Goal: Task Accomplishment & Management: Use online tool/utility

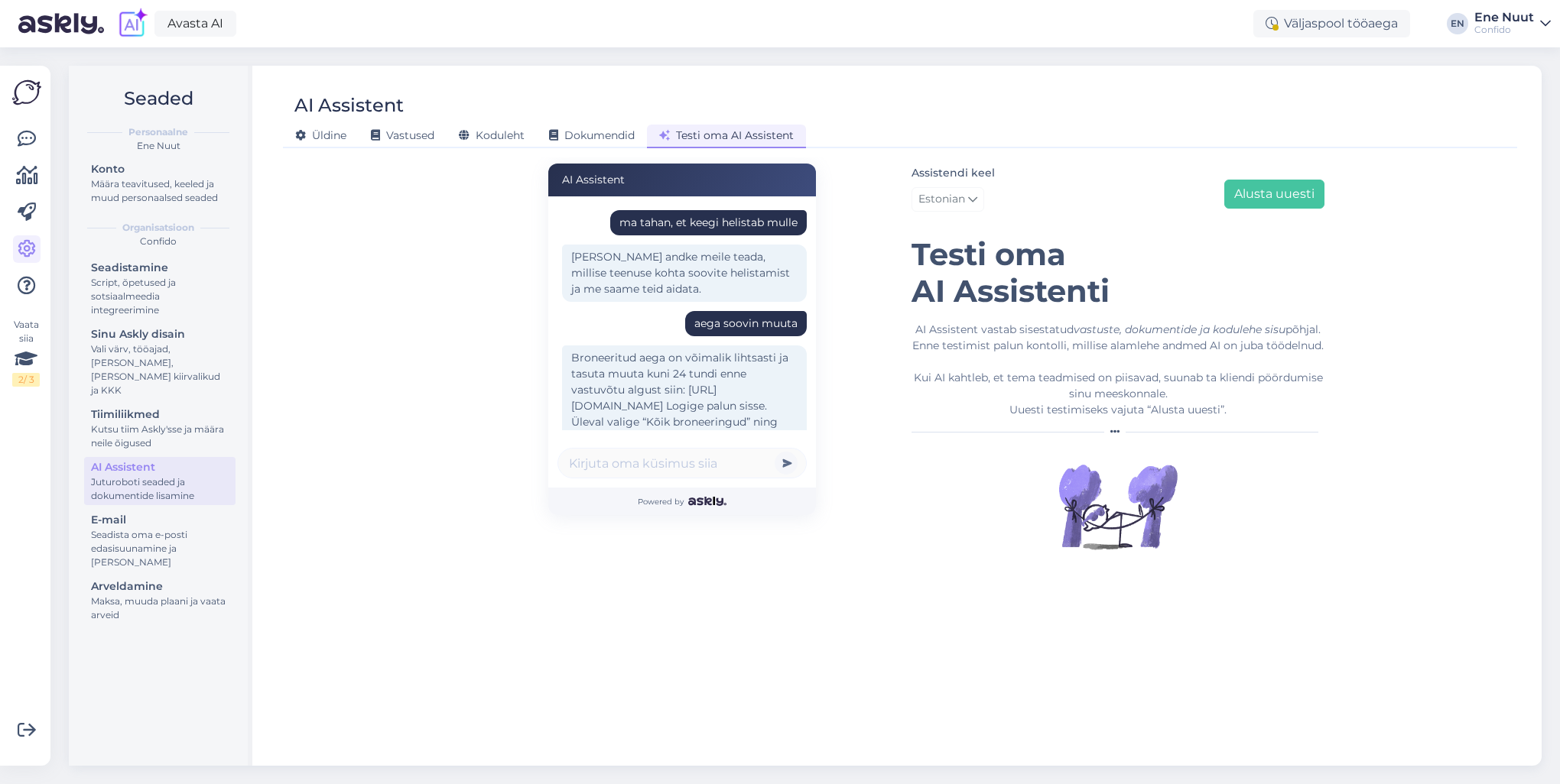
scroll to position [1117, 0]
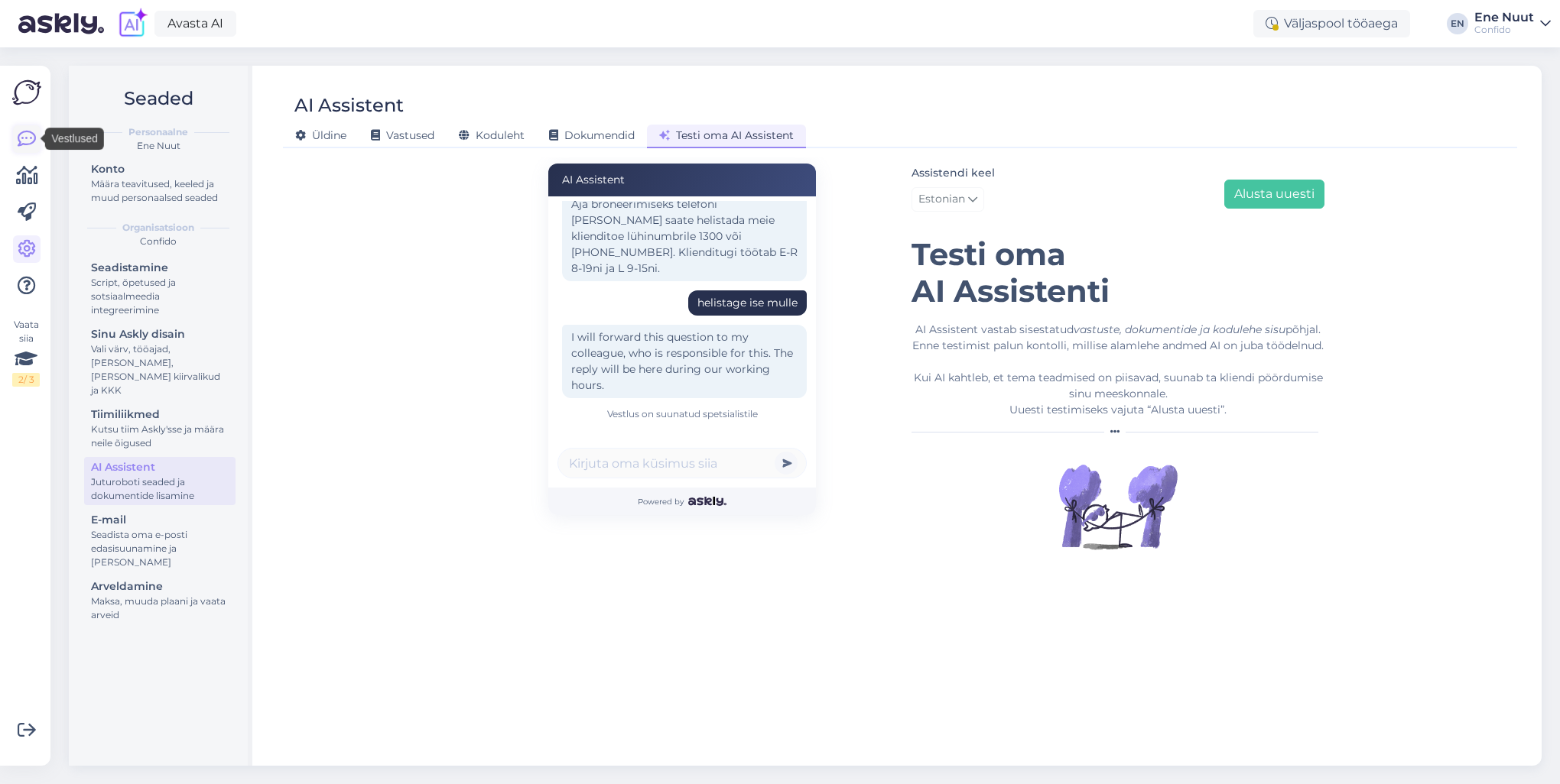
click at [26, 134] on icon at bounding box center [26, 138] width 18 height 18
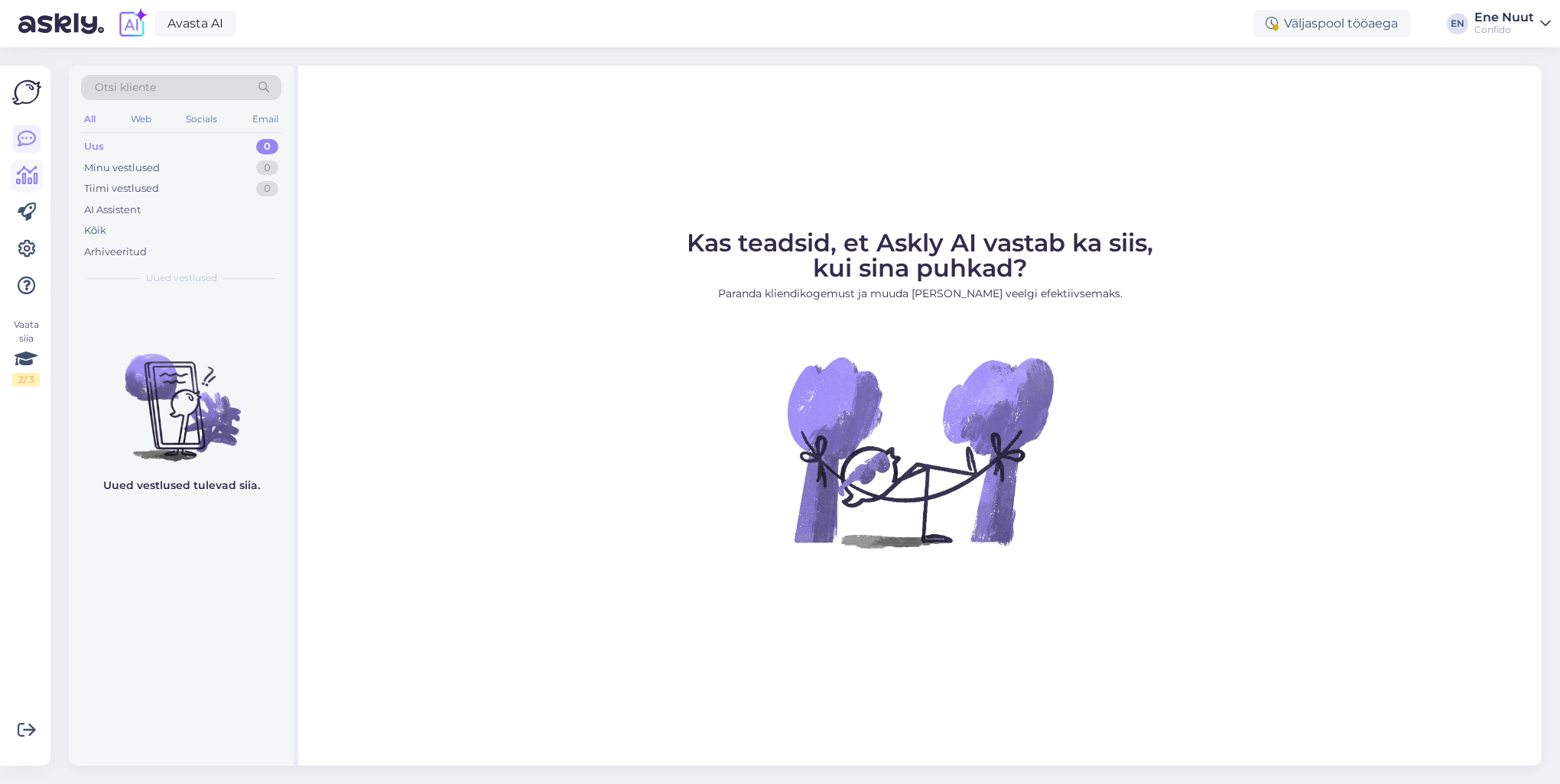
click at [26, 177] on icon at bounding box center [27, 176] width 22 height 18
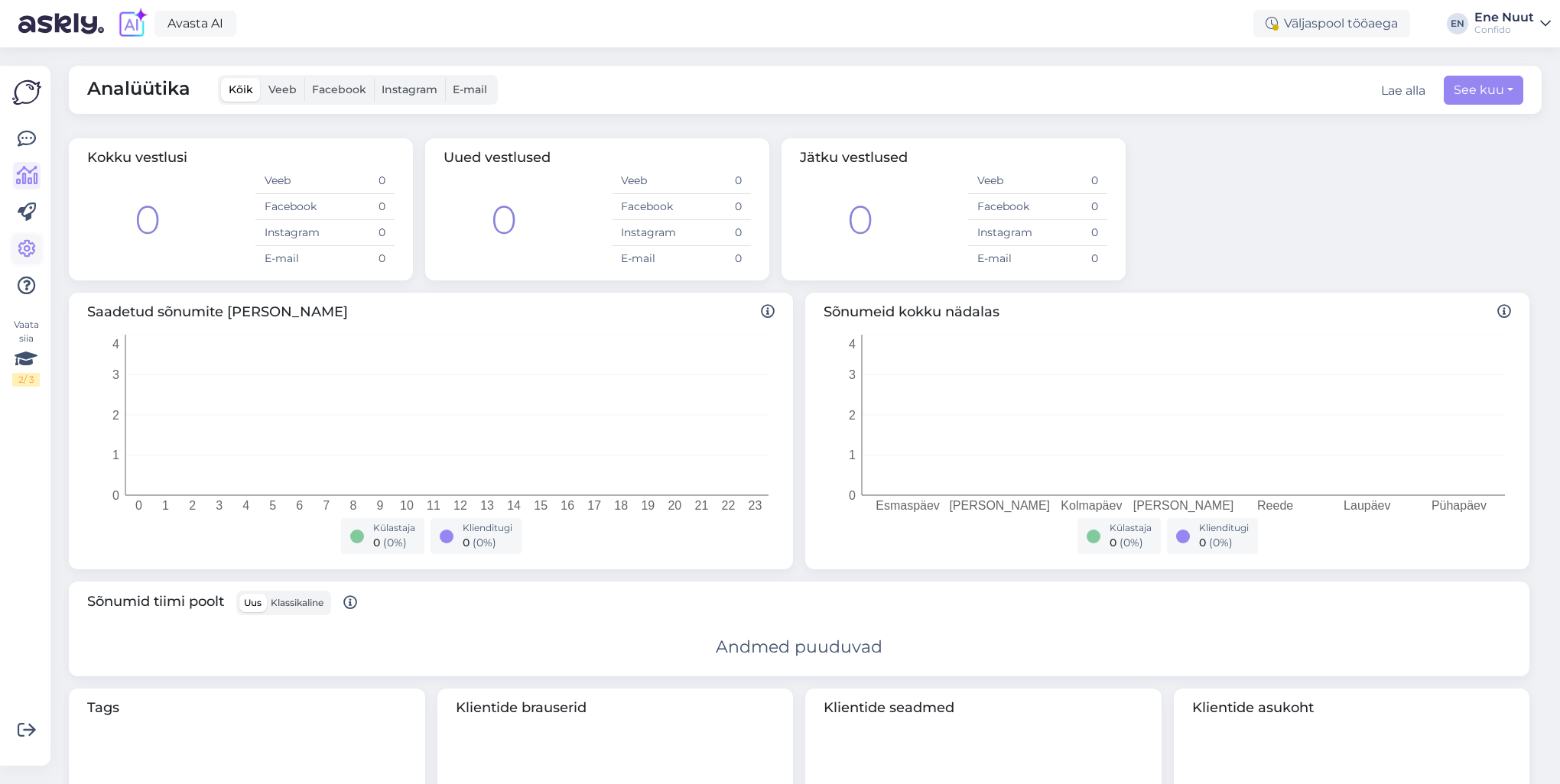
click at [30, 250] on icon at bounding box center [26, 249] width 18 height 18
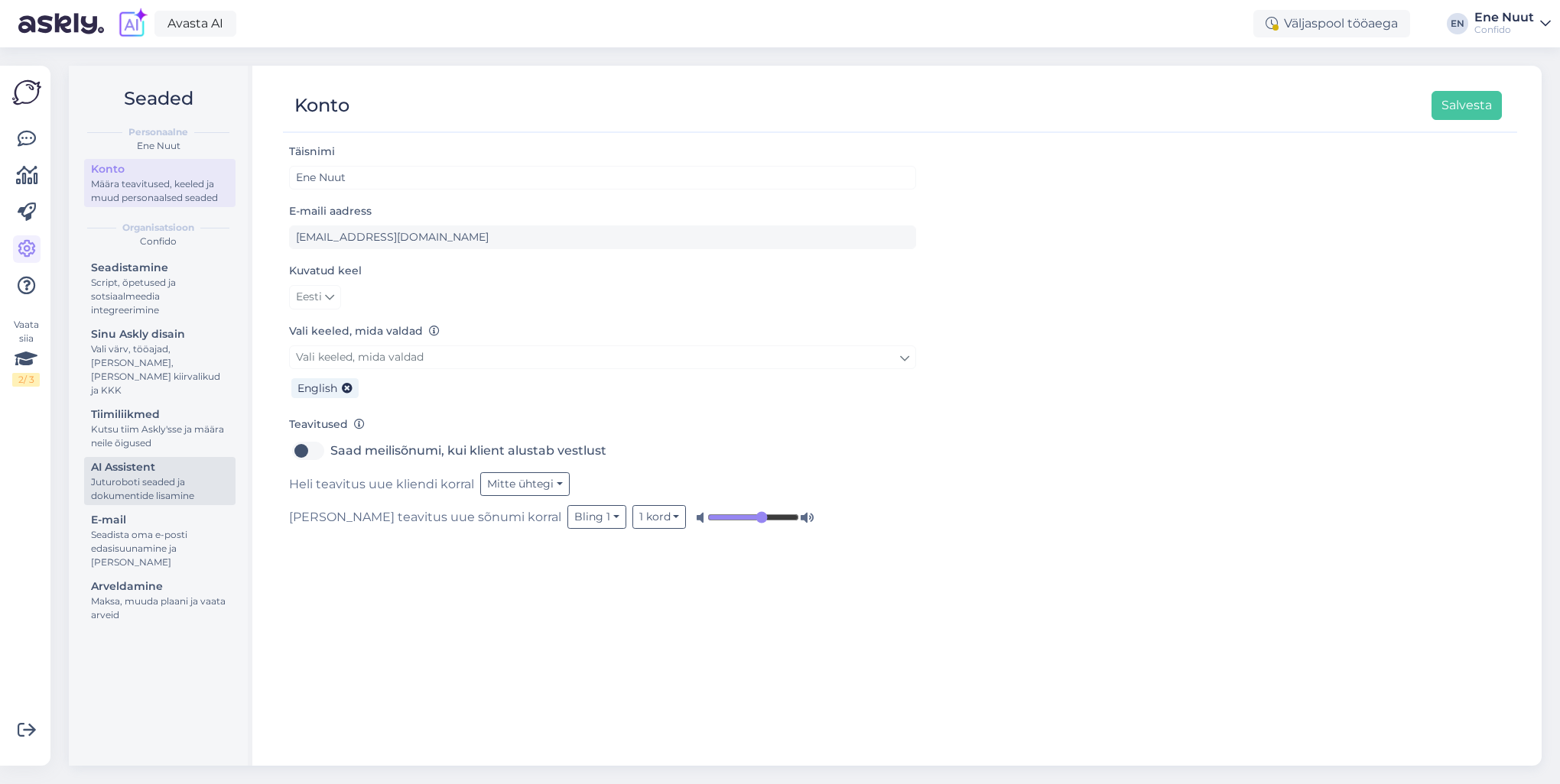
click at [130, 476] on div "Juturoboti seaded ja dokumentide lisamine" at bounding box center [159, 489] width 137 height 28
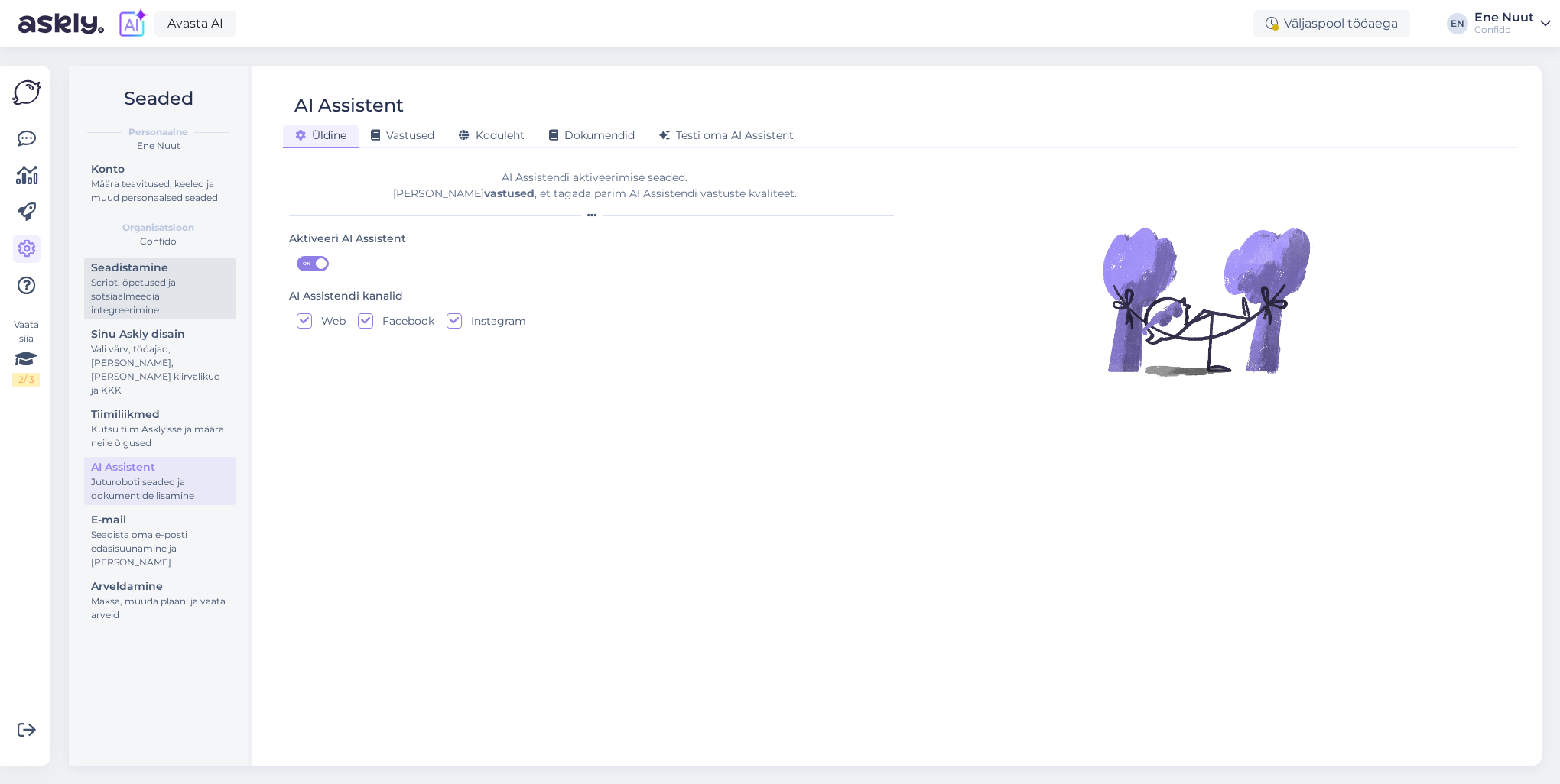
click at [154, 289] on div "Script, õpetused ja sotsiaalmeedia integreerimine" at bounding box center [159, 297] width 137 height 41
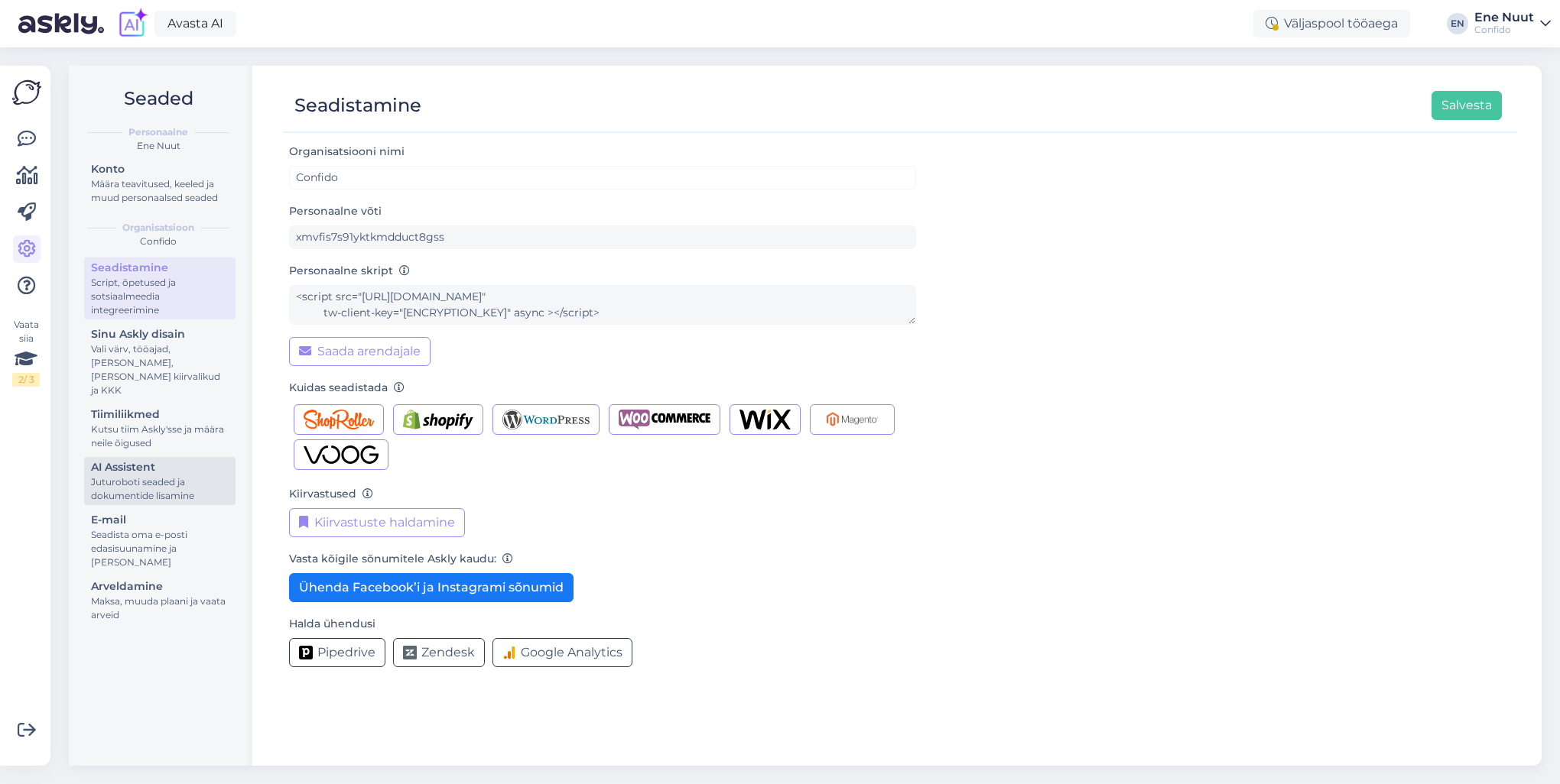
click at [123, 460] on div "AI Assistent" at bounding box center [159, 467] width 137 height 16
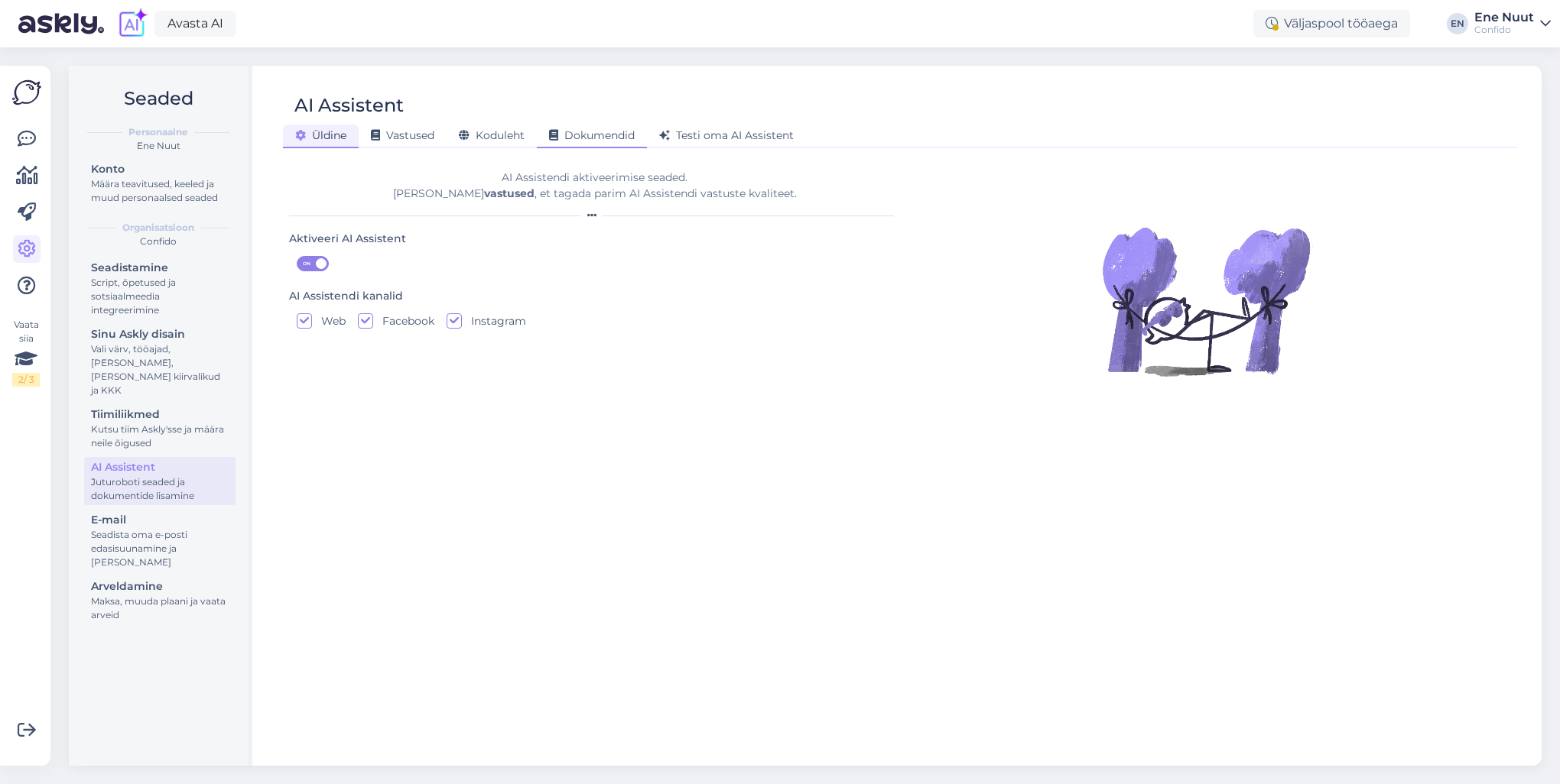
click at [574, 138] on span "Dokumendid" at bounding box center [591, 135] width 85 height 13
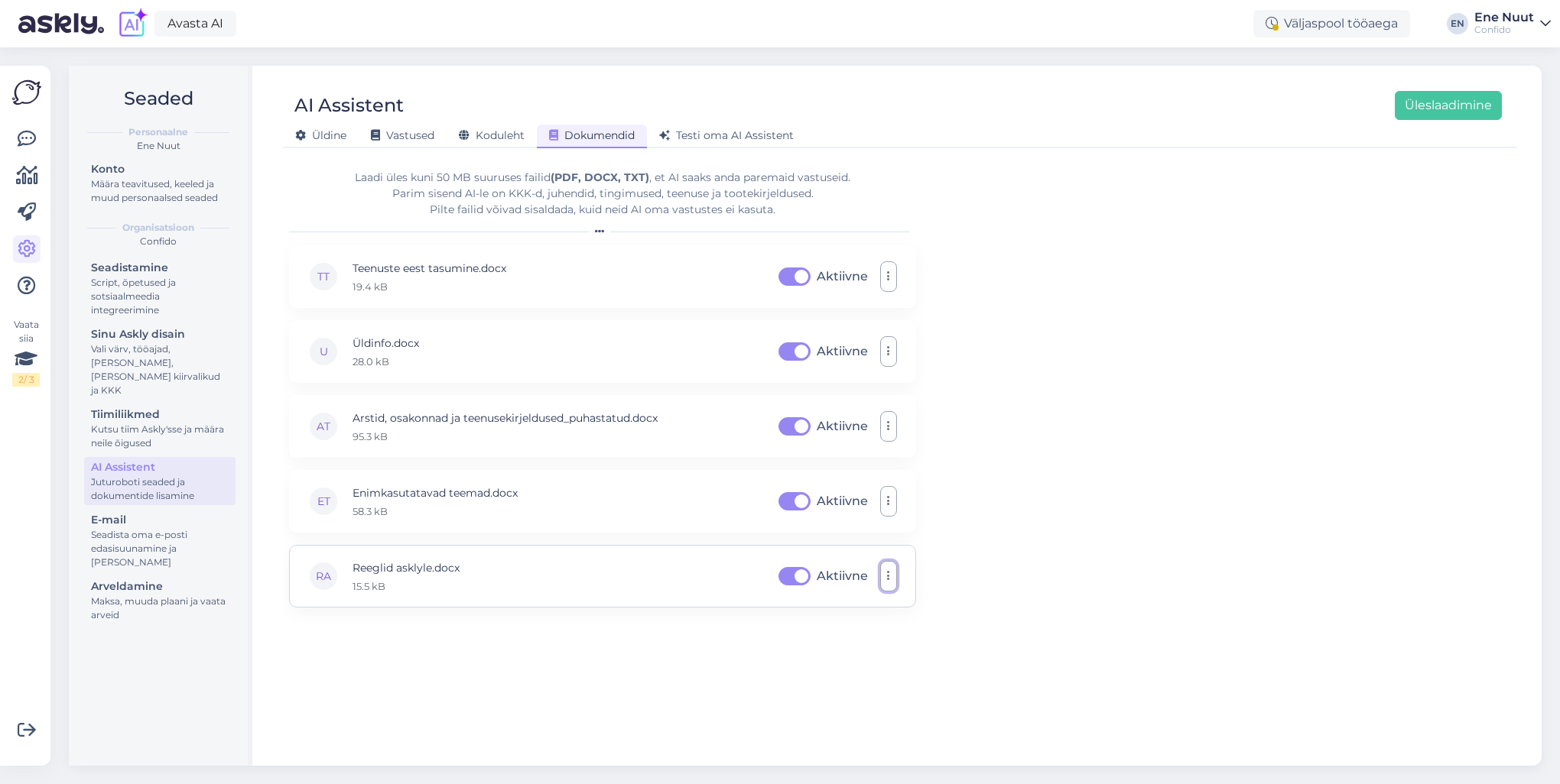
click at [890, 577] on icon "button" at bounding box center [888, 576] width 3 height 12
click at [826, 647] on link "Eemalda" at bounding box center [820, 651] width 153 height 38
click at [1442, 107] on button "Üleslaadimine" at bounding box center [1449, 106] width 108 height 29
click at [747, 131] on span "Testi oma AI Assistent" at bounding box center [727, 135] width 134 height 13
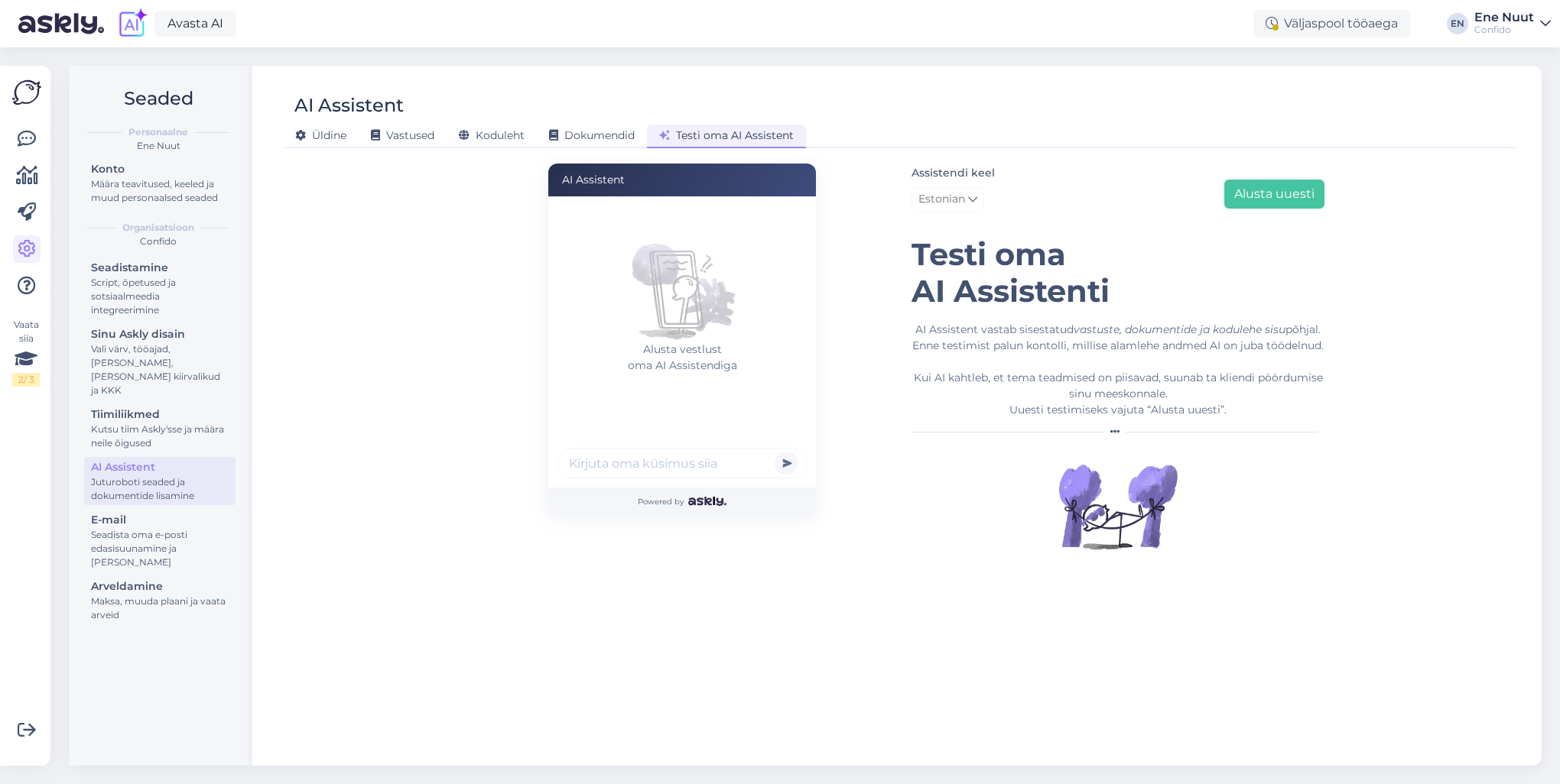
click at [643, 477] on div at bounding box center [683, 465] width 250 height 36
click at [645, 469] on input "text" at bounding box center [683, 463] width 250 height 31
type input "kas minu analüüsid on valmis"
click at [775, 452] on button "submit" at bounding box center [786, 463] width 23 height 23
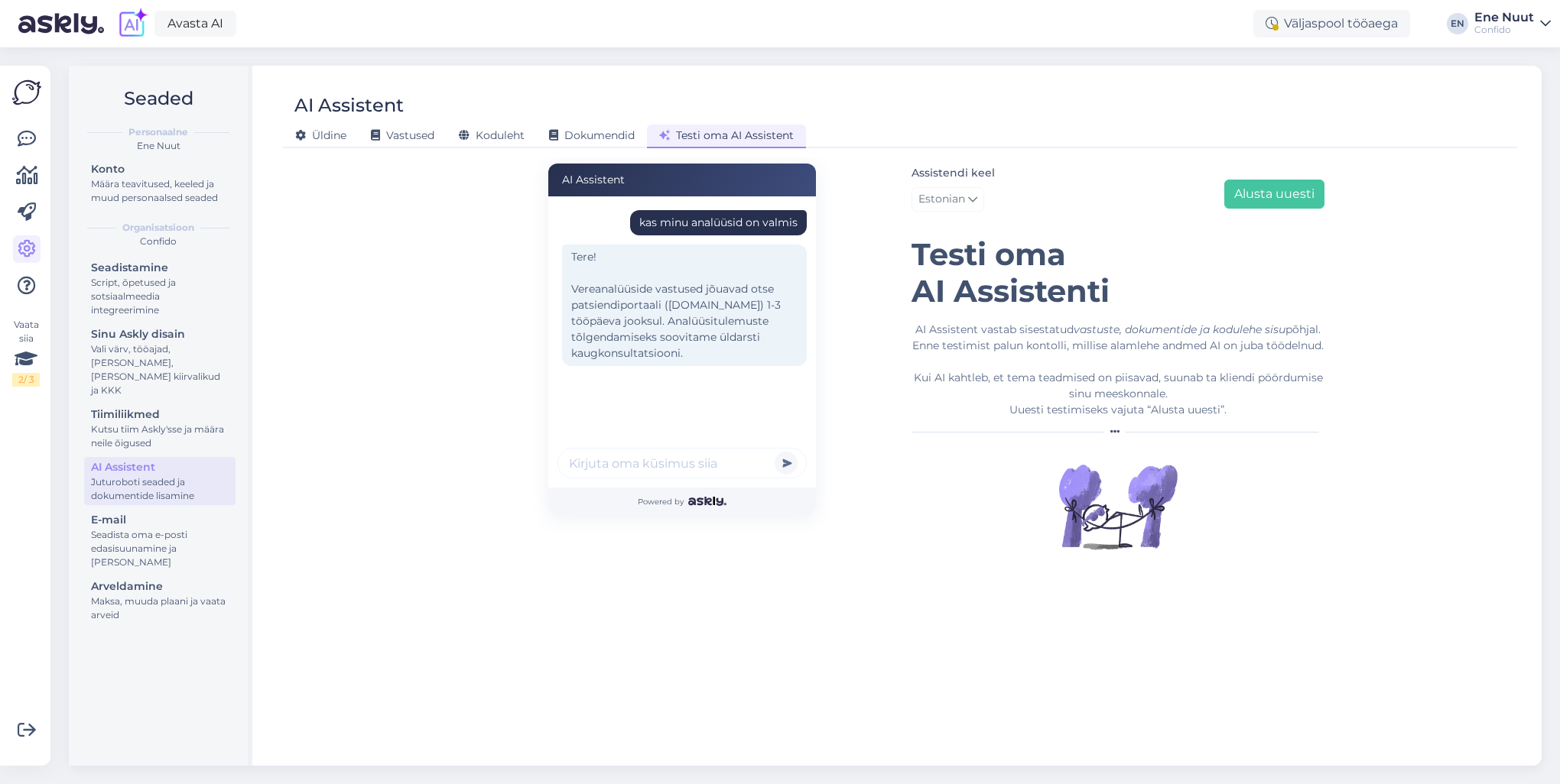
click at [612, 466] on input "text" at bounding box center [683, 463] width 250 height 31
type input "ma ei näe neid seal"
click at [775, 452] on button "submit" at bounding box center [786, 463] width 23 height 23
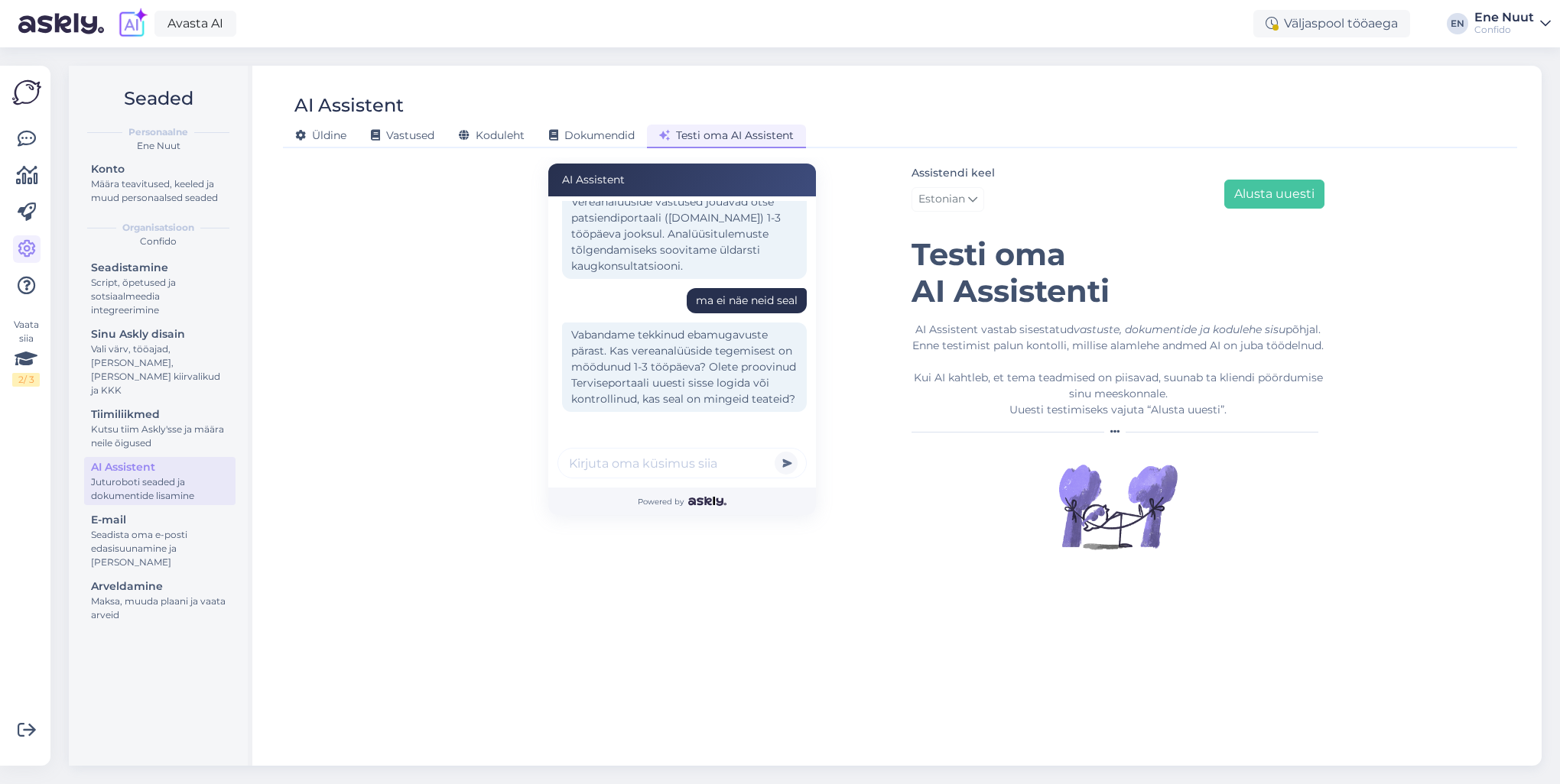
click at [684, 463] on input "text" at bounding box center [683, 463] width 250 height 31
type input "jah"
click at [775, 452] on button "submit" at bounding box center [786, 463] width 23 height 23
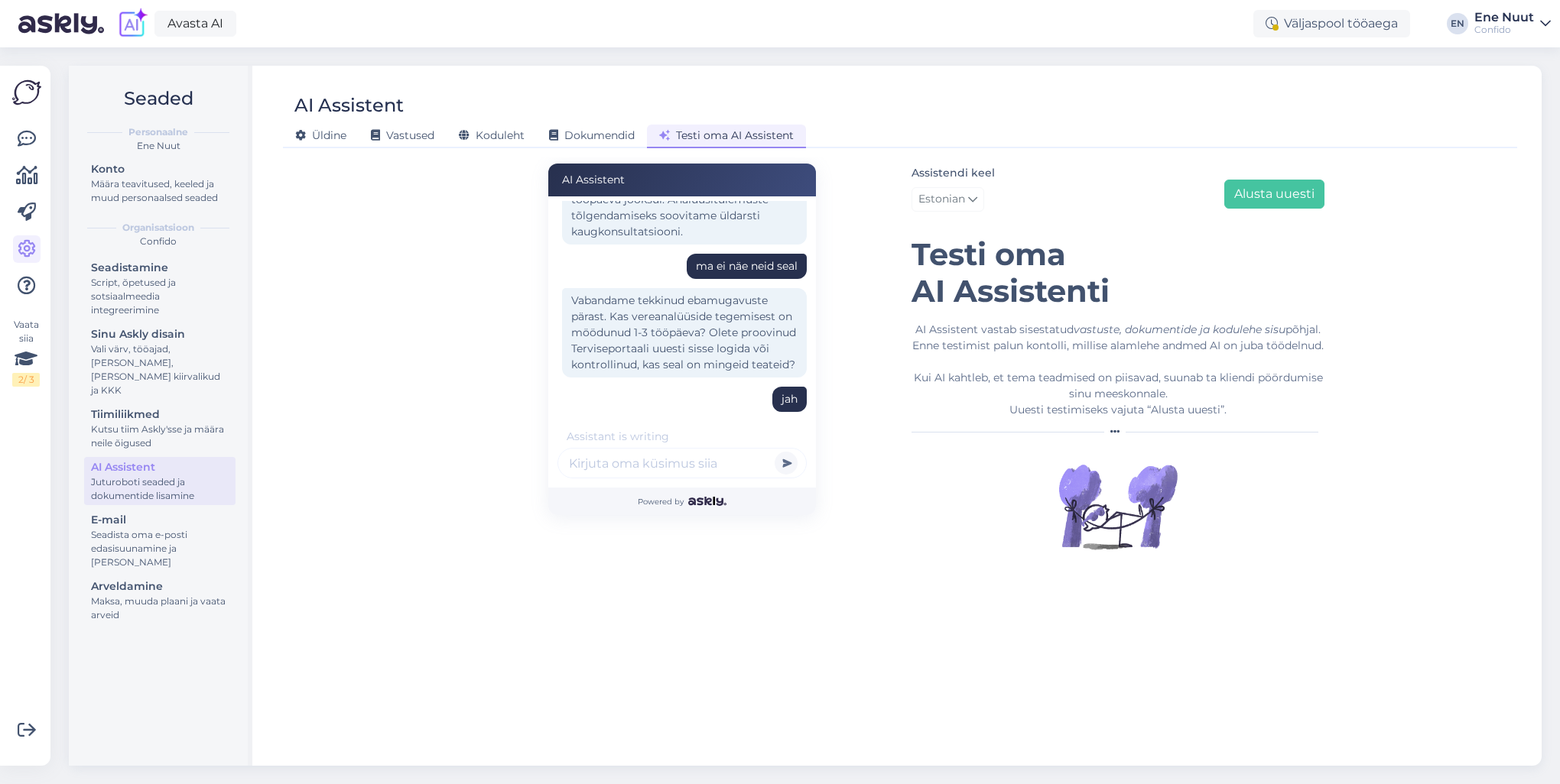
scroll to position [310, 0]
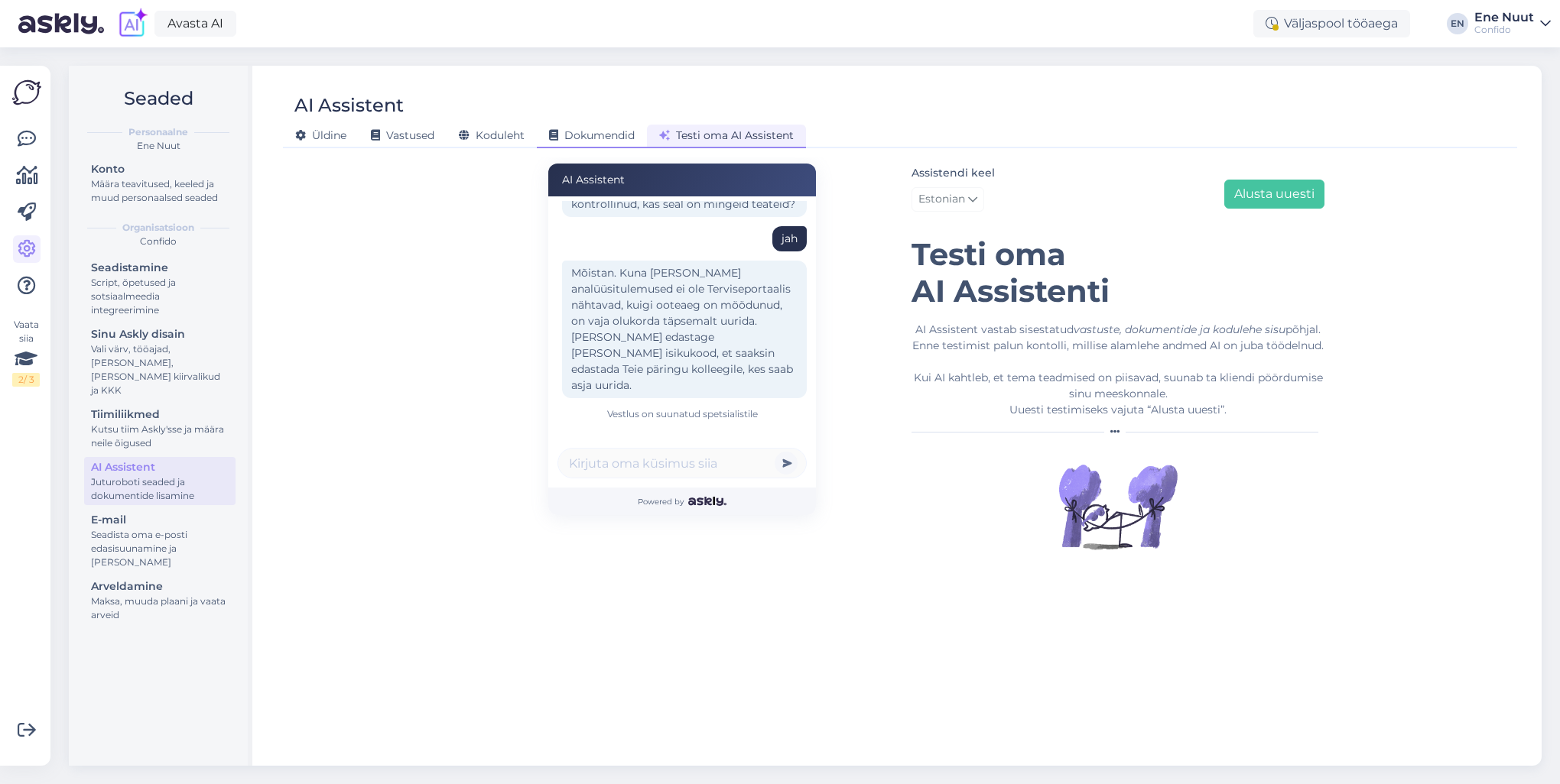
click at [578, 144] on div "Dokumendid" at bounding box center [591, 136] width 110 height 24
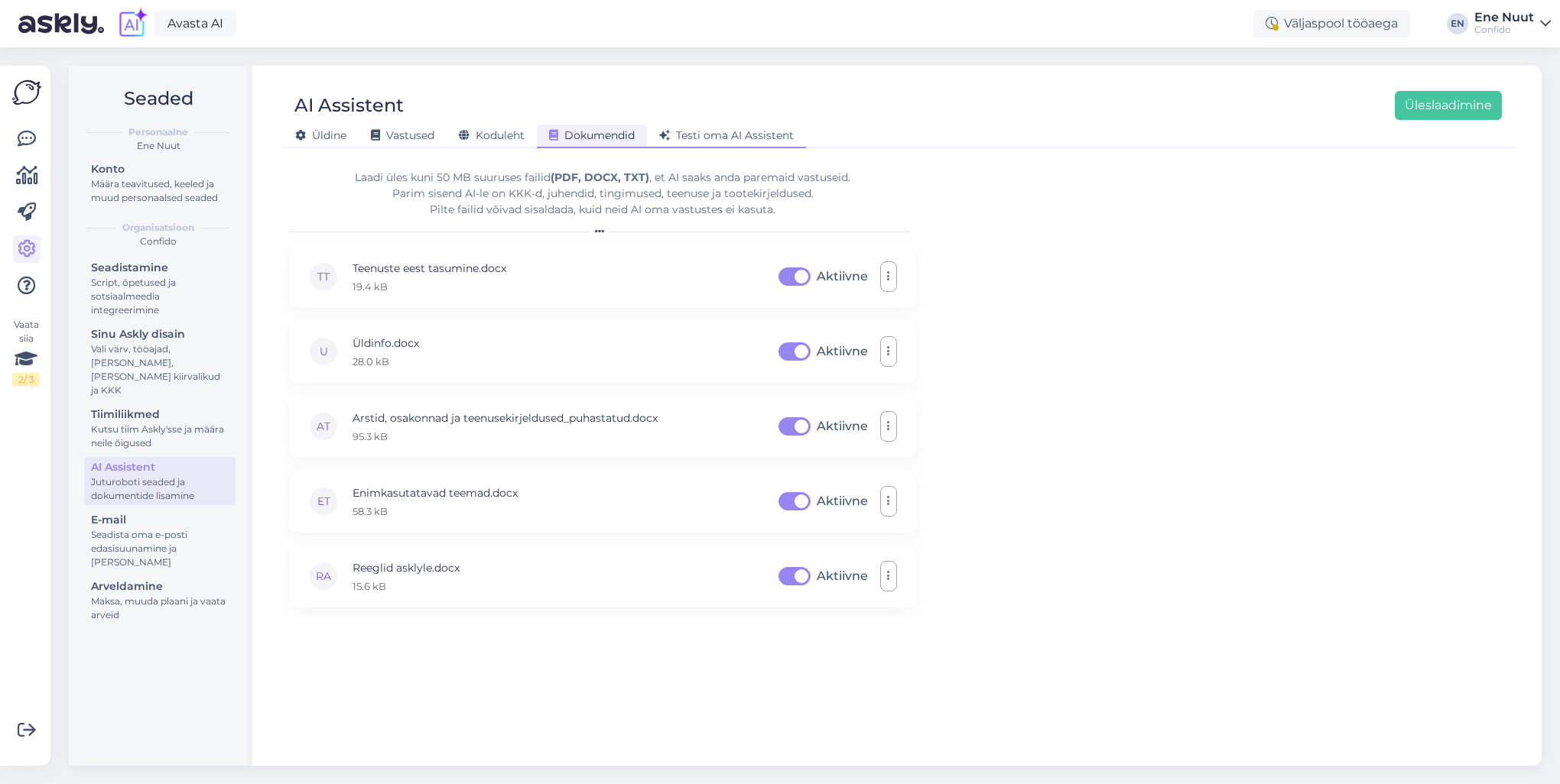
click at [705, 139] on span "Testi oma AI Assistent" at bounding box center [727, 135] width 134 height 13
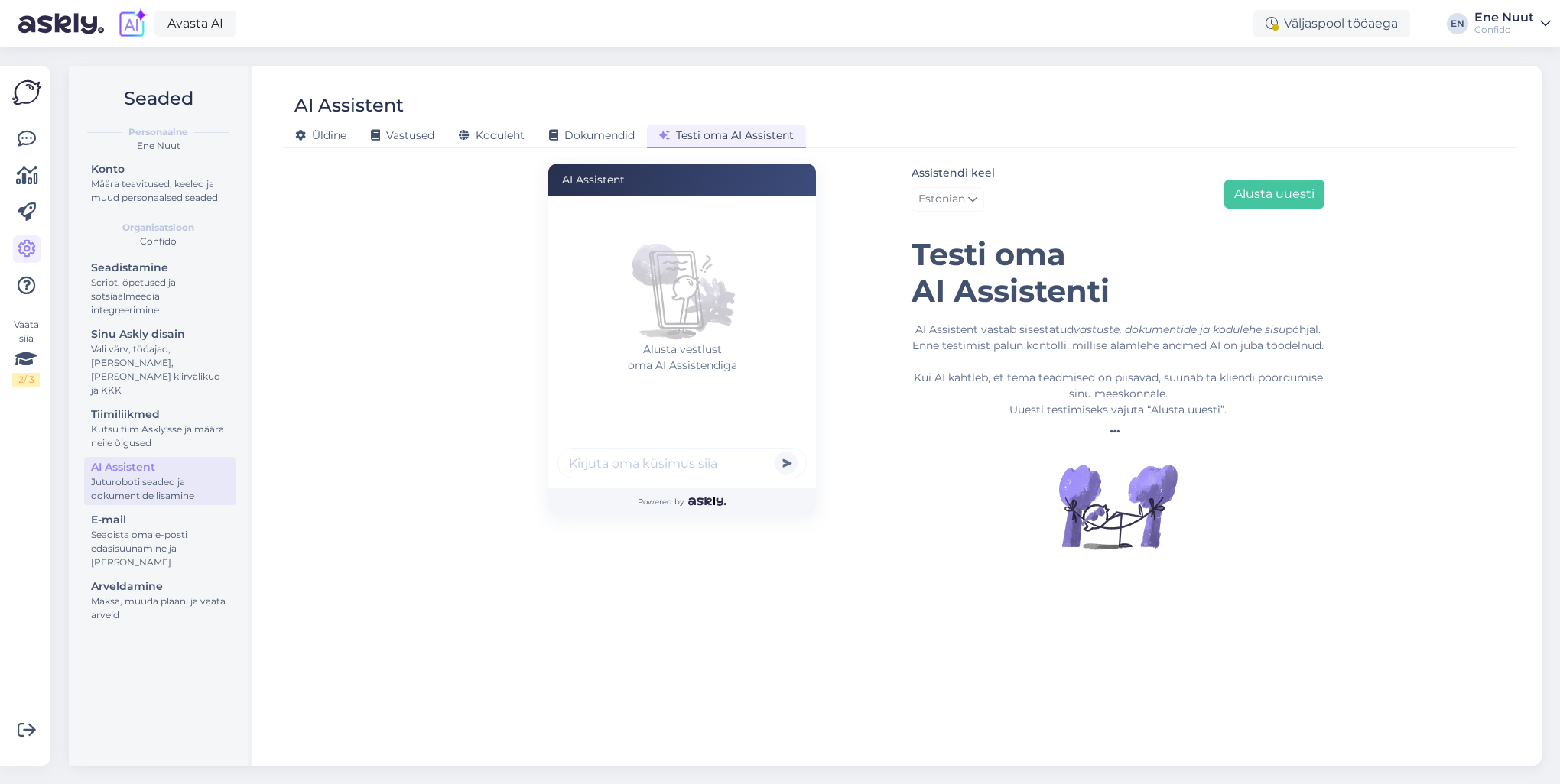
click at [701, 461] on input "text" at bounding box center [683, 463] width 250 height 31
click at [604, 135] on span "Dokumendid" at bounding box center [591, 135] width 85 height 13
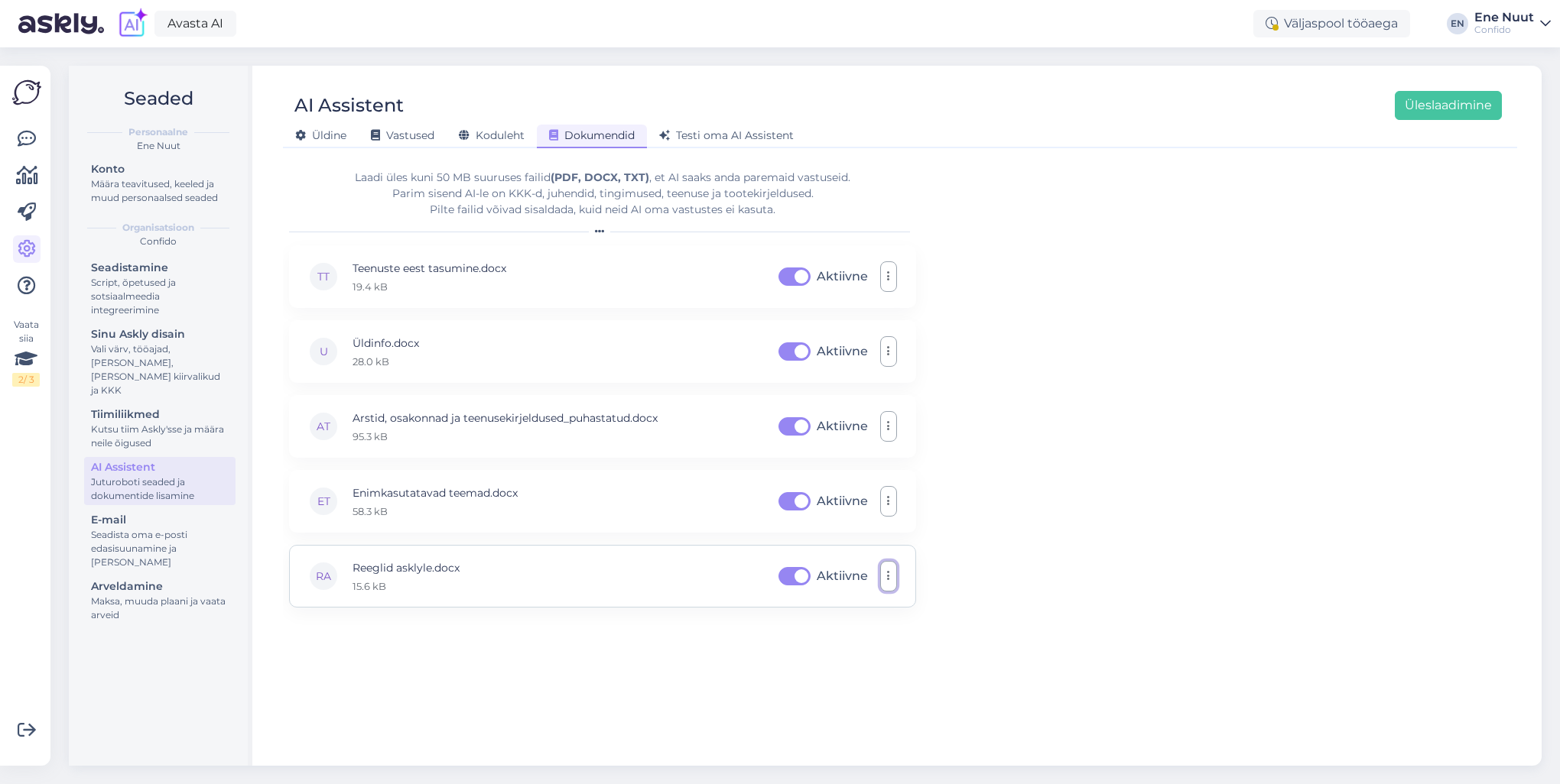
click at [887, 571] on icon "button" at bounding box center [888, 576] width 3 height 12
click at [834, 645] on link "Eemalda" at bounding box center [820, 651] width 153 height 38
click at [1443, 108] on button "Üleslaadimine" at bounding box center [1449, 106] width 108 height 29
click at [693, 131] on span "Testi oma AI Assistent" at bounding box center [727, 135] width 134 height 13
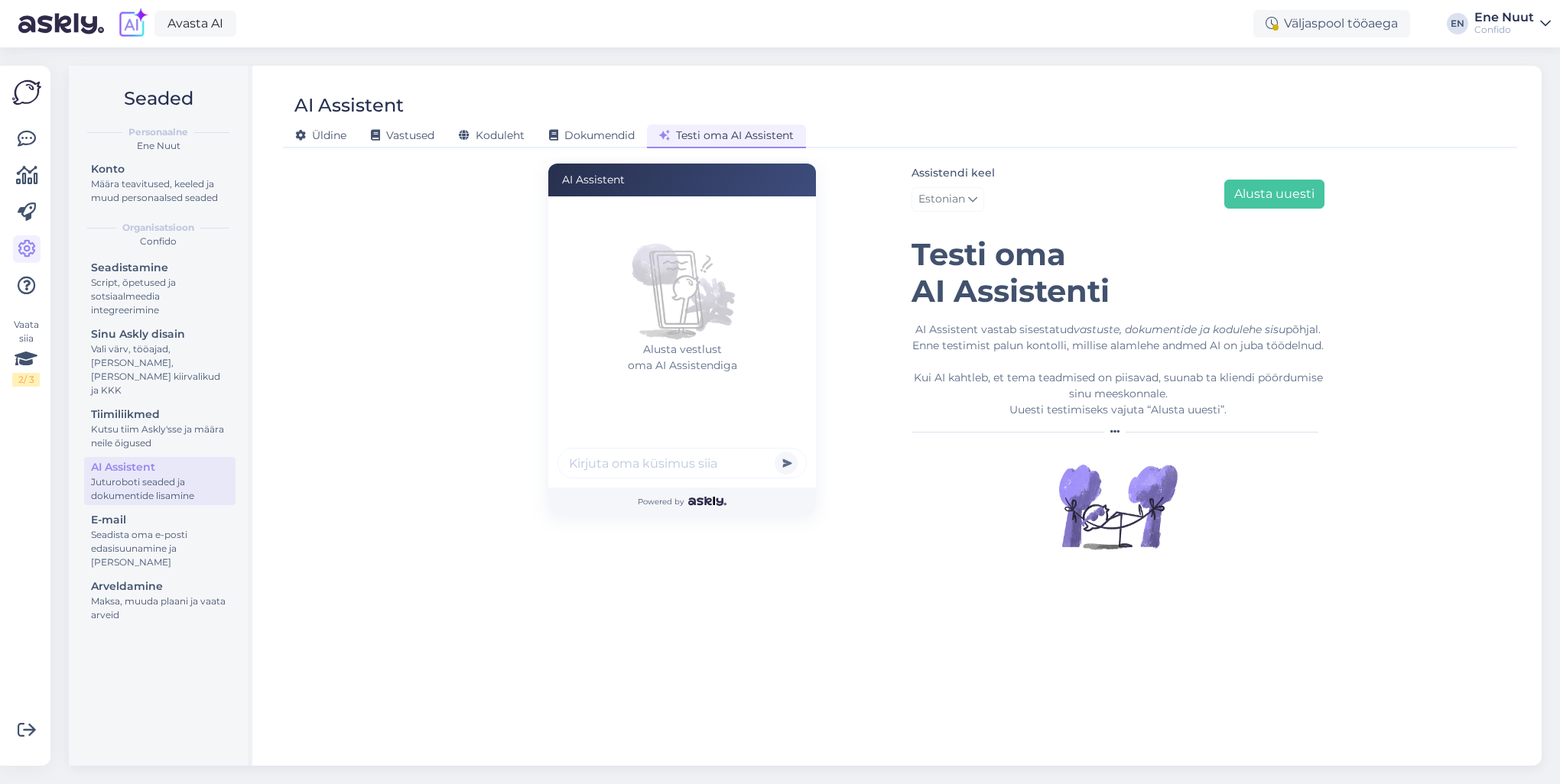
click at [683, 455] on input "text" at bounding box center [683, 463] width 250 height 31
type input "kas minu analüüsitulemused on valmis"
click at [775, 452] on button "submit" at bounding box center [786, 463] width 23 height 23
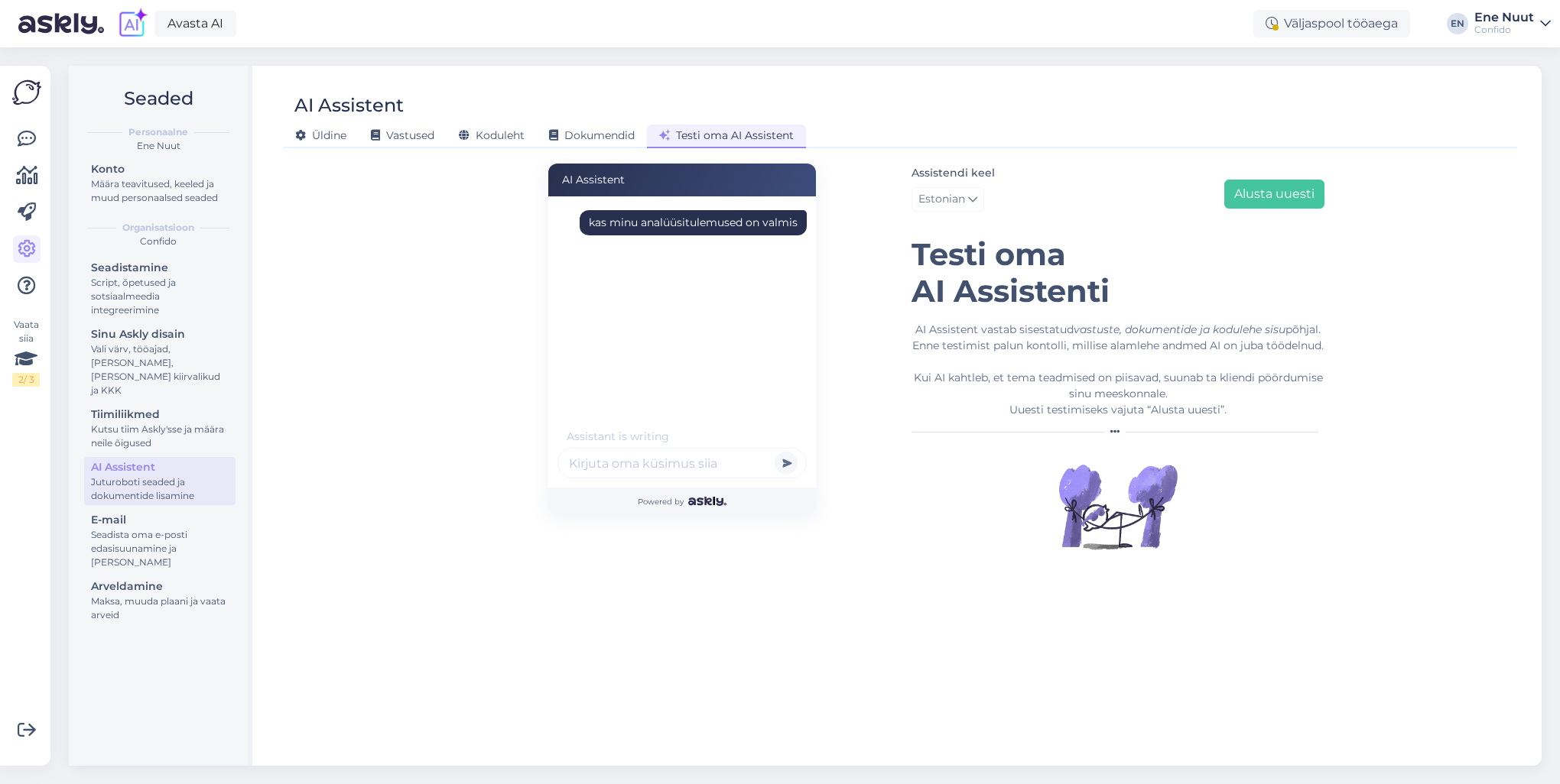
scroll to position [0, 0]
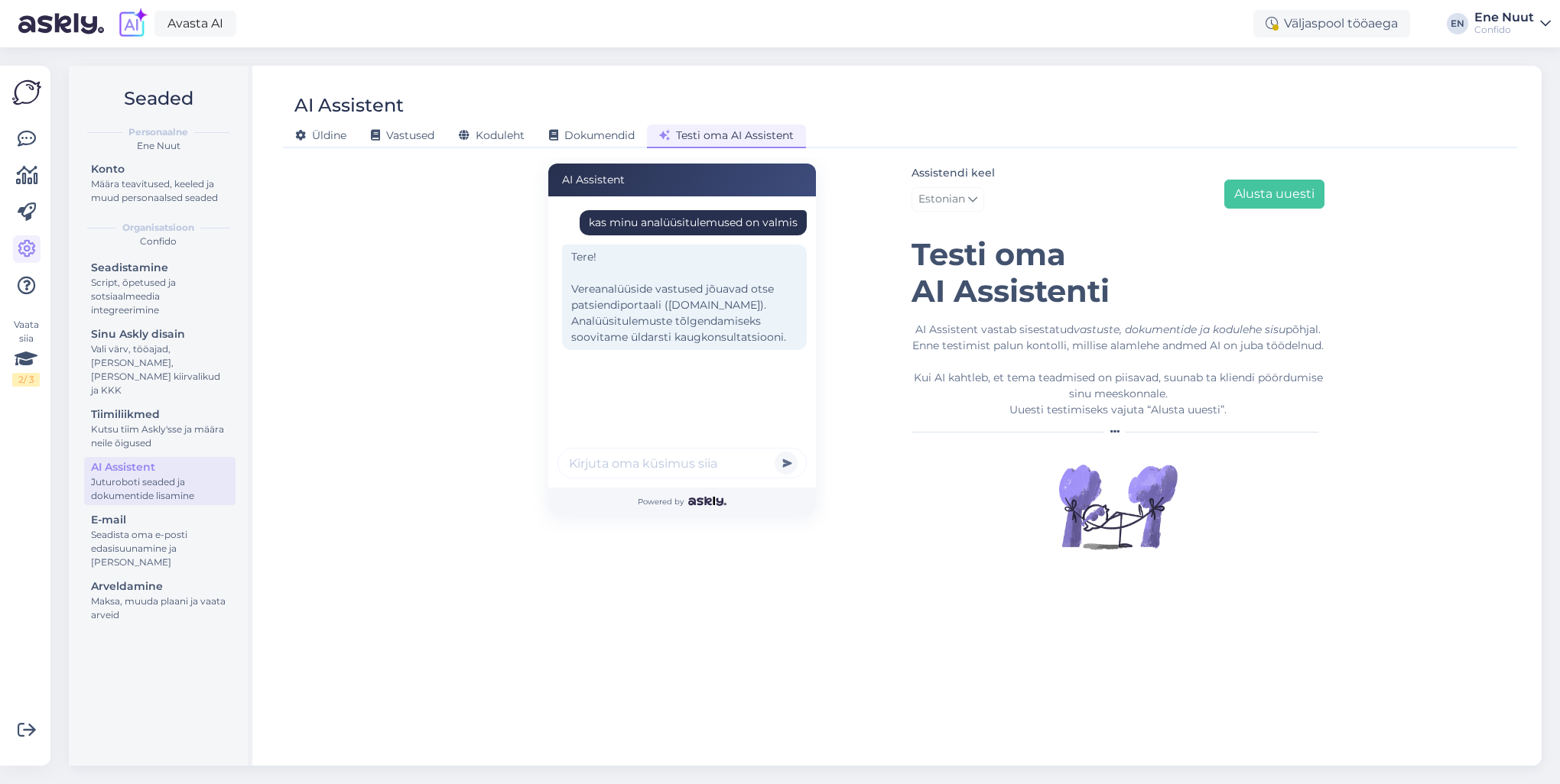
click at [683, 472] on input "text" at bounding box center [683, 463] width 250 height 31
type input "kui kaua aega läheb"
click at [775, 452] on button "submit" at bounding box center [786, 463] width 23 height 23
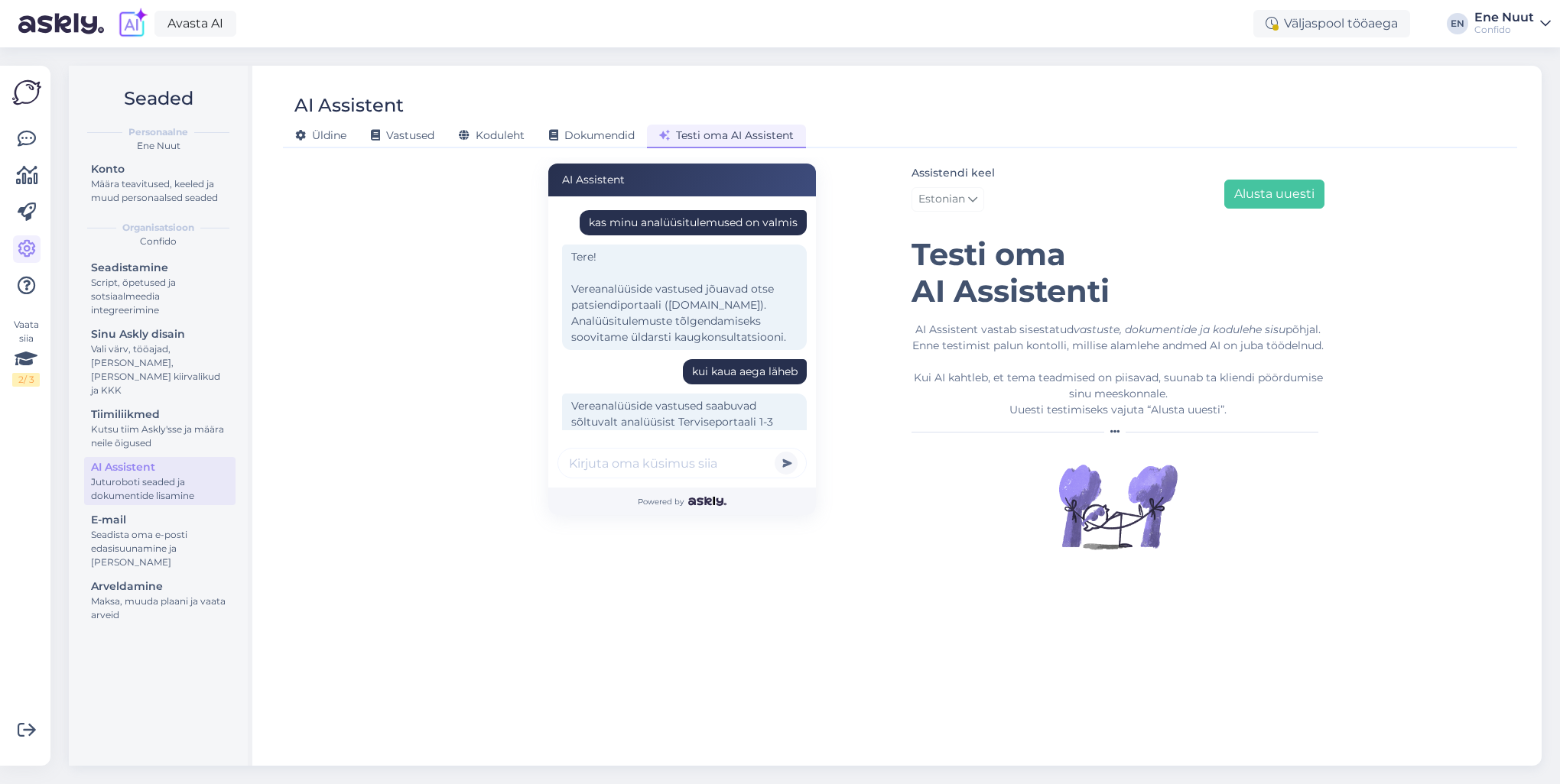
scroll to position [83, 0]
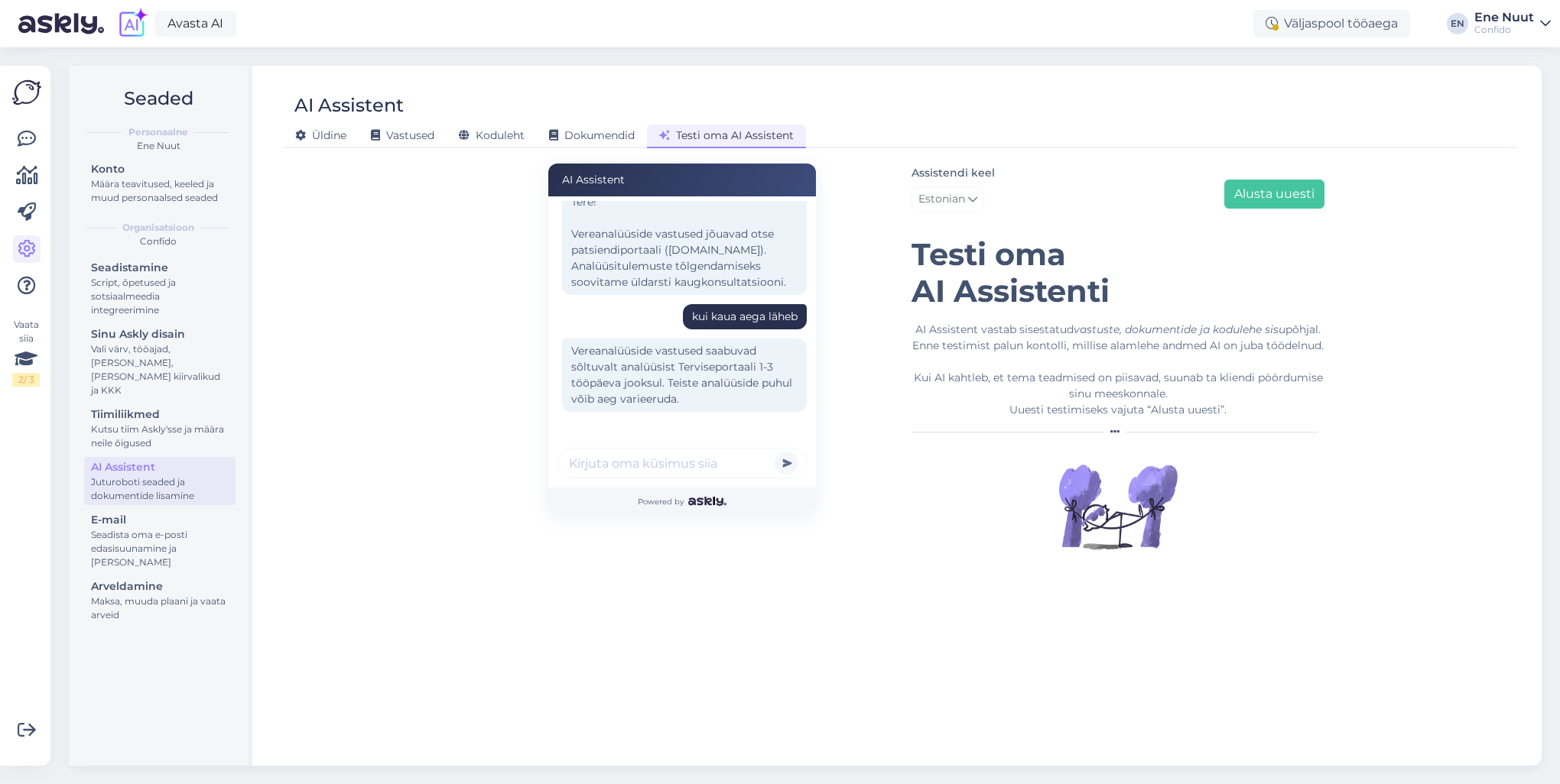
click at [683, 472] on input "text" at bounding box center [683, 463] width 250 height 31
type input "see on valeinfo"
click at [775, 452] on button "submit" at bounding box center [786, 463] width 23 height 23
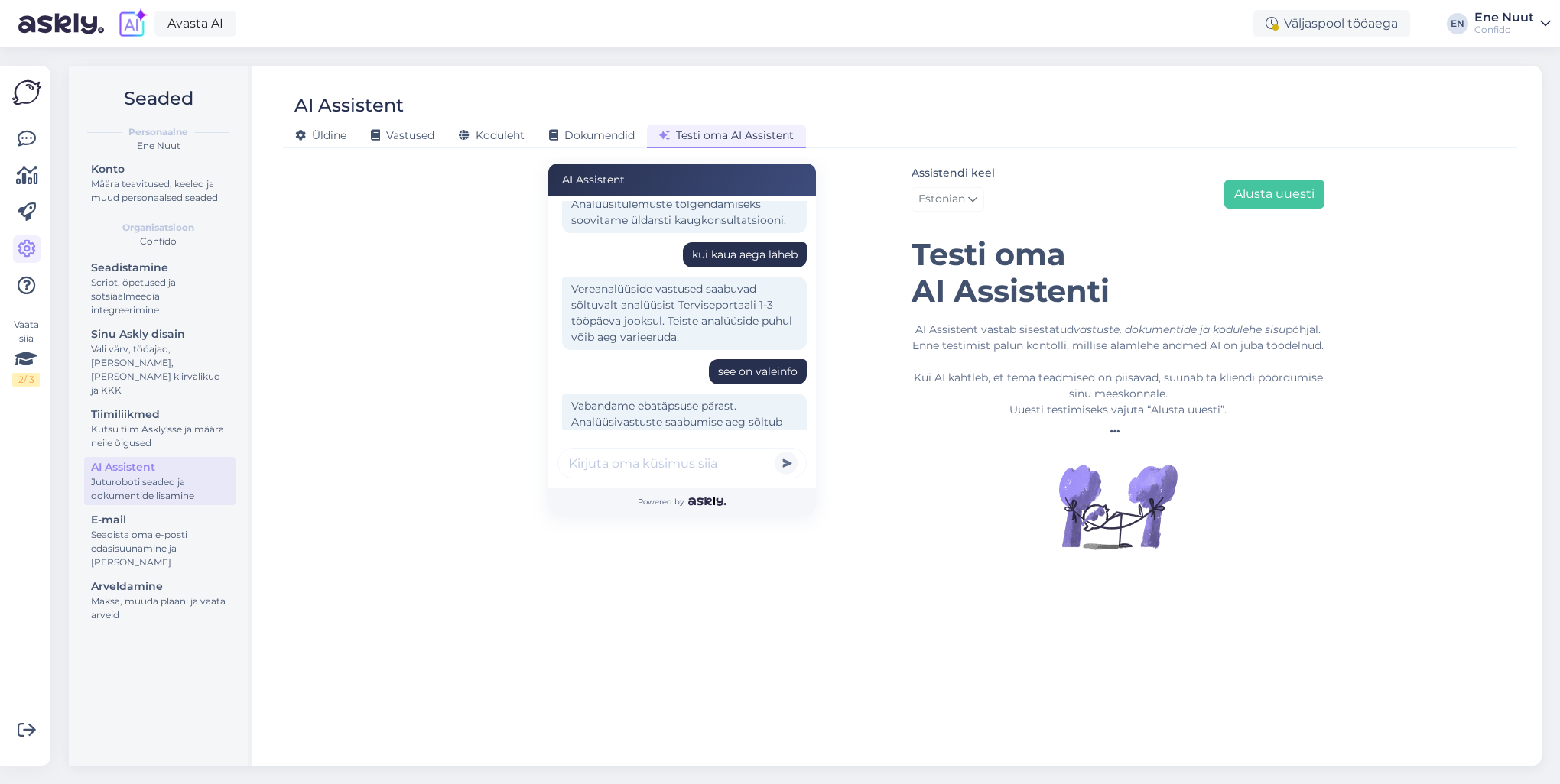
scroll to position [264, 0]
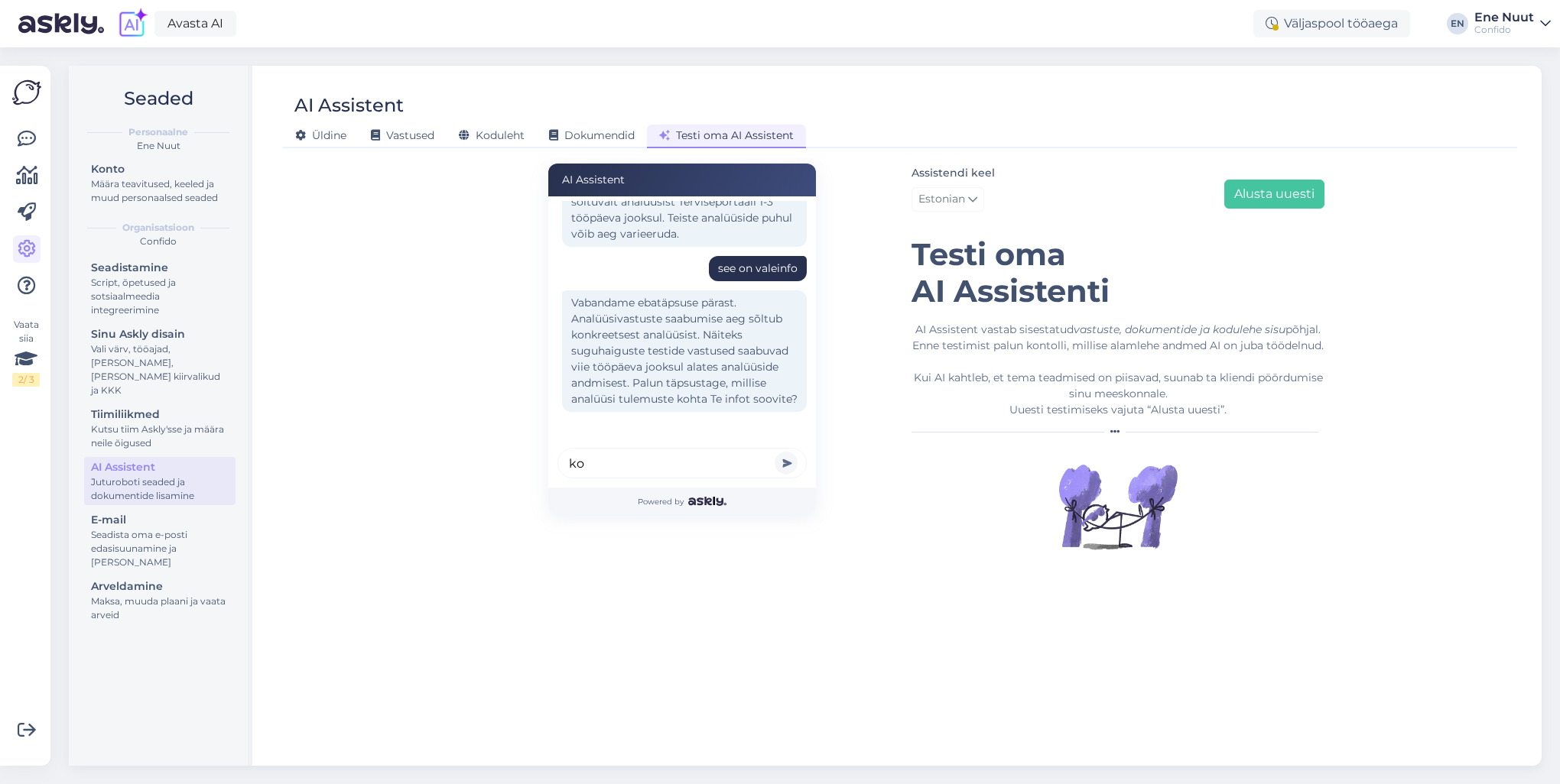
type input "k"
type input "mina ei tea, saate äkki vaadata"
click at [775, 452] on button "submit" at bounding box center [786, 463] width 23 height 23
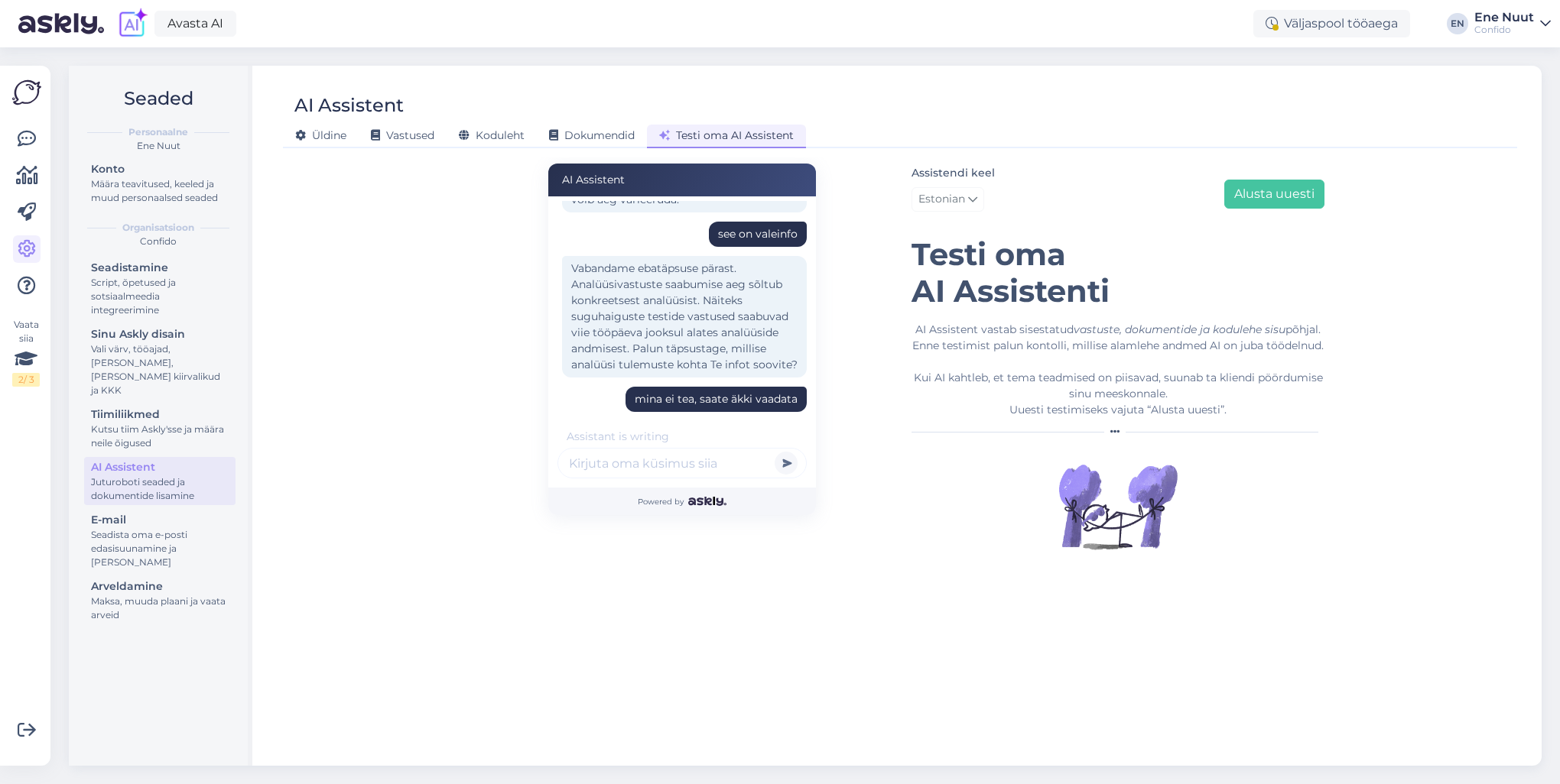
scroll to position [510, 0]
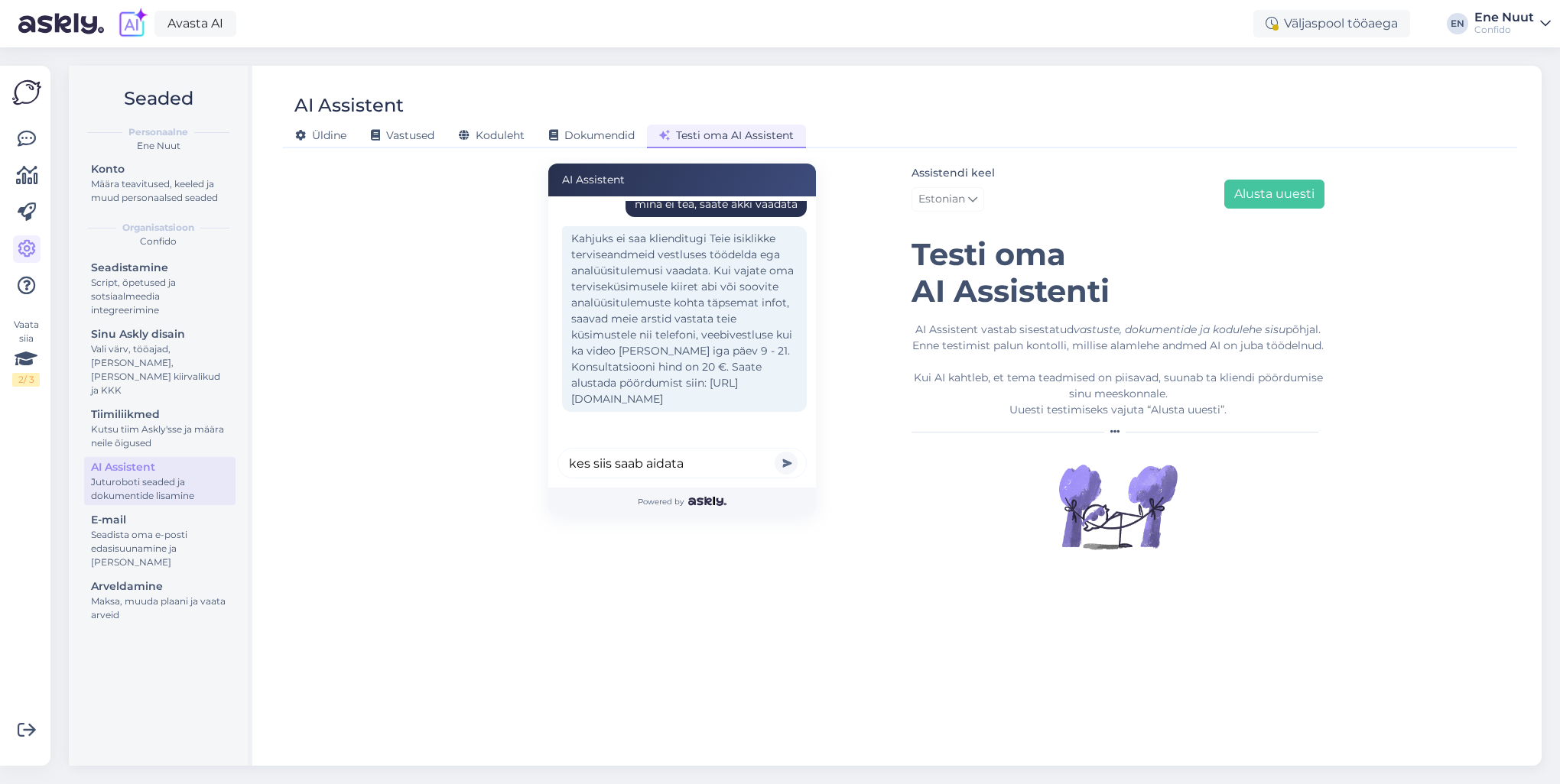
type input "kes siis saab aidata"
click at [775, 452] on button "submit" at bounding box center [786, 463] width 23 height 23
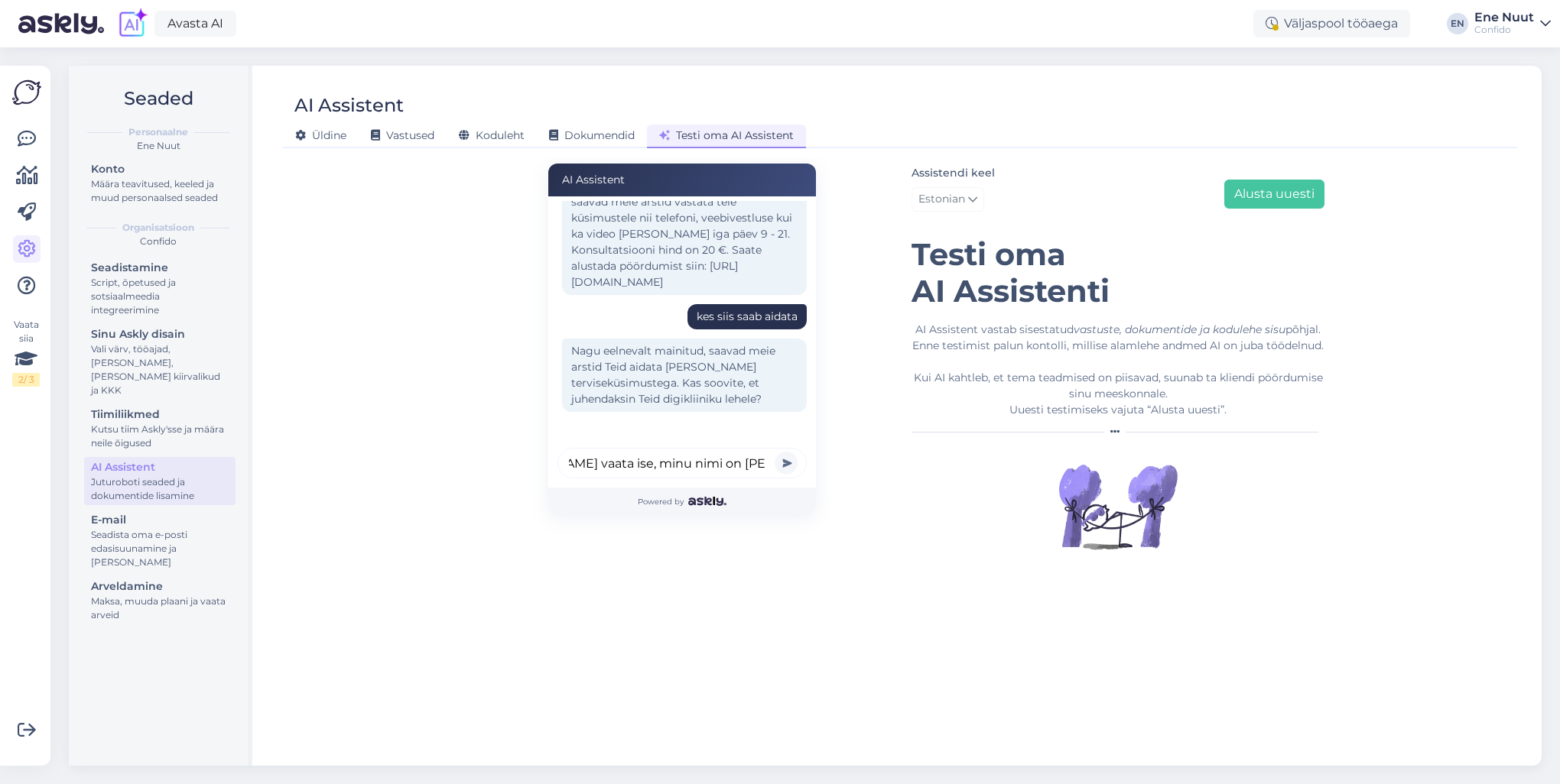
scroll to position [0, 83]
type input "ole hea vaata ise, minu nimi on mari maasikas"
click at [775, 452] on button "submit" at bounding box center [786, 463] width 23 height 23
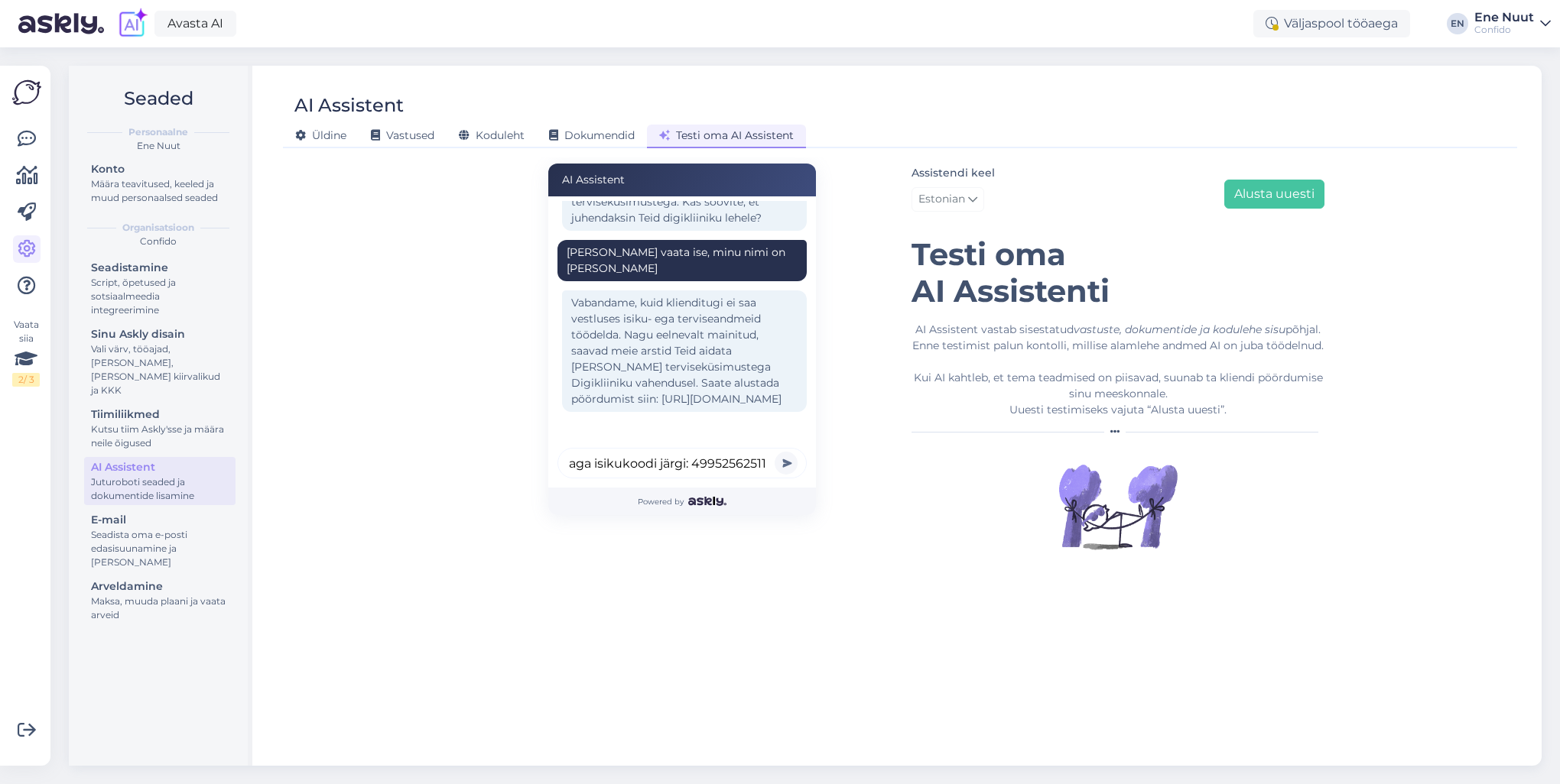
scroll to position [0, 6]
type input "aga isikukoodi järgi: 49952562511?"
click at [775, 452] on button "submit" at bounding box center [786, 463] width 23 height 23
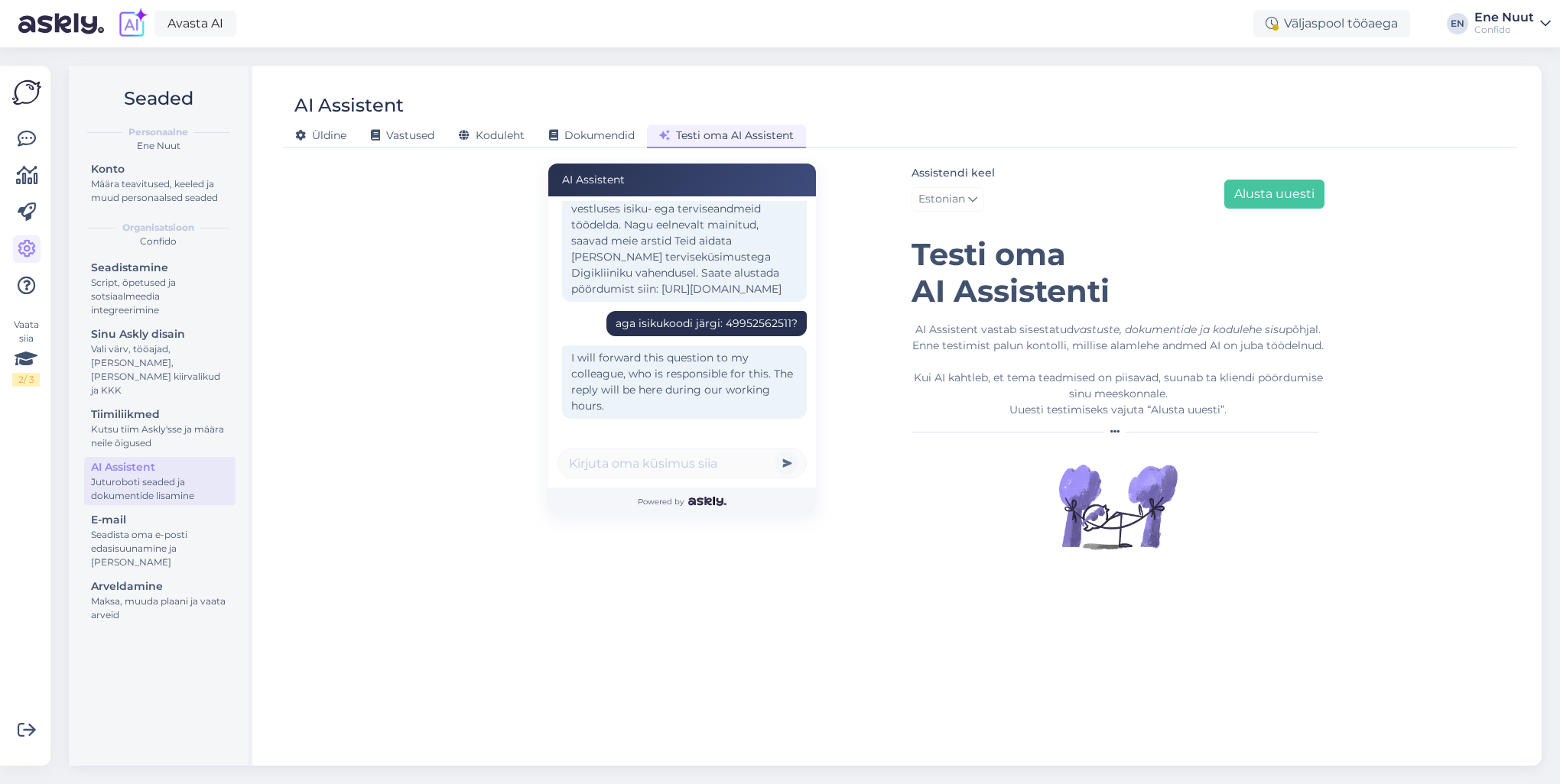
scroll to position [954, 0]
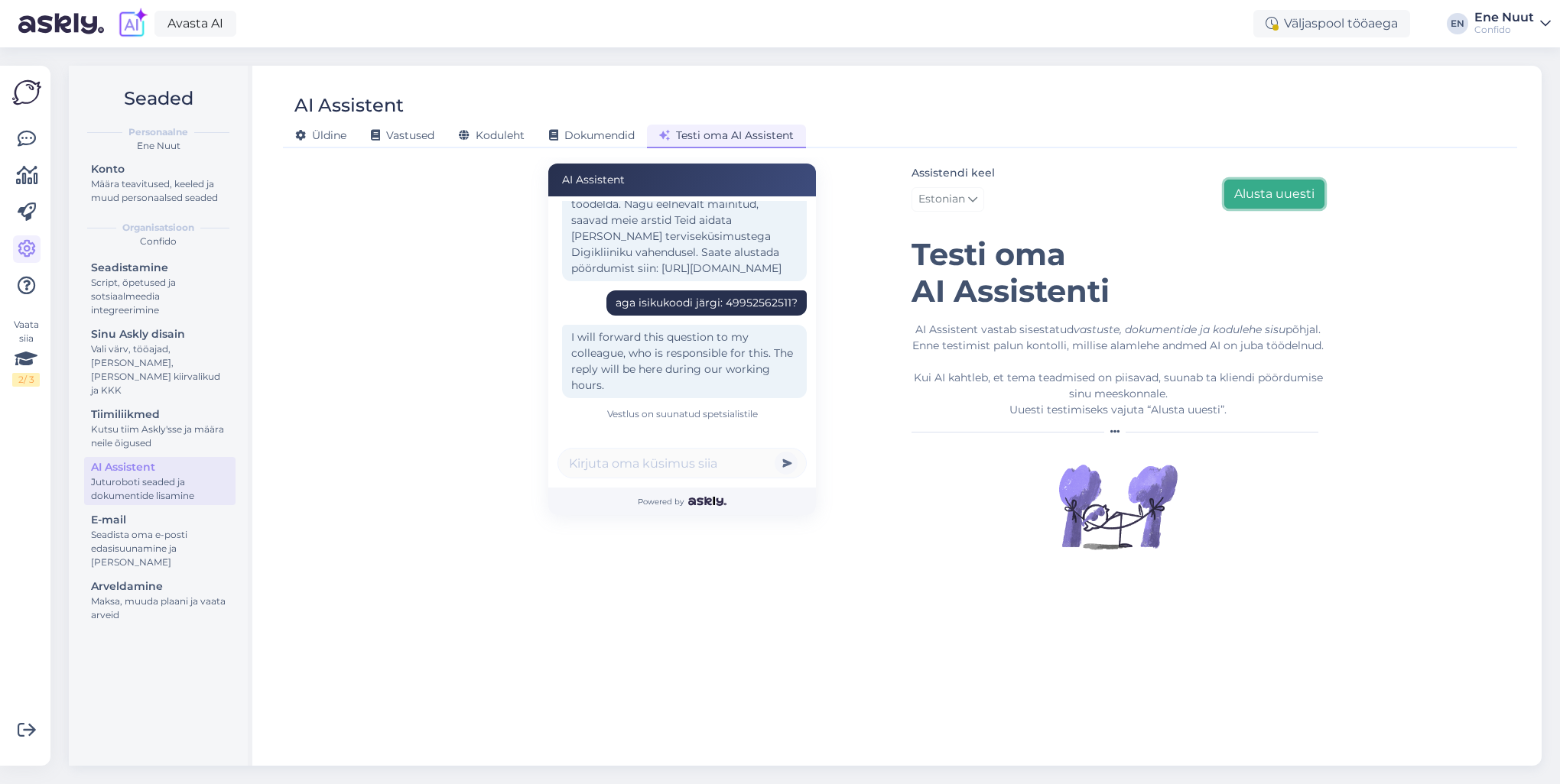
click at [1255, 190] on button "Alusta uuesti" at bounding box center [1274, 194] width 100 height 29
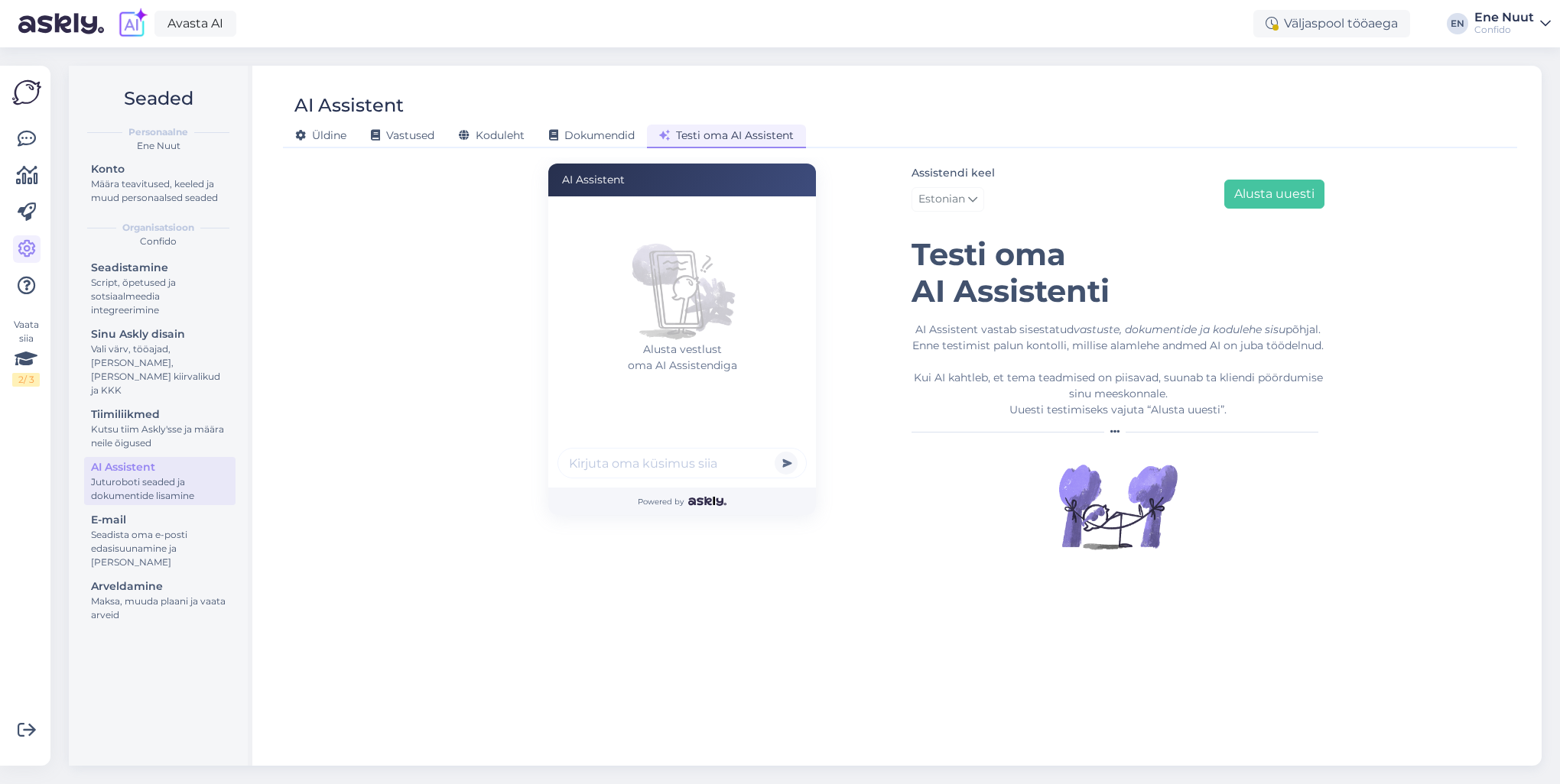
click at [649, 461] on input "text" at bounding box center [683, 463] width 250 height 31
type input "ma ei näe enda analüüsitulemust"
click at [775, 452] on button "submit" at bounding box center [786, 463] width 23 height 23
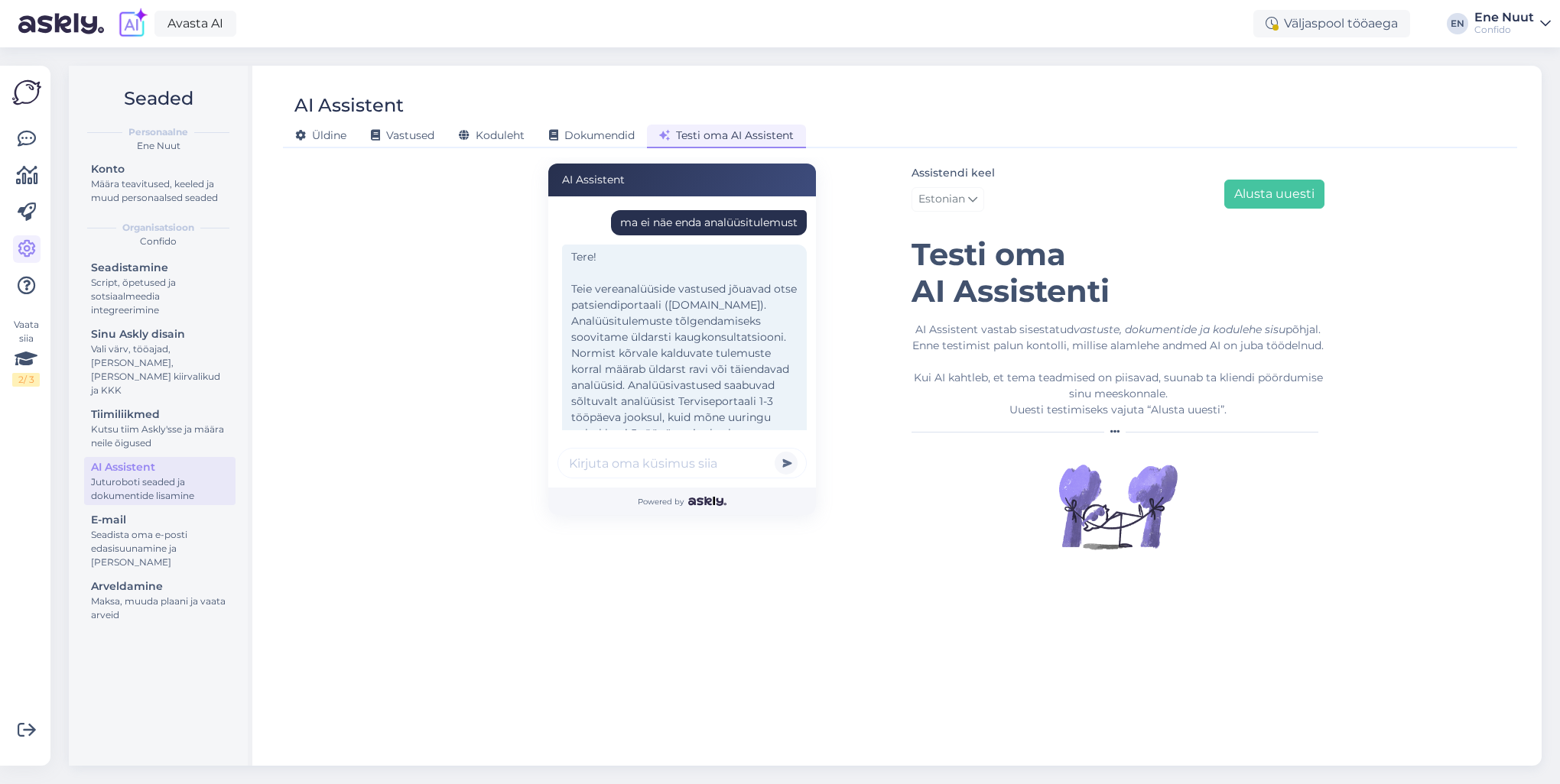
scroll to position [78, 0]
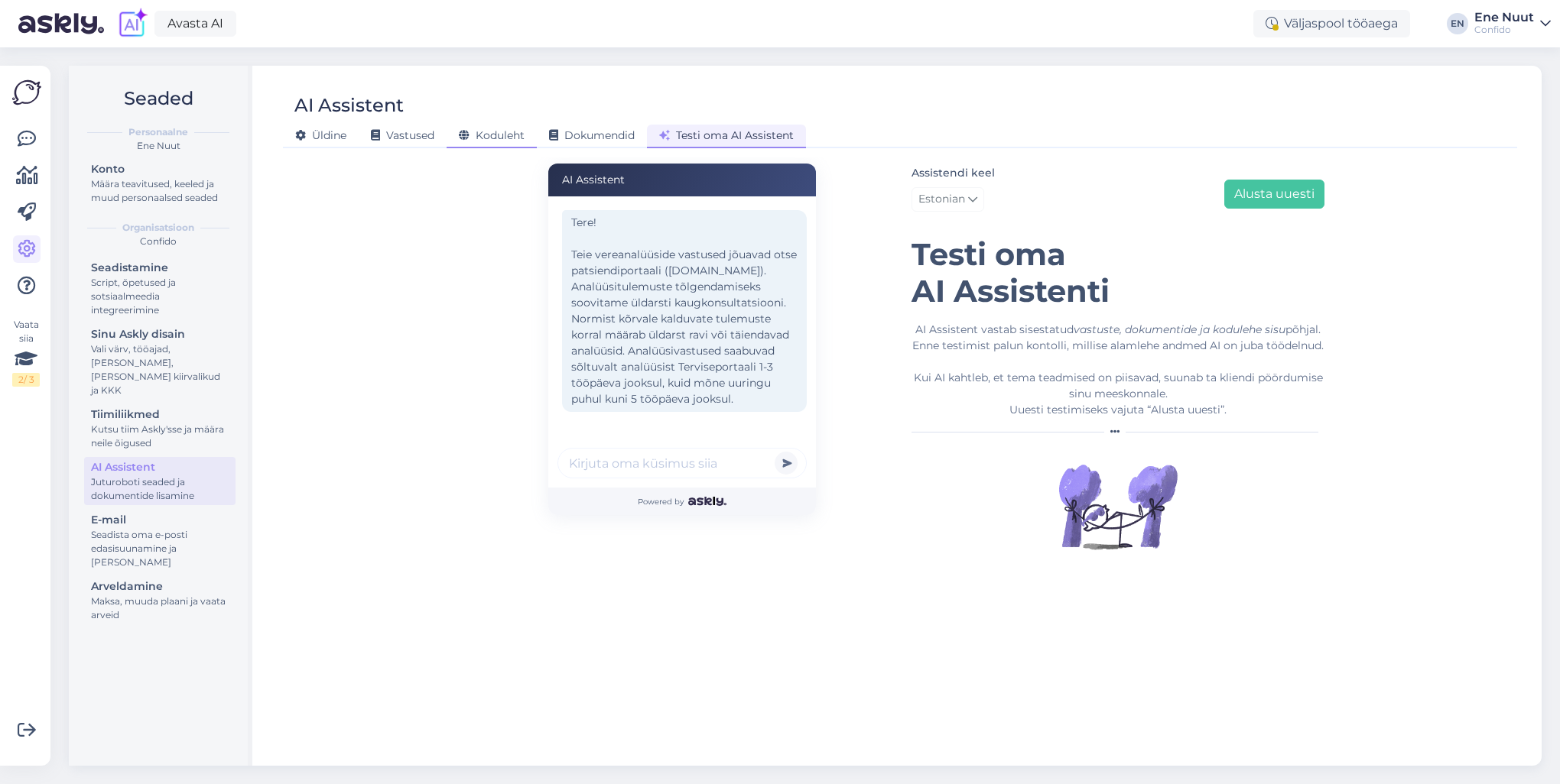
click at [492, 131] on span "Koduleht" at bounding box center [492, 135] width 66 height 13
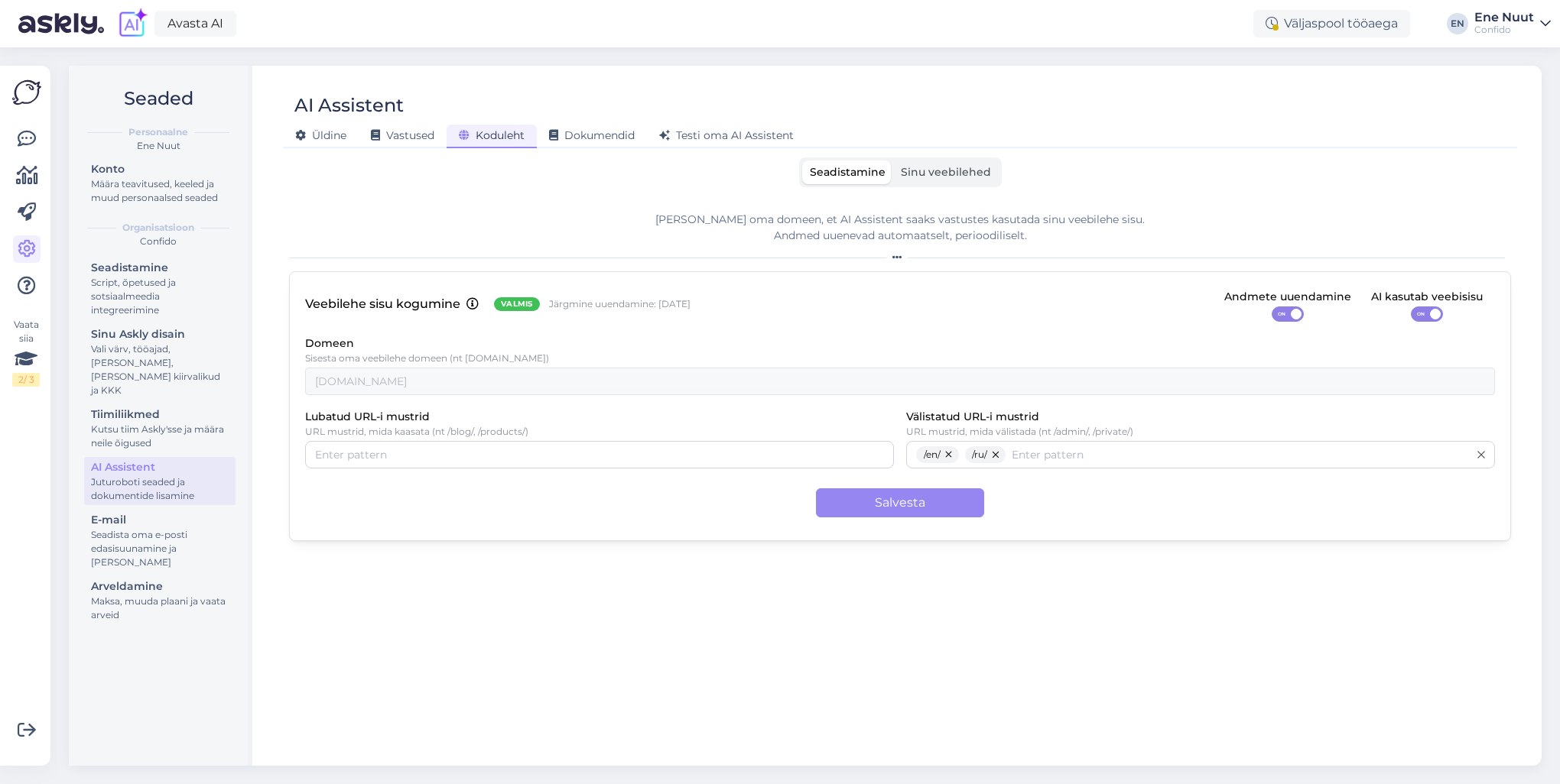
click at [937, 170] on span "Sinu veebilehed" at bounding box center [946, 172] width 90 height 13
click at [894, 160] on input "Sinu veebilehed" at bounding box center [894, 160] width 0 height 0
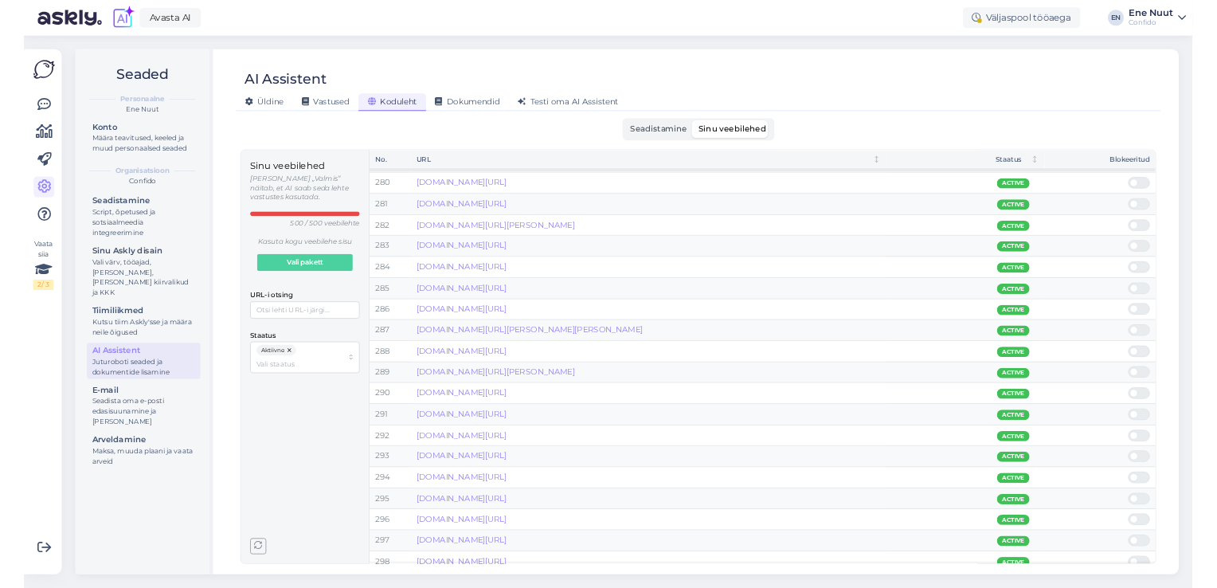
scroll to position [8150, 0]
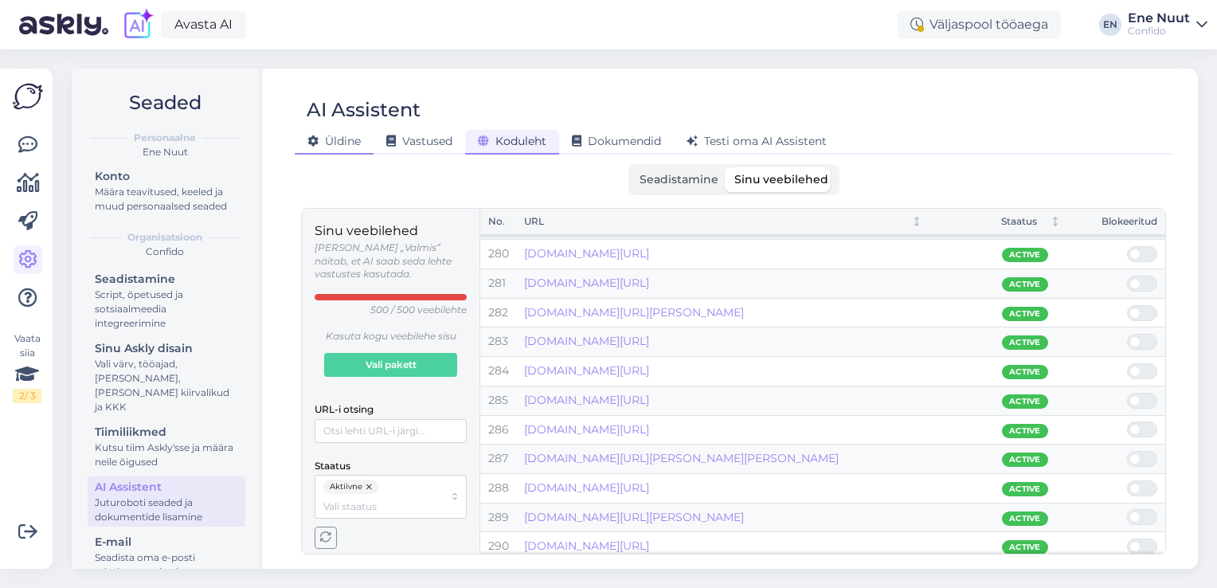
click at [343, 138] on span "Üldine" at bounding box center [334, 141] width 53 height 14
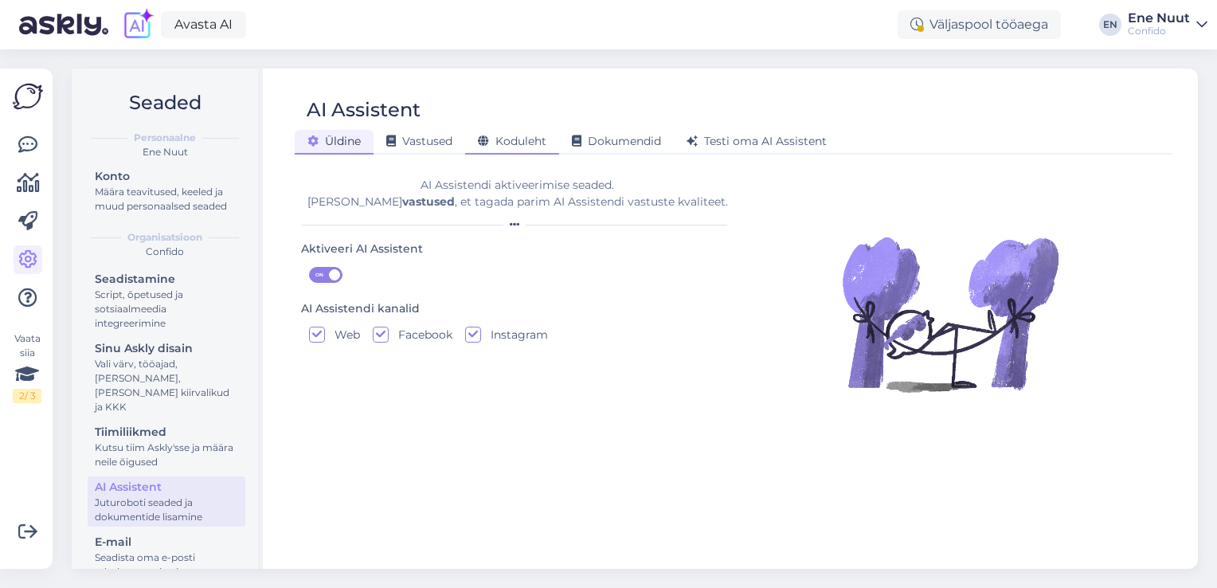
click at [510, 151] on div "Koduleht" at bounding box center [512, 142] width 94 height 25
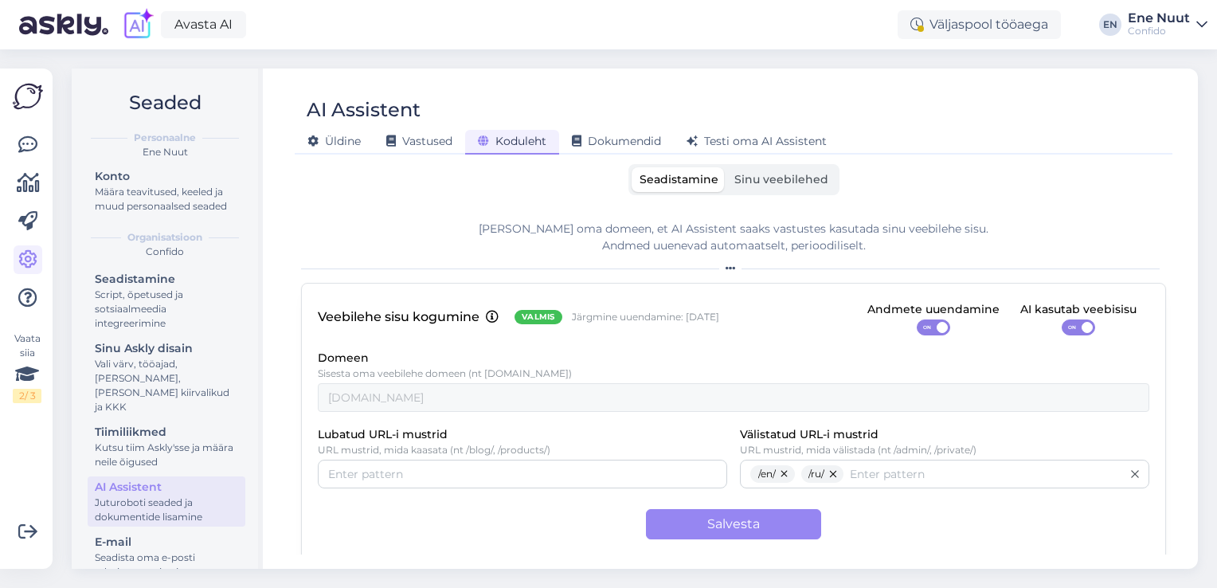
click at [770, 178] on span "Sinu veebilehed" at bounding box center [782, 179] width 94 height 14
click at [727, 167] on input "Sinu veebilehed" at bounding box center [727, 167] width 0 height 0
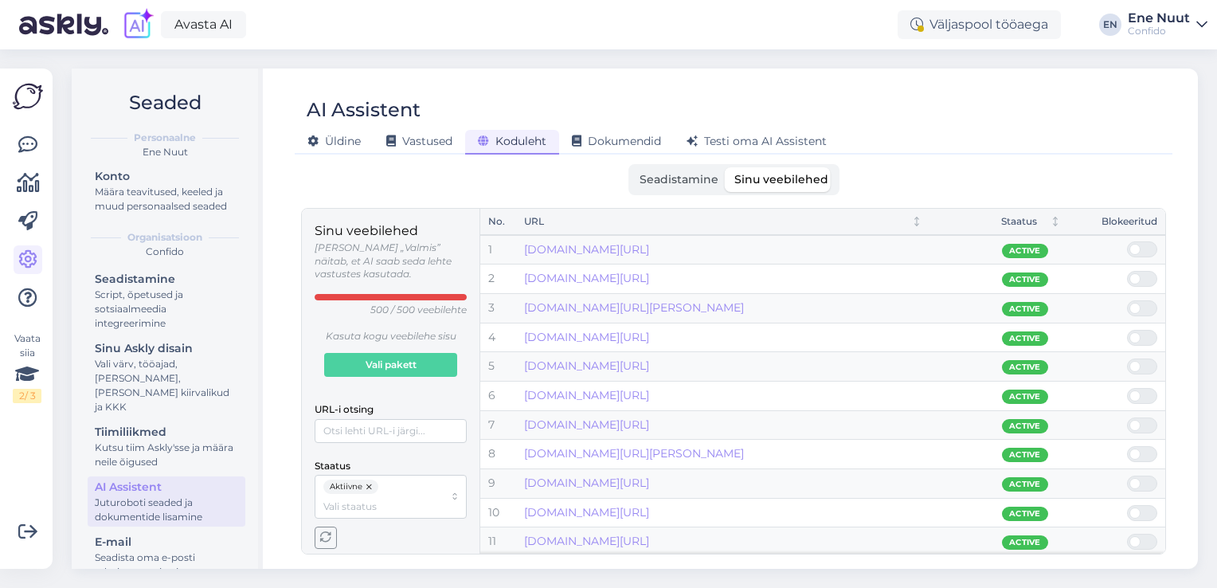
click at [659, 170] on label "Seadistamine" at bounding box center [679, 179] width 95 height 25
click at [632, 167] on input "Seadistamine" at bounding box center [632, 167] width 0 height 0
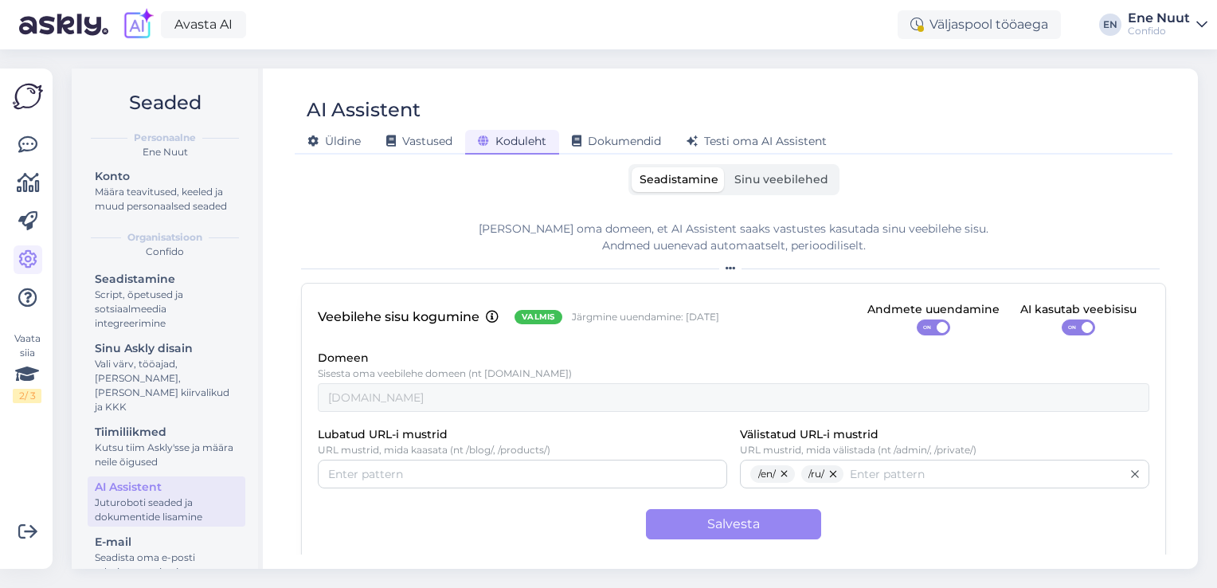
click at [552, 238] on div "[PERSON_NAME] oma domeen, et AI Assistent saaks vastustes kasutada sinu veebile…" at bounding box center [733, 237] width 865 height 33
click at [784, 190] on label "Sinu veebilehed" at bounding box center [782, 179] width 110 height 25
click at [727, 167] on input "Sinu veebilehed" at bounding box center [727, 167] width 0 height 0
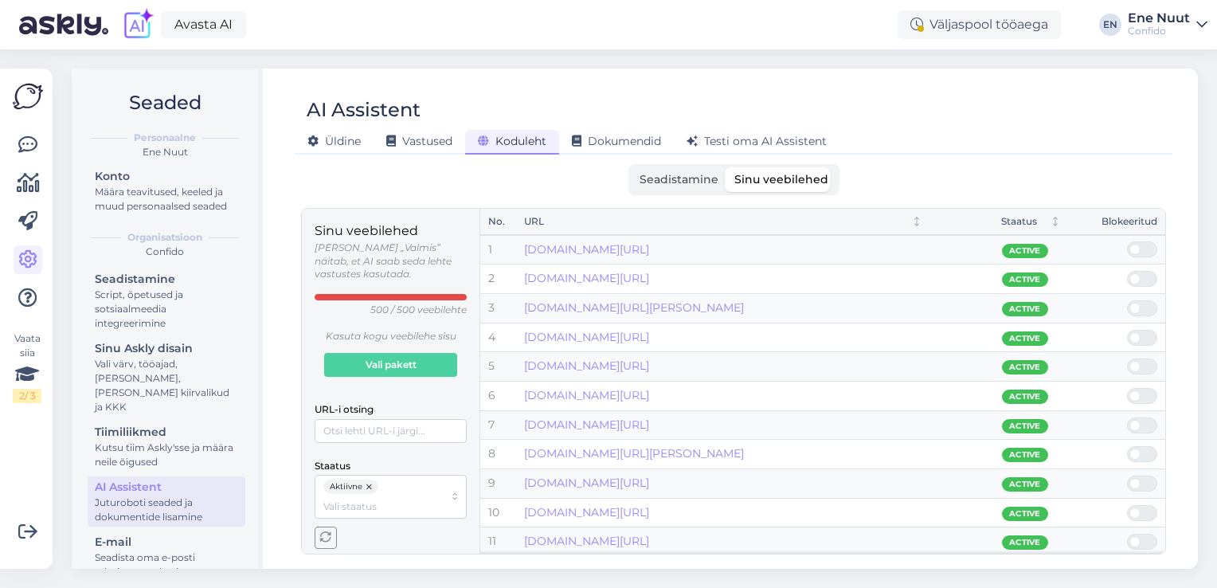
click at [688, 183] on span "Seadistamine" at bounding box center [679, 179] width 79 height 14
click at [632, 167] on input "Seadistamine" at bounding box center [632, 167] width 0 height 0
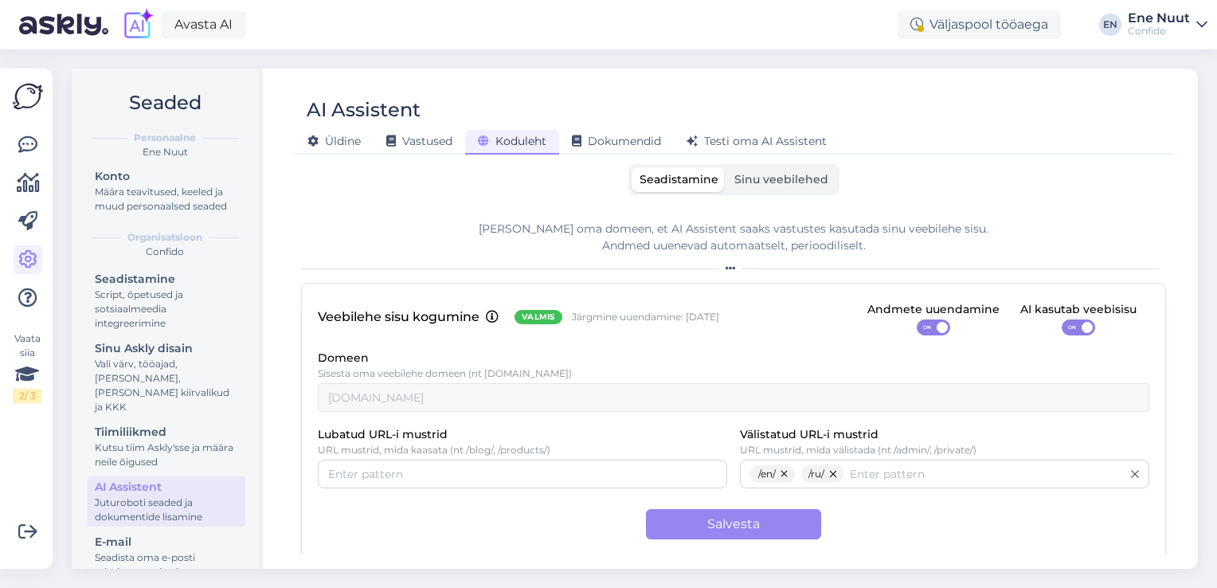
click at [757, 187] on label "Sinu veebilehed" at bounding box center [782, 179] width 110 height 25
click at [727, 167] on input "Sinu veebilehed" at bounding box center [727, 167] width 0 height 0
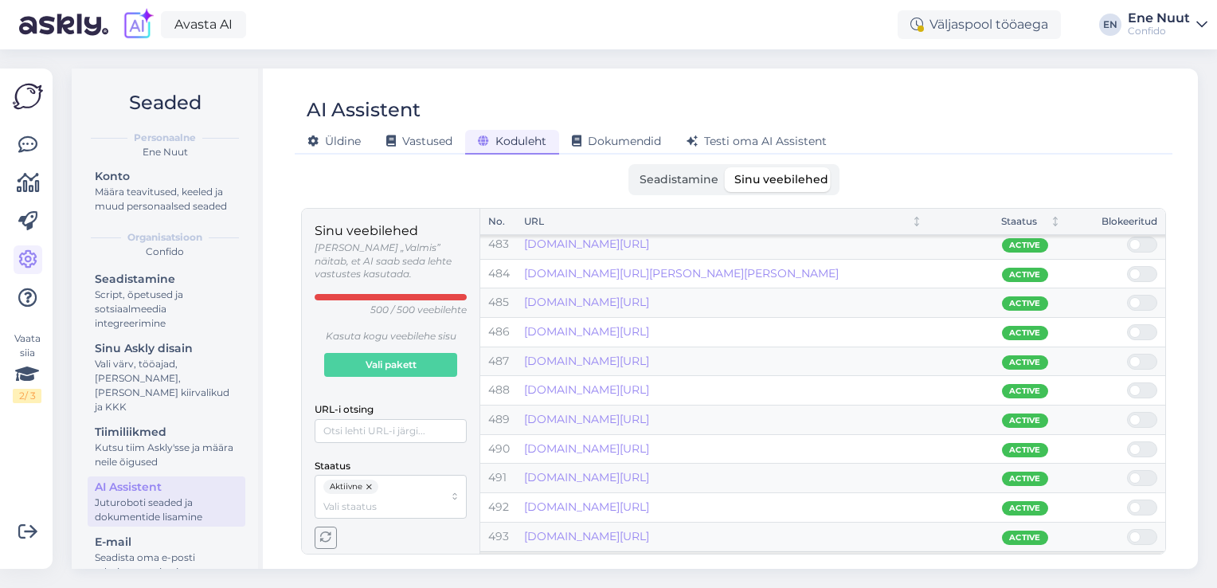
scroll to position [14094, 0]
click at [679, 186] on label "Seadistamine" at bounding box center [679, 179] width 95 height 25
click at [632, 167] on input "Seadistamine" at bounding box center [632, 167] width 0 height 0
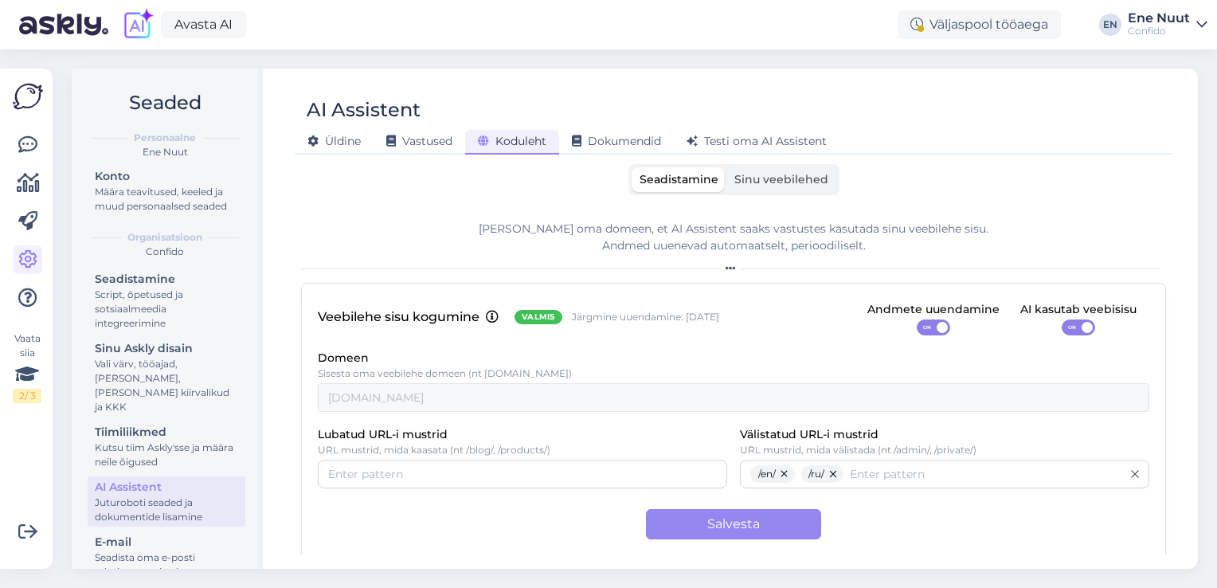
click at [802, 176] on span "Sinu veebilehed" at bounding box center [782, 179] width 94 height 14
click at [727, 167] on input "Sinu veebilehed" at bounding box center [727, 167] width 0 height 0
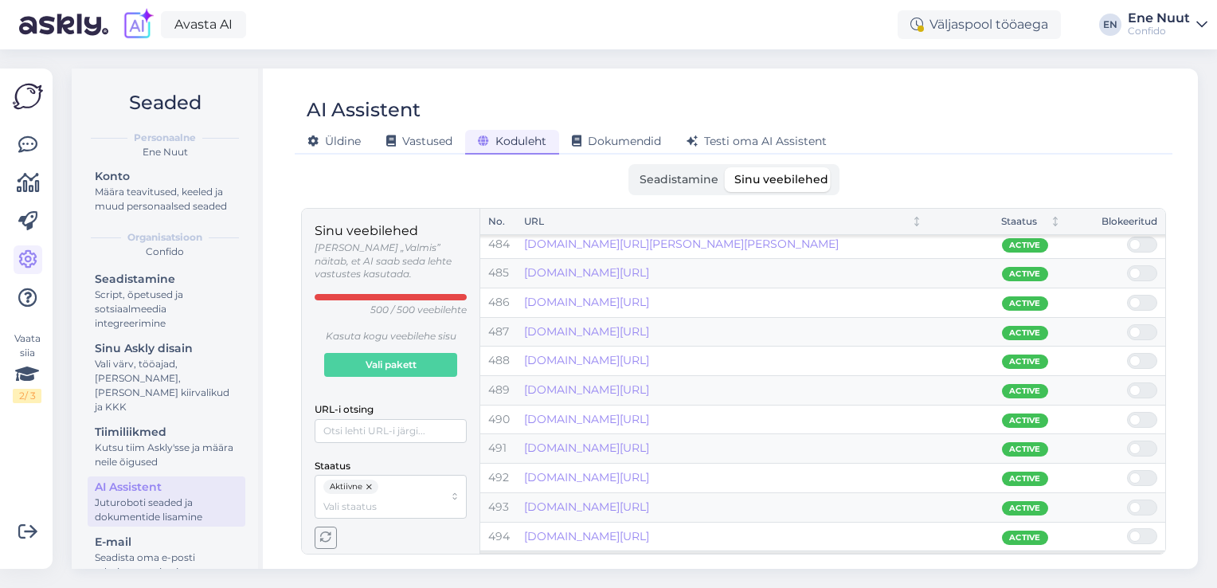
scroll to position [14127, 0]
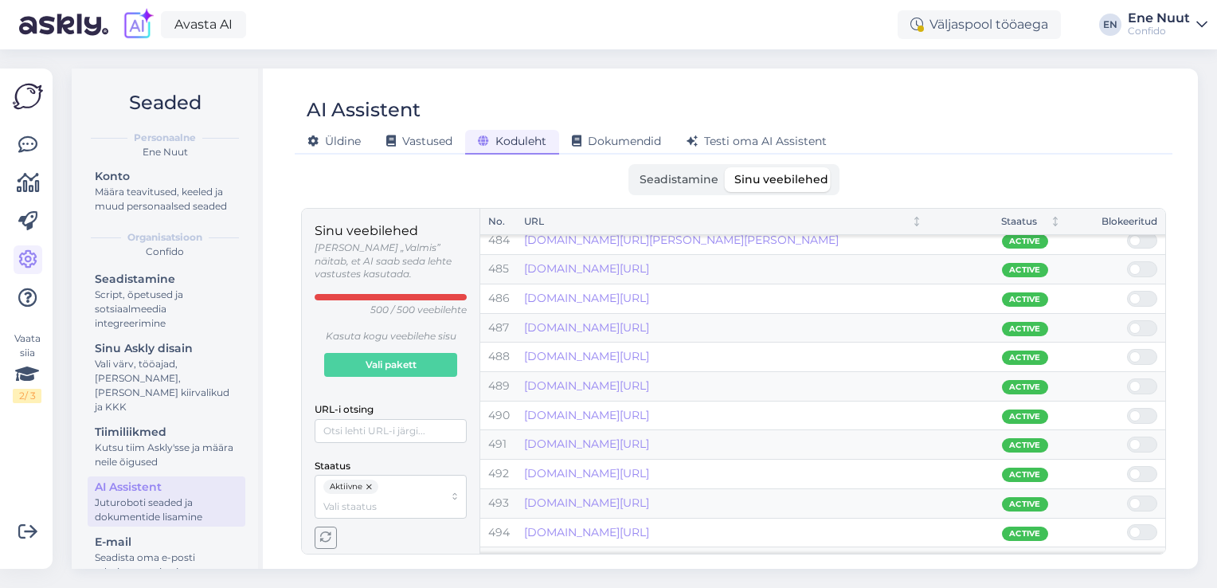
click at [705, 176] on span "Seadistamine" at bounding box center [679, 179] width 79 height 14
click at [632, 167] on input "Seadistamine" at bounding box center [632, 167] width 0 height 0
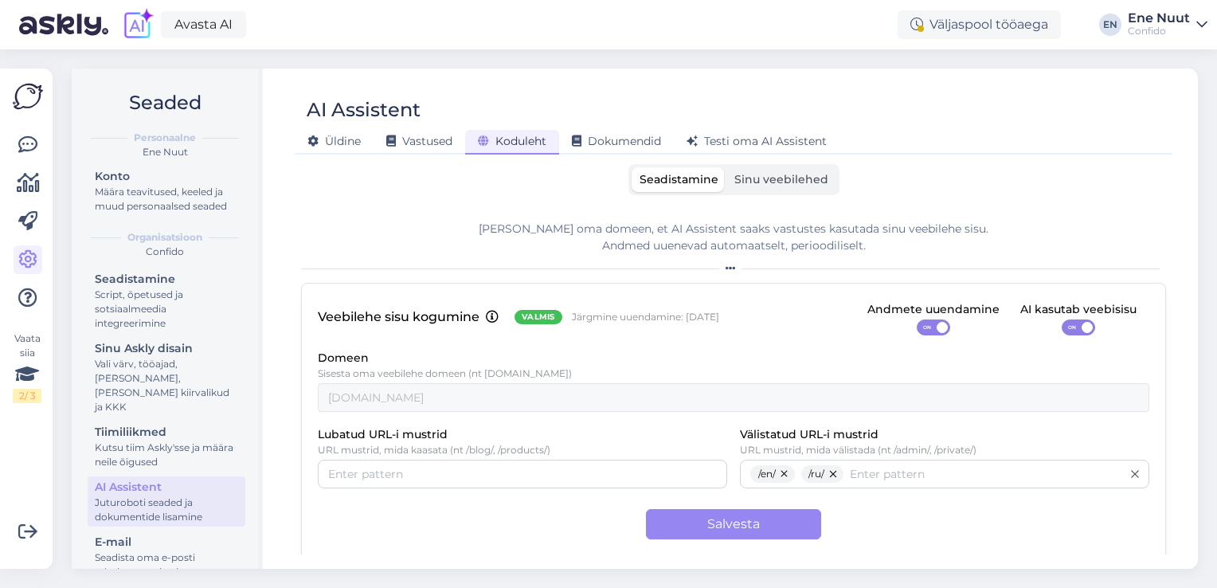
click at [705, 176] on span "Seadistamine" at bounding box center [679, 179] width 79 height 14
click at [632, 167] on input "Seadistamine" at bounding box center [632, 167] width 0 height 0
click at [774, 182] on span "Sinu veebilehed" at bounding box center [782, 179] width 94 height 14
click at [727, 167] on input "Sinu veebilehed" at bounding box center [727, 167] width 0 height 0
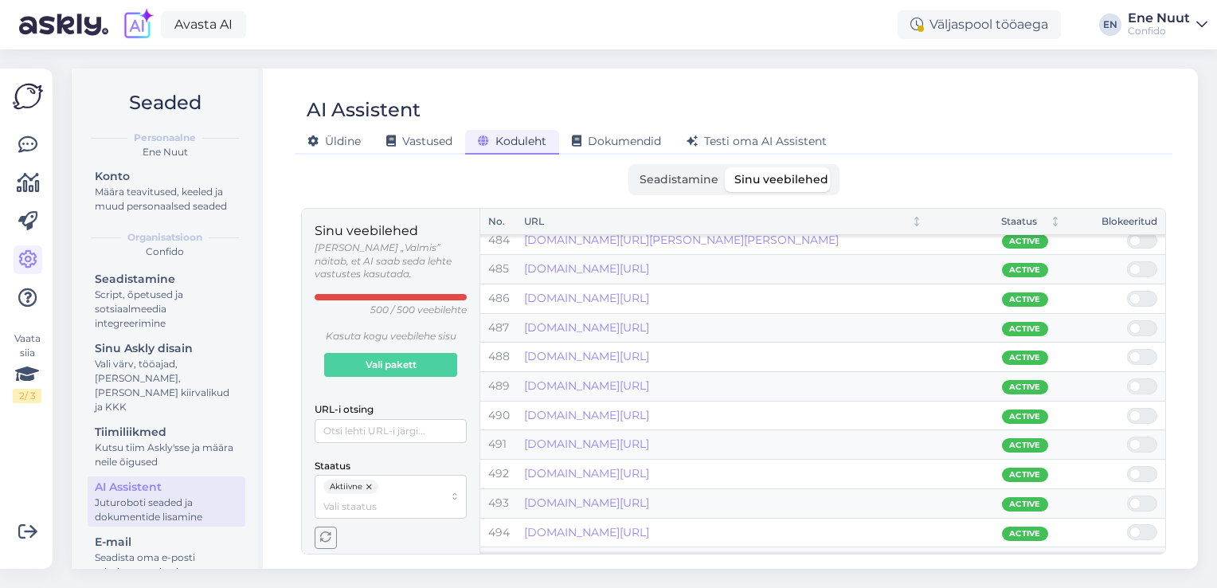
click at [698, 181] on span "Seadistamine" at bounding box center [679, 179] width 79 height 14
click at [632, 167] on input "Seadistamine" at bounding box center [632, 167] width 0 height 0
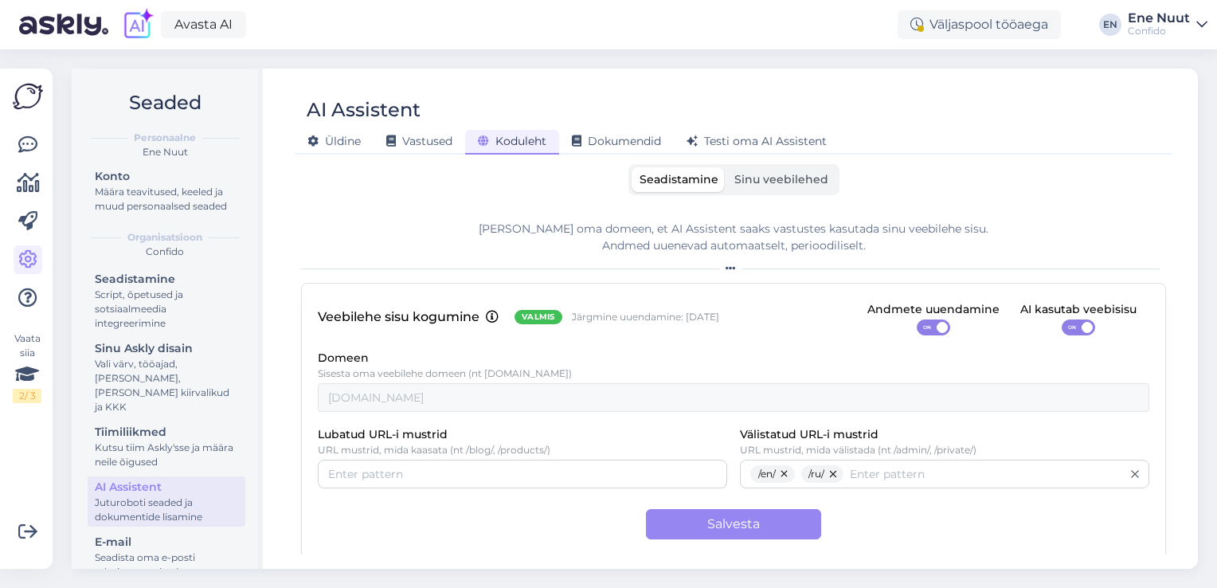
click at [758, 184] on span "Sinu veebilehed" at bounding box center [782, 179] width 94 height 14
click at [727, 167] on input "Sinu veebilehed" at bounding box center [727, 167] width 0 height 0
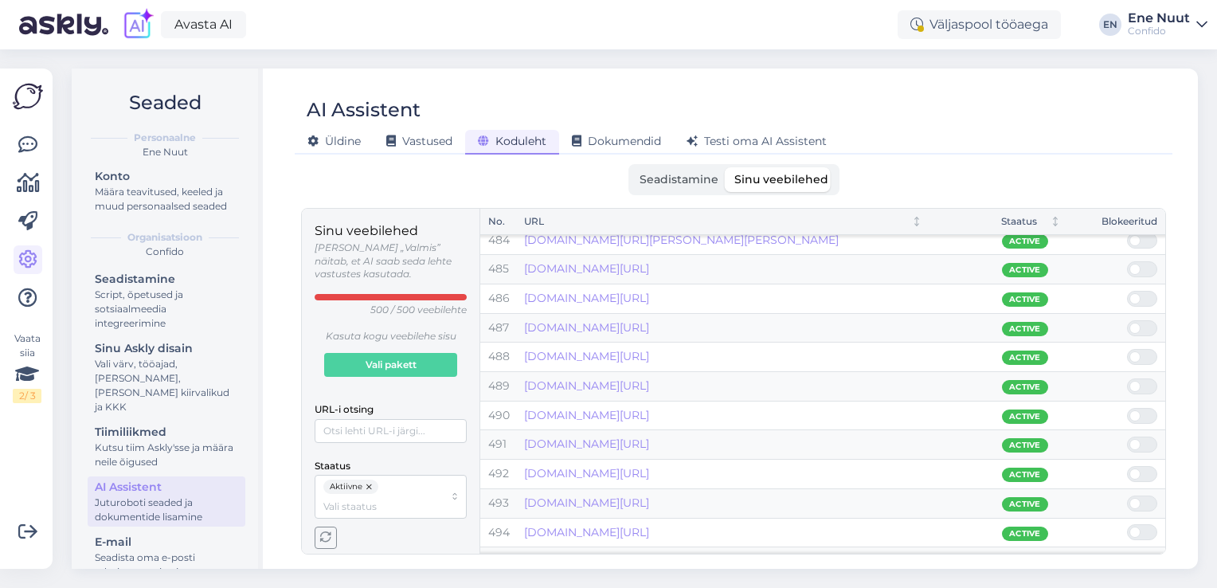
click at [707, 182] on span "Seadistamine" at bounding box center [679, 179] width 79 height 14
click at [632, 167] on input "Seadistamine" at bounding box center [632, 167] width 0 height 0
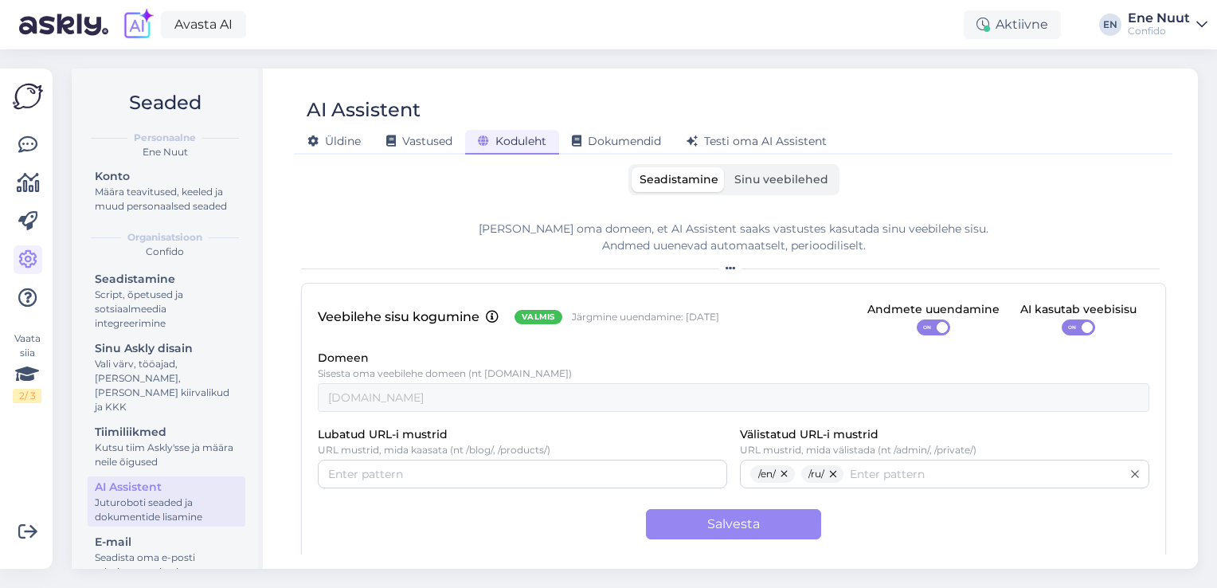
click at [778, 167] on label "Sinu veebilehed" at bounding box center [782, 179] width 110 height 25
click at [727, 167] on input "Sinu veebilehed" at bounding box center [727, 167] width 0 height 0
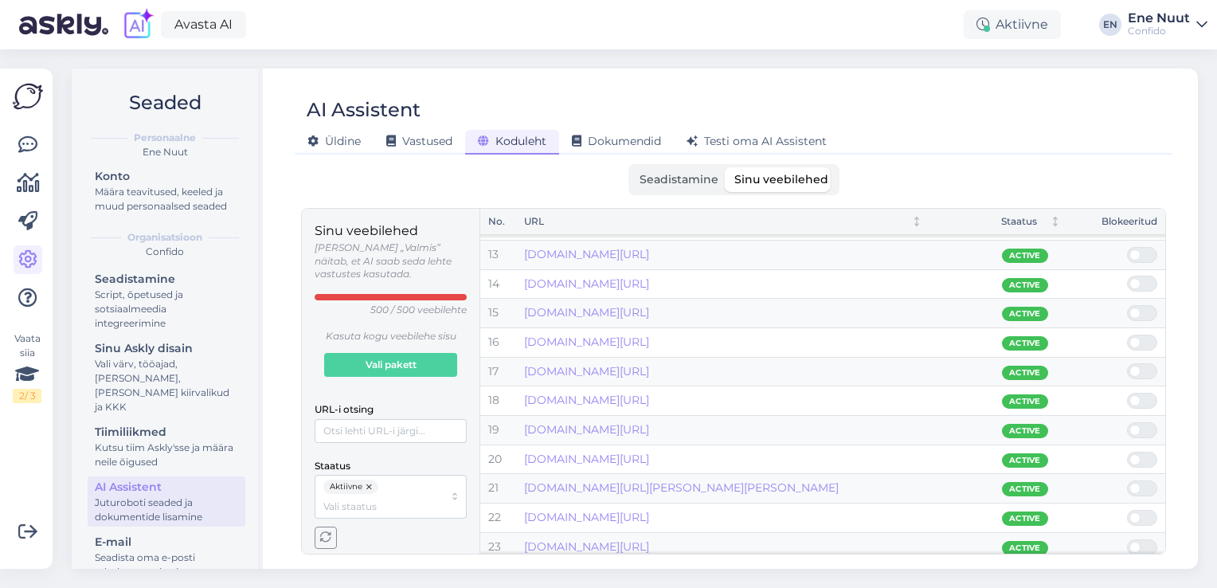
scroll to position [0, 0]
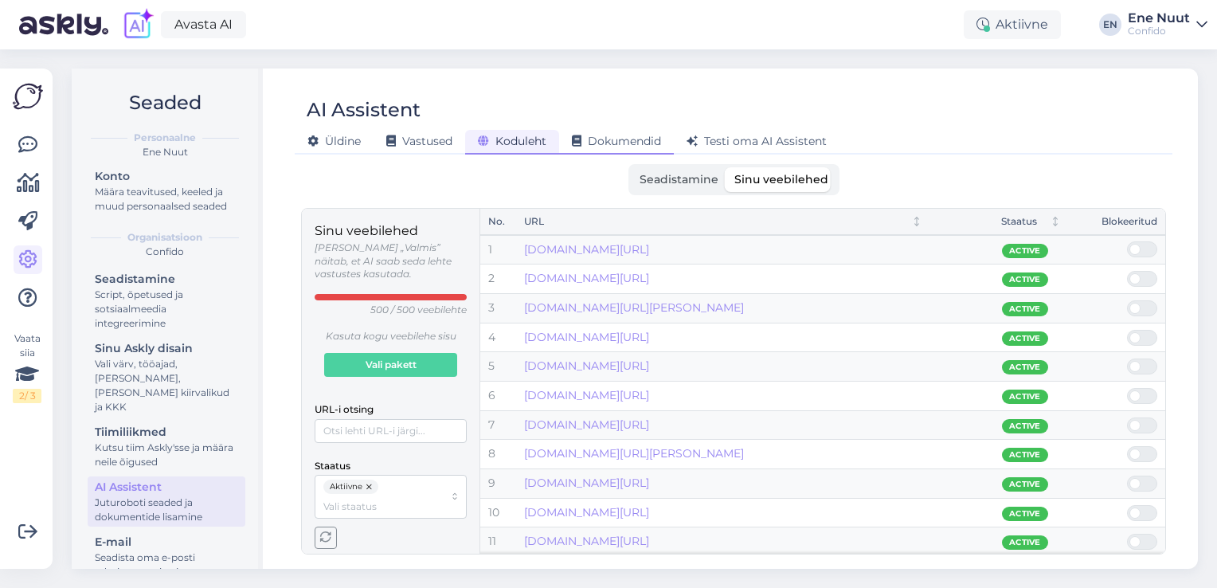
click at [629, 148] on div "Dokumendid" at bounding box center [616, 142] width 115 height 25
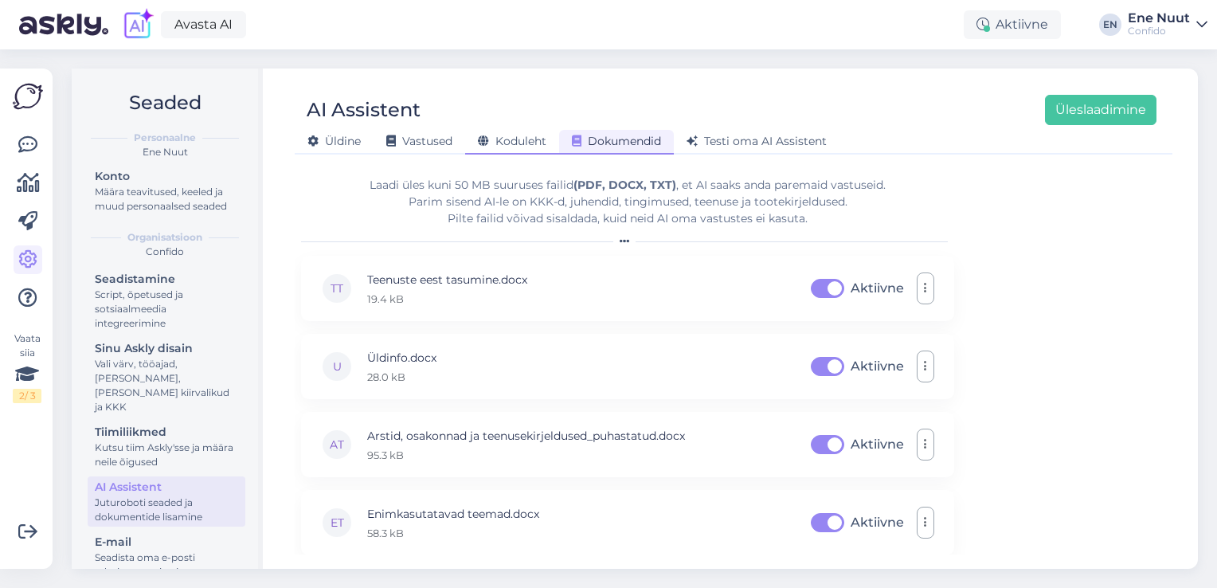
click at [540, 138] on span "Koduleht" at bounding box center [512, 141] width 69 height 14
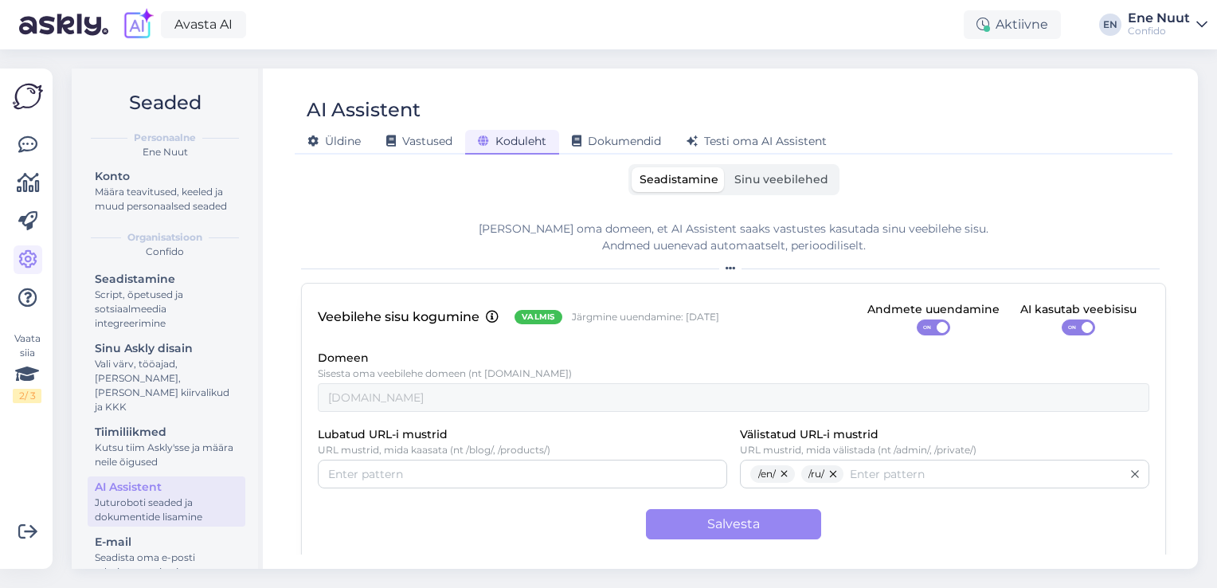
click at [577, 161] on div "AI Assistent Üldine Vastused Koduleht Dokumendid Testi oma AI Assistent Seadist…" at bounding box center [733, 319] width 929 height 500
click at [585, 142] on span "Dokumendid" at bounding box center [616, 141] width 89 height 14
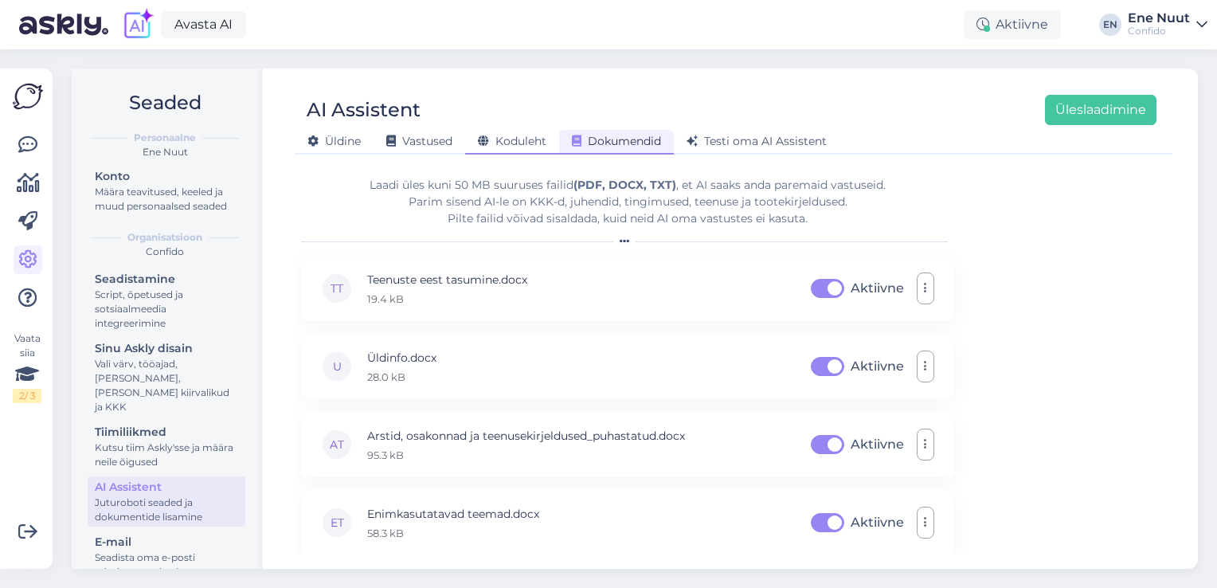
click at [512, 139] on span "Koduleht" at bounding box center [512, 141] width 69 height 14
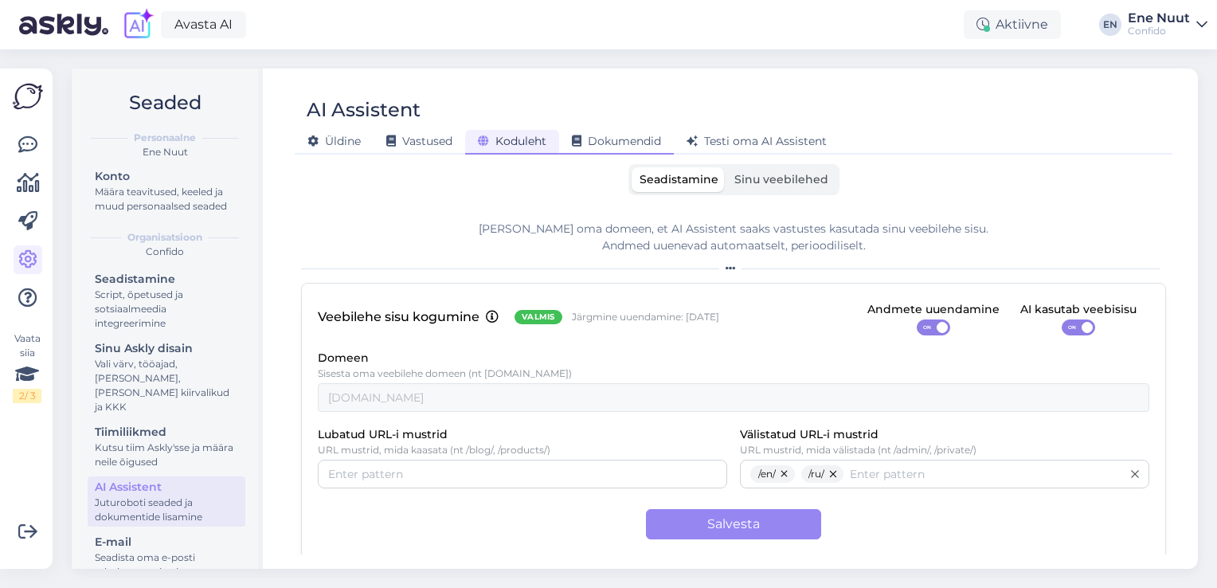
click at [610, 139] on span "Dokumendid" at bounding box center [616, 141] width 89 height 14
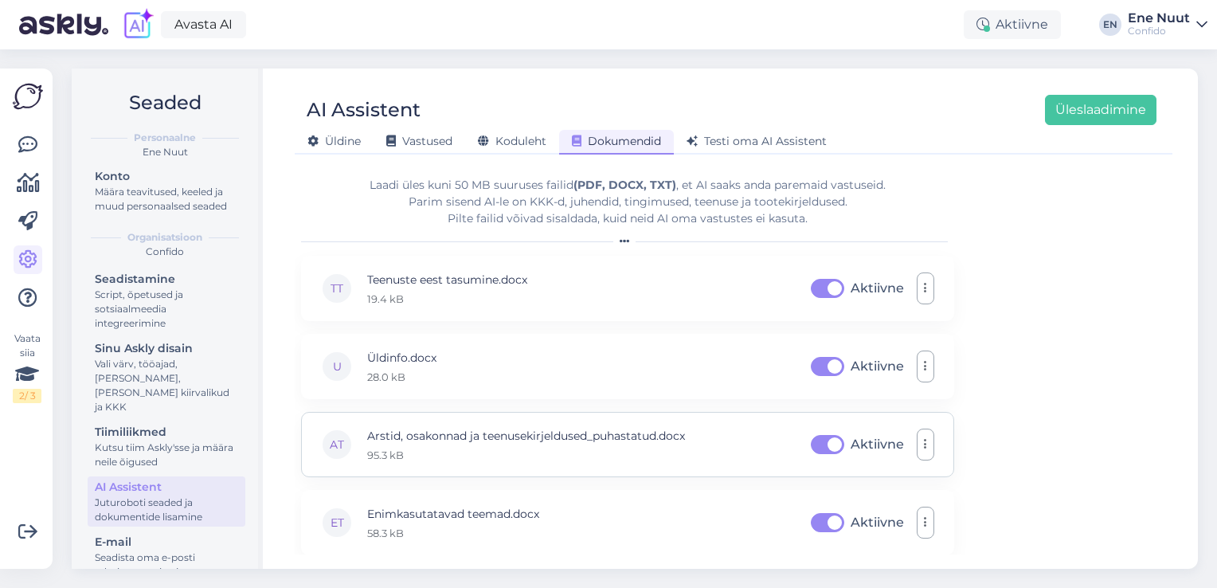
scroll to position [76, 0]
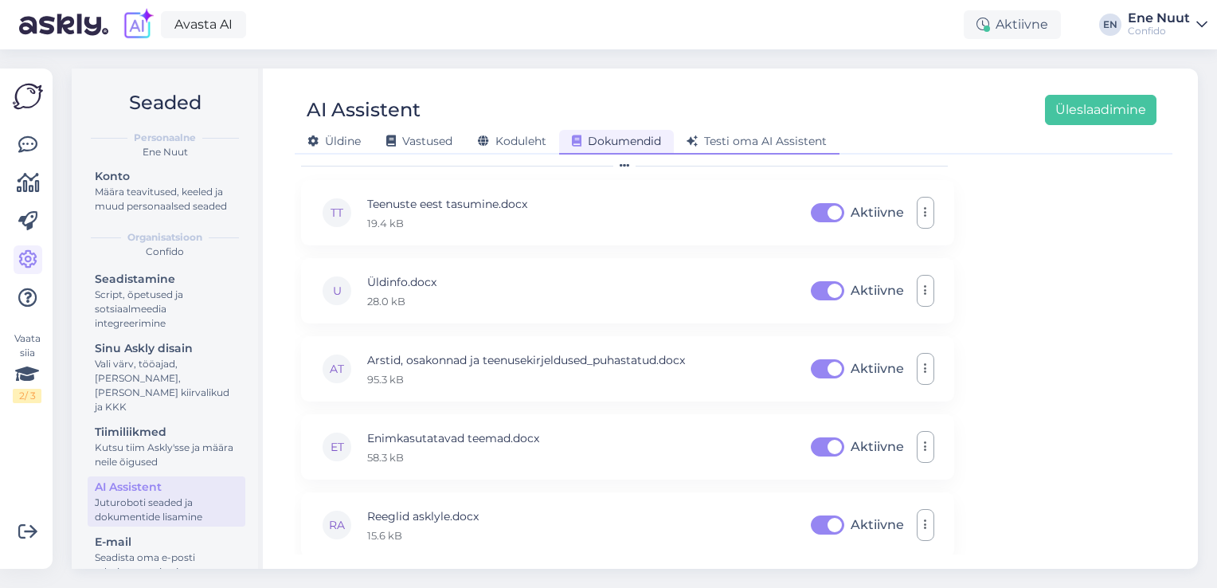
click at [782, 136] on span "Testi oma AI Assistent" at bounding box center [757, 141] width 140 height 14
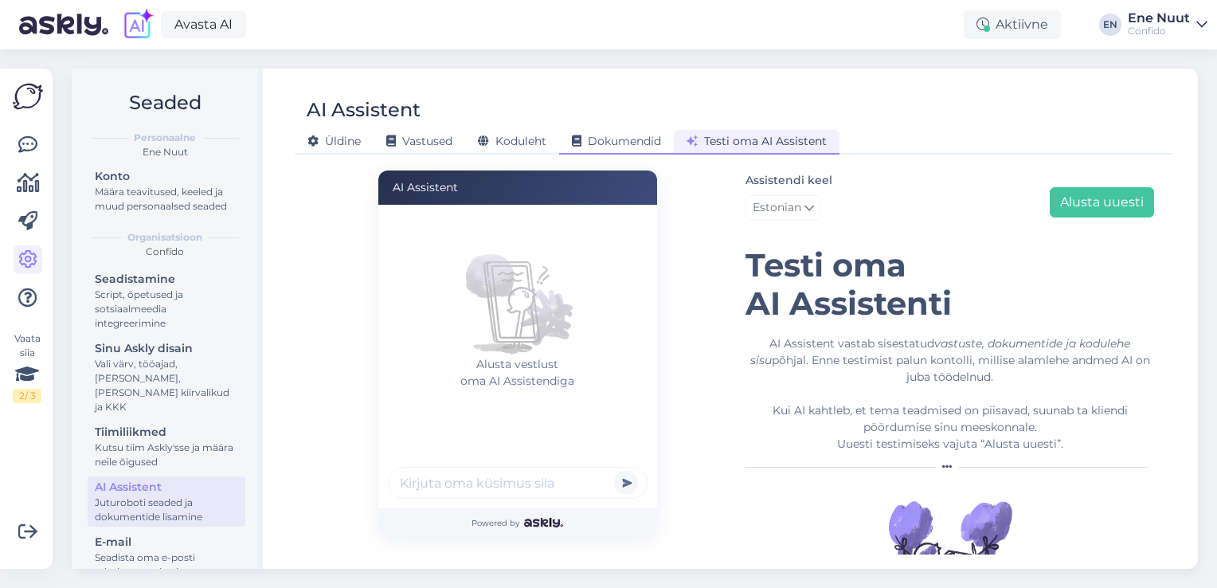
click at [622, 140] on span "Dokumendid" at bounding box center [616, 141] width 89 height 14
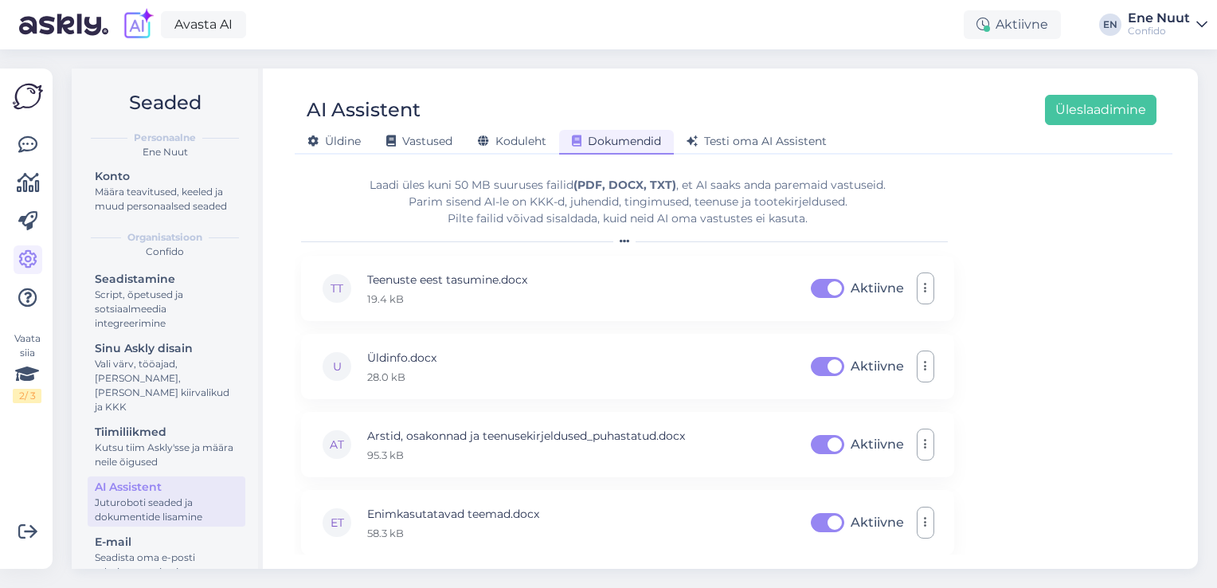
click at [523, 128] on div "[PERSON_NAME] Vastused Koduleht Dokumendid [PERSON_NAME] oma AI Assistent" at bounding box center [726, 139] width 862 height 28
click at [521, 141] on span "Koduleht" at bounding box center [512, 141] width 69 height 14
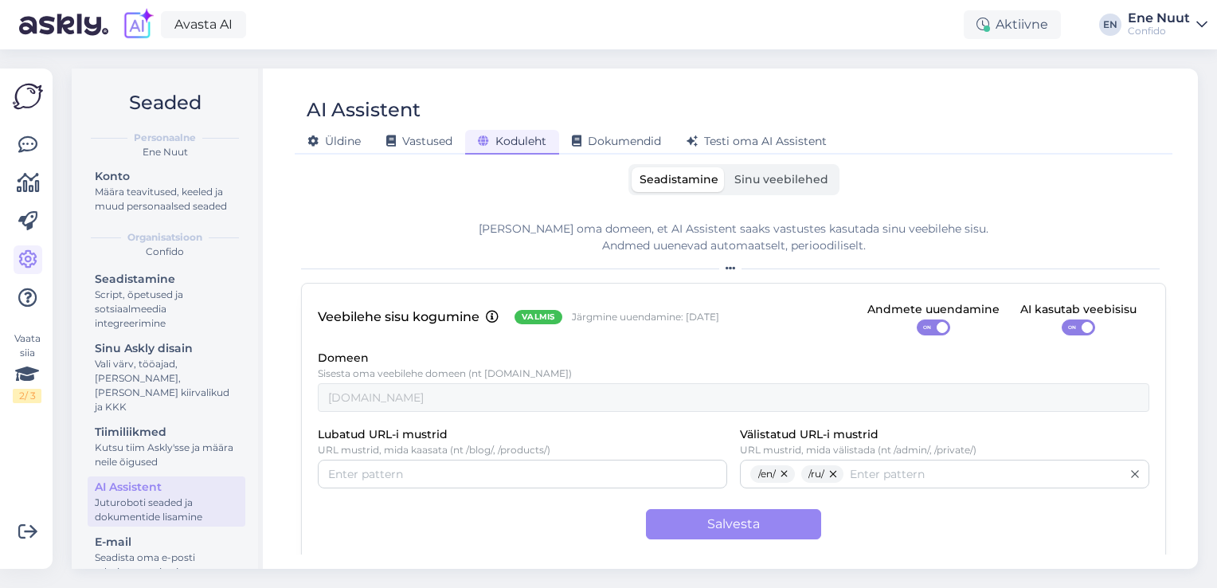
scroll to position [7, 0]
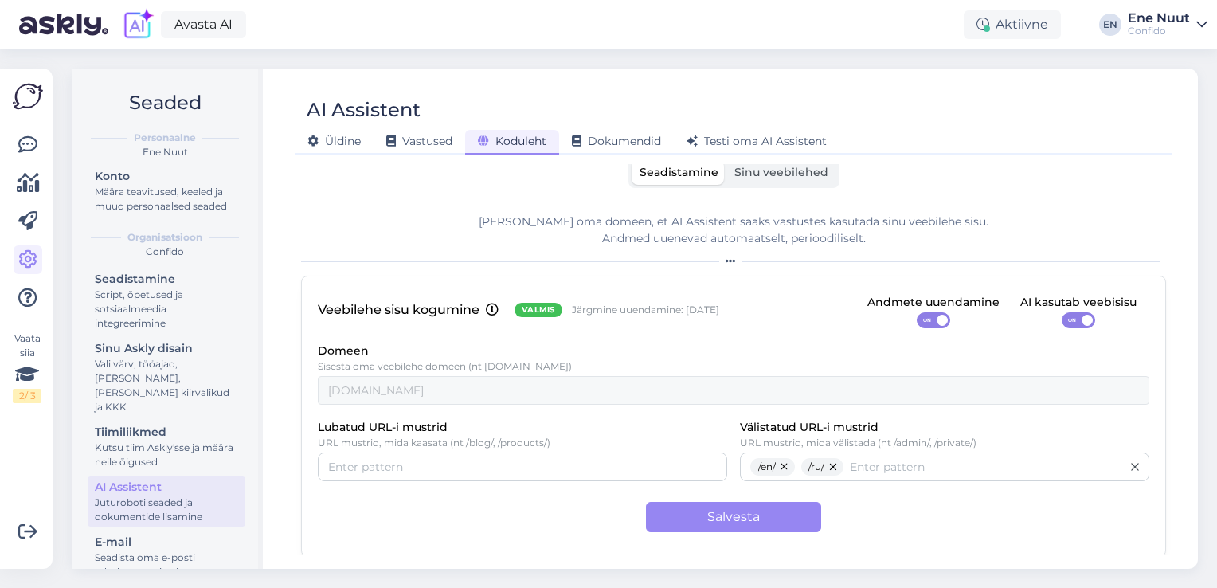
click at [788, 169] on span "Sinu veebilehed" at bounding box center [782, 172] width 94 height 14
click at [727, 160] on input "Sinu veebilehed" at bounding box center [727, 160] width 0 height 0
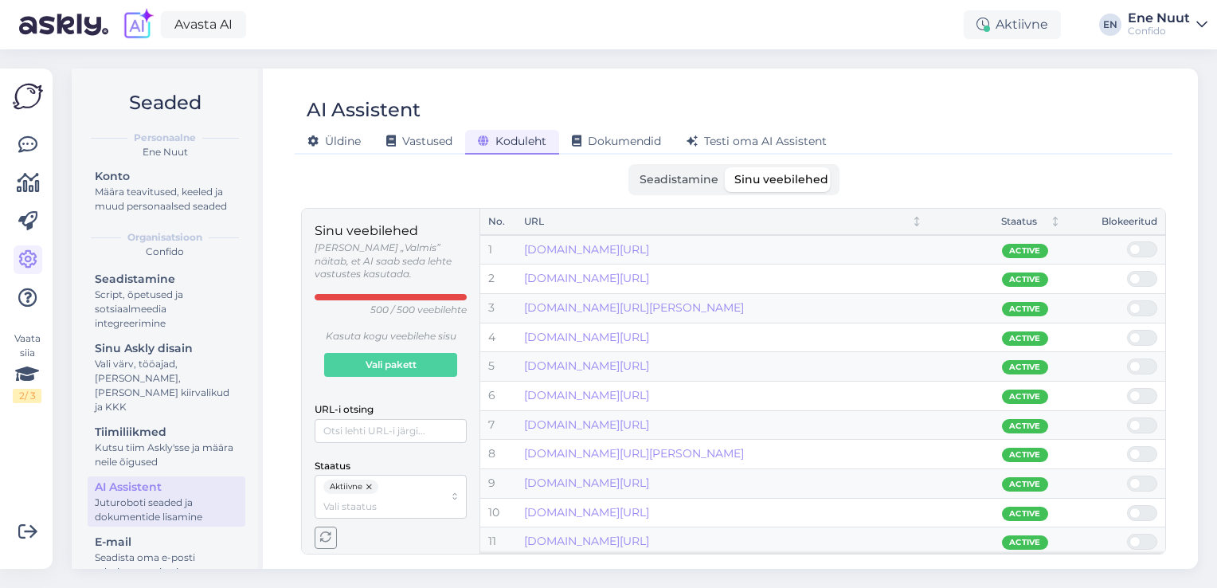
click at [1135, 231] on th "Blokeeritud" at bounding box center [1117, 222] width 96 height 26
click at [657, 184] on span "Seadistamine" at bounding box center [679, 179] width 79 height 14
click at [632, 167] on input "Seadistamine" at bounding box center [632, 167] width 0 height 0
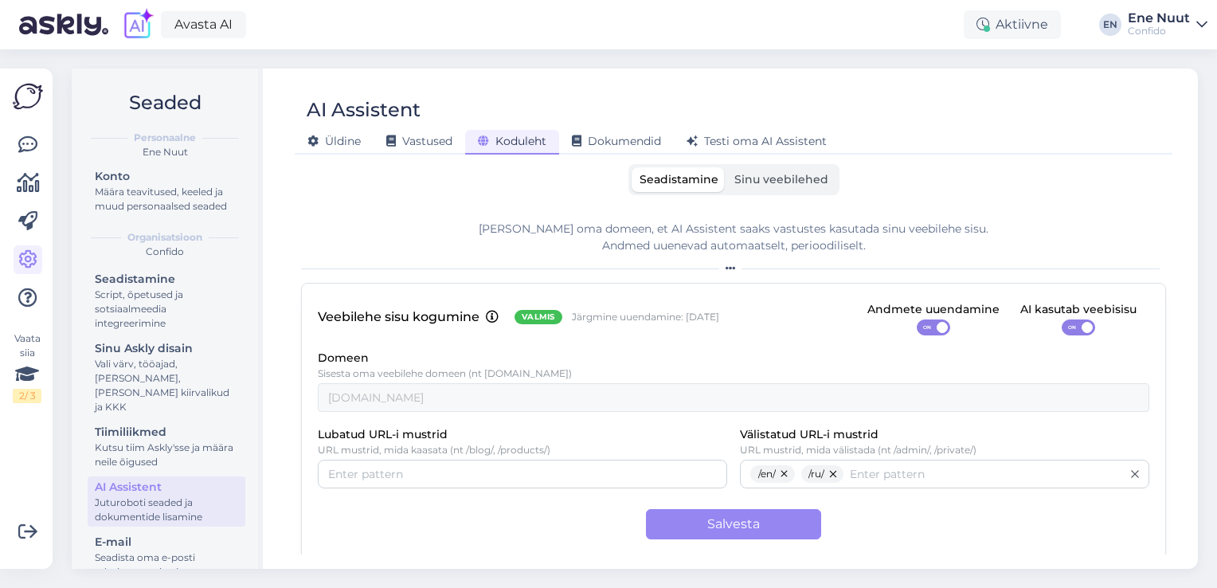
click at [774, 185] on span "Sinu veebilehed" at bounding box center [782, 179] width 94 height 14
click at [727, 167] on input "Sinu veebilehed" at bounding box center [727, 167] width 0 height 0
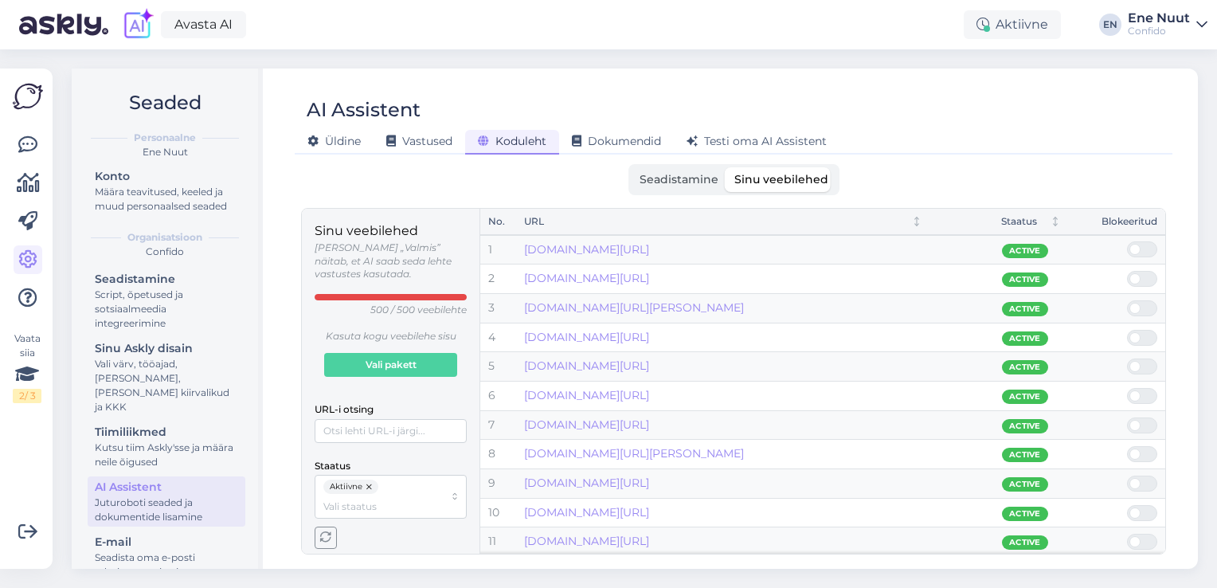
click at [679, 174] on span "Seadistamine" at bounding box center [679, 179] width 79 height 14
click at [632, 167] on input "Seadistamine" at bounding box center [632, 167] width 0 height 0
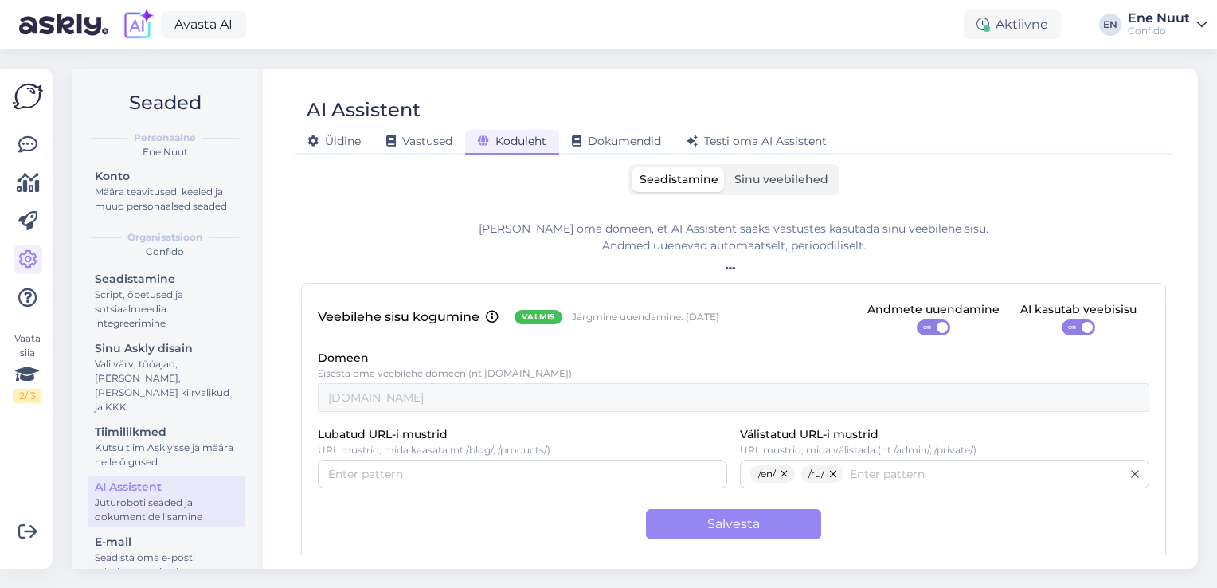
click at [749, 179] on span "Sinu veebilehed" at bounding box center [782, 179] width 94 height 14
click at [727, 167] on input "Sinu veebilehed" at bounding box center [727, 167] width 0 height 0
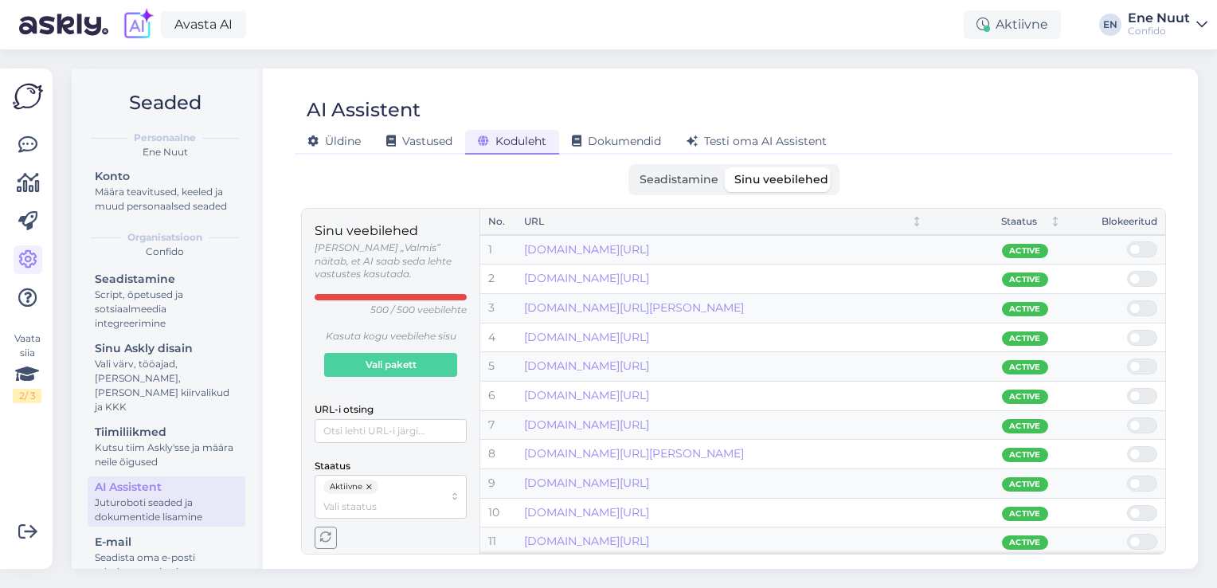
click at [684, 188] on label "Seadistamine" at bounding box center [679, 179] width 95 height 25
click at [632, 167] on input "Seadistamine" at bounding box center [632, 167] width 0 height 0
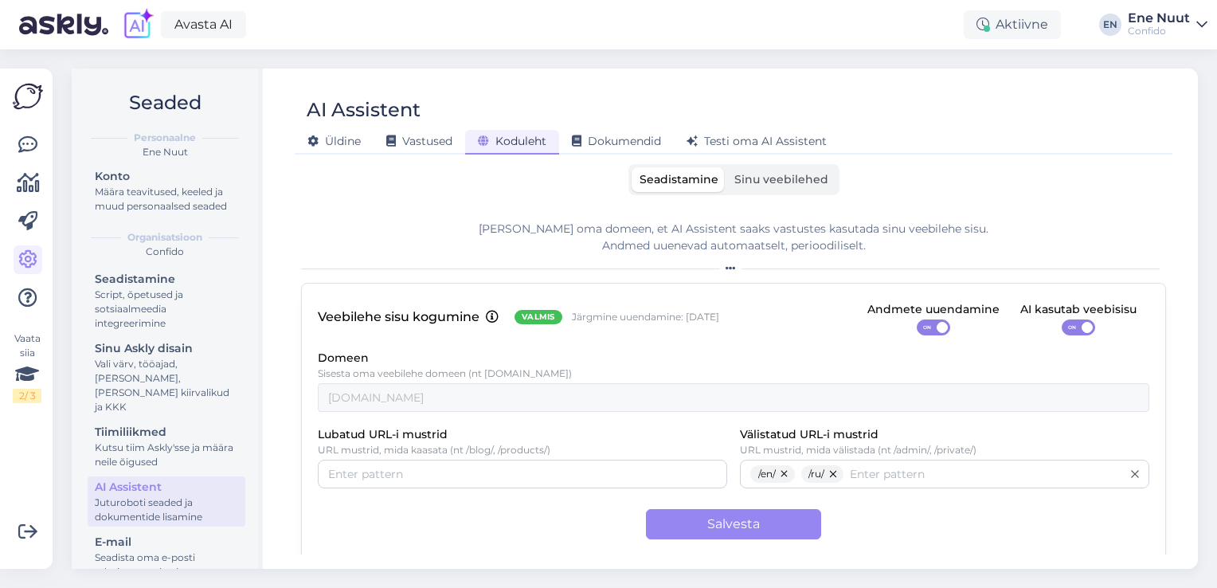
click at [739, 185] on span "Sinu veebilehed" at bounding box center [782, 179] width 94 height 14
click at [727, 167] on input "Sinu veebilehed" at bounding box center [727, 167] width 0 height 0
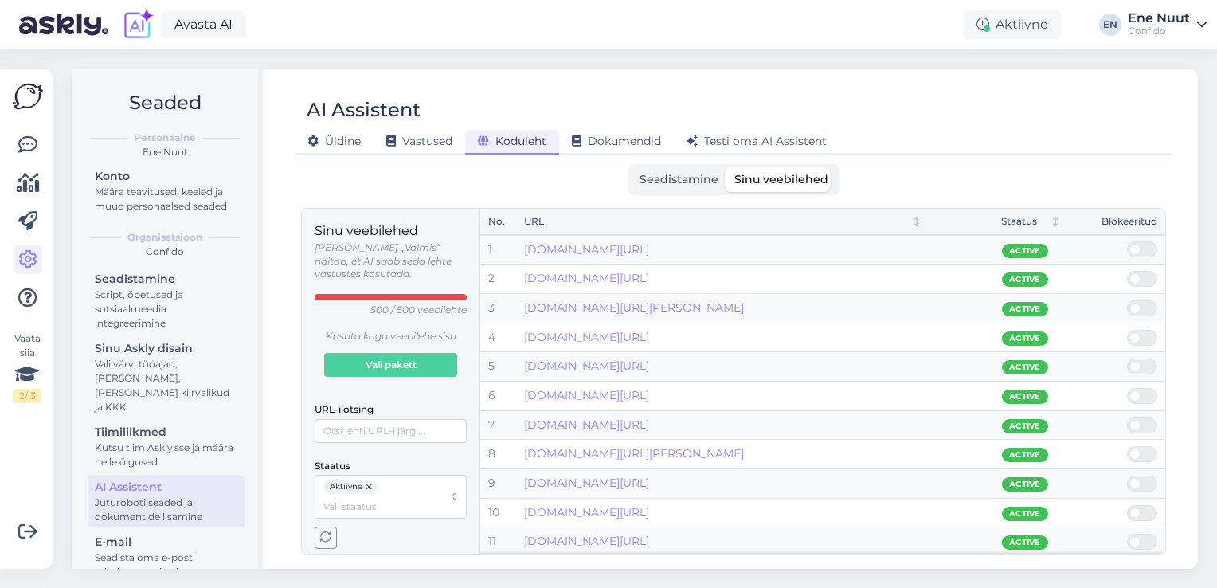
click at [689, 184] on span "Seadistamine" at bounding box center [679, 179] width 79 height 14
click at [632, 167] on input "Seadistamine" at bounding box center [632, 167] width 0 height 0
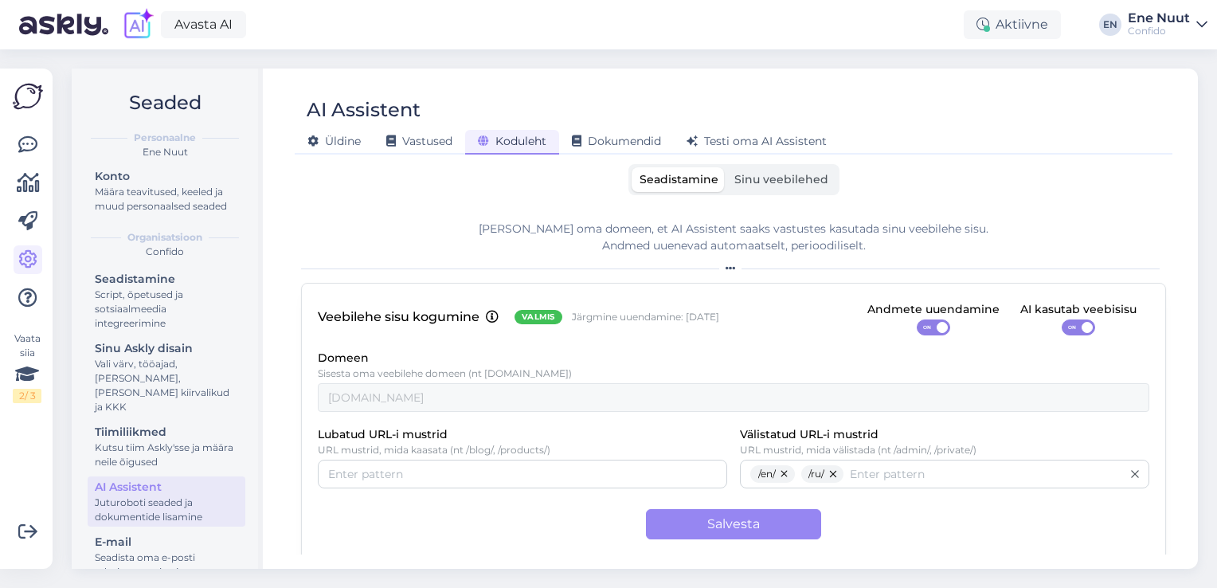
click at [774, 178] on span "Sinu veebilehed" at bounding box center [782, 179] width 94 height 14
click at [727, 167] on input "Sinu veebilehed" at bounding box center [727, 167] width 0 height 0
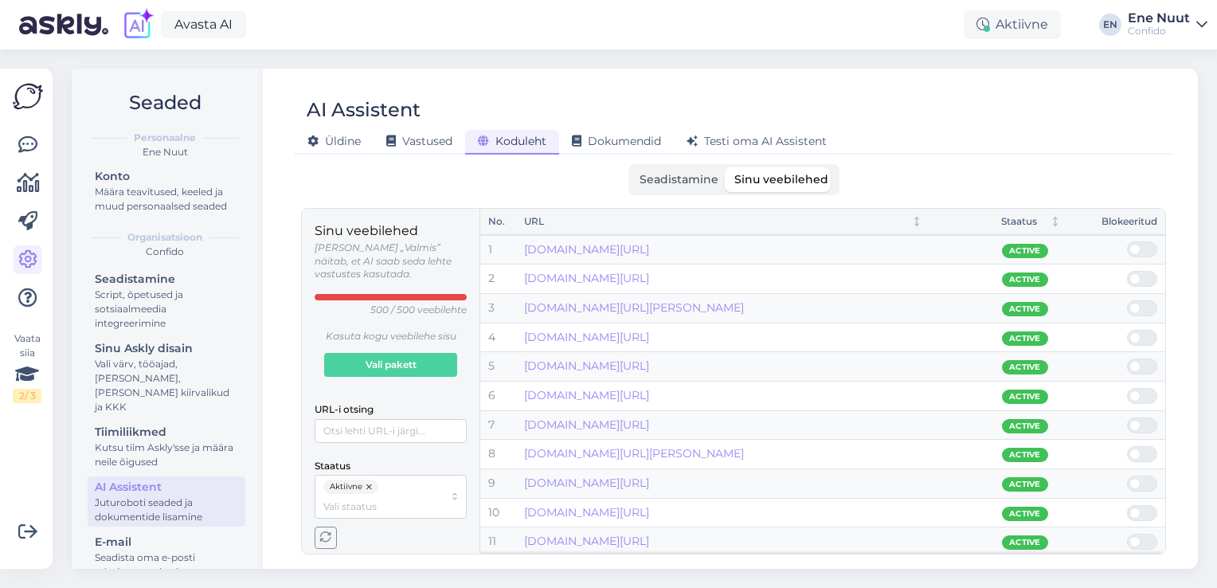
click at [688, 183] on span "Seadistamine" at bounding box center [679, 179] width 79 height 14
click at [632, 167] on input "Seadistamine" at bounding box center [632, 167] width 0 height 0
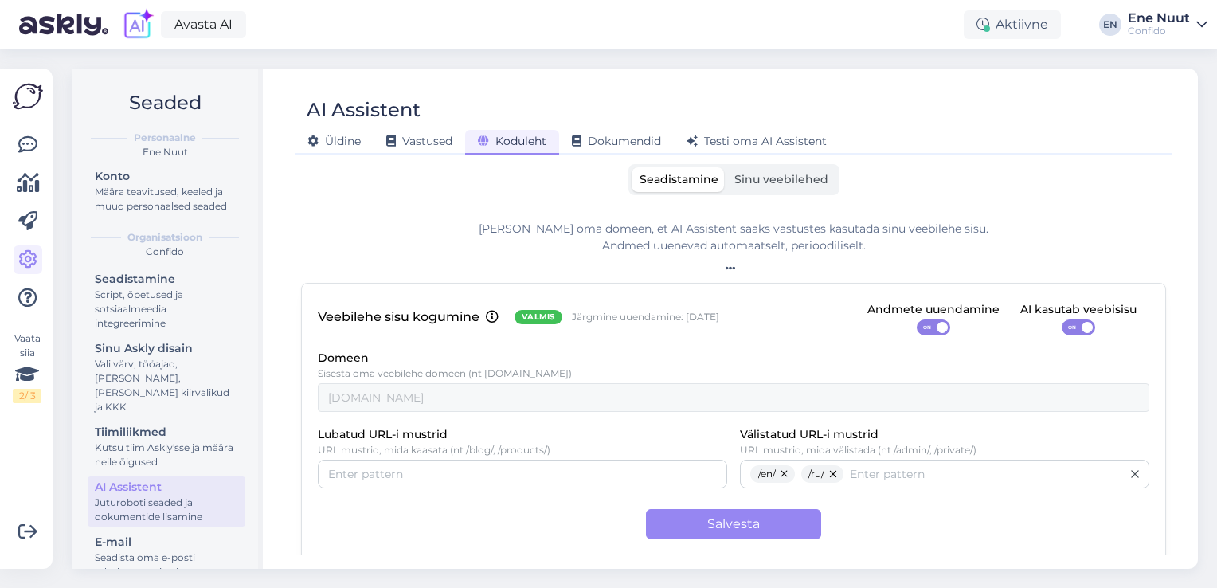
click at [774, 182] on span "Sinu veebilehed" at bounding box center [782, 179] width 94 height 14
click at [727, 167] on input "Sinu veebilehed" at bounding box center [727, 167] width 0 height 0
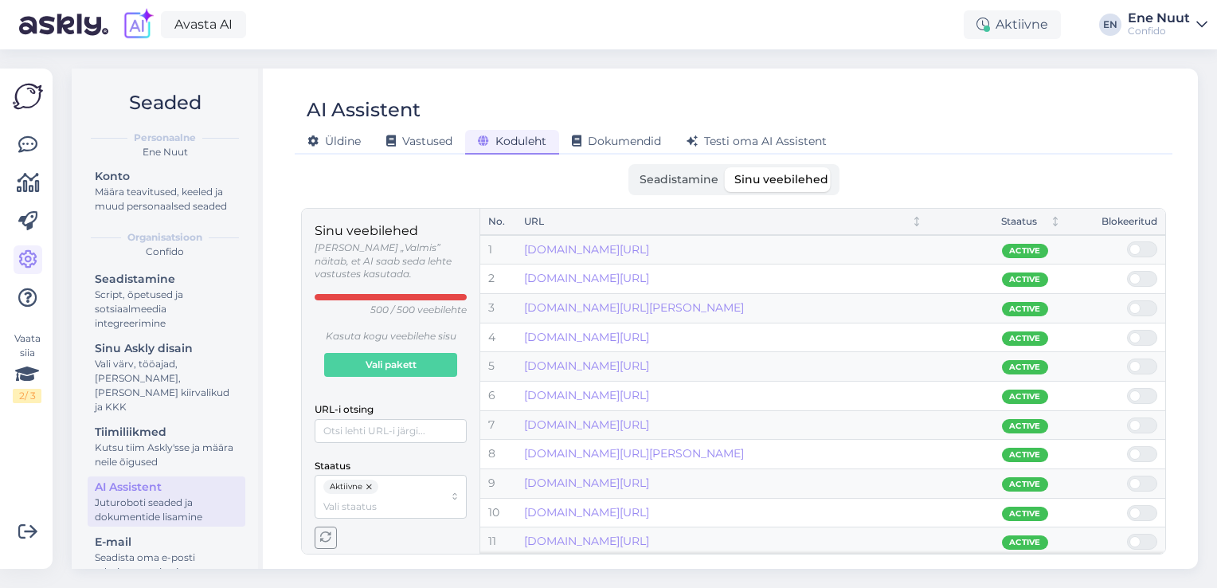
click at [684, 178] on span "Seadistamine" at bounding box center [679, 179] width 79 height 14
click at [632, 167] on input "Seadistamine" at bounding box center [632, 167] width 0 height 0
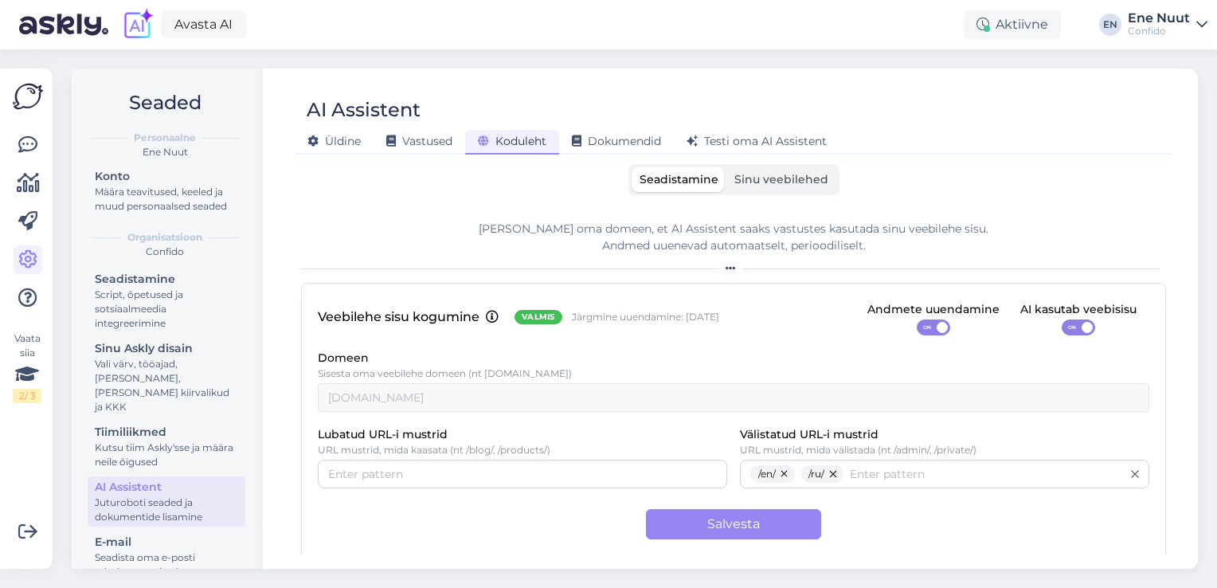
click at [752, 182] on span "Sinu veebilehed" at bounding box center [782, 179] width 94 height 14
click at [727, 167] on input "Sinu veebilehed" at bounding box center [727, 167] width 0 height 0
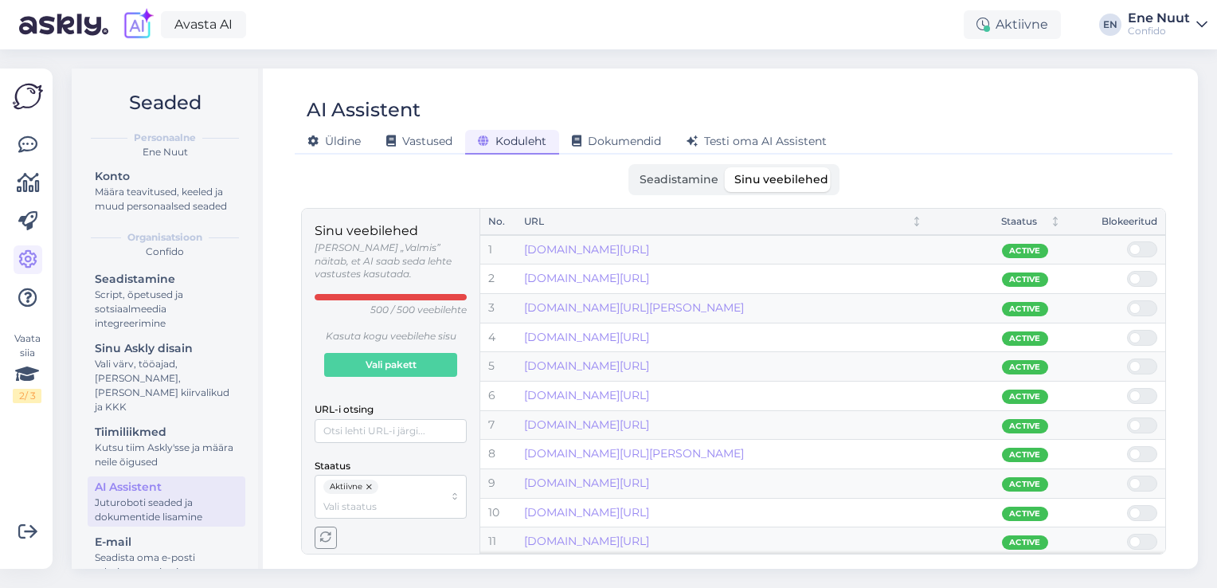
click at [692, 183] on span "Seadistamine" at bounding box center [679, 179] width 79 height 14
click at [632, 167] on input "Seadistamine" at bounding box center [632, 167] width 0 height 0
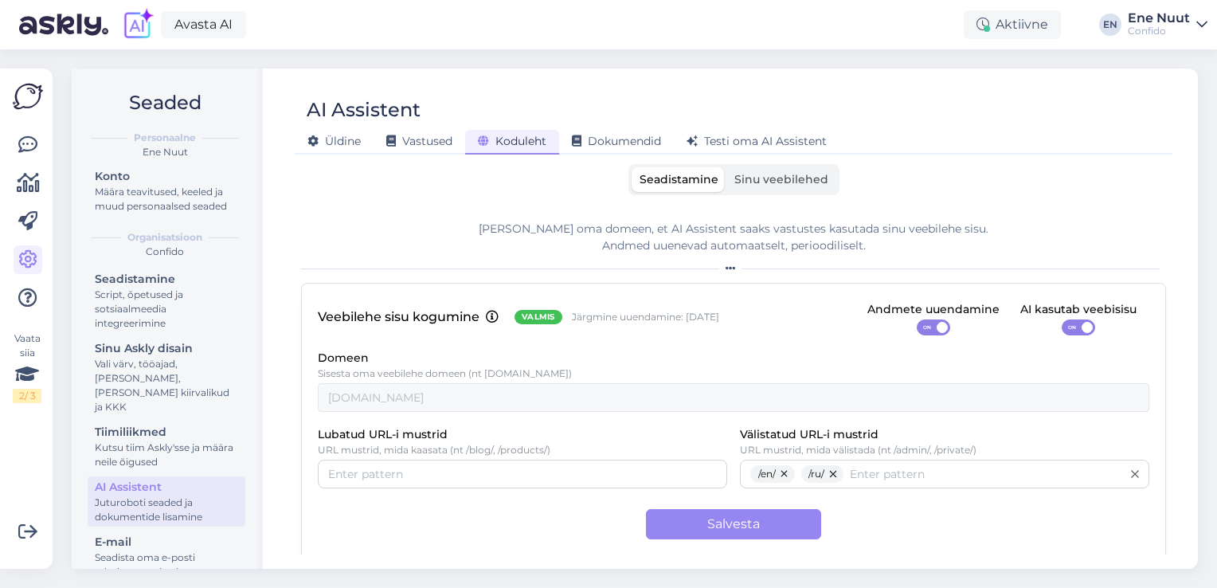
click at [746, 249] on div "[PERSON_NAME] oma domeen, et AI Assistent saaks vastustes kasutada sinu veebile…" at bounding box center [733, 237] width 865 height 33
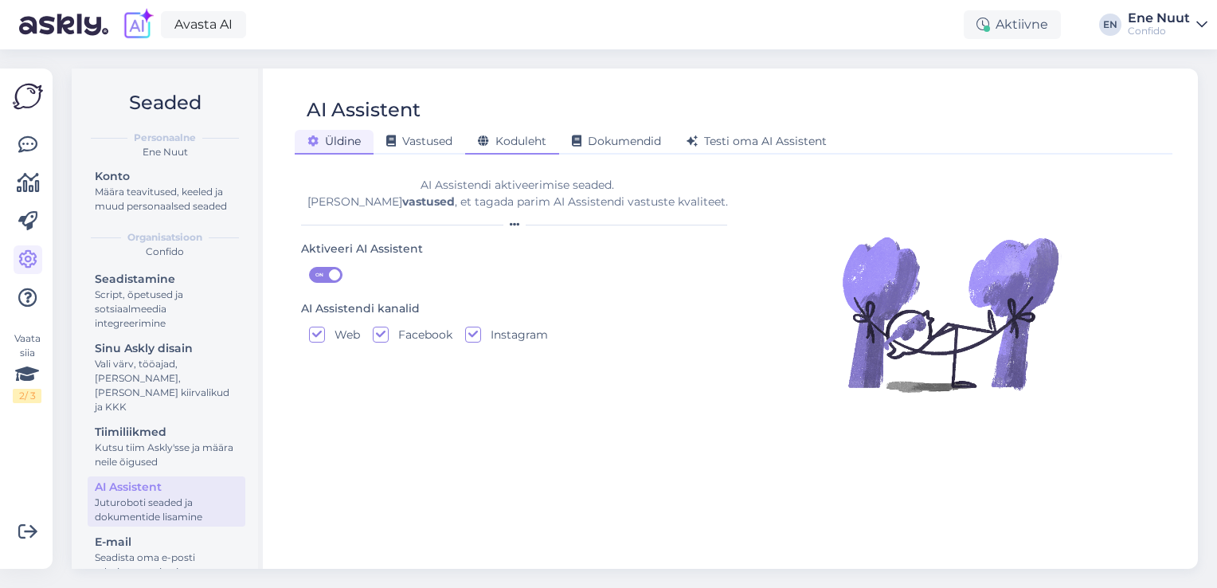
click at [527, 147] on span "Koduleht" at bounding box center [512, 141] width 69 height 14
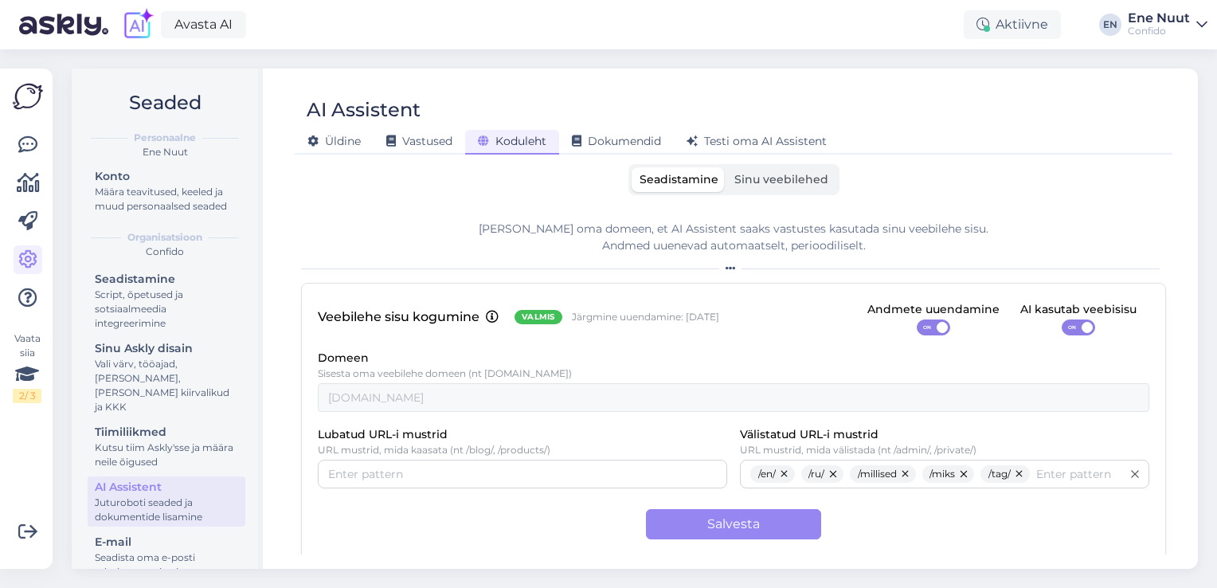
click at [755, 189] on label "Sinu veebilehed" at bounding box center [782, 179] width 110 height 25
click at [727, 167] on input "Sinu veebilehed" at bounding box center [727, 167] width 0 height 0
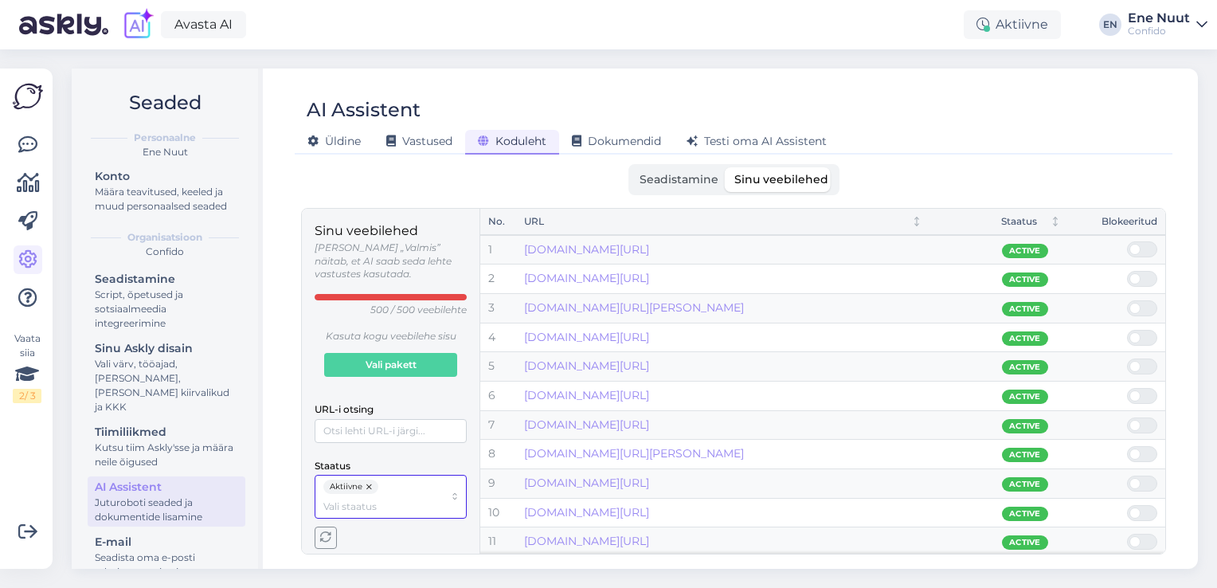
click at [419, 499] on input "Staatus" at bounding box center [383, 506] width 120 height 15
click at [395, 546] on div "Mitteaktiivne" at bounding box center [391, 545] width 144 height 21
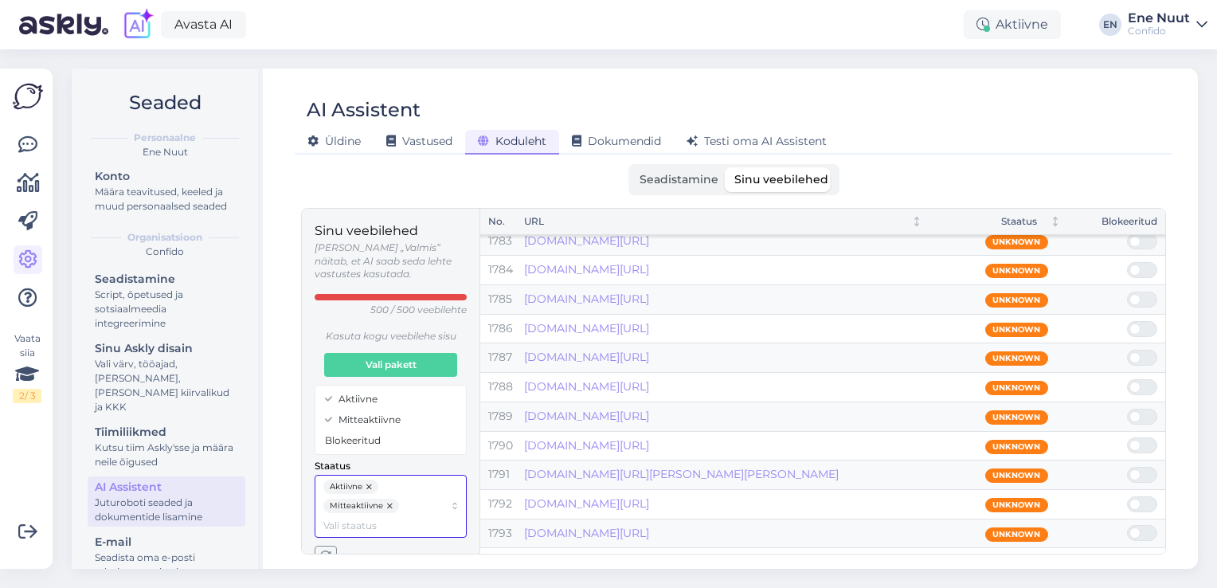
scroll to position [52165, 0]
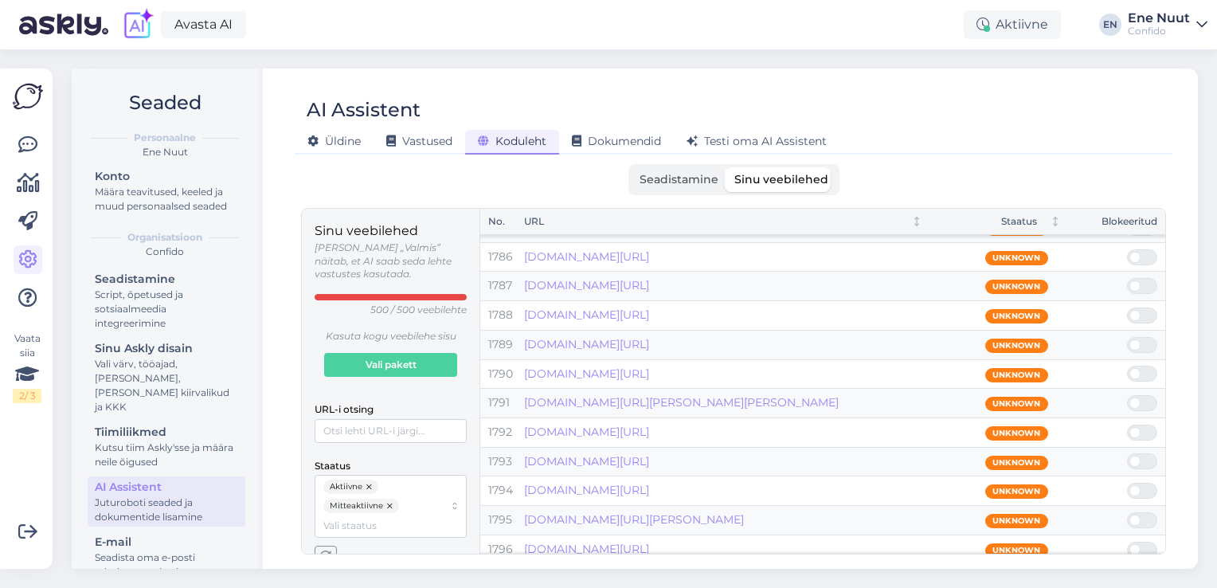
click at [322, 549] on span "button" at bounding box center [325, 557] width 21 height 21
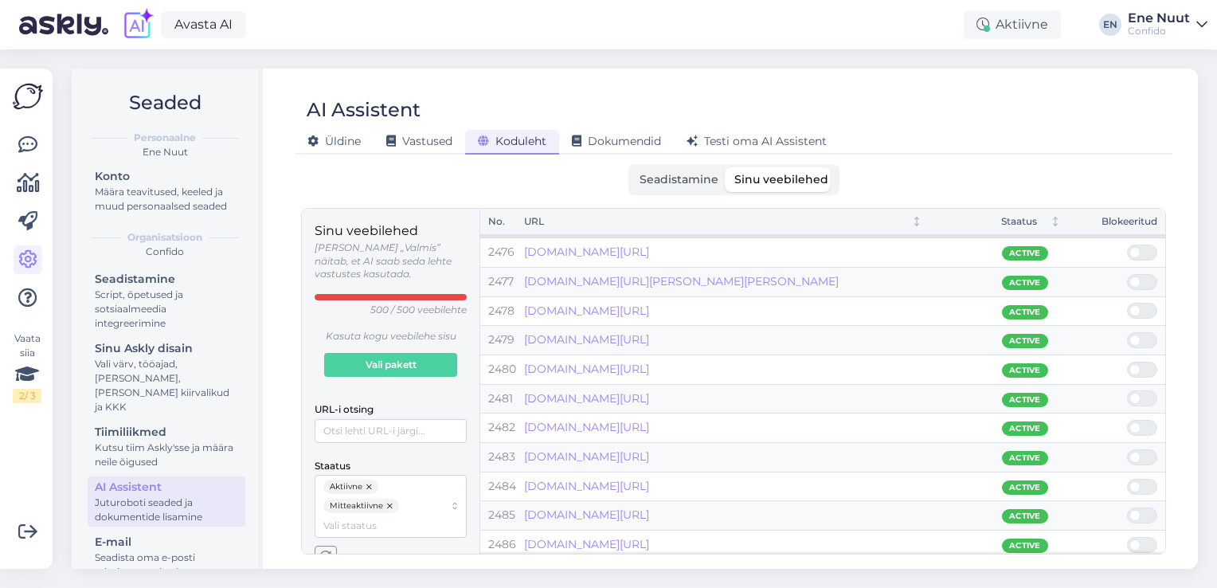
scroll to position [72373, 0]
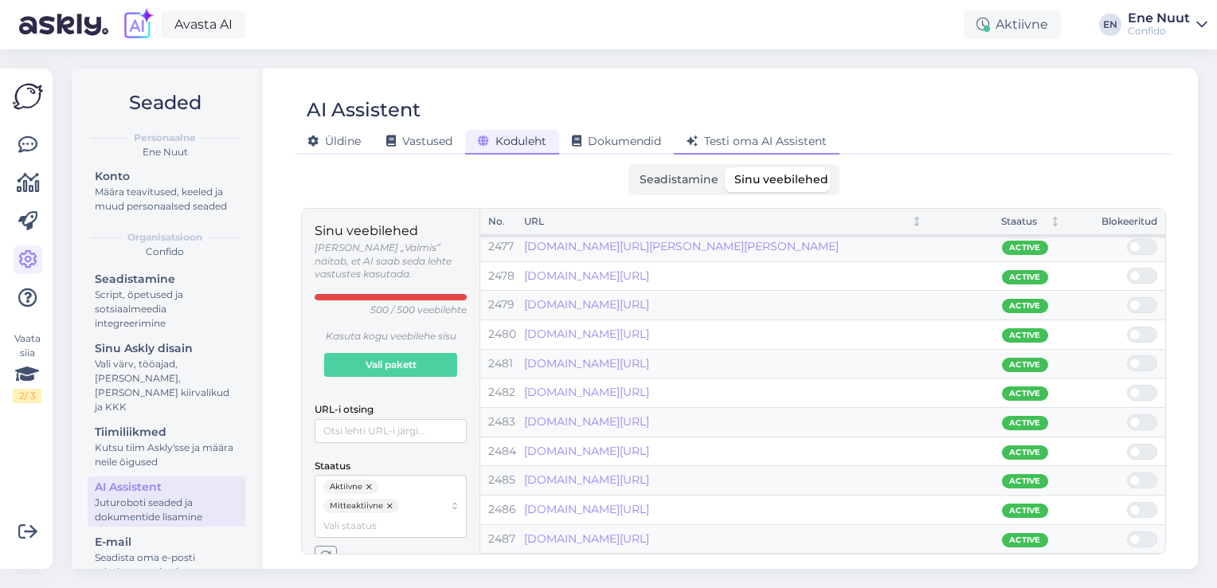
click at [793, 145] on span "Testi oma AI Assistent" at bounding box center [757, 141] width 140 height 14
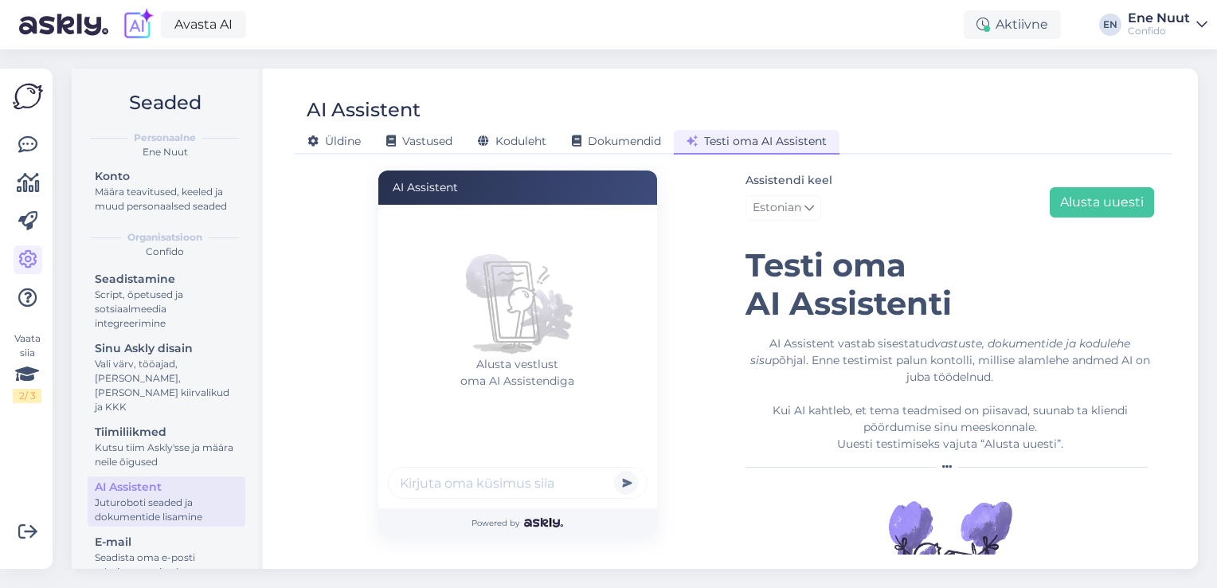
scroll to position [66, 0]
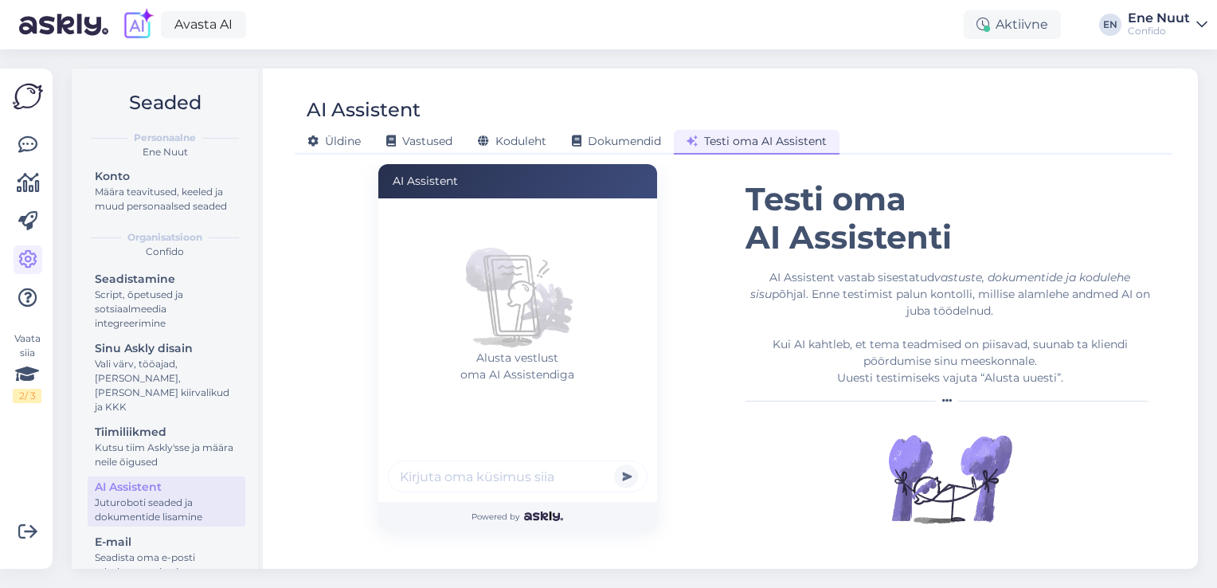
click at [443, 476] on input "text" at bounding box center [518, 476] width 260 height 32
type input "palju maksab gripivaktsiin"
click at [614, 464] on button "submit" at bounding box center [626, 476] width 24 height 24
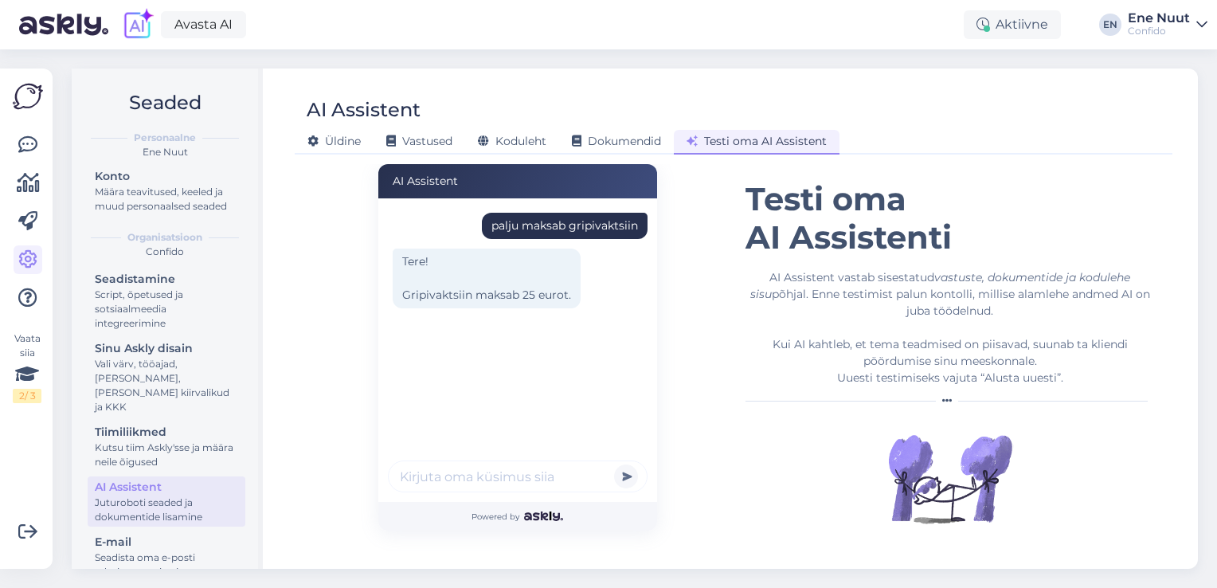
click at [461, 470] on input "text" at bounding box center [518, 476] width 260 height 32
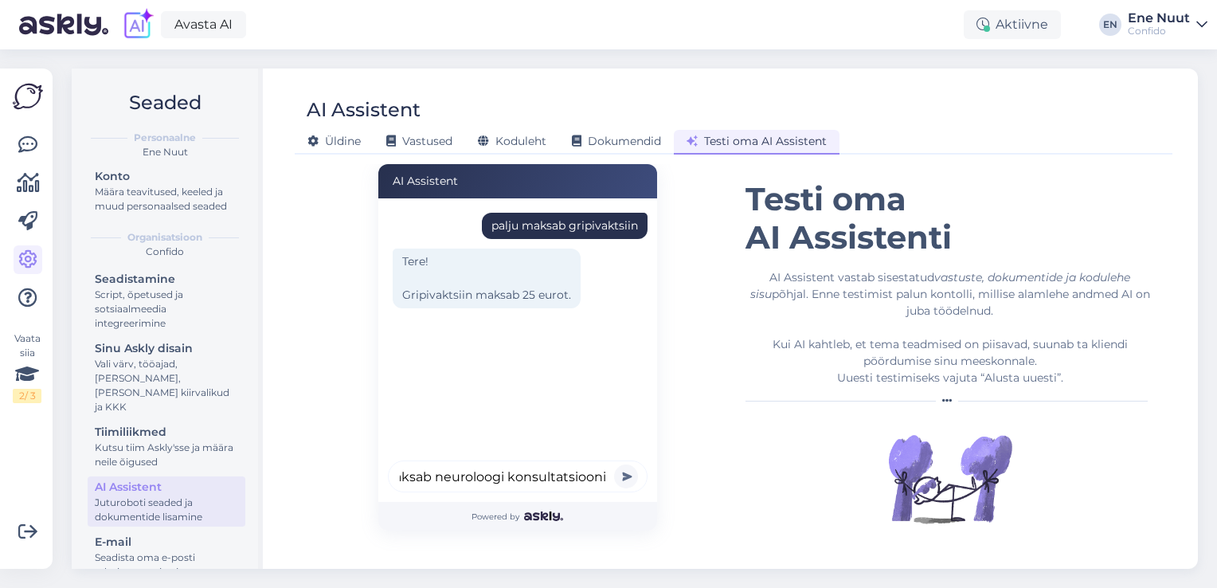
type input "palju maksab neuroloogi konsultatsiooni"
click at [614, 464] on button "submit" at bounding box center [626, 476] width 24 height 24
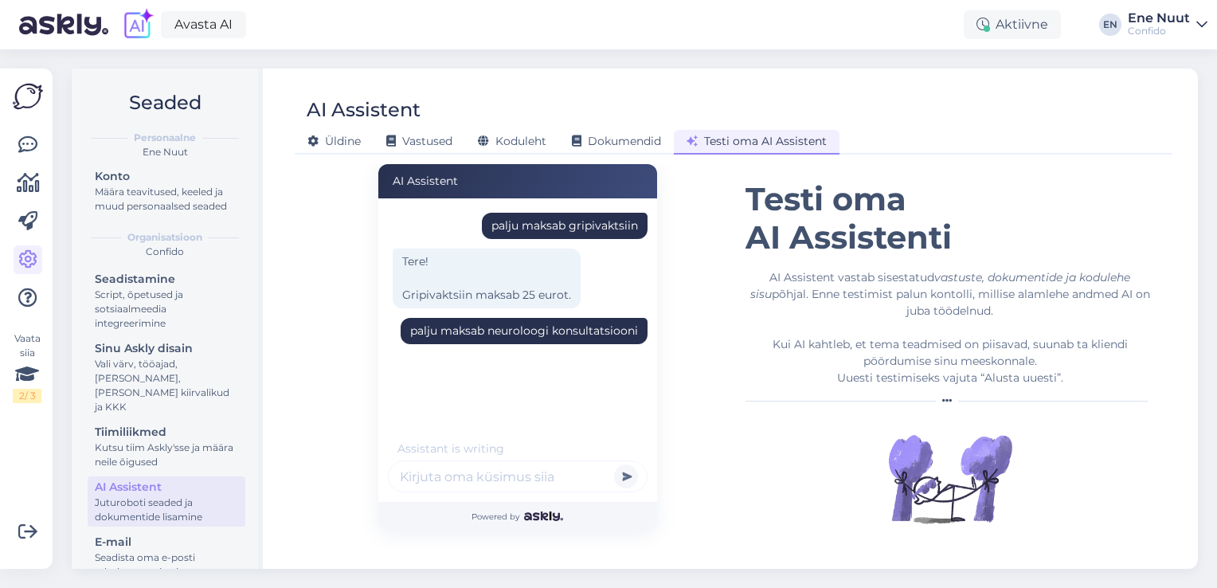
scroll to position [69, 0]
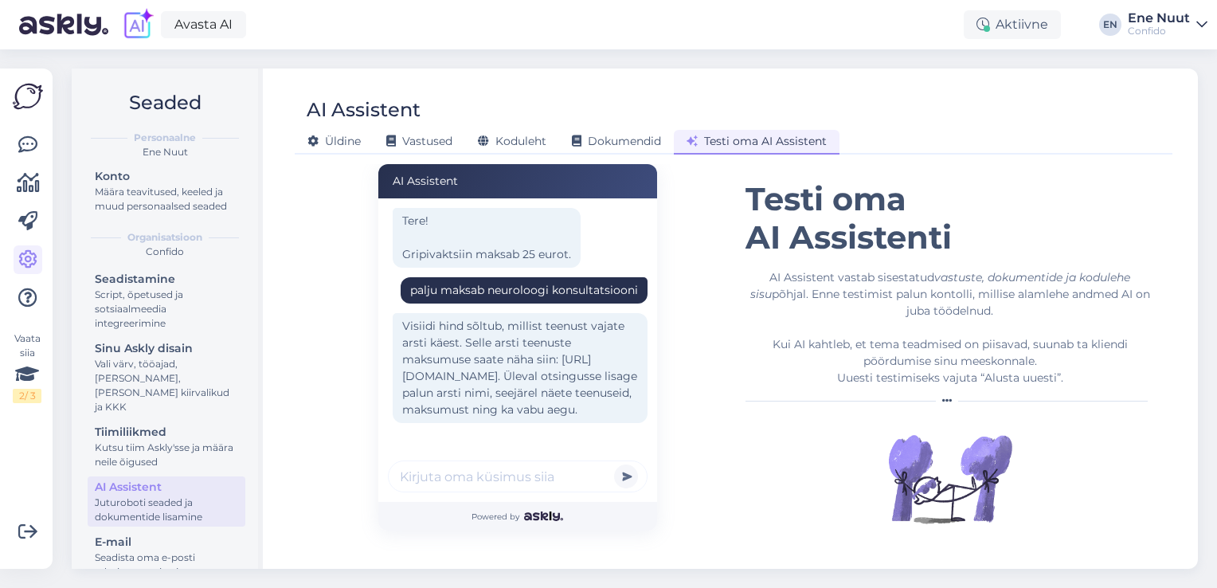
click at [477, 470] on input "text" at bounding box center [518, 476] width 260 height 32
click at [622, 148] on div "Dokumendid" at bounding box center [616, 142] width 115 height 25
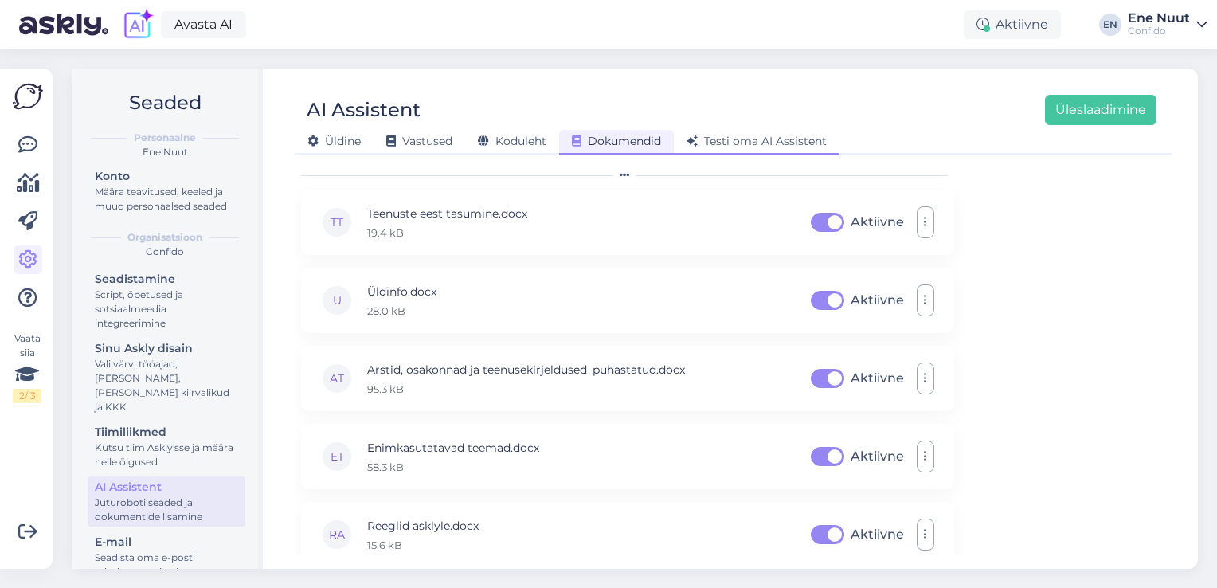
click at [739, 147] on span "Testi oma AI Assistent" at bounding box center [757, 141] width 140 height 14
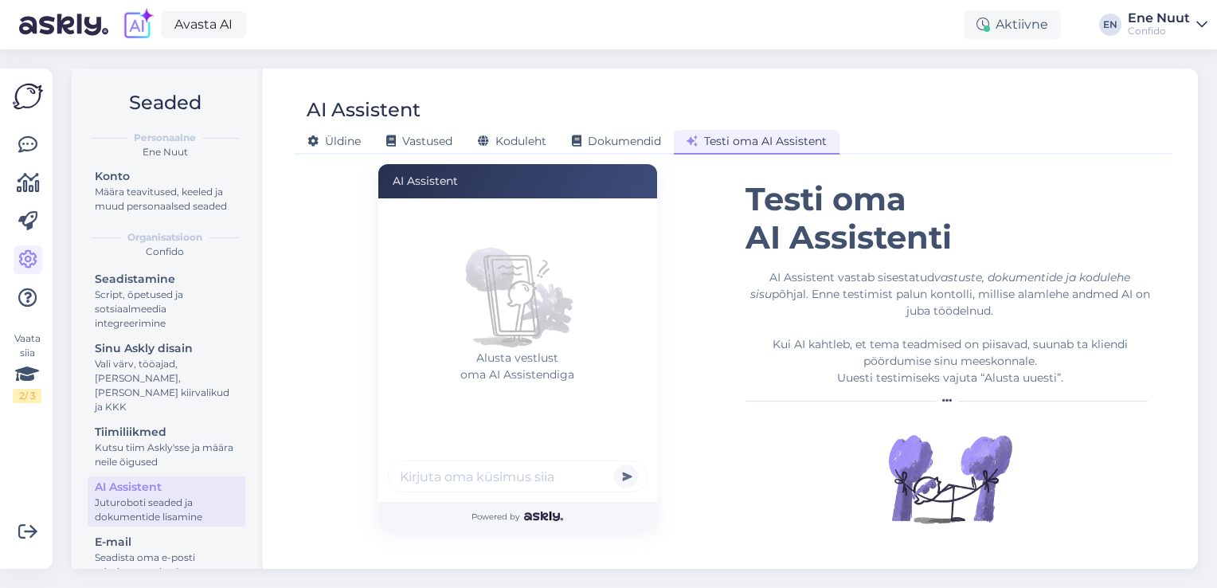
click at [610, 125] on div "[PERSON_NAME] Vastused Koduleht Dokumendid [PERSON_NAME] oma AI Assistent" at bounding box center [726, 139] width 862 height 28
click at [608, 132] on div "Dokumendid" at bounding box center [616, 142] width 115 height 25
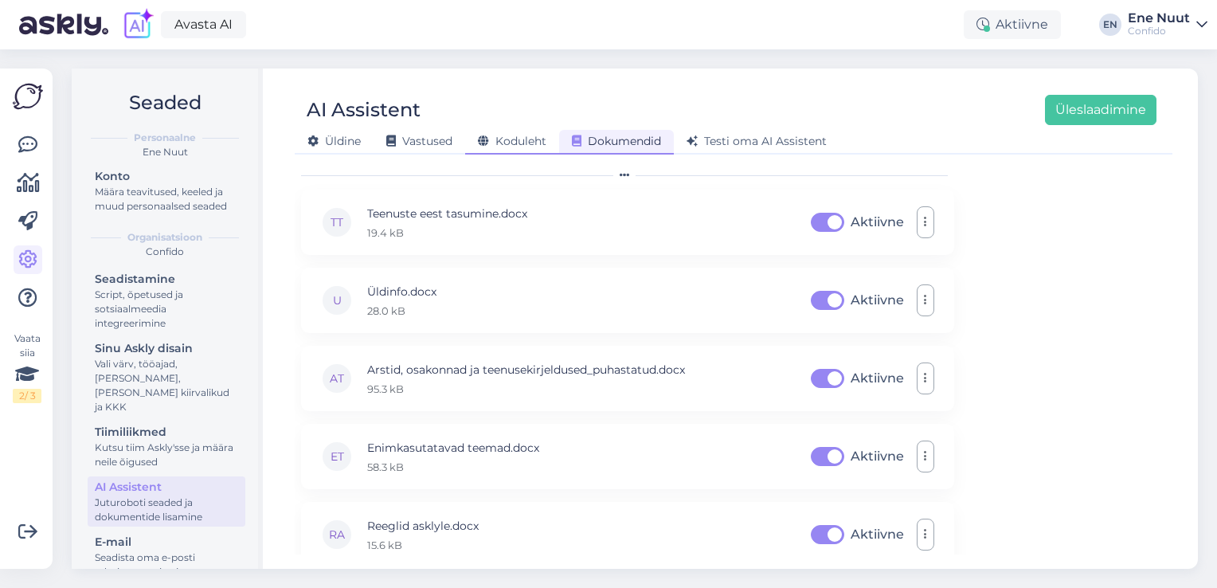
click at [519, 143] on span "Koduleht" at bounding box center [512, 141] width 69 height 14
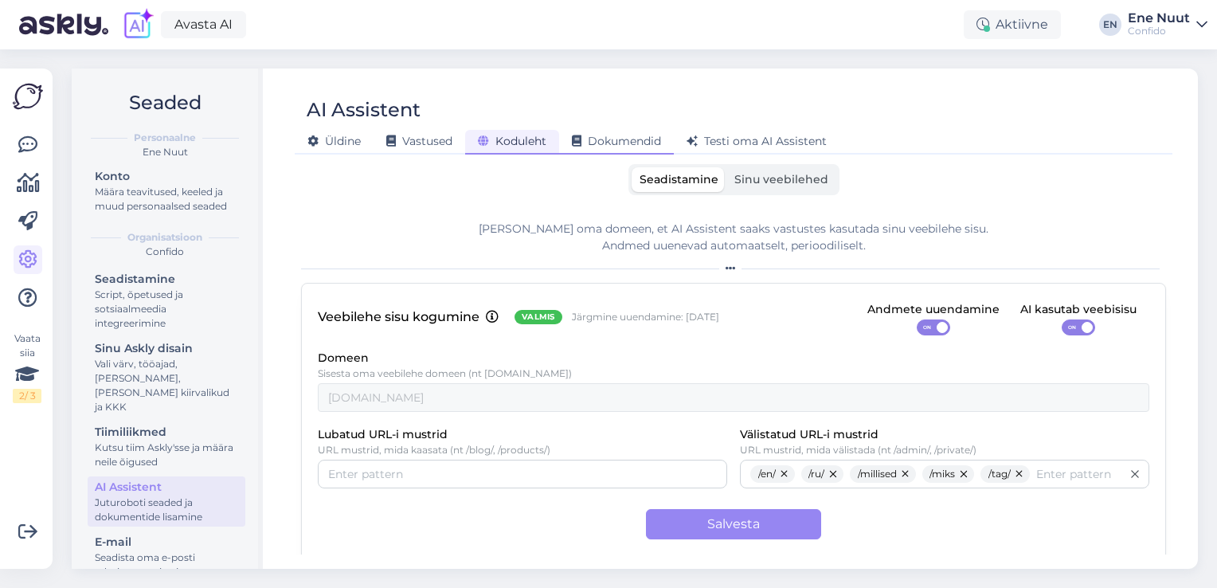
click at [633, 143] on span "Dokumendid" at bounding box center [616, 141] width 89 height 14
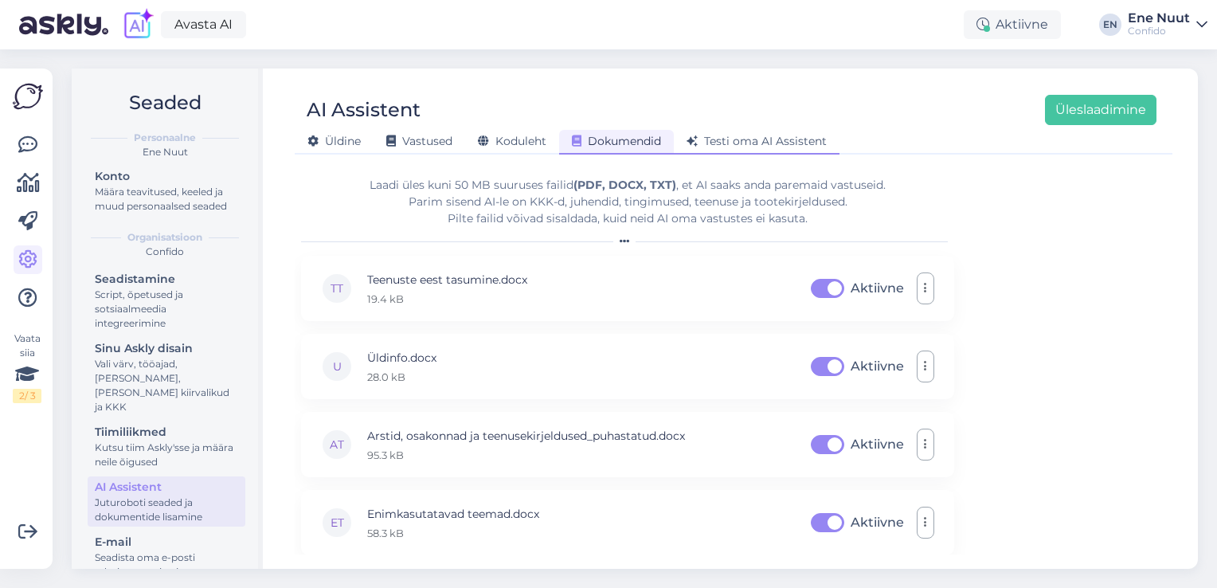
click at [734, 131] on div "Testi oma AI Assistent" at bounding box center [757, 142] width 166 height 25
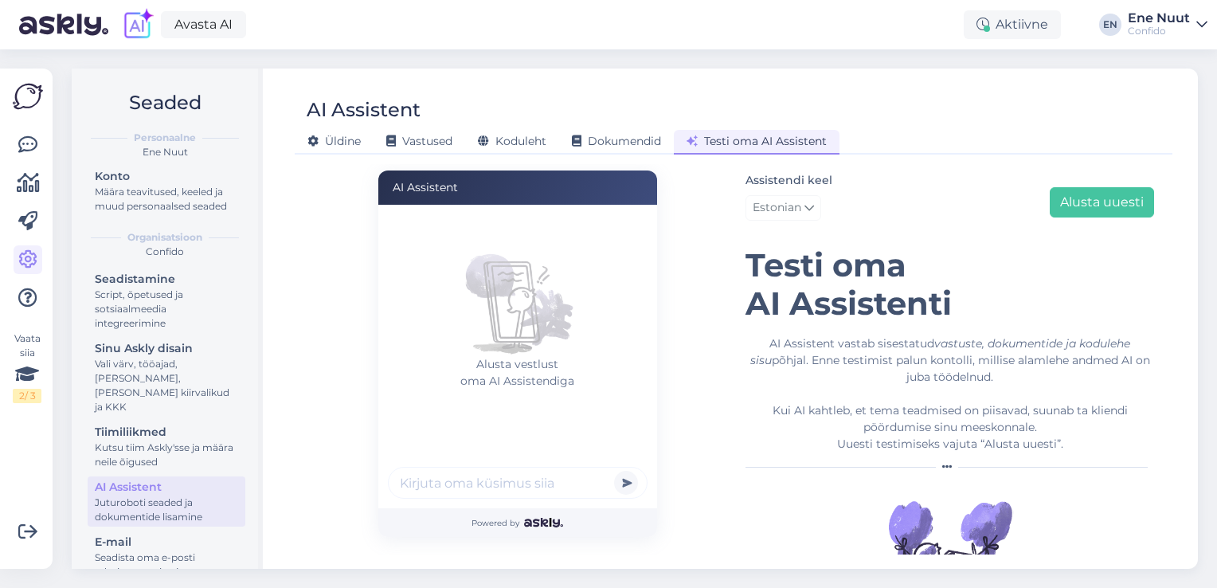
scroll to position [66, 0]
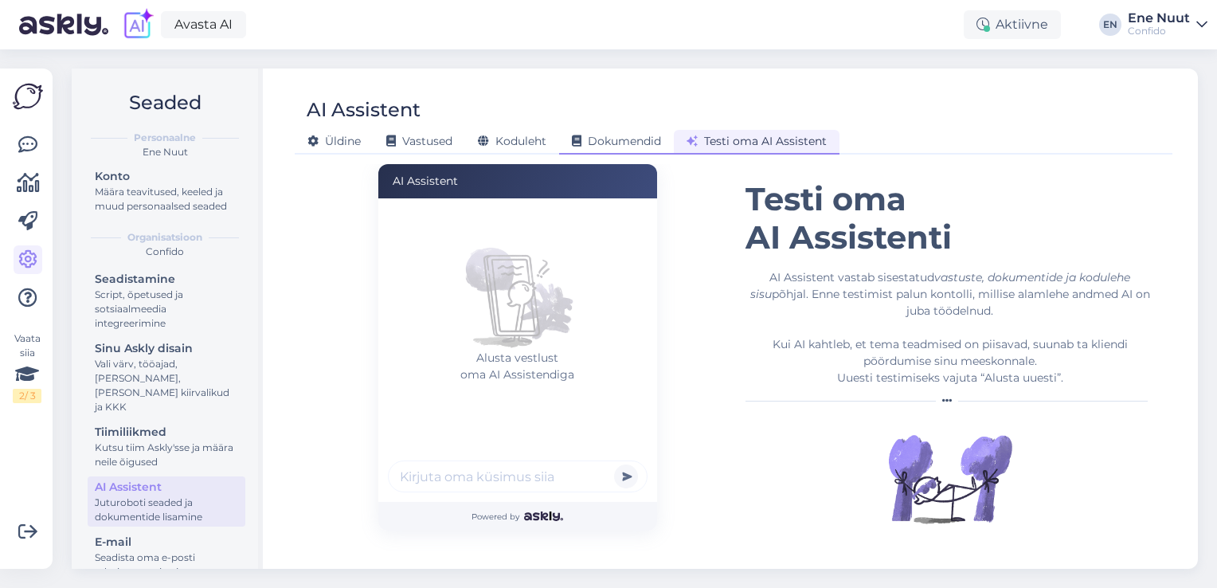
click at [636, 137] on span "Dokumendid" at bounding box center [616, 141] width 89 height 14
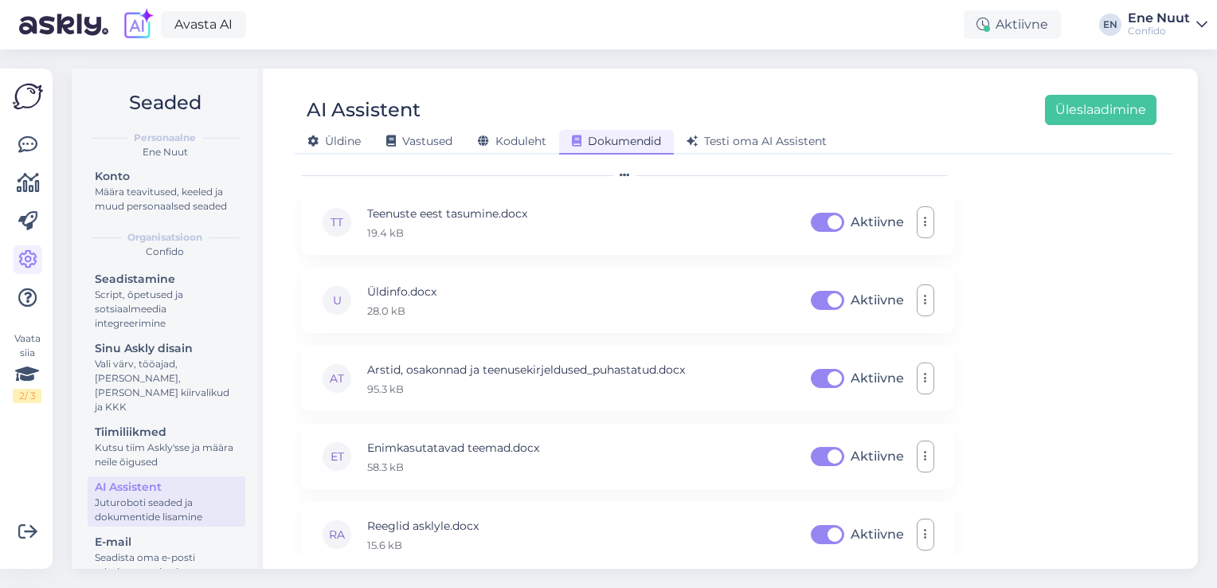
click at [510, 158] on div "AI Assistent Üleslaadimine [PERSON_NAME] Vastused Koduleht Dokumendid [PERSON_N…" at bounding box center [733, 319] width 929 height 500
click at [511, 145] on span "Koduleht" at bounding box center [512, 141] width 69 height 14
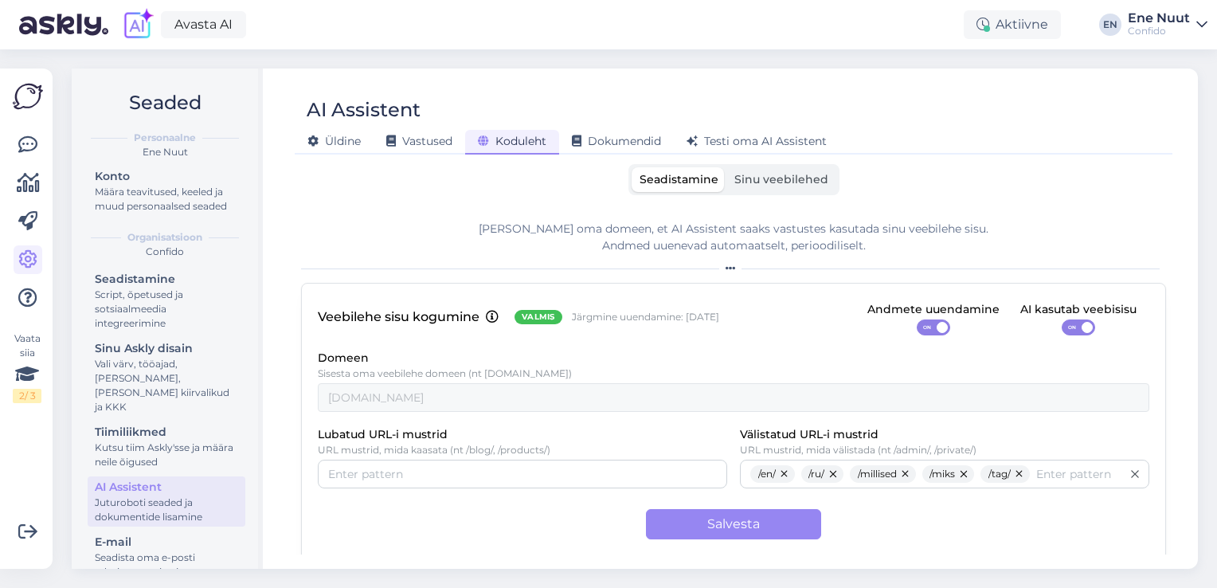
click at [778, 167] on label "Sinu veebilehed" at bounding box center [782, 179] width 110 height 25
click at [727, 167] on input "Sinu veebilehed" at bounding box center [727, 167] width 0 height 0
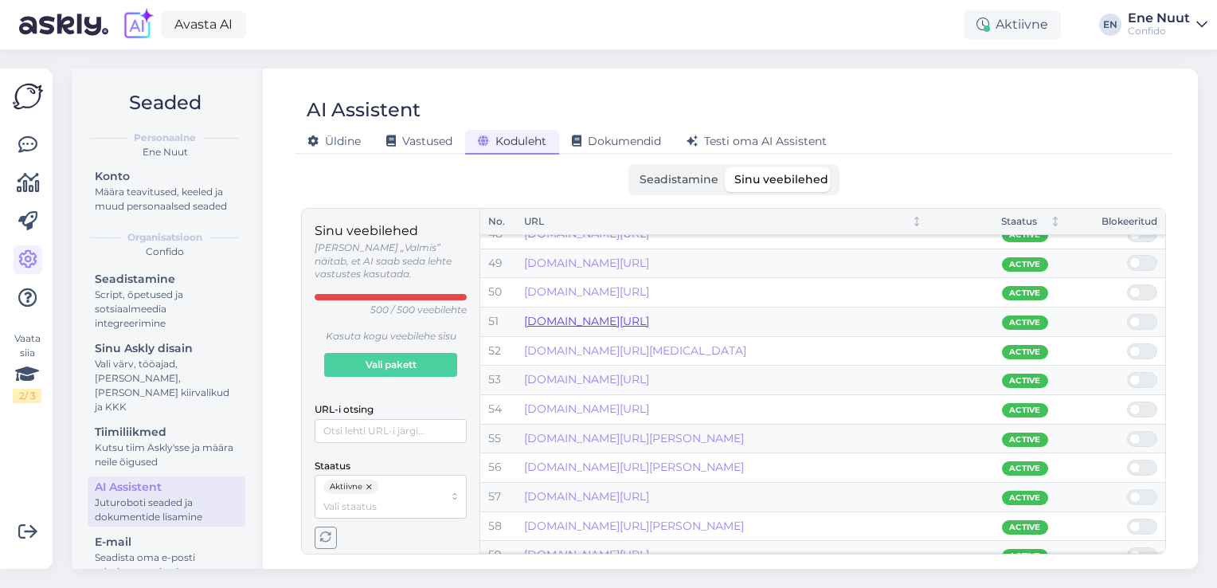
scroll to position [1391, 0]
click at [669, 180] on span "Seadistamine" at bounding box center [679, 179] width 79 height 14
click at [632, 167] on input "Seadistamine" at bounding box center [632, 167] width 0 height 0
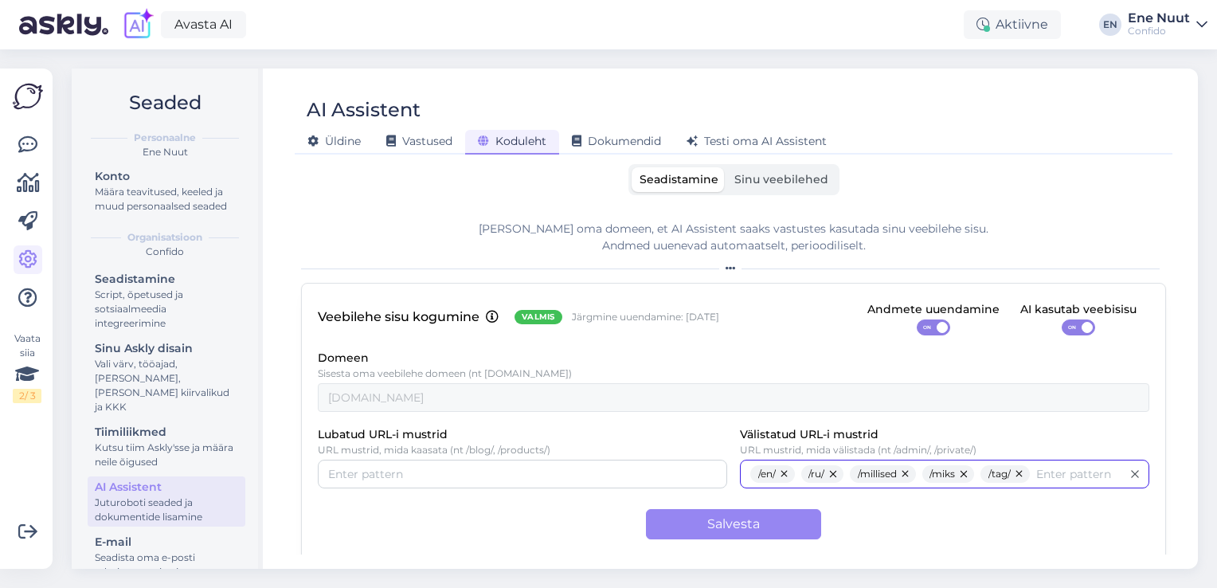
click at [1055, 473] on div "/en/ /ru/ /millised /miks /tag/" at bounding box center [935, 474] width 371 height 18
type input "/mida/"
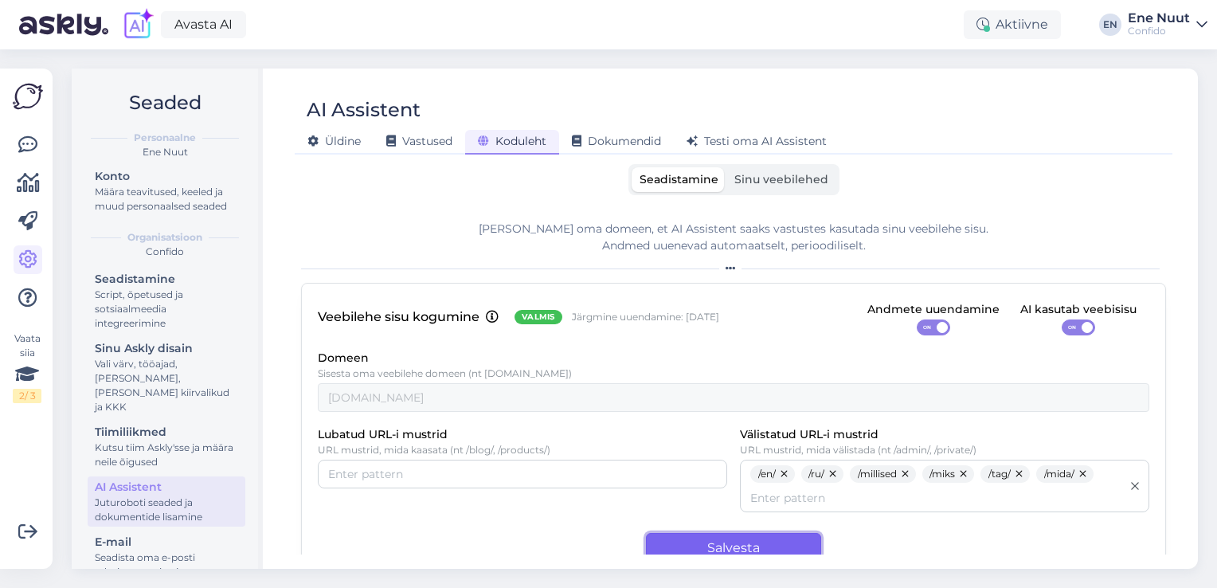
click at [771, 544] on button "Salvesta" at bounding box center [733, 548] width 175 height 30
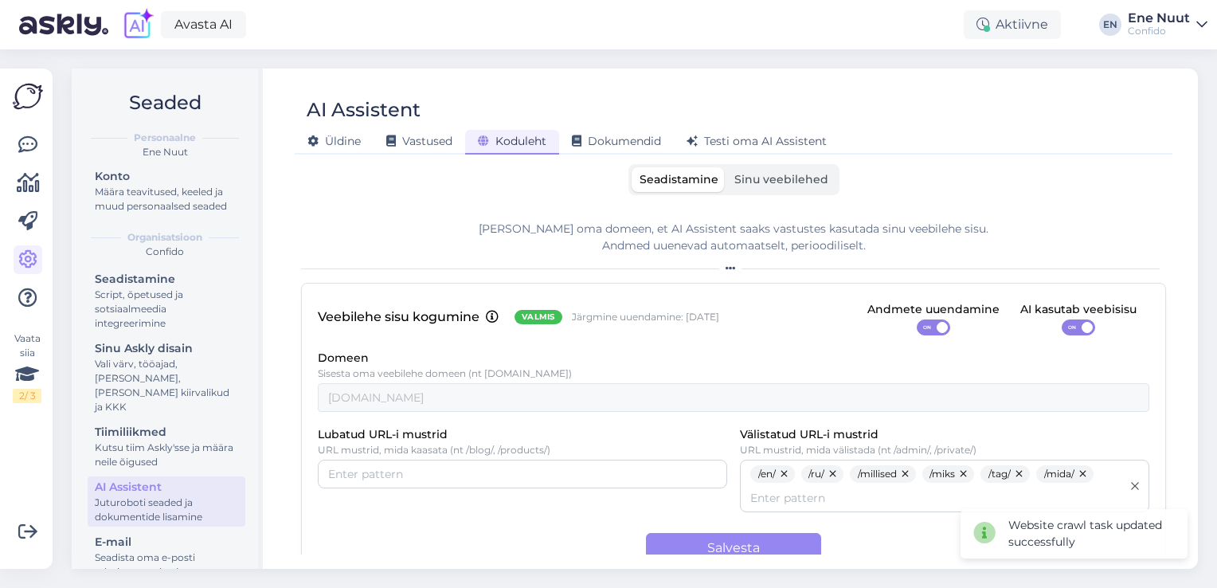
click at [805, 186] on label "Sinu veebilehed" at bounding box center [782, 179] width 110 height 25
click at [727, 167] on input "Sinu veebilehed" at bounding box center [727, 167] width 0 height 0
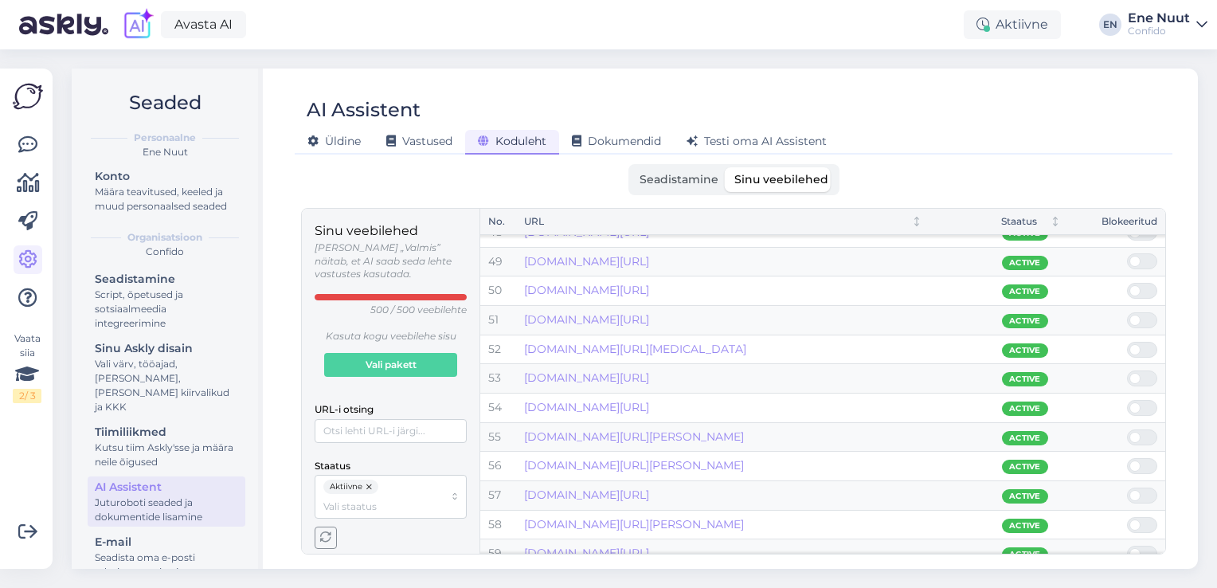
click at [327, 532] on icon "button" at bounding box center [325, 537] width 11 height 11
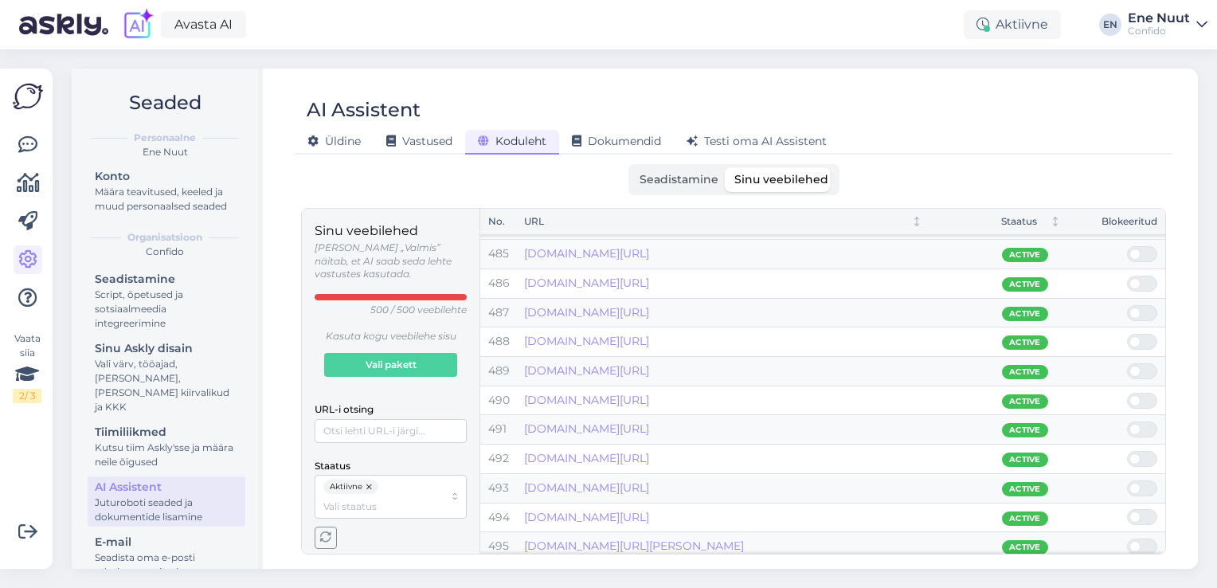
scroll to position [14259, 0]
click at [666, 181] on span "Seadistamine" at bounding box center [679, 179] width 79 height 14
click at [632, 167] on input "Seadistamine" at bounding box center [632, 167] width 0 height 0
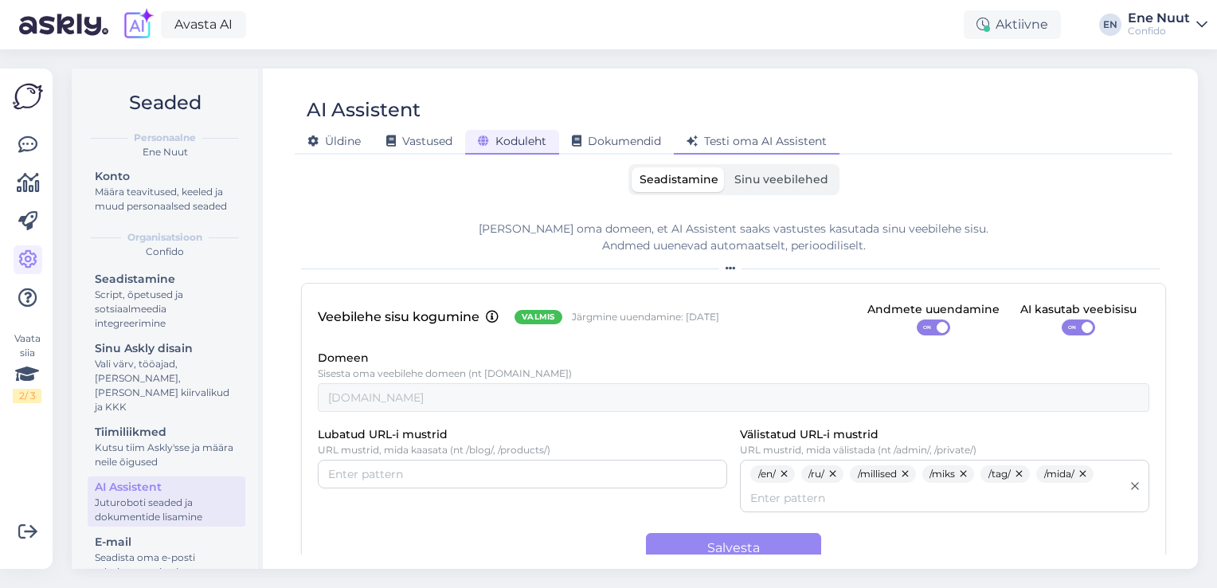
click at [774, 140] on span "Testi oma AI Assistent" at bounding box center [757, 141] width 140 height 14
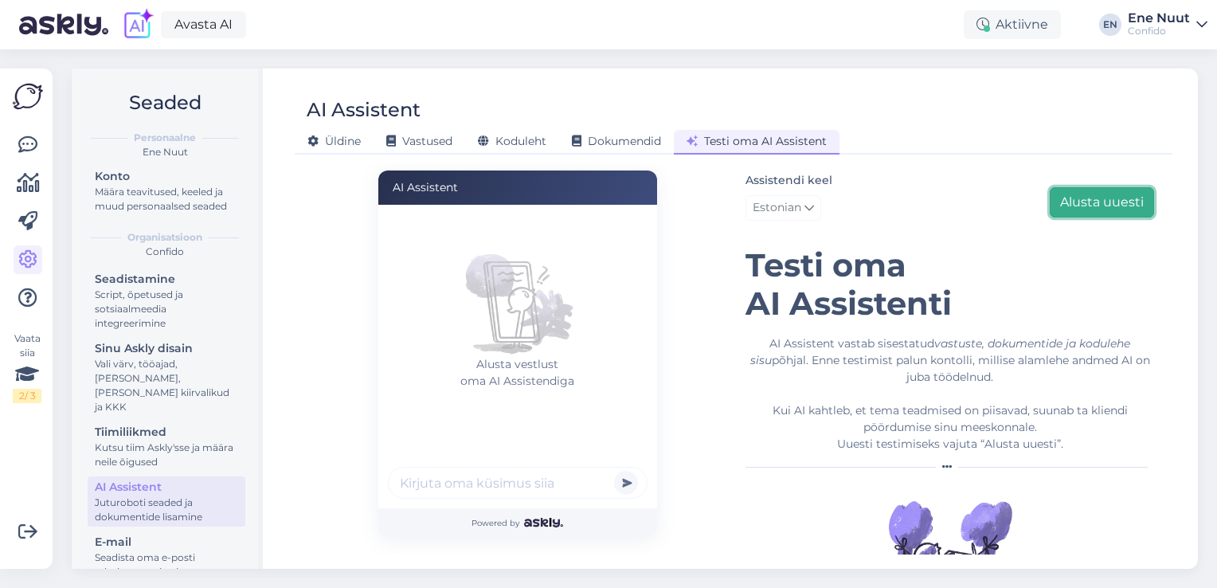
click at [1098, 202] on button "Alusta uuesti" at bounding box center [1102, 202] width 104 height 30
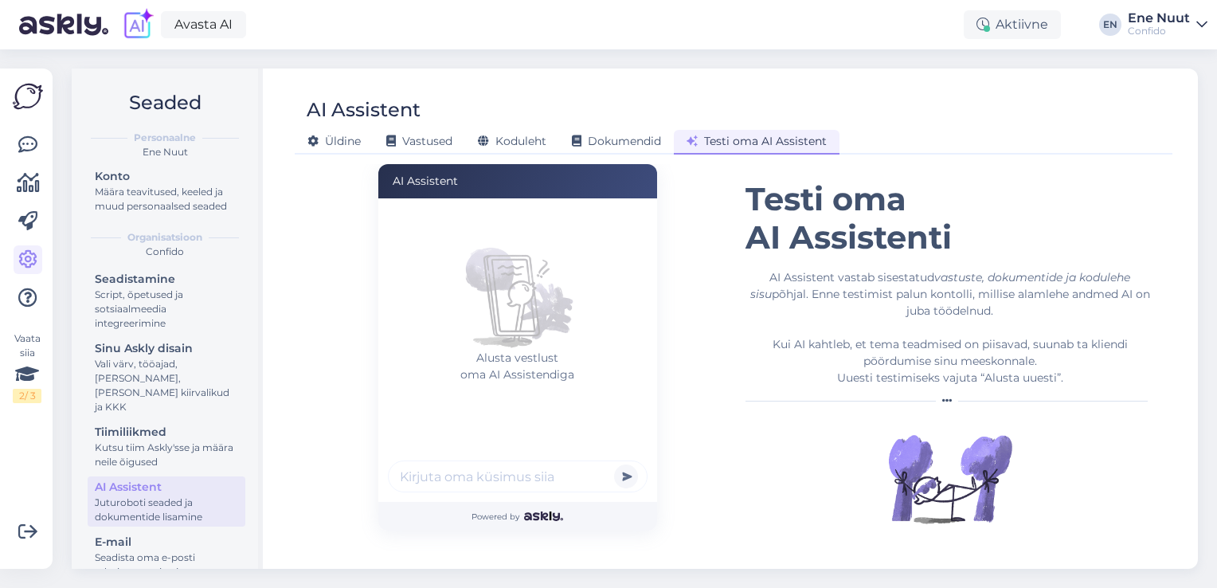
click at [540, 476] on input "text" at bounding box center [518, 476] width 260 height 32
type input "k"
type input "mida teha peavalu korral"
click at [614, 464] on button "submit" at bounding box center [626, 476] width 24 height 24
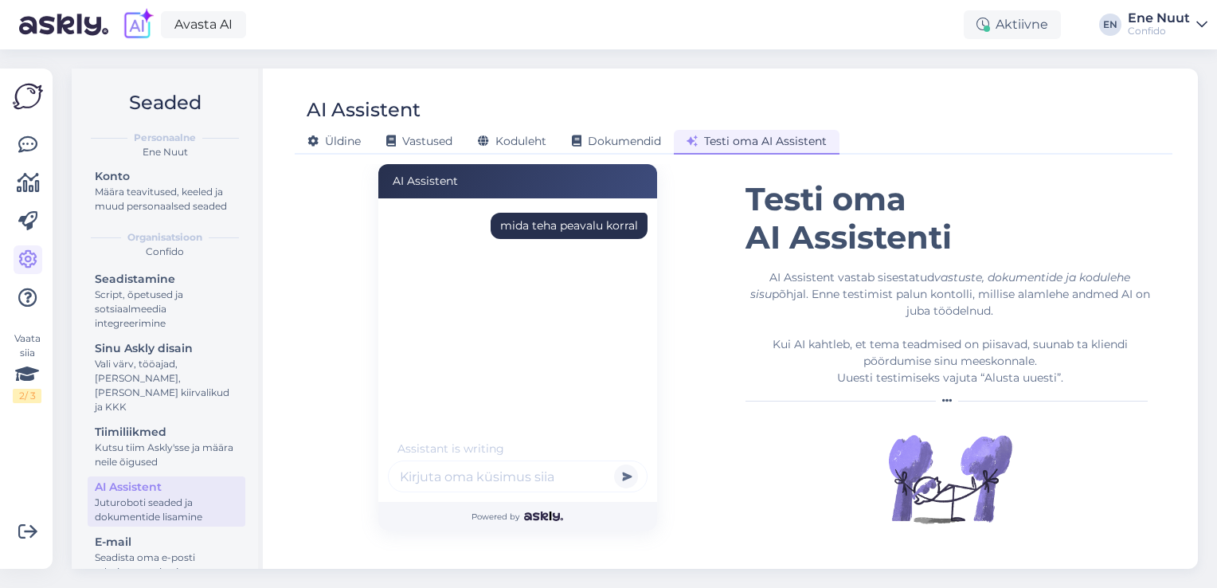
click at [586, 357] on div "mida teha peavalu korral" at bounding box center [522, 322] width 269 height 239
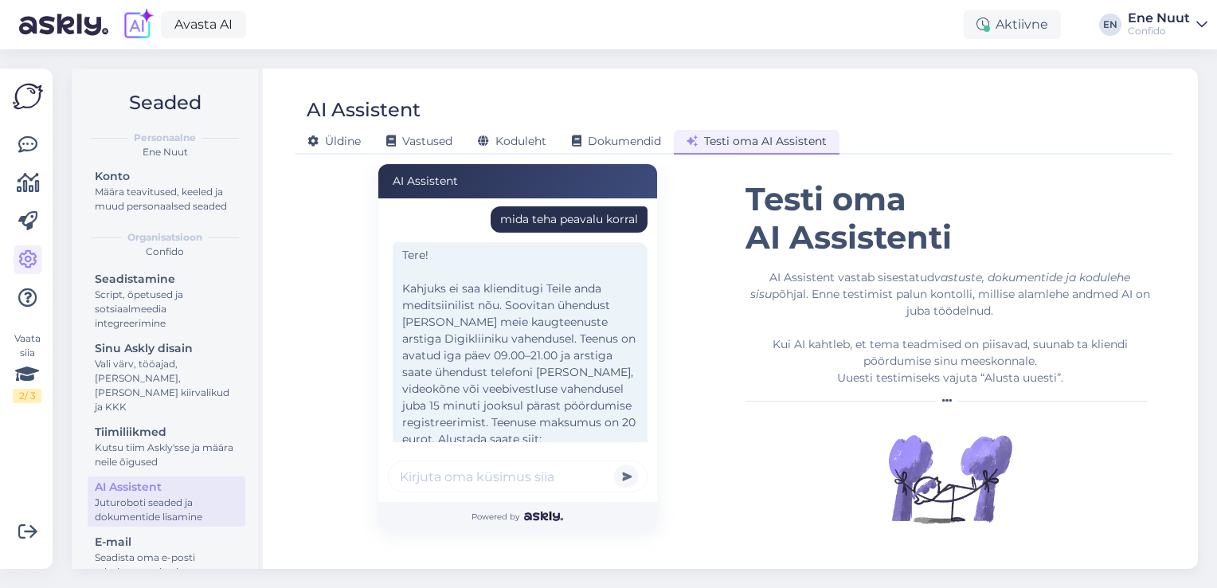
scroll to position [64, 0]
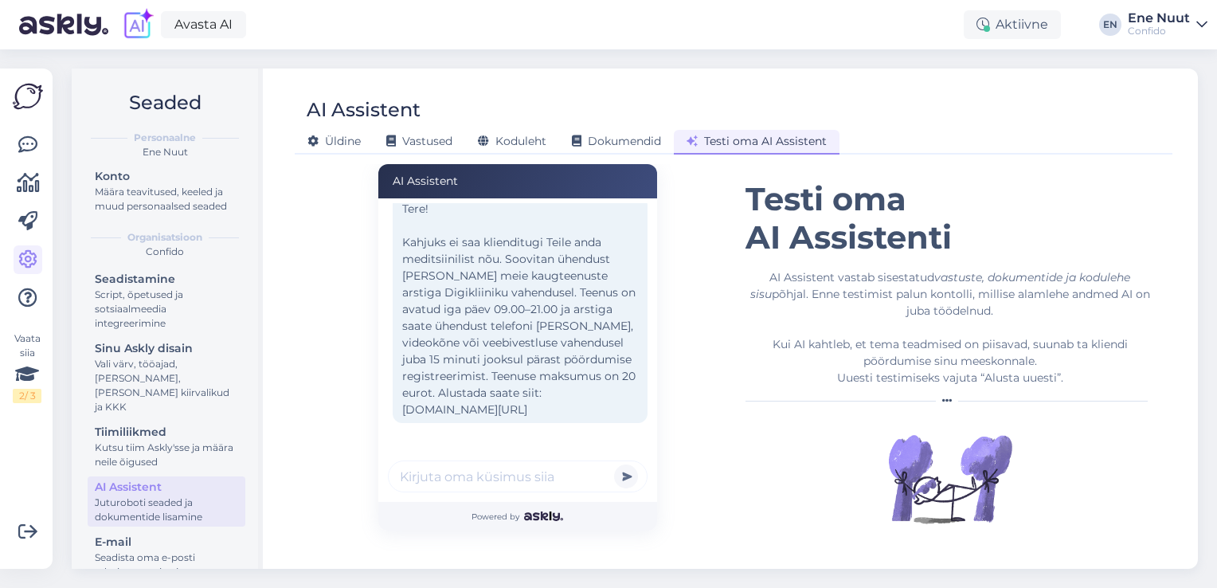
click at [527, 480] on input "text" at bounding box center [518, 476] width 260 height 32
type input "varvas valutab"
click at [614, 464] on button "submit" at bounding box center [626, 476] width 24 height 24
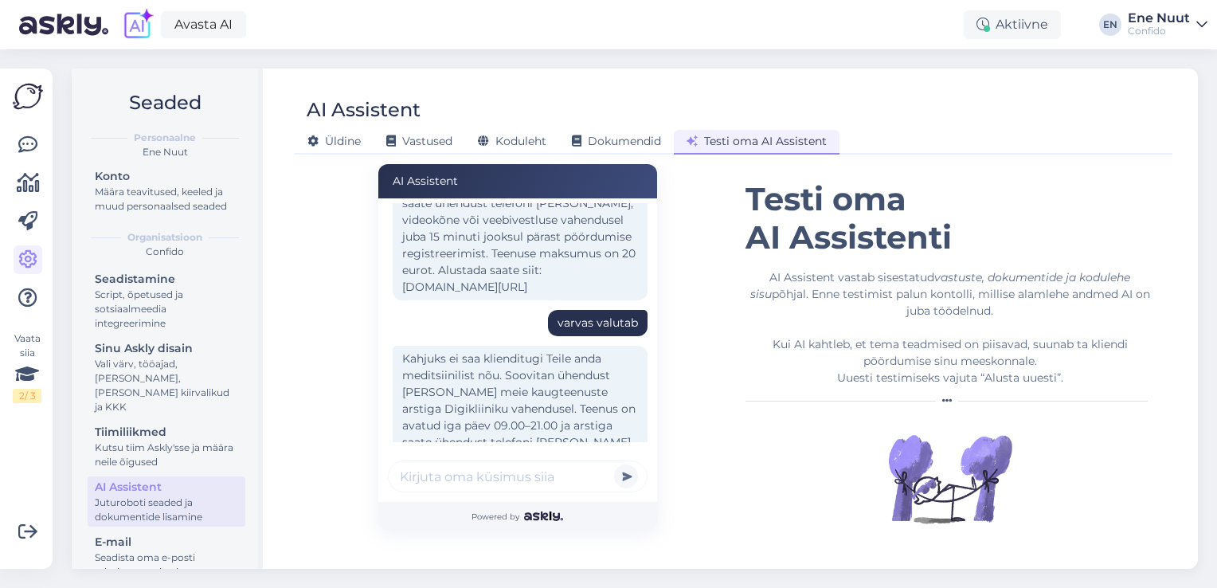
scroll to position [182, 0]
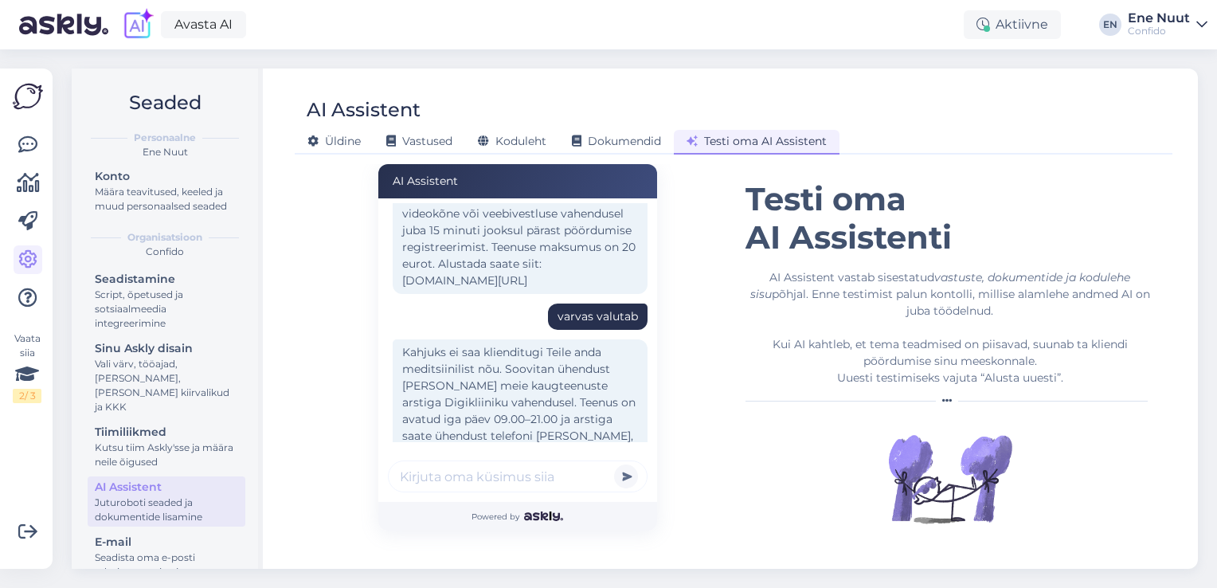
click at [440, 481] on input "text" at bounding box center [518, 476] width 260 height 32
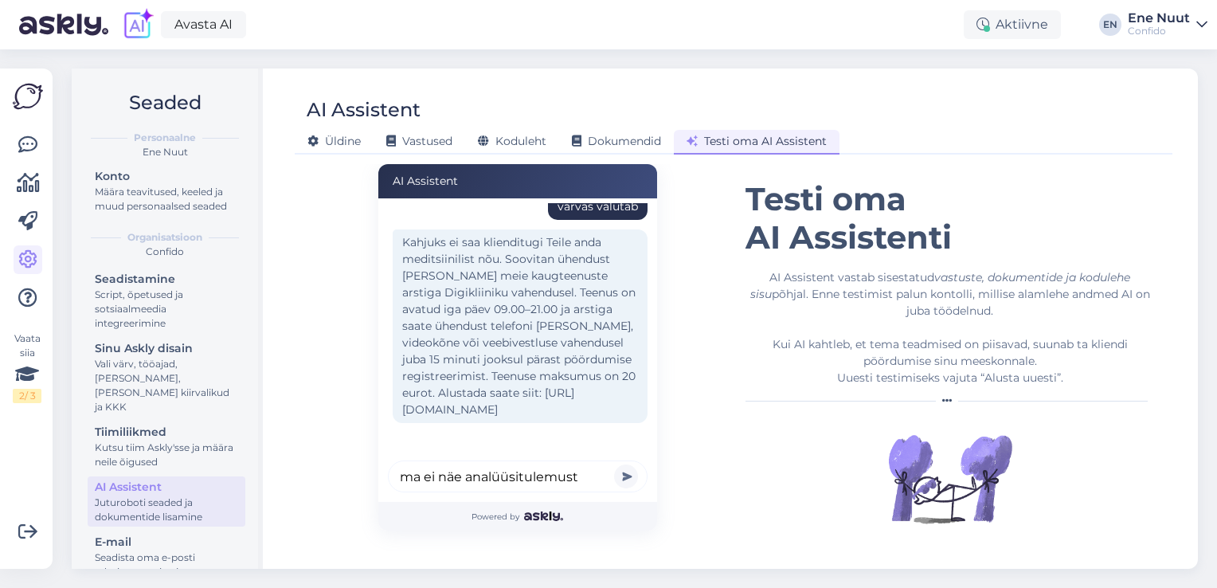
type input "ma ei näe analüüsitulemust"
click at [614, 464] on button "submit" at bounding box center [626, 476] width 24 height 24
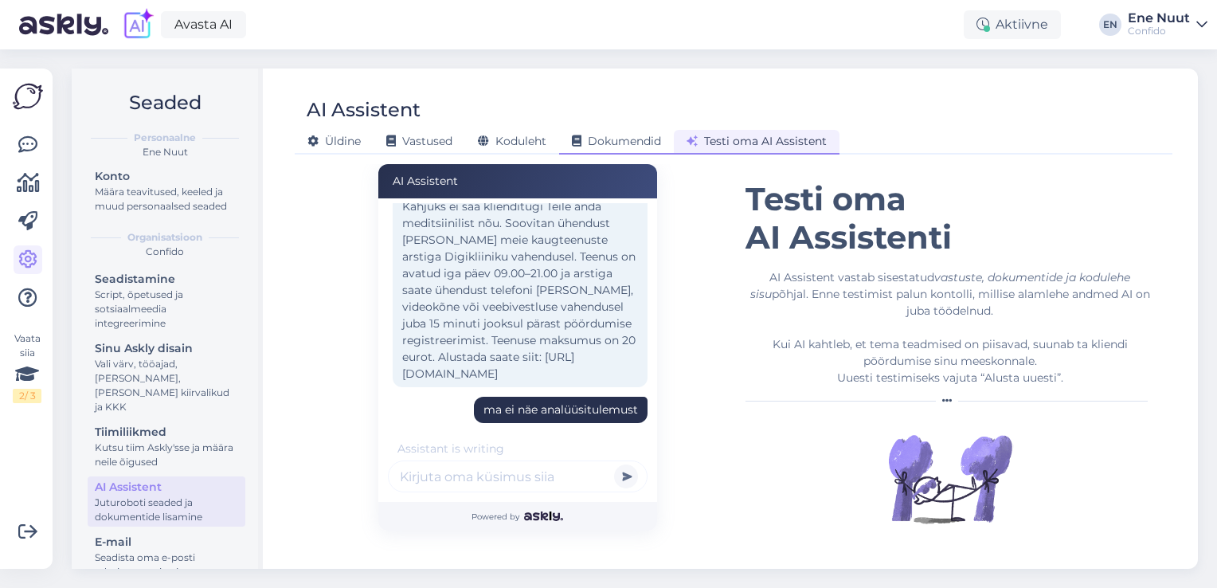
click at [605, 147] on span "Dokumendid" at bounding box center [616, 141] width 89 height 14
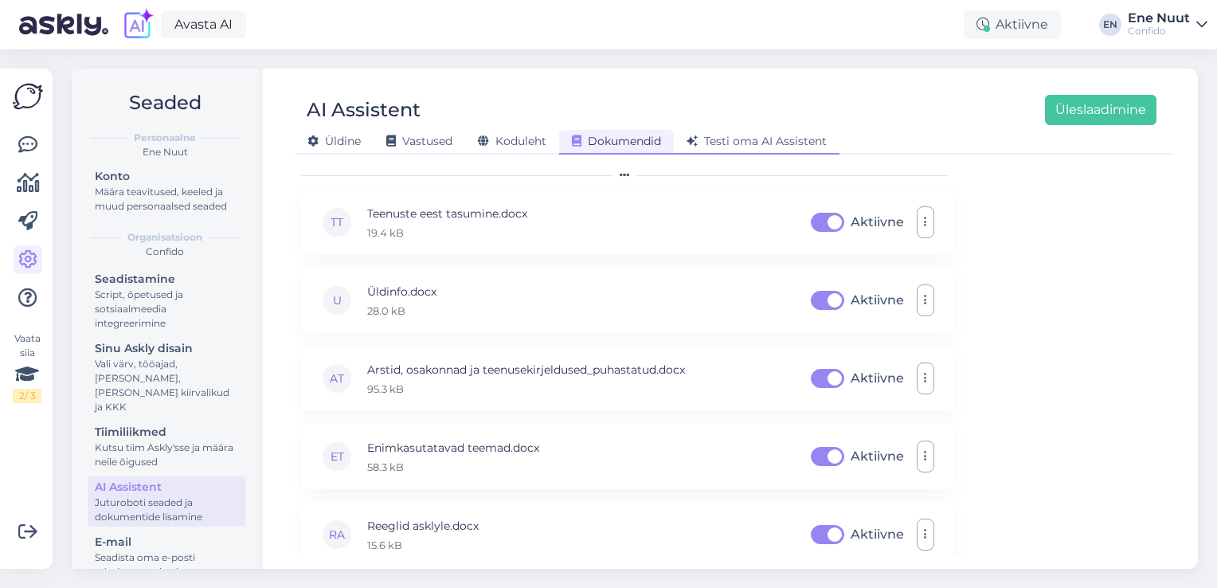
click at [730, 139] on span "Testi oma AI Assistent" at bounding box center [757, 141] width 140 height 14
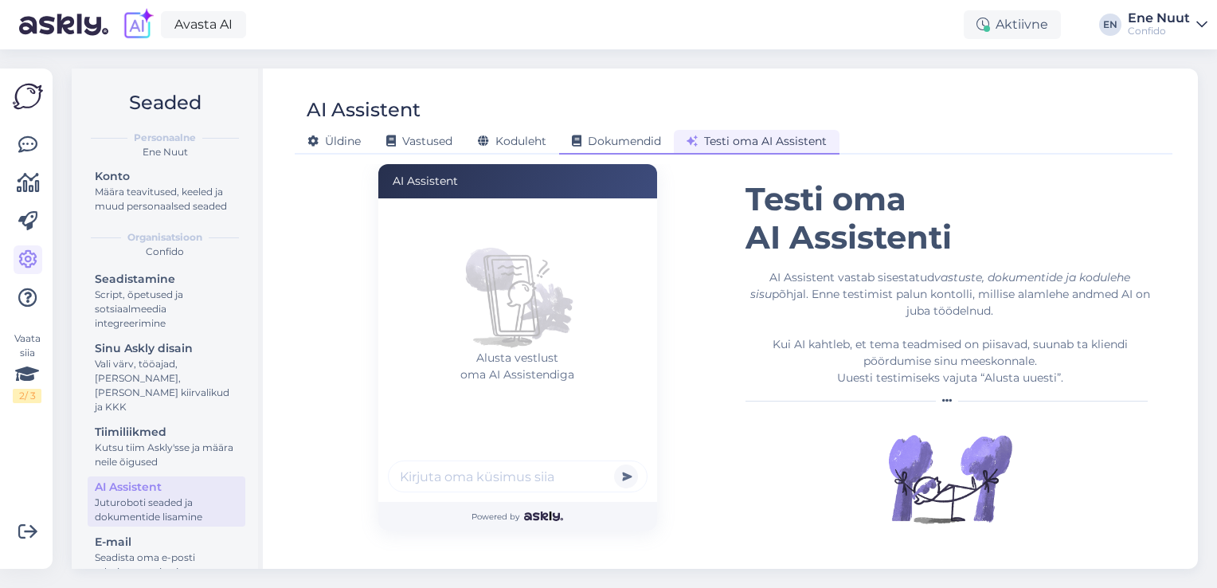
click at [621, 141] on span "Dokumendid" at bounding box center [616, 141] width 89 height 14
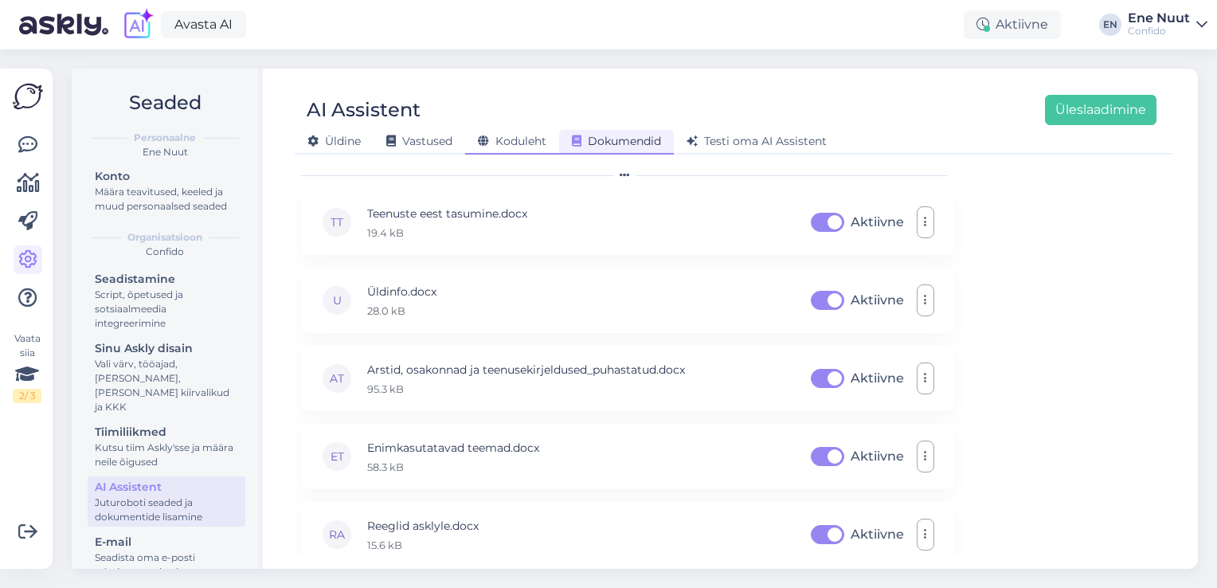
click at [519, 145] on span "Koduleht" at bounding box center [512, 141] width 69 height 14
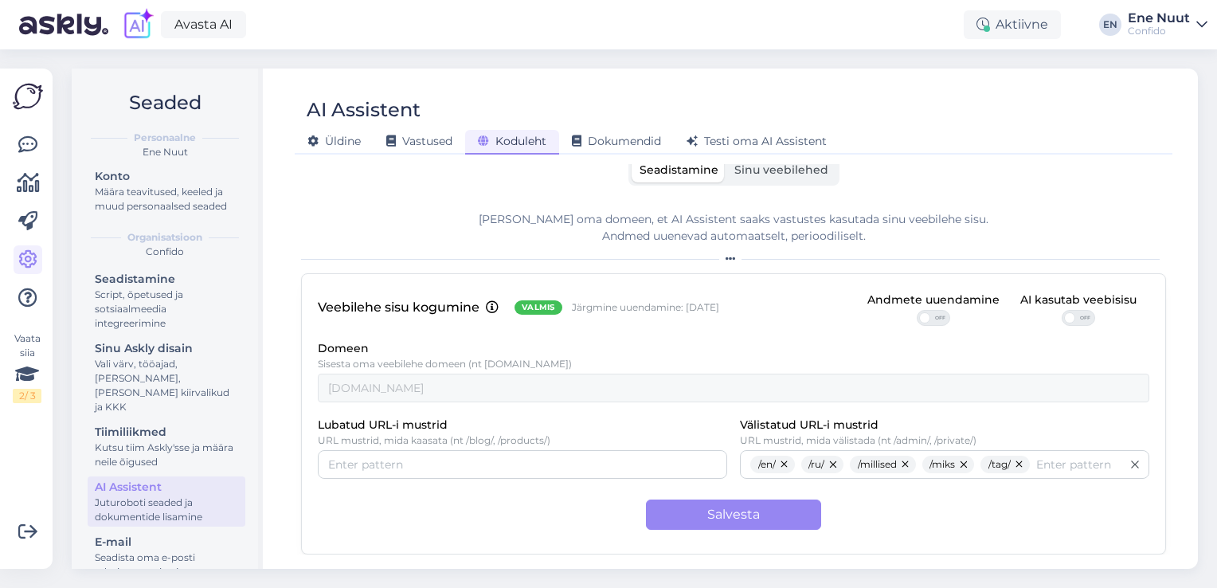
scroll to position [0, 0]
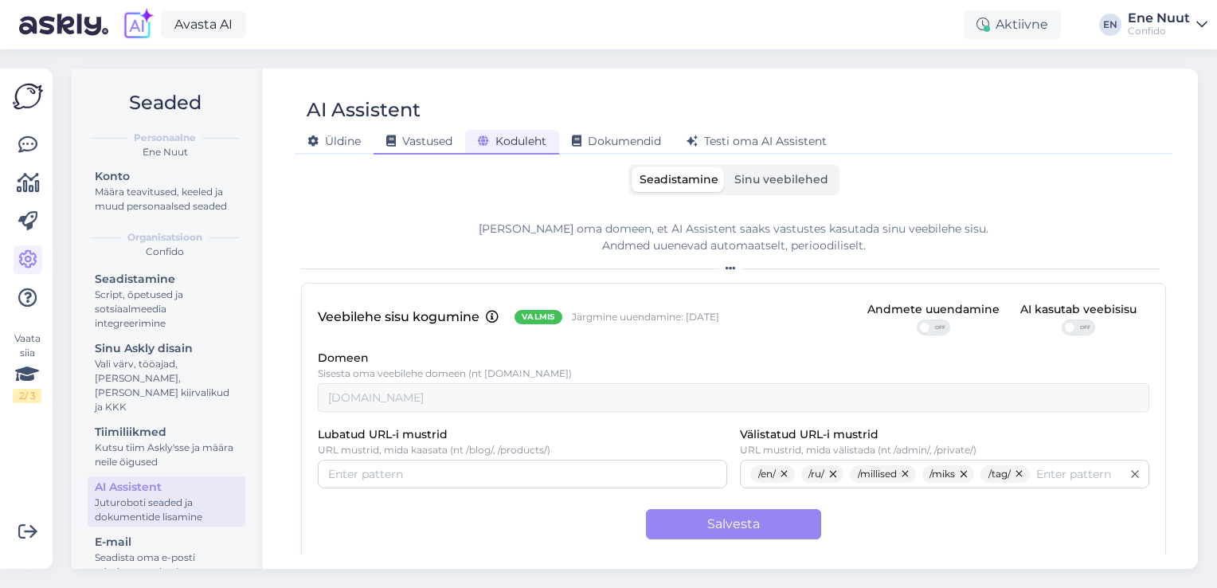
click at [419, 150] on div "Vastused" at bounding box center [420, 142] width 92 height 25
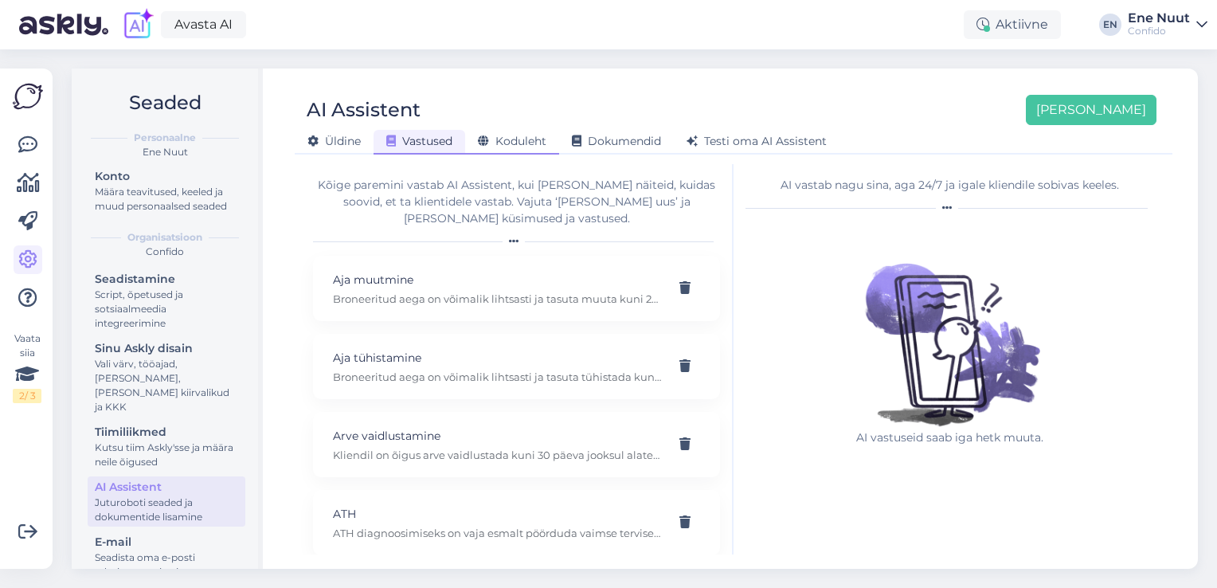
click at [516, 139] on span "Koduleht" at bounding box center [512, 141] width 69 height 14
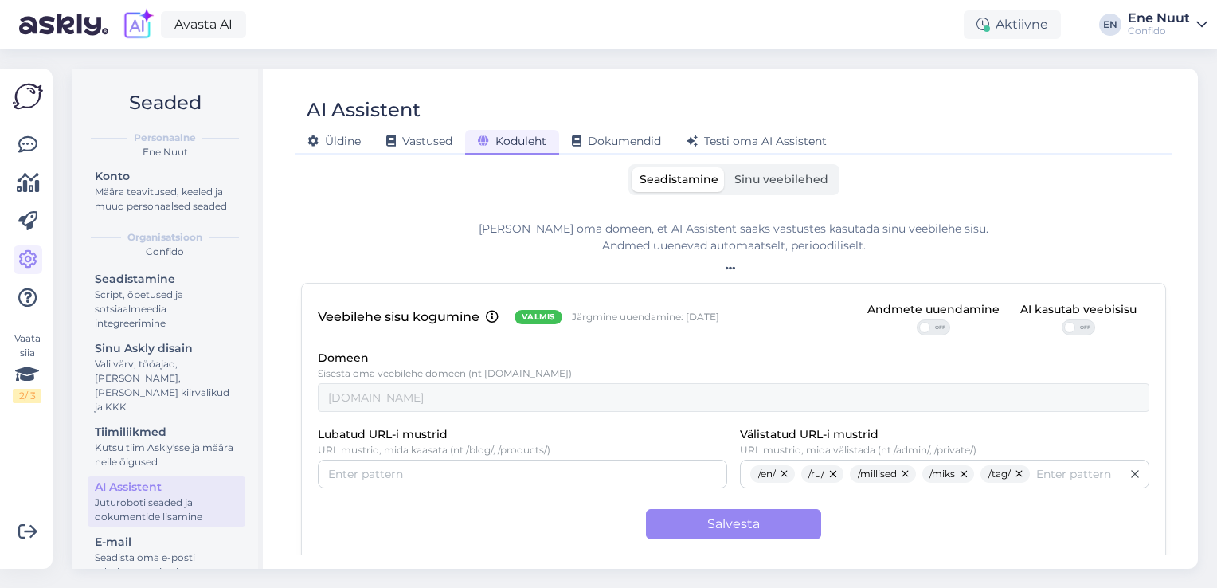
click at [764, 180] on span "Sinu veebilehed" at bounding box center [782, 179] width 94 height 14
click at [727, 167] on input "Sinu veebilehed" at bounding box center [727, 167] width 0 height 0
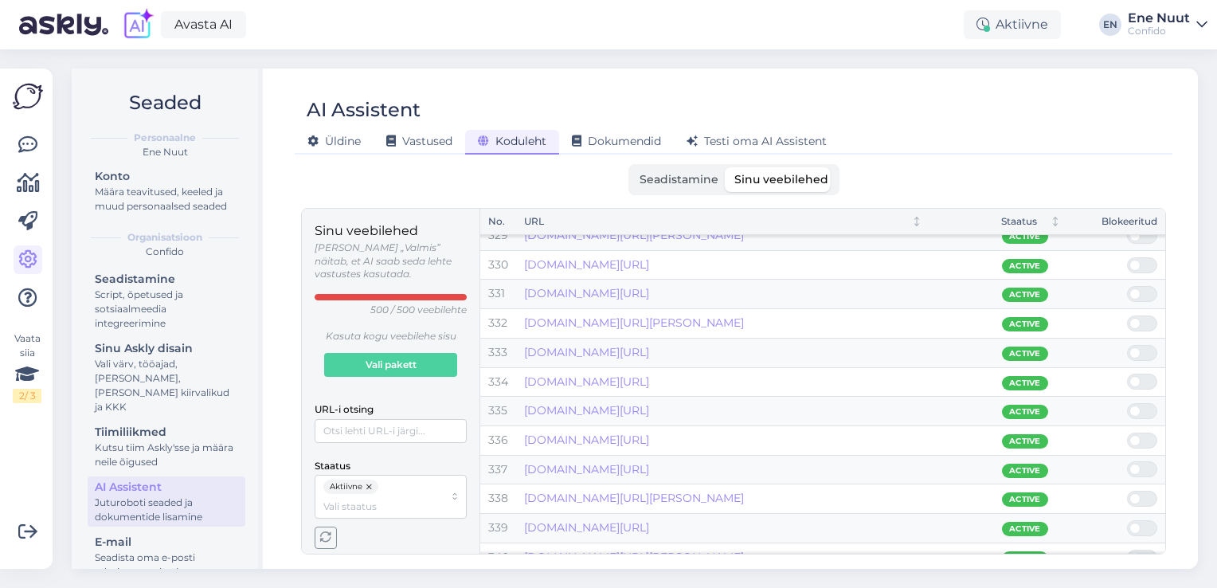
scroll to position [9602, 0]
click at [363, 135] on div "Üldine" at bounding box center [334, 142] width 79 height 25
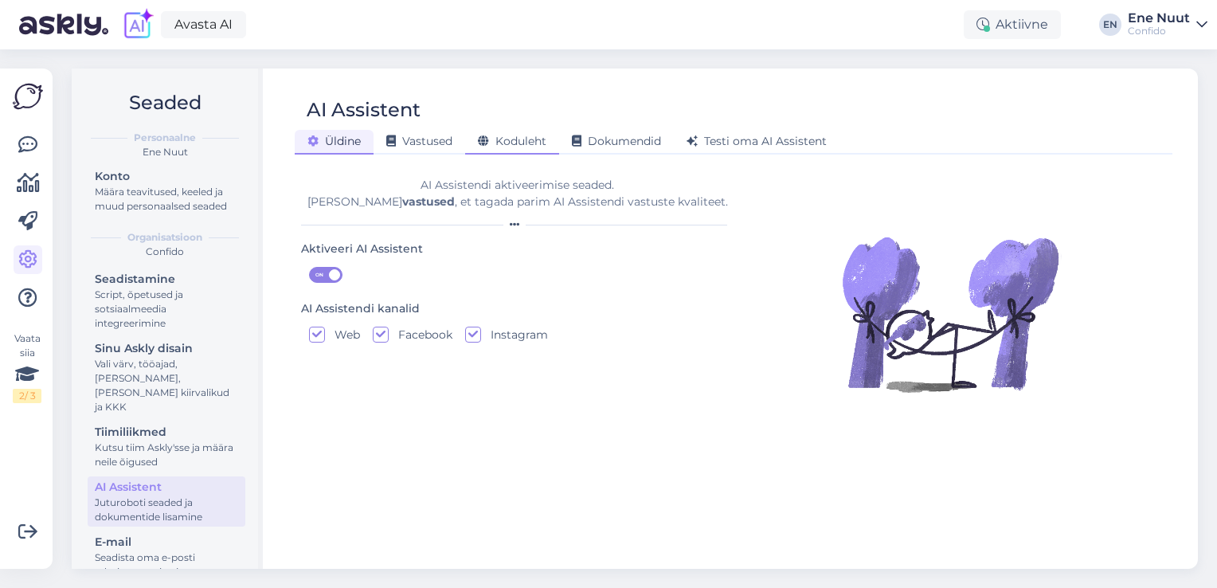
click at [516, 148] on div "Koduleht" at bounding box center [512, 142] width 94 height 25
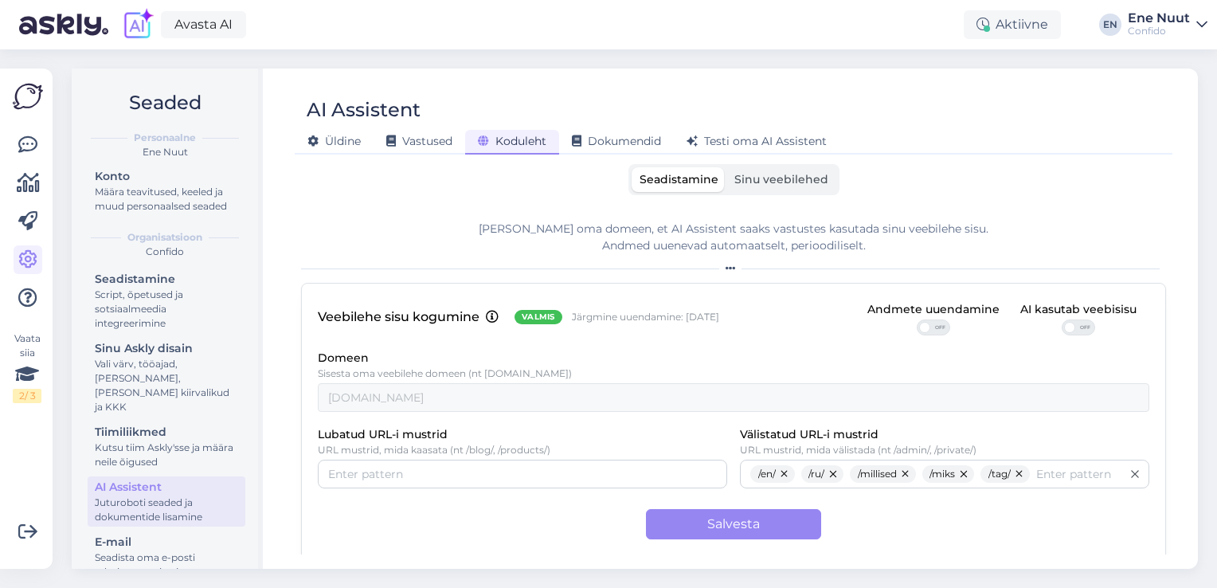
click at [510, 235] on div "[PERSON_NAME] oma domeen, et AI Assistent saaks vastustes kasutada sinu veebile…" at bounding box center [733, 237] width 865 height 33
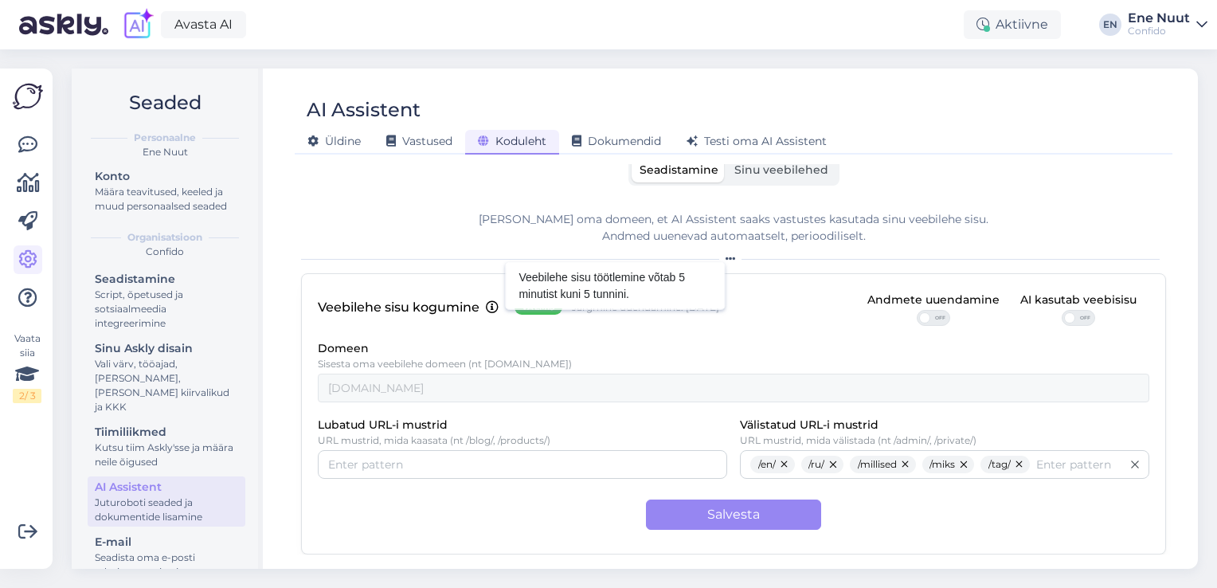
scroll to position [0, 0]
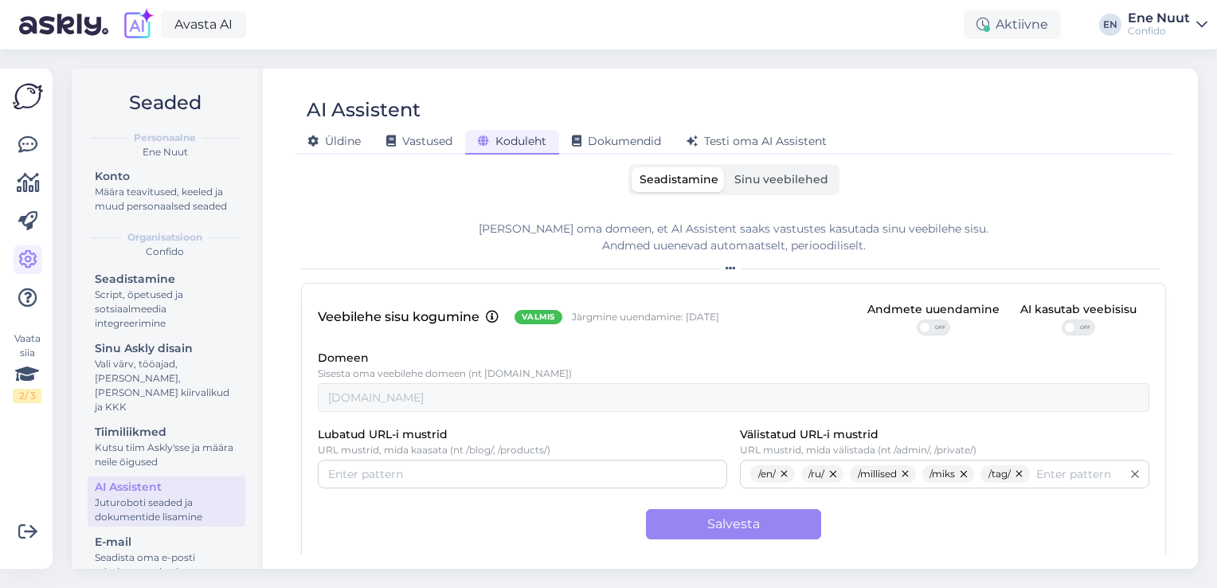
click at [758, 178] on span "Sinu veebilehed" at bounding box center [782, 179] width 94 height 14
click at [727, 167] on input "Sinu veebilehed" at bounding box center [727, 167] width 0 height 0
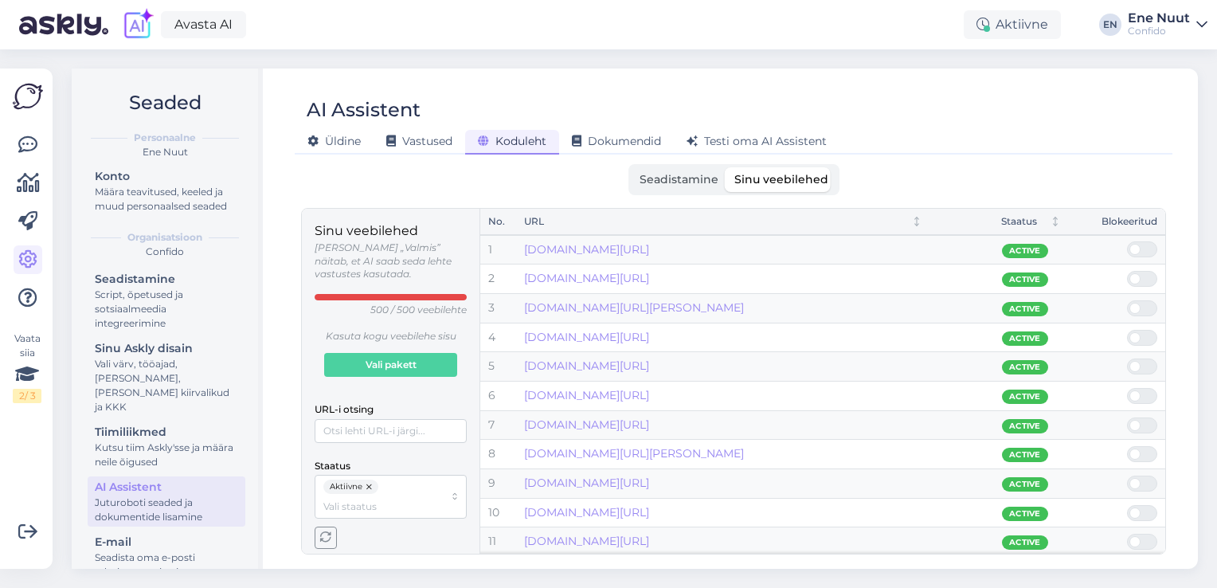
click at [695, 177] on span "Seadistamine" at bounding box center [679, 179] width 79 height 14
click at [632, 167] on input "Seadistamine" at bounding box center [632, 167] width 0 height 0
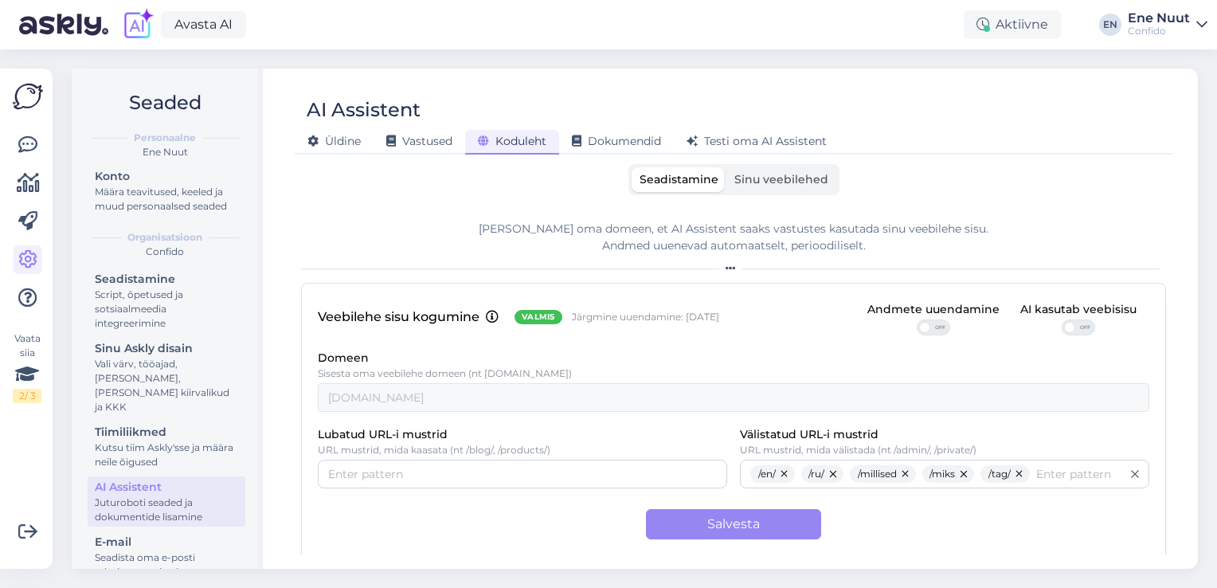
click at [774, 172] on span "Sinu veebilehed" at bounding box center [782, 179] width 94 height 14
click at [727, 167] on input "Sinu veebilehed" at bounding box center [727, 167] width 0 height 0
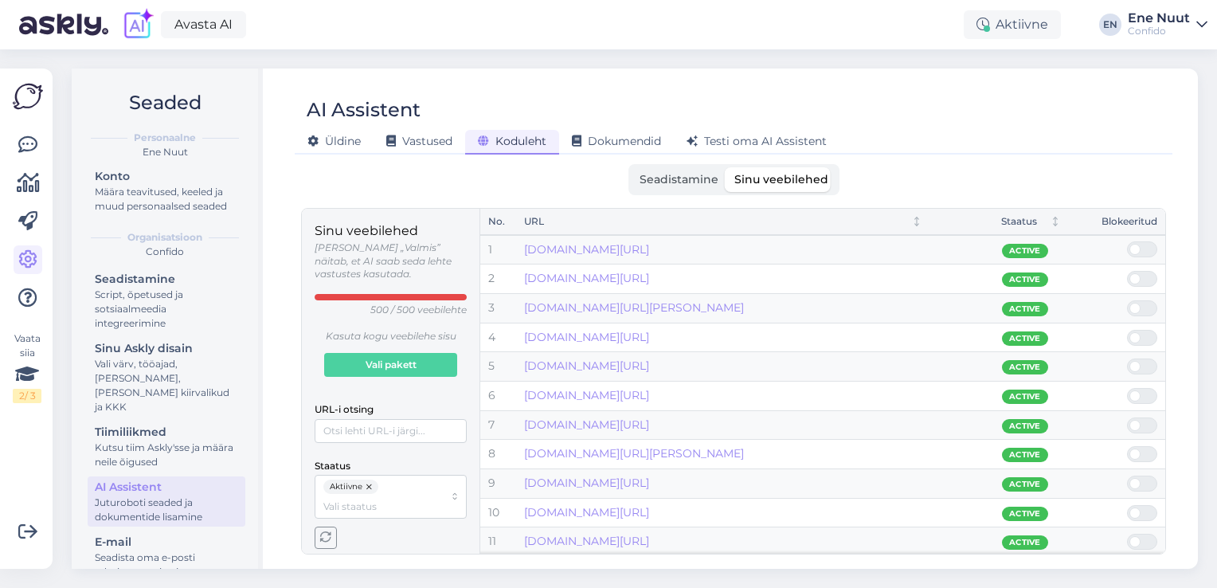
click at [703, 176] on span "Seadistamine" at bounding box center [679, 179] width 79 height 14
click at [632, 167] on input "Seadistamine" at bounding box center [632, 167] width 0 height 0
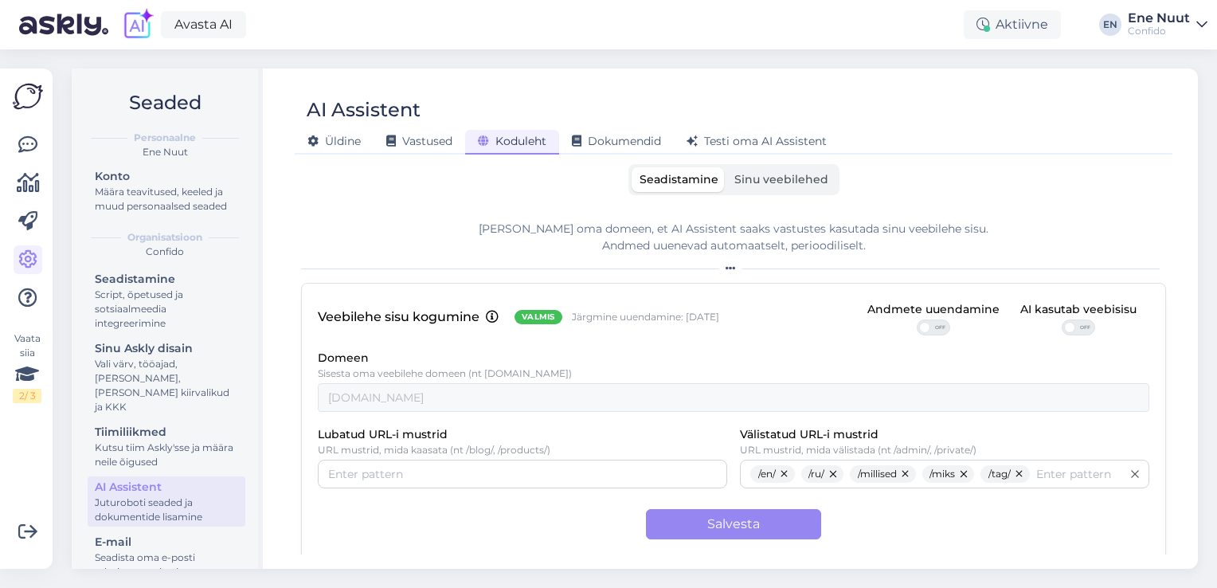
click at [746, 177] on span "Sinu veebilehed" at bounding box center [782, 179] width 94 height 14
click at [727, 167] on input "Sinu veebilehed" at bounding box center [727, 167] width 0 height 0
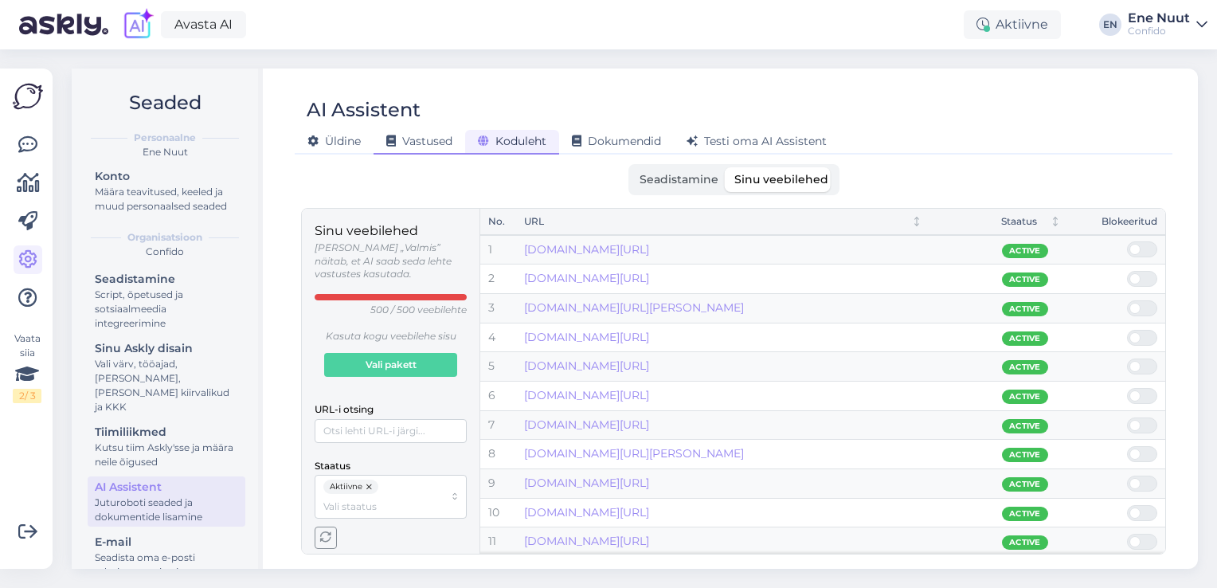
click at [413, 143] on span "Vastused" at bounding box center [419, 141] width 66 height 14
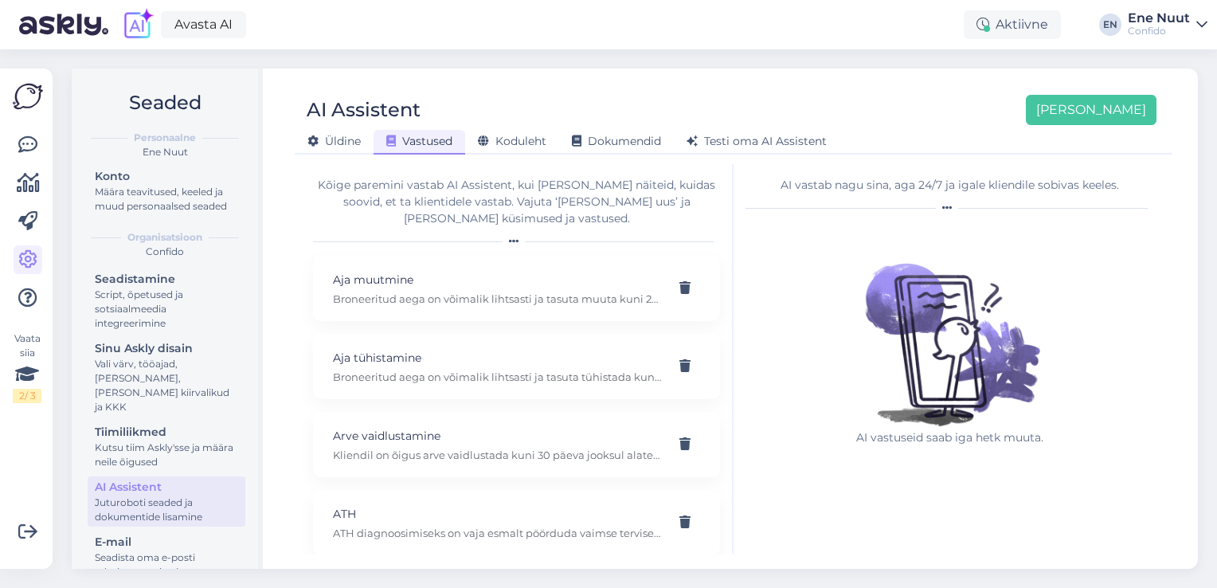
drag, startPoint x: 420, startPoint y: 194, endPoint x: 478, endPoint y: 78, distance: 129.3
click at [478, 78] on div "AI Assistent Lisa uus Üldine Vastused Koduleht Dokumendid Testi oma AI Assisten…" at bounding box center [733, 319] width 929 height 500
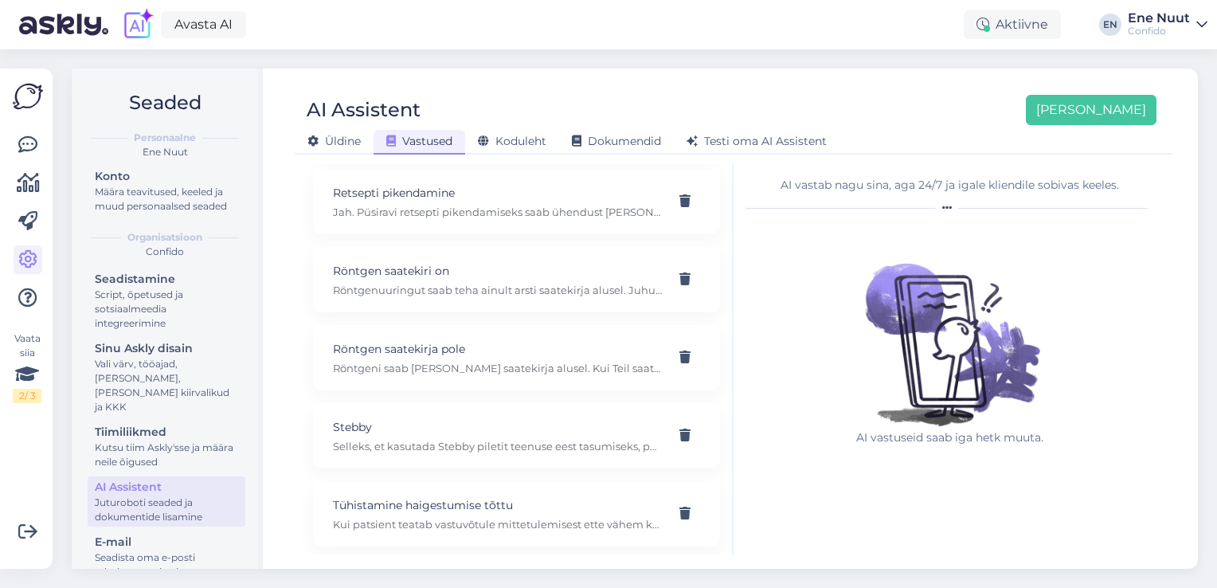
scroll to position [1005, 0]
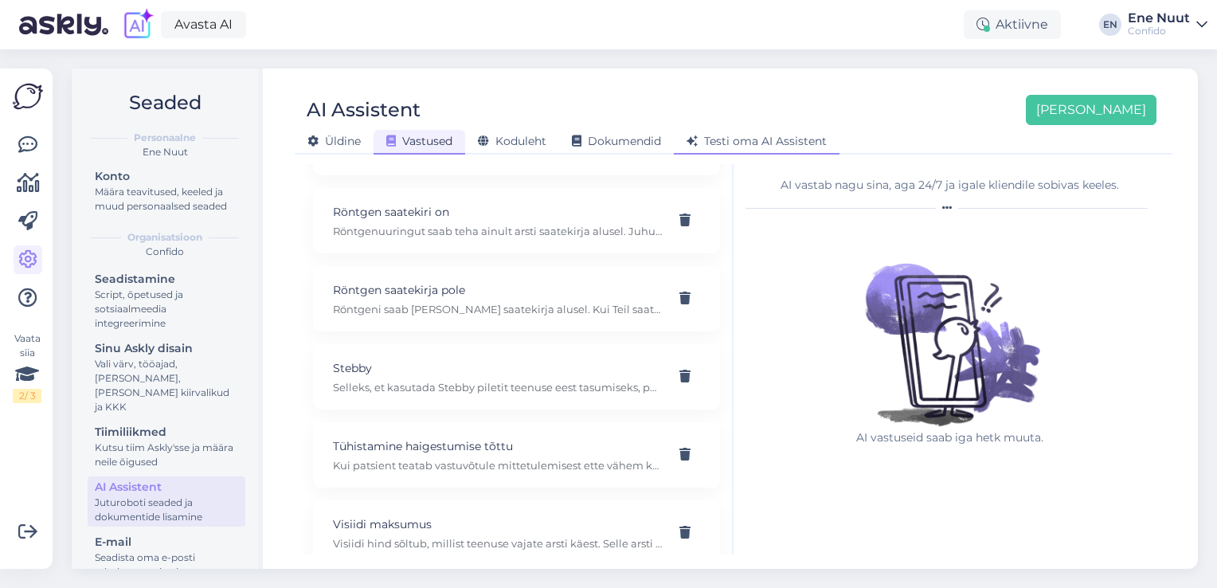
click at [758, 135] on span "Testi oma AI Assistent" at bounding box center [757, 141] width 140 height 14
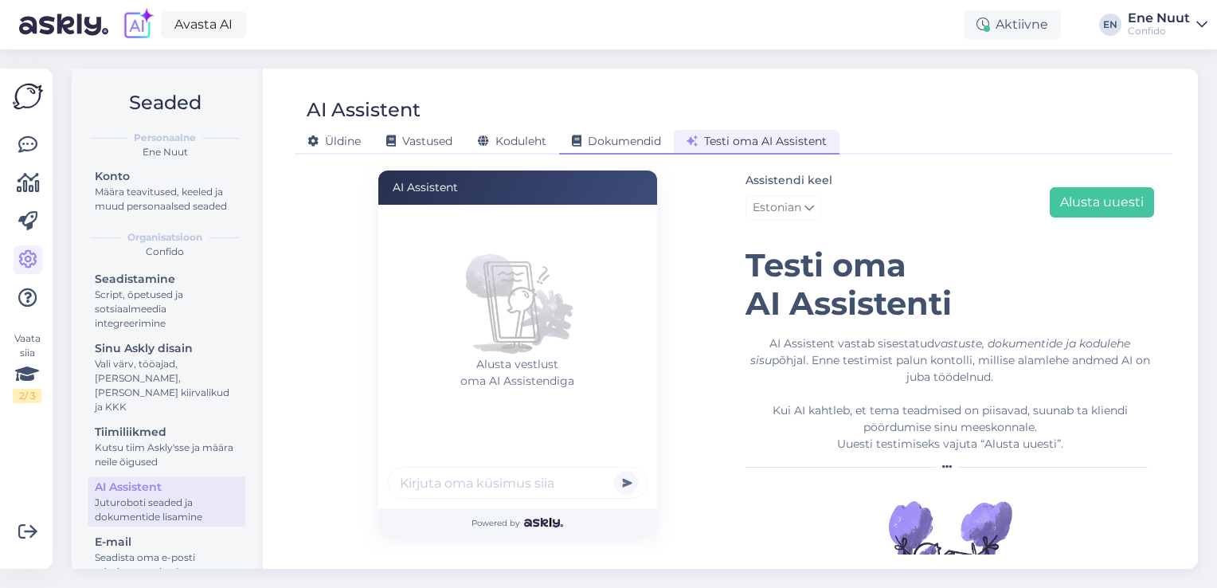
click at [614, 148] on div "Dokumendid" at bounding box center [616, 142] width 115 height 25
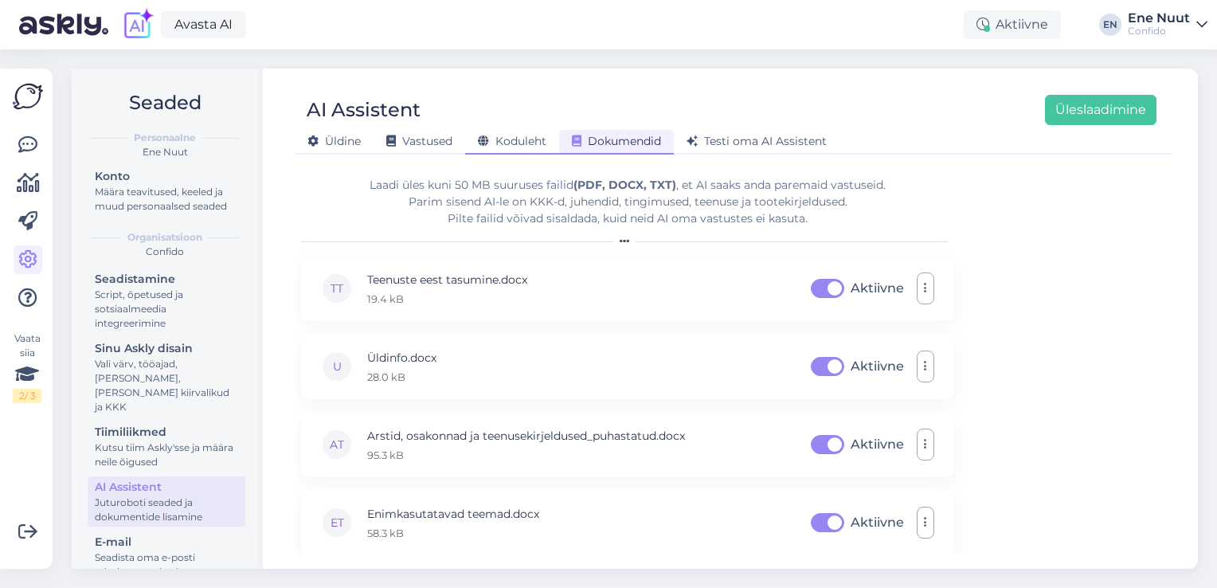
click at [507, 145] on span "Koduleht" at bounding box center [512, 141] width 69 height 14
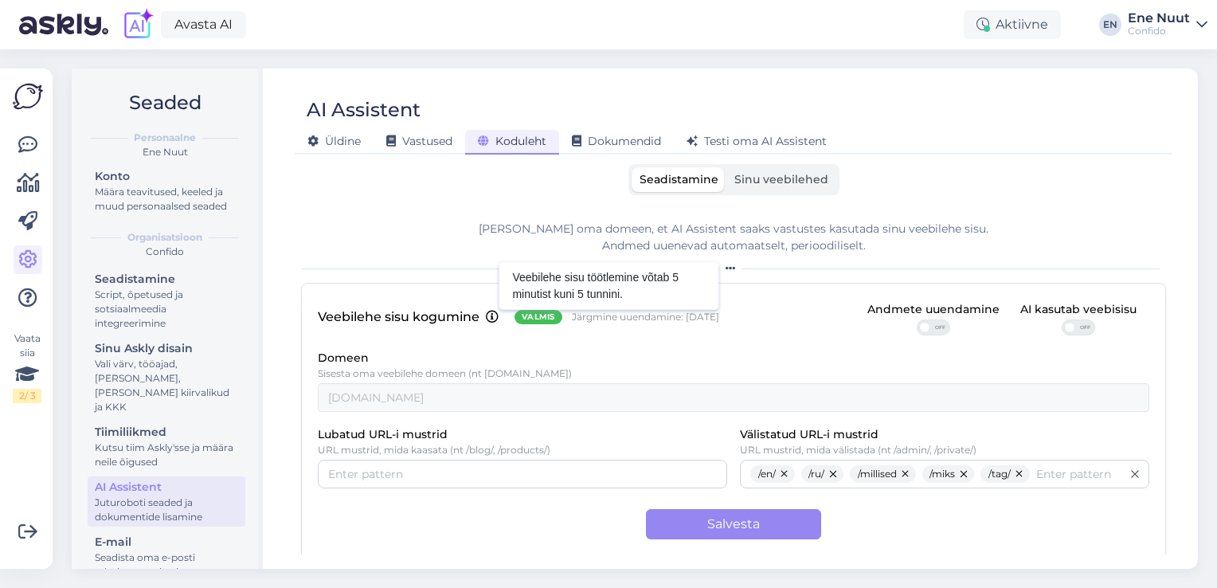
scroll to position [31, 0]
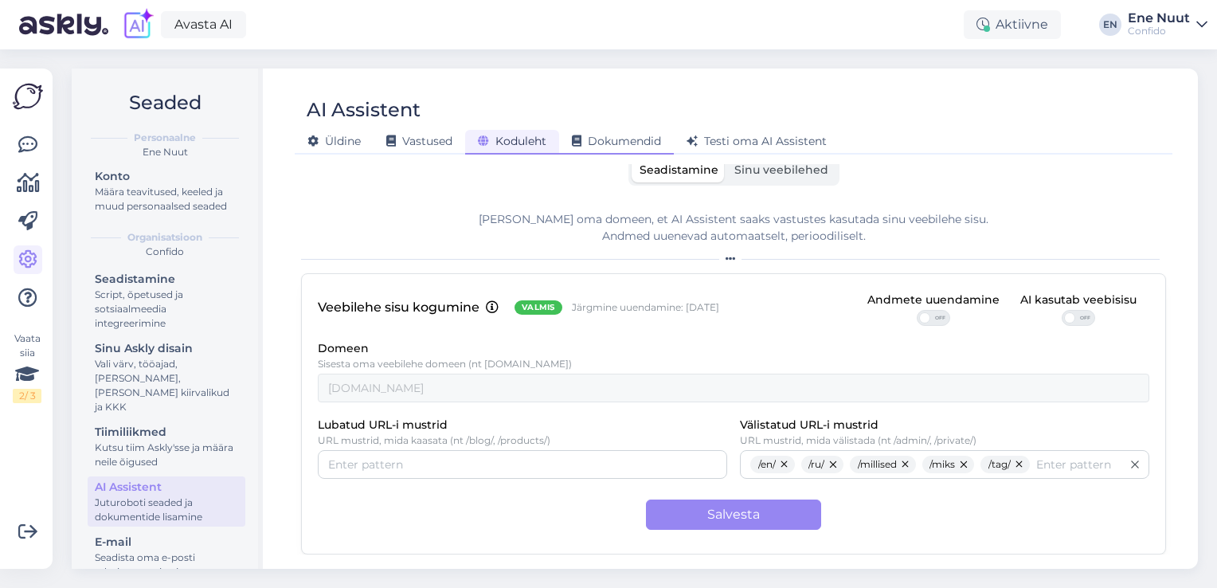
click at [643, 145] on span "Dokumendid" at bounding box center [616, 141] width 89 height 14
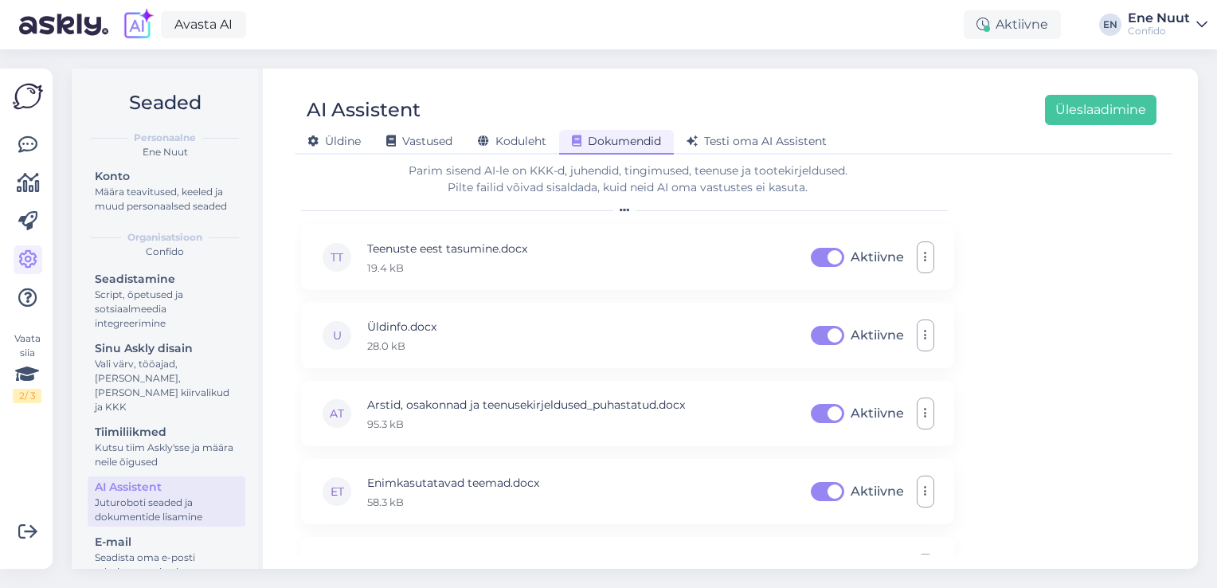
click at [520, 155] on div "AI Assistent Üleslaadimine Üldine Vastused Koduleht Dokumendid Testi oma AI Ass…" at bounding box center [733, 319] width 929 height 500
click at [519, 146] on span "Koduleht" at bounding box center [512, 141] width 69 height 14
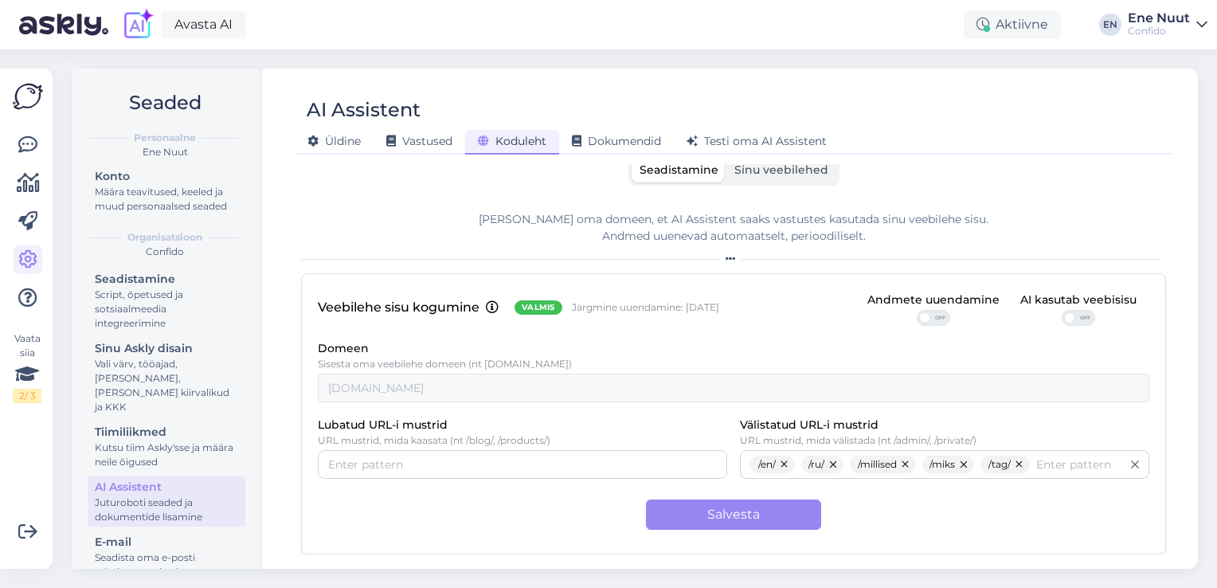
scroll to position [0, 0]
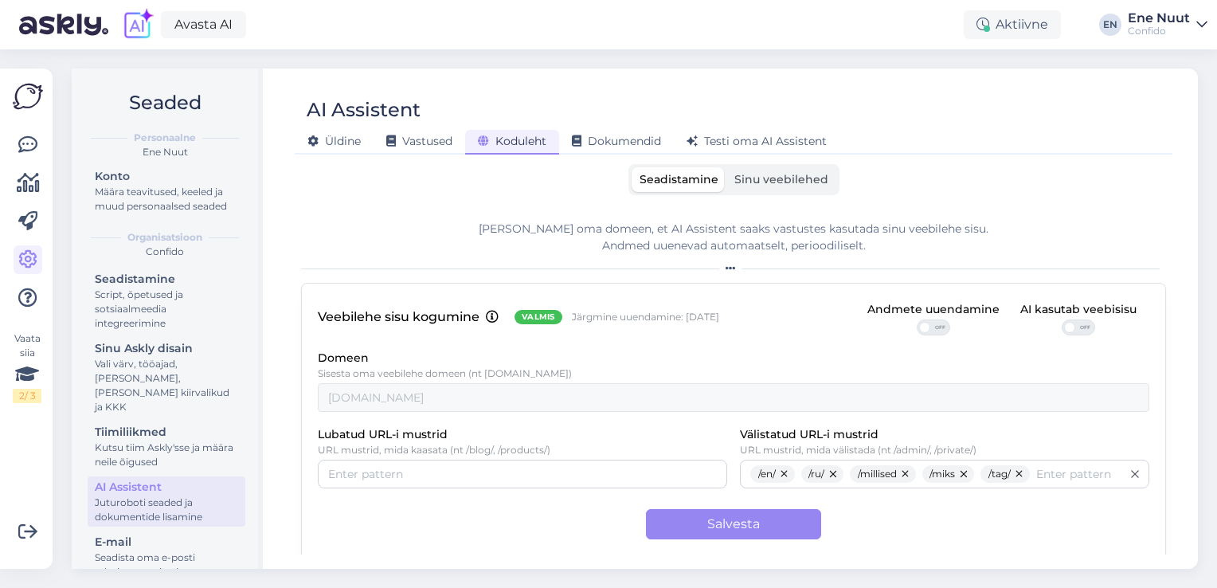
click at [791, 189] on label "Sinu veebilehed" at bounding box center [782, 179] width 110 height 25
click at [727, 167] on input "Sinu veebilehed" at bounding box center [727, 167] width 0 height 0
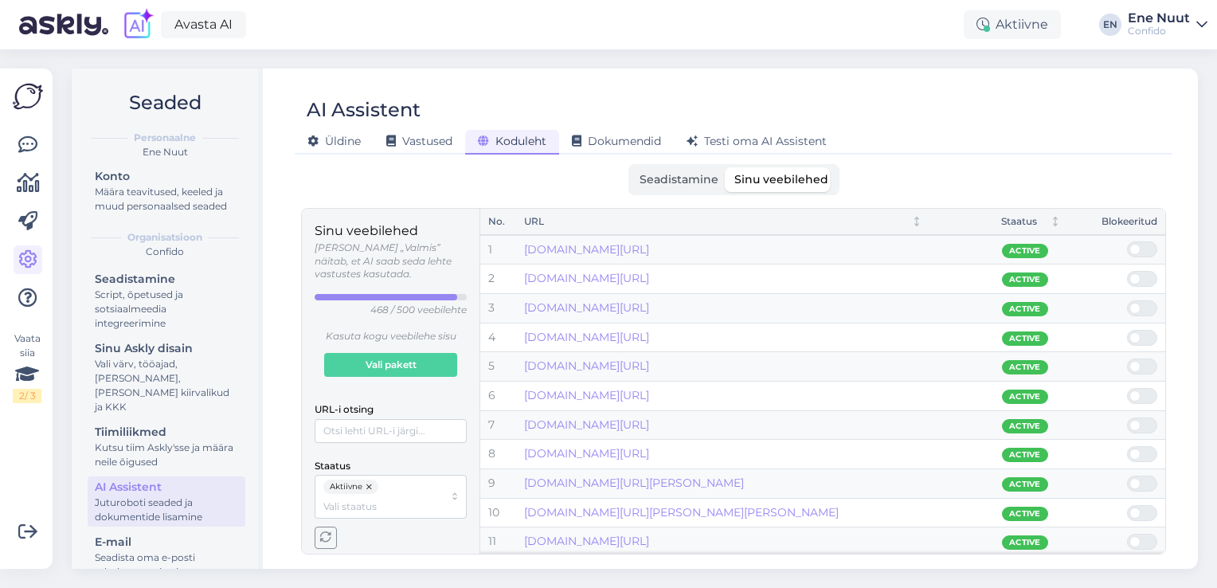
click at [464, 196] on div "Seadistamine Sinu veebilehed Lisa oma domeen, et AI Assistent saaks vastustes k…" at bounding box center [733, 359] width 865 height 390
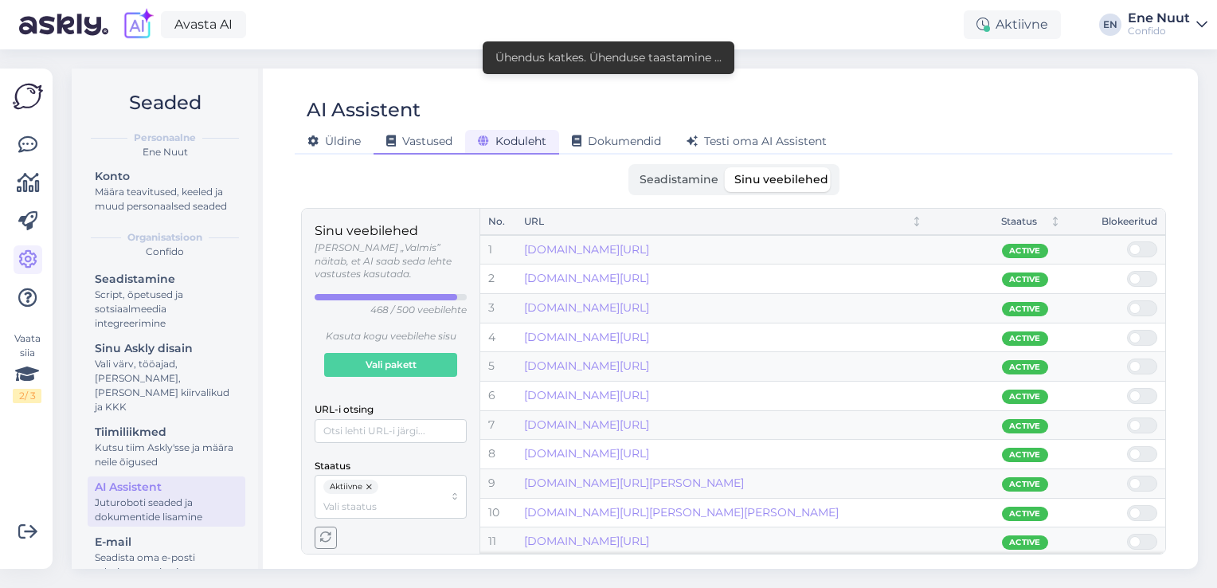
click at [424, 136] on span "Vastused" at bounding box center [419, 141] width 66 height 14
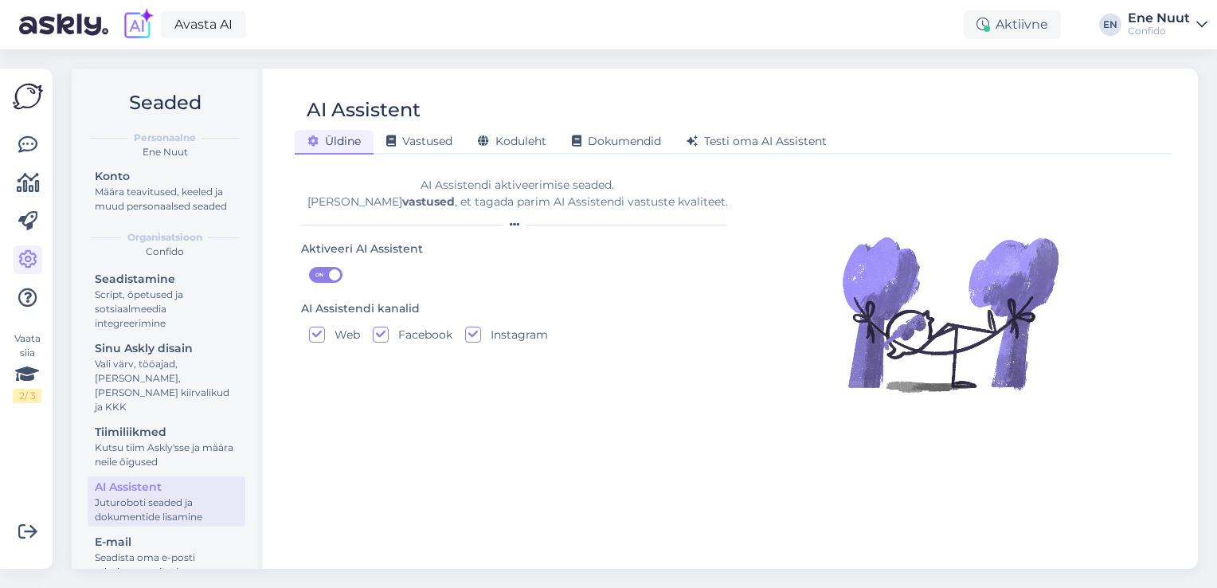
click at [339, 143] on span "Üldine" at bounding box center [334, 141] width 53 height 14
click at [417, 141] on span "Vastused" at bounding box center [419, 141] width 66 height 14
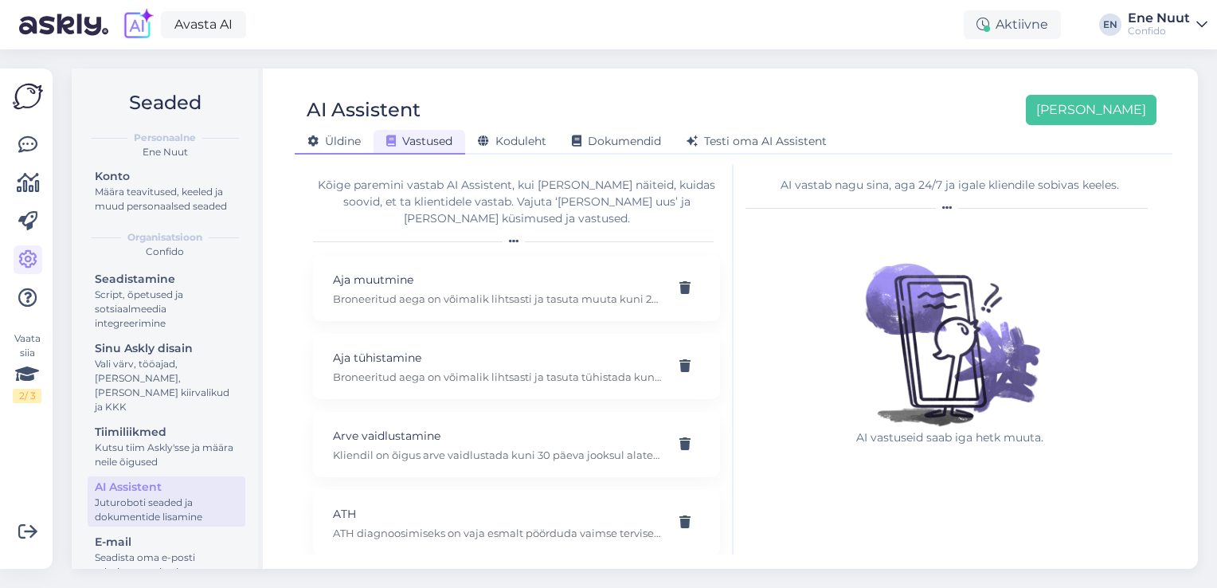
click at [349, 143] on span "Üldine" at bounding box center [334, 141] width 53 height 14
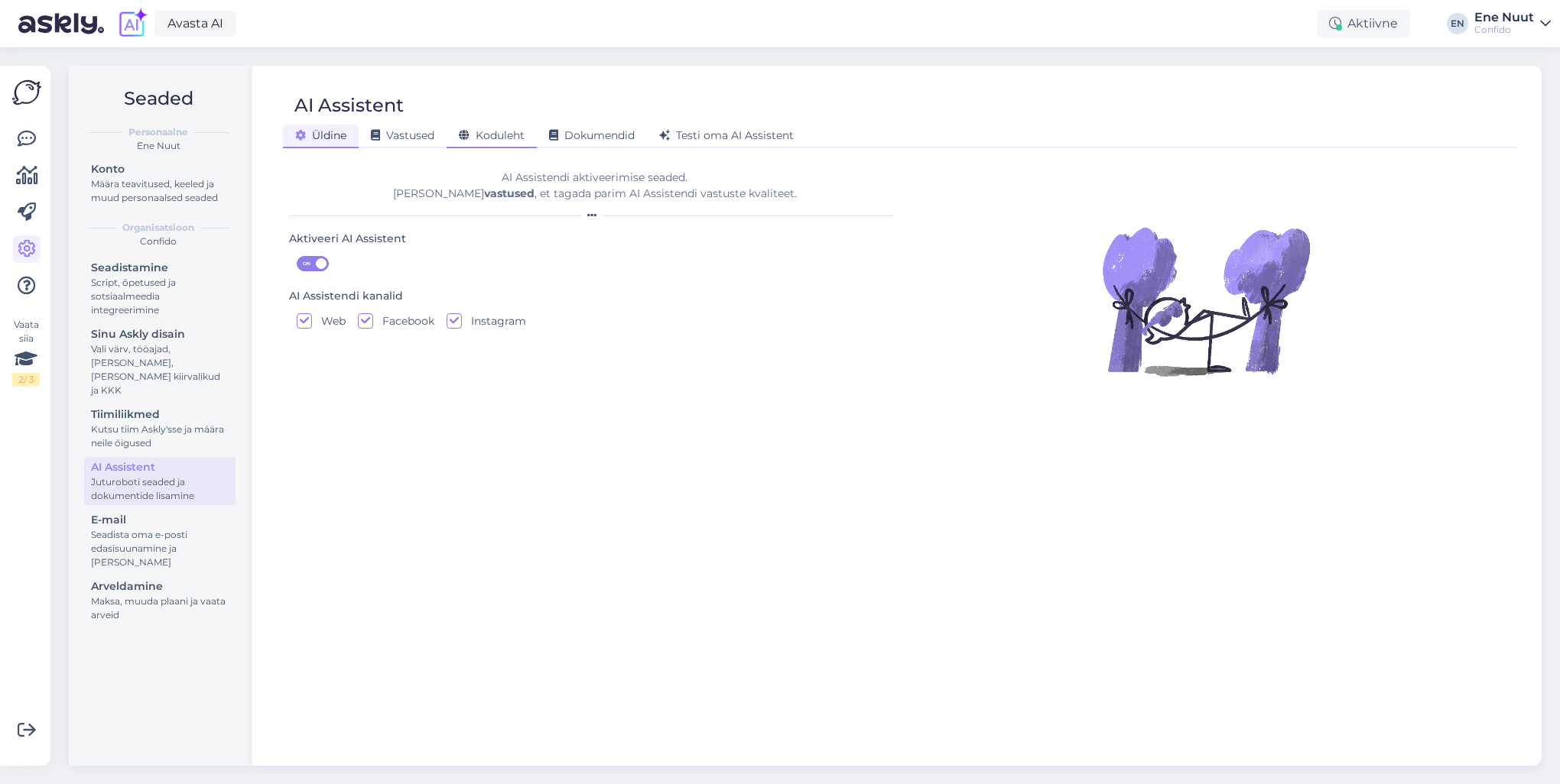
click at [501, 133] on span "Koduleht" at bounding box center [492, 135] width 66 height 13
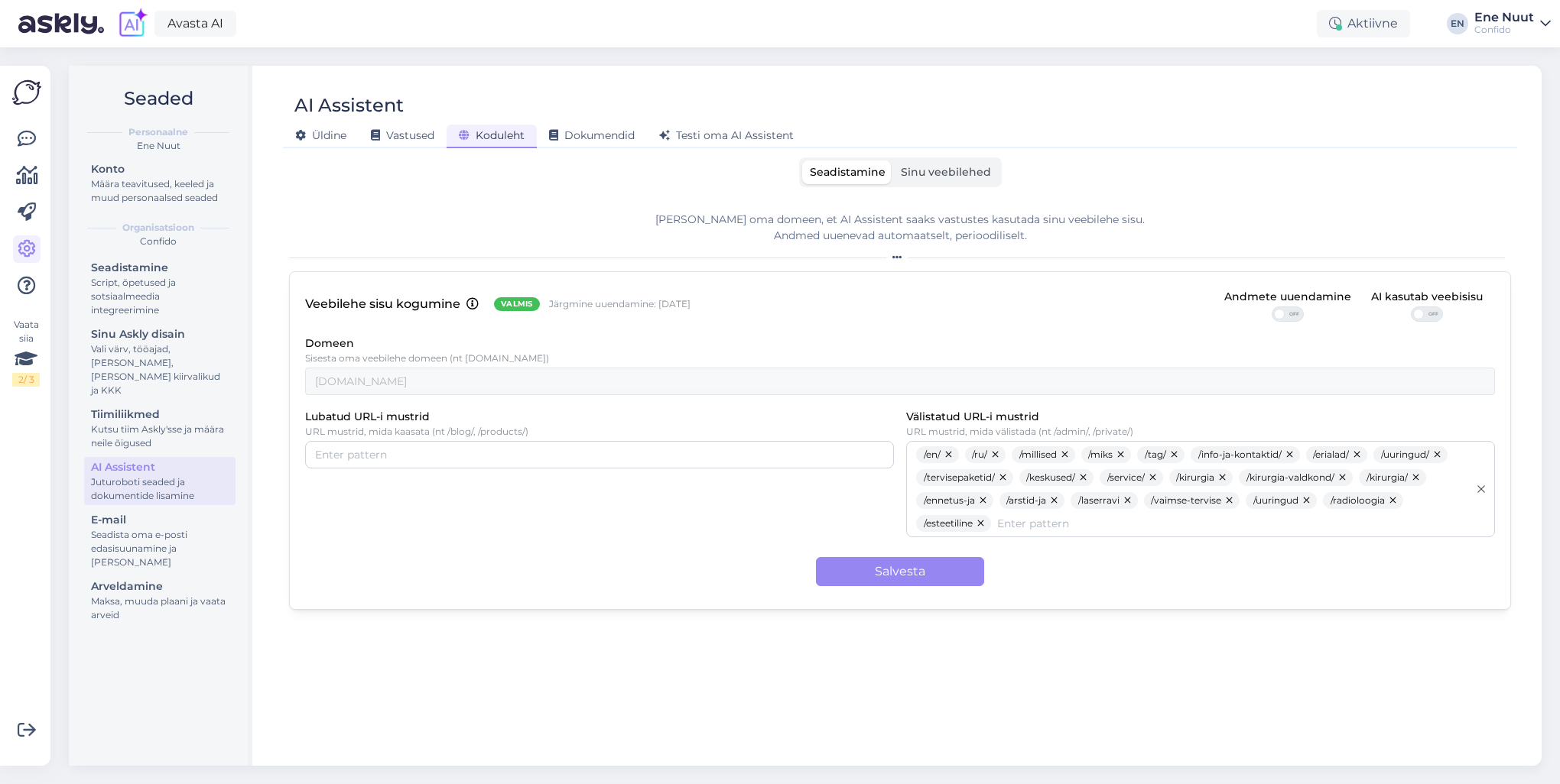
click at [940, 171] on span "Sinu veebilehed" at bounding box center [946, 172] width 90 height 13
click at [894, 160] on input "Sinu veebilehed" at bounding box center [894, 160] width 0 height 0
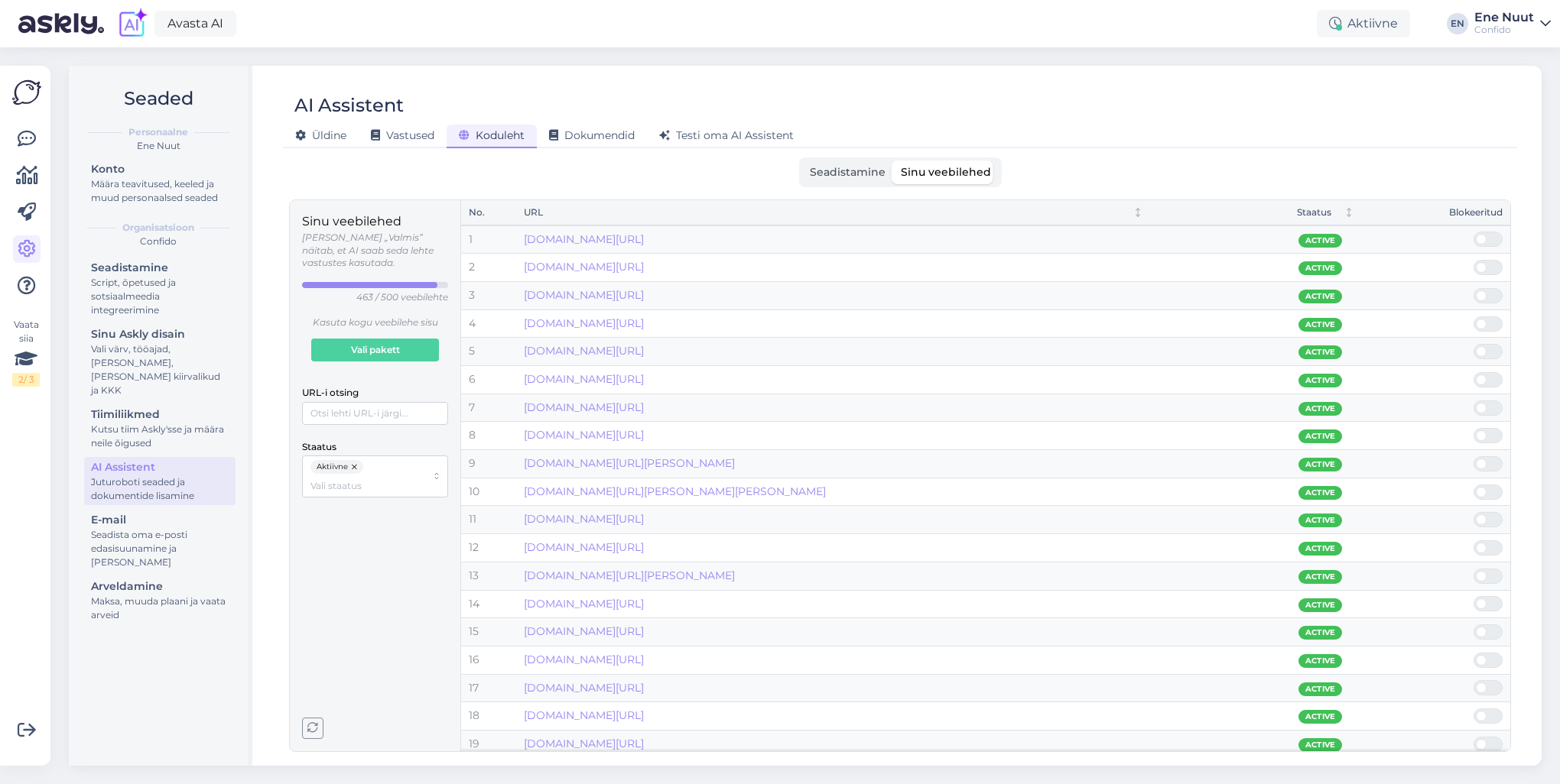
click at [309, 563] on icon "button" at bounding box center [312, 728] width 11 height 11
click at [855, 174] on span "Seadistamine" at bounding box center [848, 172] width 76 height 13
click at [803, 160] on input "Seadistamine" at bounding box center [803, 160] width 0 height 0
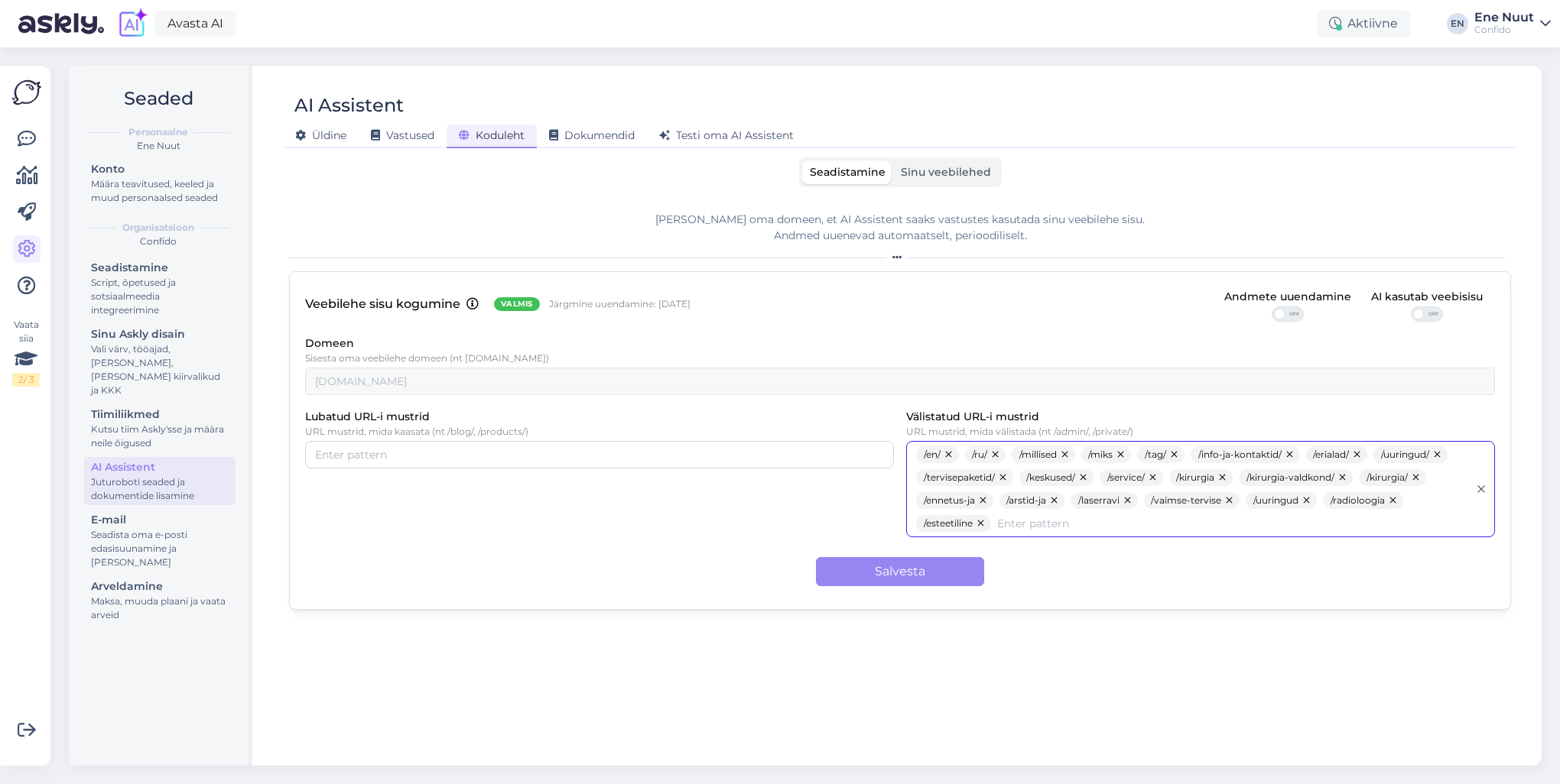
click at [1042, 525] on input "Välistatud URL-i mustrid" at bounding box center [1233, 524] width 471 height 17
type input "/mida"
click at [924, 563] on button "Salvesta" at bounding box center [900, 572] width 168 height 29
click at [954, 172] on span "Sinu veebilehed" at bounding box center [946, 172] width 90 height 13
click at [894, 160] on input "Sinu veebilehed" at bounding box center [894, 160] width 0 height 0
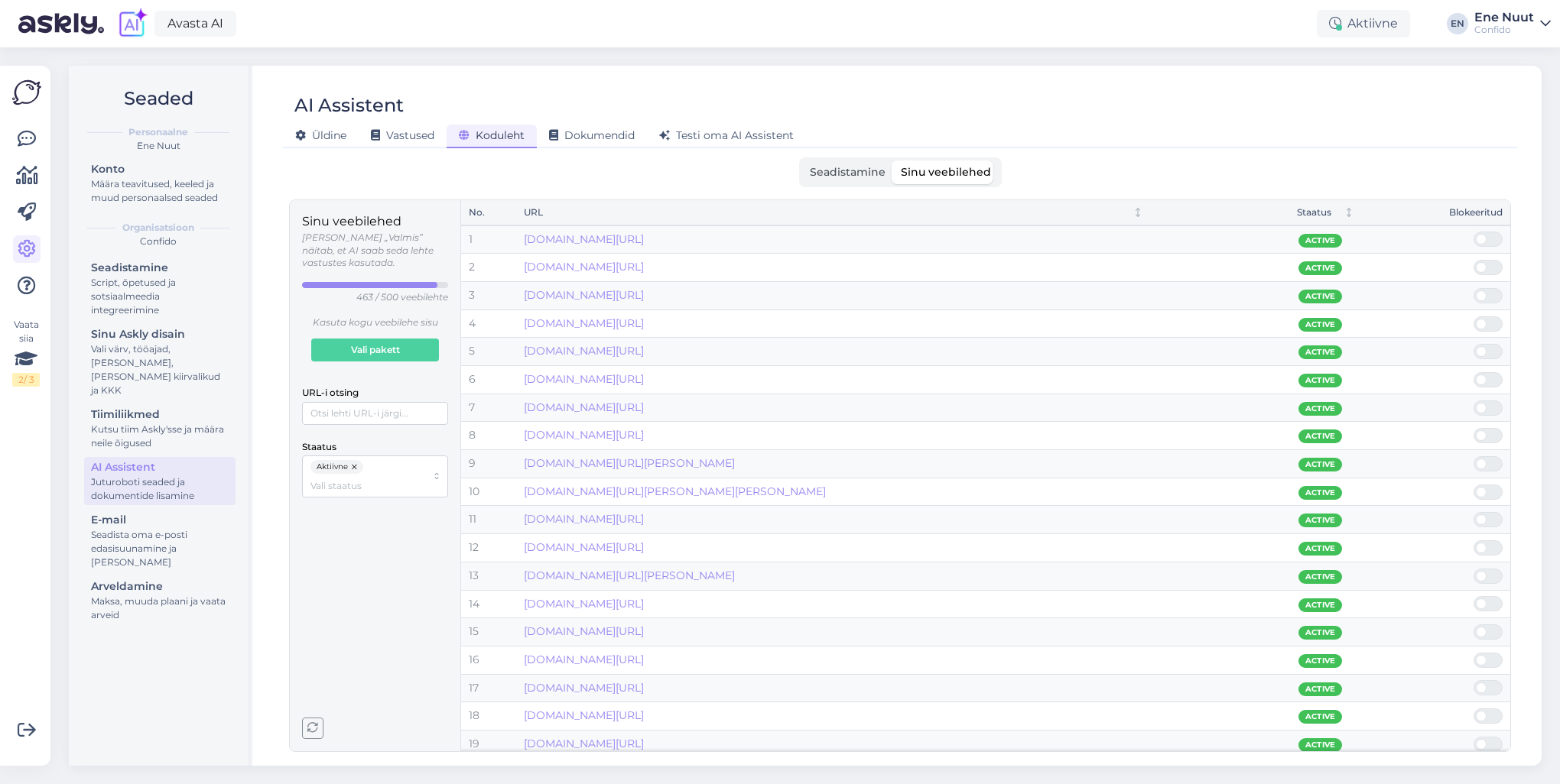
click at [312, 563] on icon "button" at bounding box center [312, 728] width 11 height 11
click at [314, 563] on icon "button" at bounding box center [312, 728] width 11 height 11
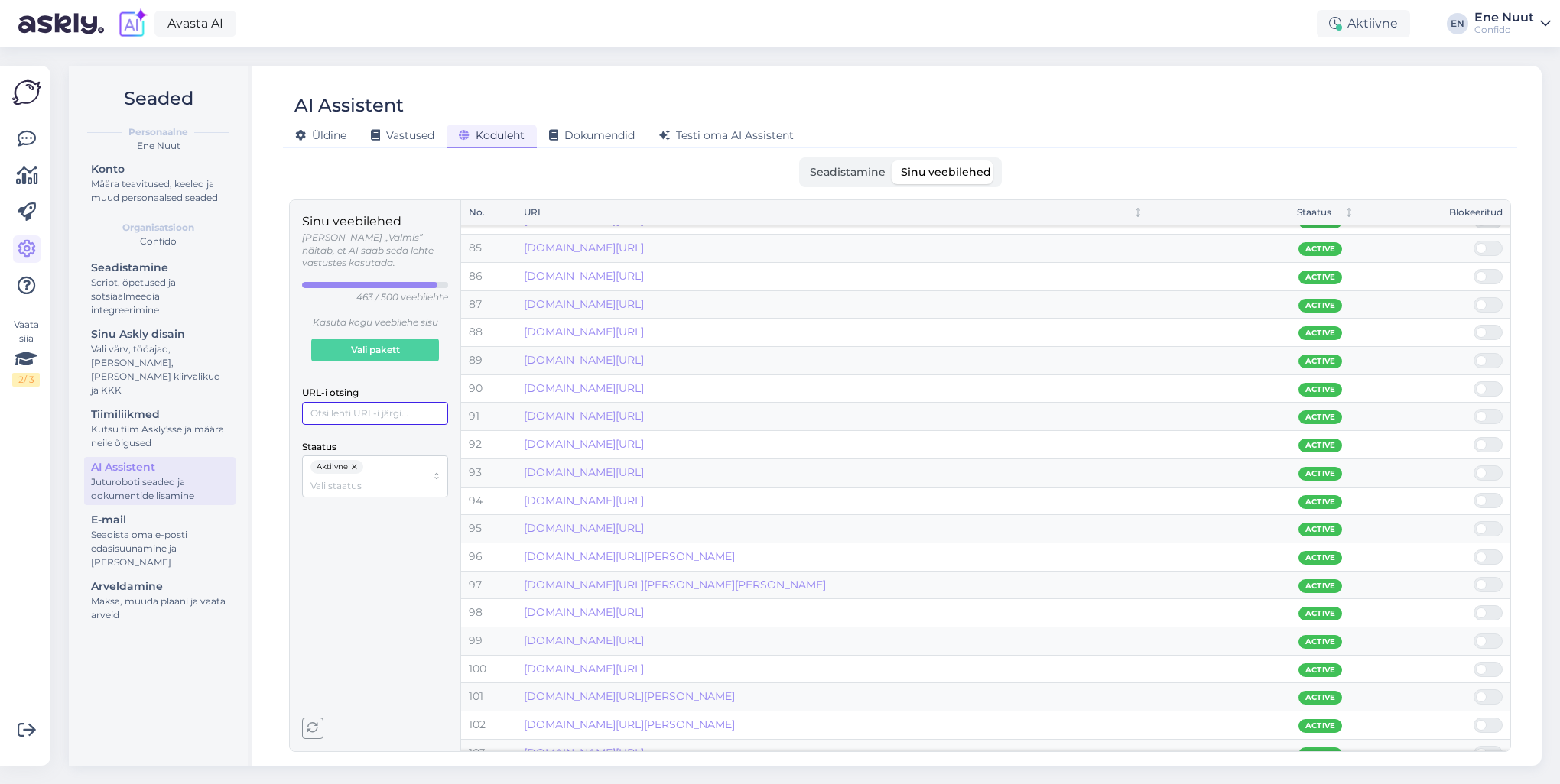
click at [336, 405] on input "URL-i otsing" at bounding box center [375, 414] width 146 height 23
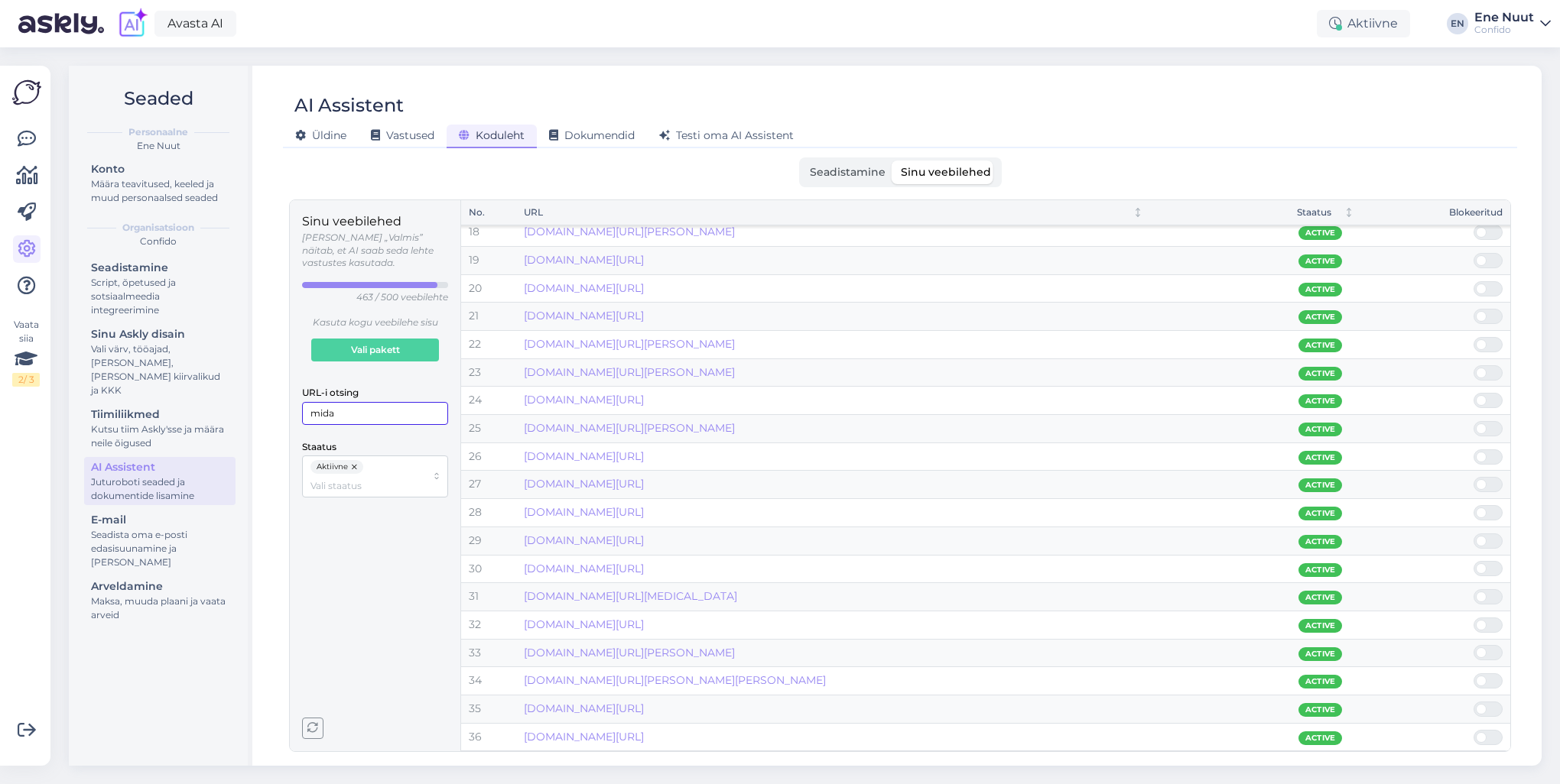
scroll to position [480, 0]
type input "mida"
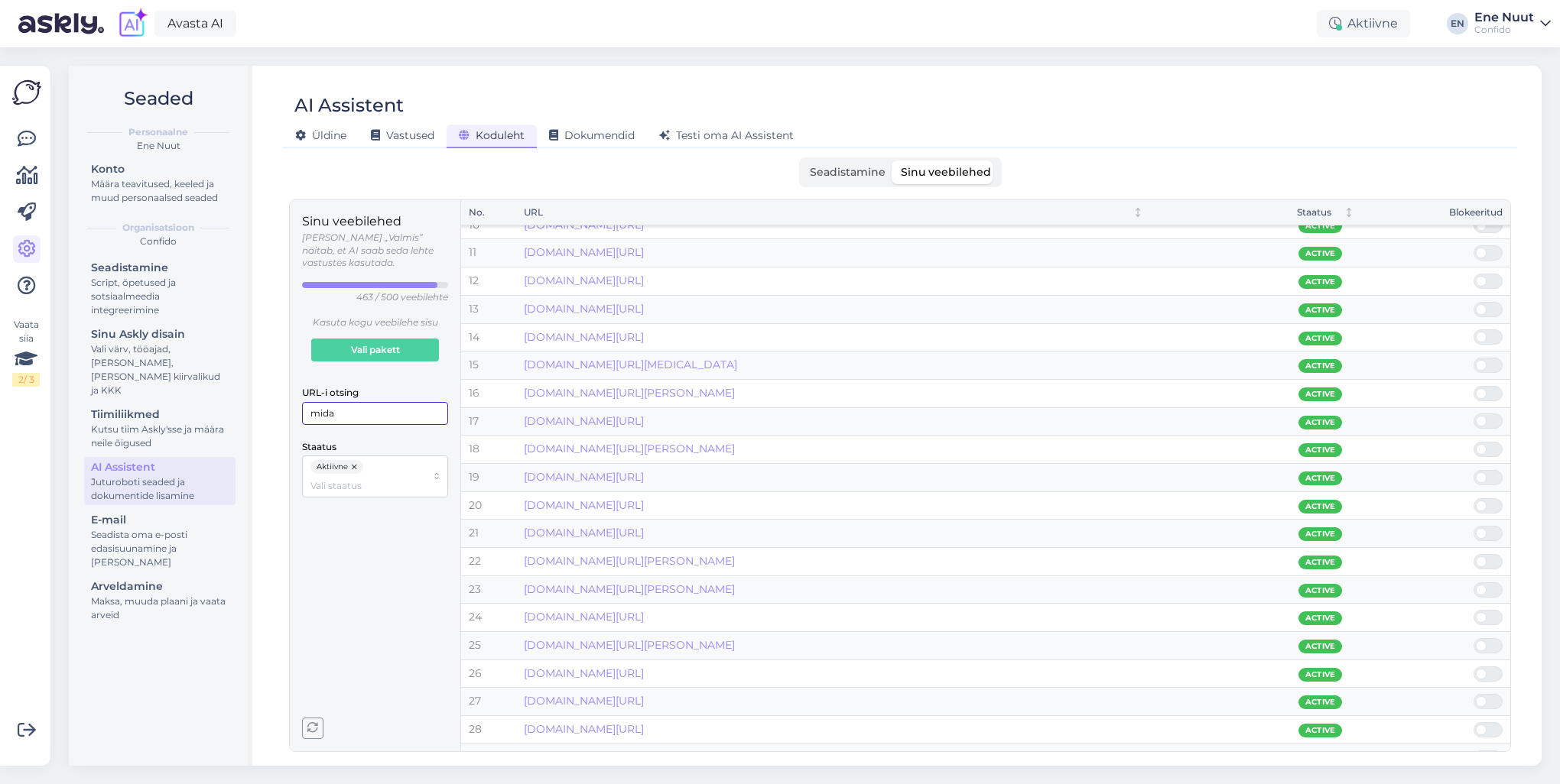
scroll to position [250, 0]
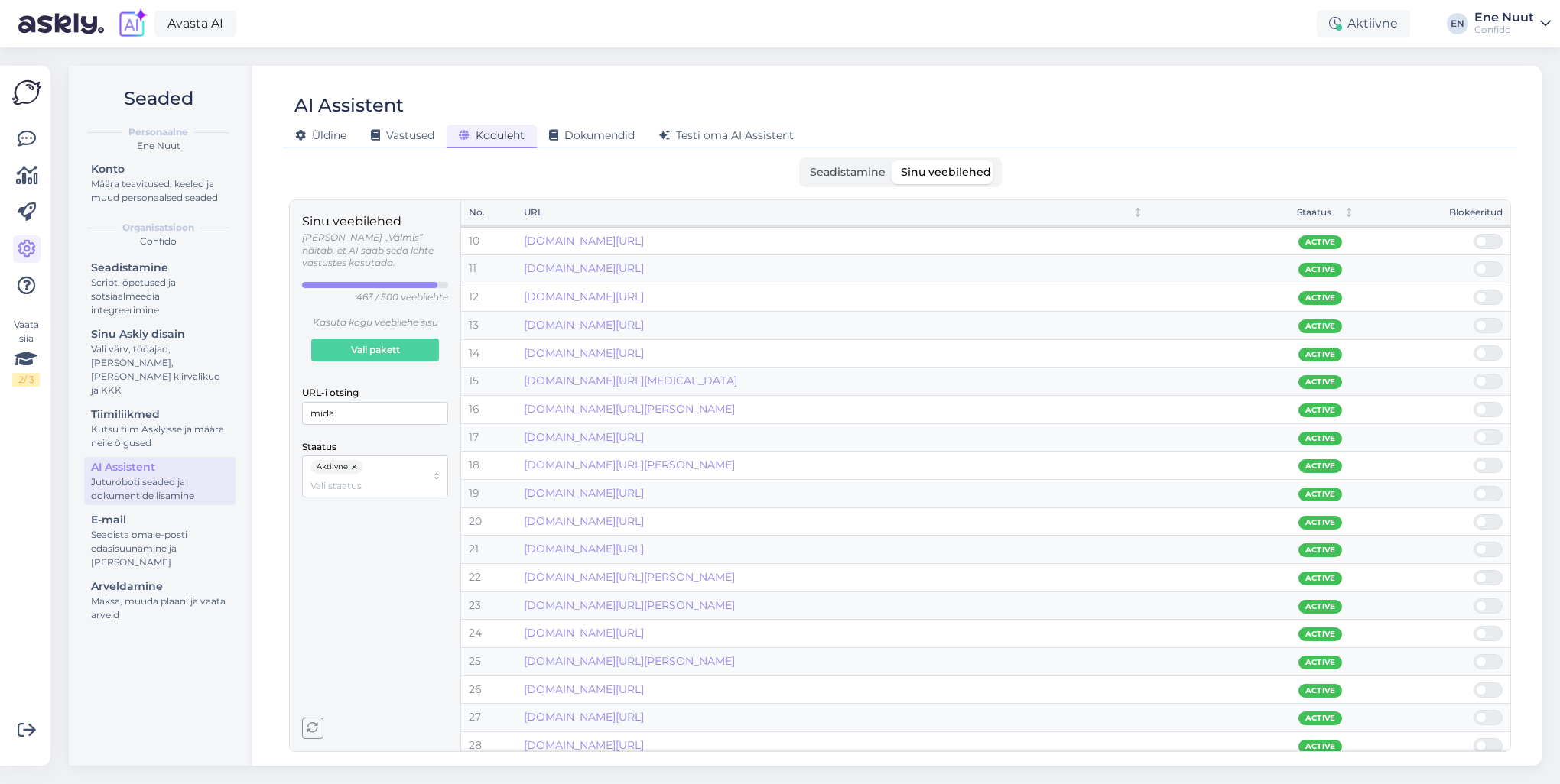
click at [868, 175] on span "Seadistamine" at bounding box center [848, 172] width 76 height 13
click at [803, 160] on input "Seadistamine" at bounding box center [803, 160] width 0 height 0
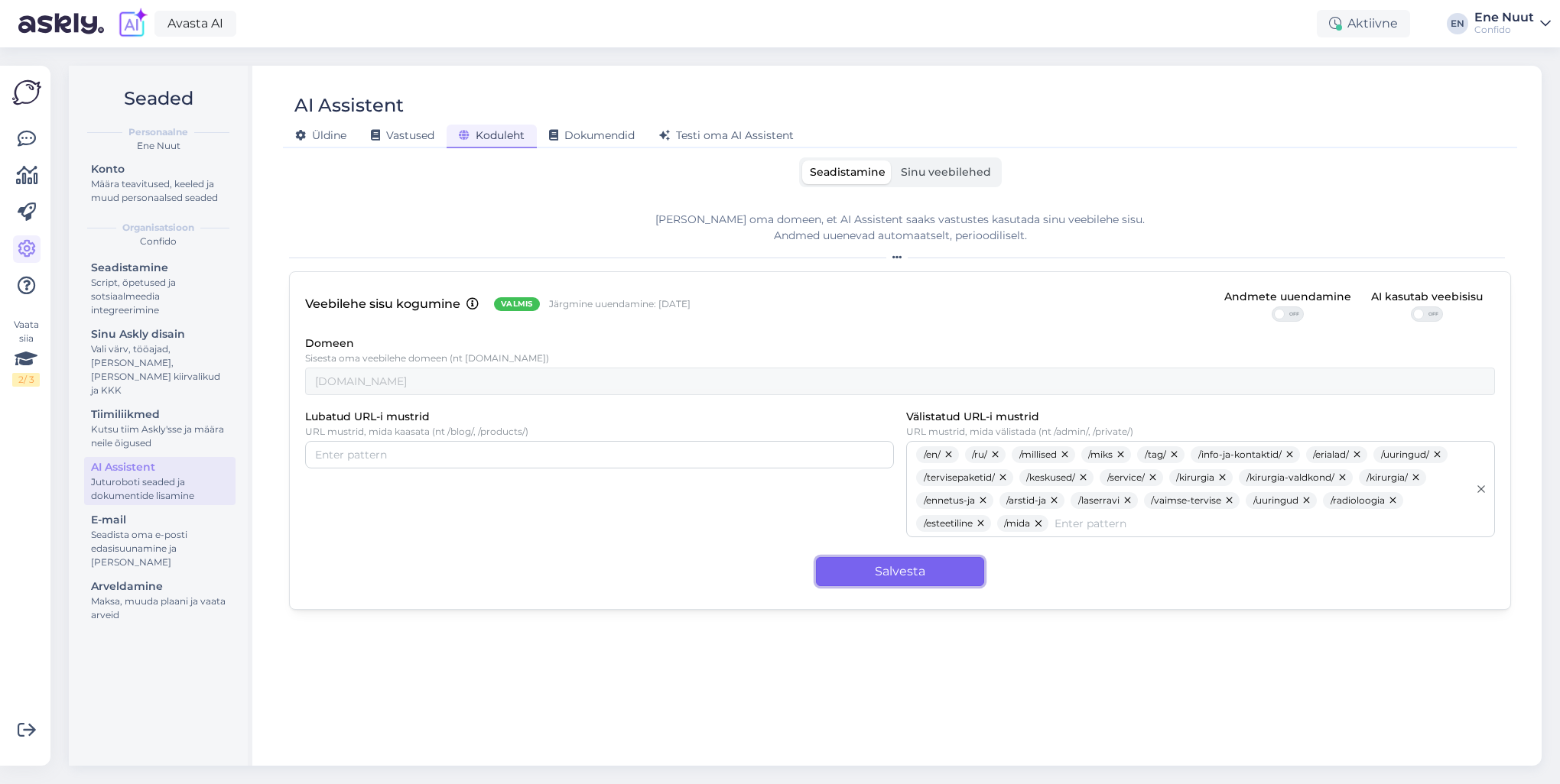
click at [867, 563] on button "Salvesta" at bounding box center [900, 572] width 168 height 29
click at [600, 136] on span "Dokumendid" at bounding box center [591, 135] width 85 height 13
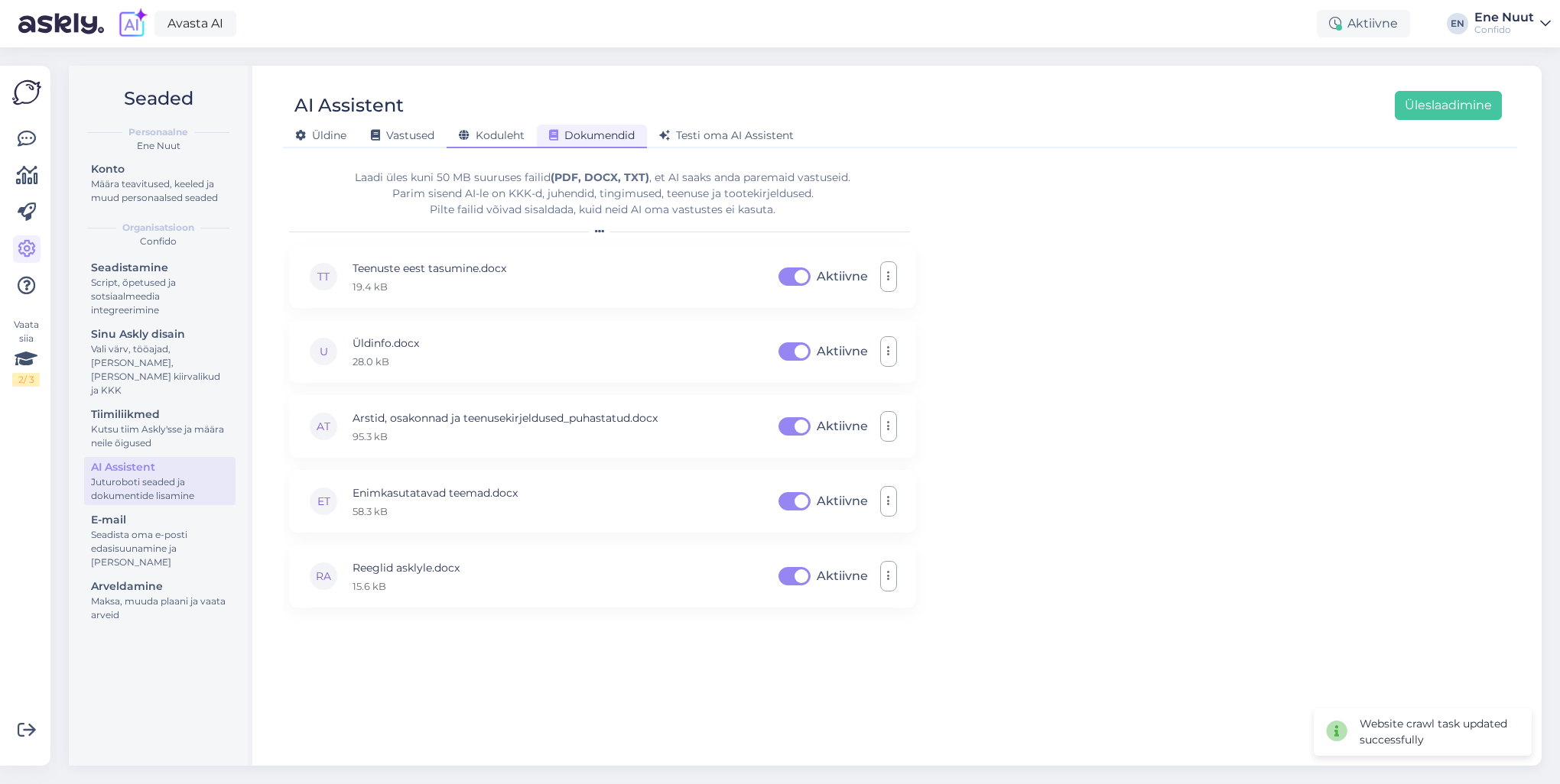
click at [464, 136] on icon at bounding box center [464, 135] width 11 height 11
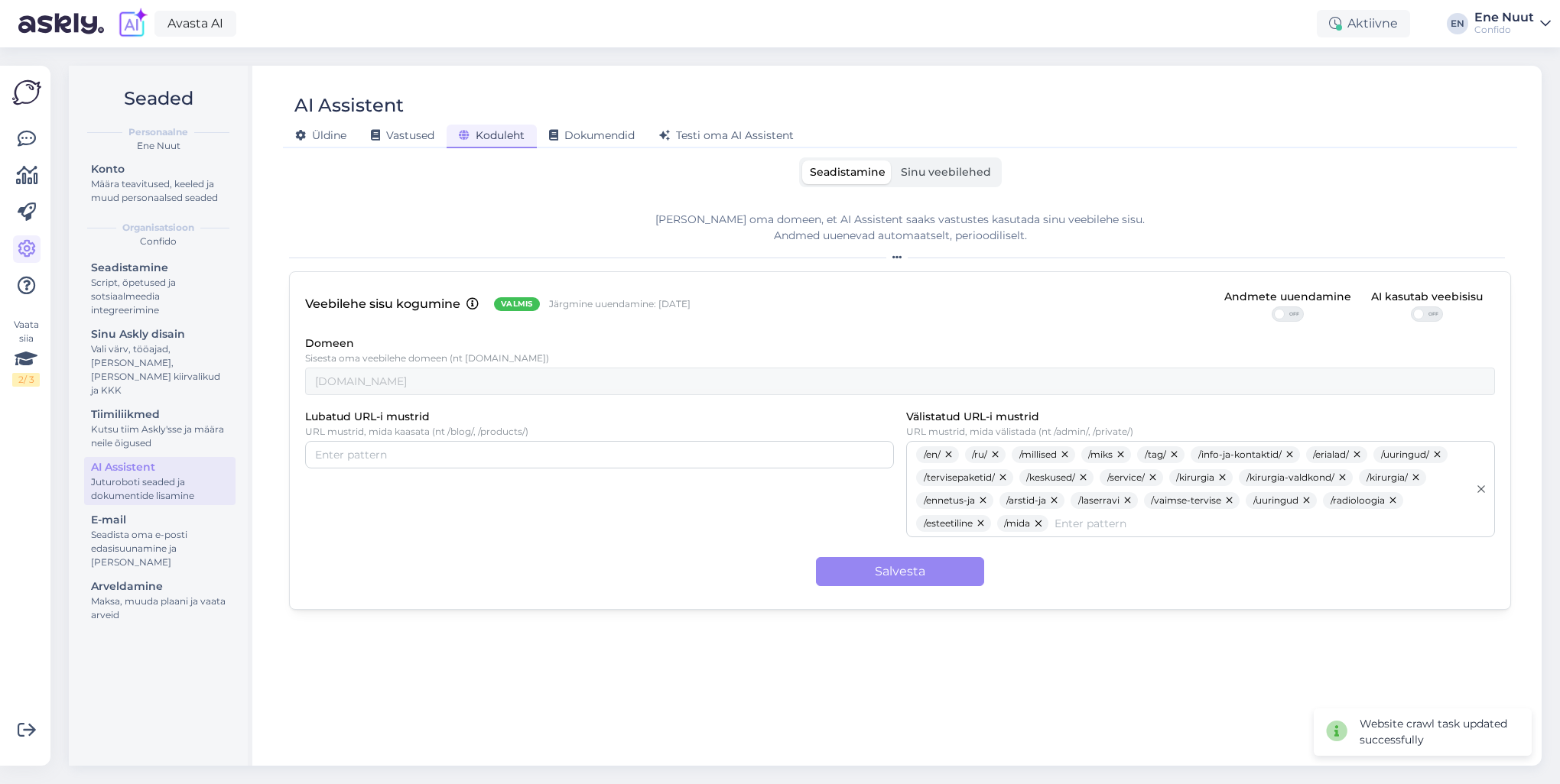
click at [939, 169] on span "Sinu veebilehed" at bounding box center [946, 172] width 90 height 13
click at [894, 160] on input "Sinu veebilehed" at bounding box center [894, 160] width 0 height 0
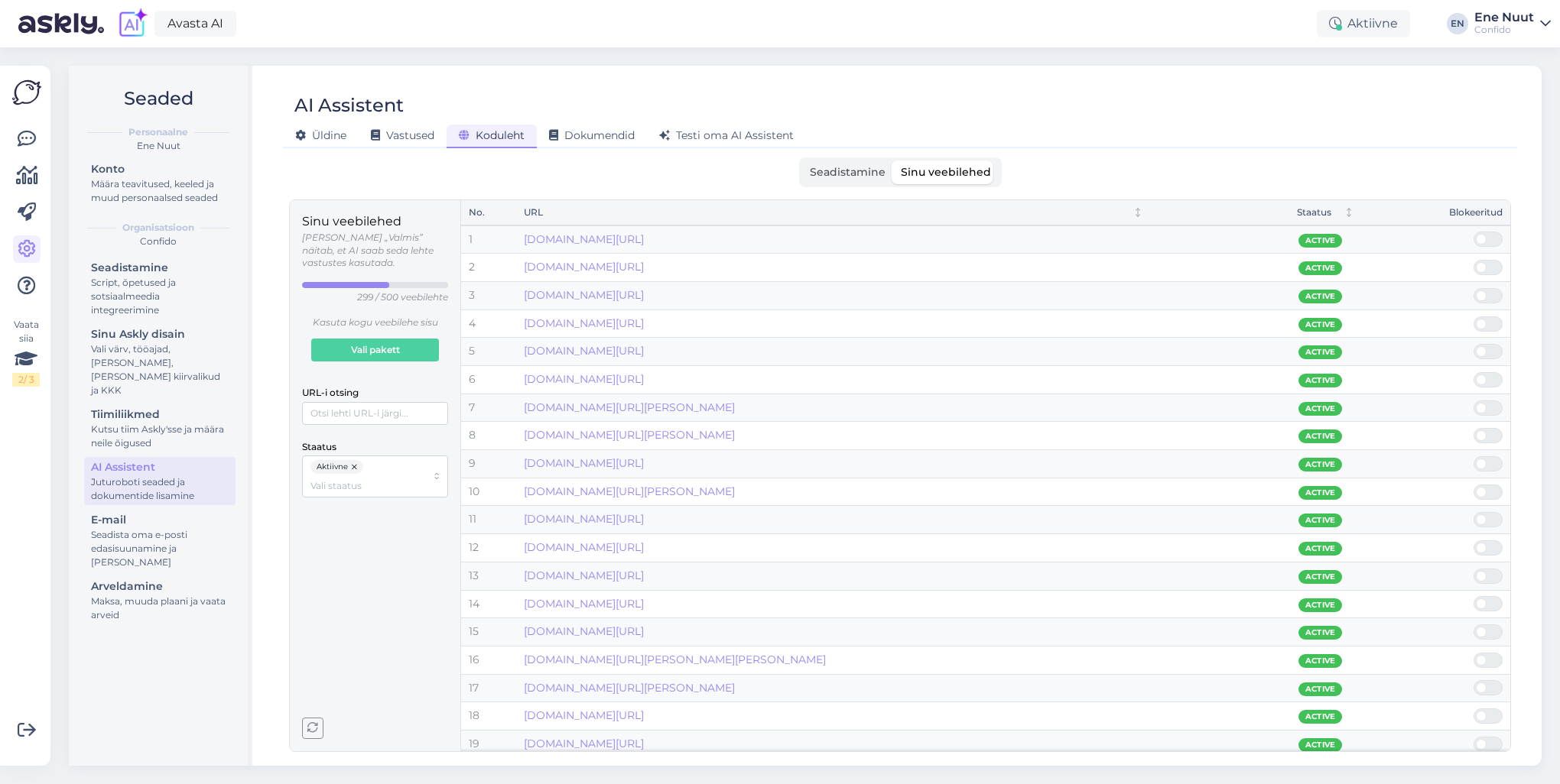
click at [317, 563] on icon "button" at bounding box center [312, 728] width 11 height 11
click at [359, 549] on div "Sinu veebilehed Olek „Valmis” näitab, et AI saab seda lehte vastustes kasutada.…" at bounding box center [375, 475] width 146 height 527
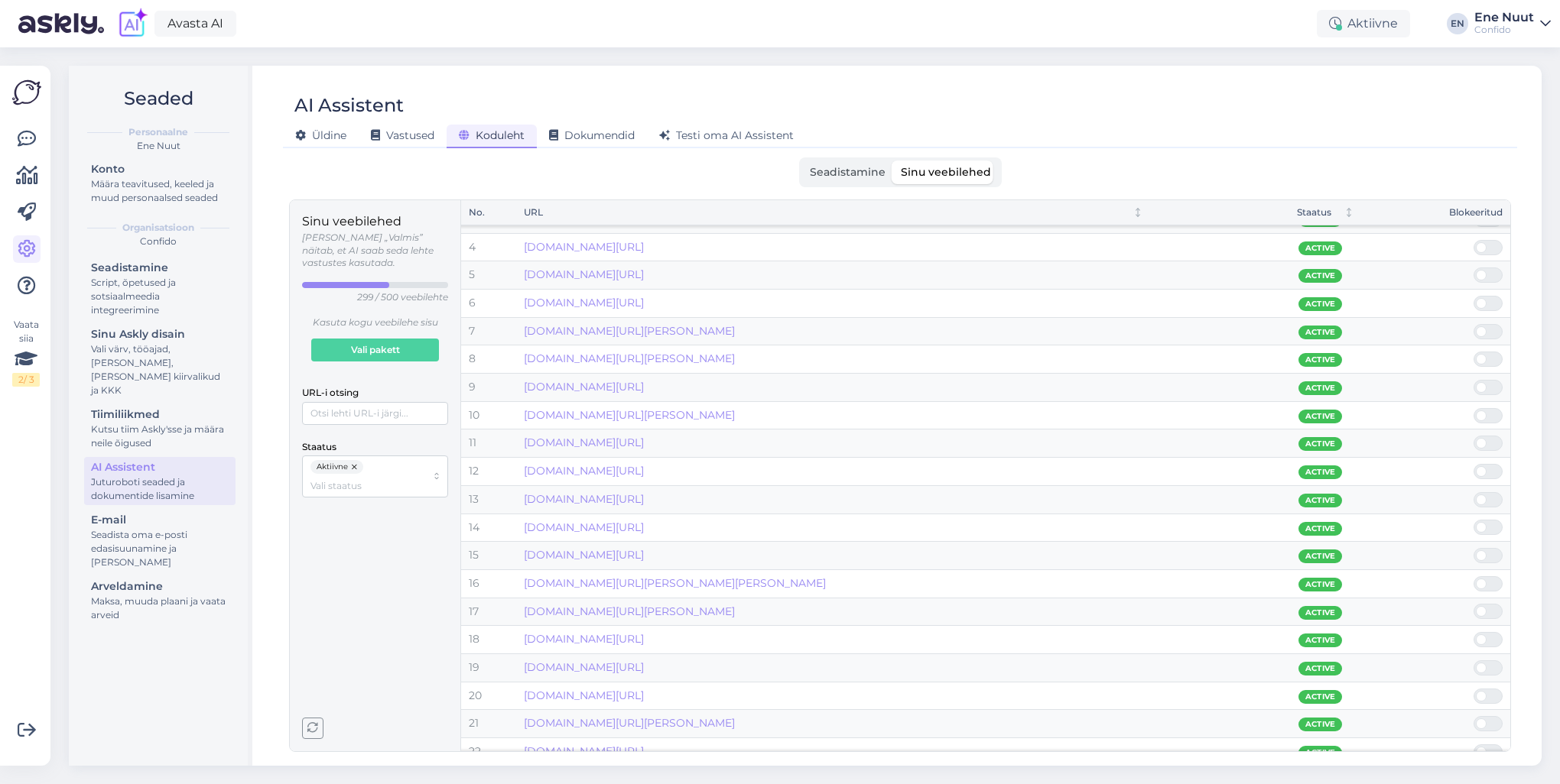
scroll to position [0, 0]
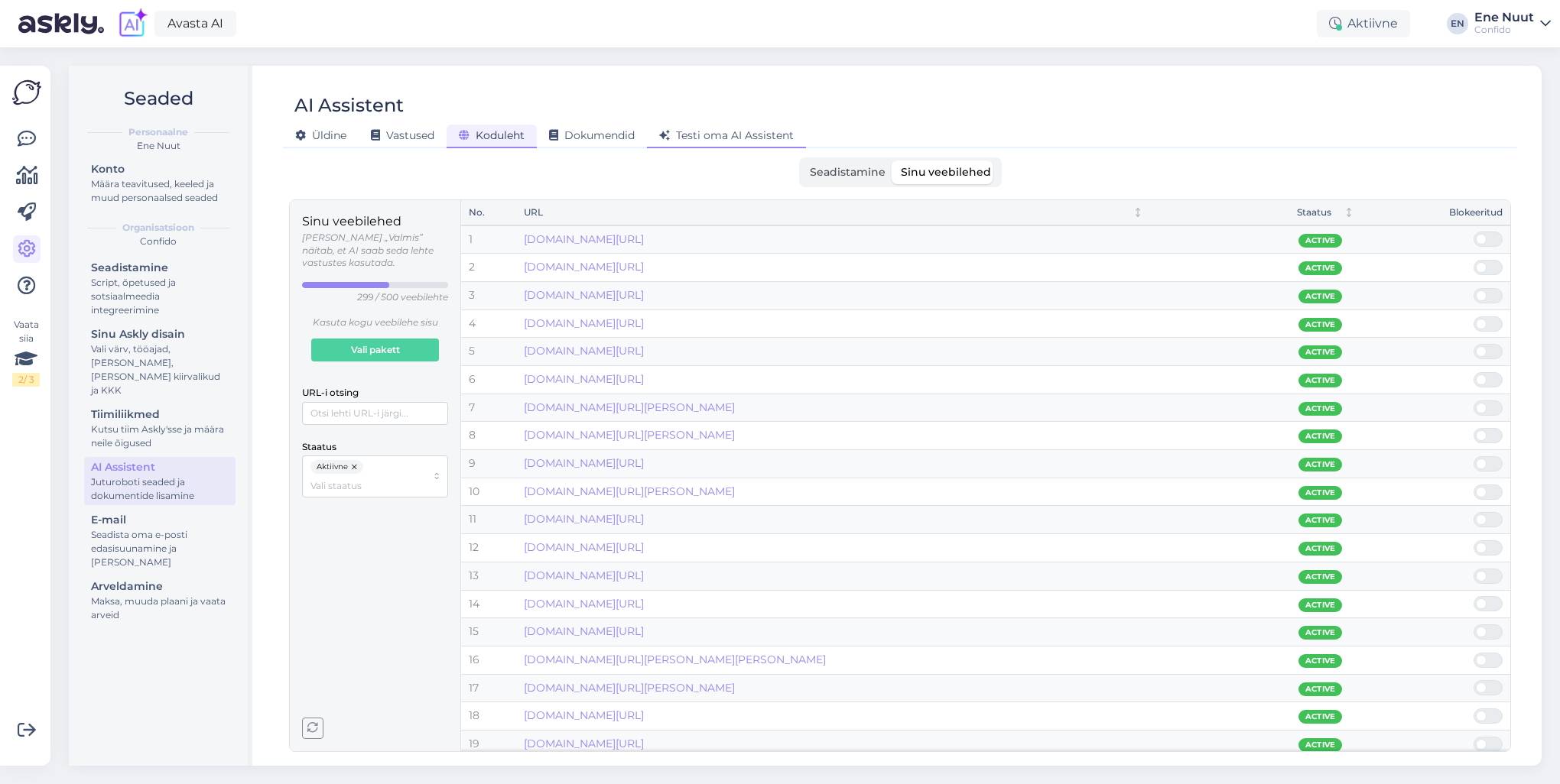
click at [726, 135] on span "Testi oma AI Assistent" at bounding box center [727, 135] width 134 height 13
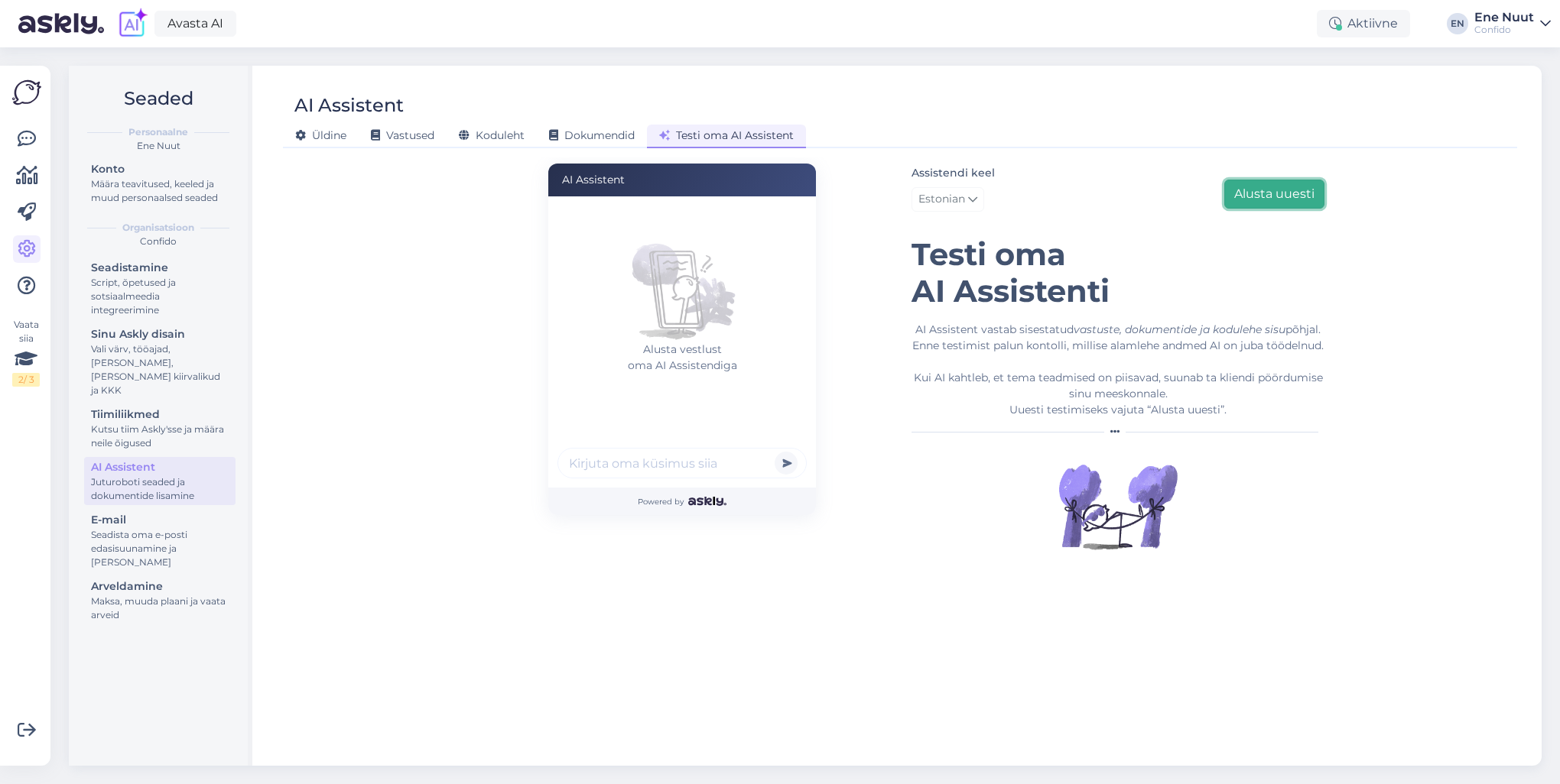
click at [1168, 191] on button "Alusta uuesti" at bounding box center [1274, 194] width 100 height 29
click at [674, 460] on input "text" at bounding box center [683, 463] width 250 height 31
type input "m"
type input "kas mu analüüsid on valmis"
click at [775, 452] on button "submit" at bounding box center [786, 463] width 23 height 23
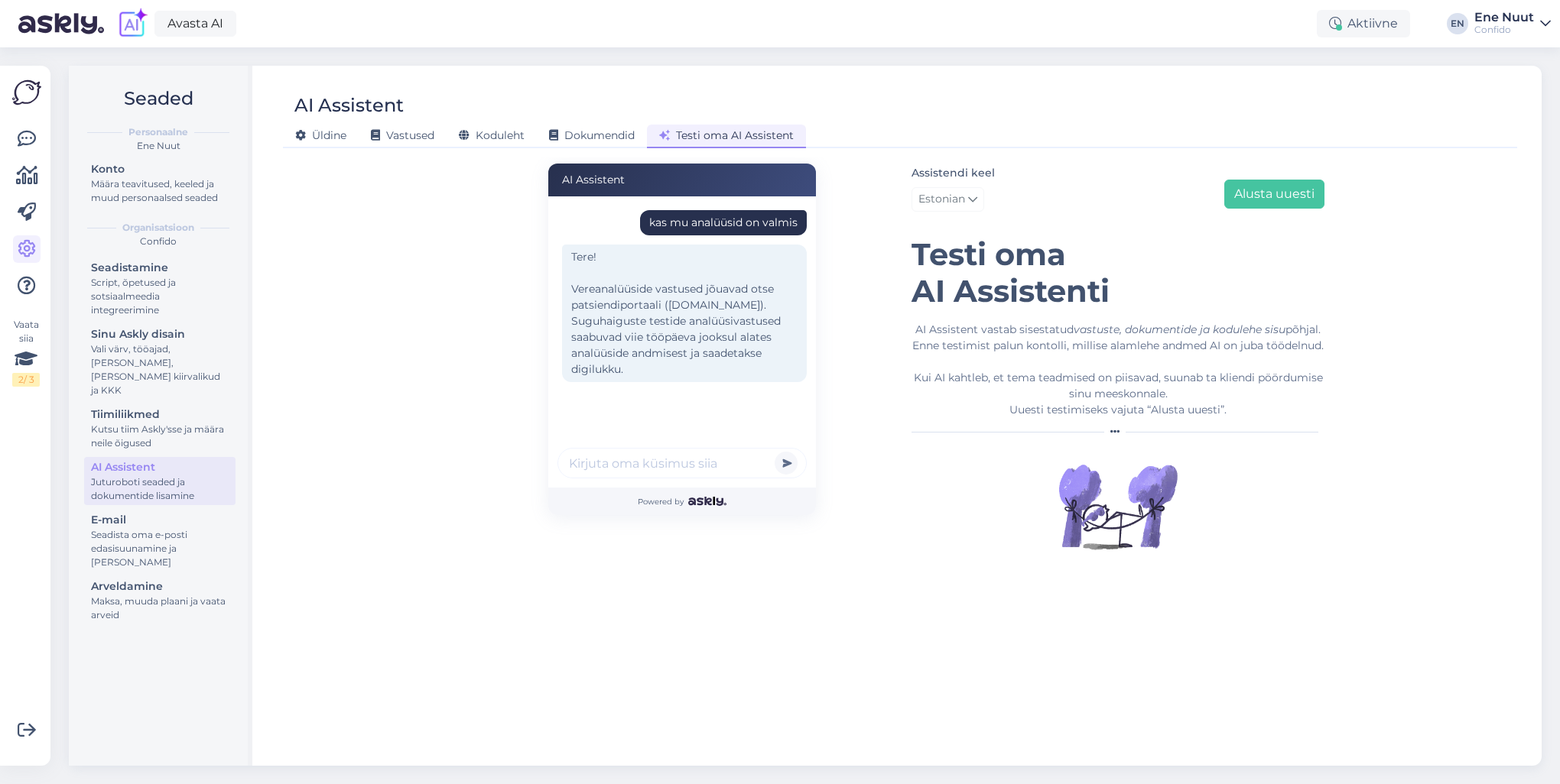
click at [584, 463] on input "text" at bounding box center [683, 463] width 250 height 31
type input "mul ei olnud suguhaiguste analüüsid"
click at [775, 452] on button "submit" at bounding box center [786, 463] width 23 height 23
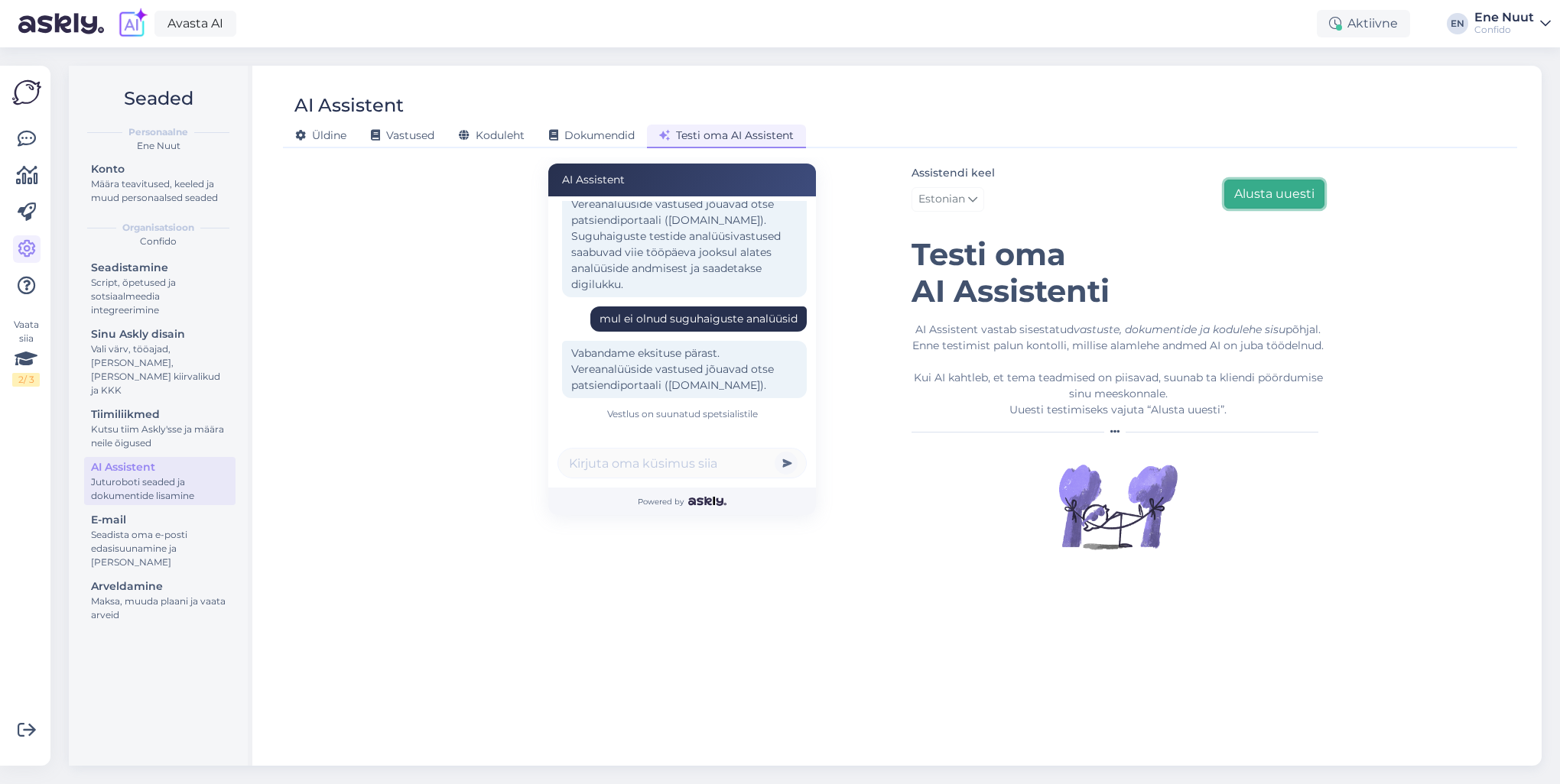
click at [1168, 183] on button "Alusta uuesti" at bounding box center [1274, 194] width 100 height 29
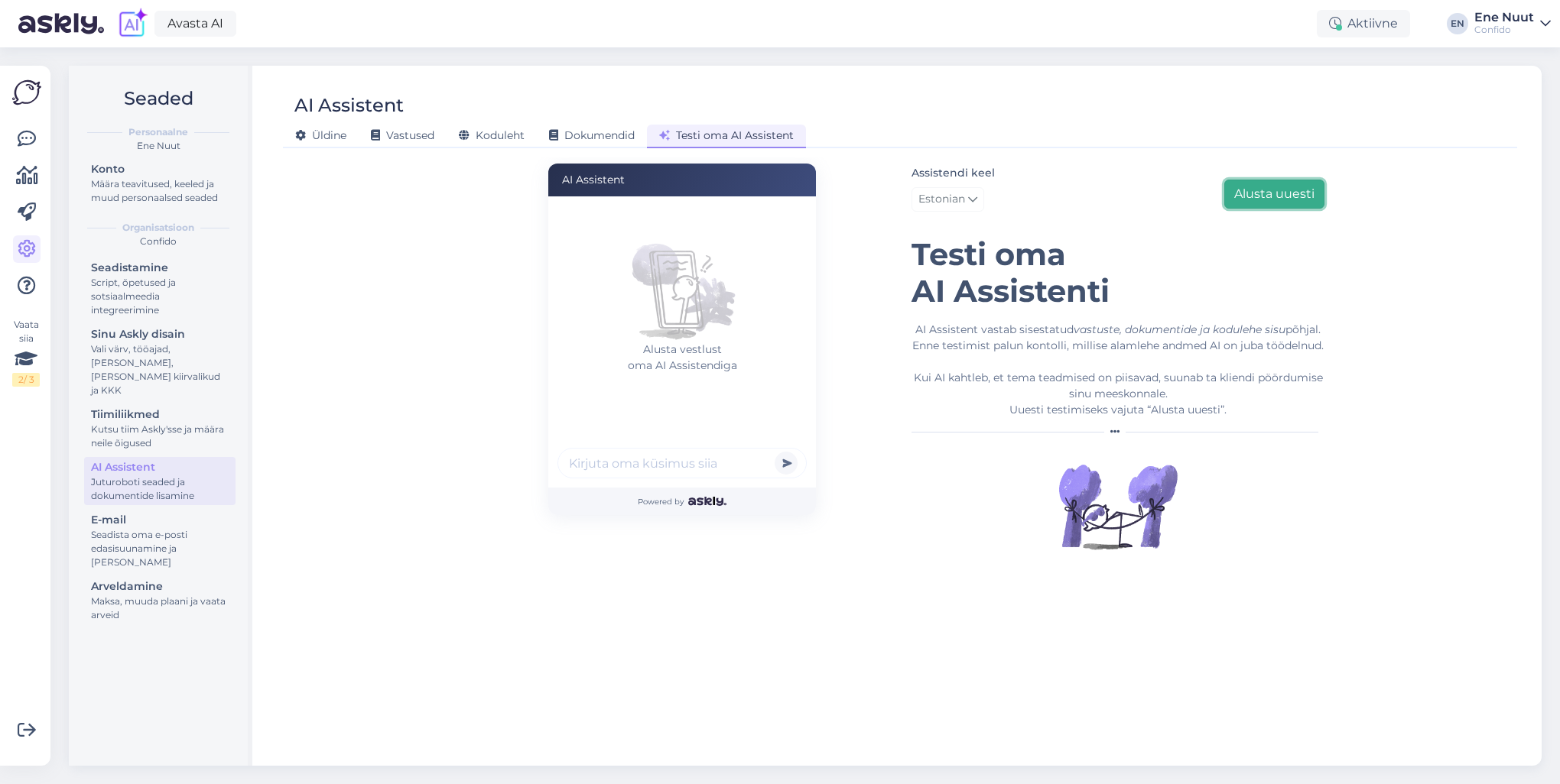
scroll to position [0, 0]
click at [645, 463] on input "text" at bounding box center [683, 463] width 250 height 31
type input "ma ei näe enda analüüsi vastuseid"
click at [775, 452] on button "submit" at bounding box center [786, 463] width 23 height 23
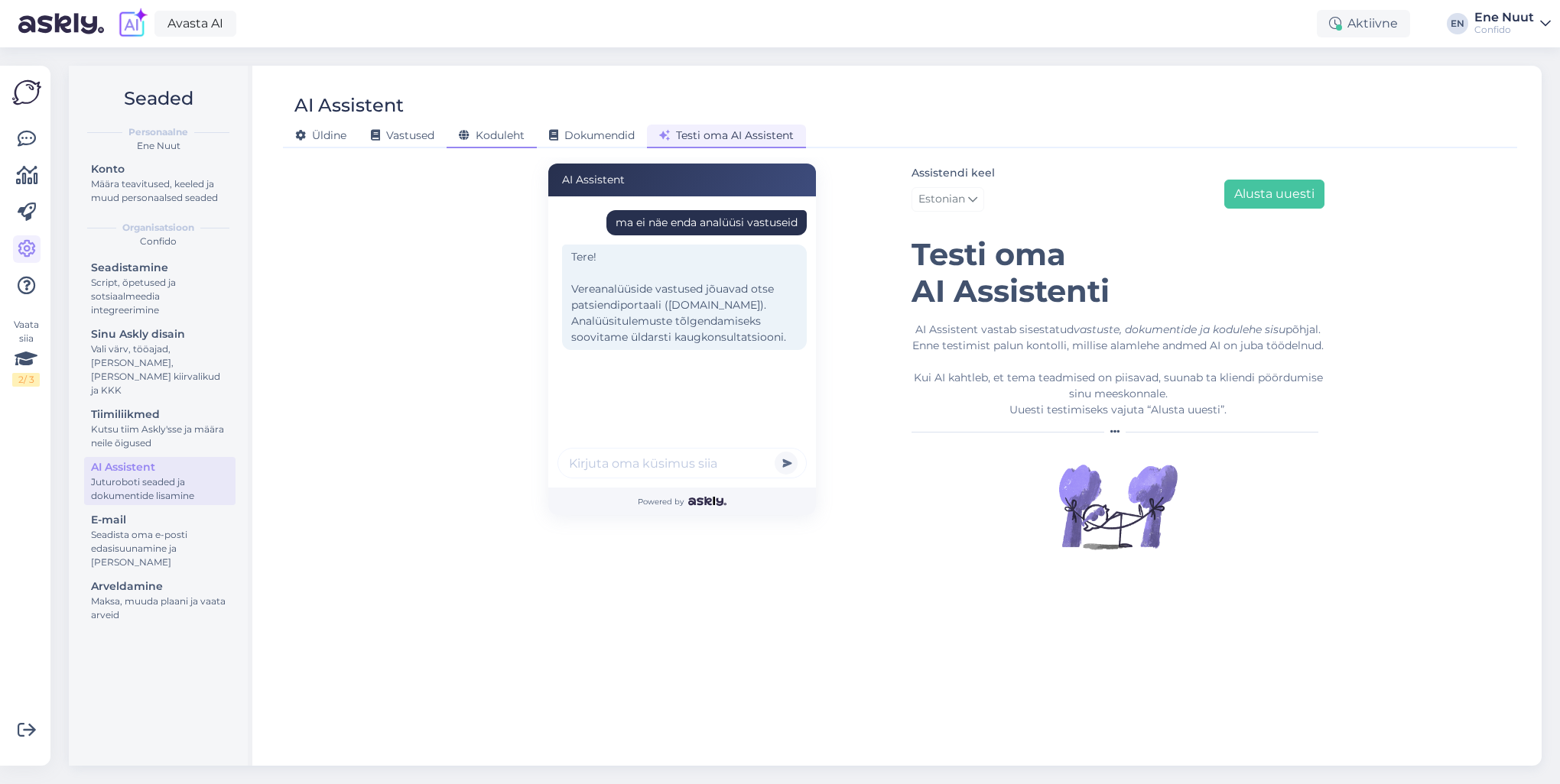
click at [520, 133] on span "Koduleht" at bounding box center [492, 135] width 66 height 13
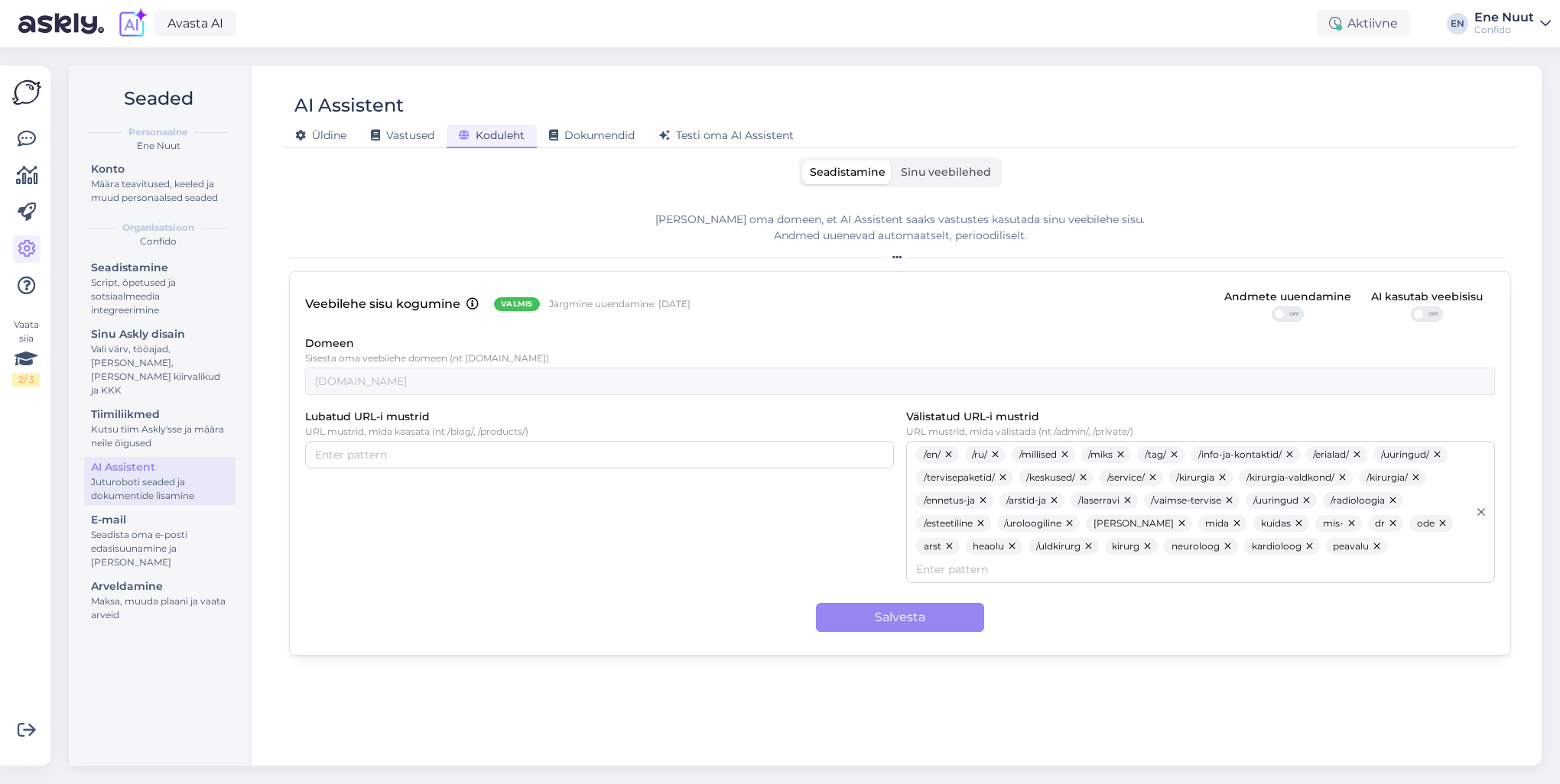
click at [936, 167] on span "Sinu veebilehed" at bounding box center [946, 172] width 90 height 13
click at [894, 160] on input "Sinu veebilehed" at bounding box center [894, 160] width 0 height 0
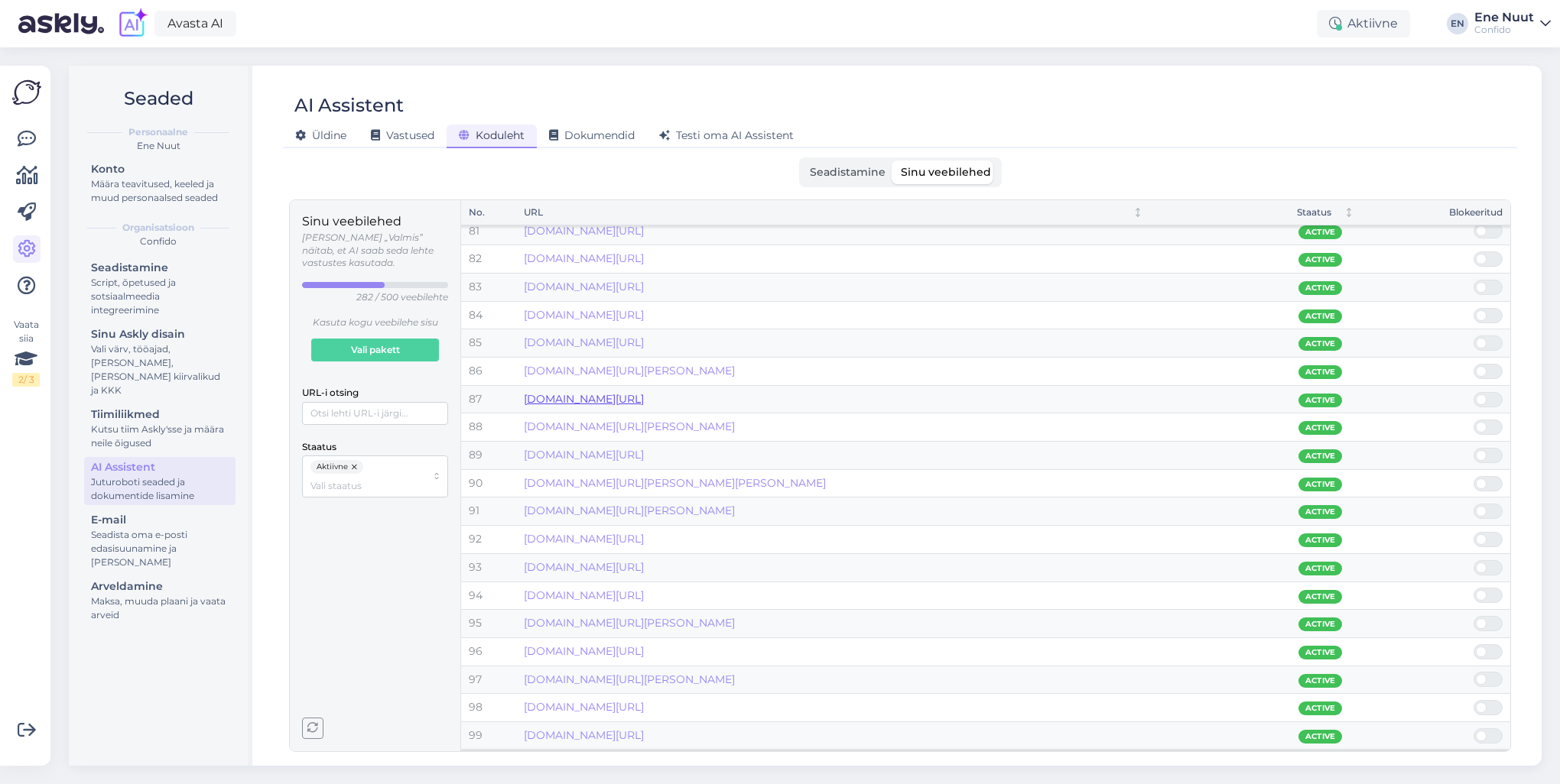
scroll to position [2270, 0]
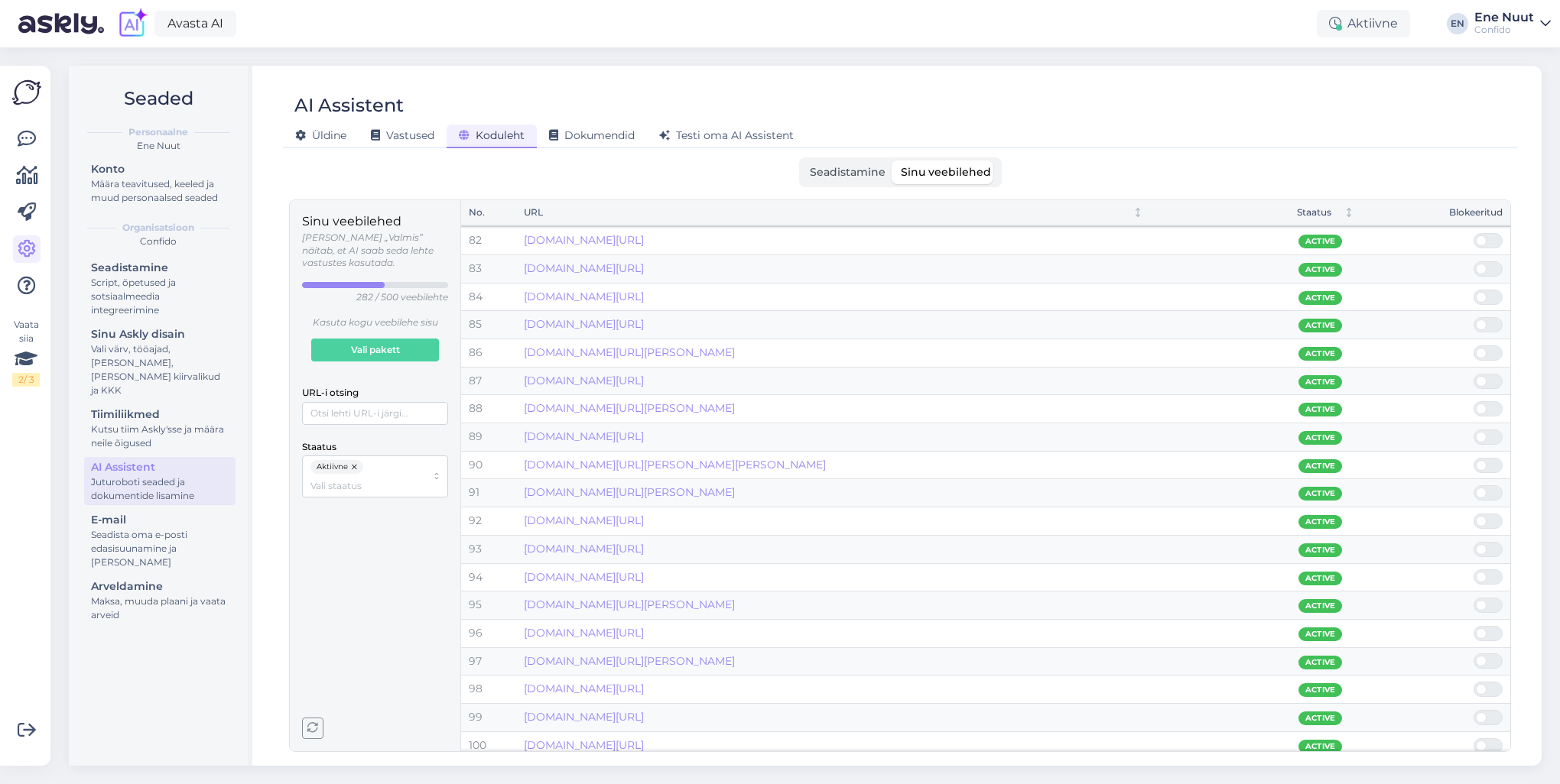
click at [829, 173] on span "Seadistamine" at bounding box center [848, 172] width 76 height 13
click at [803, 160] on input "Seadistamine" at bounding box center [803, 160] width 0 height 0
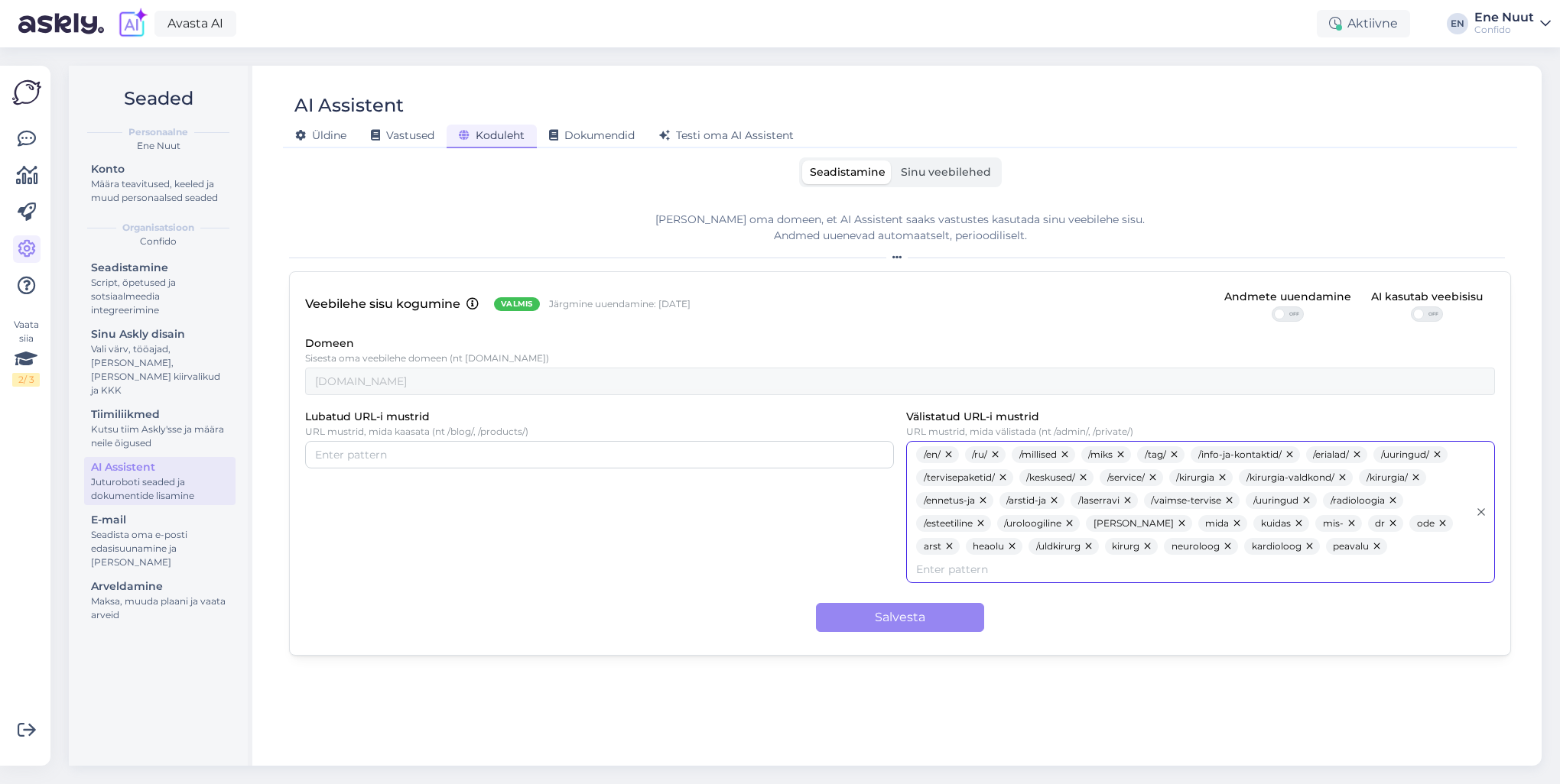
click at [1168, 561] on input "Välistatud URL-i mustrid" at bounding box center [1191, 570] width 552 height 17
type input "/kas"
click at [903, 563] on div "Veebilehe sisu kogumine Valmis Järgmine uuendamine: 7 Nov Andmete uuendamine OF…" at bounding box center [900, 463] width 1222 height 385
click at [599, 130] on span "Dokumendid" at bounding box center [591, 135] width 85 height 13
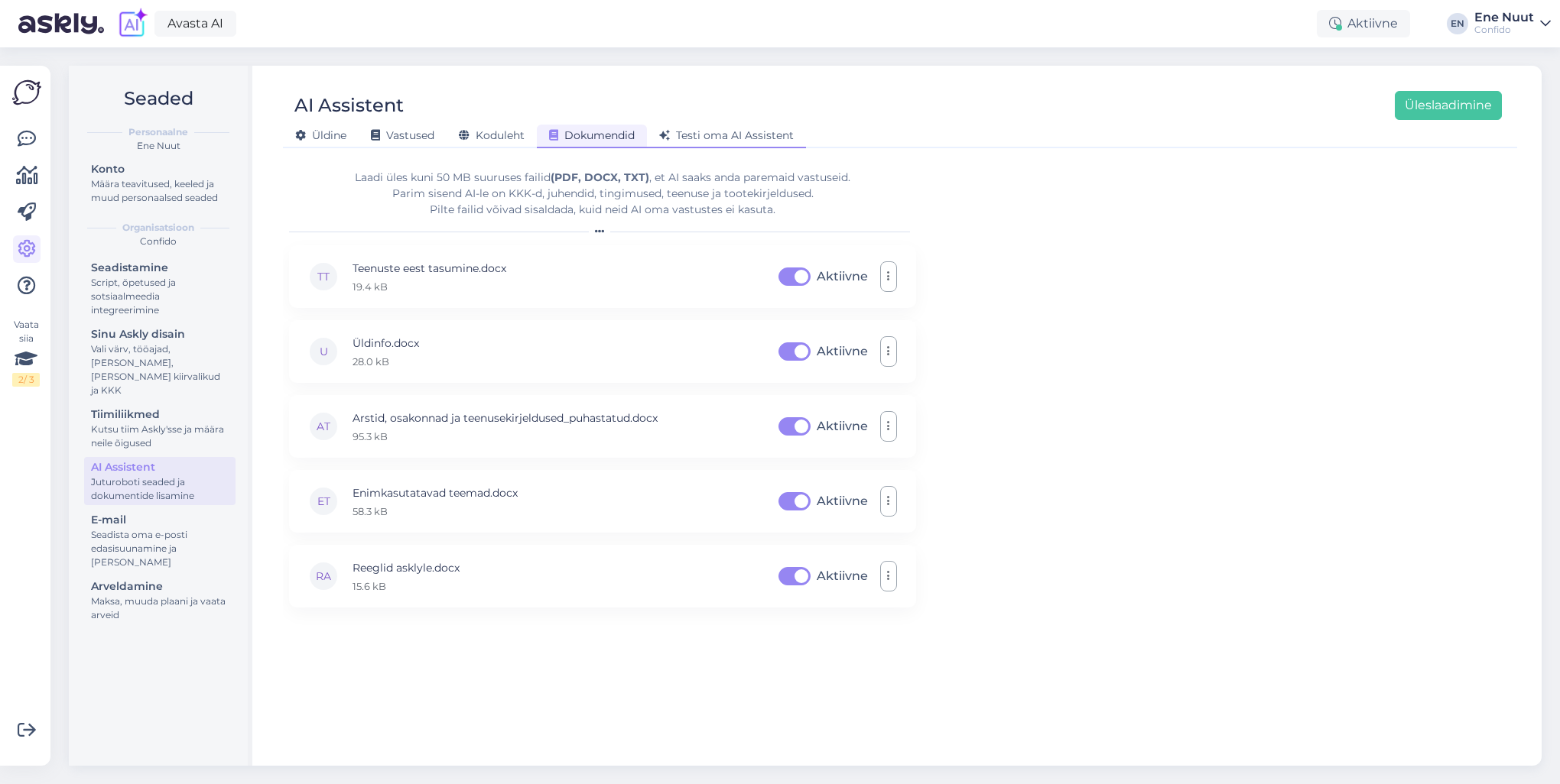
click at [732, 127] on div "Testi oma AI Assistent" at bounding box center [727, 136] width 159 height 24
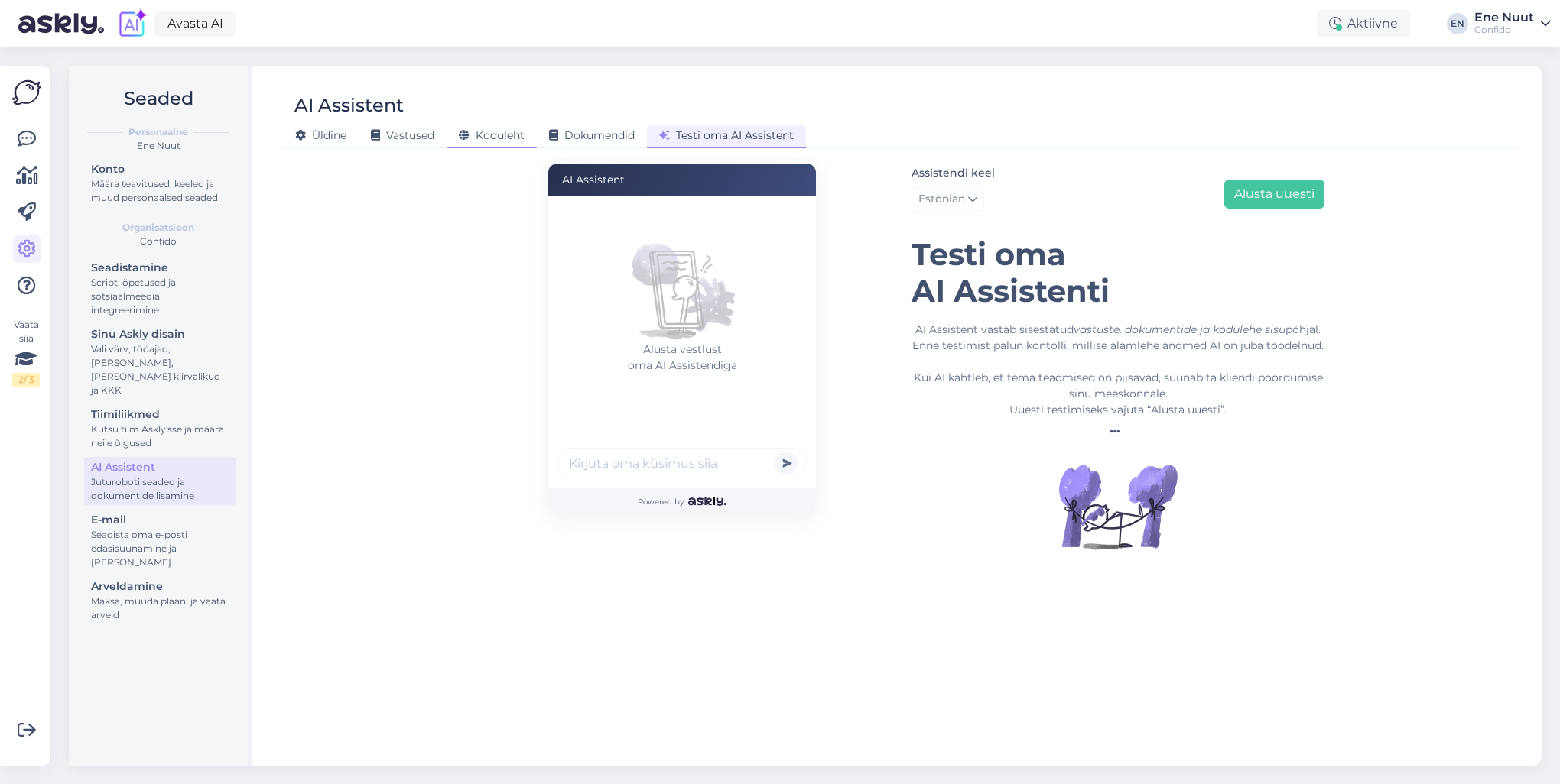
click at [496, 133] on span "Koduleht" at bounding box center [492, 135] width 66 height 13
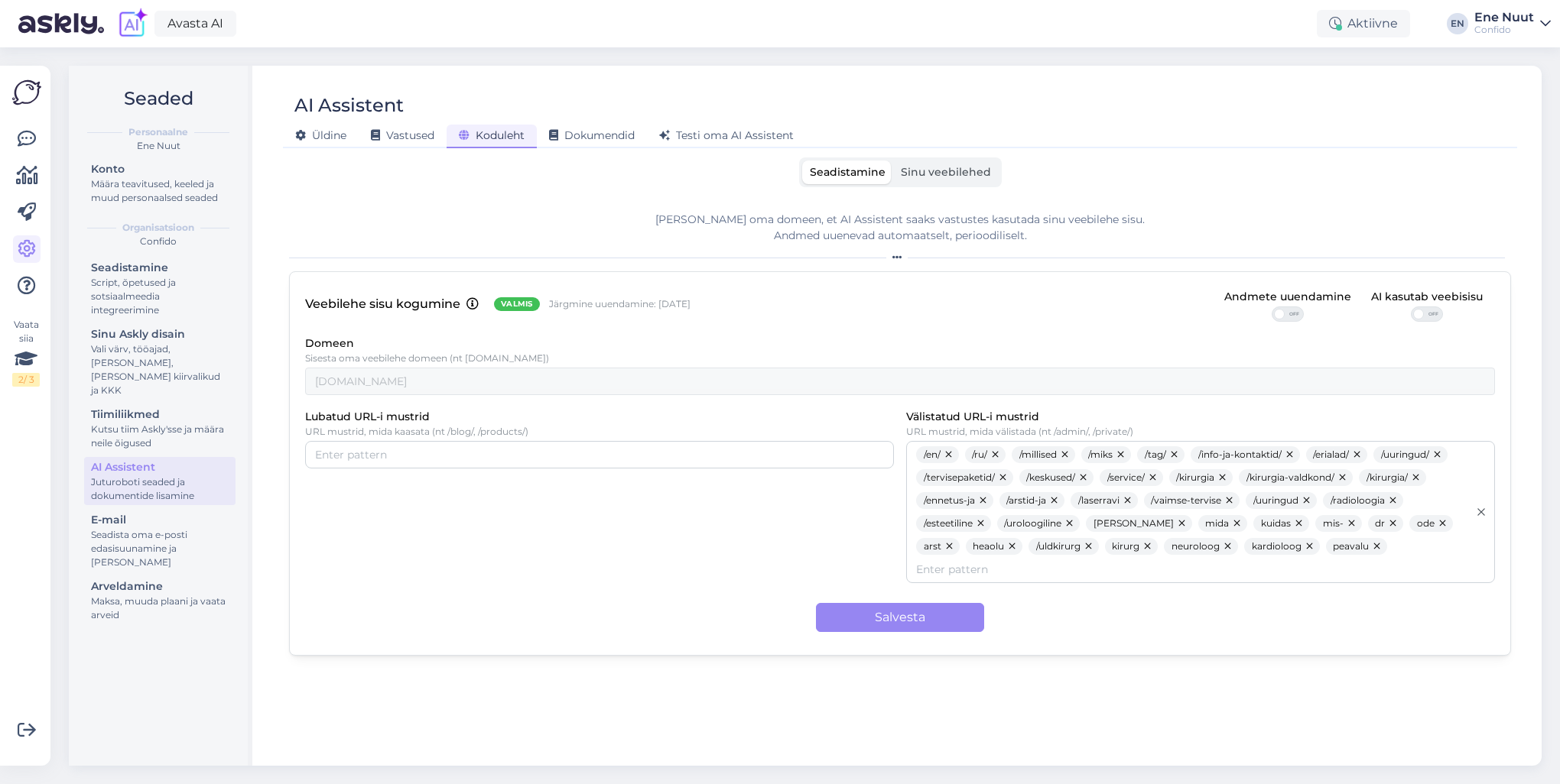
click at [917, 167] on span "Sinu veebilehed" at bounding box center [946, 172] width 90 height 13
click at [894, 160] on input "Sinu veebilehed" at bounding box center [894, 160] width 0 height 0
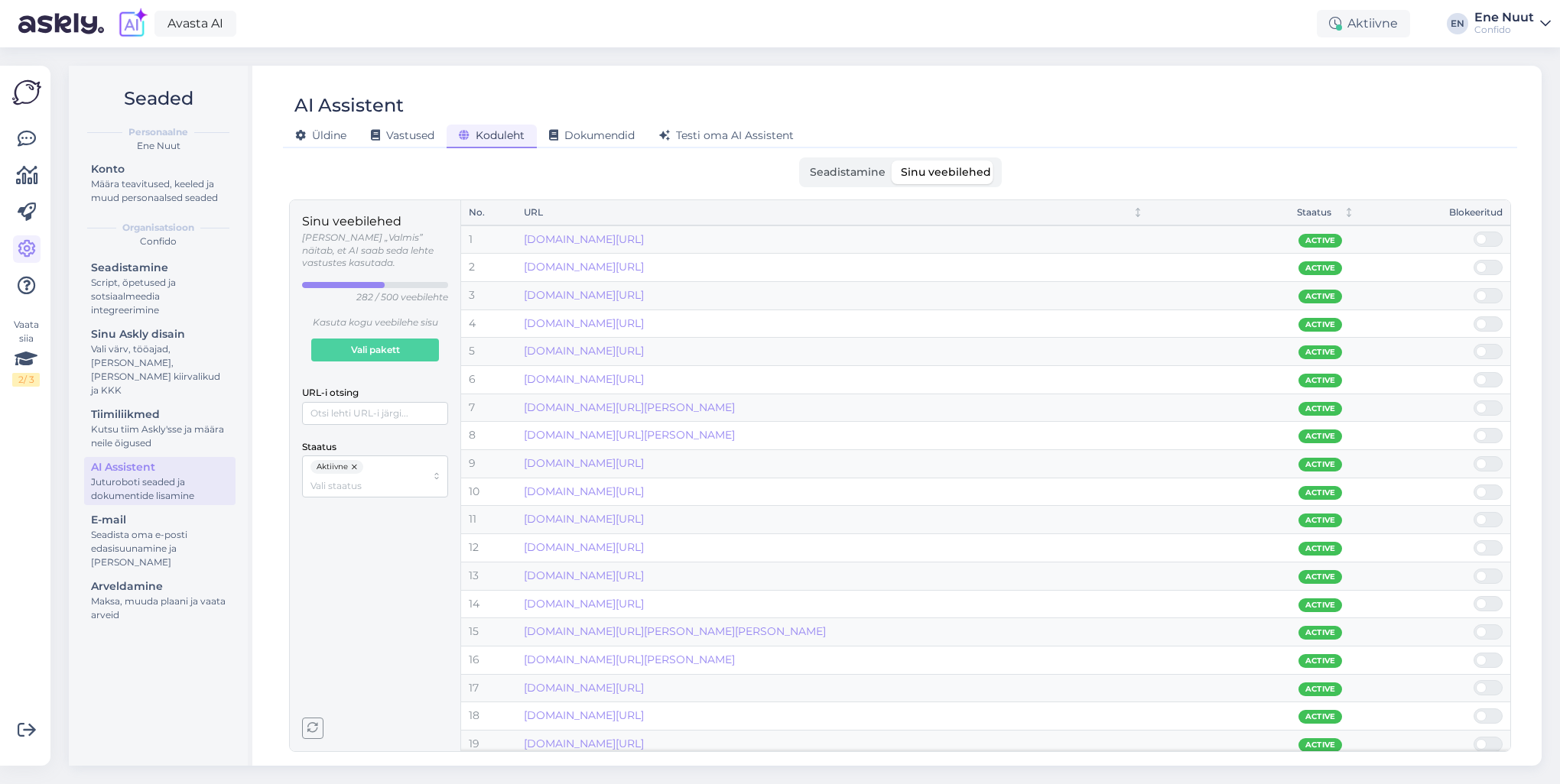
click at [313, 563] on icon "button" at bounding box center [312, 728] width 11 height 11
click at [309, 563] on icon "button" at bounding box center [312, 728] width 11 height 11
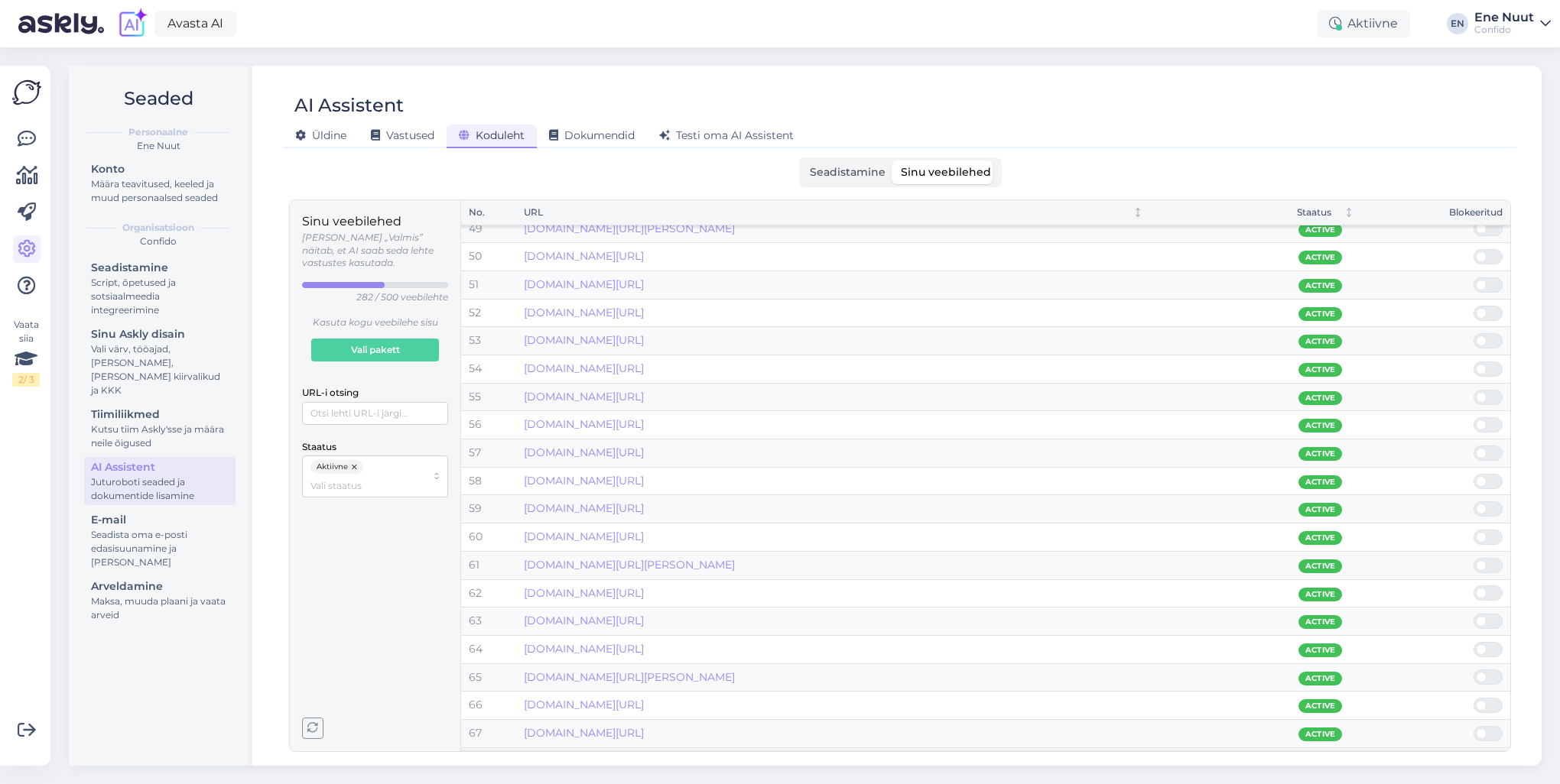
scroll to position [1376, 0]
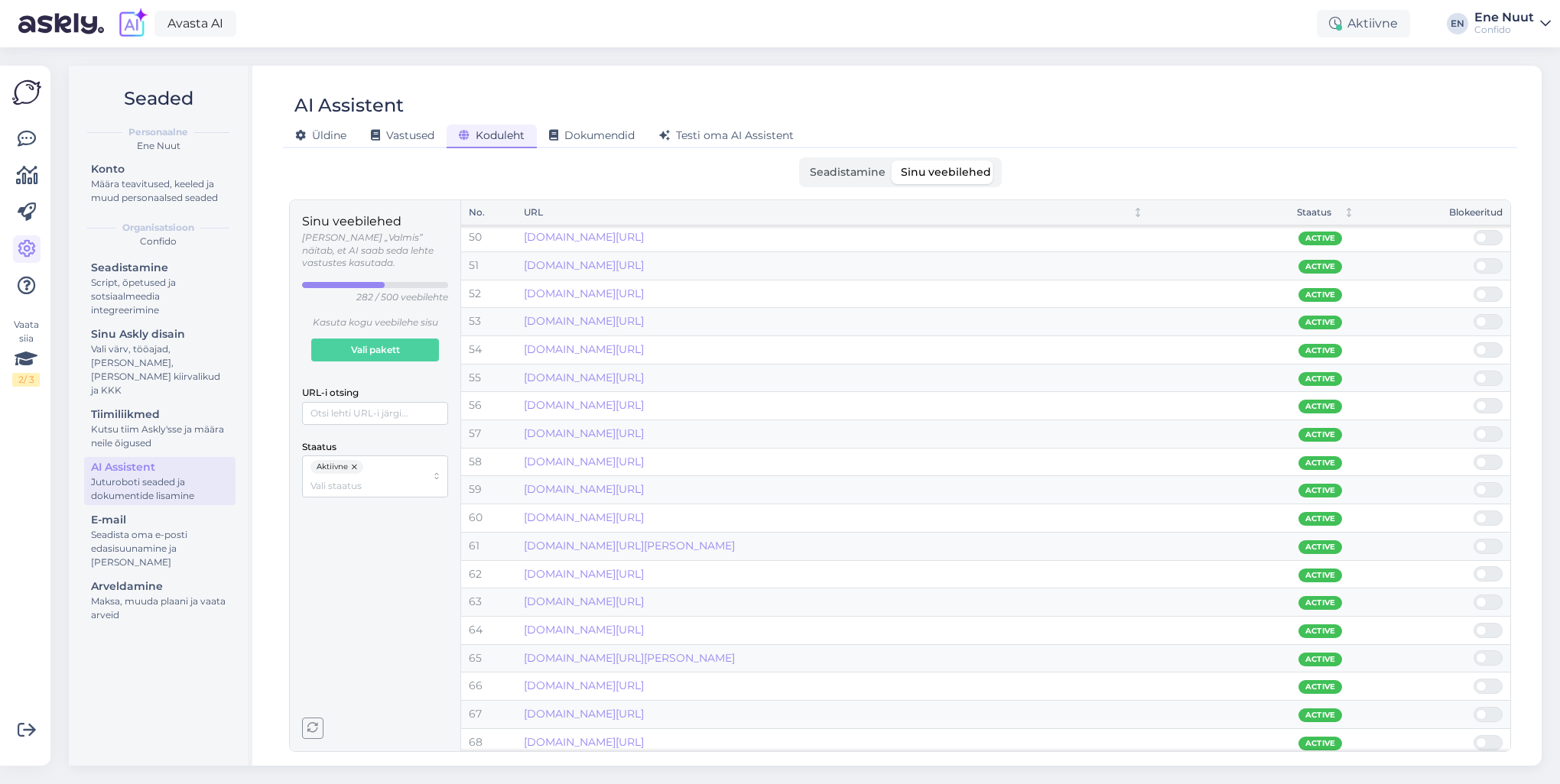
drag, startPoint x: 830, startPoint y: 173, endPoint x: 804, endPoint y: 222, distance: 55.5
click at [830, 173] on span "Seadistamine" at bounding box center [848, 172] width 76 height 13
click at [803, 160] on input "Seadistamine" at bounding box center [803, 160] width 0 height 0
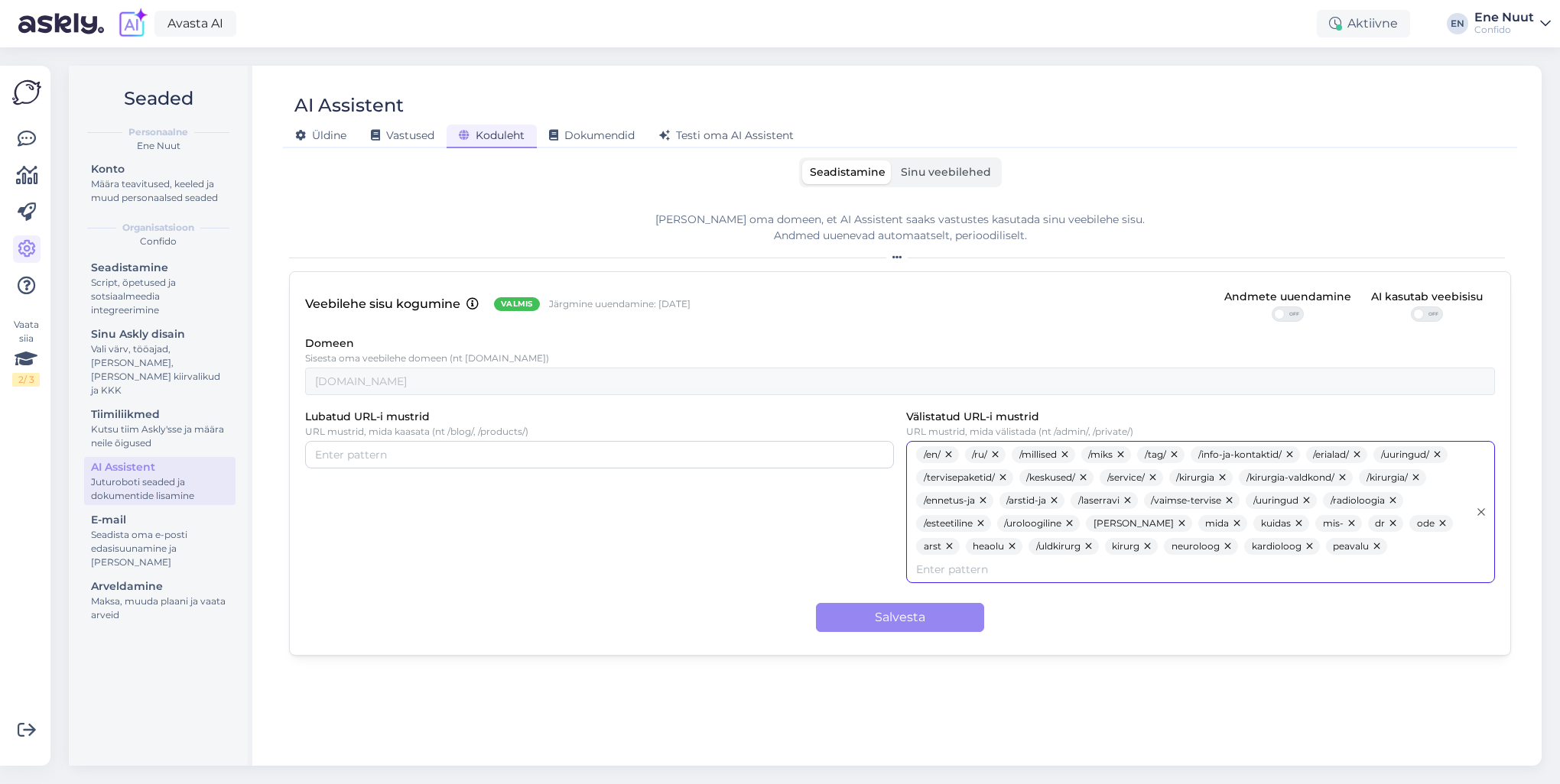
click at [1168, 561] on input "Välistatud URL-i mustrid" at bounding box center [1191, 570] width 552 height 17
type input "kas-"
click at [939, 563] on div "Veebilehe sisu kogumine Valmis Järgmine uuendamine: 7 Nov Andmete uuendamine OF…" at bounding box center [900, 463] width 1222 height 385
click at [568, 139] on span "Dokumendid" at bounding box center [591, 135] width 85 height 13
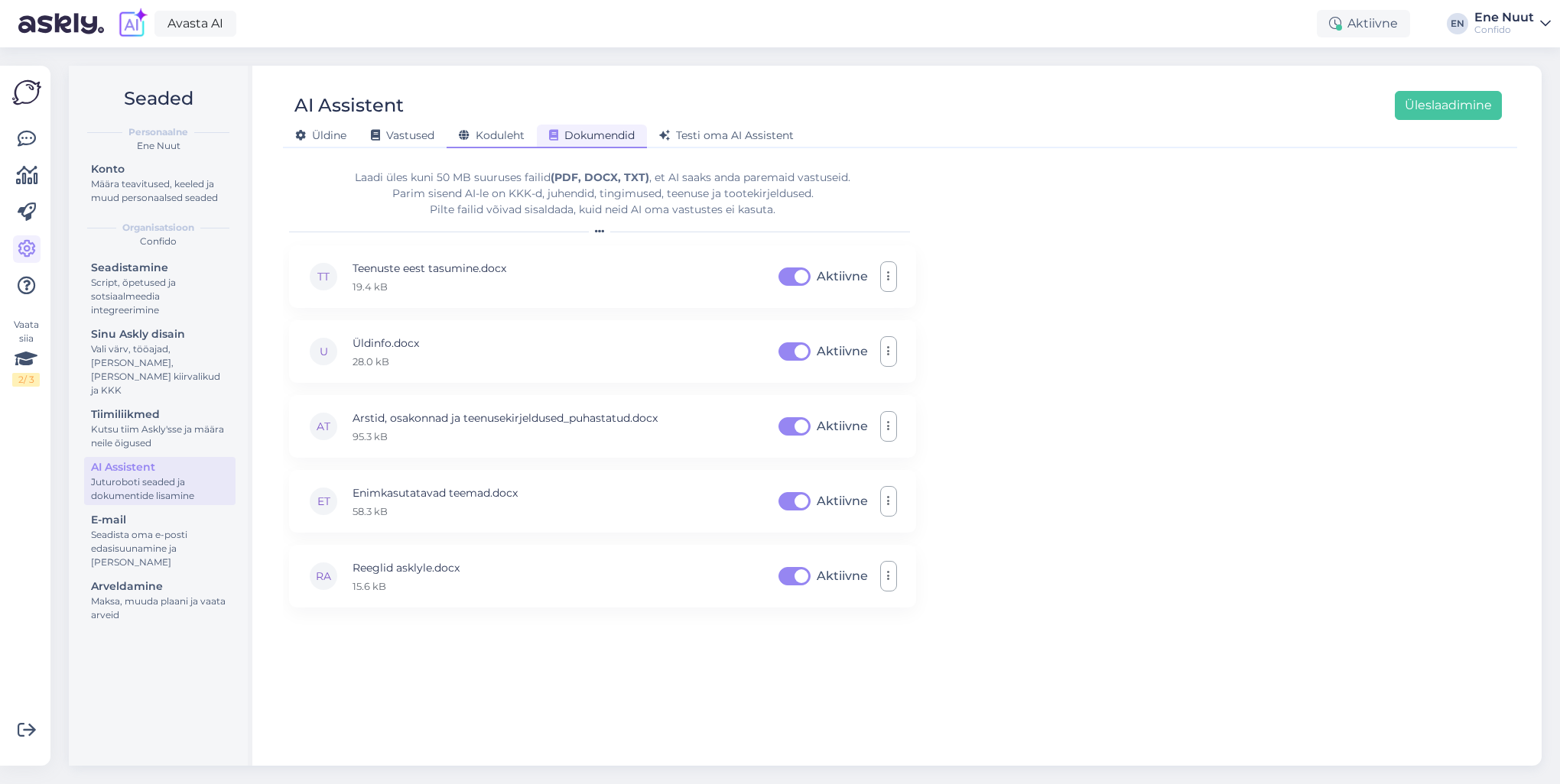
click at [480, 141] on span "Koduleht" at bounding box center [492, 135] width 66 height 13
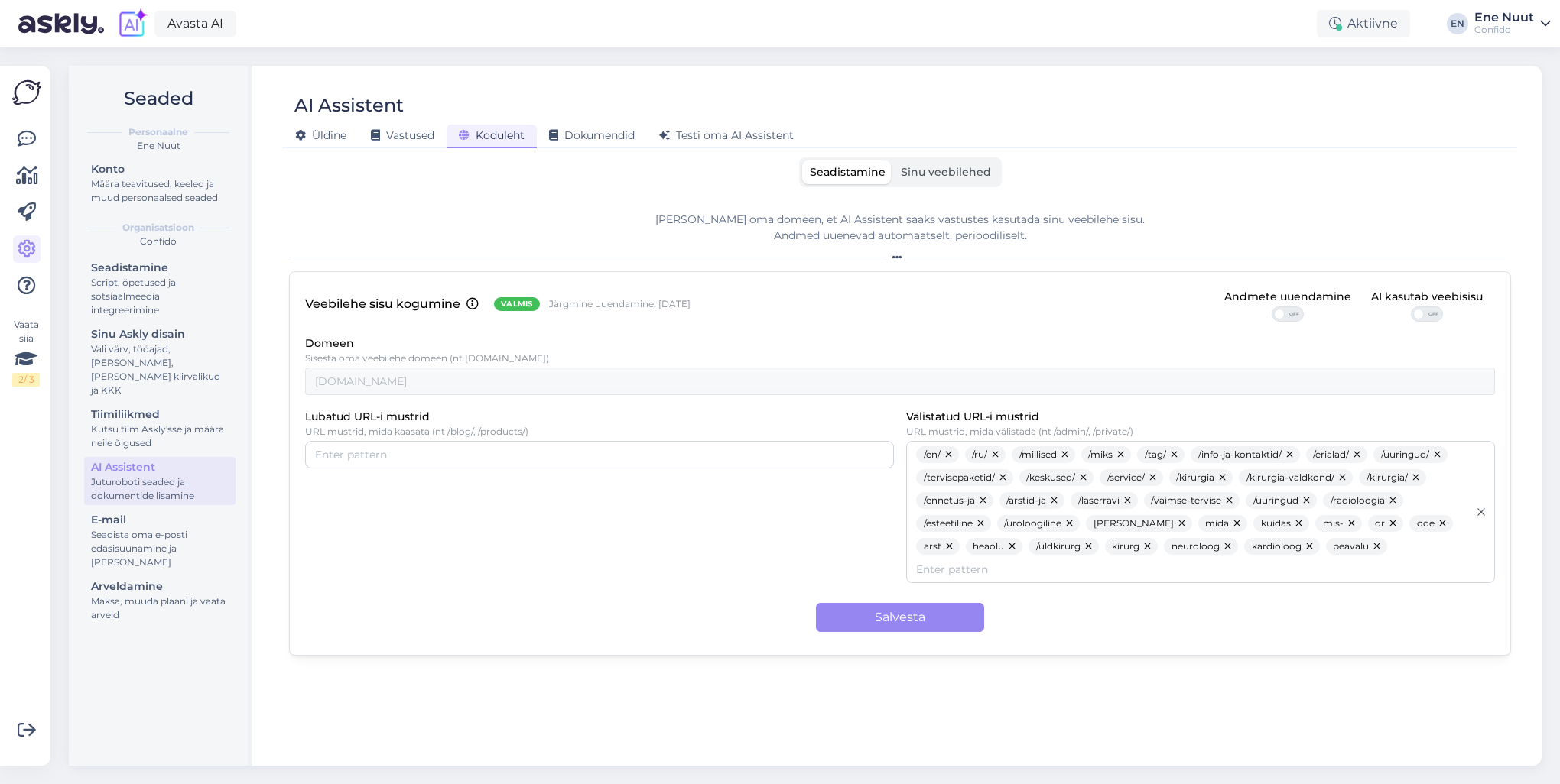
click at [924, 176] on span "Sinu veebilehed" at bounding box center [946, 172] width 90 height 13
click at [894, 160] on input "Sinu veebilehed" at bounding box center [894, 160] width 0 height 0
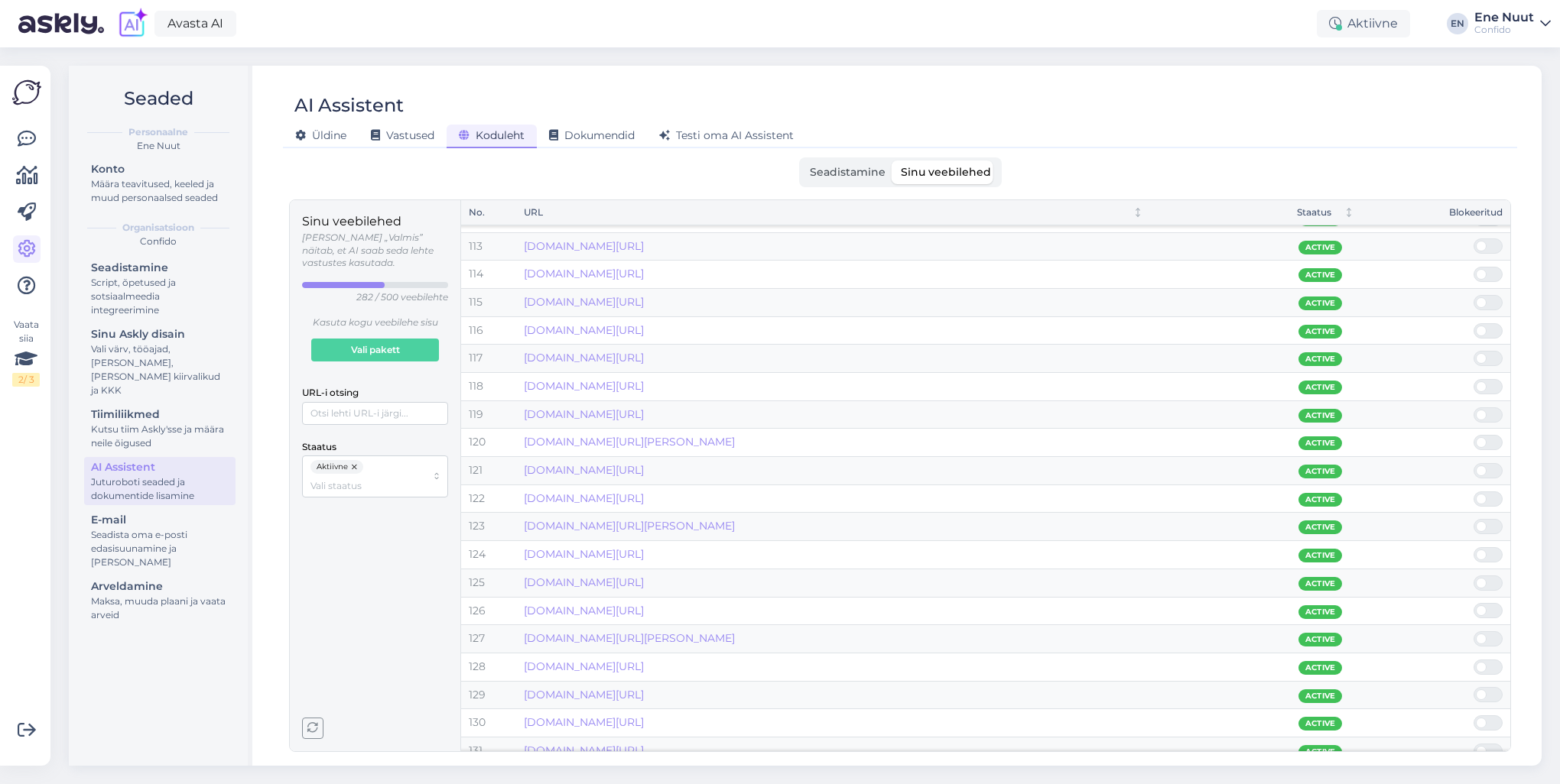
scroll to position [3517, 0]
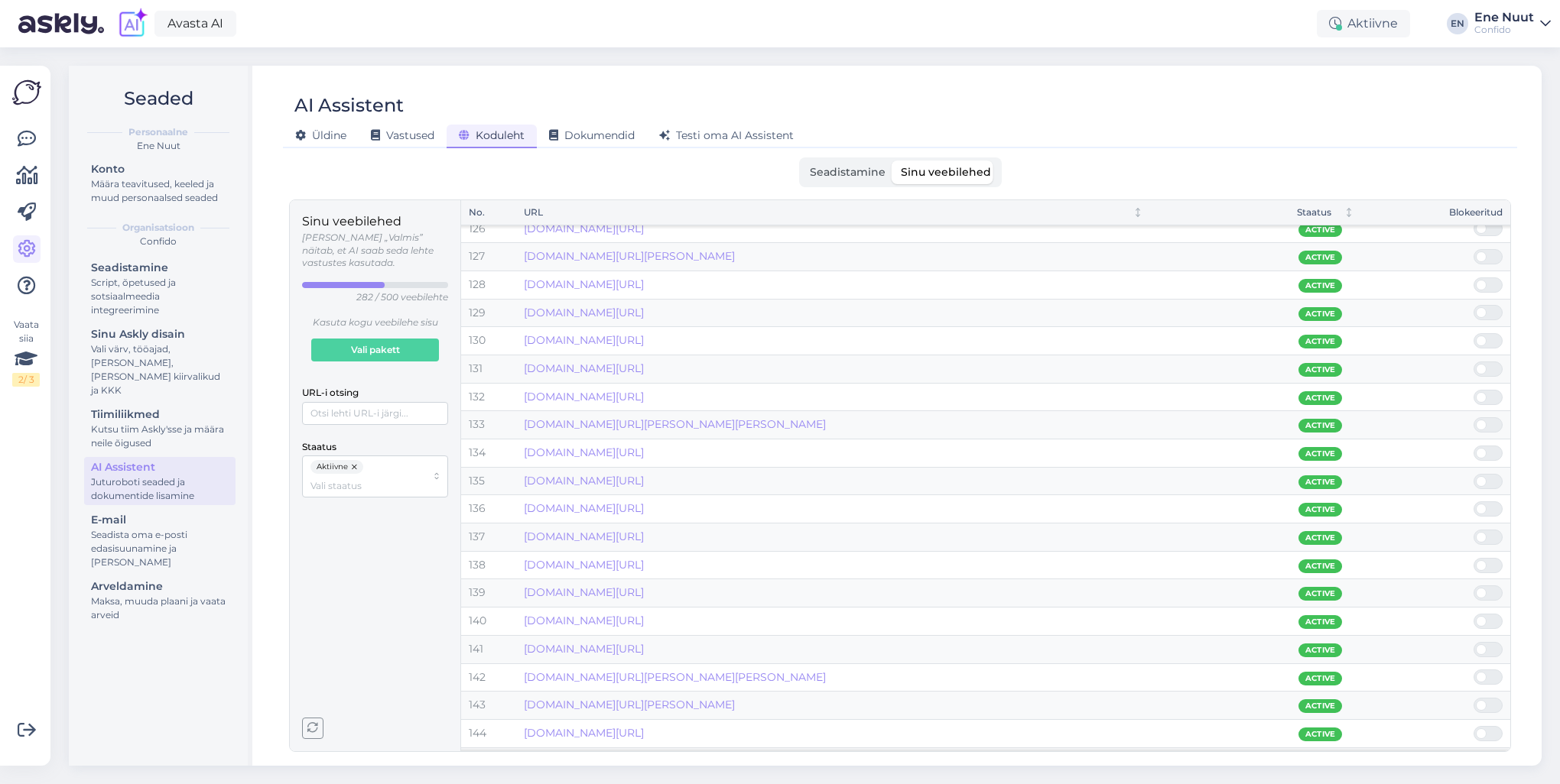
click at [308, 563] on icon "button" at bounding box center [312, 728] width 11 height 11
click at [859, 175] on span "Seadistamine" at bounding box center [848, 172] width 76 height 13
click at [803, 160] on input "Seadistamine" at bounding box center [803, 160] width 0 height 0
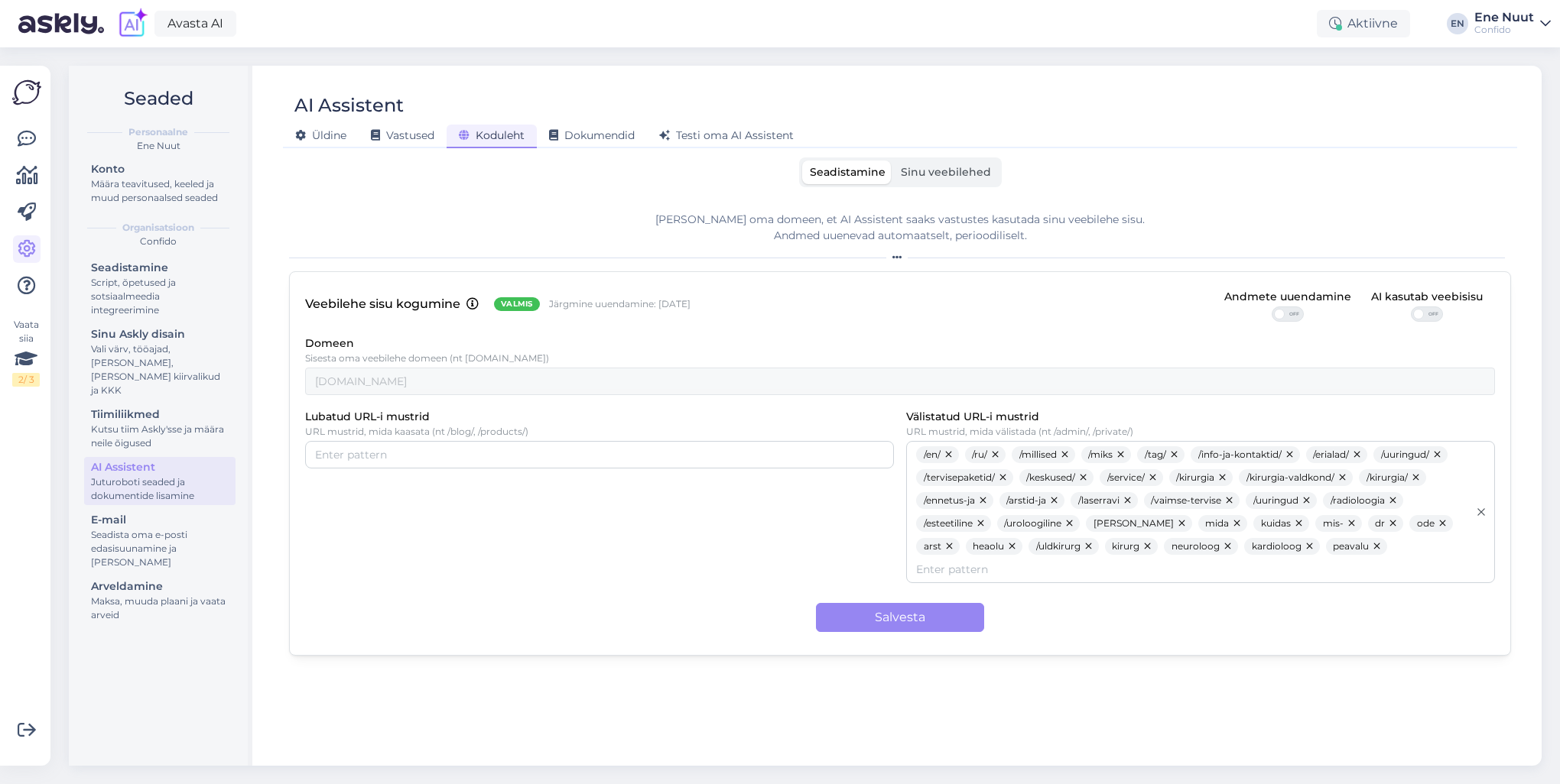
click at [920, 171] on span "Sinu veebilehed" at bounding box center [946, 172] width 90 height 13
click at [894, 160] on input "Sinu veebilehed" at bounding box center [894, 160] width 0 height 0
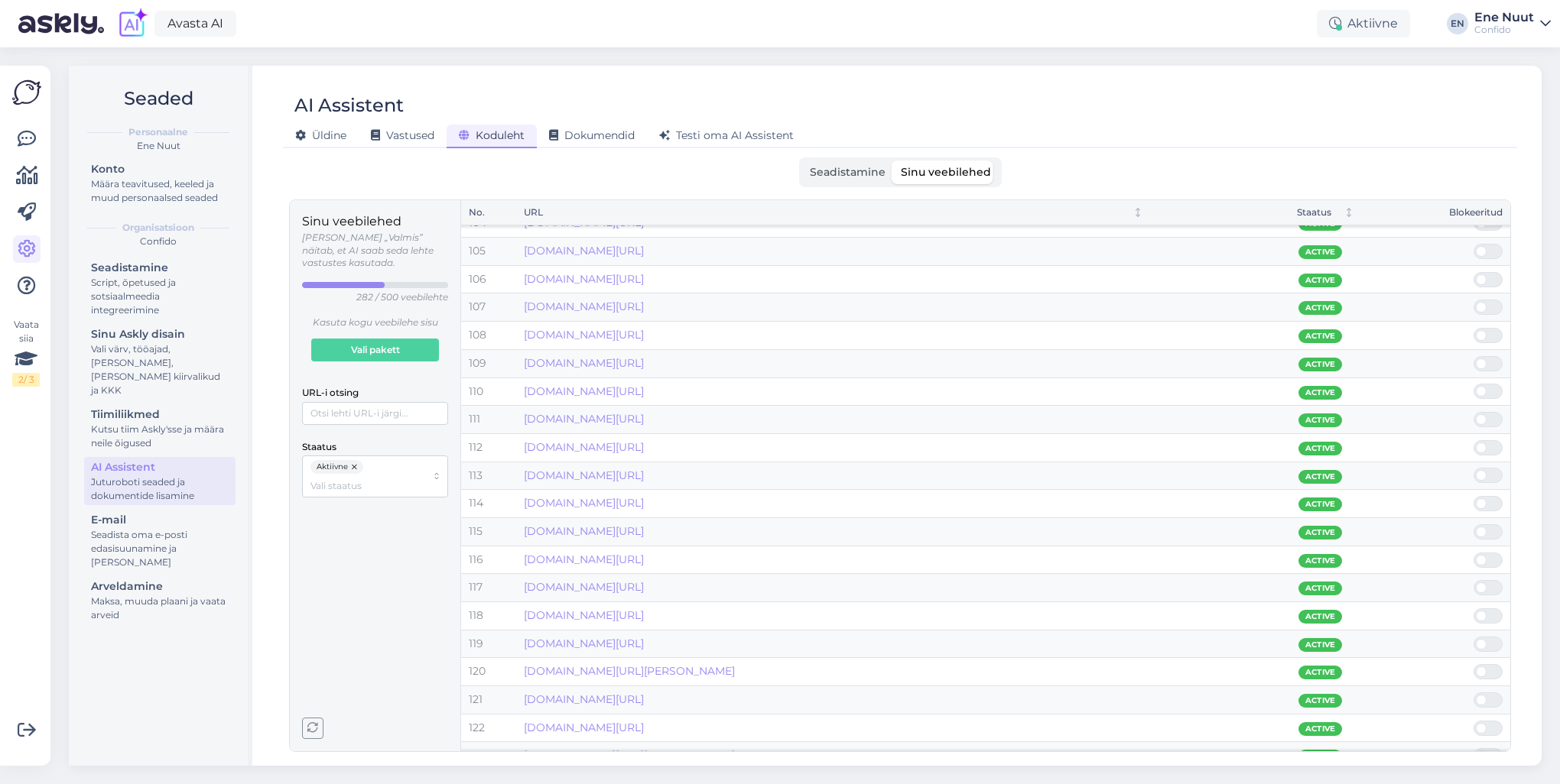
scroll to position [2600, 0]
click at [844, 171] on span "Seadistamine" at bounding box center [848, 172] width 76 height 13
click at [803, 160] on input "Seadistamine" at bounding box center [803, 160] width 0 height 0
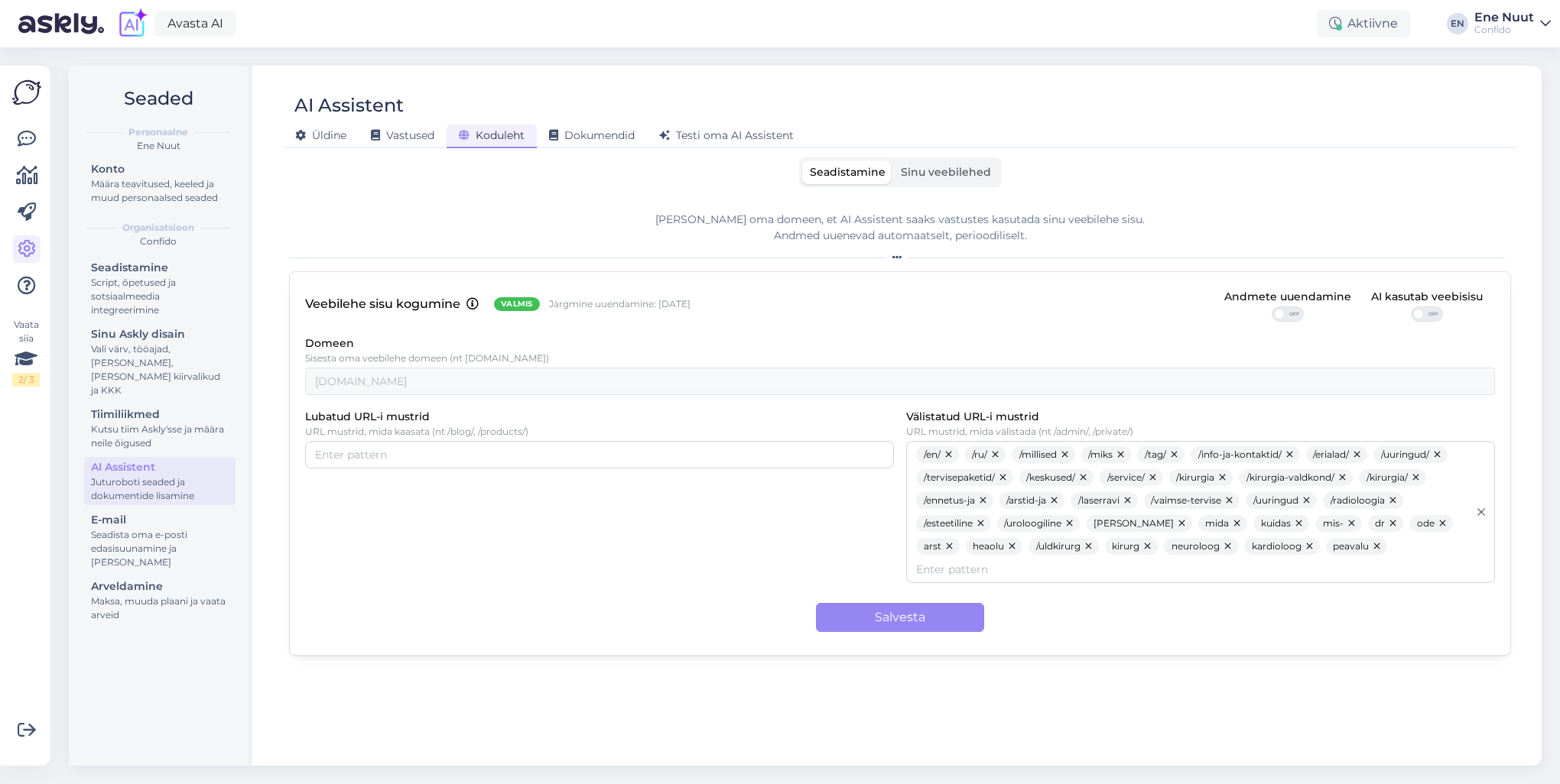
click at [939, 166] on span "Sinu veebilehed" at bounding box center [946, 172] width 90 height 13
click at [894, 160] on input "Sinu veebilehed" at bounding box center [894, 160] width 0 height 0
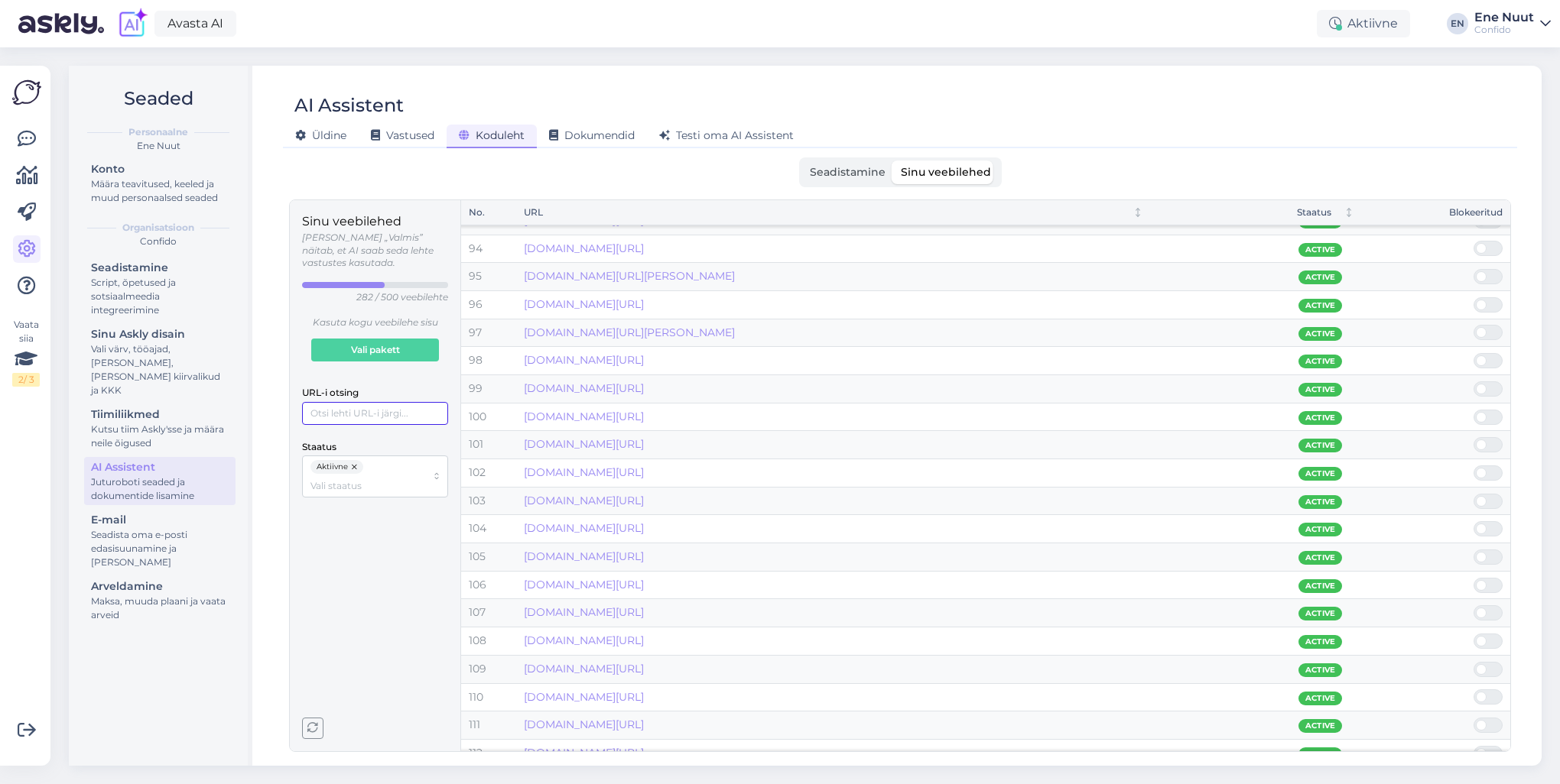
click at [376, 407] on input "URL-i otsing" at bounding box center [375, 414] width 146 height 23
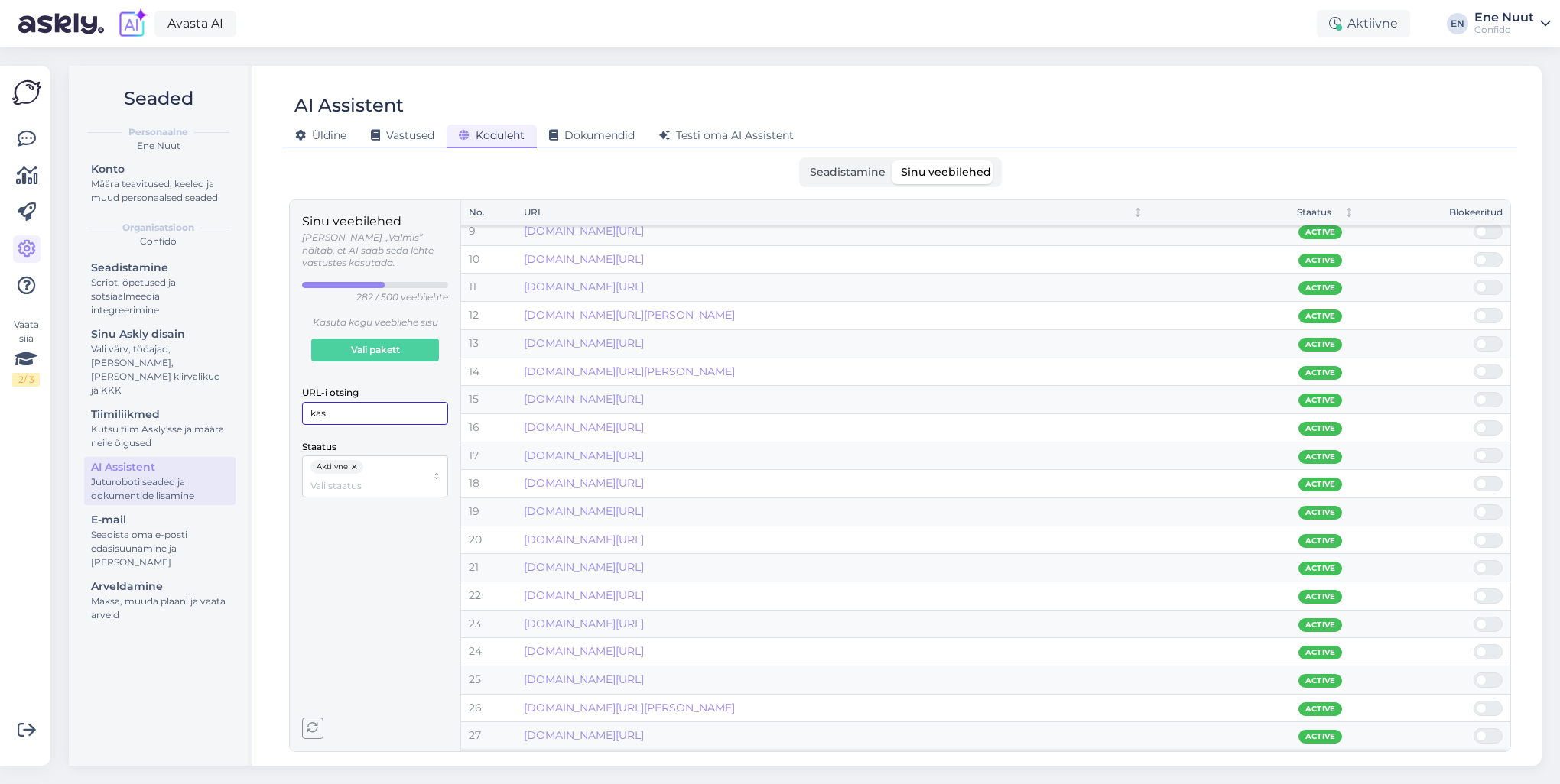
scroll to position [256, 0]
type input "kas"
click at [1168, 288] on span at bounding box center [1481, 292] width 11 height 11
click at [1168, 284] on input "checkbox" at bounding box center [1474, 284] width 0 height 0
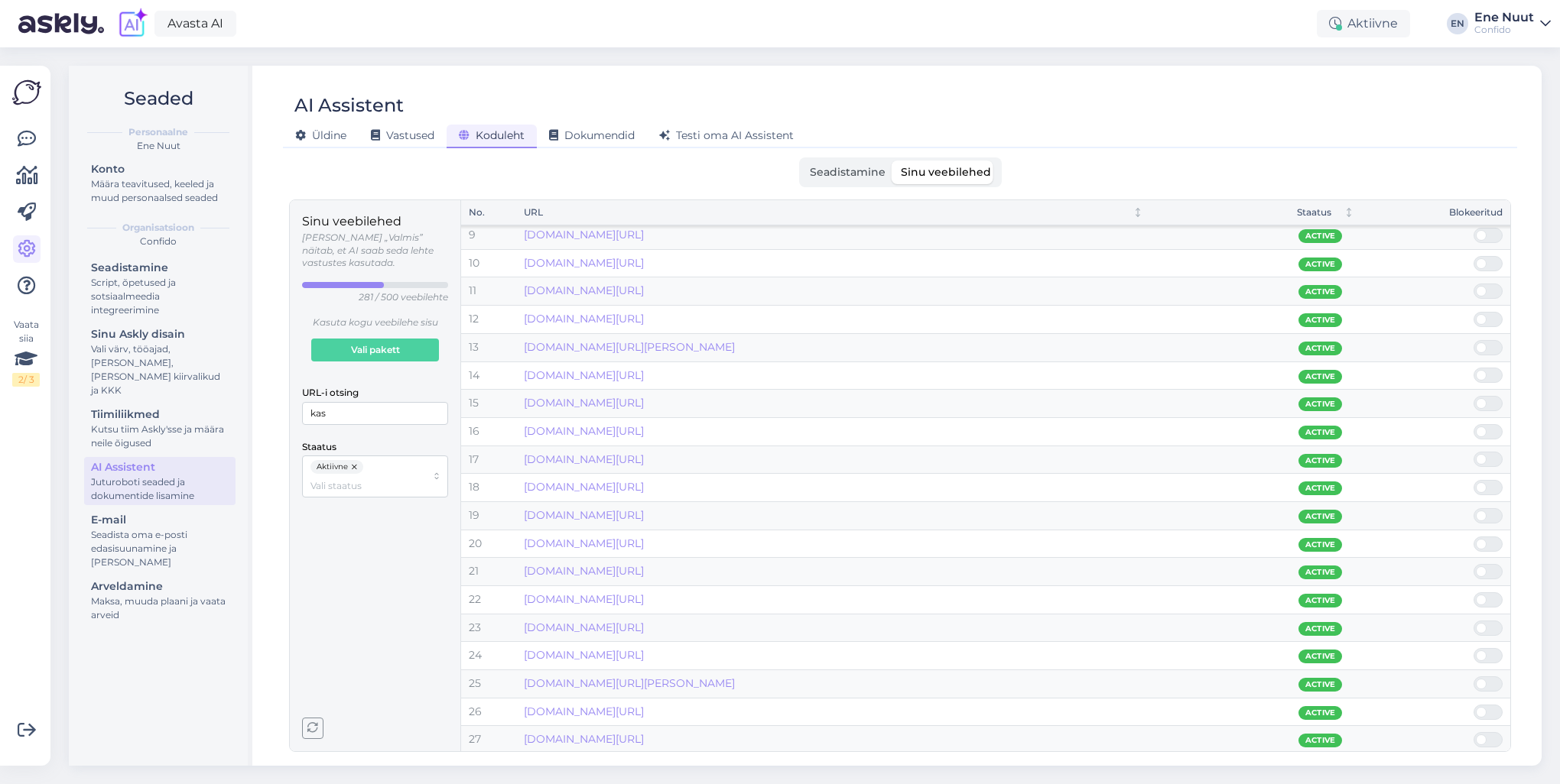
click at [1168, 512] on span at bounding box center [1496, 516] width 18 height 13
click at [1168, 509] on input "checkbox" at bounding box center [1474, 509] width 0 height 0
click at [1168, 513] on span at bounding box center [1481, 515] width 11 height 11
click at [1168, 509] on input "checkbox" at bounding box center [1474, 509] width 0 height 0
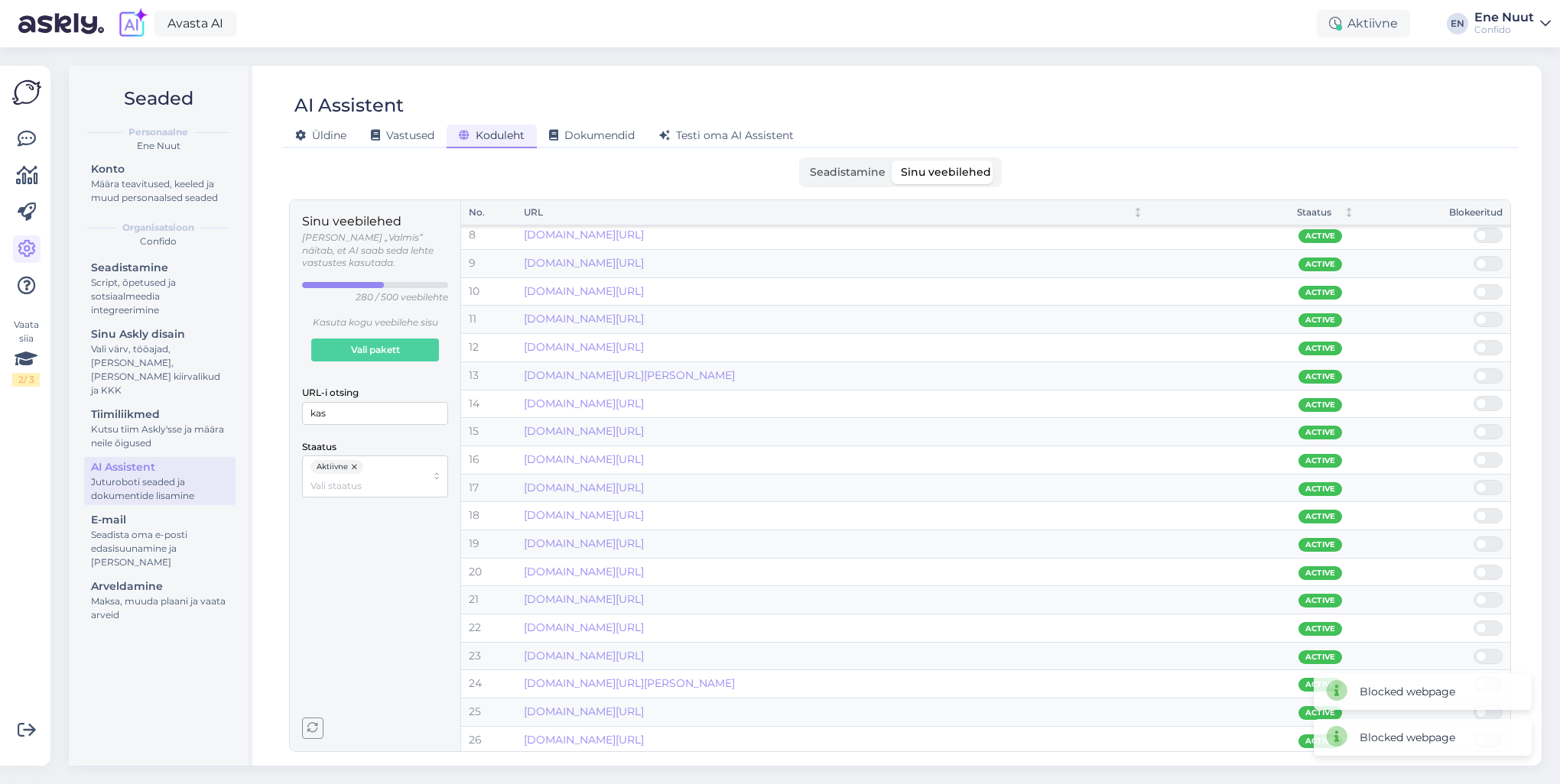
scroll to position [173, 0]
click at [1168, 511] on span at bounding box center [1481, 514] width 11 height 11
click at [1168, 508] on input "checkbox" at bounding box center [1474, 508] width 0 height 0
click at [1168, 513] on span at bounding box center [1496, 516] width 18 height 13
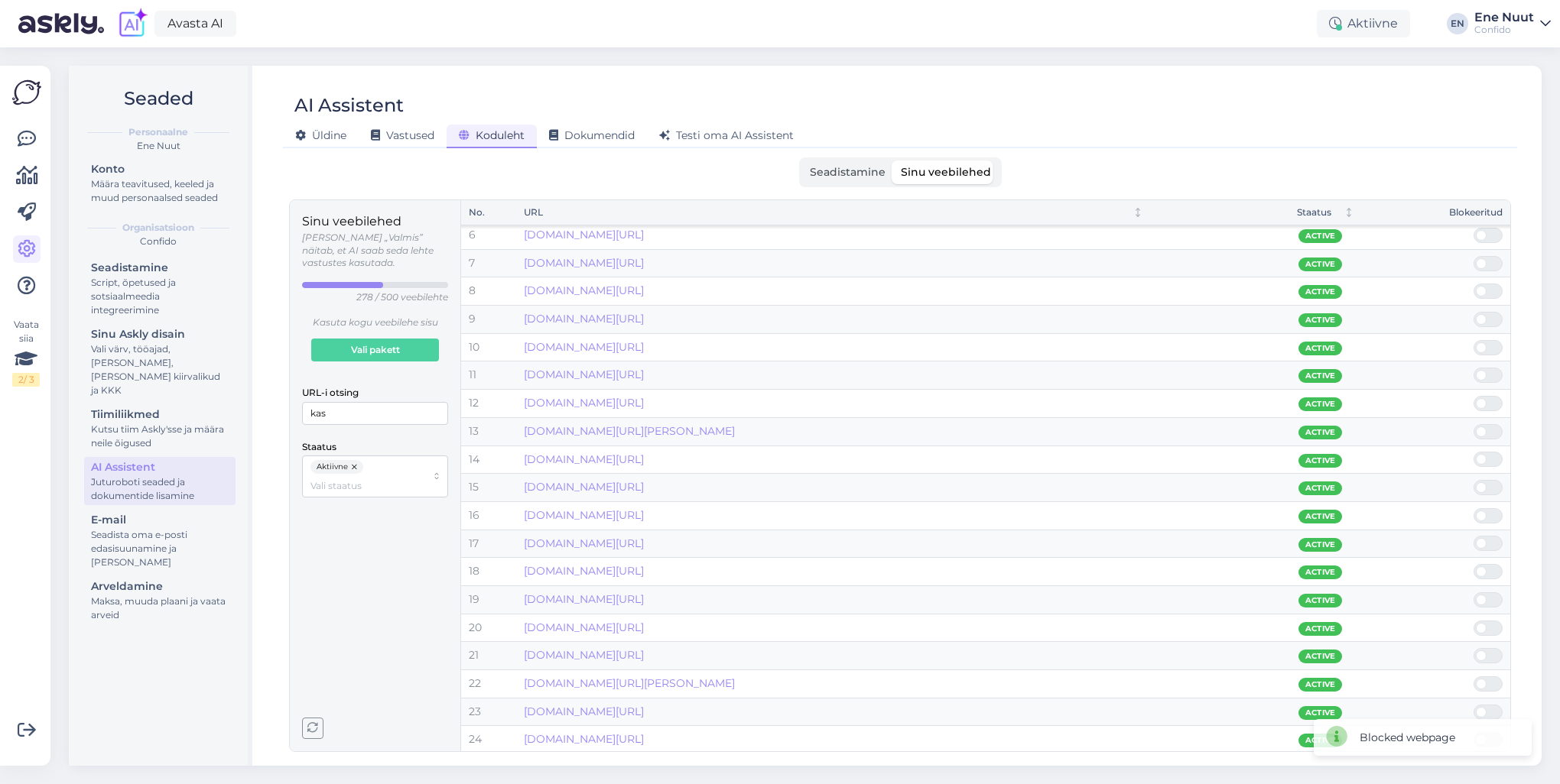
click at [1168, 509] on input "checkbox" at bounding box center [1474, 509] width 0 height 0
click at [1168, 514] on span at bounding box center [1496, 516] width 18 height 13
click at [1168, 509] on input "checkbox" at bounding box center [1474, 509] width 0 height 0
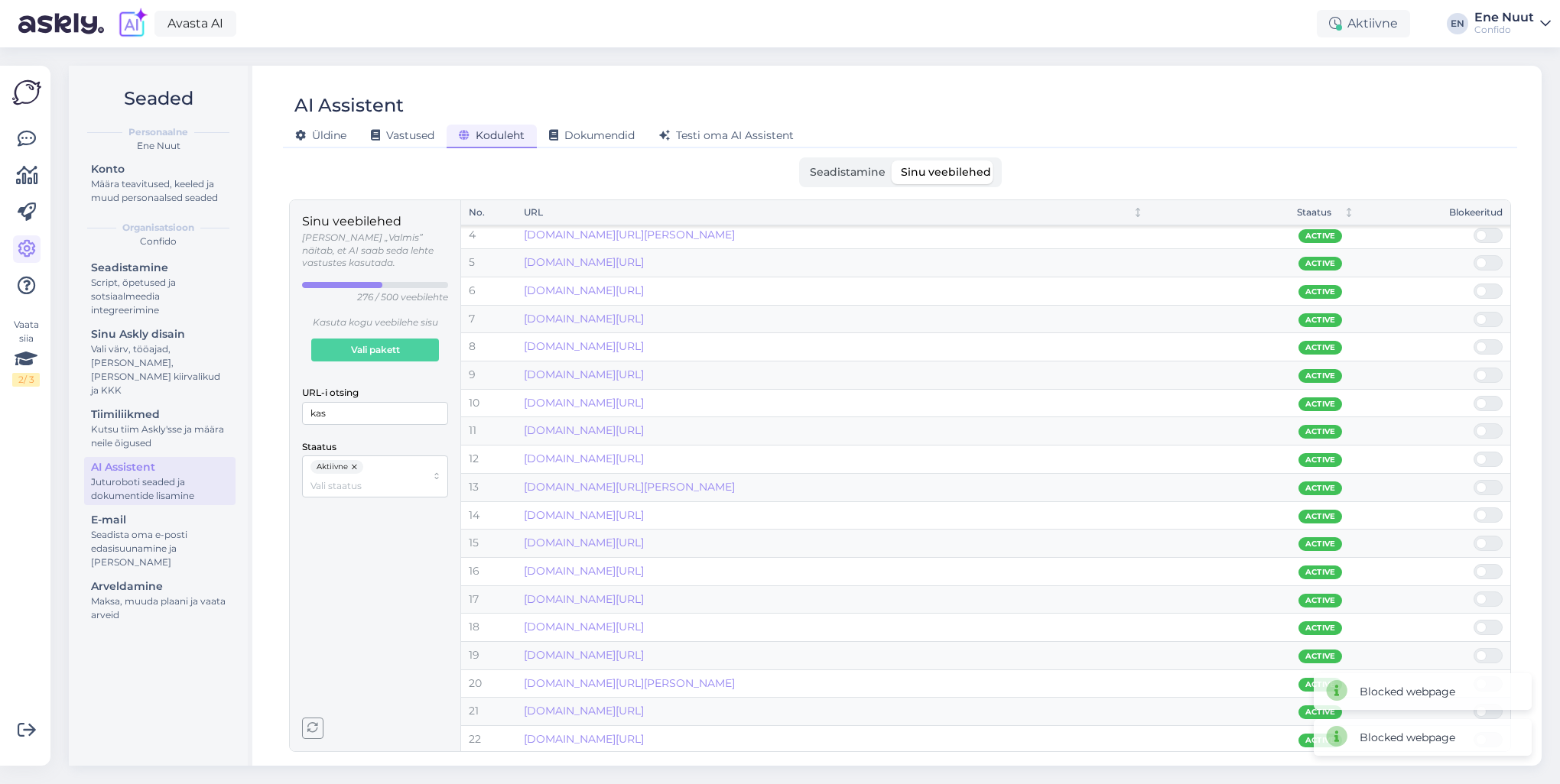
click at [1168, 513] on span at bounding box center [1496, 515] width 18 height 13
click at [1168, 508] on input "checkbox" at bounding box center [1474, 508] width 0 height 0
click at [1168, 512] on span at bounding box center [1496, 515] width 18 height 13
click at [1168, 508] on input "checkbox" at bounding box center [1474, 508] width 0 height 0
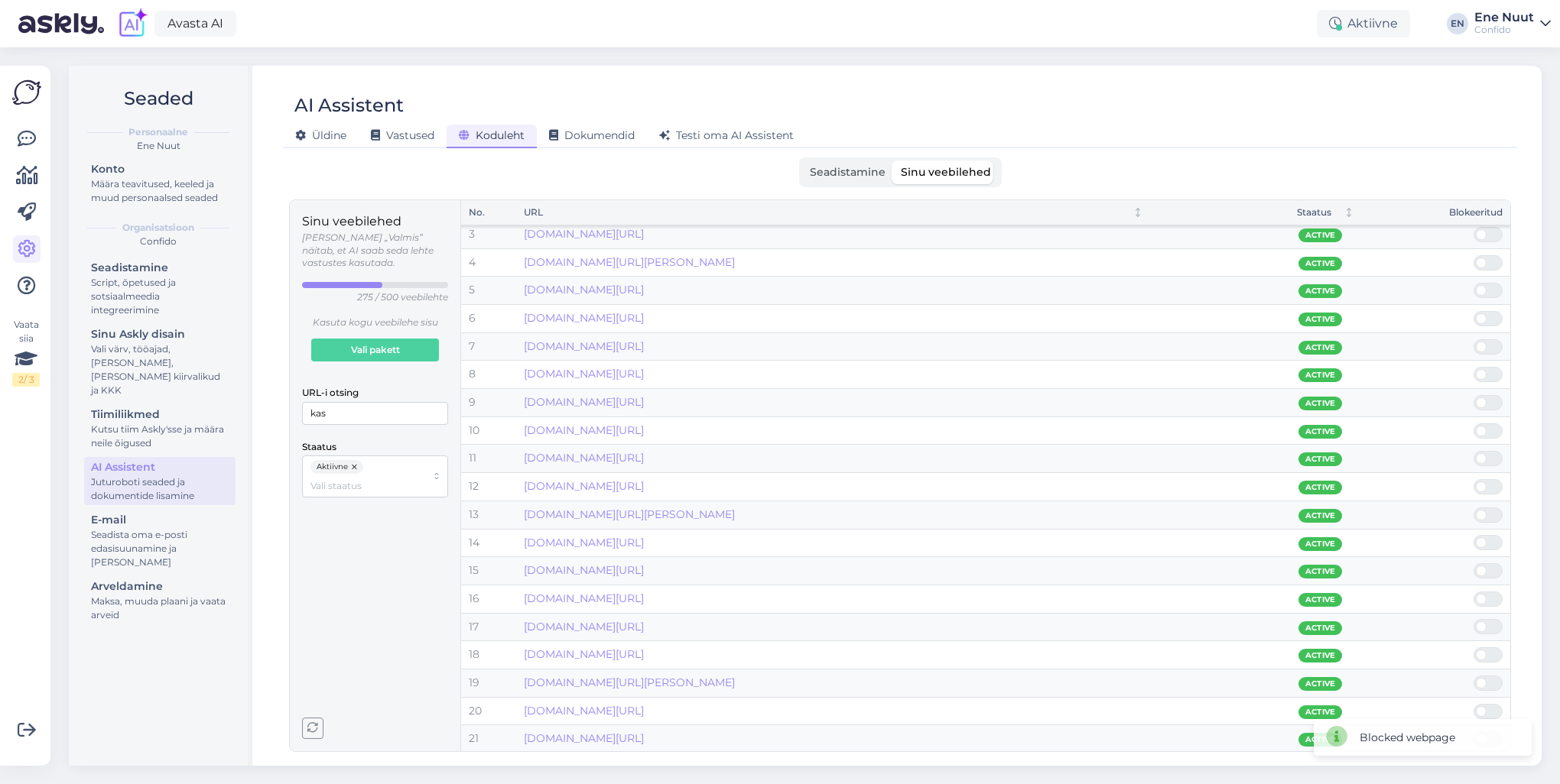
scroll to position [33, 0]
click at [1168, 510] on span at bounding box center [1496, 515] width 18 height 13
click at [1168, 508] on input "checkbox" at bounding box center [1474, 508] width 0 height 0
click at [325, 402] on input "kas" at bounding box center [375, 414] width 146 height 23
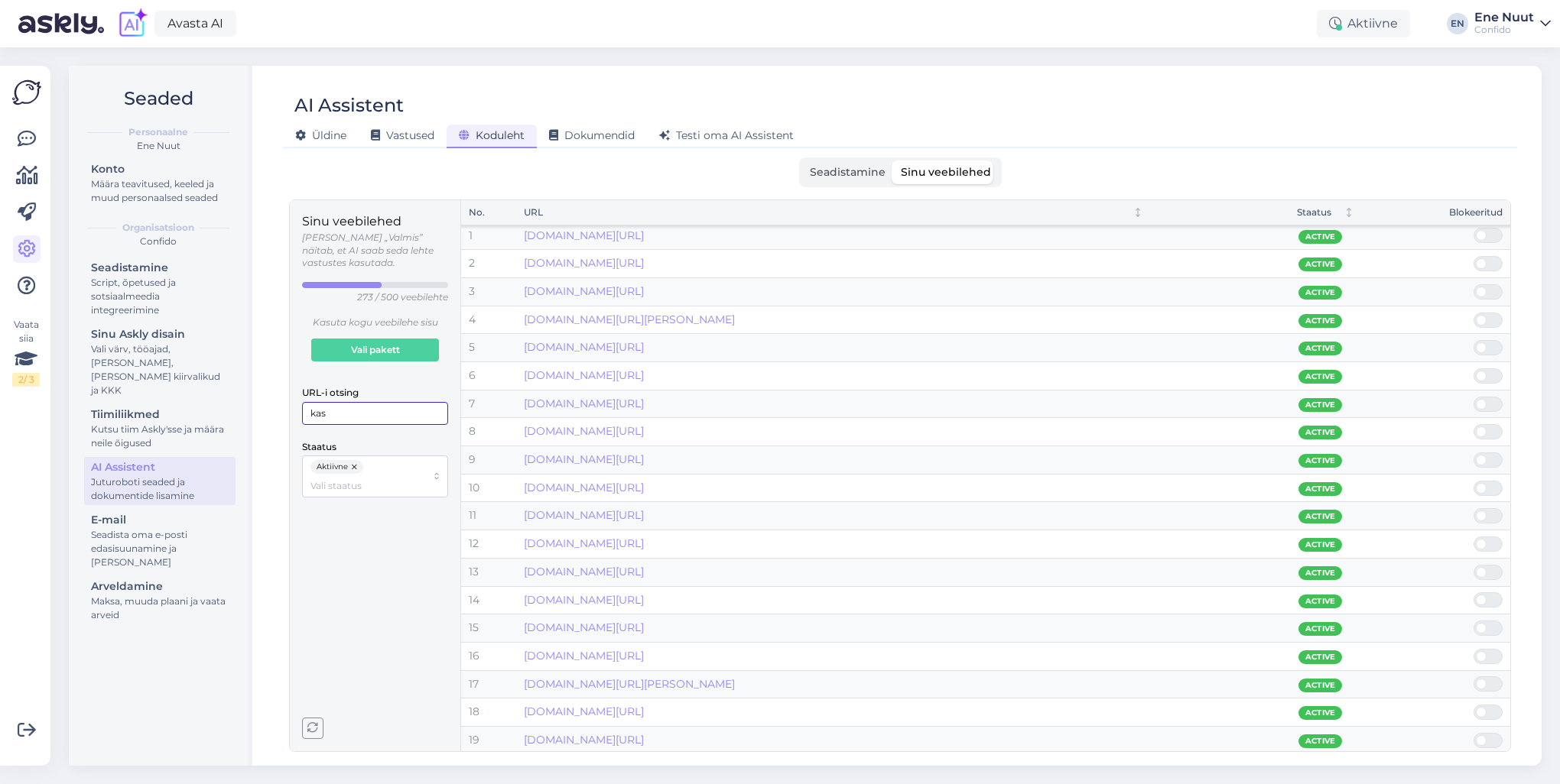
drag, startPoint x: 333, startPoint y: 400, endPoint x: 273, endPoint y: 396, distance: 60.1
click at [273, 396] on div "AI Assistent Üldine Vastused Koduleht Dokumendid Testi oma AI Assistent Seadist…" at bounding box center [900, 416] width 1284 height 701
click at [851, 166] on span "Seadistamine" at bounding box center [848, 172] width 76 height 13
click at [803, 160] on input "Seadistamine" at bounding box center [803, 160] width 0 height 0
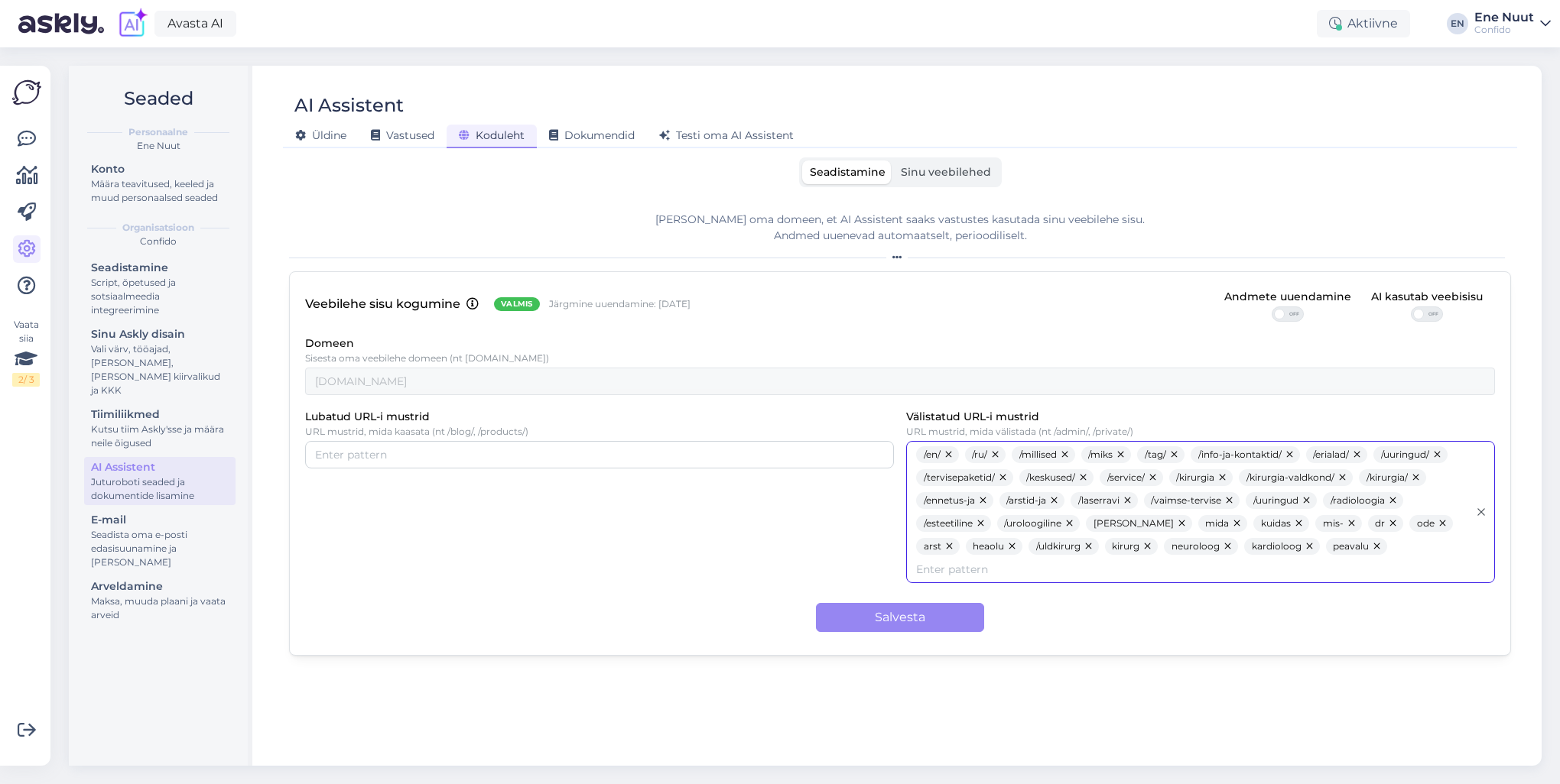
click at [1168, 561] on input "Välistatud URL-i mustrid" at bounding box center [1191, 570] width 552 height 17
type input "/kas"
click at [977, 563] on div "Veebilehe sisu kogumine Valmis Järgmine uuendamine: 7 Nov Andmete uuendamine OF…" at bounding box center [900, 463] width 1222 height 385
click at [945, 563] on button "Salvesta" at bounding box center [900, 618] width 168 height 29
drag, startPoint x: 956, startPoint y: 175, endPoint x: 935, endPoint y: 229, distance: 57.9
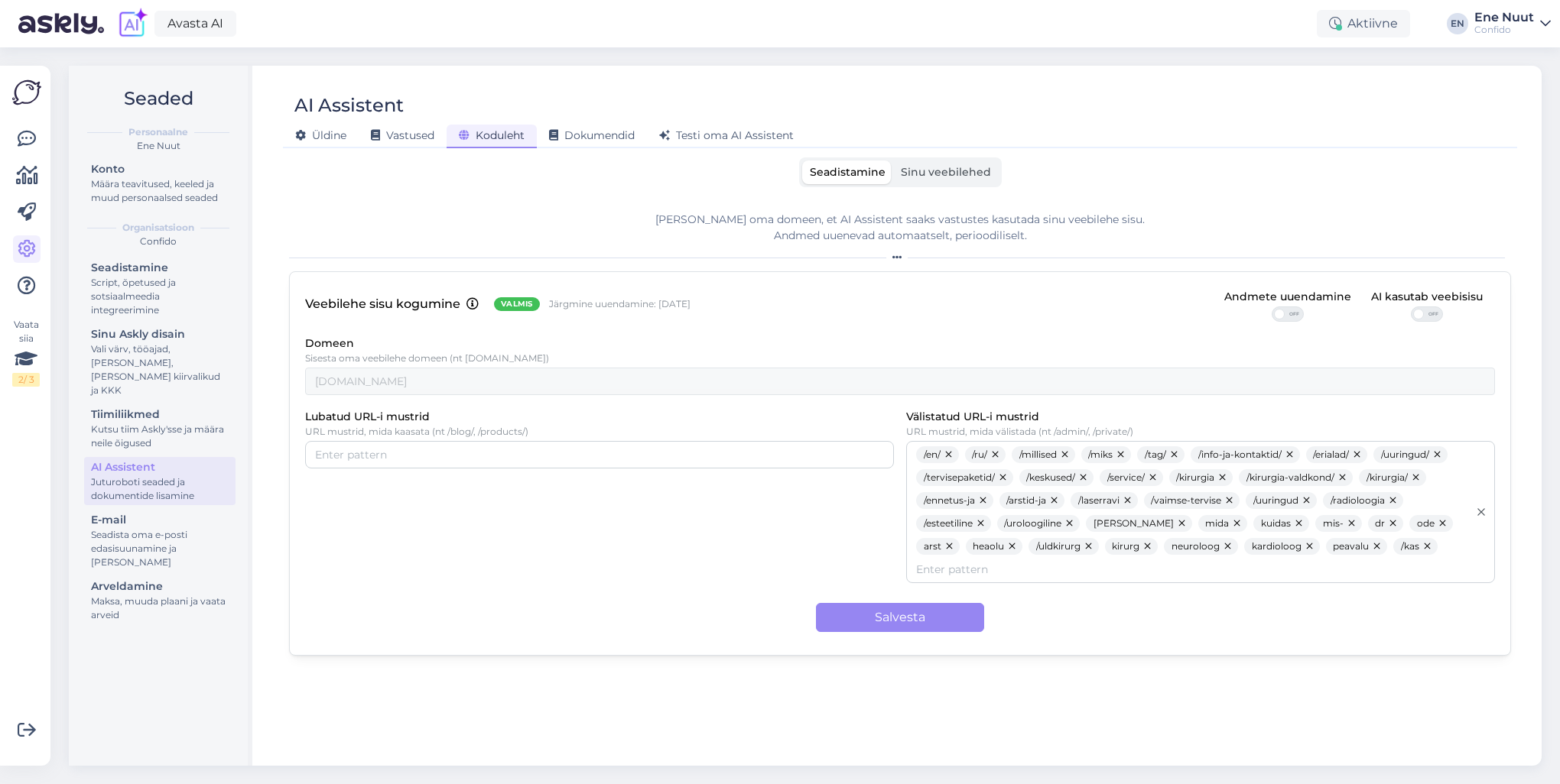
click at [956, 175] on span "Sinu veebilehed" at bounding box center [946, 172] width 90 height 13
click at [894, 160] on input "Sinu veebilehed" at bounding box center [894, 160] width 0 height 0
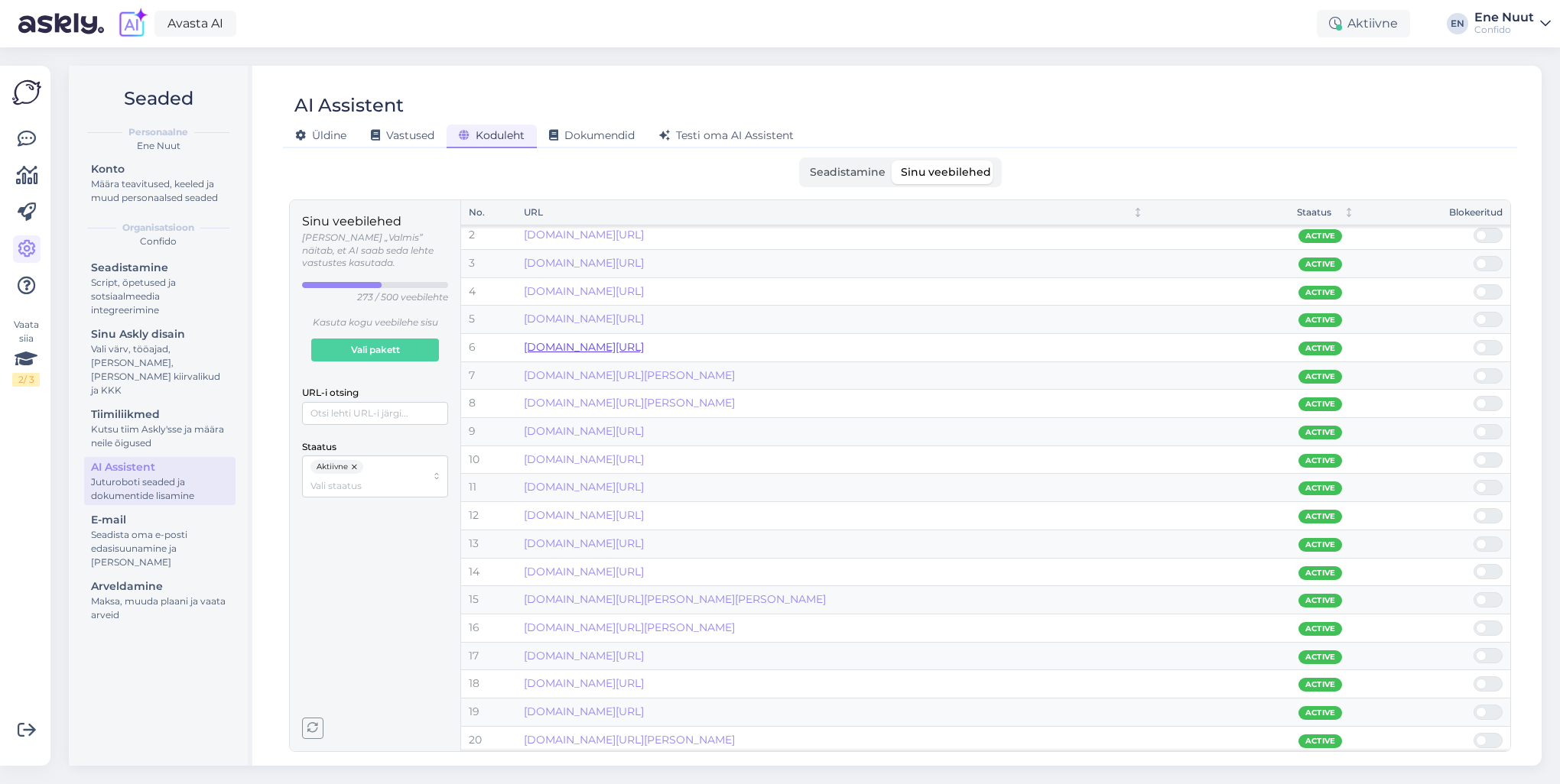
scroll to position [0, 0]
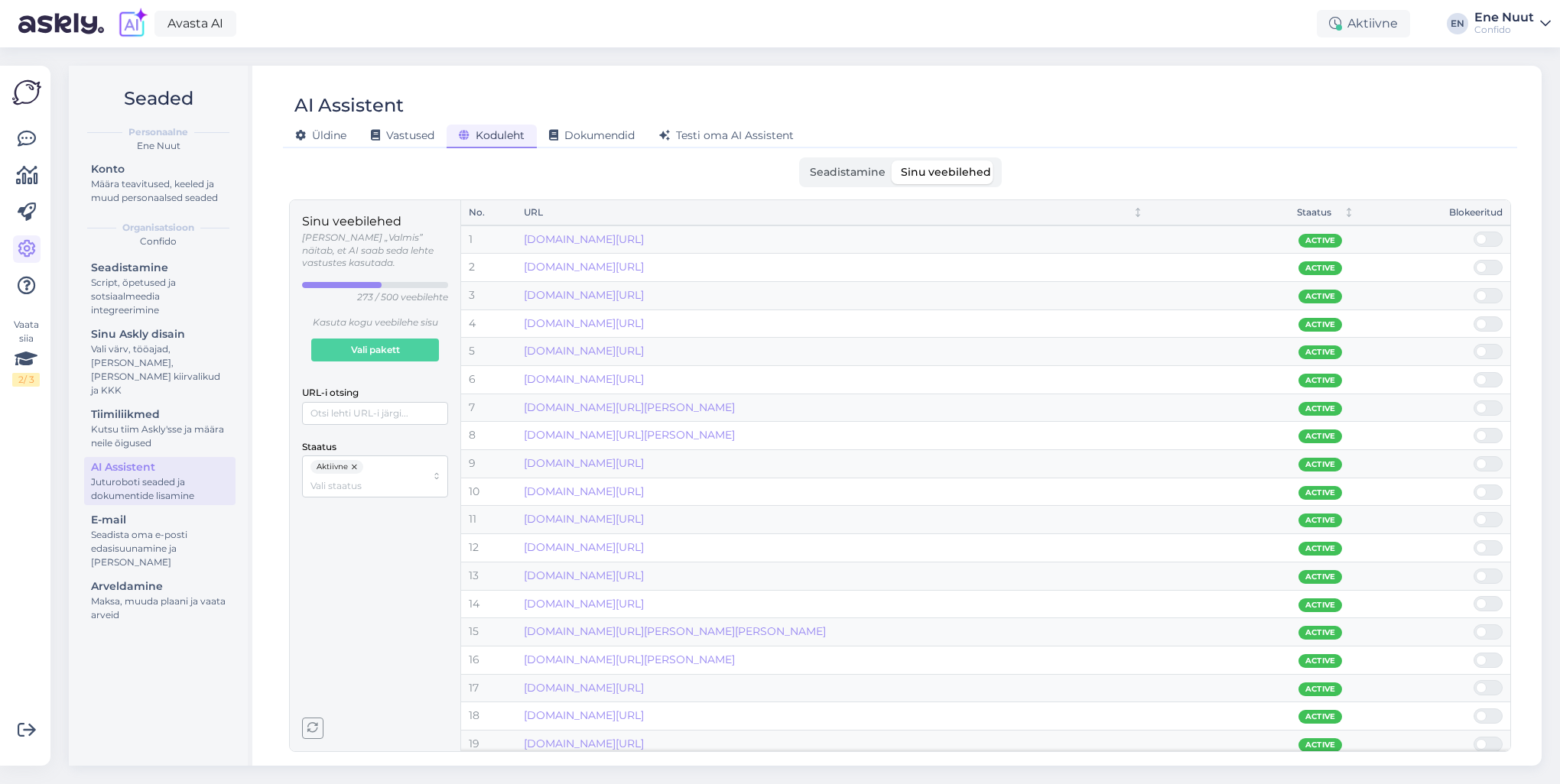
click at [849, 176] on span "Seadistamine" at bounding box center [848, 172] width 76 height 13
click at [803, 160] on input "Seadistamine" at bounding box center [803, 160] width 0 height 0
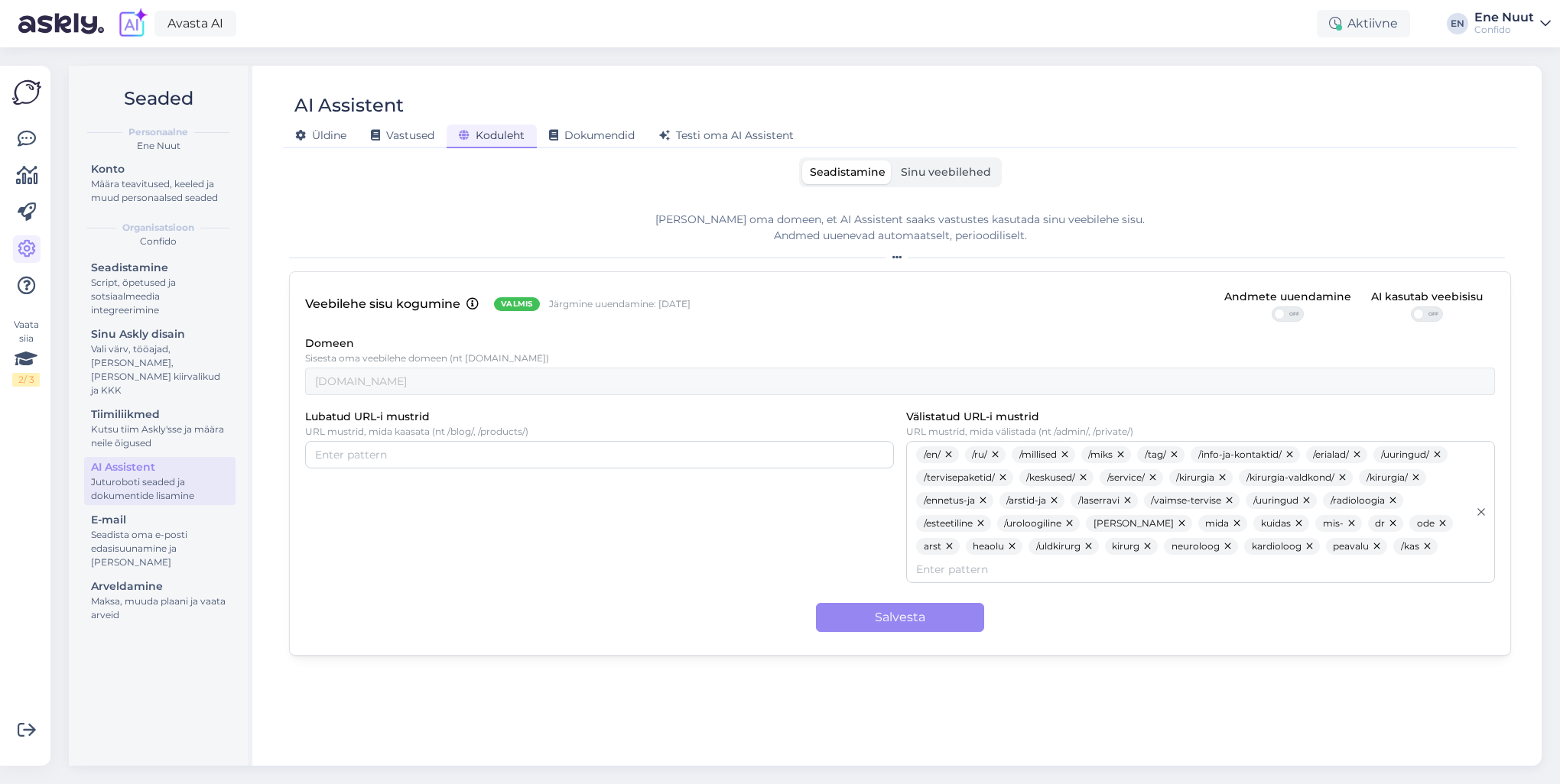
click at [930, 170] on span "Sinu veebilehed" at bounding box center [946, 172] width 90 height 13
click at [894, 160] on input "Sinu veebilehed" at bounding box center [894, 160] width 0 height 0
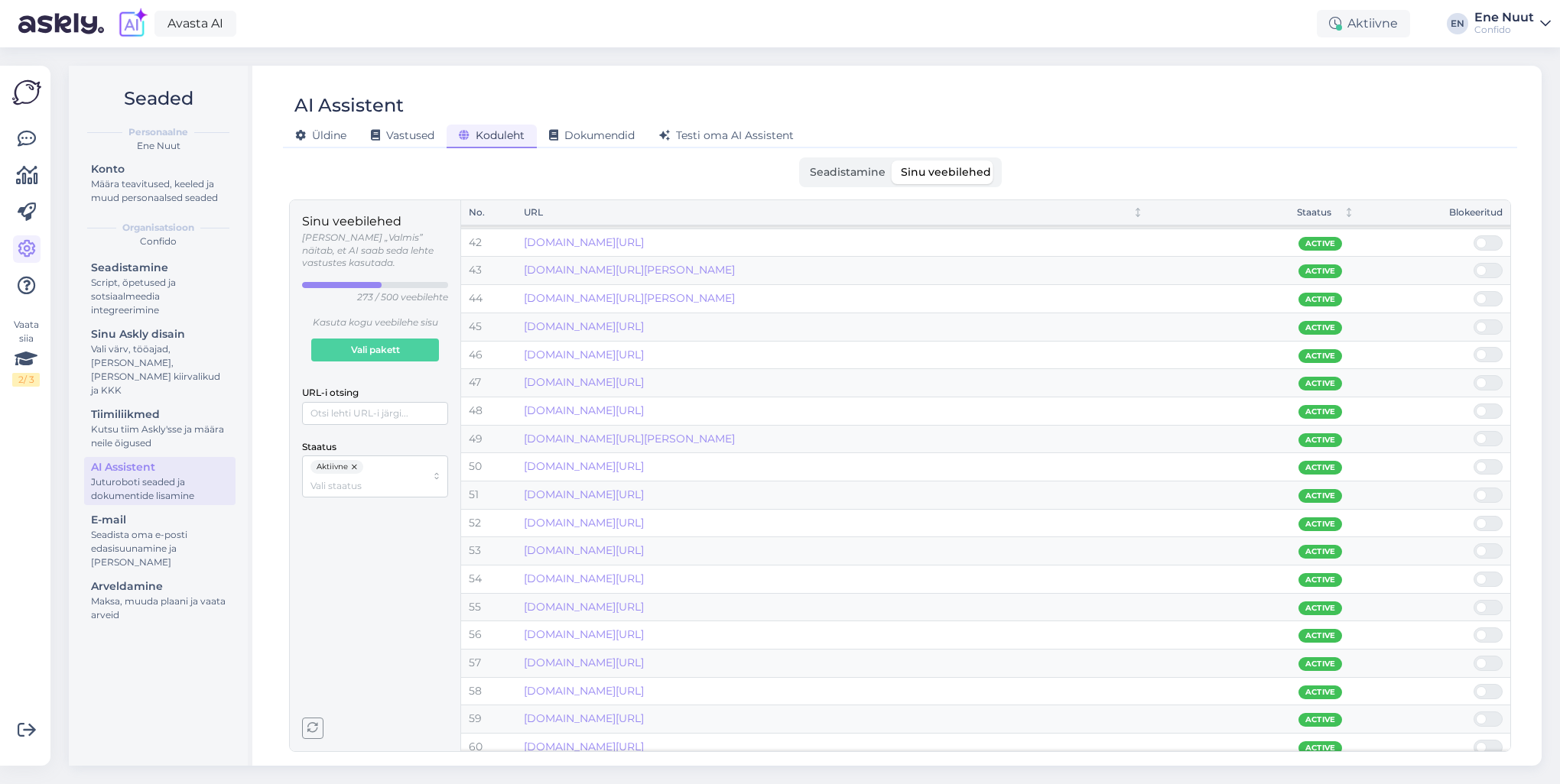
scroll to position [1224, 0]
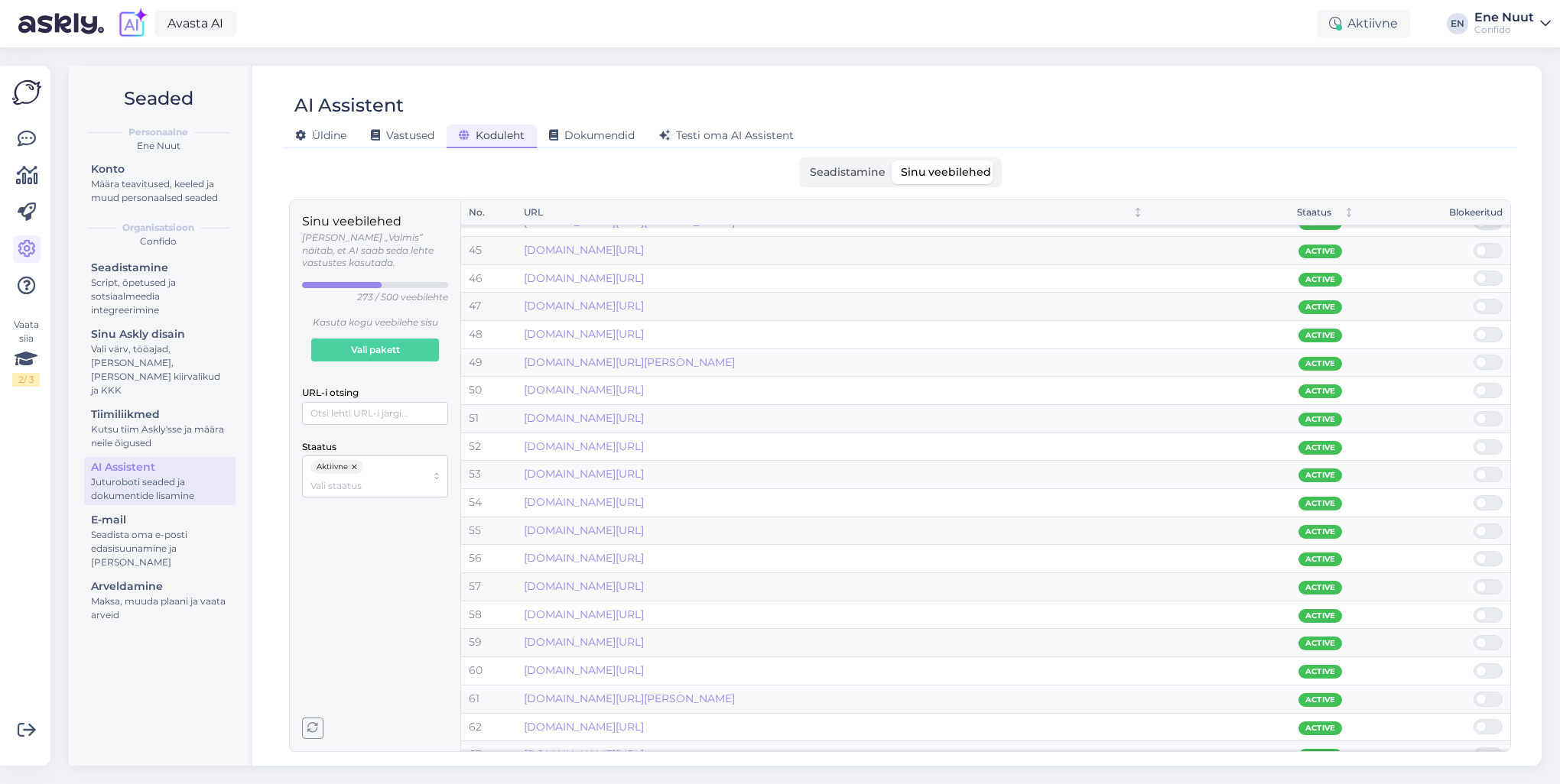
click at [859, 165] on span "Seadistamine" at bounding box center [848, 172] width 76 height 13
click at [803, 160] on input "Seadistamine" at bounding box center [803, 160] width 0 height 0
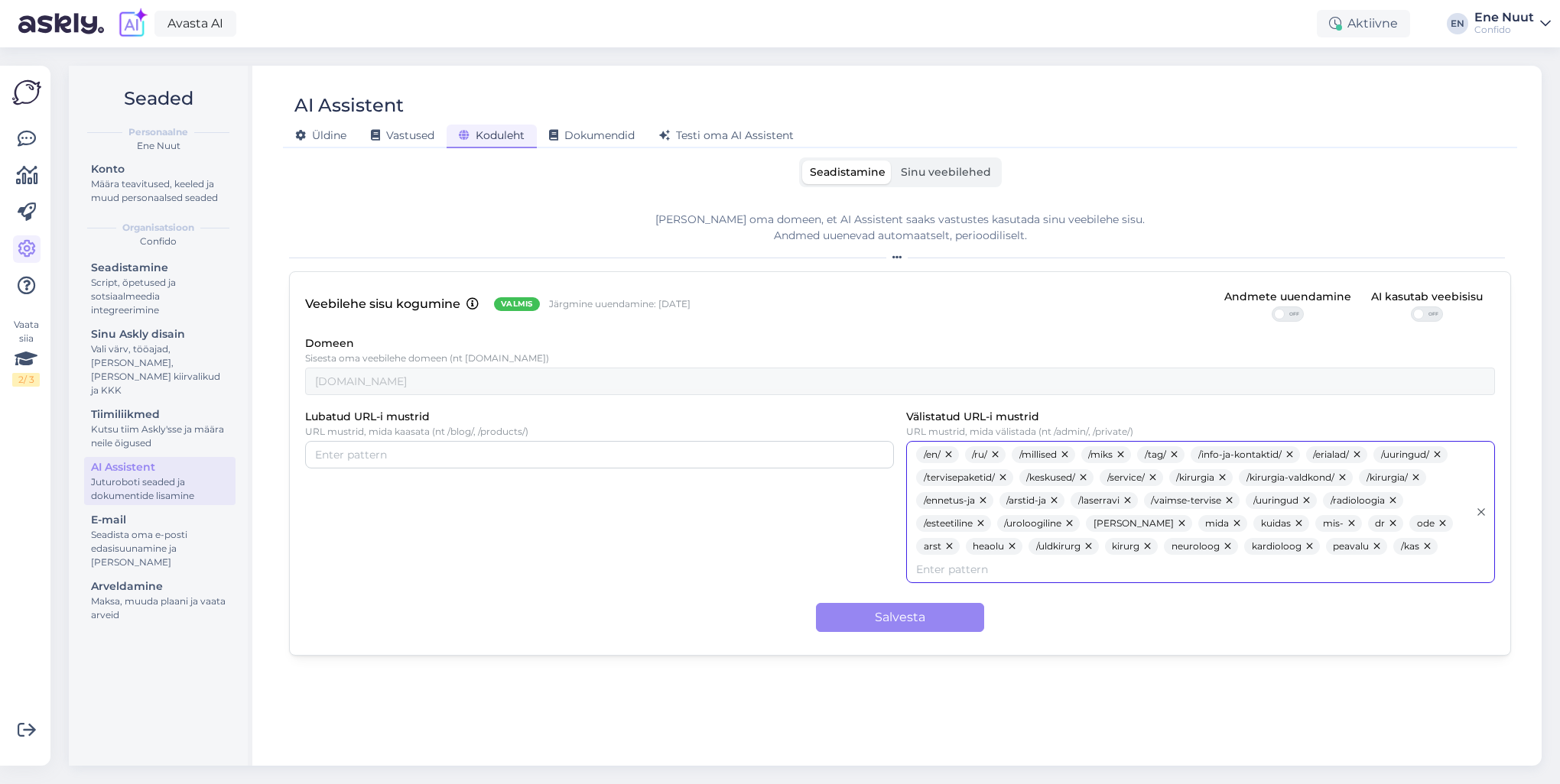
click at [1160, 563] on input "Välistatud URL-i mustrid" at bounding box center [1191, 570] width 552 height 17
type input "/koroonaviiruse"
click at [971, 563] on button "Salvesta" at bounding box center [900, 618] width 168 height 29
click at [959, 563] on button "Salvesta" at bounding box center [900, 618] width 168 height 29
click at [972, 171] on span "Sinu veebilehed" at bounding box center [946, 172] width 90 height 13
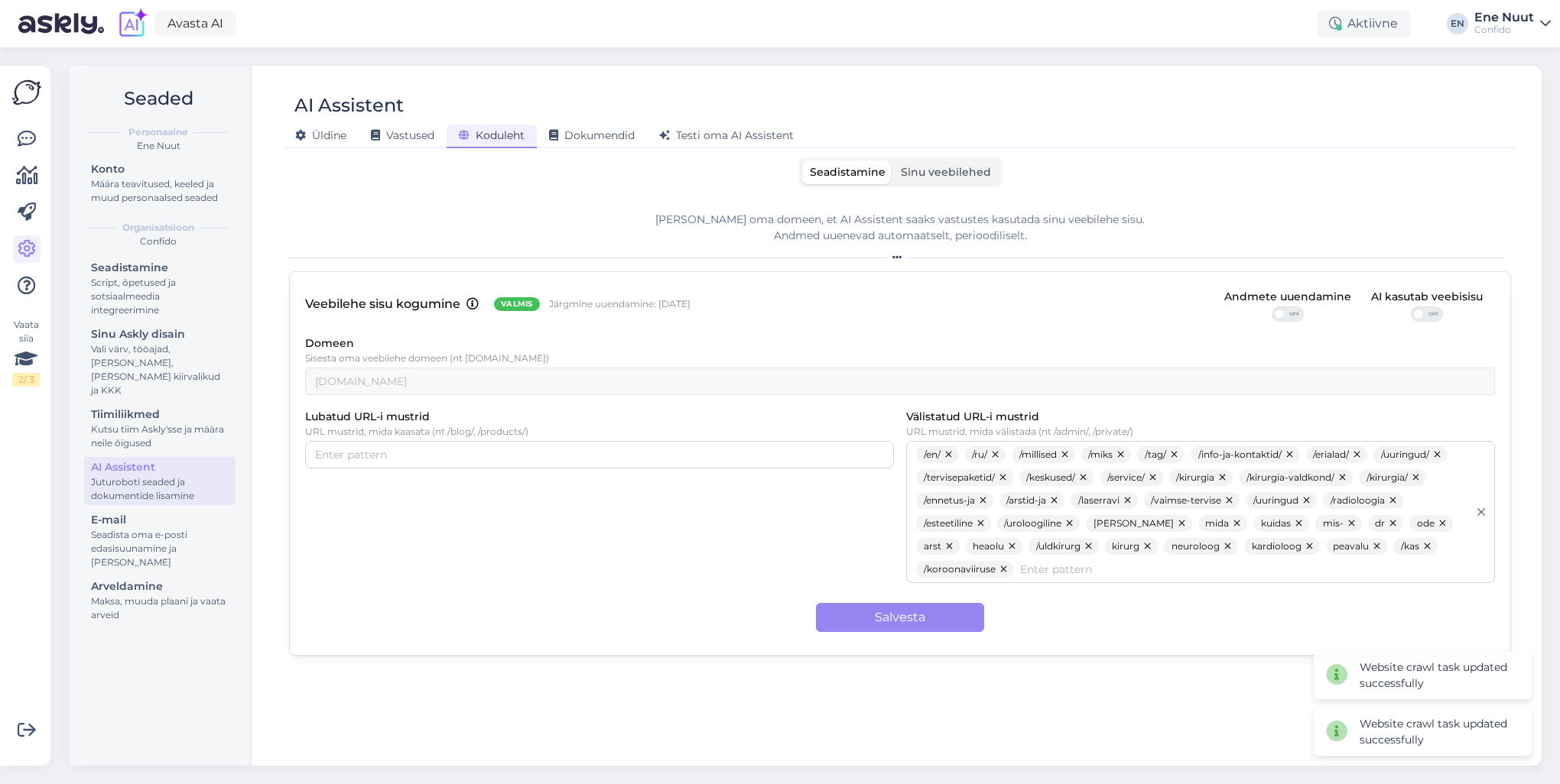
click at [894, 160] on input "Sinu veebilehed" at bounding box center [894, 160] width 0 height 0
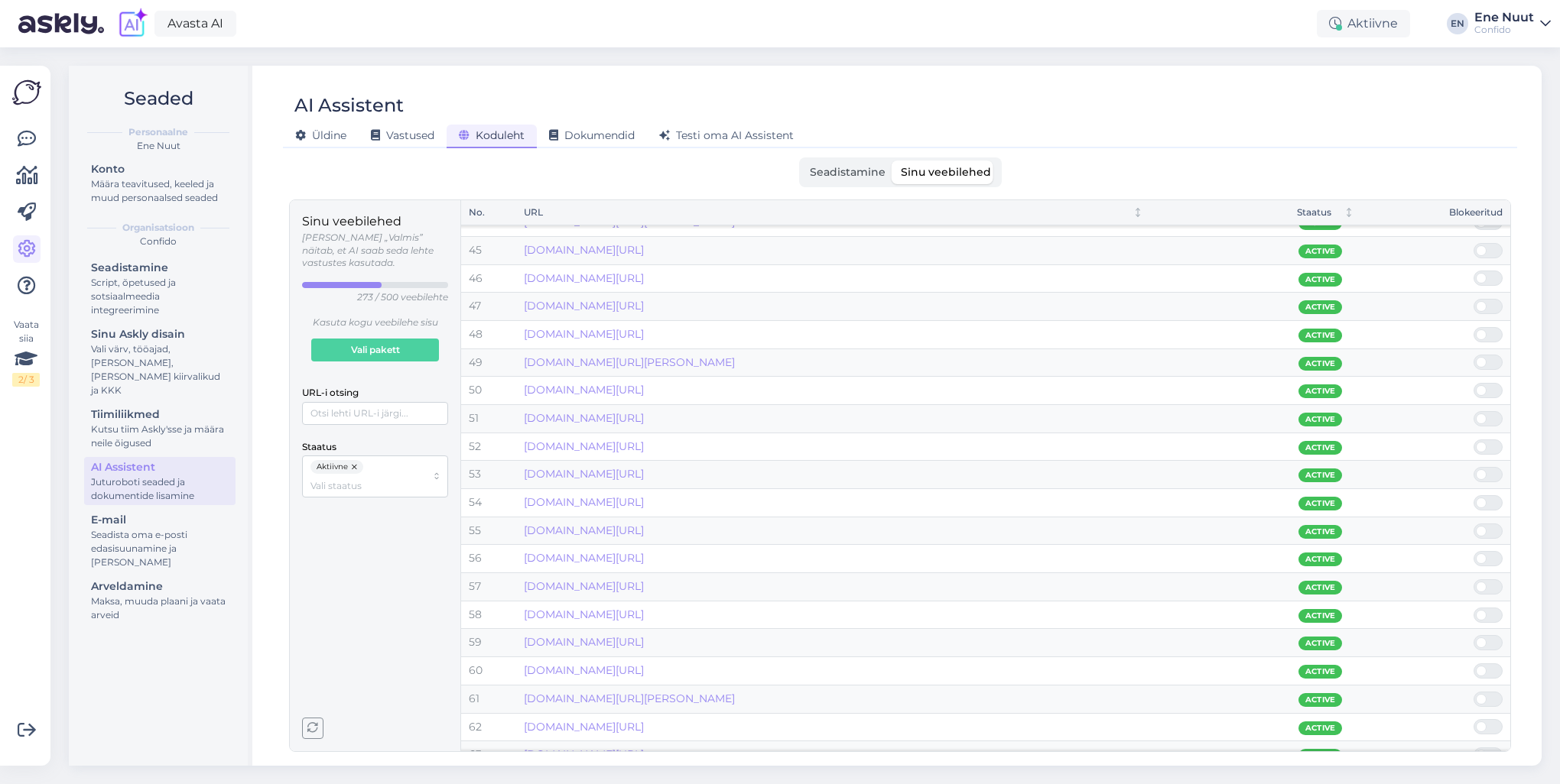
click at [317, 563] on icon "button" at bounding box center [312, 728] width 11 height 11
click at [865, 170] on span "Seadistamine" at bounding box center [848, 172] width 76 height 13
click at [803, 160] on input "Seadistamine" at bounding box center [803, 160] width 0 height 0
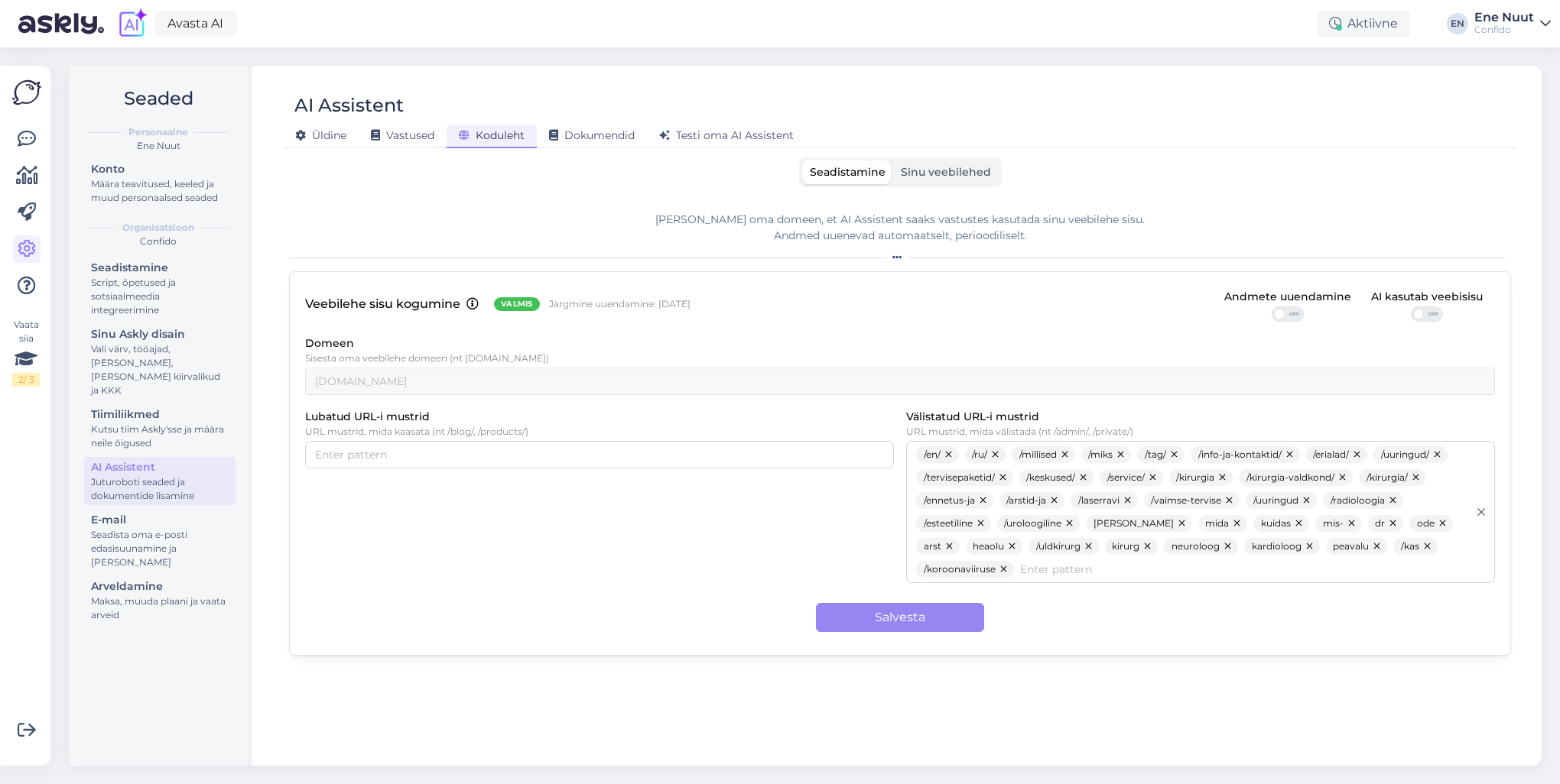
click at [1001, 563] on button "button" at bounding box center [1004, 570] width 18 height 17
click at [987, 563] on input "Välistatud URL-i mustrid" at bounding box center [1191, 570] width 552 height 17
type input "/koroonaviiruse-"
click at [947, 563] on button "Salvesta" at bounding box center [900, 618] width 168 height 29
click at [944, 563] on button "Salvesta" at bounding box center [900, 618] width 168 height 29
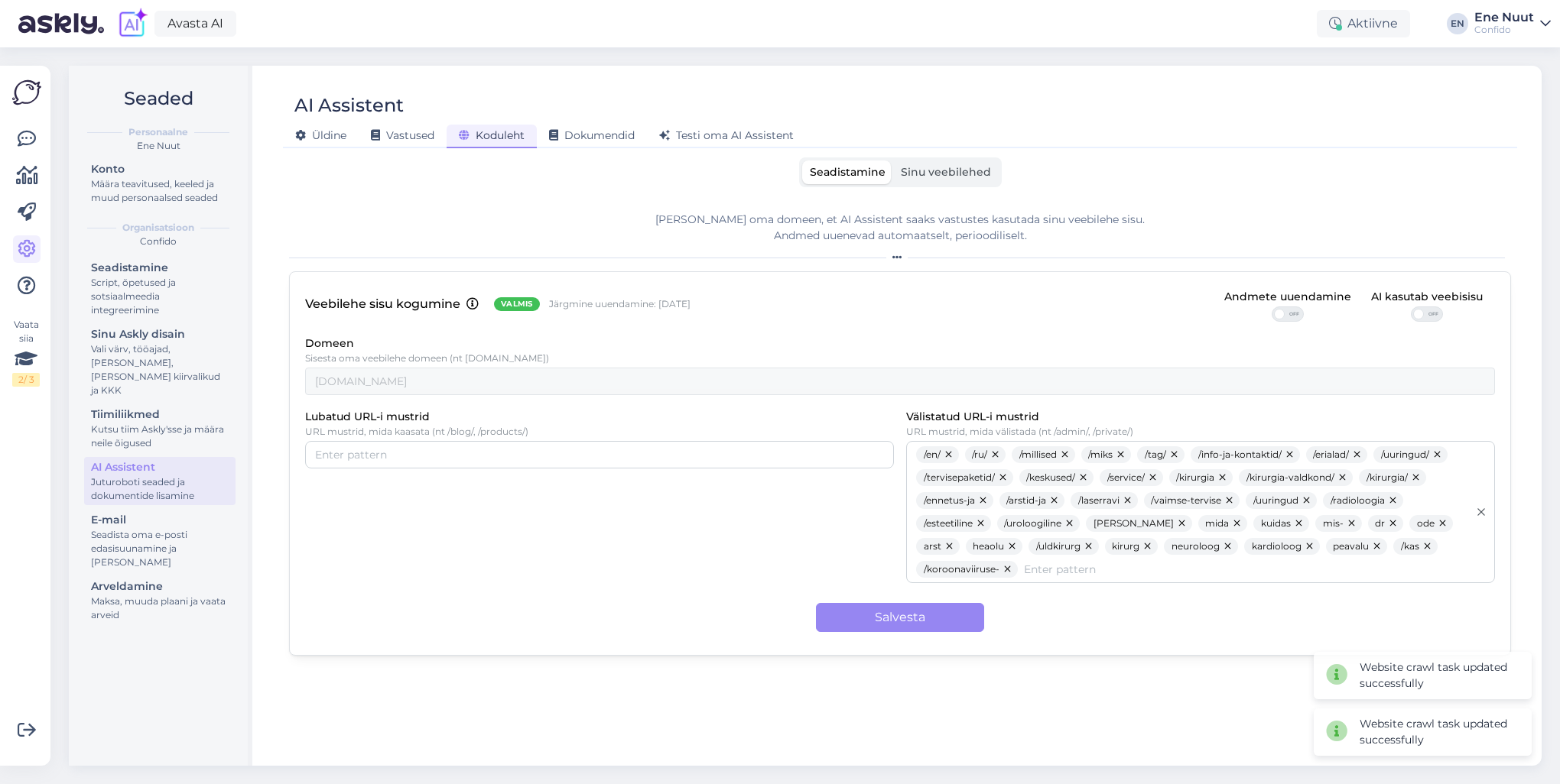
click at [946, 171] on span "Sinu veebilehed" at bounding box center [946, 172] width 90 height 13
click at [894, 160] on input "Sinu veebilehed" at bounding box center [894, 160] width 0 height 0
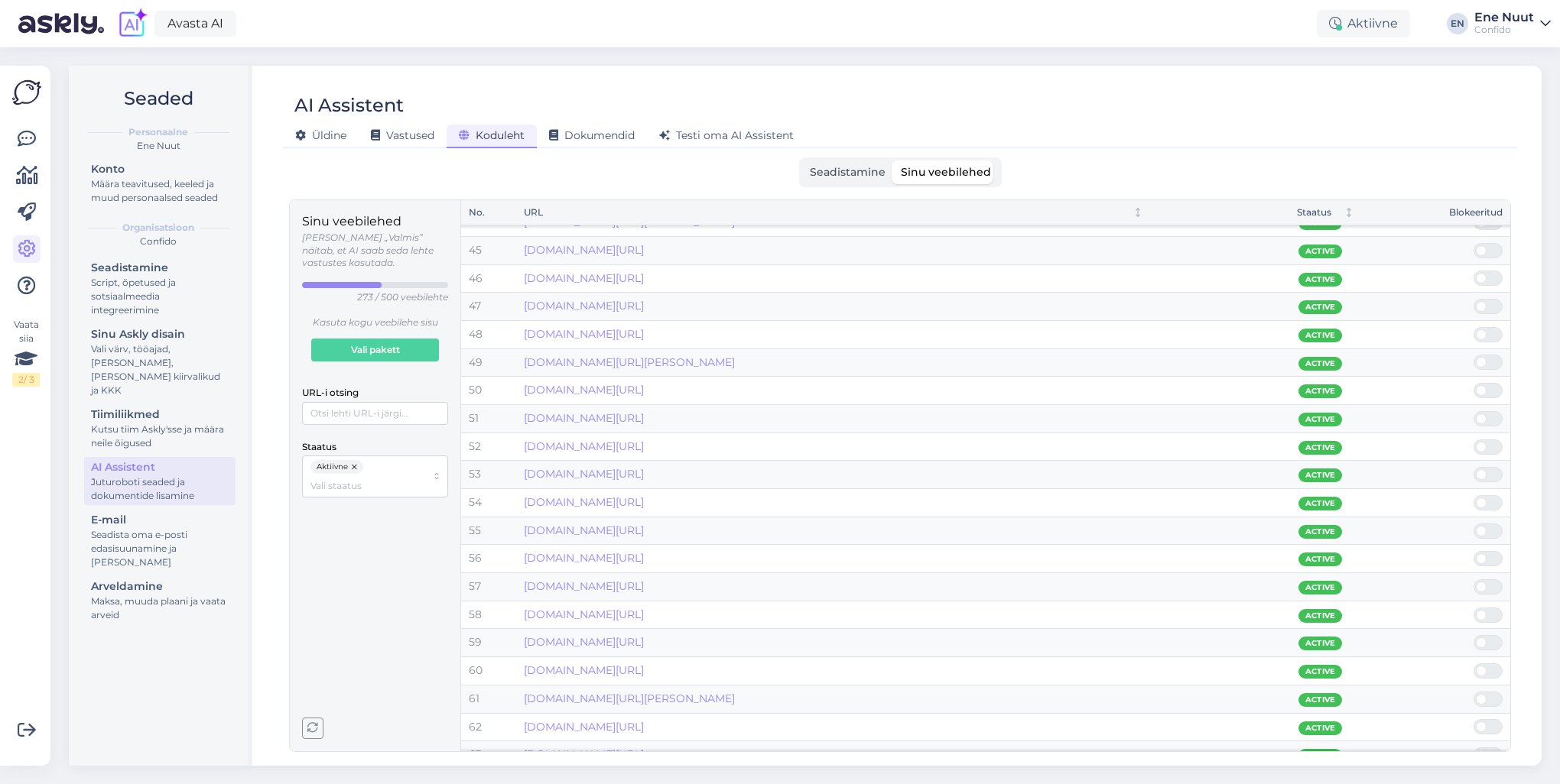
click at [306, 563] on span "button" at bounding box center [312, 728] width 20 height 20
click at [356, 402] on input "URL-i otsing" at bounding box center [375, 414] width 146 height 23
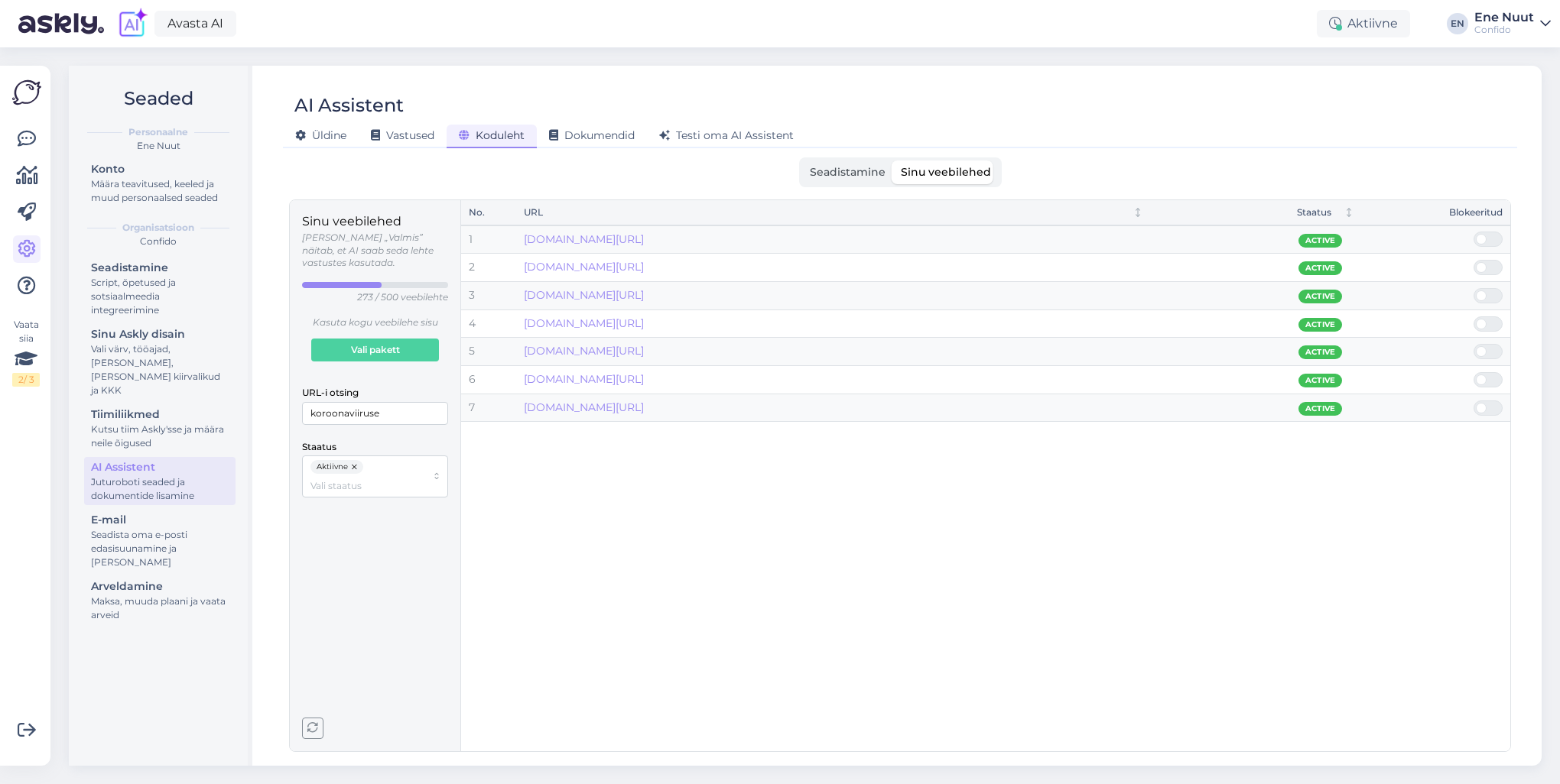
click at [1168, 239] on span at bounding box center [1496, 239] width 18 height 13
click at [1168, 231] on input "checkbox" at bounding box center [1474, 231] width 0 height 0
click at [1168, 239] on span at bounding box center [1496, 239] width 18 height 13
click at [1168, 231] on input "checkbox" at bounding box center [1474, 231] width 0 height 0
click at [1168, 241] on span at bounding box center [1496, 239] width 18 height 13
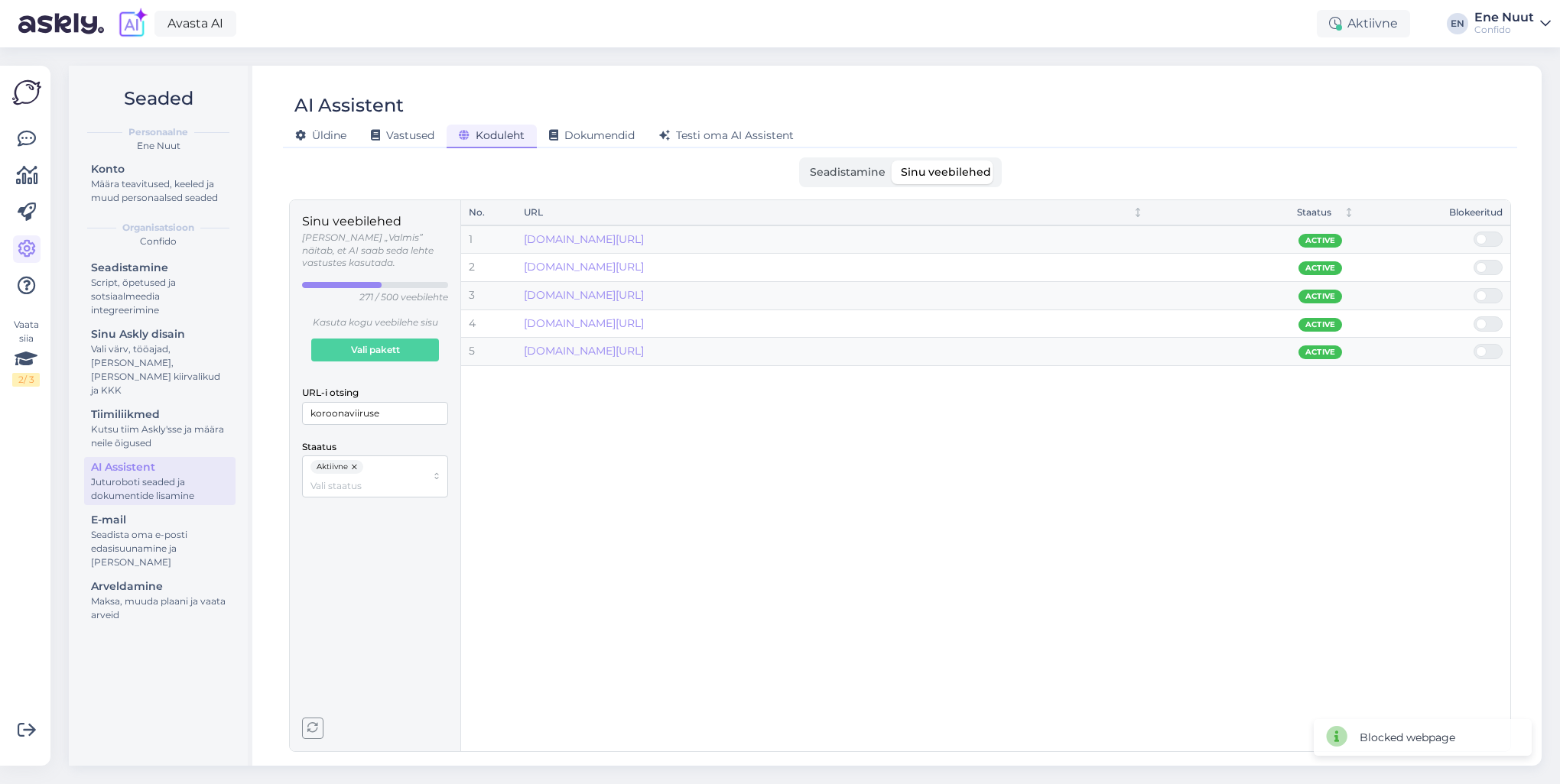
click at [1168, 231] on input "checkbox" at bounding box center [1474, 231] width 0 height 0
click at [1168, 236] on span at bounding box center [1496, 239] width 18 height 13
click at [1168, 231] on input "checkbox" at bounding box center [1474, 231] width 0 height 0
click at [1168, 247] on td at bounding box center [1436, 239] width 149 height 28
click at [1168, 235] on span at bounding box center [1496, 239] width 18 height 13
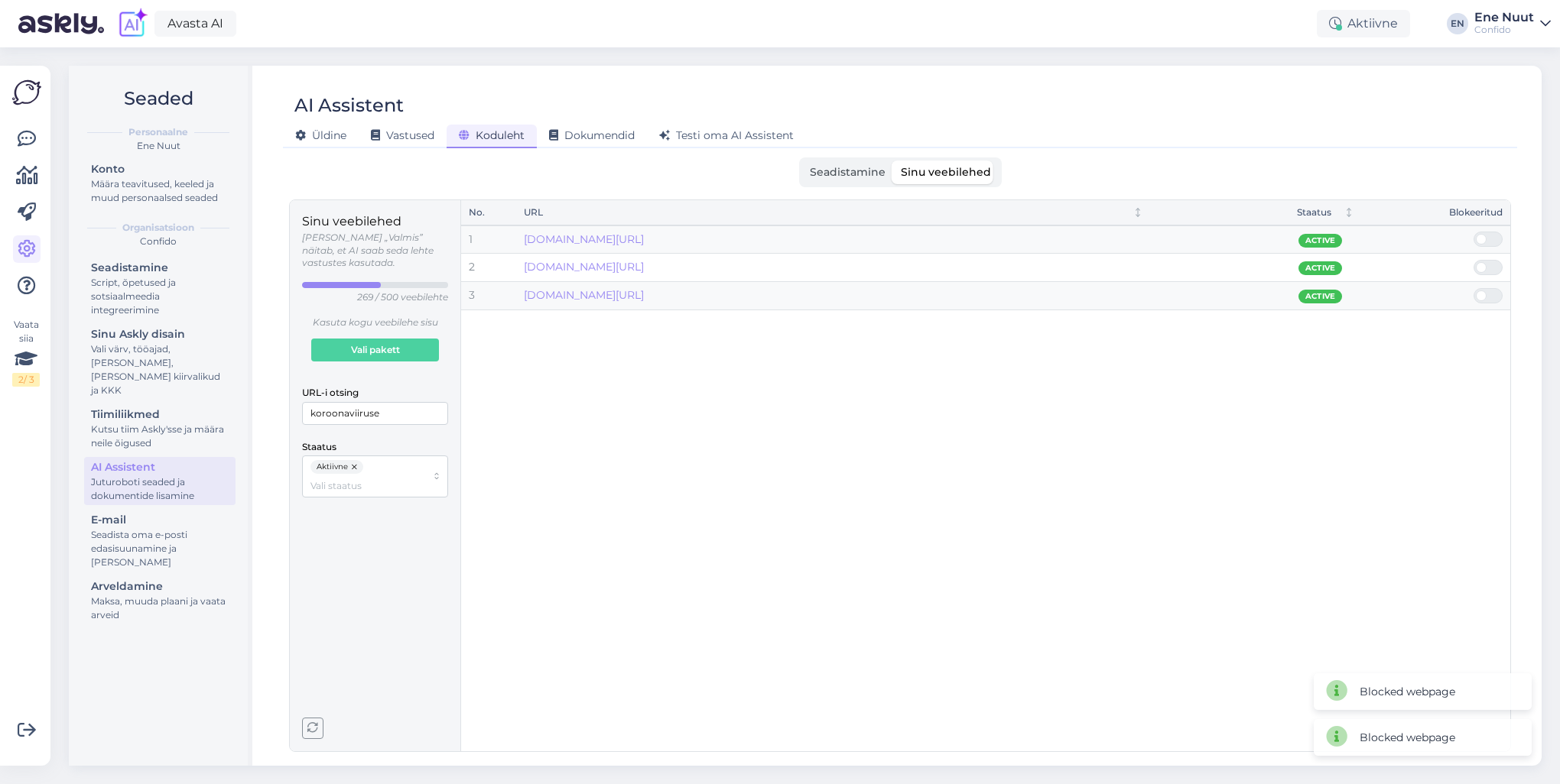
click at [1168, 231] on input "checkbox" at bounding box center [1474, 231] width 0 height 0
click at [1168, 241] on span at bounding box center [1496, 239] width 18 height 13
click at [1168, 231] on input "checkbox" at bounding box center [1474, 231] width 0 height 0
click at [1168, 243] on span at bounding box center [1496, 239] width 18 height 13
click at [1168, 231] on input "checkbox" at bounding box center [1474, 231] width 0 height 0
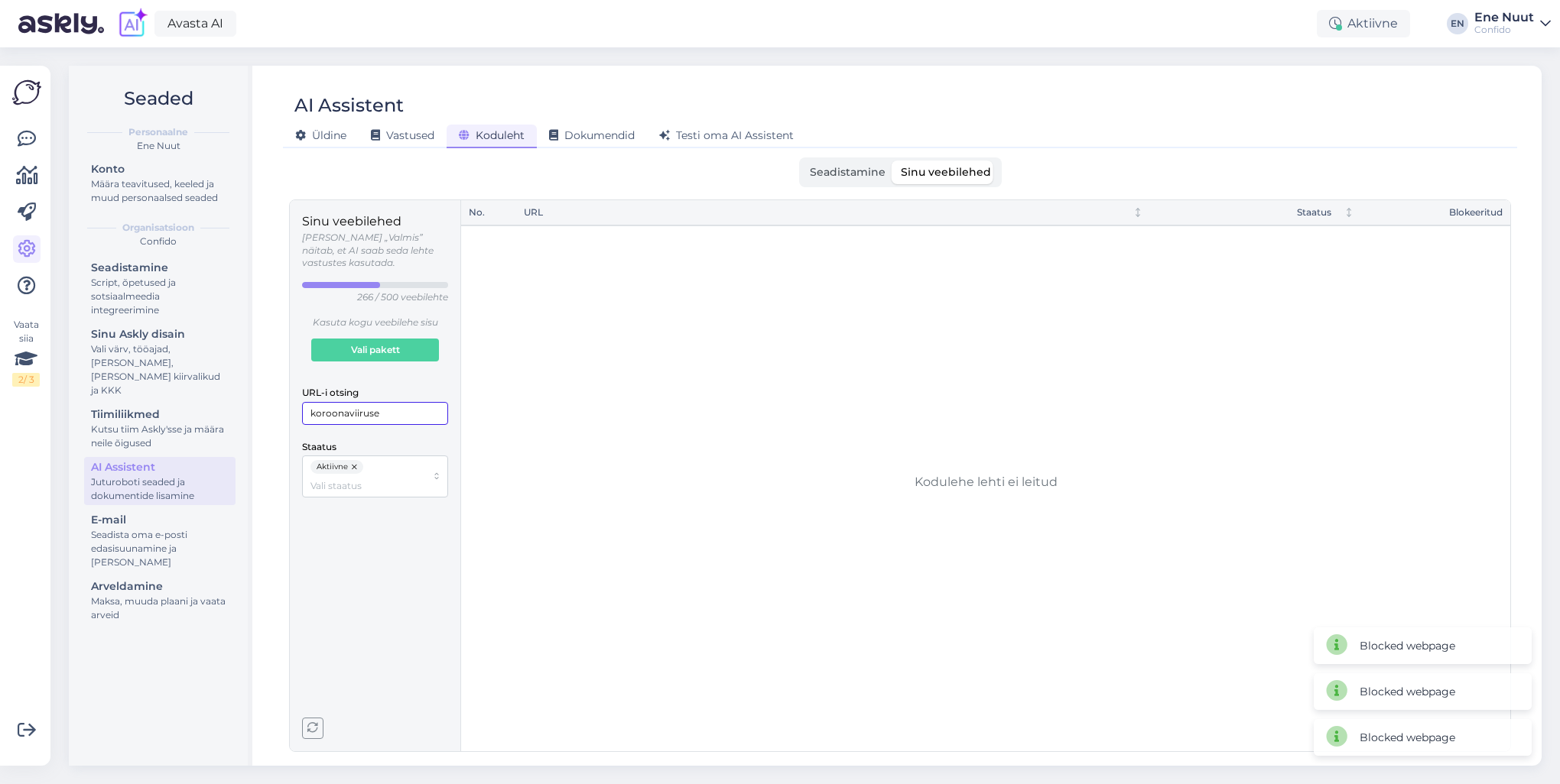
click at [393, 402] on input "koroonaviiruse" at bounding box center [375, 414] width 146 height 23
drag, startPoint x: 412, startPoint y: 395, endPoint x: 298, endPoint y: 392, distance: 114.0
click at [298, 392] on div "Sinu veebilehed Olek „Valmis” näitab, et AI saab seda lehte vastustes kasutada.…" at bounding box center [375, 476] width 171 height 551
type input "antikeha"
drag, startPoint x: 361, startPoint y: 396, endPoint x: 253, endPoint y: 392, distance: 108.1
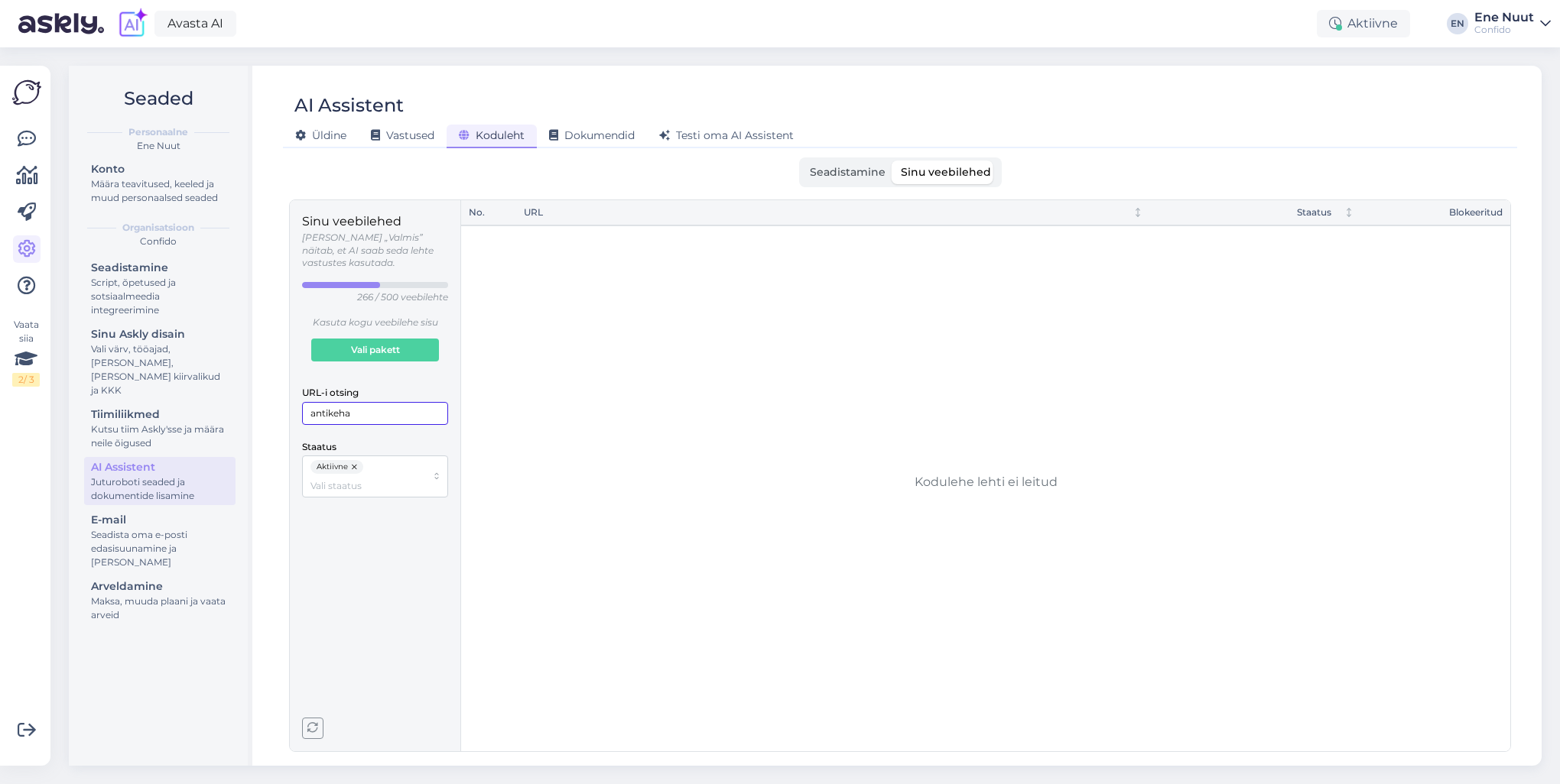
click at [253, 392] on div "Seaded Personaalne Ene Nuut Konto Määra teavitused, keeled ja muud personaalsed…" at bounding box center [805, 416] width 1473 height 701
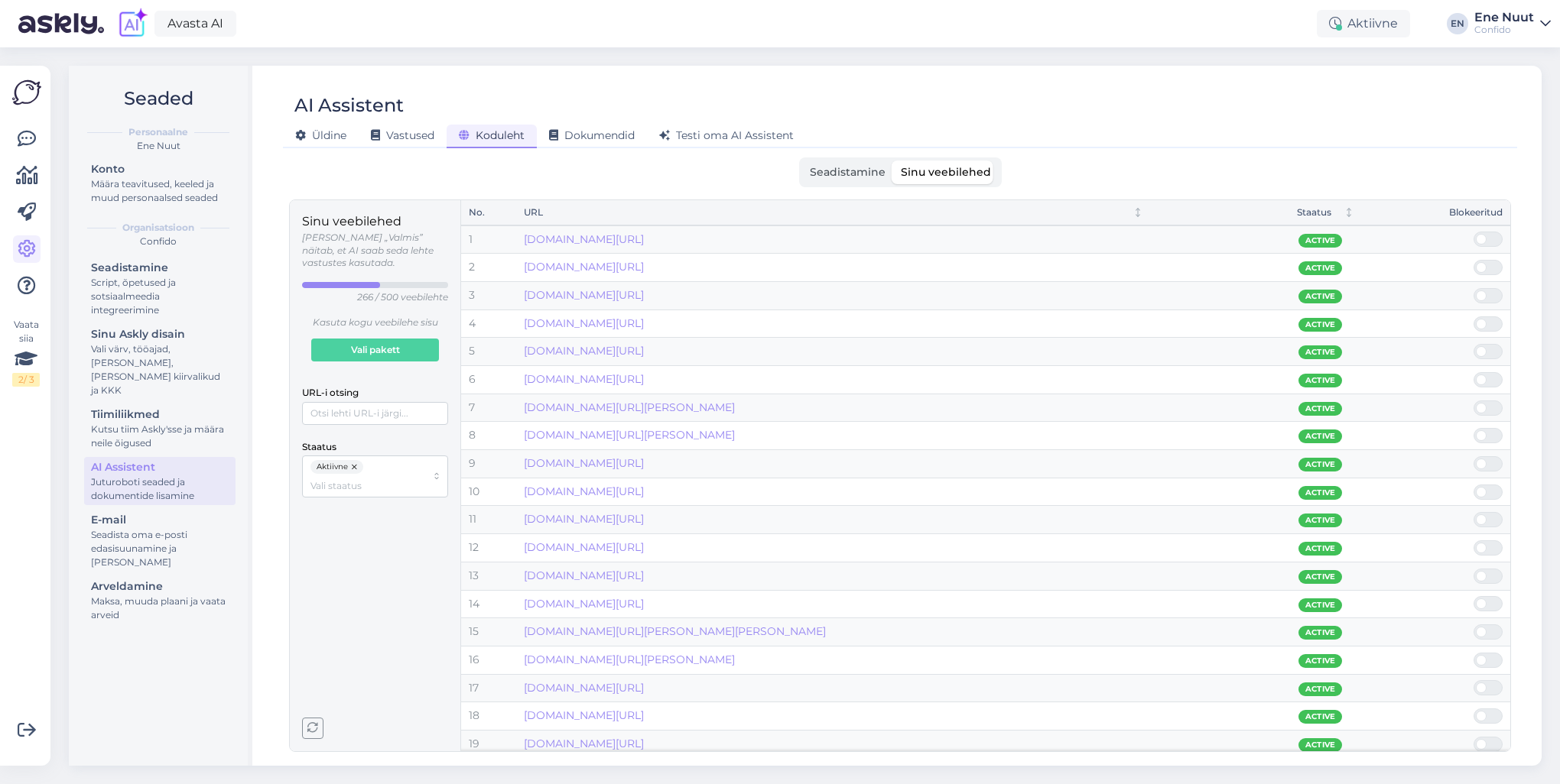
click at [413, 563] on div "Sinu veebilehed Olek „Valmis” näitab, et AI saab seda lehte vastustes kasutada.…" at bounding box center [375, 475] width 146 height 527
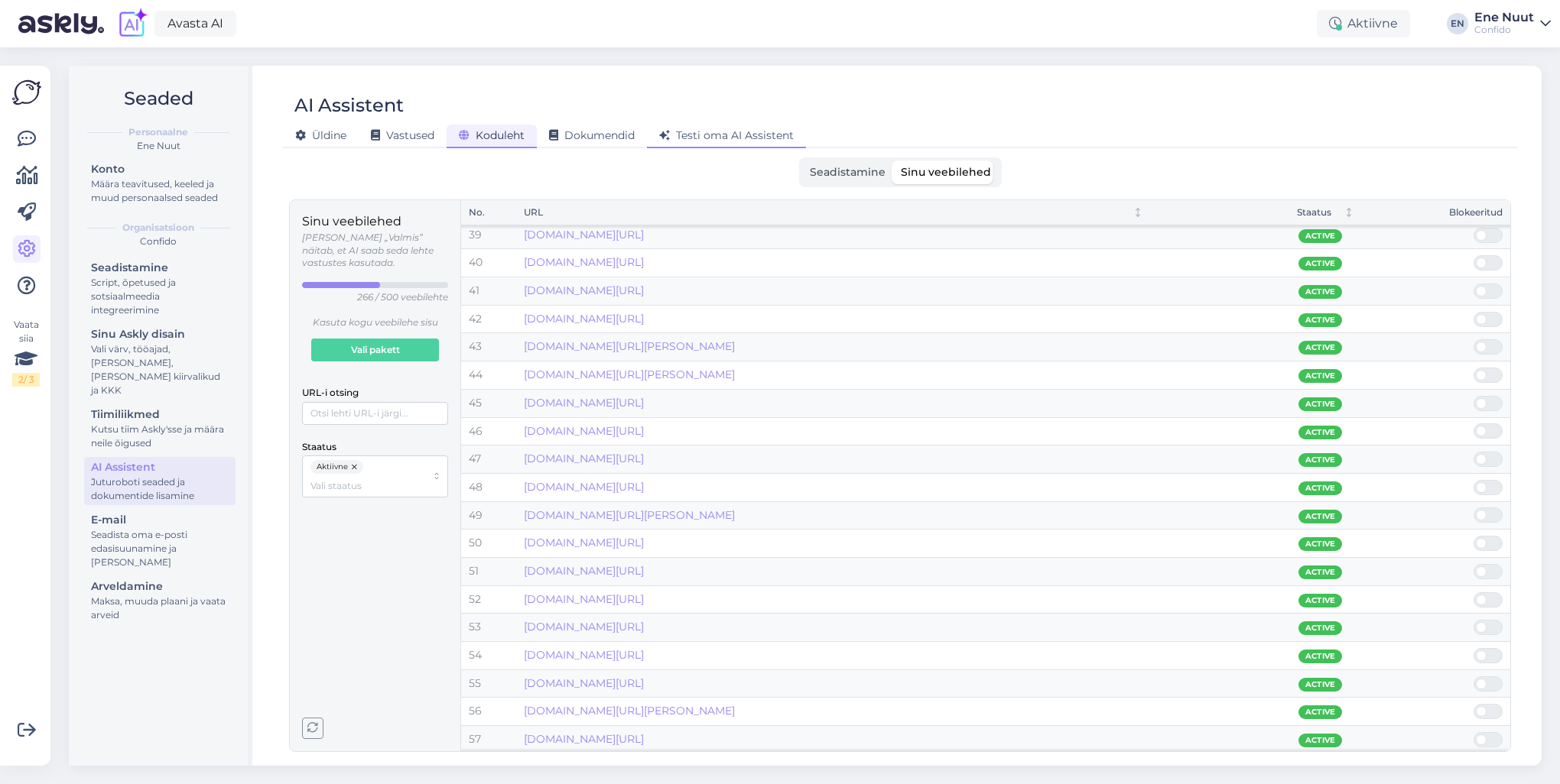
click at [739, 132] on span "Testi oma AI Assistent" at bounding box center [727, 135] width 134 height 13
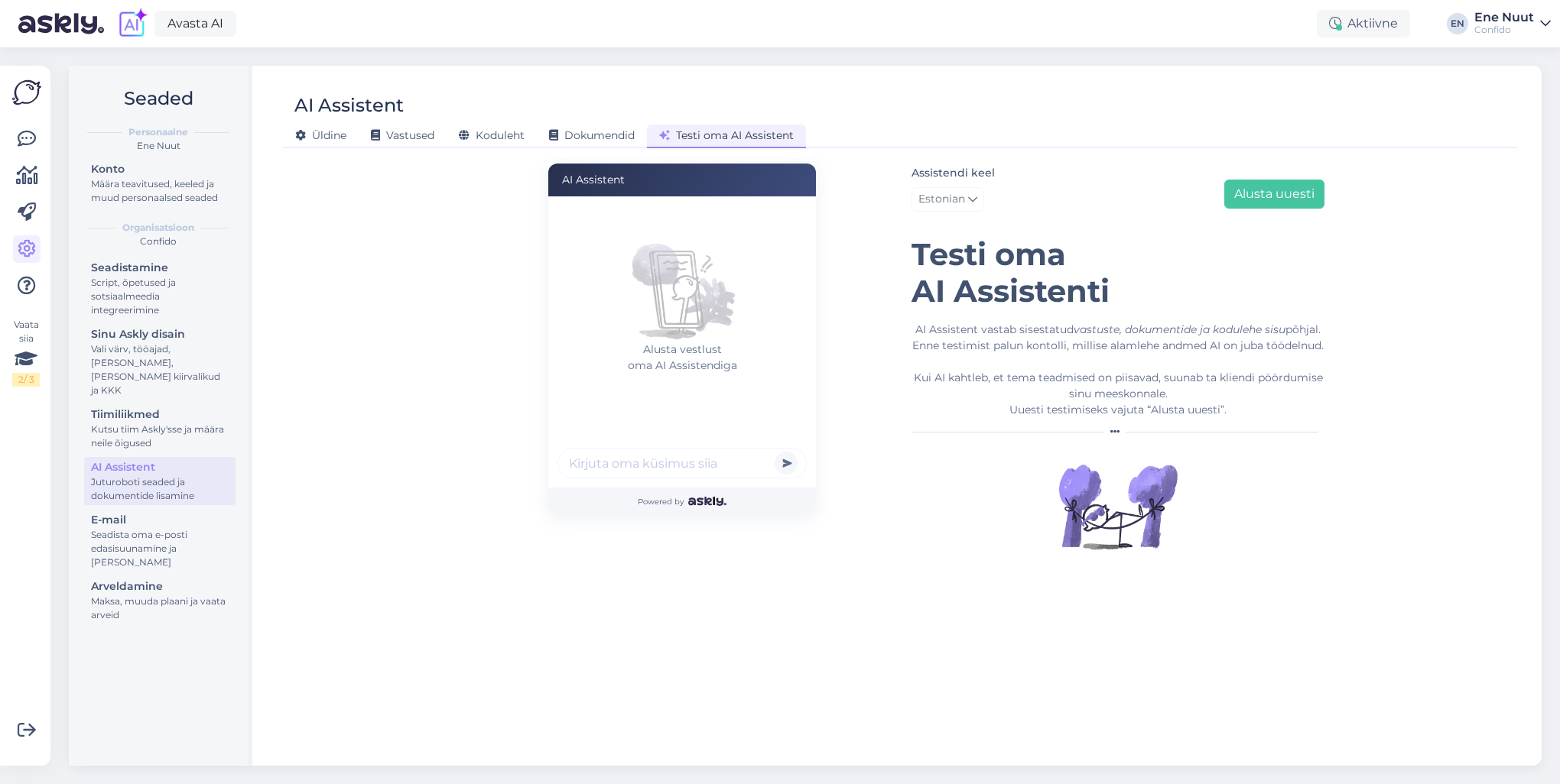
click at [714, 457] on input "text" at bounding box center [683, 463] width 250 height 31
type input "tahan saledaks saada"
click at [775, 452] on button "submit" at bounding box center [786, 463] width 23 height 23
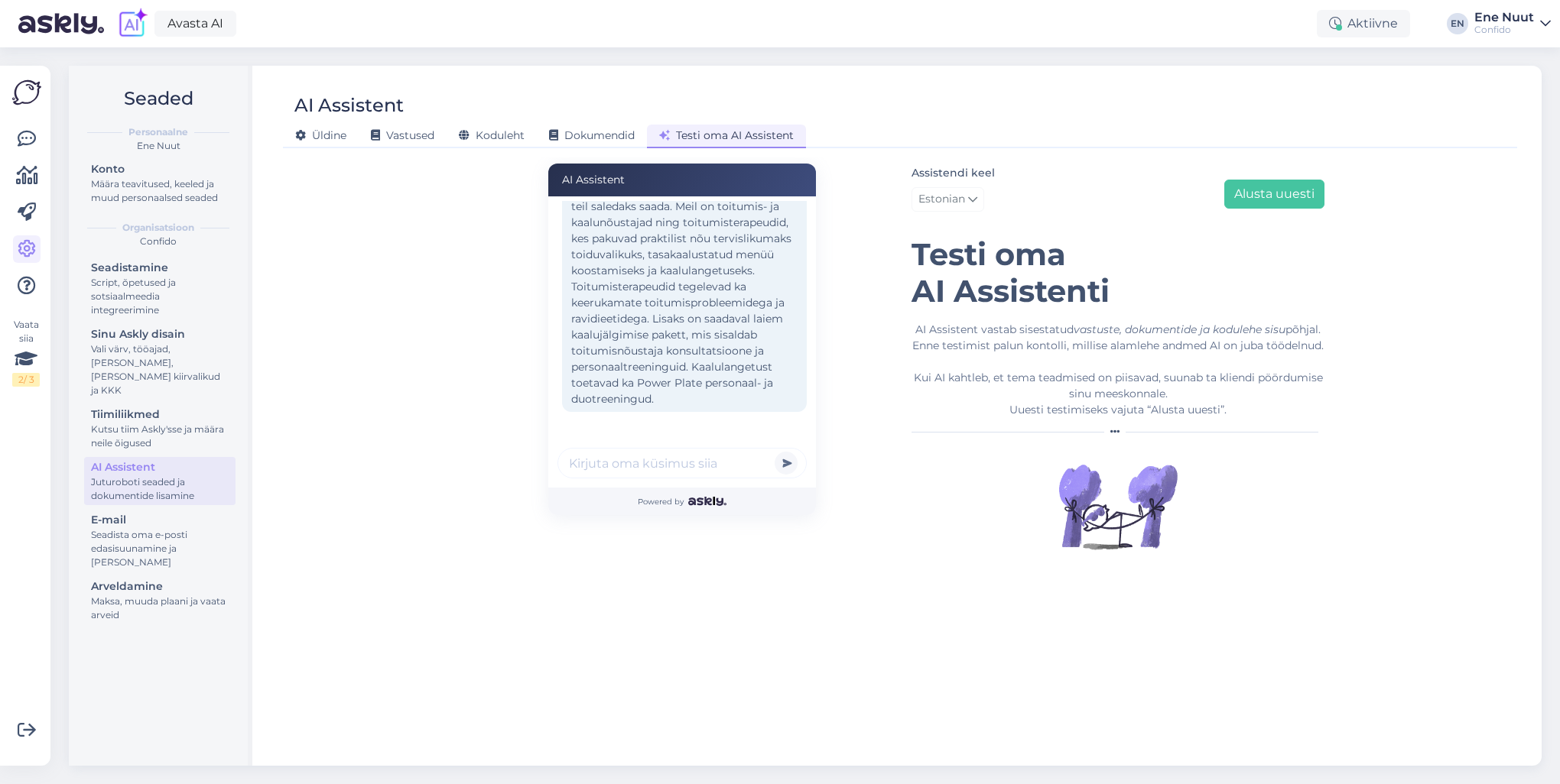
scroll to position [142, 0]
click at [482, 134] on span "Koduleht" at bounding box center [492, 135] width 66 height 13
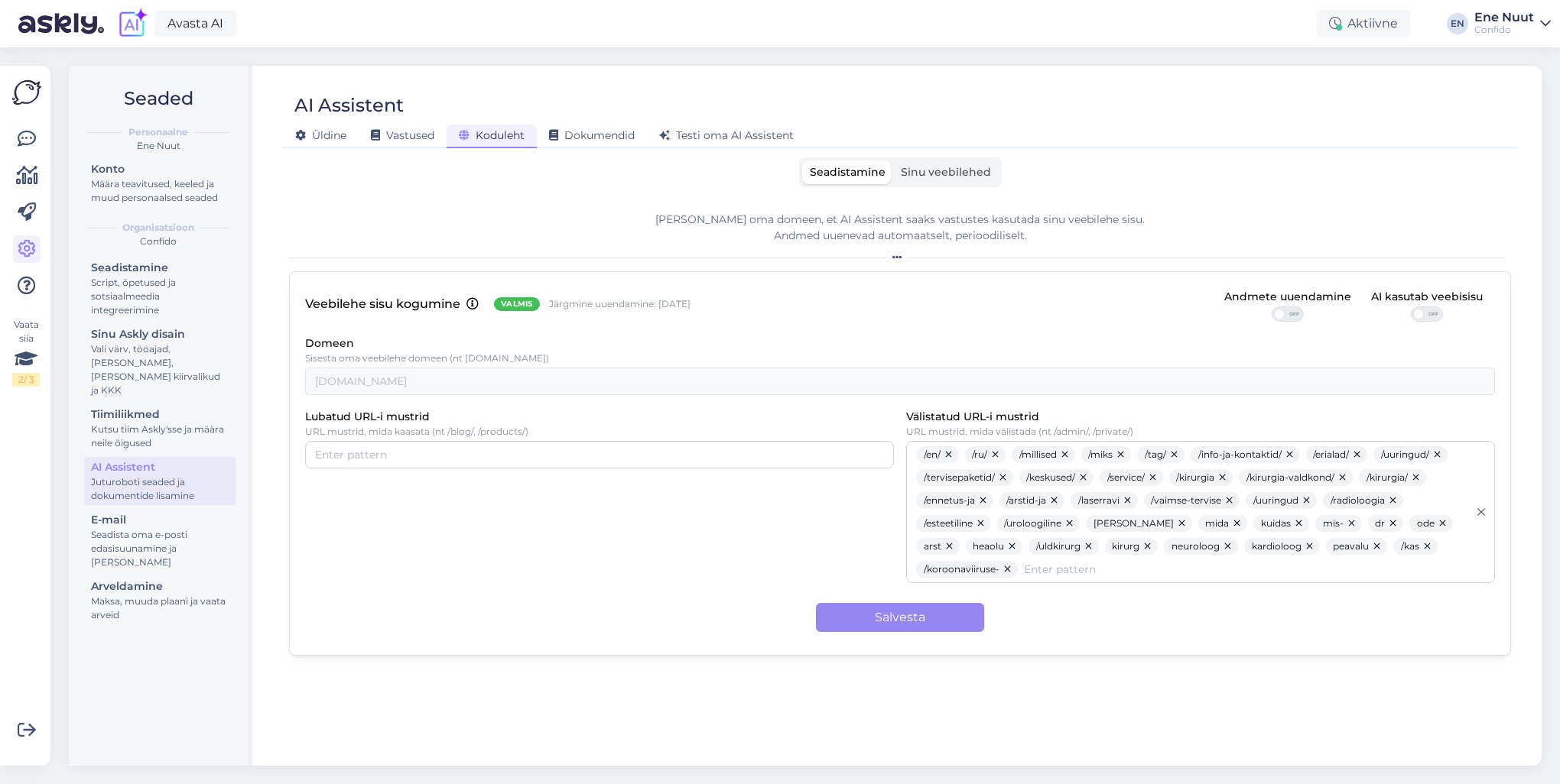
click at [939, 172] on span "Sinu veebilehed" at bounding box center [946, 172] width 90 height 13
click at [894, 160] on input "Sinu veebilehed" at bounding box center [894, 160] width 0 height 0
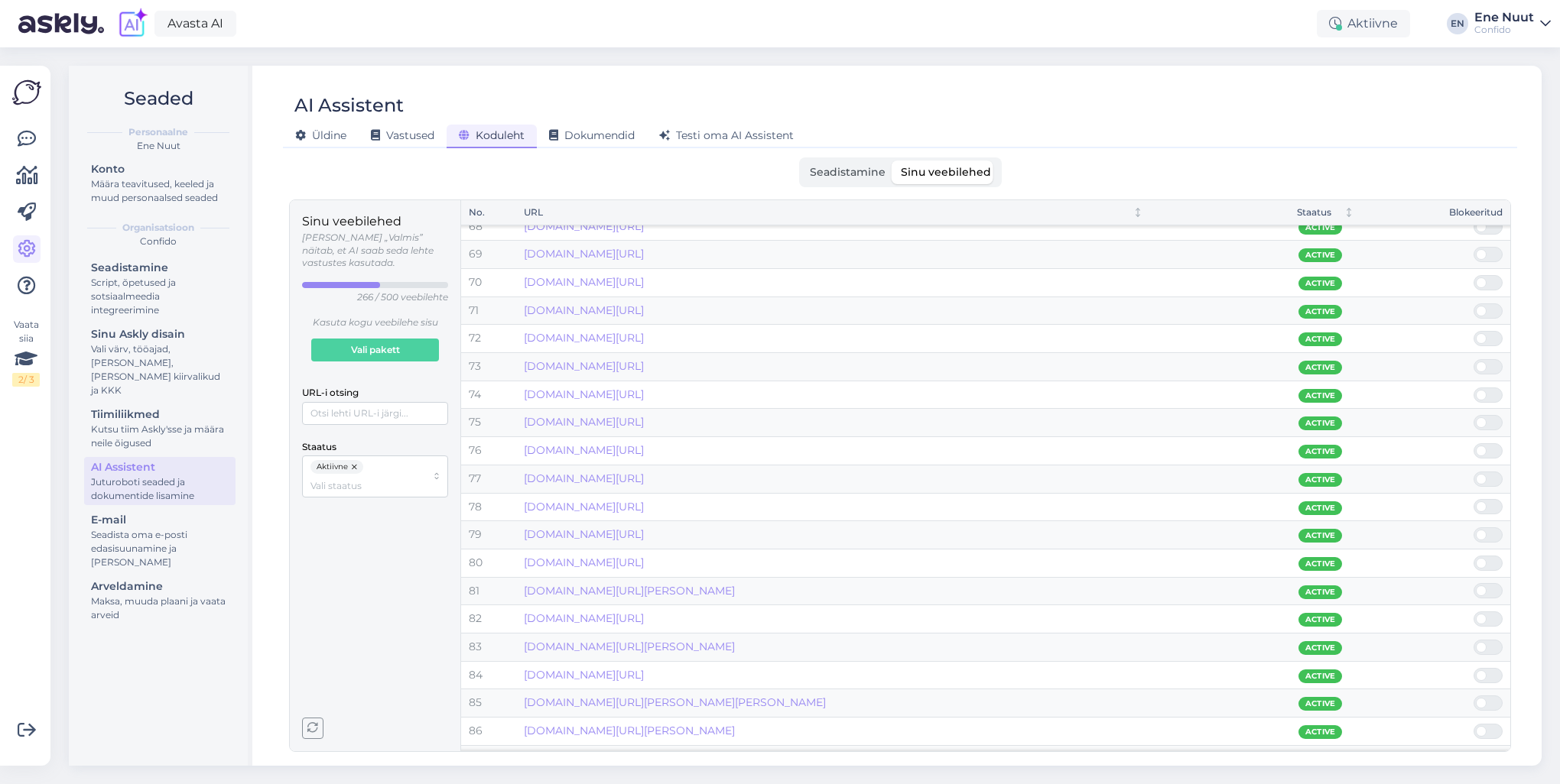
scroll to position [1987, 0]
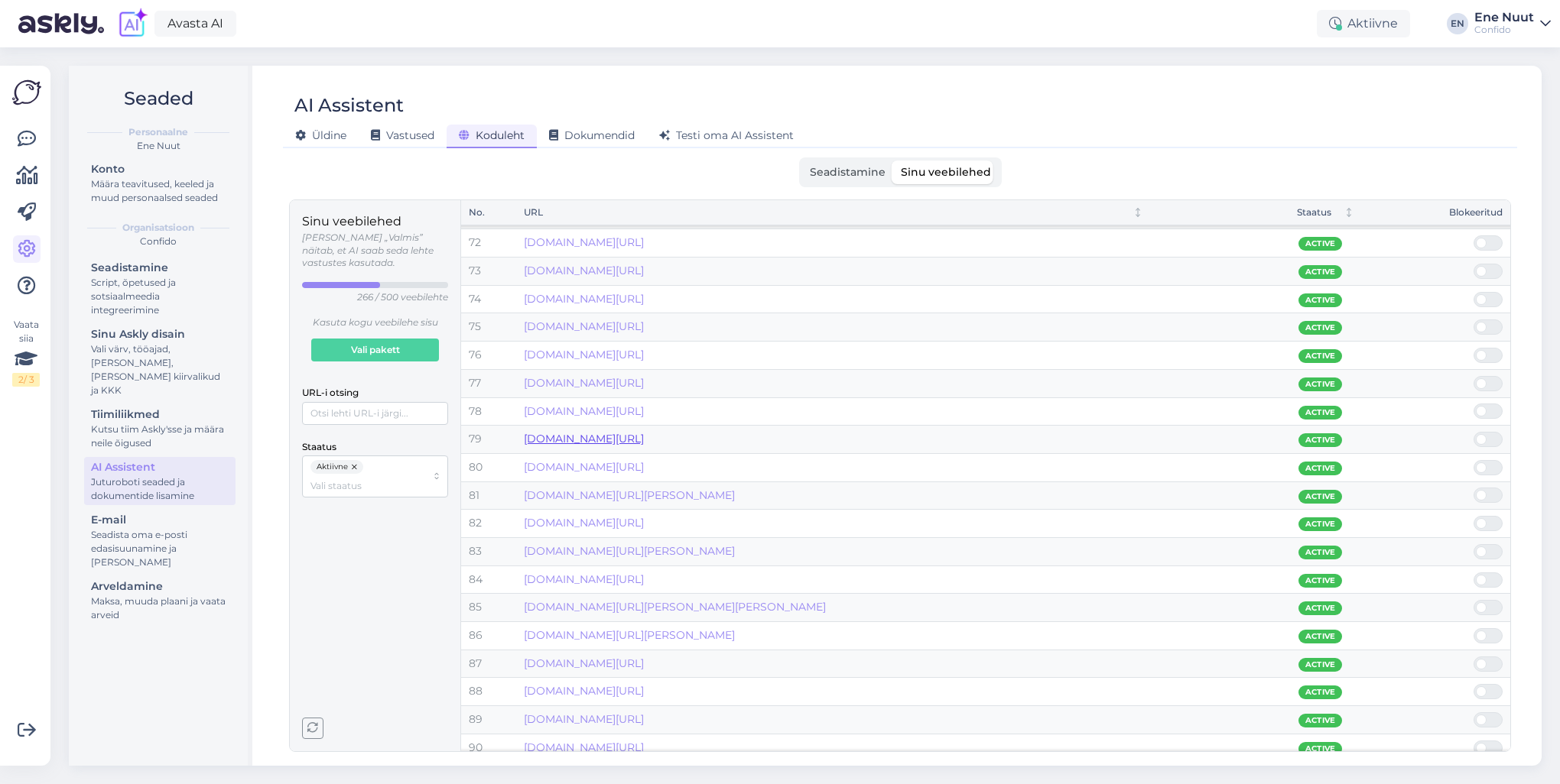
click at [644, 434] on link "www.confido.ee/kingiideed-jouludeks/" at bounding box center [584, 439] width 120 height 13
click at [1168, 435] on span at bounding box center [1481, 440] width 11 height 11
click at [1168, 432] on input "checkbox" at bounding box center [1474, 432] width 0 height 0
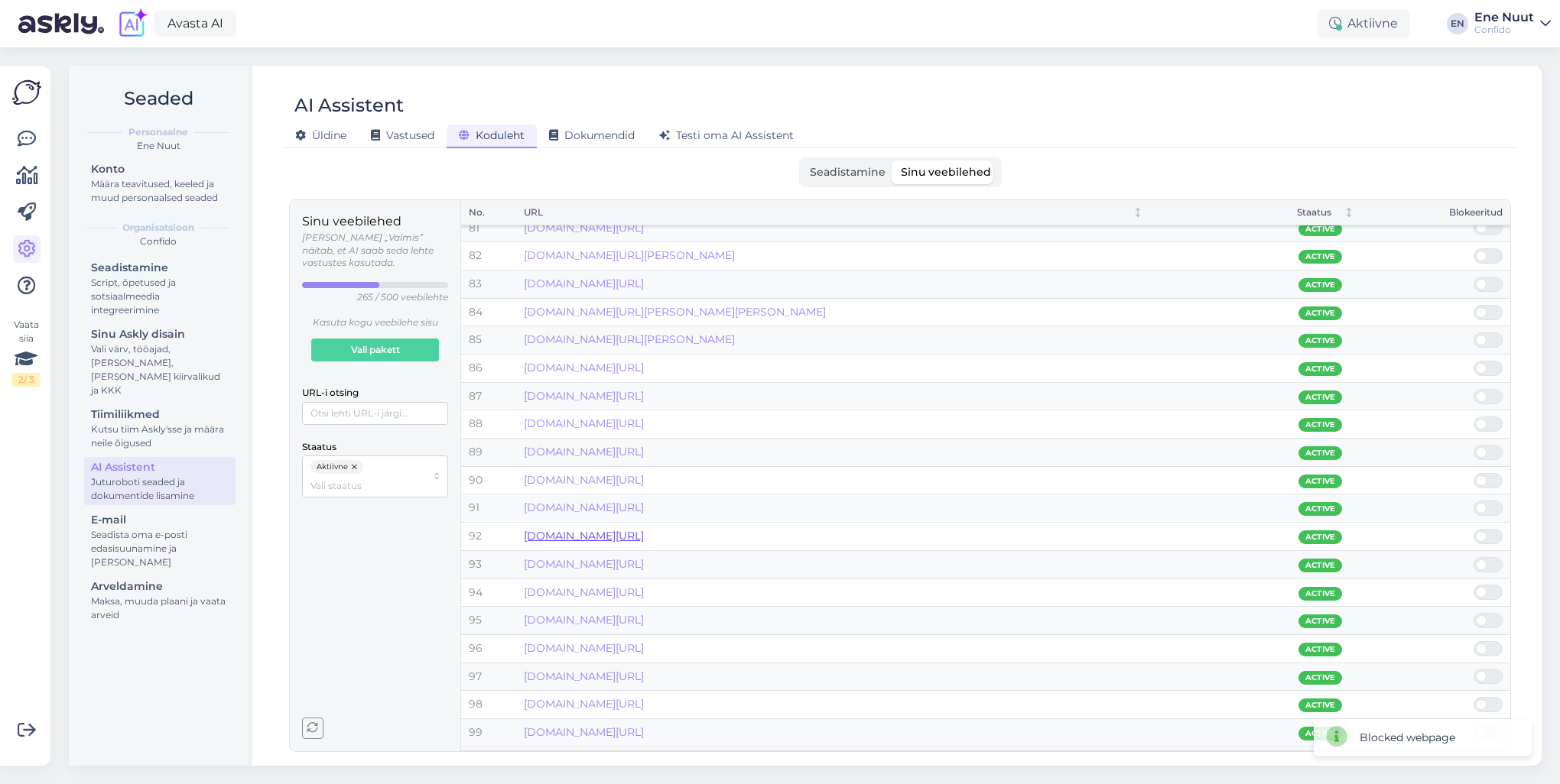
scroll to position [2270, 0]
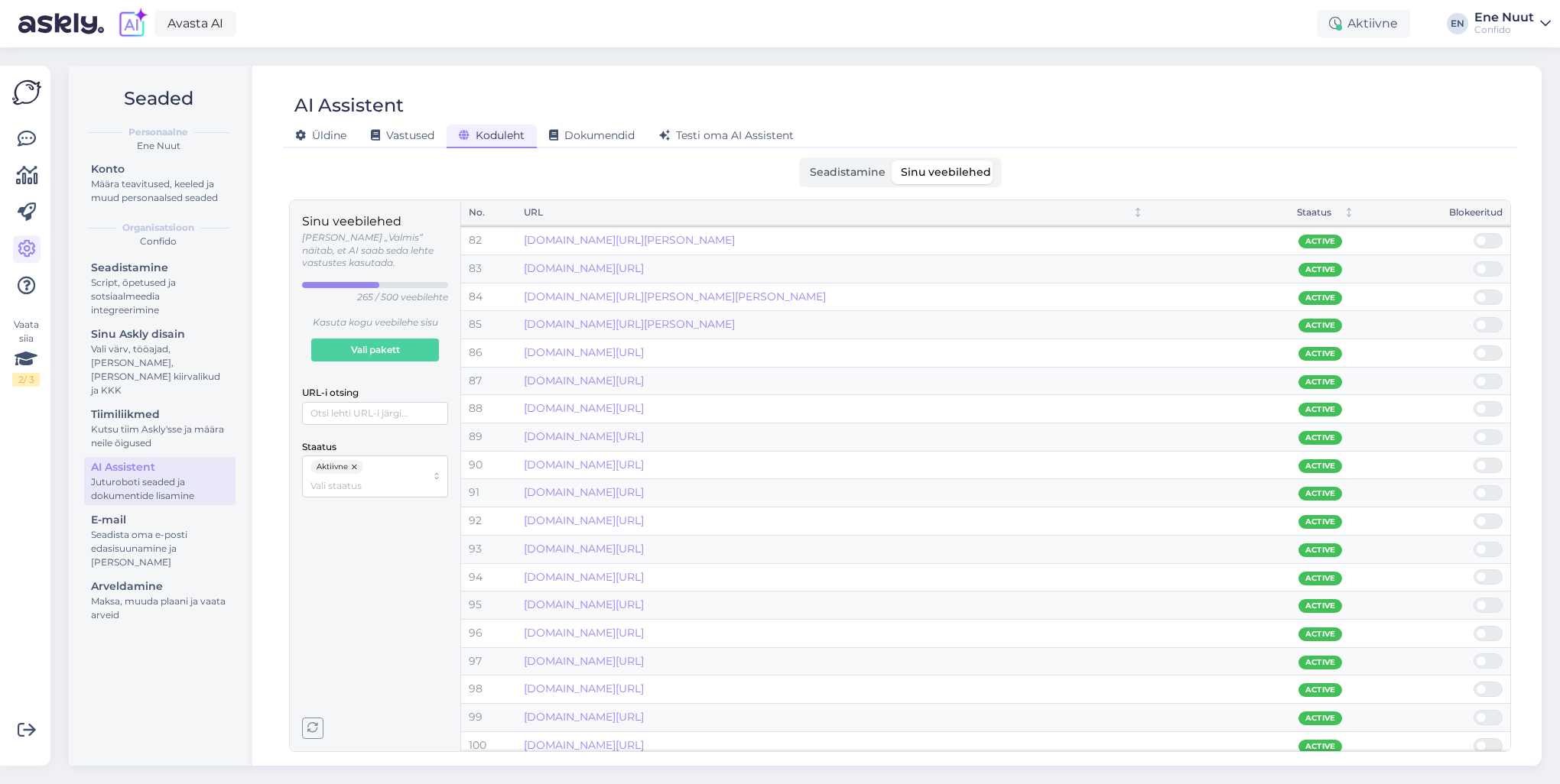
click at [1168, 487] on span at bounding box center [1496, 493] width 18 height 13
click at [1168, 486] on input "checkbox" at bounding box center [1474, 486] width 0 height 0
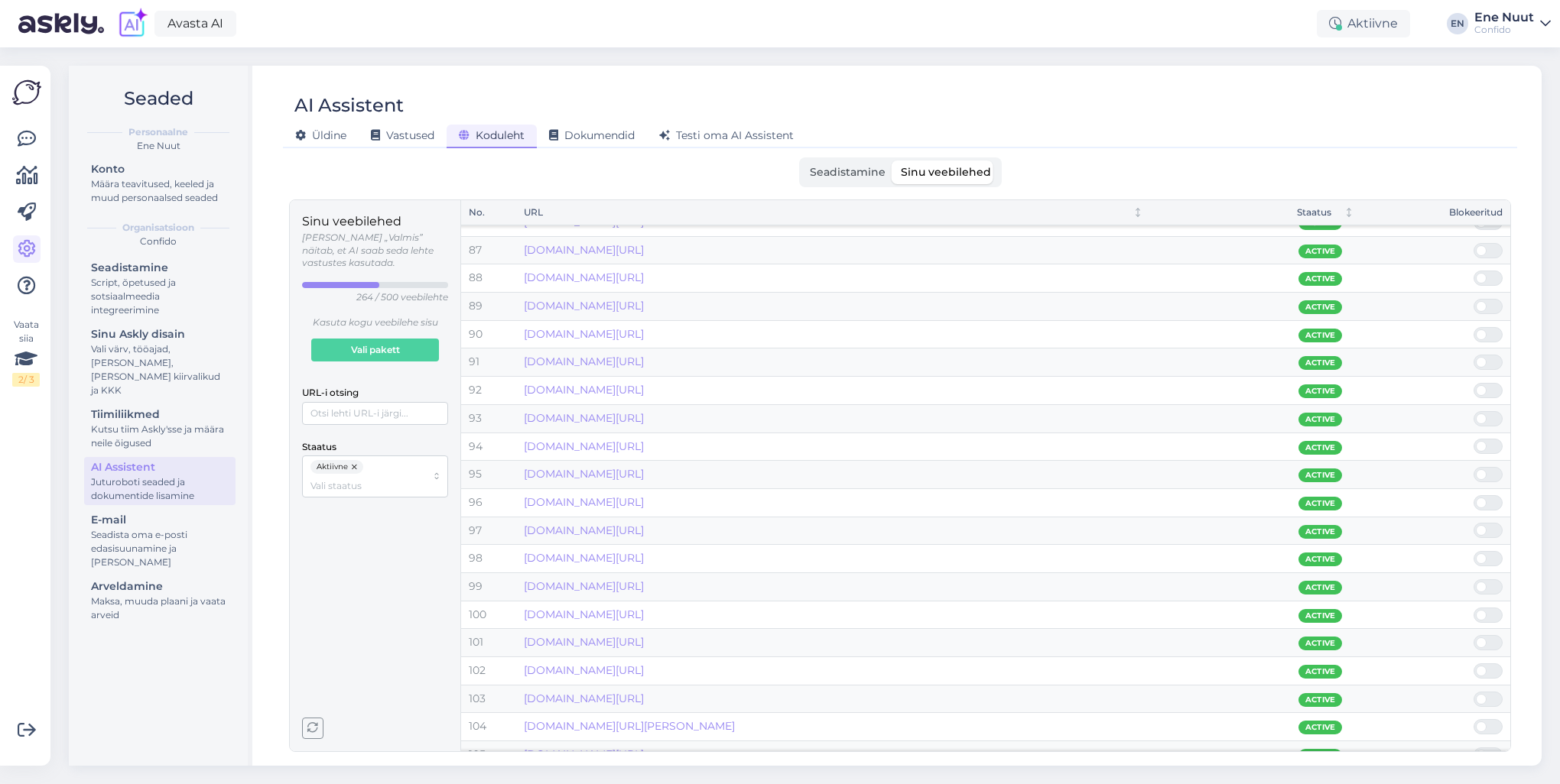
scroll to position [2423, 0]
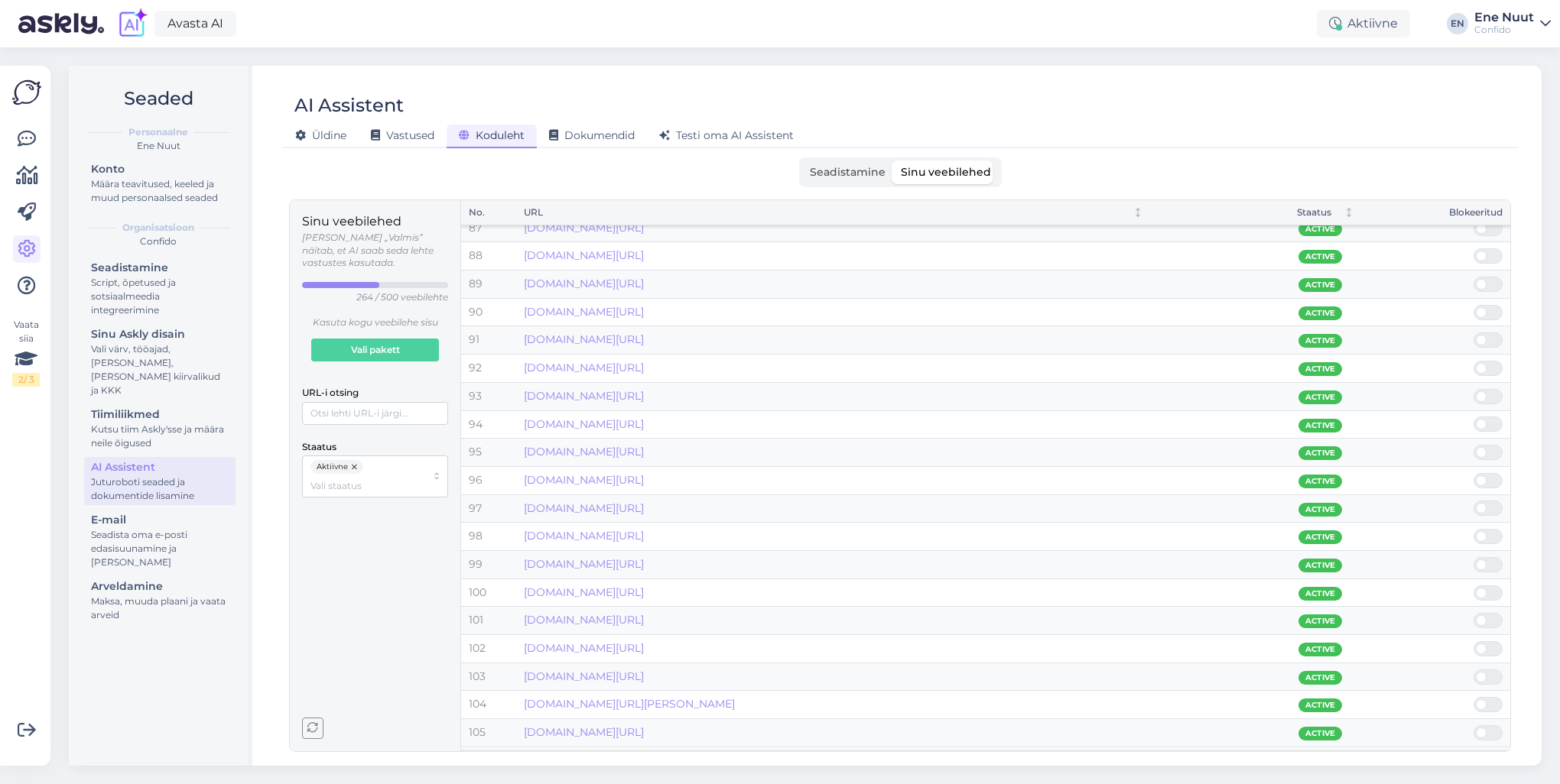
click at [1168, 445] on span at bounding box center [1496, 452] width 18 height 13
click at [1168, 445] on input "checkbox" at bounding box center [1474, 445] width 0 height 0
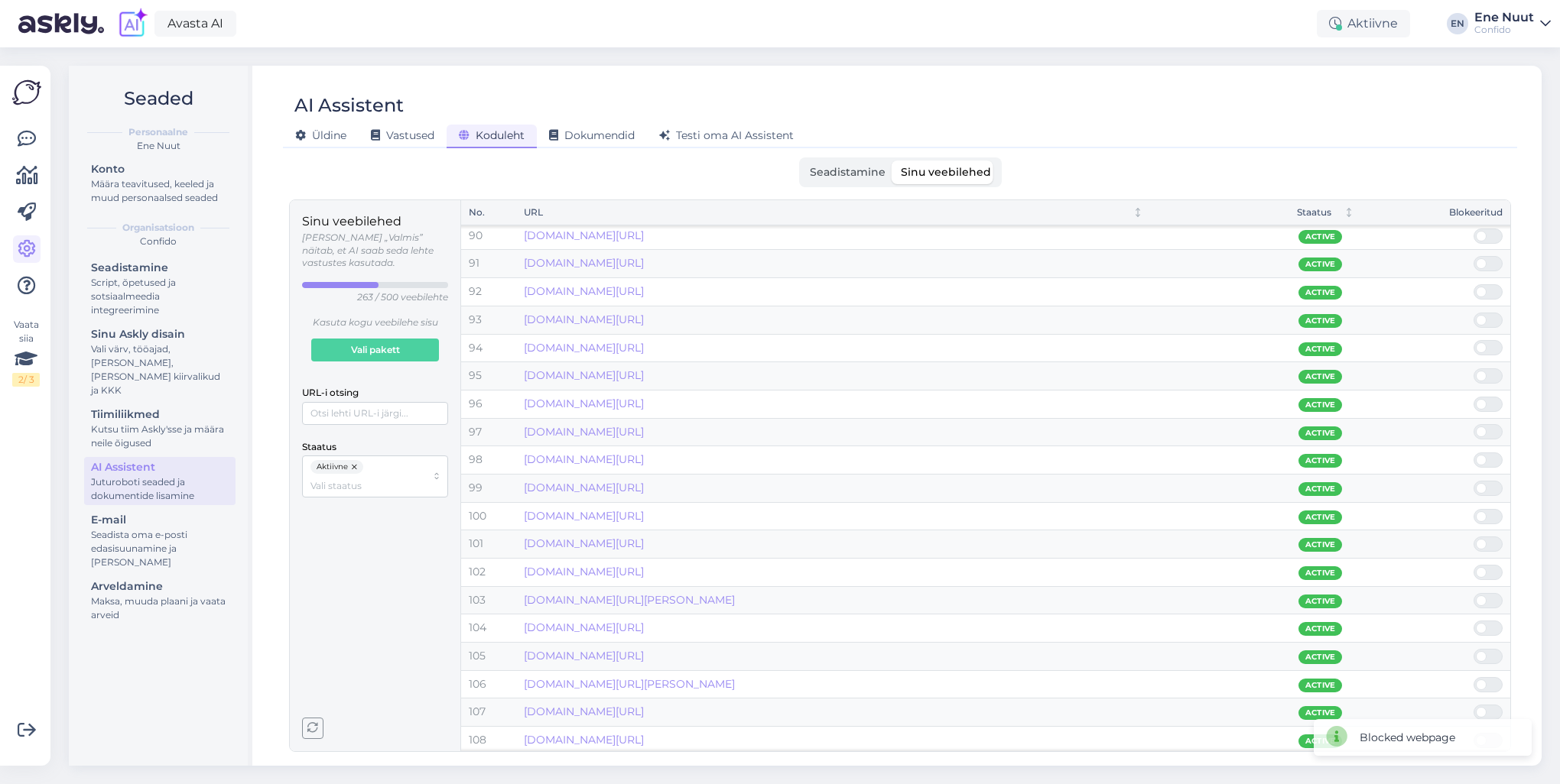
click at [1168, 537] on span at bounding box center [1496, 544] width 18 height 13
click at [1168, 536] on input "checkbox" at bounding box center [1474, 536] width 0 height 0
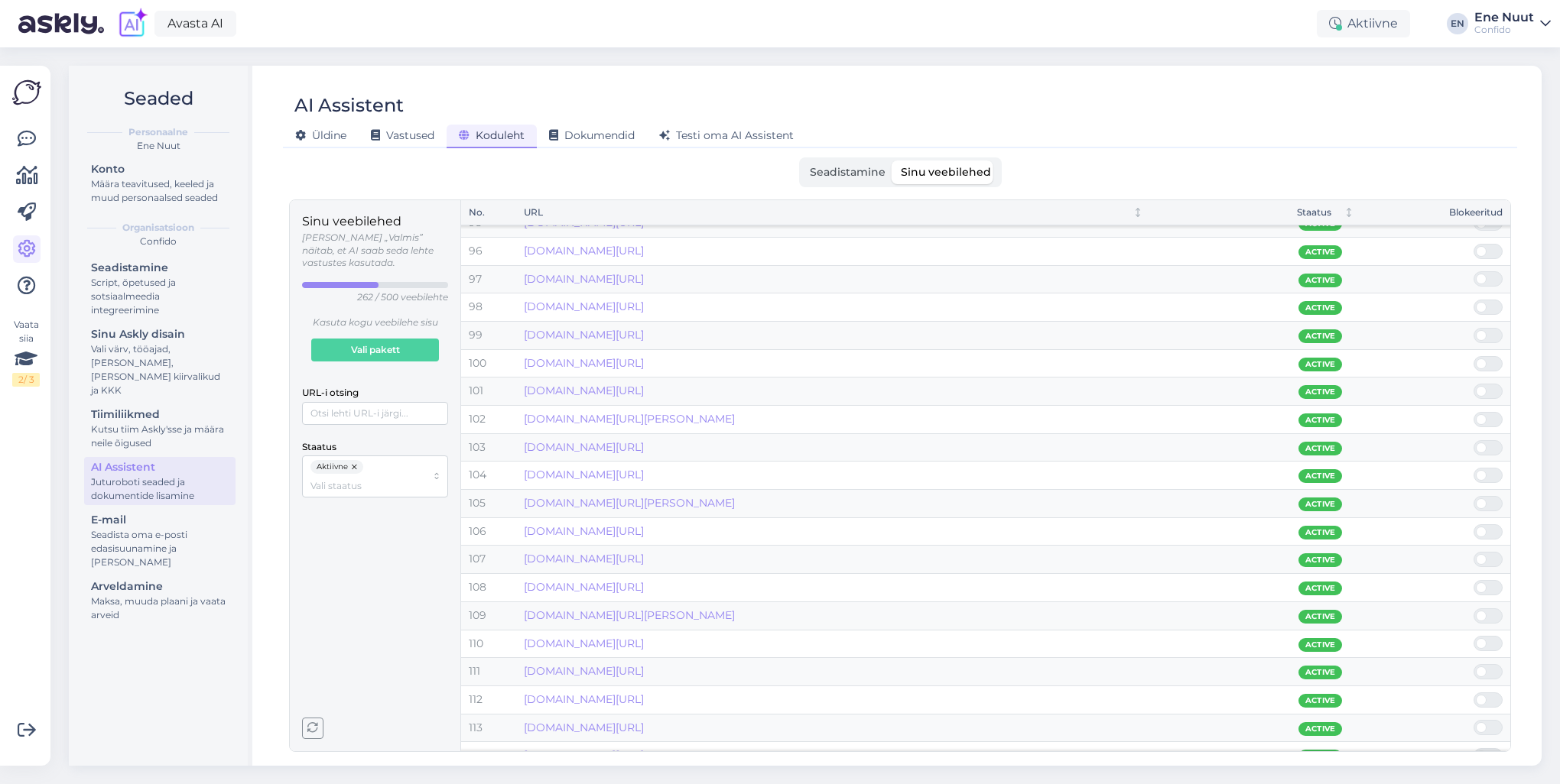
scroll to position [2729, 0]
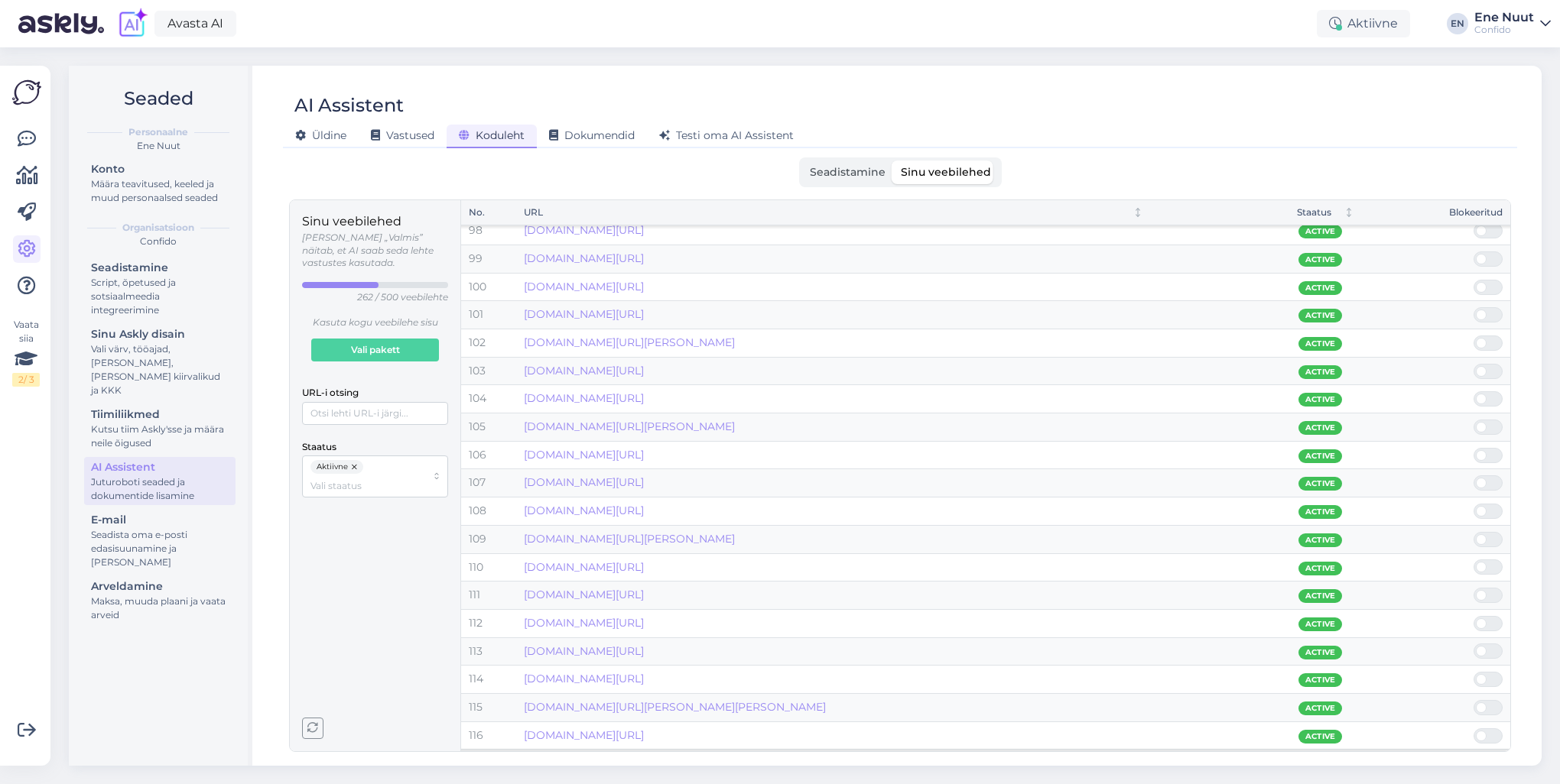
click at [1168, 535] on span at bounding box center [1481, 539] width 11 height 11
click at [1168, 532] on input "checkbox" at bounding box center [1474, 532] width 0 height 0
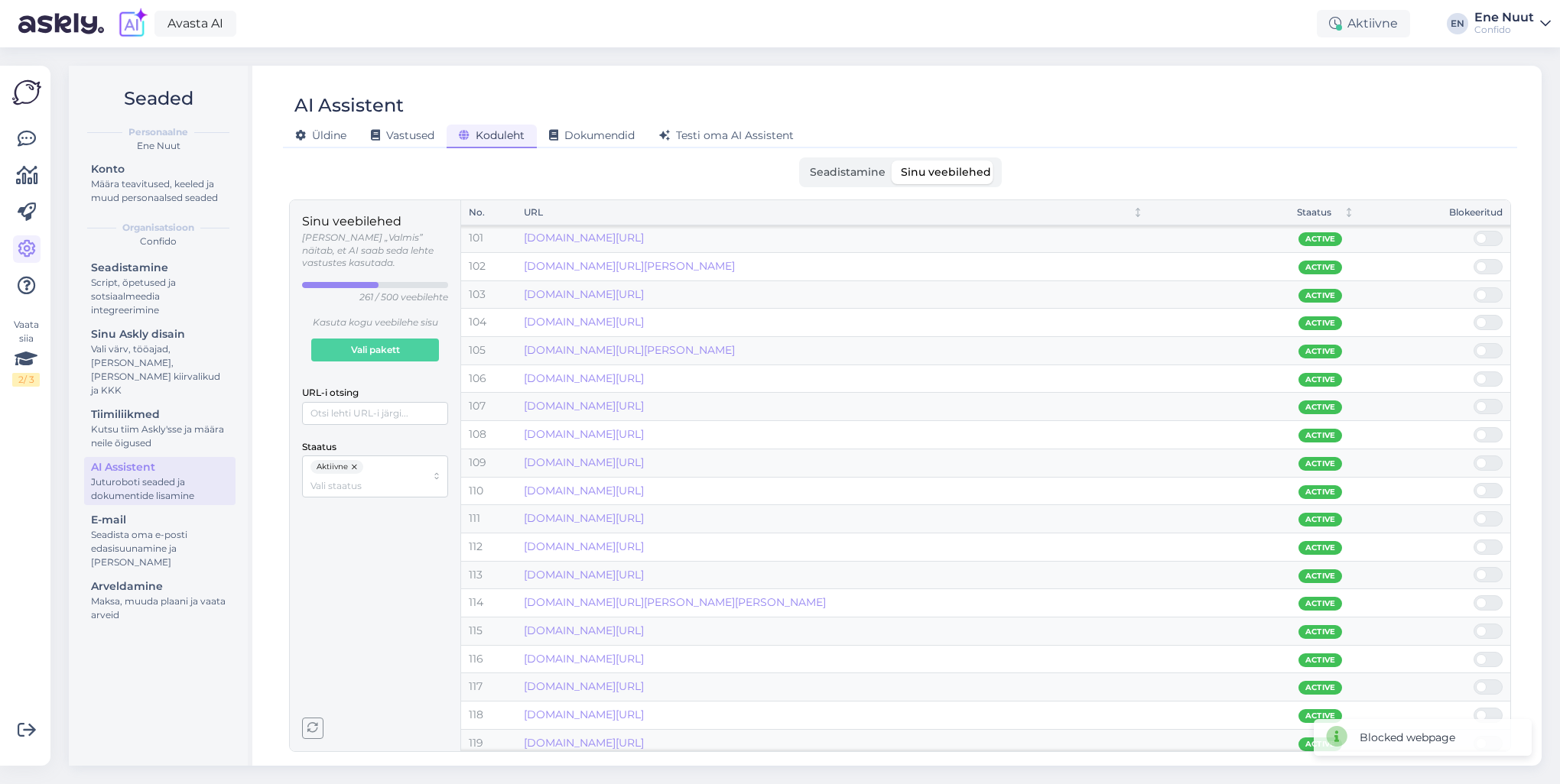
click at [1168, 563] on span at bounding box center [1496, 603] width 18 height 13
click at [1168, 563] on input "checkbox" at bounding box center [1474, 596] width 0 height 0
click at [1168, 563] on div at bounding box center [1488, 604] width 29 height 15
click at [1168, 563] on input "checkbox" at bounding box center [1474, 596] width 0 height 0
click at [1168, 563] on span at bounding box center [1496, 631] width 18 height 13
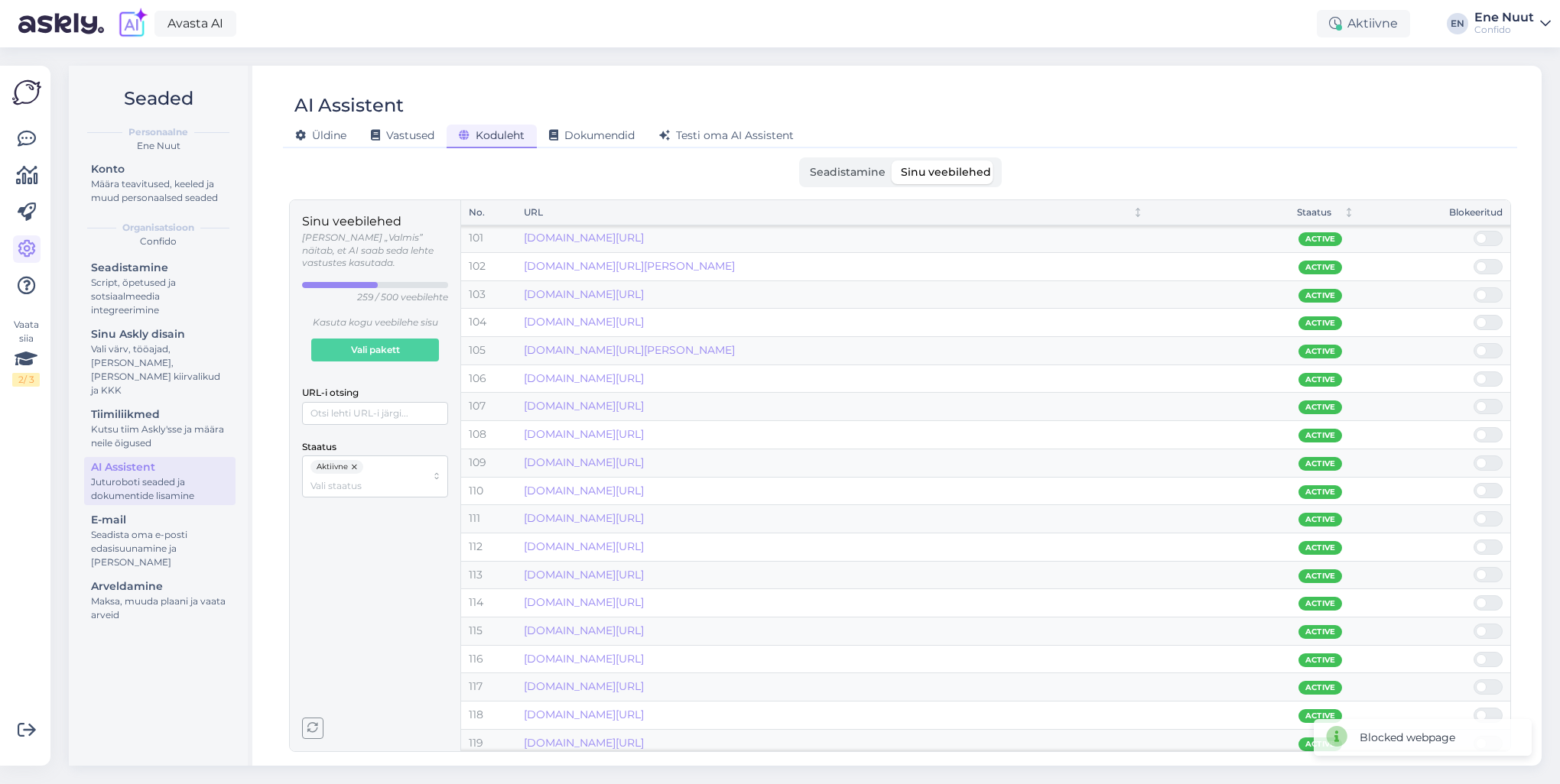
click at [1168, 563] on input "checkbox" at bounding box center [1474, 624] width 0 height 0
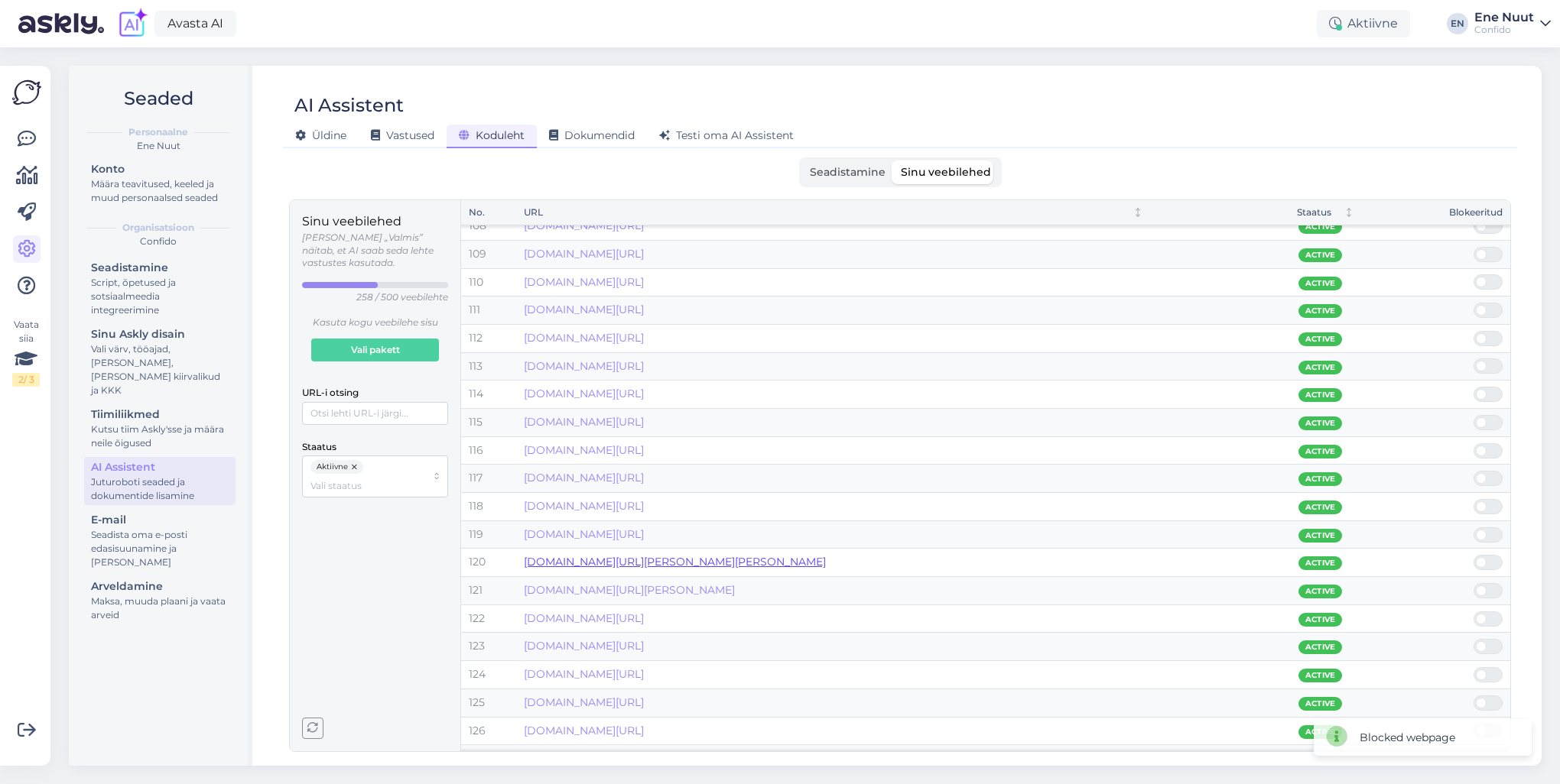
scroll to position [3035, 0]
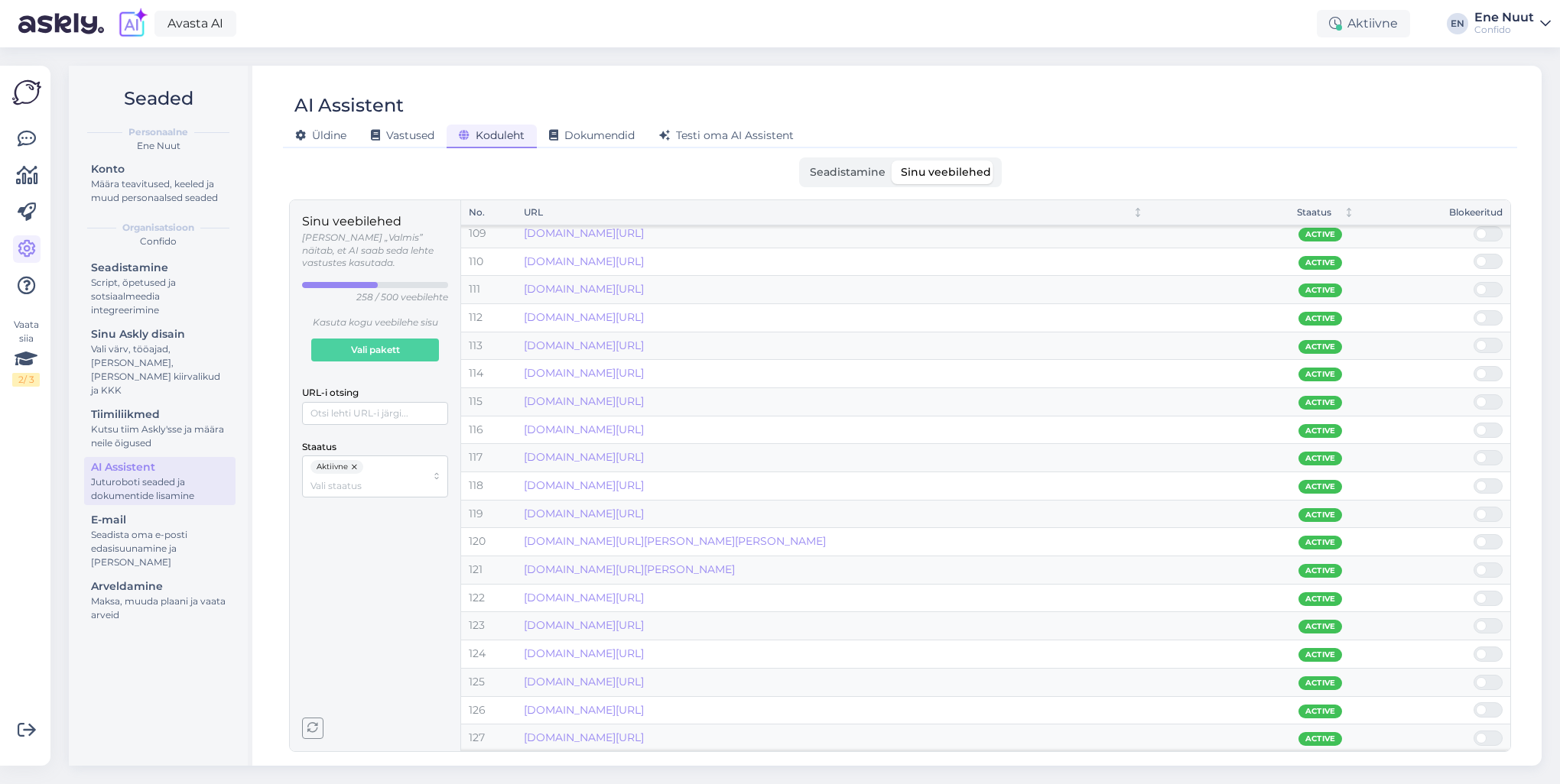
click at [1168, 563] on span at bounding box center [1496, 570] width 18 height 13
click at [1168, 562] on input "checkbox" at bounding box center [1474, 562] width 0 height 0
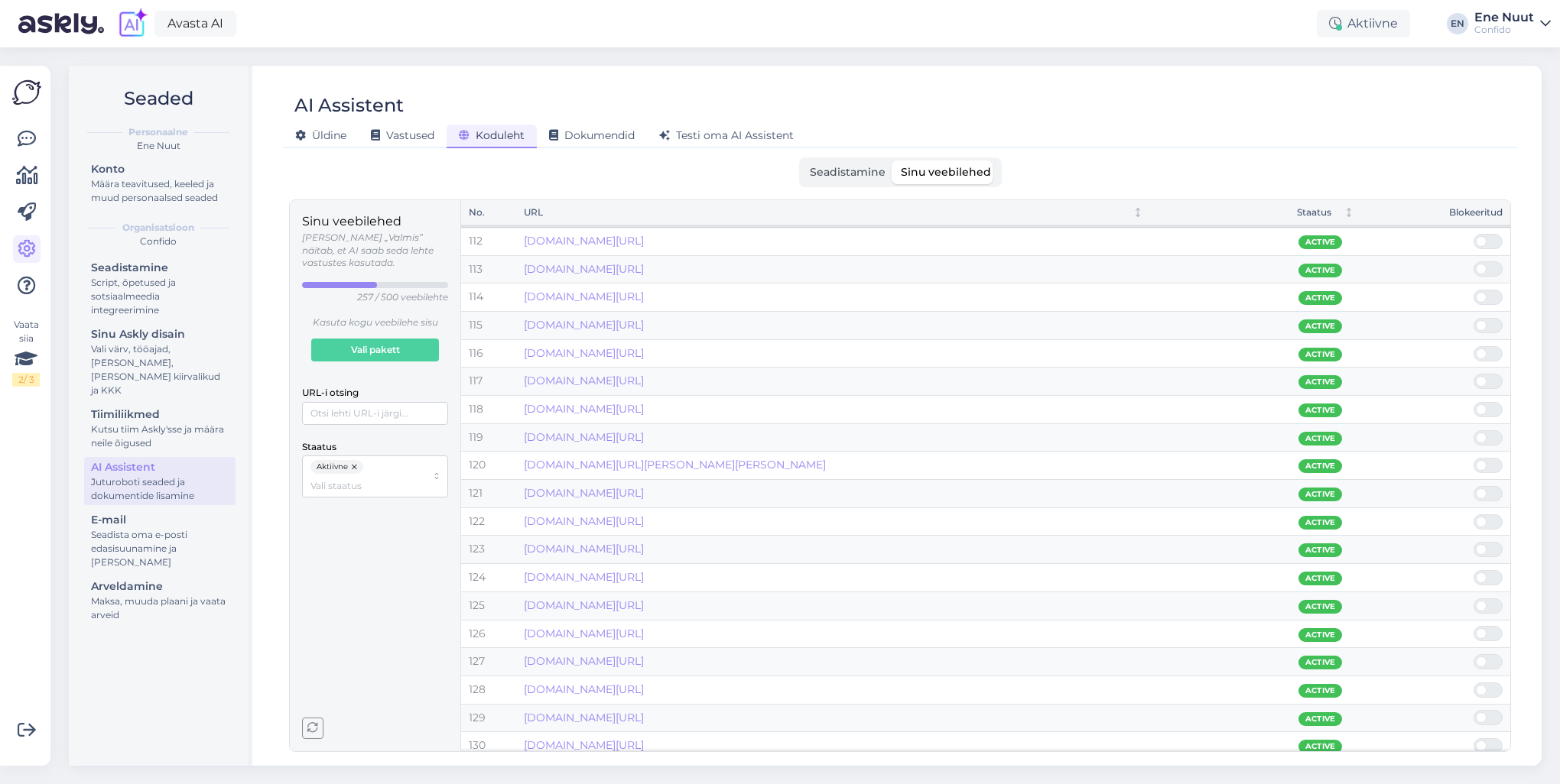
scroll to position [3188, 0]
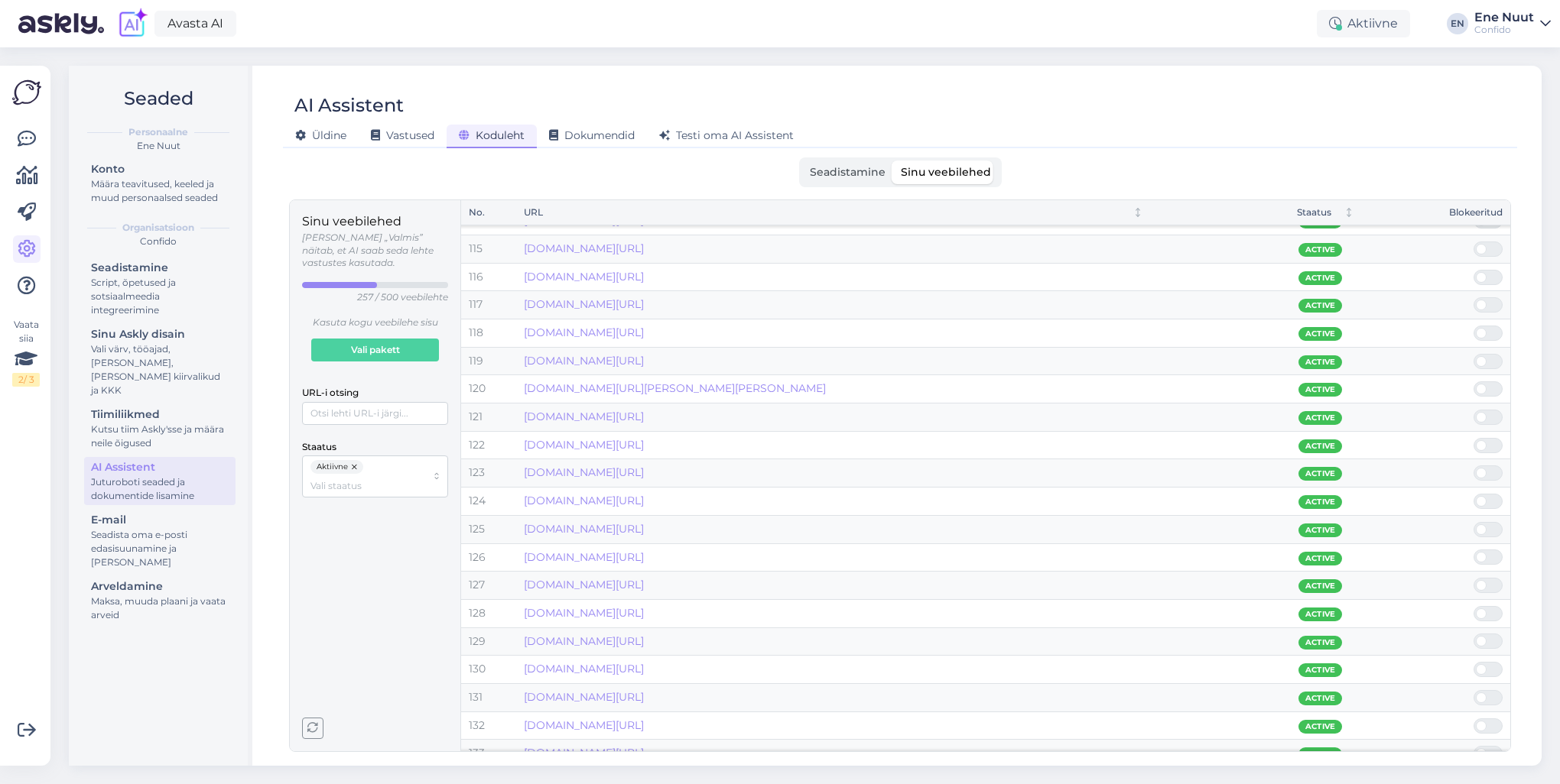
click at [1168, 563] on span at bounding box center [1496, 585] width 18 height 13
click at [1168, 563] on input "checkbox" at bounding box center [1474, 578] width 0 height 0
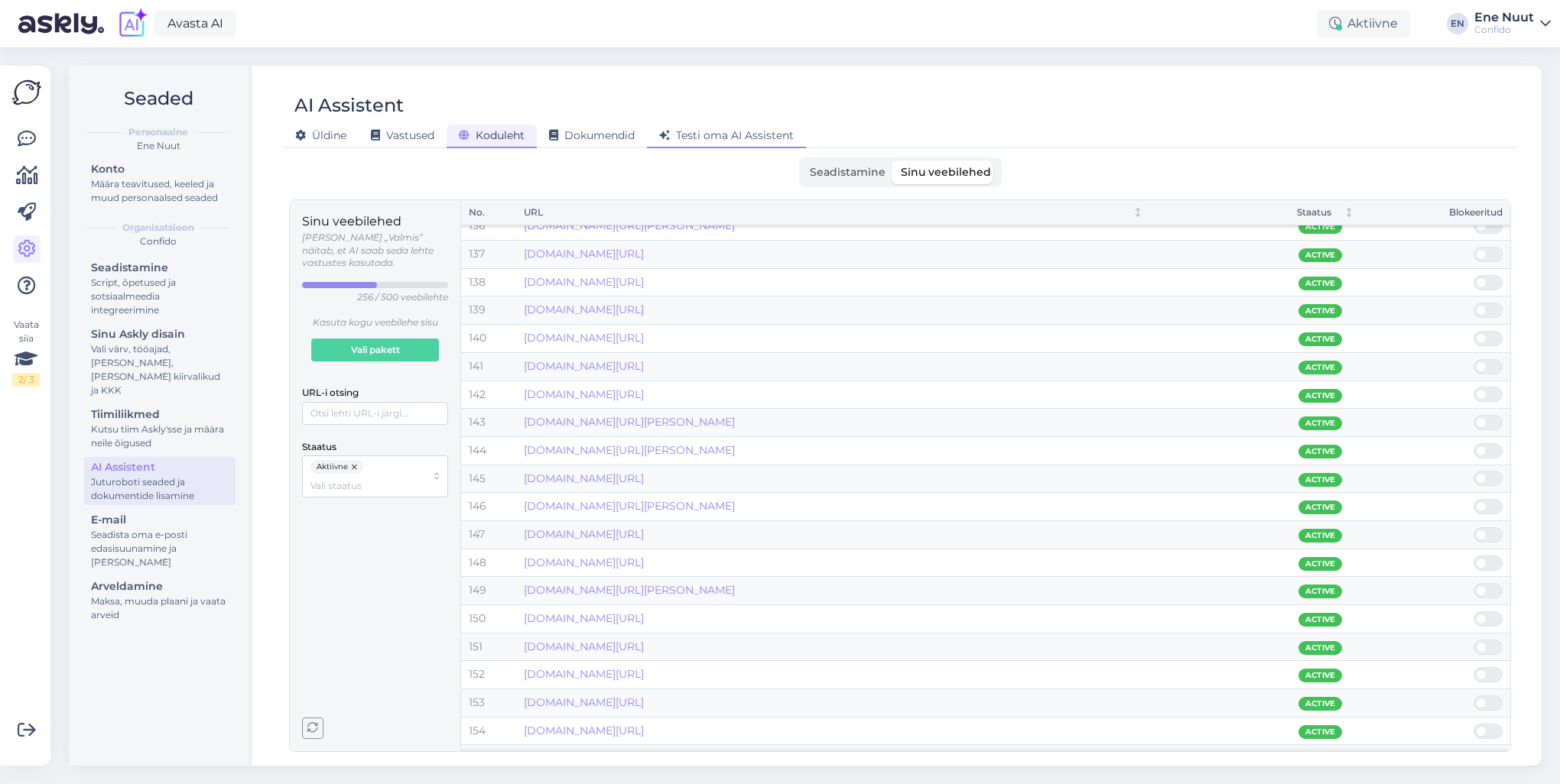
click at [738, 137] on span "Testi oma AI Assistent" at bounding box center [727, 135] width 134 height 13
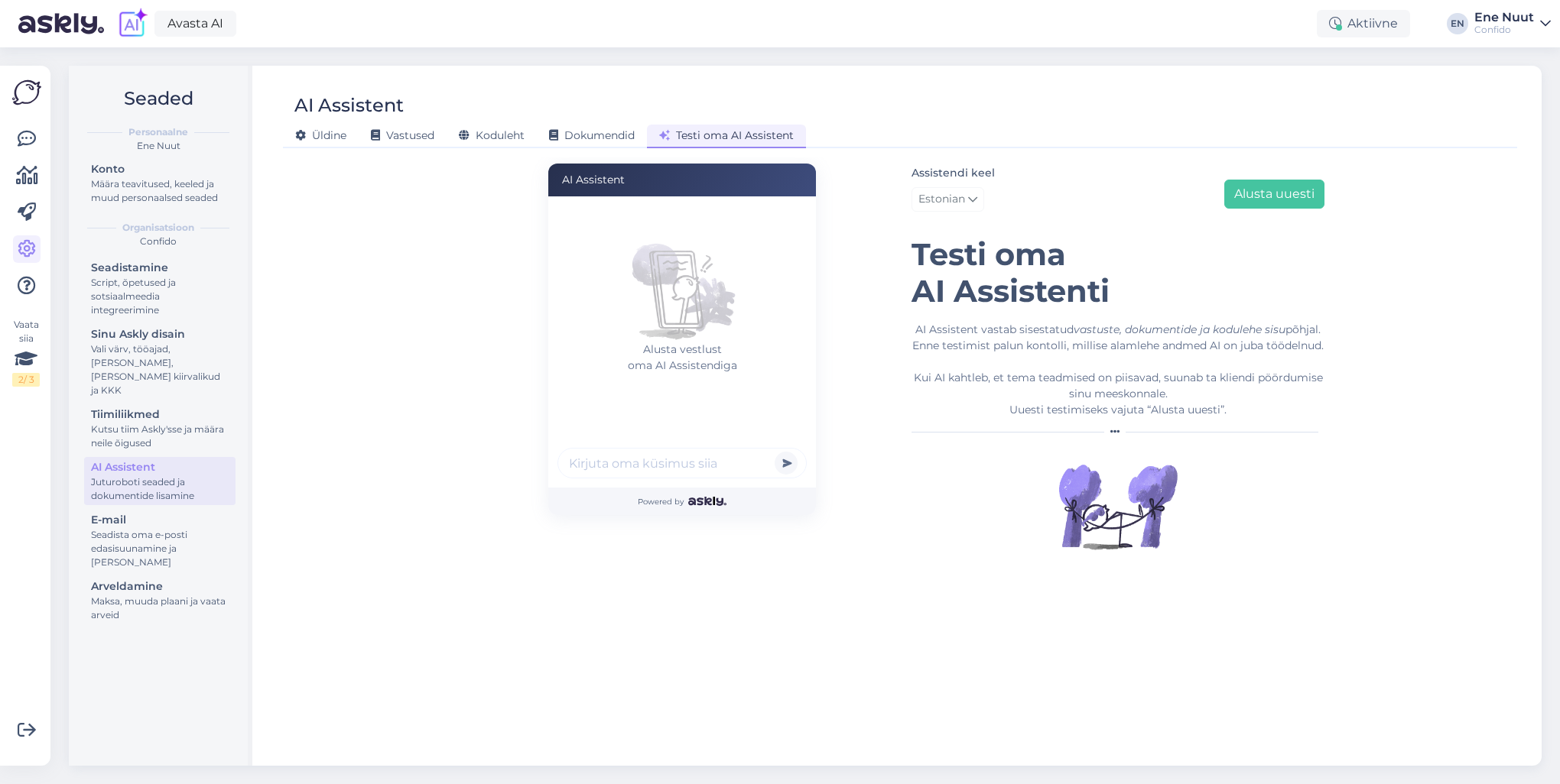
click at [599, 466] on input "text" at bounding box center [683, 463] width 250 height 31
type input "mul on kutse sõeluuringule"
click at [775, 452] on button "submit" at bounding box center [786, 463] width 23 height 23
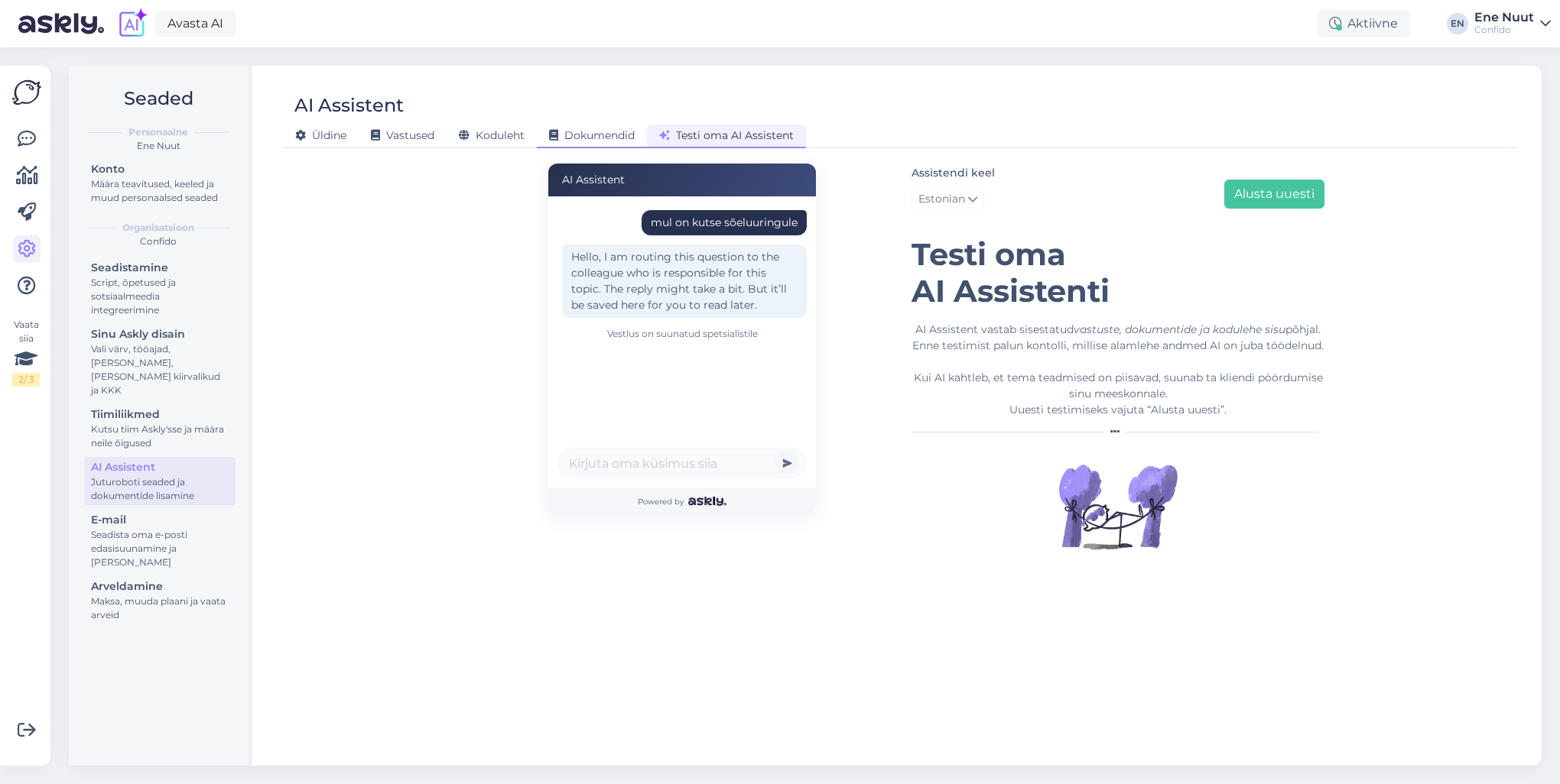
click at [577, 130] on span "Dokumendid" at bounding box center [591, 135] width 85 height 13
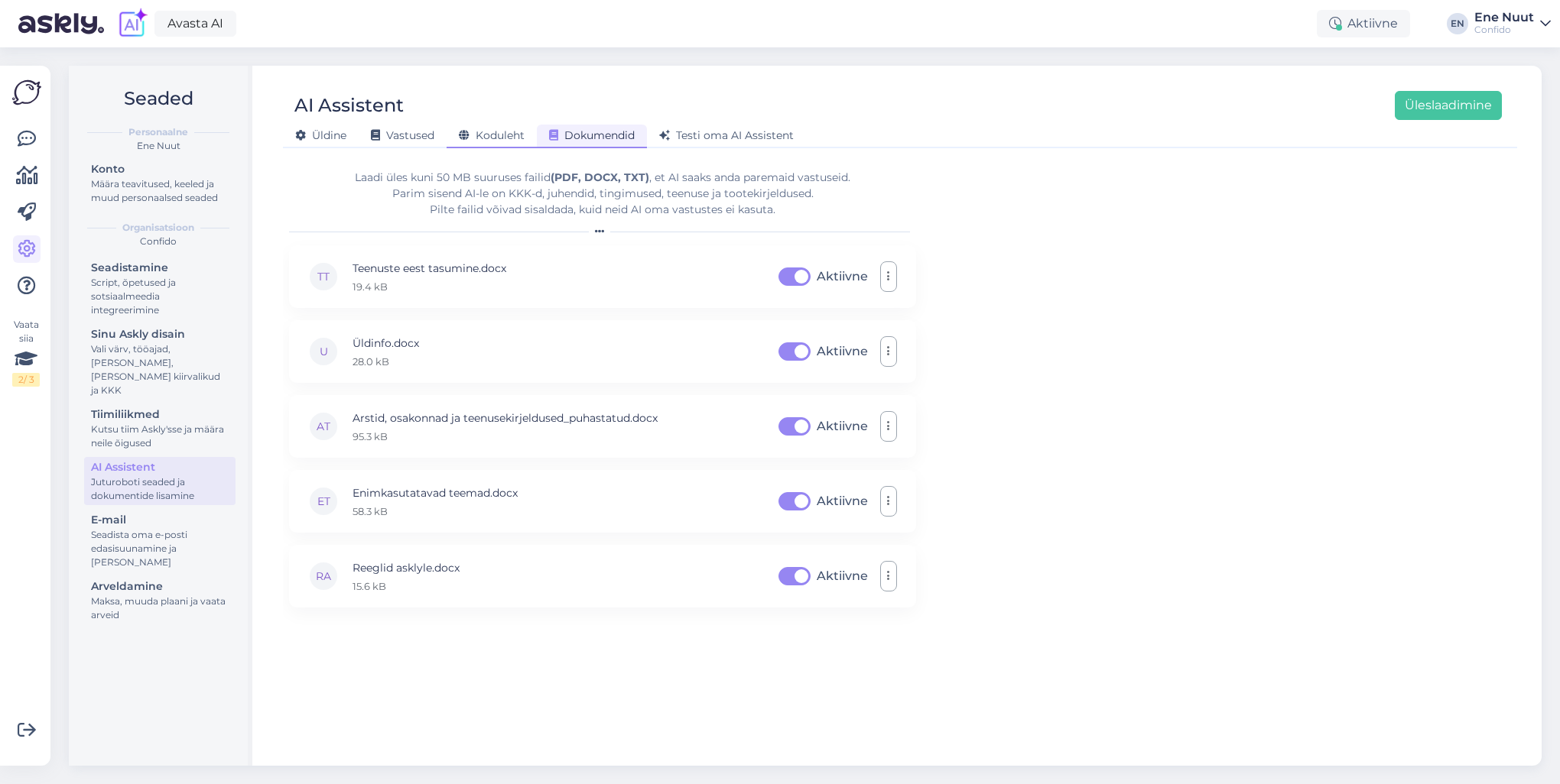
click at [500, 133] on span "Koduleht" at bounding box center [492, 135] width 66 height 13
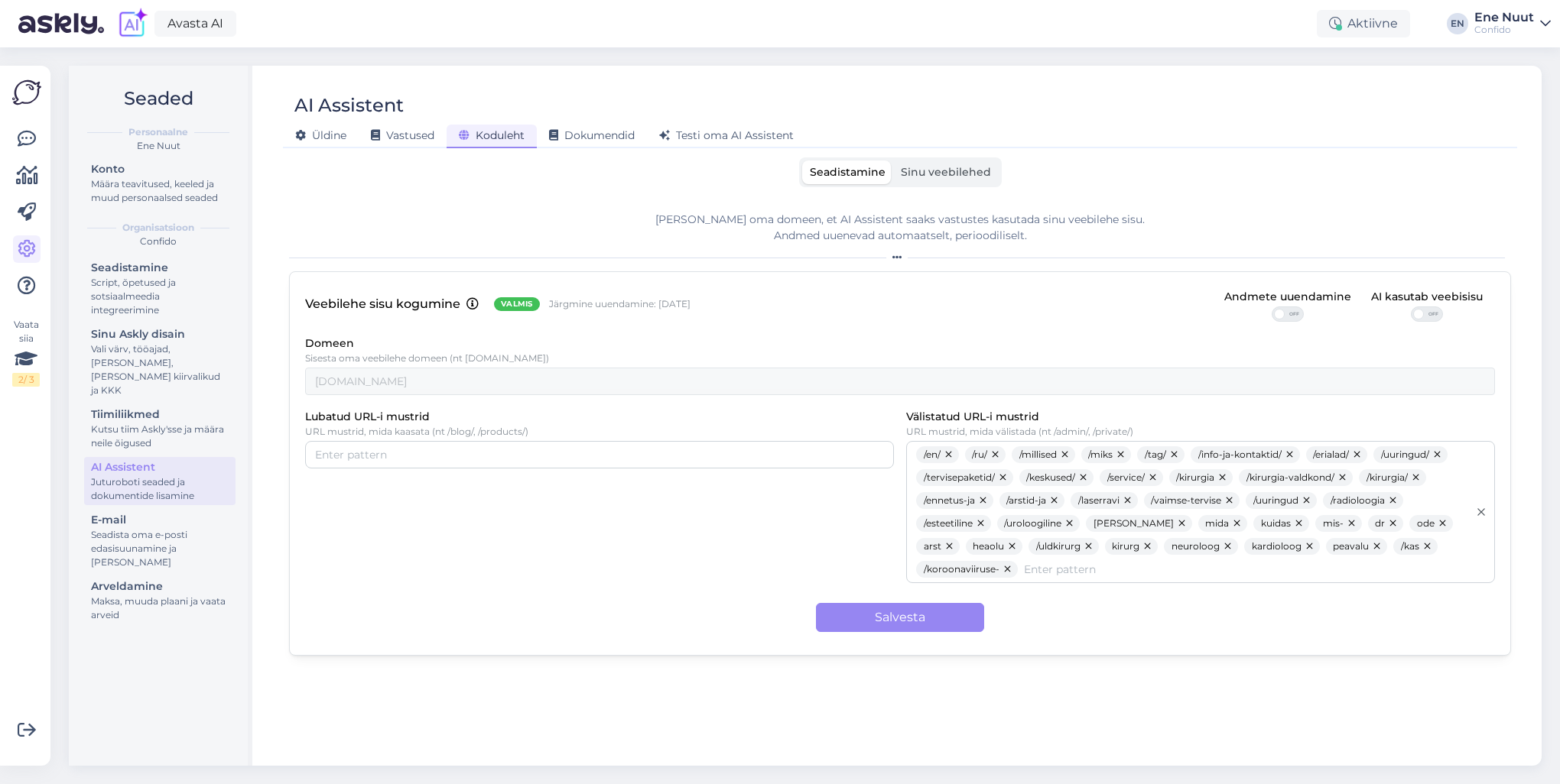
click at [972, 175] on span "Sinu veebilehed" at bounding box center [946, 172] width 90 height 13
click at [894, 160] on input "Sinu veebilehed" at bounding box center [894, 160] width 0 height 0
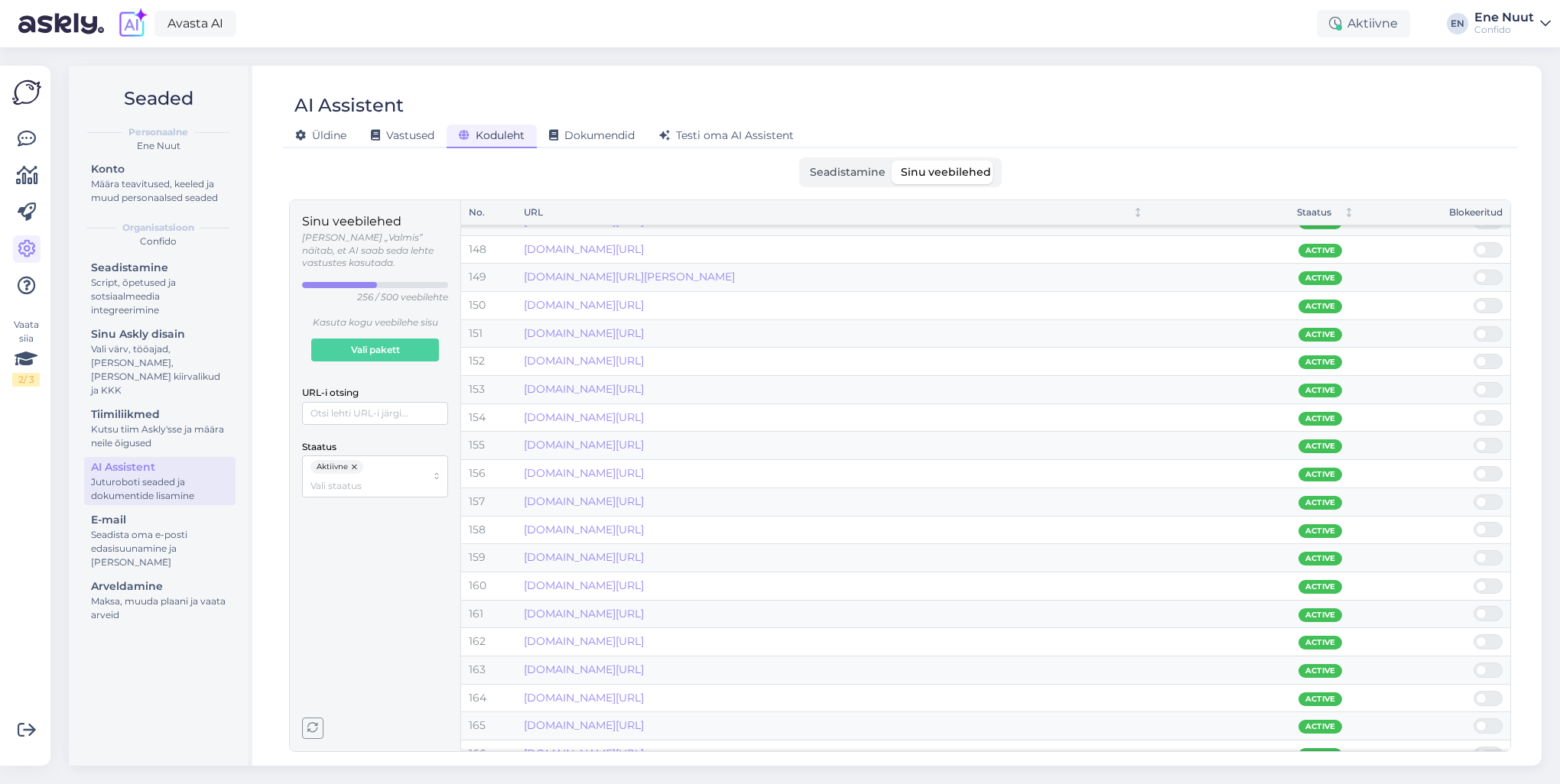
scroll to position [4128, 0]
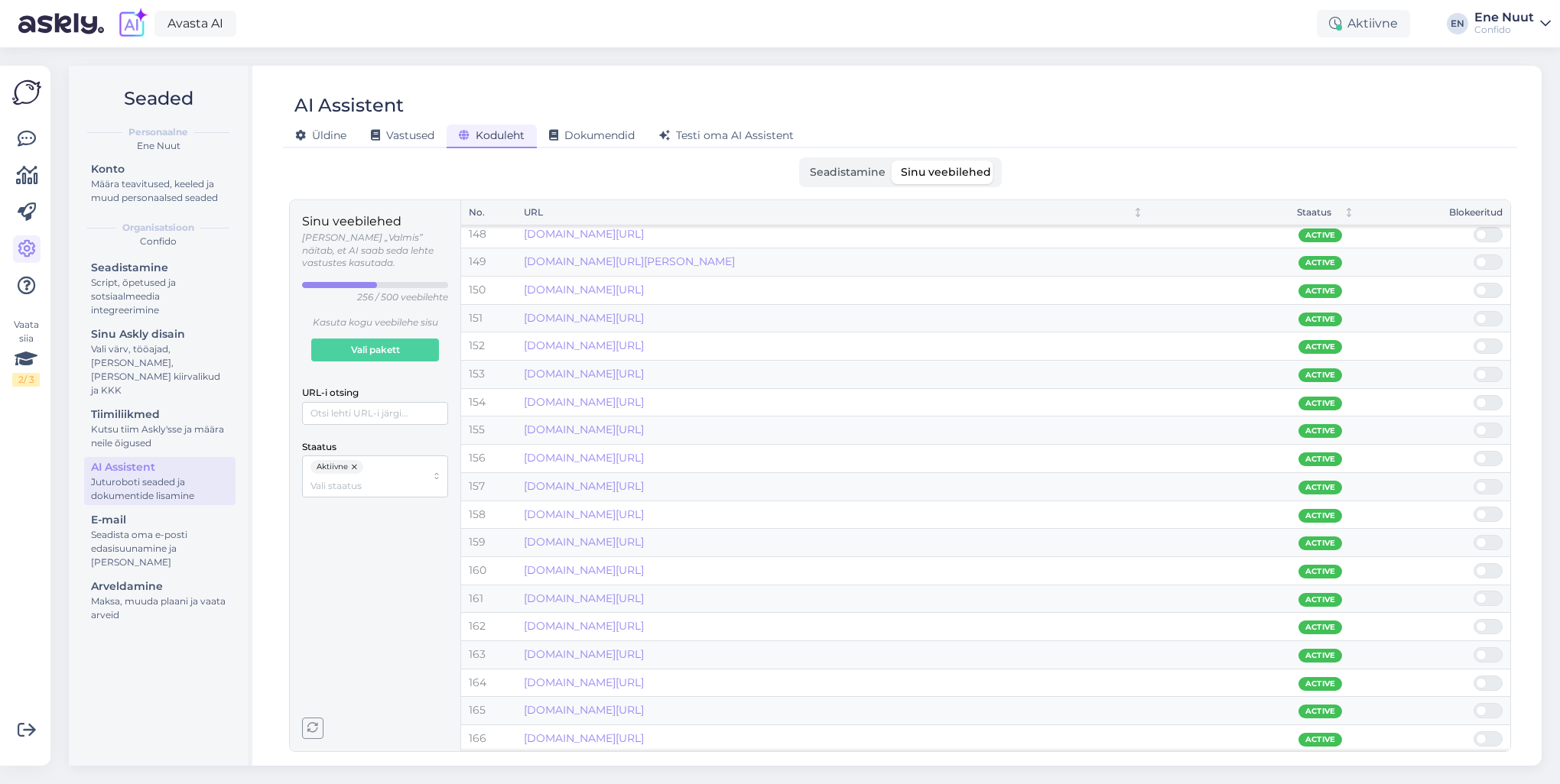
click at [1168, 510] on span at bounding box center [1481, 514] width 11 height 11
click at [1168, 507] on input "checkbox" at bounding box center [1474, 507] width 0 height 0
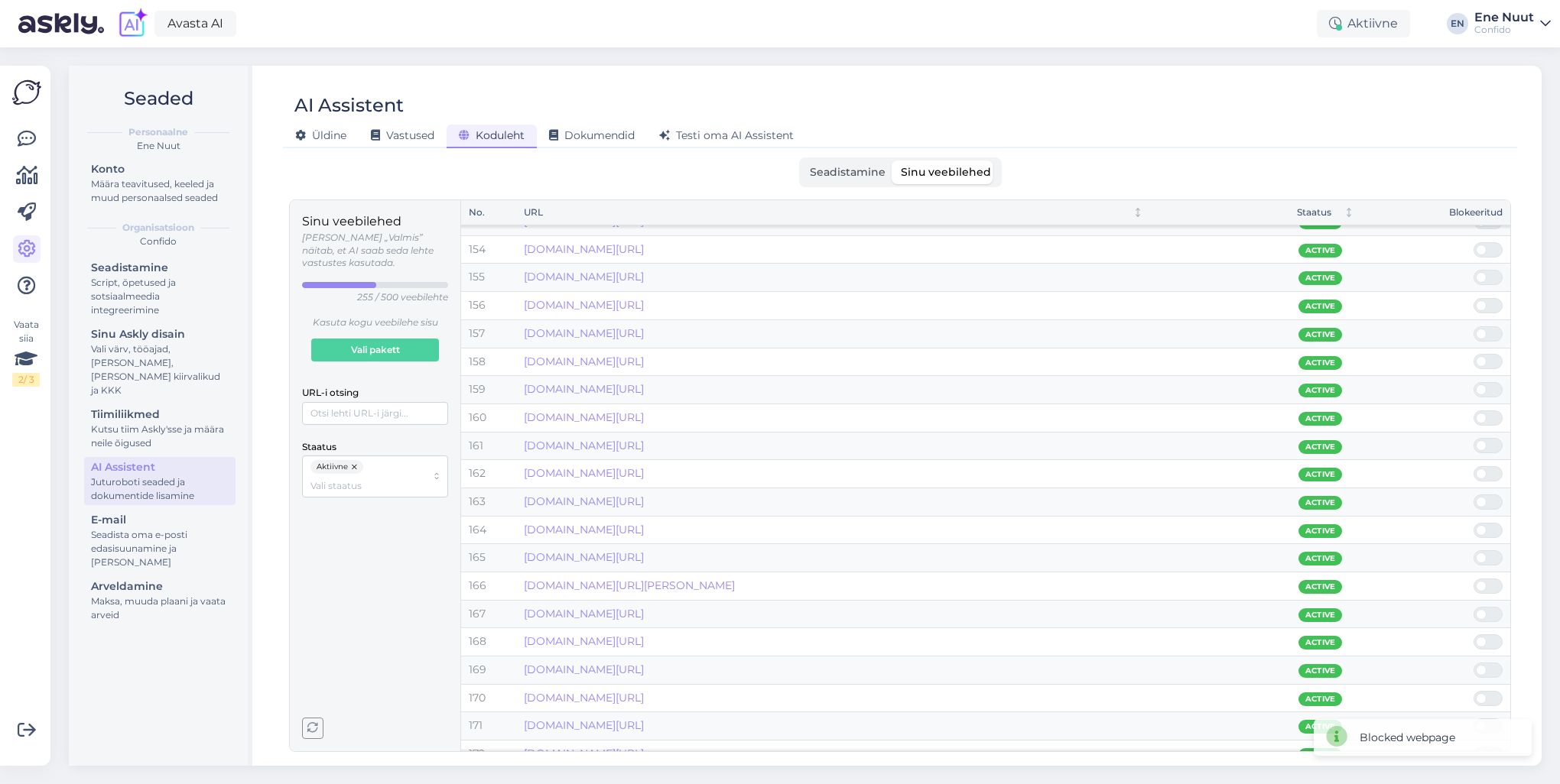
click at [1168, 524] on span at bounding box center [1496, 531] width 18 height 13
click at [1168, 523] on input "checkbox" at bounding box center [1474, 523] width 0 height 0
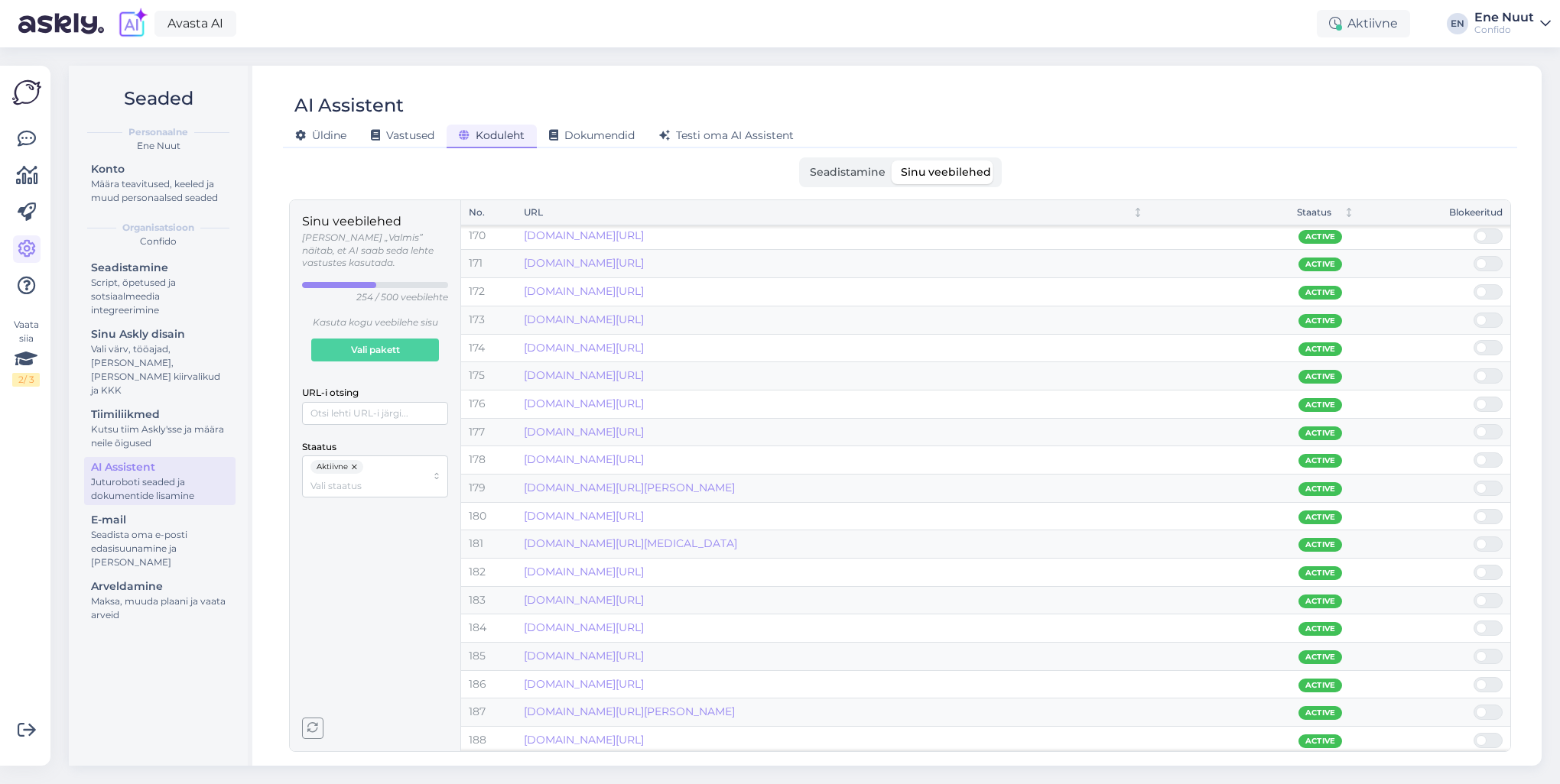
scroll to position [4816, 0]
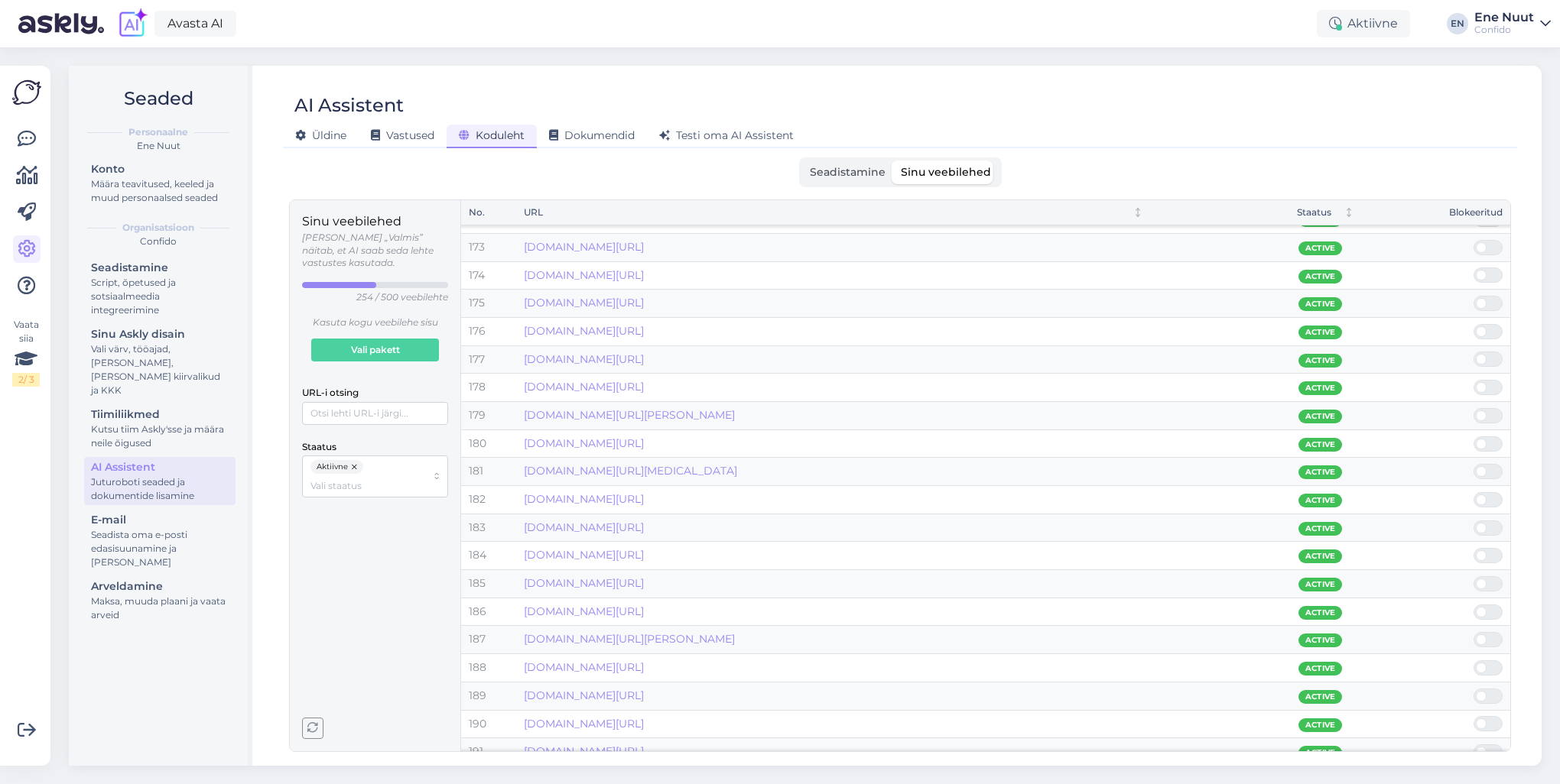
click at [1168, 438] on span at bounding box center [1496, 444] width 18 height 13
click at [1168, 437] on input "checkbox" at bounding box center [1474, 437] width 0 height 0
click at [1168, 381] on span at bounding box center [1496, 388] width 18 height 13
click at [1168, 380] on input "checkbox" at bounding box center [1474, 380] width 0 height 0
click at [1168, 381] on span at bounding box center [1496, 388] width 18 height 13
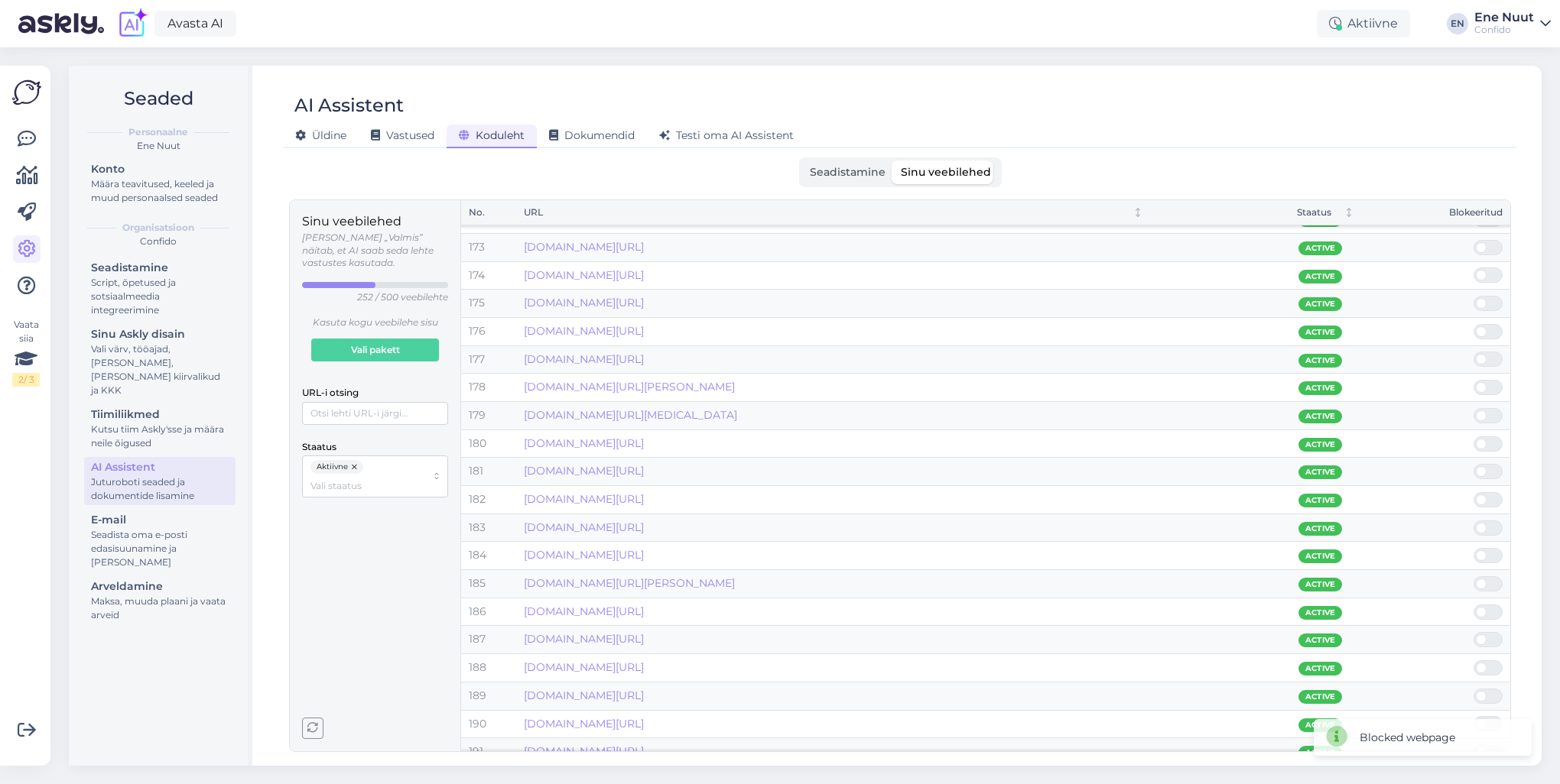
click at [1168, 380] on input "checkbox" at bounding box center [1474, 380] width 0 height 0
click at [362, 407] on input "URL-i otsing" at bounding box center [375, 414] width 146 height 23
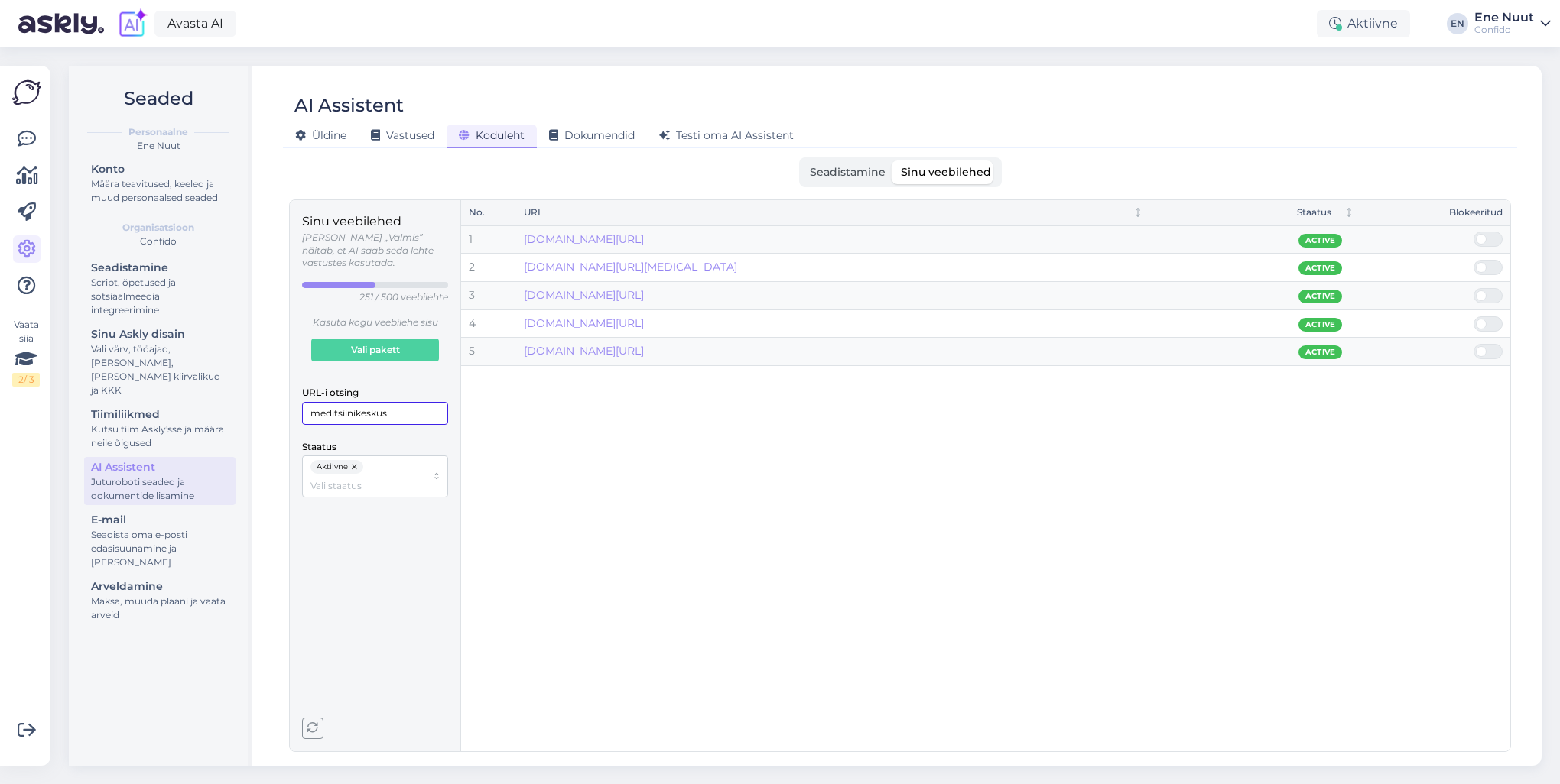
type input "meditsiinikeskus"
click at [1168, 237] on span at bounding box center [1496, 239] width 18 height 13
click at [1168, 231] on input "checkbox" at bounding box center [1474, 231] width 0 height 0
click at [1168, 235] on span at bounding box center [1481, 239] width 11 height 11
click at [1168, 231] on input "checkbox" at bounding box center [1474, 231] width 0 height 0
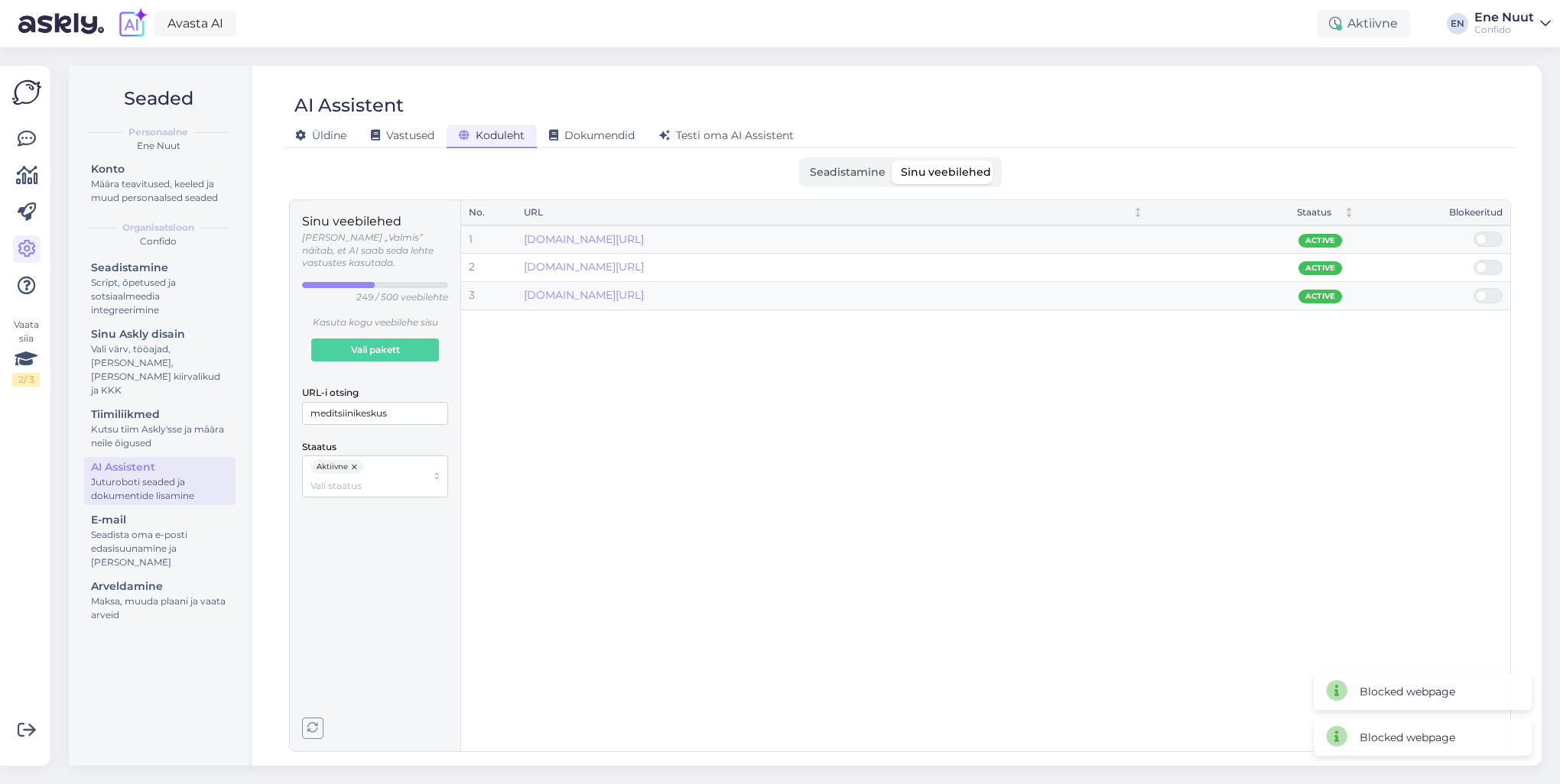
click at [1168, 241] on span at bounding box center [1481, 239] width 11 height 11
click at [1168, 231] on input "checkbox" at bounding box center [1474, 231] width 0 height 0
click at [1168, 242] on span at bounding box center [1481, 239] width 11 height 11
click at [1168, 231] on input "checkbox" at bounding box center [1474, 231] width 0 height 0
click at [1168, 238] on span at bounding box center [1481, 239] width 11 height 11
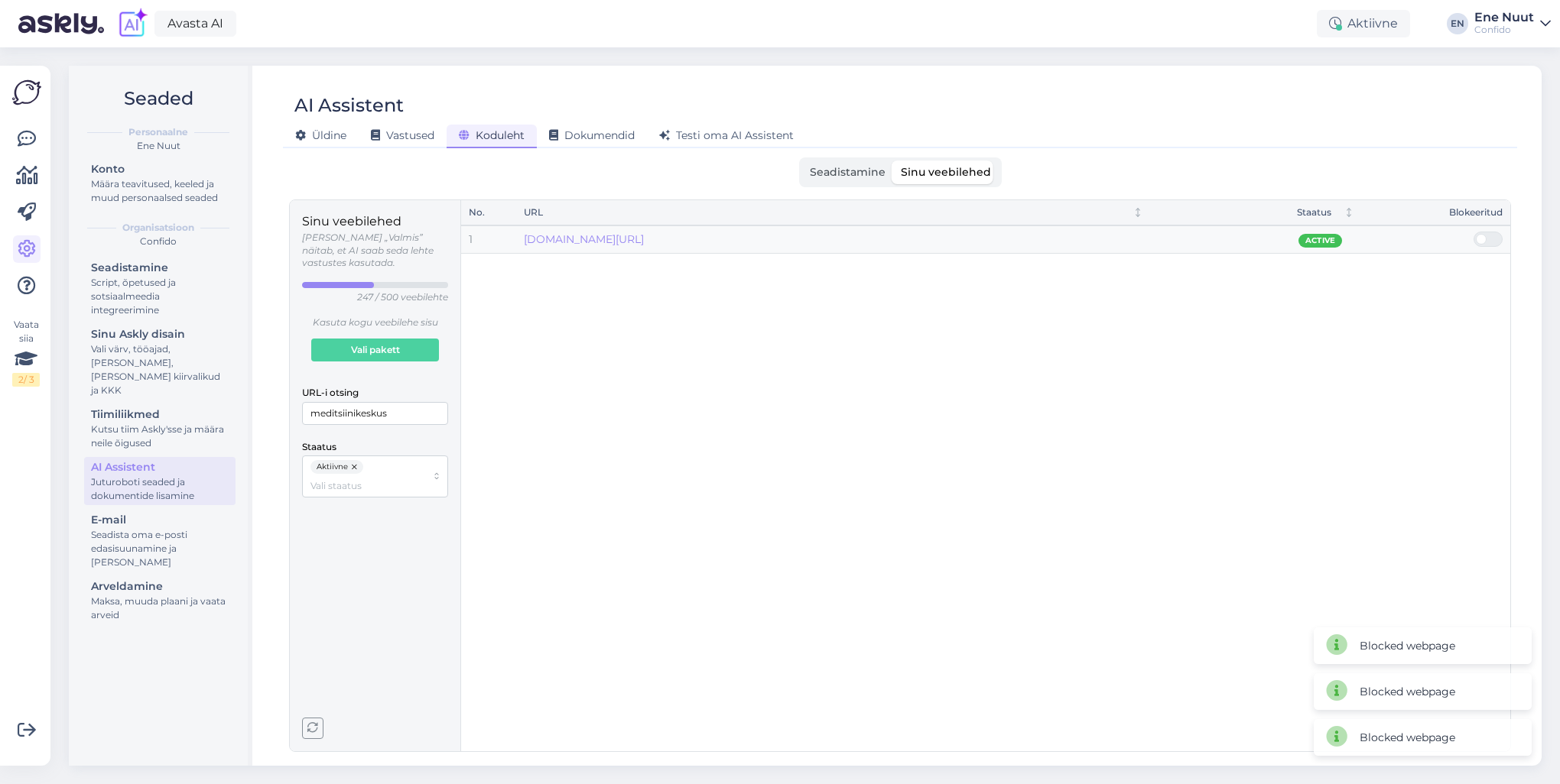
click at [1168, 231] on input "checkbox" at bounding box center [1474, 231] width 0 height 0
click at [835, 172] on span "Seadistamine" at bounding box center [848, 172] width 76 height 13
click at [803, 160] on input "Seadistamine" at bounding box center [803, 160] width 0 height 0
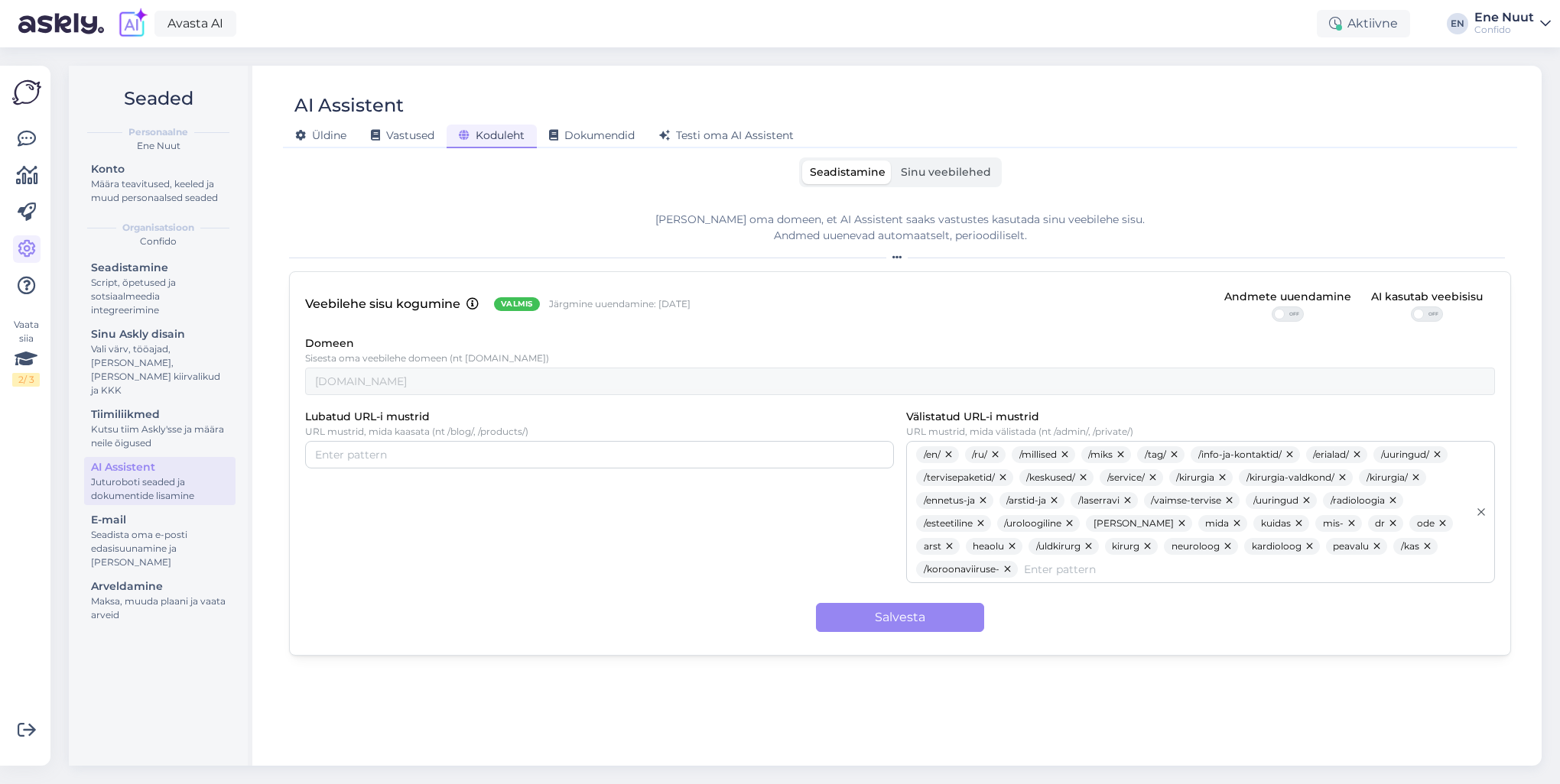
click at [923, 168] on span "Sinu veebilehed" at bounding box center [946, 172] width 90 height 13
click at [894, 160] on input "Sinu veebilehed" at bounding box center [894, 160] width 0 height 0
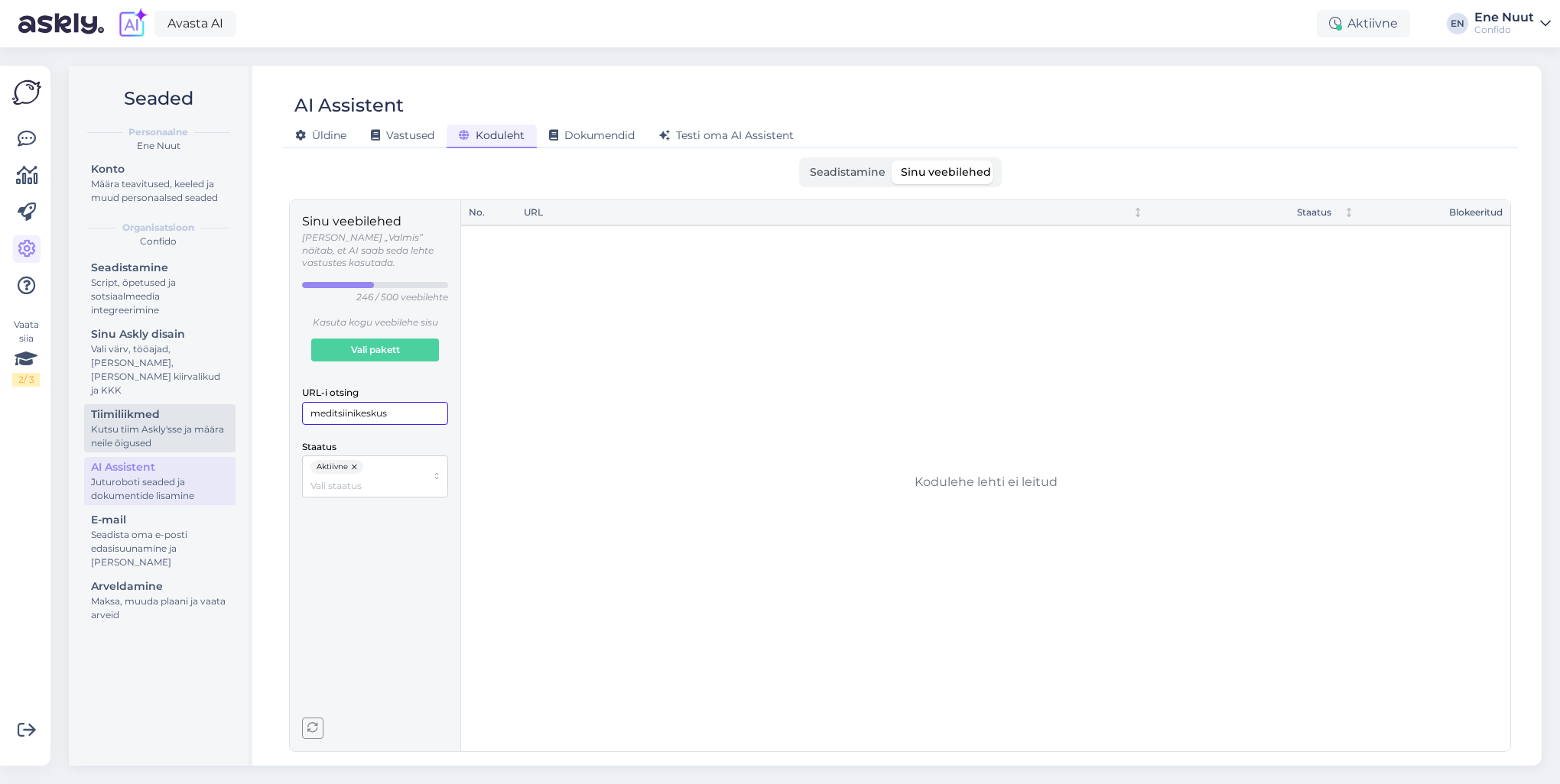
drag, startPoint x: 390, startPoint y: 401, endPoint x: 216, endPoint y: 397, distance: 174.0
click at [217, 400] on div "Seaded Personaalne Ene Nuut Konto Määra teavitused, keeled ja muud personaalsed…" at bounding box center [805, 416] width 1473 height 701
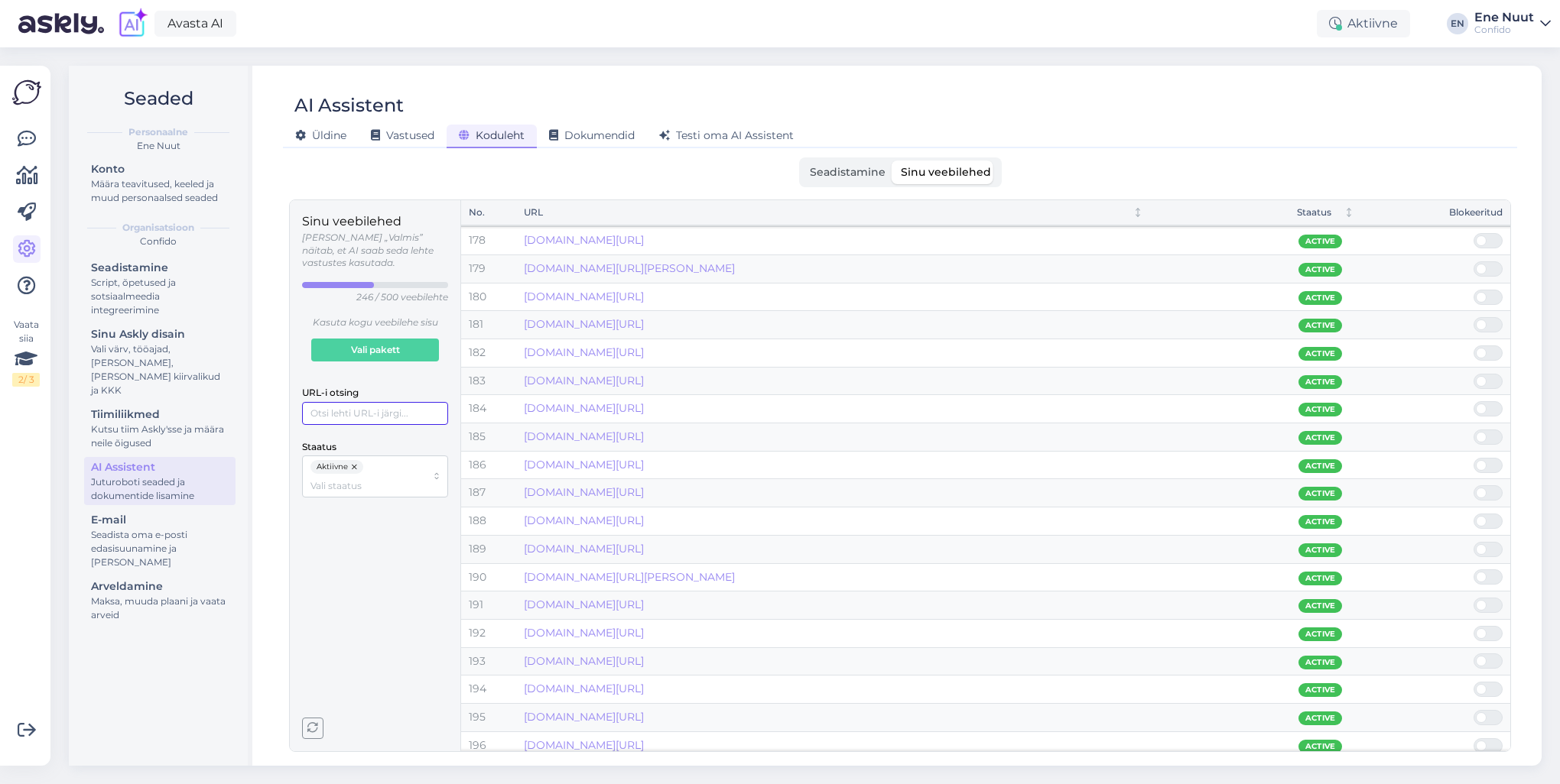
scroll to position [5069, 0]
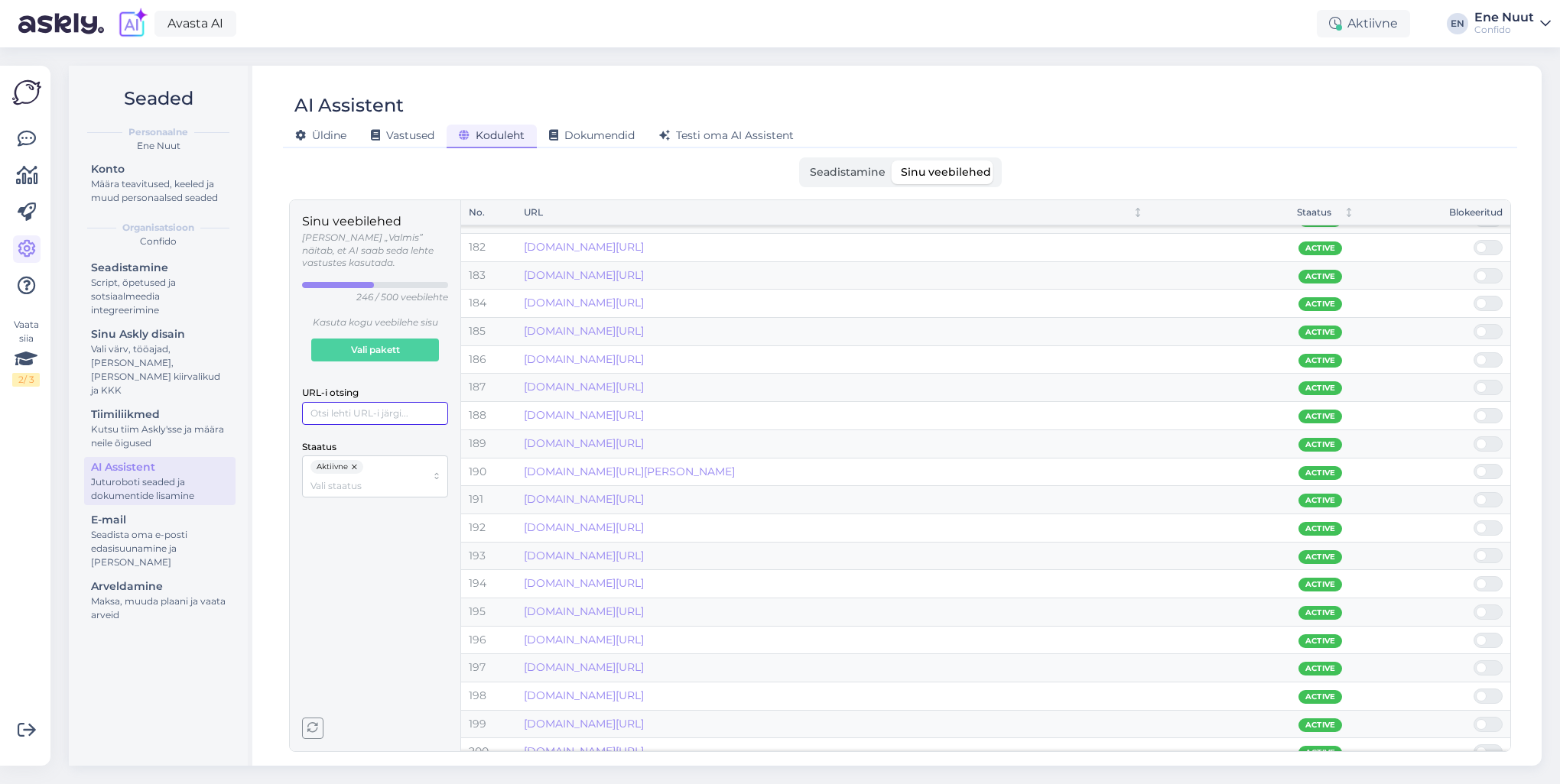
click at [373, 402] on input "URL-i otsing" at bounding box center [375, 414] width 146 height 23
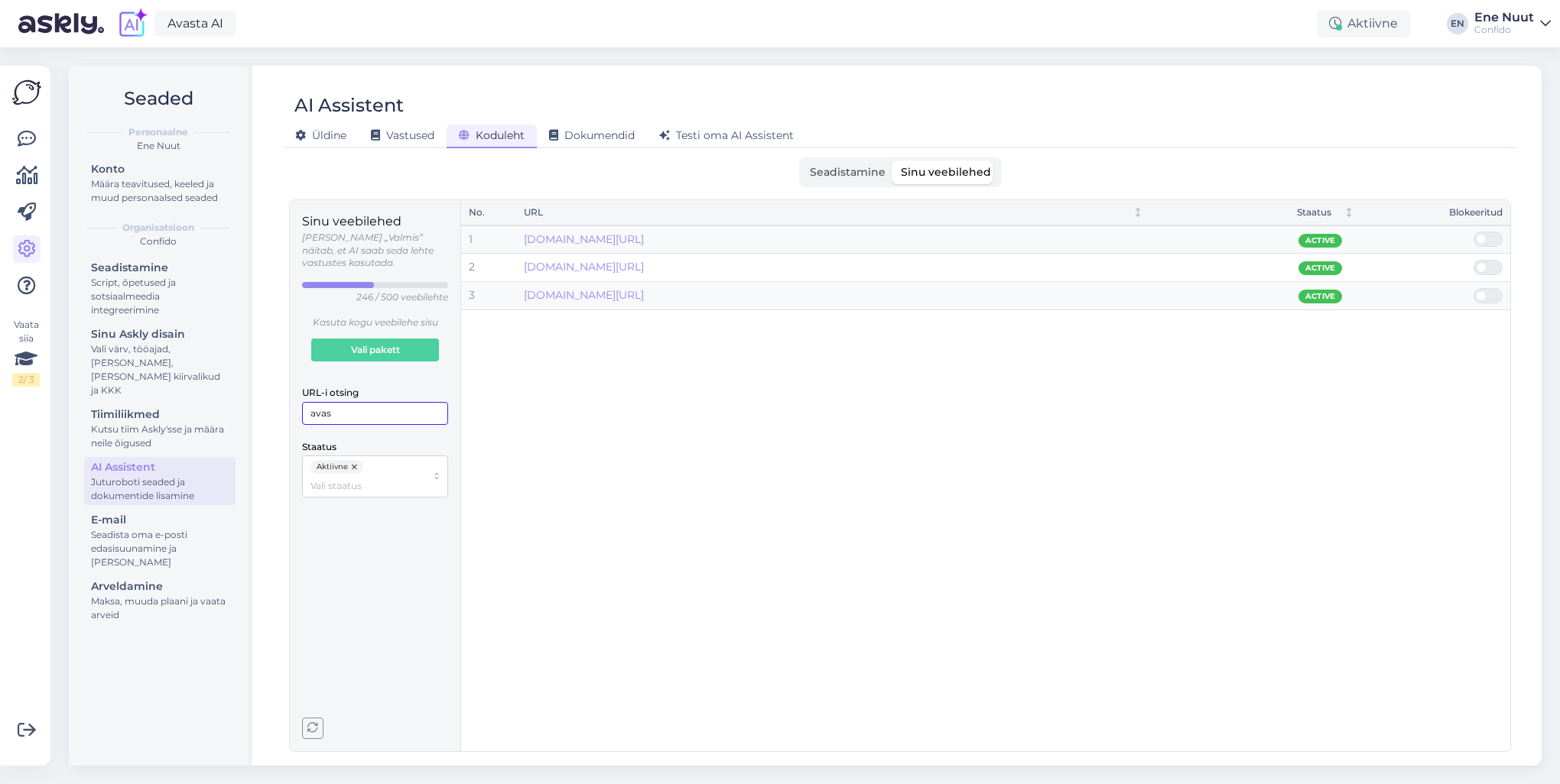
type input "avas"
click at [1168, 237] on span at bounding box center [1496, 239] width 18 height 13
click at [1168, 231] on input "checkbox" at bounding box center [1474, 231] width 0 height 0
click at [1168, 236] on span at bounding box center [1481, 239] width 11 height 11
click at [1168, 231] on input "checkbox" at bounding box center [1474, 231] width 0 height 0
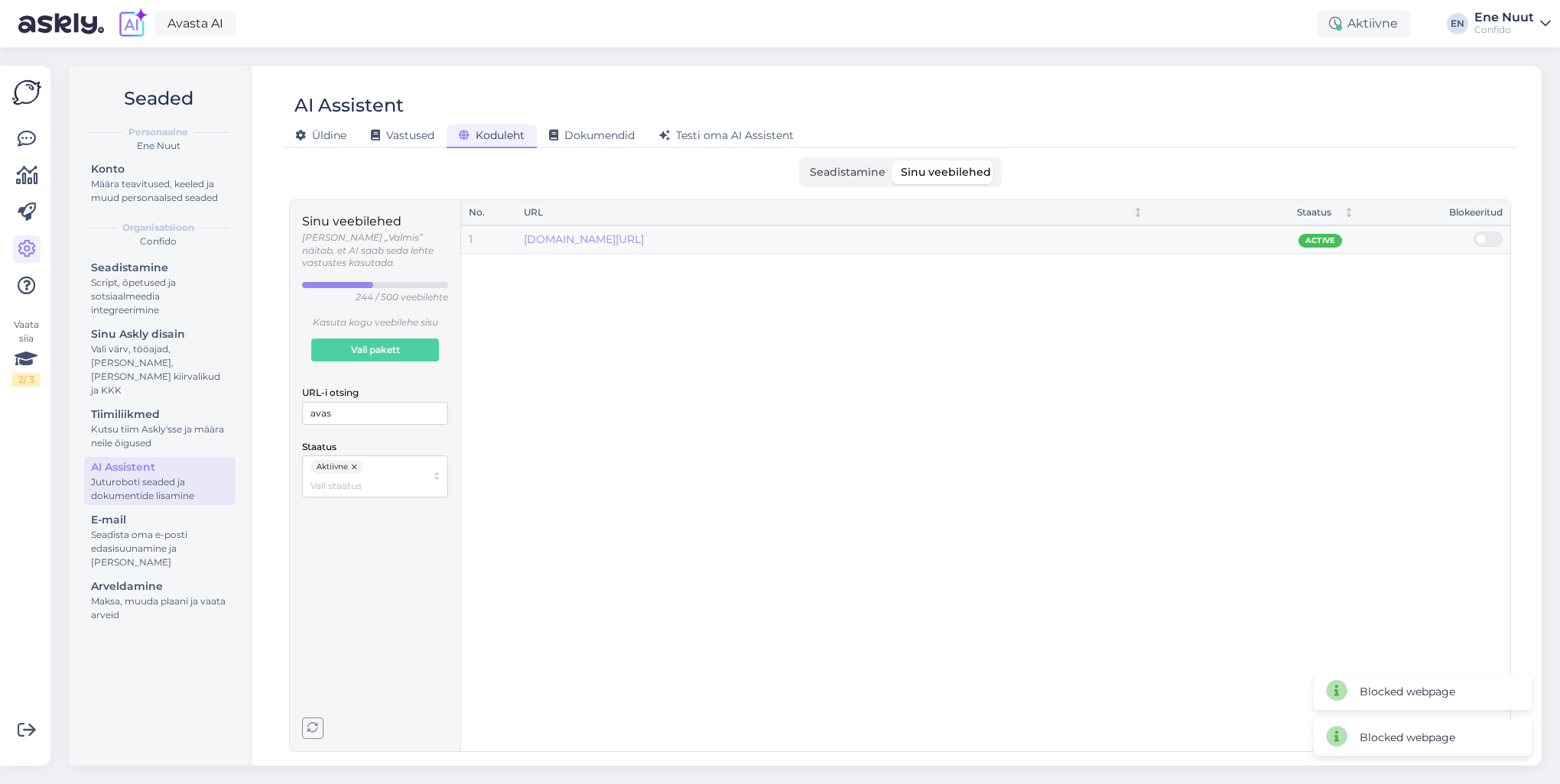
click at [1168, 238] on span at bounding box center [1481, 239] width 11 height 11
click at [1168, 231] on input "checkbox" at bounding box center [1474, 231] width 0 height 0
click at [368, 402] on input "avas" at bounding box center [375, 414] width 146 height 23
drag, startPoint x: 346, startPoint y: 400, endPoint x: 259, endPoint y: 399, distance: 87.0
click at [261, 399] on div "AI Assistent Üldine Vastused Koduleht Dokumendid Testi oma AI Assistent Seadist…" at bounding box center [900, 416] width 1284 height 701
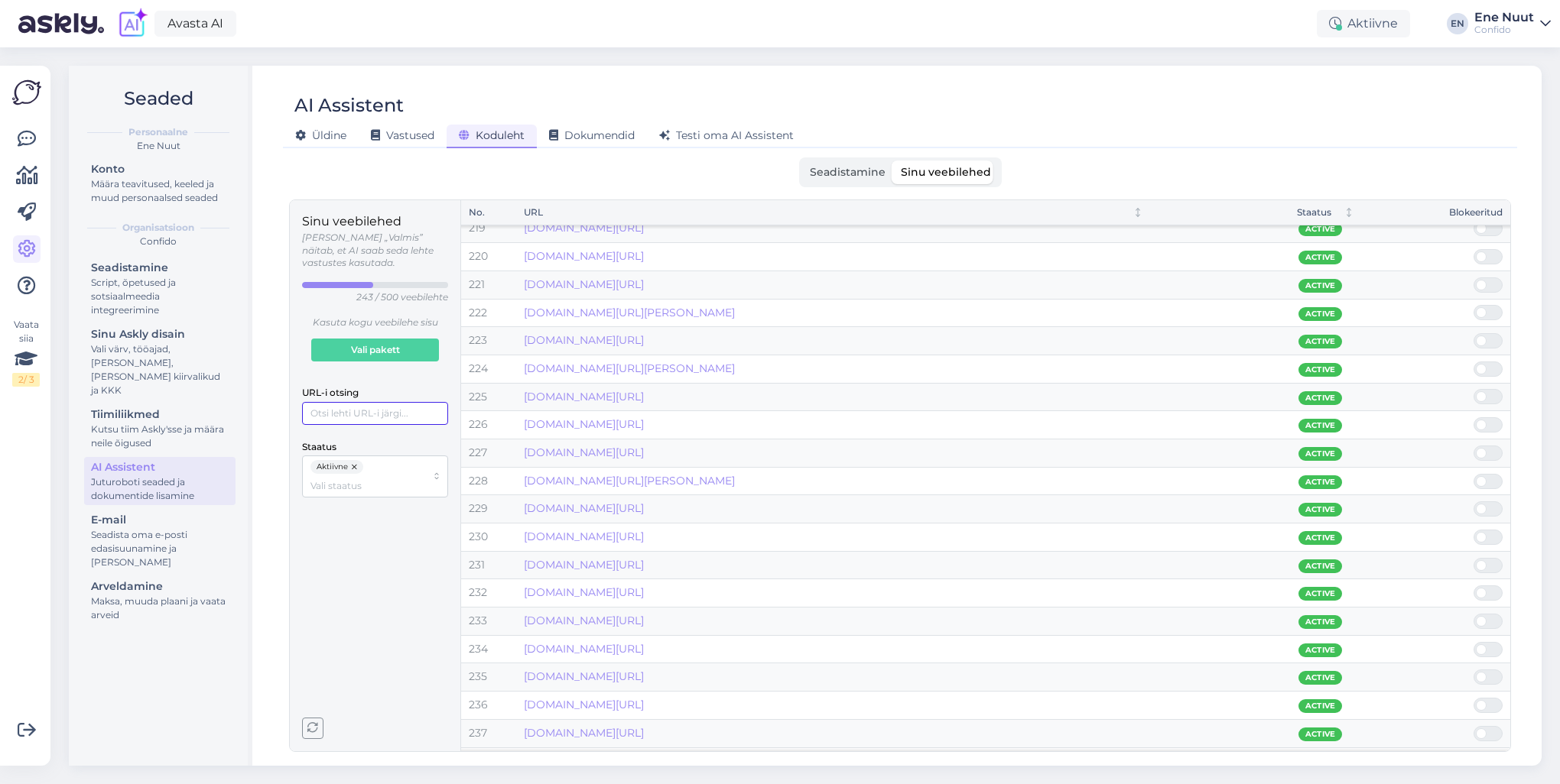
scroll to position [6272, 0]
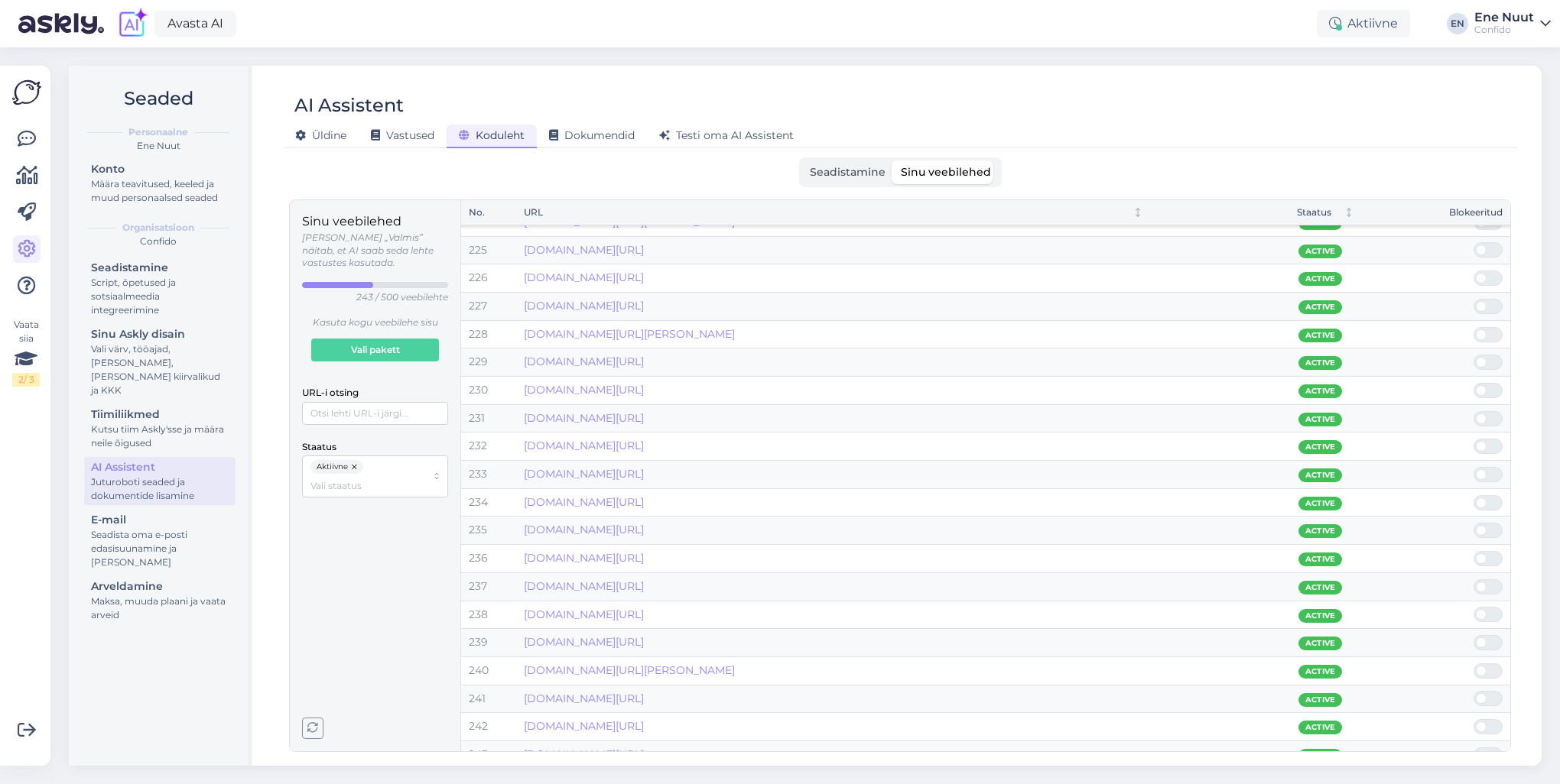
click at [1168, 563] on span at bounding box center [1496, 643] width 18 height 13
click at [1168, 563] on input "checkbox" at bounding box center [1474, 635] width 0 height 0
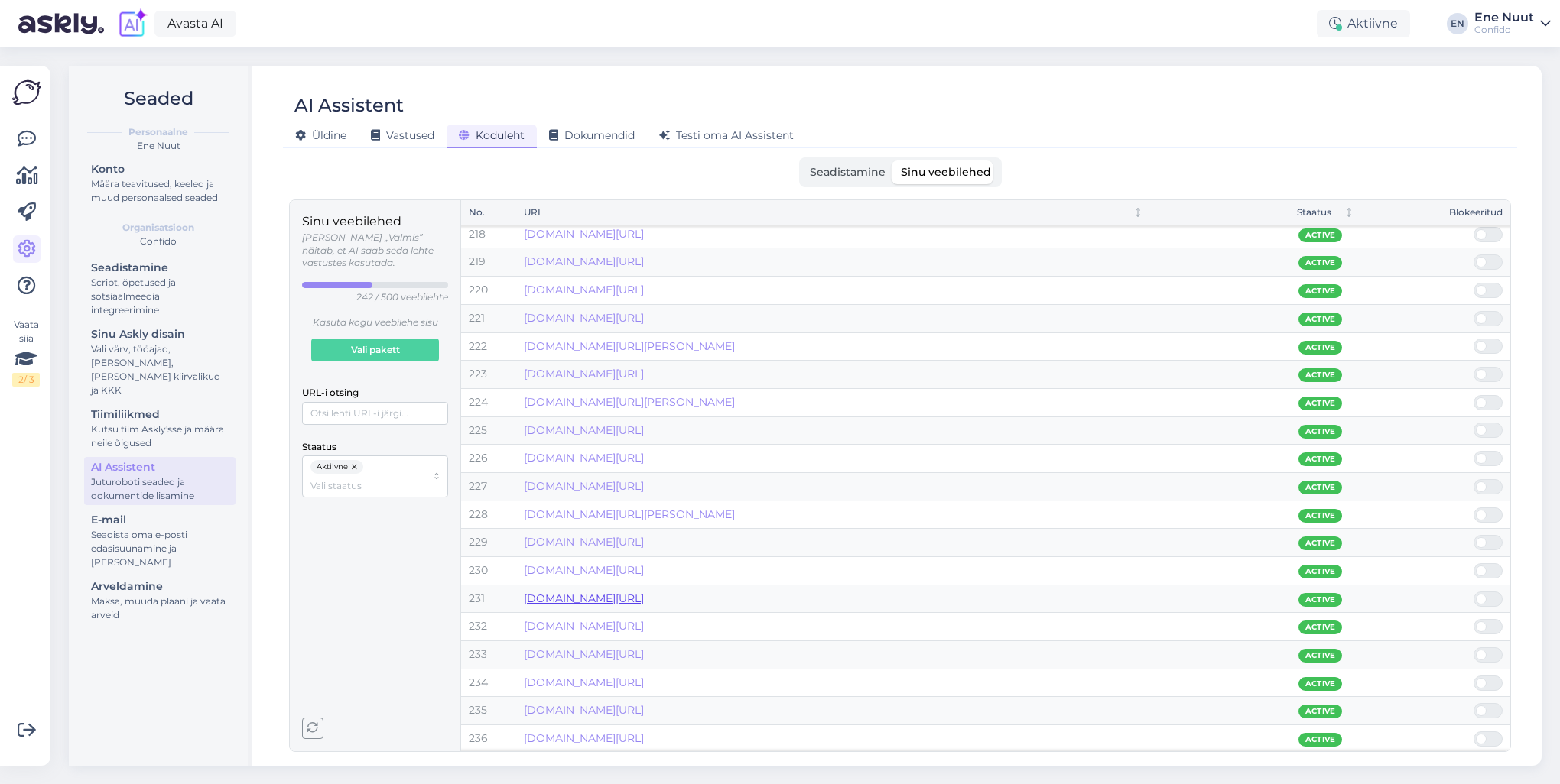
scroll to position [6015, 0]
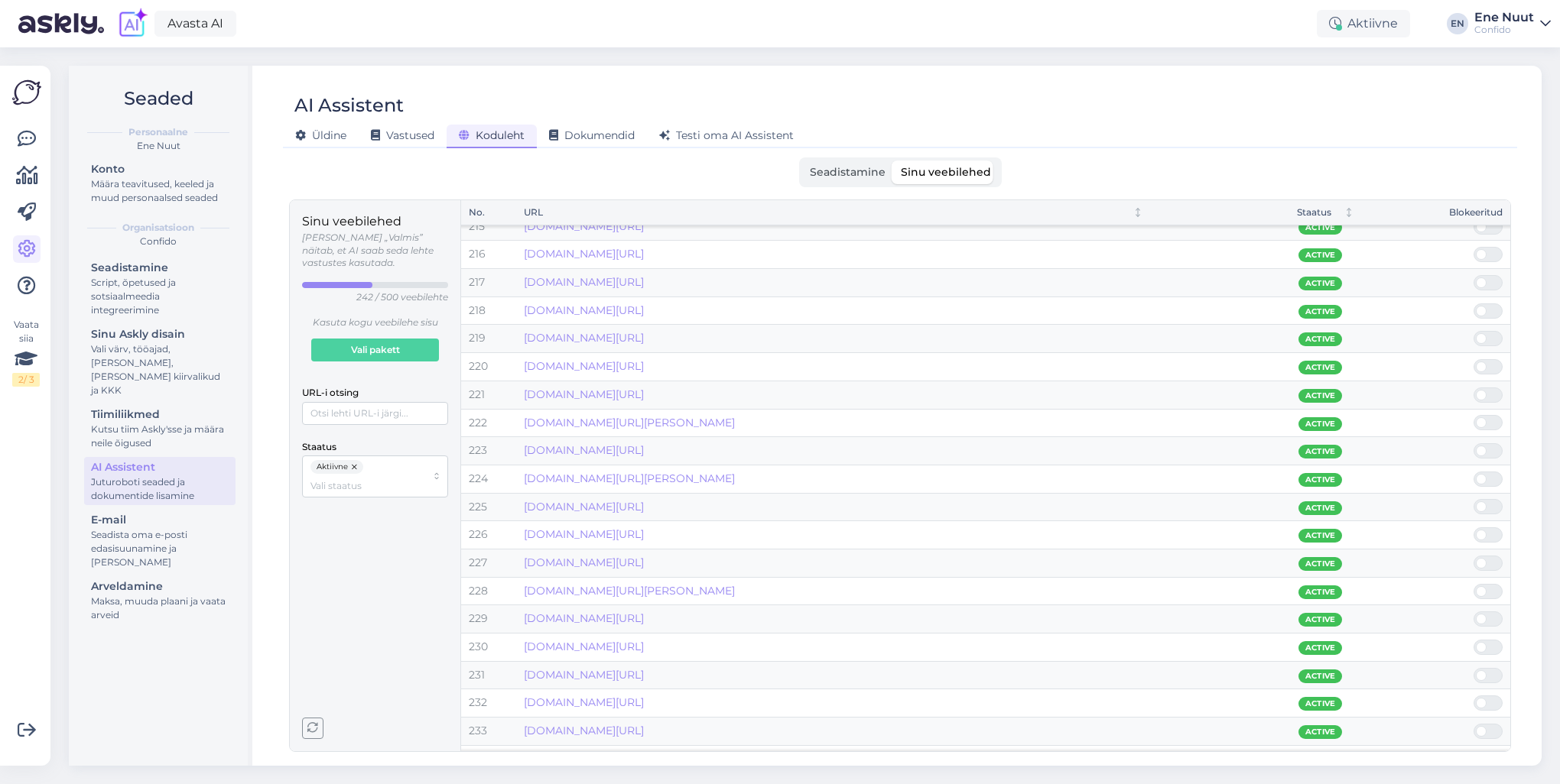
click at [1168, 563] on span at bounding box center [1496, 648] width 18 height 13
click at [1168, 563] on input "checkbox" at bounding box center [1474, 640] width 0 height 0
click at [1168, 502] on span at bounding box center [1481, 507] width 11 height 11
click at [1168, 499] on input "checkbox" at bounding box center [1474, 499] width 0 height 0
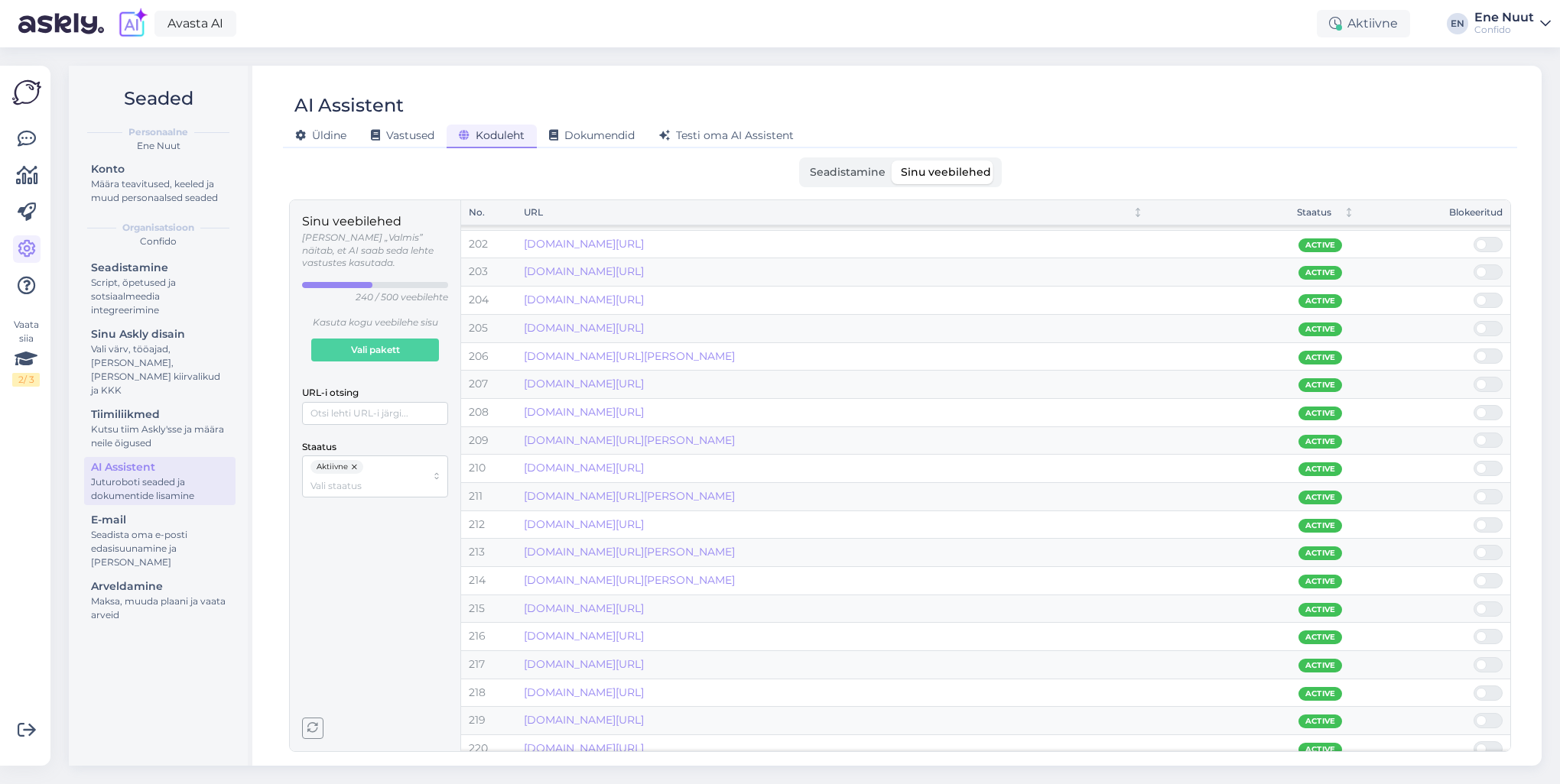
click at [1168, 517] on div at bounding box center [1488, 525] width 29 height 15
click at [1168, 517] on input "checkbox" at bounding box center [1474, 517] width 0 height 0
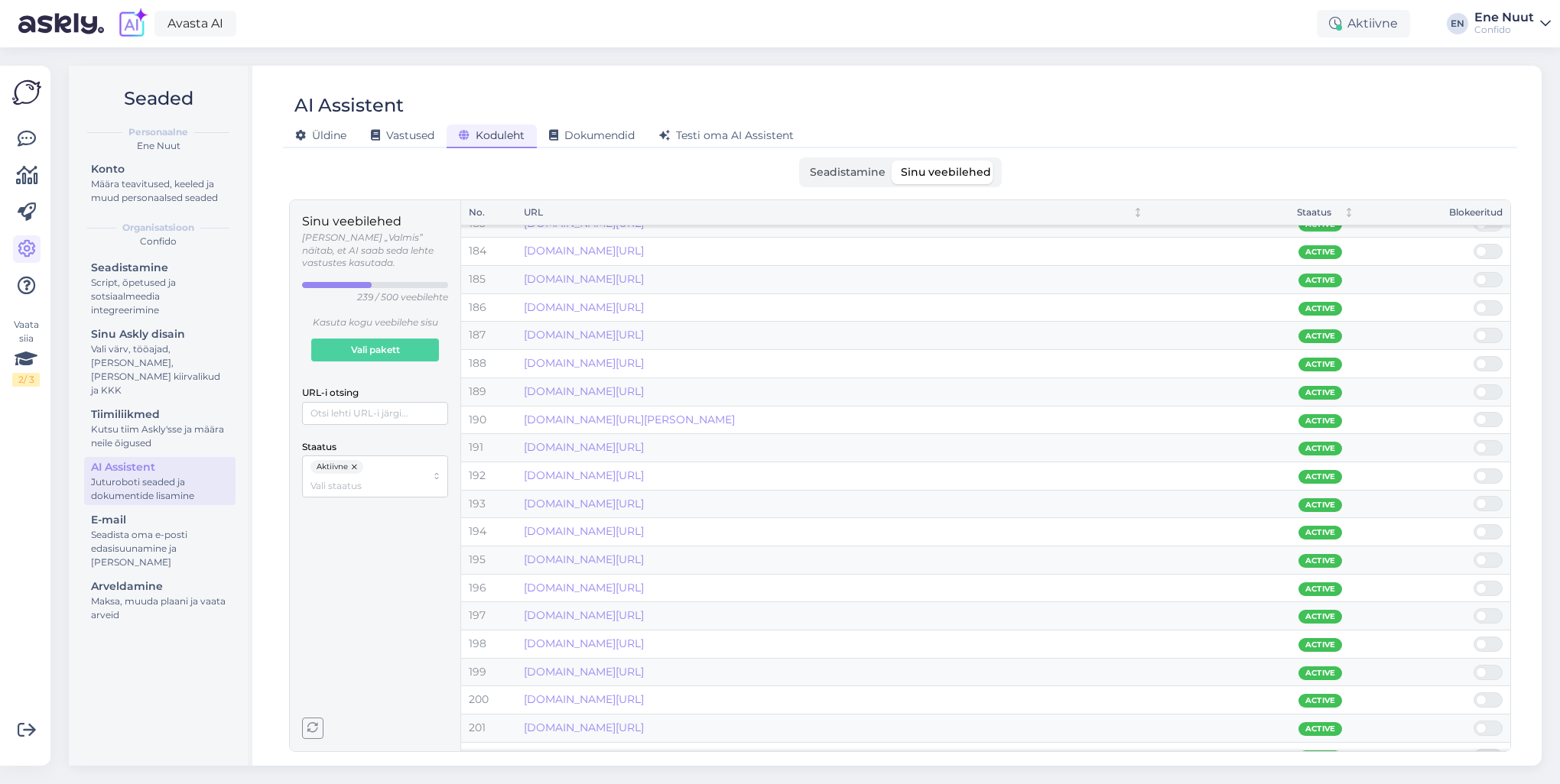
scroll to position [5097, 0]
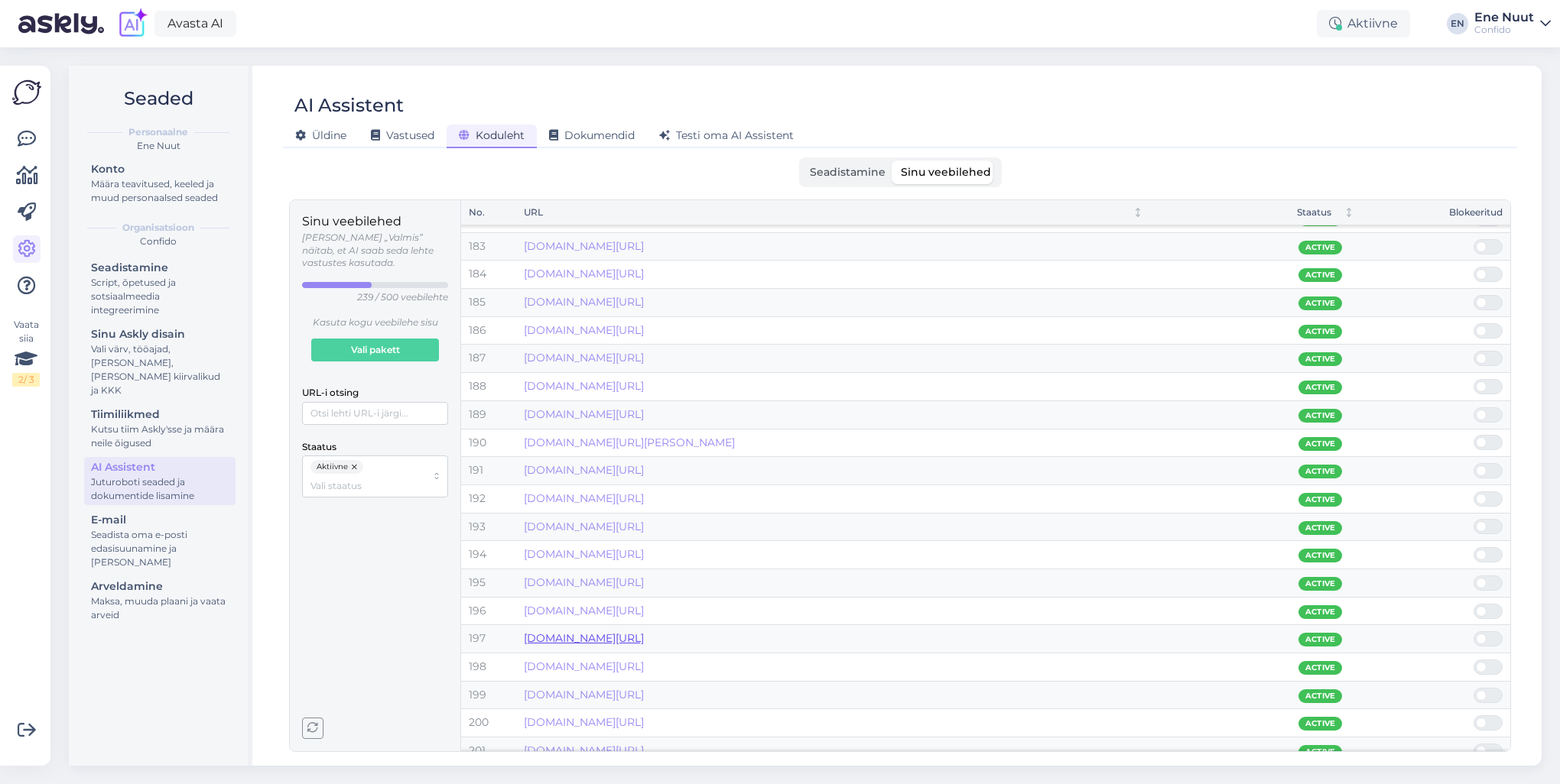
click at [644, 563] on link "www.confido.ee/broneerimise-kinnitus/" at bounding box center [584, 638] width 120 height 13
click at [1168, 563] on span at bounding box center [1496, 639] width 18 height 13
click at [1168, 563] on input "checkbox" at bounding box center [1474, 631] width 0 height 0
click at [642, 563] on link "www.confido.ee/broneerimine/" at bounding box center [584, 638] width 120 height 13
click at [1168, 563] on span at bounding box center [1496, 639] width 18 height 13
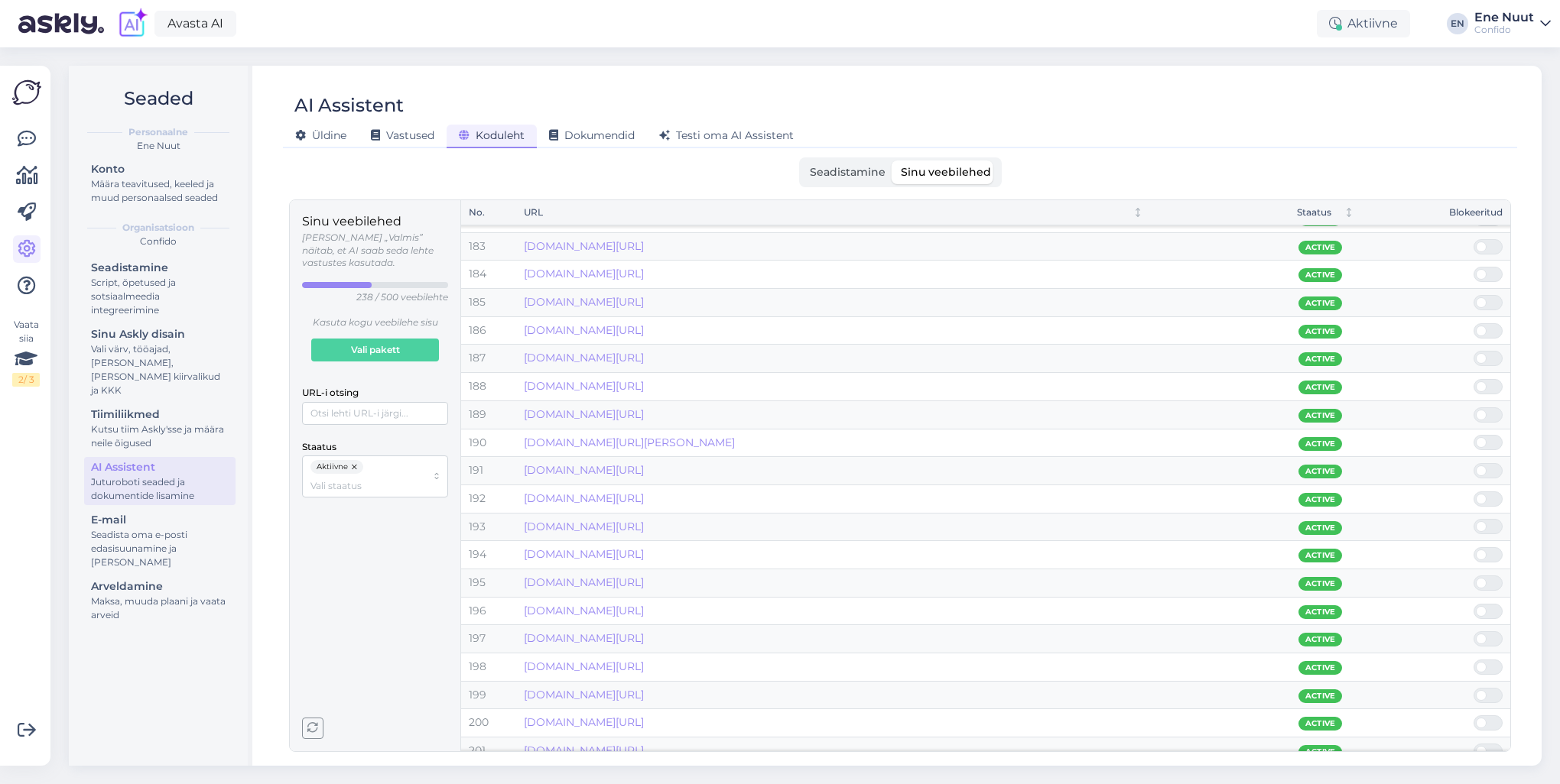
click at [1168, 563] on input "checkbox" at bounding box center [1474, 631] width 0 height 0
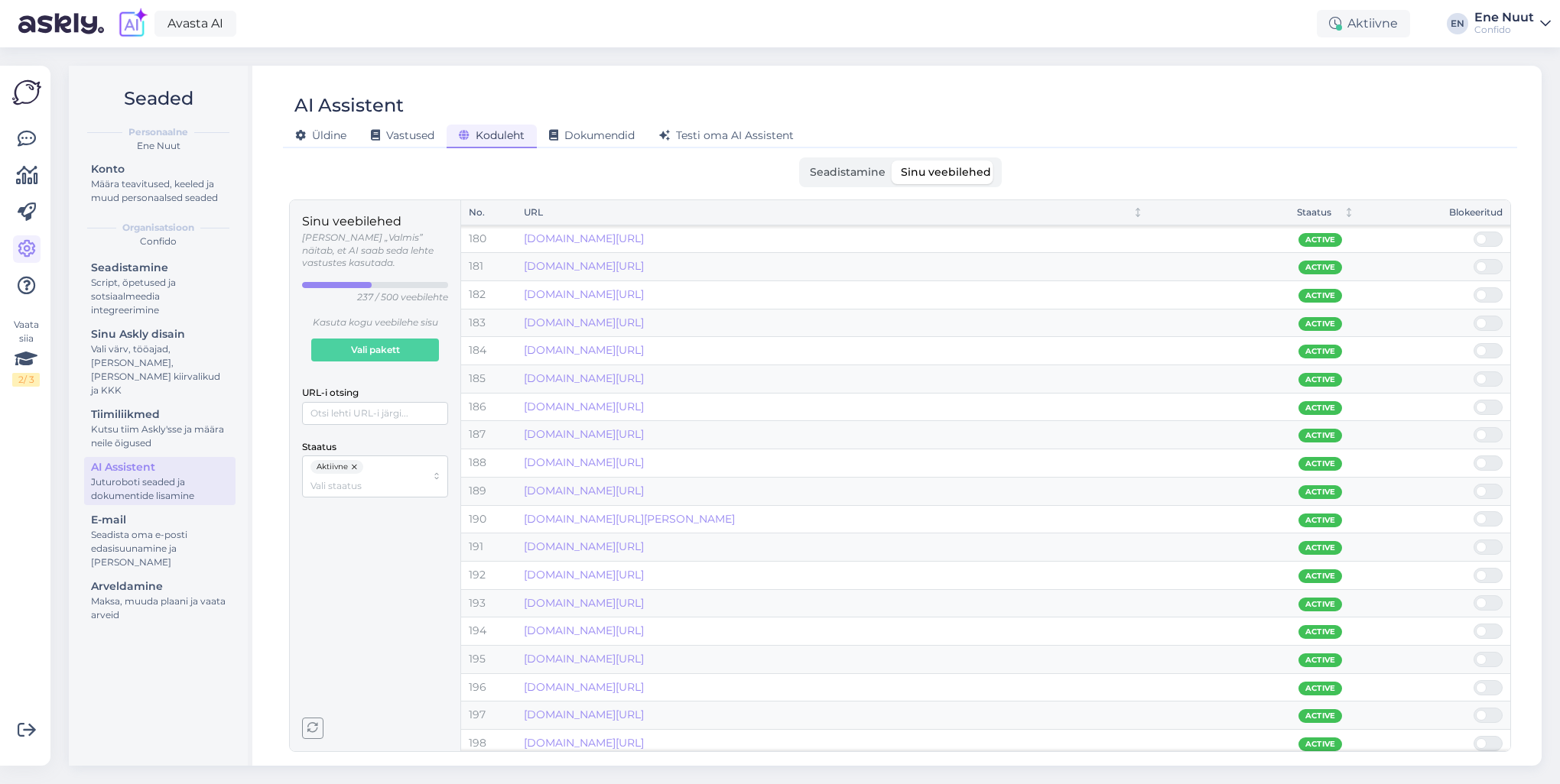
click at [1168, 563] on span at bounding box center [1496, 576] width 18 height 13
click at [1168, 563] on input "checkbox" at bounding box center [1474, 568] width 0 height 0
click at [1168, 540] on span at bounding box center [1496, 547] width 18 height 13
click at [1168, 539] on input "checkbox" at bounding box center [1474, 539] width 0 height 0
click at [1168, 512] on span at bounding box center [1496, 519] width 18 height 13
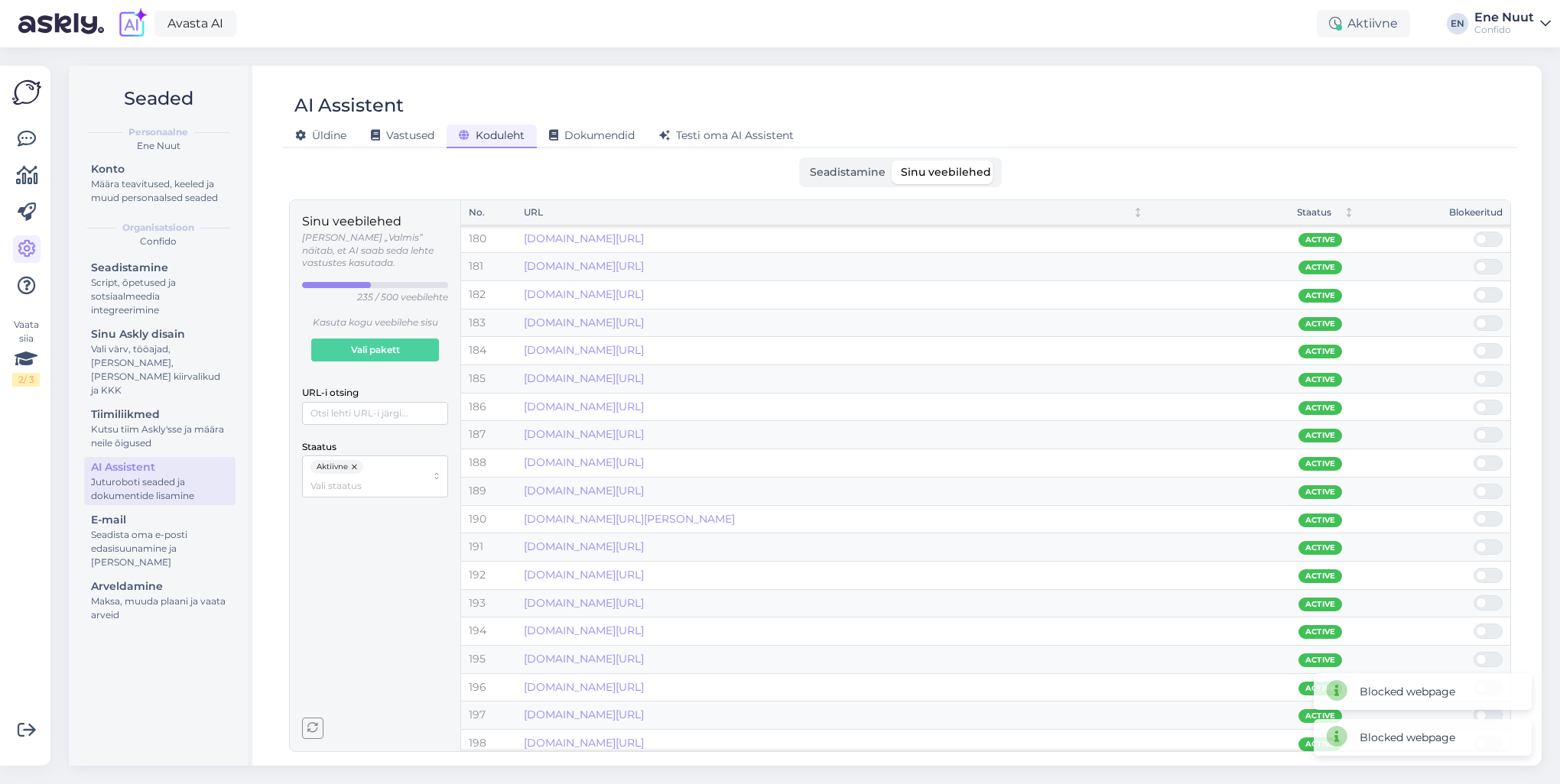
click at [1168, 511] on input "checkbox" at bounding box center [1474, 511] width 0 height 0
click at [1168, 485] on span at bounding box center [1496, 491] width 18 height 13
click at [1168, 484] on input "checkbox" at bounding box center [1474, 484] width 0 height 0
click at [1168, 458] on span at bounding box center [1481, 463] width 11 height 11
click at [1168, 456] on input "checkbox" at bounding box center [1474, 456] width 0 height 0
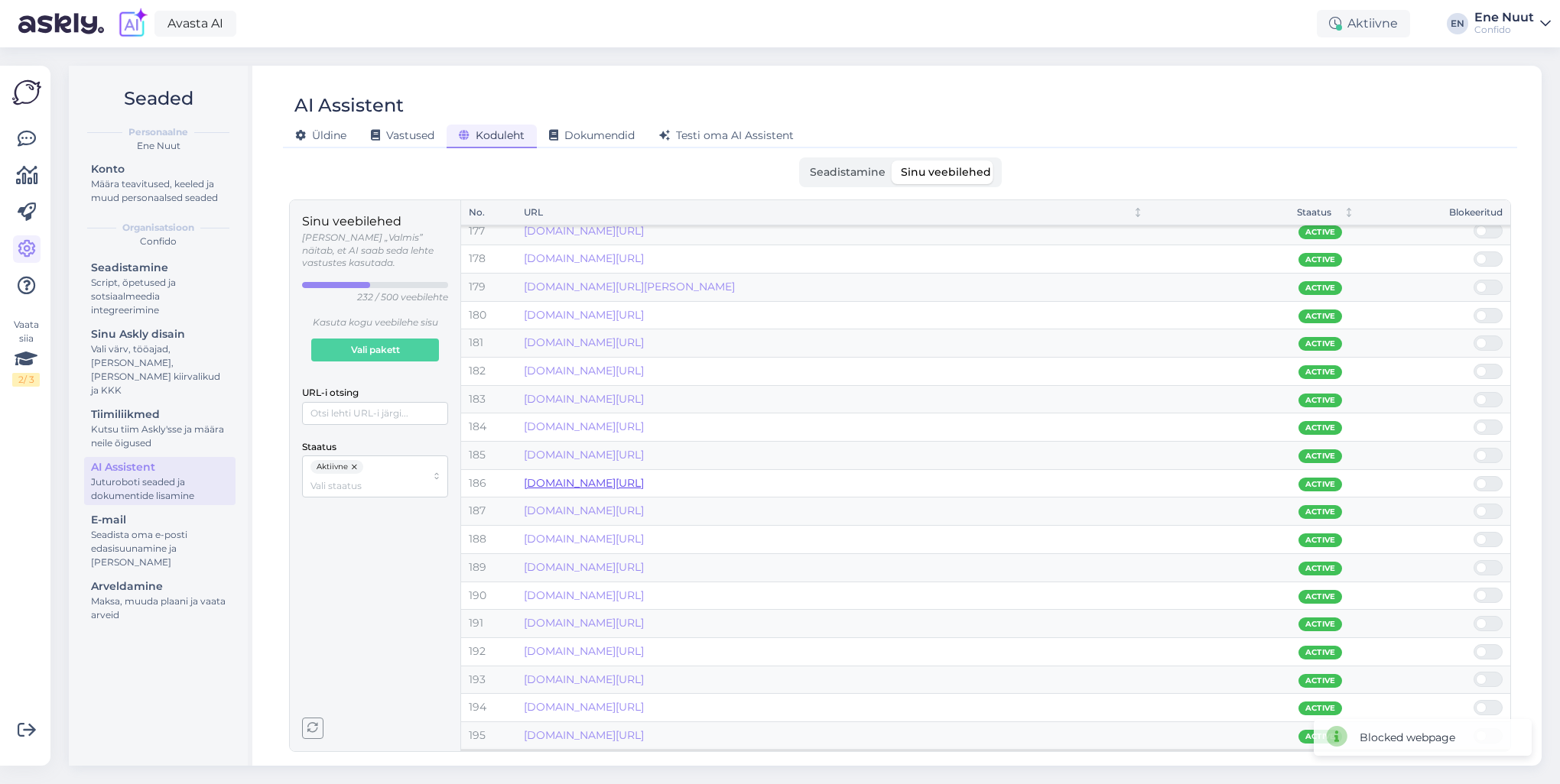
scroll to position [4868, 0]
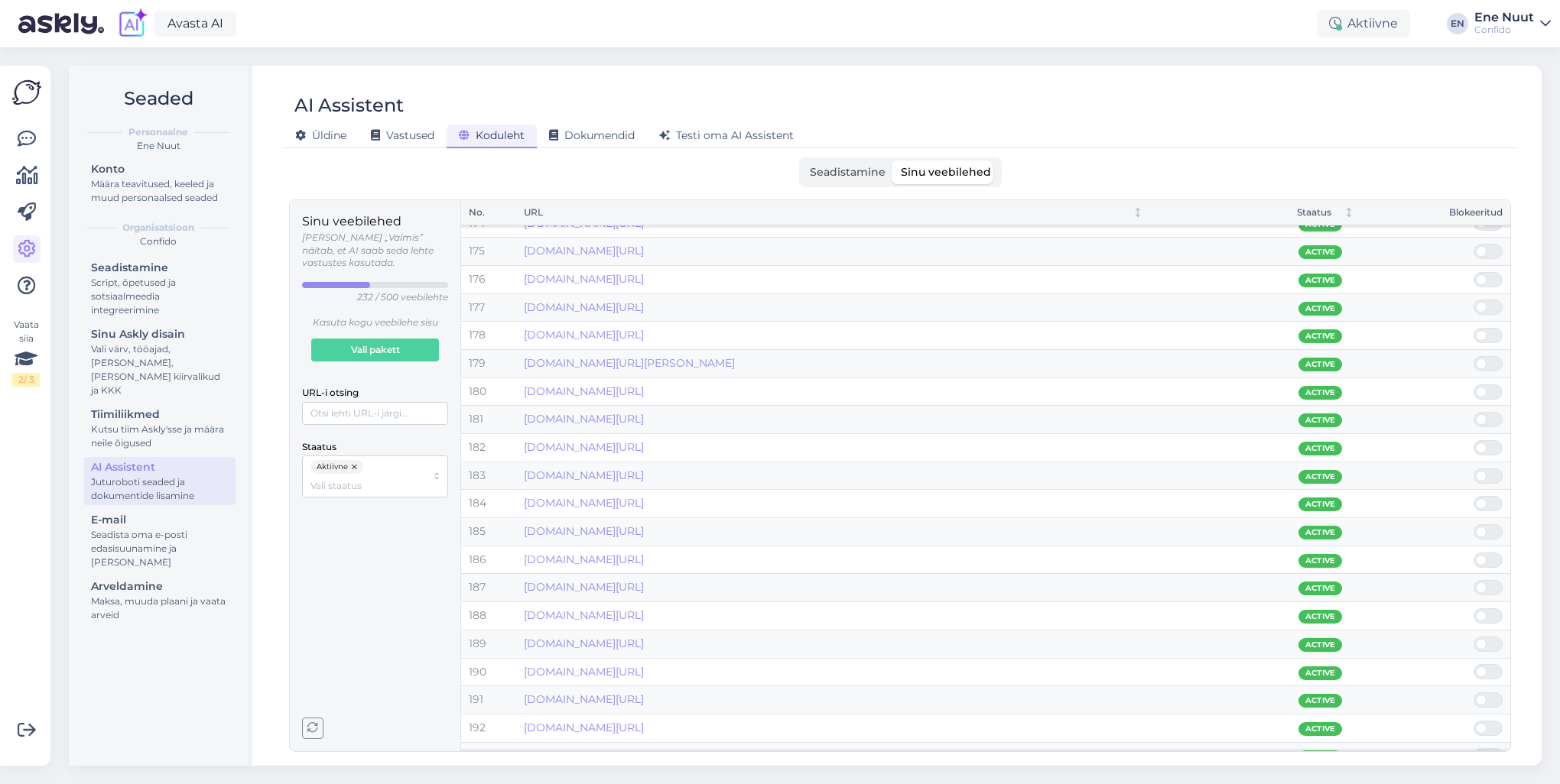
click at [1168, 554] on span at bounding box center [1496, 560] width 18 height 13
click at [1168, 553] on input "checkbox" at bounding box center [1474, 553] width 0 height 0
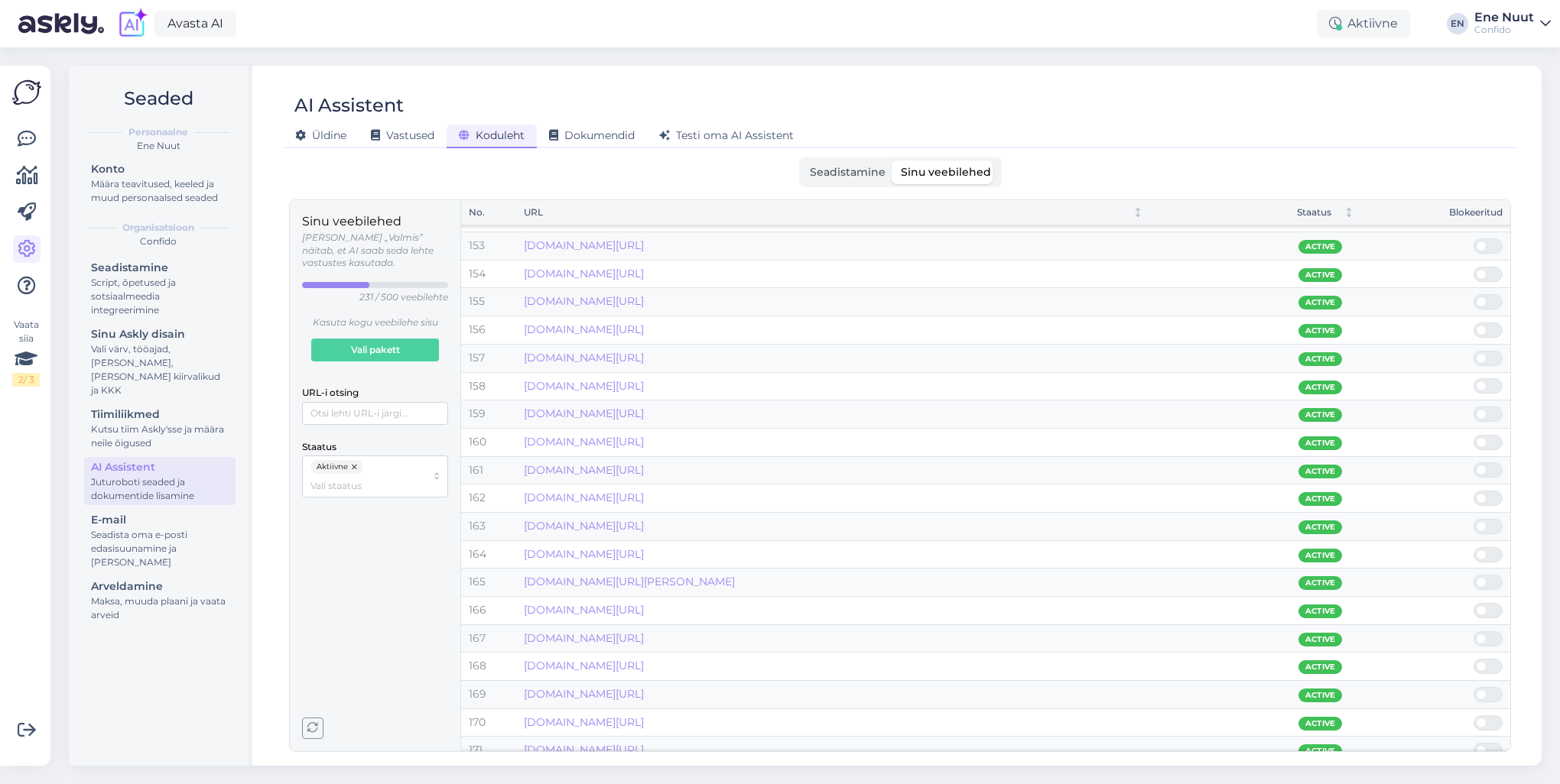
scroll to position [4180, 0]
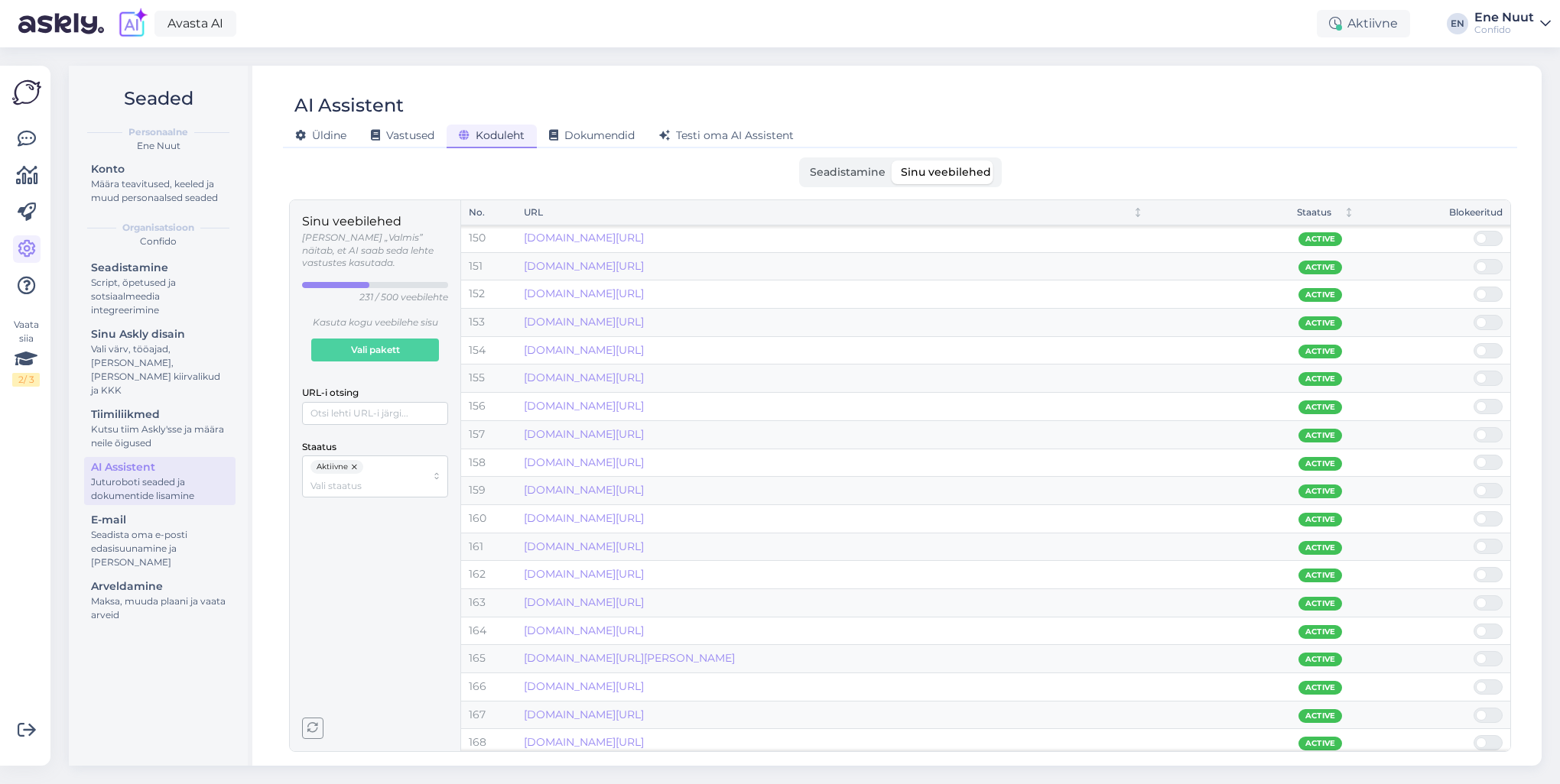
click at [1168, 563] on span at bounding box center [1481, 575] width 11 height 11
click at [1168, 563] on input "checkbox" at bounding box center [1474, 567] width 0 height 0
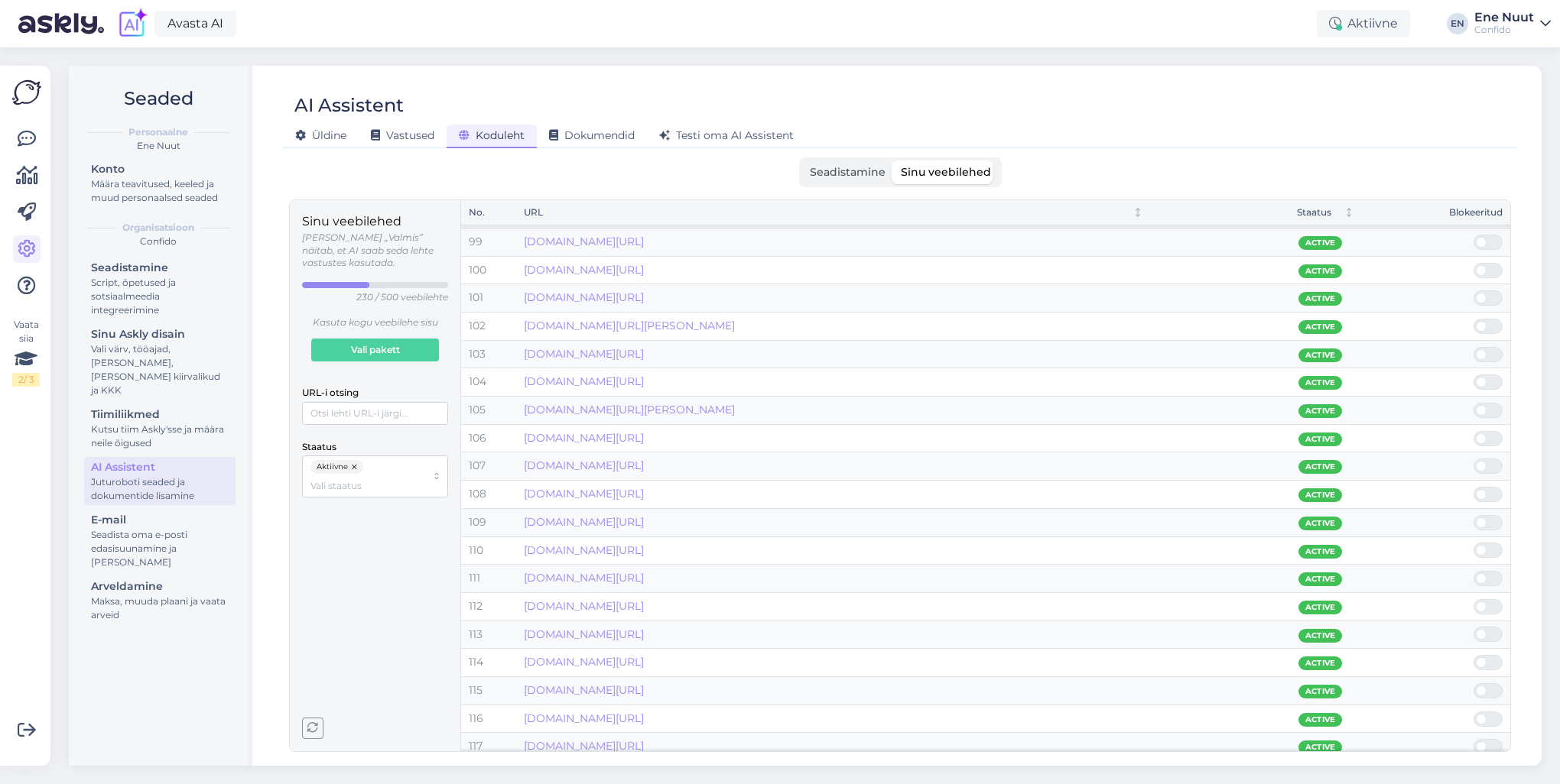
scroll to position [2651, 0]
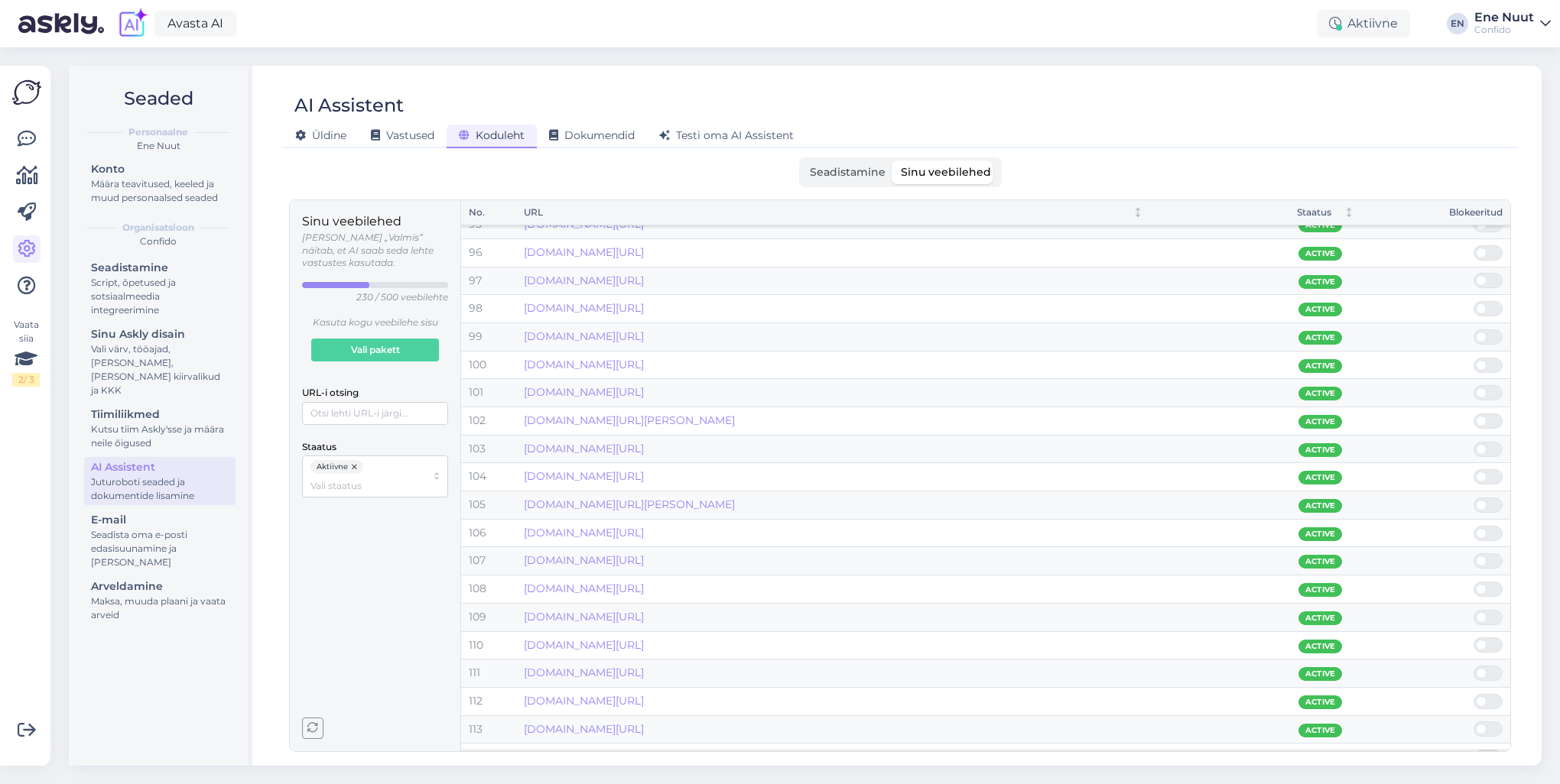
click at [1168, 555] on span at bounding box center [1496, 561] width 18 height 13
click at [1168, 554] on input "checkbox" at bounding box center [1474, 554] width 0 height 0
click at [1168, 526] on div at bounding box center [1488, 534] width 29 height 15
click at [1168, 526] on input "checkbox" at bounding box center [1474, 526] width 0 height 0
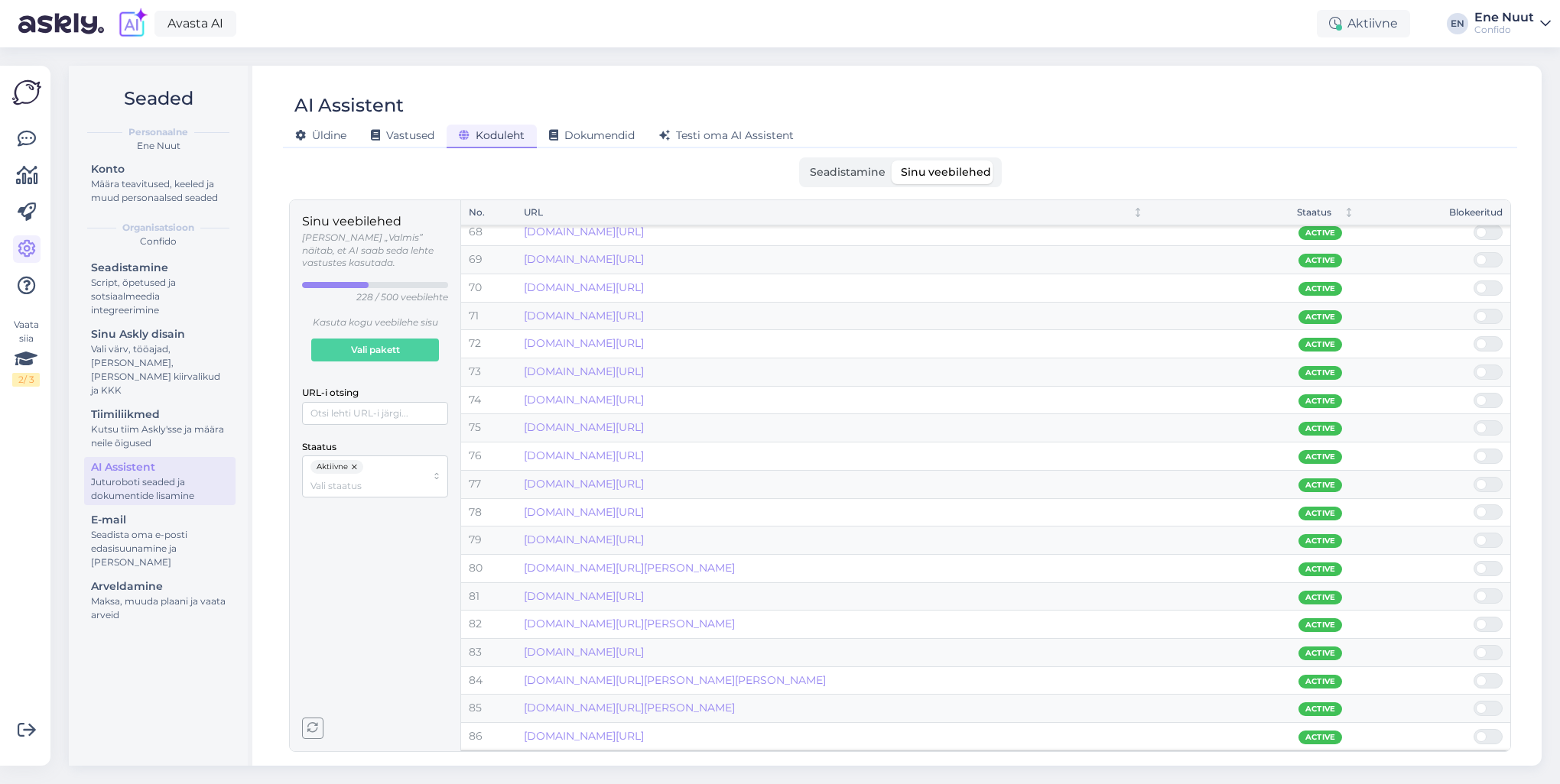
scroll to position [1811, 0]
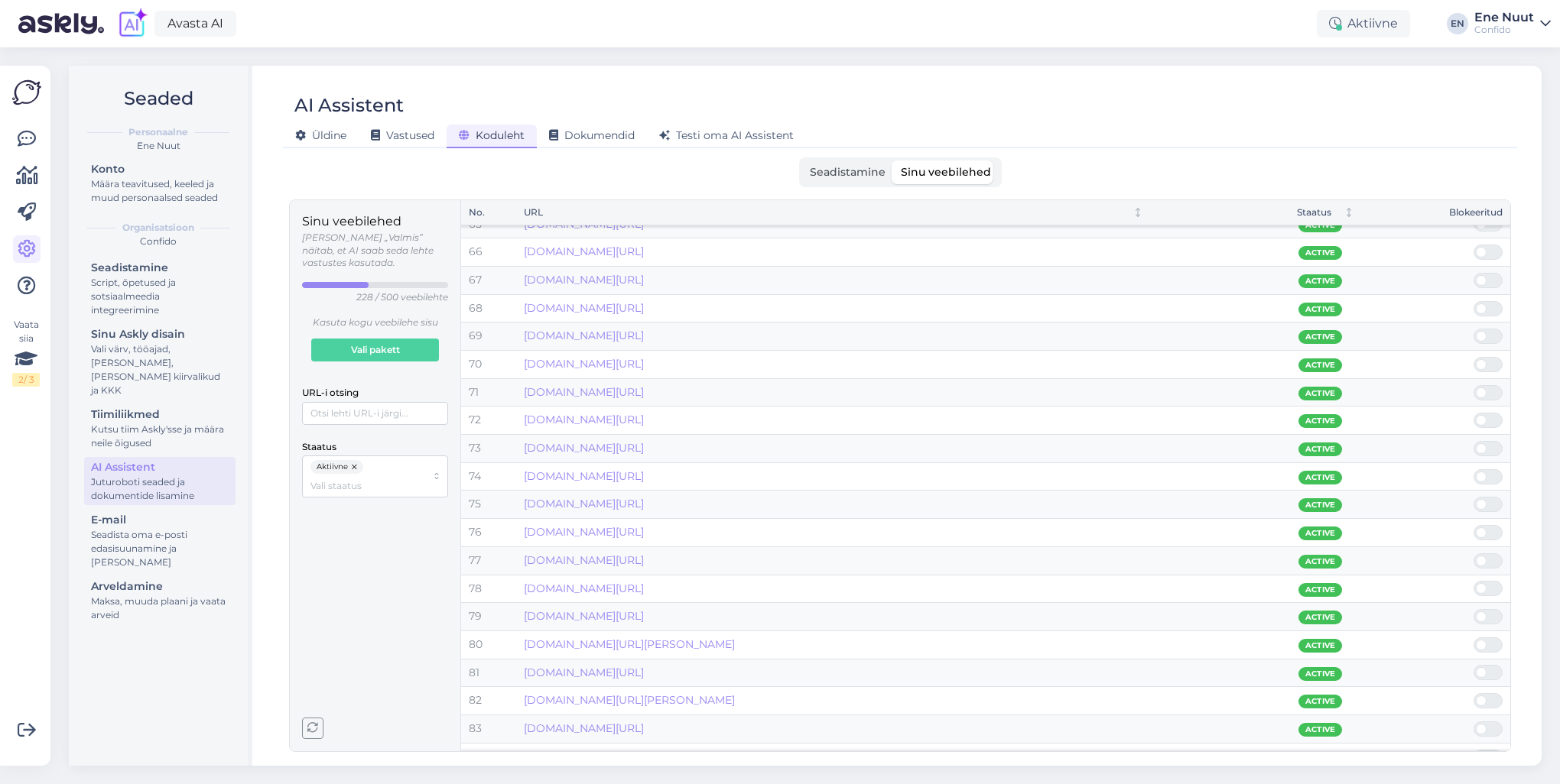
click at [1168, 443] on span at bounding box center [1481, 448] width 11 height 11
click at [1168, 441] on input "checkbox" at bounding box center [1474, 441] width 0 height 0
click at [1168, 415] on span at bounding box center [1496, 420] width 18 height 13
click at [1168, 413] on input "checkbox" at bounding box center [1474, 413] width 0 height 0
click at [1168, 386] on span at bounding box center [1496, 392] width 18 height 13
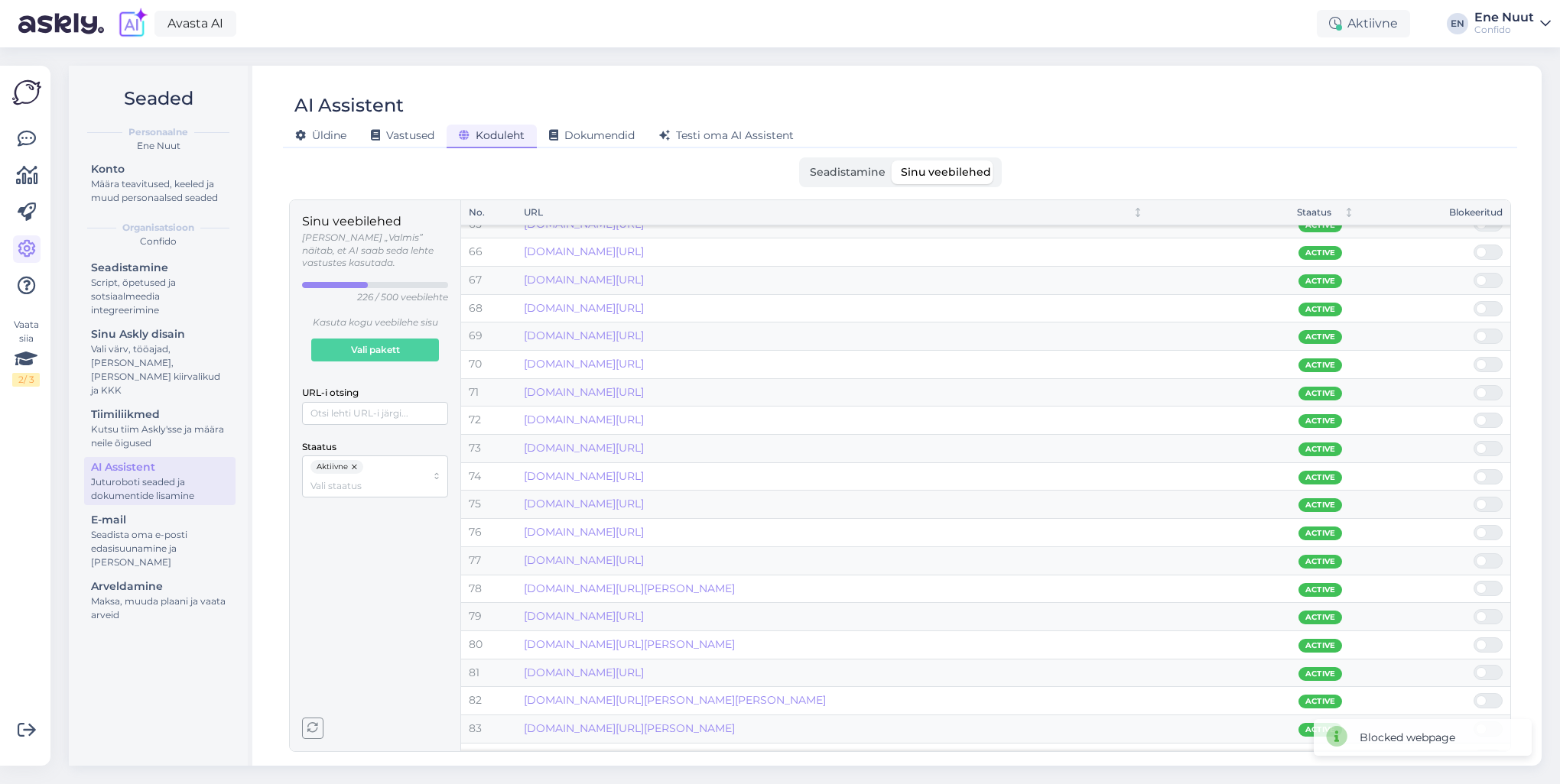
click at [1168, 386] on input "checkbox" at bounding box center [1474, 386] width 0 height 0
click at [1168, 359] on span at bounding box center [1481, 364] width 11 height 11
click at [1168, 357] on input "checkbox" at bounding box center [1474, 357] width 0 height 0
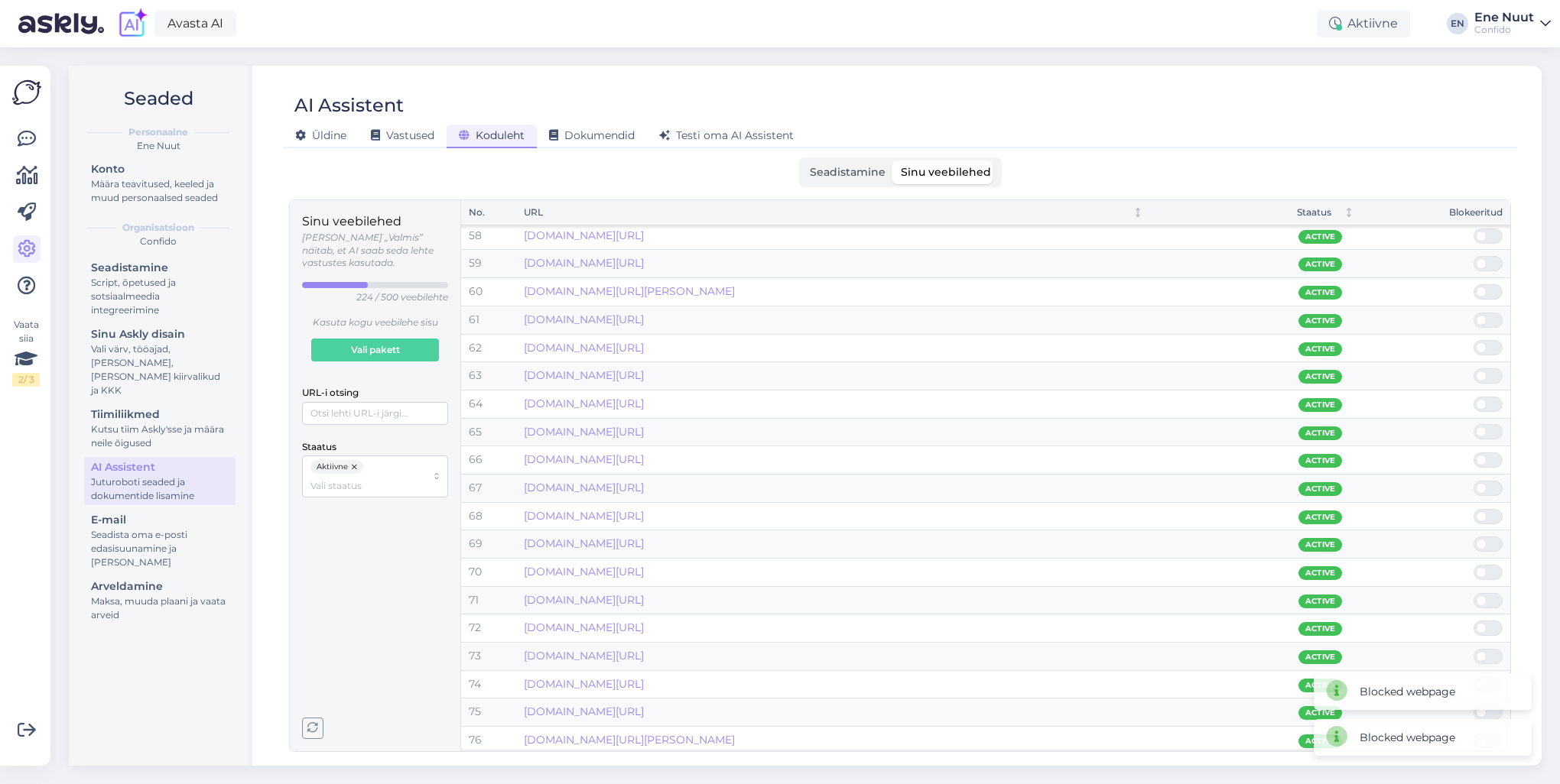
scroll to position [1581, 0]
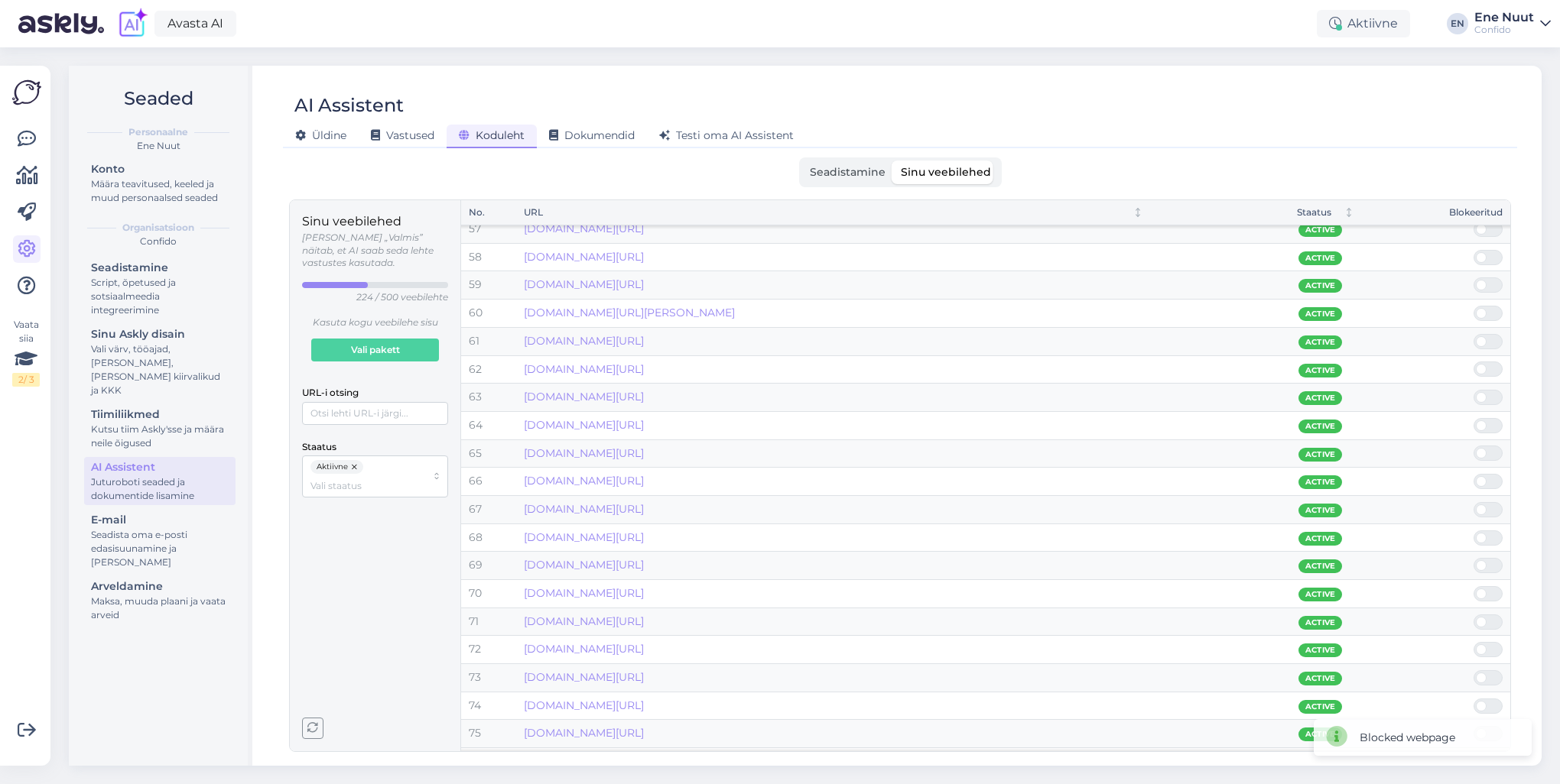
click at [1168, 446] on span at bounding box center [1496, 453] width 18 height 13
click at [1168, 445] on input "checkbox" at bounding box center [1474, 445] width 0 height 0
click at [1168, 419] on span at bounding box center [1496, 426] width 18 height 13
click at [1168, 418] on input "checkbox" at bounding box center [1474, 418] width 0 height 0
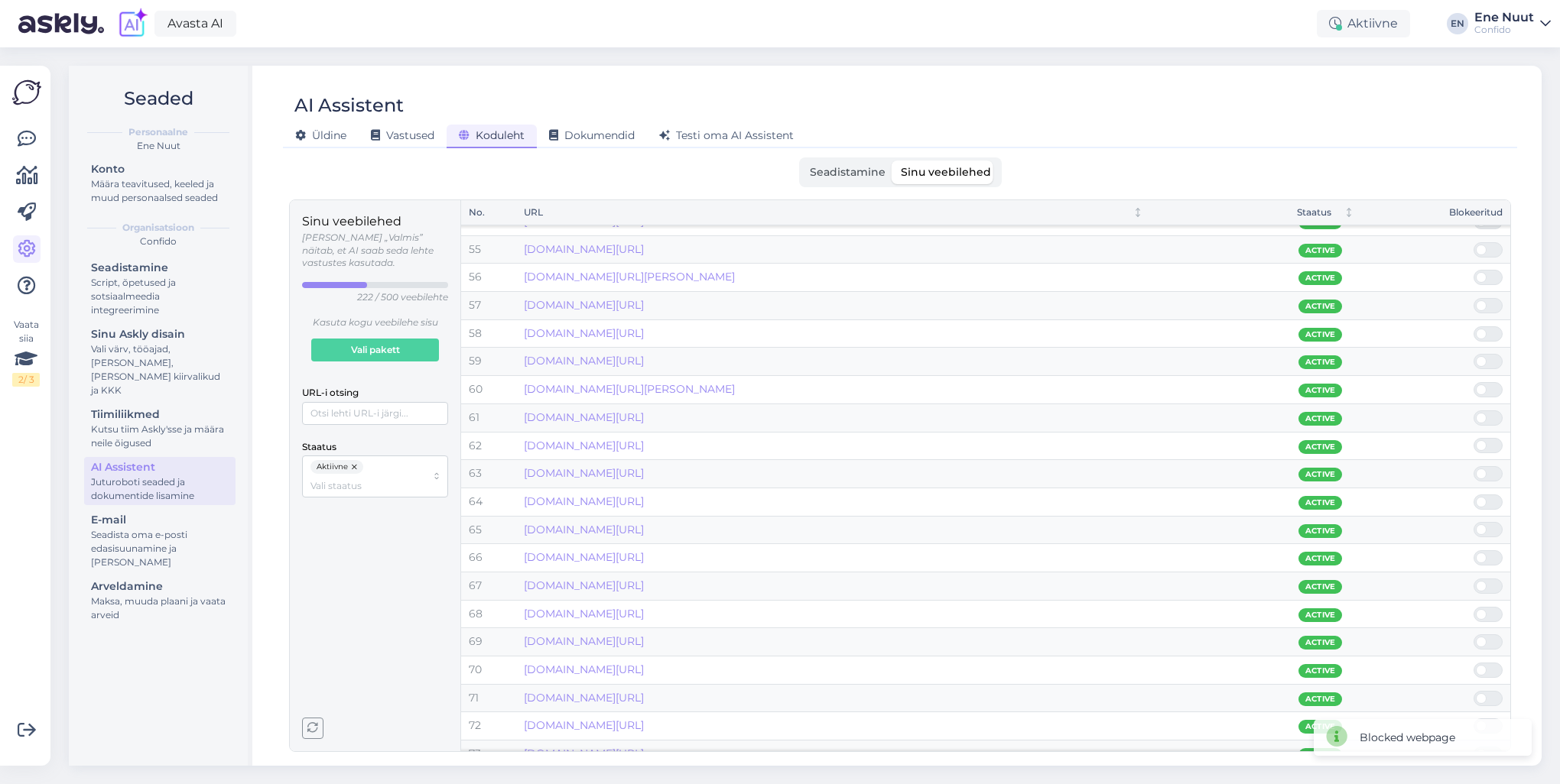
scroll to position [1428, 0]
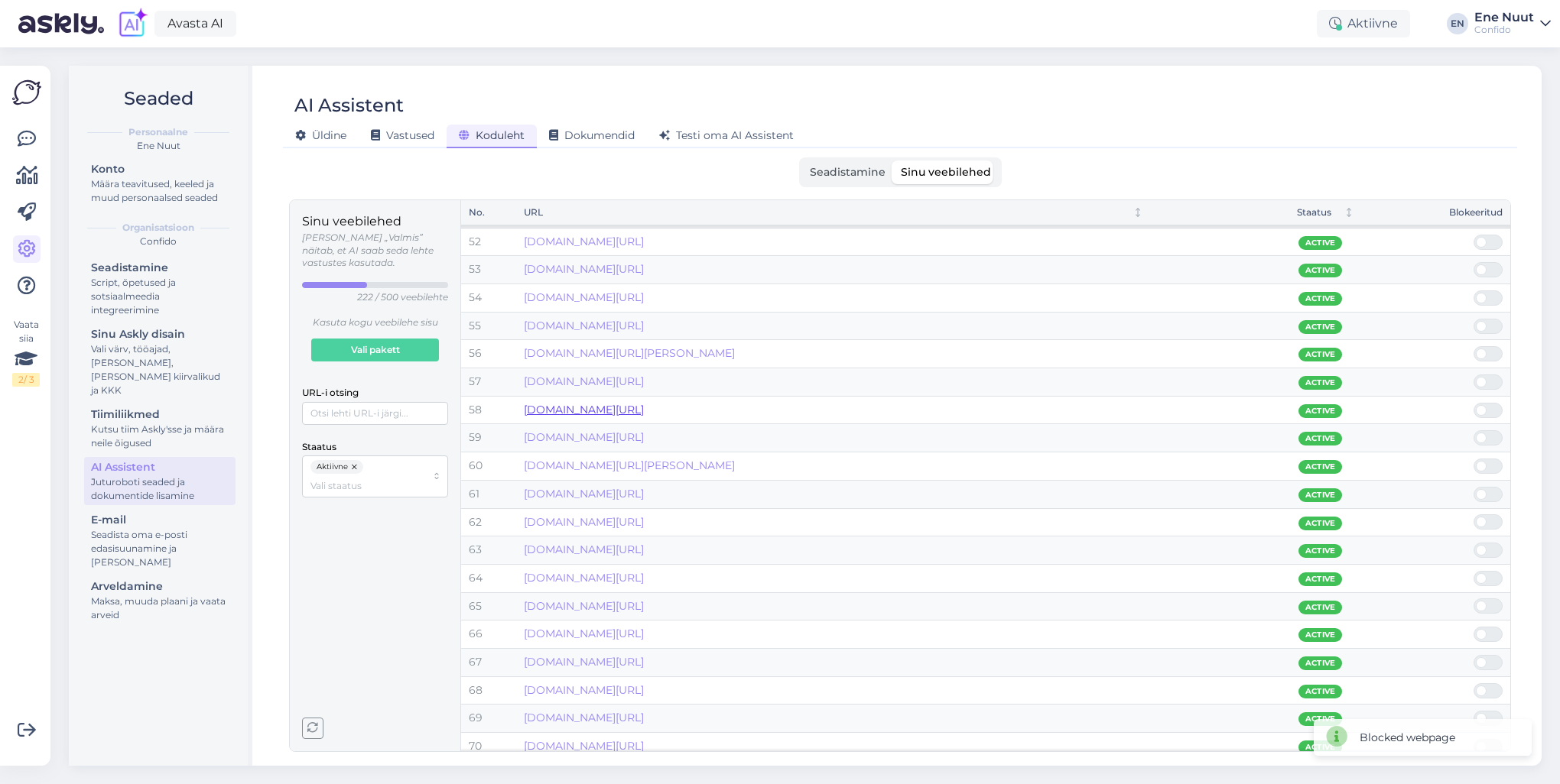
click at [615, 405] on link "[DOMAIN_NAME][URL]" at bounding box center [584, 410] width 120 height 13
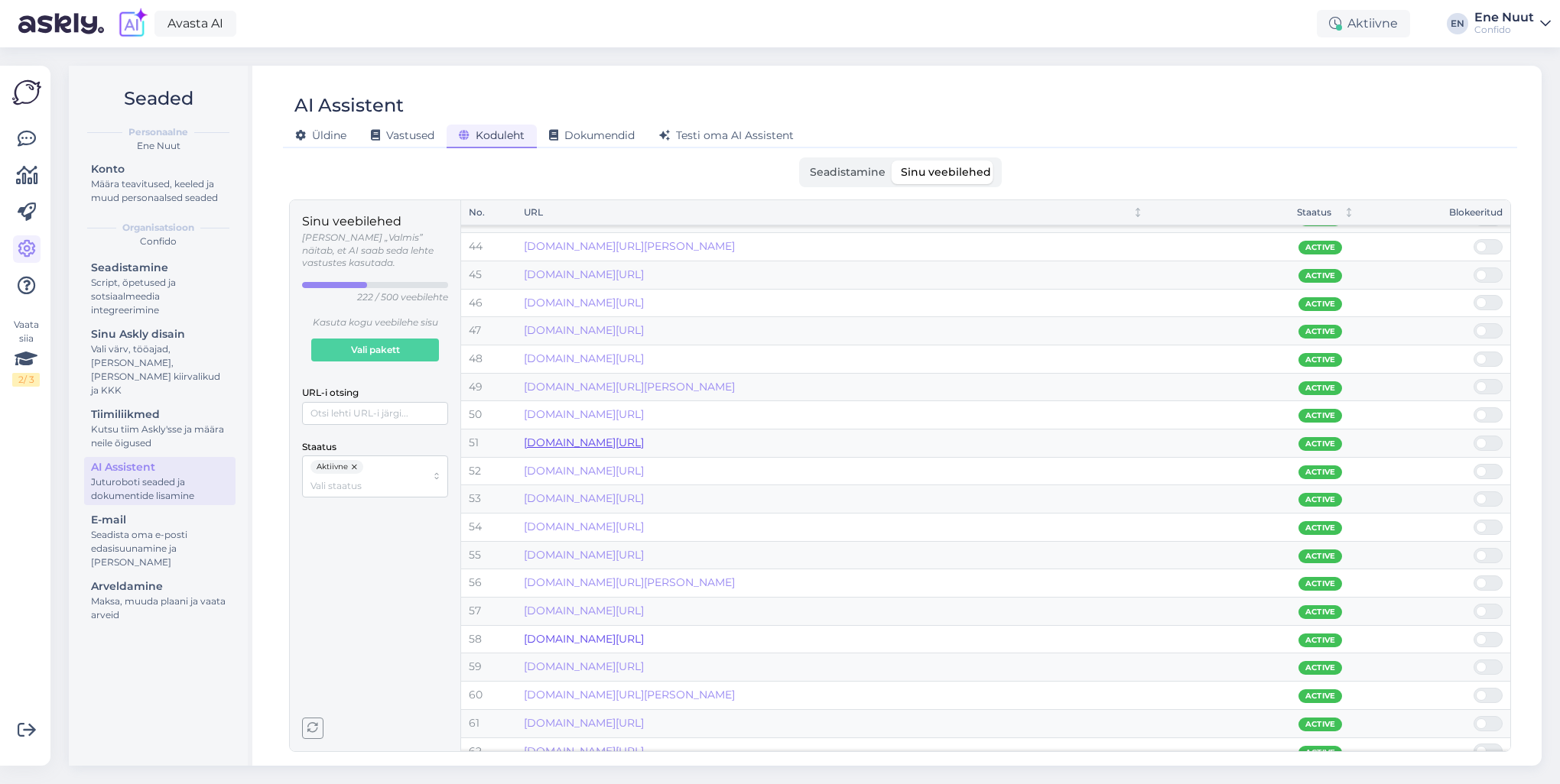
scroll to position [1123, 0]
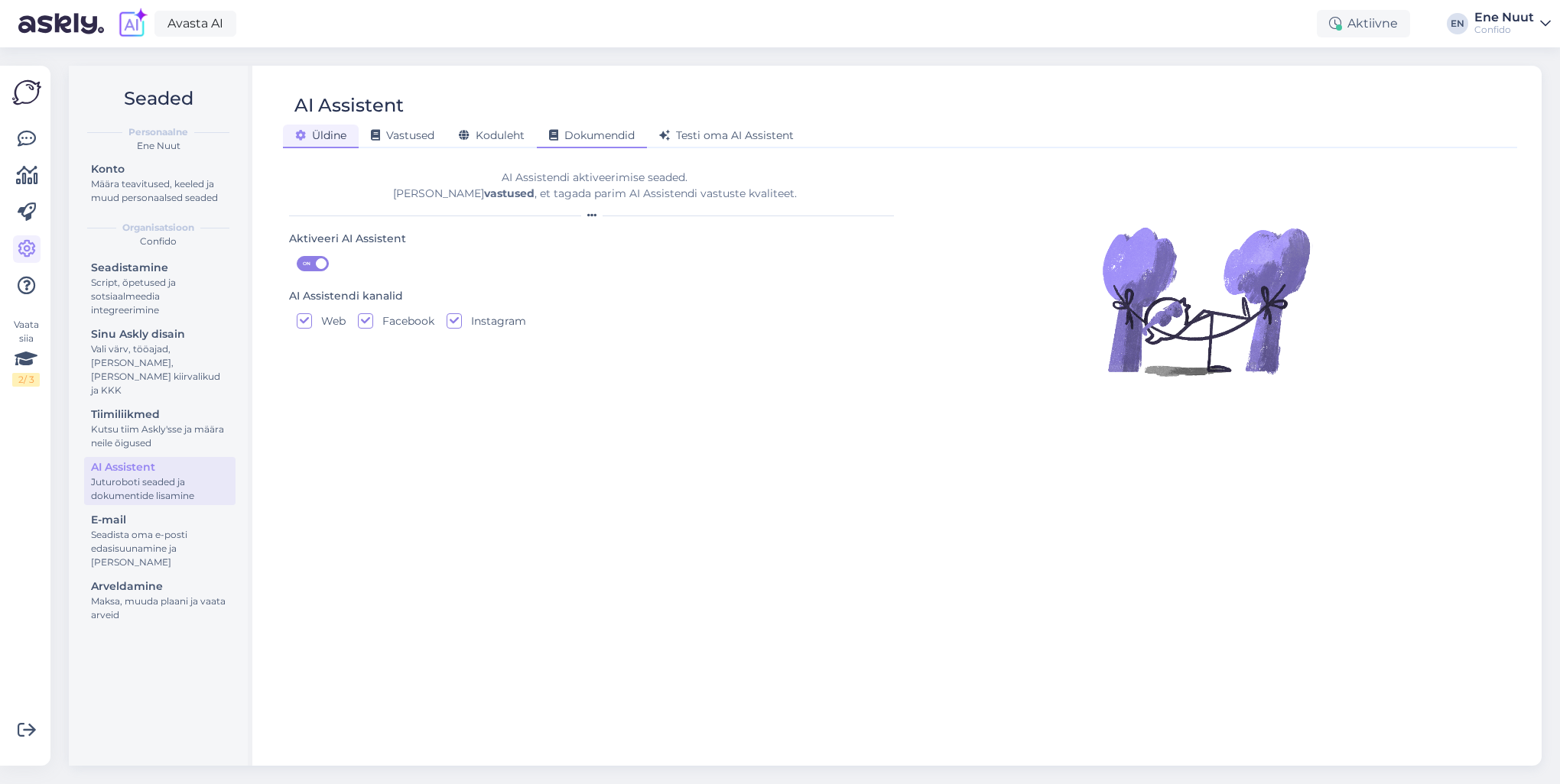
click at [635, 134] on span "Dokumendid" at bounding box center [591, 135] width 85 height 13
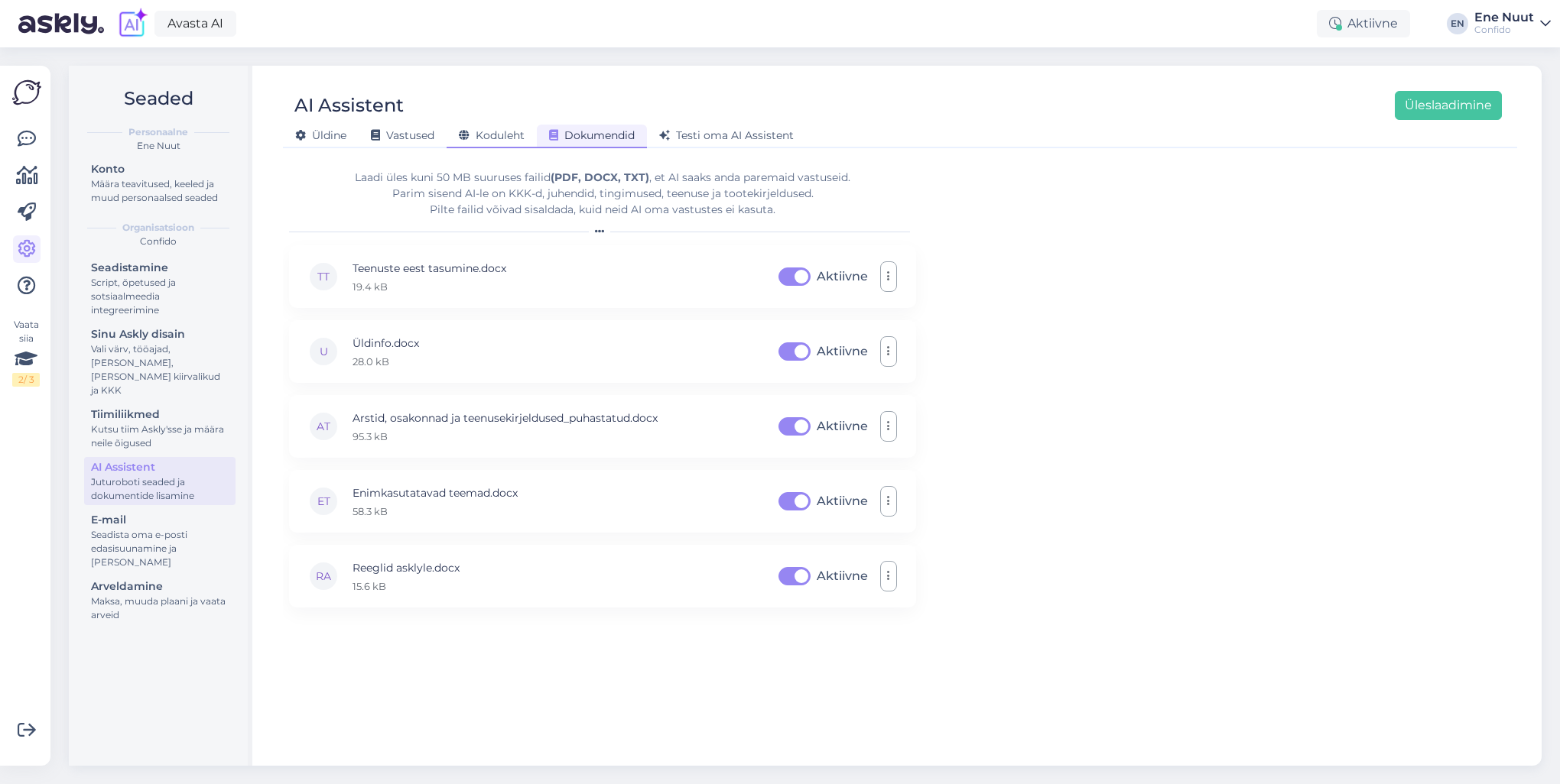
click at [490, 136] on span "Koduleht" at bounding box center [492, 135] width 66 height 13
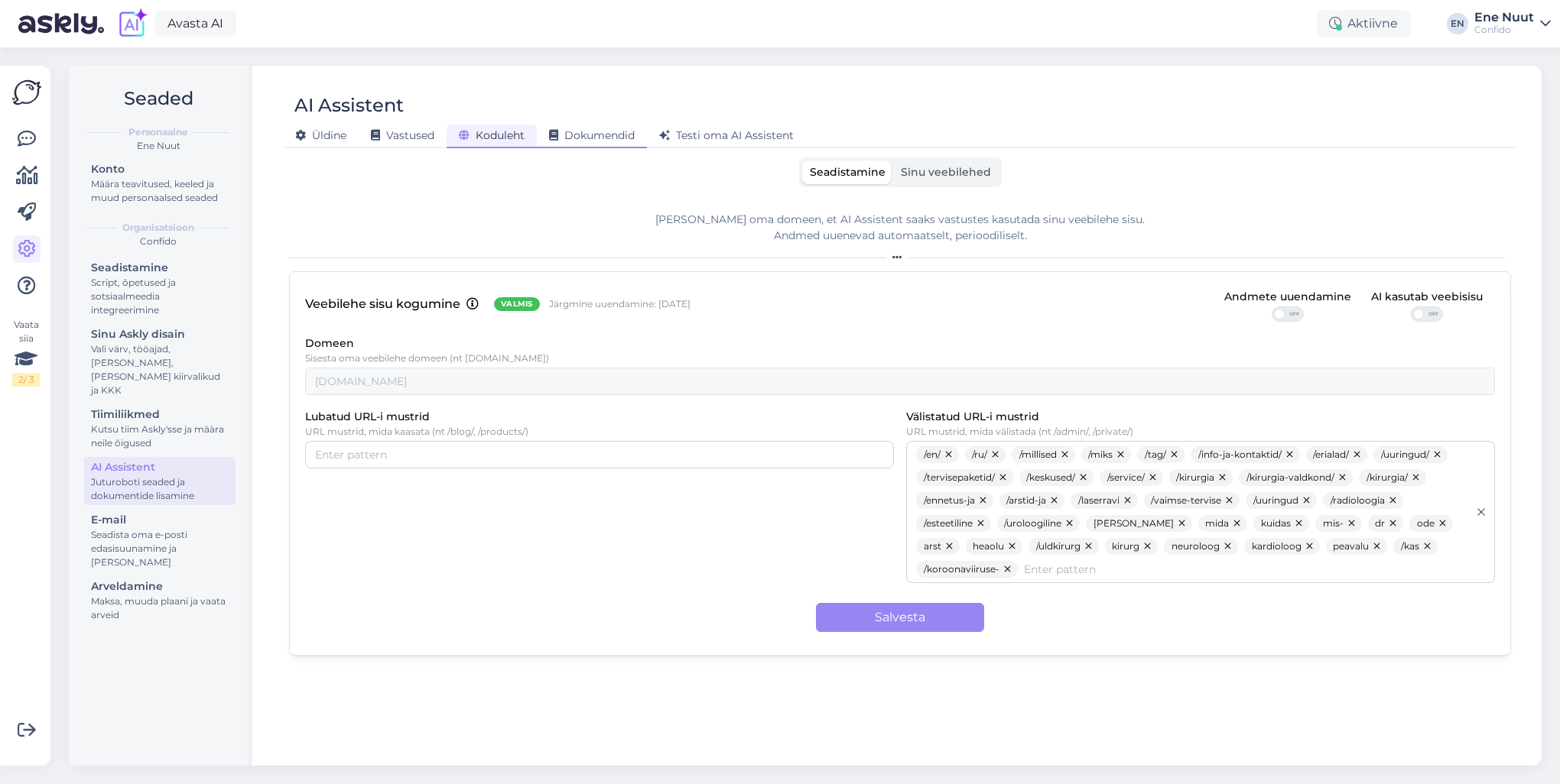
click at [588, 134] on span "Dokumendid" at bounding box center [591, 135] width 85 height 13
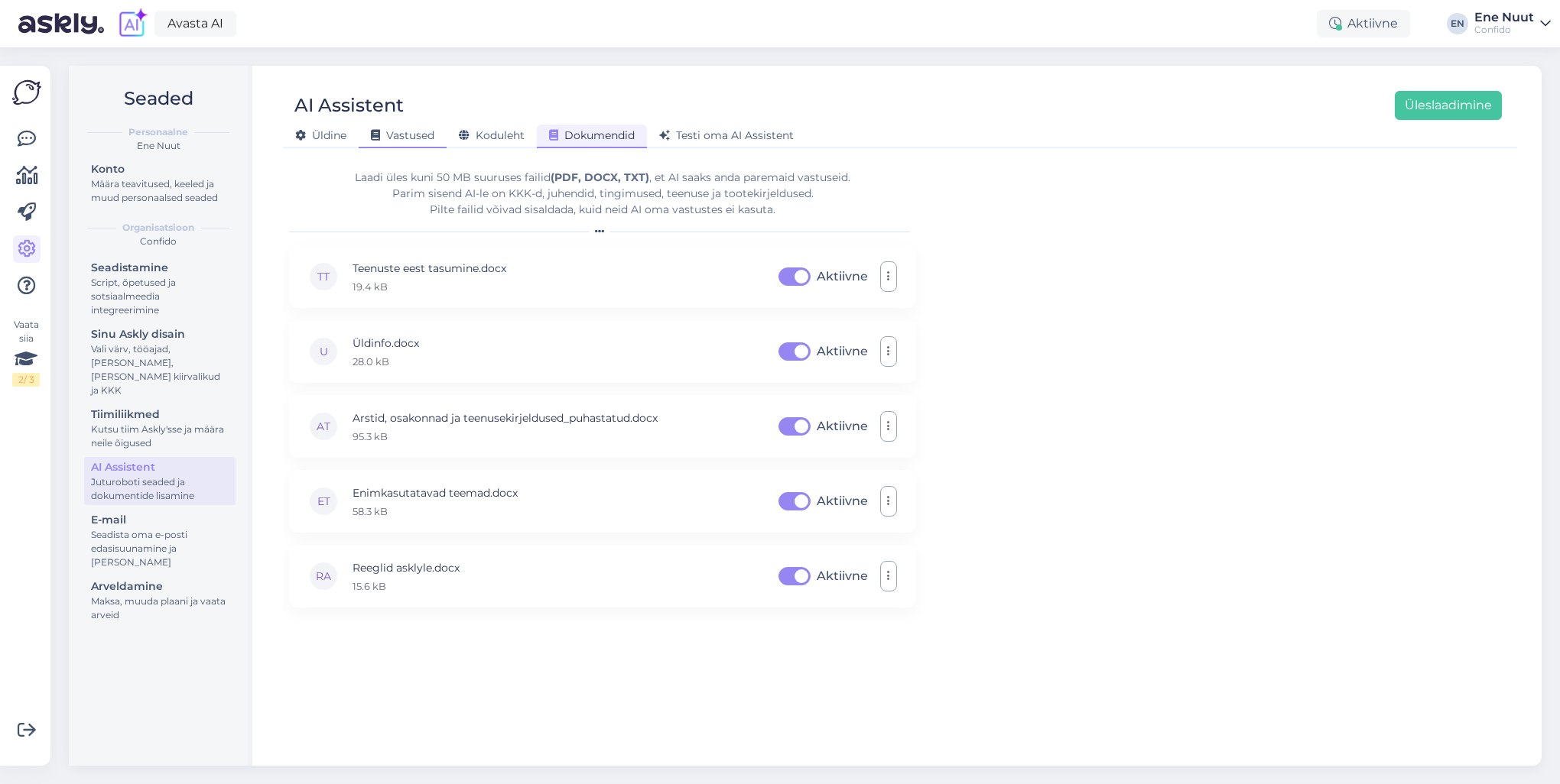
click at [422, 133] on span "Vastused" at bounding box center [402, 135] width 63 height 13
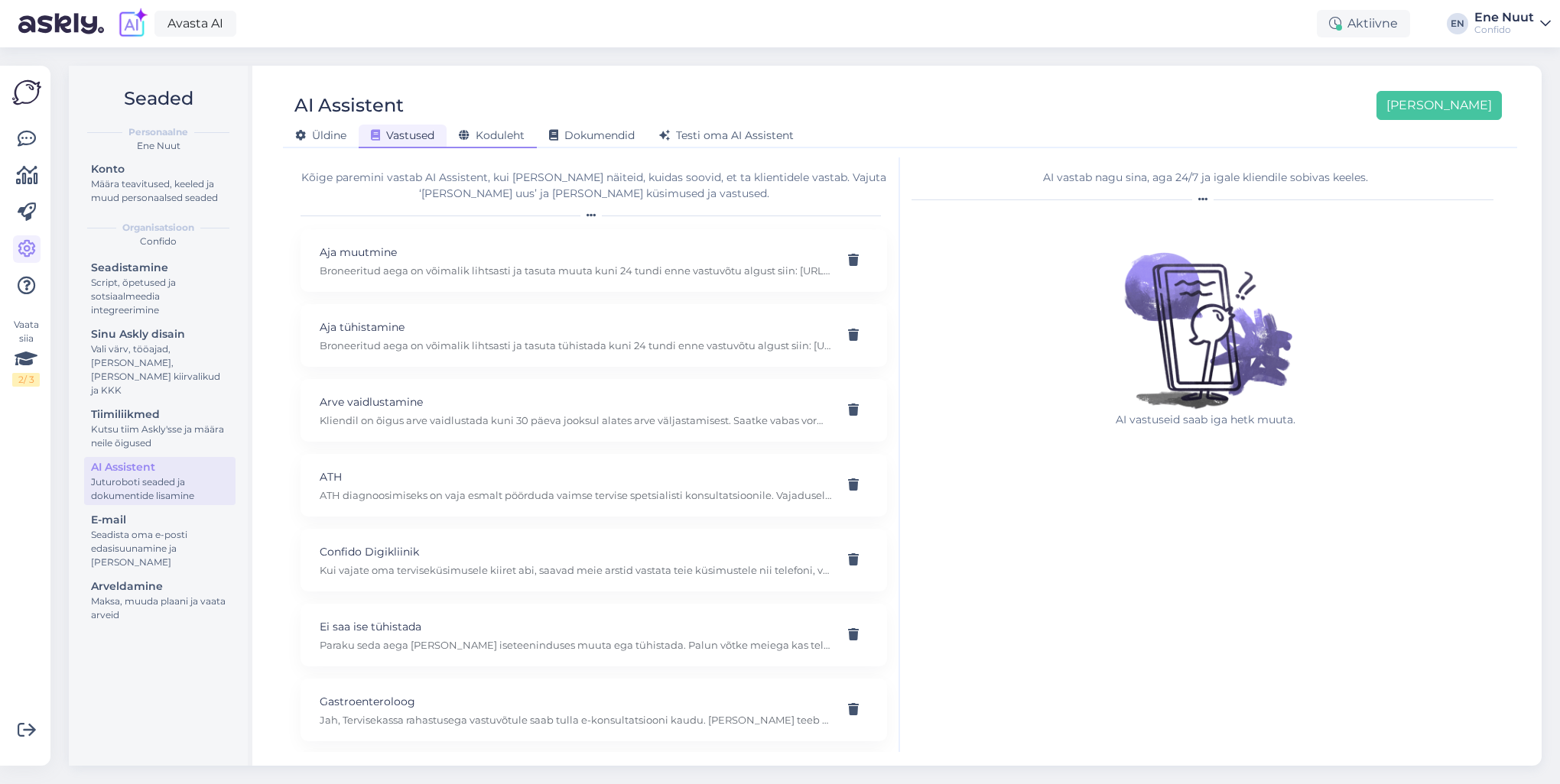
click at [511, 137] on span "Koduleht" at bounding box center [492, 135] width 66 height 13
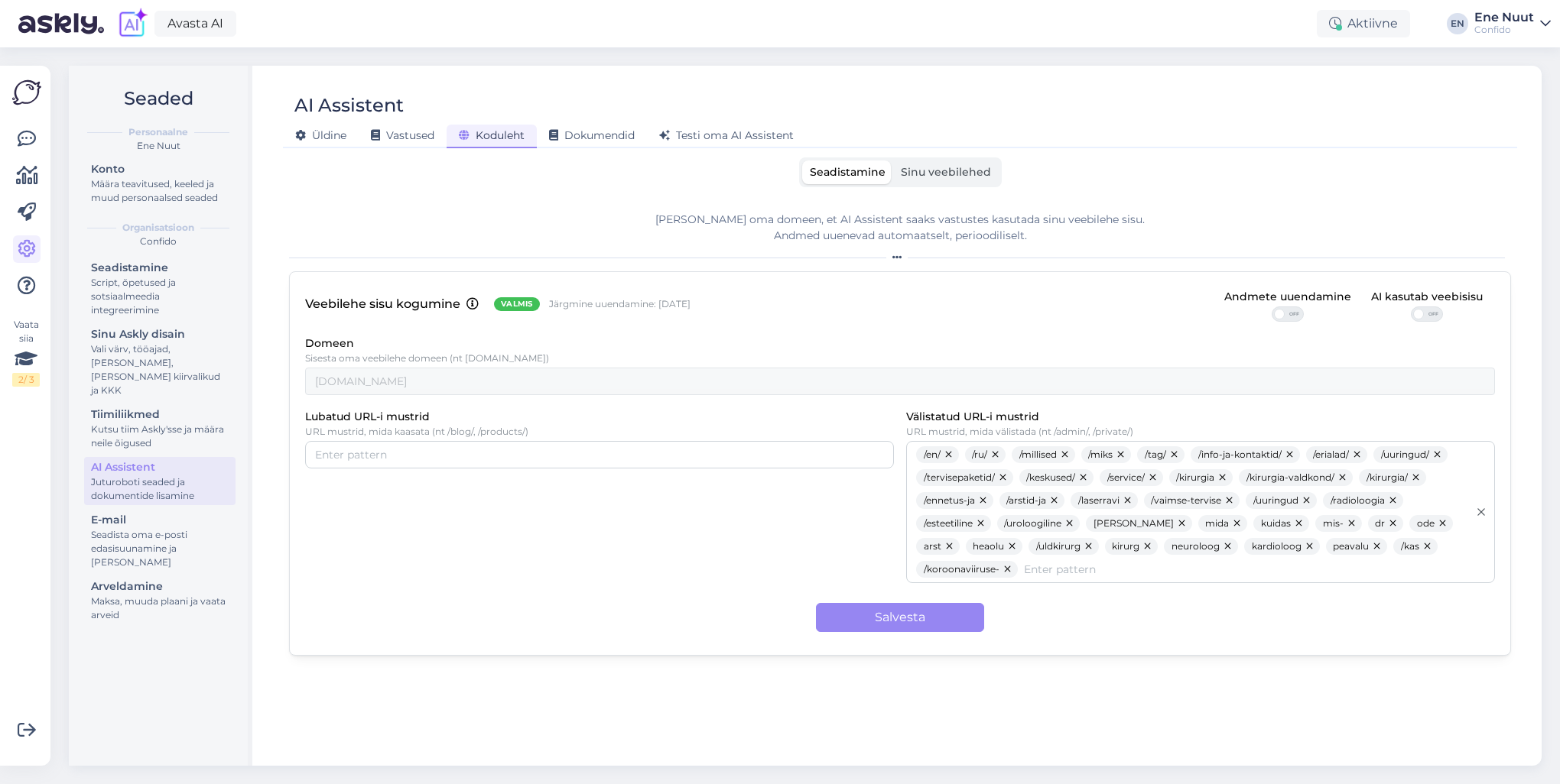
click at [965, 178] on span "Sinu veebilehed" at bounding box center [946, 172] width 90 height 13
click at [894, 160] on input "Sinu veebilehed" at bounding box center [894, 160] width 0 height 0
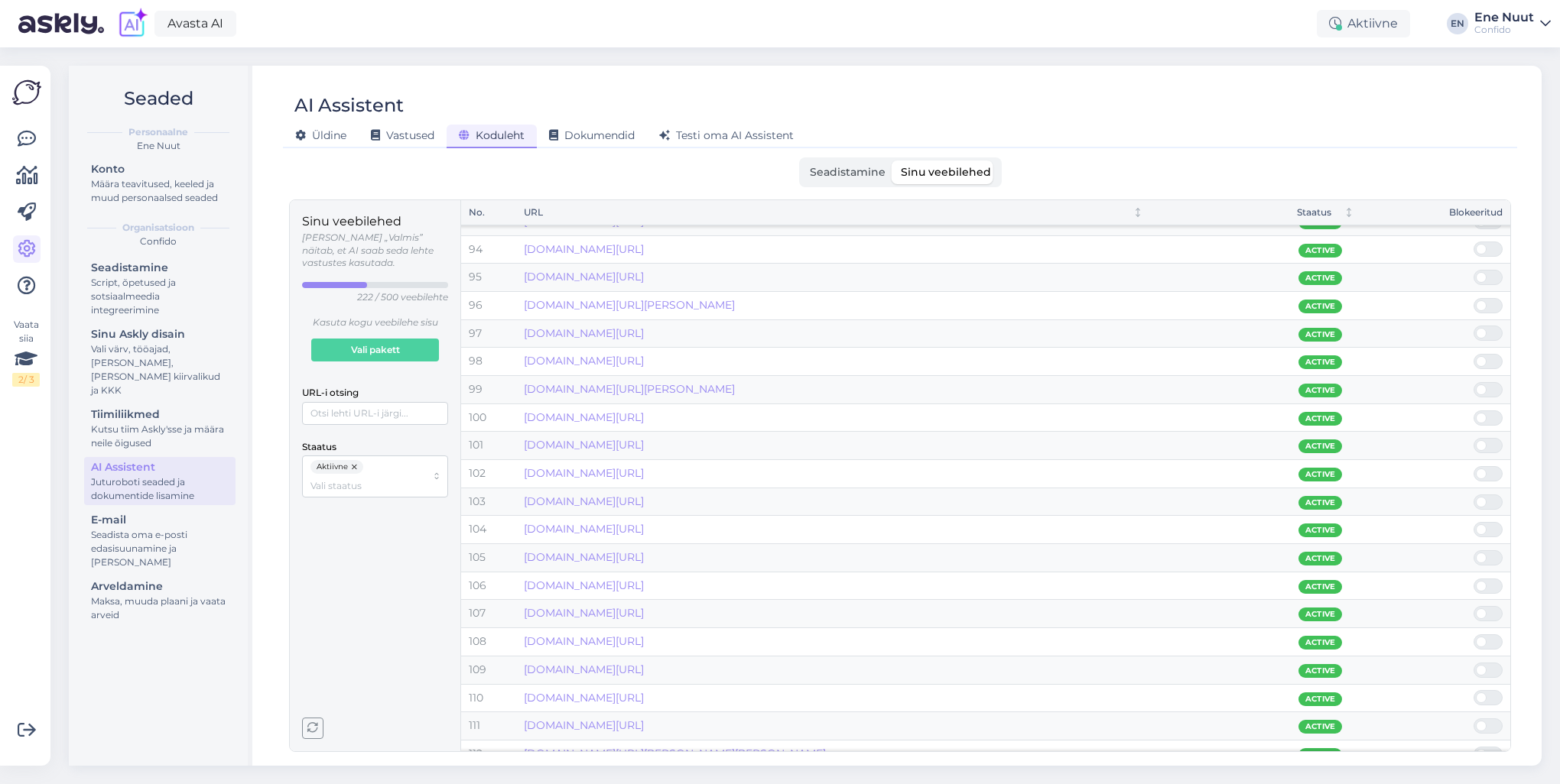
scroll to position [2577, 0]
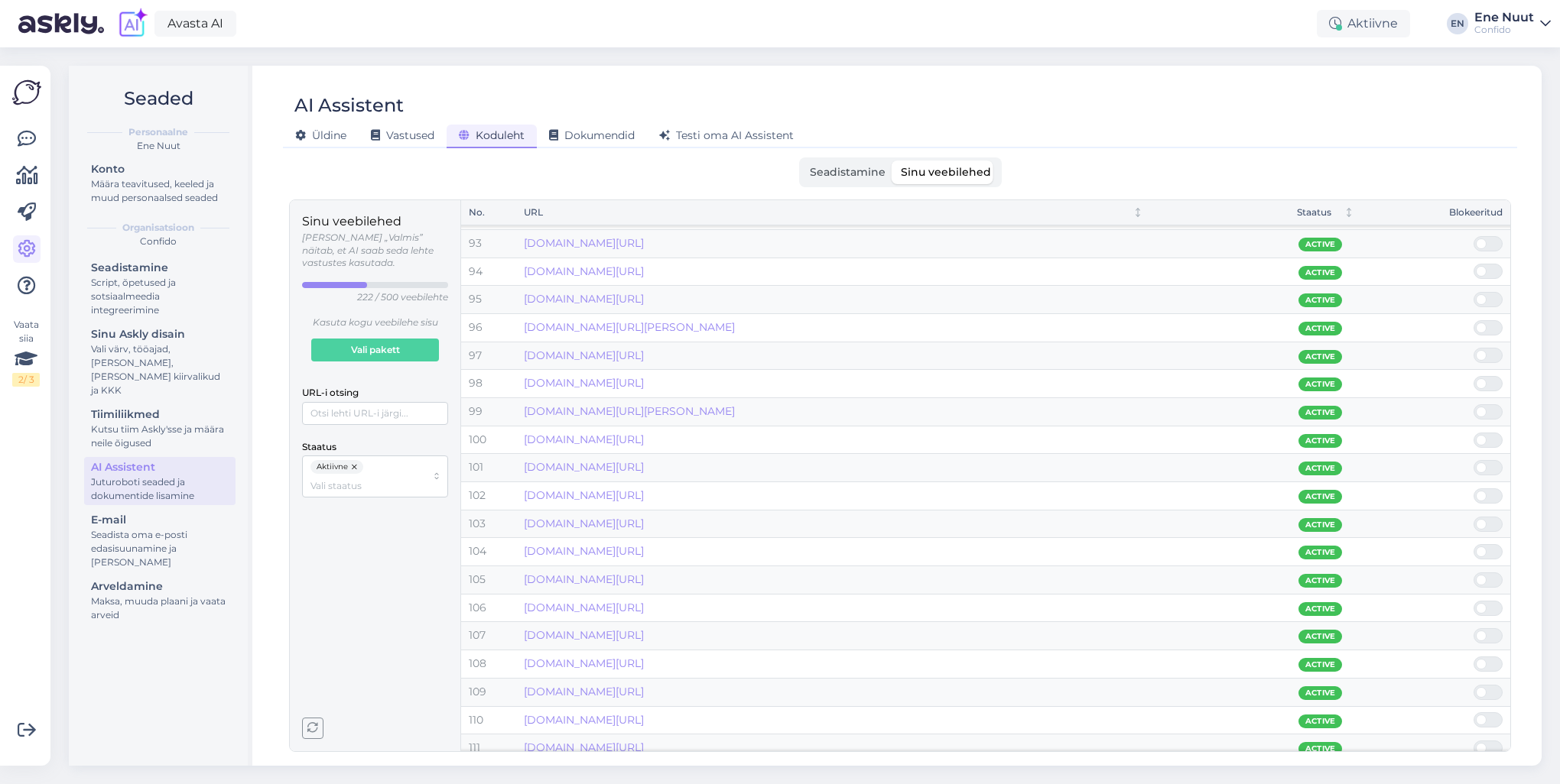
click at [1487, 293] on span at bounding box center [1496, 299] width 18 height 13
click at [1474, 292] on input "checkbox" at bounding box center [1474, 292] width 0 height 0
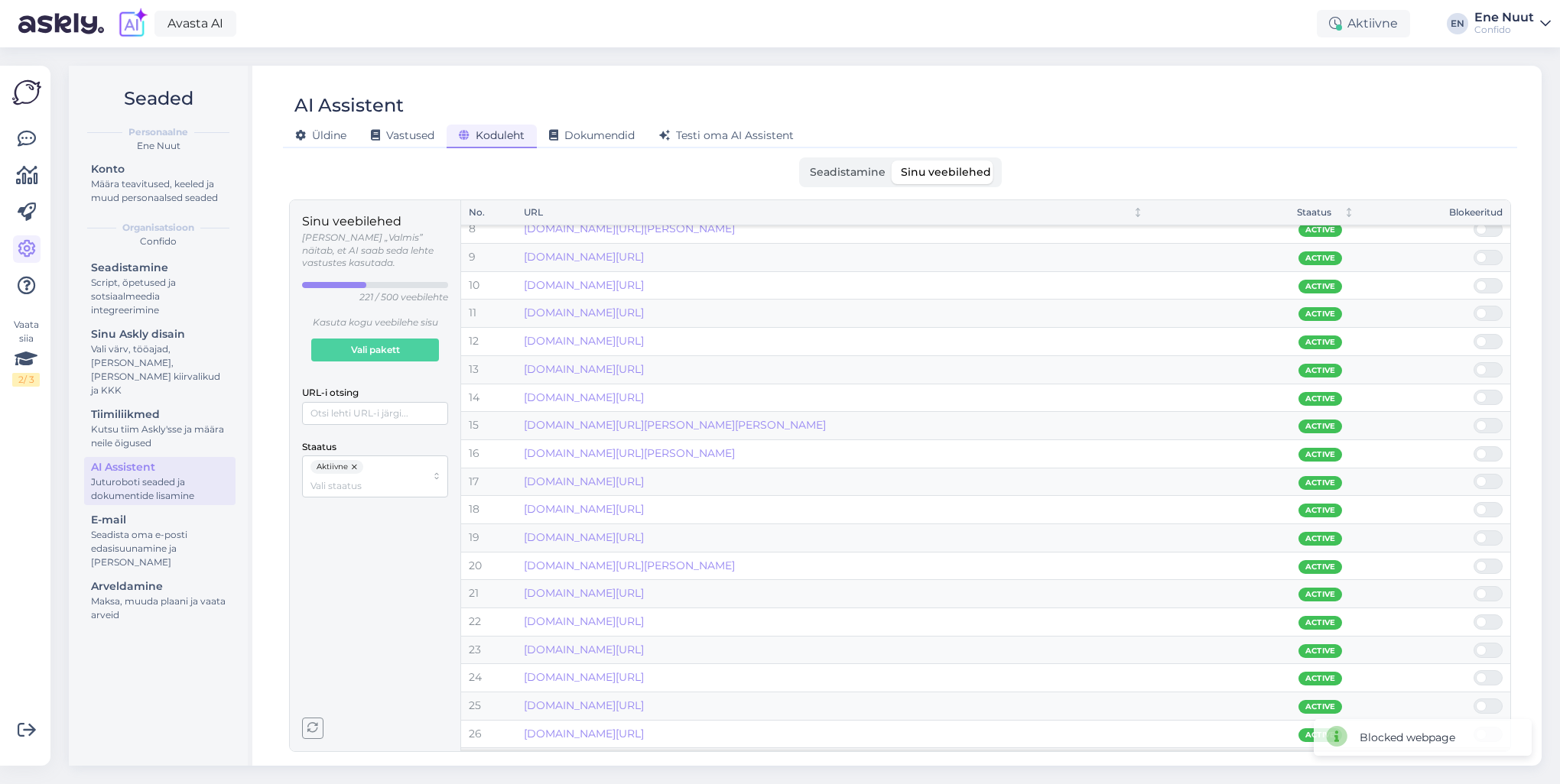
scroll to position [0, 0]
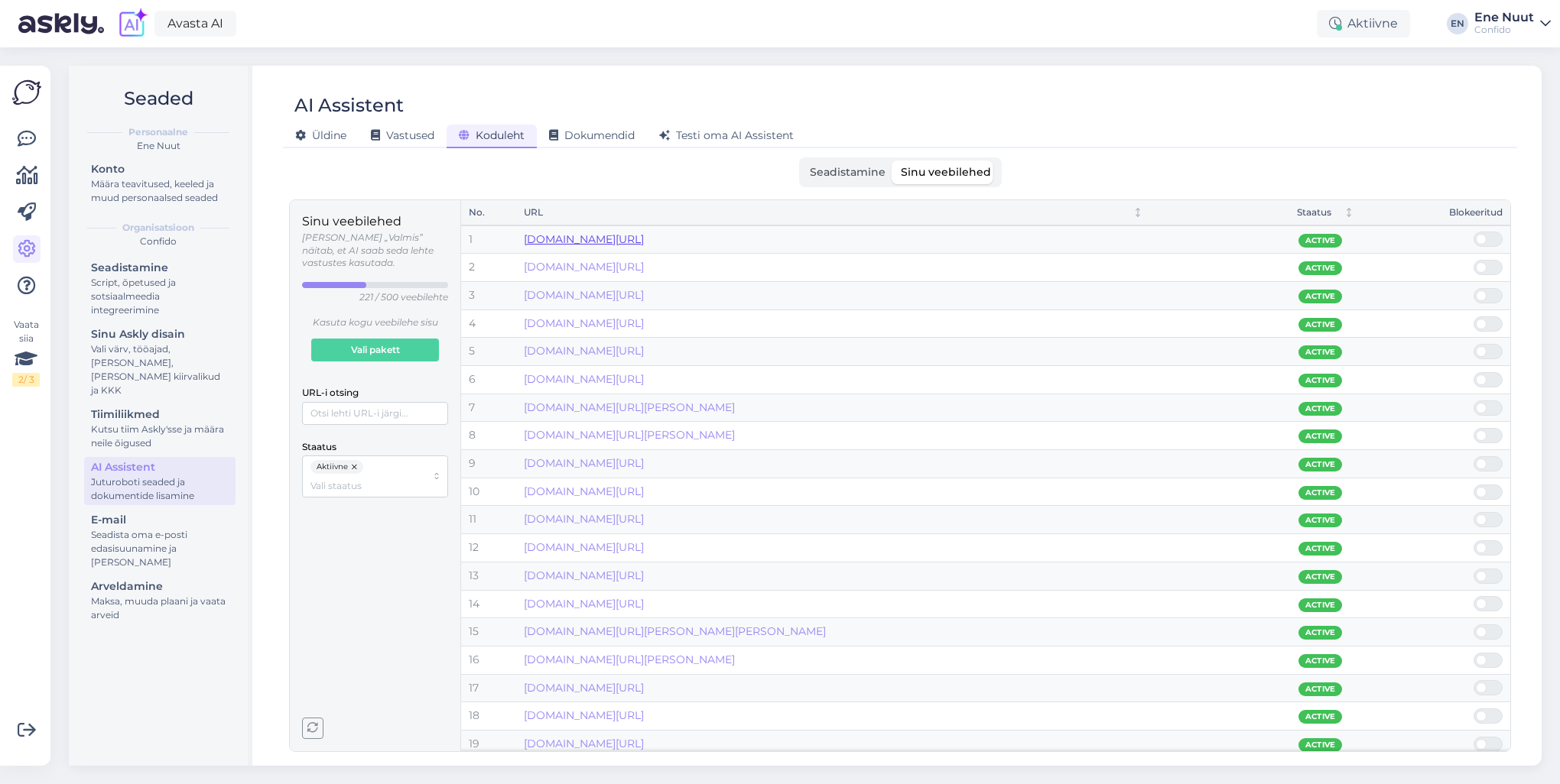
click at [644, 239] on link "[DOMAIN_NAME][URL]" at bounding box center [584, 239] width 120 height 13
click at [644, 271] on link "[DOMAIN_NAME][URL]" at bounding box center [584, 267] width 120 height 13
click at [1489, 264] on span at bounding box center [1496, 268] width 18 height 13
click at [1474, 260] on input "checkbox" at bounding box center [1474, 260] width 0 height 0
click at [1487, 269] on span at bounding box center [1496, 268] width 18 height 13
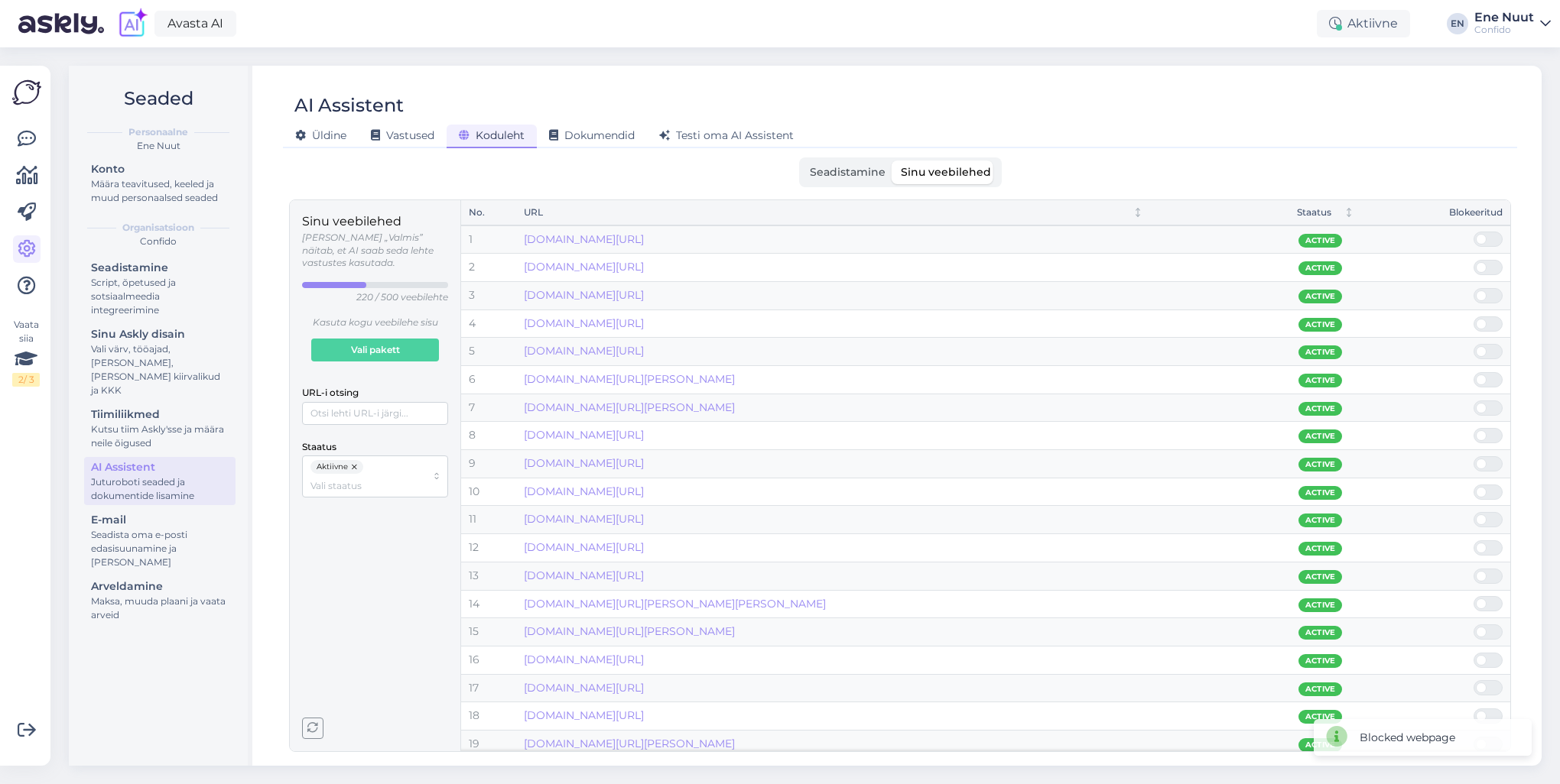
click at [1474, 260] on input "checkbox" at bounding box center [1474, 260] width 0 height 0
click at [644, 265] on link "[DOMAIN_NAME][URL]" at bounding box center [584, 267] width 120 height 13
click at [1487, 264] on span at bounding box center [1496, 268] width 18 height 13
click at [1474, 260] on input "checkbox" at bounding box center [1474, 260] width 0 height 0
click at [1487, 264] on span at bounding box center [1496, 268] width 18 height 13
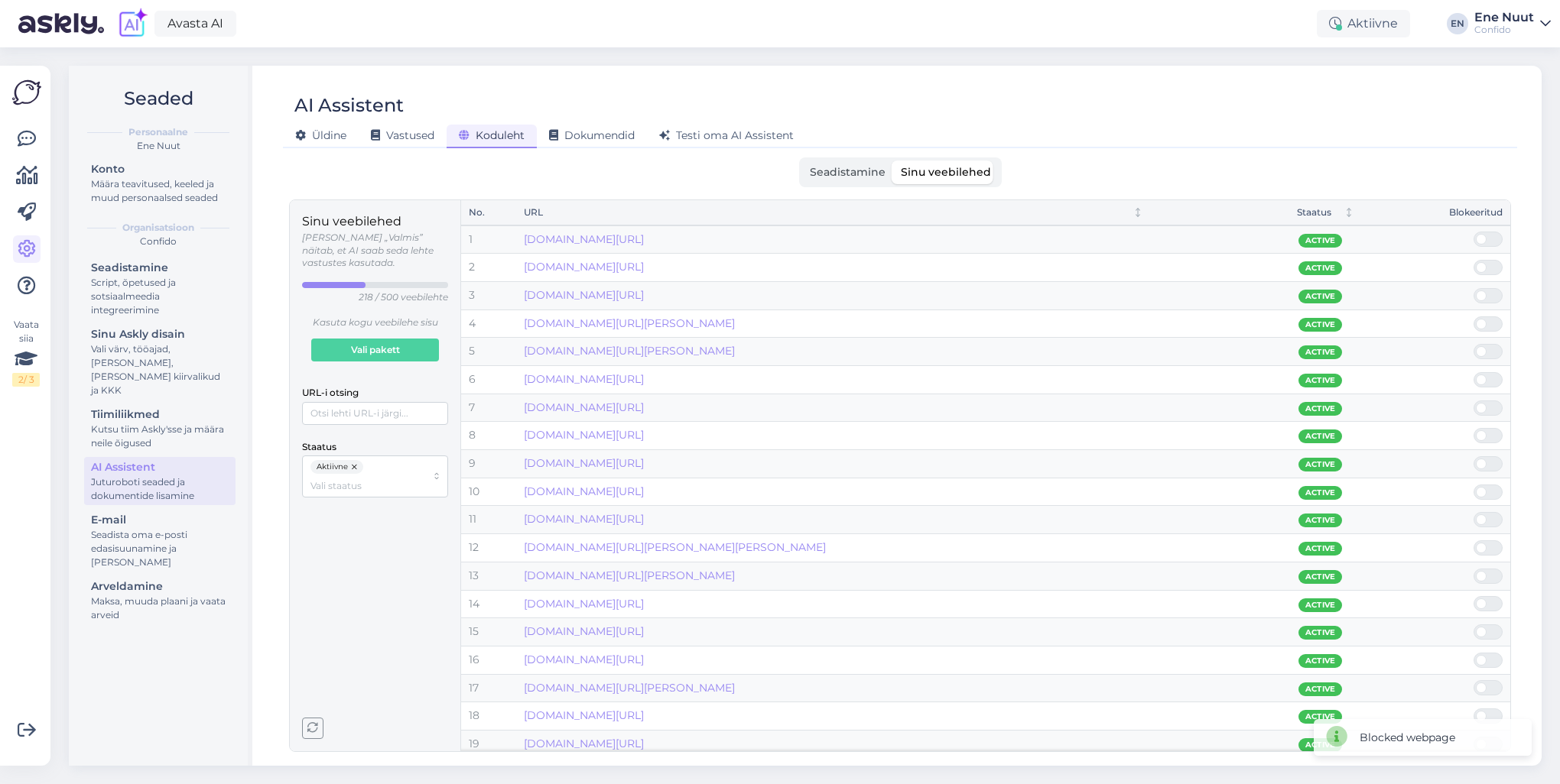
click at [1474, 260] on input "checkbox" at bounding box center [1474, 260] width 0 height 0
click at [644, 263] on link "[DOMAIN_NAME][URL]" at bounding box center [584, 267] width 120 height 13
click at [1492, 268] on span at bounding box center [1496, 268] width 18 height 13
click at [1474, 260] on input "checkbox" at bounding box center [1474, 260] width 0 height 0
click at [1497, 294] on span at bounding box center [1496, 296] width 18 height 13
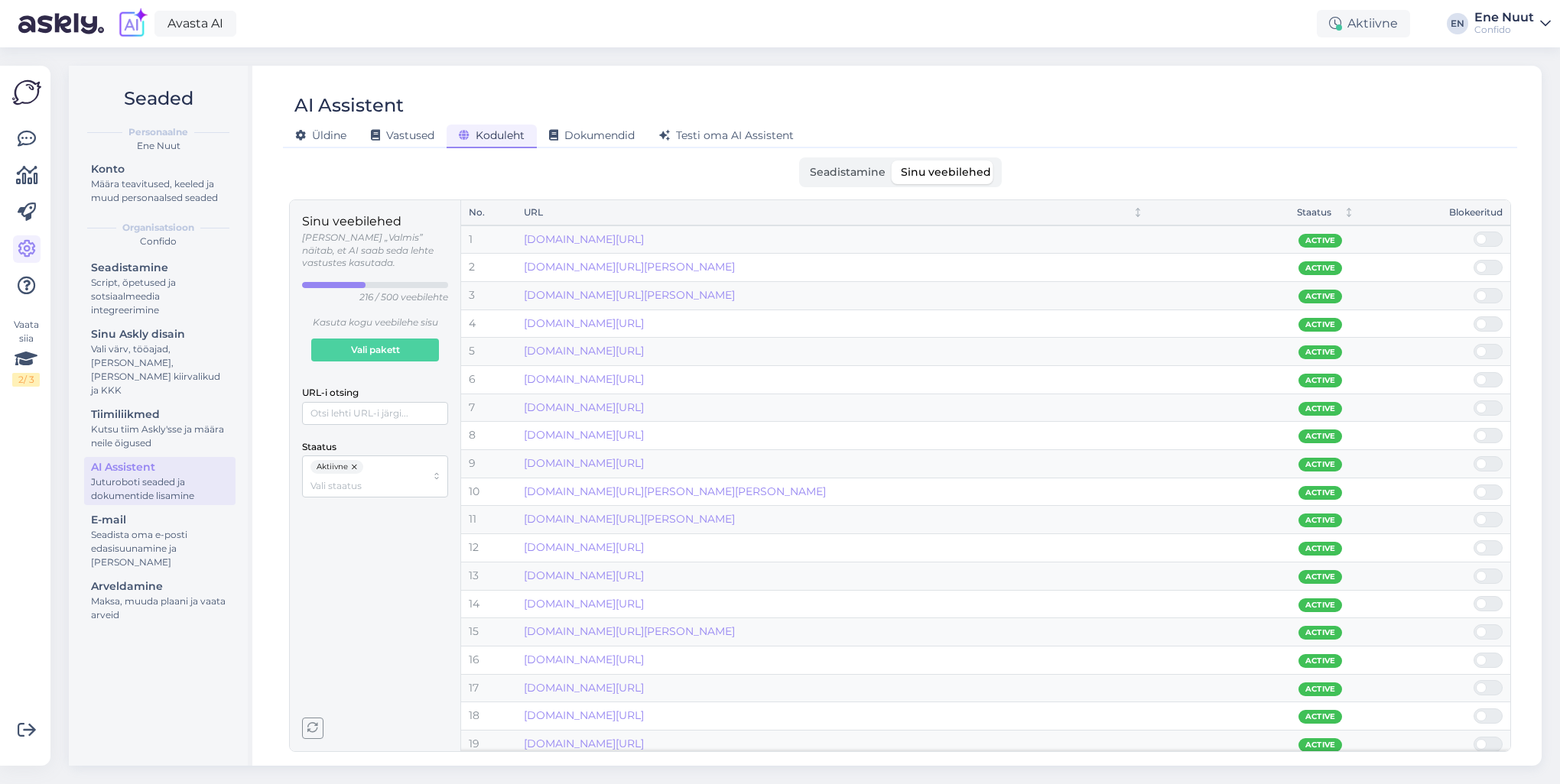
click at [1474, 288] on input "checkbox" at bounding box center [1474, 288] width 0 height 0
click at [1495, 292] on span at bounding box center [1496, 296] width 18 height 13
click at [1474, 288] on input "checkbox" at bounding box center [1474, 288] width 0 height 0
click at [1492, 290] on span at bounding box center [1496, 296] width 18 height 13
click at [1474, 288] on input "checkbox" at bounding box center [1474, 288] width 0 height 0
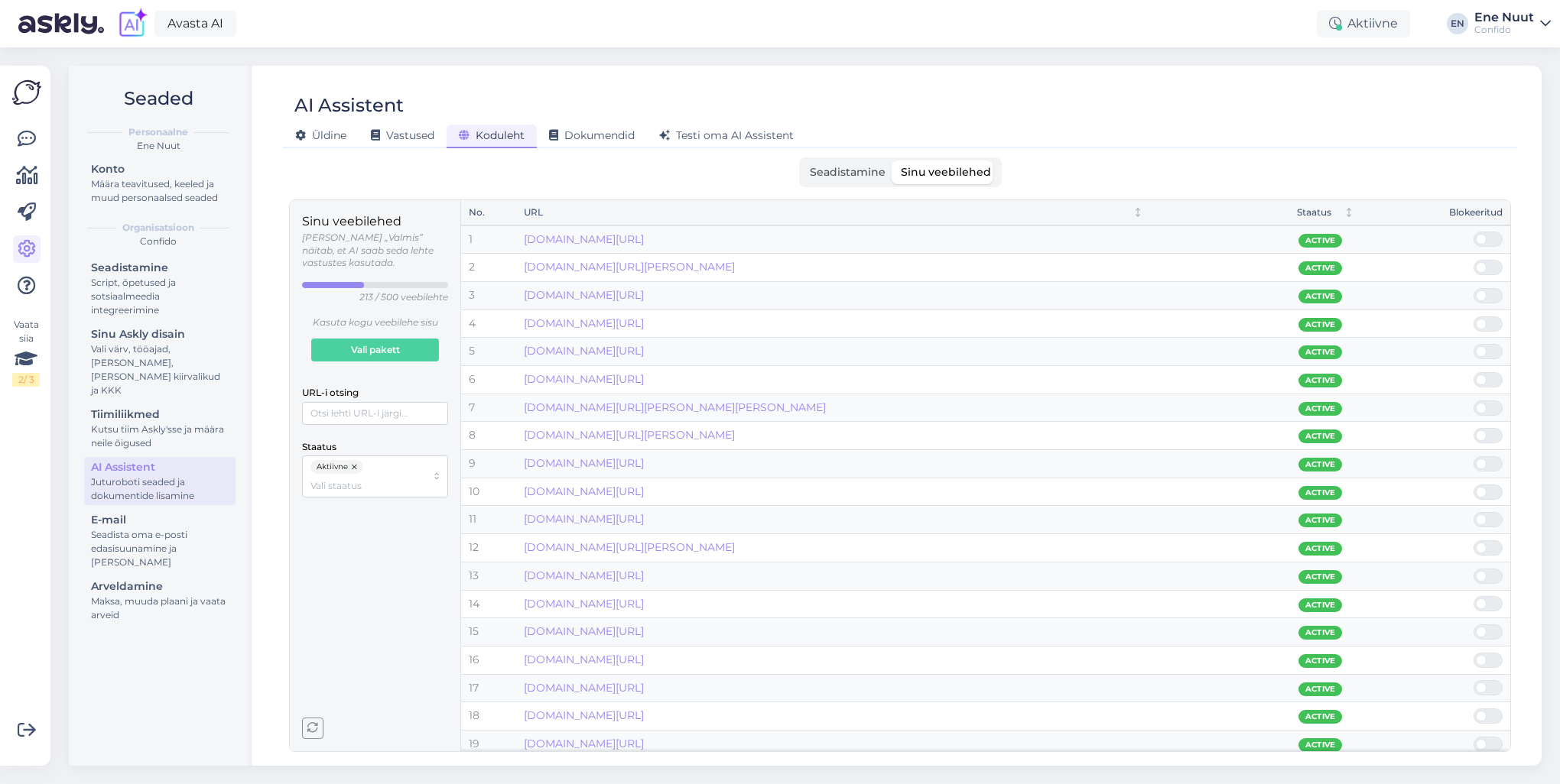
click at [1490, 292] on span at bounding box center [1496, 296] width 18 height 13
click at [1474, 288] on input "checkbox" at bounding box center [1474, 288] width 0 height 0
click at [644, 295] on link "[DOMAIN_NAME][URL]" at bounding box center [584, 295] width 120 height 13
click at [1494, 294] on span at bounding box center [1496, 296] width 18 height 13
click at [1474, 288] on input "checkbox" at bounding box center [1474, 288] width 0 height 0
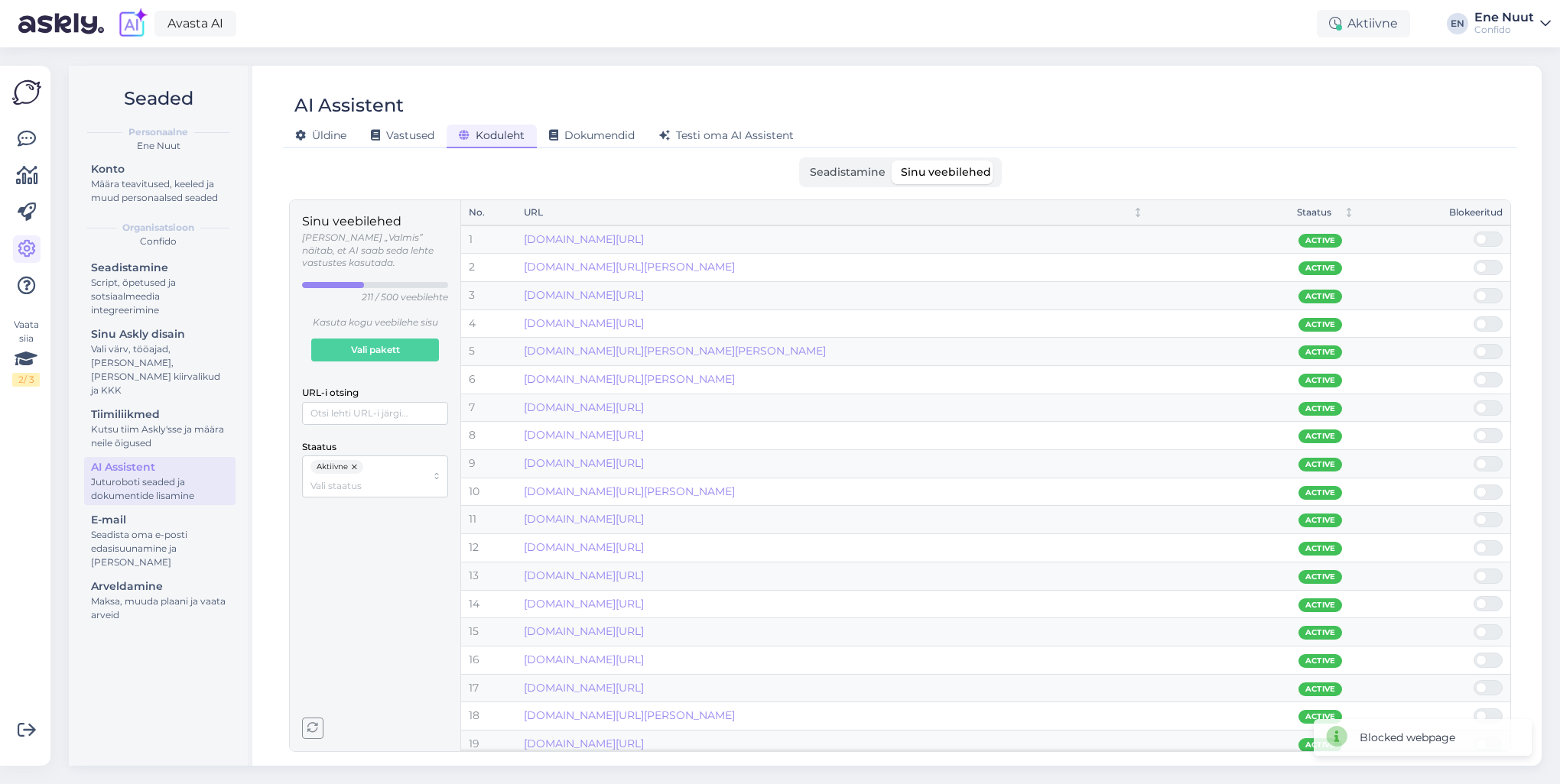
click at [1482, 298] on span at bounding box center [1481, 296] width 11 height 11
click at [1474, 288] on input "checkbox" at bounding box center [1474, 288] width 0 height 0
click at [1484, 293] on span at bounding box center [1481, 296] width 11 height 11
click at [1474, 288] on input "checkbox" at bounding box center [1474, 288] width 0 height 0
click at [1484, 293] on span at bounding box center [1481, 296] width 11 height 11
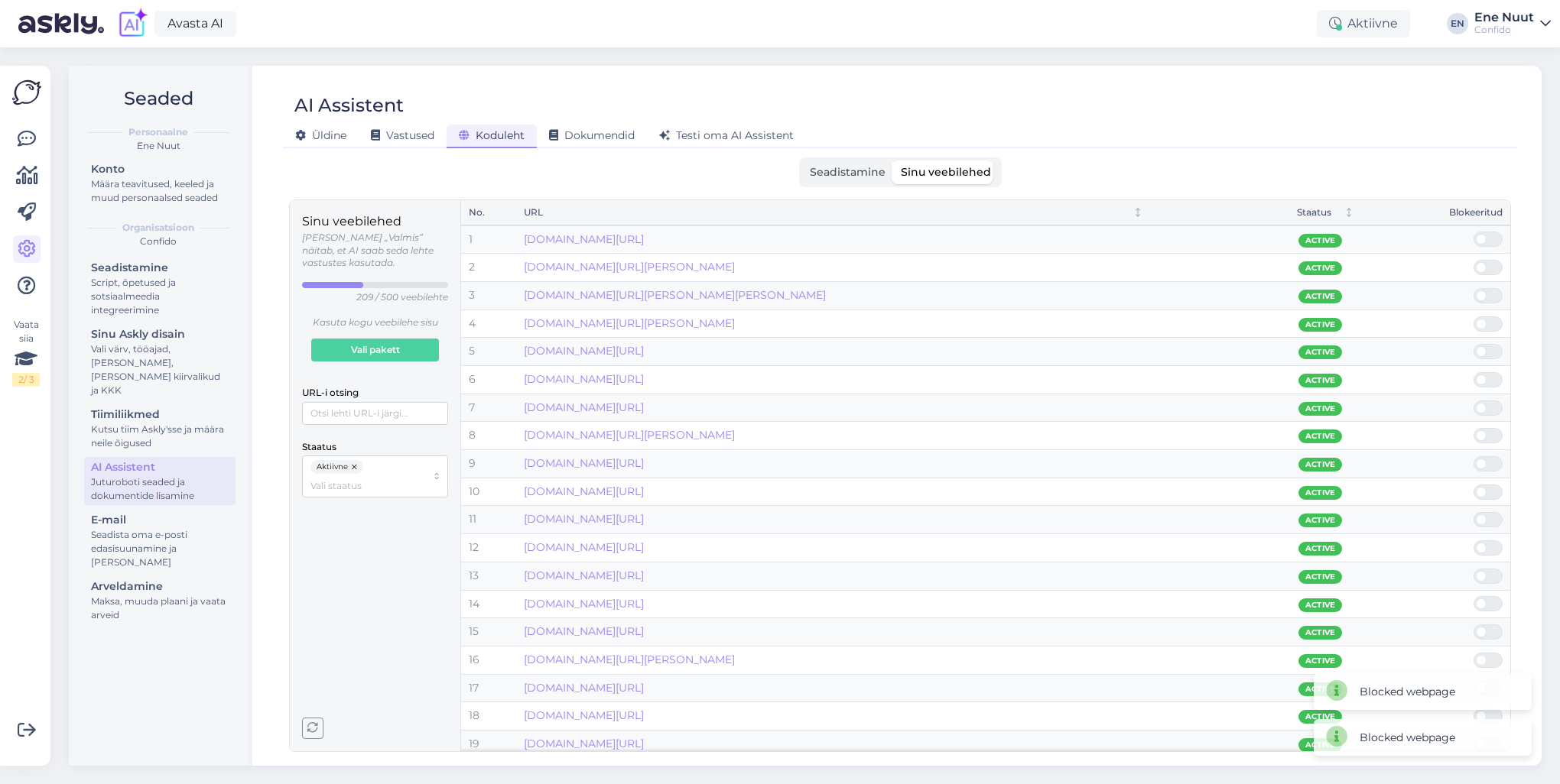
click at [1474, 288] on input "checkbox" at bounding box center [1474, 288] width 0 height 0
click at [1484, 293] on span at bounding box center [1481, 296] width 11 height 11
click at [1474, 288] on input "checkbox" at bounding box center [1474, 288] width 0 height 0
click at [768, 288] on div "[DOMAIN_NAME][URL]" at bounding box center [833, 297] width 619 height 17
click at [644, 296] on link "[DOMAIN_NAME][URL]" at bounding box center [584, 295] width 120 height 13
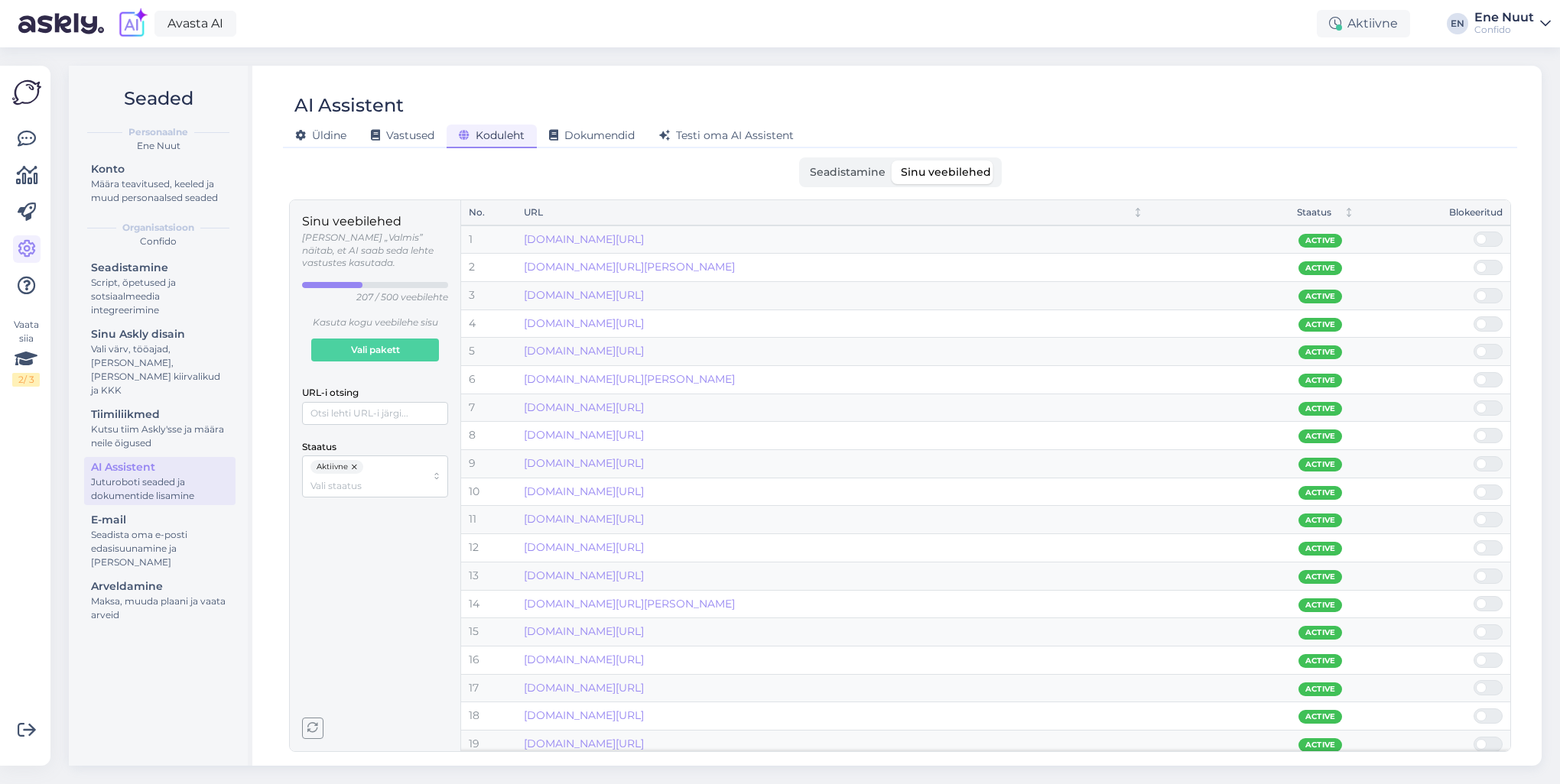
click at [1488, 292] on span at bounding box center [1496, 296] width 18 height 13
click at [1474, 288] on input "checkbox" at bounding box center [1474, 288] width 0 height 0
click at [1490, 293] on span at bounding box center [1496, 296] width 18 height 13
click at [1474, 288] on input "checkbox" at bounding box center [1474, 288] width 0 height 0
click at [1490, 293] on span at bounding box center [1496, 296] width 18 height 13
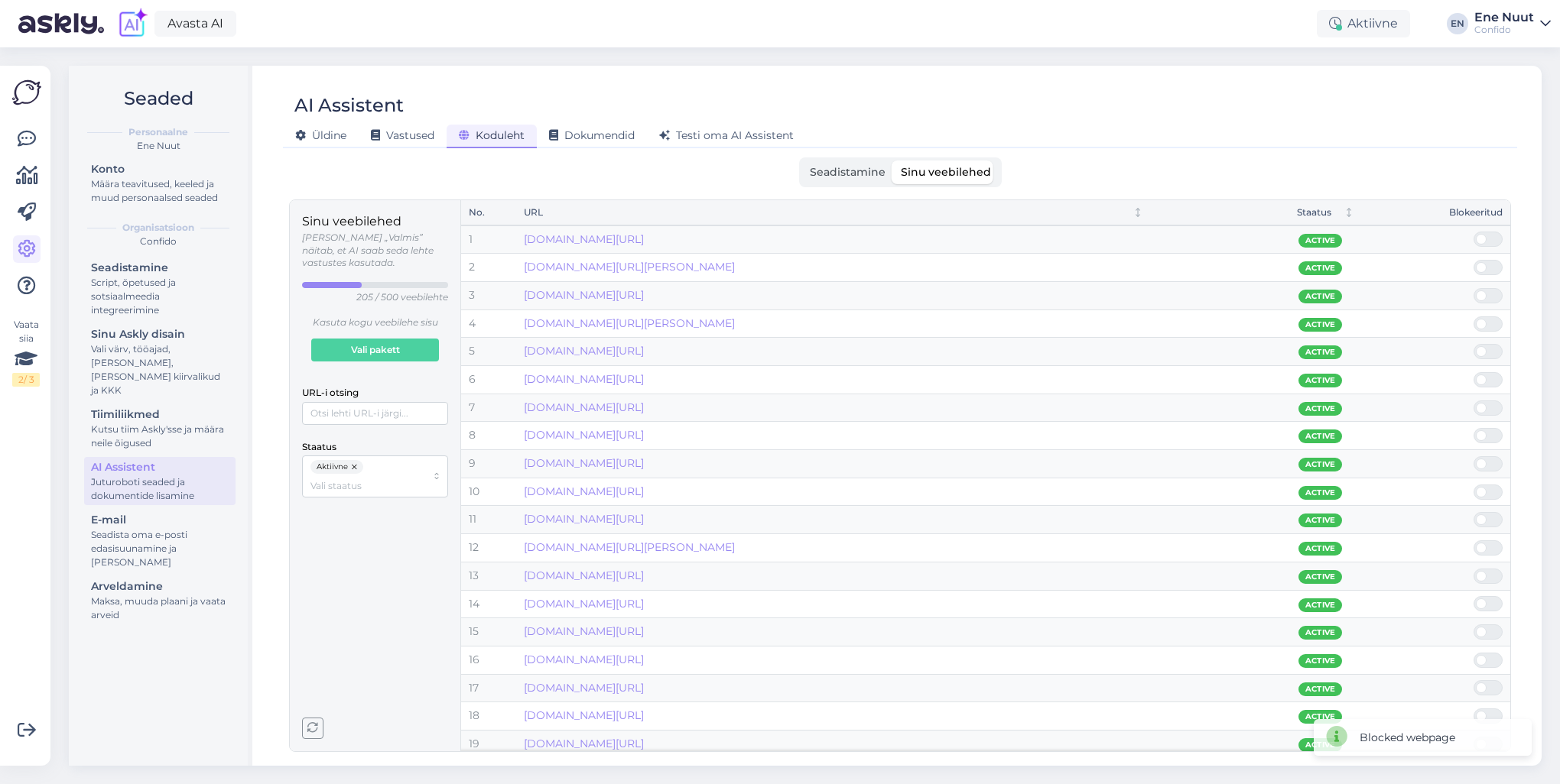
click at [1474, 288] on input "checkbox" at bounding box center [1474, 288] width 0 height 0
click at [735, 294] on link "[DOMAIN_NAME][URL][PERSON_NAME]" at bounding box center [630, 295] width 211 height 13
click at [1496, 292] on span at bounding box center [1496, 296] width 18 height 13
click at [1474, 288] on input "checkbox" at bounding box center [1474, 288] width 0 height 0
click at [644, 295] on link "[DOMAIN_NAME][URL]" at bounding box center [584, 295] width 120 height 13
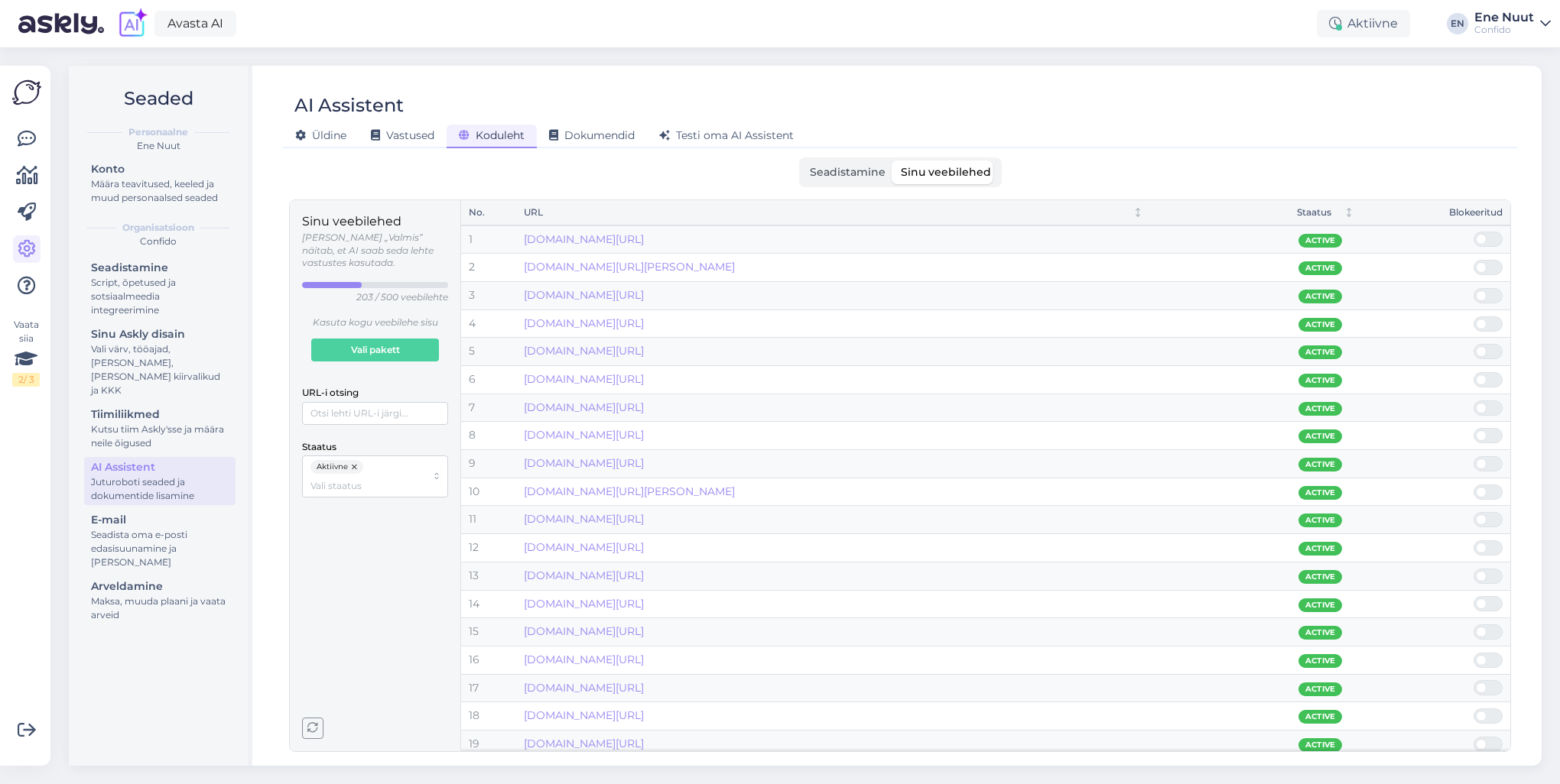
click at [1492, 296] on span at bounding box center [1496, 296] width 18 height 13
click at [1474, 288] on input "checkbox" at bounding box center [1474, 288] width 0 height 0
click at [1492, 296] on span at bounding box center [1496, 296] width 18 height 13
click at [1474, 288] on input "checkbox" at bounding box center [1474, 288] width 0 height 0
click at [644, 296] on link "[DOMAIN_NAME][URL]" at bounding box center [584, 295] width 120 height 13
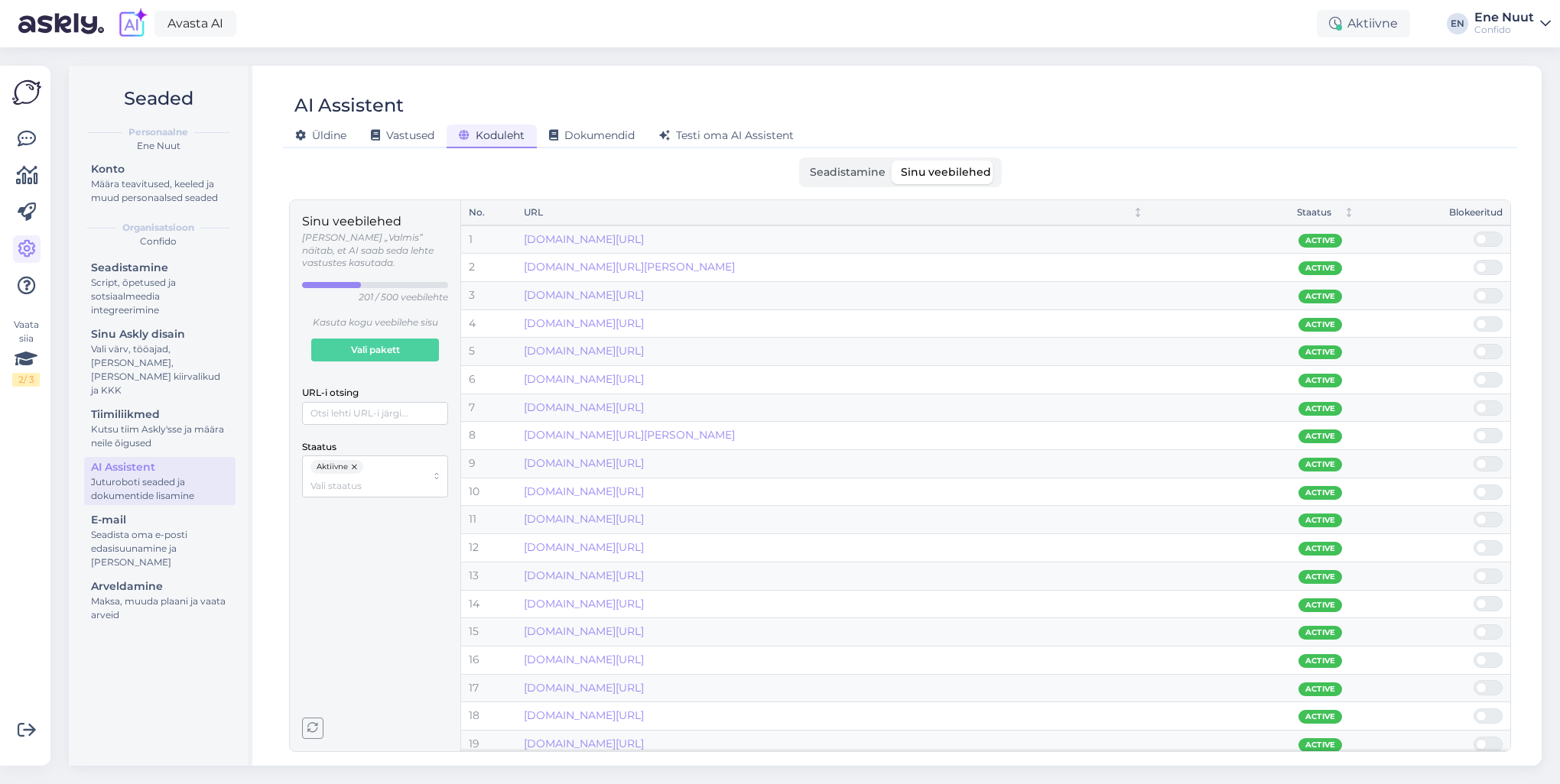
click at [1491, 292] on span at bounding box center [1496, 296] width 18 height 13
click at [1474, 288] on input "checkbox" at bounding box center [1474, 288] width 0 height 0
click at [1489, 292] on span at bounding box center [1496, 296] width 18 height 13
click at [1474, 288] on input "checkbox" at bounding box center [1474, 288] width 0 height 0
click at [1489, 292] on span at bounding box center [1496, 296] width 18 height 13
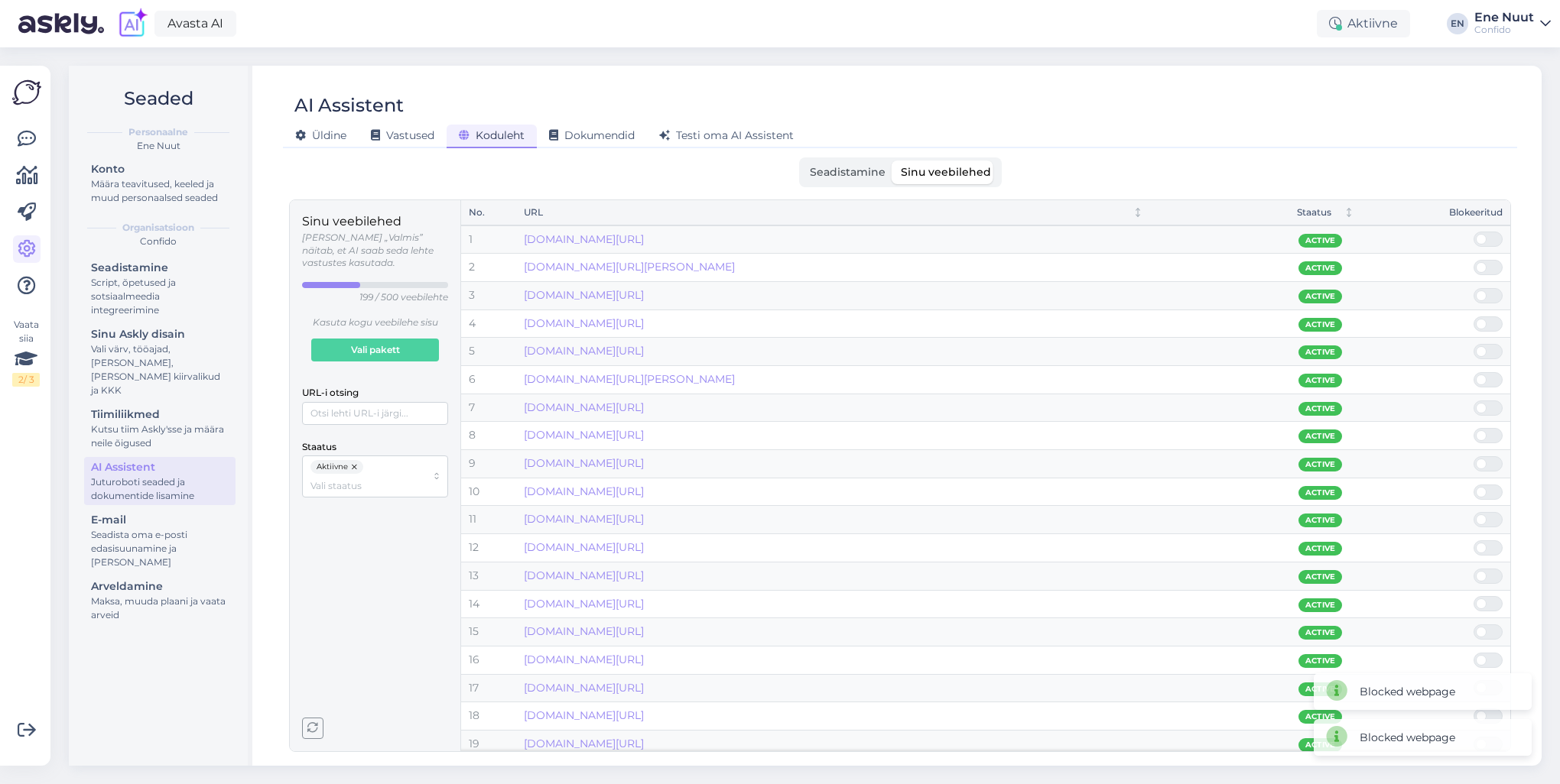
click at [1474, 288] on input "checkbox" at bounding box center [1474, 288] width 0 height 0
click at [644, 297] on link "[DOMAIN_NAME][URL]" at bounding box center [584, 295] width 120 height 13
click at [1484, 296] on span at bounding box center [1481, 296] width 11 height 11
click at [1474, 288] on input "checkbox" at bounding box center [1474, 288] width 0 height 0
click at [735, 326] on link "[DOMAIN_NAME][URL][PERSON_NAME]" at bounding box center [630, 323] width 211 height 13
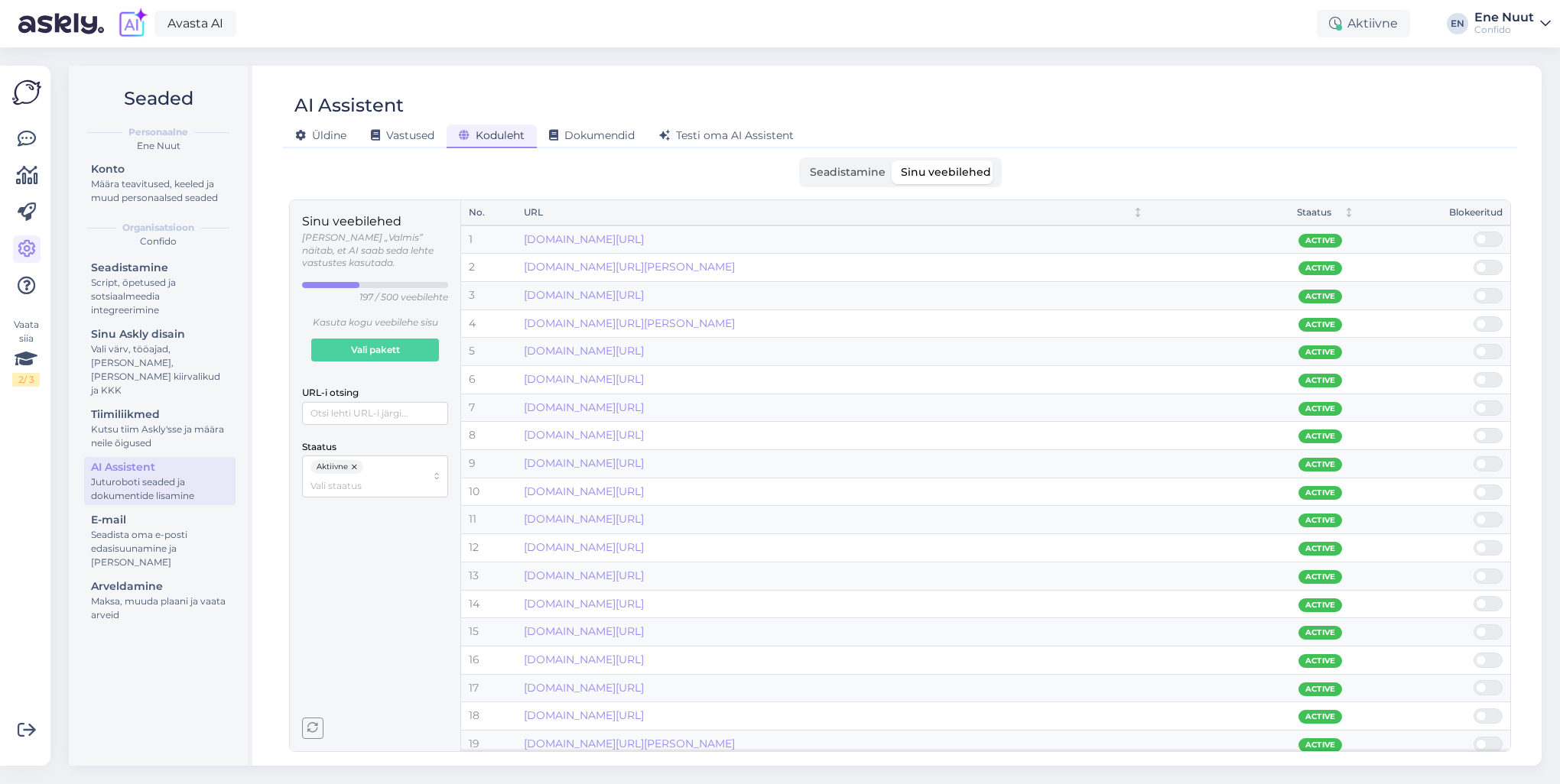
click at [1484, 322] on span at bounding box center [1481, 323] width 11 height 11
click at [1474, 317] on input "checkbox" at bounding box center [1474, 317] width 0 height 0
click at [1486, 377] on span at bounding box center [1481, 379] width 11 height 11
click at [1474, 372] on input "checkbox" at bounding box center [1474, 372] width 0 height 0
click at [644, 381] on link "[DOMAIN_NAME][URL]" at bounding box center [584, 379] width 120 height 13
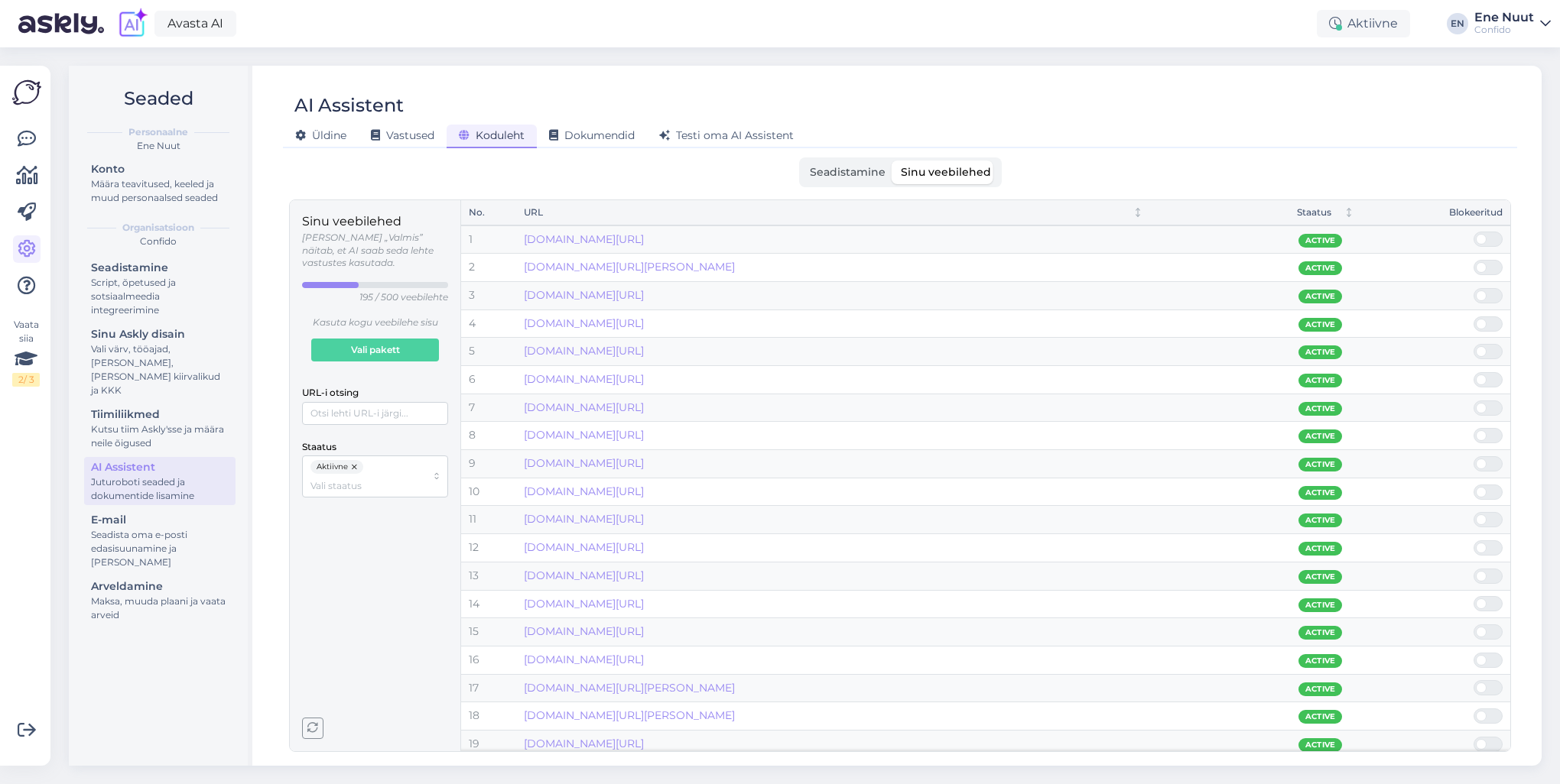
click at [1484, 376] on span at bounding box center [1481, 379] width 11 height 11
click at [1474, 372] on input "checkbox" at bounding box center [1474, 372] width 0 height 0
click at [1484, 376] on span at bounding box center [1481, 379] width 11 height 11
click at [1474, 372] on input "checkbox" at bounding box center [1474, 372] width 0 height 0
click at [644, 404] on link "[DOMAIN_NAME][URL]" at bounding box center [584, 407] width 120 height 13
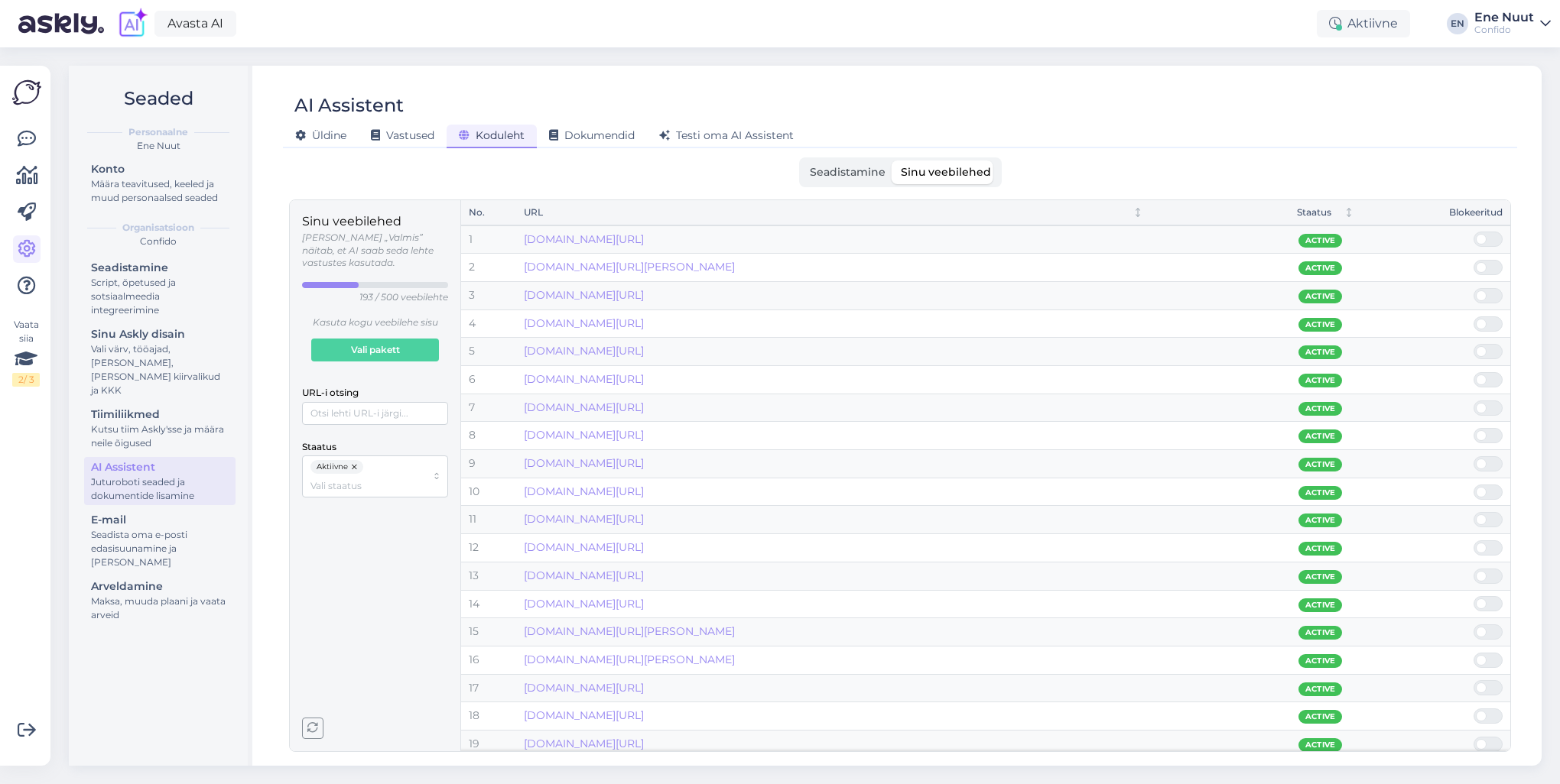
click at [1480, 435] on span at bounding box center [1481, 436] width 11 height 11
click at [1474, 428] on input "checkbox" at bounding box center [1474, 428] width 0 height 0
click at [1480, 435] on span at bounding box center [1481, 436] width 11 height 11
click at [1474, 428] on input "checkbox" at bounding box center [1474, 428] width 0 height 0
click at [644, 438] on link "[DOMAIN_NAME][URL]" at bounding box center [584, 435] width 120 height 13
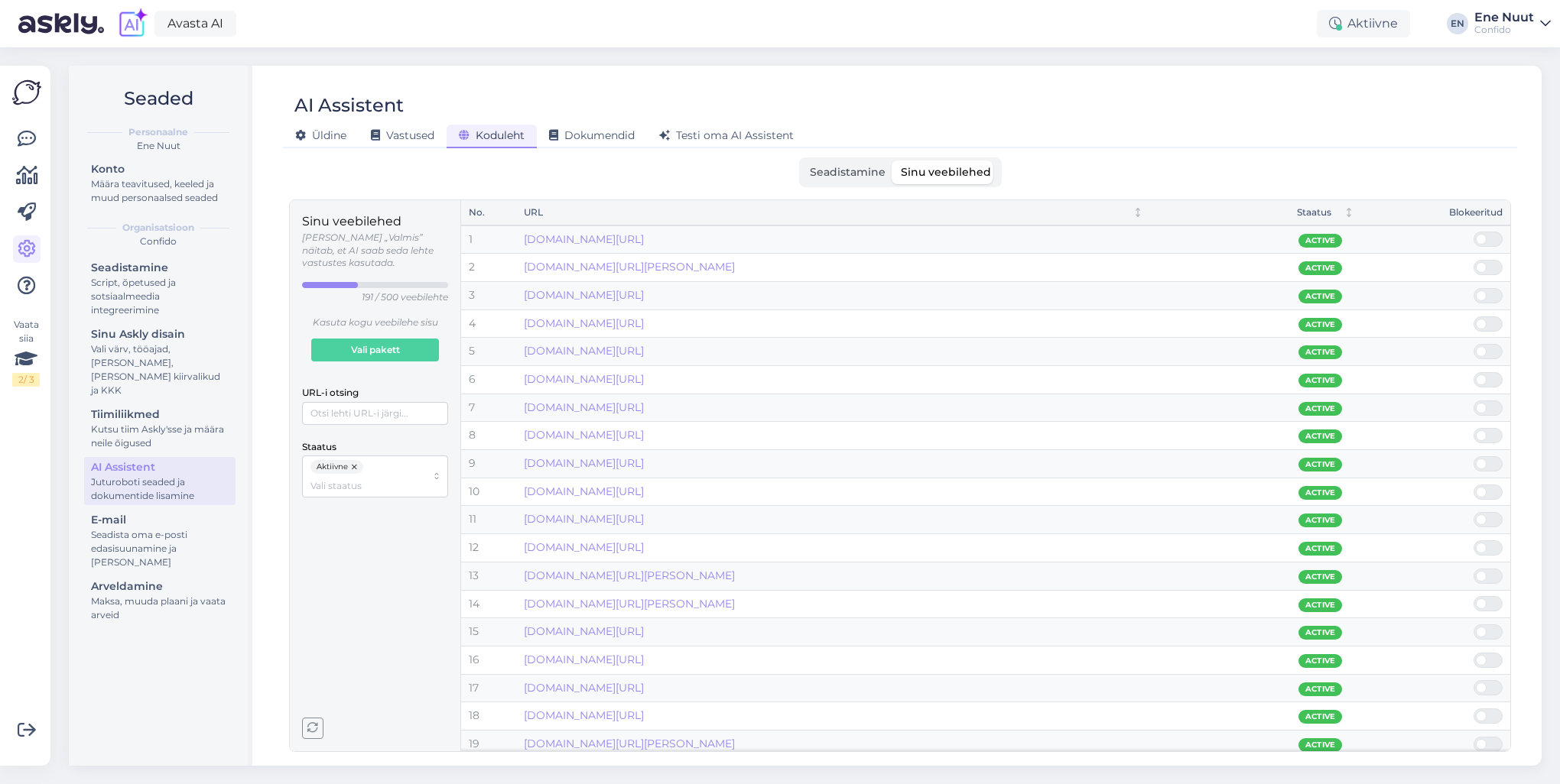
click at [1484, 434] on span at bounding box center [1481, 436] width 11 height 11
click at [1474, 428] on input "checkbox" at bounding box center [1474, 428] width 0 height 0
click at [1484, 434] on span at bounding box center [1481, 436] width 11 height 11
click at [1474, 428] on input "checkbox" at bounding box center [1474, 428] width 0 height 0
click at [1484, 434] on span at bounding box center [1481, 436] width 11 height 11
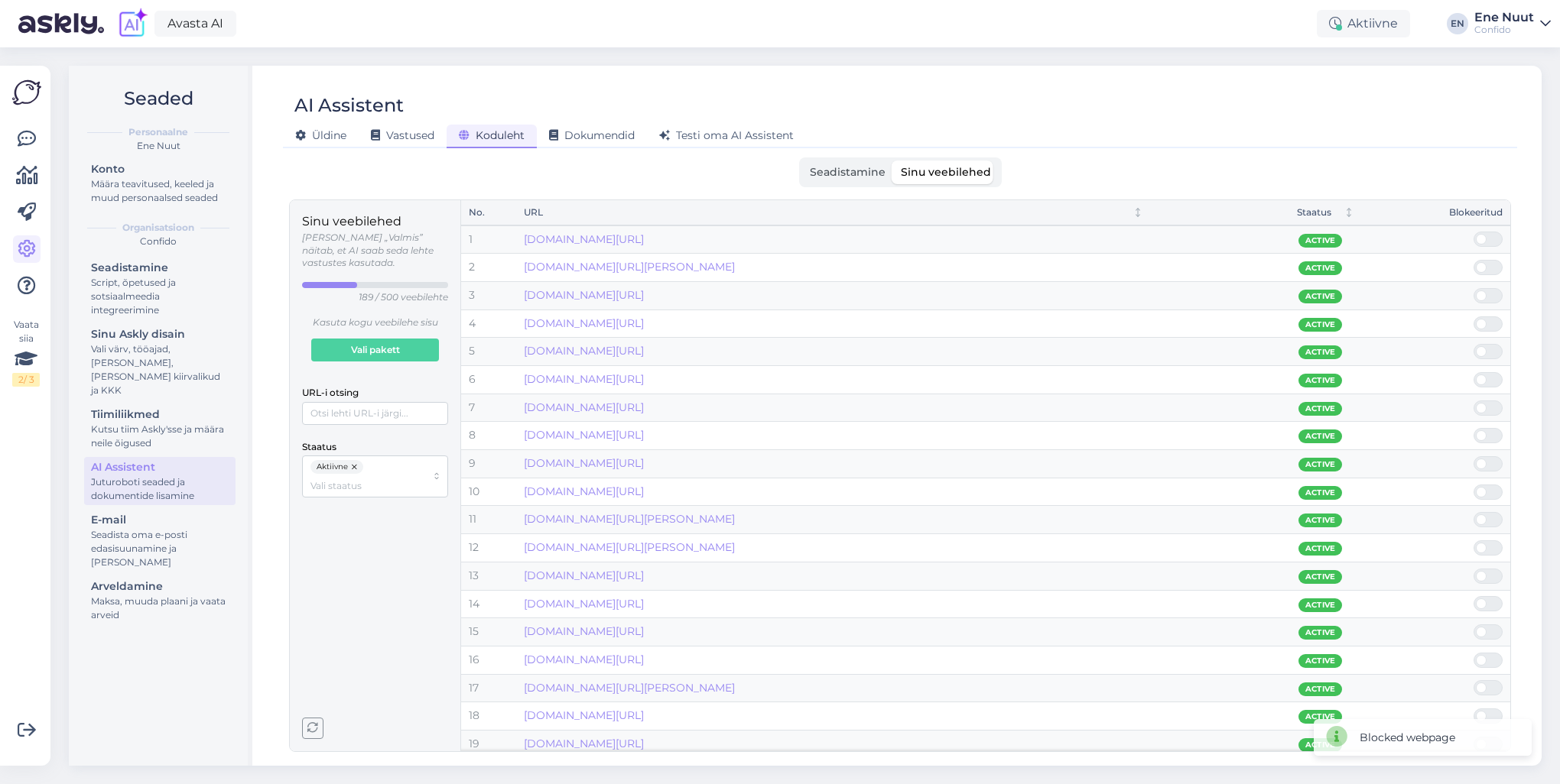
click at [1474, 428] on input "checkbox" at bounding box center [1474, 428] width 0 height 0
click at [1484, 434] on span at bounding box center [1481, 436] width 11 height 11
click at [1474, 428] on input "checkbox" at bounding box center [1474, 428] width 0 height 0
click at [1484, 434] on span at bounding box center [1481, 436] width 11 height 11
click at [1474, 428] on input "checkbox" at bounding box center [1474, 428] width 0 height 0
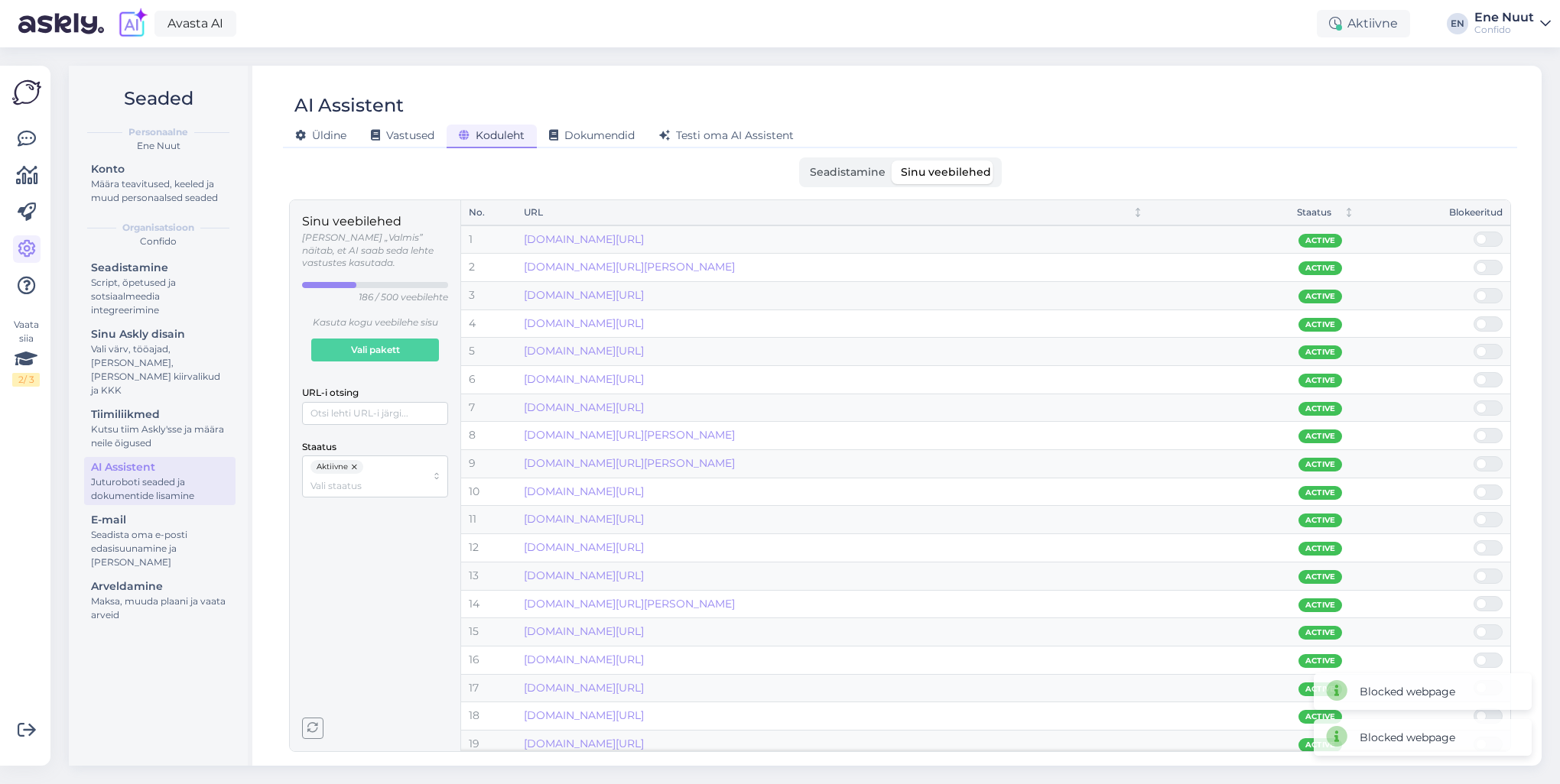
click at [1484, 434] on span at bounding box center [1481, 436] width 11 height 11
click at [1474, 428] on input "checkbox" at bounding box center [1474, 428] width 0 height 0
click at [1484, 434] on span at bounding box center [1481, 436] width 11 height 11
click at [1474, 428] on input "checkbox" at bounding box center [1474, 428] width 0 height 0
click at [1484, 434] on span at bounding box center [1481, 436] width 11 height 11
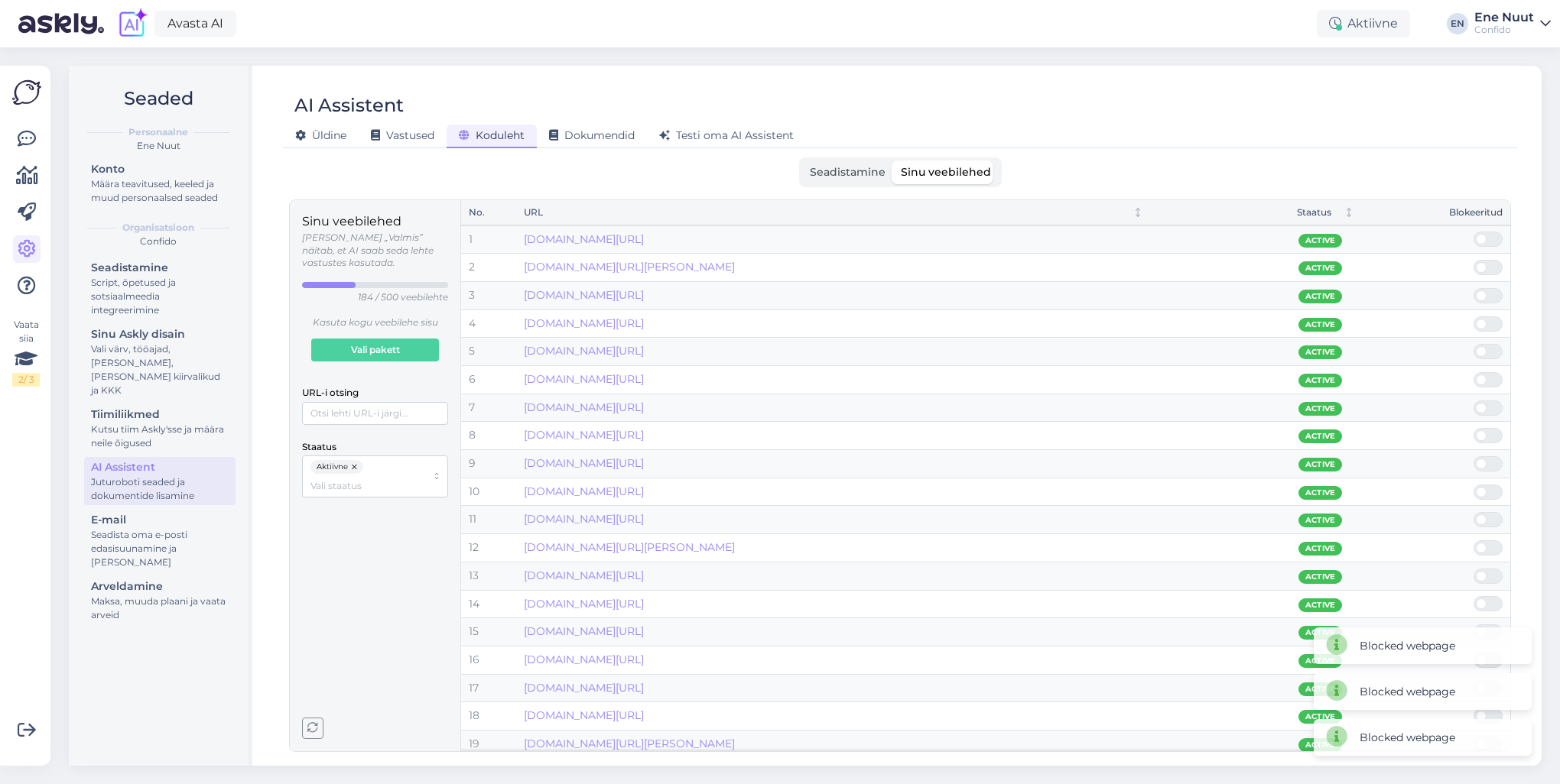
click at [1474, 428] on input "checkbox" at bounding box center [1474, 428] width 0 height 0
click at [1487, 461] on span at bounding box center [1496, 463] width 18 height 13
click at [1474, 457] on input "checkbox" at bounding box center [1474, 457] width 0 height 0
click at [1481, 466] on span at bounding box center [1481, 463] width 11 height 11
click at [1474, 457] on input "checkbox" at bounding box center [1474, 457] width 0 height 0
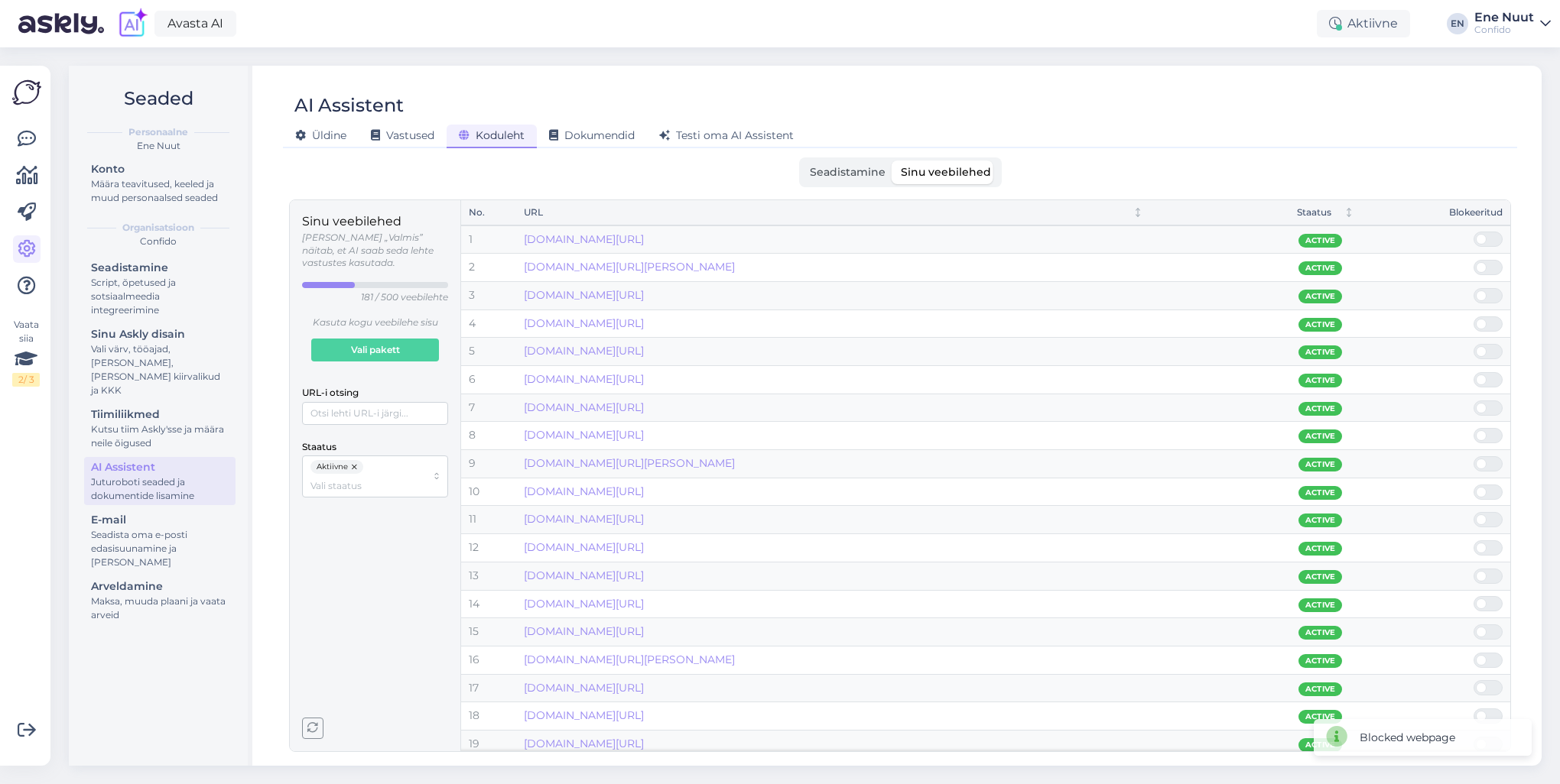
click at [1481, 466] on span at bounding box center [1481, 463] width 11 height 11
click at [1474, 457] on input "checkbox" at bounding box center [1474, 457] width 0 height 0
click at [1481, 466] on span at bounding box center [1481, 463] width 11 height 11
click at [1474, 457] on input "checkbox" at bounding box center [1474, 457] width 0 height 0
click at [1481, 466] on span at bounding box center [1481, 463] width 11 height 11
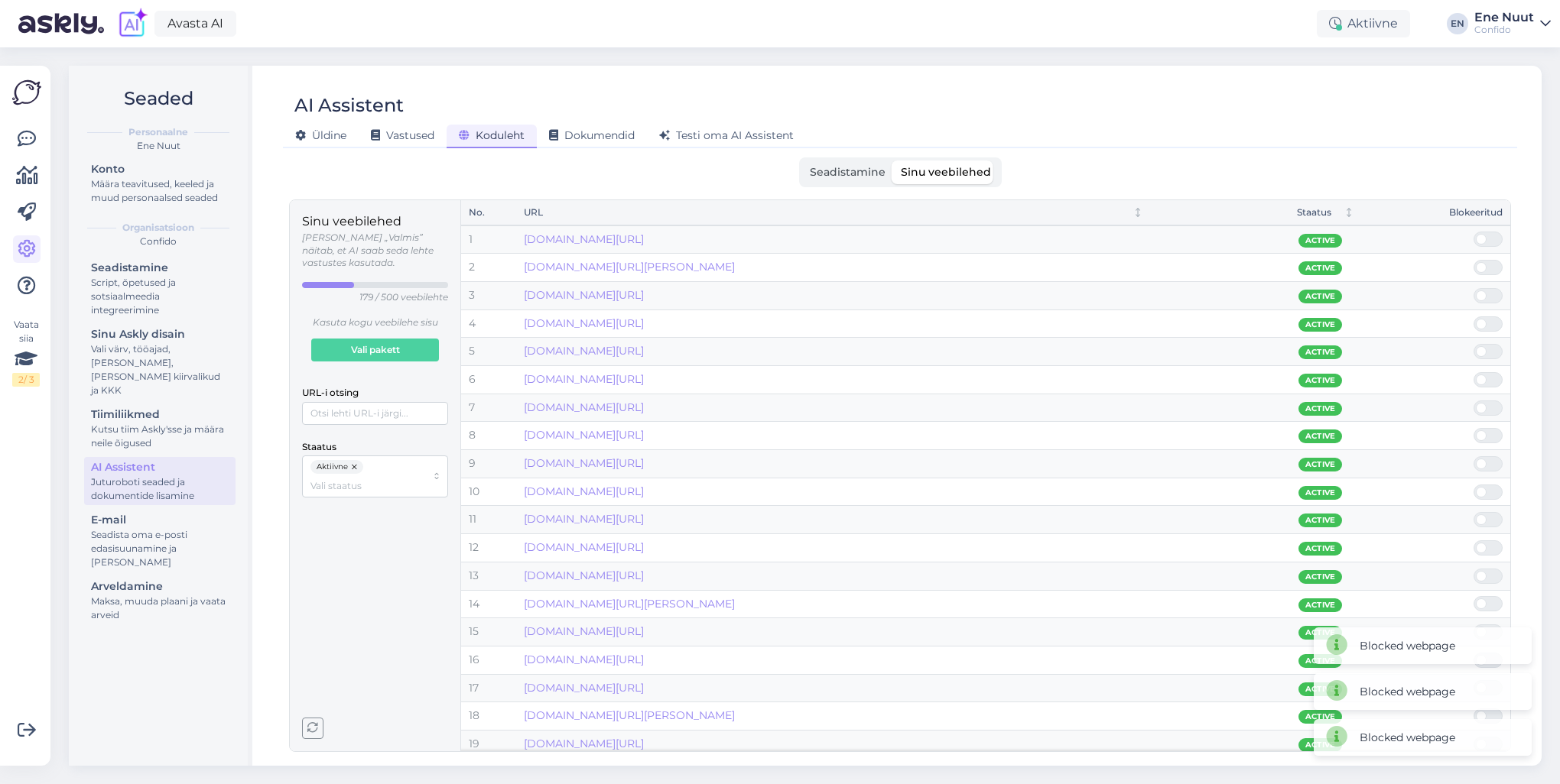
click at [1474, 457] on input "checkbox" at bounding box center [1474, 457] width 0 height 0
click at [1481, 466] on span at bounding box center [1481, 463] width 11 height 11
click at [1474, 457] on input "checkbox" at bounding box center [1474, 457] width 0 height 0
click at [1500, 463] on span at bounding box center [1496, 463] width 18 height 13
click at [1474, 457] on input "checkbox" at bounding box center [1474, 457] width 0 height 0
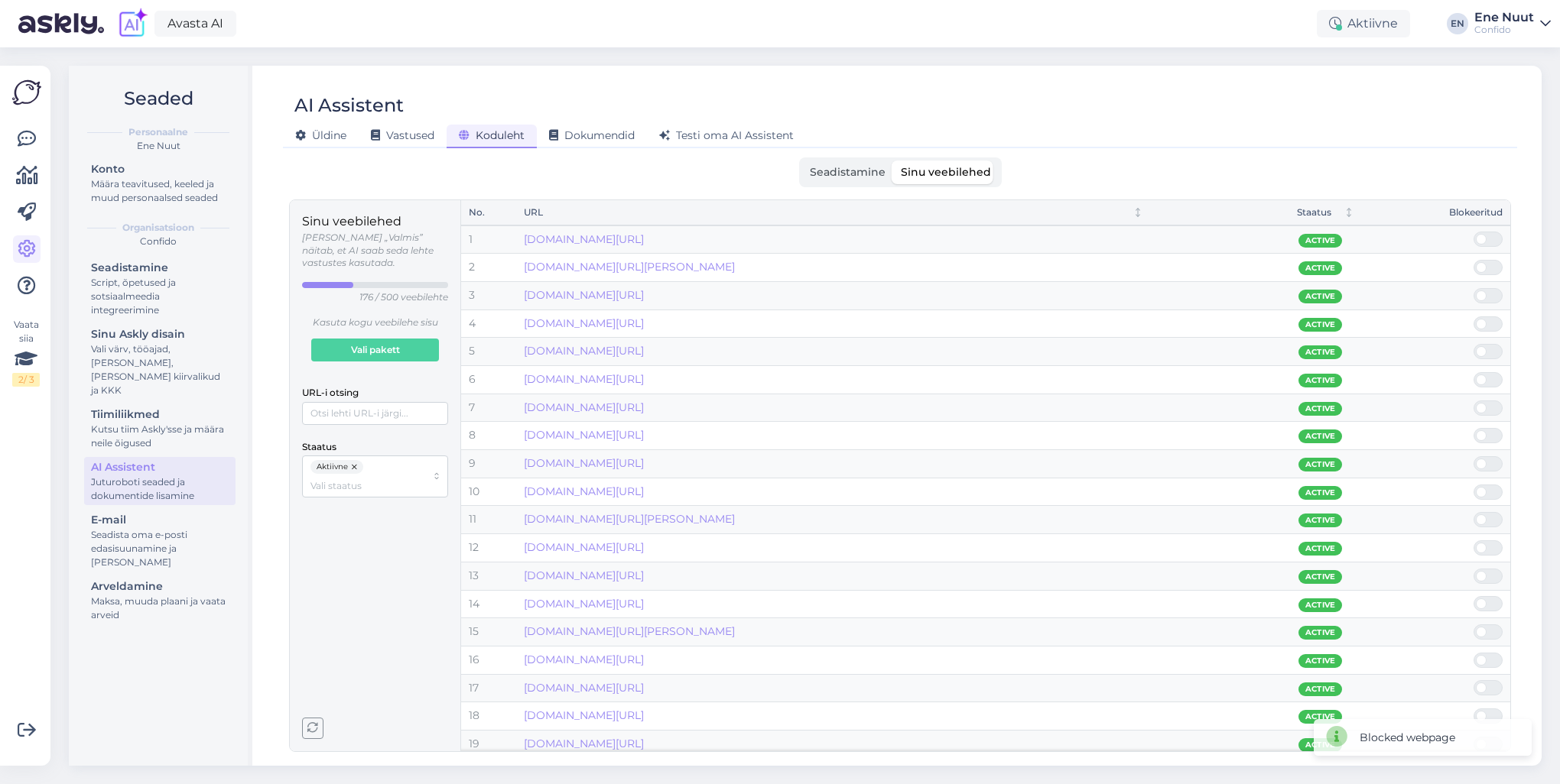
click at [1498, 462] on span at bounding box center [1496, 463] width 18 height 13
click at [1474, 457] on input "checkbox" at bounding box center [1474, 457] width 0 height 0
click at [644, 461] on link "[DOMAIN_NAME][URL]" at bounding box center [584, 463] width 120 height 13
click at [1485, 490] on span at bounding box center [1481, 491] width 11 height 11
click at [1474, 485] on input "checkbox" at bounding box center [1474, 485] width 0 height 0
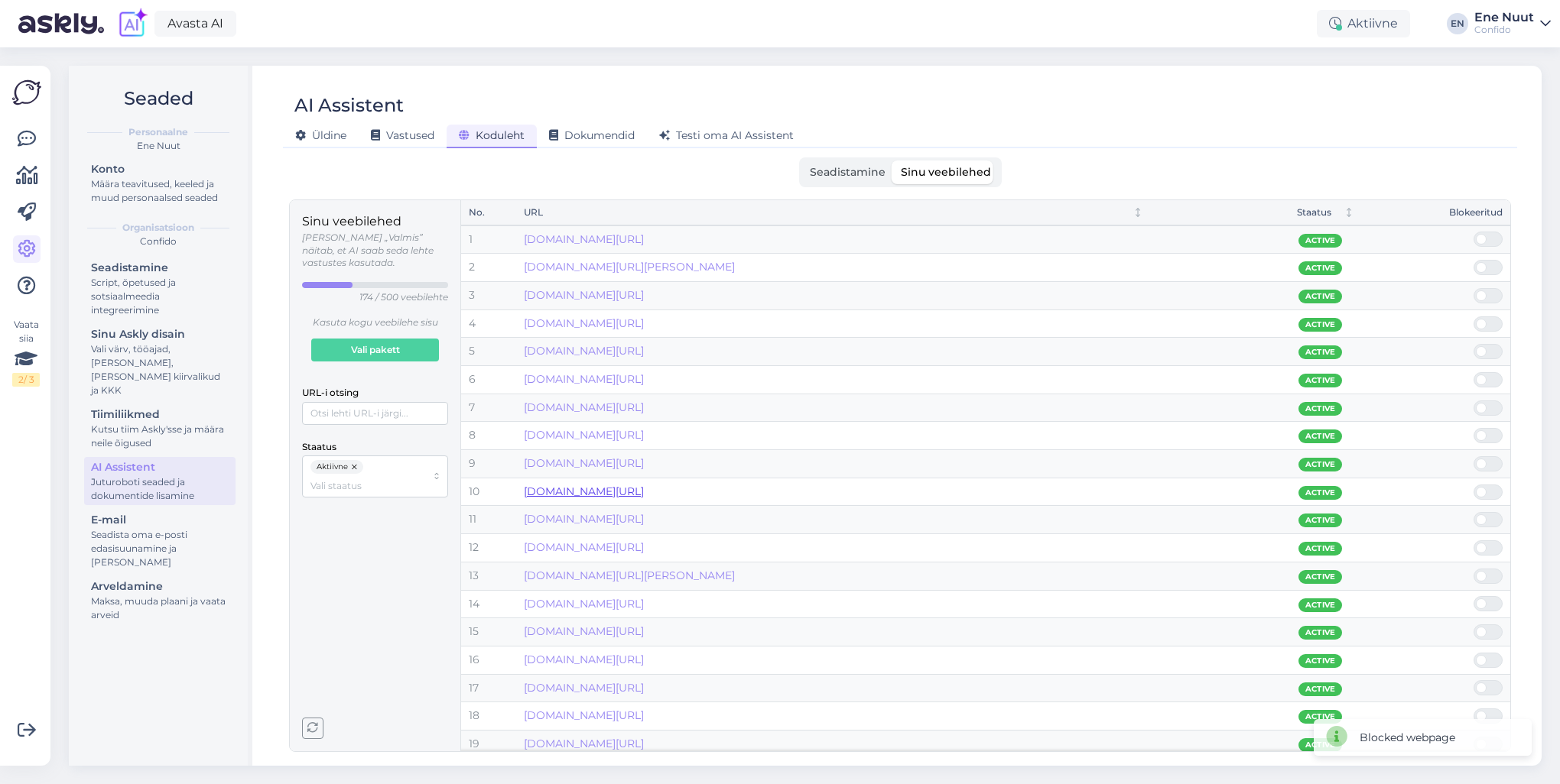
click at [560, 487] on link "[DOMAIN_NAME][URL]" at bounding box center [584, 491] width 120 height 13
click at [638, 512] on link "[DOMAIN_NAME][URL]" at bounding box center [584, 519] width 120 height 13
click at [1492, 547] on span at bounding box center [1496, 548] width 18 height 13
click at [1474, 540] on input "checkbox" at bounding box center [1474, 540] width 0 height 0
click at [1492, 547] on span at bounding box center [1496, 548] width 18 height 13
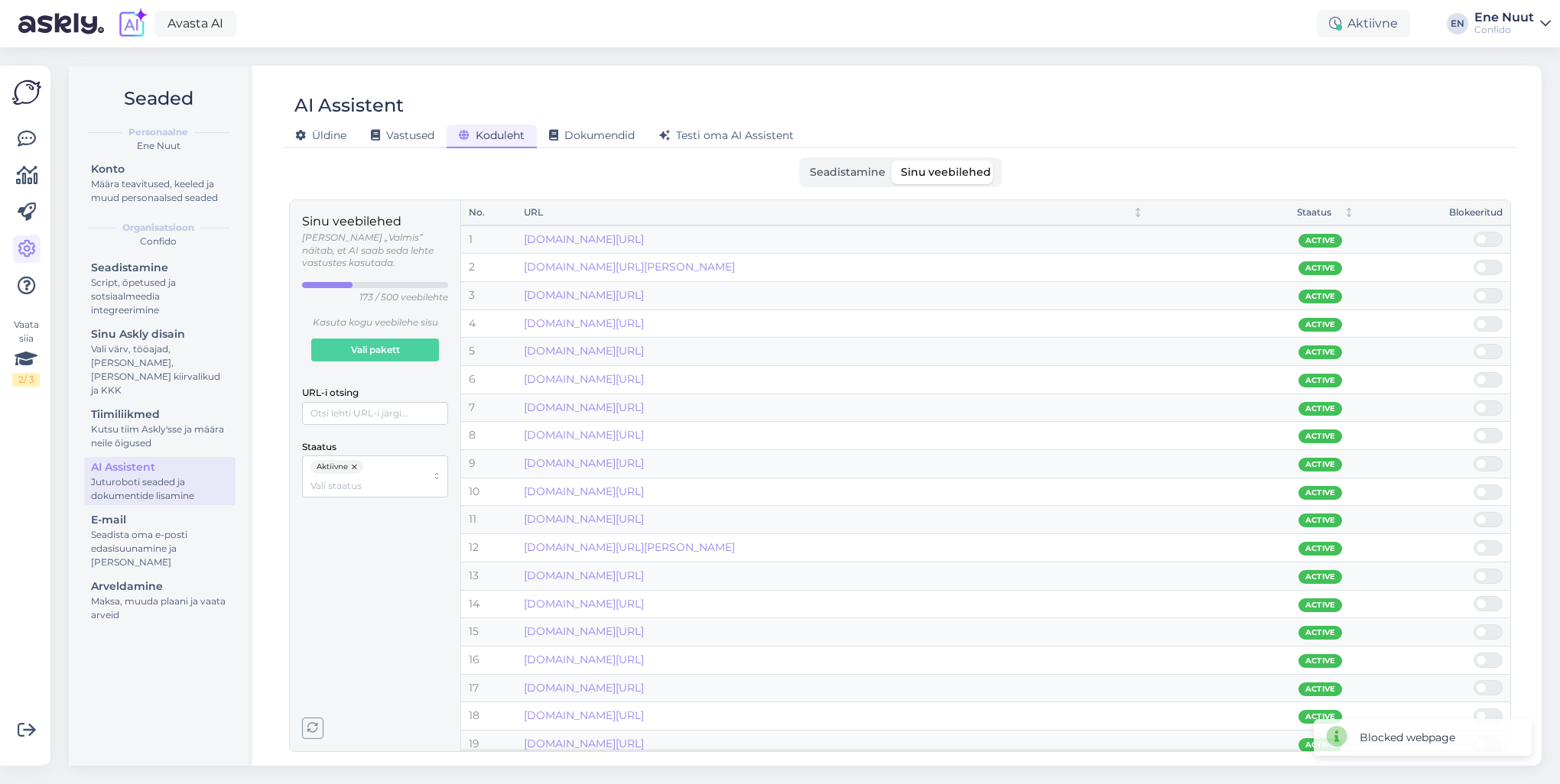
click at [1474, 540] on input "checkbox" at bounding box center [1474, 540] width 0 height 0
click at [1484, 574] on span at bounding box center [1481, 576] width 11 height 11
click at [1474, 569] on input "checkbox" at bounding box center [1474, 569] width 0 height 0
click at [1484, 574] on span at bounding box center [1481, 576] width 11 height 11
click at [1474, 569] on input "checkbox" at bounding box center [1474, 569] width 0 height 0
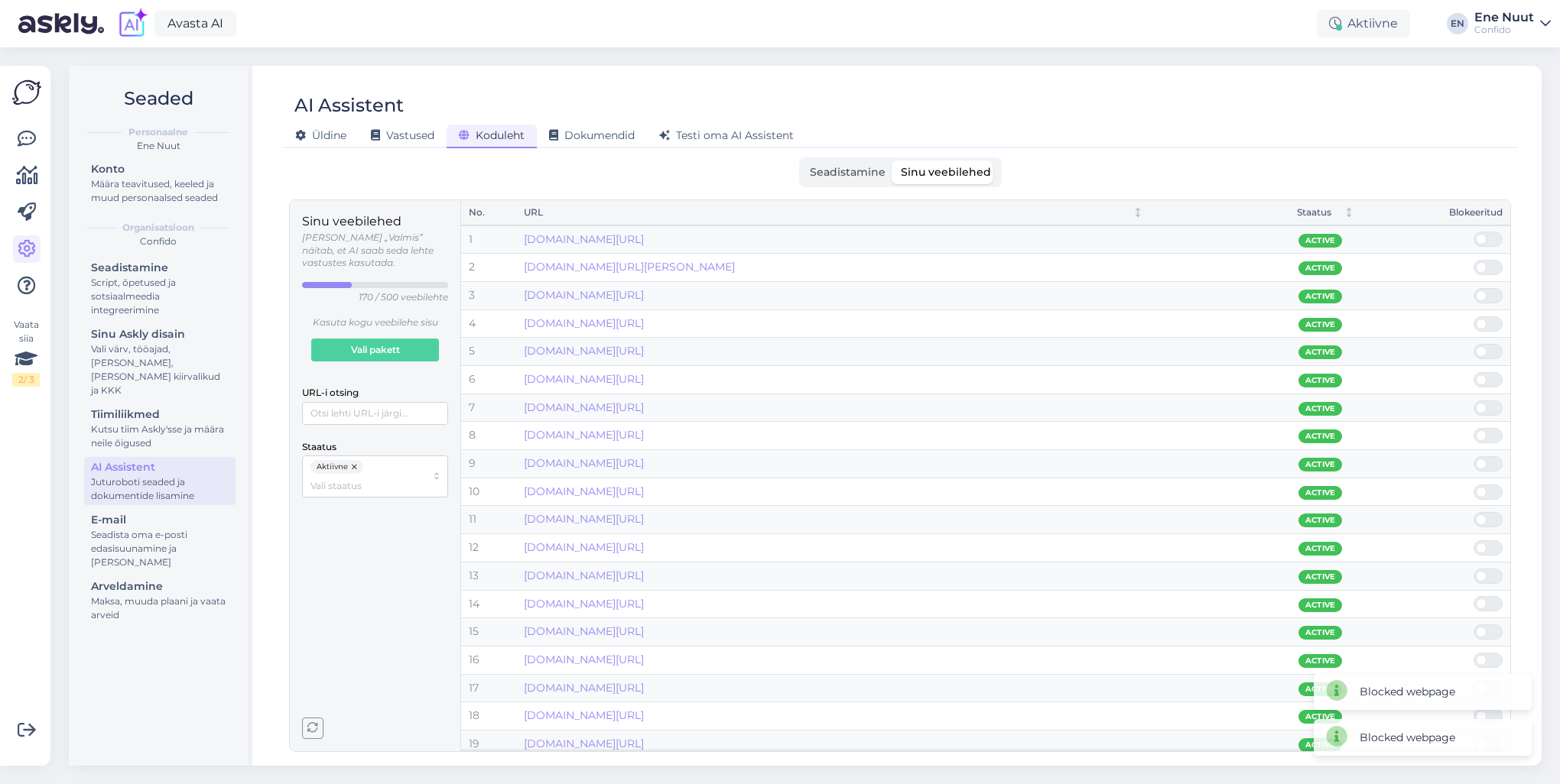
click at [1484, 574] on span at bounding box center [1481, 576] width 11 height 11
click at [1474, 569] on input "checkbox" at bounding box center [1474, 569] width 0 height 0
click at [1484, 574] on span at bounding box center [1481, 576] width 11 height 11
click at [1474, 569] on input "checkbox" at bounding box center [1474, 569] width 0 height 0
click at [1484, 574] on span at bounding box center [1481, 576] width 11 height 11
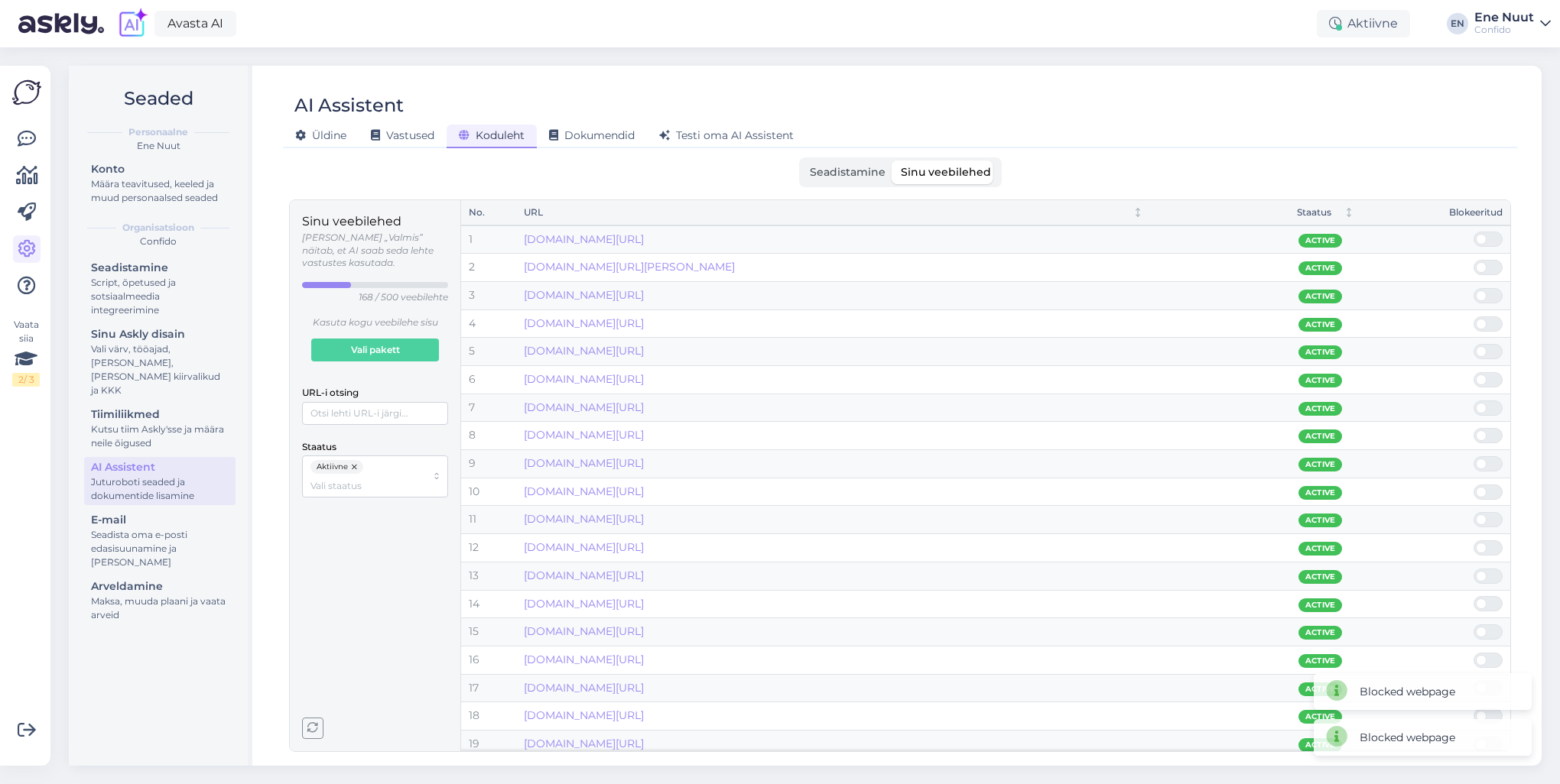
click at [1474, 569] on input "checkbox" at bounding box center [1474, 569] width 0 height 0
click at [1484, 574] on span at bounding box center [1481, 576] width 11 height 11
click at [1474, 569] on input "checkbox" at bounding box center [1474, 569] width 0 height 0
click at [644, 575] on link "[DOMAIN_NAME][URL]" at bounding box center [584, 576] width 120 height 13
click at [1492, 574] on span at bounding box center [1496, 577] width 18 height 13
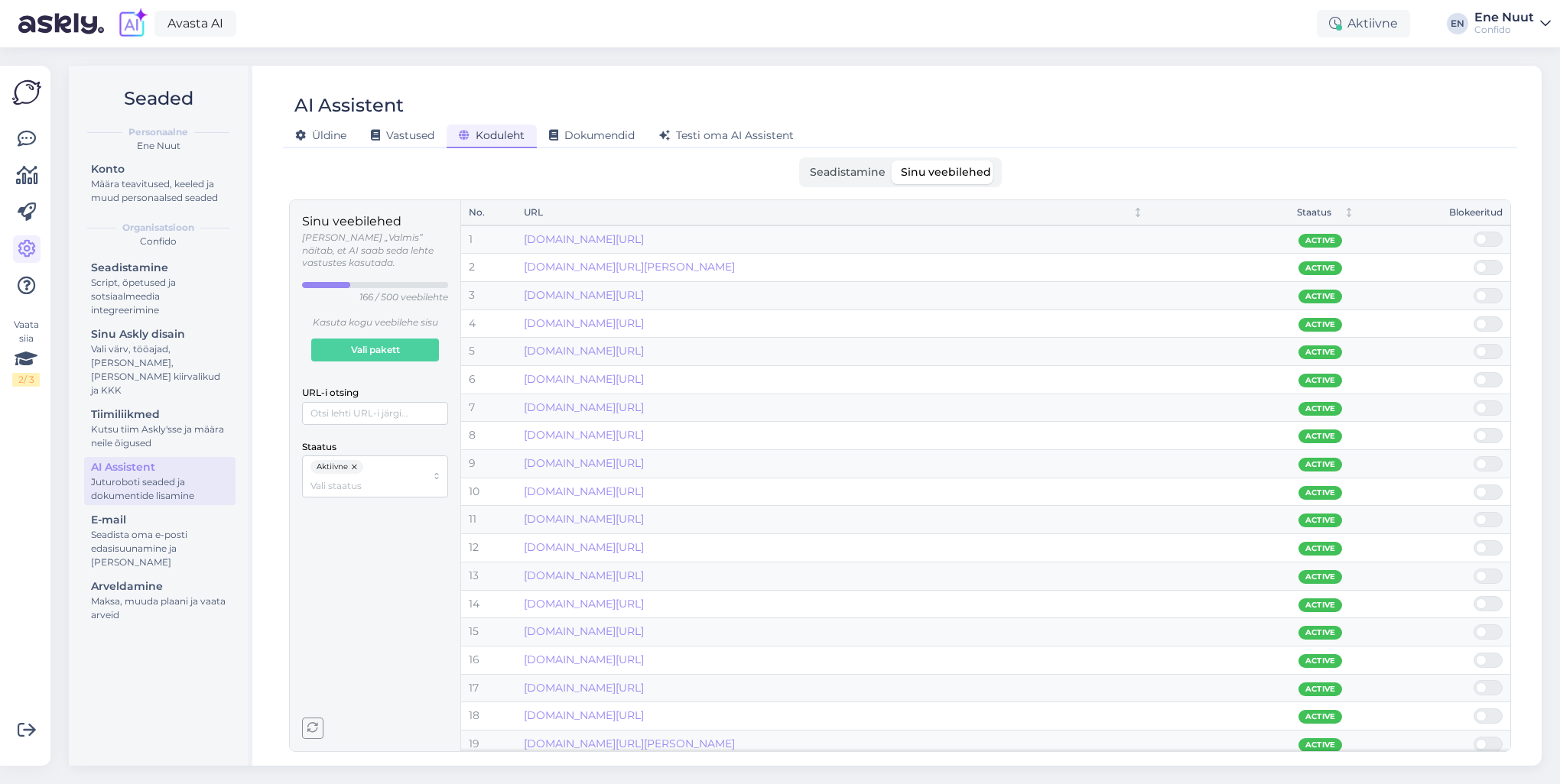
click at [1474, 569] on input "checkbox" at bounding box center [1474, 569] width 0 height 0
click at [1492, 574] on span at bounding box center [1496, 577] width 18 height 13
click at [1474, 569] on input "checkbox" at bounding box center [1474, 569] width 0 height 0
click at [1492, 574] on span at bounding box center [1496, 577] width 18 height 13
click at [1474, 569] on input "checkbox" at bounding box center [1474, 569] width 0 height 0
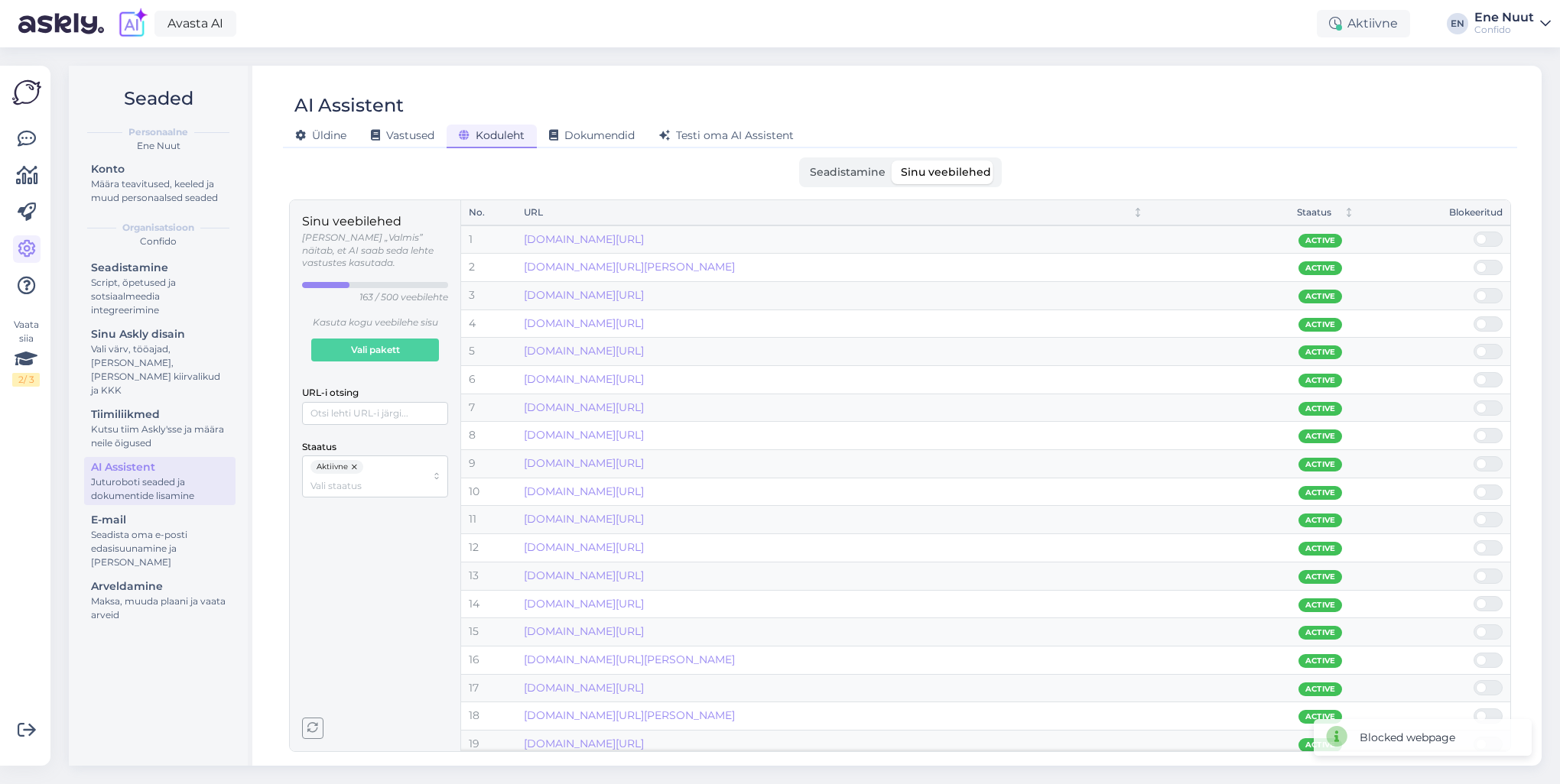
click at [1492, 574] on span at bounding box center [1496, 577] width 18 height 13
click at [1474, 569] on input "checkbox" at bounding box center [1474, 569] width 0 height 0
click at [1492, 574] on span at bounding box center [1496, 577] width 18 height 13
click at [1474, 569] on input "checkbox" at bounding box center [1474, 569] width 0 height 0
click at [644, 576] on link "www.confido.ee/kindlustuse-kliendile/" at bounding box center [584, 576] width 120 height 13
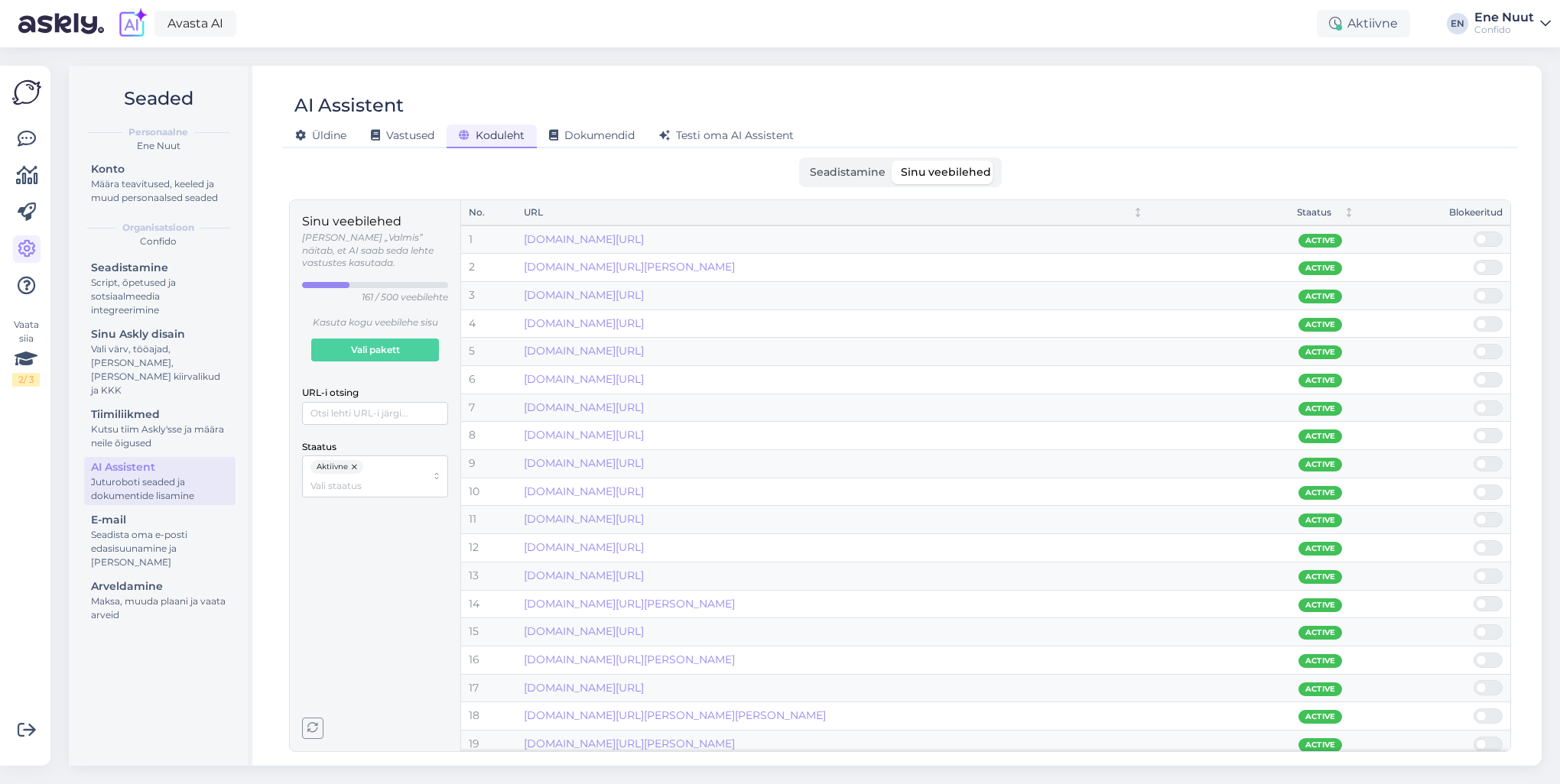
click at [1492, 575] on span at bounding box center [1496, 577] width 18 height 13
click at [1474, 569] on input "checkbox" at bounding box center [1474, 569] width 0 height 0
click at [1490, 574] on span at bounding box center [1496, 577] width 18 height 13
click at [1474, 569] on input "checkbox" at bounding box center [1474, 569] width 0 height 0
click at [1486, 604] on span at bounding box center [1481, 604] width 11 height 11
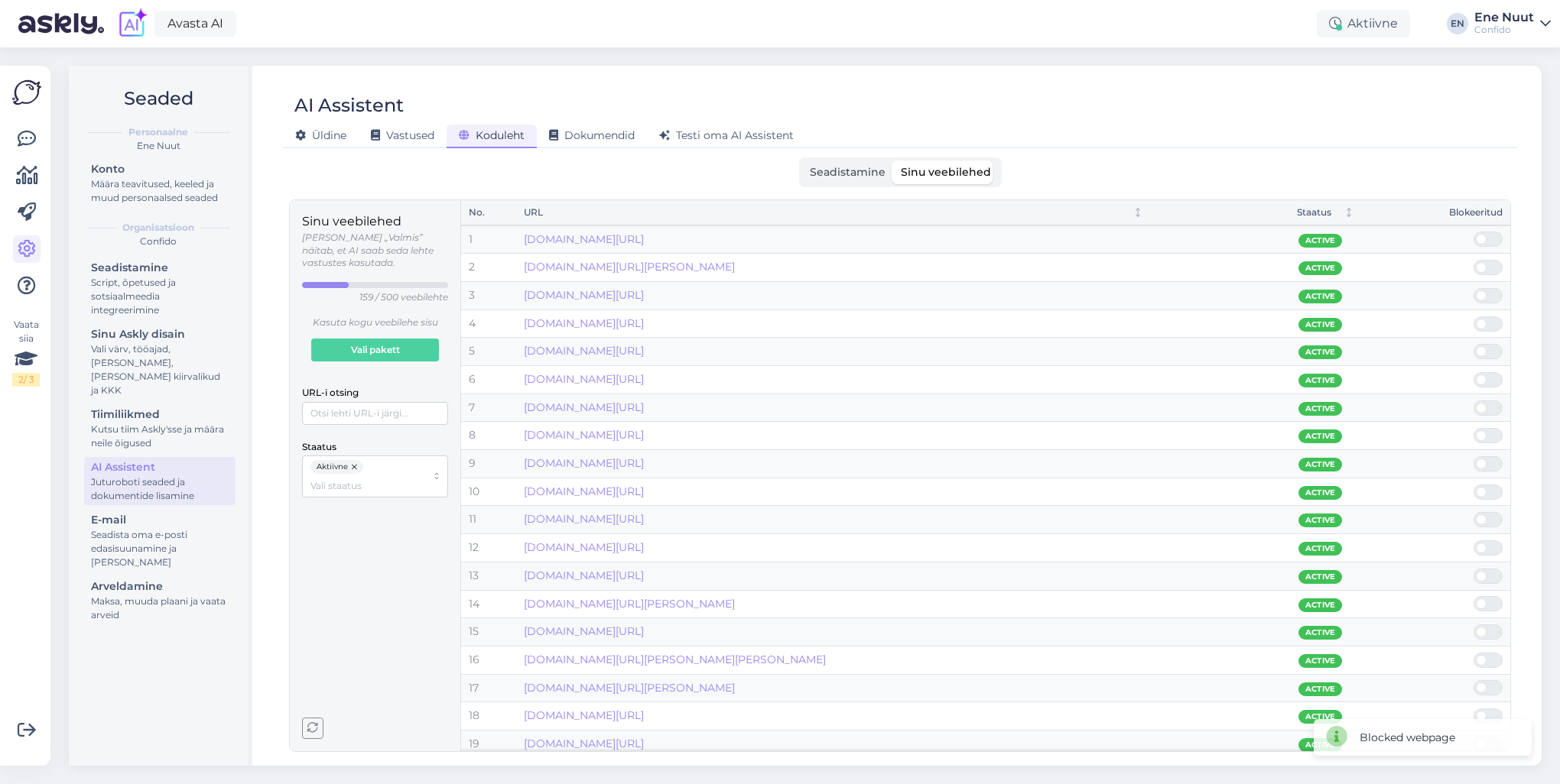
click at [1474, 596] on input "checkbox" at bounding box center [1474, 596] width 0 height 0
click at [644, 604] on link "www.confido.ee/kehakontuuride-korrigeerimine-kruolipoluusiga/" at bounding box center [584, 604] width 120 height 13
click at [1487, 601] on span at bounding box center [1496, 604] width 18 height 13
click at [1474, 596] on input "checkbox" at bounding box center [1474, 596] width 0 height 0
click at [1487, 601] on span at bounding box center [1496, 604] width 18 height 13
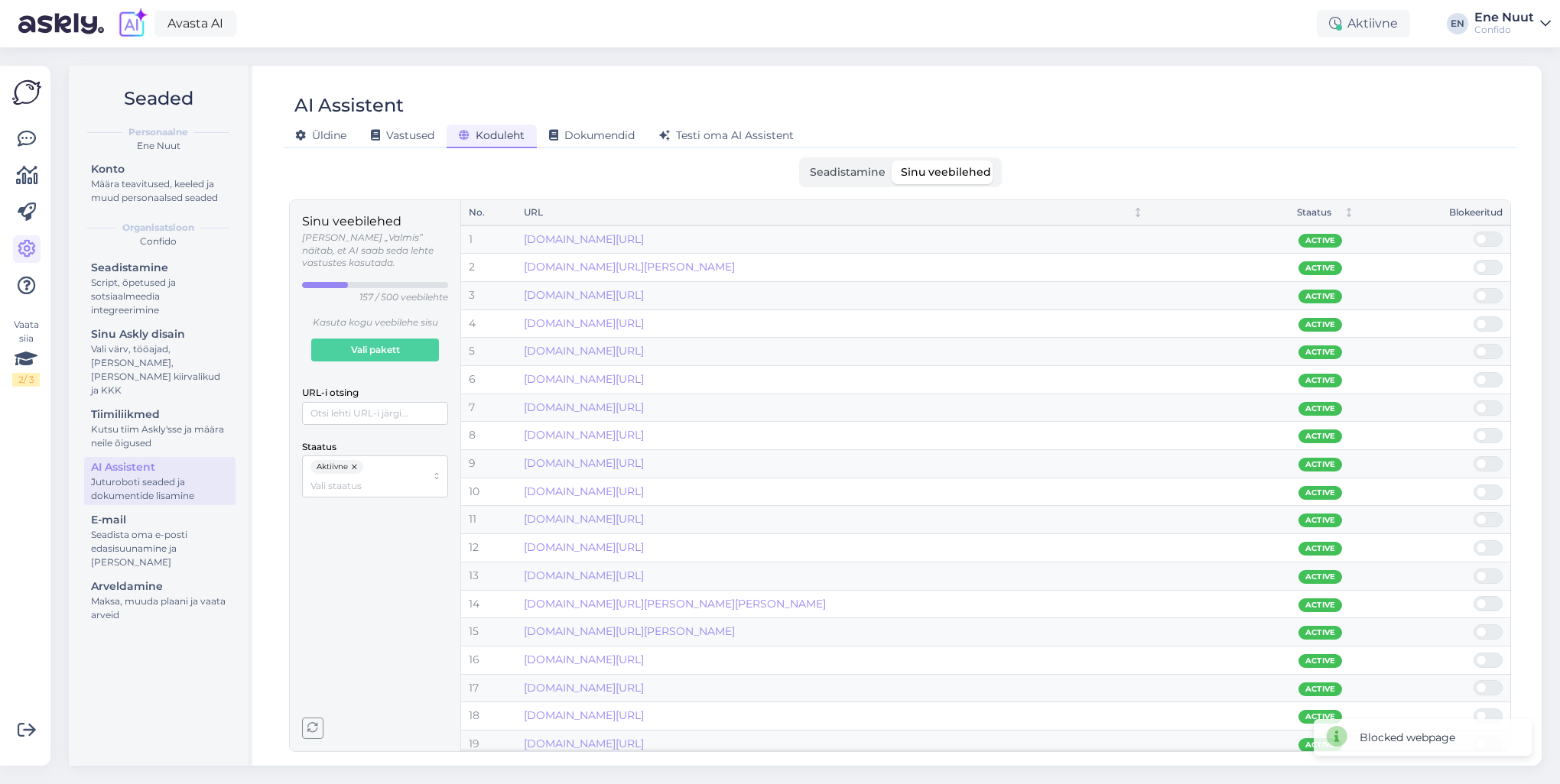
click at [1474, 596] on input "checkbox" at bounding box center [1474, 596] width 0 height 0
click at [1487, 601] on span at bounding box center [1496, 604] width 18 height 13
click at [1474, 596] on input "checkbox" at bounding box center [1474, 596] width 0 height 0
click at [1487, 601] on span at bounding box center [1496, 604] width 18 height 13
click at [1474, 596] on input "checkbox" at bounding box center [1474, 596] width 0 height 0
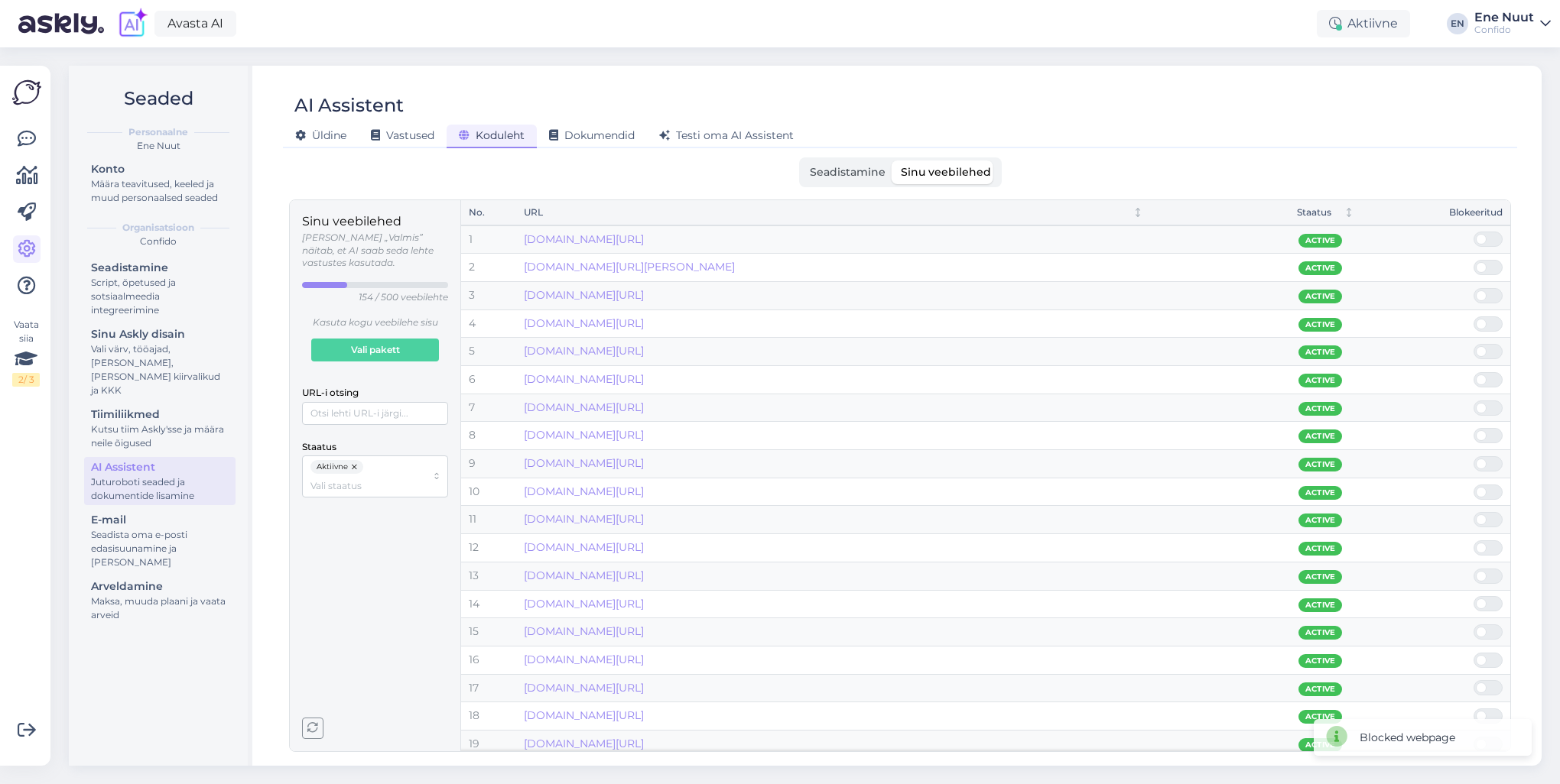
click at [1498, 657] on span at bounding box center [1496, 660] width 18 height 13
click at [1474, 653] on input "checkbox" at bounding box center [1474, 653] width 0 height 0
click at [1496, 657] on span at bounding box center [1496, 660] width 18 height 13
click at [1474, 653] on input "checkbox" at bounding box center [1474, 653] width 0 height 0
click at [1496, 657] on span at bounding box center [1496, 660] width 18 height 13
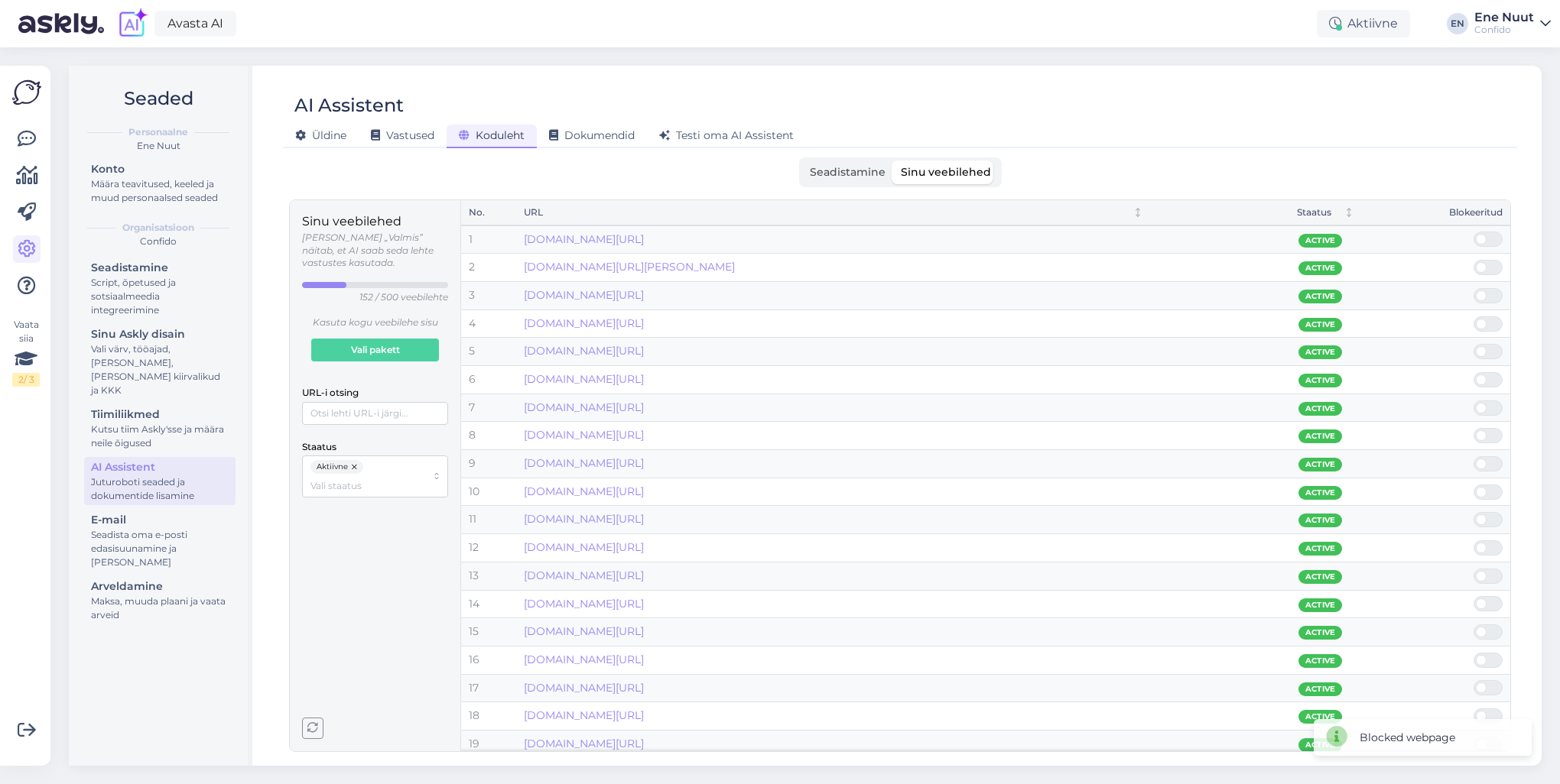
click at [1474, 653] on input "checkbox" at bounding box center [1474, 653] width 0 height 0
click at [1496, 657] on span at bounding box center [1496, 660] width 18 height 13
click at [1474, 653] on input "checkbox" at bounding box center [1474, 653] width 0 height 0
click at [1496, 657] on span at bounding box center [1496, 660] width 18 height 13
click at [1474, 653] on input "checkbox" at bounding box center [1474, 653] width 0 height 0
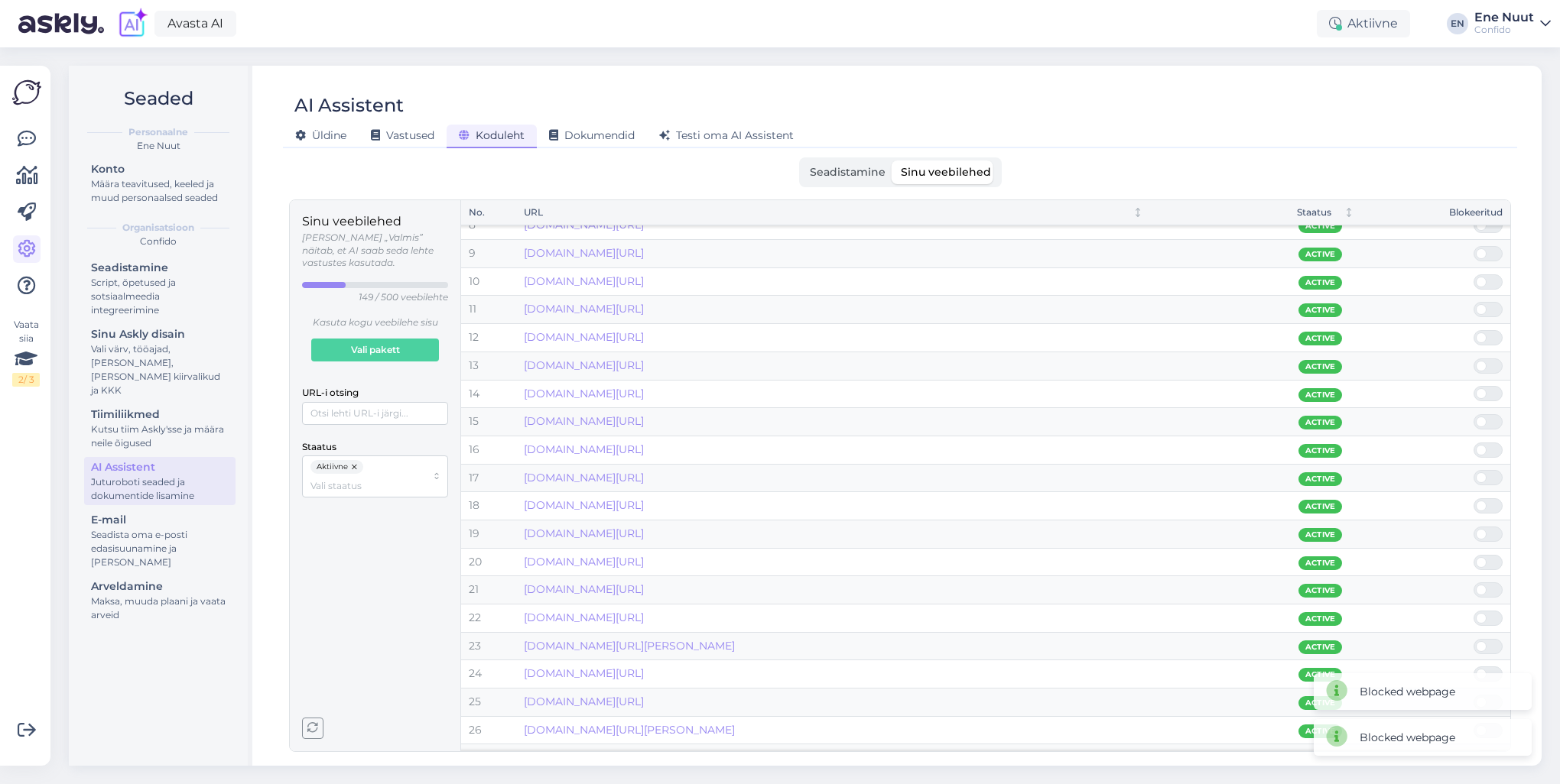
scroll to position [229, 0]
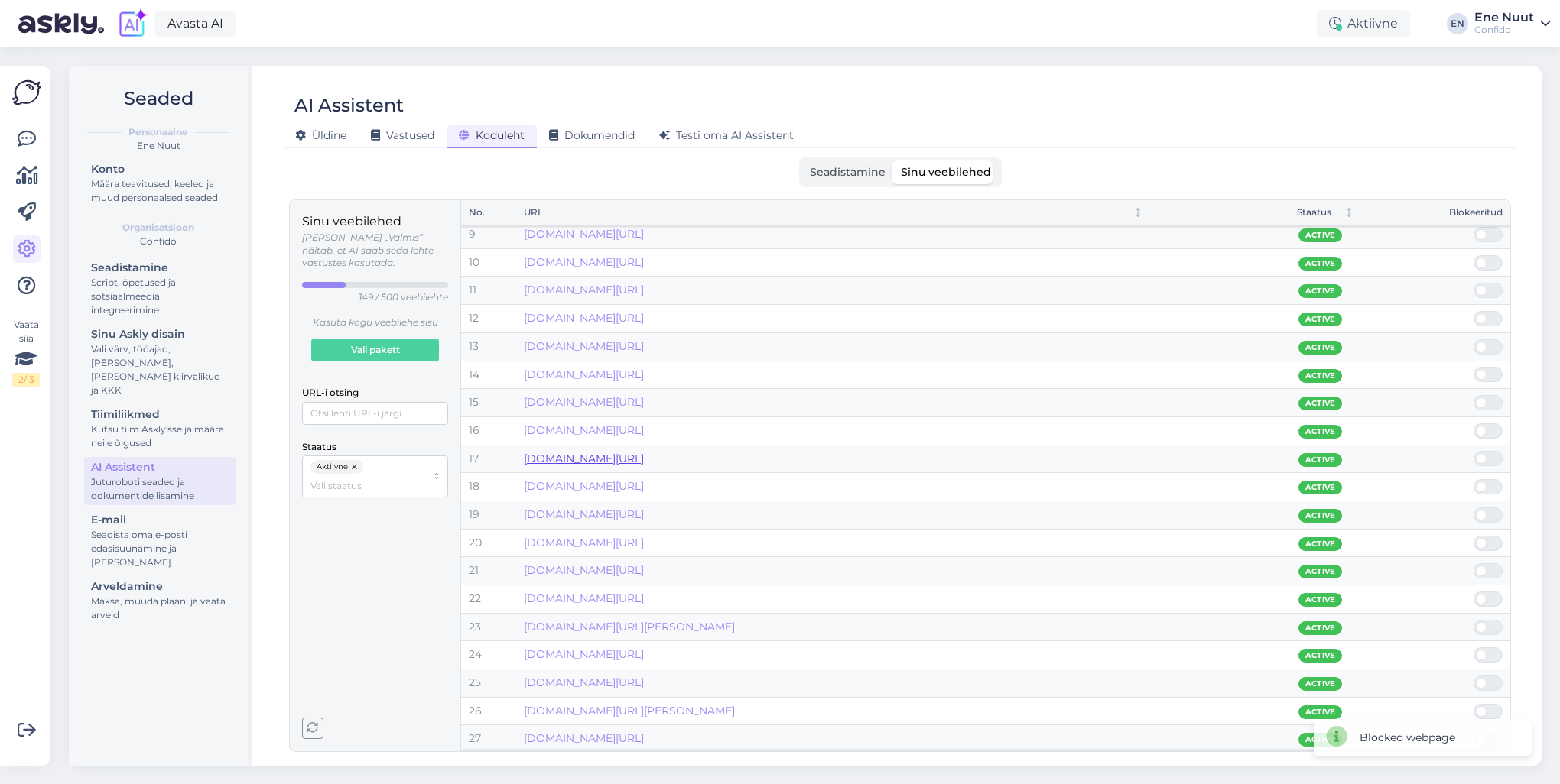
click at [644, 453] on link "[DOMAIN_NAME][URL]" at bounding box center [584, 459] width 120 height 13
click at [1480, 486] on span at bounding box center [1481, 487] width 11 height 11
click at [1474, 480] on input "checkbox" at bounding box center [1474, 480] width 0 height 0
click at [1484, 488] on span at bounding box center [1481, 487] width 11 height 11
click at [1474, 480] on input "checkbox" at bounding box center [1474, 480] width 0 height 0
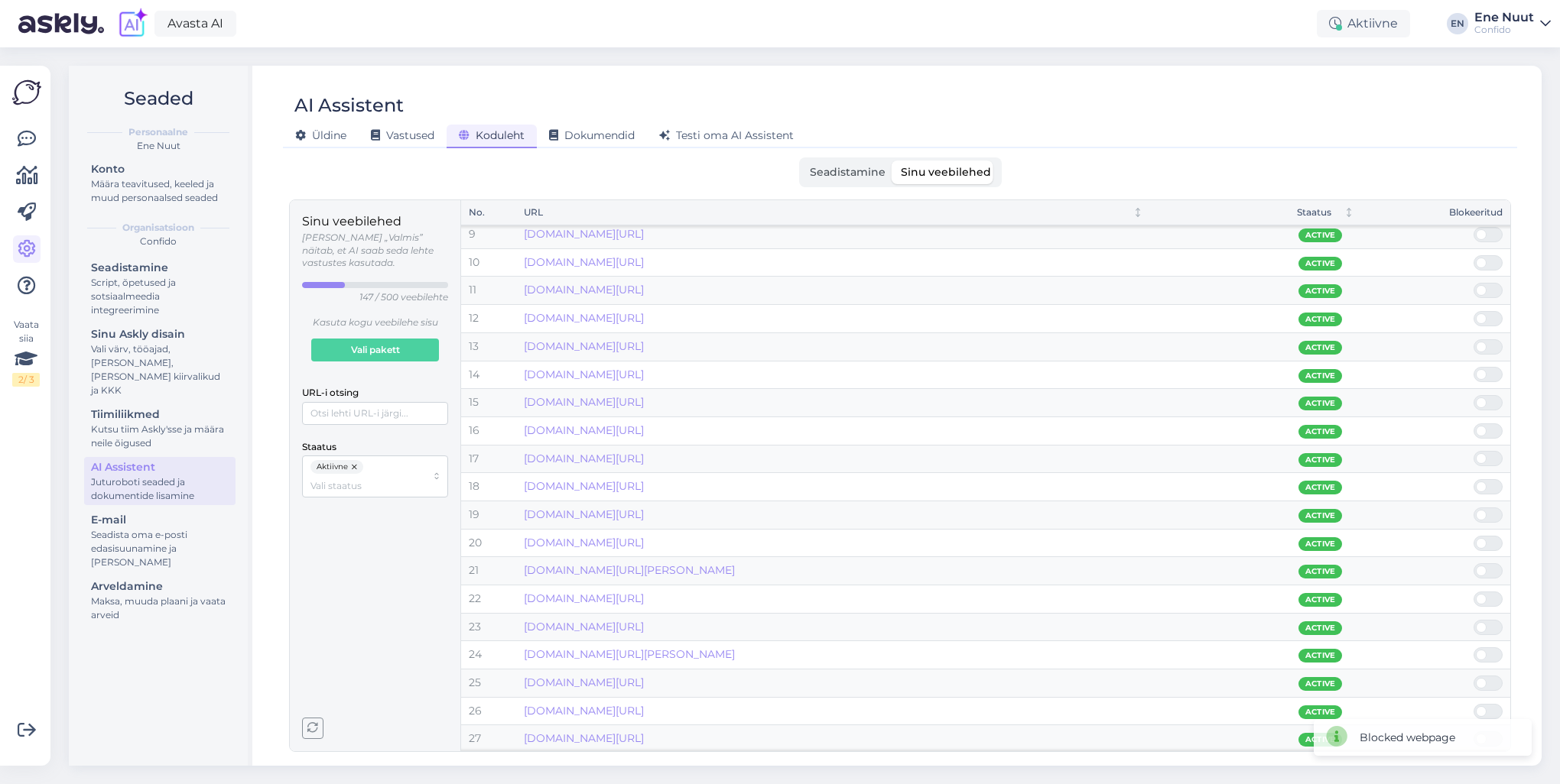
click at [1482, 485] on span at bounding box center [1481, 487] width 11 height 11
click at [1474, 480] on input "checkbox" at bounding box center [1474, 480] width 0 height 0
click at [1488, 512] on span at bounding box center [1496, 515] width 18 height 13
click at [1474, 508] on input "checkbox" at bounding box center [1474, 508] width 0 height 0
click at [1488, 512] on span at bounding box center [1496, 515] width 18 height 13
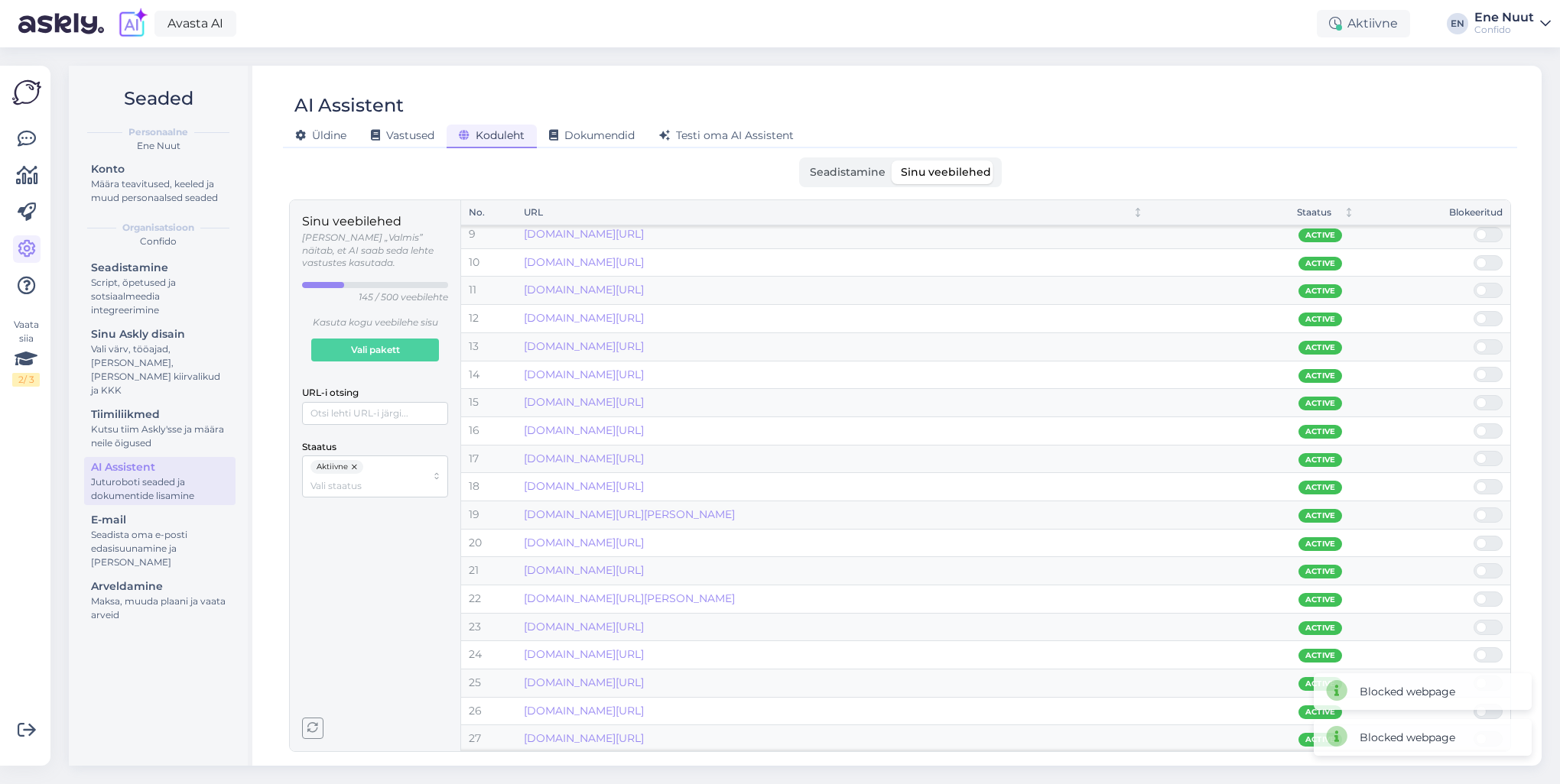
click at [1474, 508] on input "checkbox" at bounding box center [1474, 508] width 0 height 0
click at [644, 508] on link "www.confido.ee/inga-aavik-husteroskoopia/" at bounding box center [584, 514] width 120 height 13
click at [1489, 510] on span at bounding box center [1496, 515] width 18 height 13
click at [1474, 508] on input "checkbox" at bounding box center [1474, 508] width 0 height 0
click at [1490, 510] on span at bounding box center [1496, 515] width 18 height 13
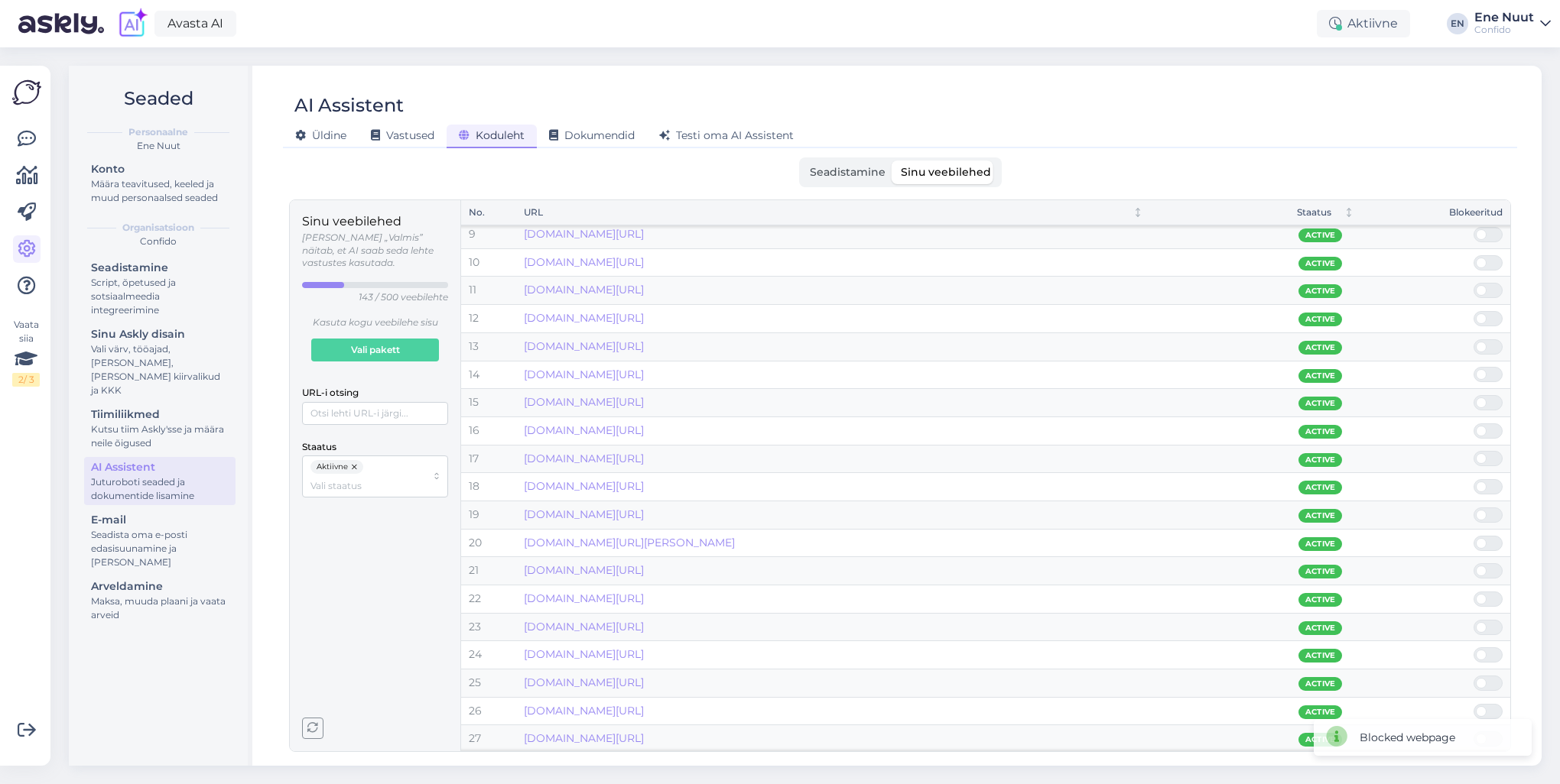
click at [1474, 508] on input "checkbox" at bounding box center [1474, 508] width 0 height 0
click at [1488, 514] on span at bounding box center [1496, 515] width 18 height 13
click at [1474, 508] on input "checkbox" at bounding box center [1474, 508] width 0 height 0
click at [644, 535] on link "www.confido.ee/huntingtoni-tobi/" at bounding box center [584, 542] width 120 height 13
click at [1480, 539] on span at bounding box center [1481, 543] width 11 height 11
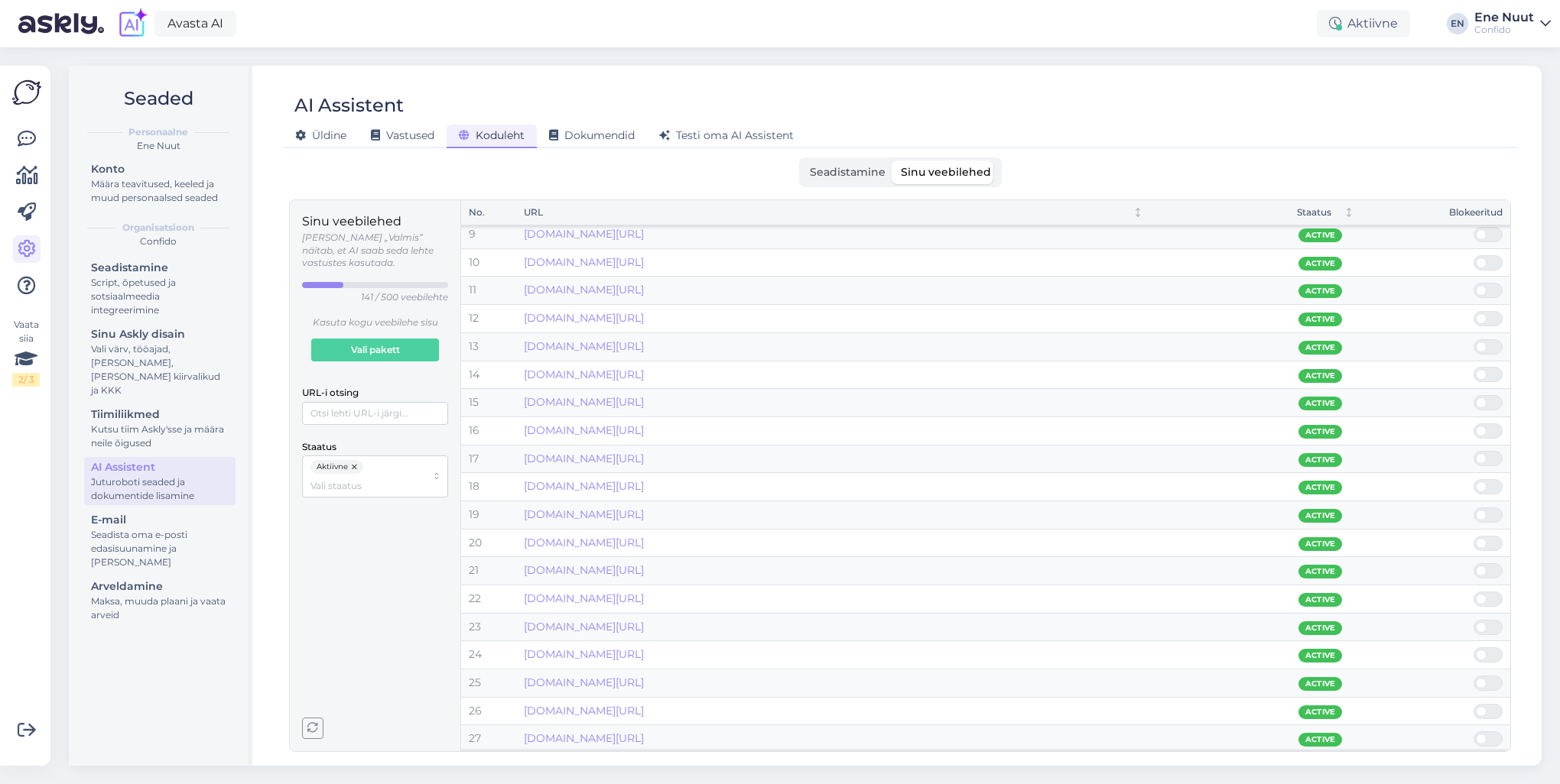
click at [1474, 535] on input "checkbox" at bounding box center [1474, 535] width 0 height 0
click at [644, 537] on link "www.confido.ee/hpv-vastu-vaktsineerimisest/" at bounding box center [584, 542] width 120 height 13
click at [1484, 543] on span at bounding box center [1481, 543] width 11 height 11
click at [1474, 535] on input "checkbox" at bounding box center [1474, 535] width 0 height 0
click at [1484, 543] on span at bounding box center [1481, 543] width 11 height 11
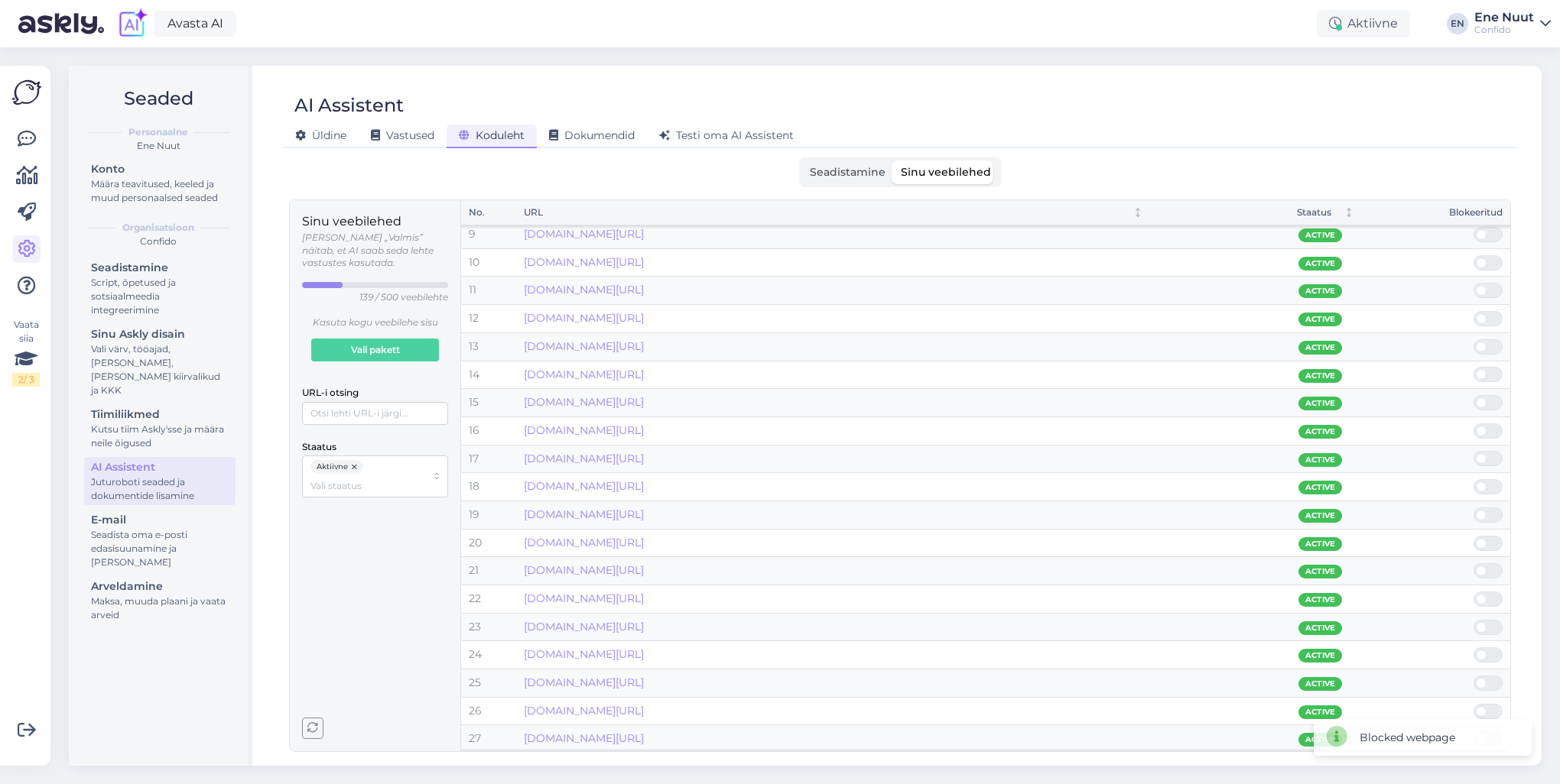
click at [1474, 535] on input "checkbox" at bounding box center [1474, 535] width 0 height 0
click at [621, 540] on link "[DOMAIN_NAME][URL]" at bounding box center [584, 542] width 120 height 13
click at [1488, 570] on span at bounding box center [1496, 571] width 18 height 13
click at [1474, 563] on input "checkbox" at bounding box center [1474, 563] width 0 height 0
click at [1488, 570] on span at bounding box center [1496, 571] width 18 height 13
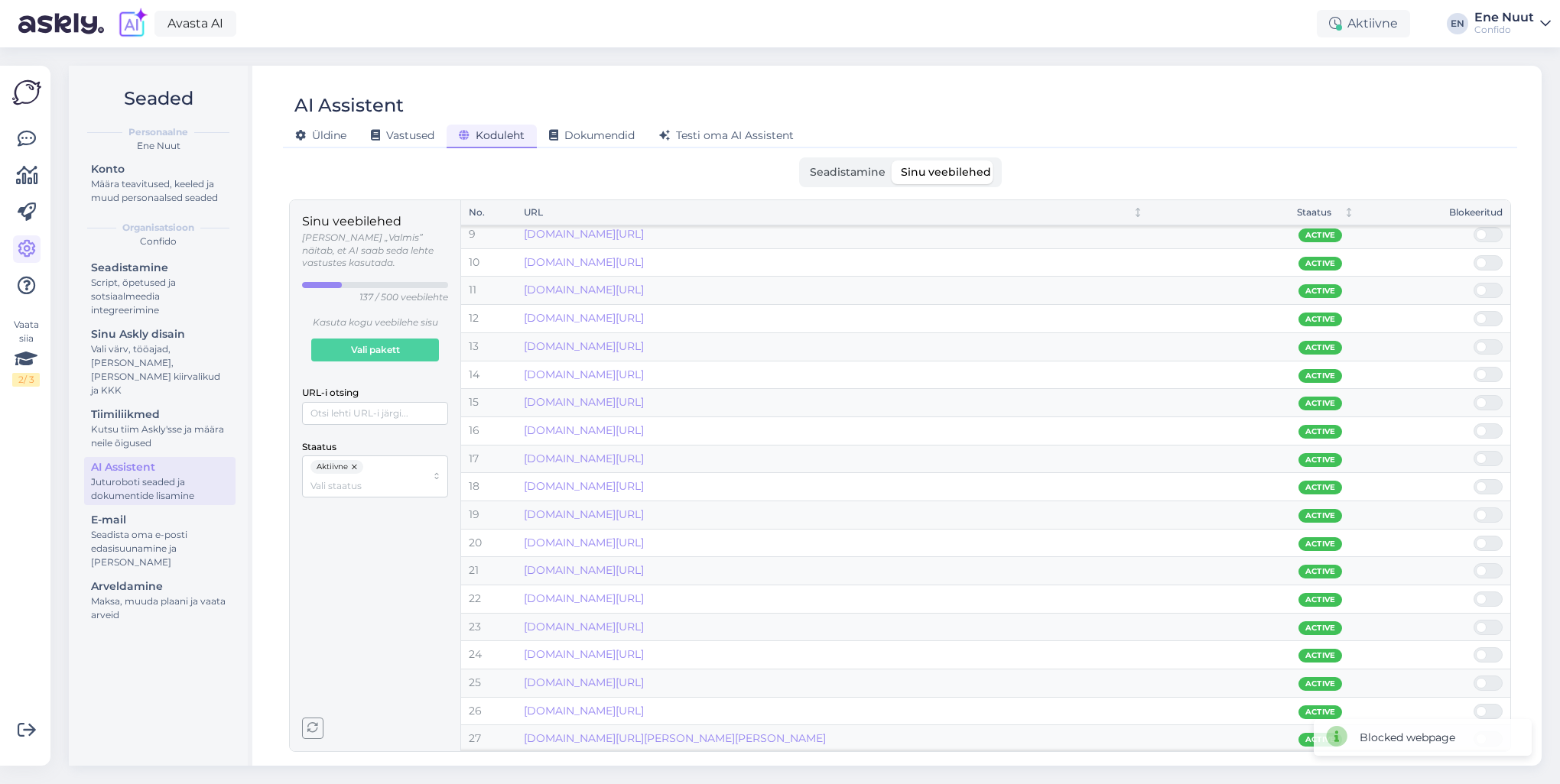
click at [1474, 563] on input "checkbox" at bounding box center [1474, 563] width 0 height 0
click at [1490, 596] on span at bounding box center [1496, 599] width 18 height 13
click at [1474, 592] on input "checkbox" at bounding box center [1474, 592] width 0 height 0
click at [644, 655] on link "[DOMAIN_NAME][URL]" at bounding box center [584, 654] width 120 height 13
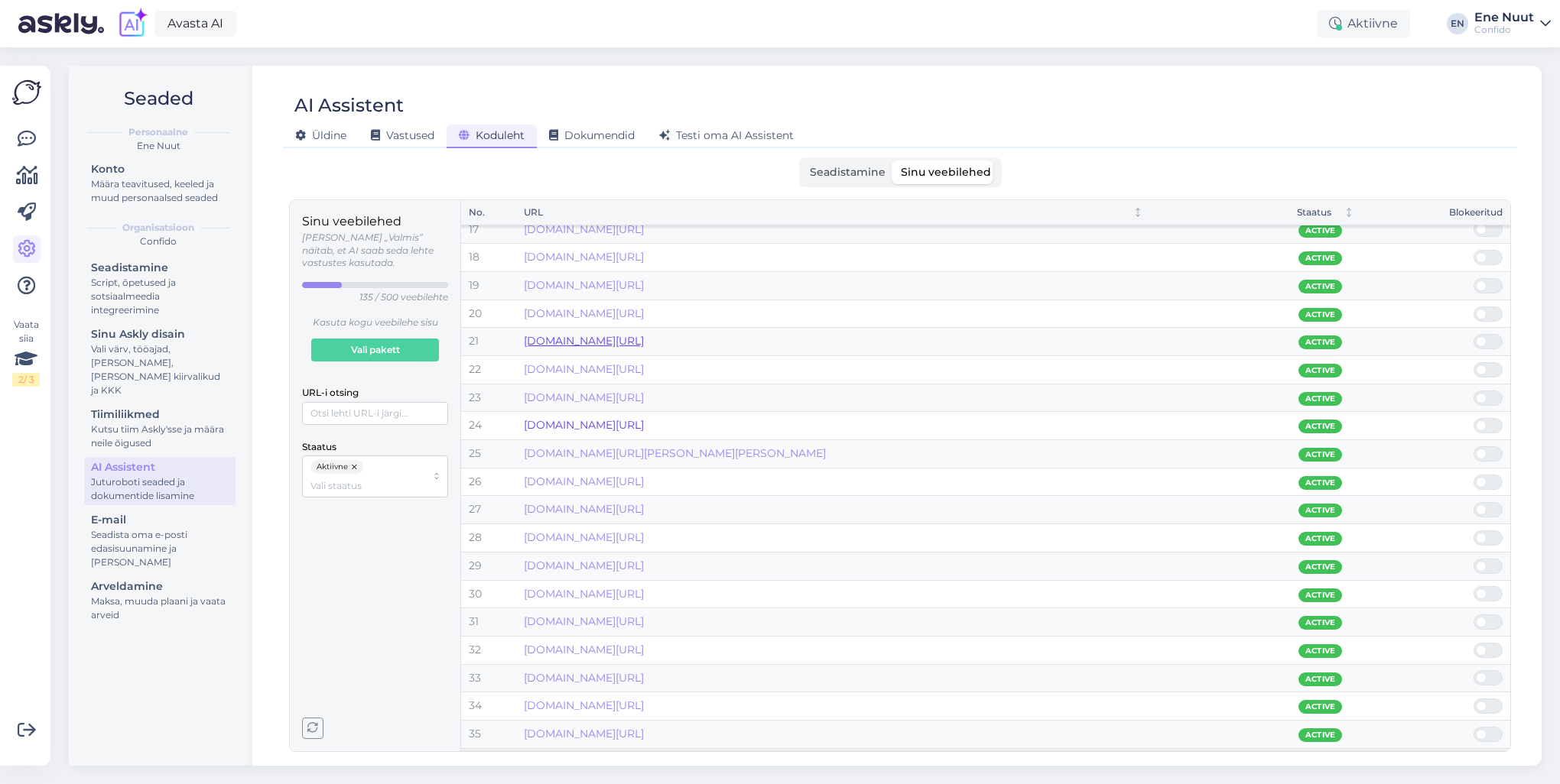
scroll to position [535, 0]
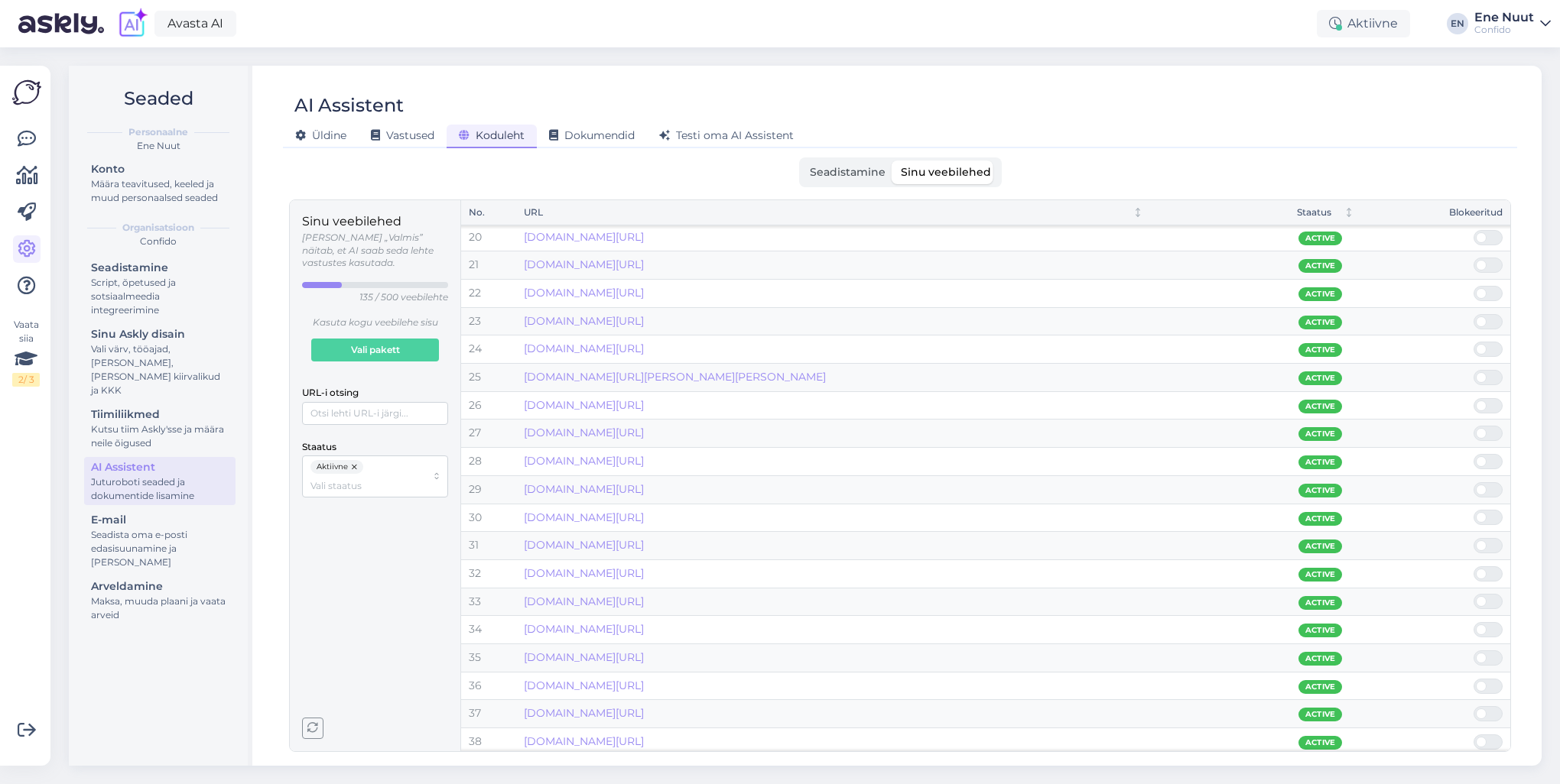
click at [1492, 373] on span at bounding box center [1496, 377] width 18 height 13
click at [1474, 370] on input "checkbox" at bounding box center [1474, 370] width 0 height 0
click at [644, 378] on link "www.confido.ee/geneetika/" at bounding box center [584, 377] width 120 height 13
click at [1488, 374] on span at bounding box center [1496, 377] width 18 height 13
click at [1474, 370] on input "checkbox" at bounding box center [1474, 370] width 0 height 0
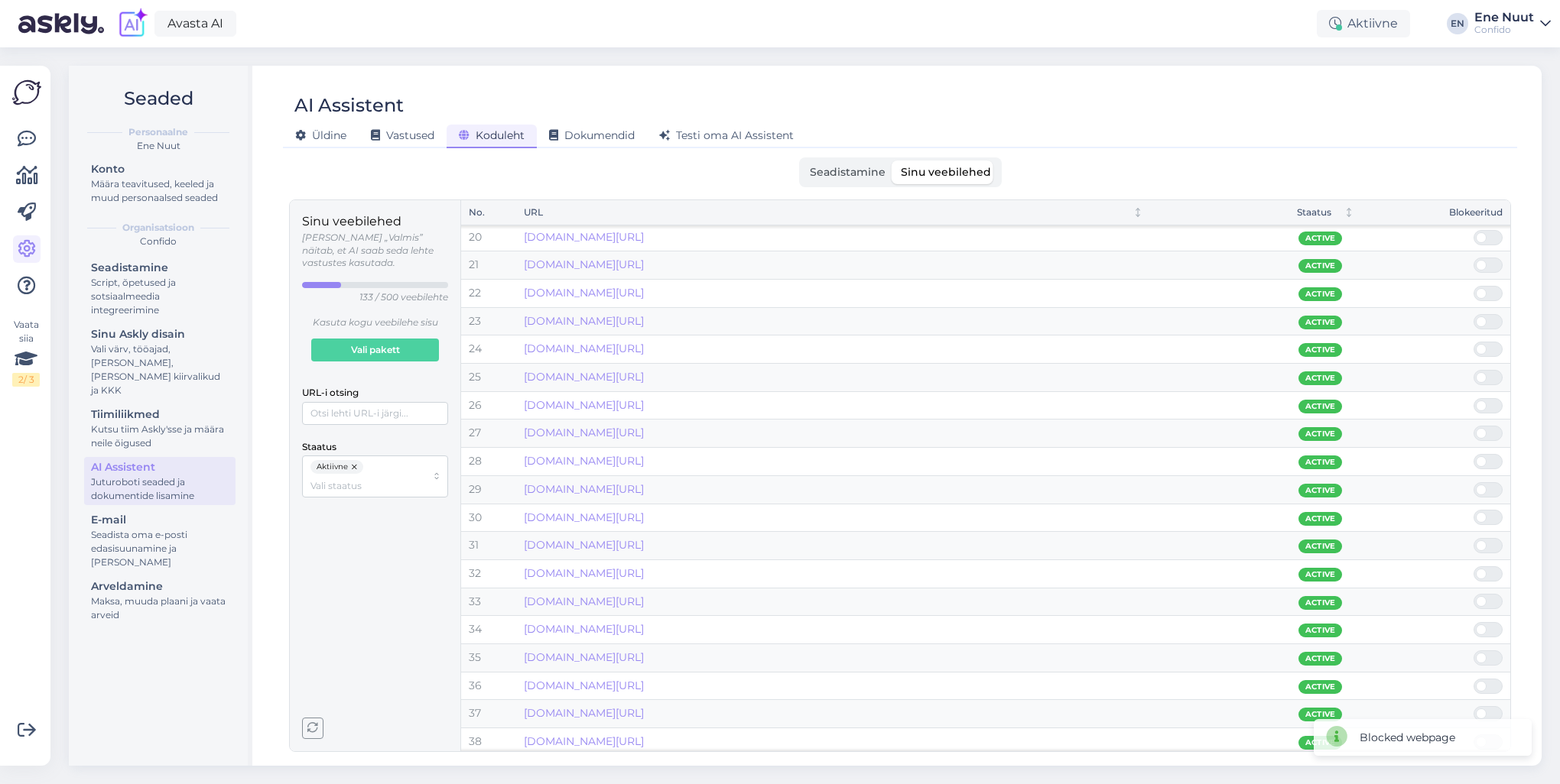
click at [1487, 374] on span at bounding box center [1496, 377] width 18 height 13
click at [1474, 370] on input "checkbox" at bounding box center [1474, 370] width 0 height 0
click at [1487, 374] on span at bounding box center [1496, 377] width 18 height 13
click at [1474, 370] on input "checkbox" at bounding box center [1474, 370] width 0 height 0
click at [644, 374] on link "www.confido.ee/fotonoorendus-paikesekahjustuste-vastu/" at bounding box center [584, 377] width 120 height 13
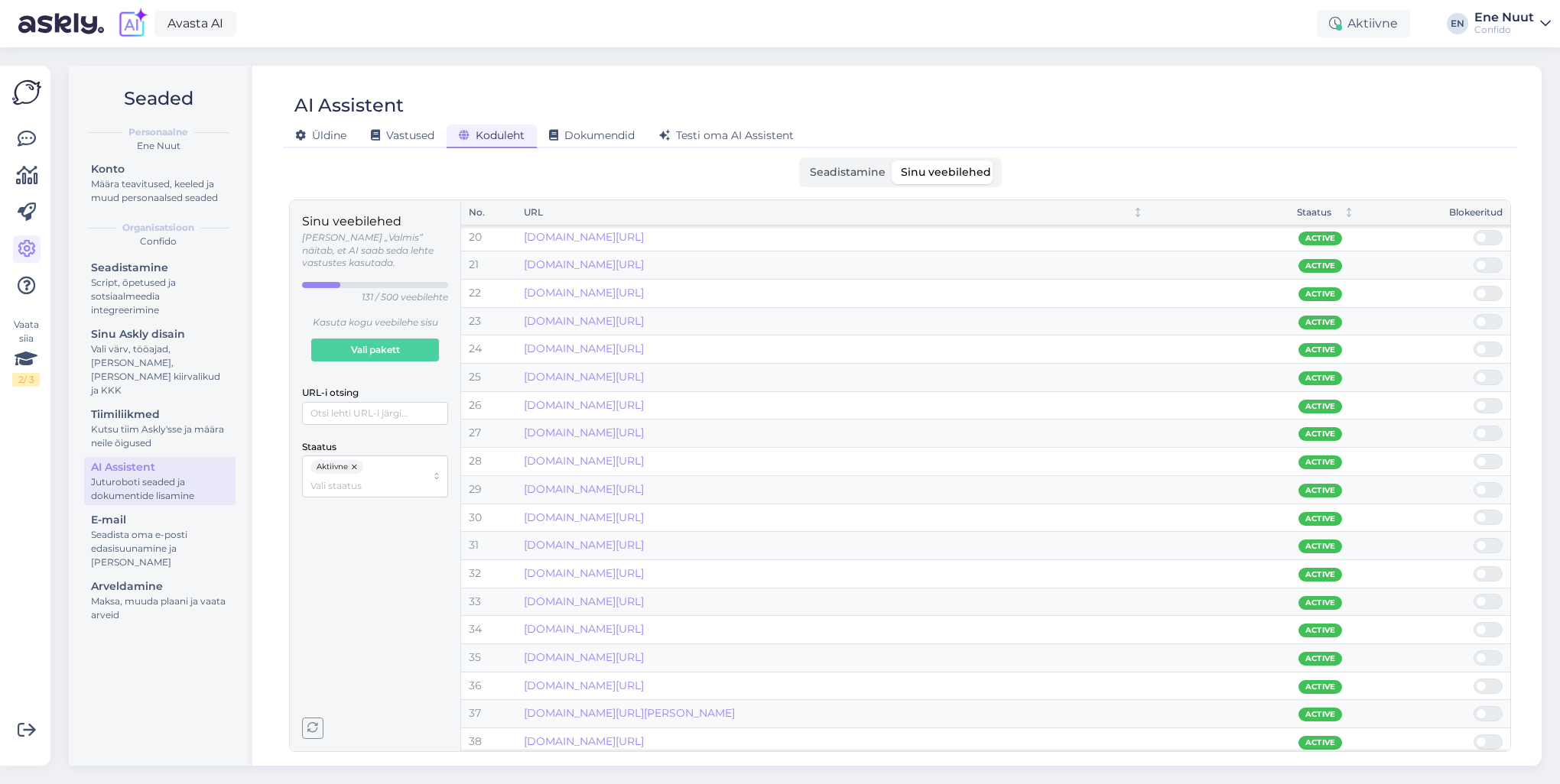
click at [1490, 374] on span at bounding box center [1496, 377] width 18 height 13
click at [1474, 370] on input "checkbox" at bounding box center [1474, 370] width 0 height 0
click at [627, 378] on link "www.confido.ee/fitbody/" at bounding box center [584, 377] width 120 height 13
click at [1494, 373] on span at bounding box center [1496, 377] width 18 height 13
click at [1474, 370] on input "checkbox" at bounding box center [1474, 370] width 0 height 0
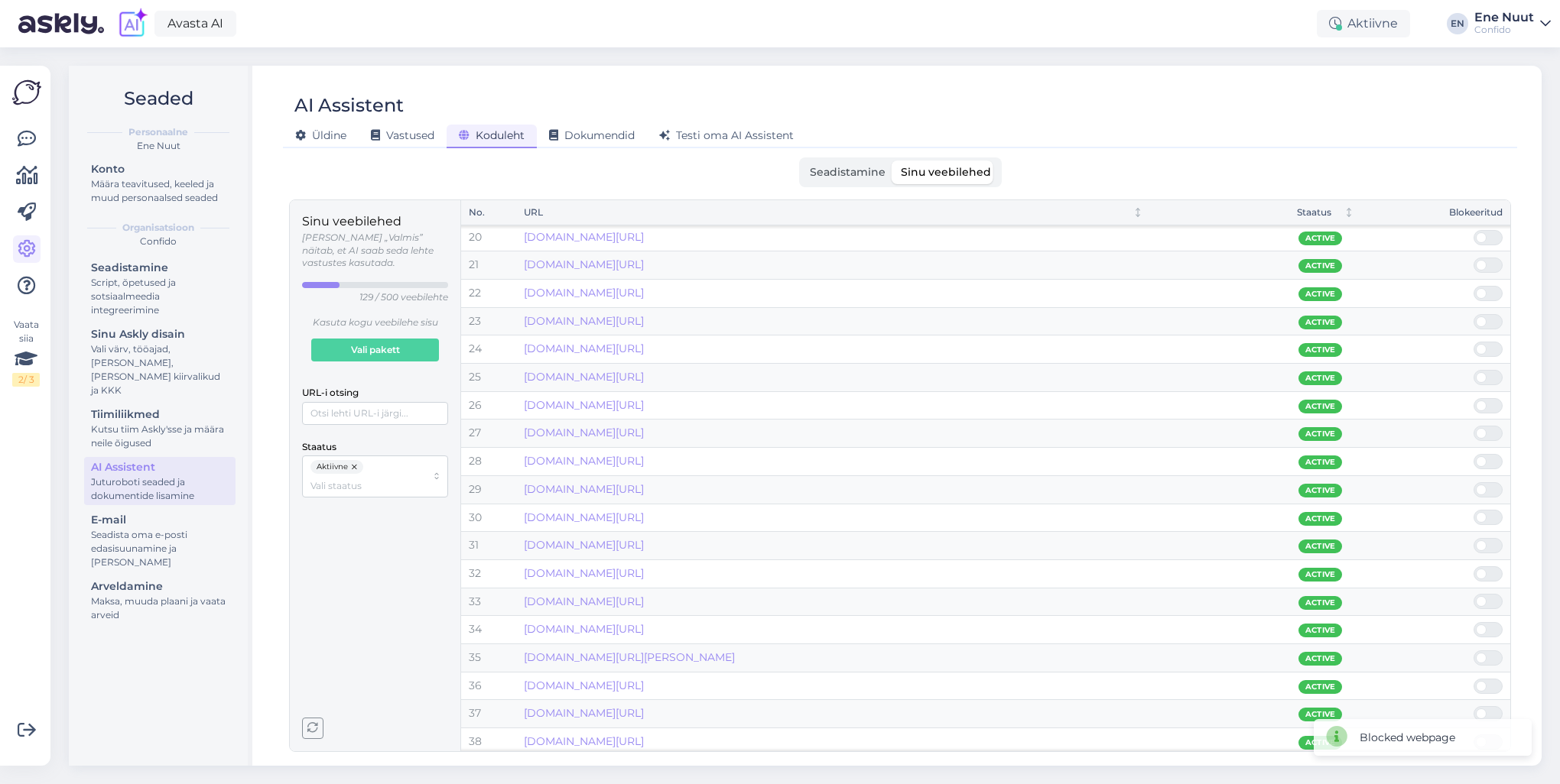
click at [1494, 373] on span at bounding box center [1496, 377] width 18 height 13
click at [1474, 370] on input "checkbox" at bounding box center [1474, 370] width 0 height 0
click at [1493, 400] on span at bounding box center [1496, 406] width 18 height 13
click at [1474, 398] on input "checkbox" at bounding box center [1474, 398] width 0 height 0
click at [1492, 400] on span at bounding box center [1496, 406] width 18 height 13
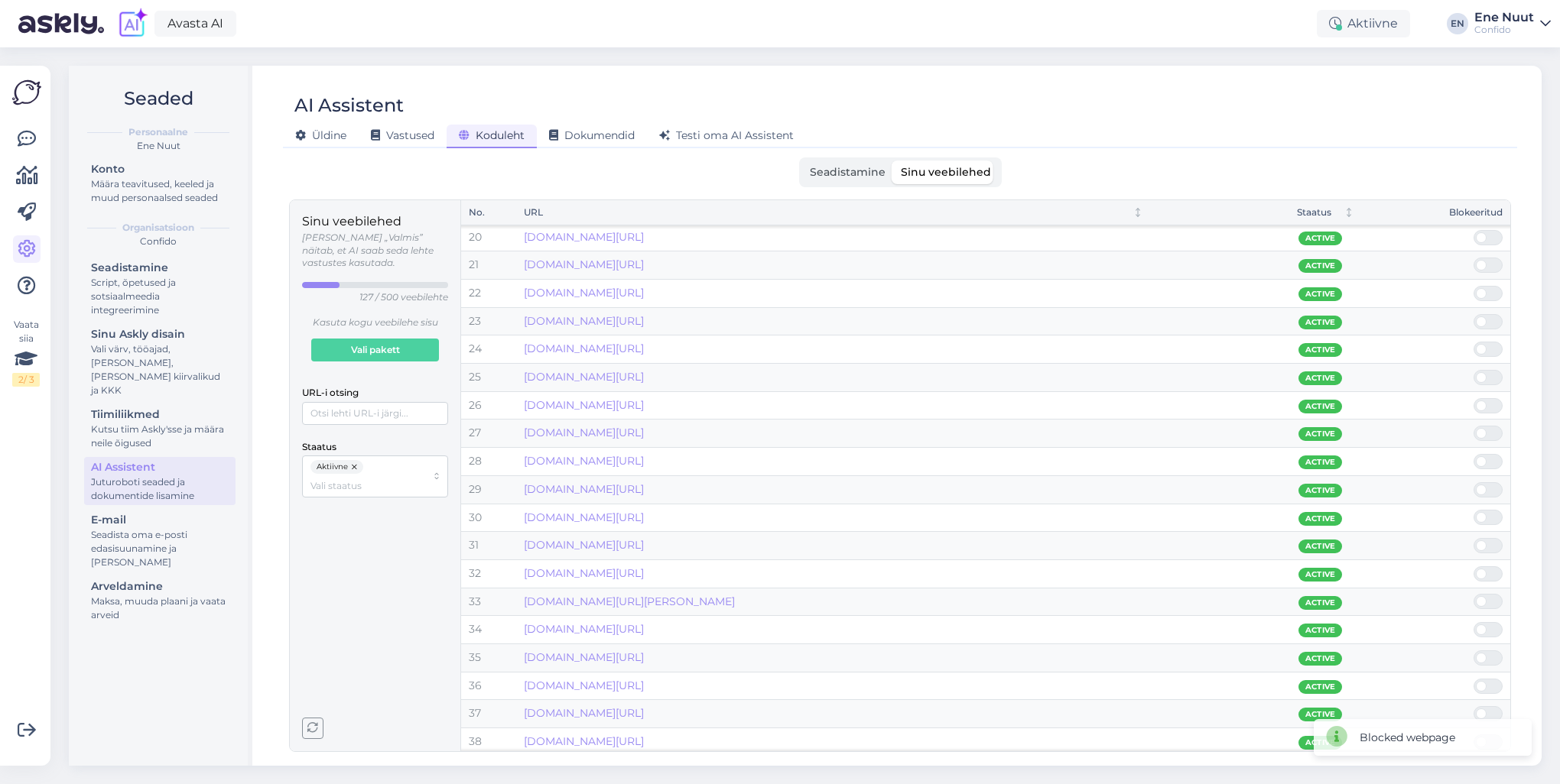
click at [1474, 398] on input "checkbox" at bounding box center [1474, 398] width 0 height 0
click at [1492, 400] on span at bounding box center [1496, 406] width 18 height 13
click at [1474, 398] on input "checkbox" at bounding box center [1474, 398] width 0 height 0
click at [1492, 400] on span at bounding box center [1496, 406] width 18 height 13
click at [1474, 398] on input "checkbox" at bounding box center [1474, 398] width 0 height 0
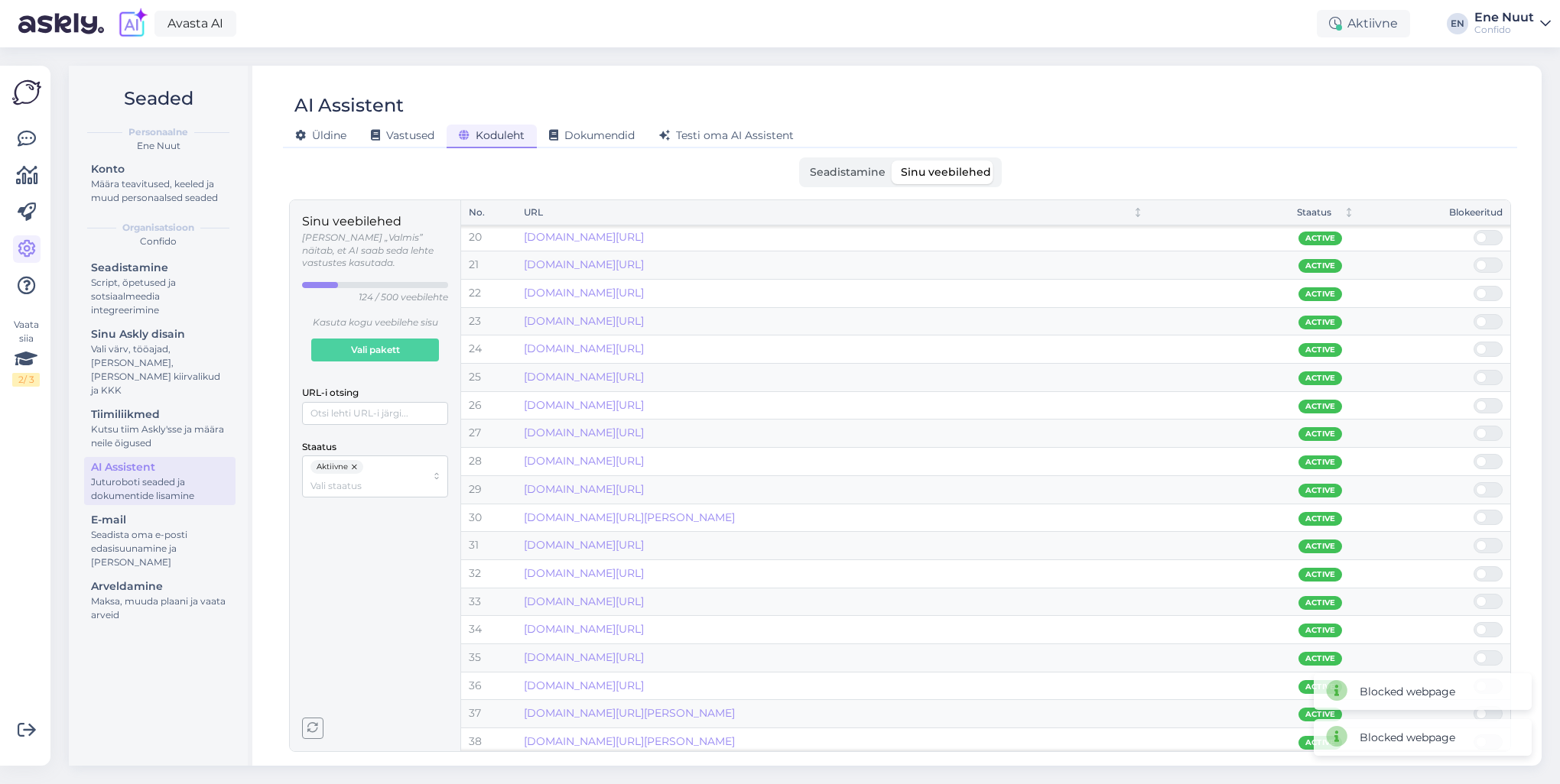
click at [1492, 400] on span at bounding box center [1496, 406] width 18 height 13
click at [1474, 398] on input "checkbox" at bounding box center [1474, 398] width 0 height 0
click at [644, 436] on link "[DOMAIN_NAME][URL]" at bounding box center [584, 433] width 120 height 13
click at [1491, 457] on span at bounding box center [1496, 462] width 18 height 13
click at [1474, 454] on input "checkbox" at bounding box center [1474, 454] width 0 height 0
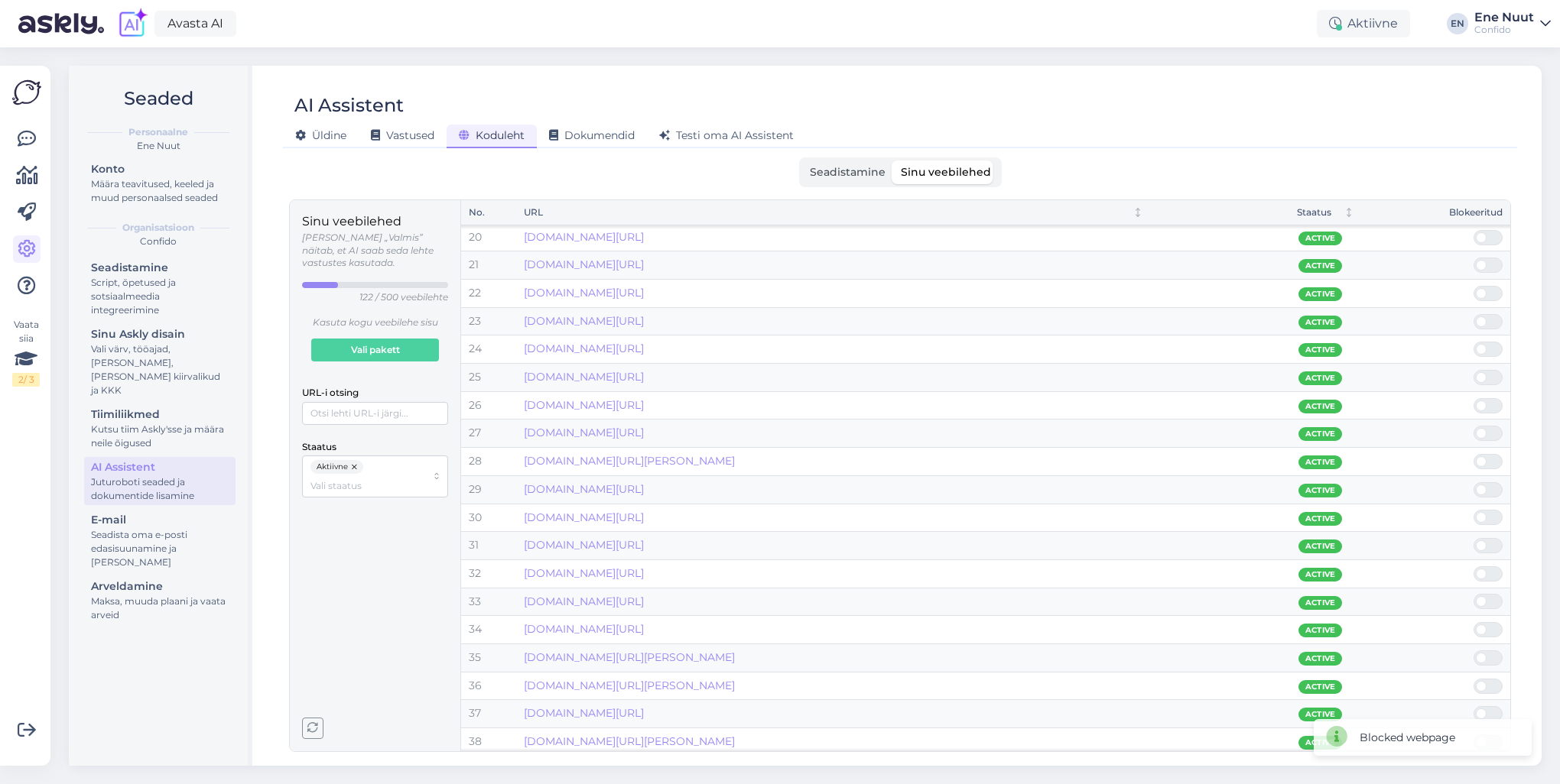
click at [1486, 458] on span at bounding box center [1481, 462] width 11 height 11
click at [1474, 454] on input "checkbox" at bounding box center [1474, 454] width 0 height 0
click at [1486, 458] on span at bounding box center [1481, 462] width 11 height 11
click at [1474, 454] on input "checkbox" at bounding box center [1474, 454] width 0 height 0
click at [1486, 458] on span at bounding box center [1481, 462] width 11 height 11
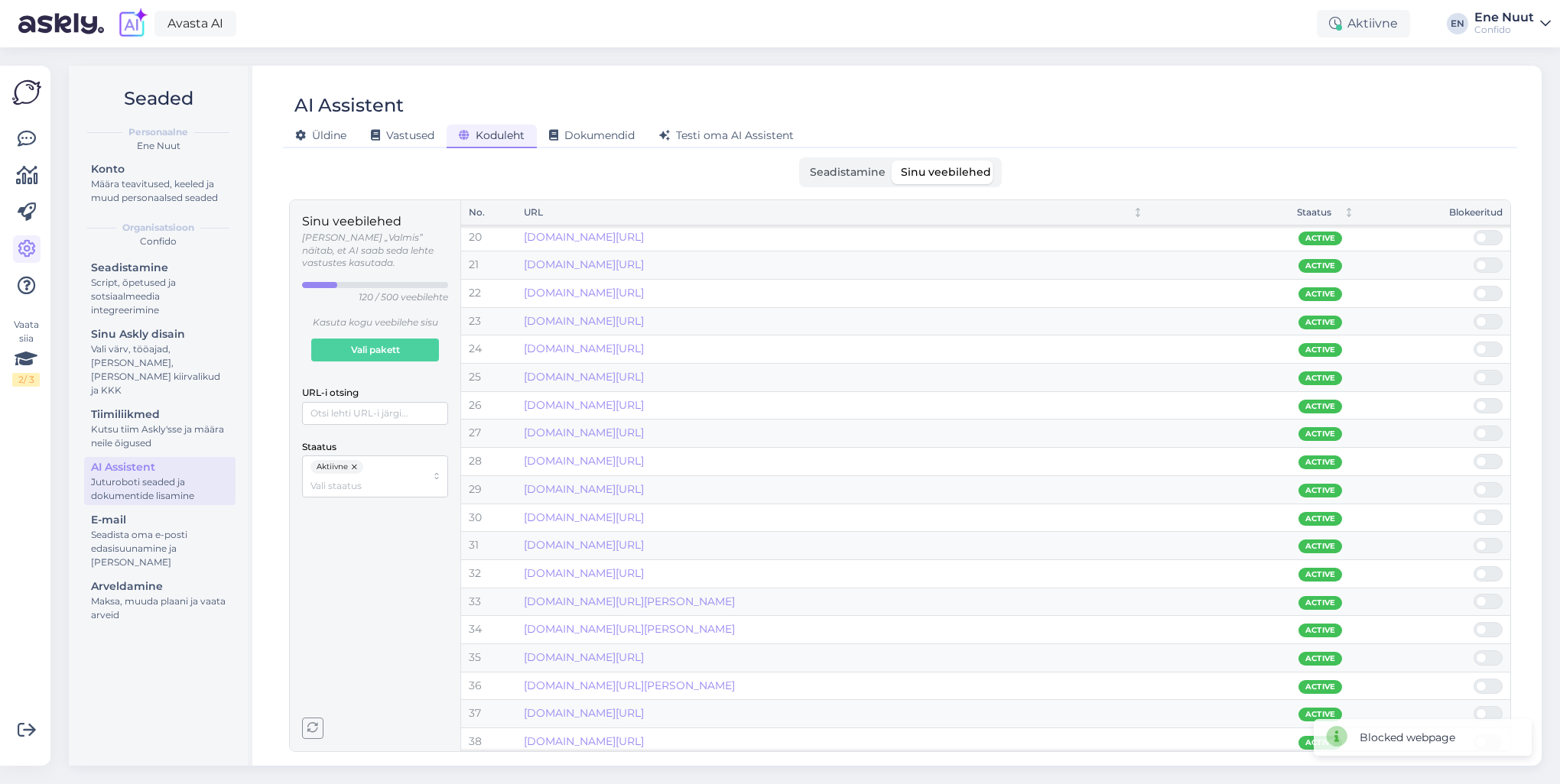
click at [1474, 454] on input "checkbox" at bounding box center [1474, 454] width 0 height 0
click at [1486, 458] on span at bounding box center [1481, 462] width 11 height 11
click at [1474, 454] on input "checkbox" at bounding box center [1474, 454] width 0 height 0
click at [1486, 458] on span at bounding box center [1481, 462] width 11 height 11
click at [1474, 454] on input "checkbox" at bounding box center [1474, 454] width 0 height 0
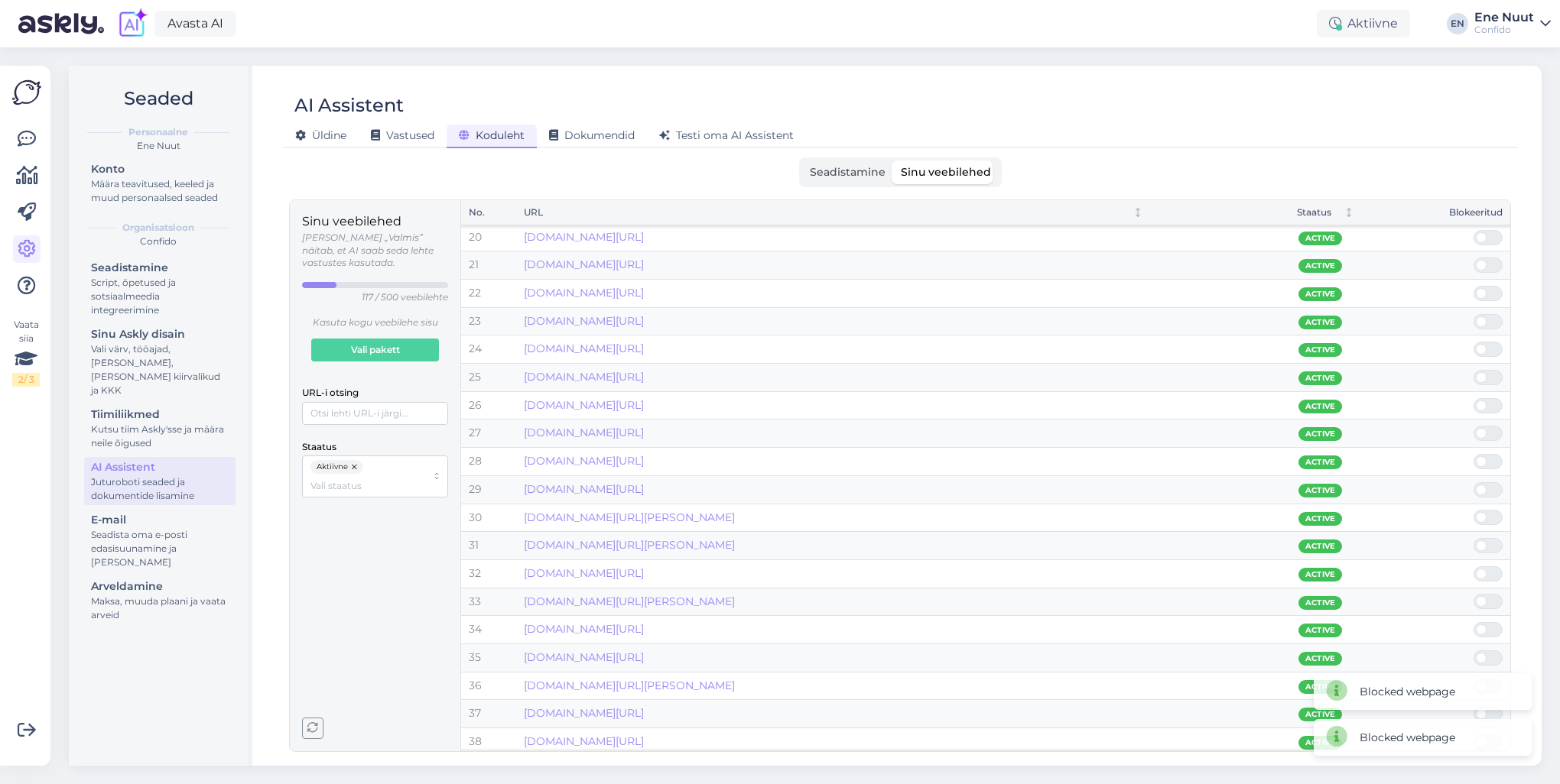
click at [1486, 458] on span at bounding box center [1481, 462] width 11 height 11
click at [1474, 454] on input "checkbox" at bounding box center [1474, 454] width 0 height 0
click at [1486, 458] on span at bounding box center [1481, 462] width 11 height 11
click at [1474, 454] on input "checkbox" at bounding box center [1474, 454] width 0 height 0
click at [1486, 458] on span at bounding box center [1481, 462] width 11 height 11
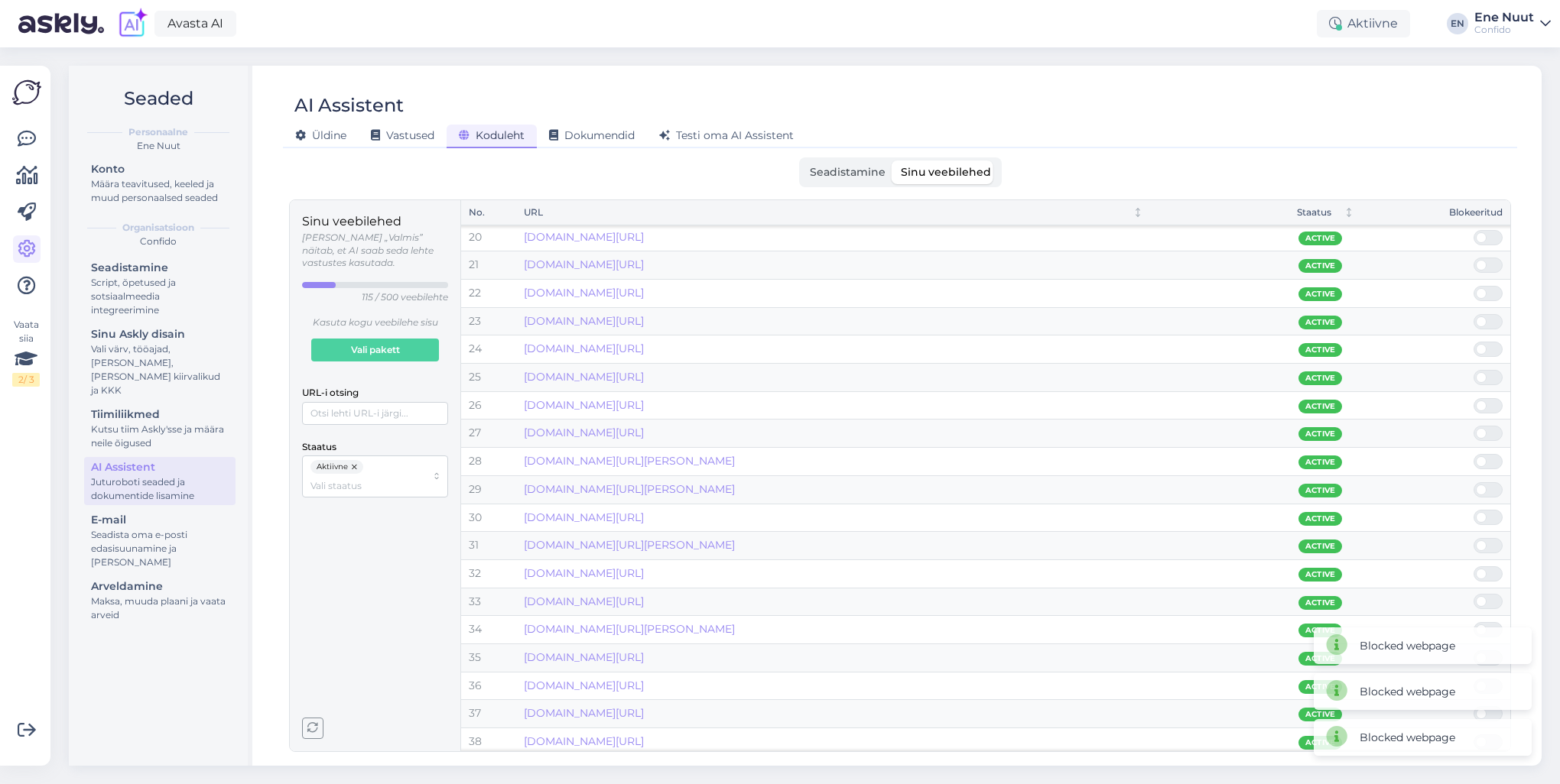
click at [1474, 454] on input "checkbox" at bounding box center [1474, 454] width 0 height 0
click at [1486, 458] on span at bounding box center [1481, 462] width 11 height 11
click at [1474, 454] on input "checkbox" at bounding box center [1474, 454] width 0 height 0
click at [1486, 458] on span at bounding box center [1481, 462] width 11 height 11
click at [1474, 454] on input "checkbox" at bounding box center [1474, 454] width 0 height 0
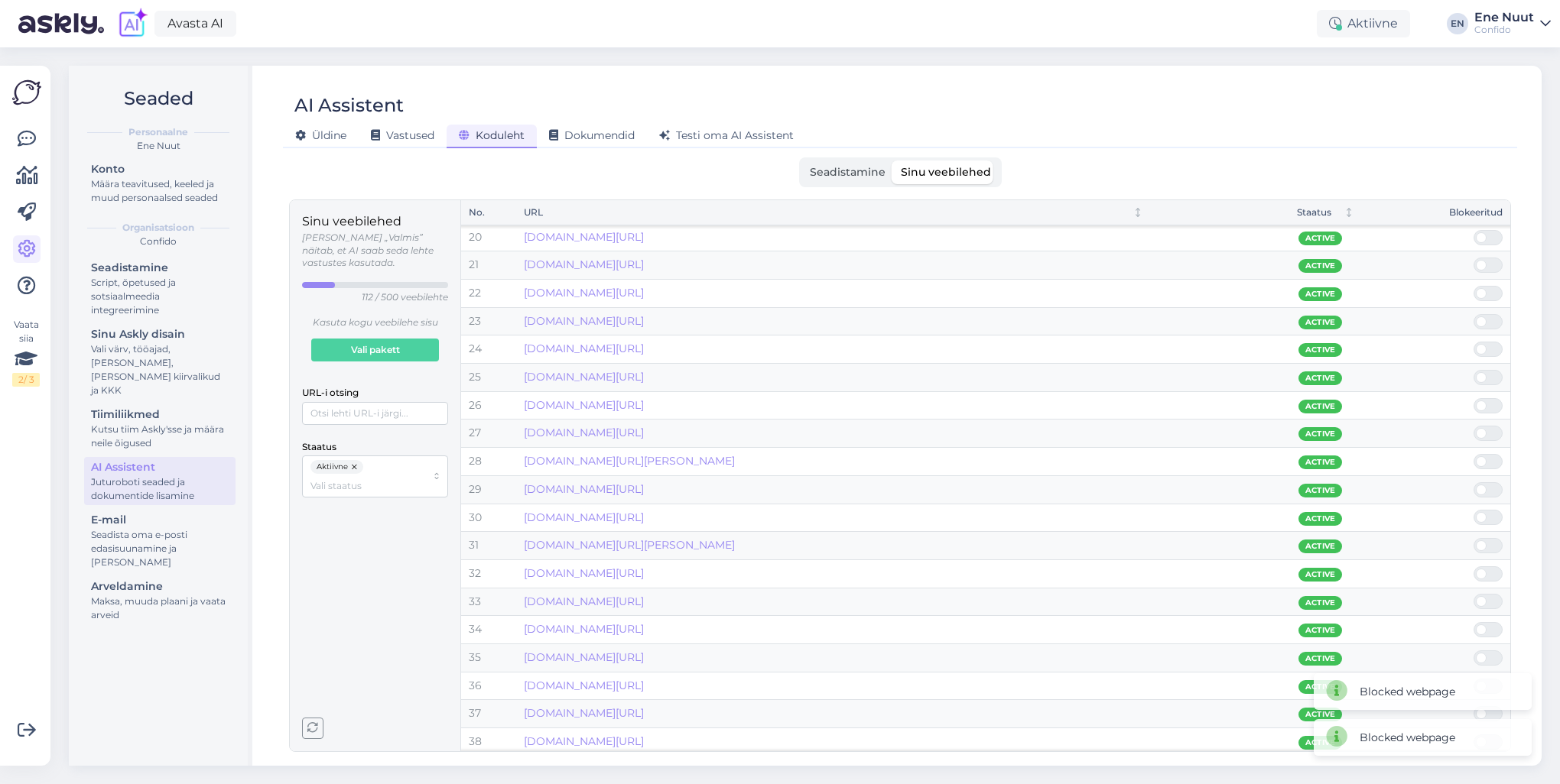
click at [1486, 458] on span at bounding box center [1481, 462] width 11 height 11
click at [1474, 454] on input "checkbox" at bounding box center [1474, 454] width 0 height 0
click at [1486, 458] on span at bounding box center [1481, 462] width 11 height 11
click at [1474, 454] on input "checkbox" at bounding box center [1474, 454] width 0 height 0
click at [1486, 458] on span at bounding box center [1481, 462] width 11 height 11
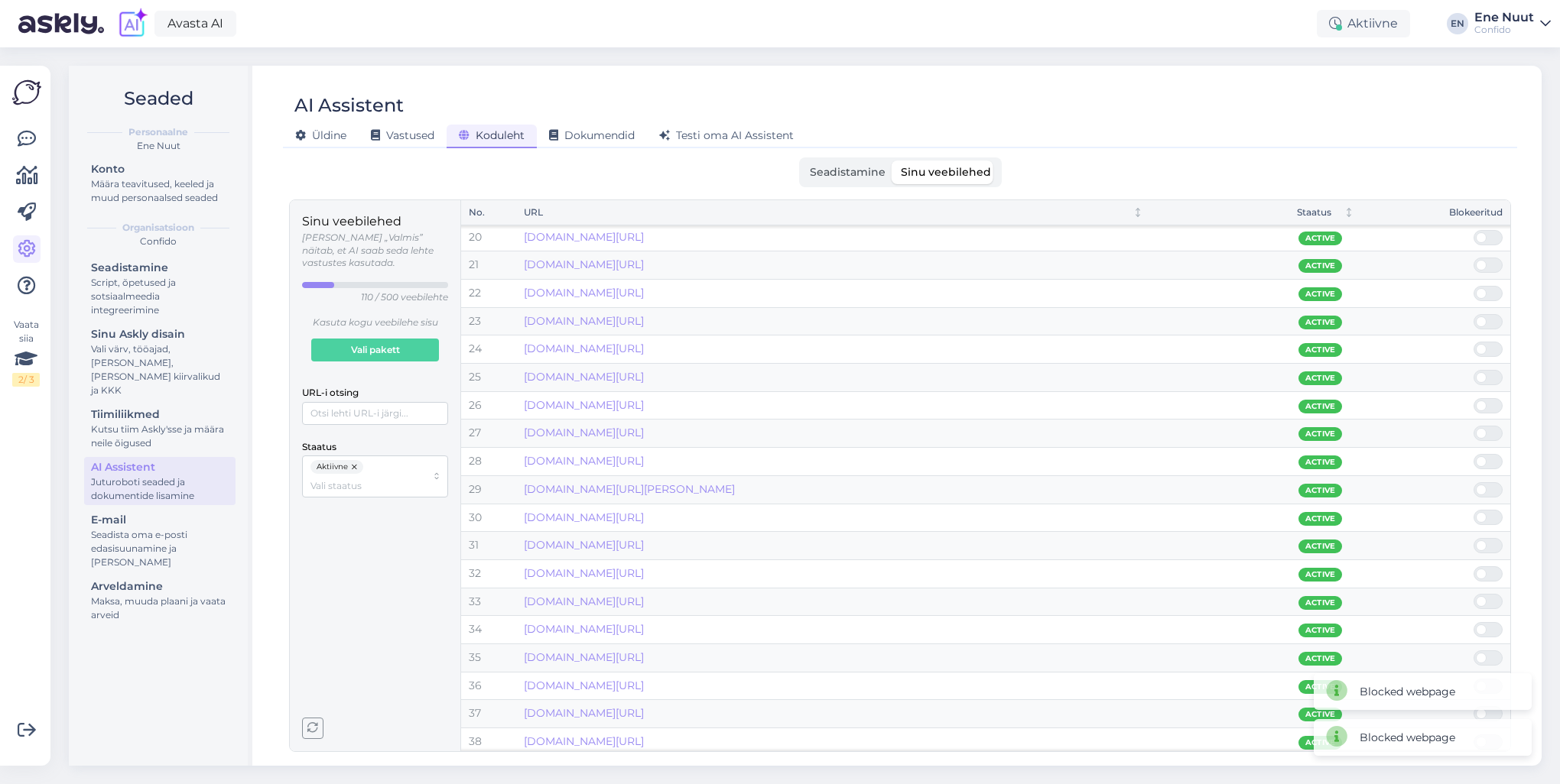
click at [1474, 454] on input "checkbox" at bounding box center [1474, 454] width 0 height 0
click at [1486, 458] on span at bounding box center [1481, 462] width 11 height 11
click at [1474, 454] on input "checkbox" at bounding box center [1474, 454] width 0 height 0
click at [1486, 458] on span at bounding box center [1481, 462] width 11 height 11
click at [1474, 454] on input "checkbox" at bounding box center [1474, 454] width 0 height 0
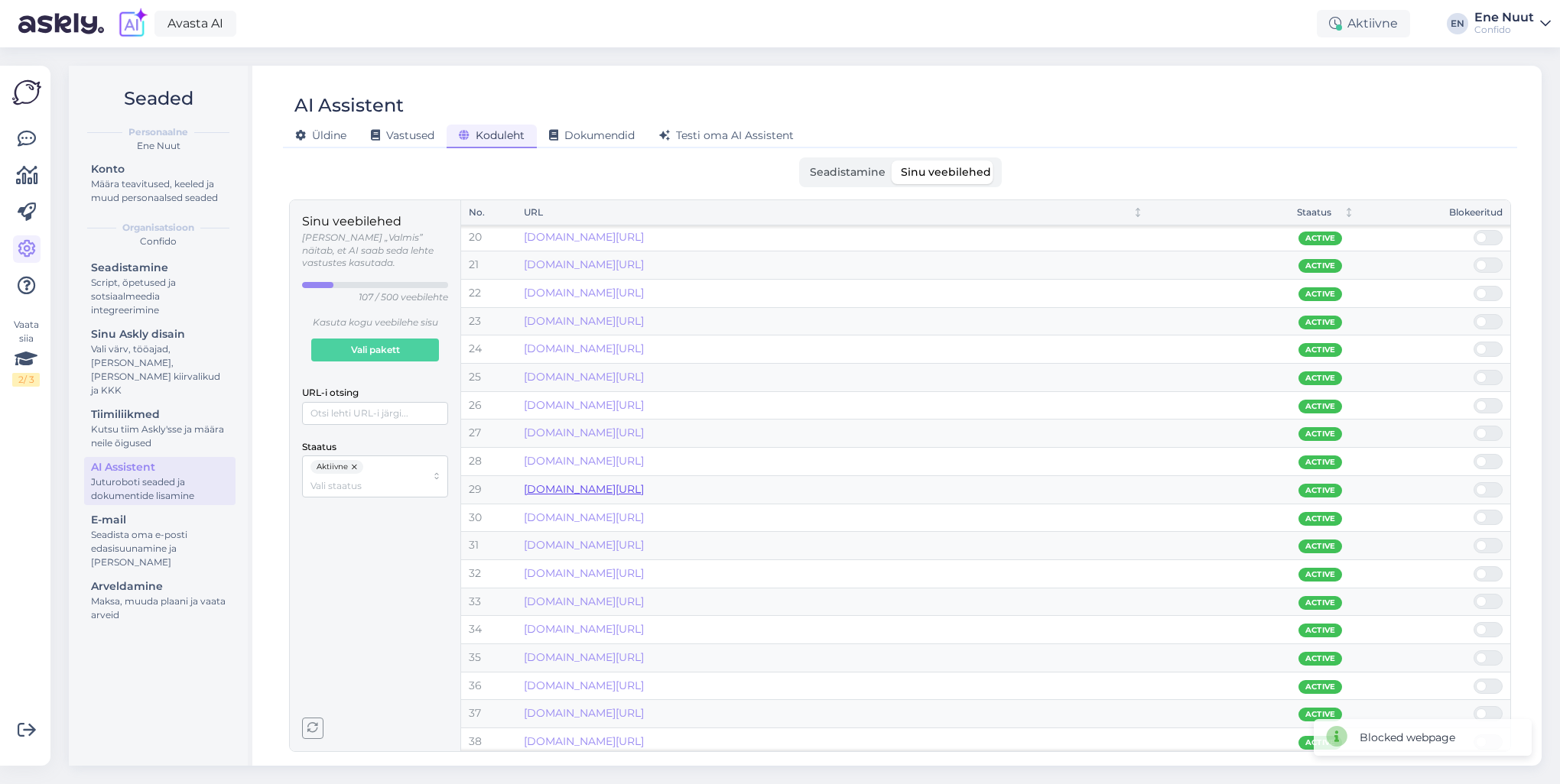
click at [644, 487] on link "[DOMAIN_NAME][URL]" at bounding box center [584, 489] width 120 height 13
click at [1486, 515] on span at bounding box center [1481, 517] width 11 height 11
click at [1474, 510] on input "checkbox" at bounding box center [1474, 510] width 0 height 0
click at [1489, 511] on span at bounding box center [1496, 517] width 18 height 13
click at [1474, 510] on input "checkbox" at bounding box center [1474, 510] width 0 height 0
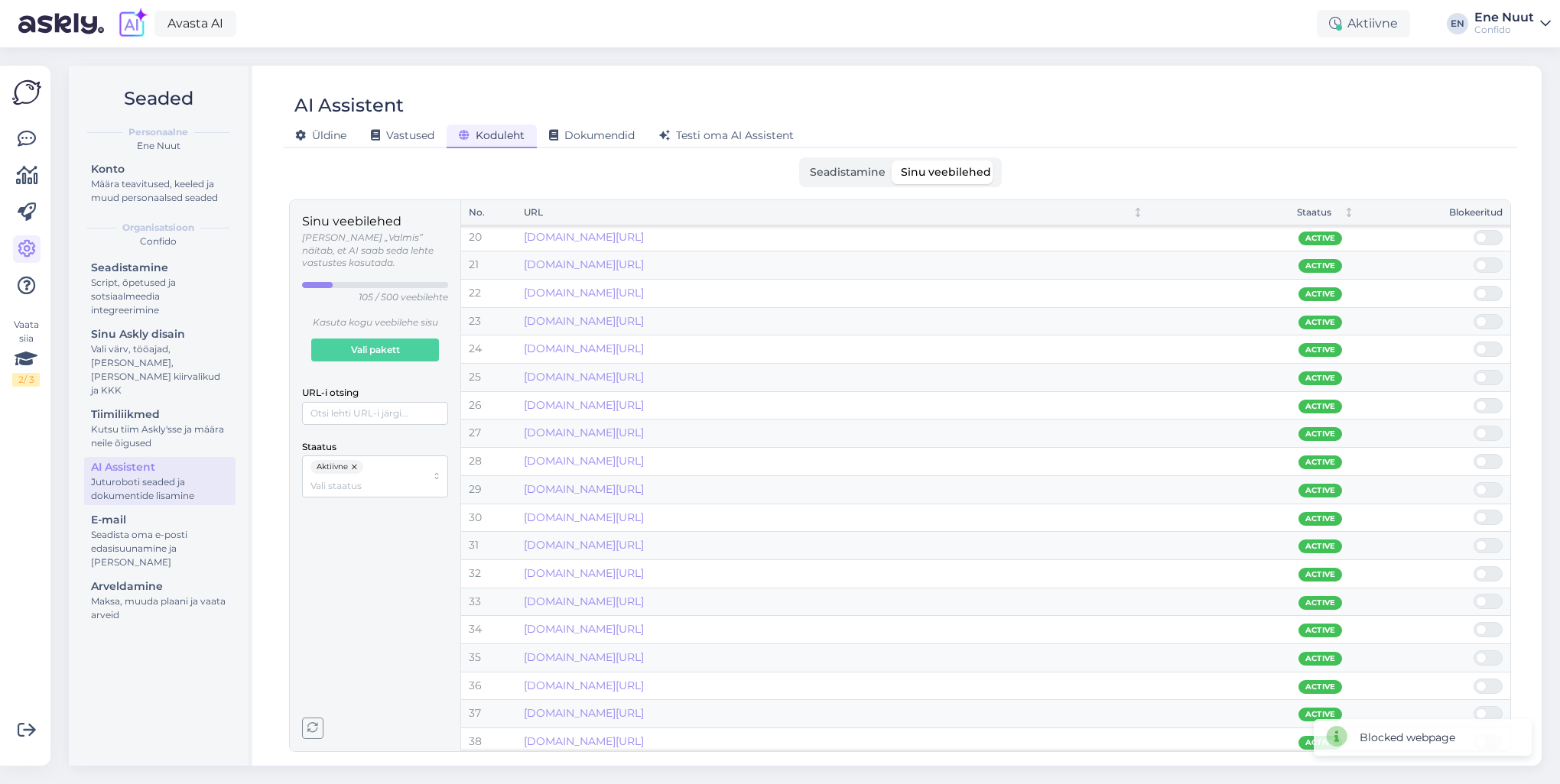
click at [1489, 511] on span at bounding box center [1496, 517] width 18 height 13
click at [1474, 510] on input "checkbox" at bounding box center [1474, 510] width 0 height 0
click at [1489, 511] on span at bounding box center [1496, 517] width 18 height 13
click at [1474, 510] on input "checkbox" at bounding box center [1474, 510] width 0 height 0
click at [1489, 511] on span at bounding box center [1496, 517] width 18 height 13
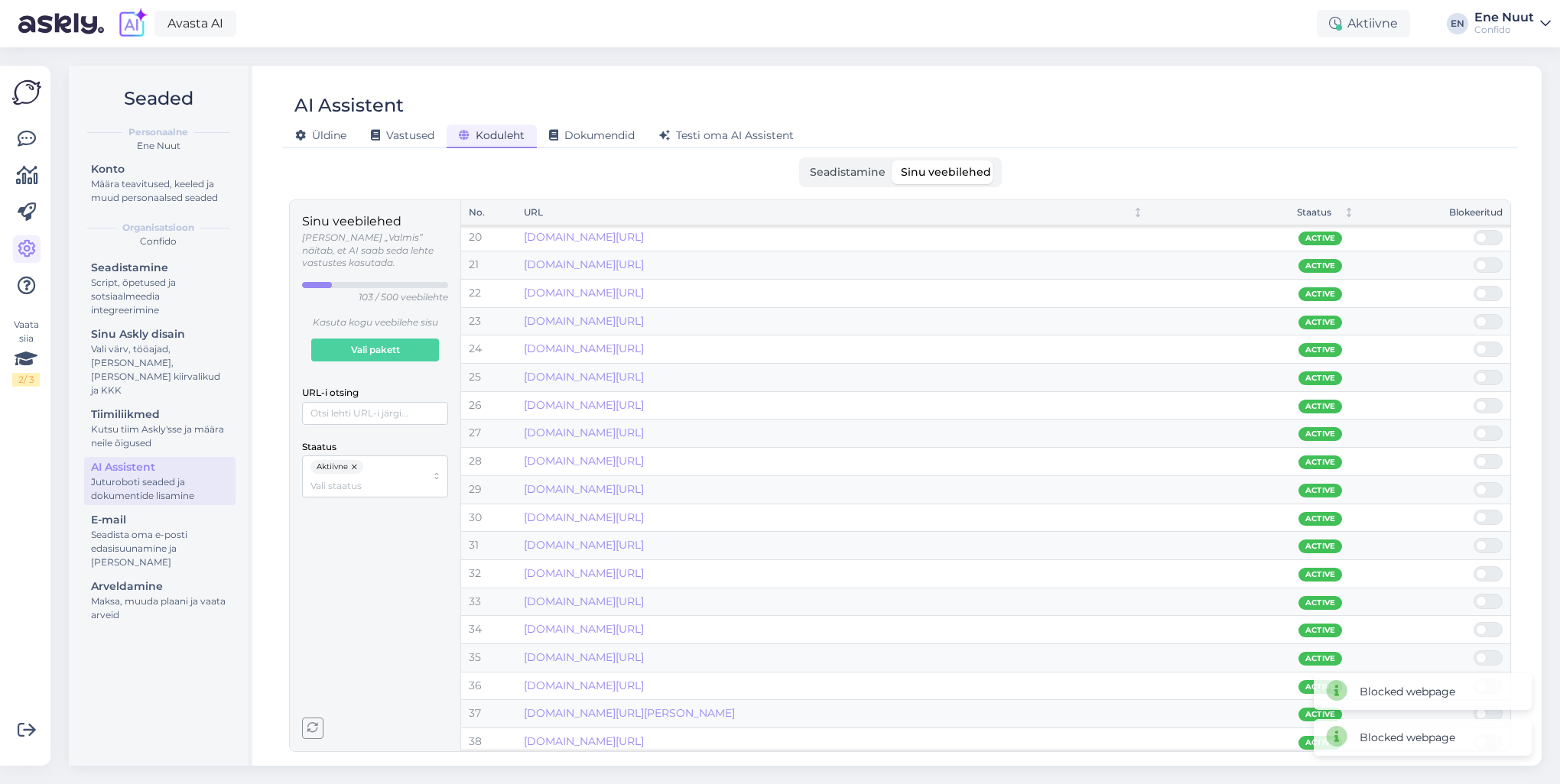
click at [1474, 510] on input "checkbox" at bounding box center [1474, 510] width 0 height 0
click at [626, 515] on link "[DOMAIN_NAME][URL]" at bounding box center [584, 517] width 120 height 13
click at [1483, 542] on span at bounding box center [1481, 545] width 11 height 11
click at [1474, 538] on input "checkbox" at bounding box center [1474, 538] width 0 height 0
click at [1483, 542] on span at bounding box center [1481, 545] width 11 height 11
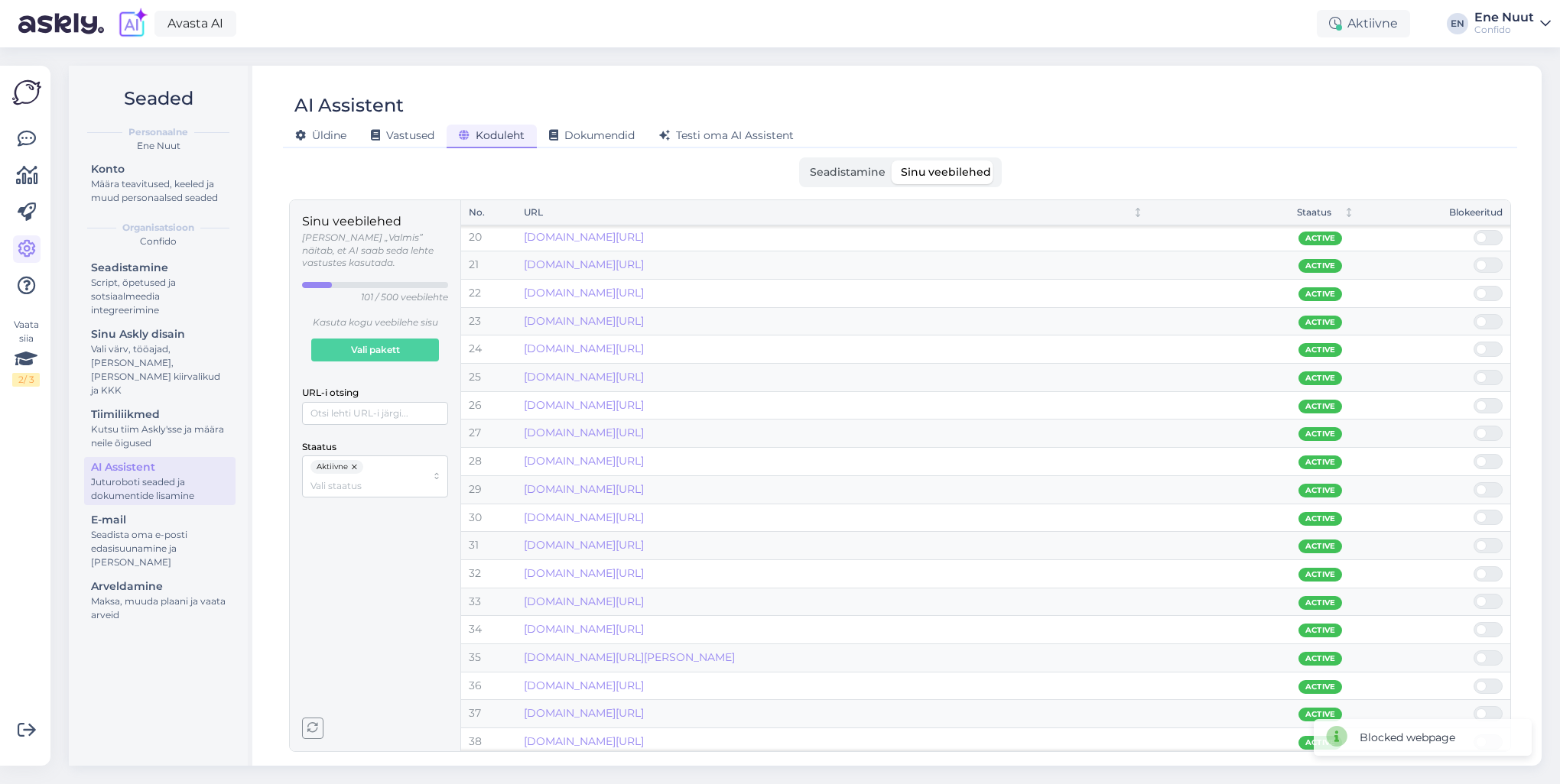
click at [1474, 538] on input "checkbox" at bounding box center [1474, 538] width 0 height 0
click at [1496, 540] on span at bounding box center [1496, 546] width 18 height 13
click at [1474, 538] on input "checkbox" at bounding box center [1474, 538] width 0 height 0
click at [644, 574] on link "[DOMAIN_NAME][URL]" at bounding box center [584, 573] width 120 height 13
click at [1496, 598] on span at bounding box center [1496, 602] width 18 height 13
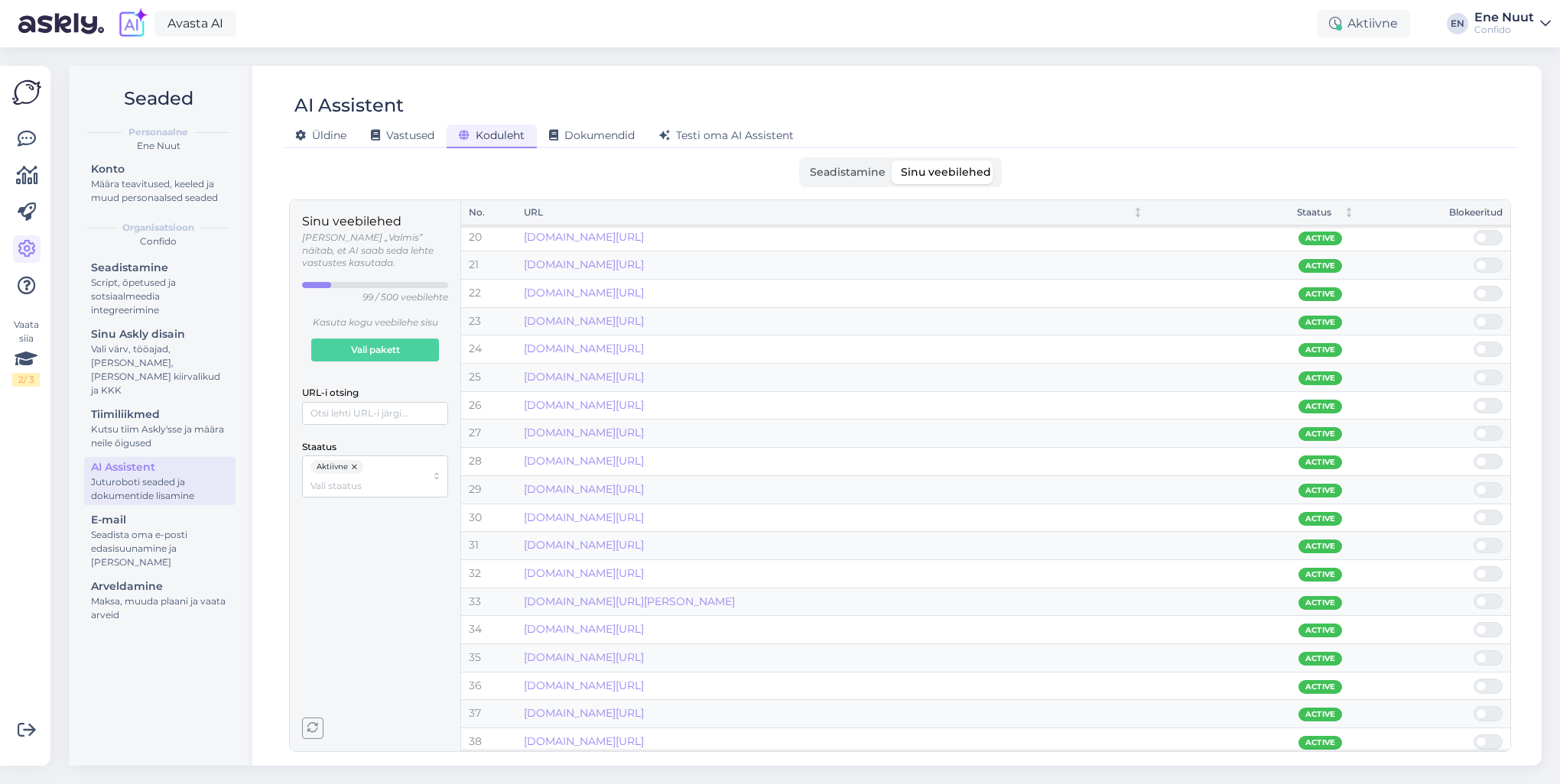
click at [1474, 594] on input "checkbox" at bounding box center [1474, 594] width 0 height 0
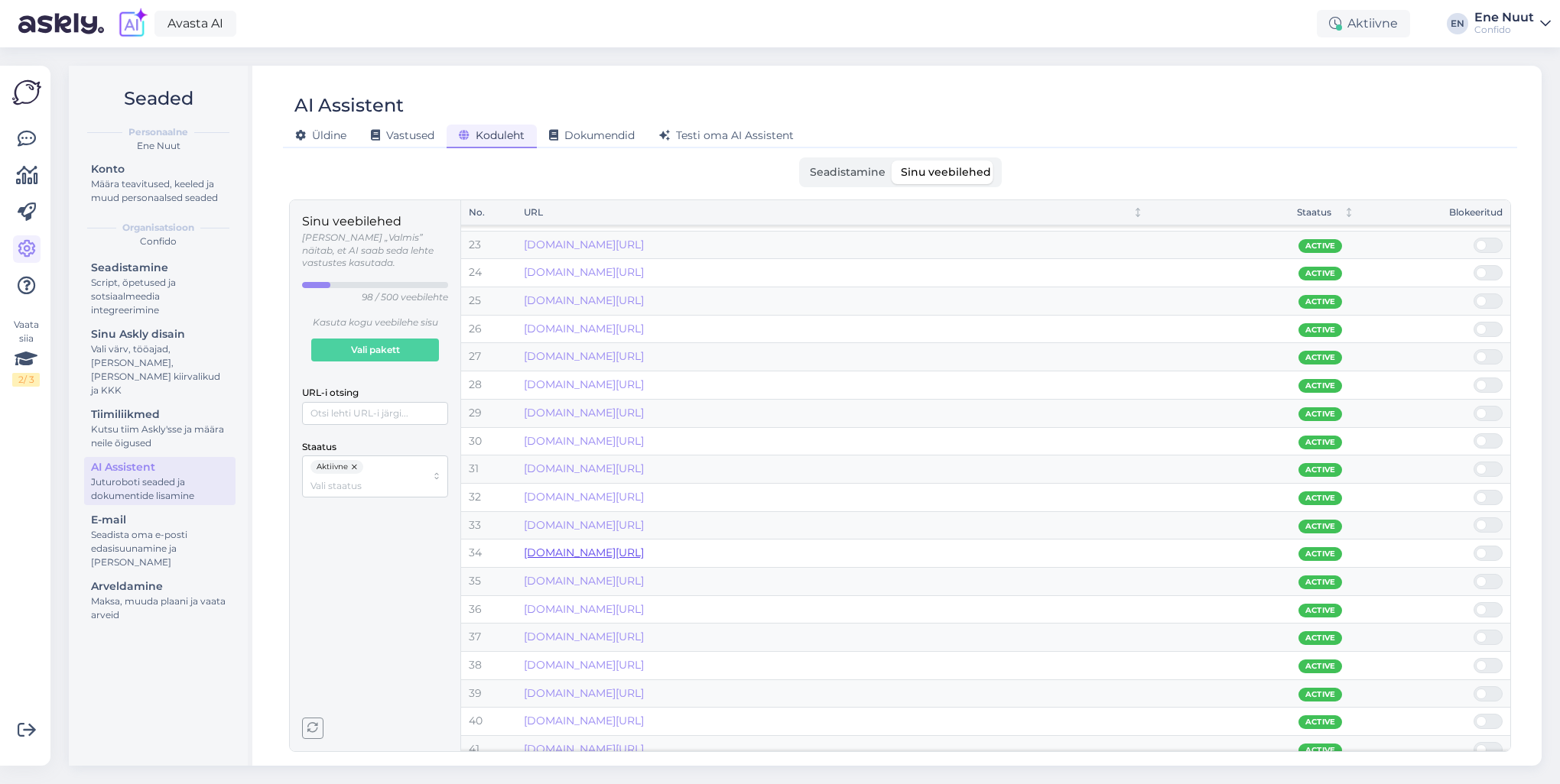
click at [644, 550] on link "[DOMAIN_NAME][URL]" at bounding box center [584, 553] width 120 height 13
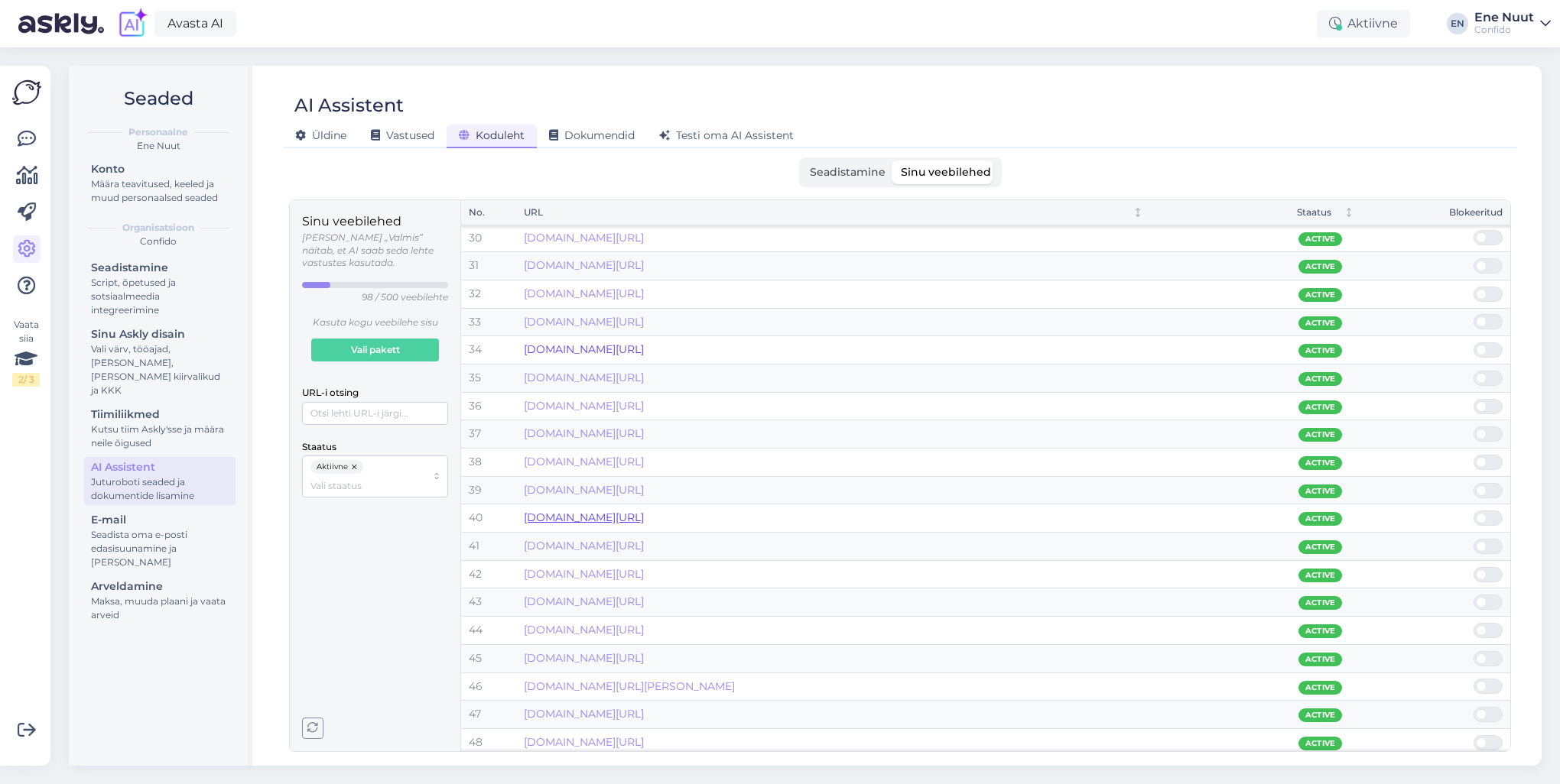
scroll to position [841, 0]
click at [644, 435] on link "www.confido.ee/confido-teenused/" at bounding box center [584, 436] width 120 height 13
click at [1493, 431] on span at bounding box center [1496, 437] width 18 height 13
click at [1474, 429] on input "checkbox" at bounding box center [1474, 429] width 0 height 0
click at [1484, 436] on span at bounding box center [1481, 436] width 11 height 11
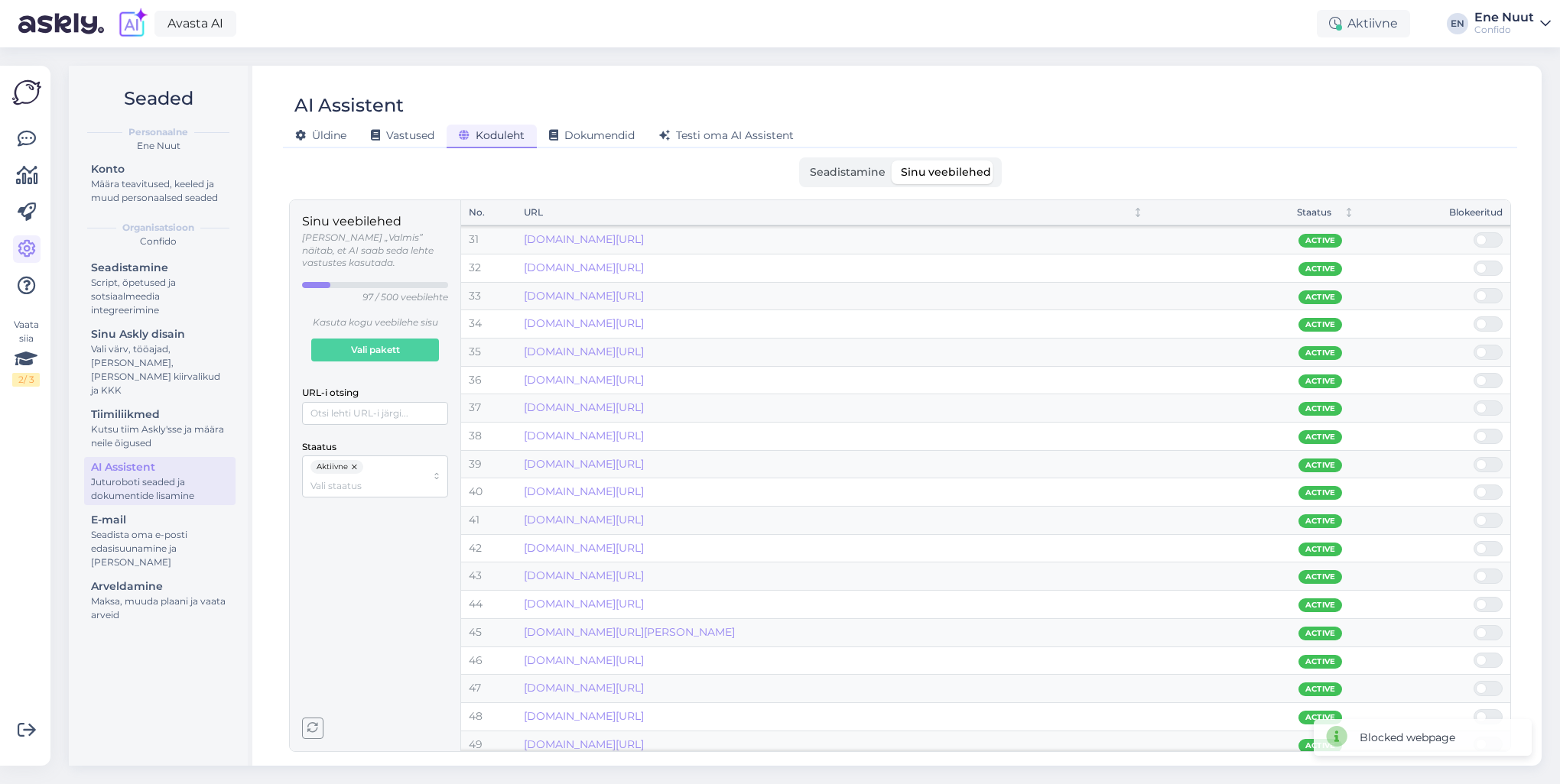
click at [1474, 429] on input "checkbox" at bounding box center [1474, 429] width 0 height 0
click at [644, 438] on link "www.confido.ee/confido-tartu-hambakliinik-on-nuud-tervisekassa-partner-laste-ha…" at bounding box center [584, 436] width 120 height 13
click at [1487, 433] on span at bounding box center [1496, 437] width 18 height 13
click at [1474, 429] on input "checkbox" at bounding box center [1474, 429] width 0 height 0
click at [1487, 433] on span at bounding box center [1496, 437] width 18 height 13
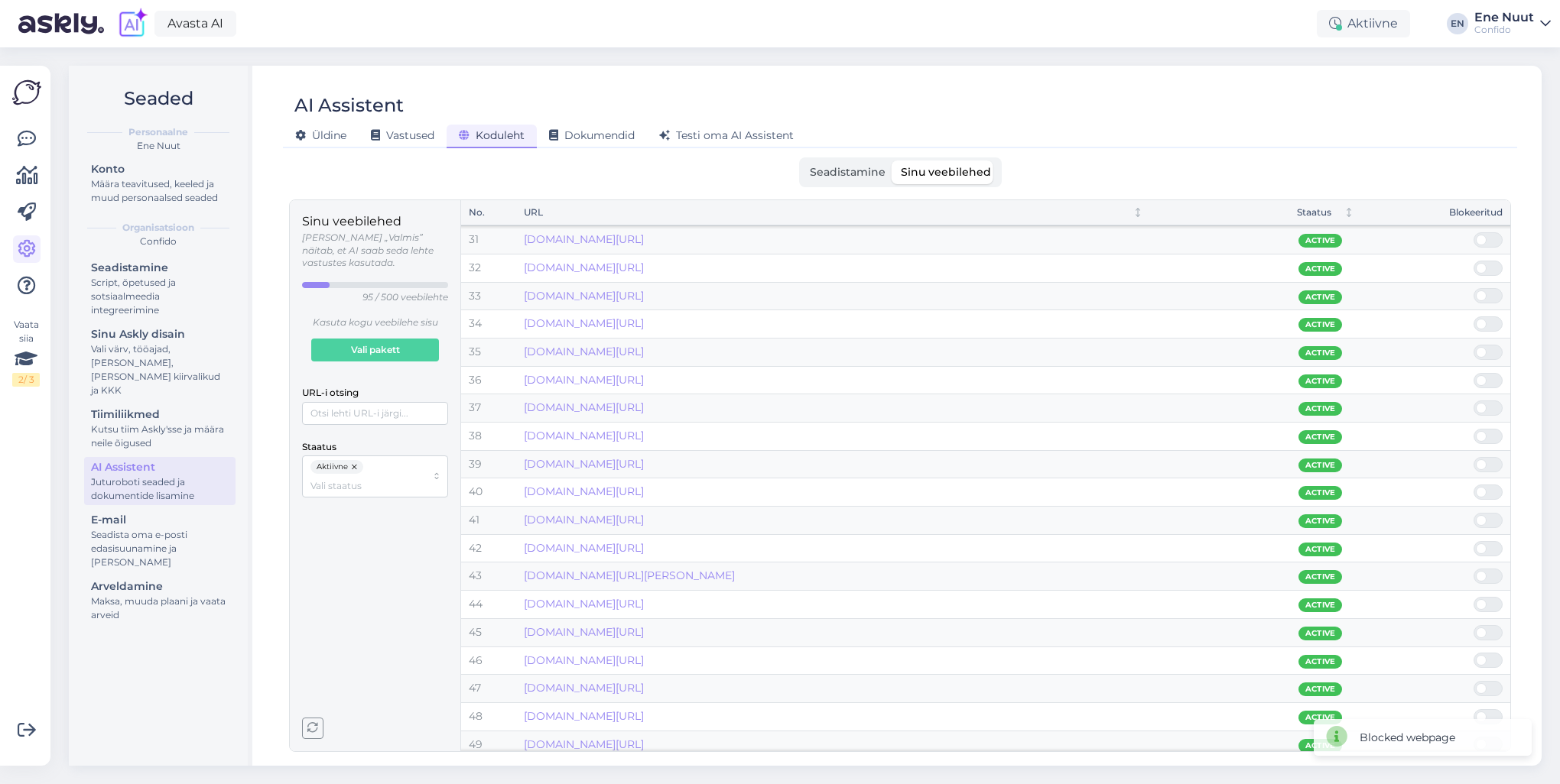
click at [1474, 429] on input "checkbox" at bounding box center [1474, 429] width 0 height 0
click at [1487, 433] on span at bounding box center [1496, 437] width 18 height 13
click at [1474, 429] on input "checkbox" at bounding box center [1474, 429] width 0 height 0
click at [1487, 433] on span at bounding box center [1496, 437] width 18 height 13
click at [1474, 429] on input "checkbox" at bounding box center [1474, 429] width 0 height 0
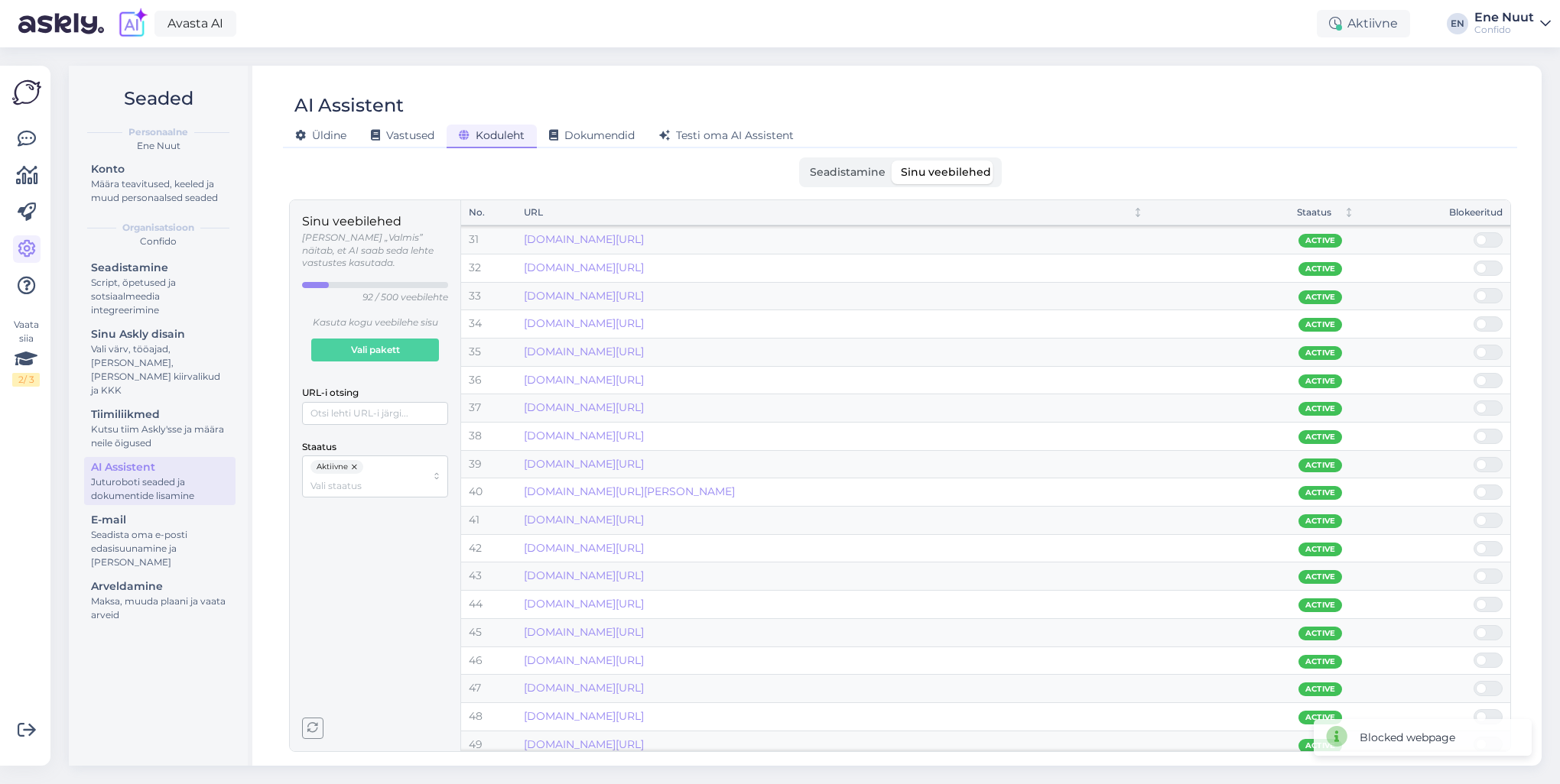
click at [1481, 434] on span at bounding box center [1481, 436] width 11 height 11
click at [1474, 429] on input "checkbox" at bounding box center [1474, 429] width 0 height 0
click at [644, 435] on link "www.confido.ee/confido-lahtiolekuajad/" at bounding box center [584, 436] width 120 height 13
click at [1484, 431] on span at bounding box center [1481, 436] width 11 height 11
click at [1474, 429] on input "checkbox" at bounding box center [1474, 429] width 0 height 0
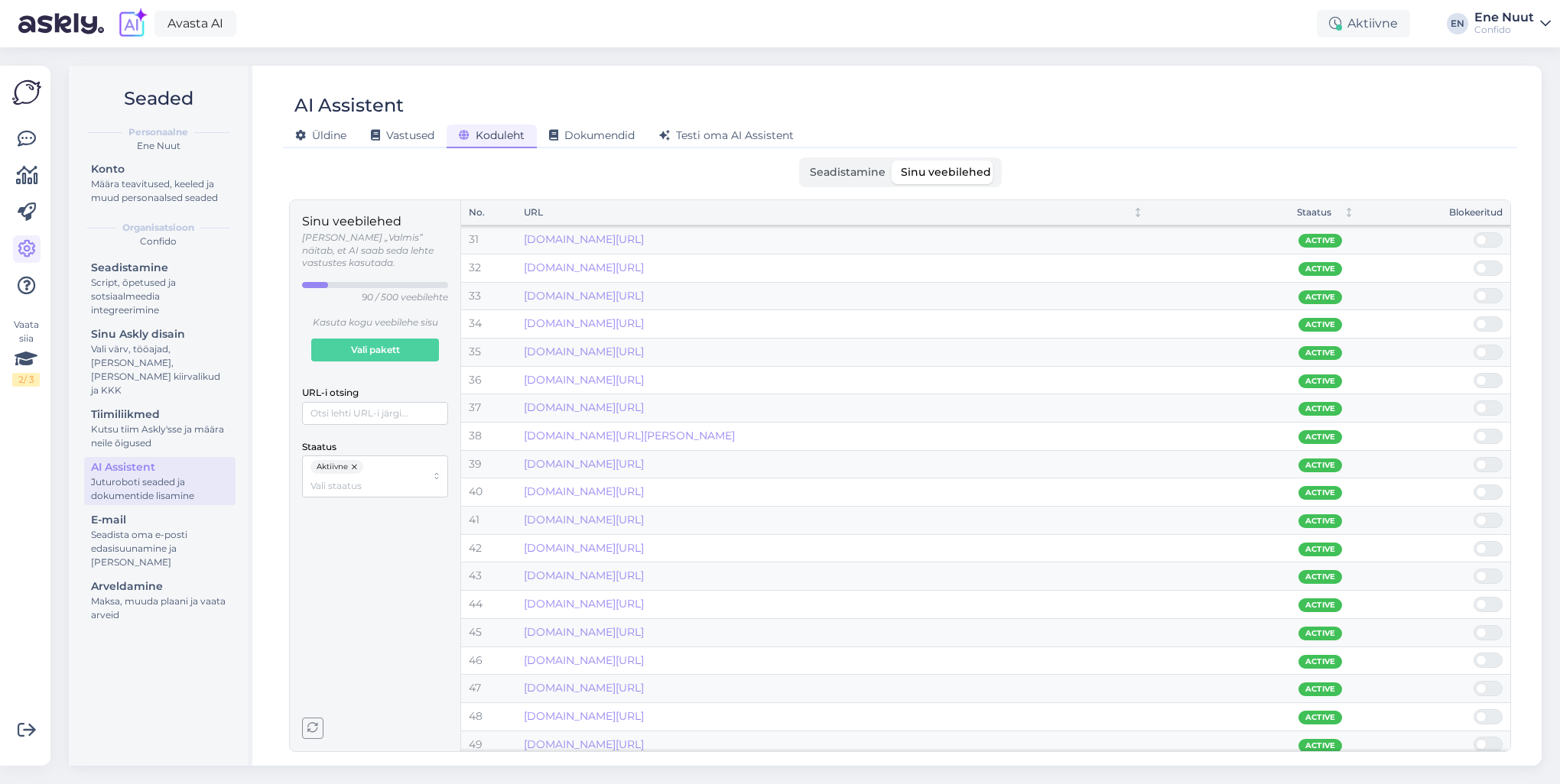
click at [1490, 431] on span at bounding box center [1496, 437] width 18 height 13
click at [1474, 429] on input "checkbox" at bounding box center [1474, 429] width 0 height 0
click at [1490, 431] on span at bounding box center [1496, 437] width 18 height 13
click at [1474, 429] on input "checkbox" at bounding box center [1474, 429] width 0 height 0
click at [1490, 431] on span at bounding box center [1496, 437] width 18 height 13
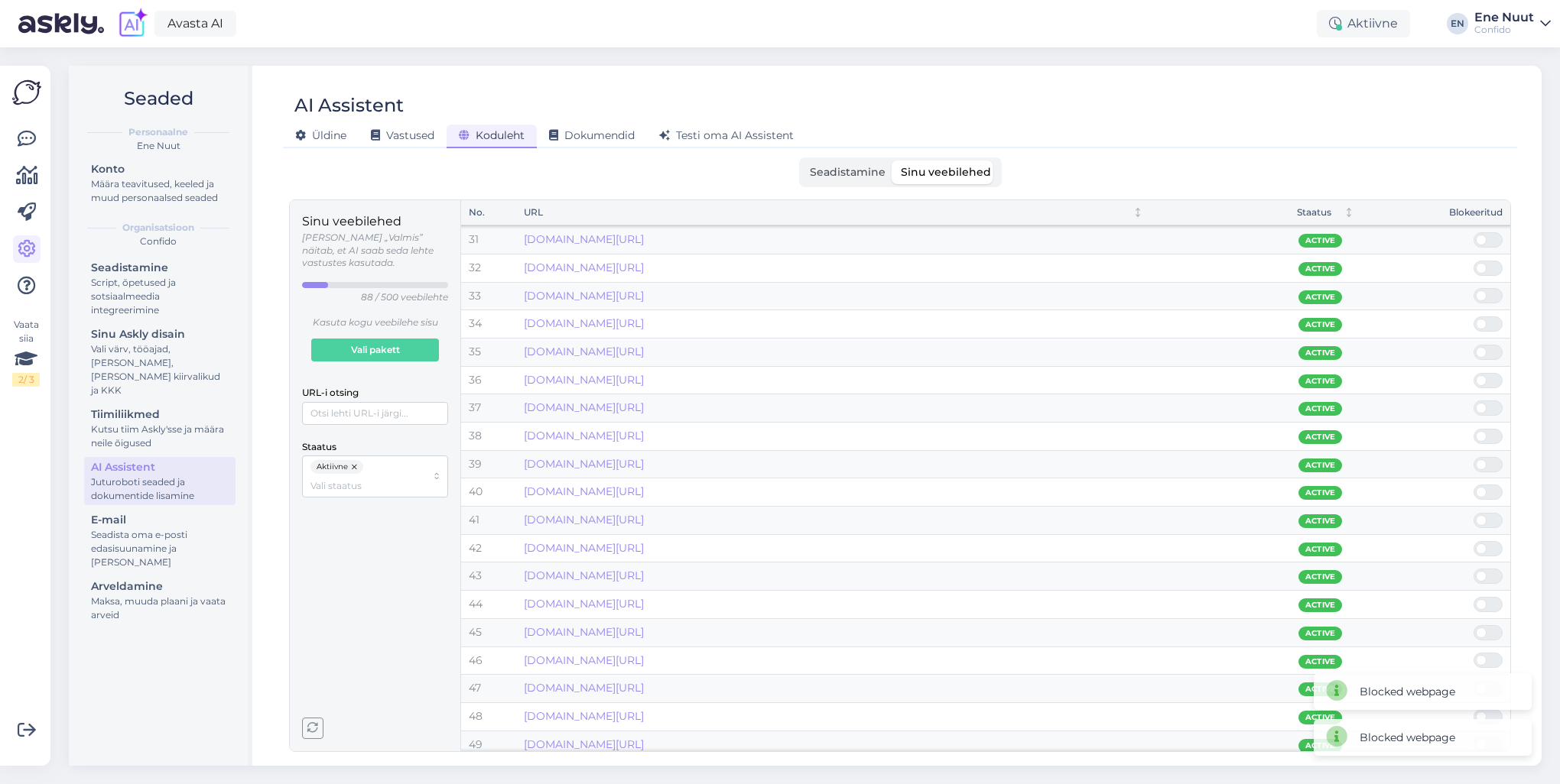
click at [1474, 429] on input "checkbox" at bounding box center [1474, 429] width 0 height 0
click at [1483, 431] on span at bounding box center [1481, 436] width 11 height 11
click at [1474, 429] on input "checkbox" at bounding box center [1474, 429] width 0 height 0
click at [1483, 431] on span at bounding box center [1481, 436] width 11 height 11
click at [1474, 429] on input "checkbox" at bounding box center [1474, 429] width 0 height 0
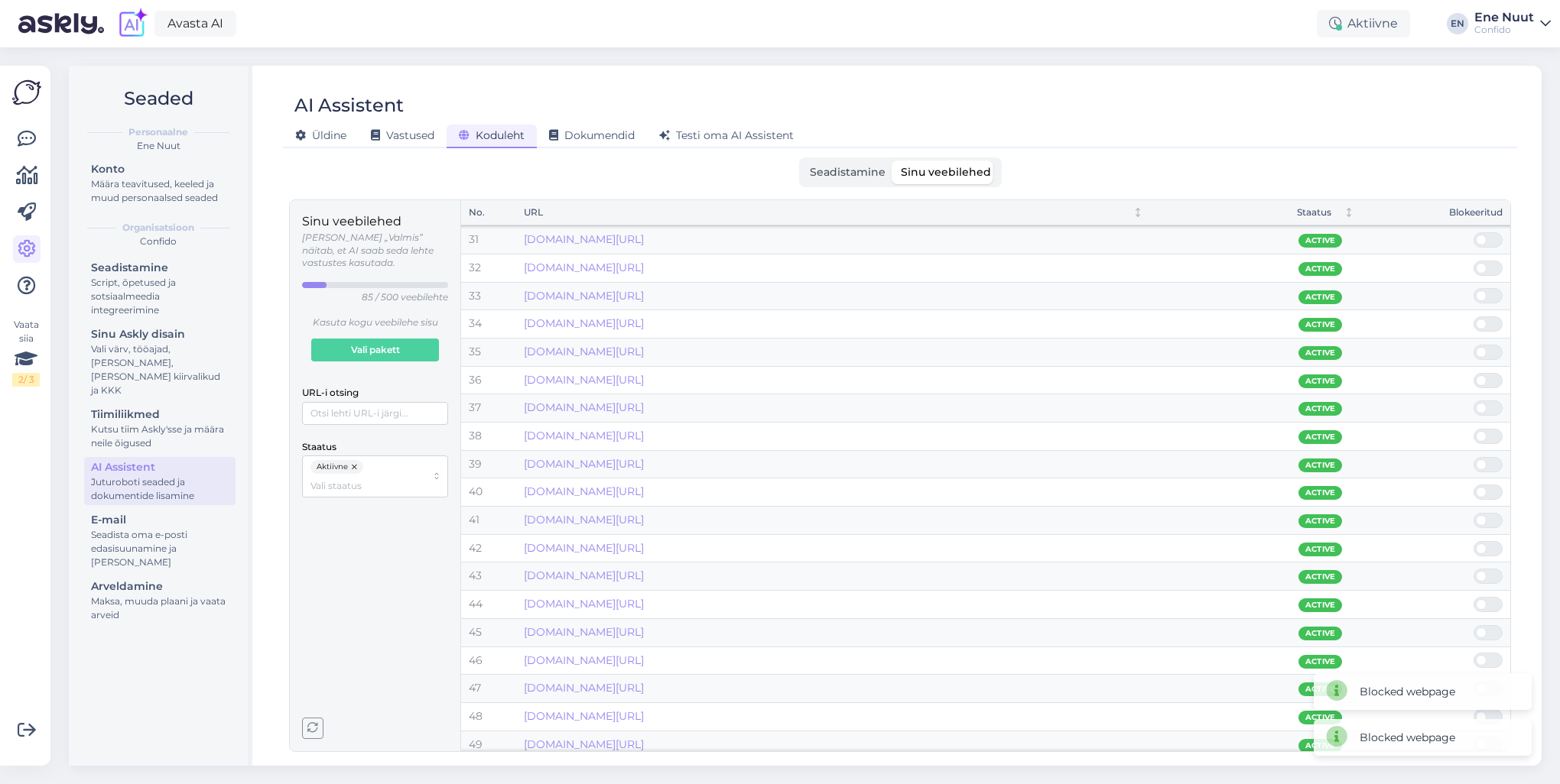
click at [1484, 433] on span at bounding box center [1481, 436] width 11 height 11
click at [1474, 429] on input "checkbox" at bounding box center [1474, 429] width 0 height 0
click at [1484, 433] on span at bounding box center [1481, 436] width 11 height 11
click at [1474, 429] on input "checkbox" at bounding box center [1474, 429] width 0 height 0
click at [1484, 433] on span at bounding box center [1481, 436] width 11 height 11
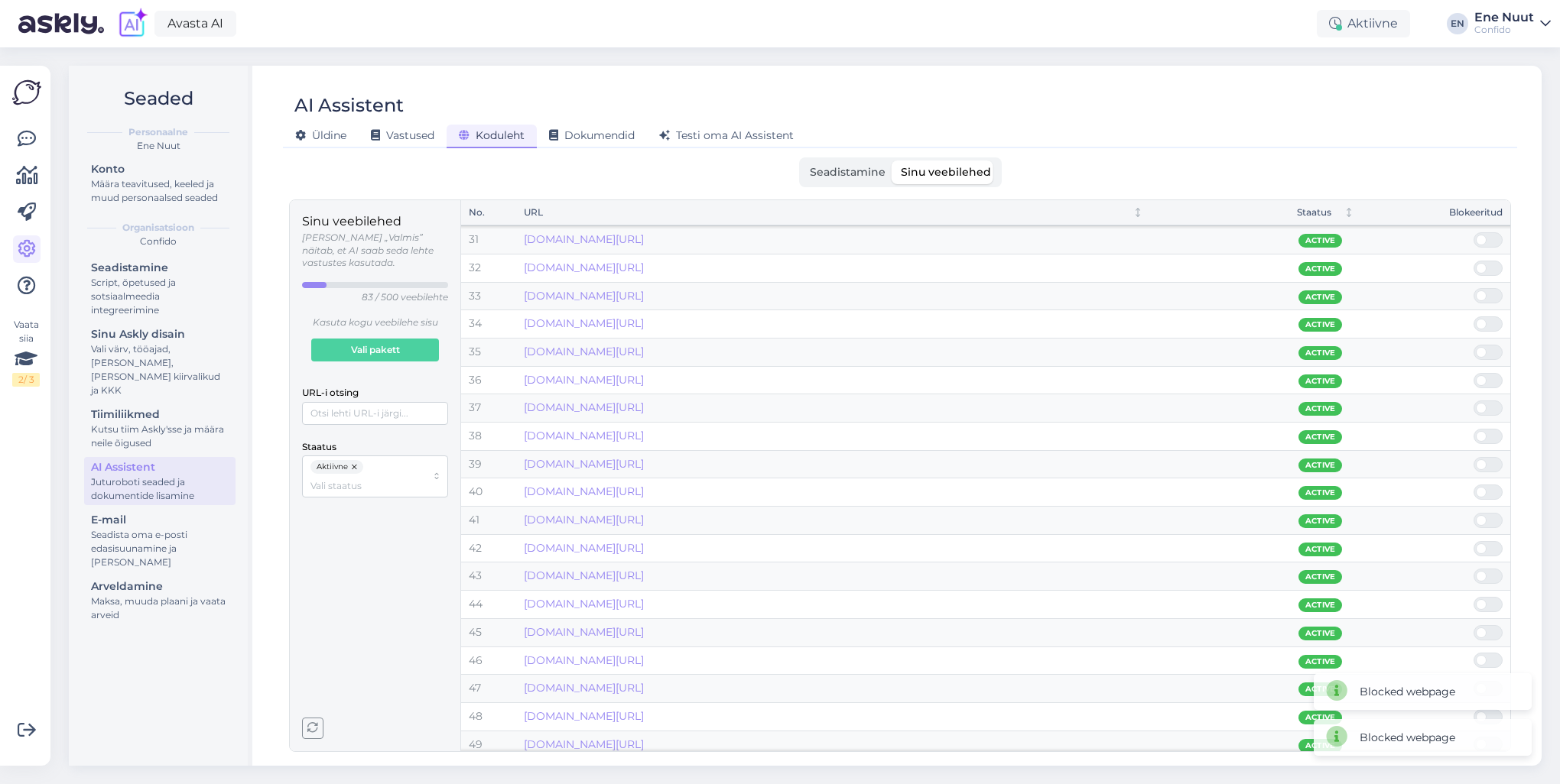
click at [1474, 429] on input "checkbox" at bounding box center [1474, 429] width 0 height 0
click at [1484, 433] on span at bounding box center [1481, 436] width 11 height 11
click at [1474, 429] on input "checkbox" at bounding box center [1474, 429] width 0 height 0
click at [1484, 433] on span at bounding box center [1481, 436] width 11 height 11
click at [1474, 429] on input "checkbox" at bounding box center [1474, 429] width 0 height 0
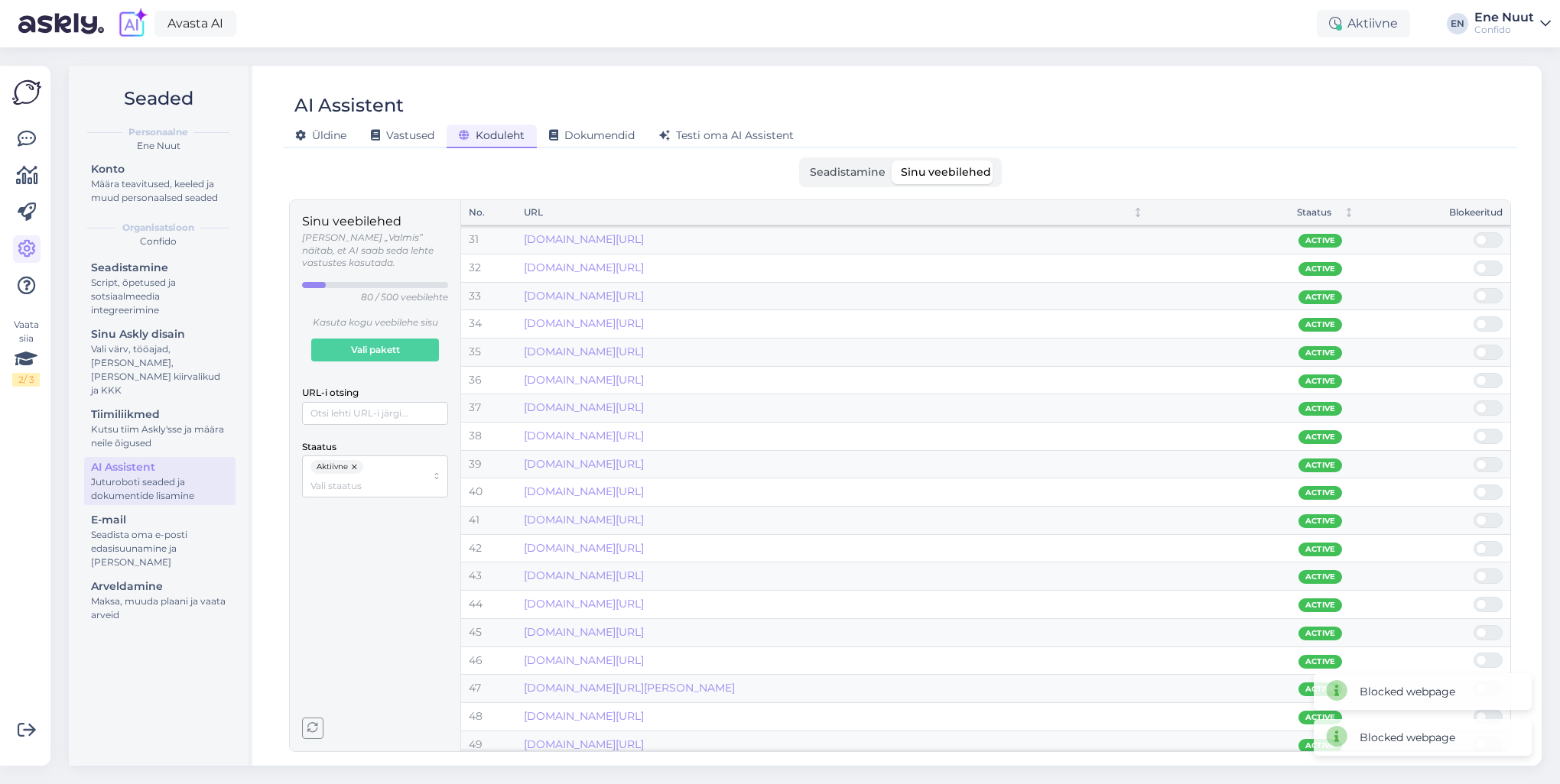
click at [1484, 433] on span at bounding box center [1481, 436] width 11 height 11
click at [1474, 429] on input "checkbox" at bounding box center [1474, 429] width 0 height 0
click at [1484, 433] on span at bounding box center [1481, 436] width 11 height 11
click at [1474, 429] on input "checkbox" at bounding box center [1474, 429] width 0 height 0
click at [644, 433] on link "www.confido.ee/botuliinisustid-liighigistamise-vastu-meestele/" at bounding box center [584, 436] width 120 height 13
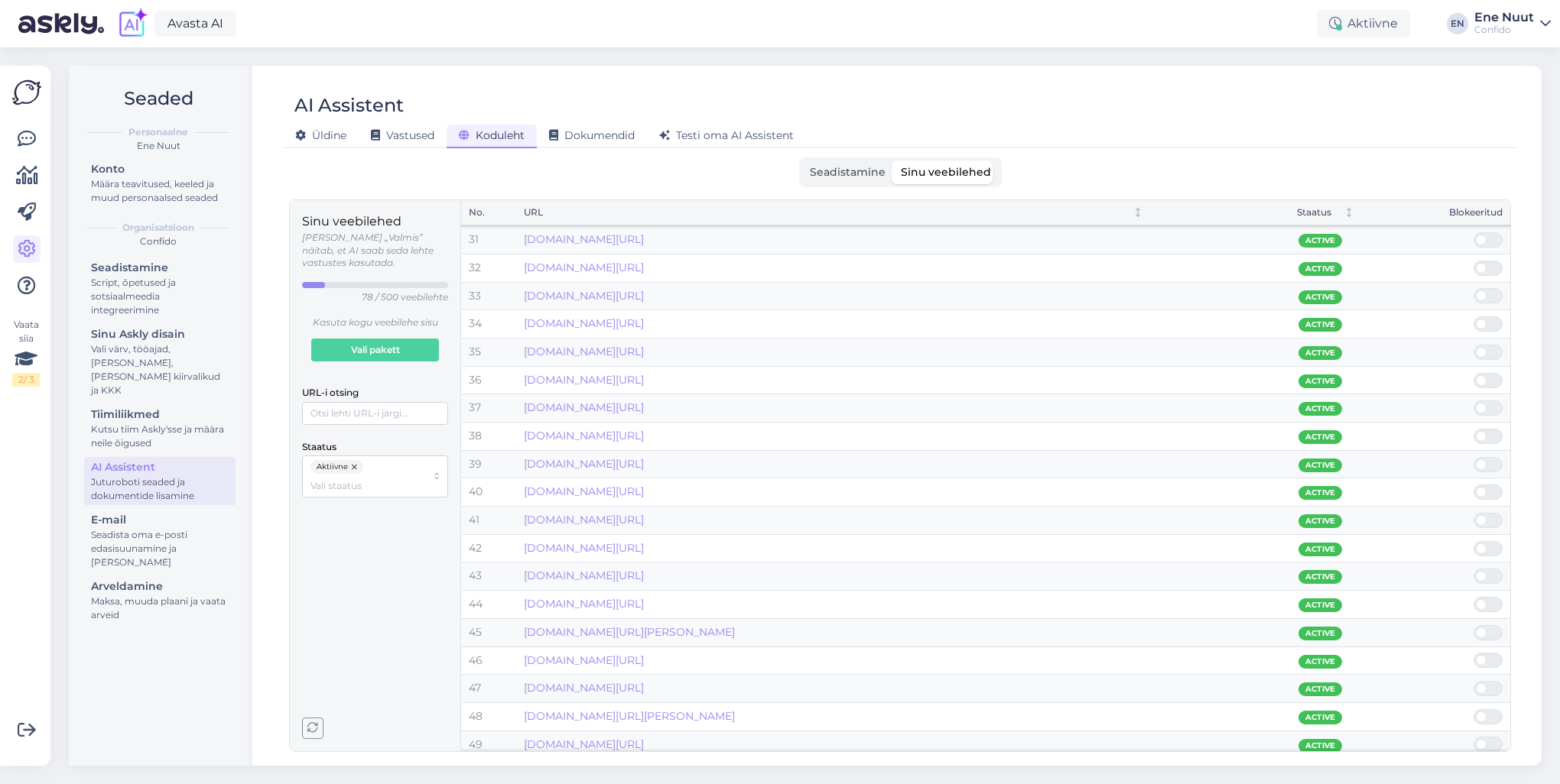
click at [1490, 431] on span at bounding box center [1496, 437] width 18 height 13
click at [1474, 429] on input "checkbox" at bounding box center [1474, 429] width 0 height 0
click at [1476, 433] on span at bounding box center [1481, 436] width 11 height 11
click at [1474, 429] on input "checkbox" at bounding box center [1474, 429] width 0 height 0
click at [1480, 433] on span at bounding box center [1481, 436] width 11 height 11
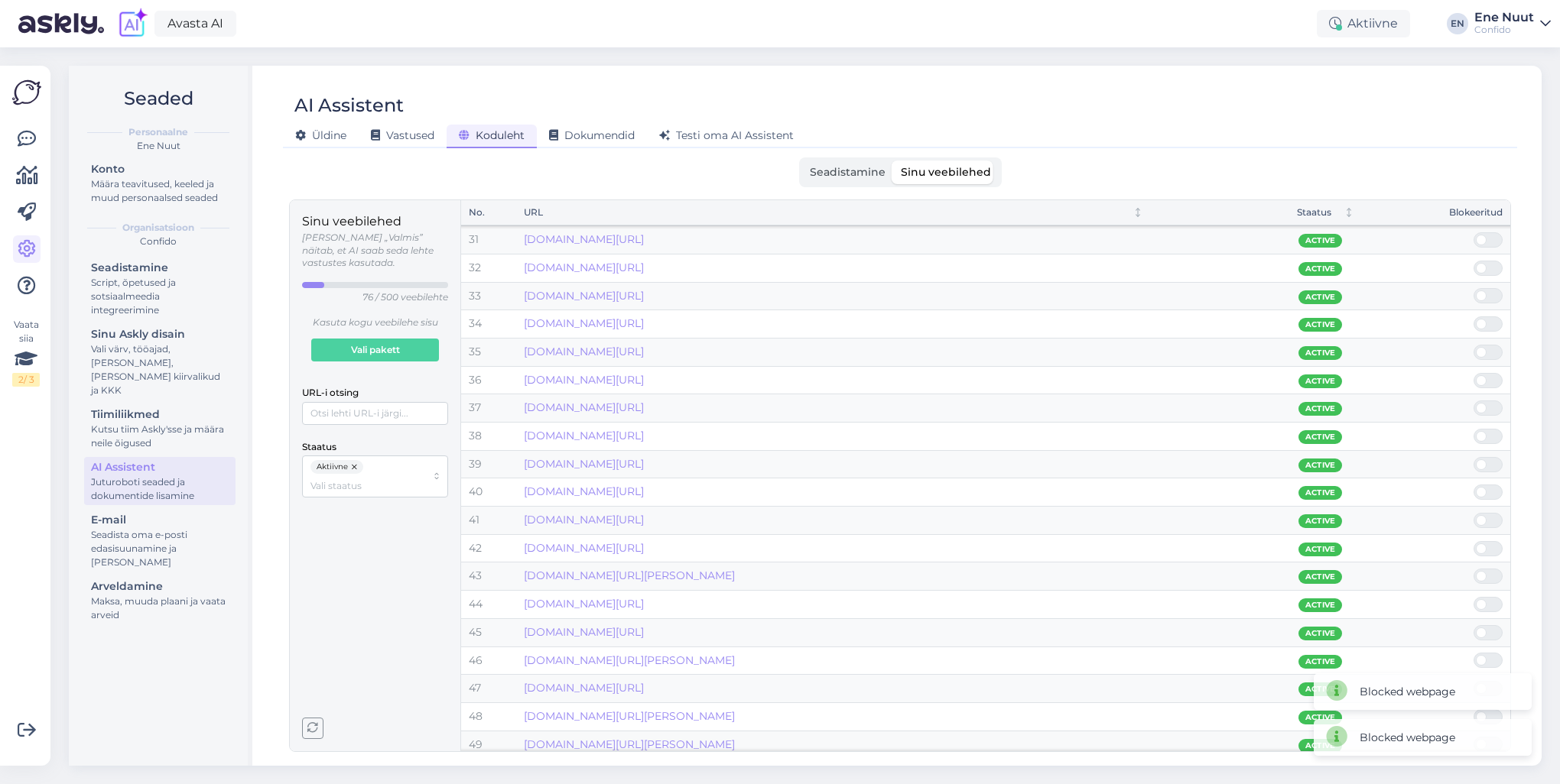
click at [1474, 429] on input "checkbox" at bounding box center [1474, 429] width 0 height 0
click at [1480, 433] on span at bounding box center [1481, 436] width 11 height 11
click at [1474, 429] on input "checkbox" at bounding box center [1474, 429] width 0 height 0
click at [1484, 432] on span at bounding box center [1481, 436] width 11 height 11
click at [1474, 429] on input "checkbox" at bounding box center [1474, 429] width 0 height 0
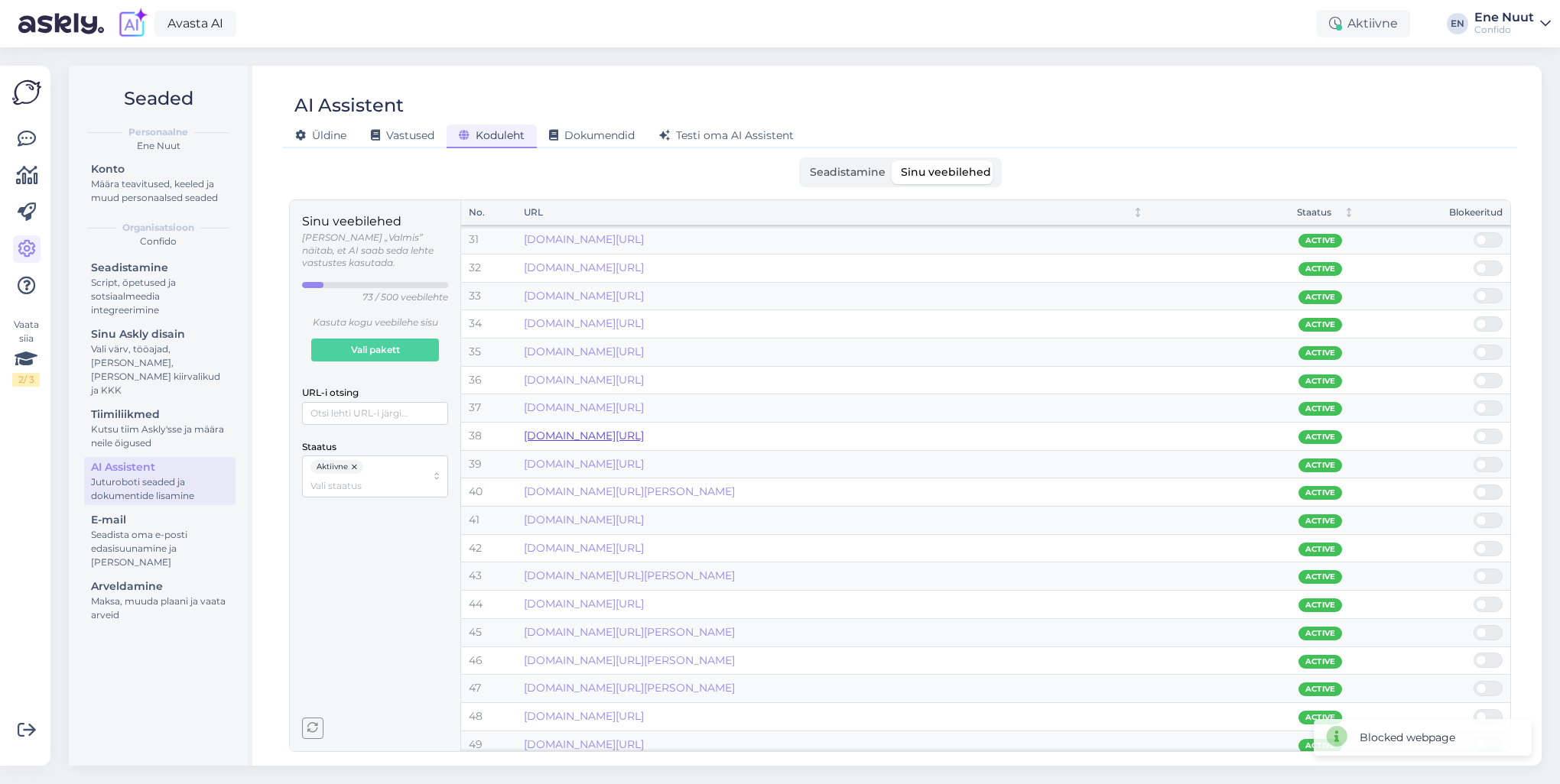
click at [644, 435] on link "[DOMAIN_NAME][URL]" at bounding box center [584, 436] width 120 height 13
click at [1492, 461] on span at bounding box center [1496, 464] width 18 height 13
click at [1474, 457] on input "checkbox" at bounding box center [1474, 457] width 0 height 0
click at [1492, 461] on span at bounding box center [1496, 464] width 18 height 13
click at [1474, 457] on input "checkbox" at bounding box center [1474, 457] width 0 height 0
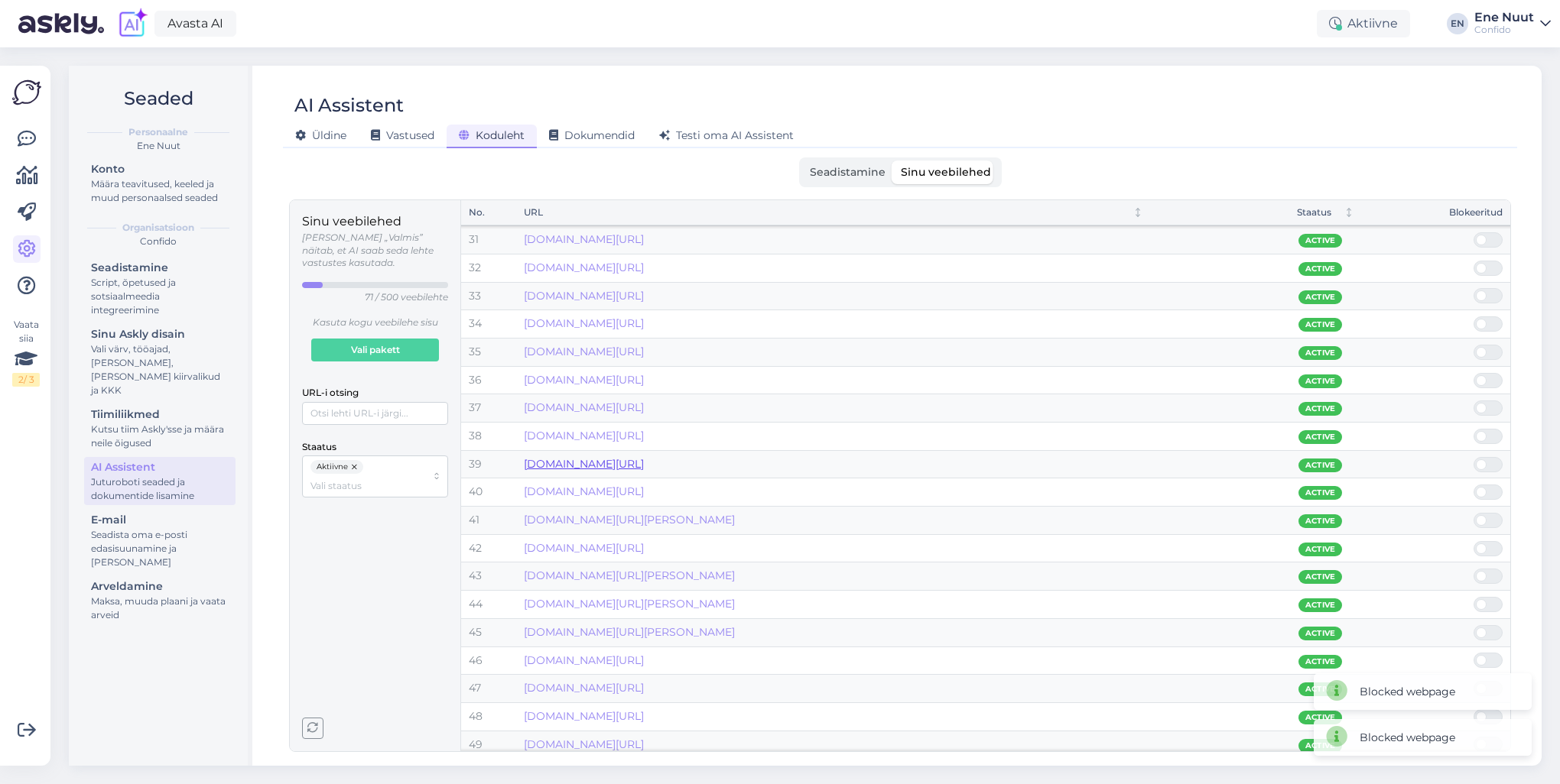
click at [644, 463] on link "www.confido.ee/atuupiline-parkinsonism/" at bounding box center [584, 463] width 120 height 13
click at [1494, 459] on span at bounding box center [1496, 464] width 18 height 13
click at [1474, 457] on input "checkbox" at bounding box center [1474, 457] width 0 height 0
click at [1492, 462] on span at bounding box center [1496, 464] width 18 height 13
click at [1474, 457] on input "checkbox" at bounding box center [1474, 457] width 0 height 0
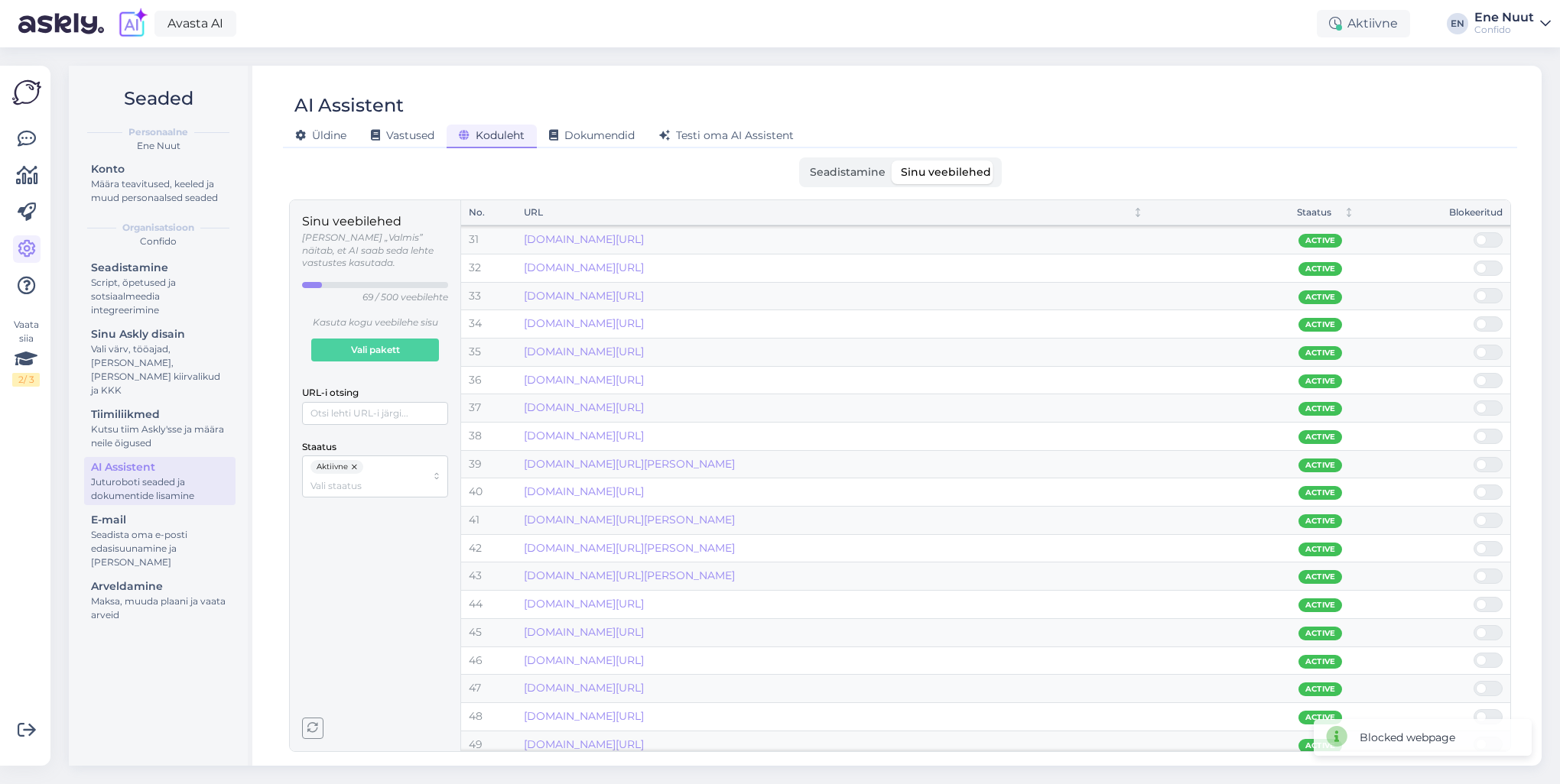
click at [1492, 462] on span at bounding box center [1496, 464] width 18 height 13
click at [1474, 457] on input "checkbox" at bounding box center [1474, 457] width 0 height 0
click at [1492, 462] on span at bounding box center [1496, 464] width 18 height 13
click at [1474, 457] on input "checkbox" at bounding box center [1474, 457] width 0 height 0
click at [1492, 462] on span at bounding box center [1496, 464] width 18 height 13
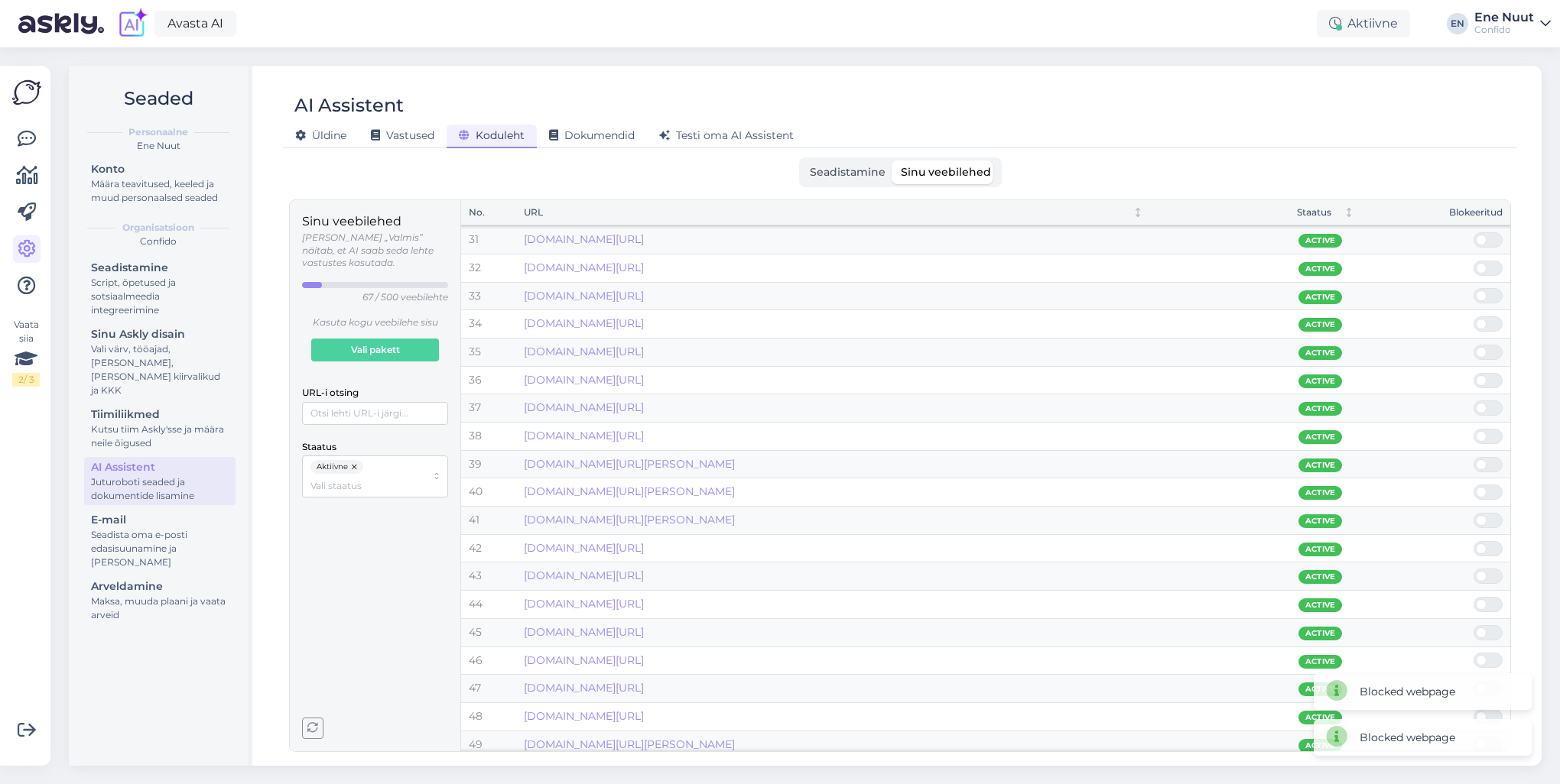
click at [1474, 457] on input "checkbox" at bounding box center [1474, 457] width 0 height 0
click at [1492, 462] on span at bounding box center [1496, 464] width 18 height 13
click at [1474, 457] on input "checkbox" at bounding box center [1474, 457] width 0 height 0
click at [1492, 462] on span at bounding box center [1496, 464] width 18 height 13
click at [1474, 457] on input "checkbox" at bounding box center [1474, 457] width 0 height 0
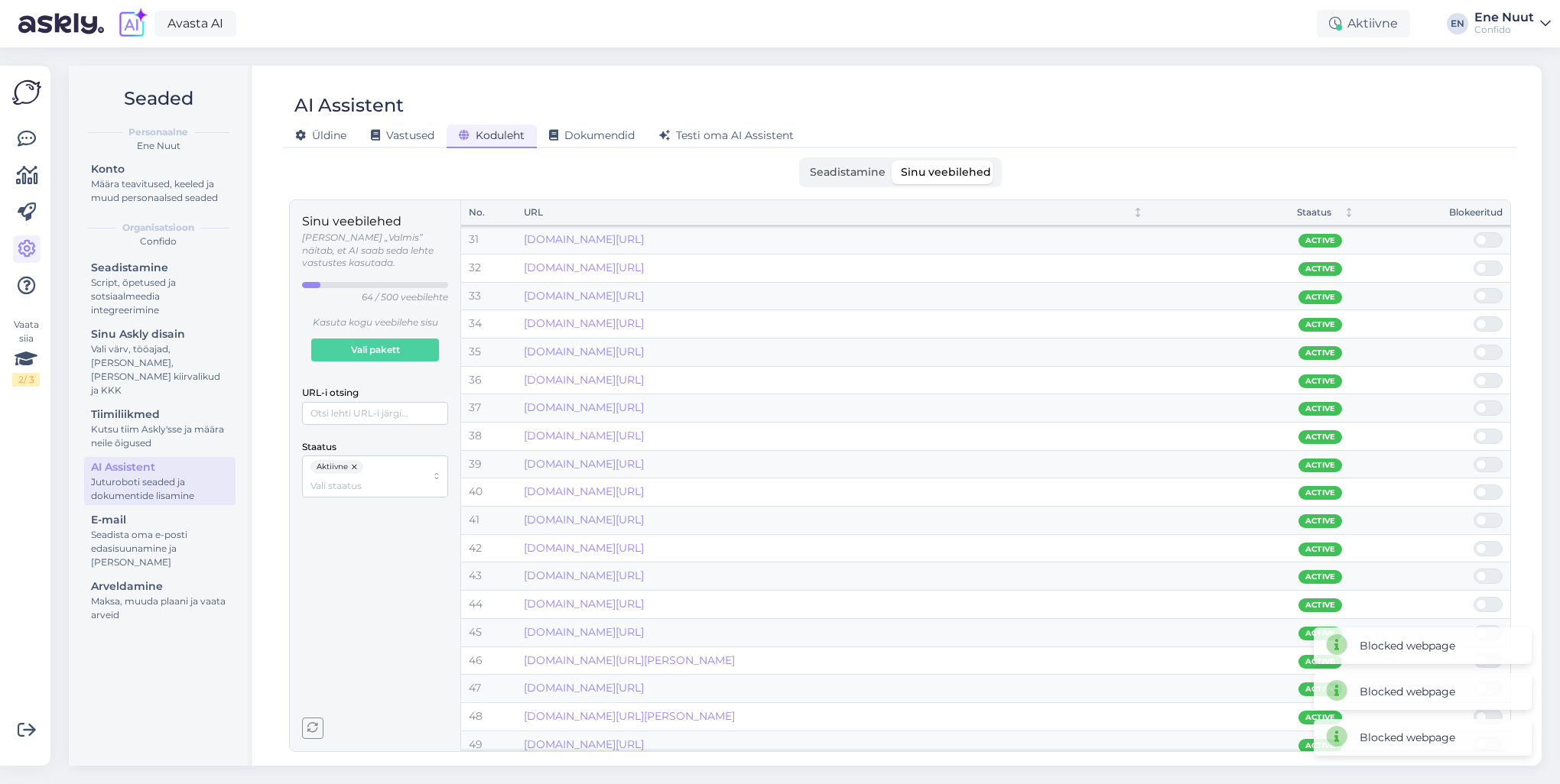
click at [1492, 462] on span at bounding box center [1496, 464] width 18 height 13
click at [1474, 457] on input "checkbox" at bounding box center [1474, 457] width 0 height 0
click at [644, 457] on link "www.confido.ee/analuusipakettide-meelespea/" at bounding box center [584, 463] width 120 height 13
click at [1492, 490] on span at bounding box center [1496, 492] width 18 height 13
click at [1474, 485] on input "checkbox" at bounding box center [1474, 485] width 0 height 0
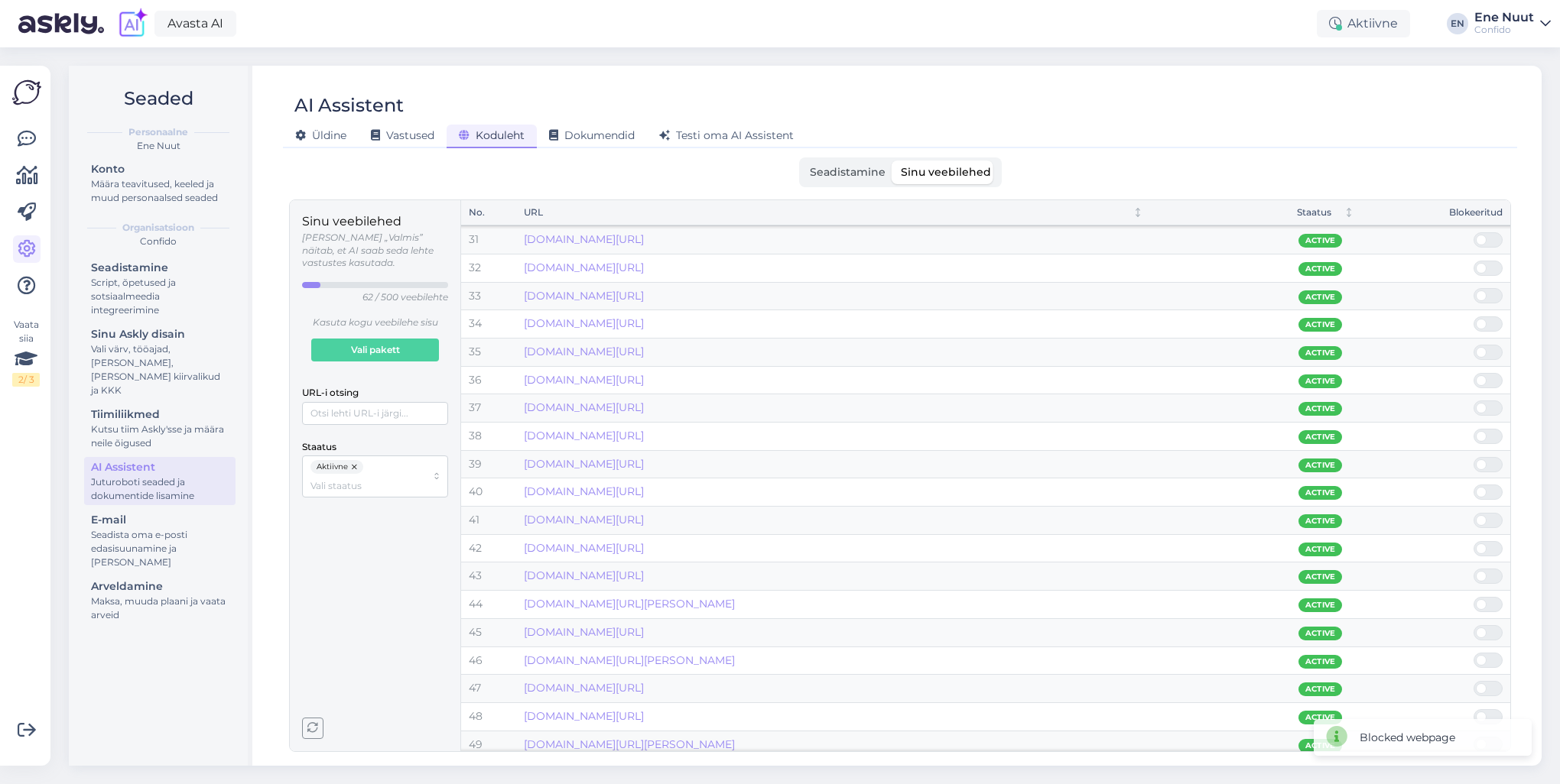
click at [1492, 490] on span at bounding box center [1496, 492] width 18 height 13
click at [1474, 485] on input "checkbox" at bounding box center [1474, 485] width 0 height 0
click at [1484, 487] on span at bounding box center [1481, 491] width 11 height 11
click at [1474, 485] on input "checkbox" at bounding box center [1474, 485] width 0 height 0
click at [1484, 487] on span at bounding box center [1481, 491] width 11 height 11
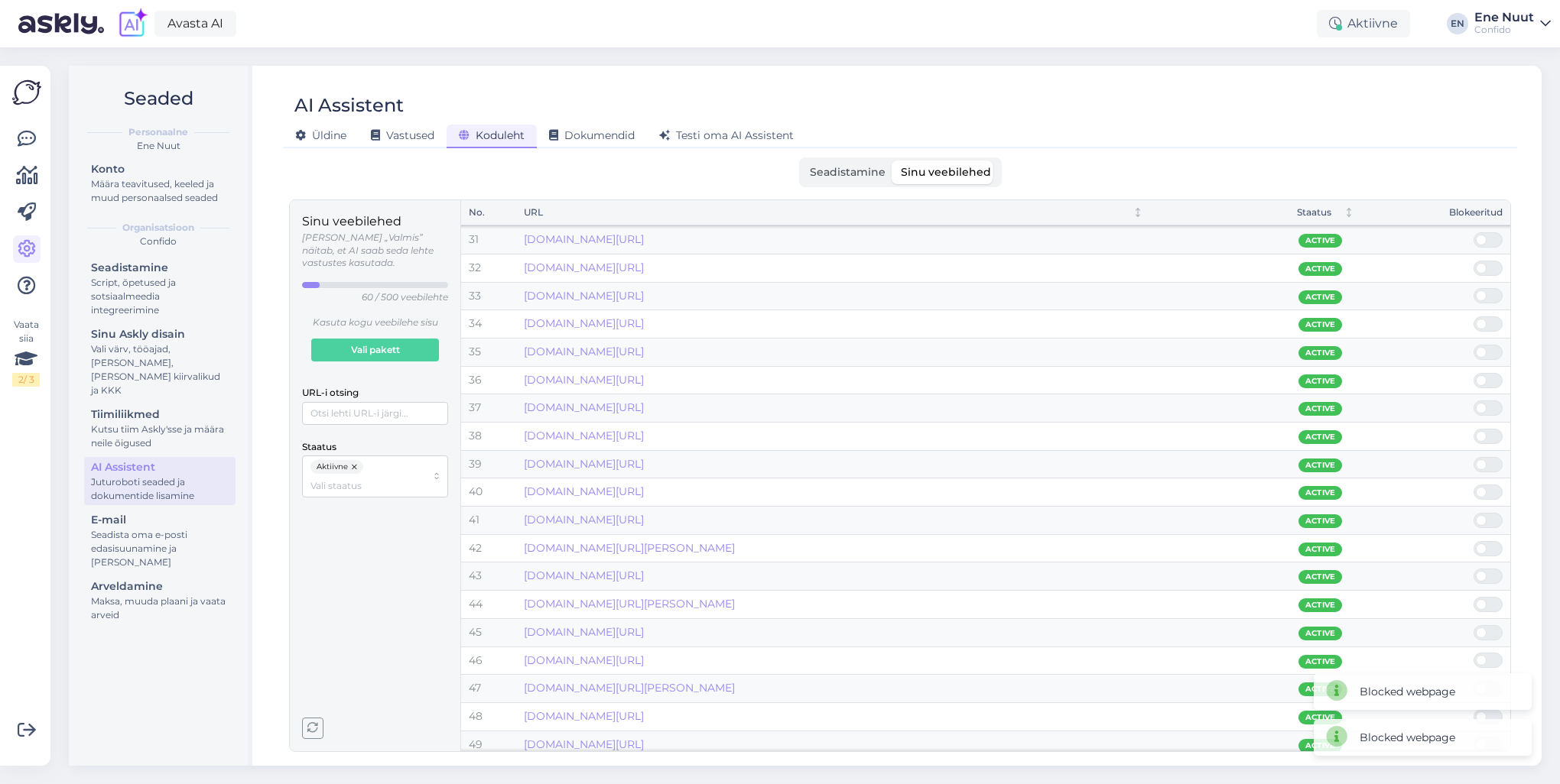
click at [1474, 485] on input "checkbox" at bounding box center [1474, 485] width 0 height 0
click at [1484, 487] on span at bounding box center [1481, 491] width 11 height 11
click at [1474, 485] on input "checkbox" at bounding box center [1474, 485] width 0 height 0
click at [1484, 487] on span at bounding box center [1481, 491] width 11 height 11
click at [1474, 485] on input "checkbox" at bounding box center [1474, 485] width 0 height 0
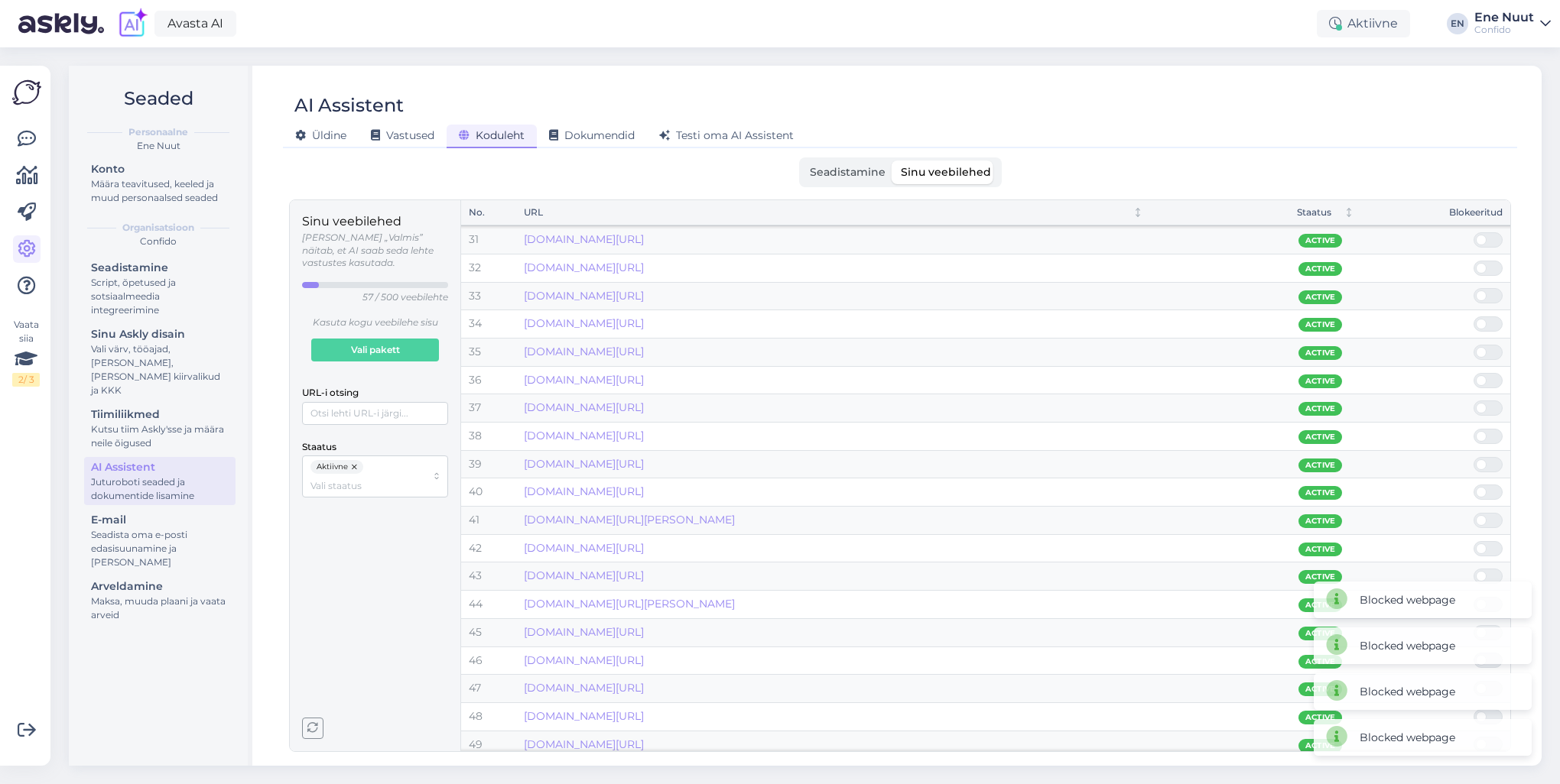
click at [1484, 487] on span at bounding box center [1481, 491] width 11 height 11
click at [1474, 485] on input "checkbox" at bounding box center [1474, 485] width 0 height 0
click at [1484, 487] on span at bounding box center [1481, 491] width 11 height 11
click at [1474, 485] on input "checkbox" at bounding box center [1474, 485] width 0 height 0
click at [1484, 487] on span at bounding box center [1481, 491] width 11 height 11
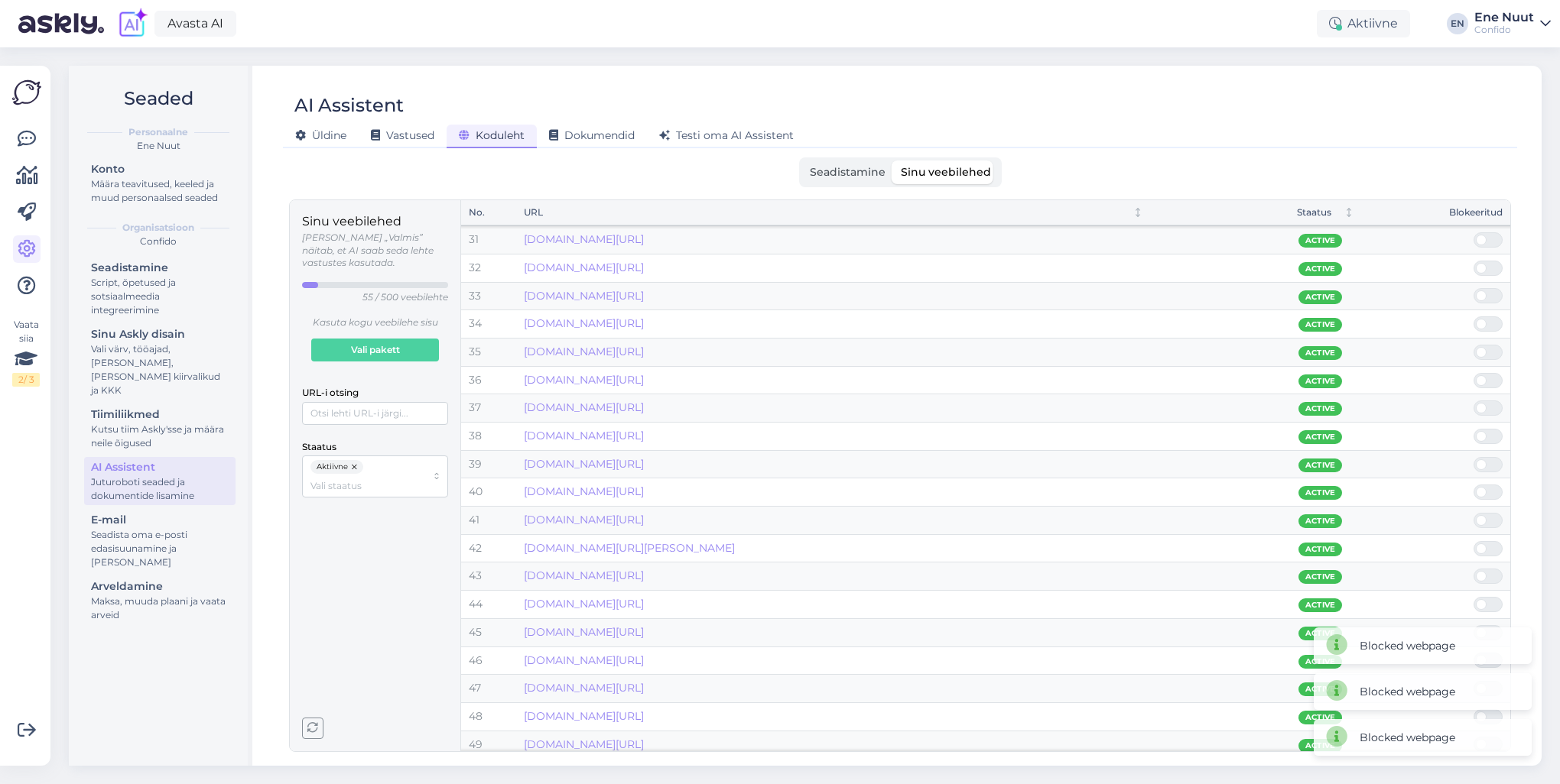
click at [1474, 485] on input "checkbox" at bounding box center [1474, 485] width 0 height 0
click at [1484, 487] on span at bounding box center [1481, 491] width 11 height 11
click at [1474, 485] on input "checkbox" at bounding box center [1474, 485] width 0 height 0
click at [1484, 487] on span at bounding box center [1481, 491] width 11 height 11
click at [1474, 485] on input "checkbox" at bounding box center [1474, 485] width 0 height 0
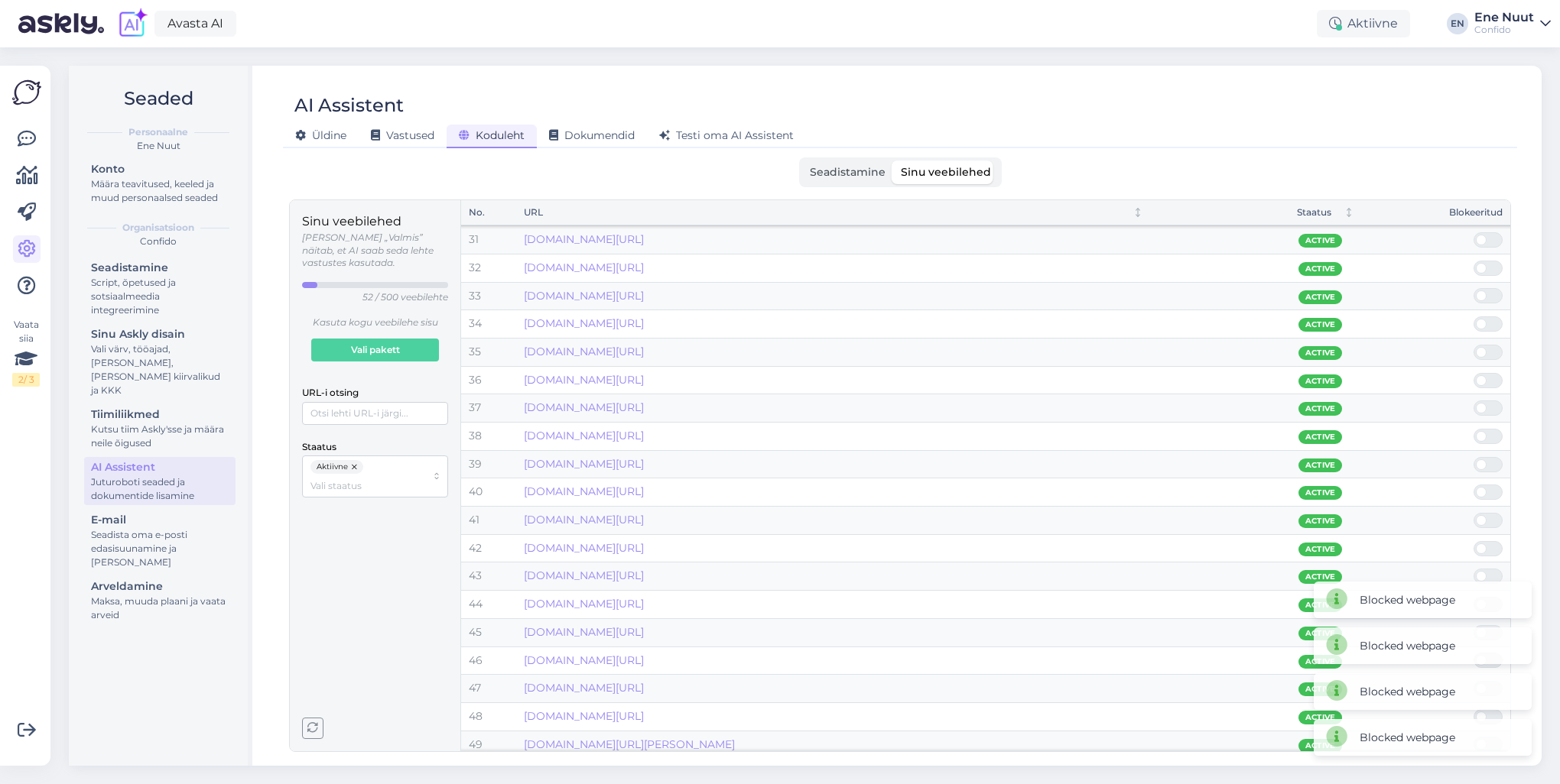
click at [1484, 487] on span at bounding box center [1481, 491] width 11 height 11
click at [1474, 485] on input "checkbox" at bounding box center [1474, 485] width 0 height 0
click at [1484, 487] on span at bounding box center [1481, 491] width 11 height 11
click at [1474, 485] on input "checkbox" at bounding box center [1474, 485] width 0 height 0
click at [1484, 487] on span at bounding box center [1481, 491] width 11 height 11
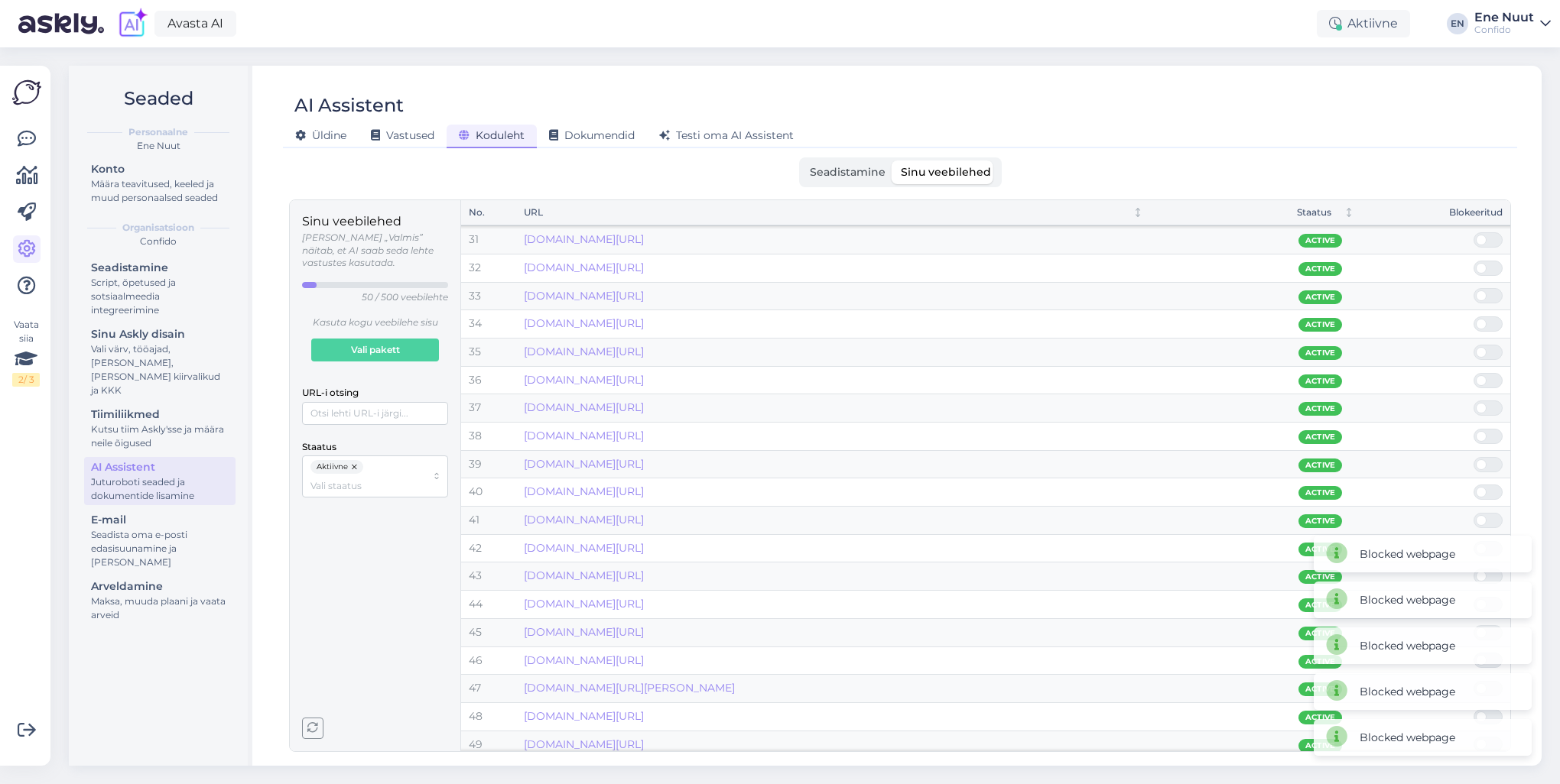
click at [1474, 485] on input "checkbox" at bounding box center [1474, 485] width 0 height 0
click at [600, 489] on link "www.confido.ee/55709-2/" at bounding box center [584, 491] width 120 height 13
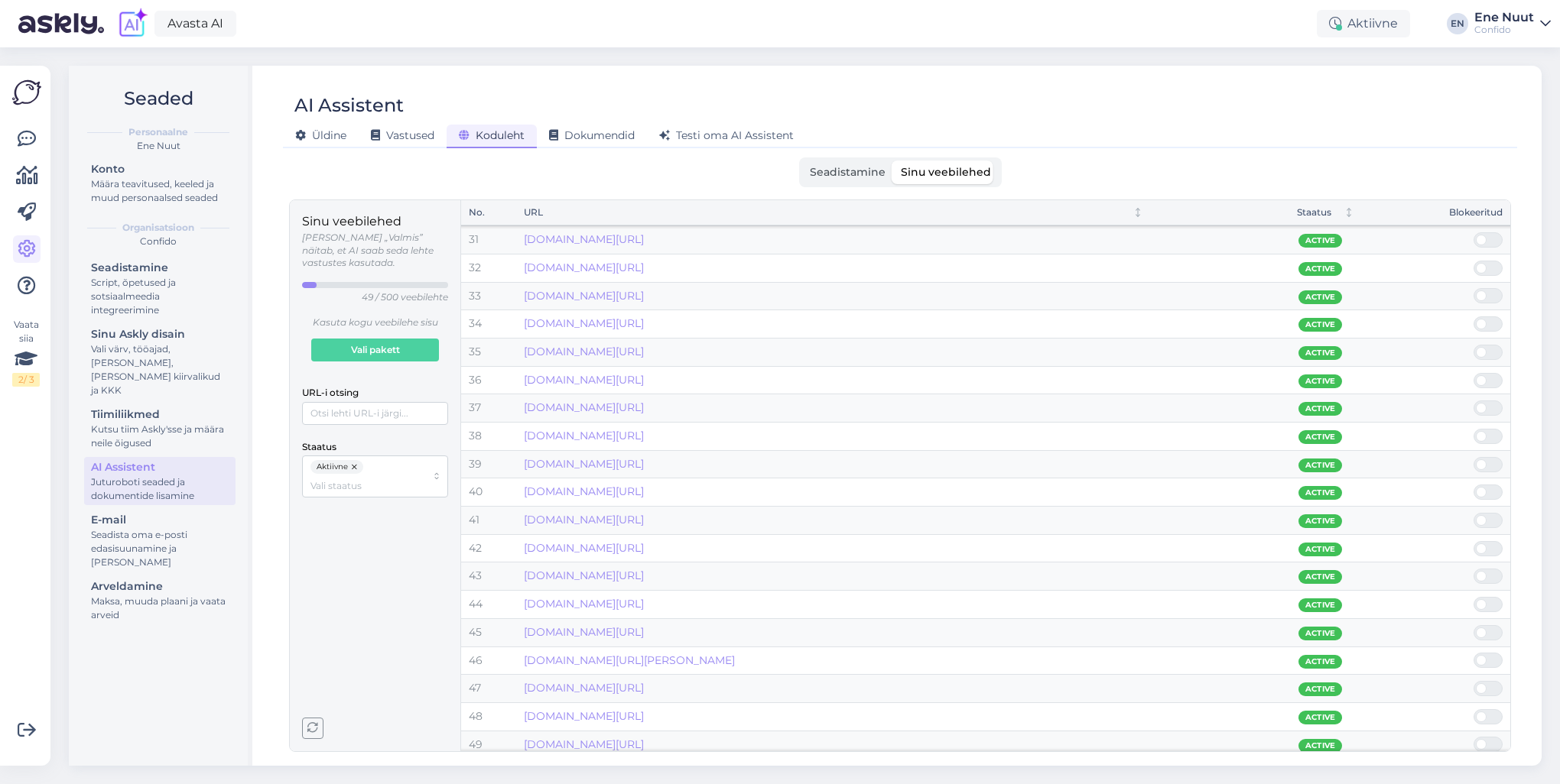
click at [1494, 487] on span at bounding box center [1496, 492] width 18 height 13
click at [1474, 485] on input "checkbox" at bounding box center [1474, 485] width 0 height 0
click at [1477, 512] on span at bounding box center [1481, 516] width 11 height 11
click at [1474, 510] on input "checkbox" at bounding box center [1474, 510] width 0 height 0
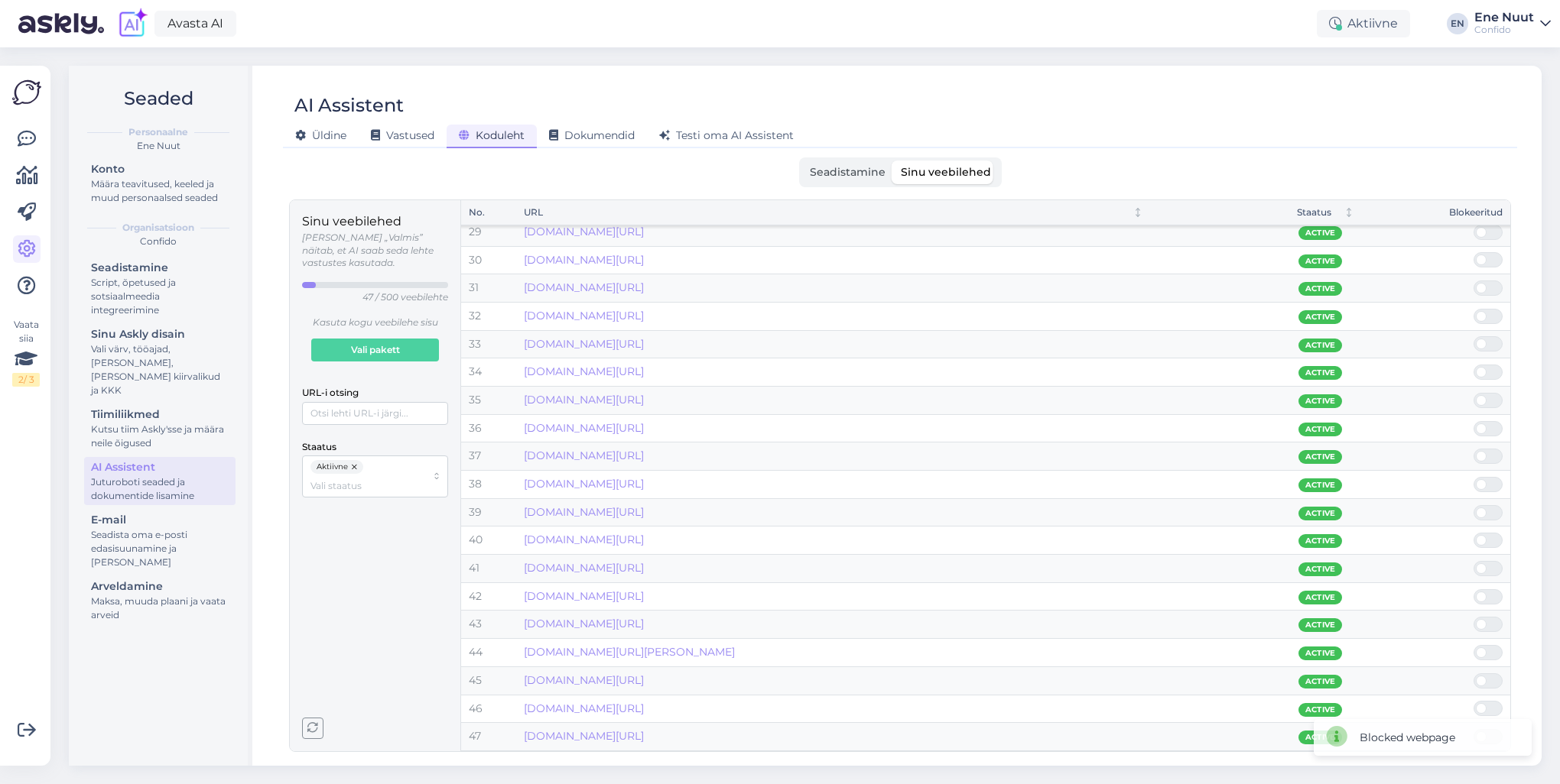
scroll to position [788, 0]
click at [1490, 543] on span at bounding box center [1496, 545] width 18 height 13
click at [1474, 537] on input "checkbox" at bounding box center [1474, 537] width 0 height 0
click at [1493, 570] on span at bounding box center [1496, 573] width 18 height 13
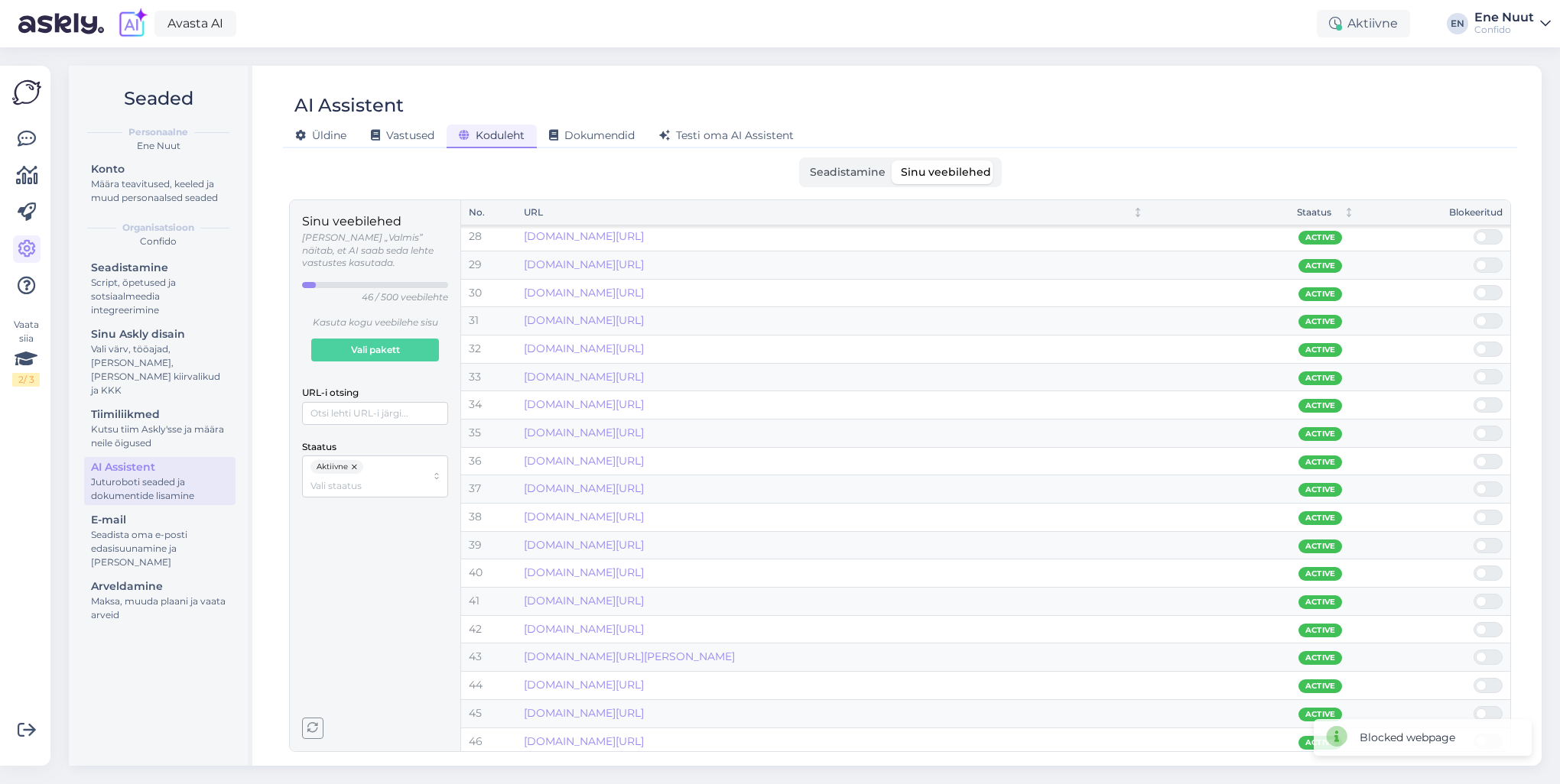
click at [1474, 566] on input "checkbox" at bounding box center [1474, 566] width 0 height 0
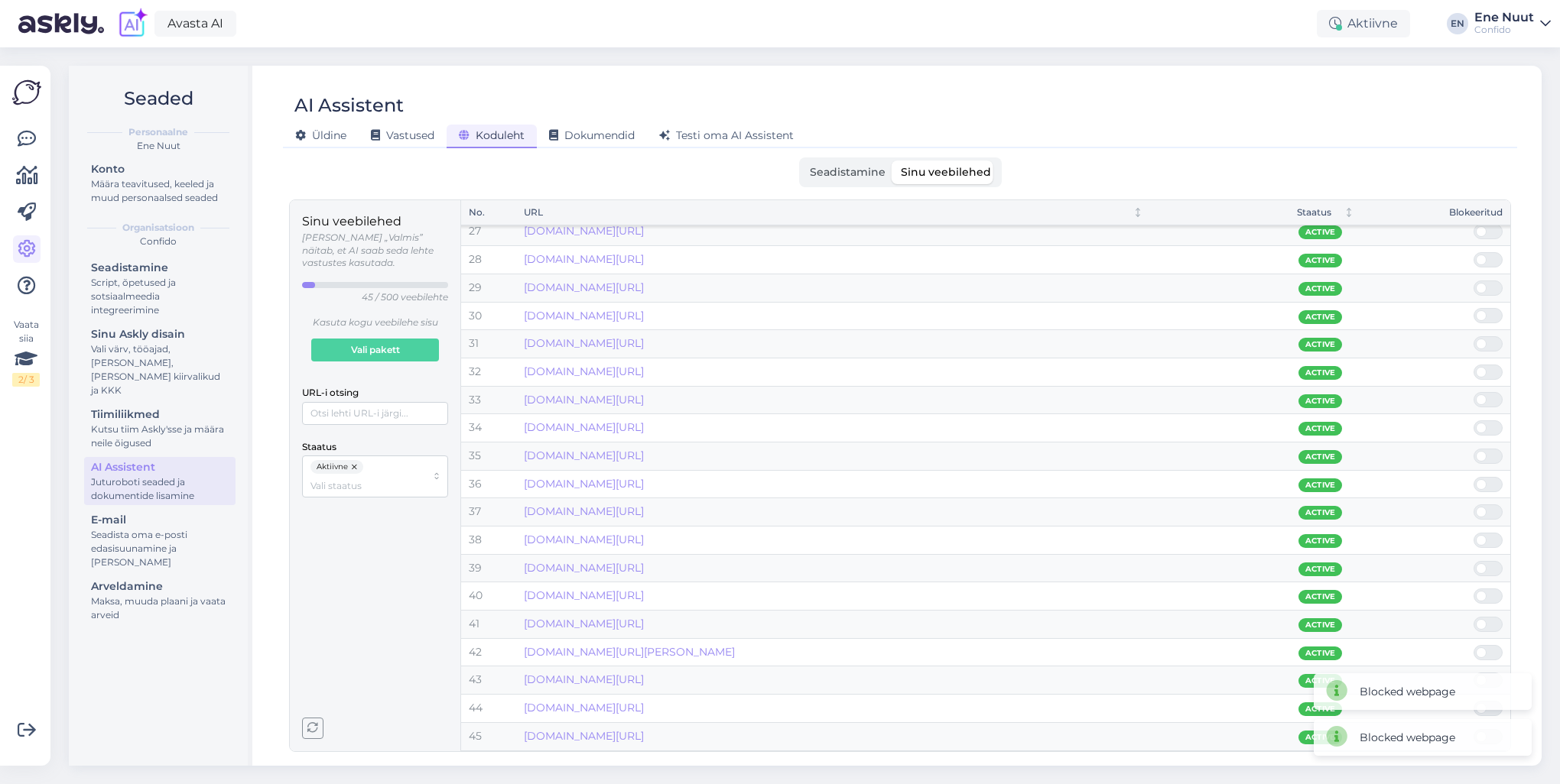
scroll to position [732, 0]
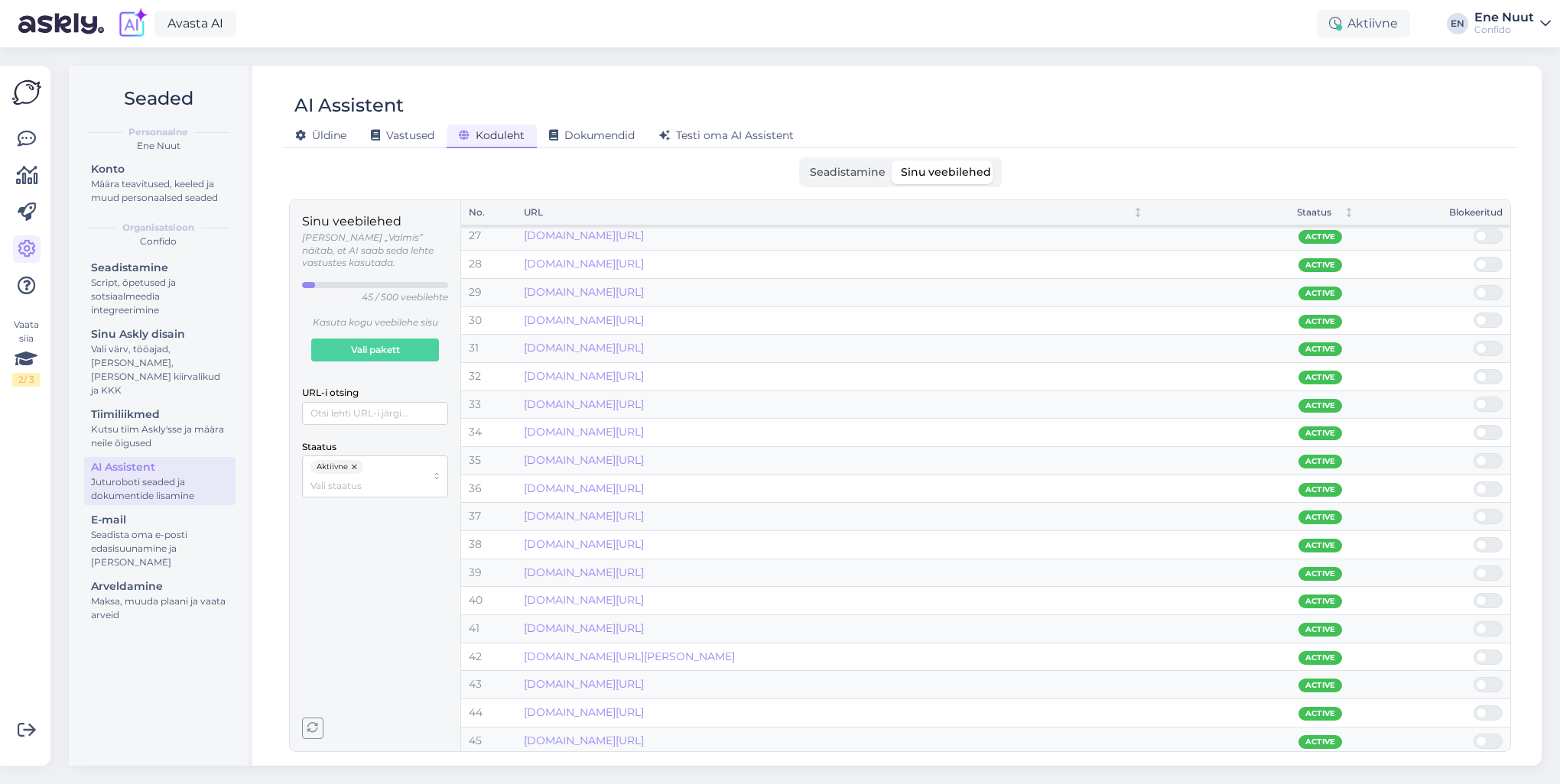
click at [1488, 597] on span at bounding box center [1496, 601] width 18 height 13
click at [1474, 593] on input "checkbox" at bounding box center [1474, 593] width 0 height 0
click at [1489, 596] on span at bounding box center [1496, 602] width 18 height 13
click at [1474, 594] on input "checkbox" at bounding box center [1474, 594] width 0 height 0
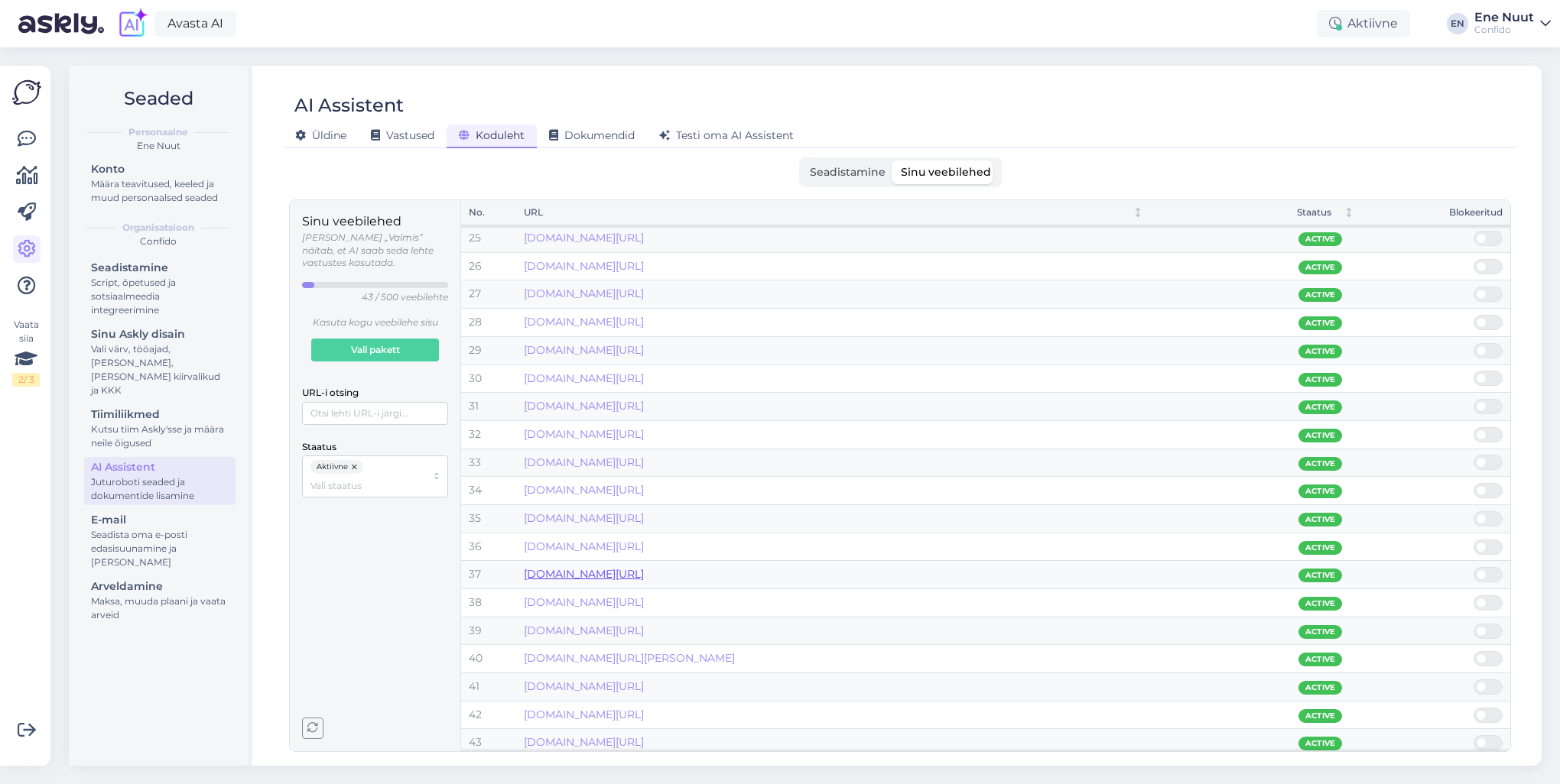
scroll to position [676, 0]
click at [316, 730] on icon "button" at bounding box center [312, 728] width 11 height 11
click at [1486, 626] on span at bounding box center [1481, 630] width 11 height 11
click at [1474, 623] on input "checkbox" at bounding box center [1474, 623] width 0 height 0
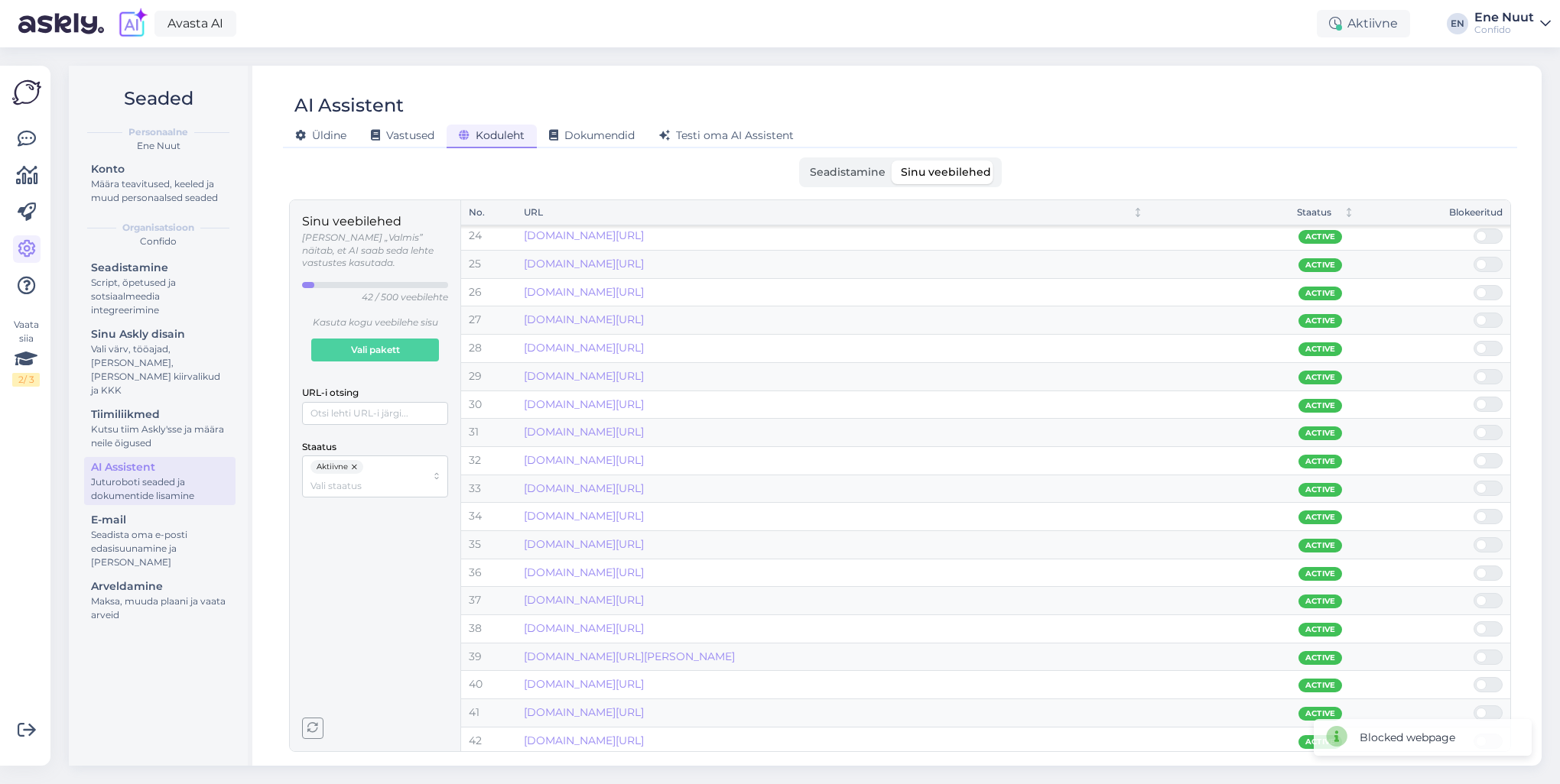
click at [1494, 653] on span at bounding box center [1496, 657] width 18 height 13
click at [1474, 650] on input "checkbox" at bounding box center [1474, 650] width 0 height 0
click at [1492, 679] on span at bounding box center [1496, 685] width 18 height 13
click at [1474, 678] on input "checkbox" at bounding box center [1474, 678] width 0 height 0
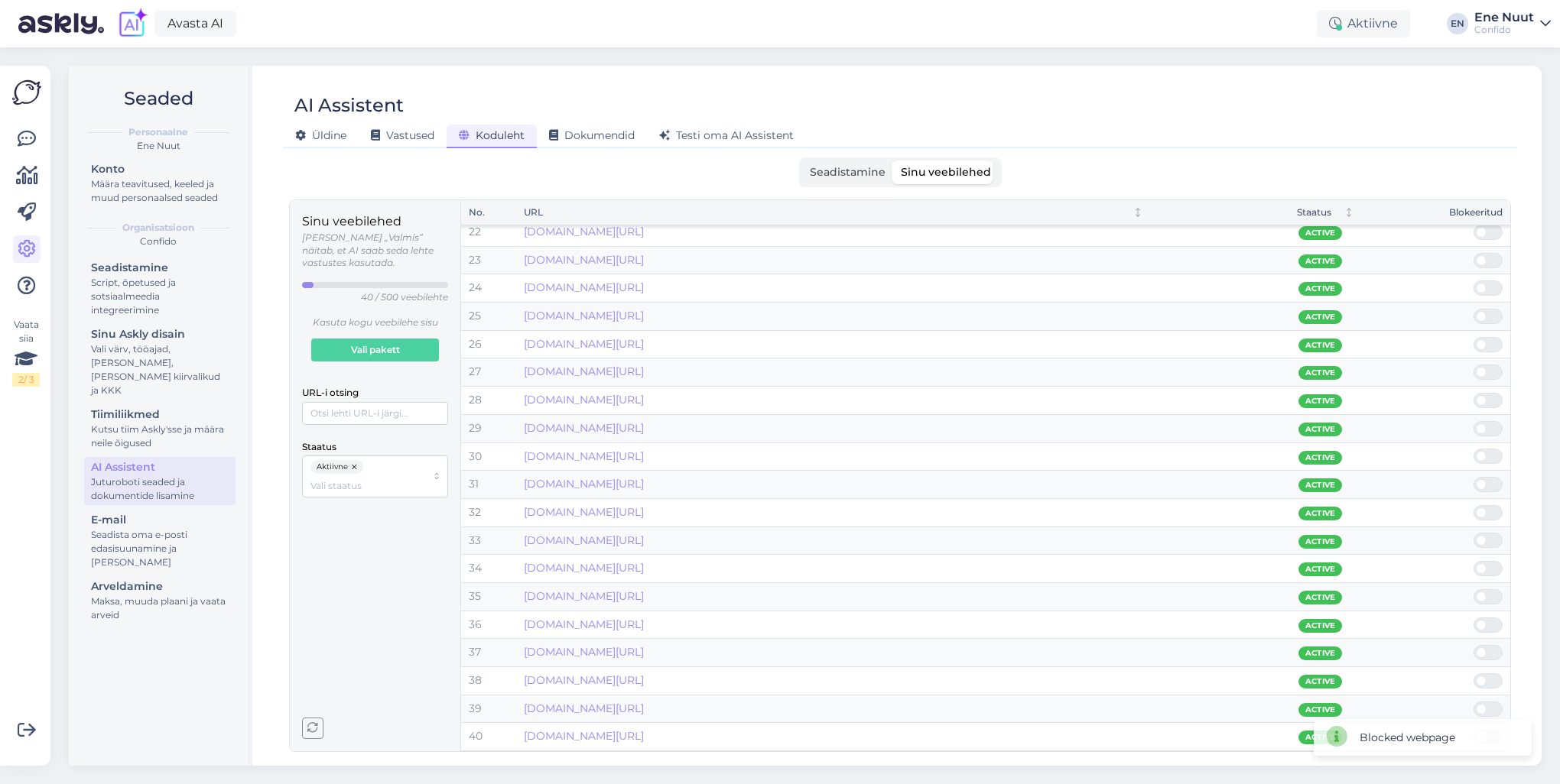
scroll to position [592, 0]
click at [1493, 706] on span at bounding box center [1496, 713] width 18 height 13
click at [1474, 705] on input "checkbox" at bounding box center [1474, 705] width 0 height 0
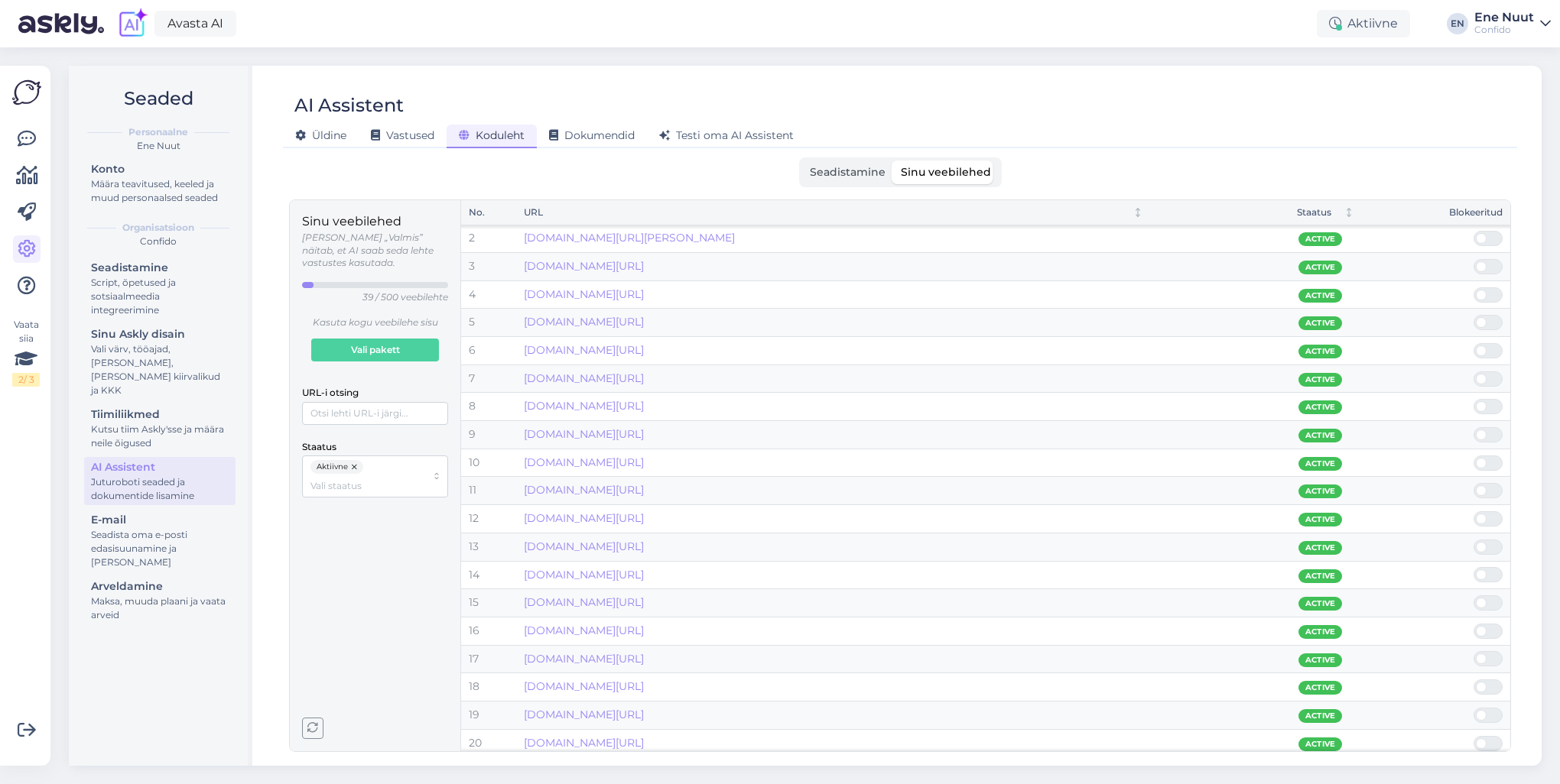
scroll to position [0, 0]
click at [612, 269] on link "www.confido.ee/meie-inimesed-psuhholoog-lauri-pihkva/" at bounding box center [630, 267] width 211 height 13
click at [1488, 266] on span at bounding box center [1496, 268] width 18 height 13
click at [1474, 260] on input "checkbox" at bounding box center [1474, 260] width 0 height 0
click at [340, 479] on input "Staatus" at bounding box center [368, 486] width 115 height 14
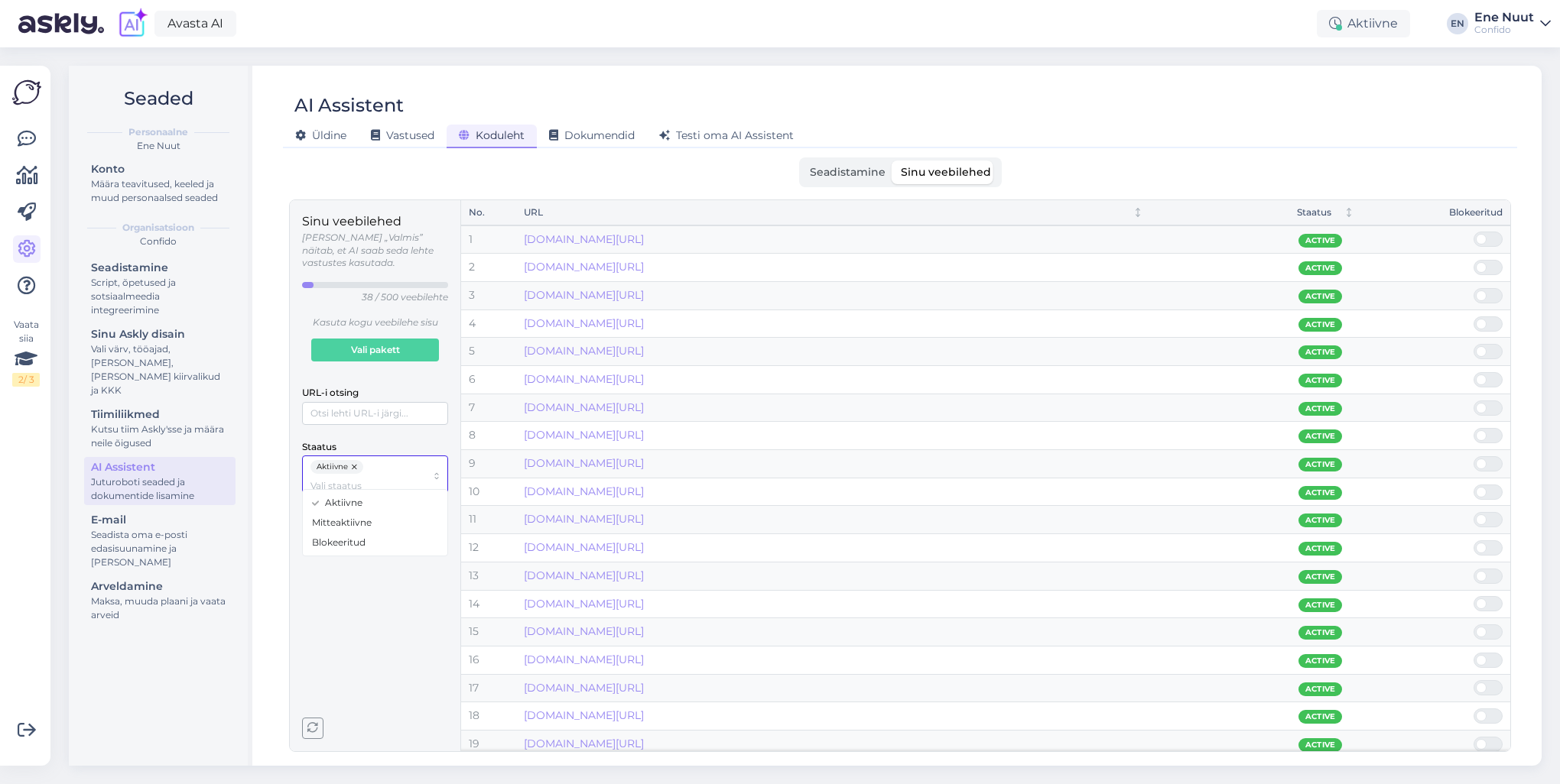
click at [326, 528] on span "Mitteaktiivne" at bounding box center [342, 523] width 60 height 13
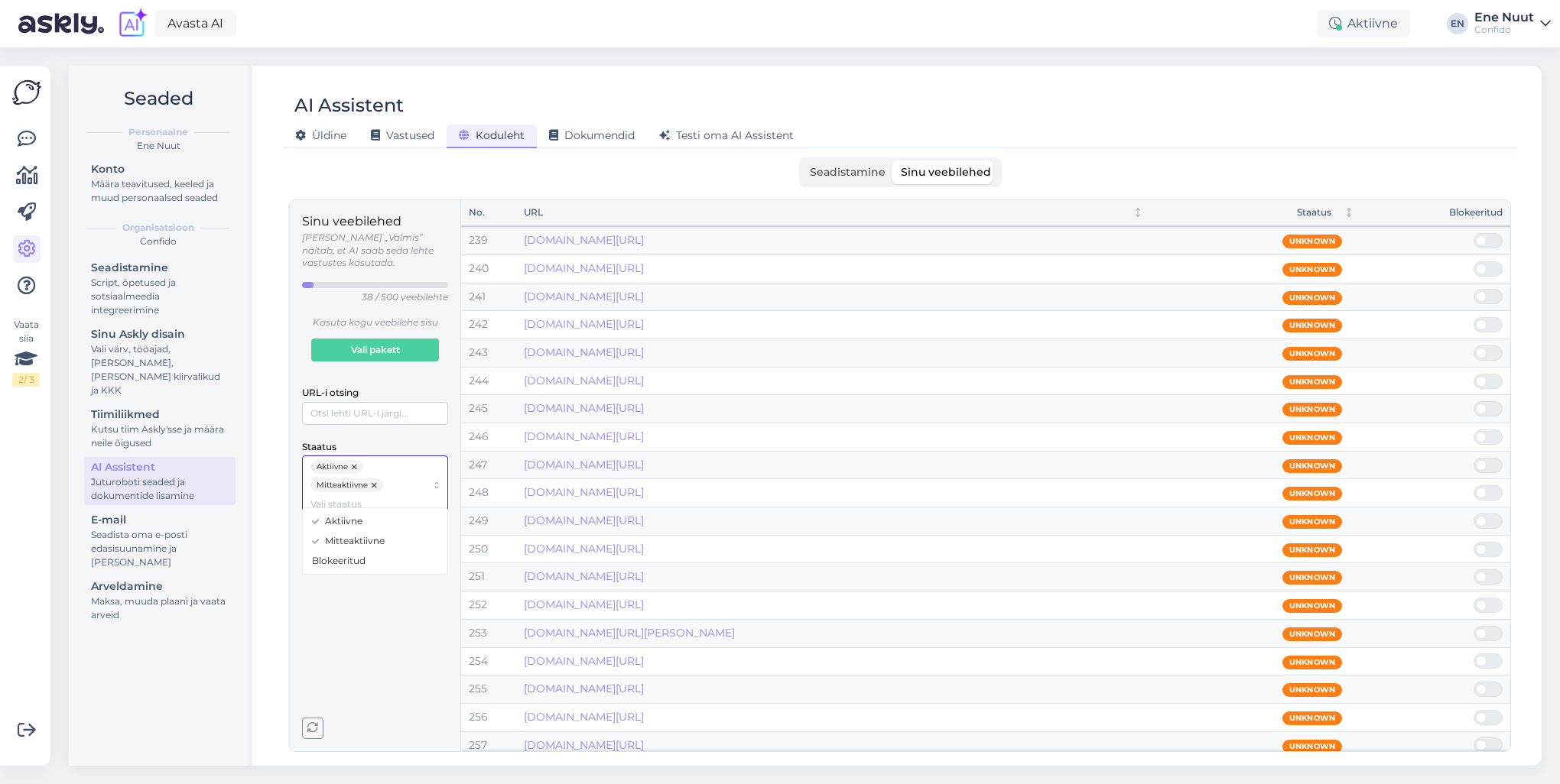
scroll to position [6903, 0]
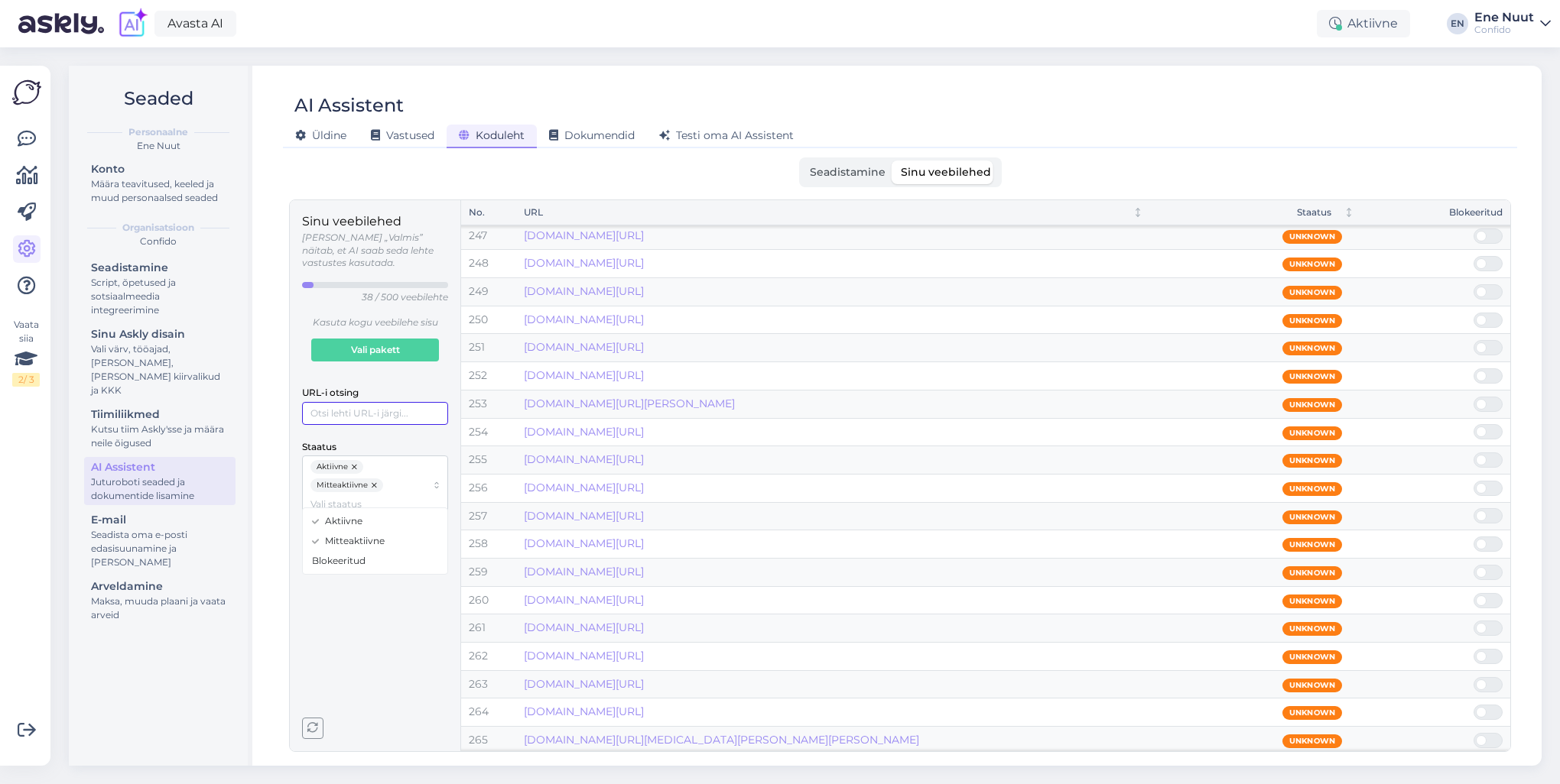
click at [350, 402] on input "URL-i otsing" at bounding box center [375, 414] width 146 height 23
type input "pluss"
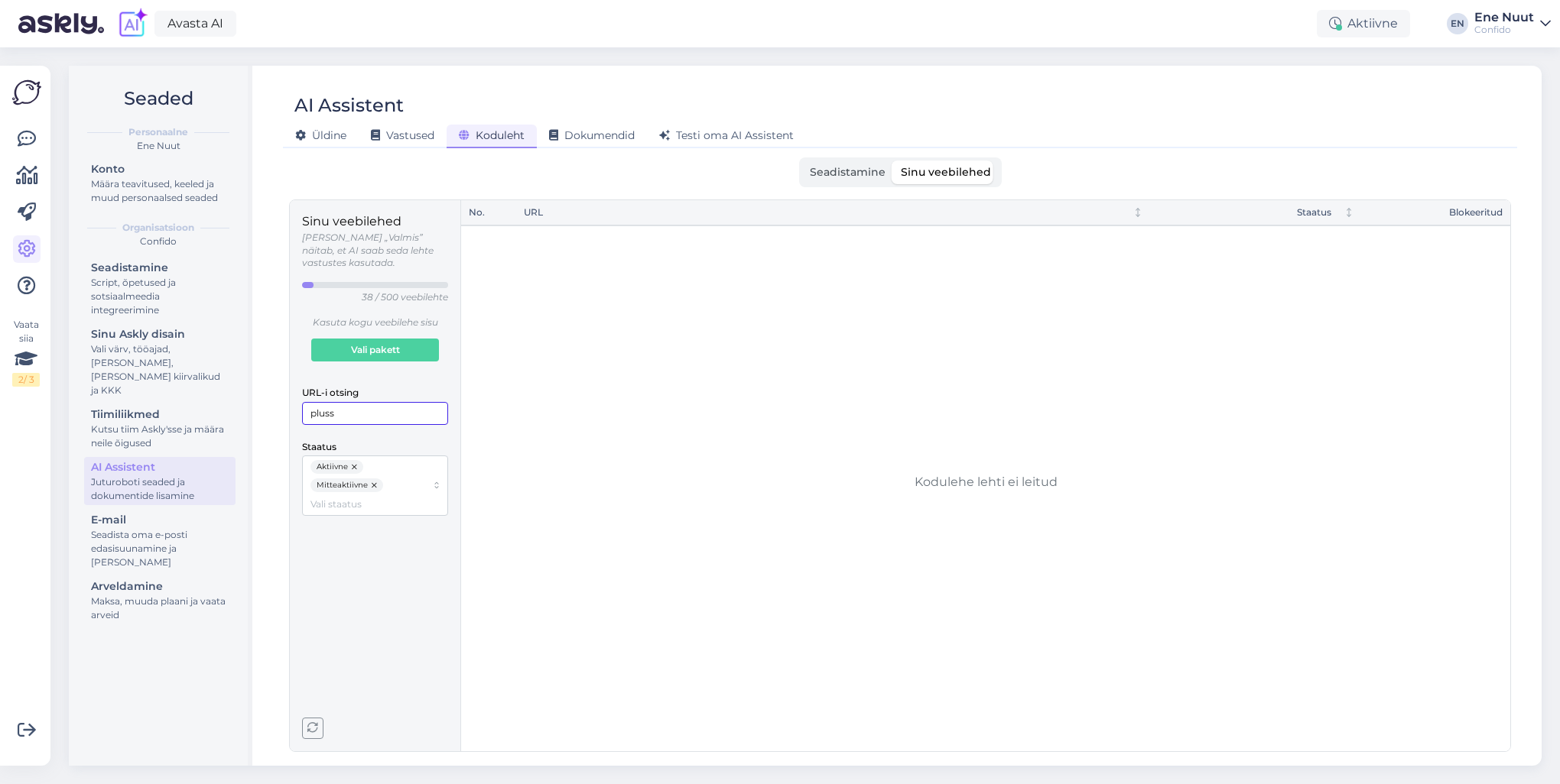
scroll to position [0, 0]
drag, startPoint x: 349, startPoint y: 408, endPoint x: 300, endPoint y: 396, distance: 50.4
click at [300, 396] on div "Sinu veebilehed Olek „Valmis” näitab, et AI saab seda lehte vastustes kasutada.…" at bounding box center [375, 476] width 171 height 551
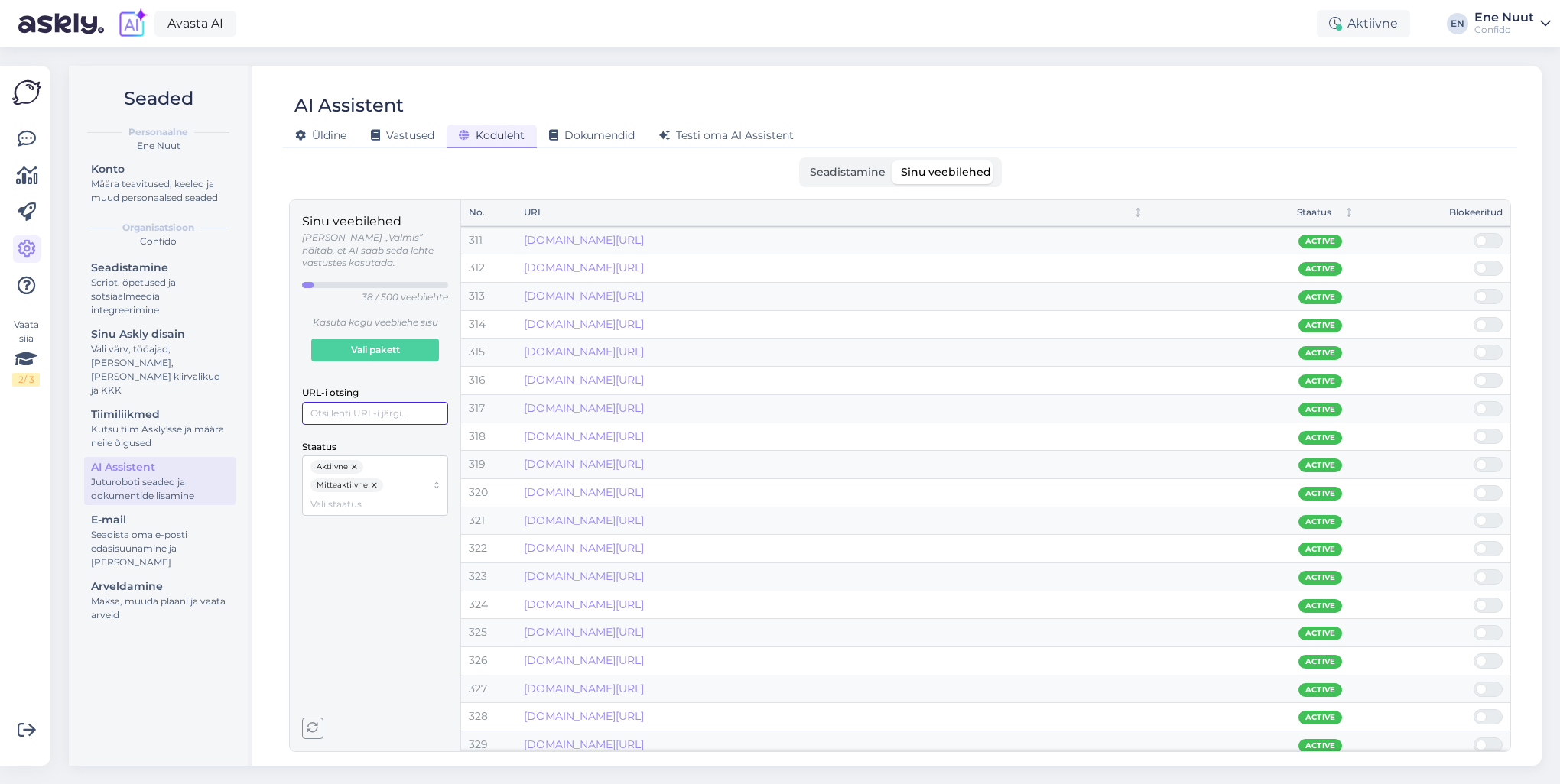
scroll to position [8733, 0]
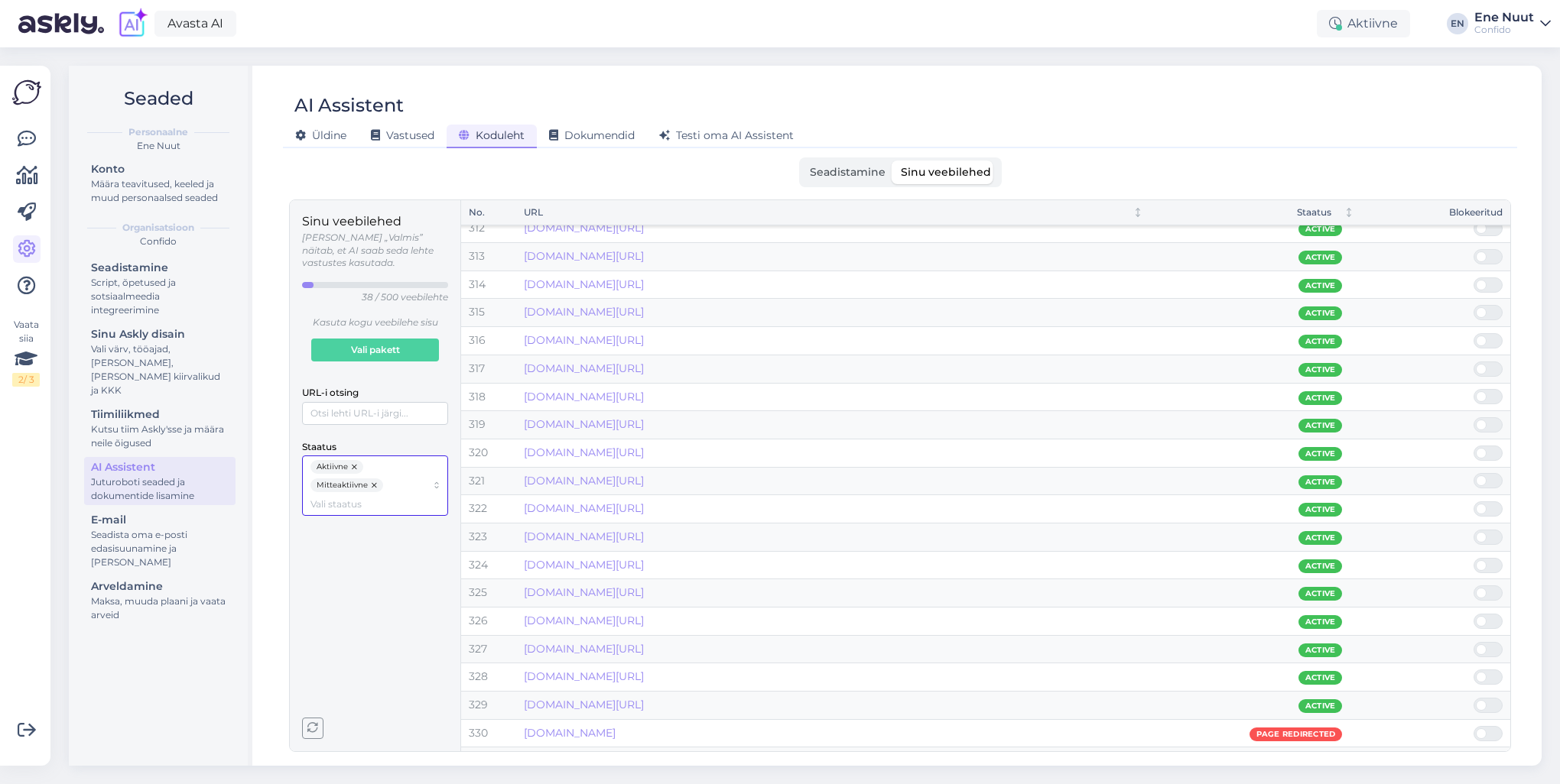
click at [347, 497] on input "Staatus" at bounding box center [368, 504] width 115 height 14
click at [316, 518] on icon at bounding box center [316, 522] width 8 height 8
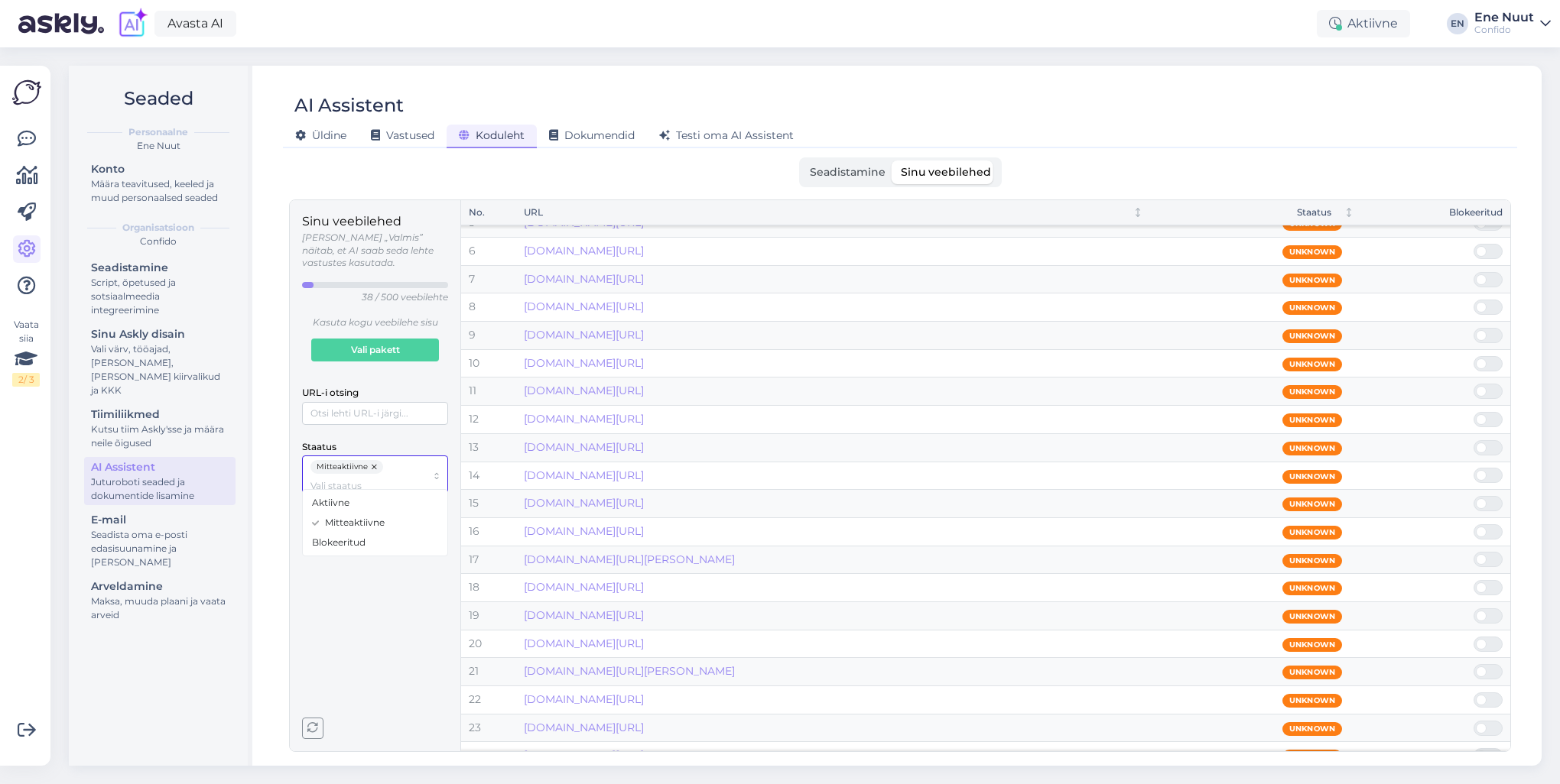
scroll to position [0, 0]
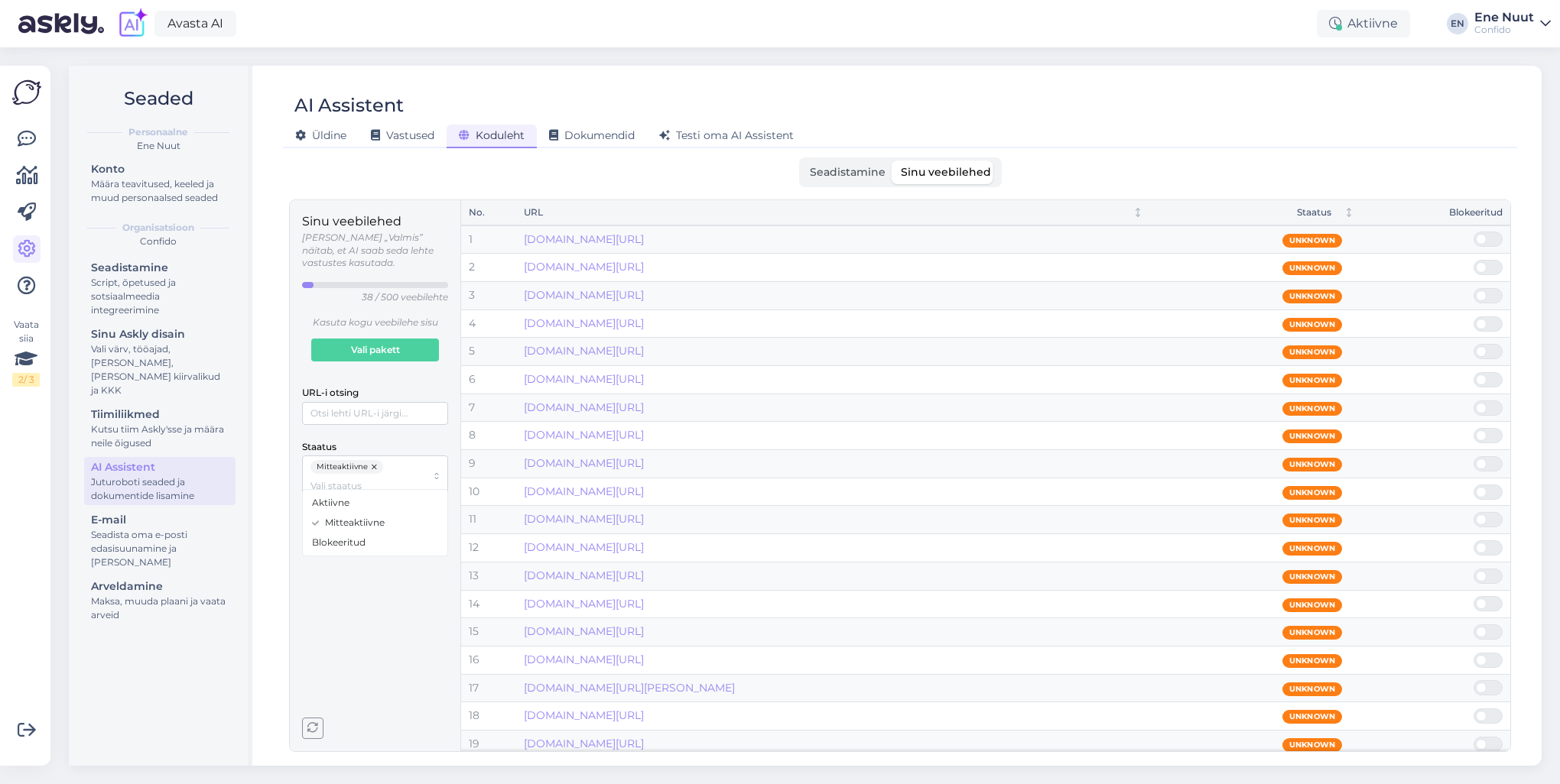
click at [822, 167] on span "Seadistamine" at bounding box center [848, 172] width 76 height 13
click at [803, 160] on input "Seadistamine" at bounding box center [803, 160] width 0 height 0
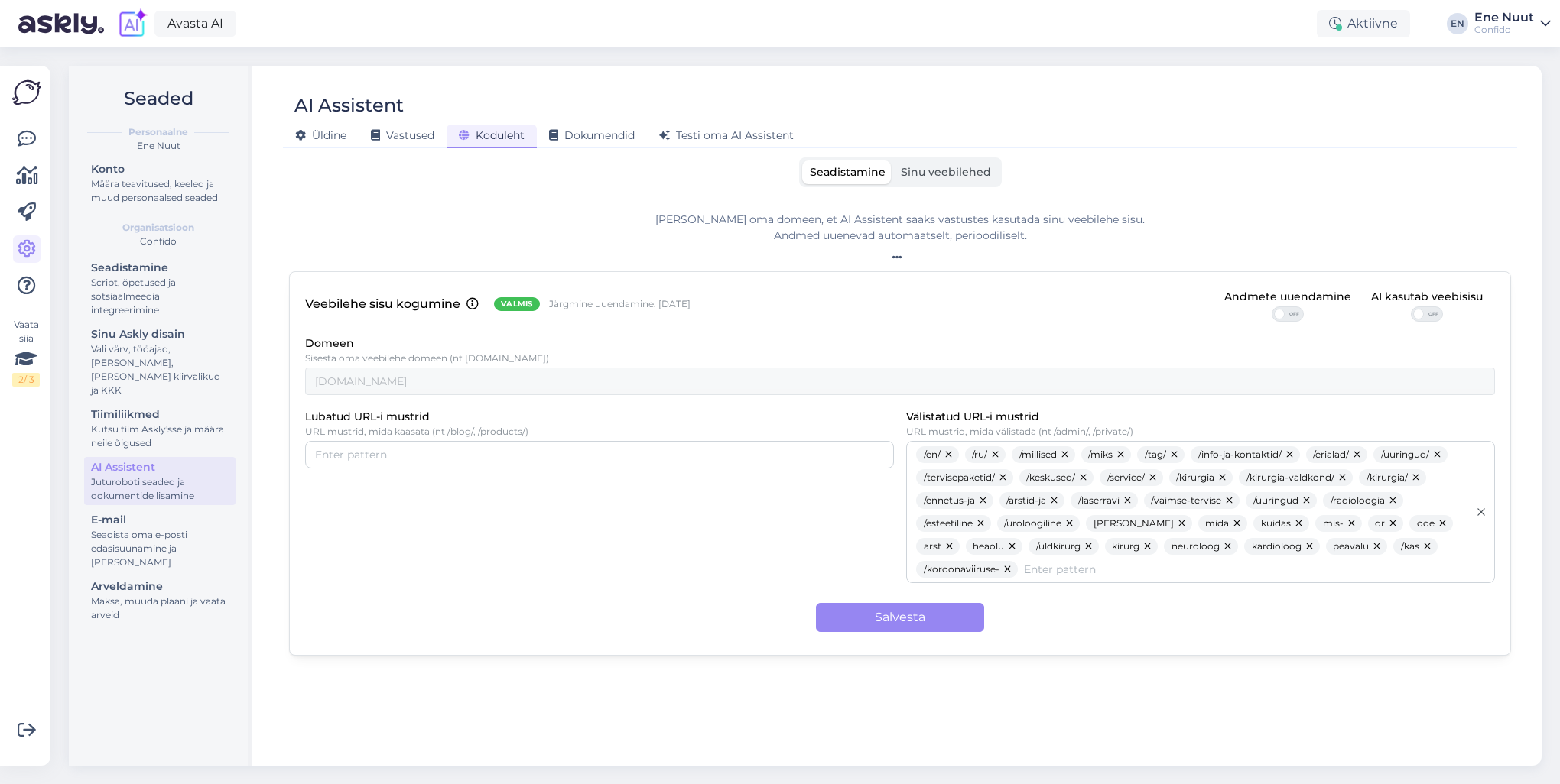
click at [461, 546] on div "Lubatud URL-i mustrid URL mustrid, mida kaasata (nt /blog/, /products/) Välista…" at bounding box center [900, 495] width 1190 height 176
click at [566, 130] on span "Dokumendid" at bounding box center [591, 135] width 85 height 13
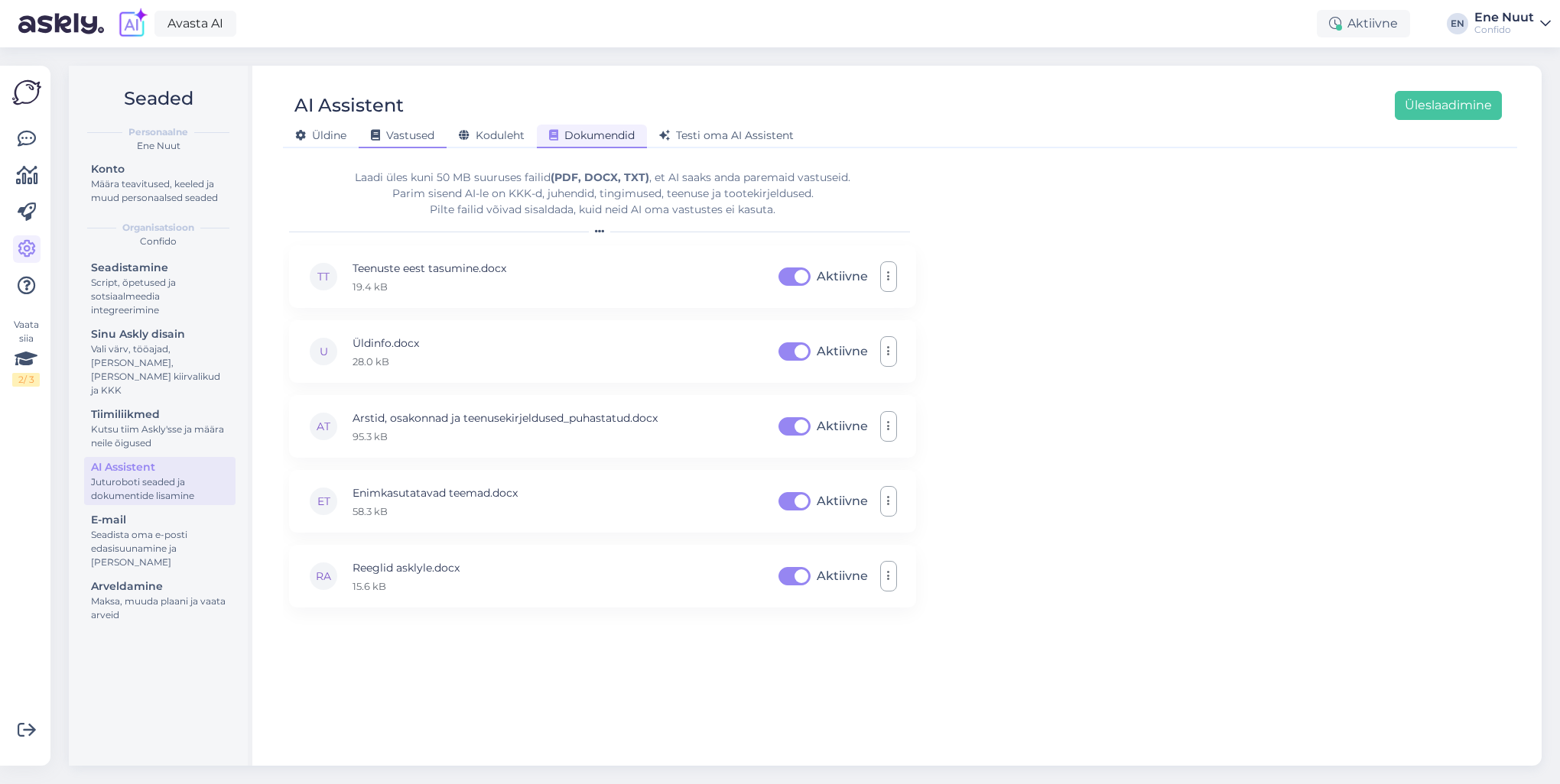
click at [393, 131] on span "Vastused" at bounding box center [402, 135] width 63 height 13
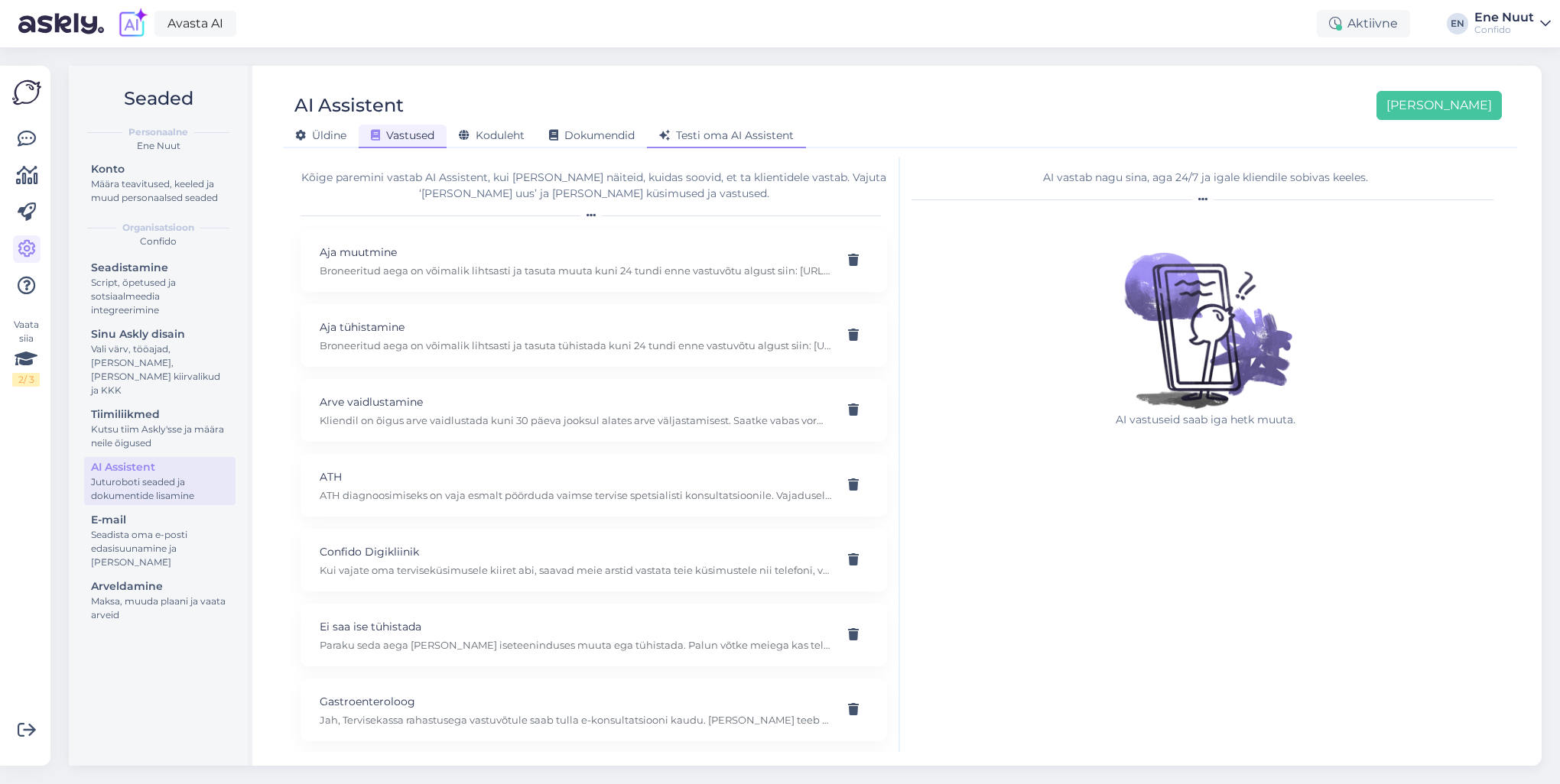
click at [715, 132] on span "Testi oma AI Assistent" at bounding box center [727, 135] width 134 height 13
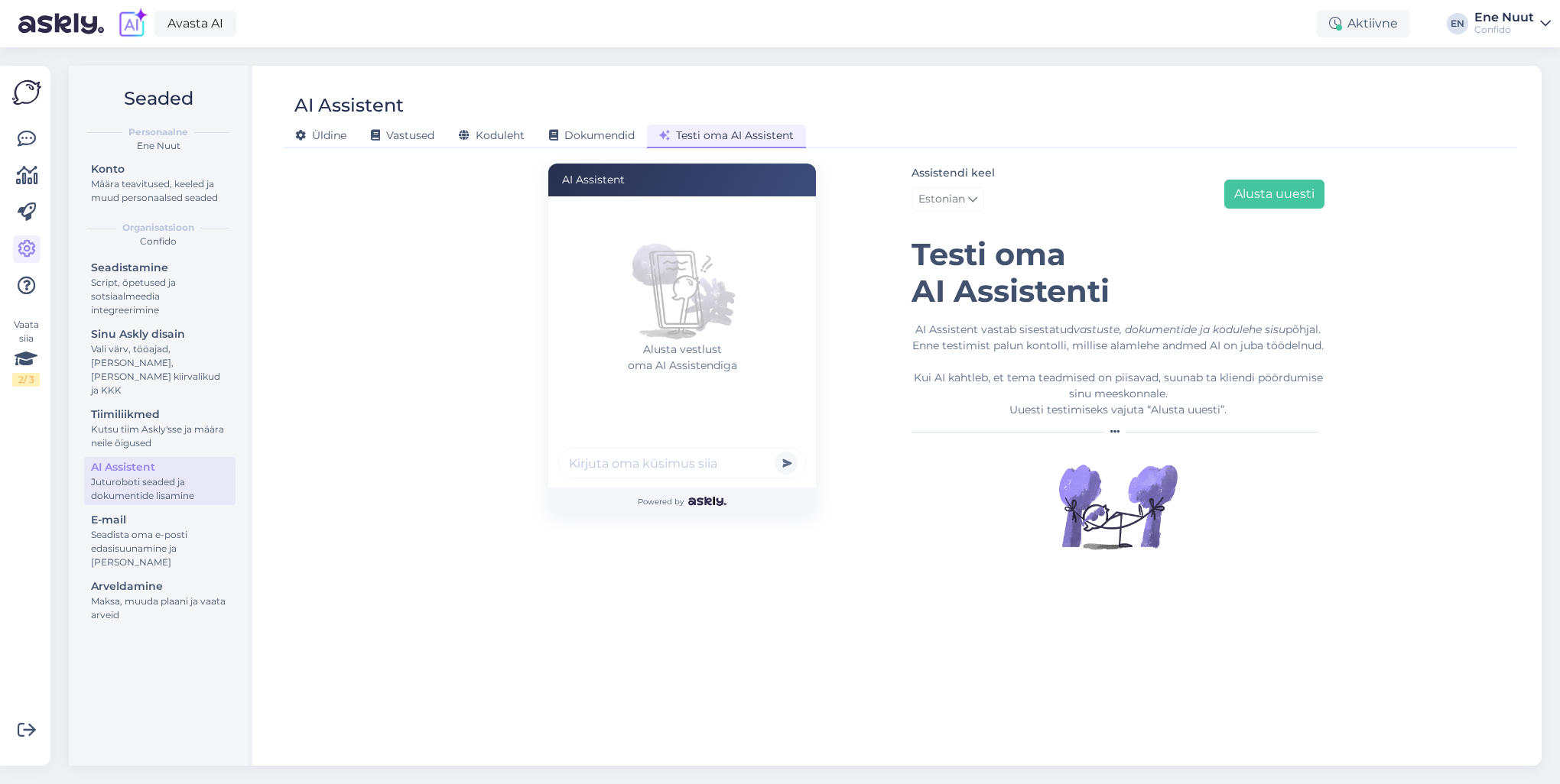
click at [630, 469] on input "text" at bounding box center [683, 463] width 250 height 31
type input "k"
type input "pea valutab"
click at [775, 452] on button "submit" at bounding box center [786, 463] width 23 height 23
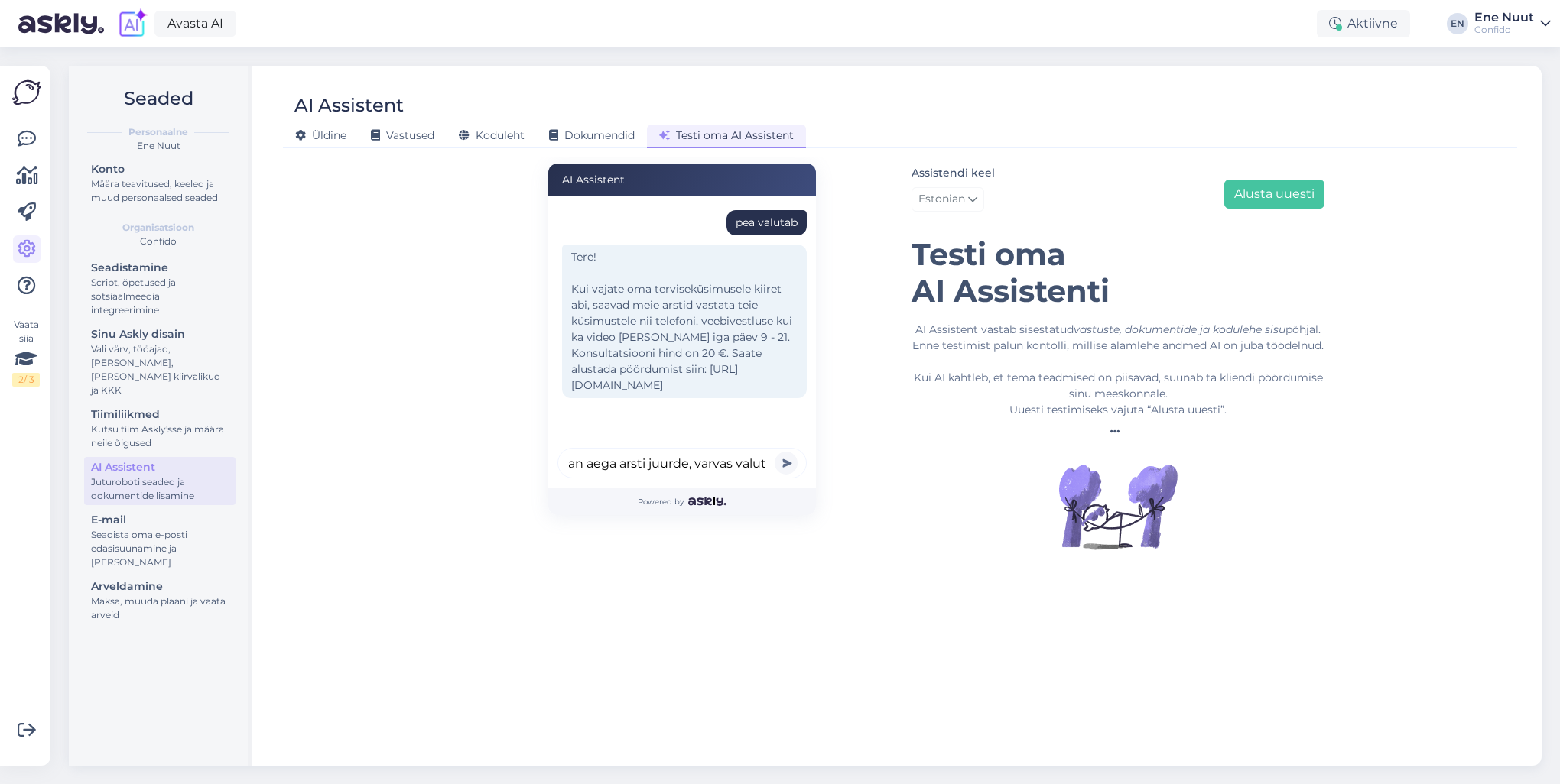
scroll to position [0, 36]
type input "tahan aega arsti juurde, varvas valutab"
click at [775, 452] on button "submit" at bounding box center [786, 463] width 23 height 23
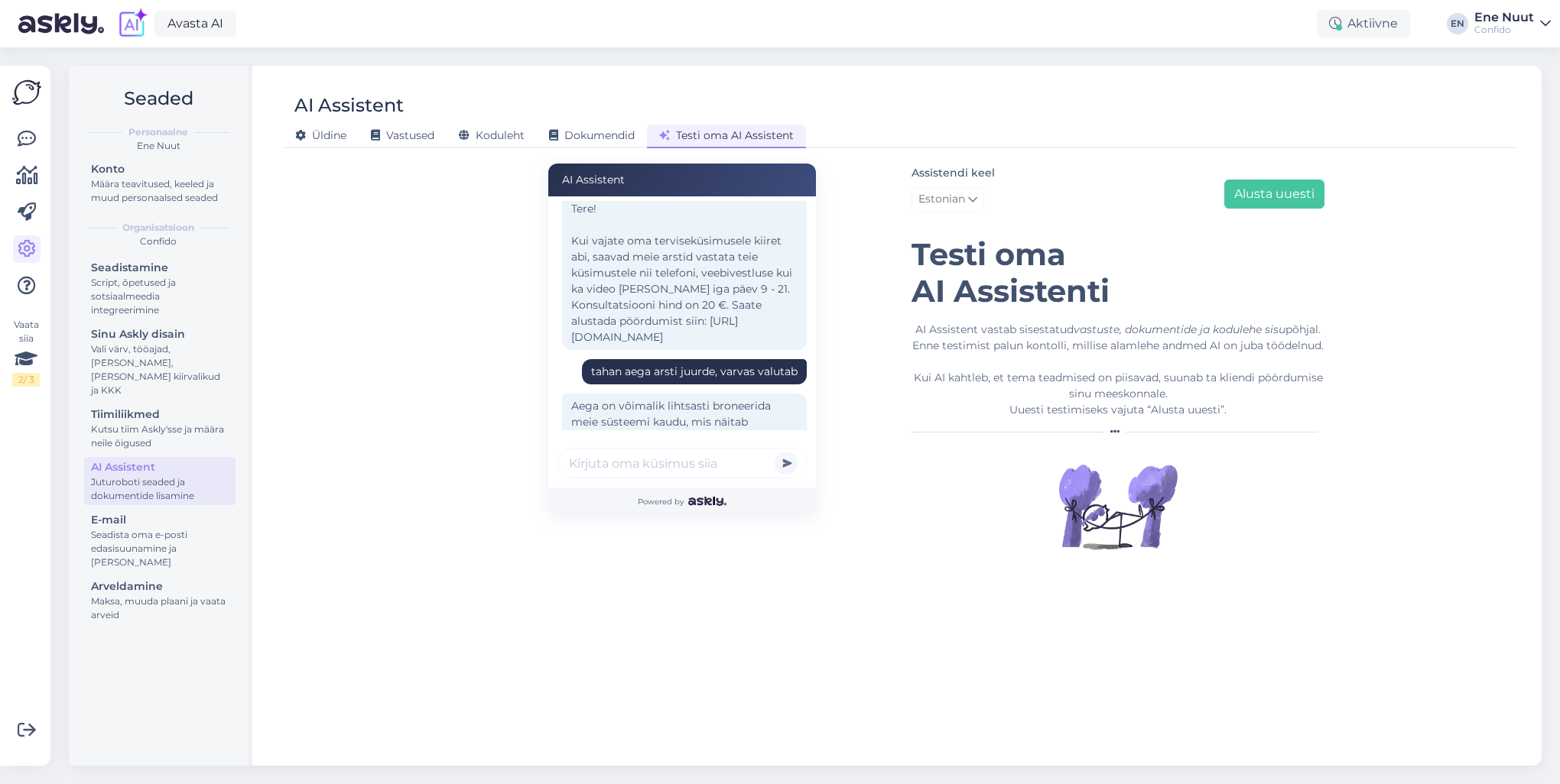
scroll to position [178, 0]
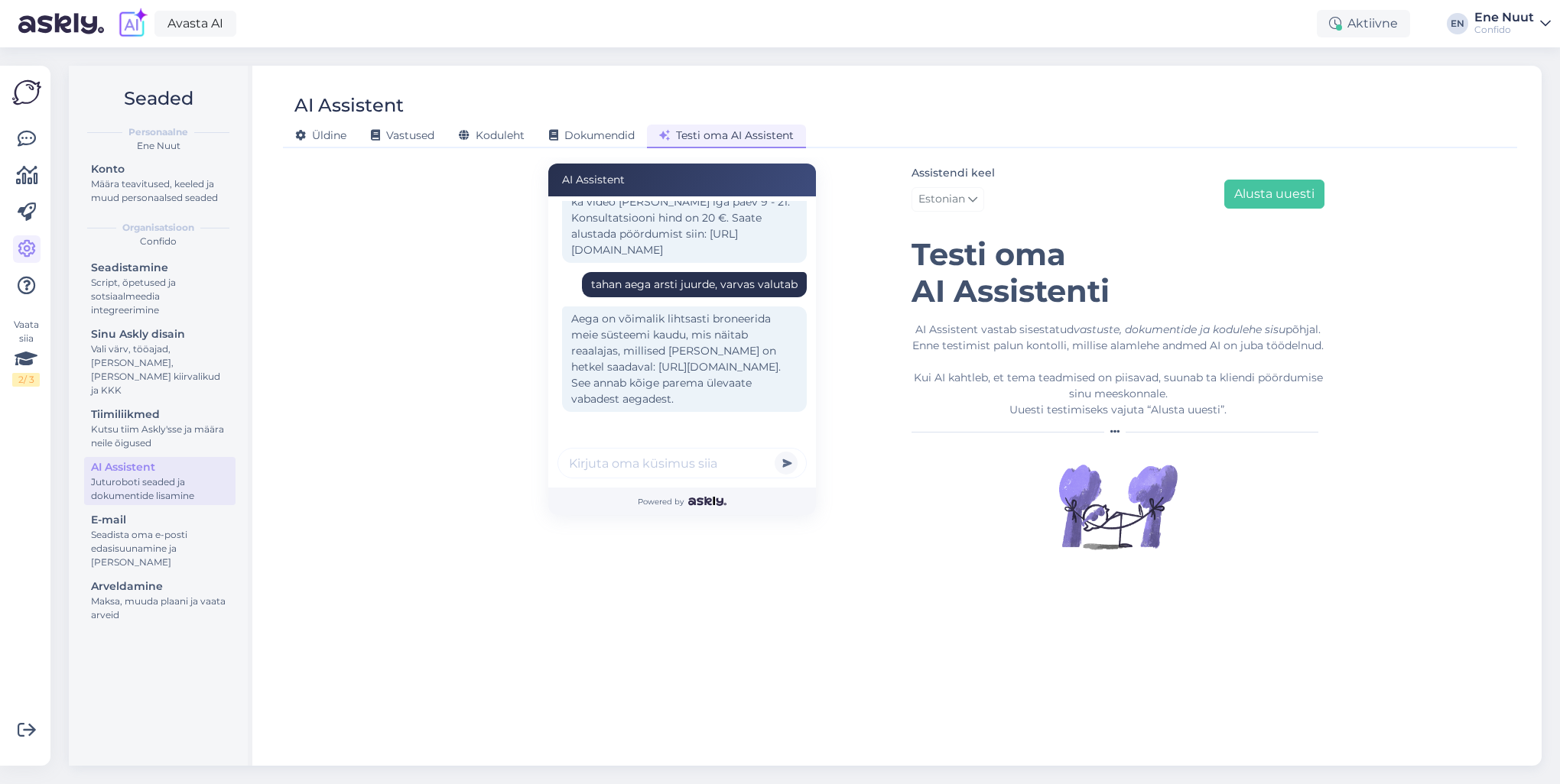
click at [624, 467] on input "text" at bounding box center [683, 463] width 250 height 31
type input "kelle juurde ma aja broneerin?"
click at [775, 452] on button "submit" at bounding box center [786, 463] width 23 height 23
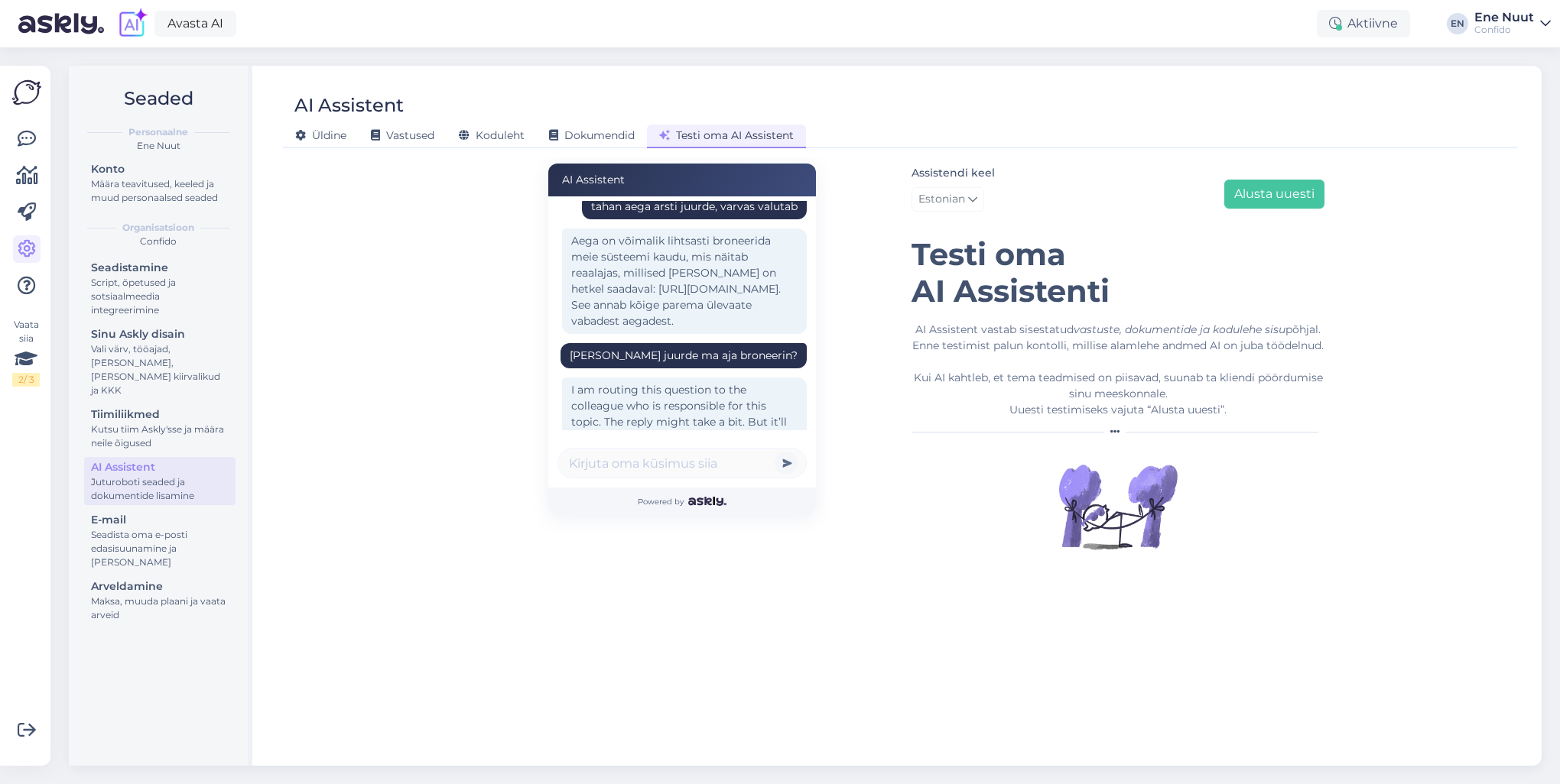
scroll to position [310, 0]
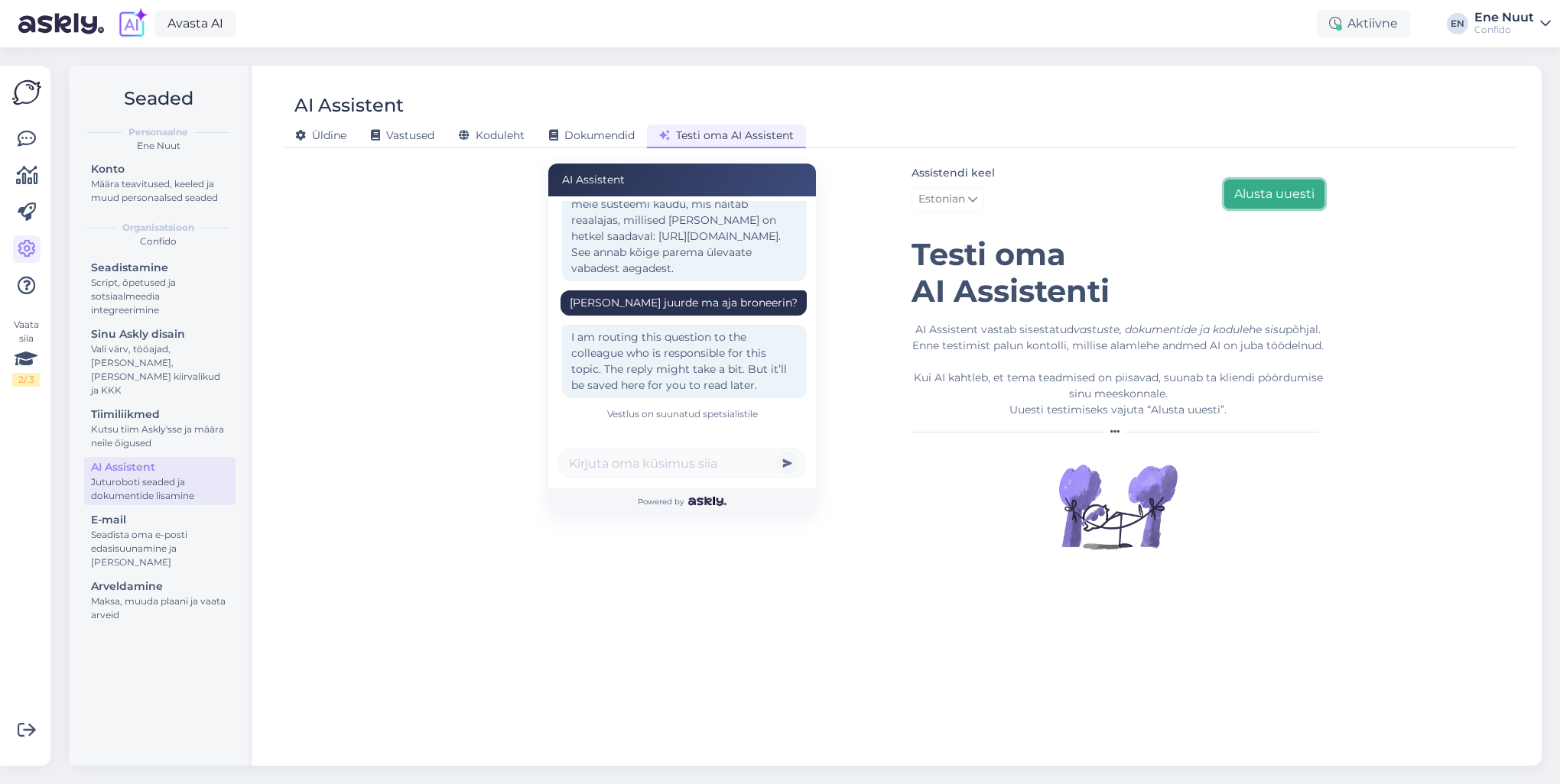
click at [1300, 184] on button "Alusta uuesti" at bounding box center [1274, 194] width 100 height 29
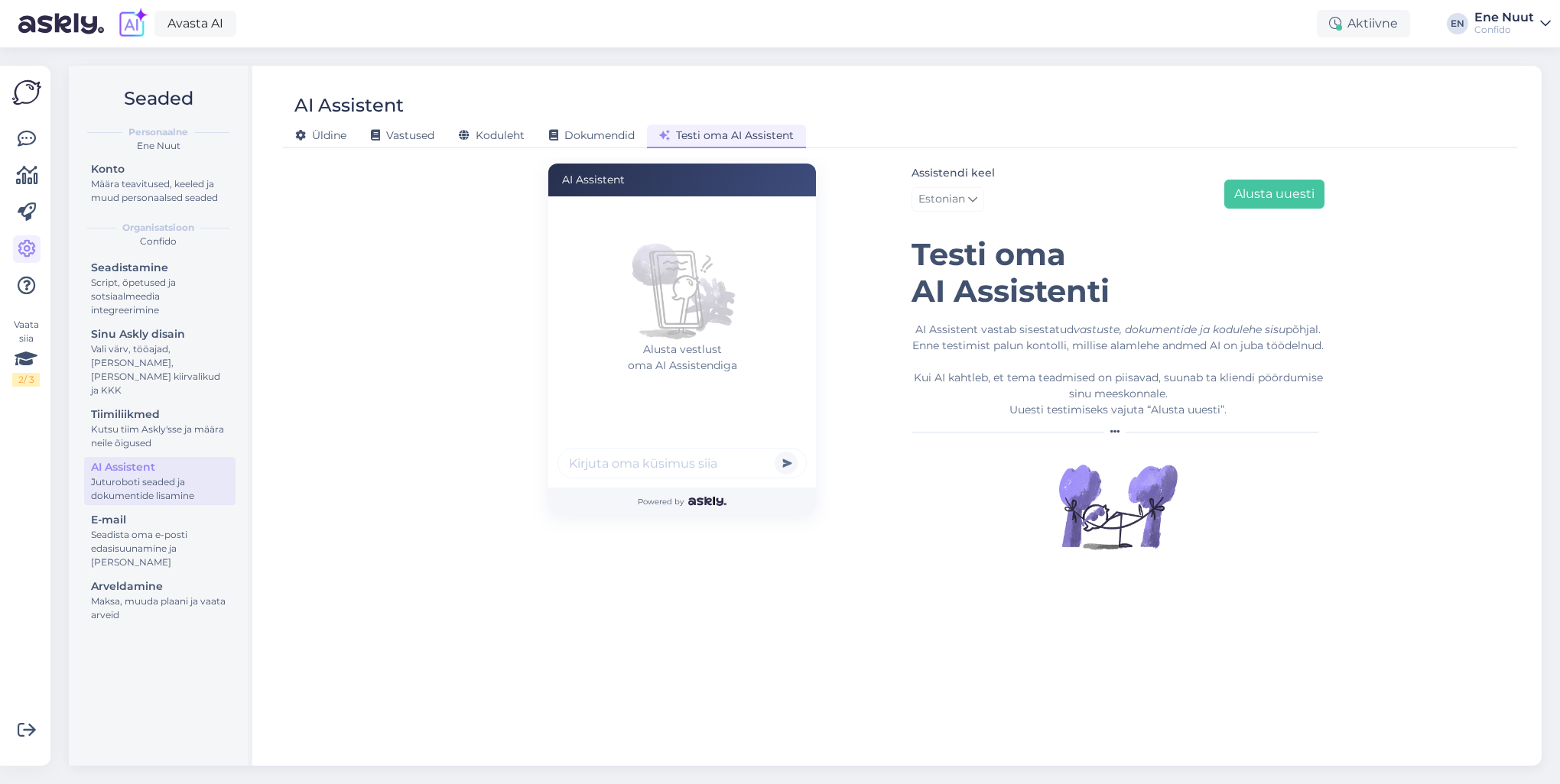
click at [676, 479] on div at bounding box center [683, 465] width 250 height 36
click at [675, 468] on input "text" at bounding box center [683, 463] width 250 height 31
type input "lõin varba ära"
click at [775, 452] on button "submit" at bounding box center [786, 463] width 23 height 23
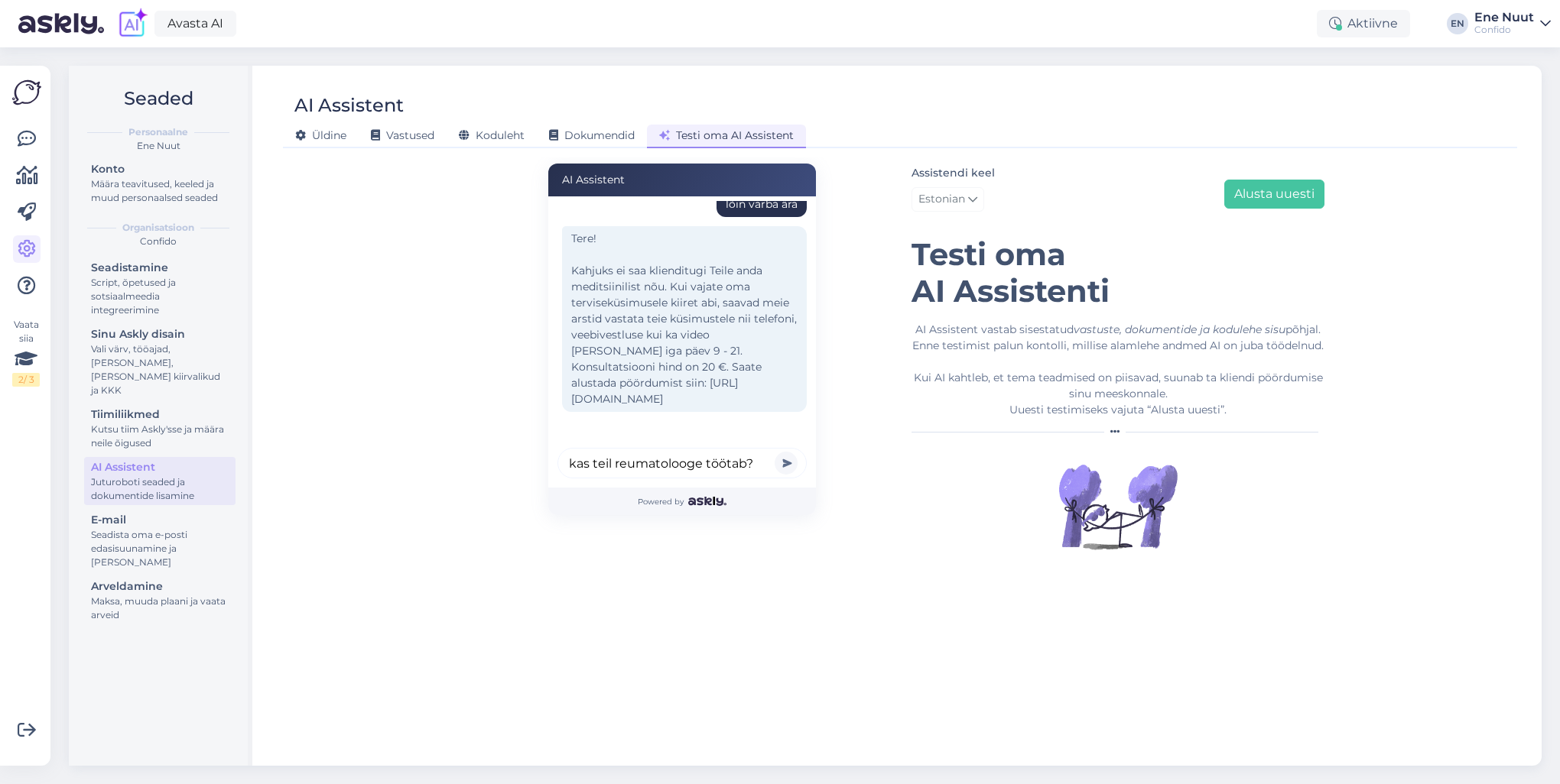
type input "kas teil reumatolooge töötab?"
click at [775, 452] on button "submit" at bounding box center [786, 463] width 23 height 23
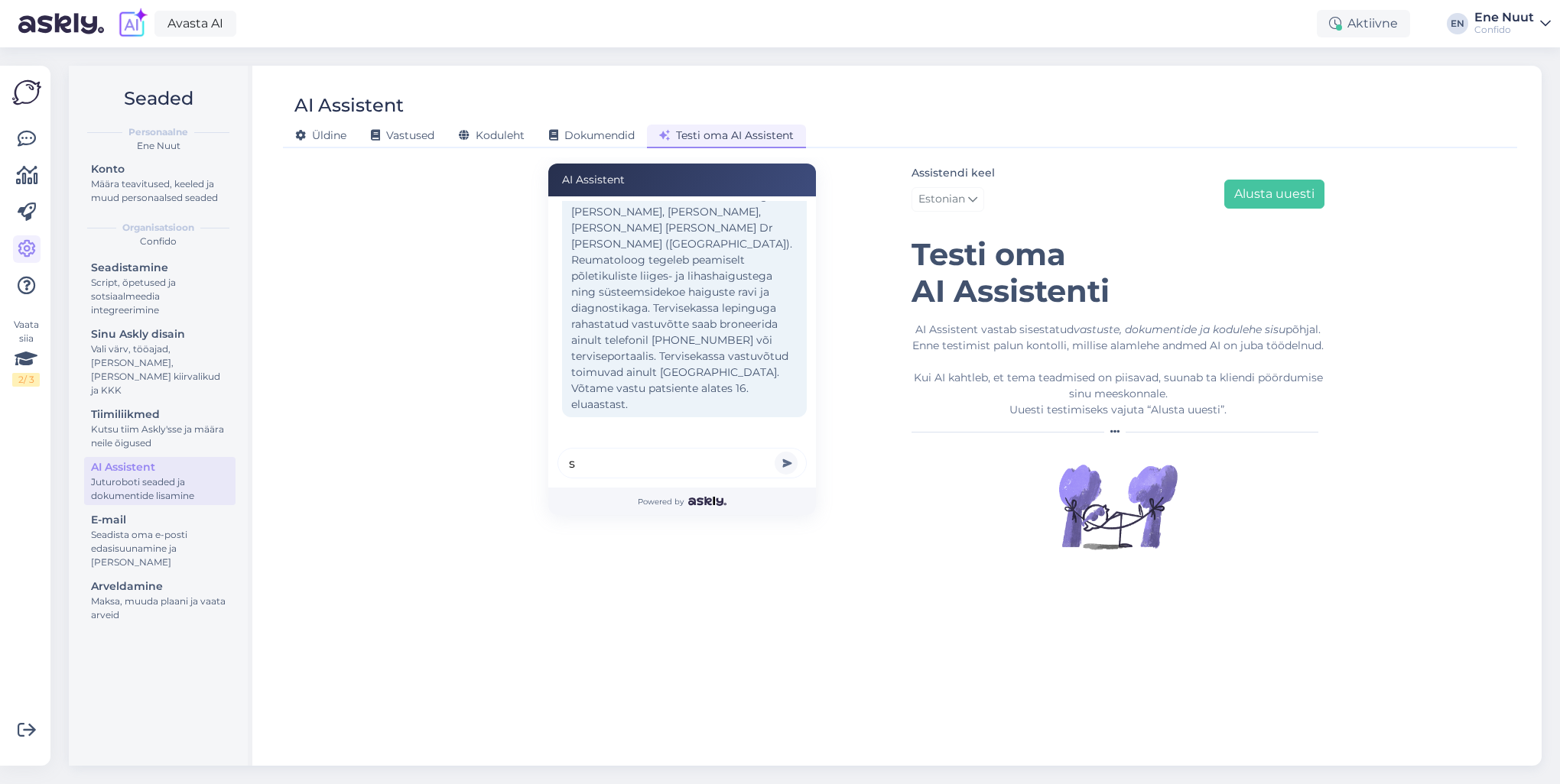
scroll to position [292, 0]
type input "soovin Kati Otsa vastuvõtule"
click at [775, 452] on button "submit" at bounding box center [786, 463] width 23 height 23
click at [626, 454] on input "text" at bounding box center [683, 463] width 250 height 31
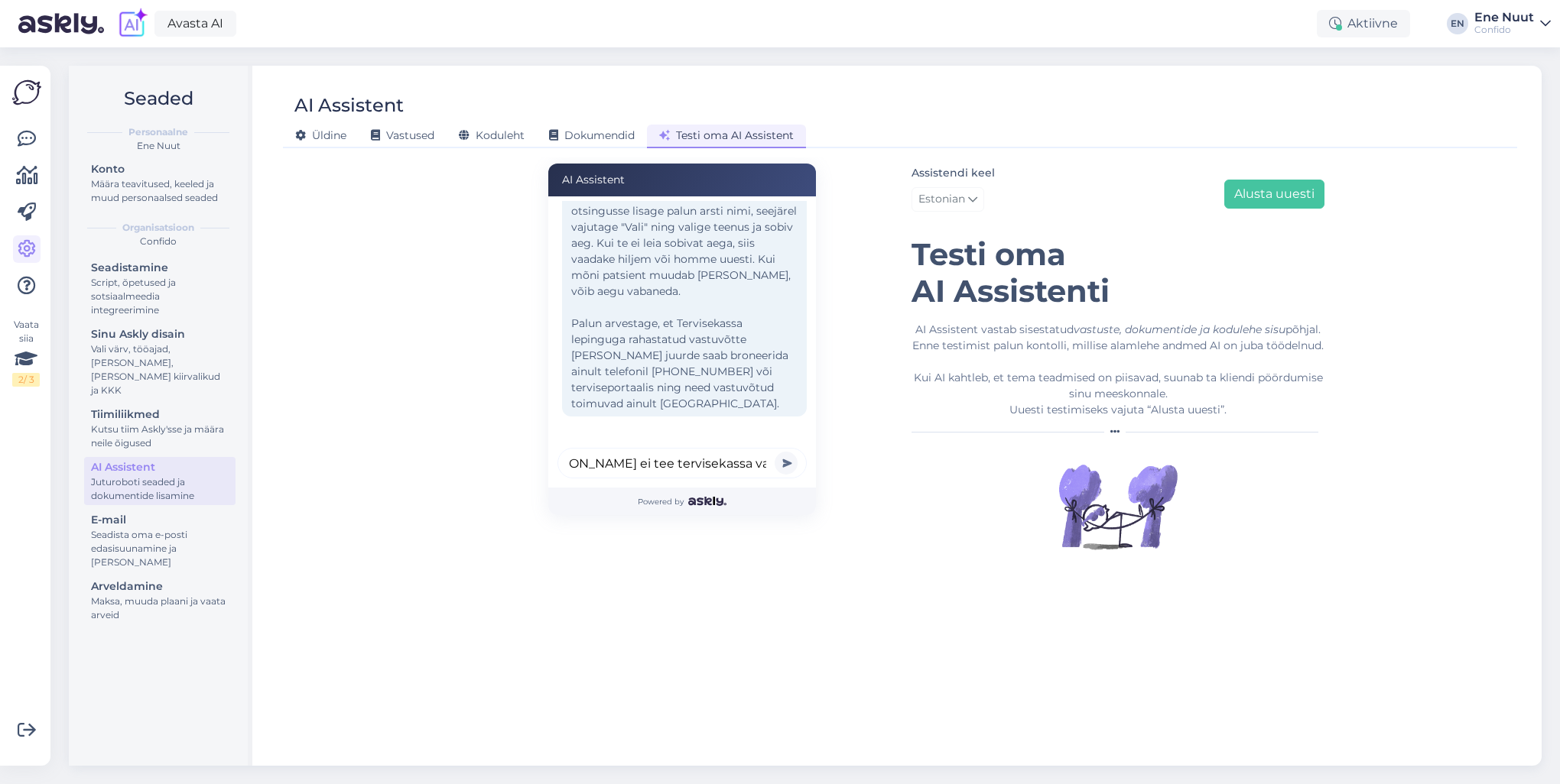
scroll to position [0, 55]
type input "dr Kati Otsa ei tee tervisekassa vastuvõtte"
click at [775, 452] on button "submit" at bounding box center [786, 463] width 23 height 23
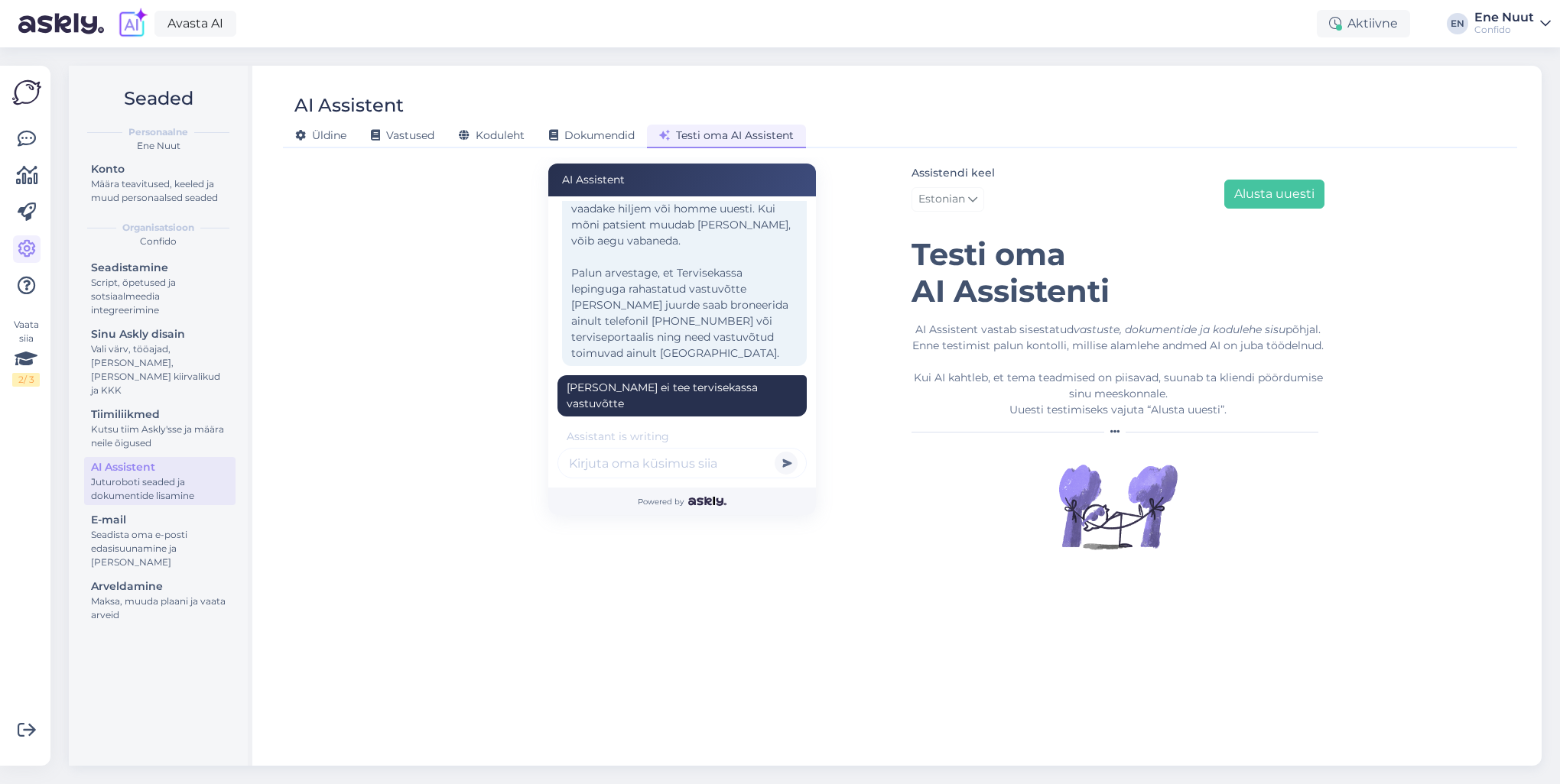
scroll to position [764, 0]
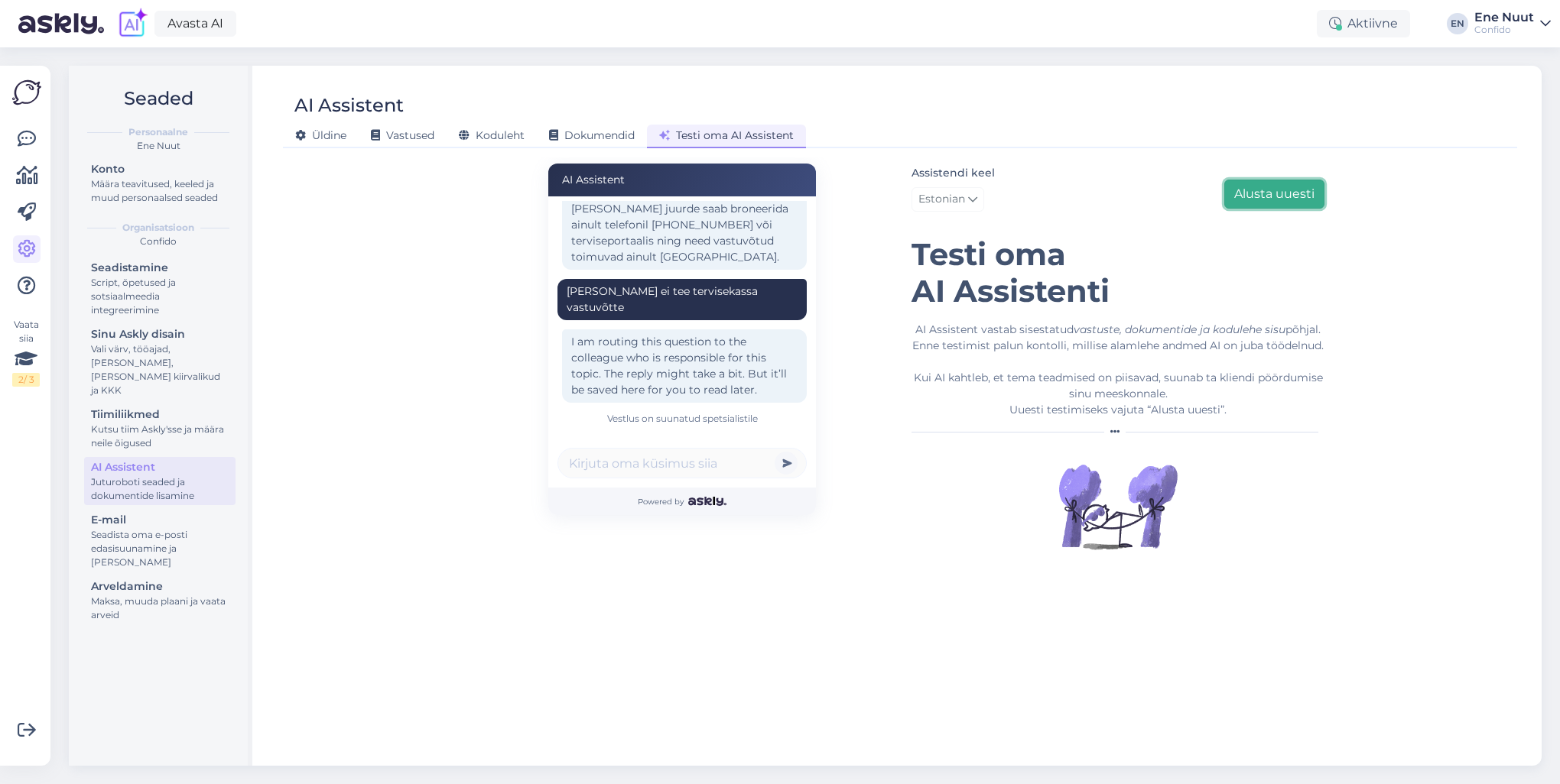
click at [1285, 191] on button "Alusta uuesti" at bounding box center [1274, 194] width 100 height 29
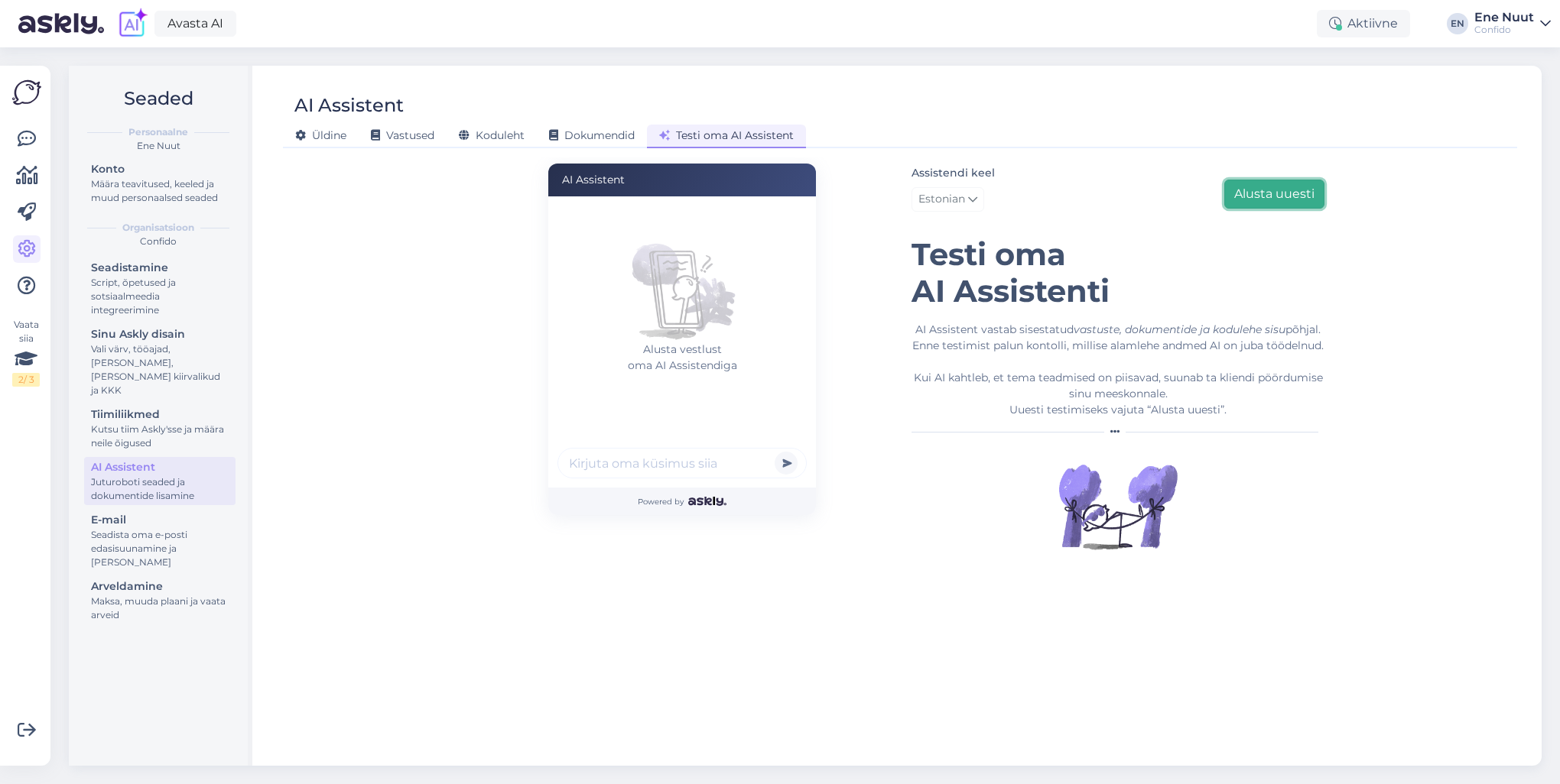
scroll to position [0, 0]
click at [604, 462] on input "text" at bounding box center [683, 463] width 250 height 31
type input "ma ei näe enda analüüsi tulemuso"
click at [775, 452] on button "submit" at bounding box center [786, 463] width 23 height 23
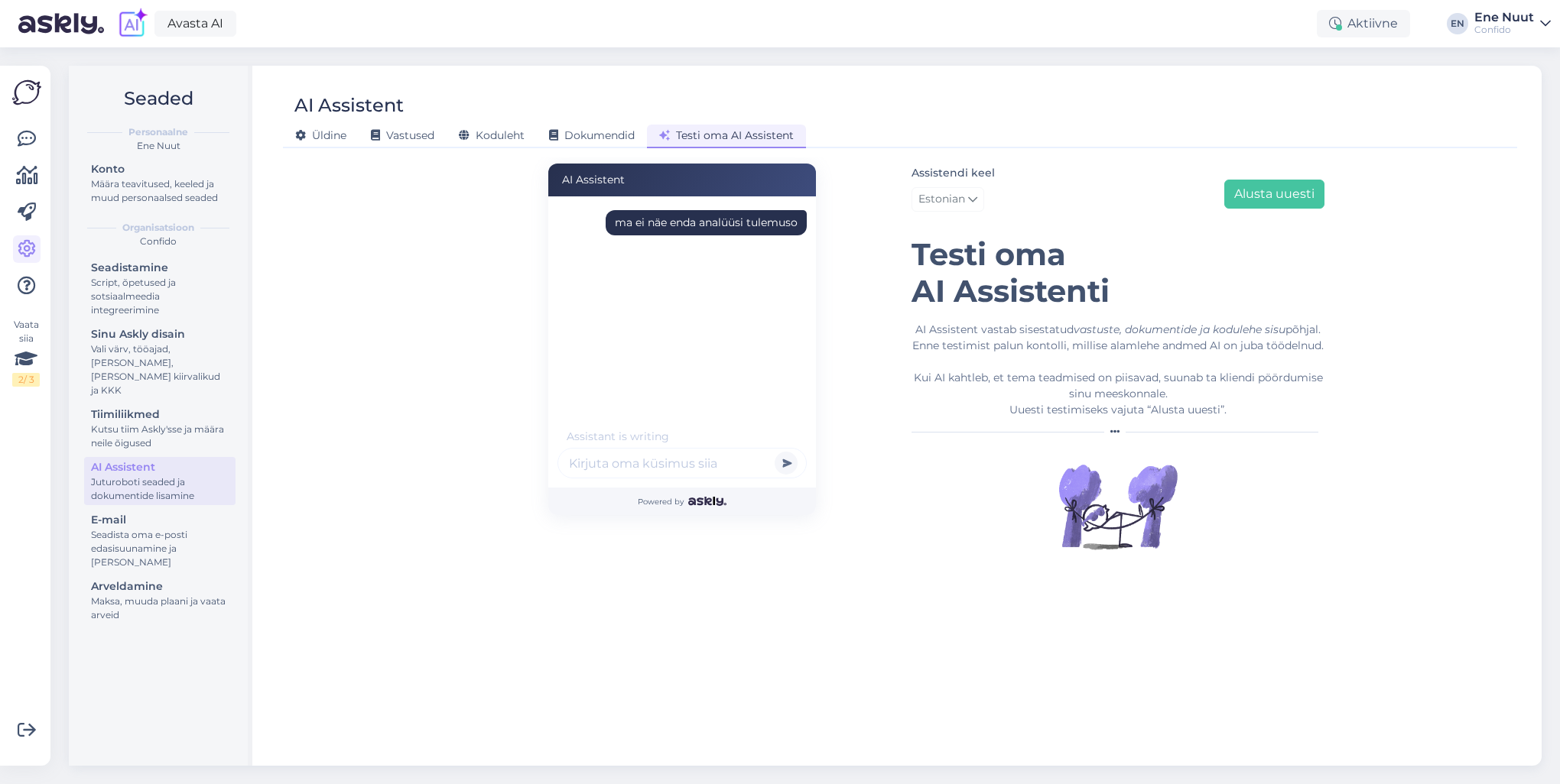
scroll to position [0, 0]
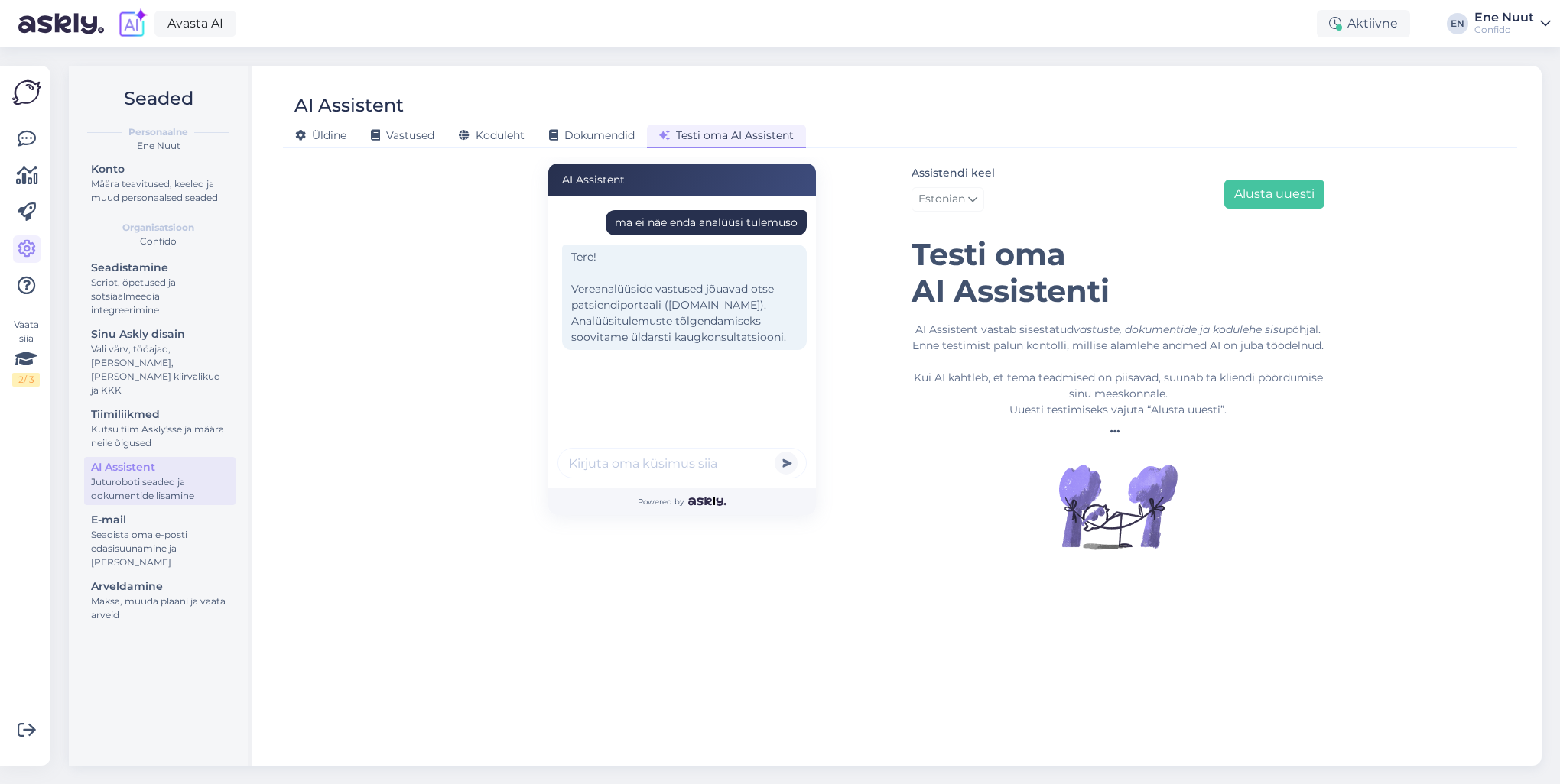
click at [588, 466] on input "text" at bounding box center [683, 463] width 250 height 31
type input "soovin aega"
click at [775, 452] on button "submit" at bounding box center [786, 463] width 23 height 23
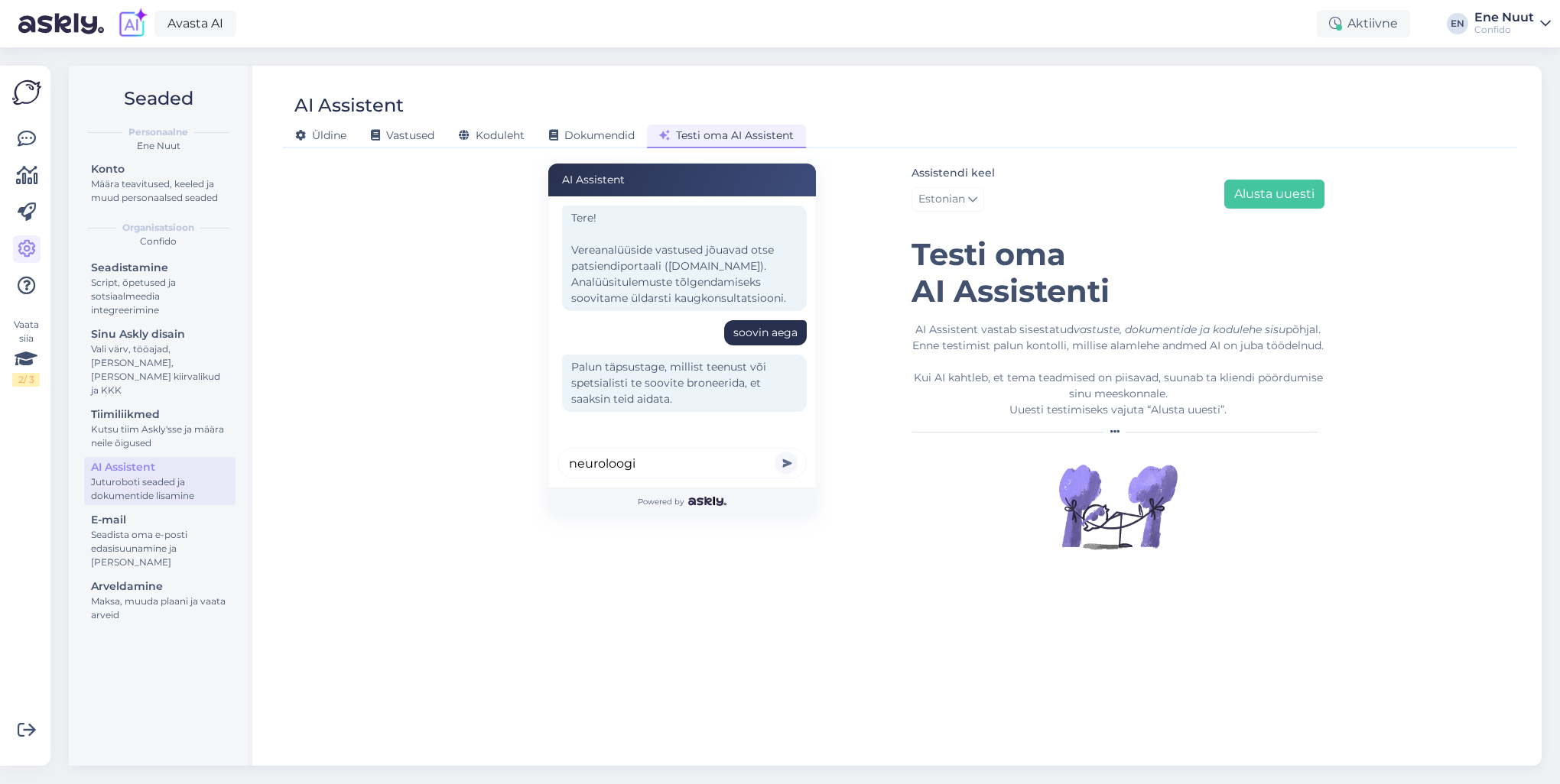
type input "neuroloogi"
click at [775, 452] on button "submit" at bounding box center [786, 463] width 23 height 23
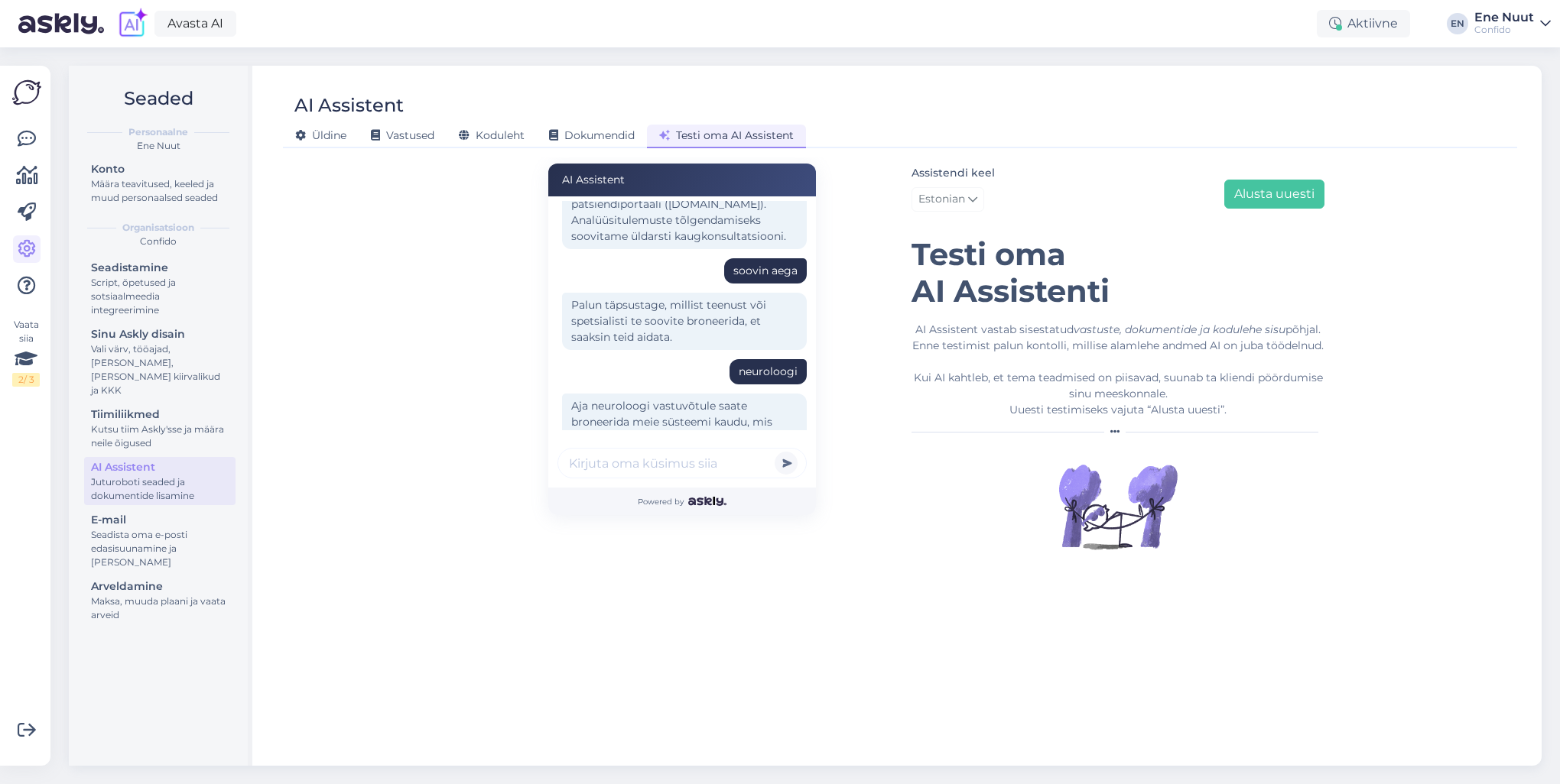
scroll to position [231, 0]
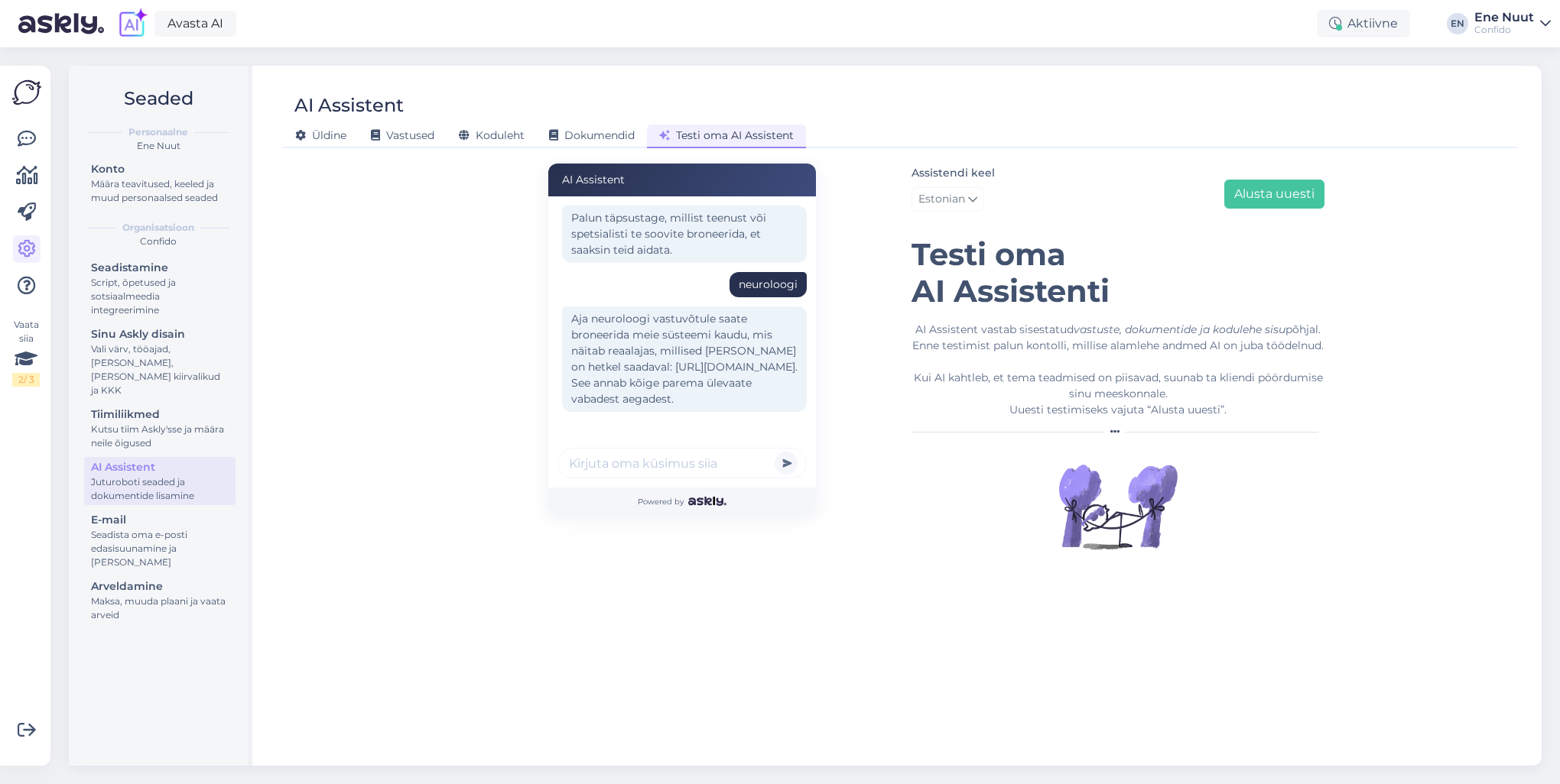
click at [597, 457] on input "text" at bounding box center [683, 463] width 250 height 31
type input "keda ma peaksin sealt valima"
click at [775, 452] on button "submit" at bounding box center [786, 463] width 23 height 23
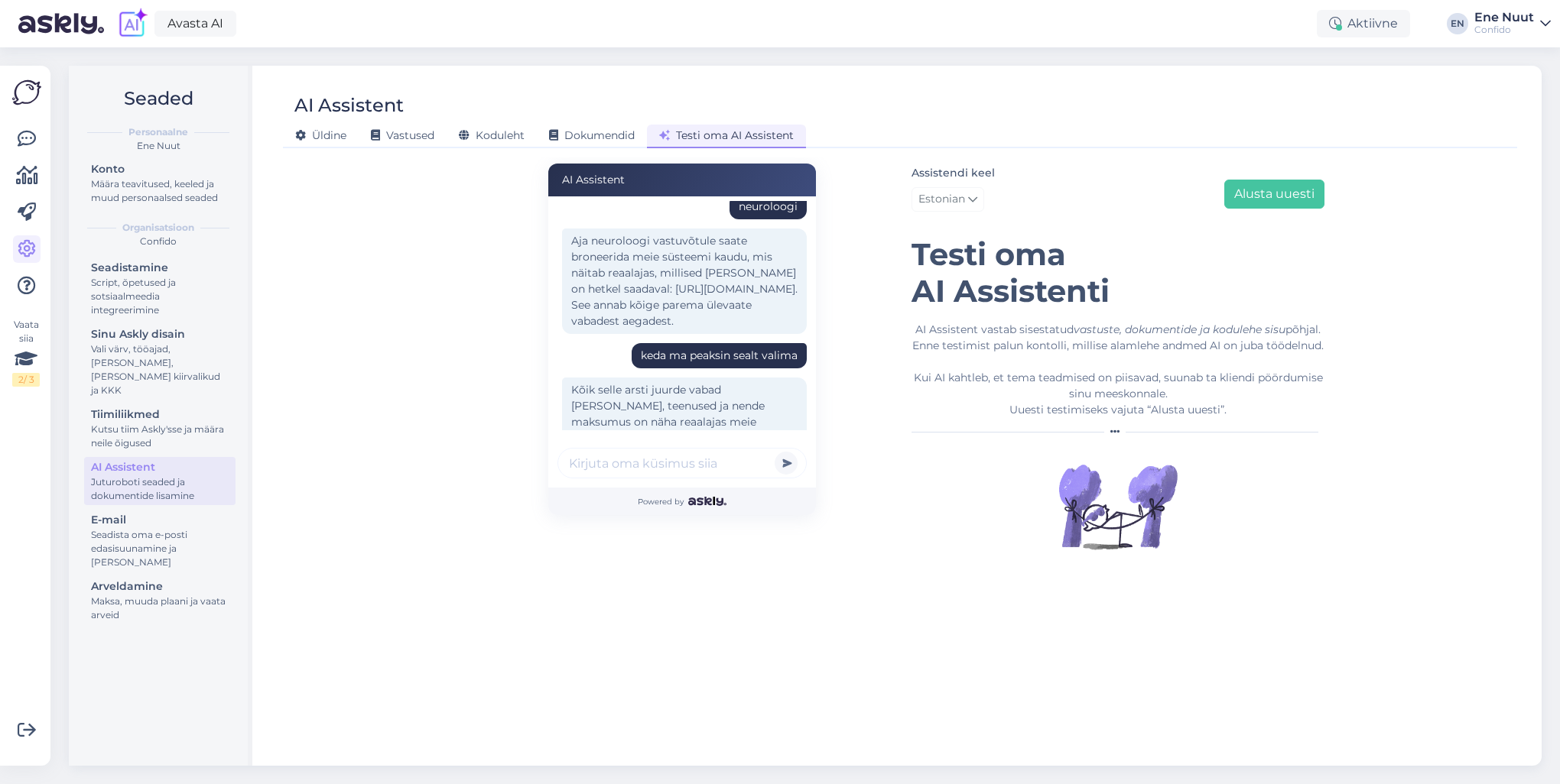
scroll to position [477, 0]
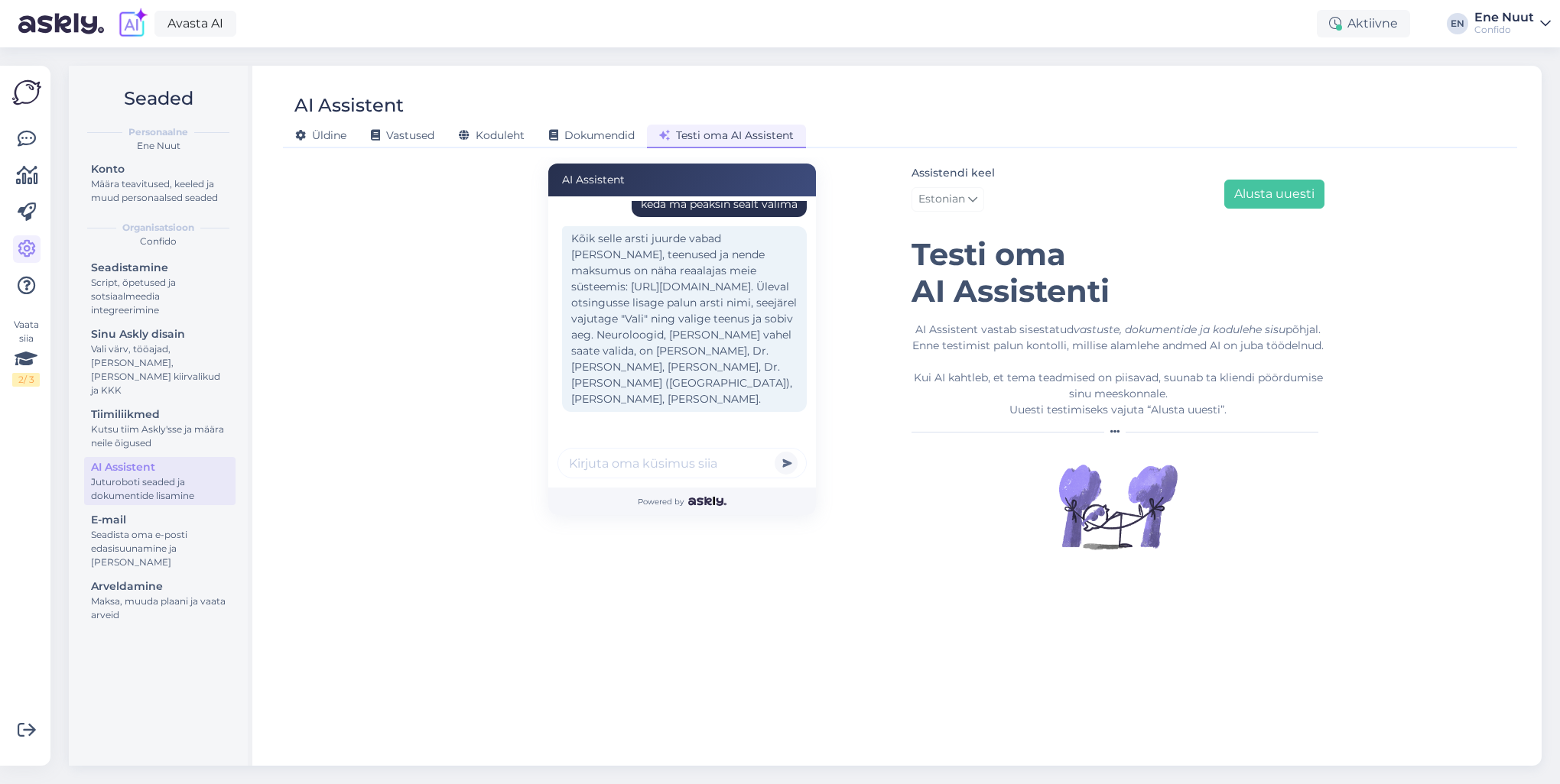
click at [585, 459] on input "text" at bounding box center [683, 463] width 250 height 31
type input "soovin toomsoo juurde aega"
click at [775, 452] on button "submit" at bounding box center [786, 463] width 23 height 23
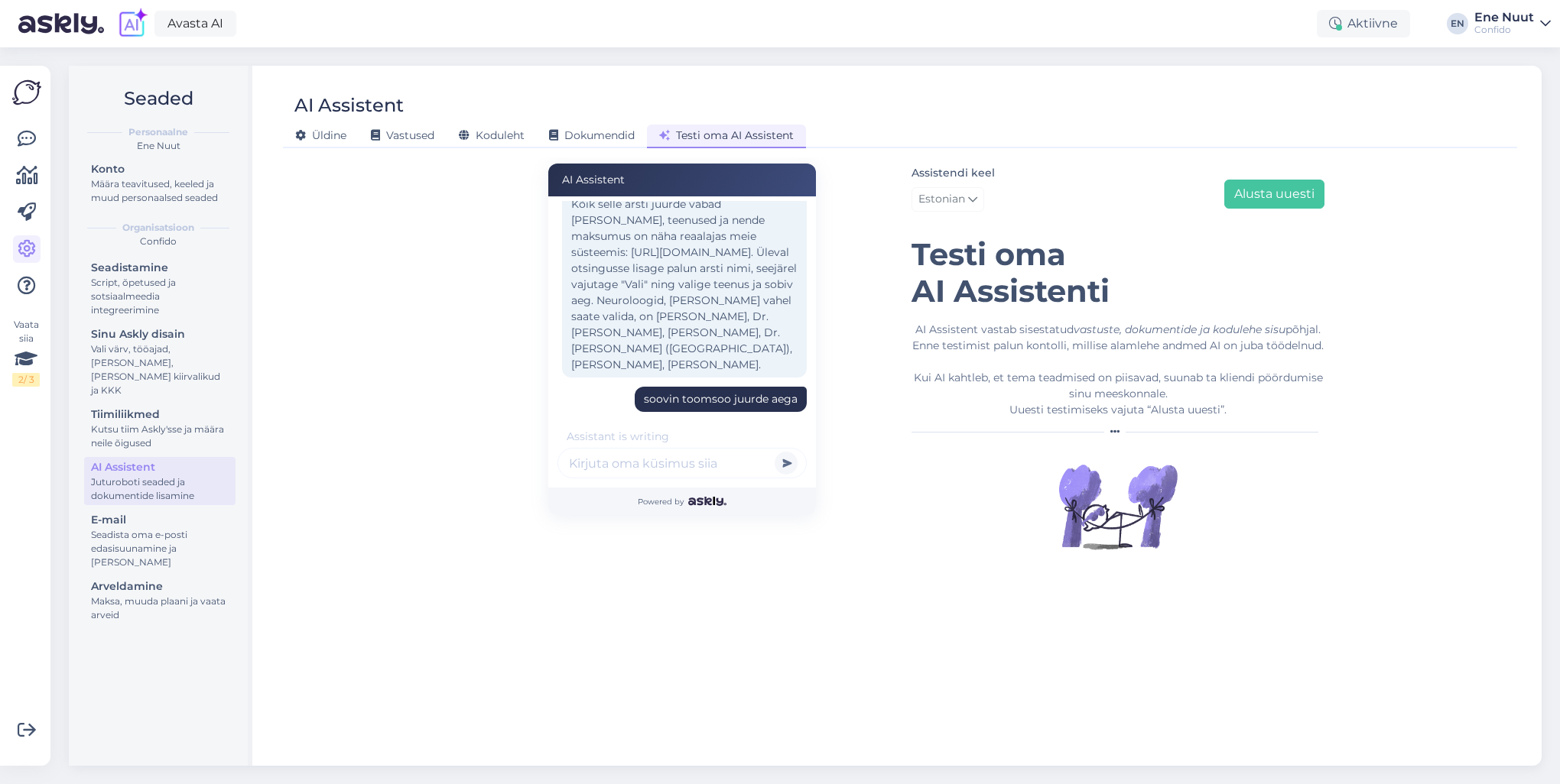
scroll to position [690, 0]
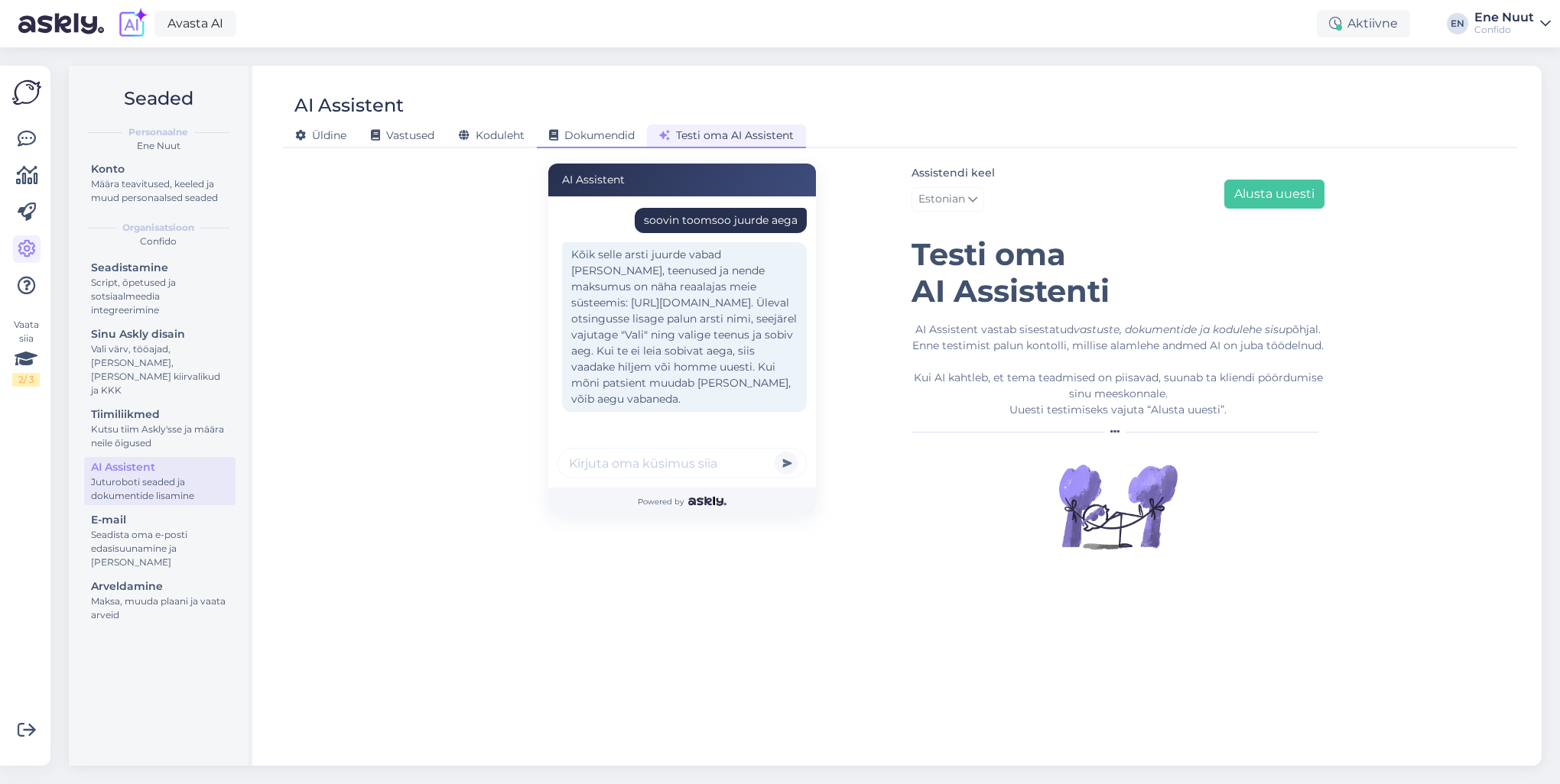
click at [588, 139] on span "Dokumendid" at bounding box center [591, 135] width 85 height 13
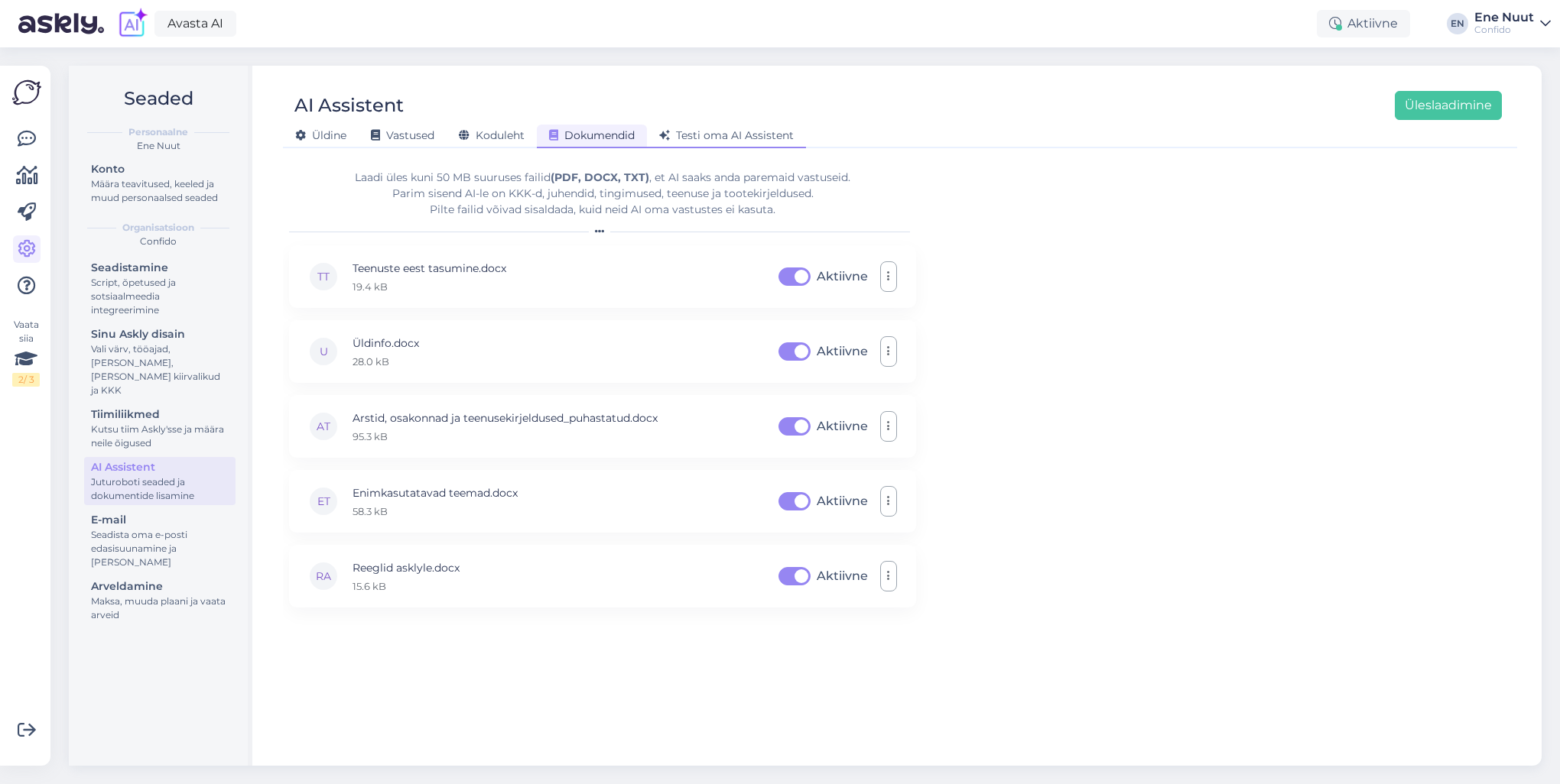
click at [716, 136] on span "Testi oma AI Assistent" at bounding box center [727, 135] width 134 height 13
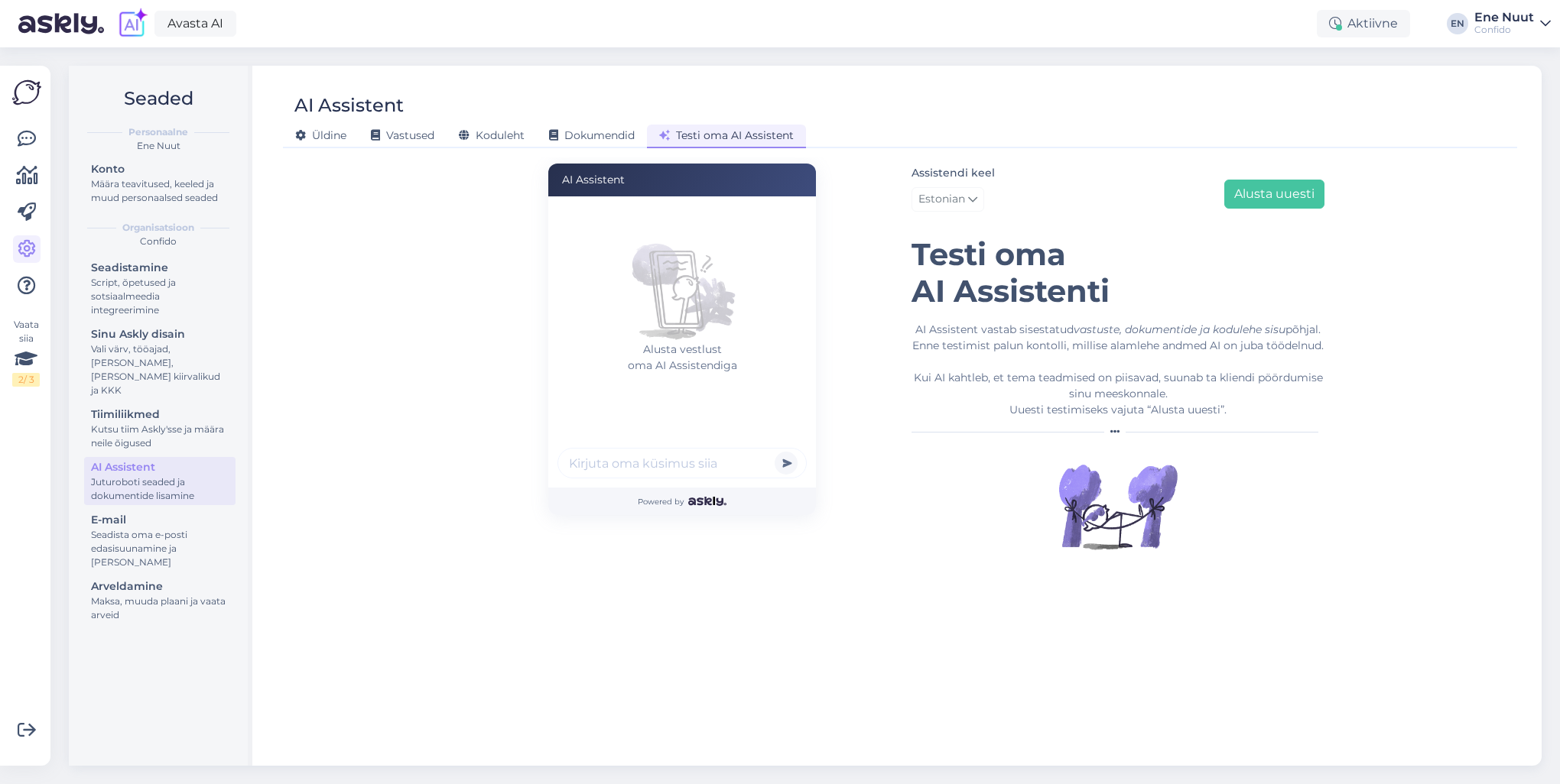
click at [592, 457] on input "text" at bounding box center [683, 463] width 250 height 31
type input "kas tänaseks on vaba aega"
click at [775, 452] on button "submit" at bounding box center [786, 463] width 23 height 23
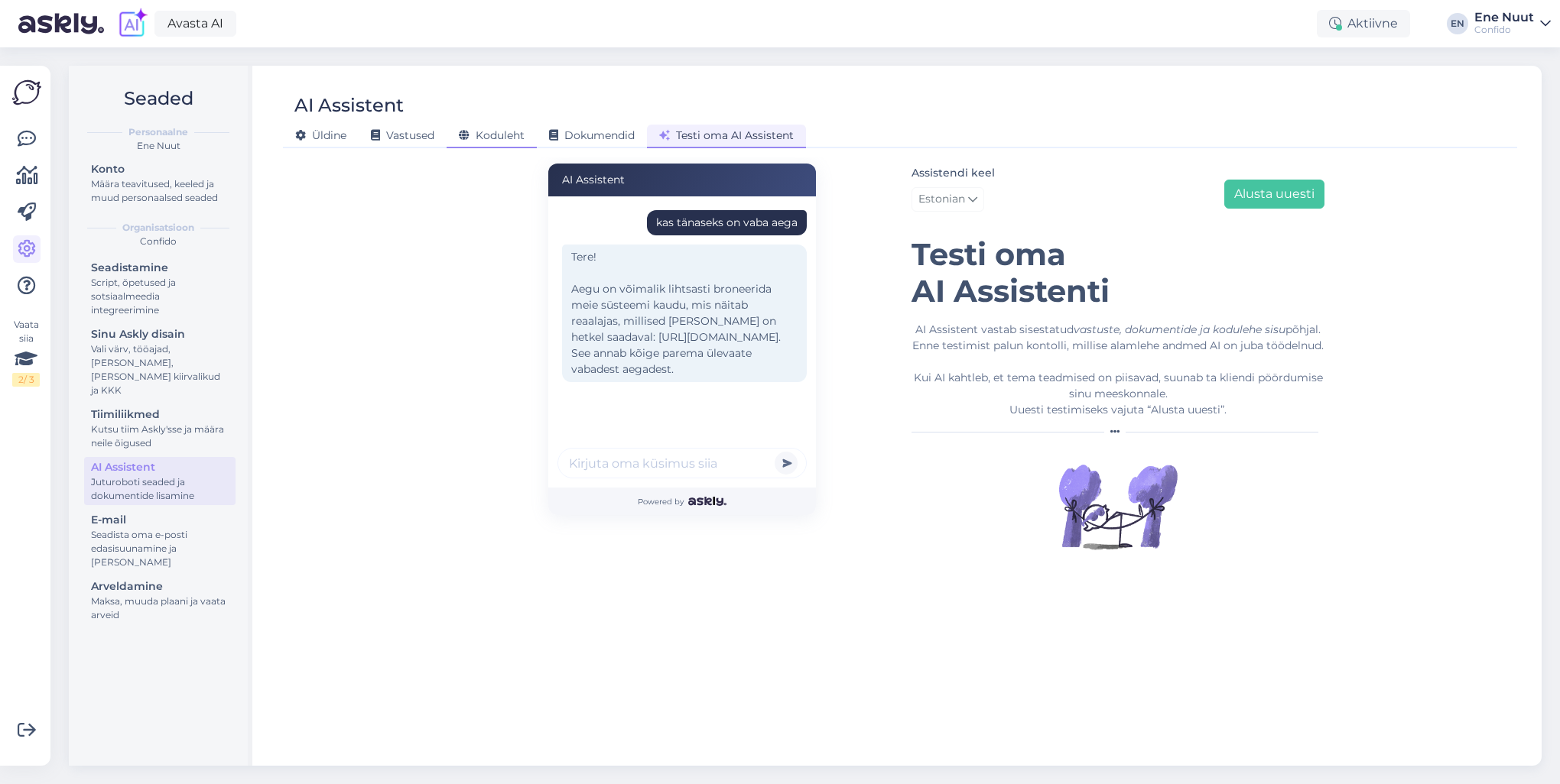
click at [509, 137] on span "Koduleht" at bounding box center [492, 135] width 66 height 13
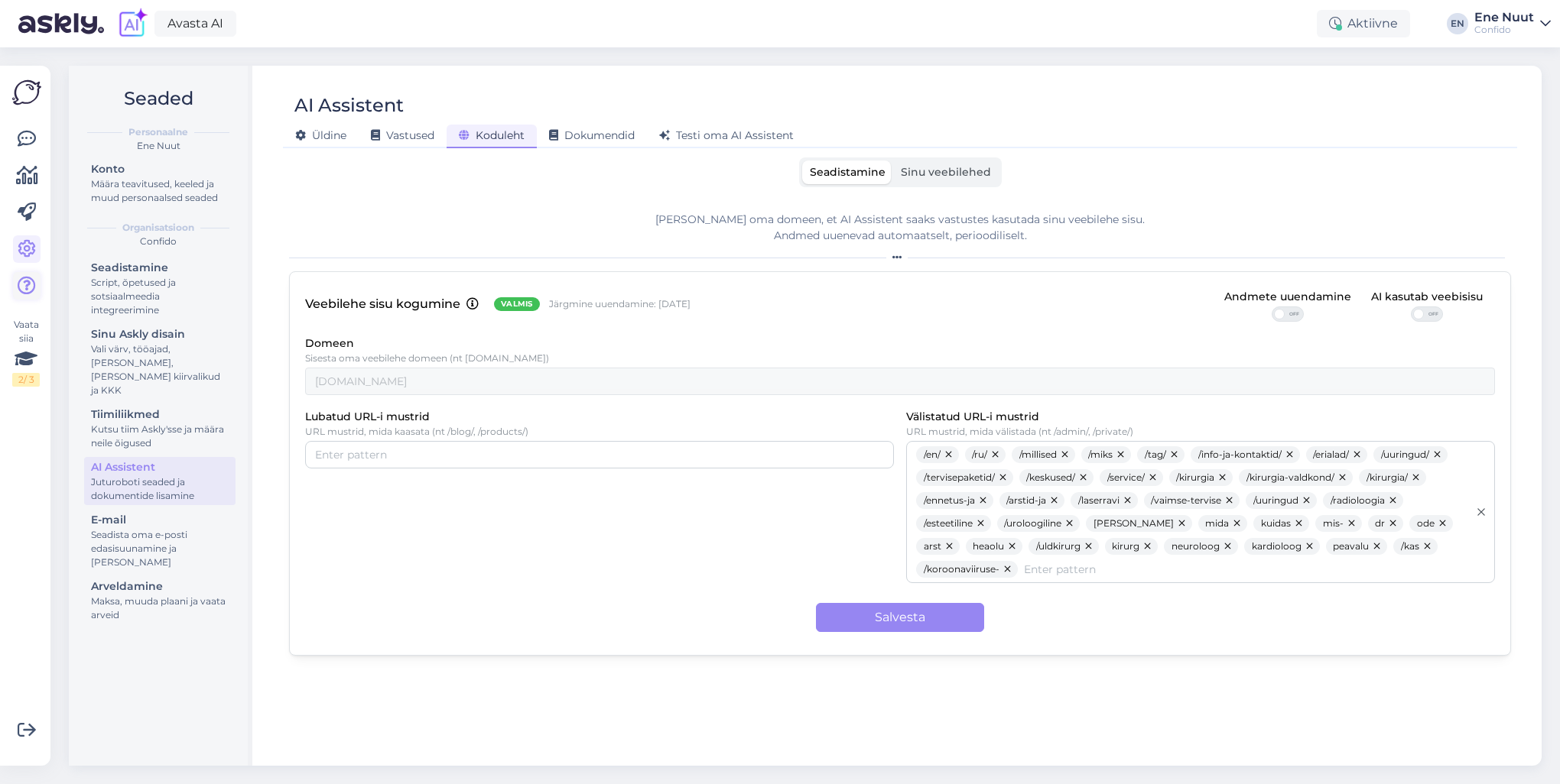
click at [29, 280] on icon at bounding box center [26, 285] width 18 height 18
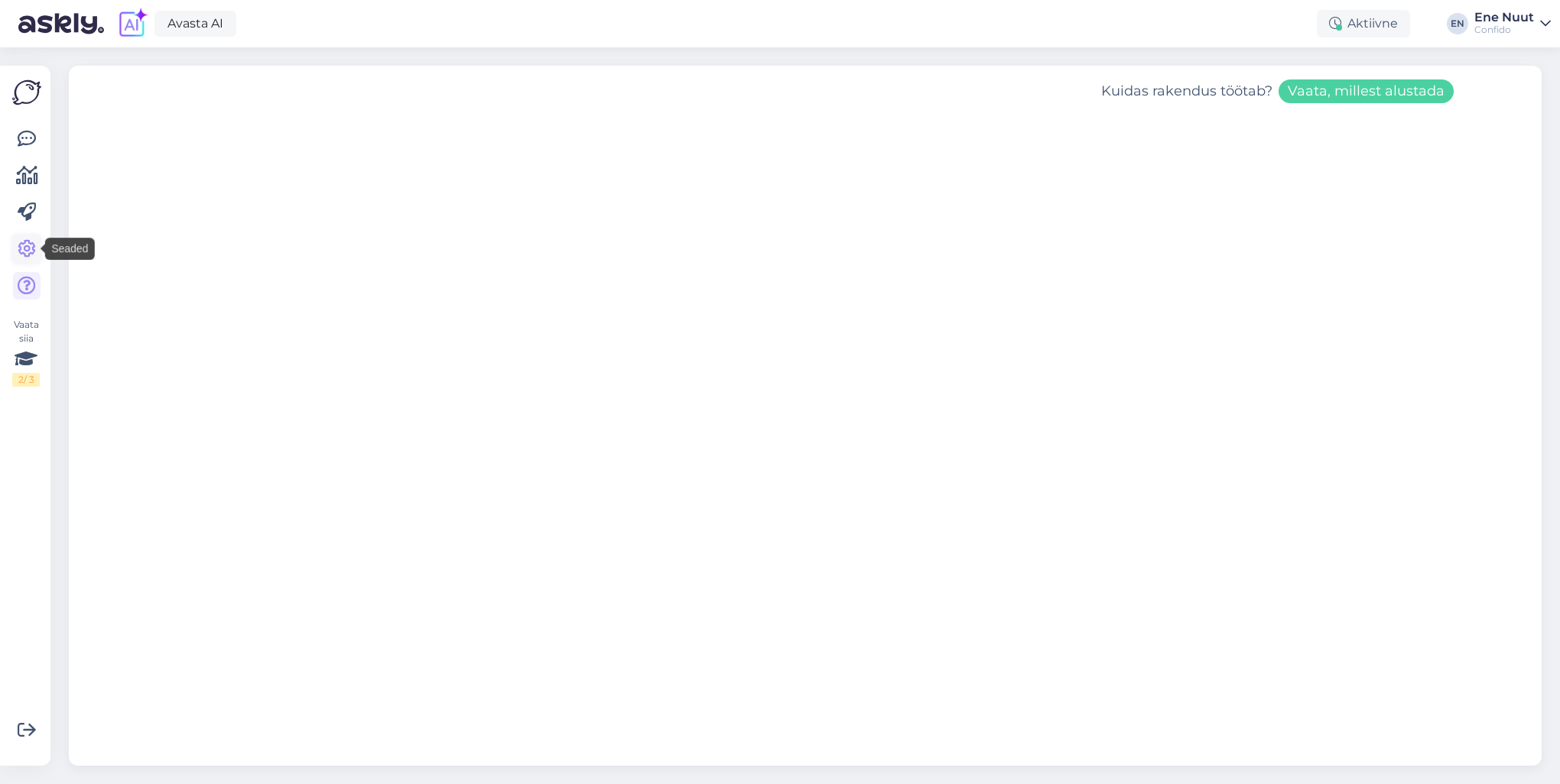
click at [27, 247] on icon at bounding box center [26, 249] width 18 height 18
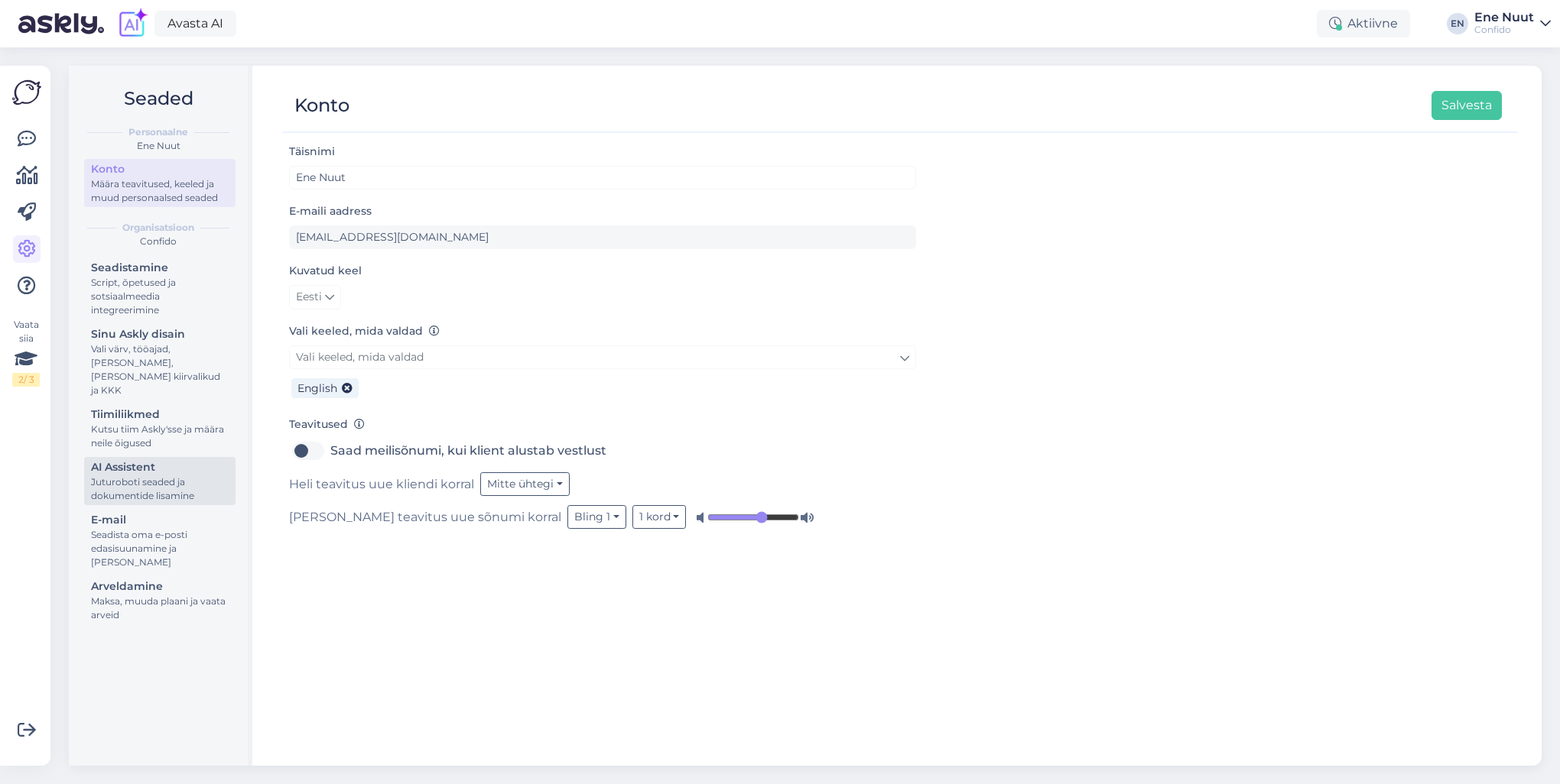
click at [132, 460] on div "AI Assistent" at bounding box center [159, 467] width 137 height 16
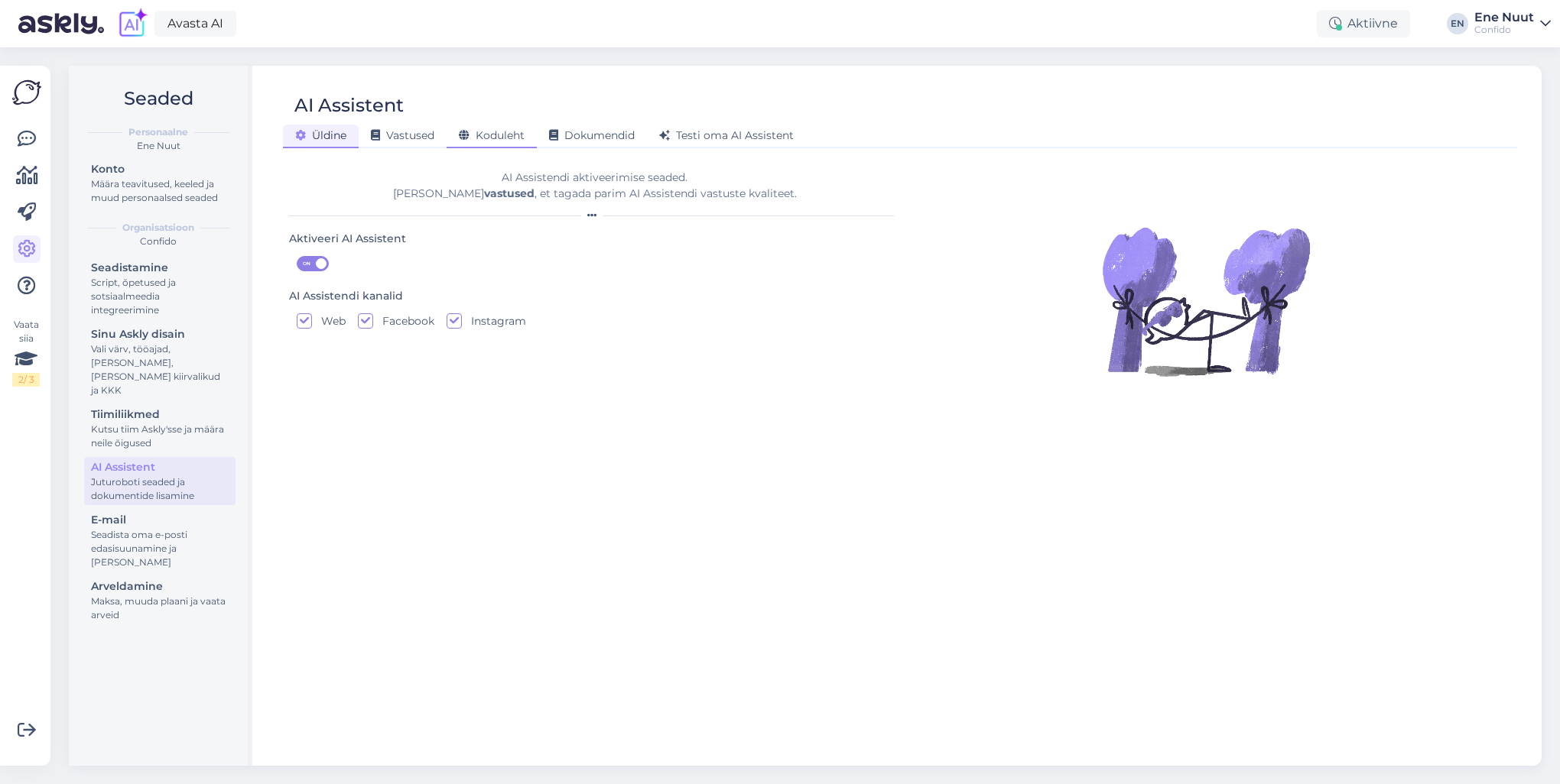
click at [501, 133] on span "Koduleht" at bounding box center [492, 135] width 66 height 13
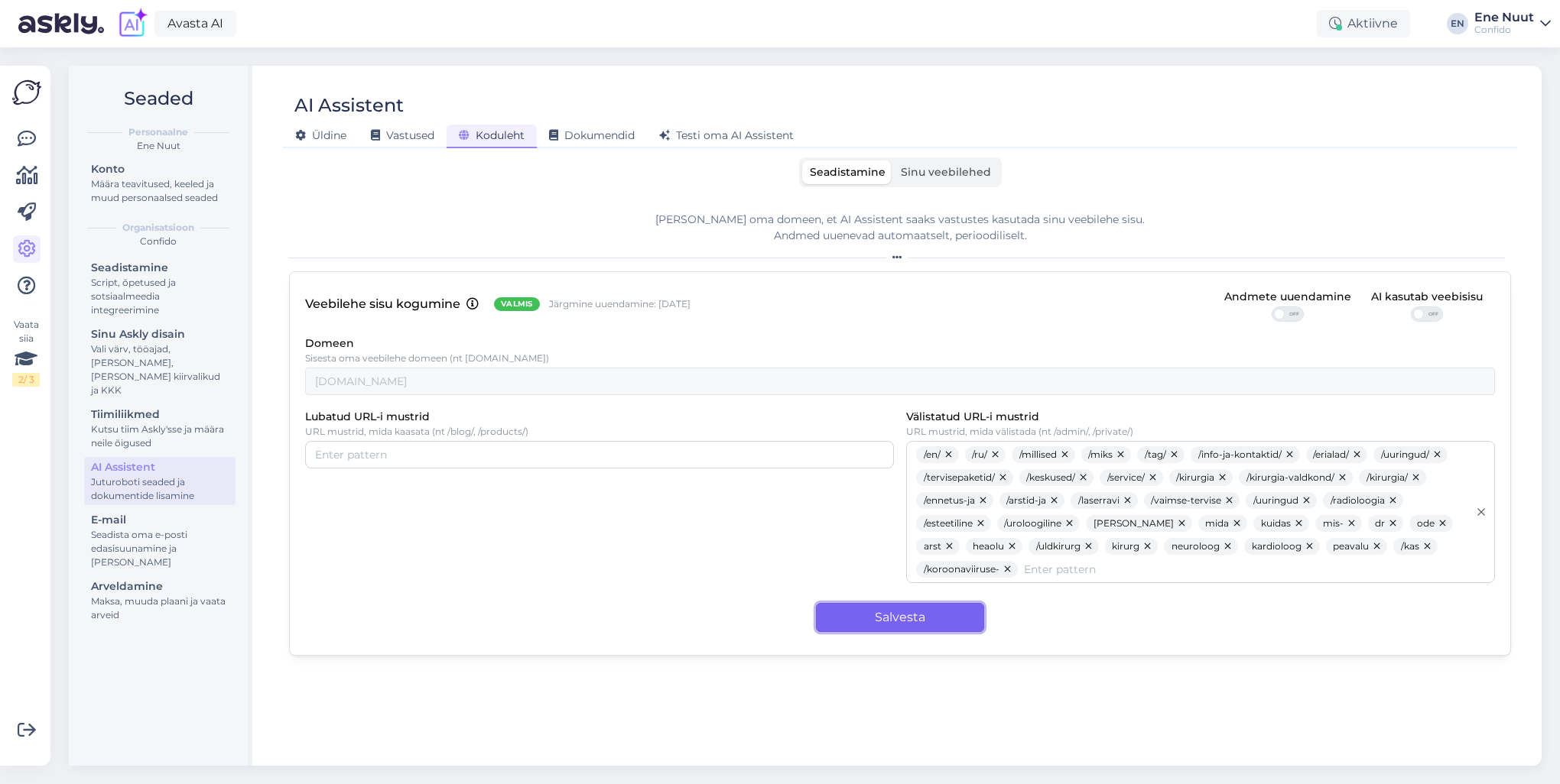
click at [886, 610] on button "Salvesta" at bounding box center [900, 618] width 168 height 29
click at [949, 173] on span "Sinu veebilehed" at bounding box center [946, 172] width 90 height 13
click at [894, 160] on input "Sinu veebilehed" at bounding box center [894, 160] width 0 height 0
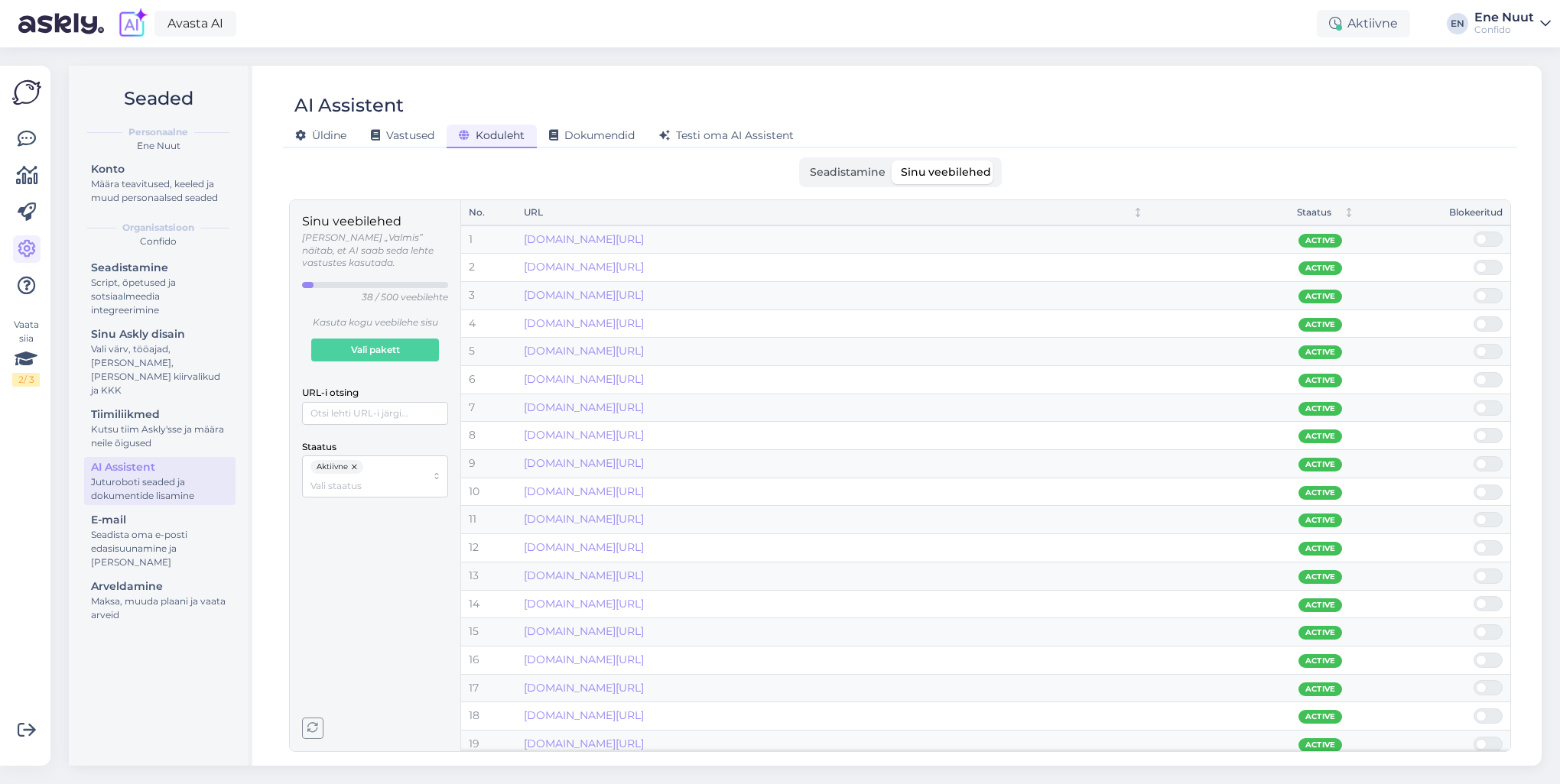
click at [314, 725] on icon "button" at bounding box center [312, 728] width 11 height 11
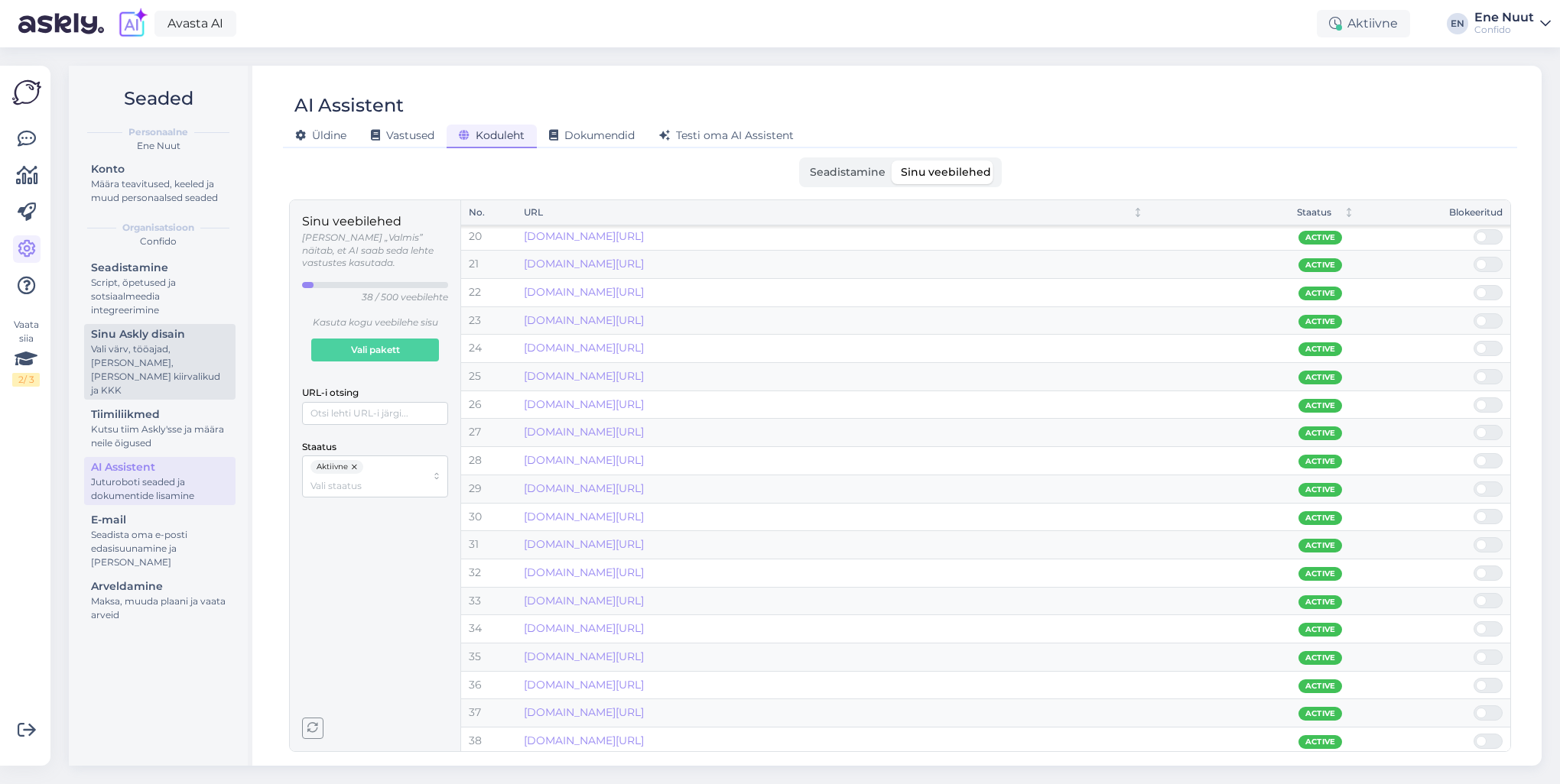
click at [154, 335] on div "Sinu Askly disain" at bounding box center [159, 334] width 137 height 16
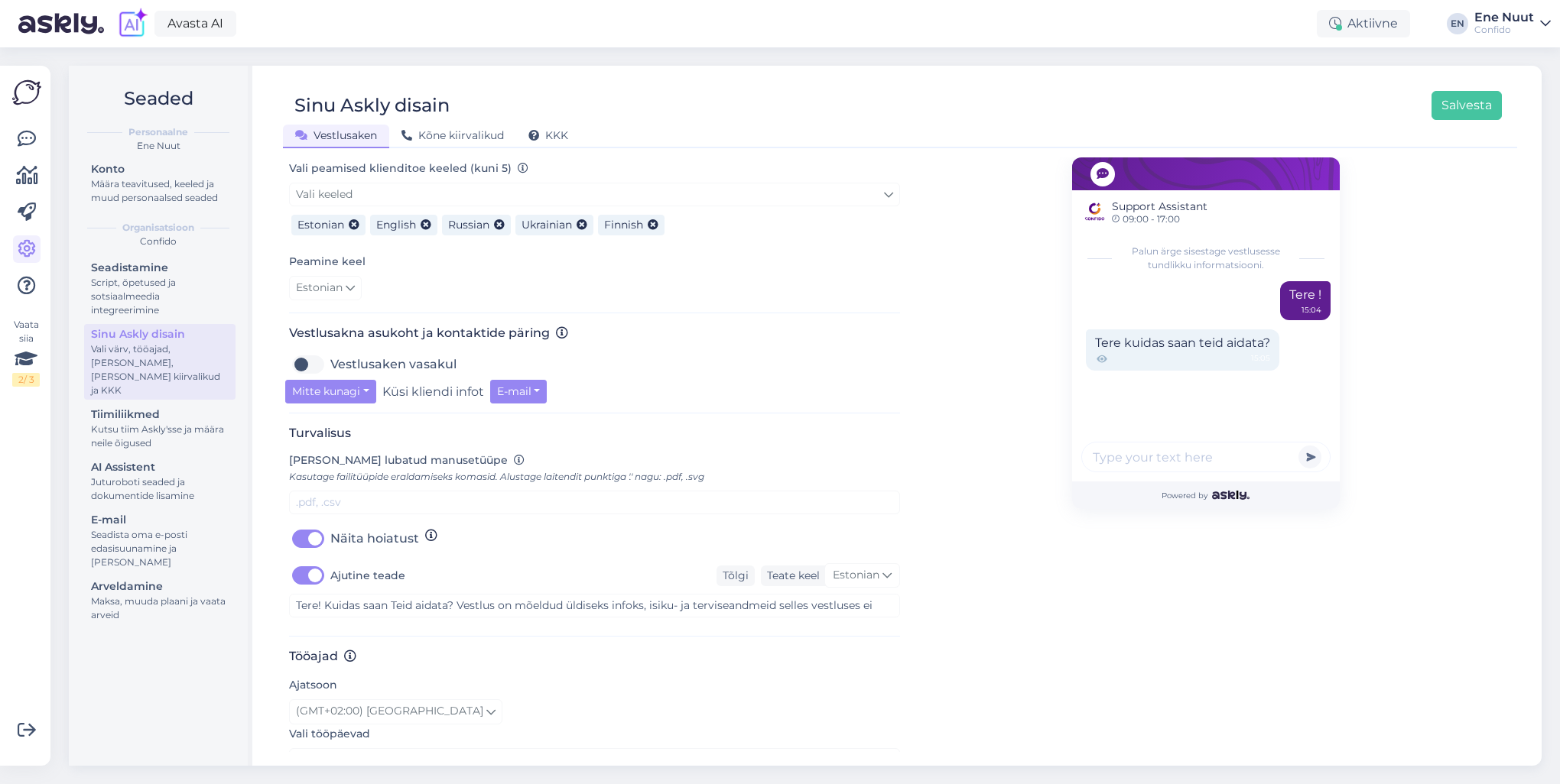
scroll to position [382, 0]
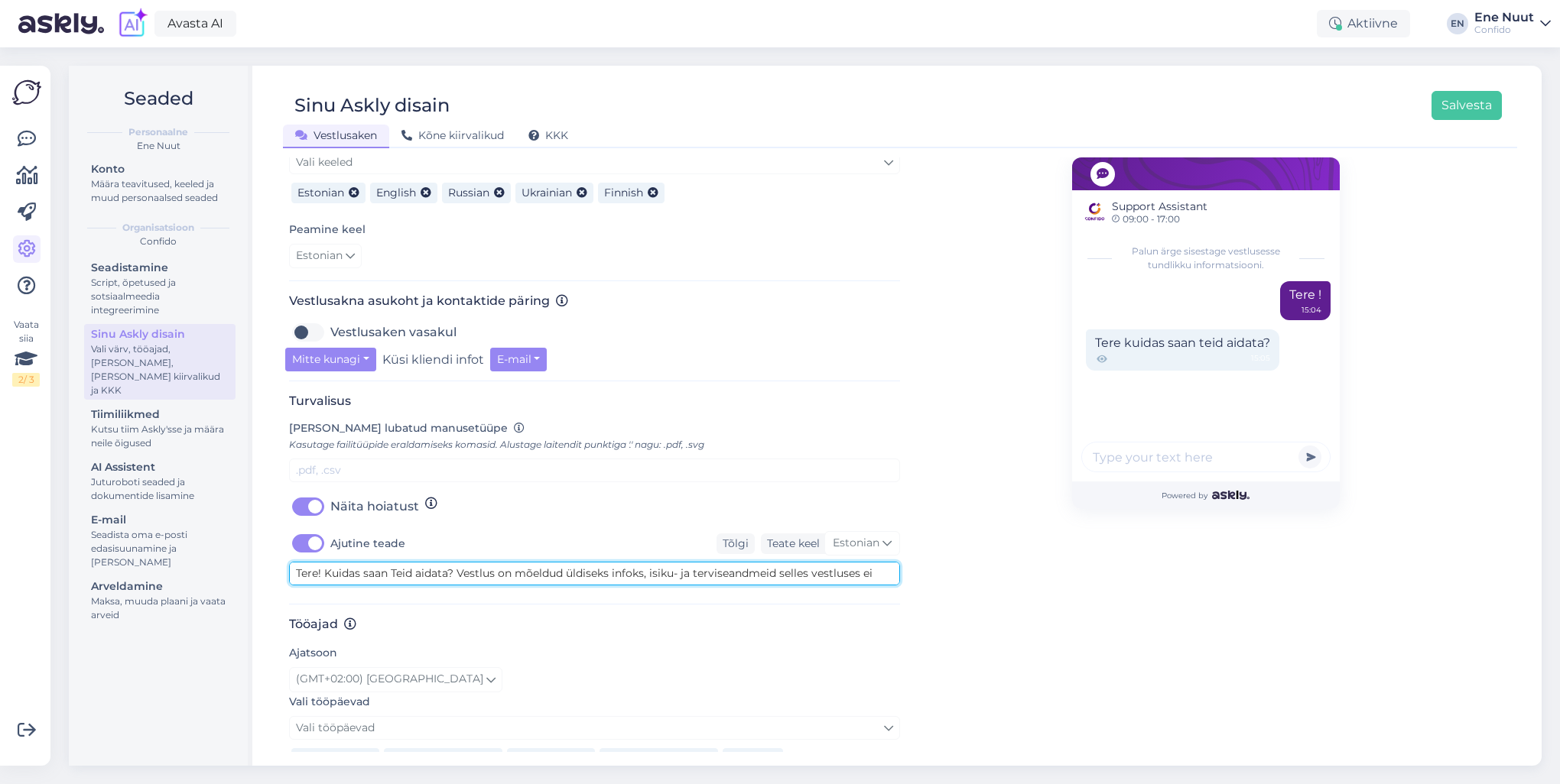
click at [864, 574] on textarea "Tere! Kuidas saan Teid aidata? Vestlus on mõeldud üldiseks infoks, isiku- ja te…" at bounding box center [594, 574] width 612 height 24
drag, startPoint x: 296, startPoint y: 570, endPoint x: 628, endPoint y: 574, distance: 332.0
click at [628, 574] on textarea "Tere! Kuidas saan Teid aidata? Vestlus on mõeldud üldiseks infoks, isiku- ja te…" at bounding box center [594, 574] width 612 height 24
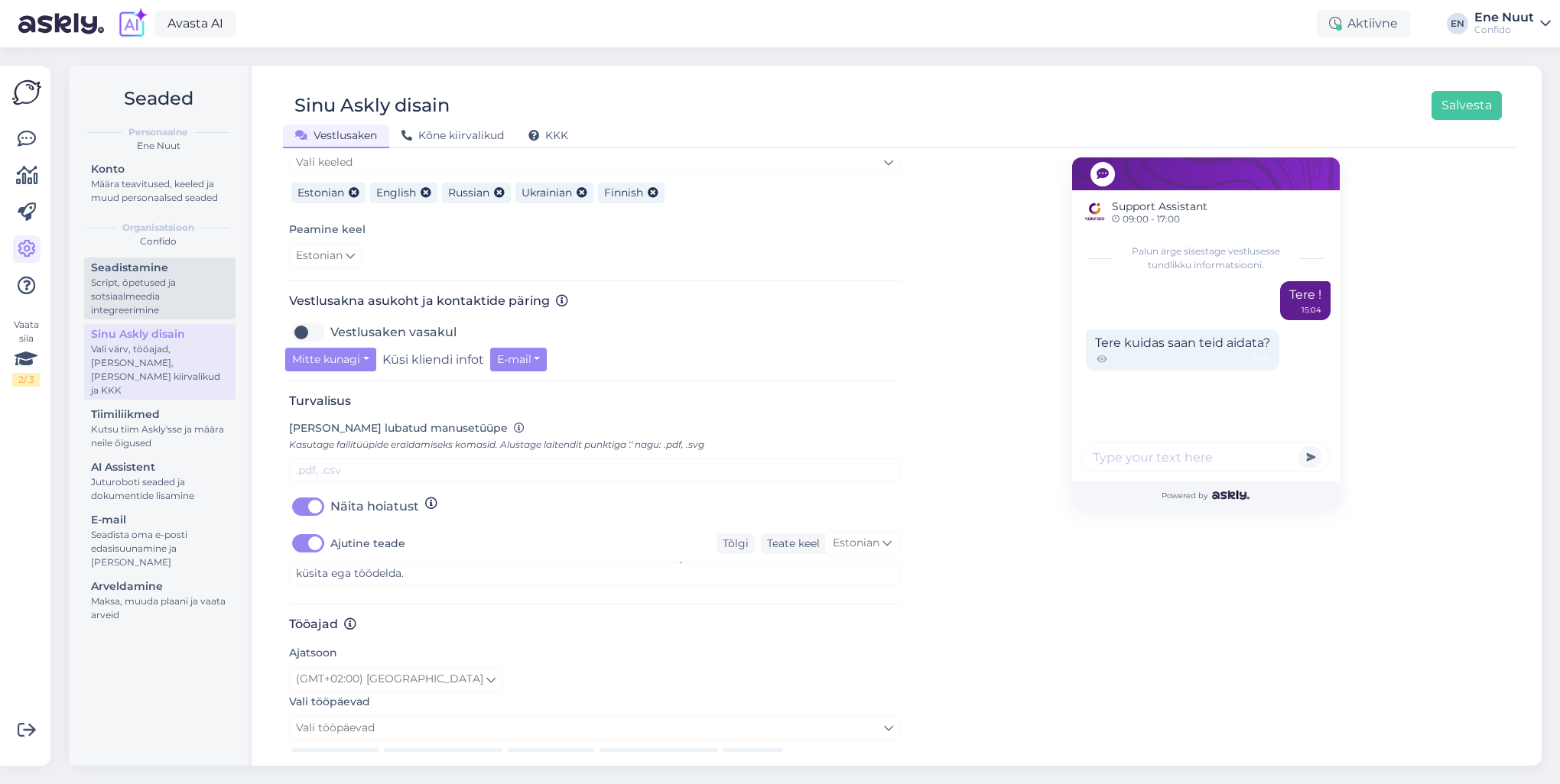
click at [131, 261] on div "Seadistamine" at bounding box center [159, 268] width 137 height 16
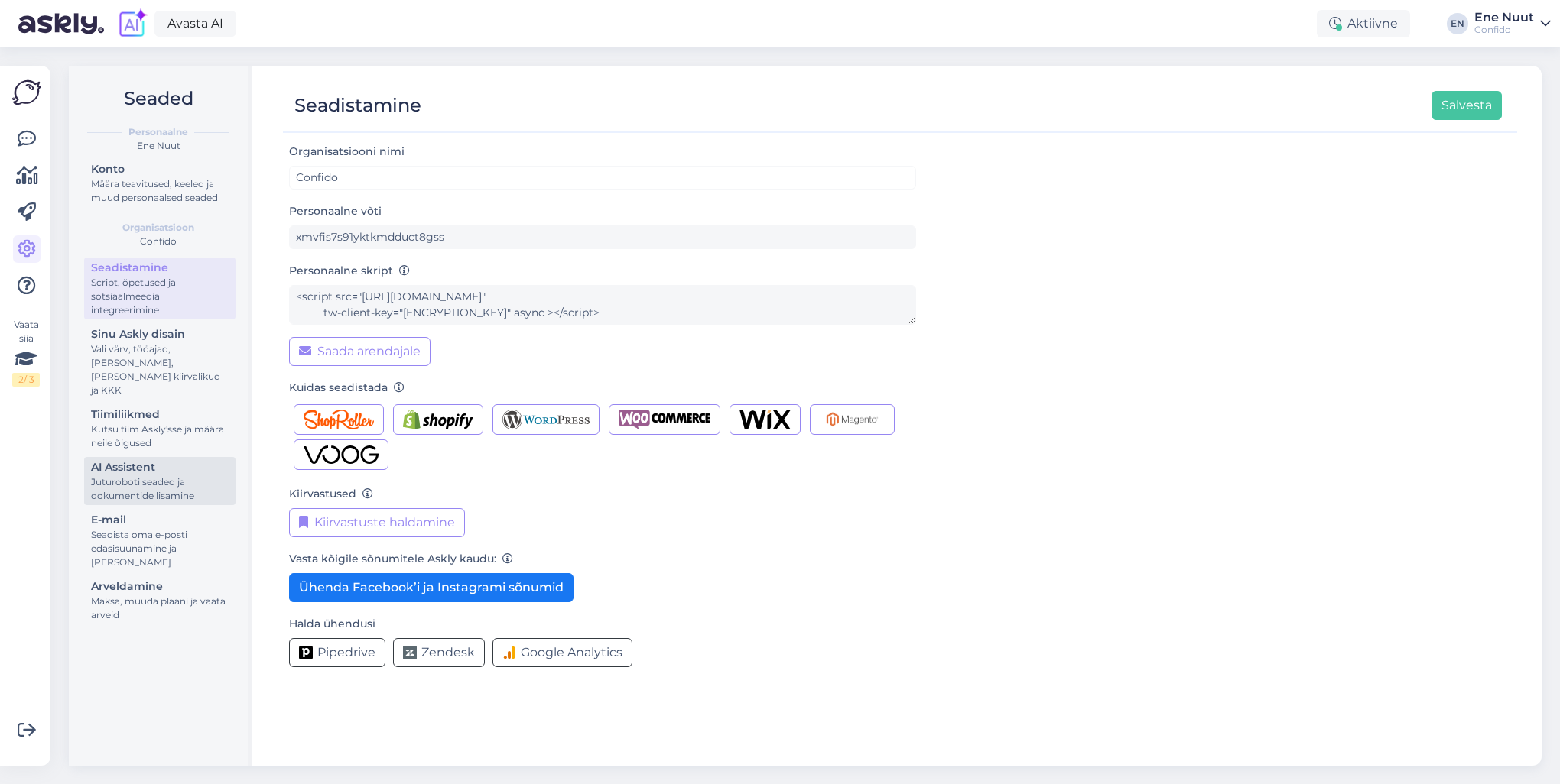
click at [108, 476] on div "Juturoboti seaded ja dokumentide lisamine" at bounding box center [159, 489] width 137 height 28
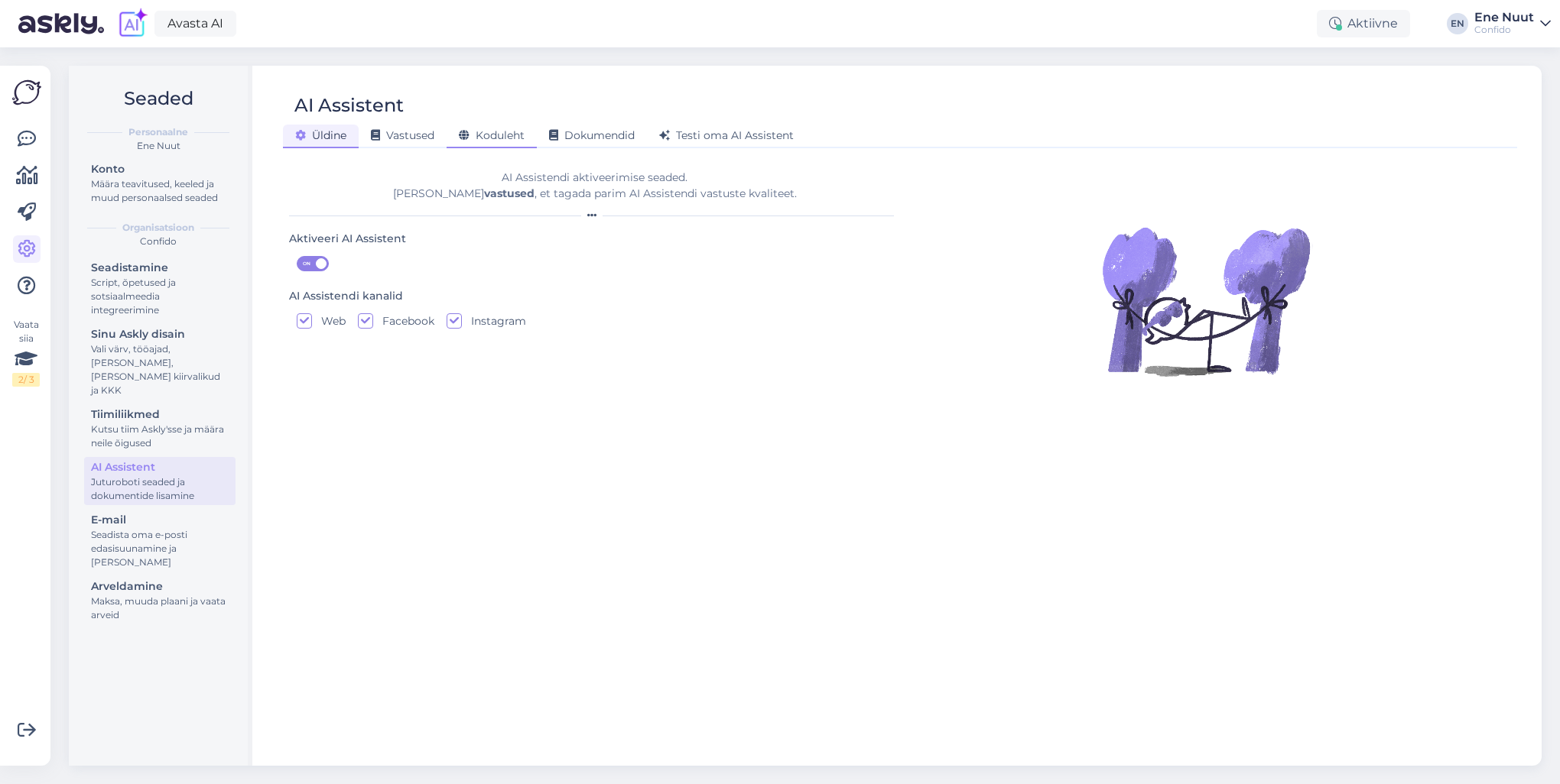
click at [498, 137] on span "Koduleht" at bounding box center [492, 135] width 66 height 13
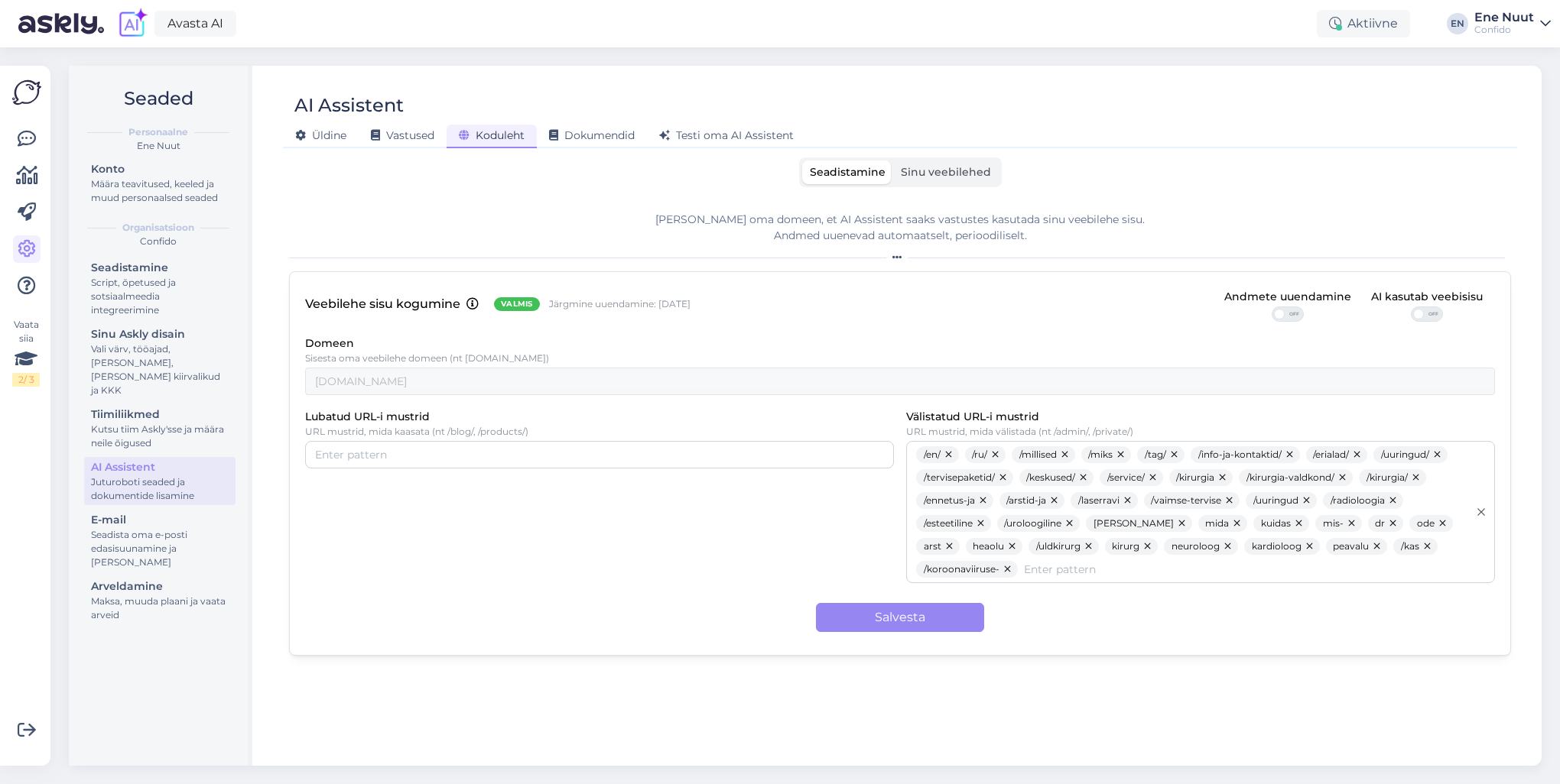
click at [938, 177] on span "Sinu veebilehed" at bounding box center [946, 172] width 90 height 13
click at [894, 160] on input "Sinu veebilehed" at bounding box center [894, 160] width 0 height 0
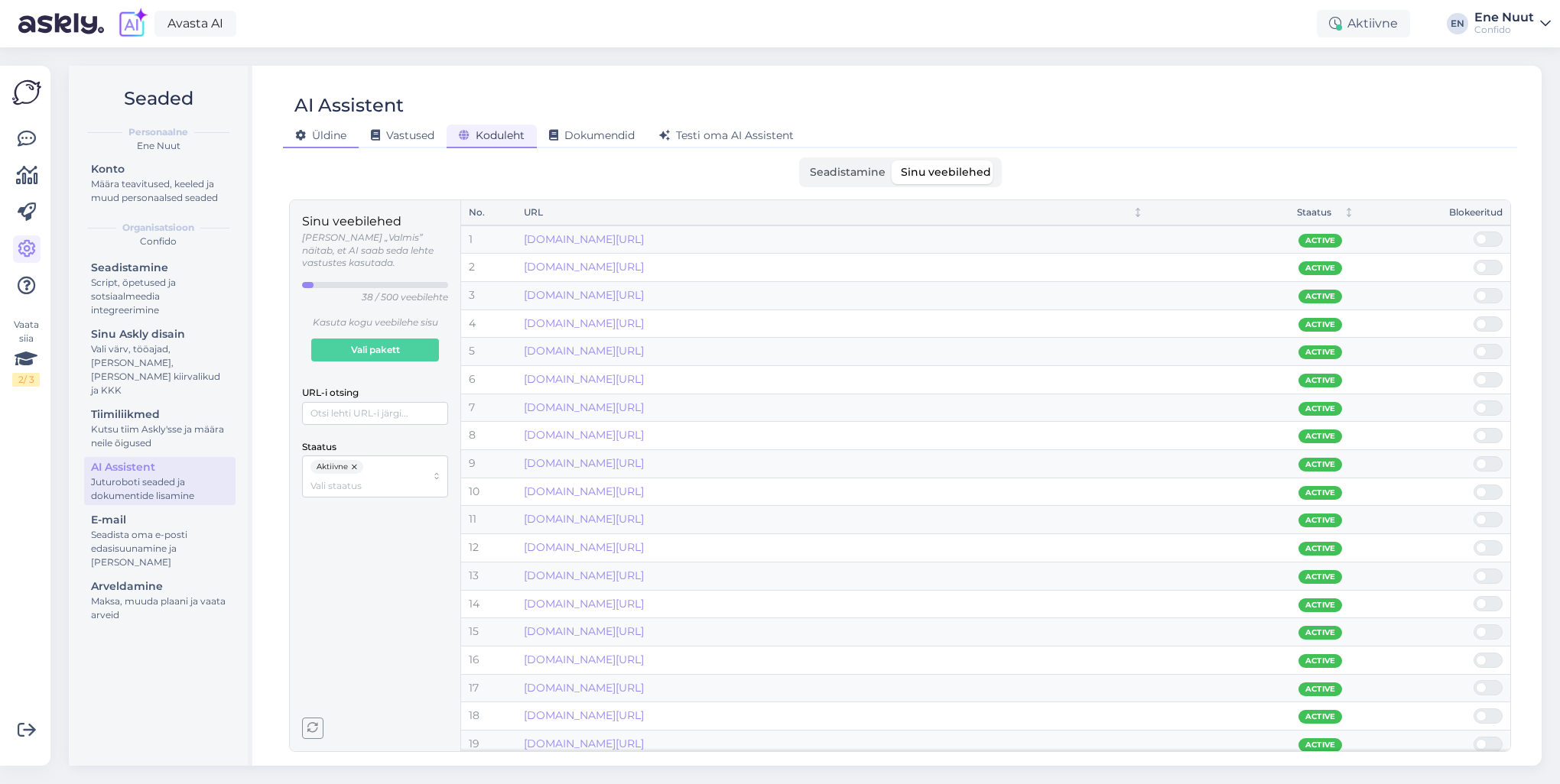
click at [337, 131] on span "Üldine" at bounding box center [321, 135] width 51 height 13
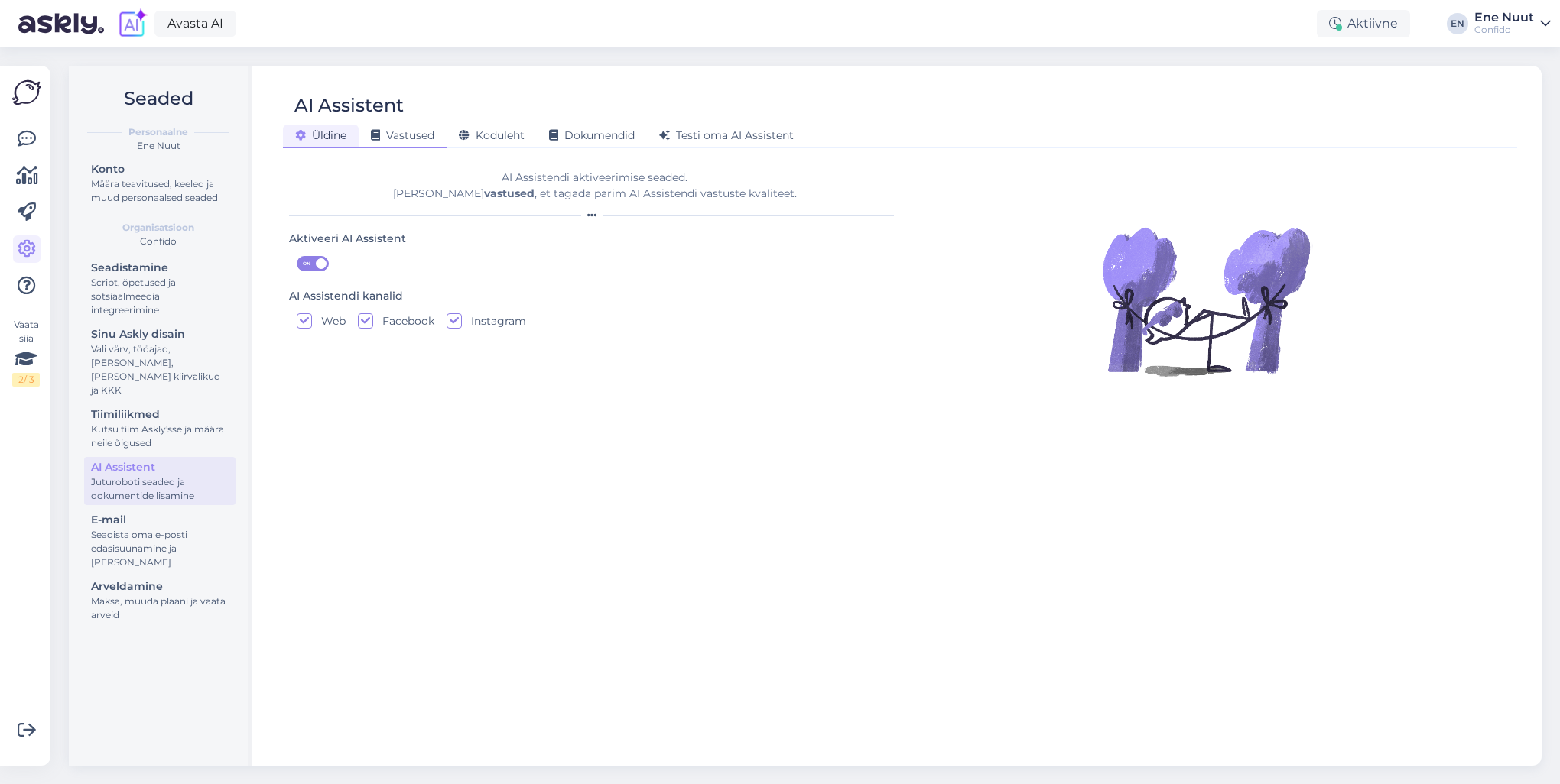
click at [417, 133] on span "Vastused" at bounding box center [402, 135] width 63 height 13
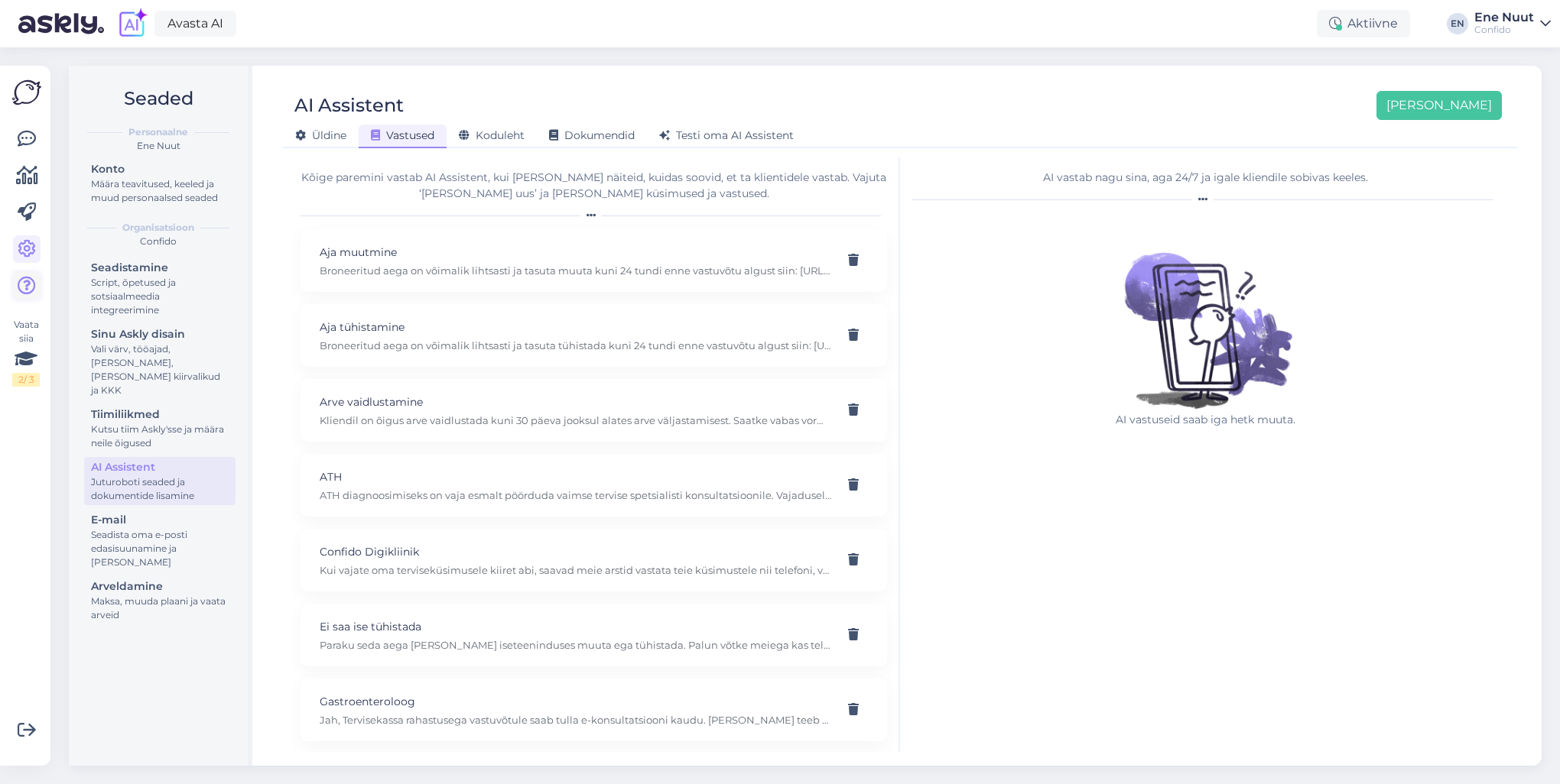
click at [30, 276] on icon at bounding box center [26, 285] width 18 height 18
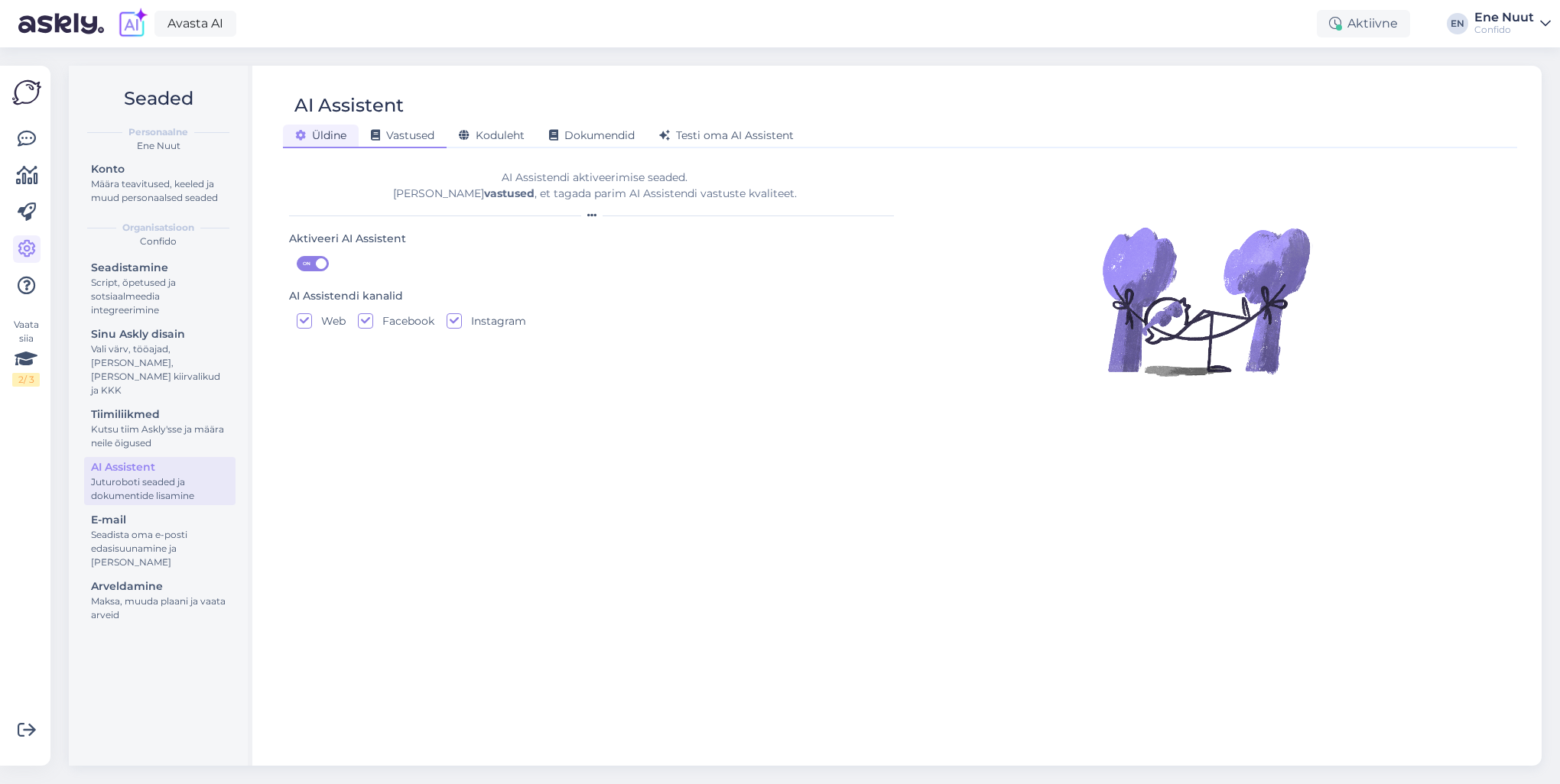
click at [404, 131] on span "Vastused" at bounding box center [402, 135] width 63 height 13
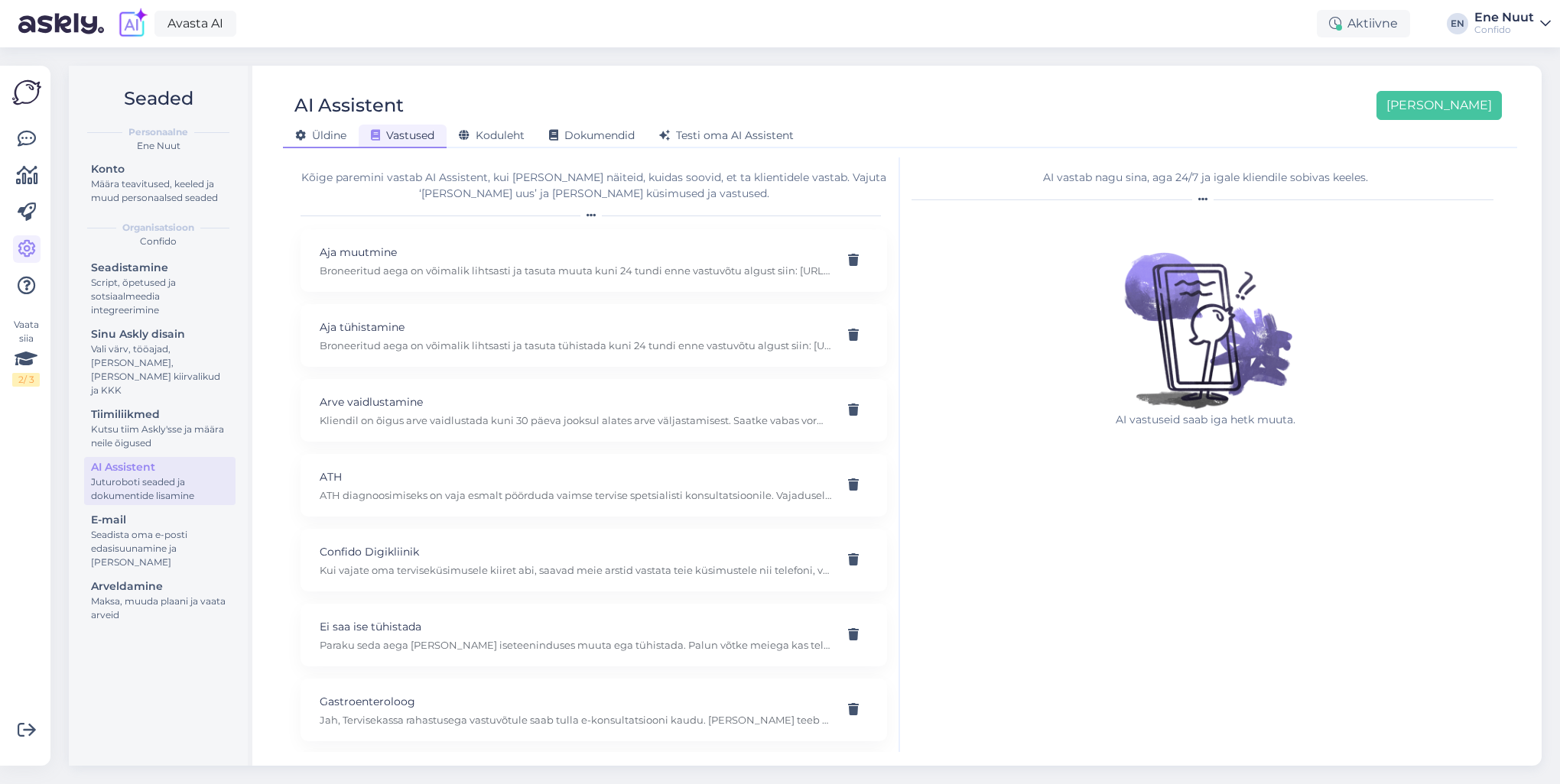
click at [306, 133] on span "Üldine" at bounding box center [321, 135] width 51 height 13
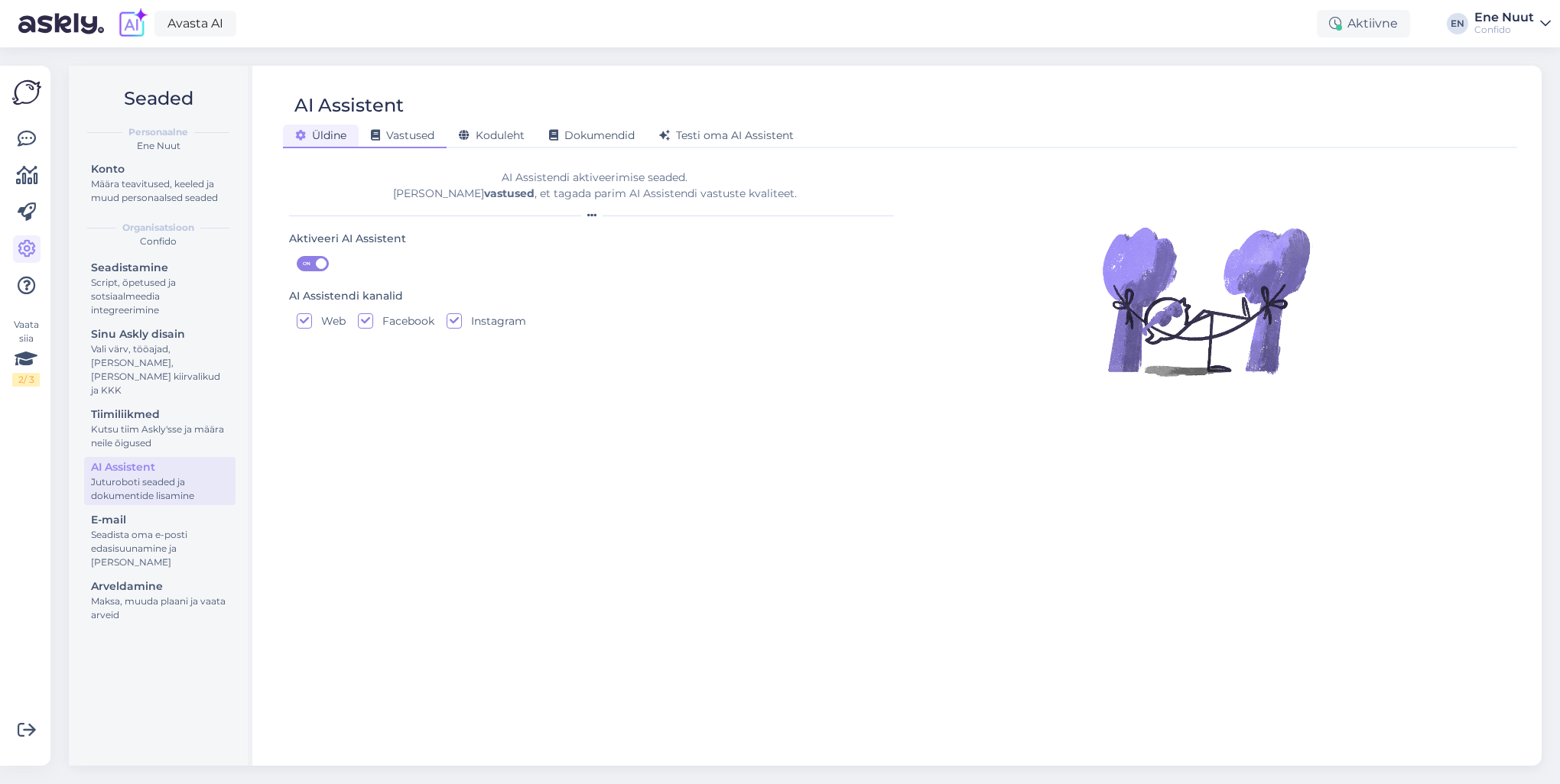
click at [419, 133] on span "Vastused" at bounding box center [402, 135] width 63 height 13
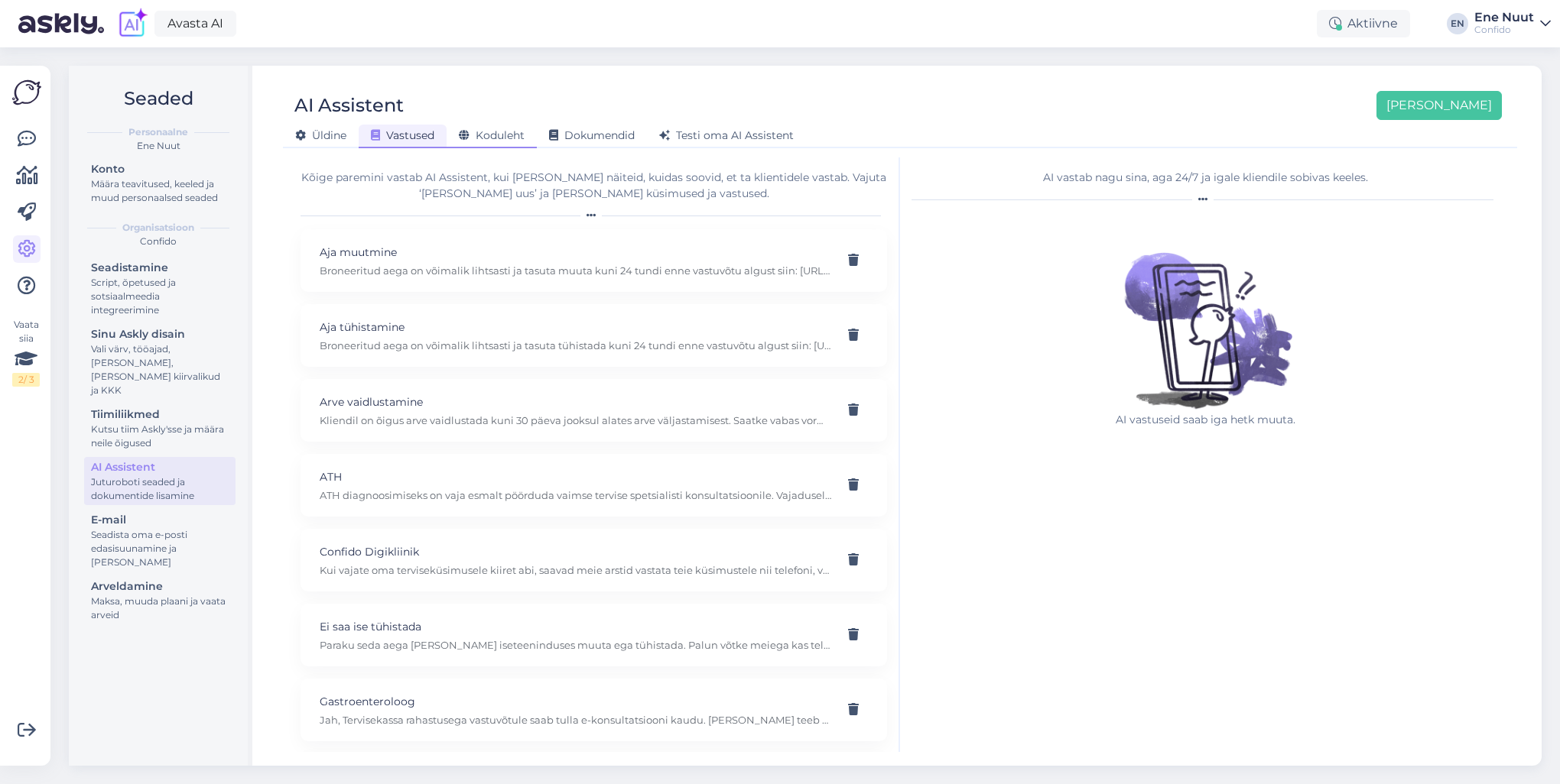
click at [484, 126] on div "Koduleht" at bounding box center [492, 136] width 90 height 24
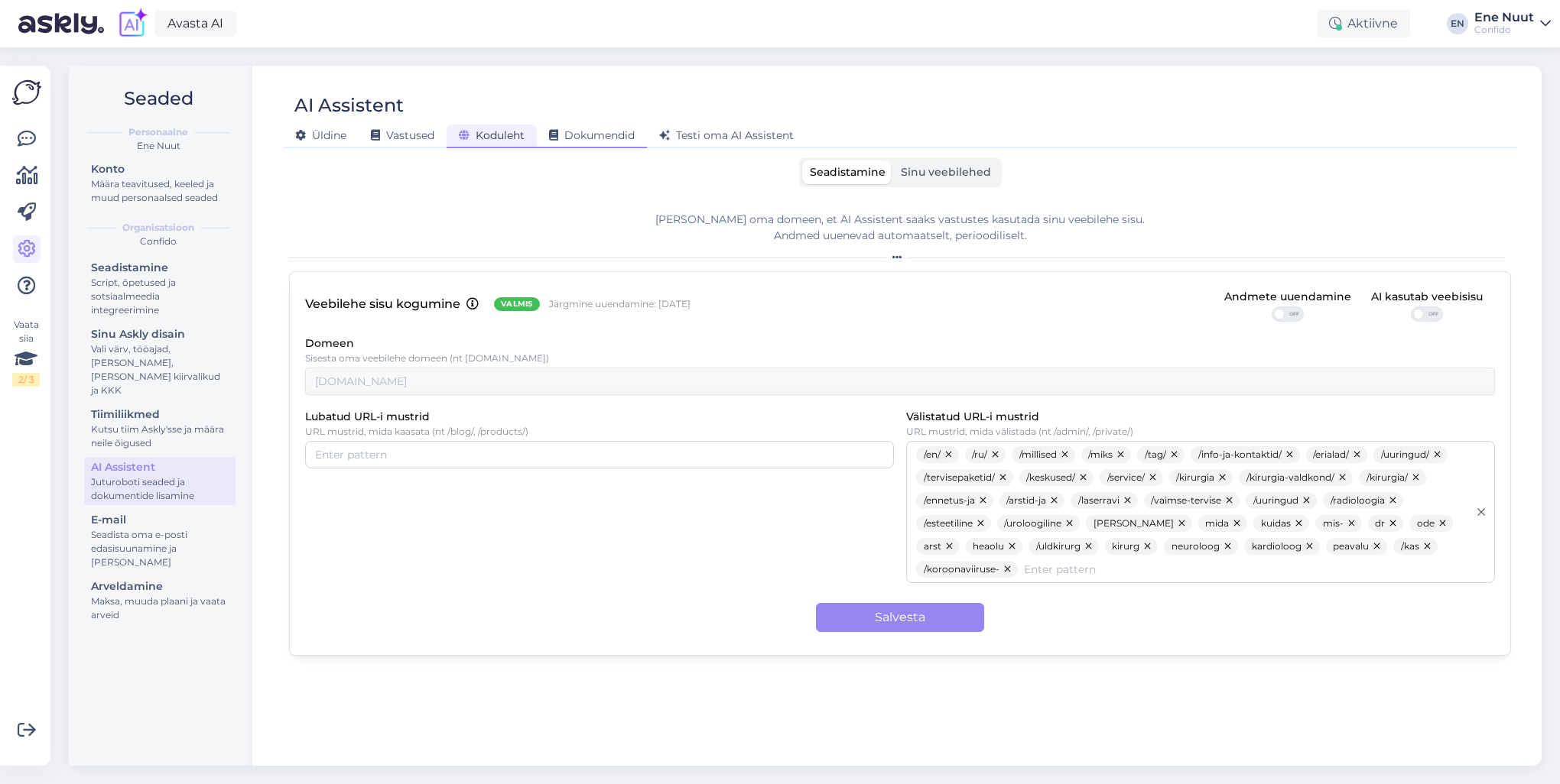
click at [603, 137] on span "Dokumendid" at bounding box center [591, 135] width 85 height 13
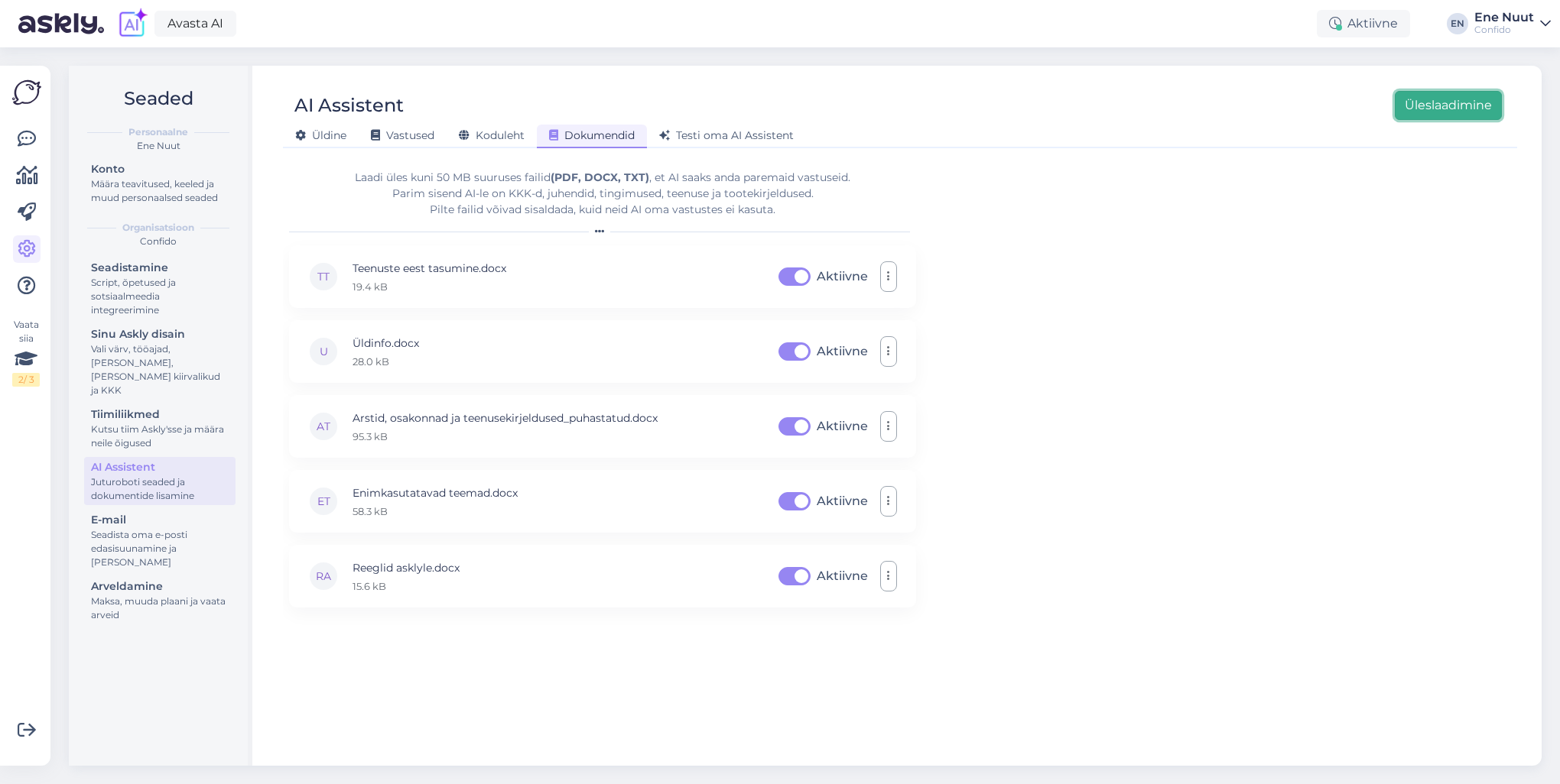
click at [1484, 108] on button "Üleslaadimine" at bounding box center [1449, 106] width 108 height 29
click at [739, 133] on span "Testi oma AI Assistent" at bounding box center [727, 135] width 134 height 13
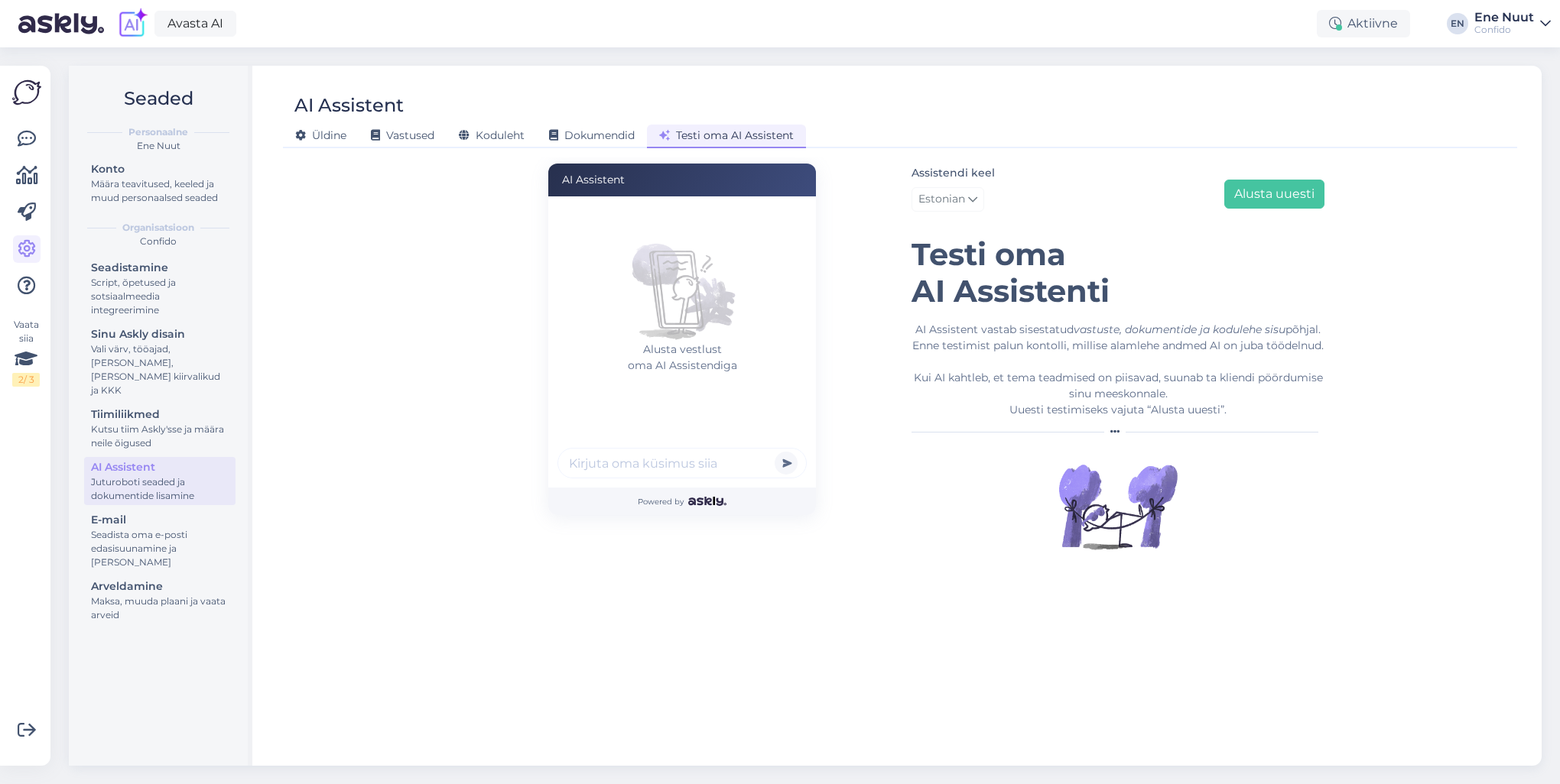
click at [592, 469] on input "text" at bounding box center [683, 463] width 250 height 31
type input "miks [PERSON_NAME] esitasite"
click at [775, 452] on button "submit" at bounding box center [786, 463] width 23 height 23
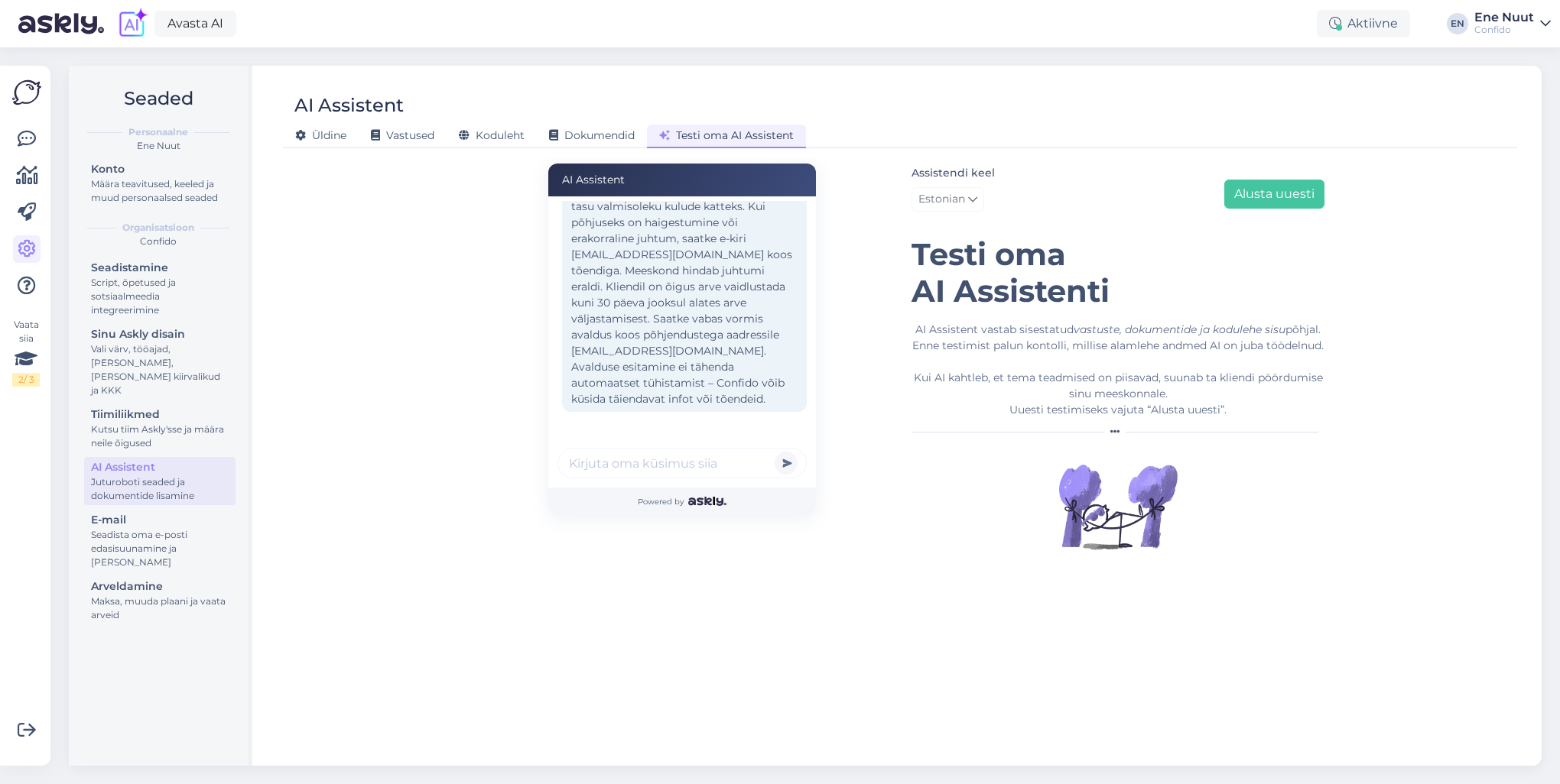
scroll to position [142, 0]
click at [673, 464] on input "text" at bounding box center [683, 463] width 250 height 31
click at [664, 464] on input "text" at bounding box center [683, 463] width 250 height 31
type input "miks [PERSON_NAME] kaks [PERSON_NAME] korrutad ühte e-posti aadressi"
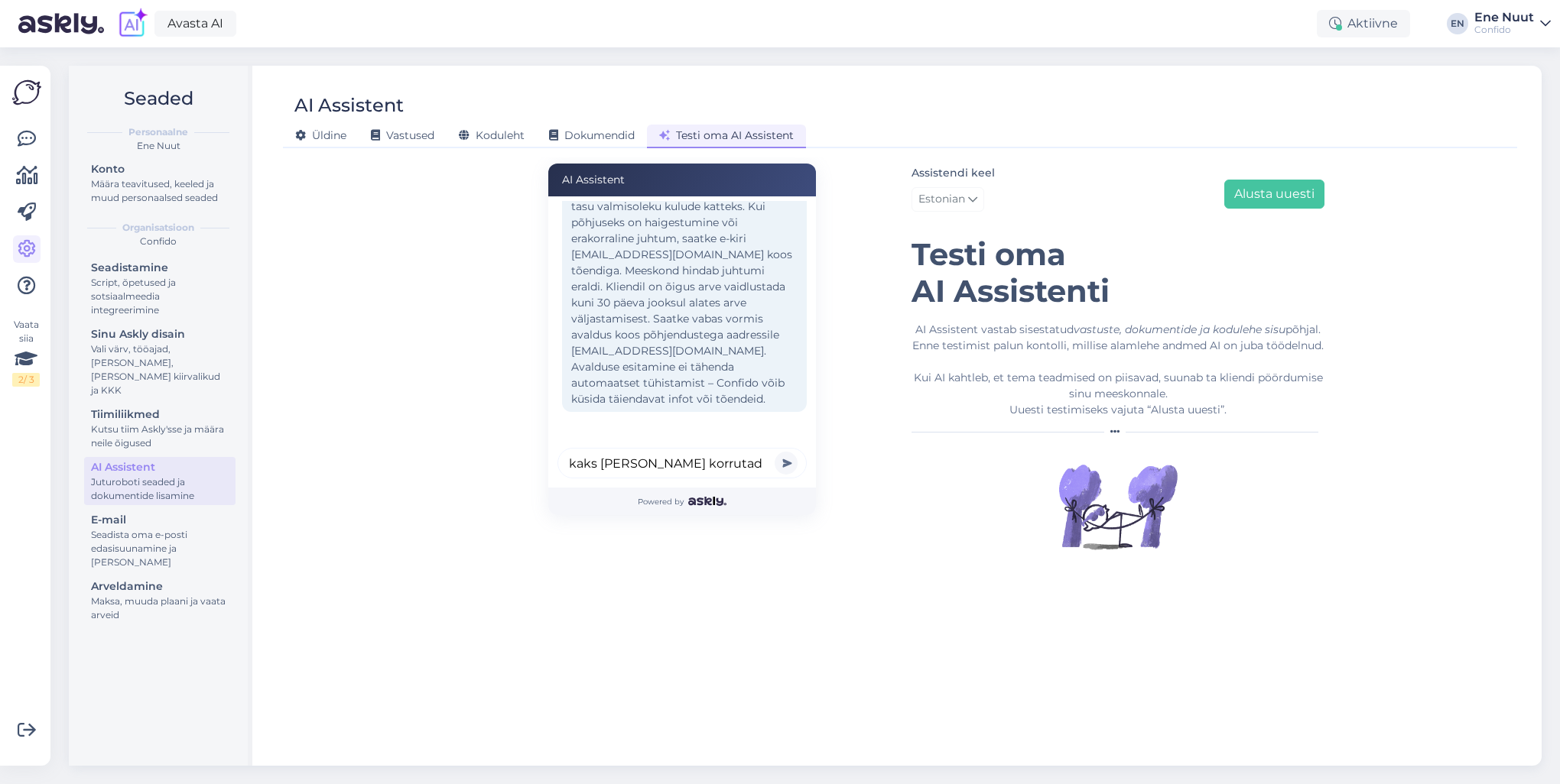
click at [775, 452] on button "submit" at bounding box center [786, 463] width 23 height 23
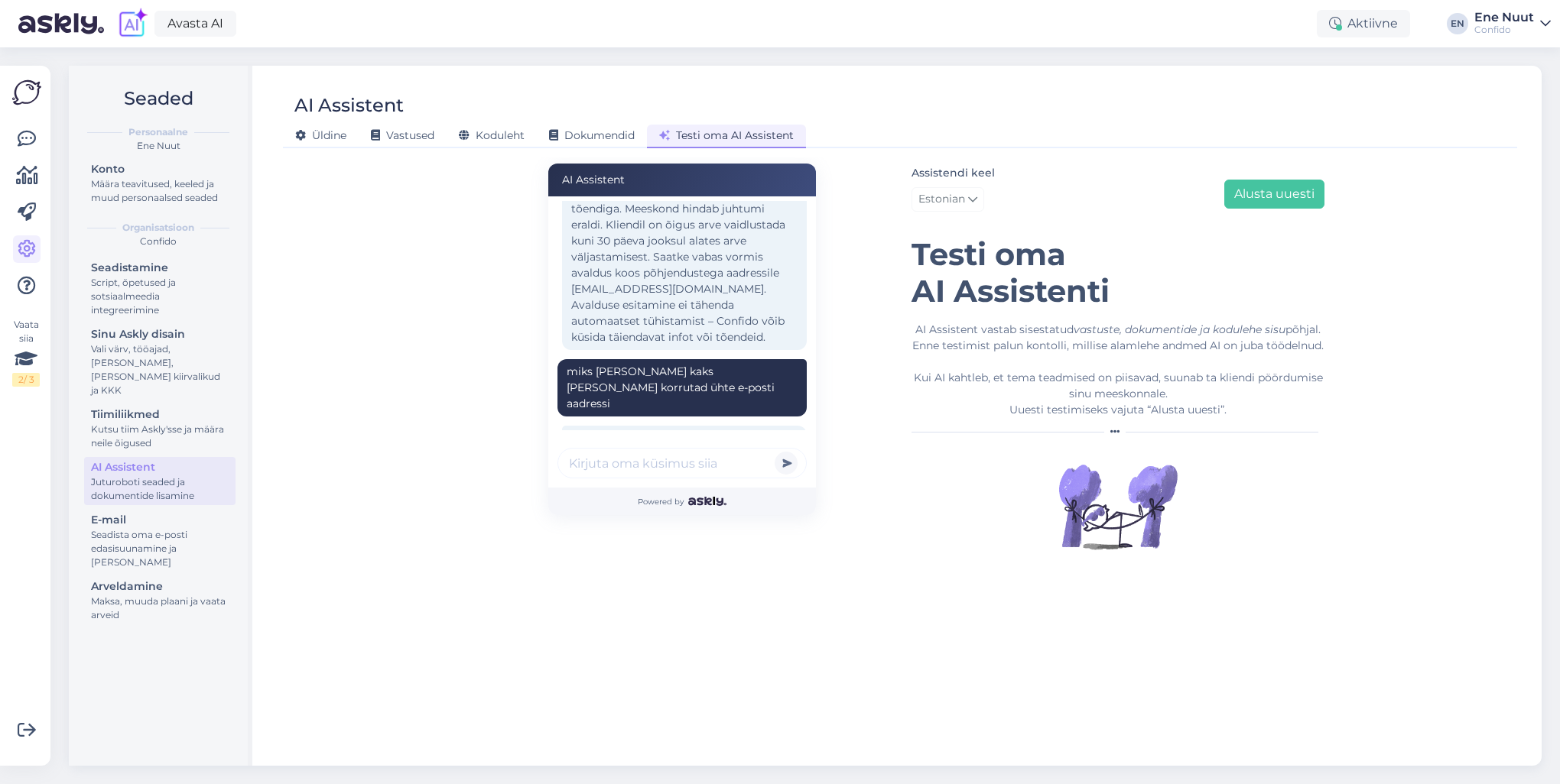
scroll to position [292, 0]
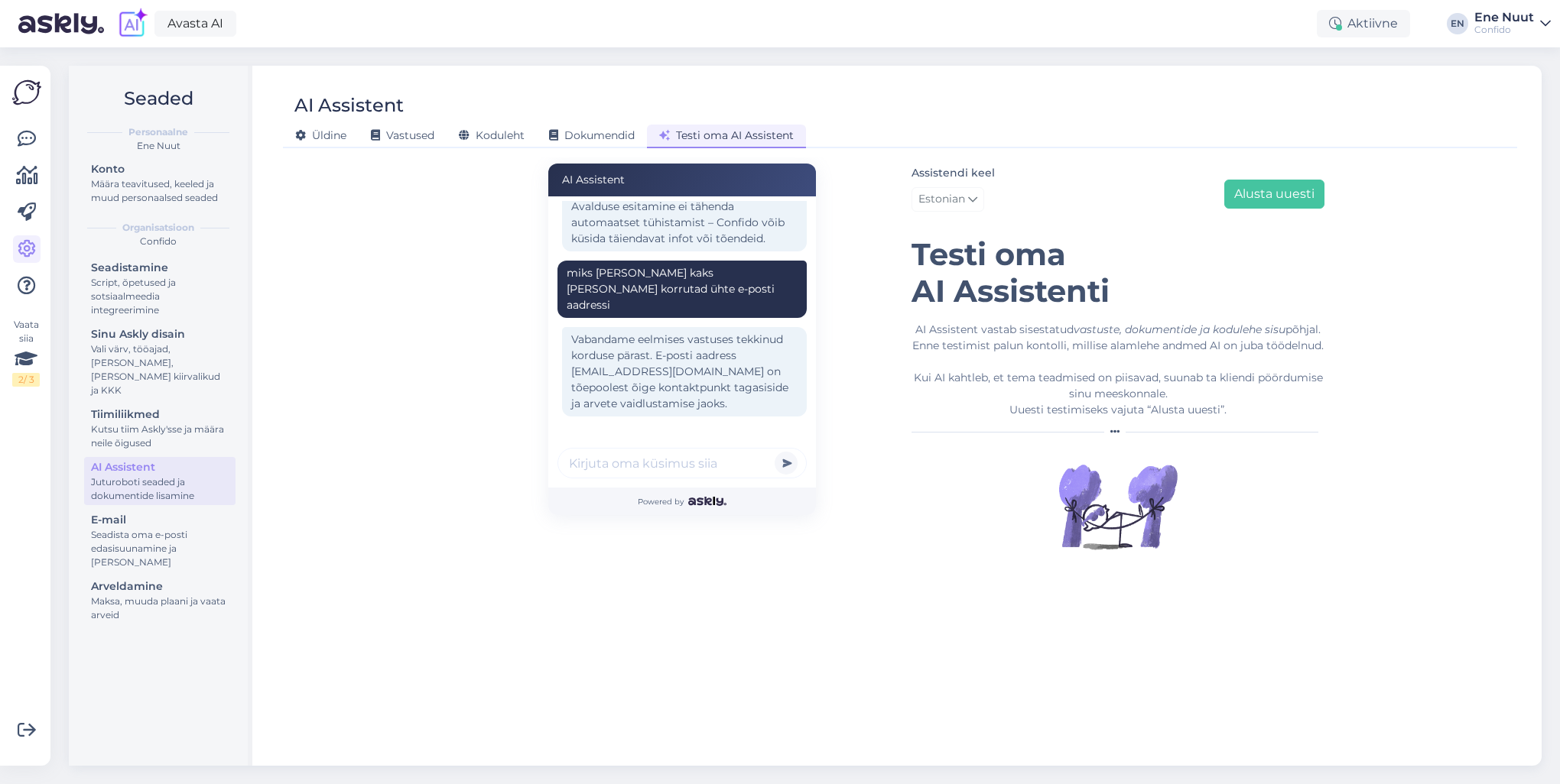
click at [698, 470] on input "text" at bounding box center [683, 463] width 250 height 31
type input "kuidas arvet vaidlustada, ma ei kavatse maksta"
click at [775, 452] on button "submit" at bounding box center [786, 463] width 23 height 23
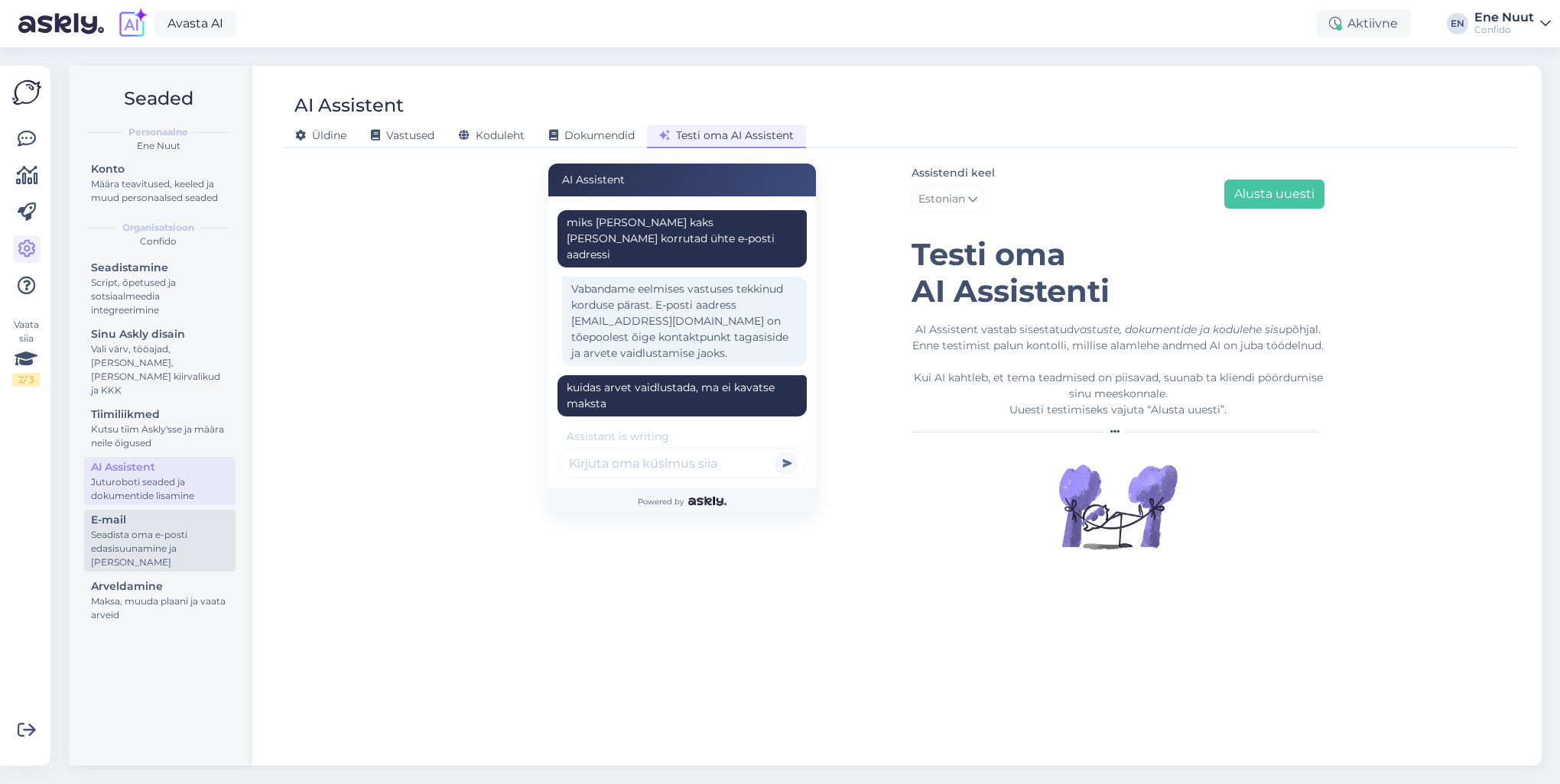
scroll to position [488, 0]
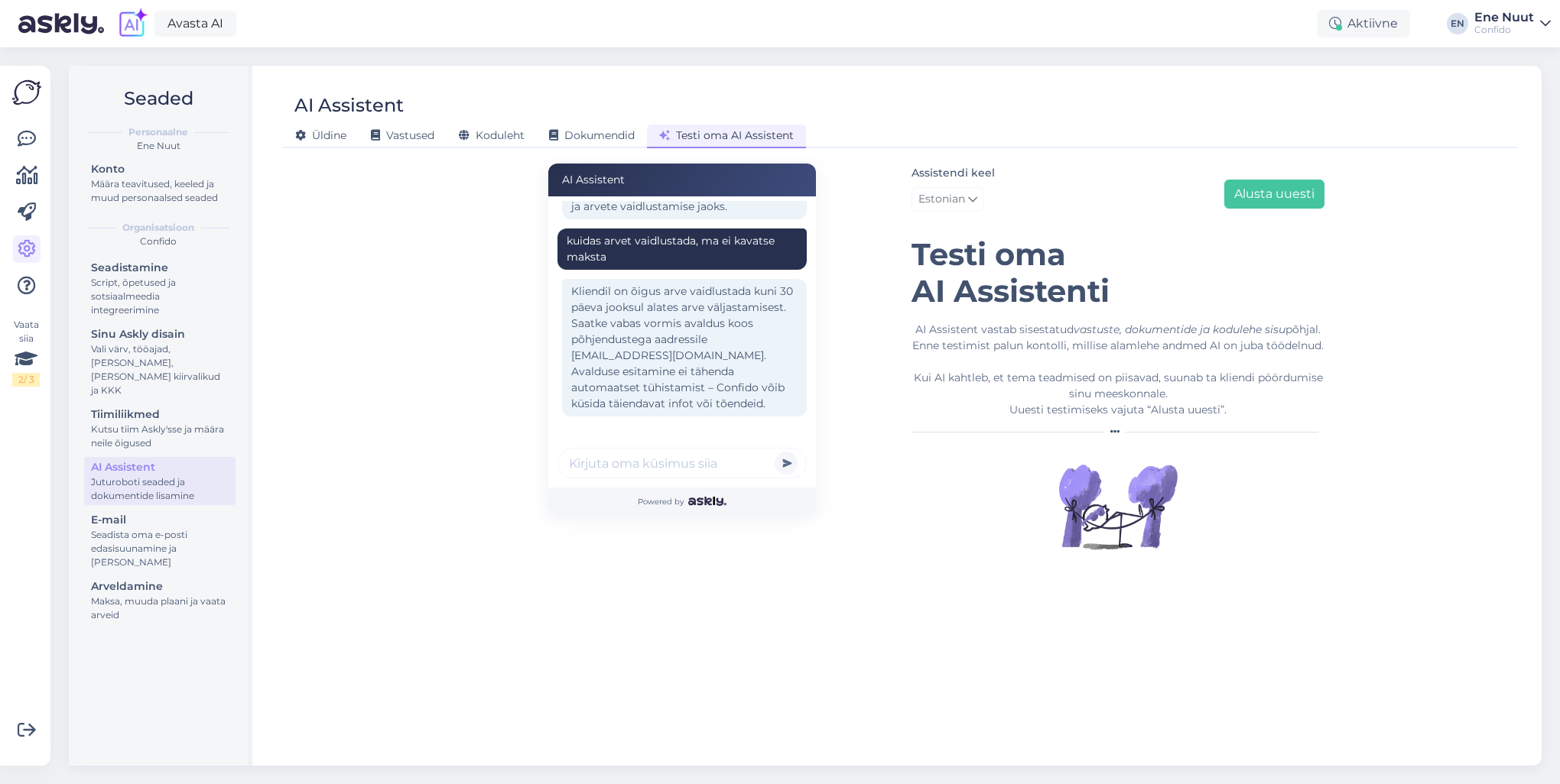
click at [629, 471] on input "text" at bounding box center [683, 463] width 250 height 31
click at [626, 462] on input "text" at bounding box center [683, 463] width 250 height 31
type input "miks ma pean broneeringu eest ette tasuma"
click at [775, 452] on button "submit" at bounding box center [786, 463] width 23 height 23
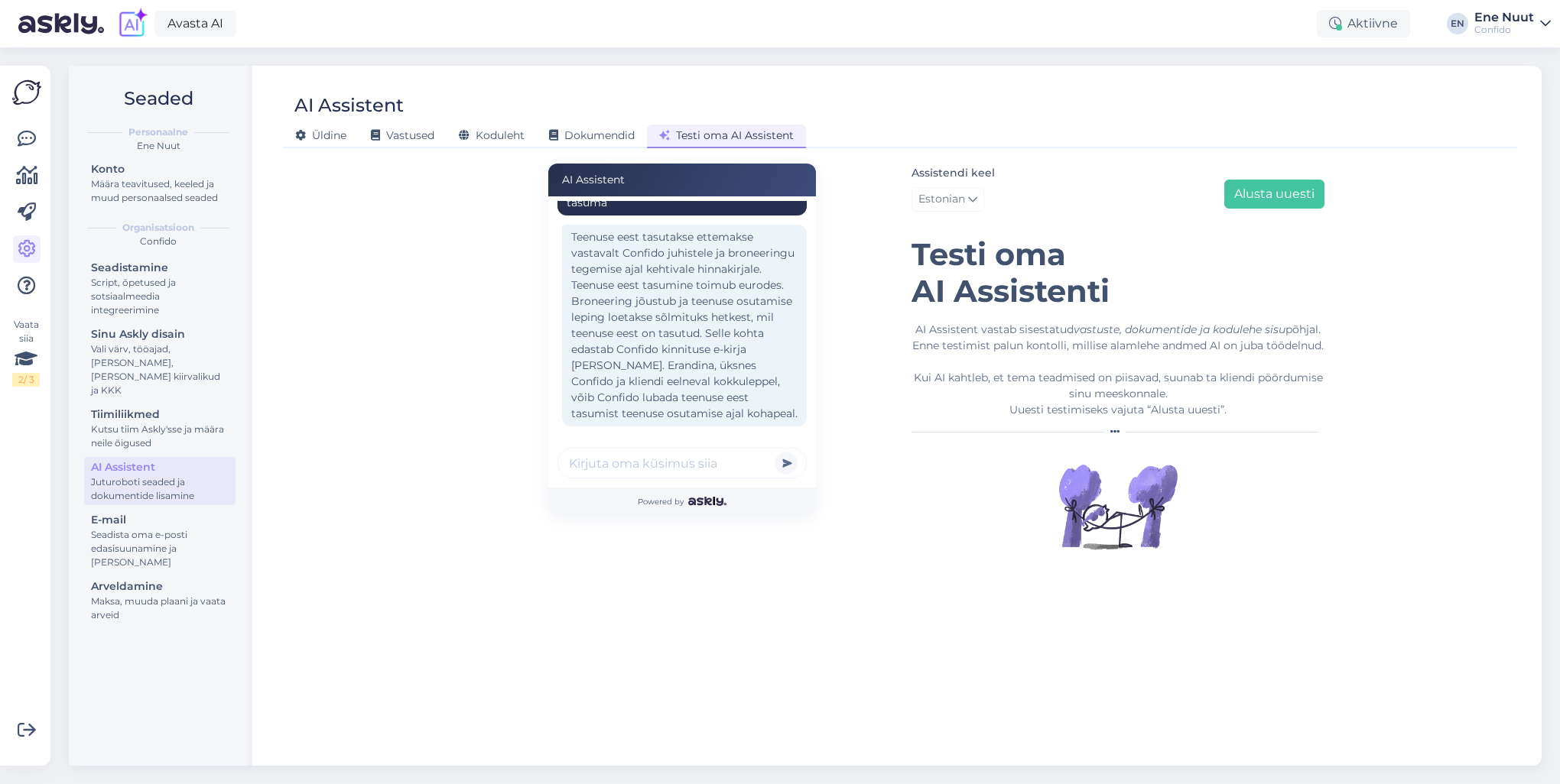
scroll to position [766, 0]
click at [630, 461] on input "text" at bounding box center [683, 463] width 250 height 31
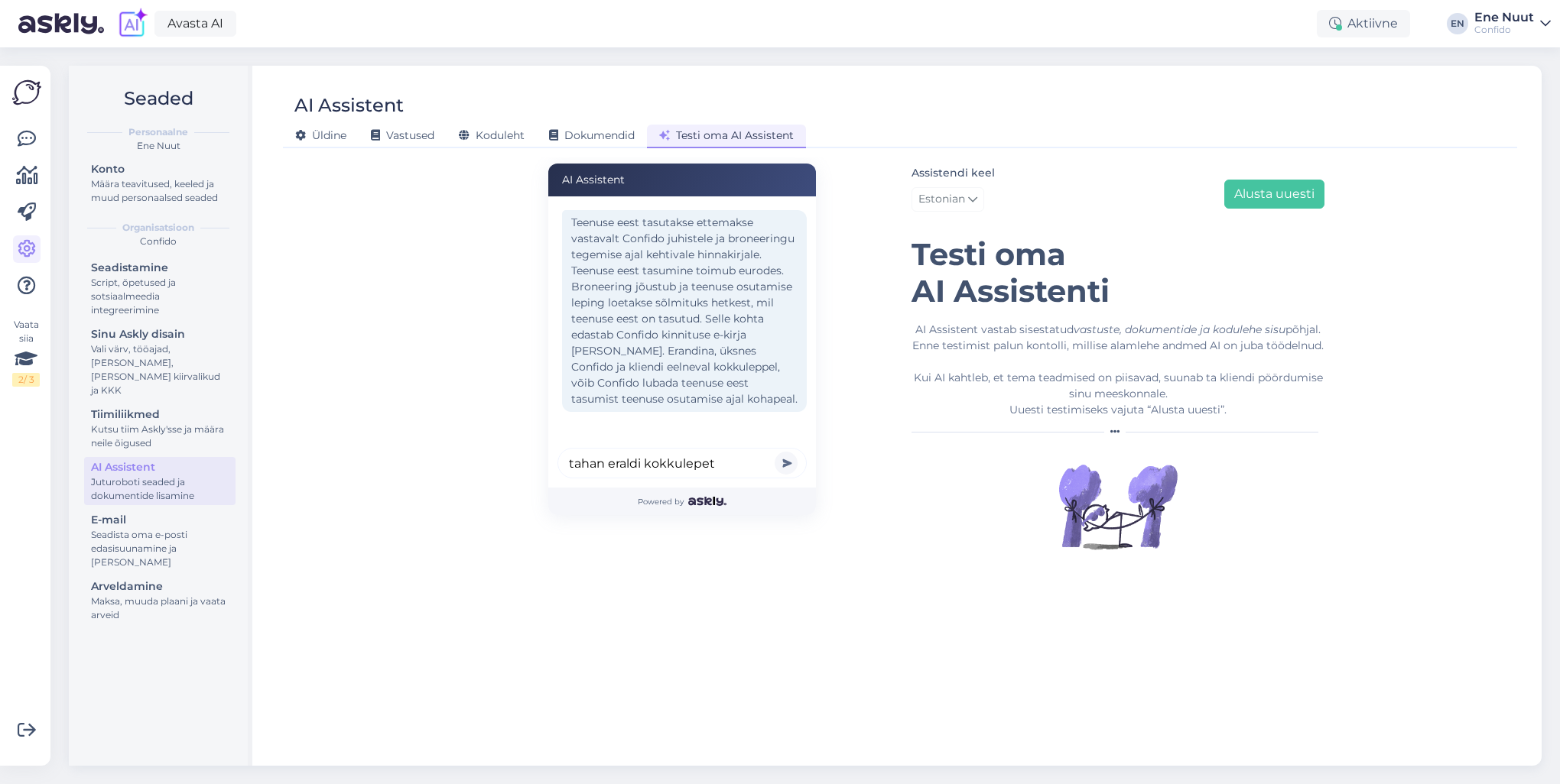
type input "tahan eraldi kokkulepet"
click at [775, 452] on button "submit" at bounding box center [786, 463] width 23 height 23
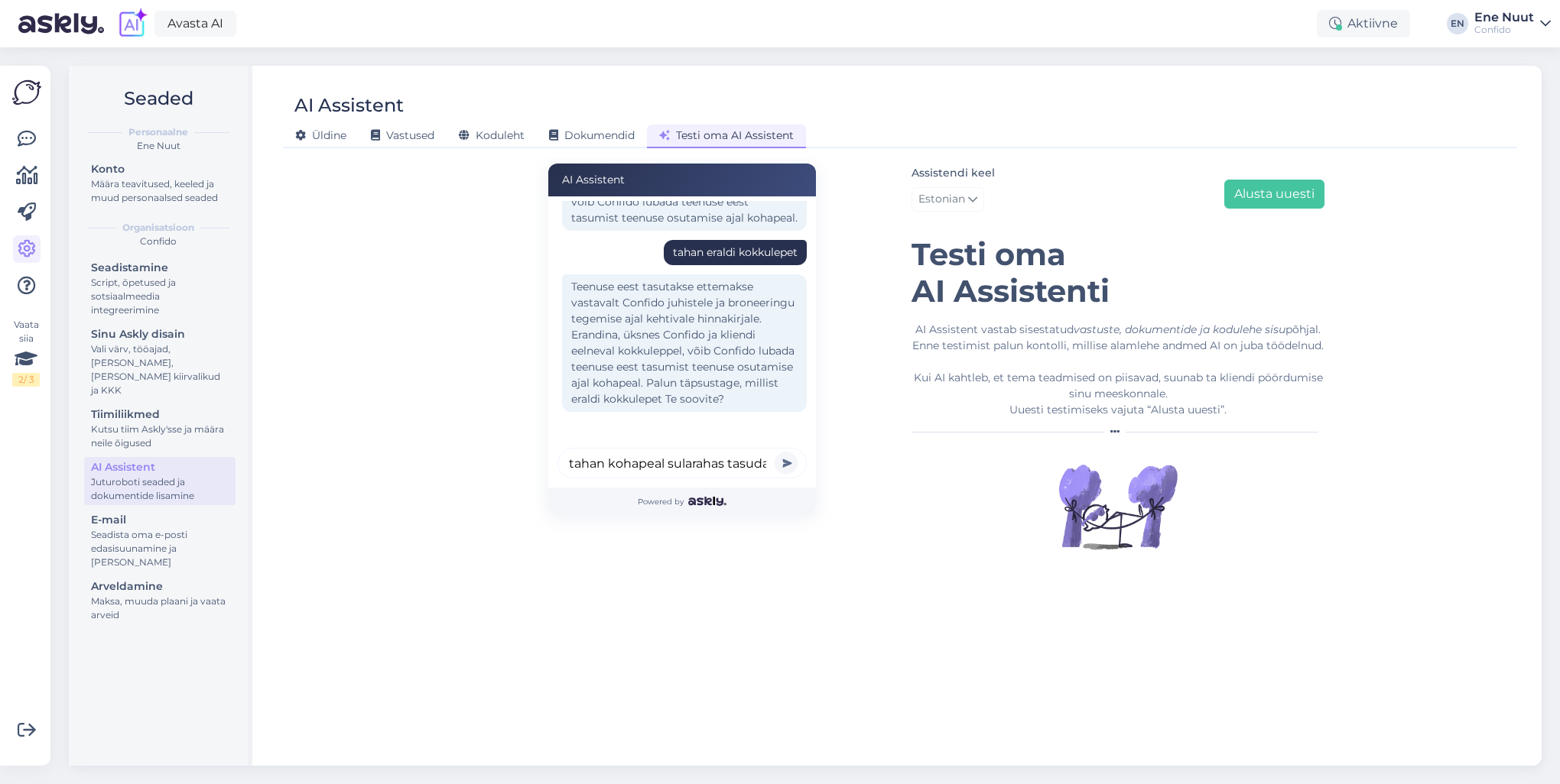
scroll to position [0, 3]
type input "tahan kohapeal sularahas tasuda"
click at [775, 452] on button "submit" at bounding box center [786, 463] width 23 height 23
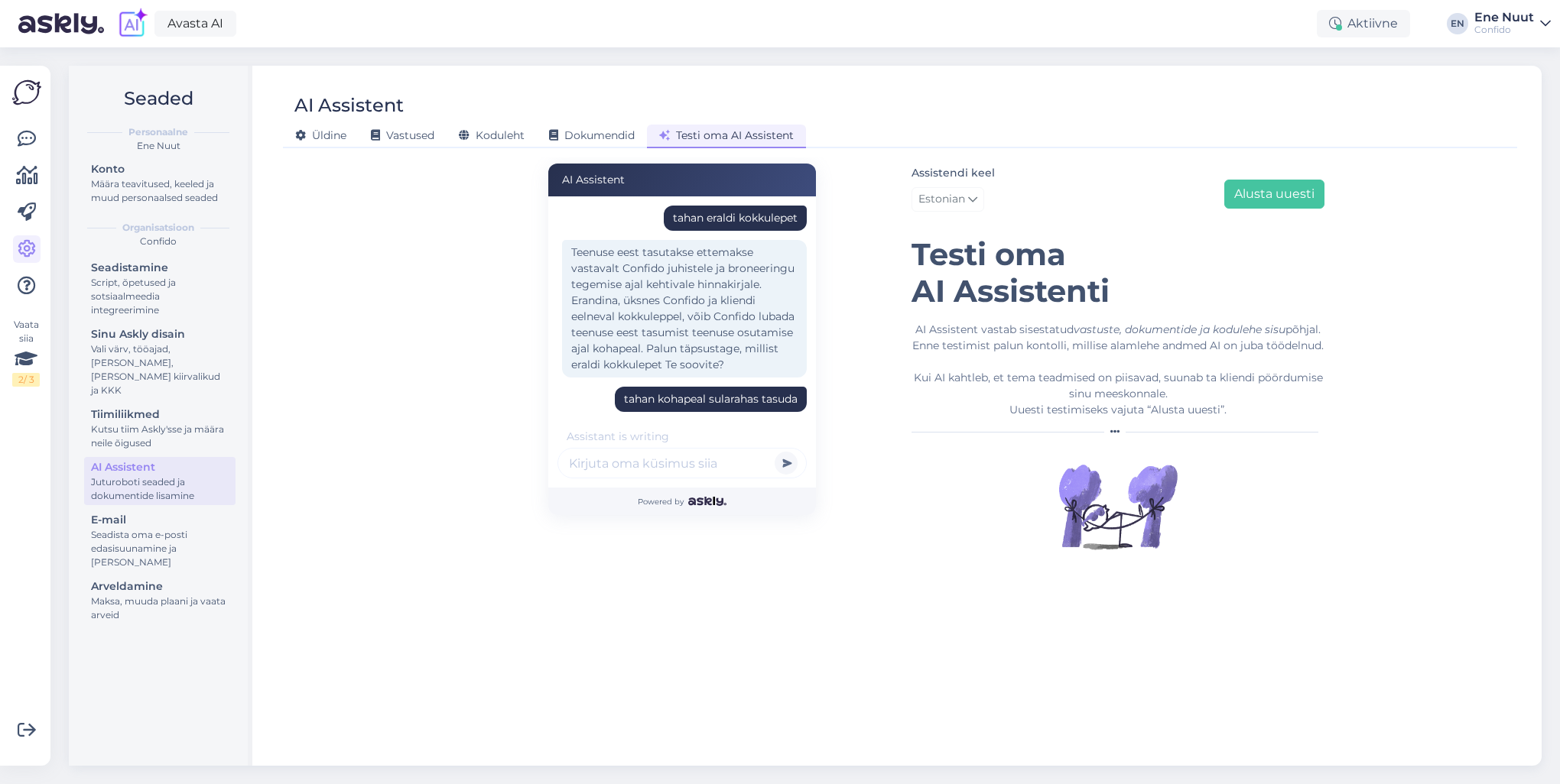
scroll to position [1078, 0]
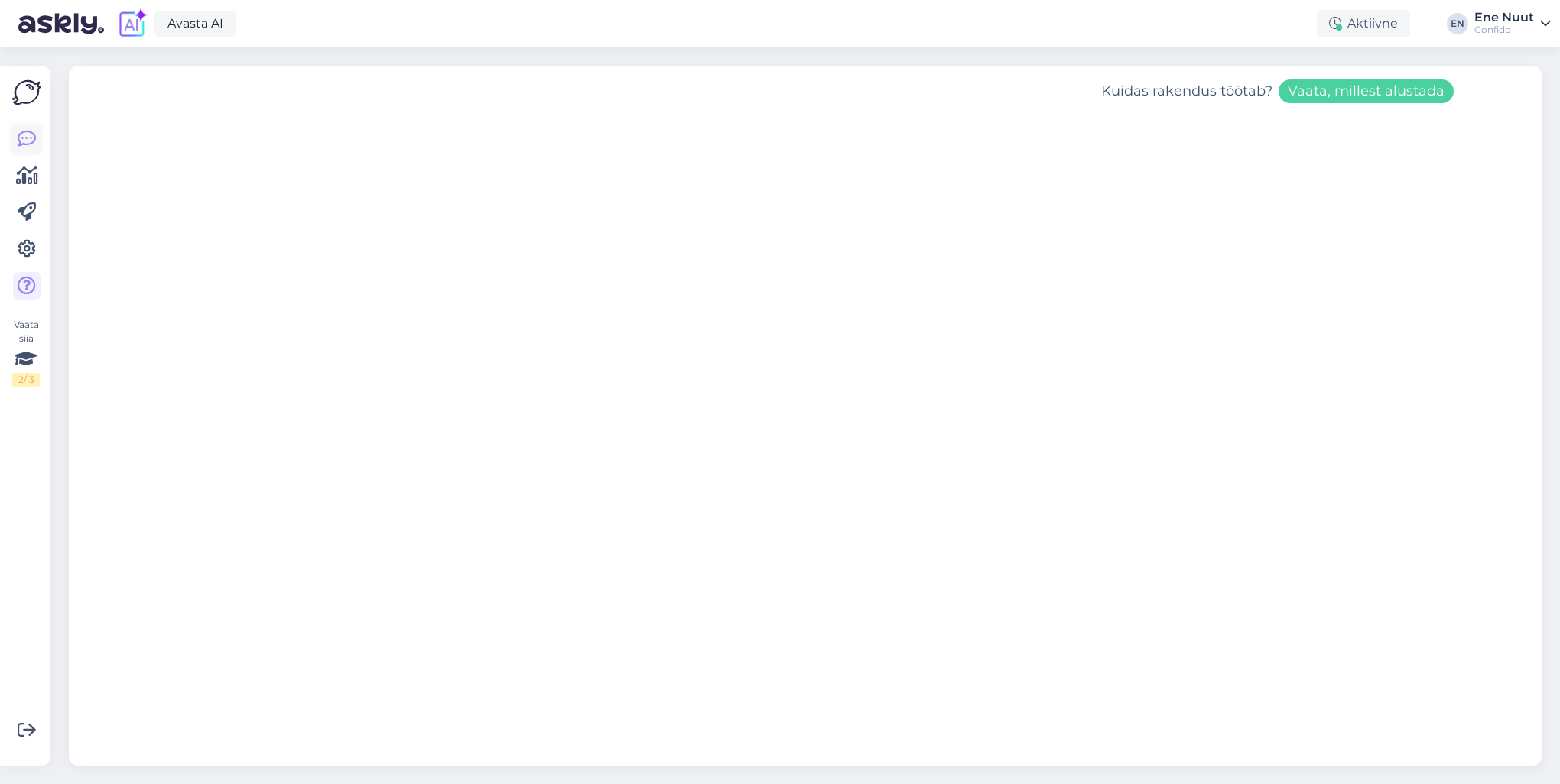
click at [23, 139] on icon at bounding box center [26, 138] width 18 height 18
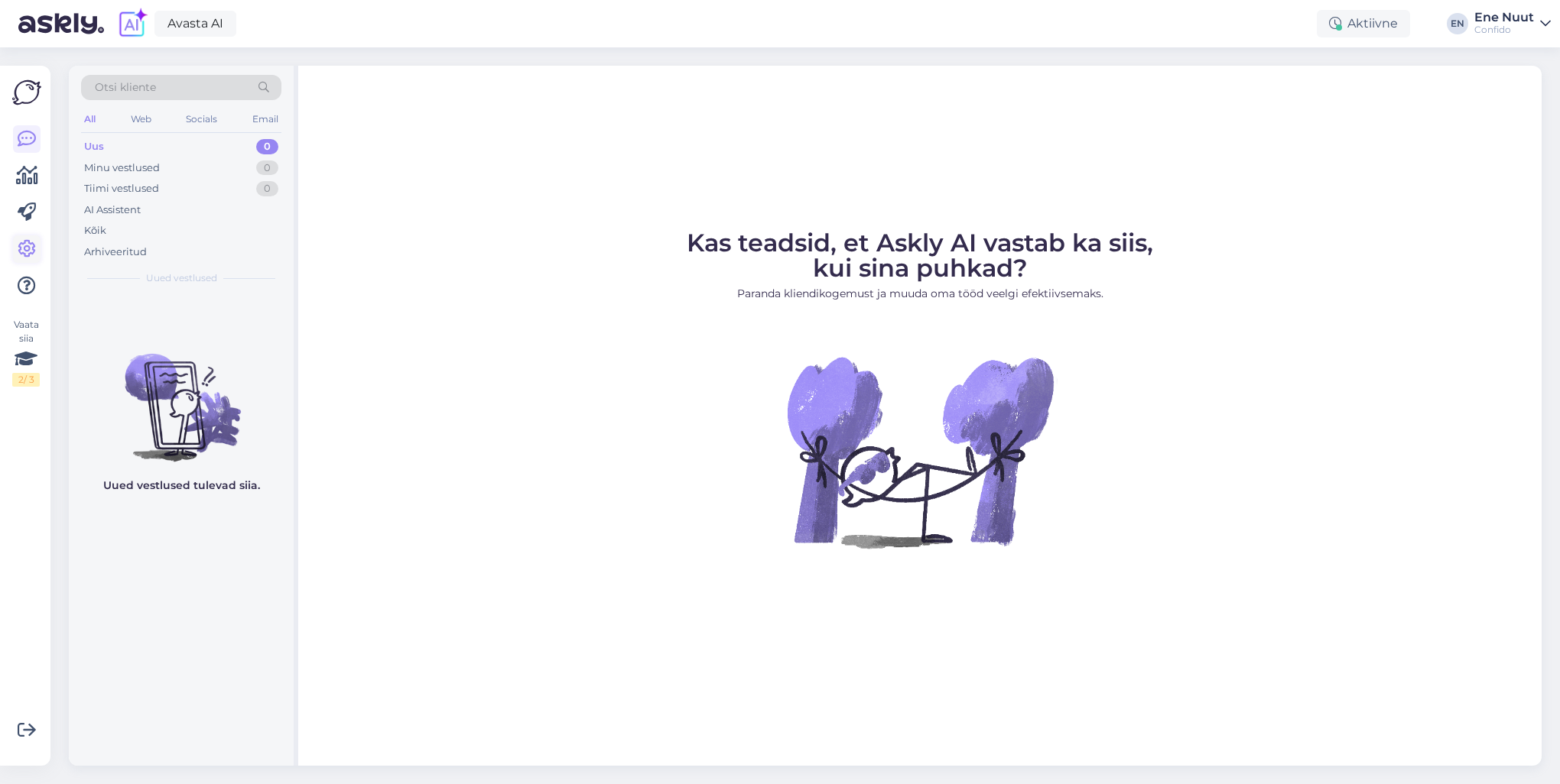
click at [29, 249] on icon at bounding box center [26, 249] width 18 height 18
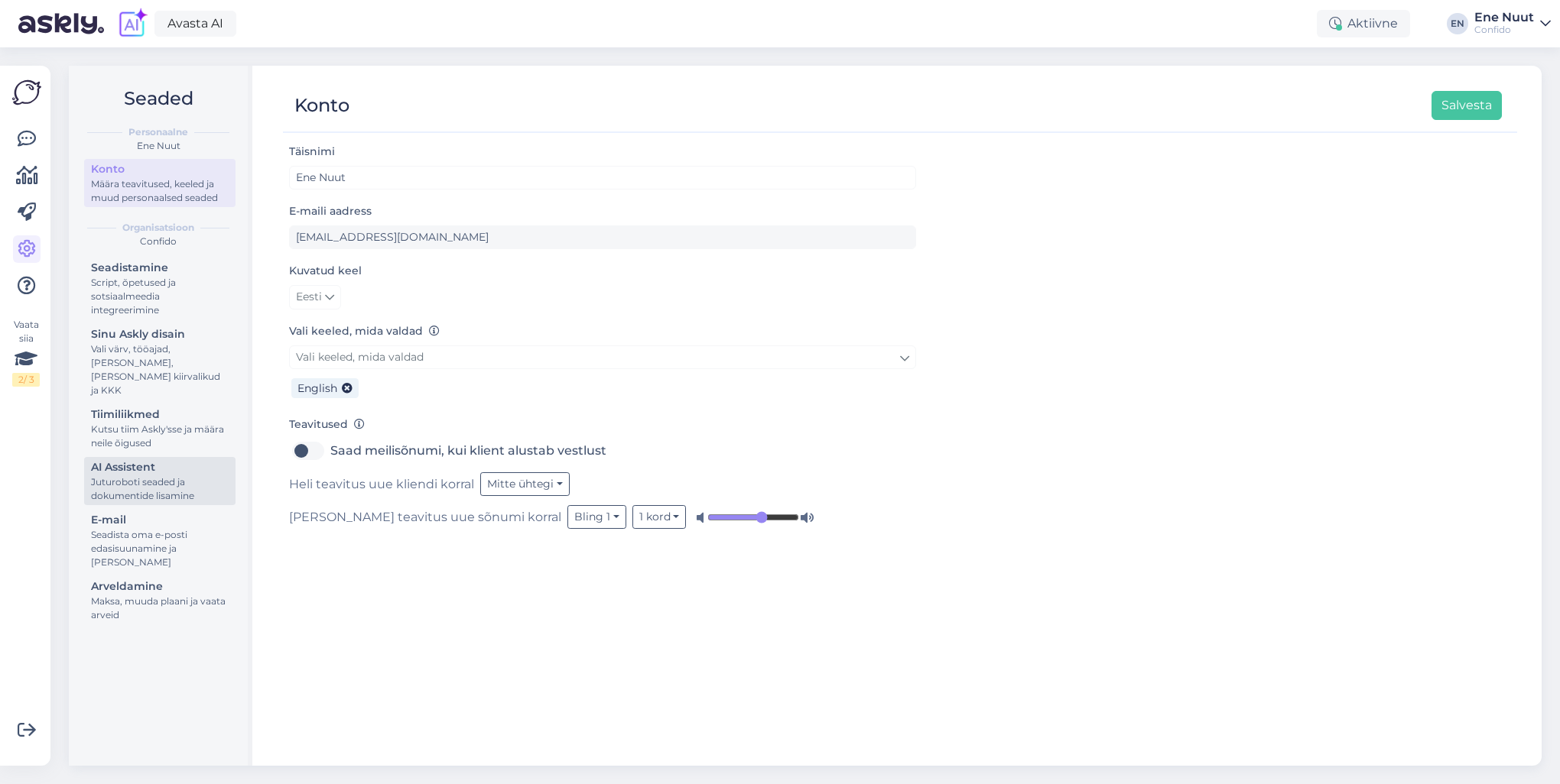
click at [130, 476] on div "Juturoboti seaded ja dokumentide lisamine" at bounding box center [159, 489] width 137 height 28
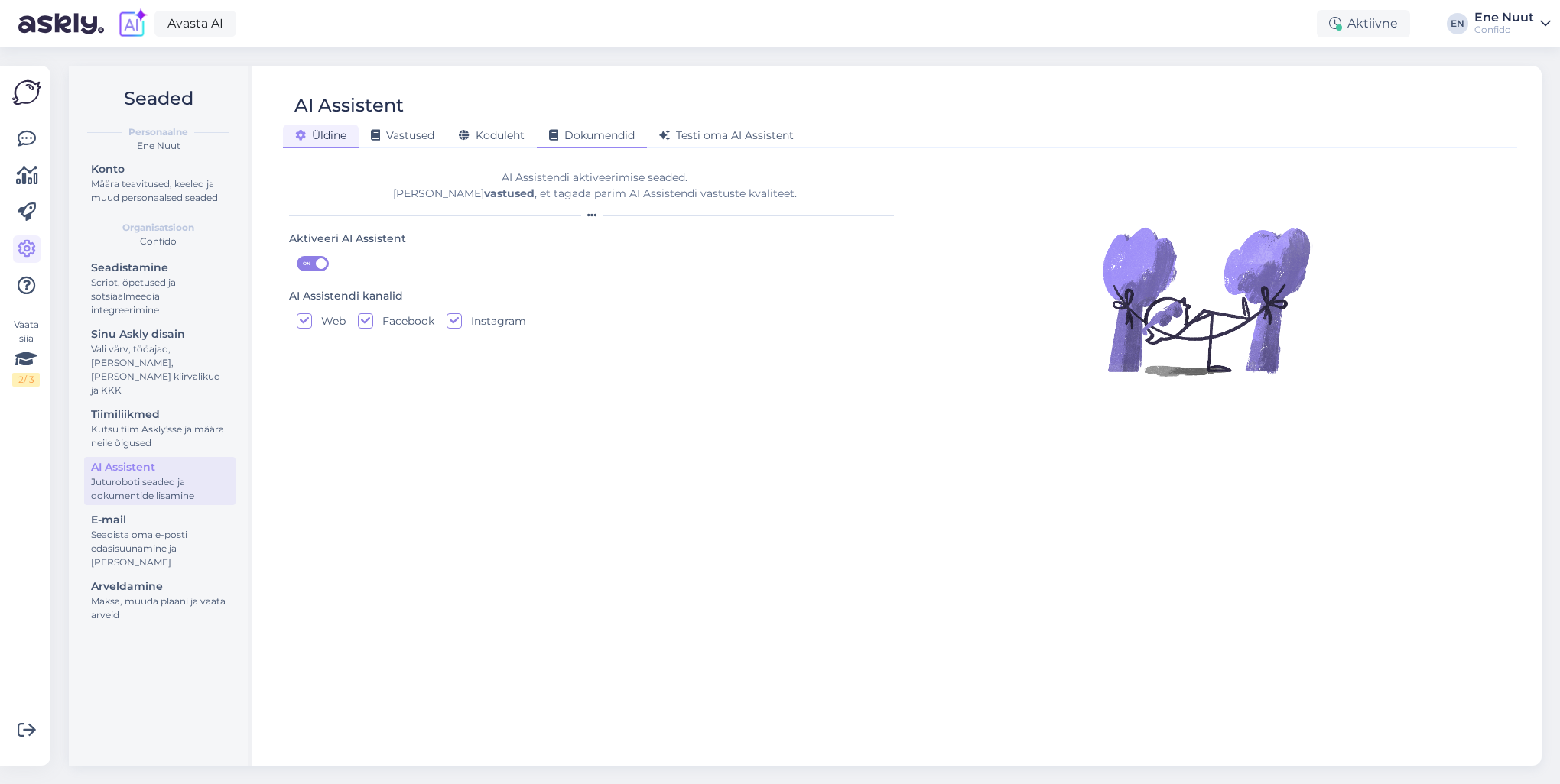
click at [571, 133] on span "Dokumendid" at bounding box center [591, 135] width 85 height 13
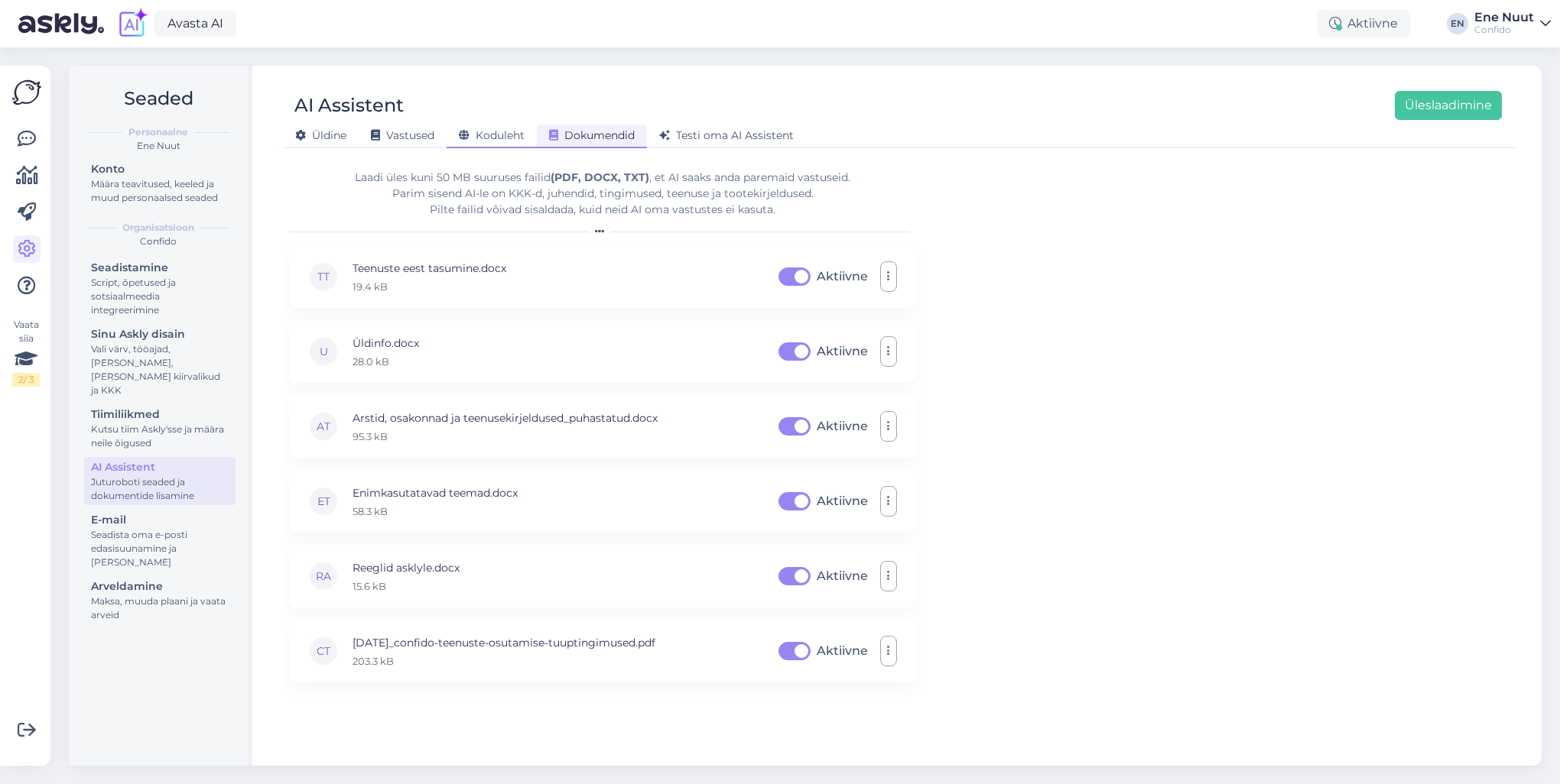
click at [491, 137] on span "Koduleht" at bounding box center [492, 135] width 66 height 13
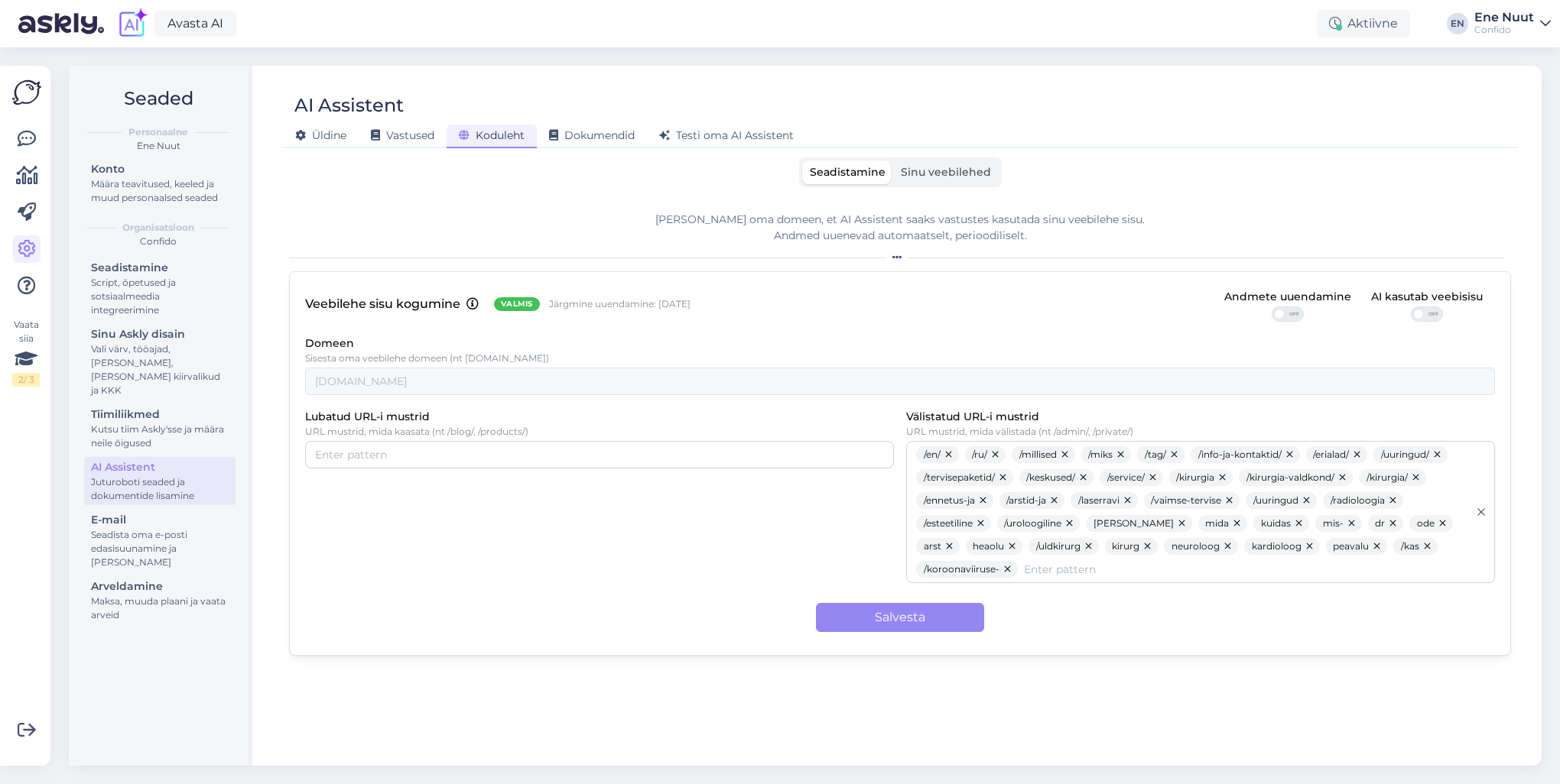
click at [916, 175] on span "Sinu veebilehed" at bounding box center [946, 172] width 90 height 13
click at [894, 160] on input "Sinu veebilehed" at bounding box center [894, 160] width 0 height 0
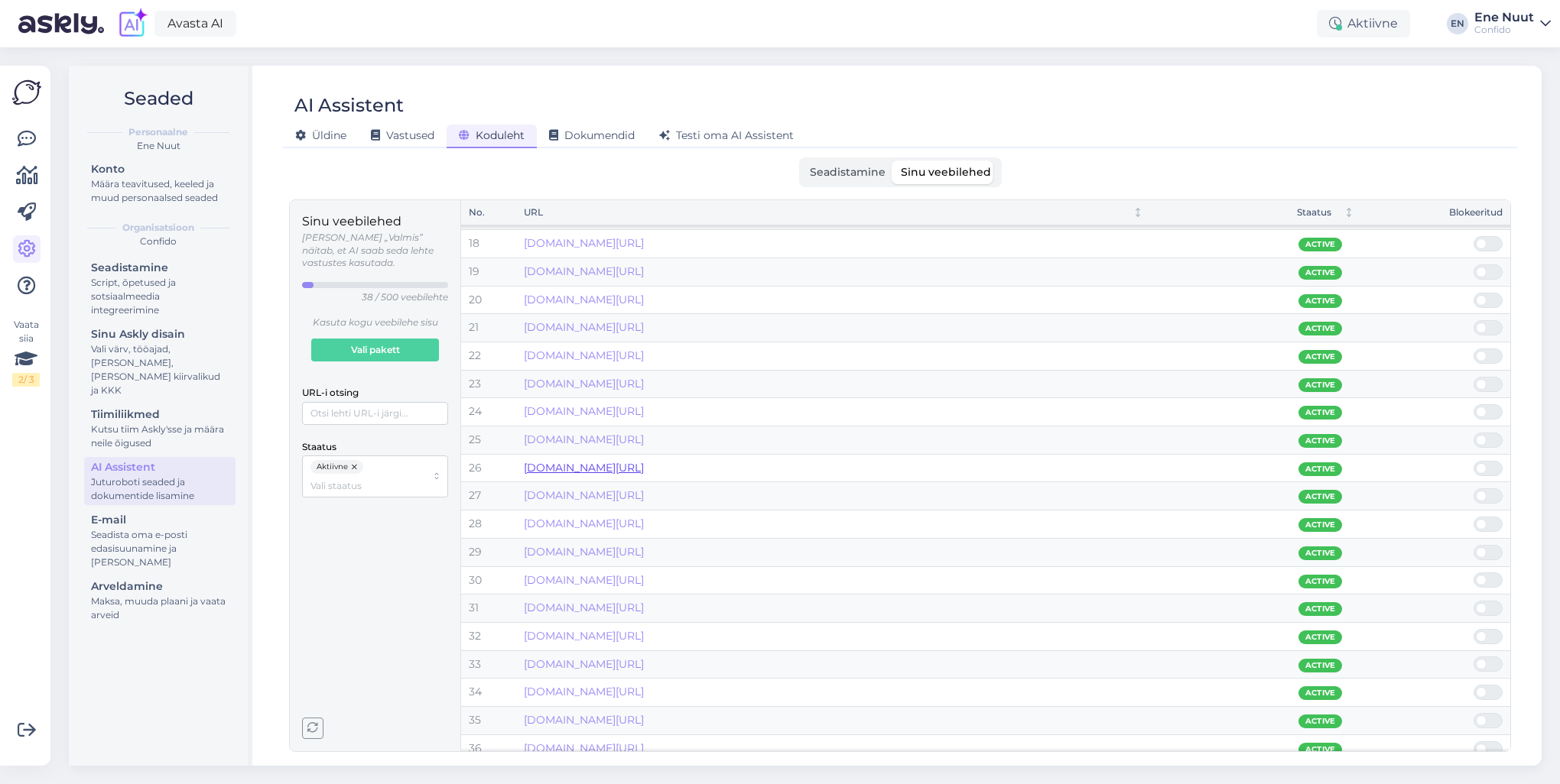
scroll to position [535, 0]
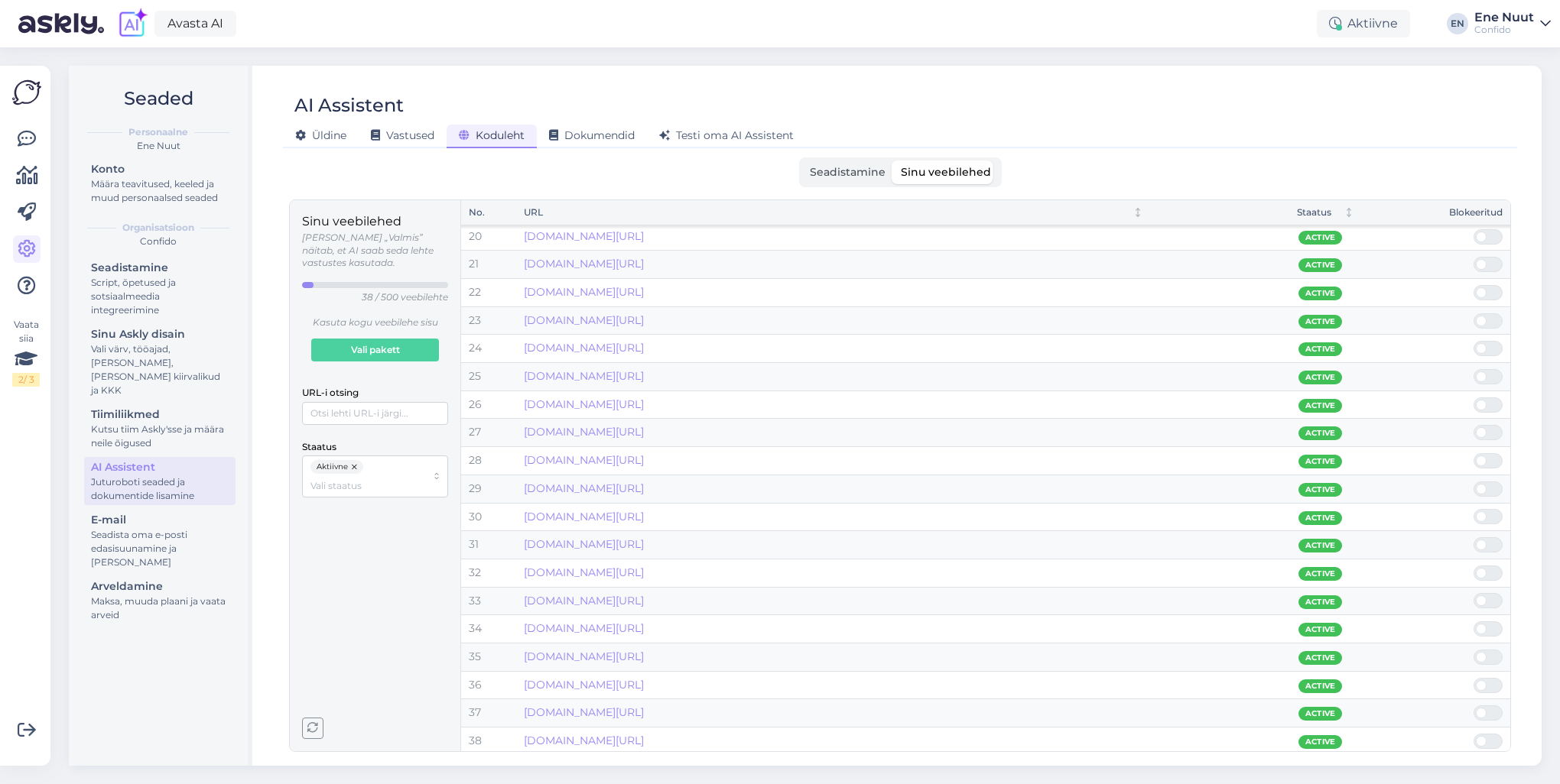
click at [854, 173] on span "Seadistamine" at bounding box center [848, 172] width 76 height 13
click at [803, 160] on input "Seadistamine" at bounding box center [803, 160] width 0 height 0
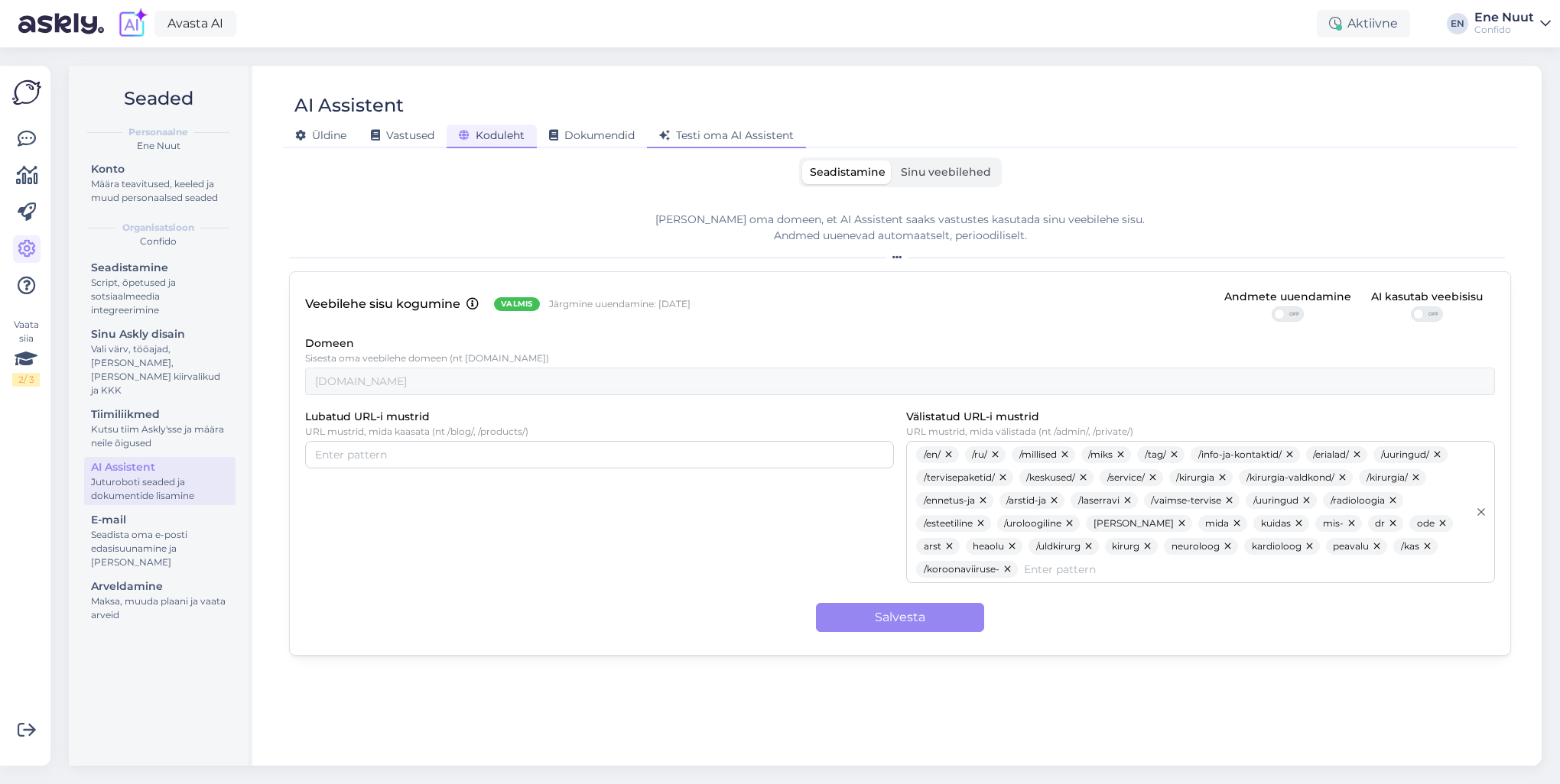
click at [737, 142] on div "Testi oma AI Assistent" at bounding box center [727, 136] width 159 height 24
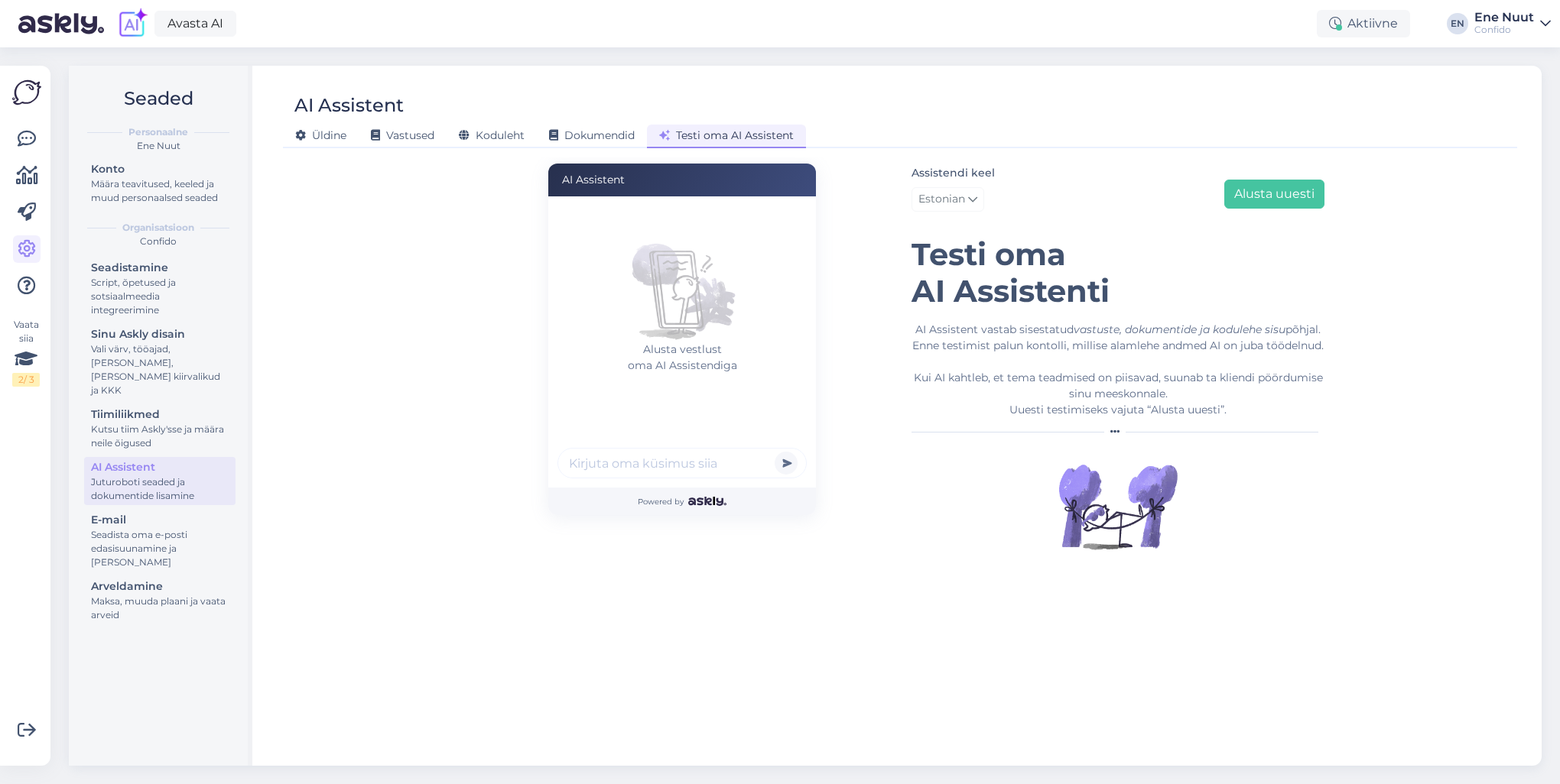
click at [658, 468] on input "text" at bounding box center [683, 463] width 250 height 31
click at [656, 475] on input "text" at bounding box center [683, 463] width 250 height 31
type input "kuidas confidos palgad on?"
click at [775, 452] on button "submit" at bounding box center [786, 463] width 23 height 23
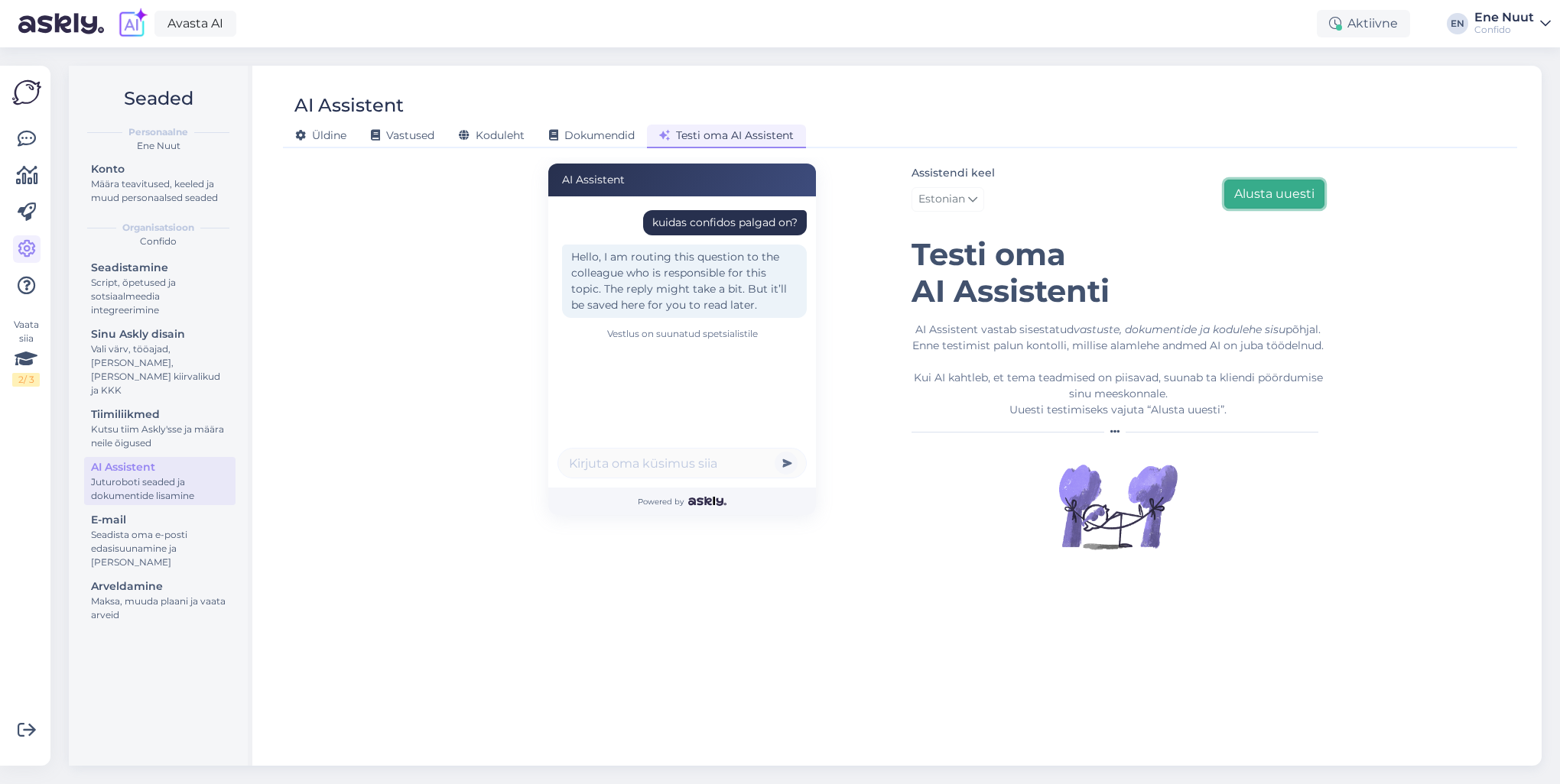
click at [1255, 197] on button "Alusta uuesti" at bounding box center [1274, 194] width 100 height 29
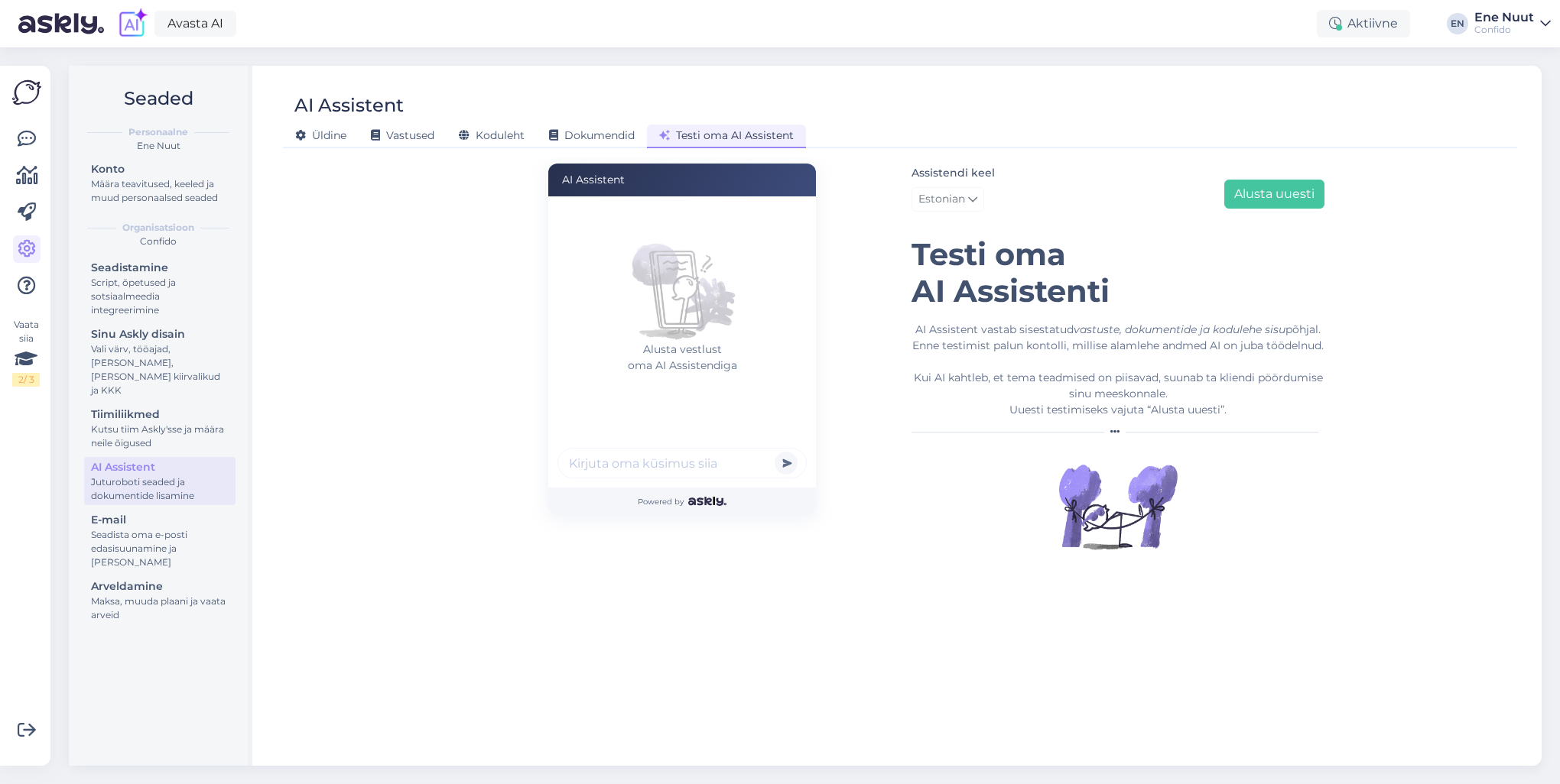
click at [656, 468] on input "text" at bounding box center [683, 463] width 250 height 31
type input "n"
type input "maks valutab"
click at [775, 452] on button "submit" at bounding box center [786, 463] width 23 height 23
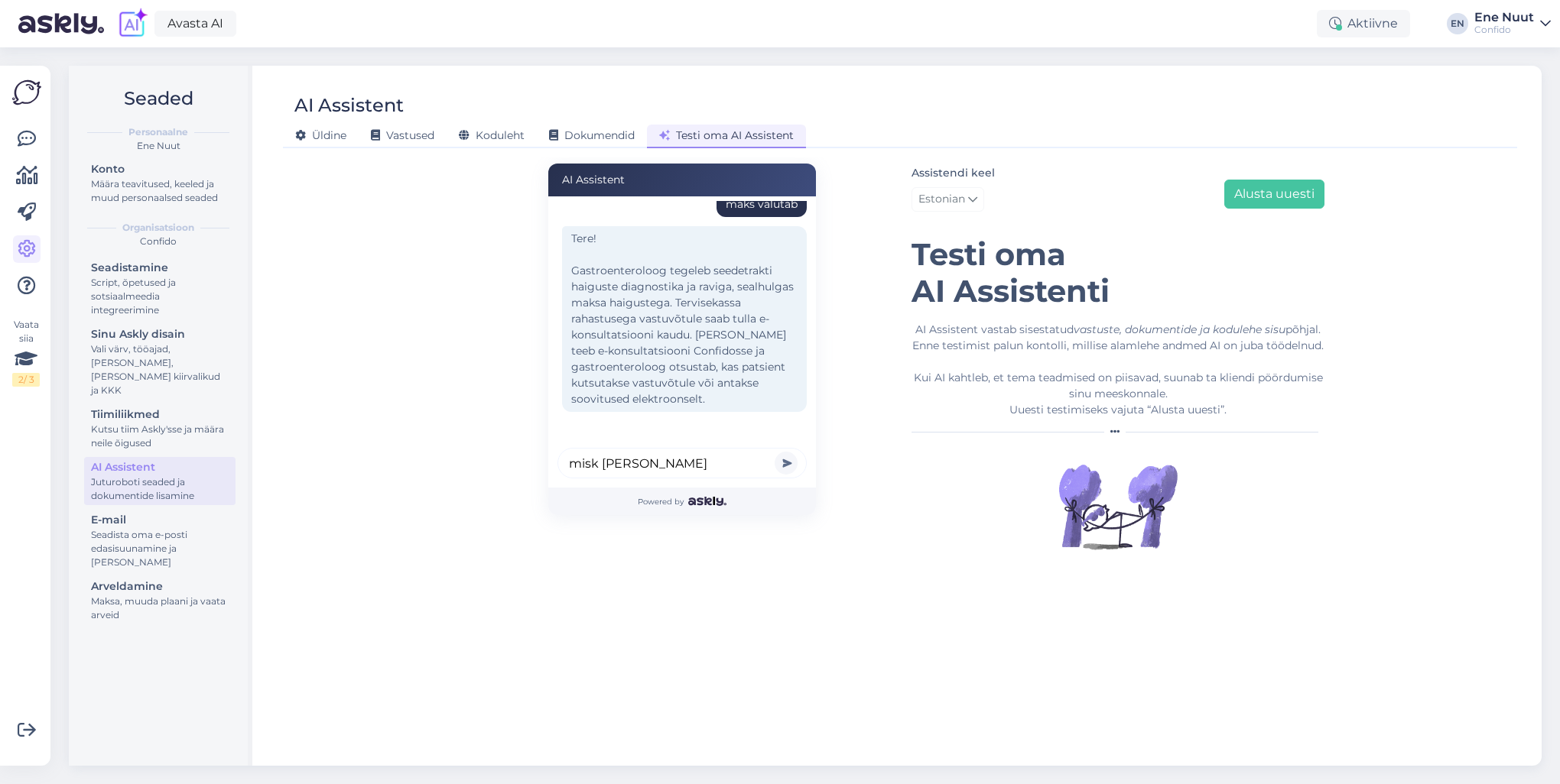
type input "misk [PERSON_NAME]"
click at [775, 452] on button "submit" at bounding box center [786, 463] width 23 height 23
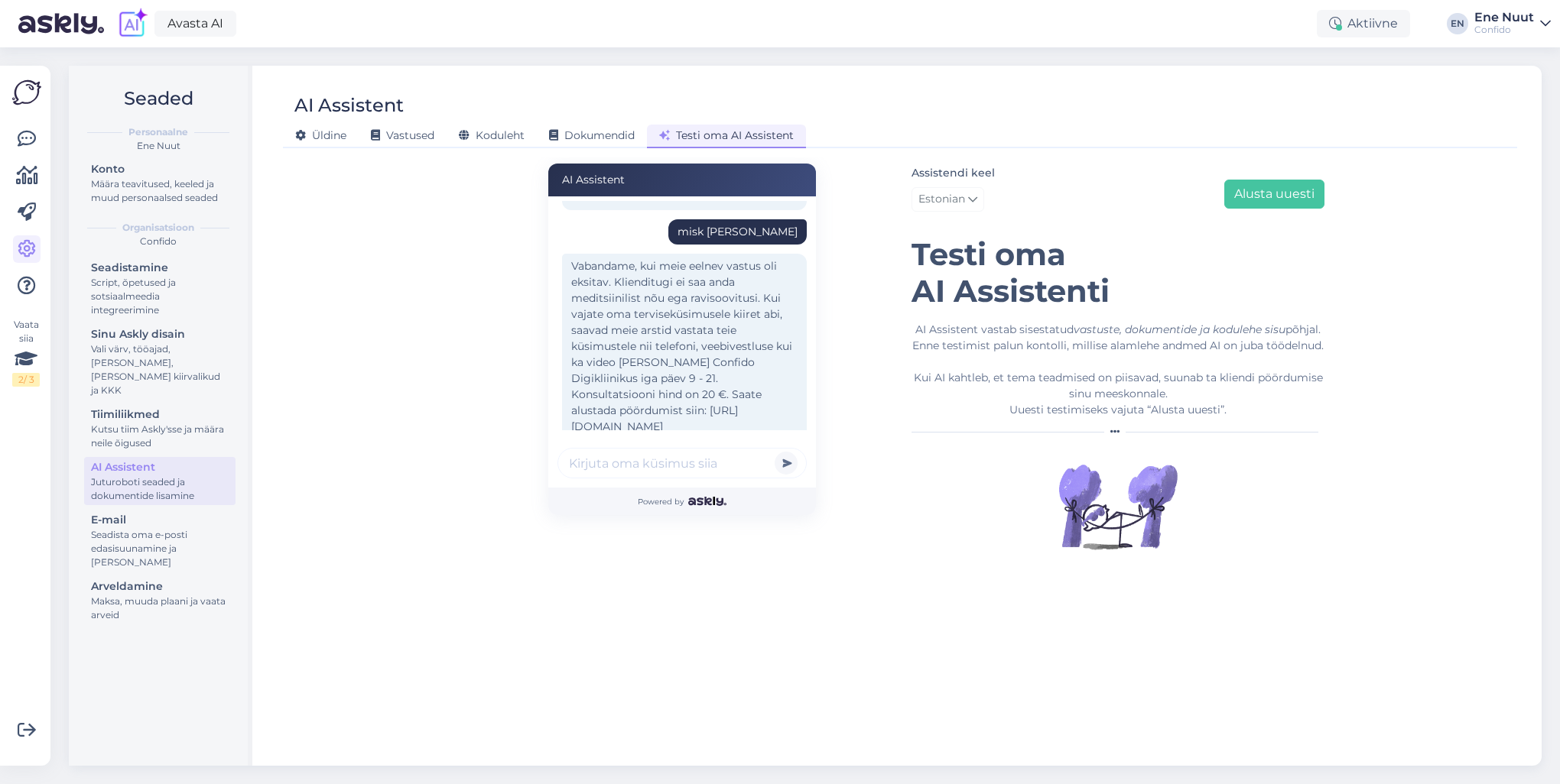
scroll to position [199, 0]
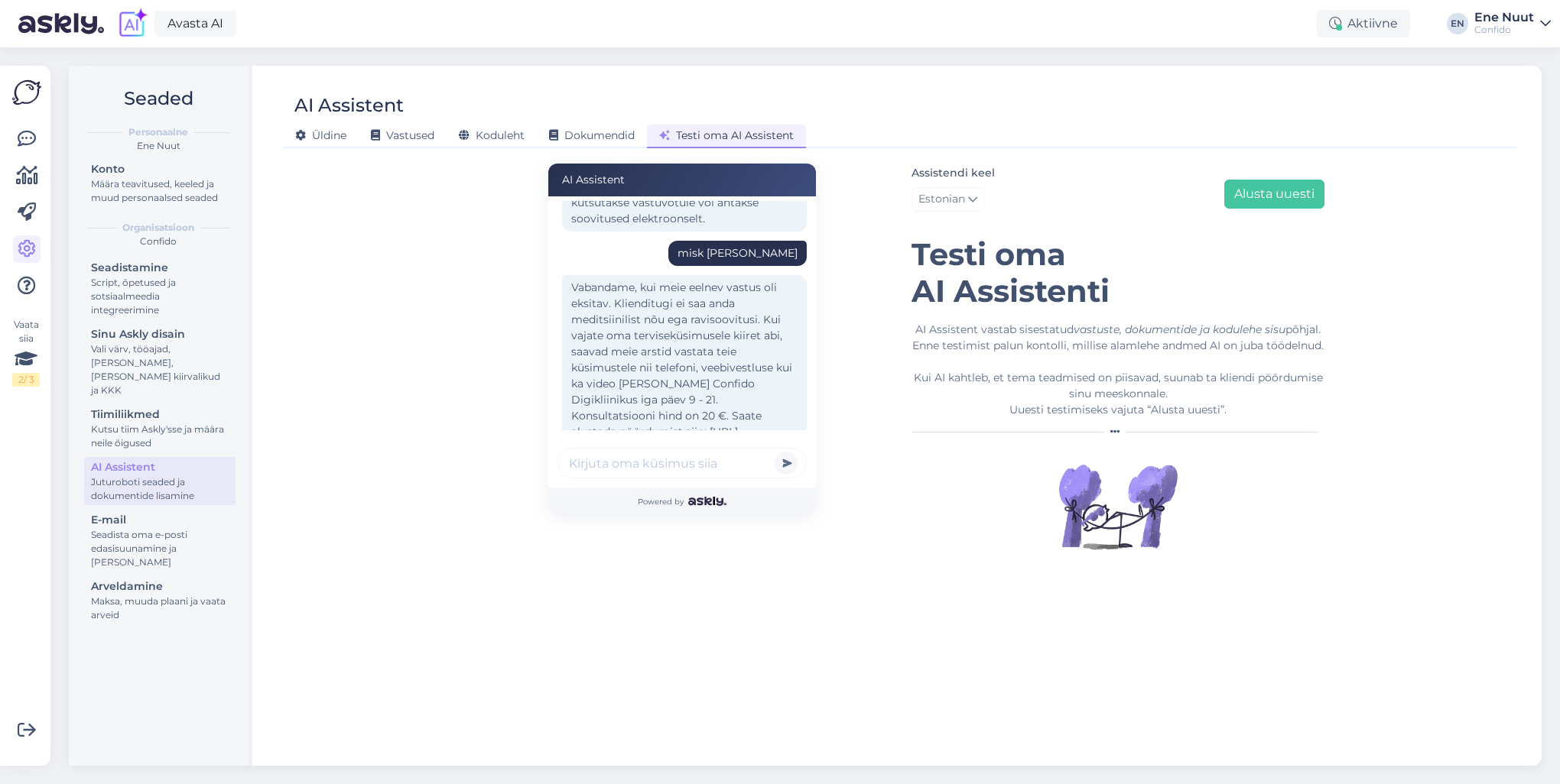
click at [634, 468] on input "text" at bounding box center [683, 463] width 250 height 31
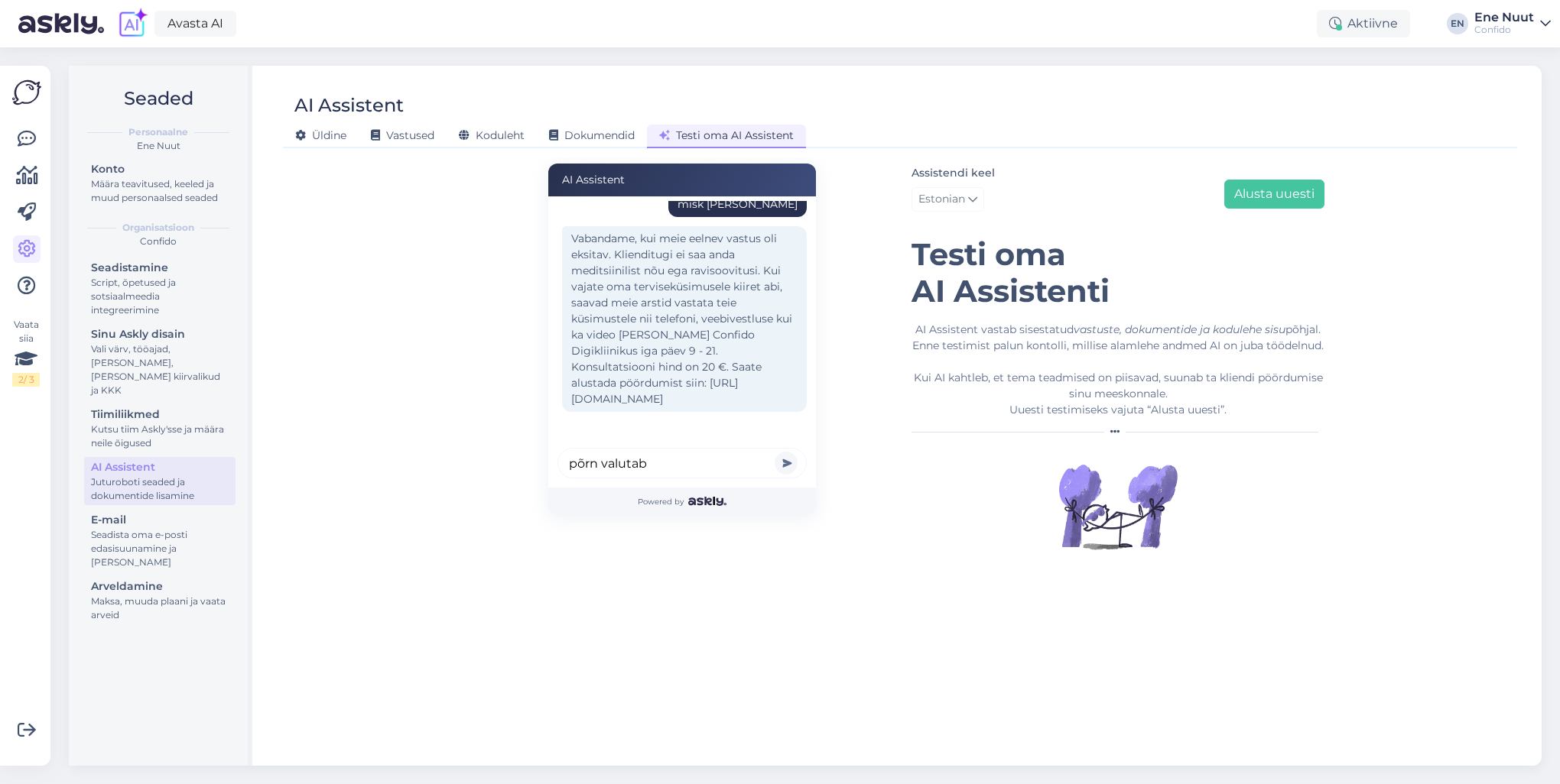
type input "põrn valutab"
click at [775, 452] on button "submit" at bounding box center [786, 463] width 23 height 23
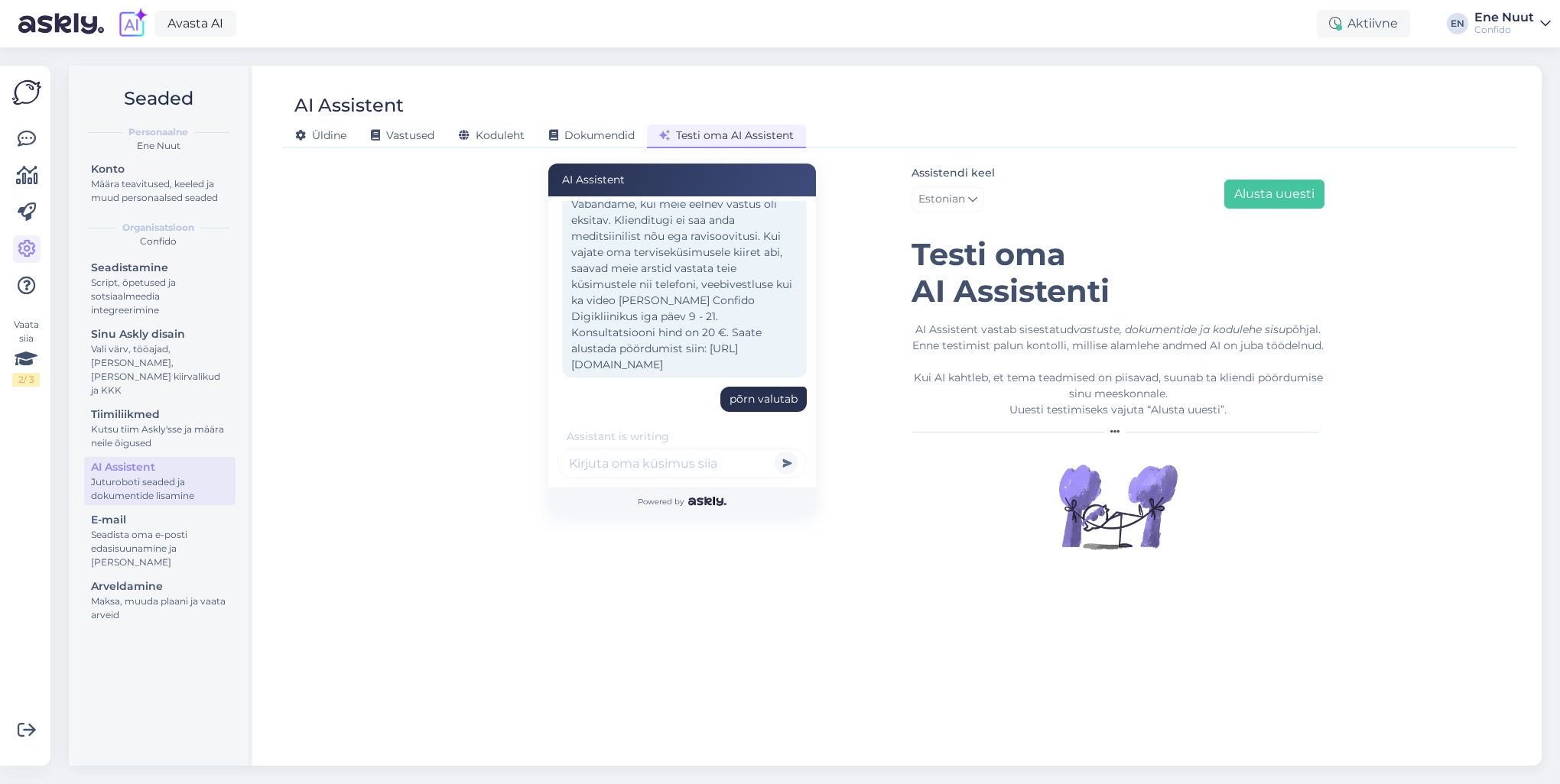
scroll to position [488, 0]
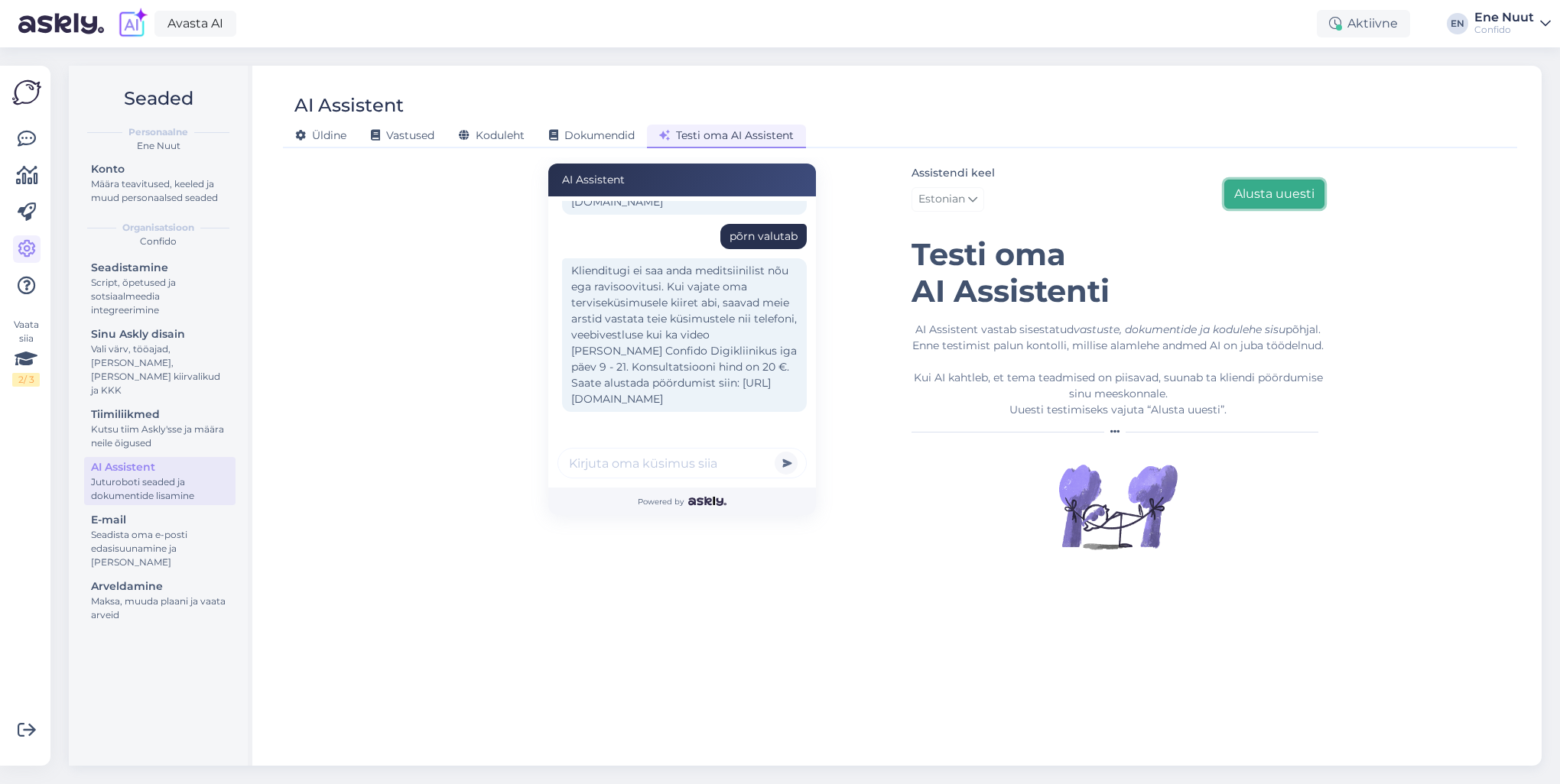
click at [1270, 200] on button "Alusta uuesti" at bounding box center [1274, 194] width 100 height 29
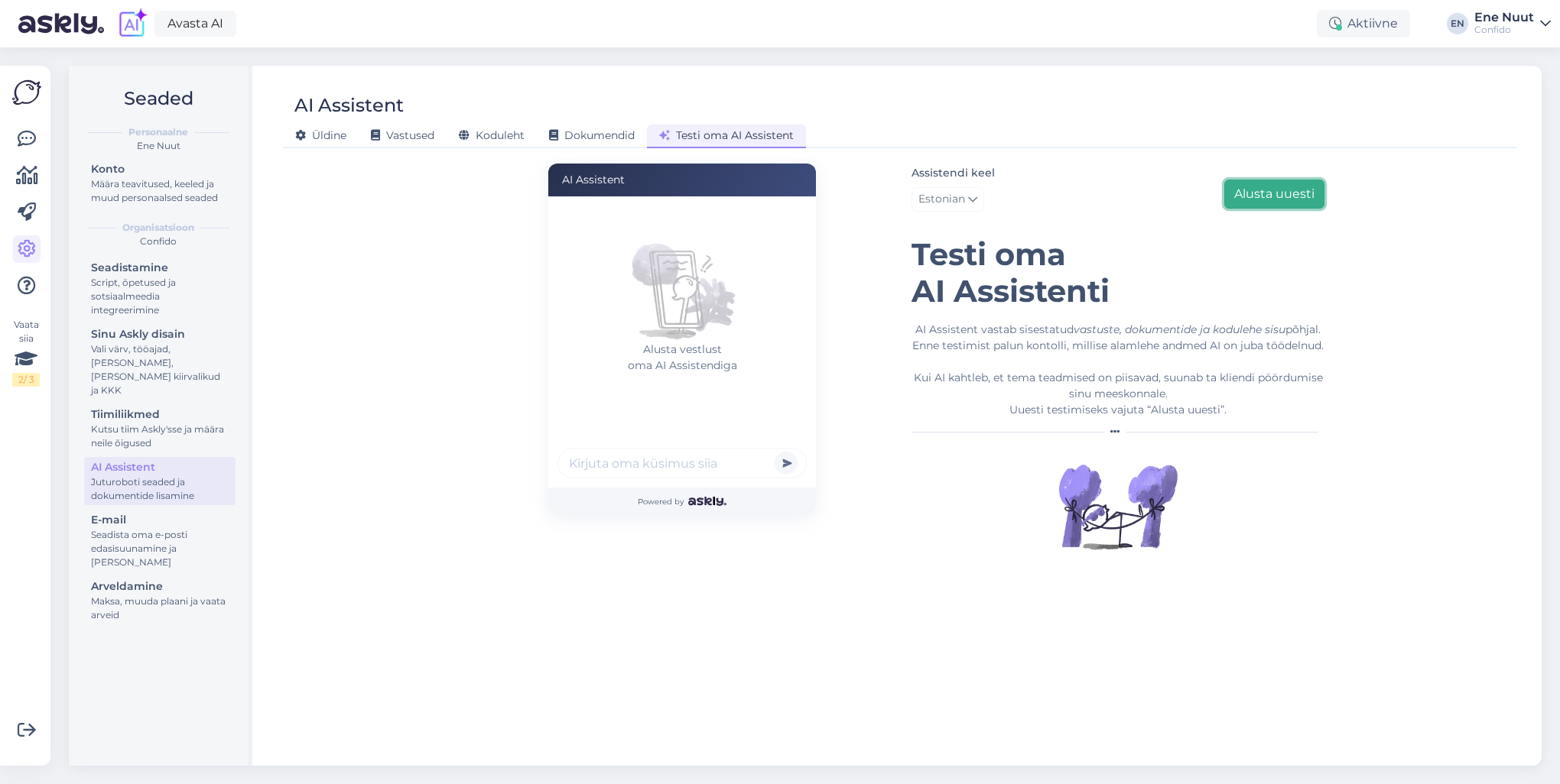
scroll to position [0, 0]
click at [698, 462] on input "text" at bounding box center [683, 463] width 250 height 31
type input "maks valutab"
click at [775, 452] on button "submit" at bounding box center [786, 463] width 23 height 23
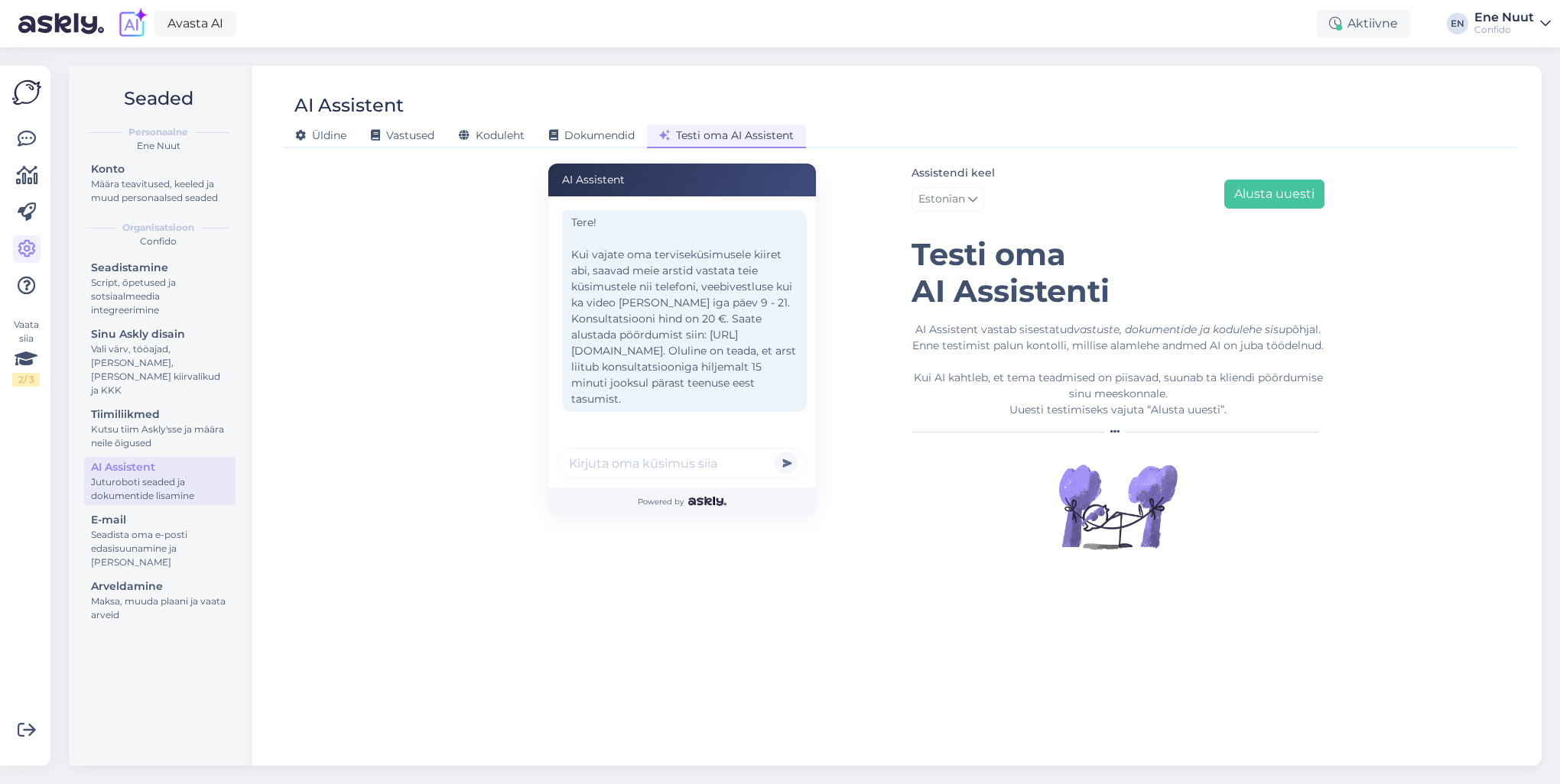
scroll to position [61, 0]
click at [588, 459] on input "text" at bounding box center [683, 463] width 250 height 31
click at [366, 401] on div "AI Assistent maks valutab Tere! Kui vajate oma terviseküsimusele kiiret abi, sa…" at bounding box center [900, 455] width 1222 height 595
click at [486, 126] on div "Koduleht" at bounding box center [492, 136] width 90 height 24
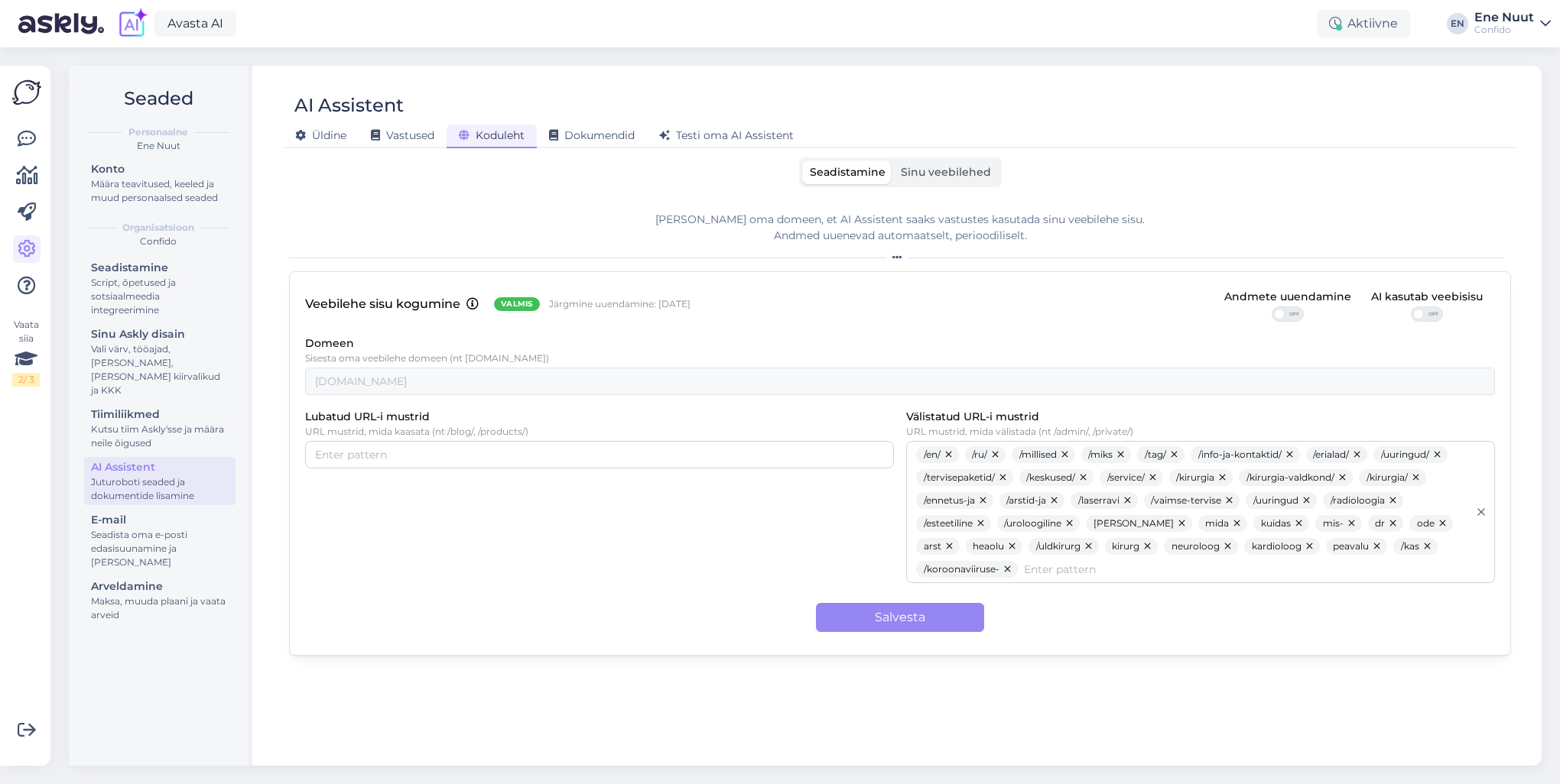
click at [960, 175] on span "Sinu veebilehed" at bounding box center [946, 172] width 90 height 13
click at [894, 160] on input "Sinu veebilehed" at bounding box center [894, 160] width 0 height 0
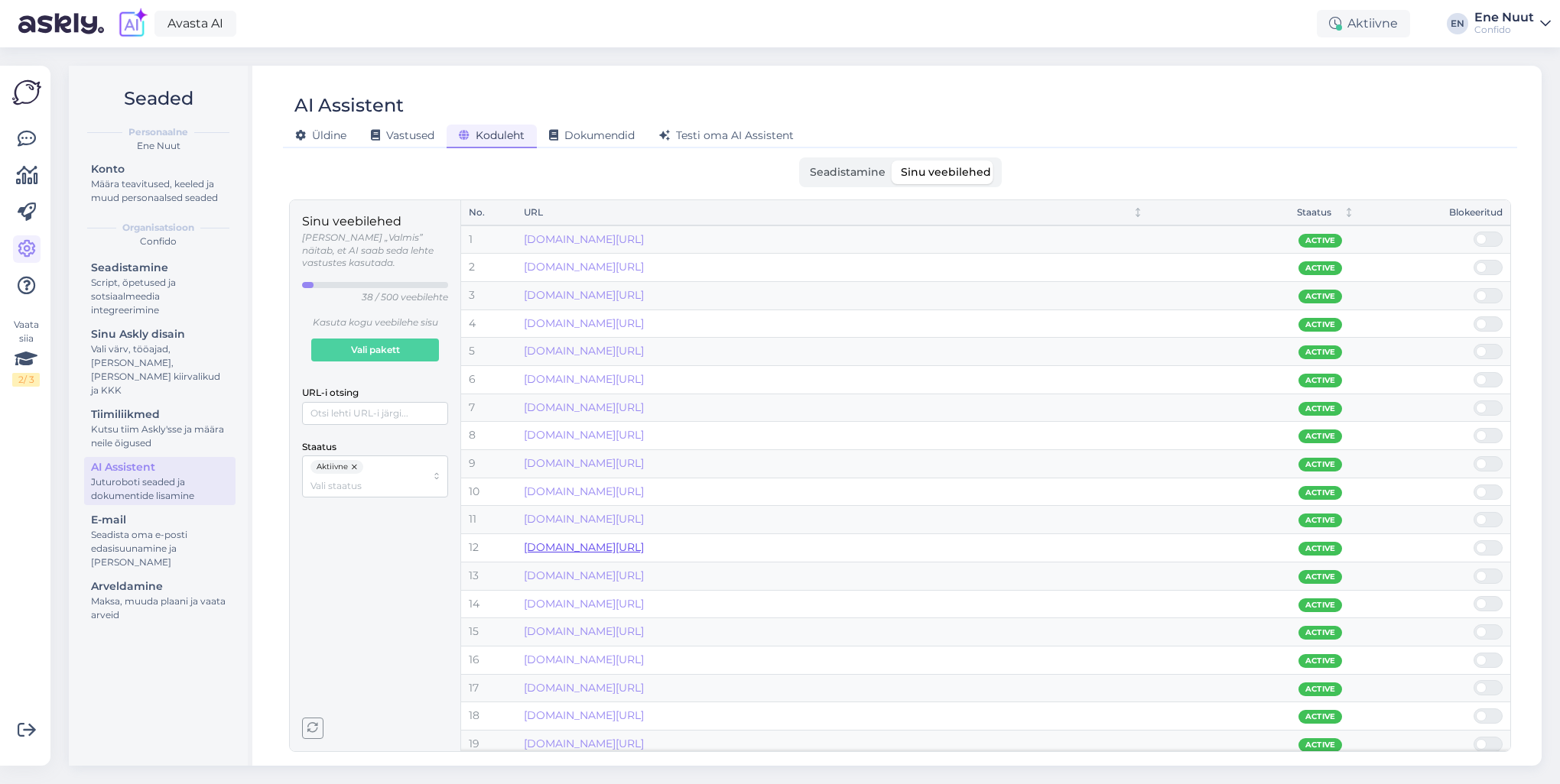
click at [644, 545] on link "[DOMAIN_NAME][URL]" at bounding box center [584, 547] width 120 height 13
click at [1484, 543] on span at bounding box center [1481, 548] width 11 height 11
click at [1474, 540] on input "checkbox" at bounding box center [1474, 540] width 0 height 0
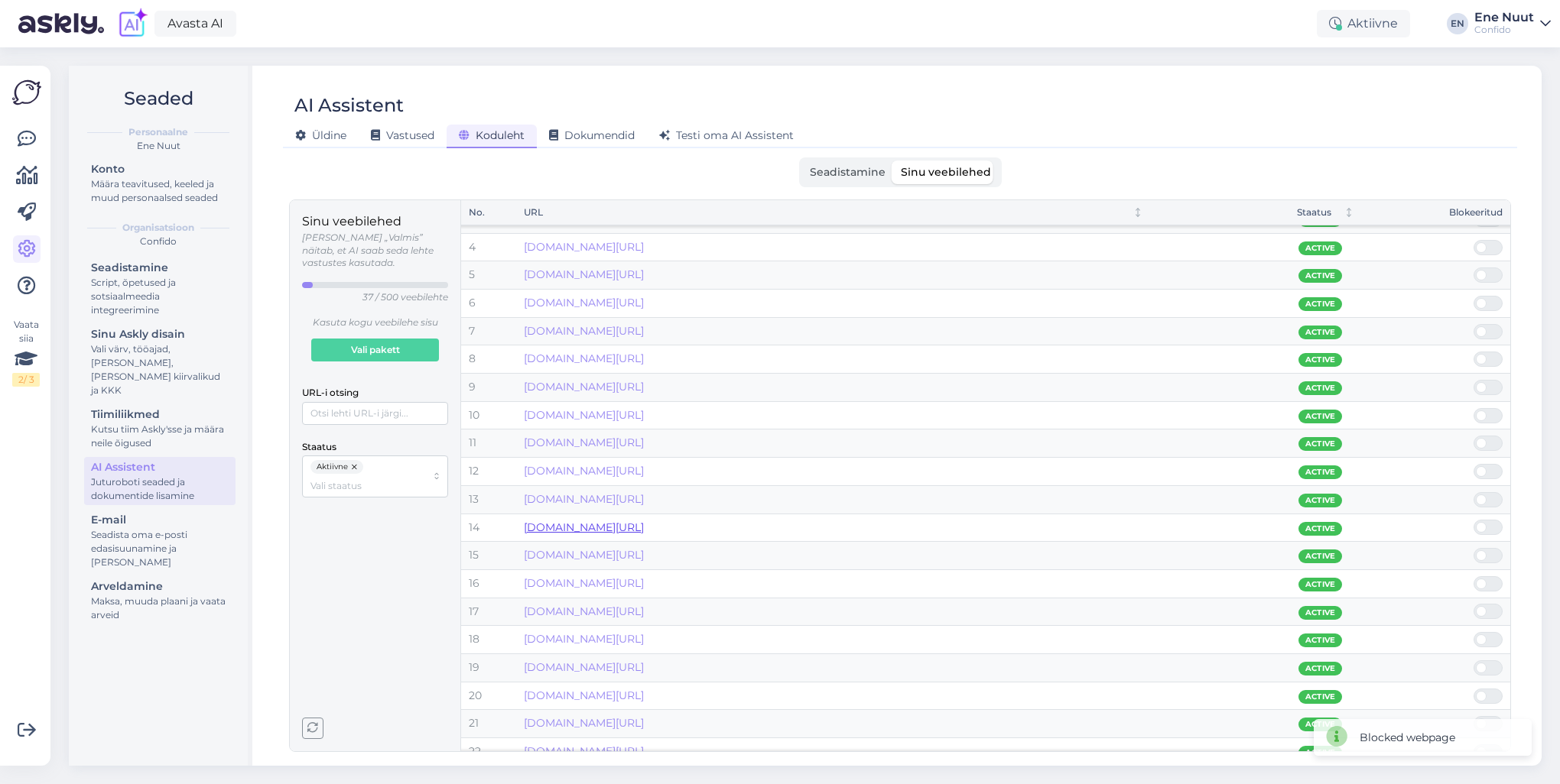
click at [644, 529] on link "[DOMAIN_NAME][URL]" at bounding box center [584, 528] width 120 height 13
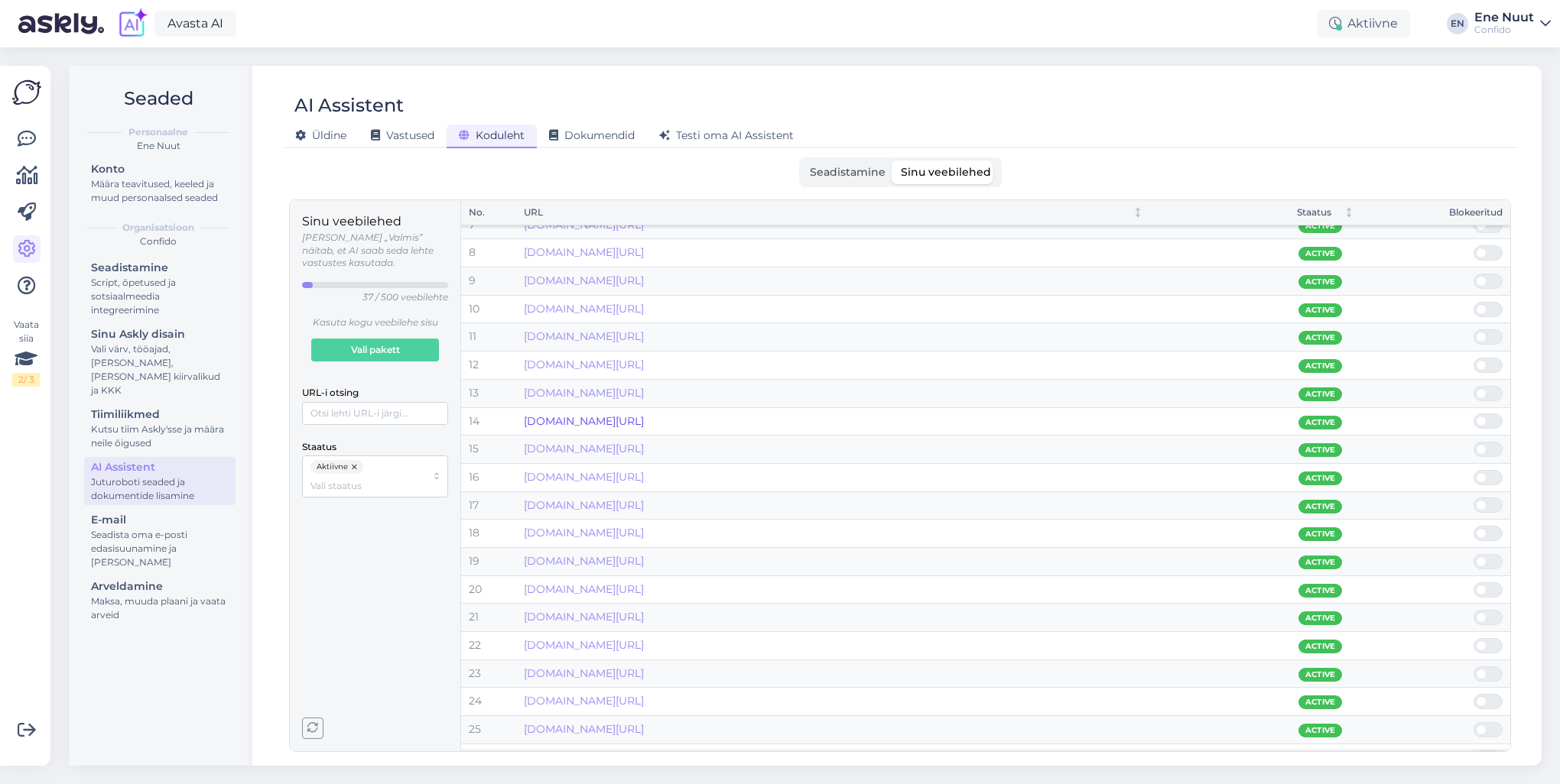
scroll to position [229, 0]
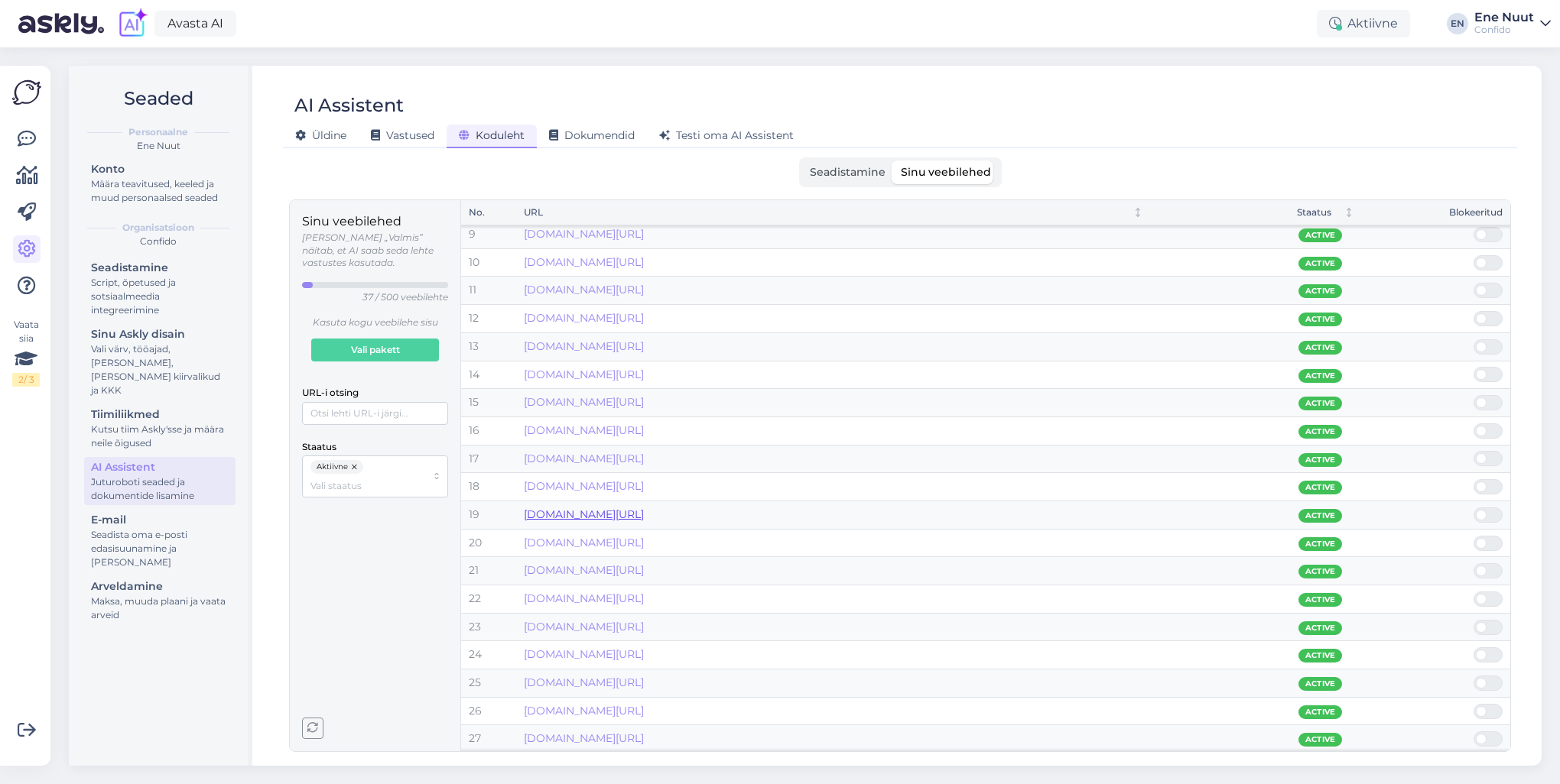
click at [644, 512] on link "[DOMAIN_NAME][URL]" at bounding box center [584, 514] width 120 height 13
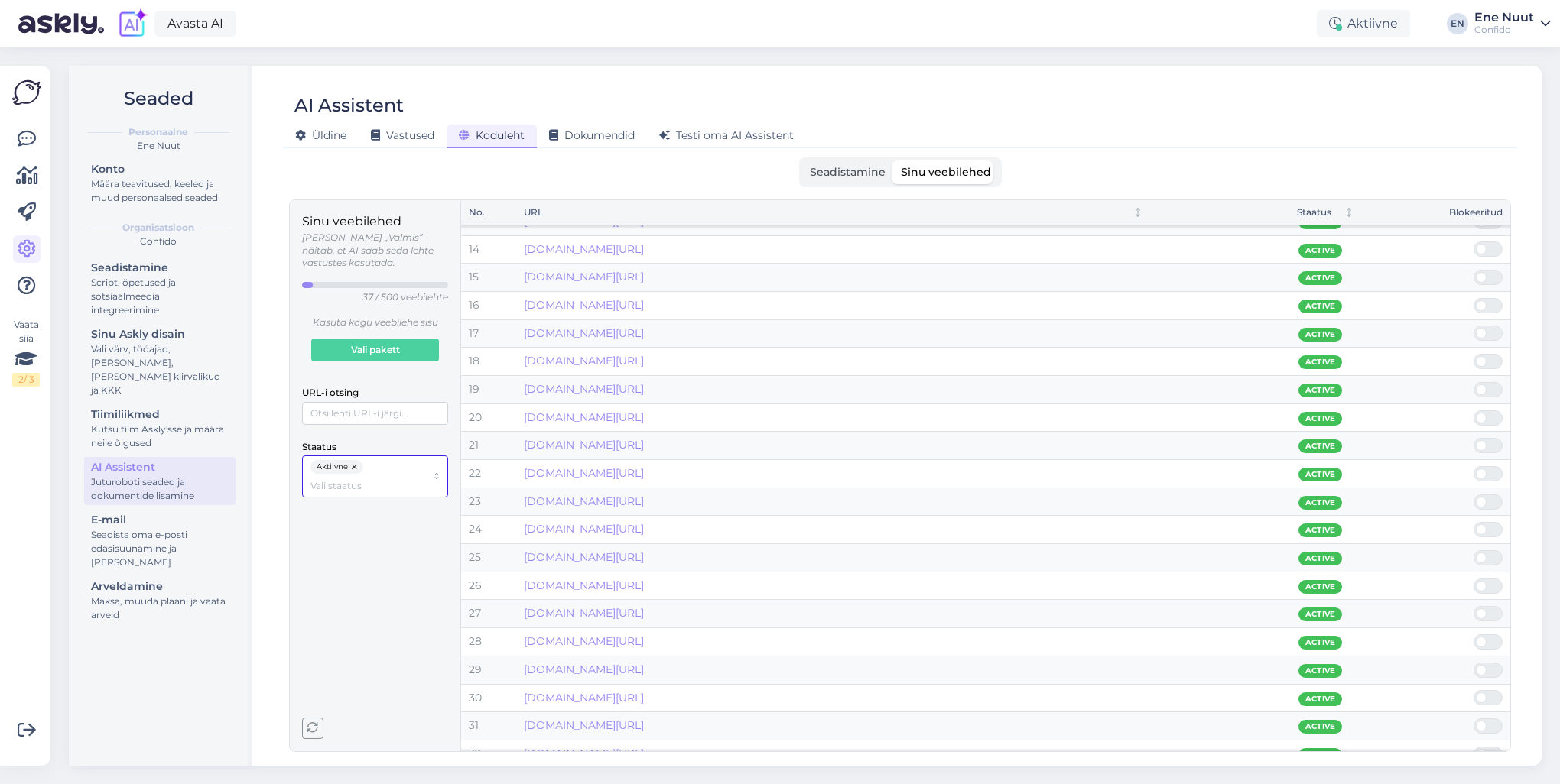
click at [367, 479] on input "Staatus" at bounding box center [368, 486] width 115 height 14
click at [342, 544] on span "Blokeeritud" at bounding box center [339, 542] width 54 height 13
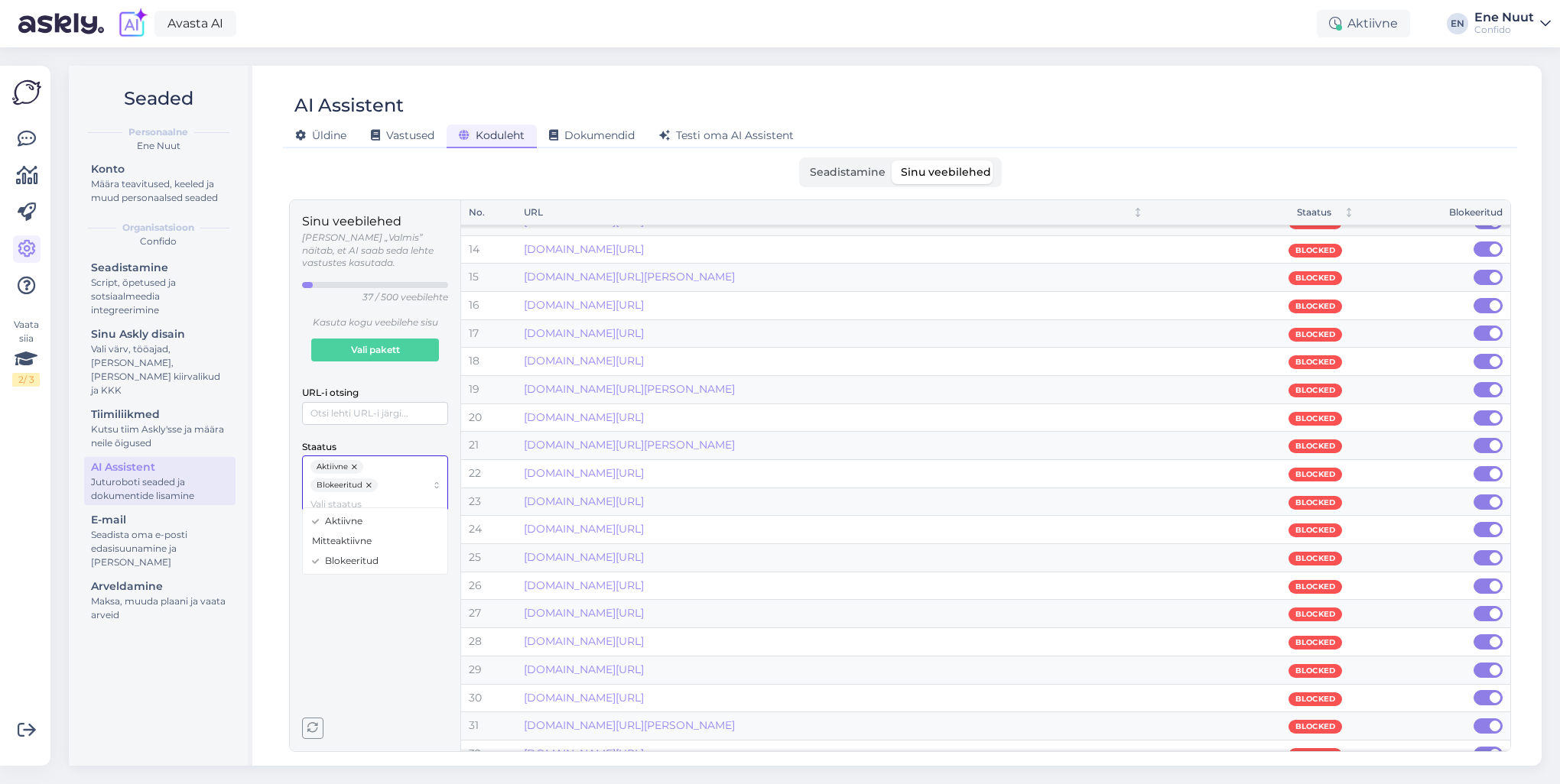
click at [325, 517] on span "Aktiivne" at bounding box center [344, 521] width 37 height 13
click at [359, 402] on input "URL-i otsing" at bounding box center [375, 414] width 146 height 23
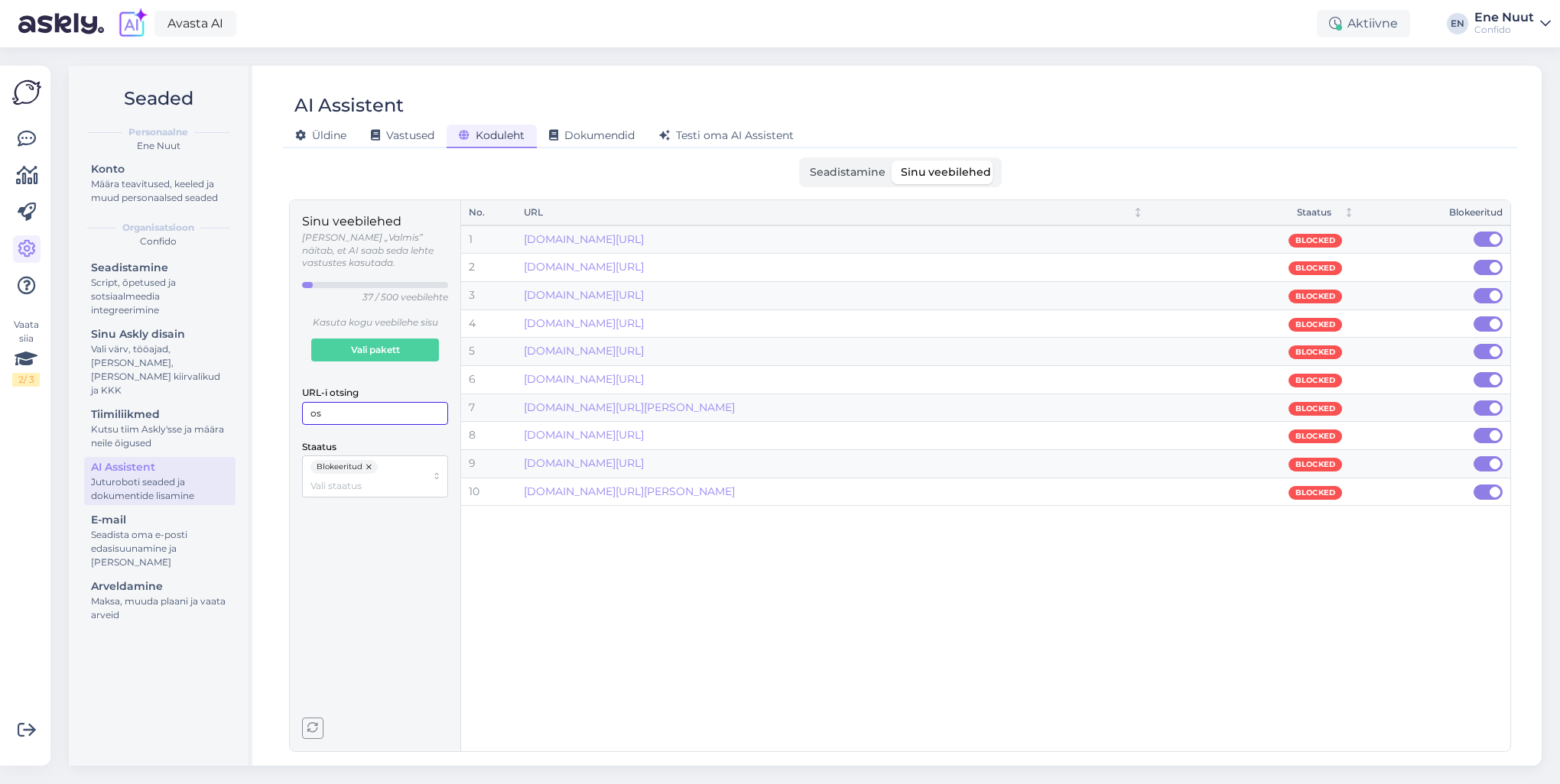
type input "o"
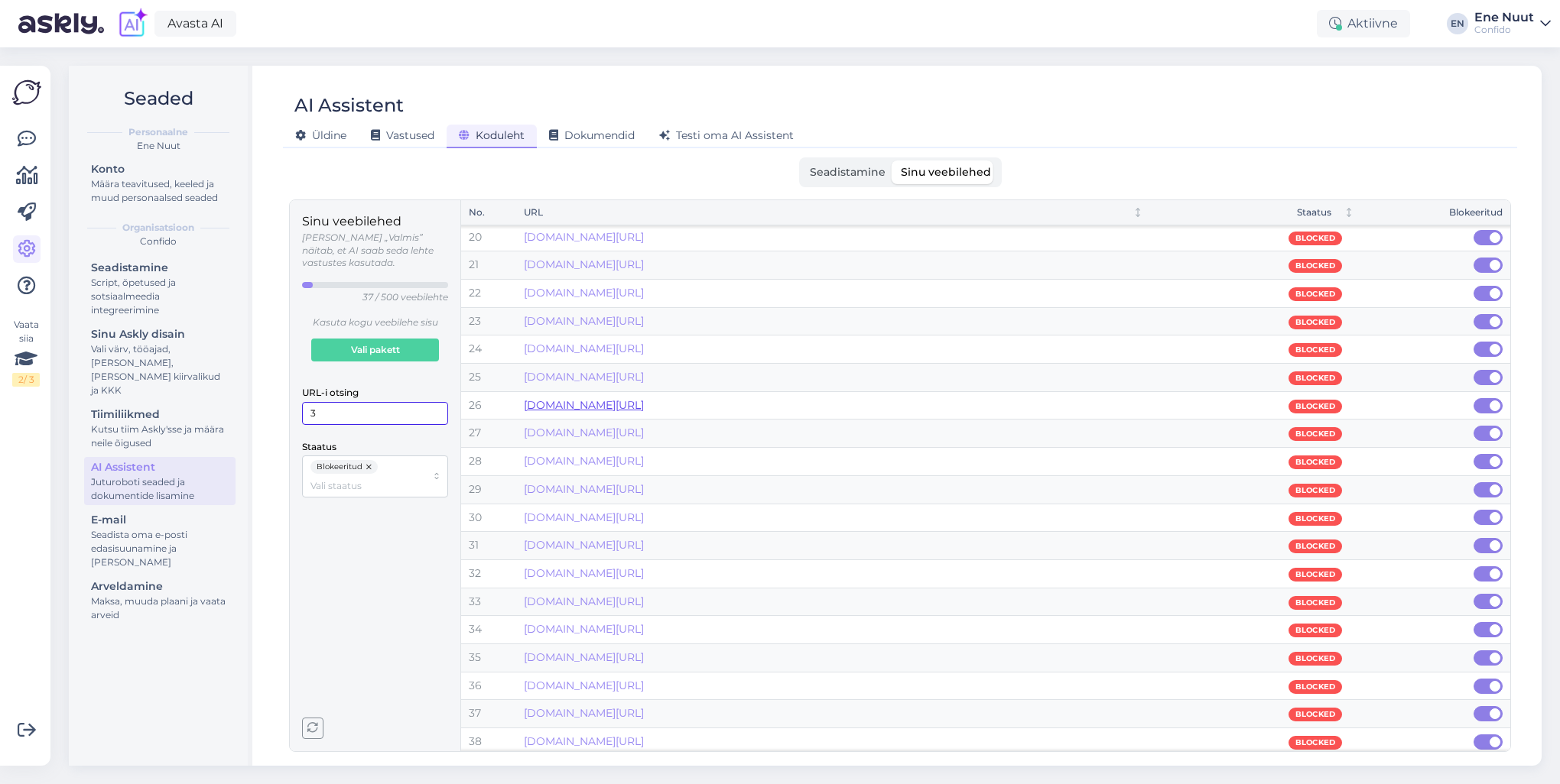
scroll to position [592, 0]
type input "3"
click at [1488, 735] on span at bounding box center [1483, 742] width 18 height 13
click at [1474, 734] on input "checkbox" at bounding box center [1474, 734] width 0 height 0
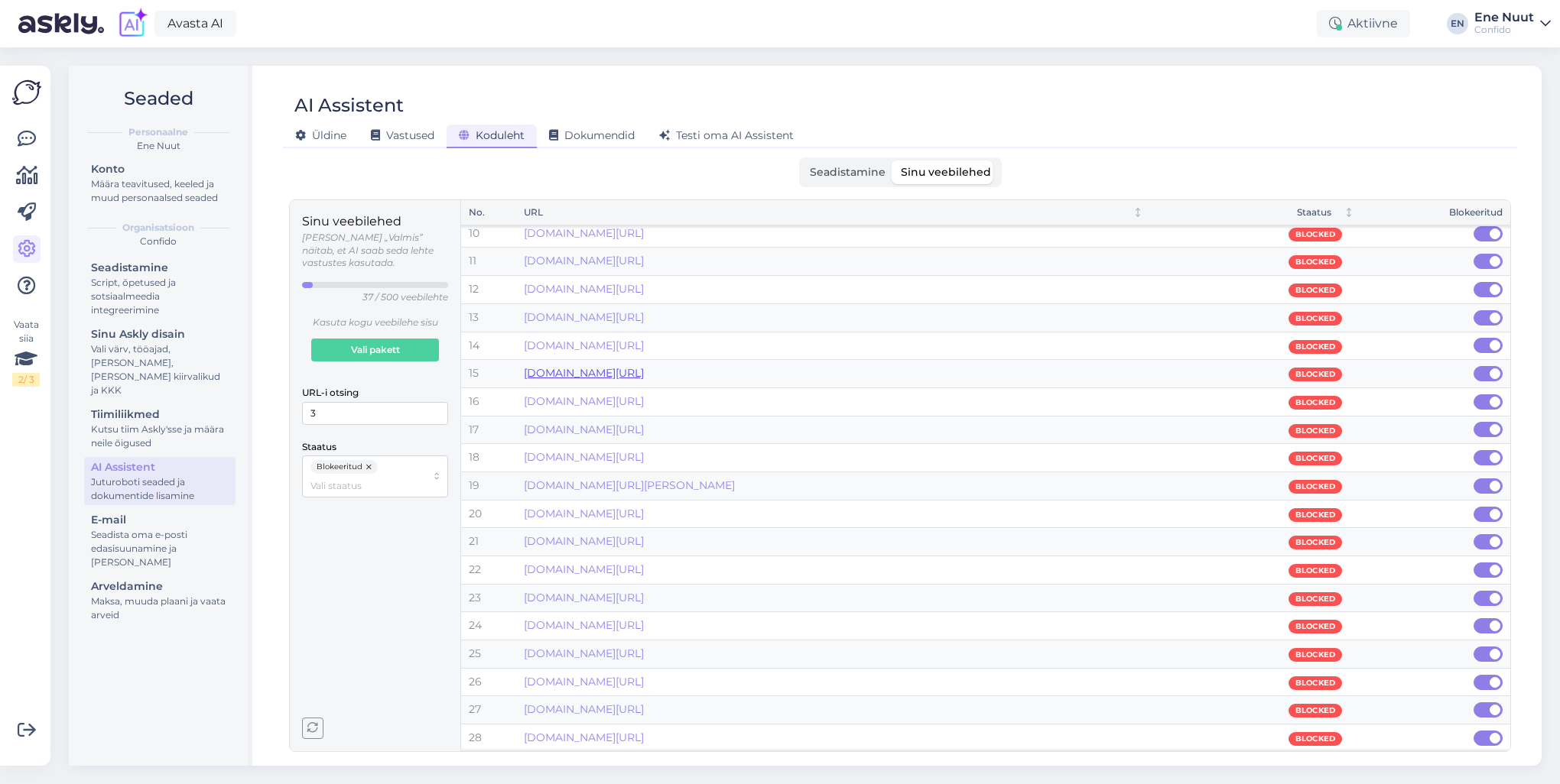
click at [644, 372] on link "[DOMAIN_NAME][URL]" at bounding box center [584, 373] width 120 height 13
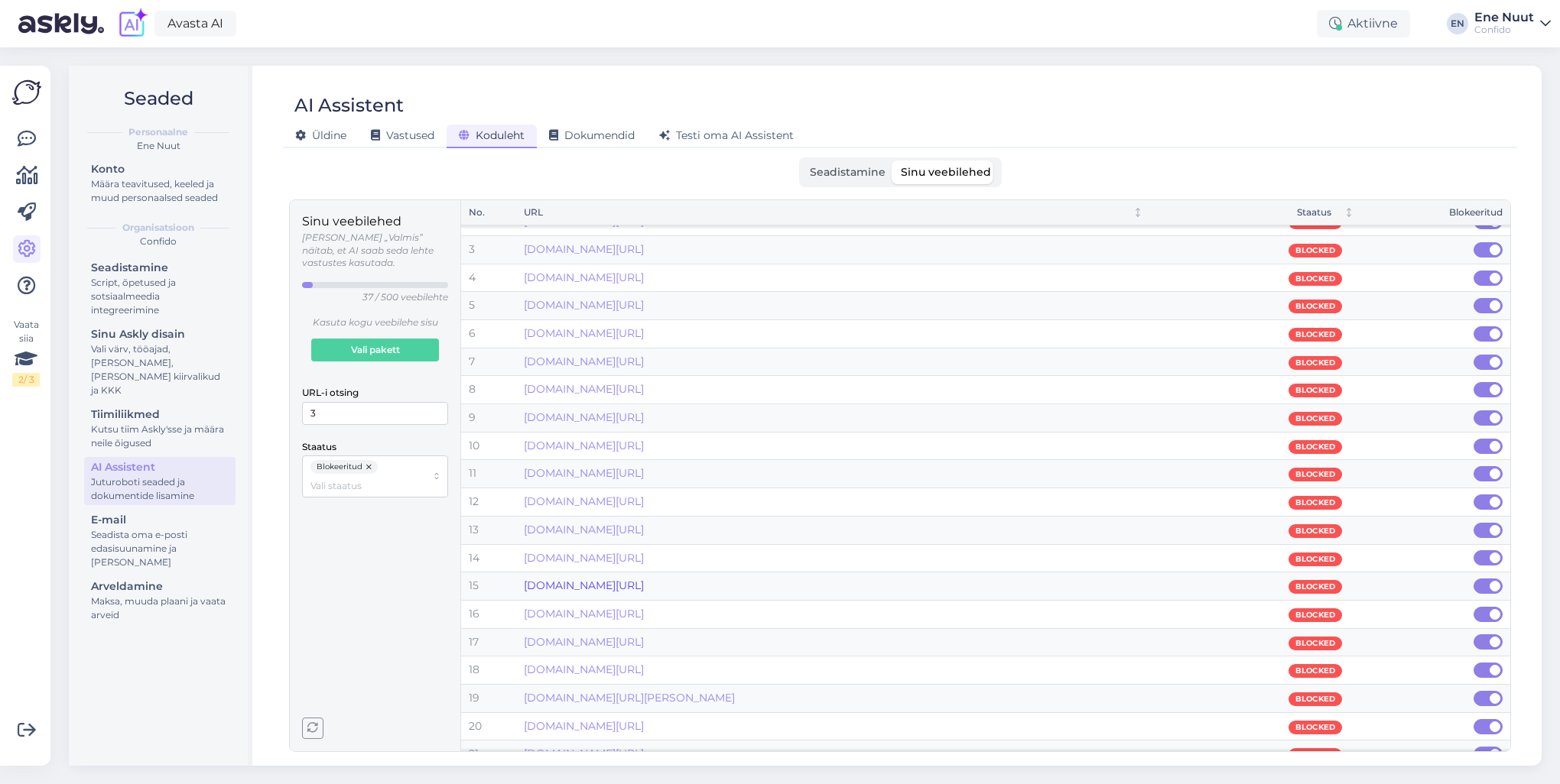
scroll to position [0, 0]
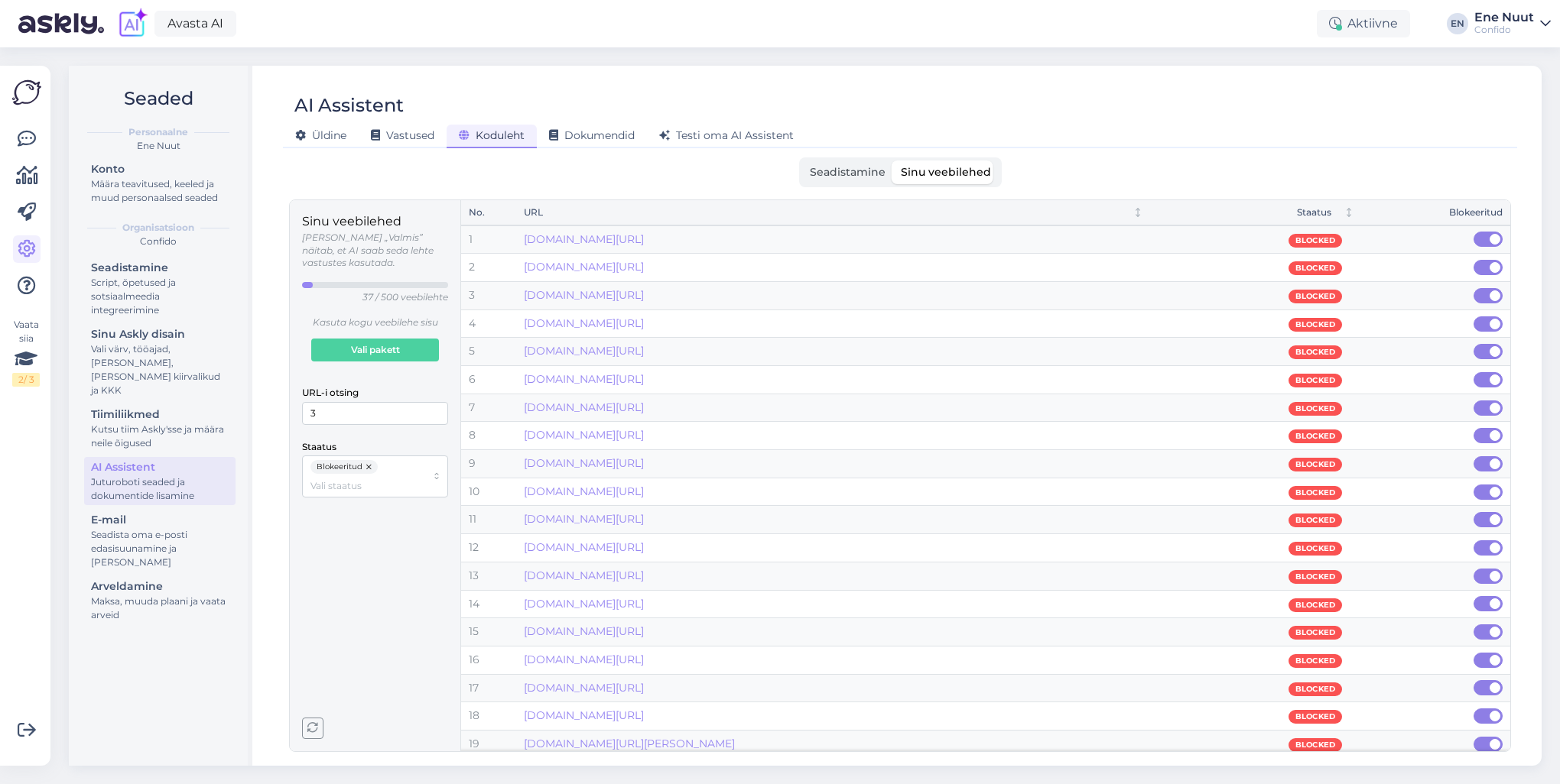
click at [853, 166] on span "Seadistamine" at bounding box center [848, 172] width 76 height 13
click at [803, 160] on input "Seadistamine" at bounding box center [803, 160] width 0 height 0
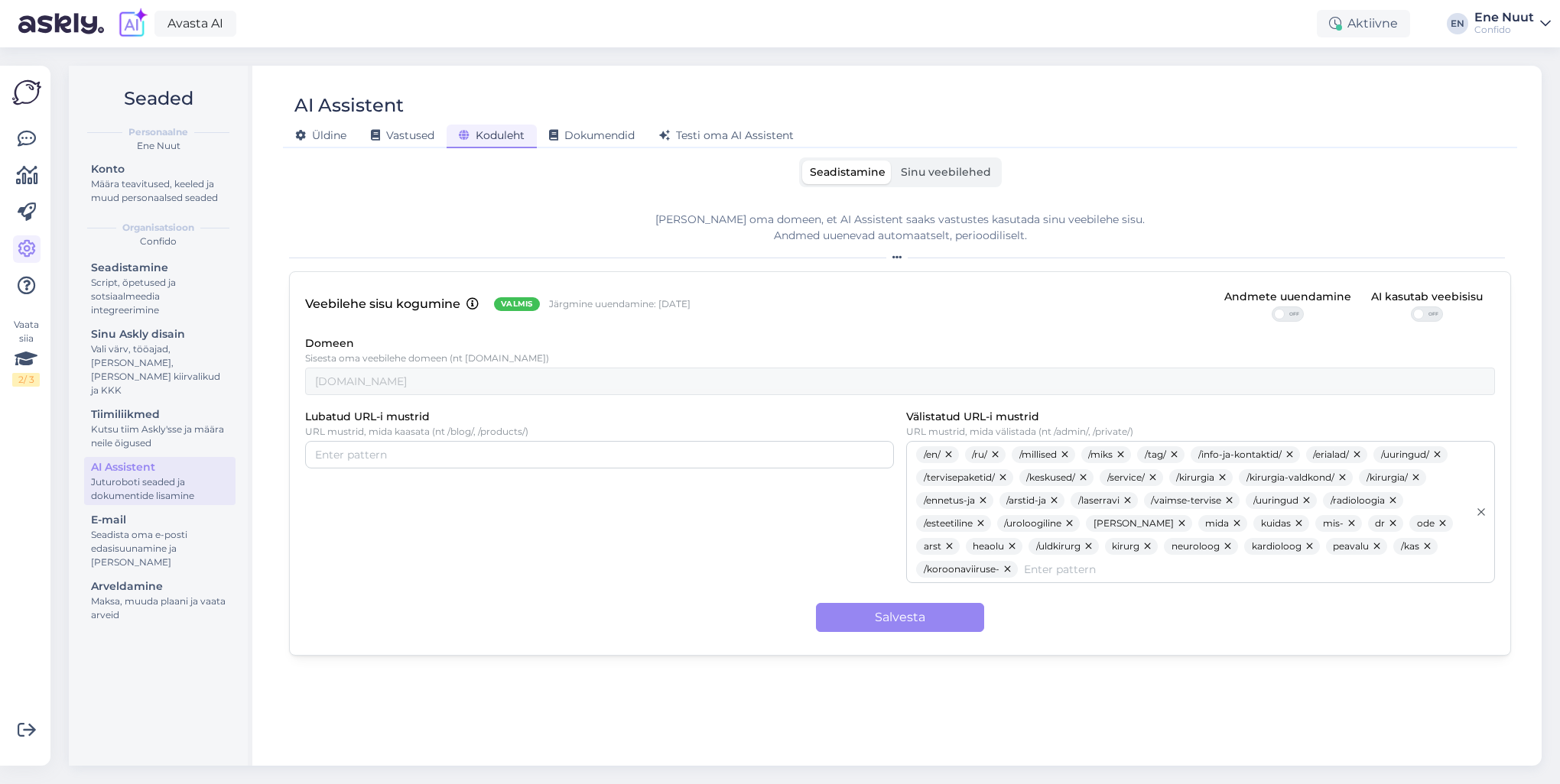
click at [964, 170] on span "Sinu veebilehed" at bounding box center [946, 172] width 90 height 13
click at [894, 160] on input "Sinu veebilehed" at bounding box center [894, 160] width 0 height 0
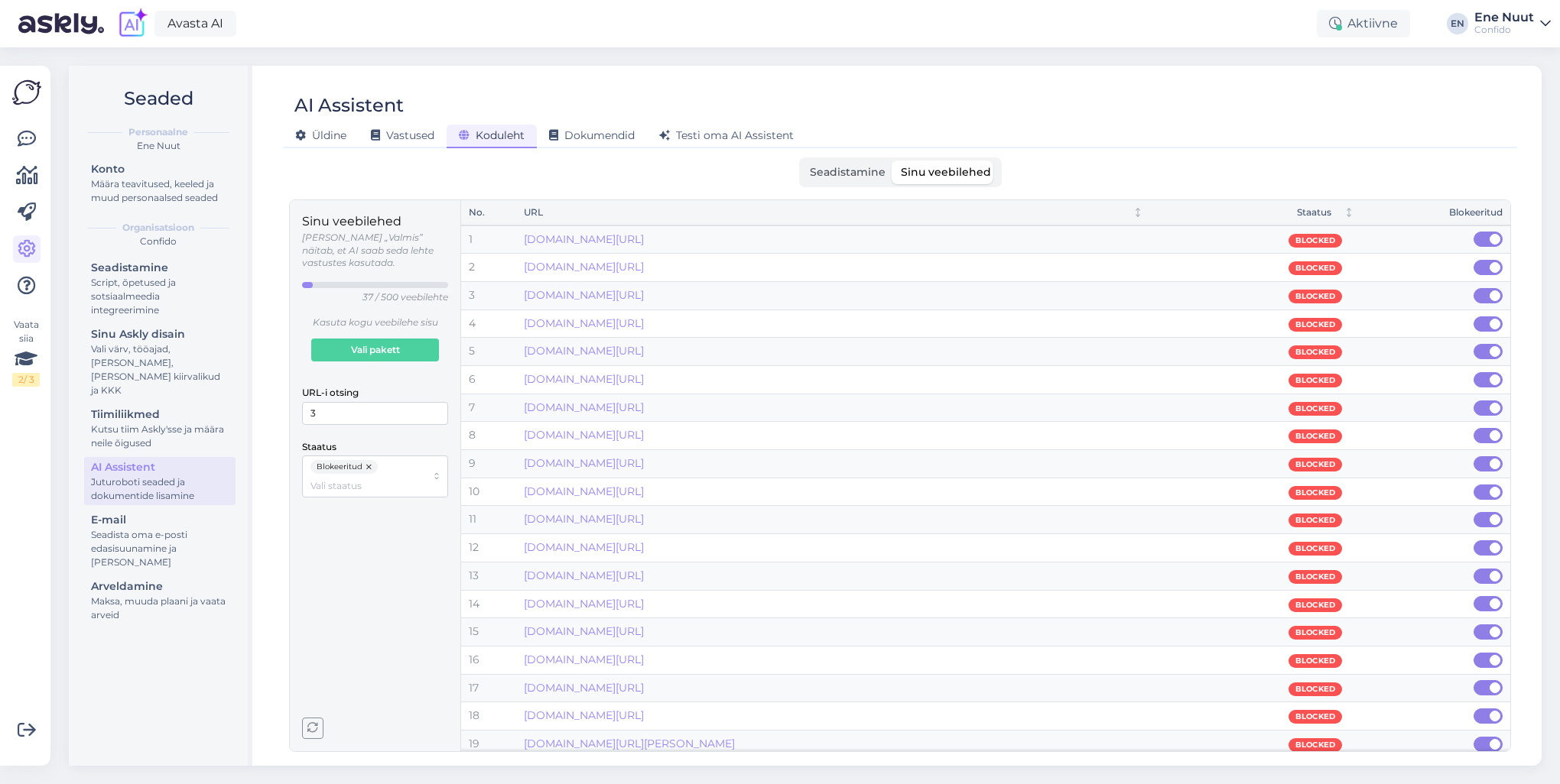
click at [830, 170] on span "Seadistamine" at bounding box center [848, 172] width 76 height 13
click at [803, 160] on input "Seadistamine" at bounding box center [803, 160] width 0 height 0
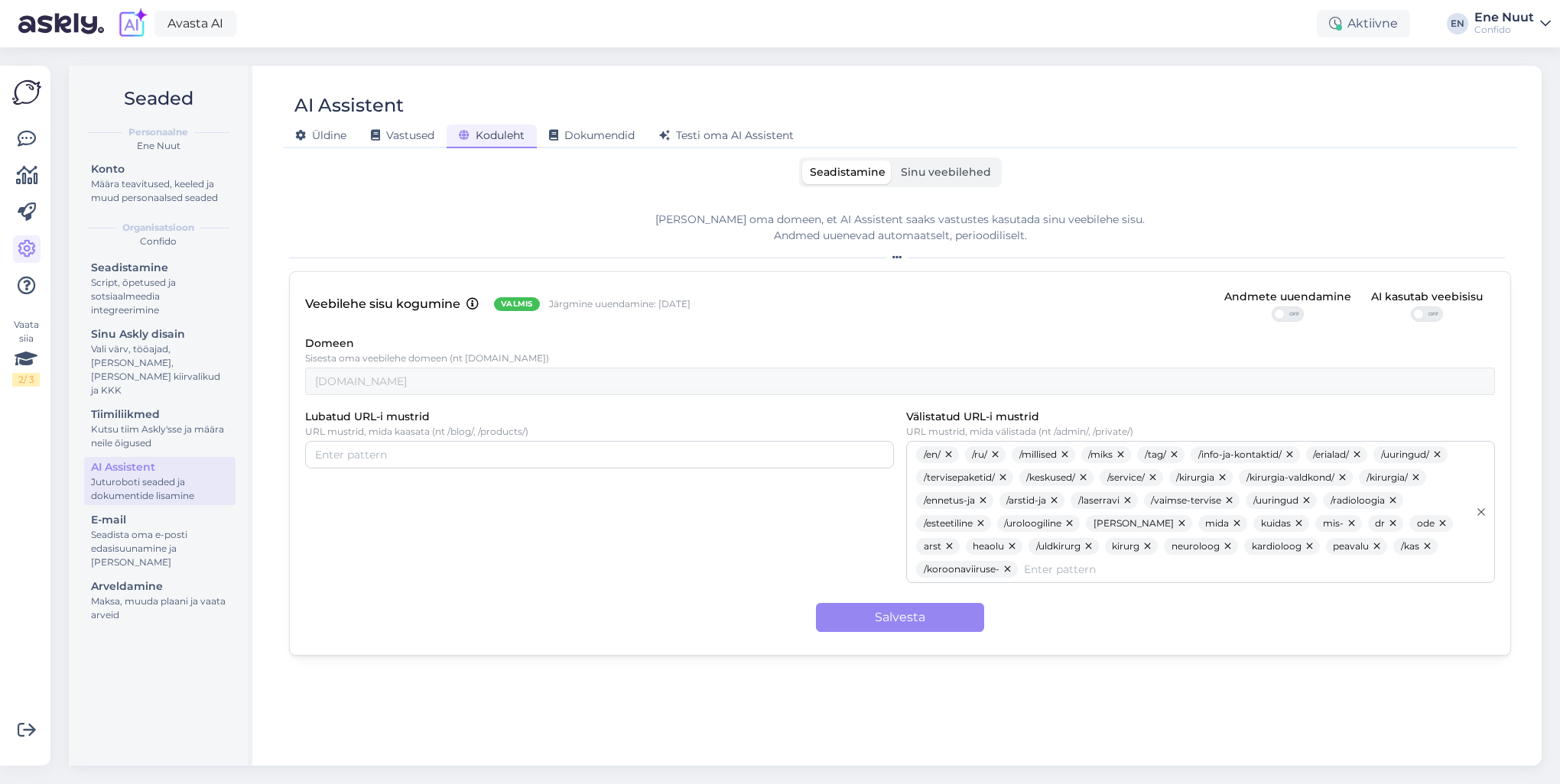
click at [981, 170] on span "Sinu veebilehed" at bounding box center [946, 172] width 90 height 13
click at [894, 160] on input "Sinu veebilehed" at bounding box center [894, 160] width 0 height 0
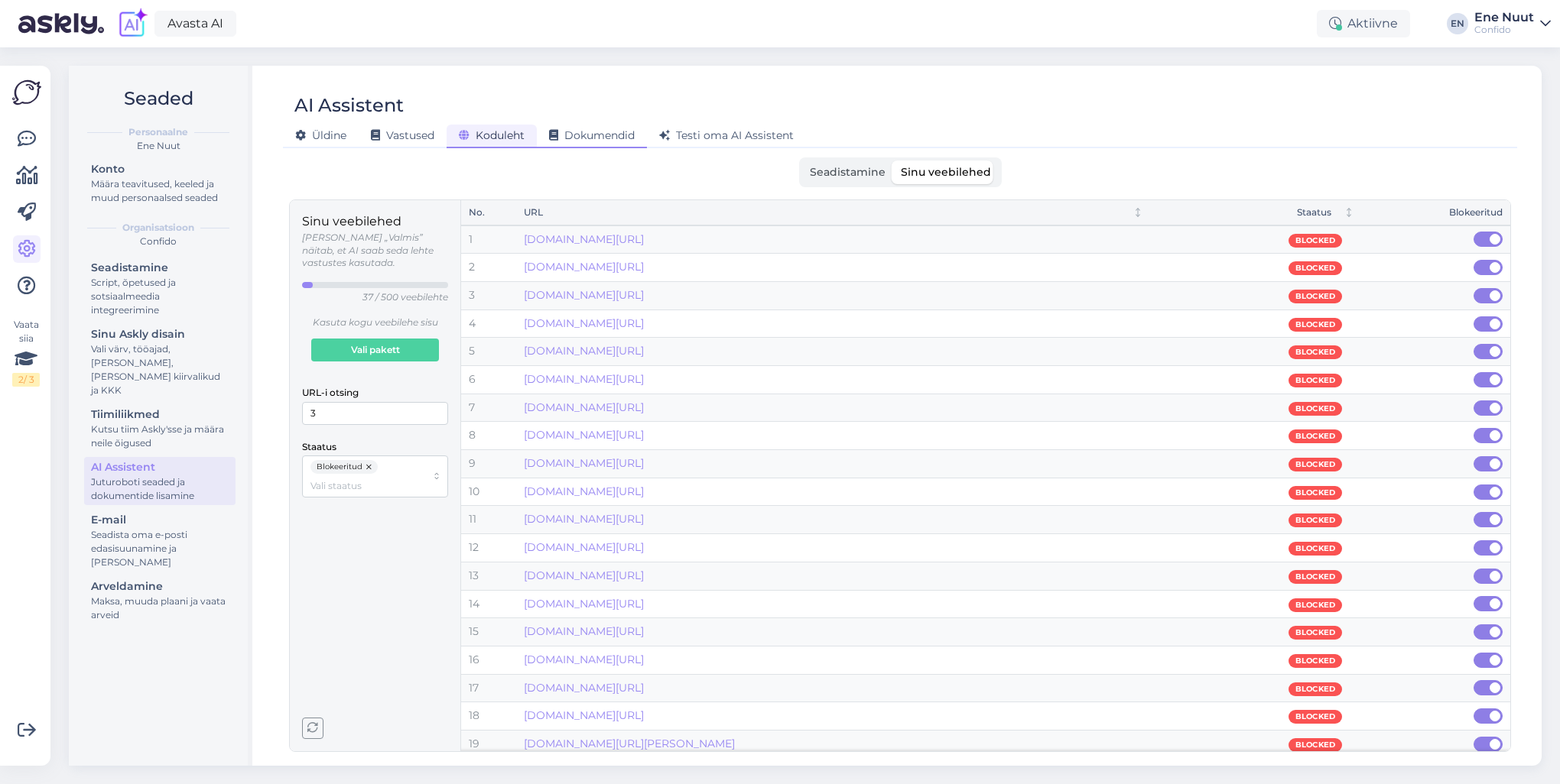
click at [581, 132] on span "Dokumendid" at bounding box center [591, 135] width 85 height 13
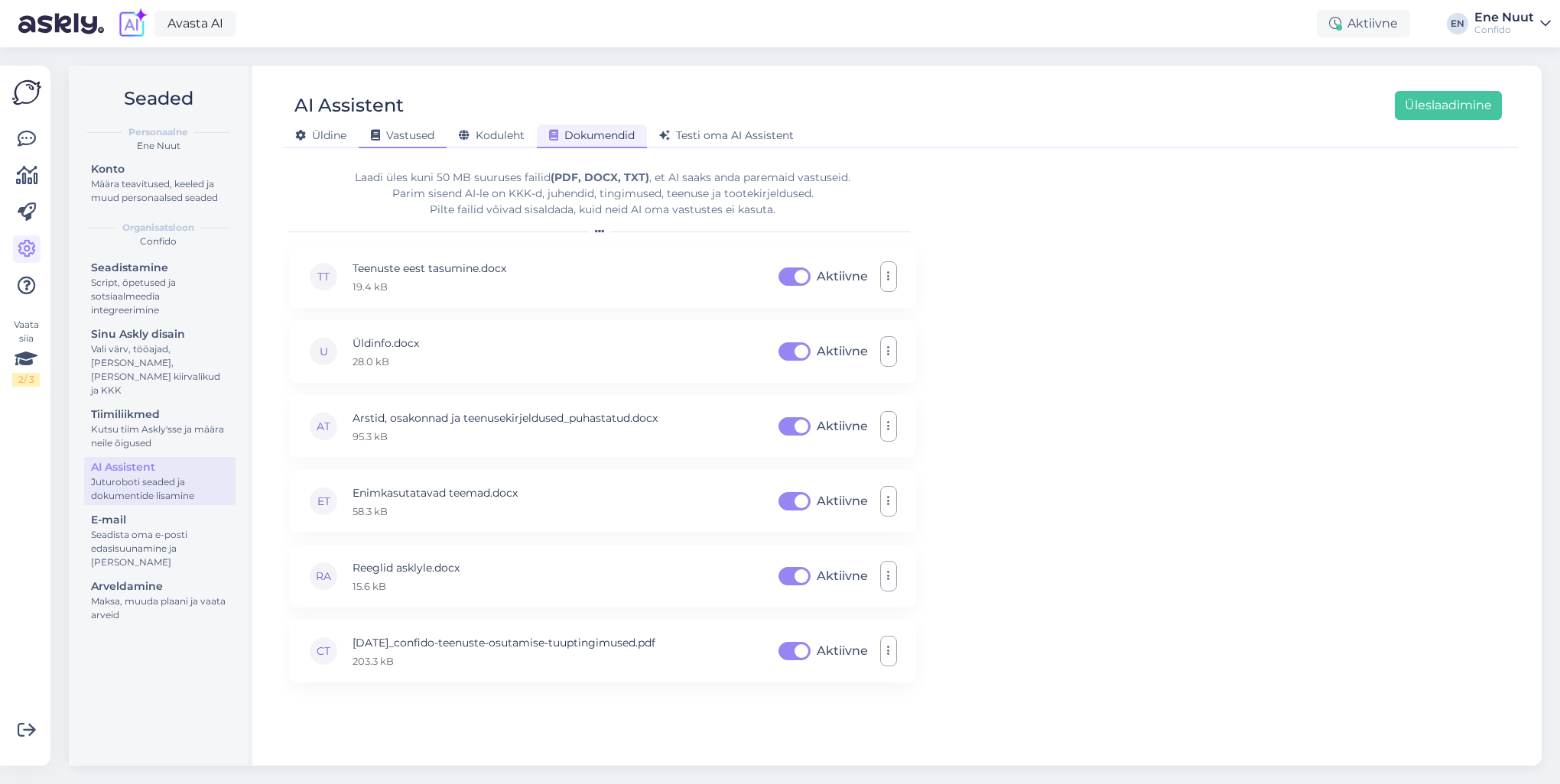
click at [393, 136] on span "Vastused" at bounding box center [402, 135] width 63 height 13
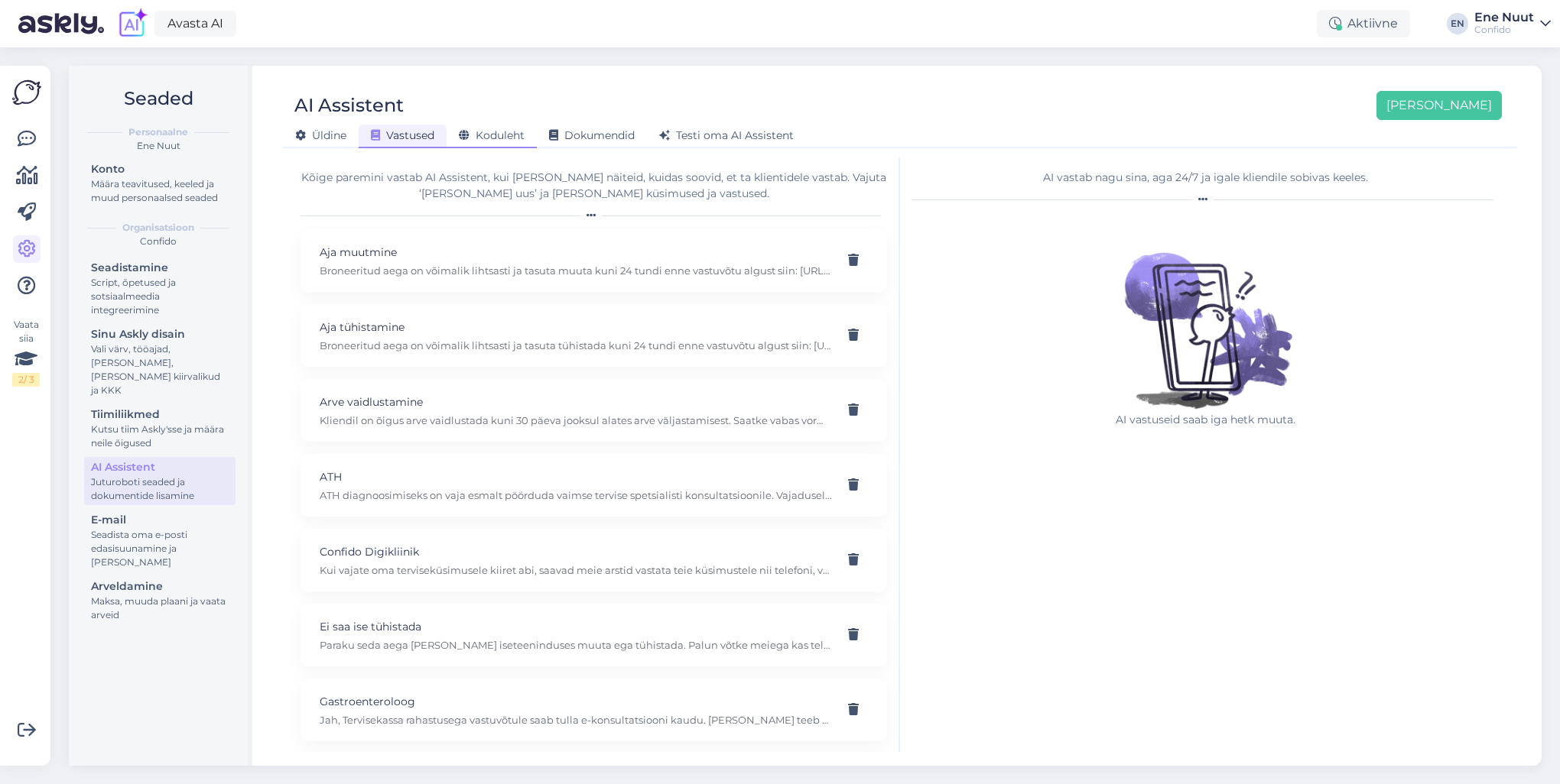
click at [506, 133] on span "Koduleht" at bounding box center [492, 135] width 66 height 13
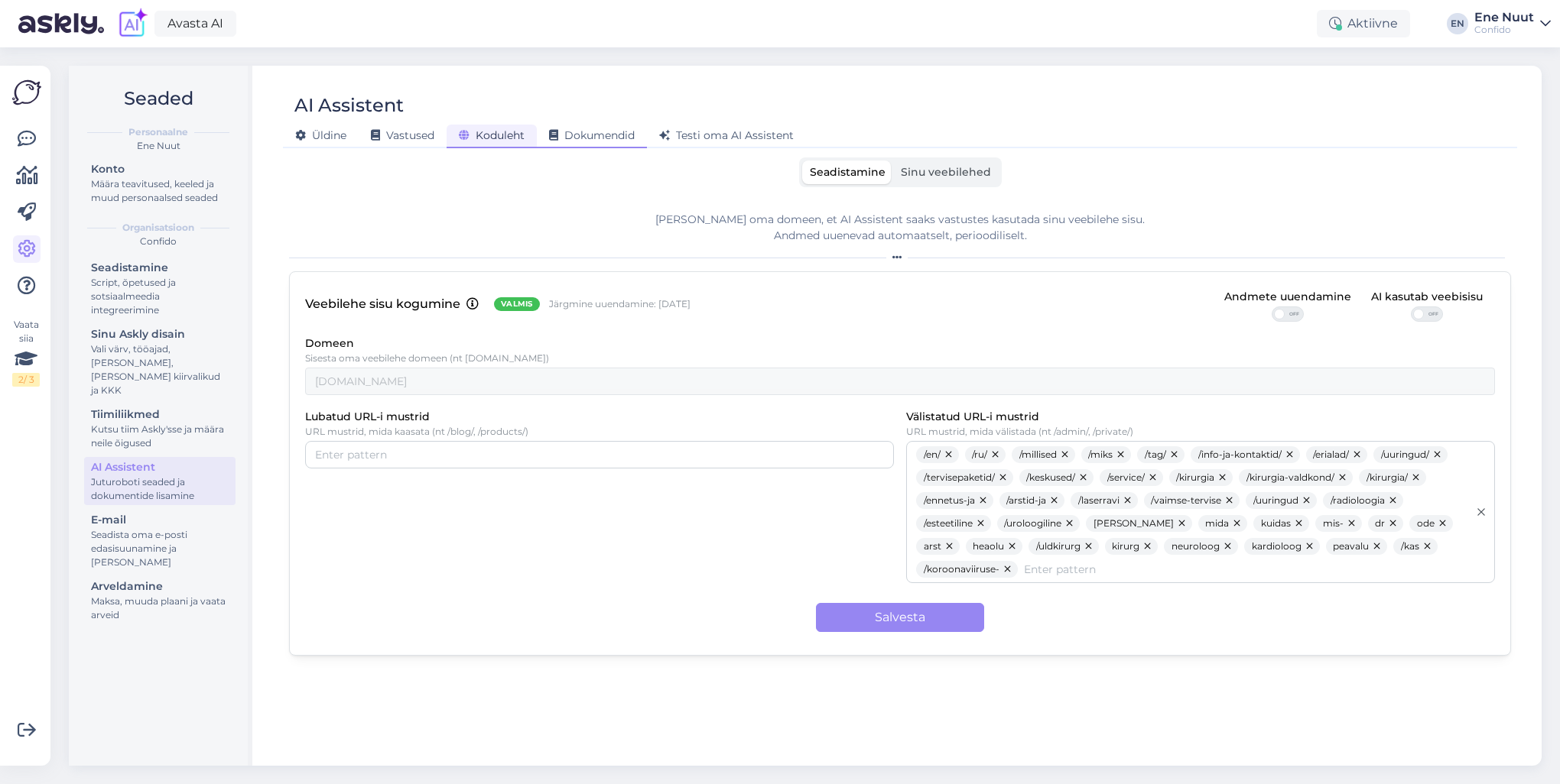
click at [609, 130] on span "Dokumendid" at bounding box center [591, 135] width 85 height 13
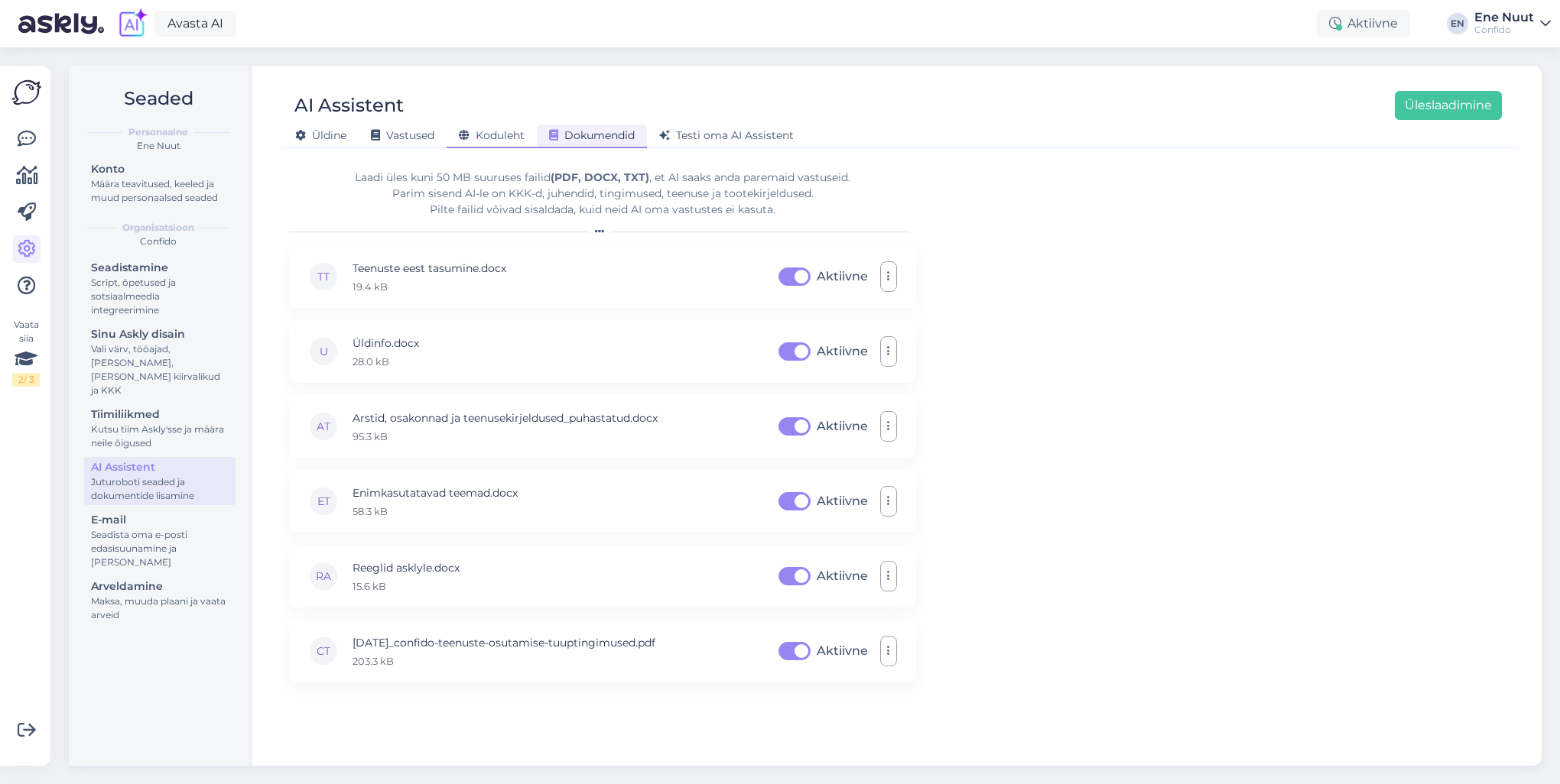
click at [485, 141] on span "Koduleht" at bounding box center [492, 135] width 66 height 13
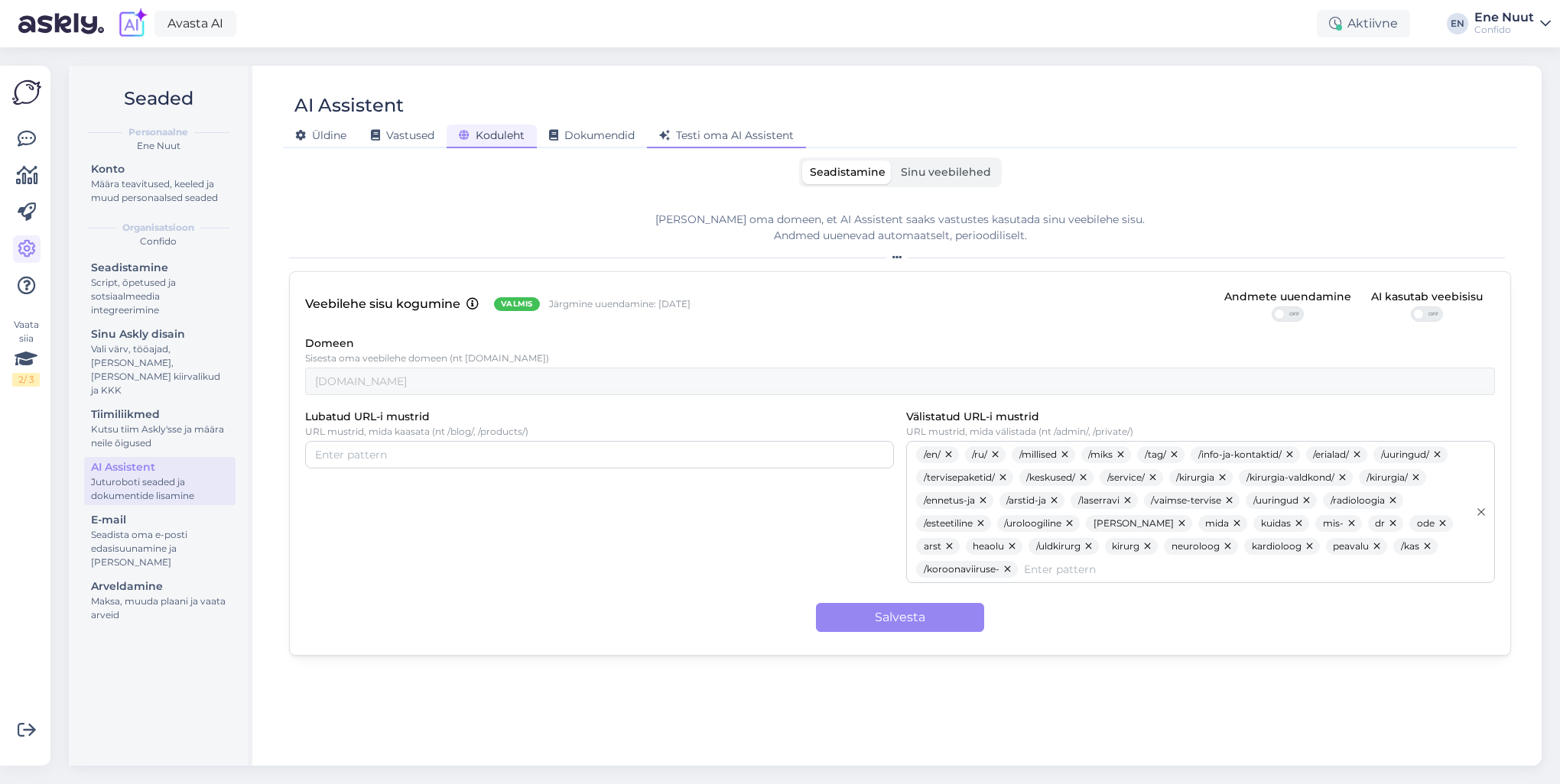
click at [732, 135] on span "Testi oma AI Assistent" at bounding box center [727, 135] width 134 height 13
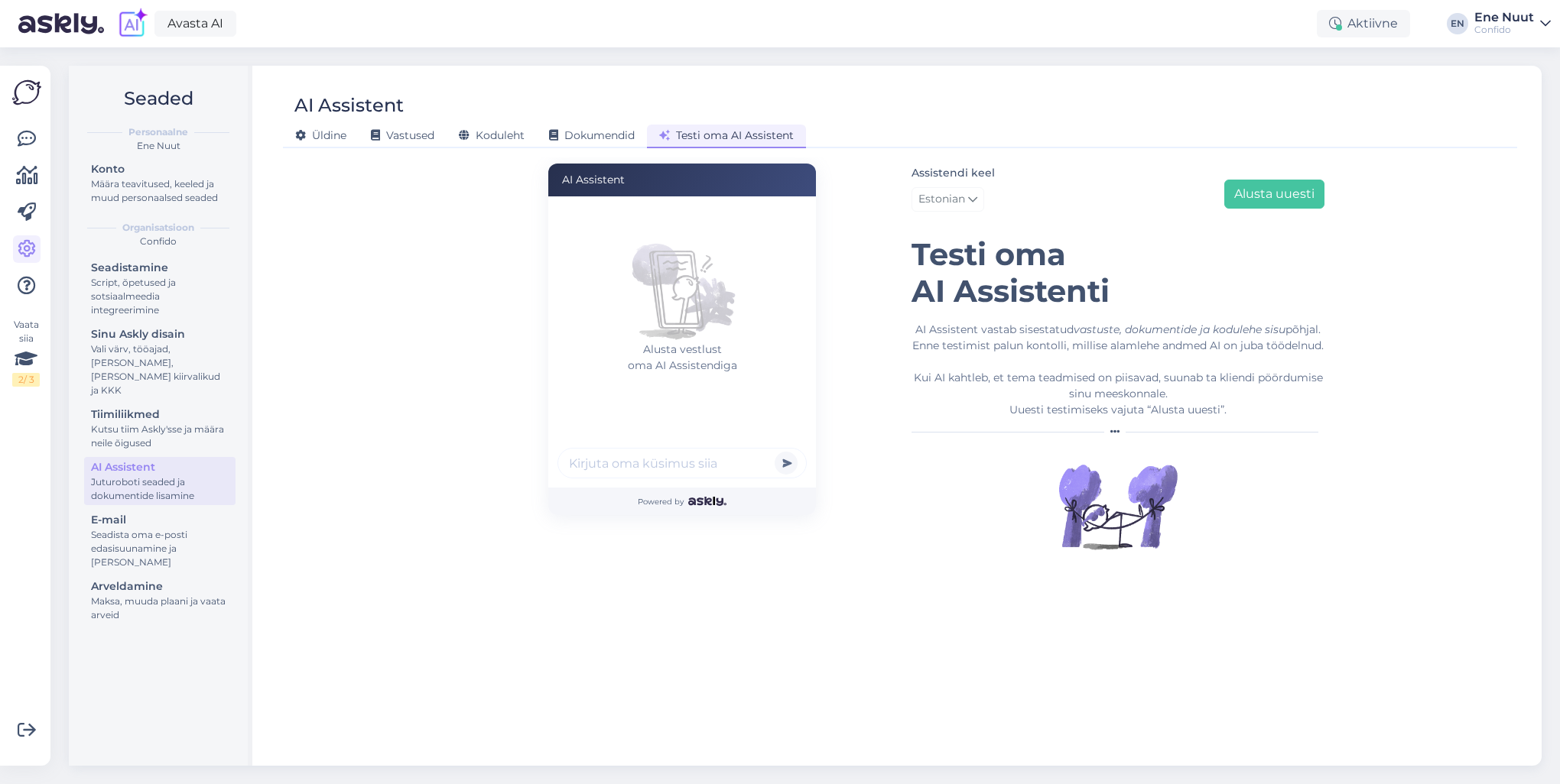
click at [652, 472] on input "text" at bounding box center [683, 463] width 250 height 31
type input "mul on seljavalu"
click at [775, 452] on button "submit" at bounding box center [786, 463] width 23 height 23
click at [660, 468] on input "text" at bounding box center [683, 463] width 250 height 31
type input "mul on seljavalu"
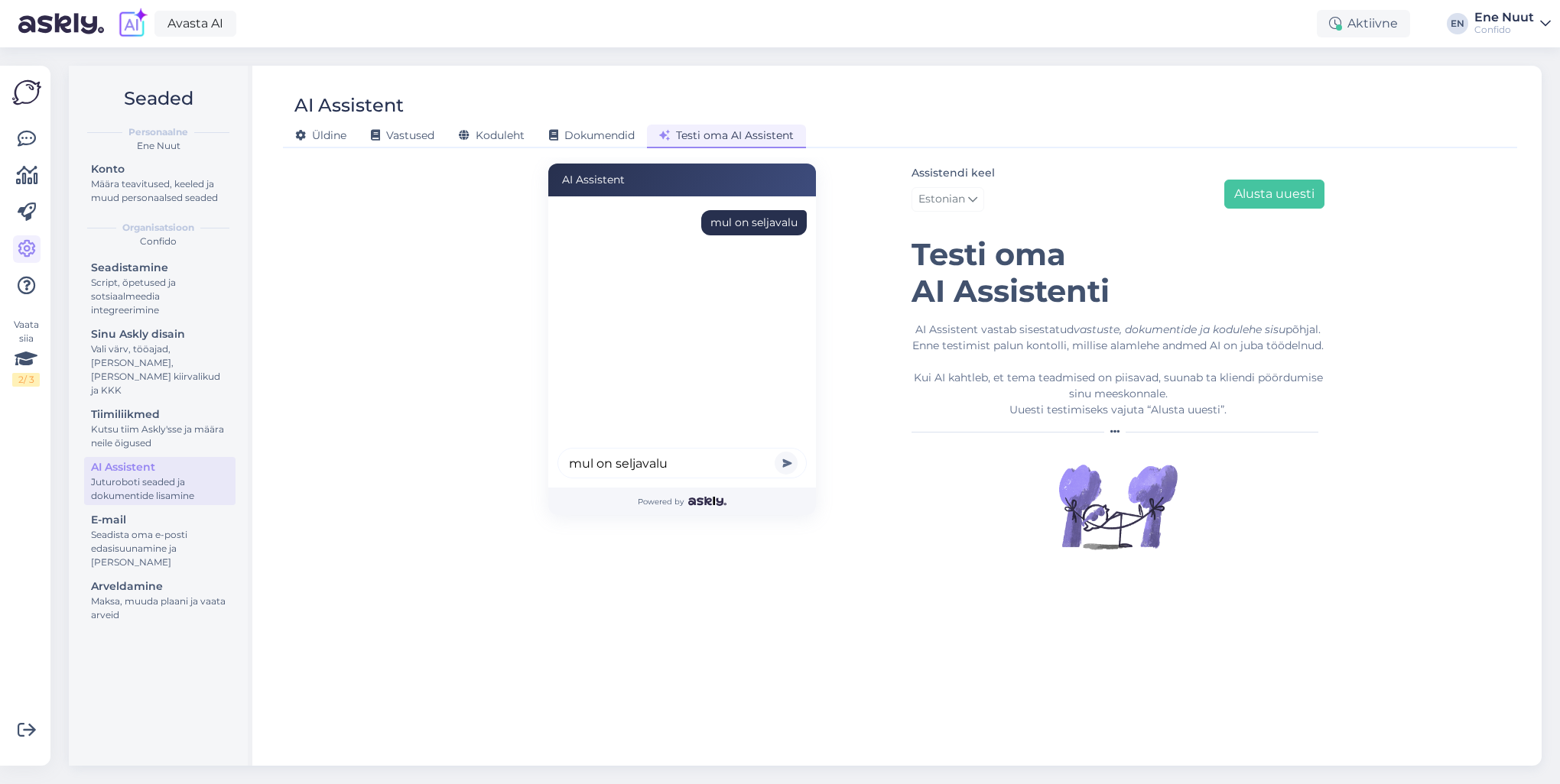
click at [775, 452] on button "submit" at bounding box center [786, 463] width 23 height 23
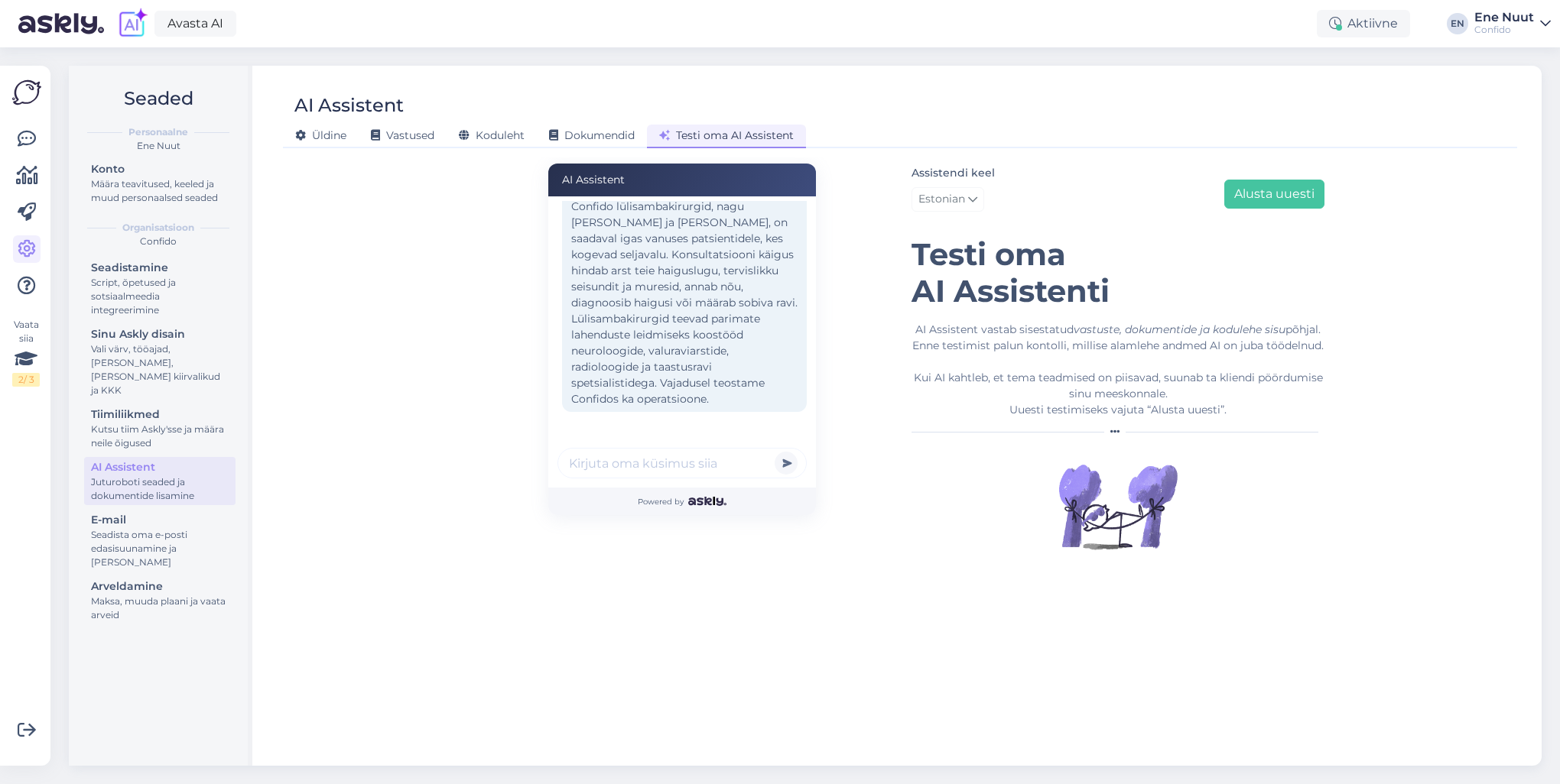
scroll to position [241, 0]
click at [622, 466] on input "text" at bounding box center [683, 463] width 250 height 31
type input "[PERSON_NAME] [PERSON_NAME]?"
click at [775, 452] on button "submit" at bounding box center [786, 463] width 23 height 23
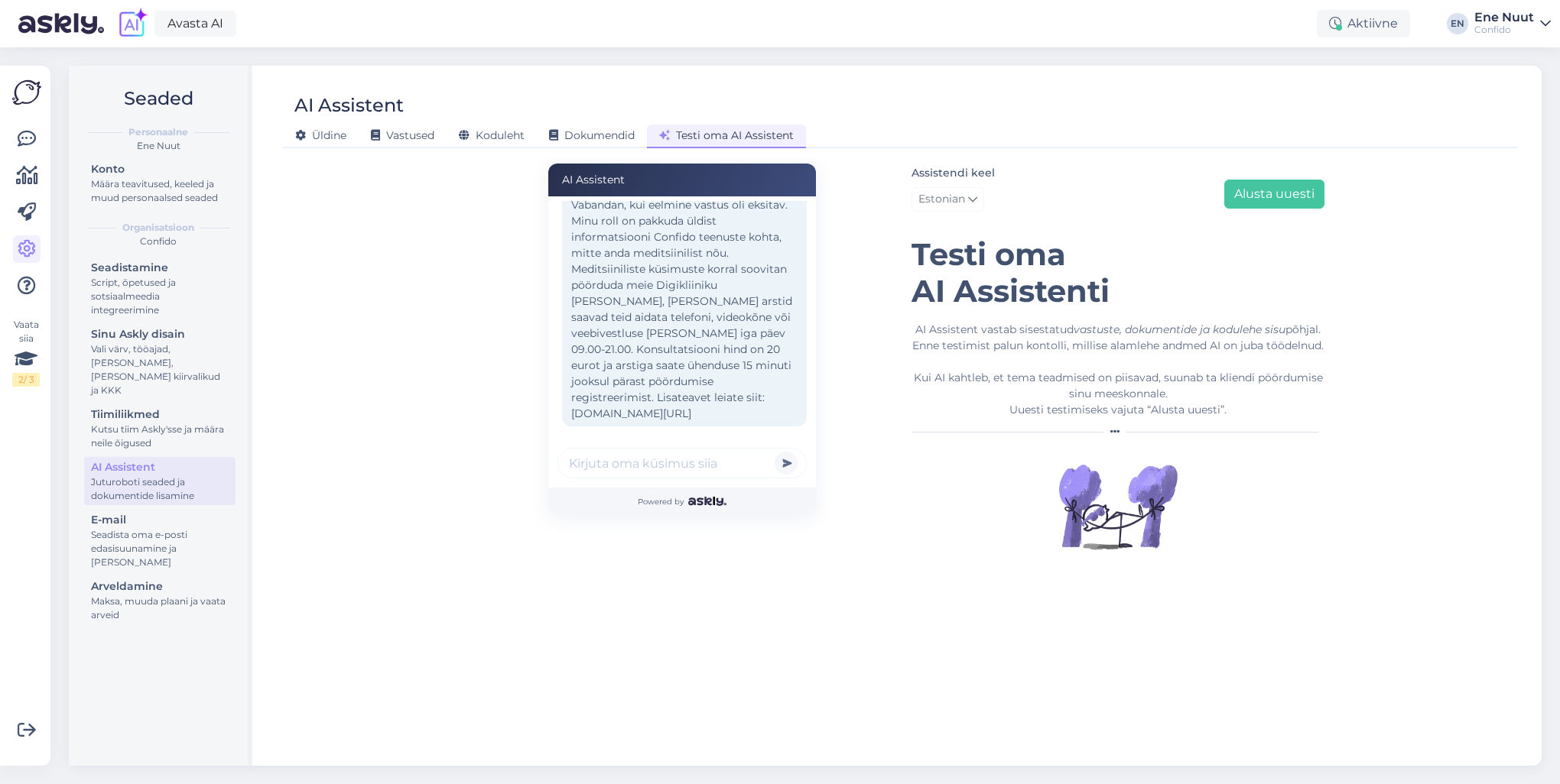
scroll to position [502, 0]
click at [603, 472] on input "text" at bounding box center [683, 463] width 250 height 31
type input "j"
type input "palun õpi sellest"
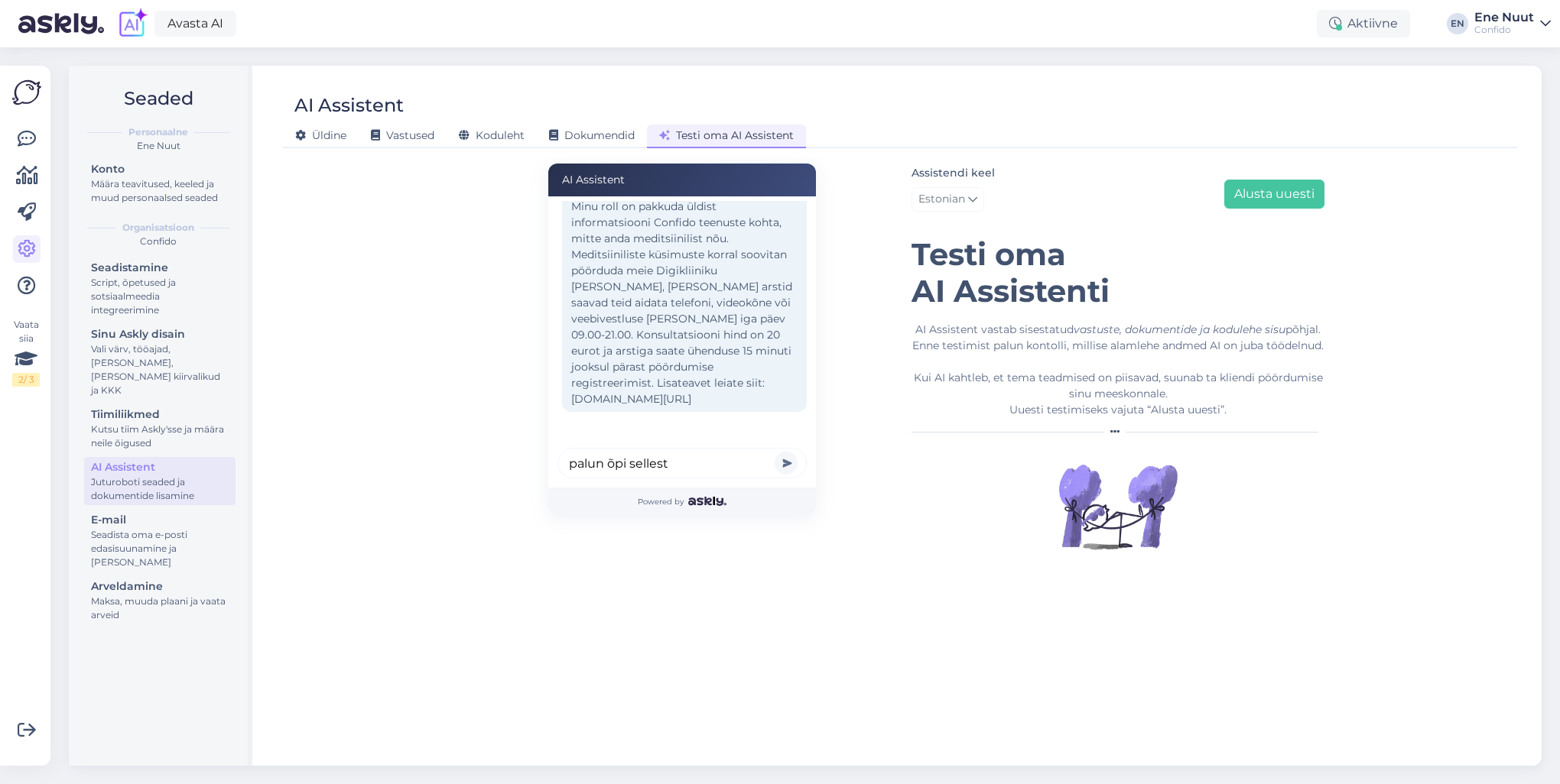
click at [775, 452] on button "submit" at bounding box center [786, 463] width 23 height 23
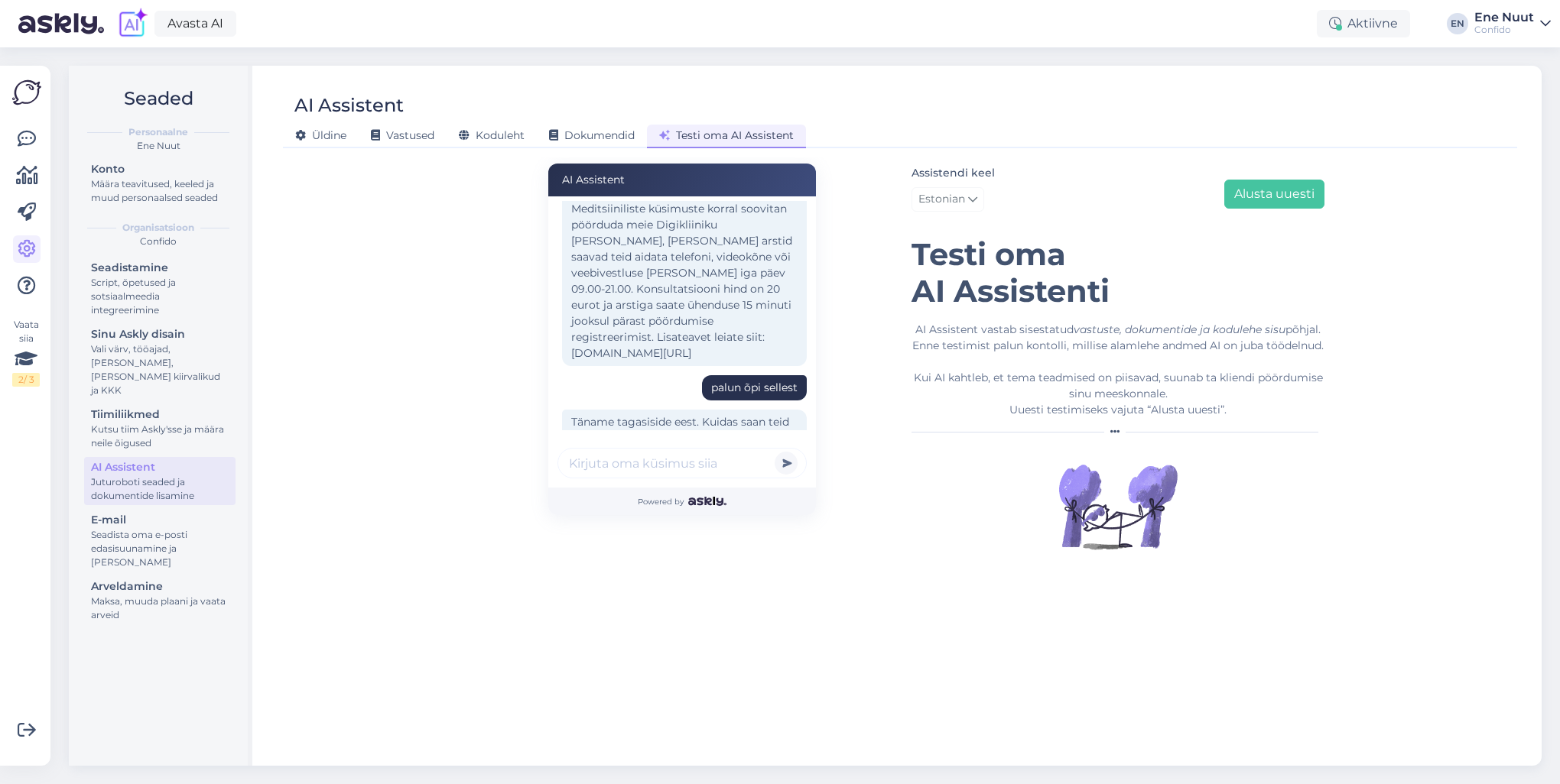
scroll to position [587, 0]
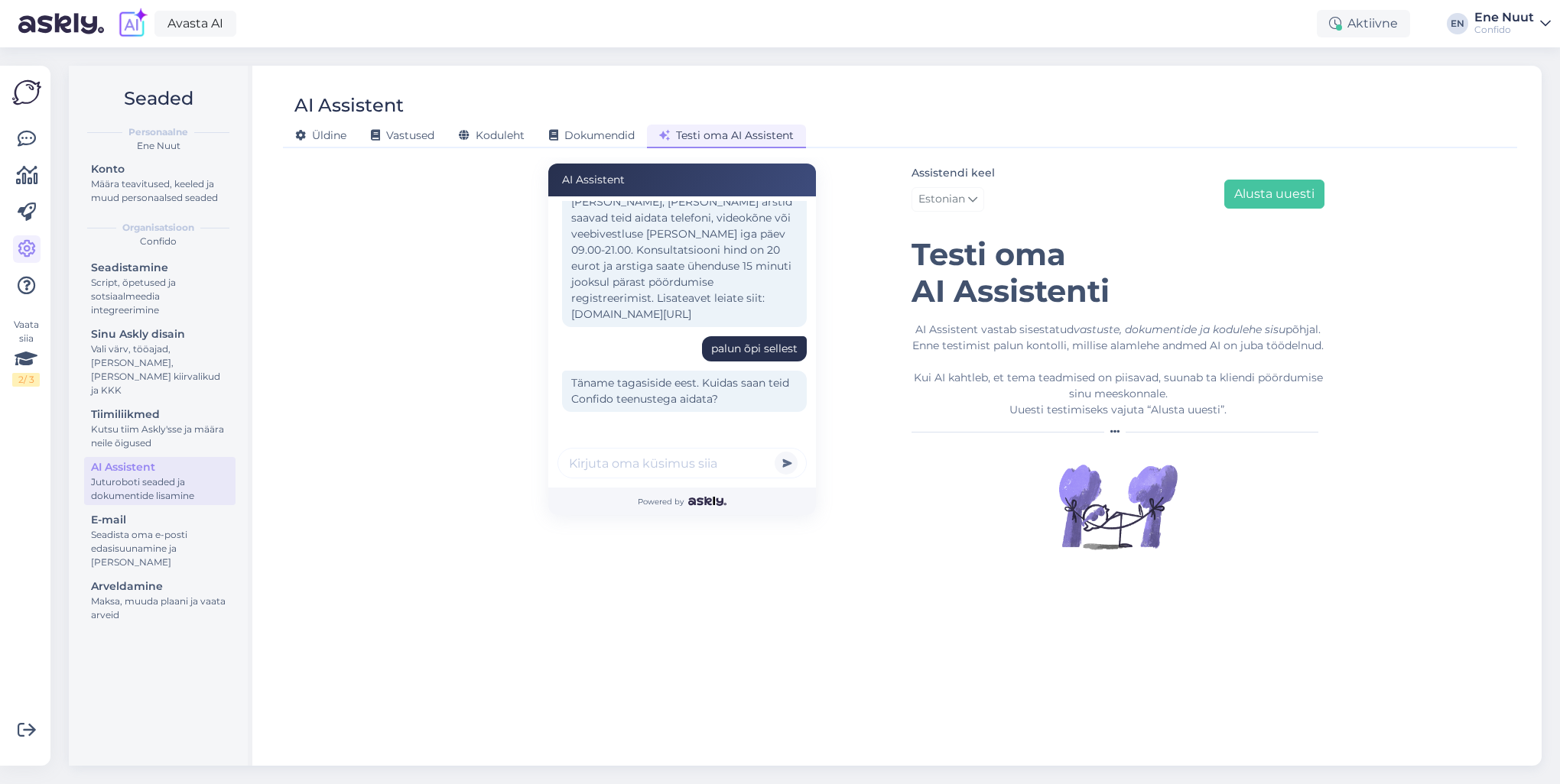
click at [651, 461] on input "text" at bounding box center [683, 463] width 250 height 31
type input "lõin varba ära, nüüd valutab"
click at [775, 452] on button "submit" at bounding box center [786, 463] width 23 height 23
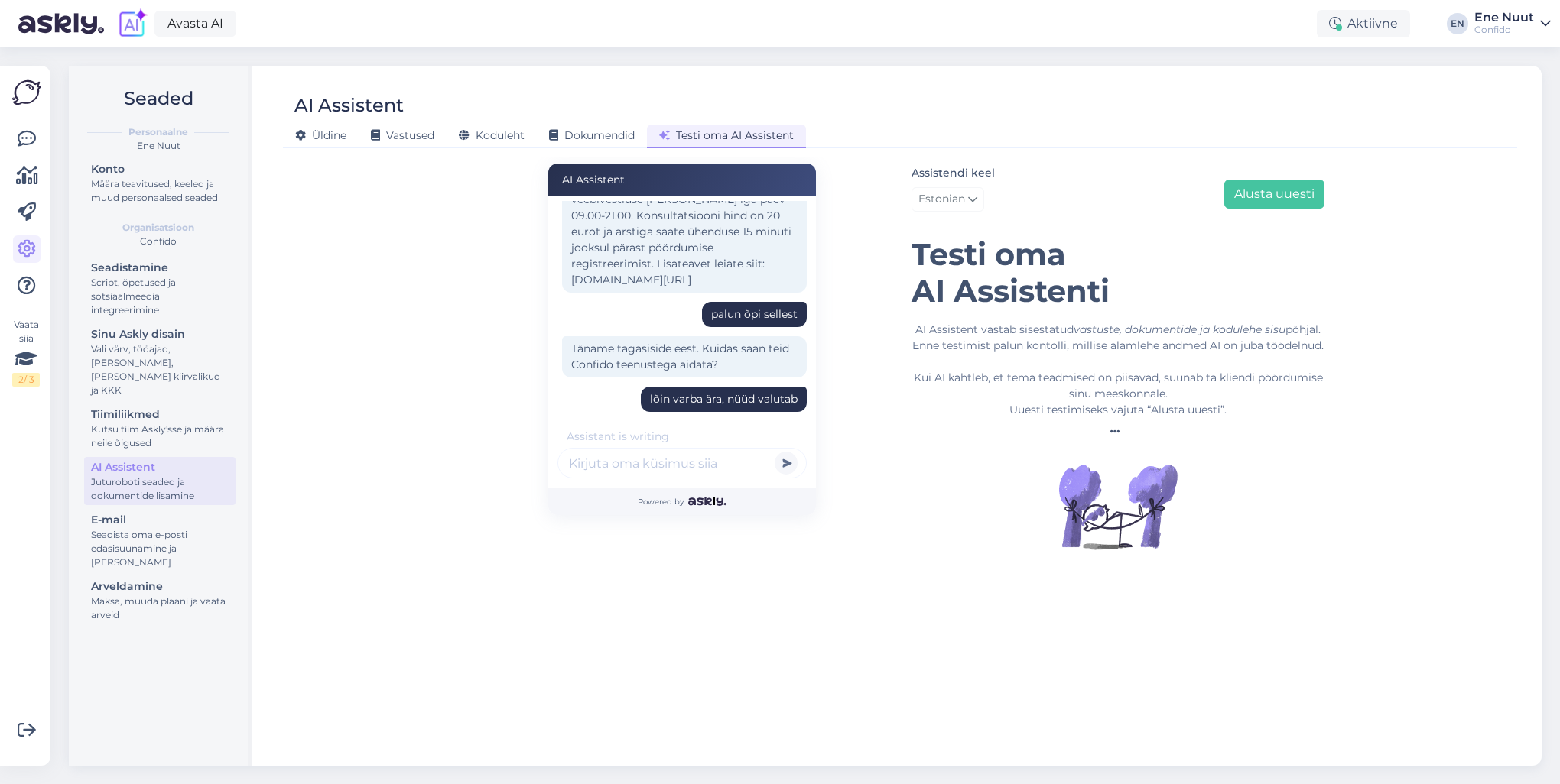
scroll to position [784, 0]
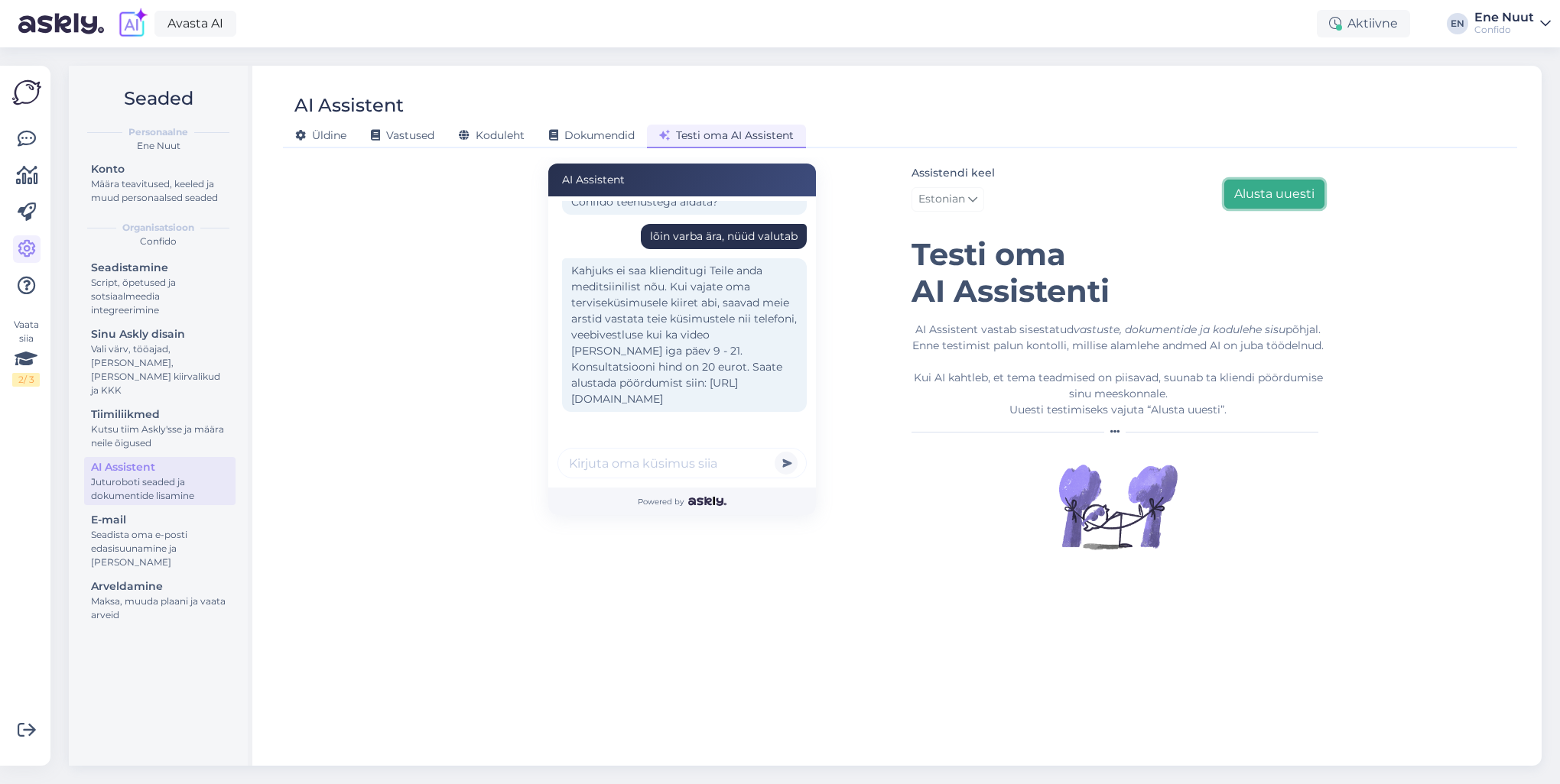
click at [1255, 194] on button "Alusta uuesti" at bounding box center [1274, 194] width 100 height 29
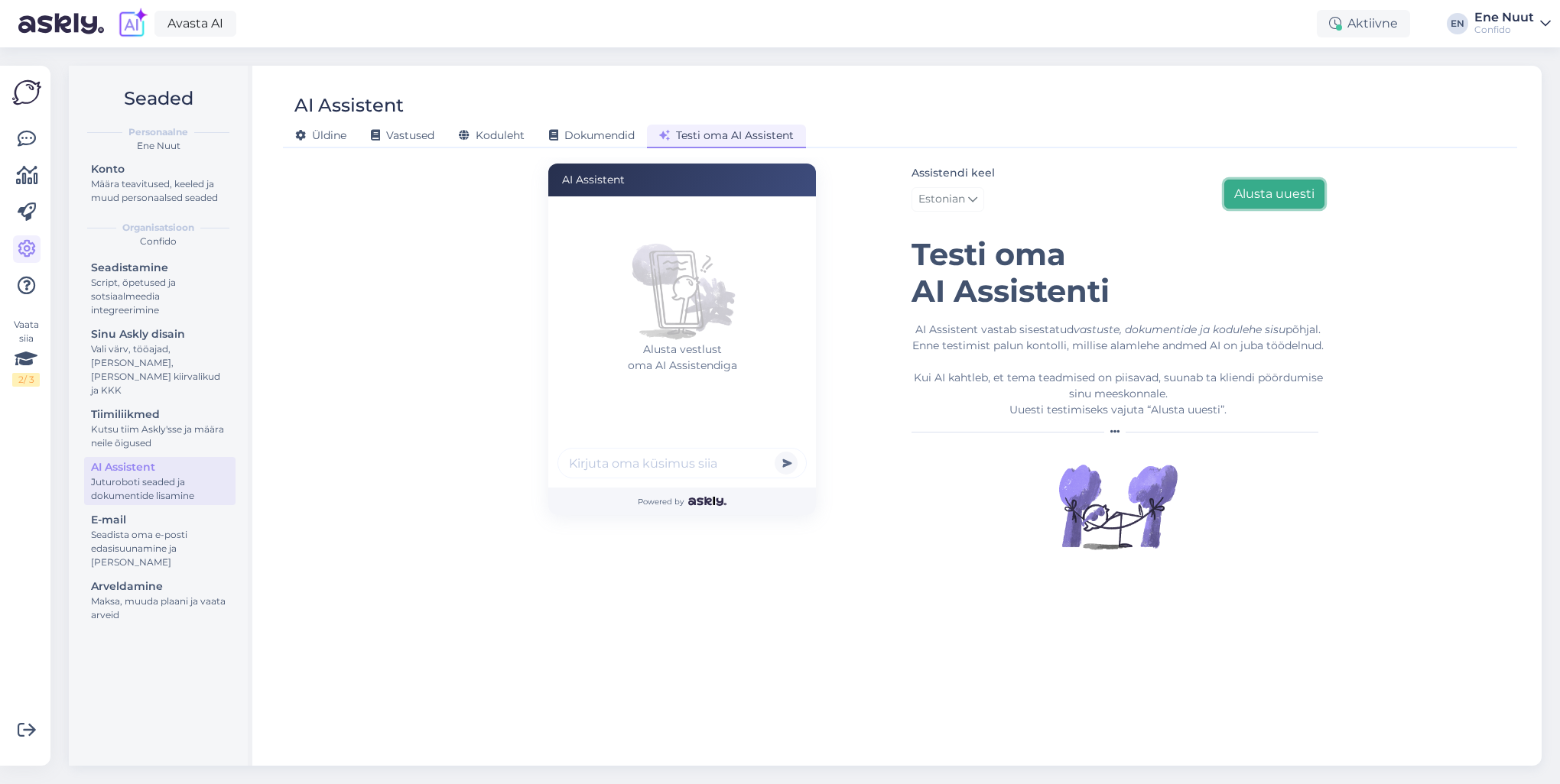
scroll to position [0, 0]
click at [595, 463] on input "text" at bounding box center [683, 463] width 250 height 31
click at [479, 139] on span "Koduleht" at bounding box center [492, 135] width 66 height 13
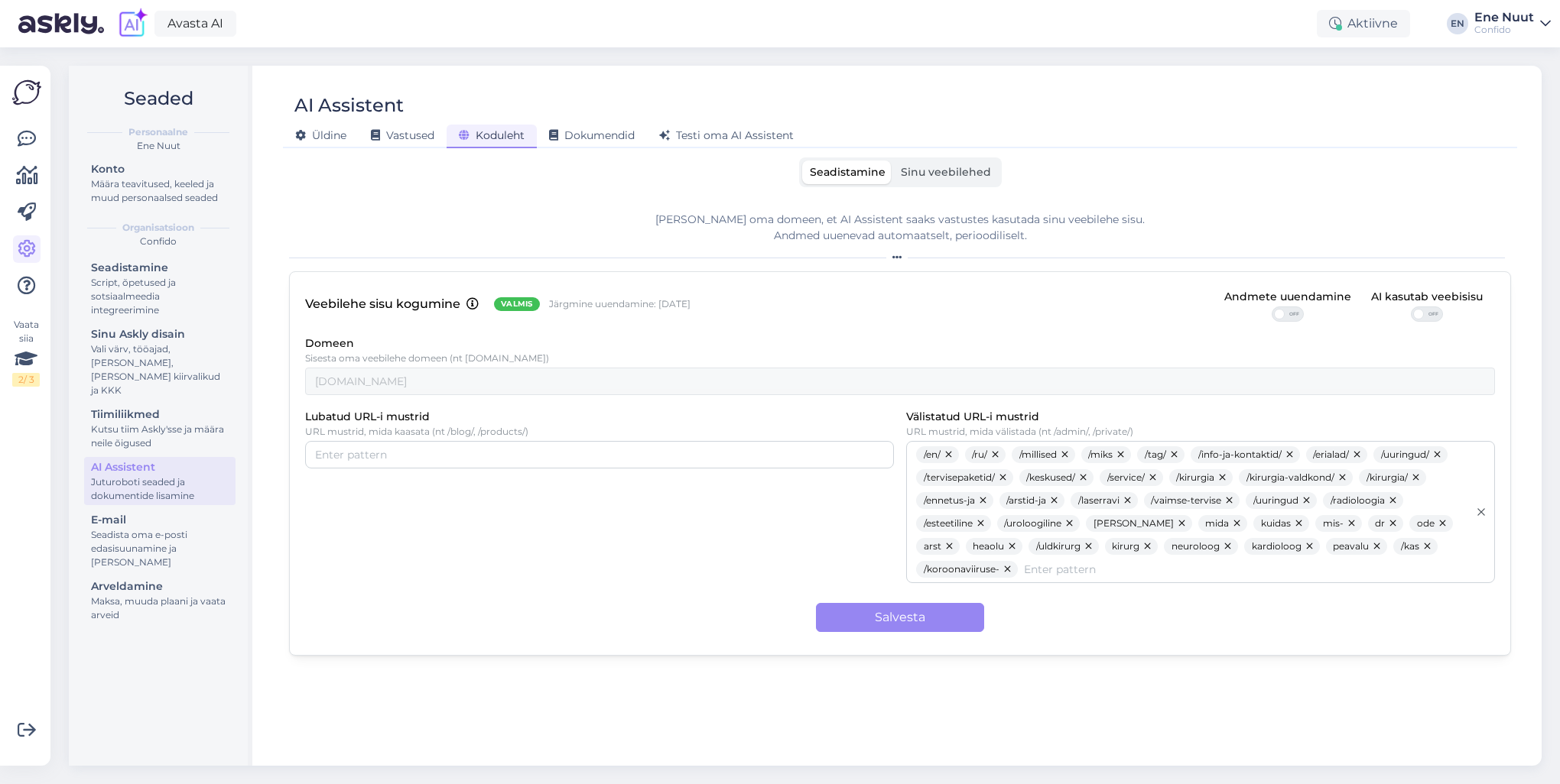
click at [960, 176] on span "Sinu veebilehed" at bounding box center [946, 172] width 90 height 13
click at [894, 160] on input "Sinu veebilehed" at bounding box center [894, 160] width 0 height 0
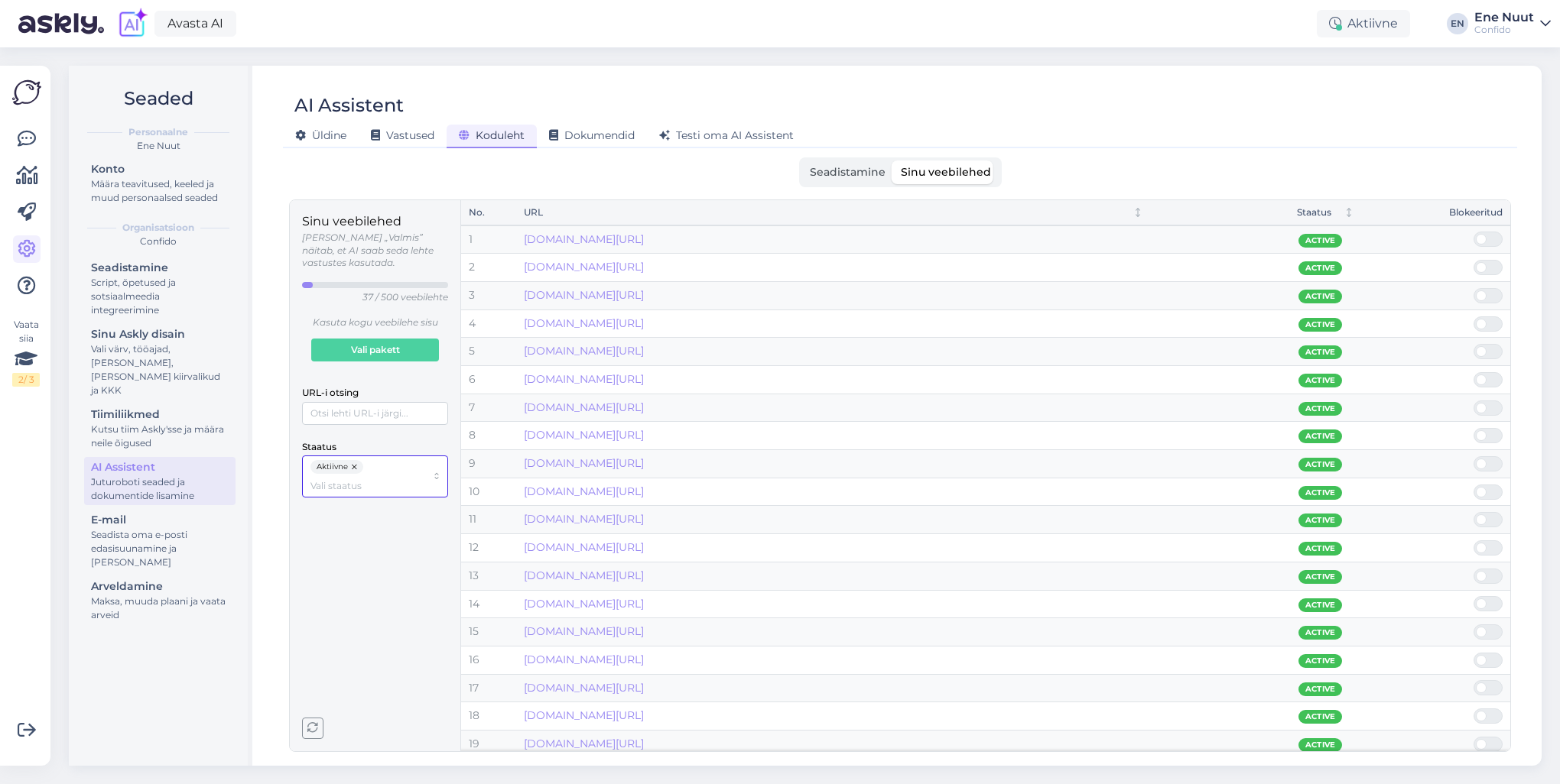
click at [346, 479] on input "Staatus" at bounding box center [368, 486] width 115 height 14
click at [319, 639] on div "Sinu veebilehed [PERSON_NAME] „Valmis” näitab, et AI saab seda lehte vastustes …" at bounding box center [375, 475] width 146 height 527
click at [340, 479] on input "Staatus" at bounding box center [368, 486] width 115 height 14
click at [757, 139] on span "Testi oma AI Assistent" at bounding box center [727, 135] width 134 height 13
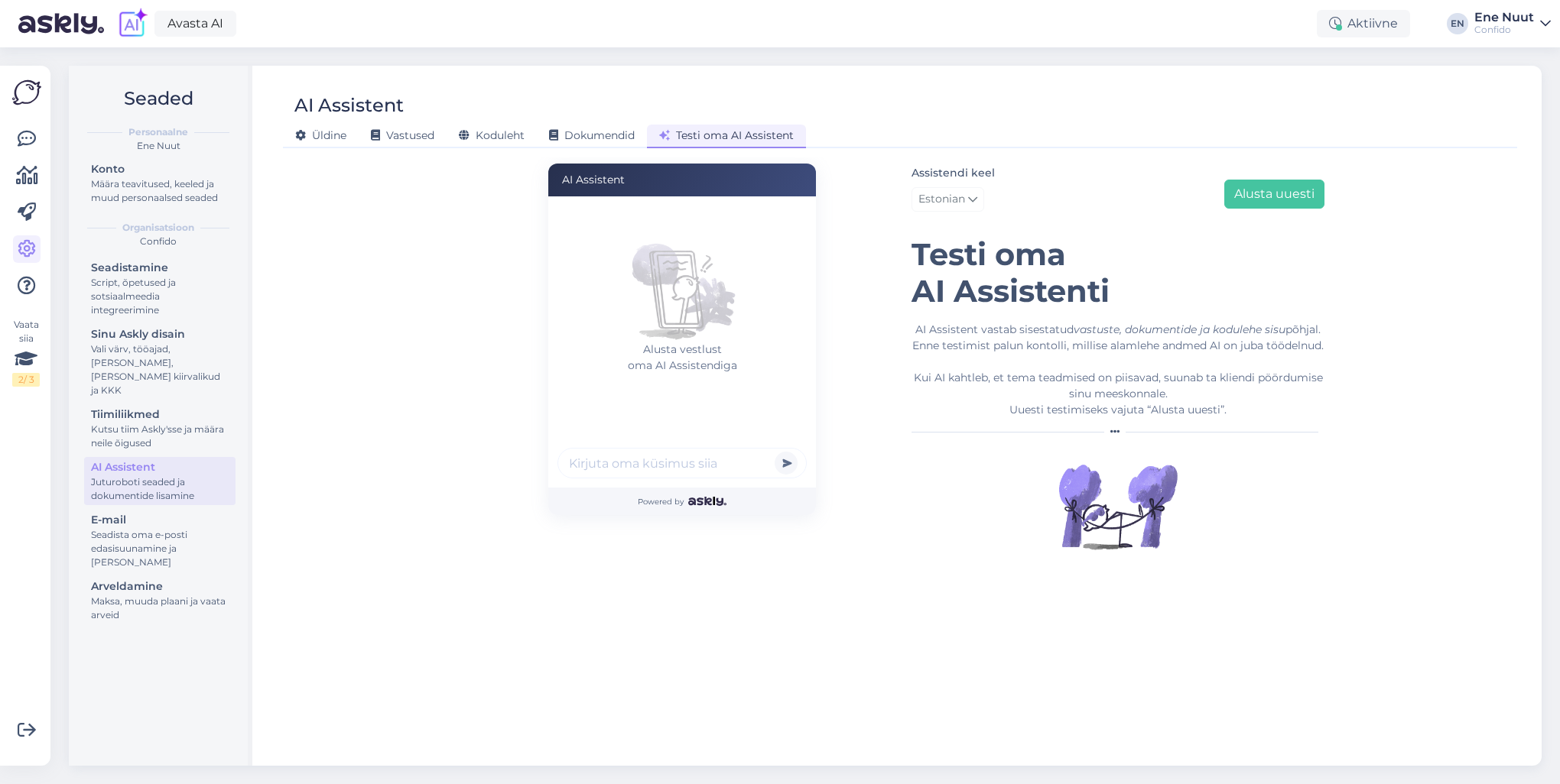
click at [637, 464] on input "text" at bounding box center [683, 463] width 250 height 31
type input "mul on küsimus terviselahenduse kohta"
click at [775, 452] on button "submit" at bounding box center [786, 463] width 23 height 23
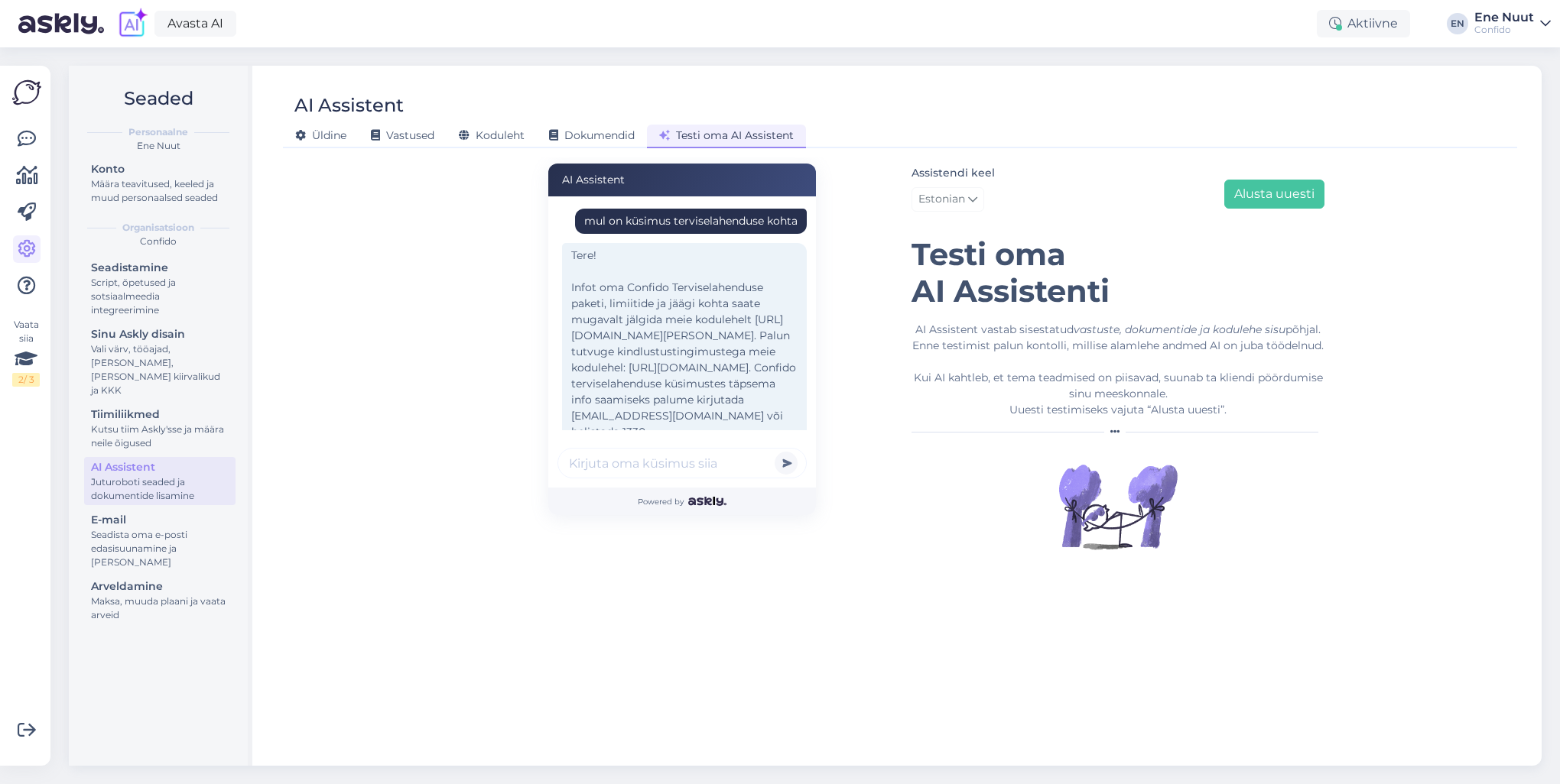
scroll to position [78, 0]
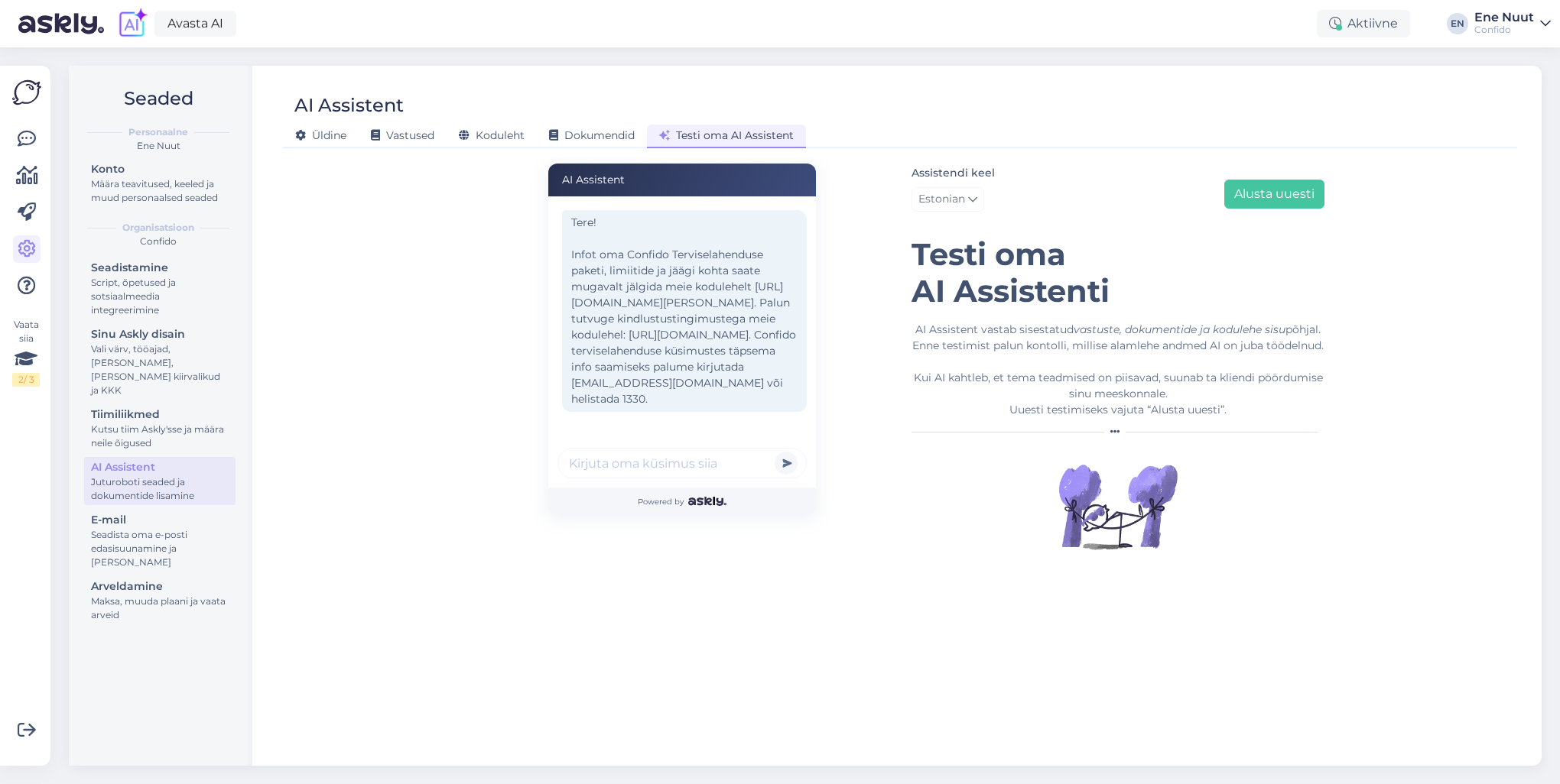
click at [588, 464] on input "text" at bounding box center [683, 463] width 250 height 31
type input "palju mu hambaravi jääk on"
click at [775, 452] on button "submit" at bounding box center [786, 463] width 23 height 23
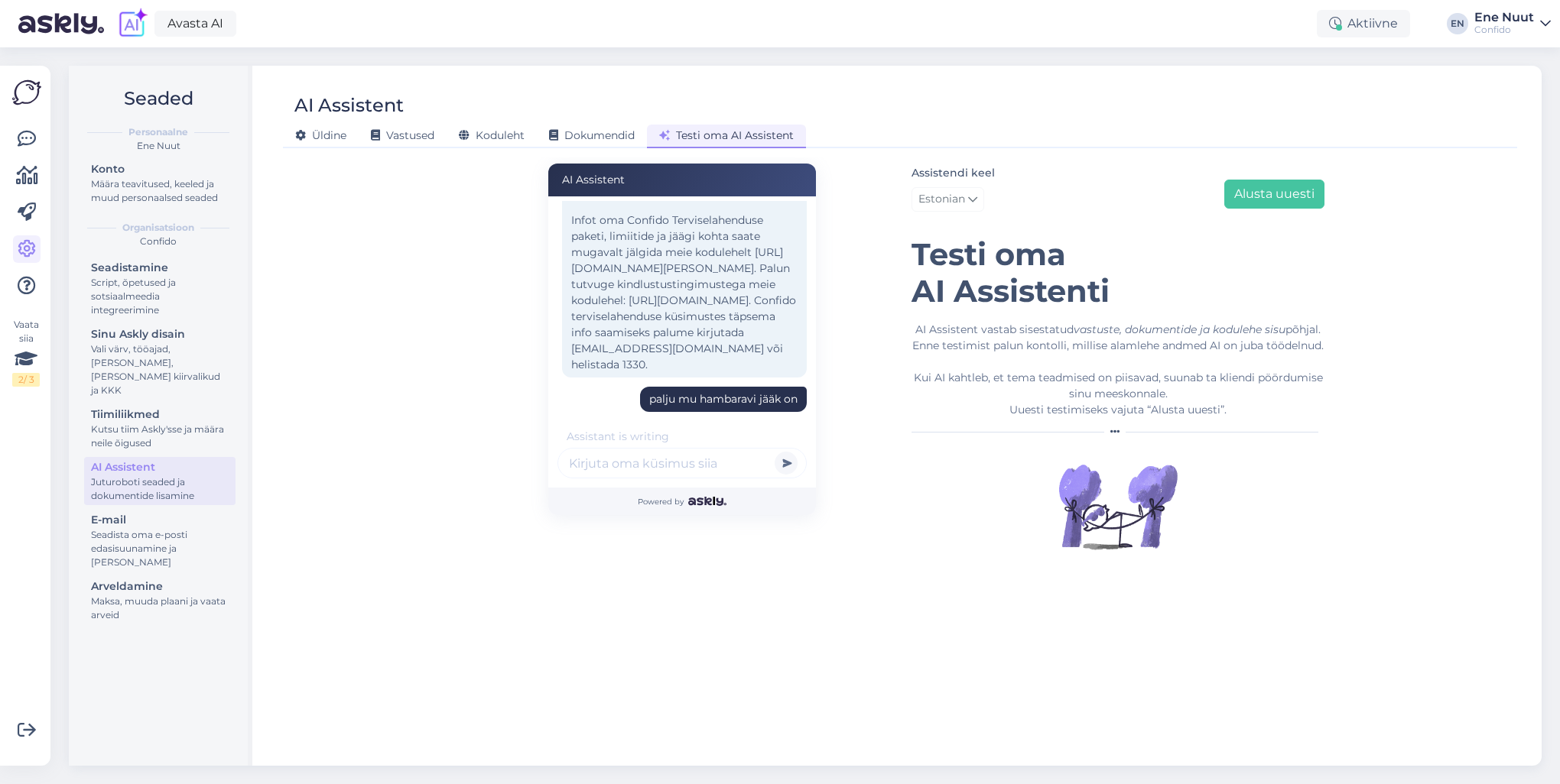
scroll to position [259, 0]
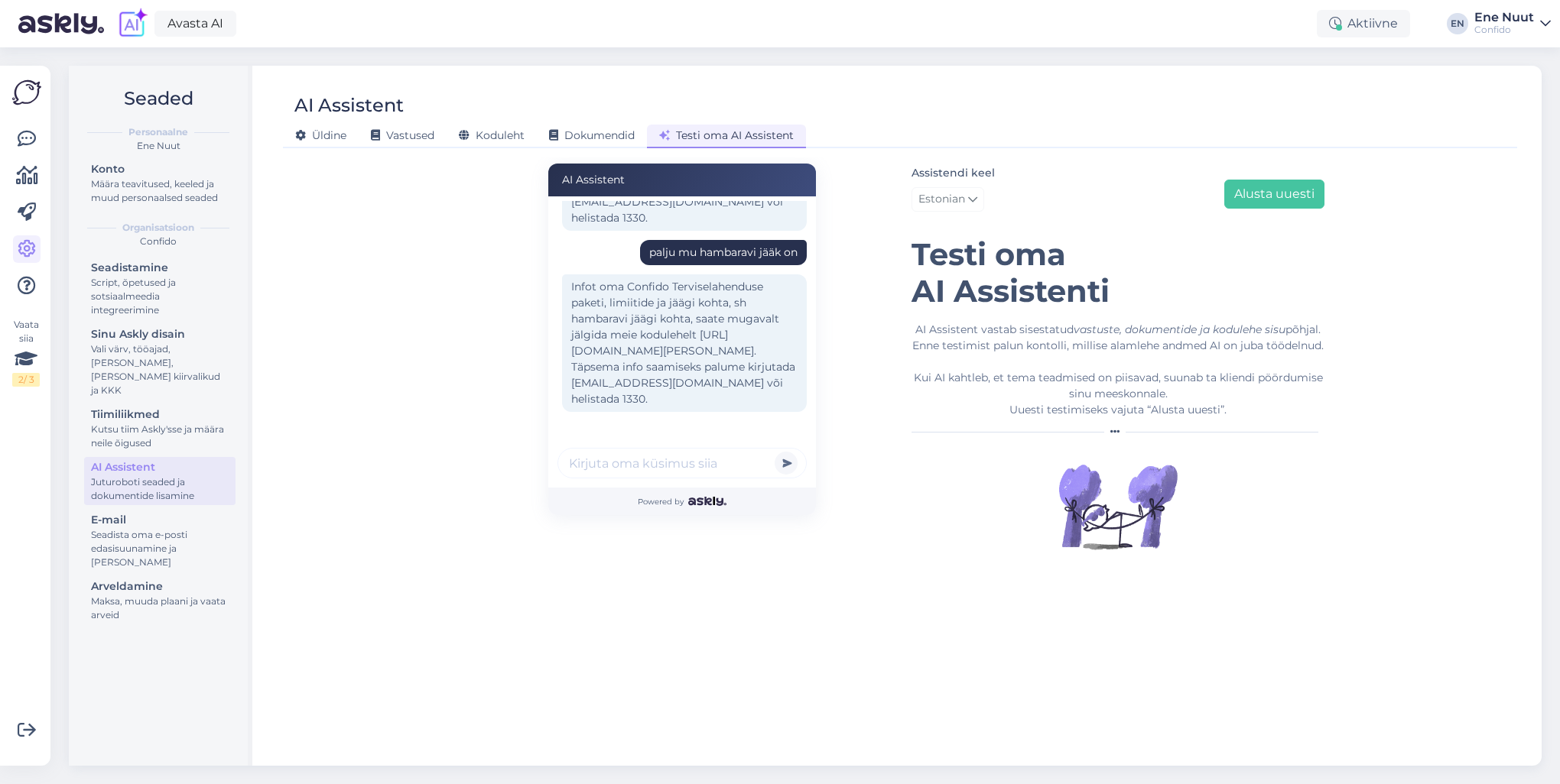
click at [588, 465] on input "text" at bounding box center [683, 463] width 250 height 31
click at [588, 461] on input "text" at bounding box center [683, 463] width 250 height 31
type input "aitäh sulle, olid nendes vastustes väga tubli"
click at [775, 452] on button "submit" at bounding box center [786, 463] width 23 height 23
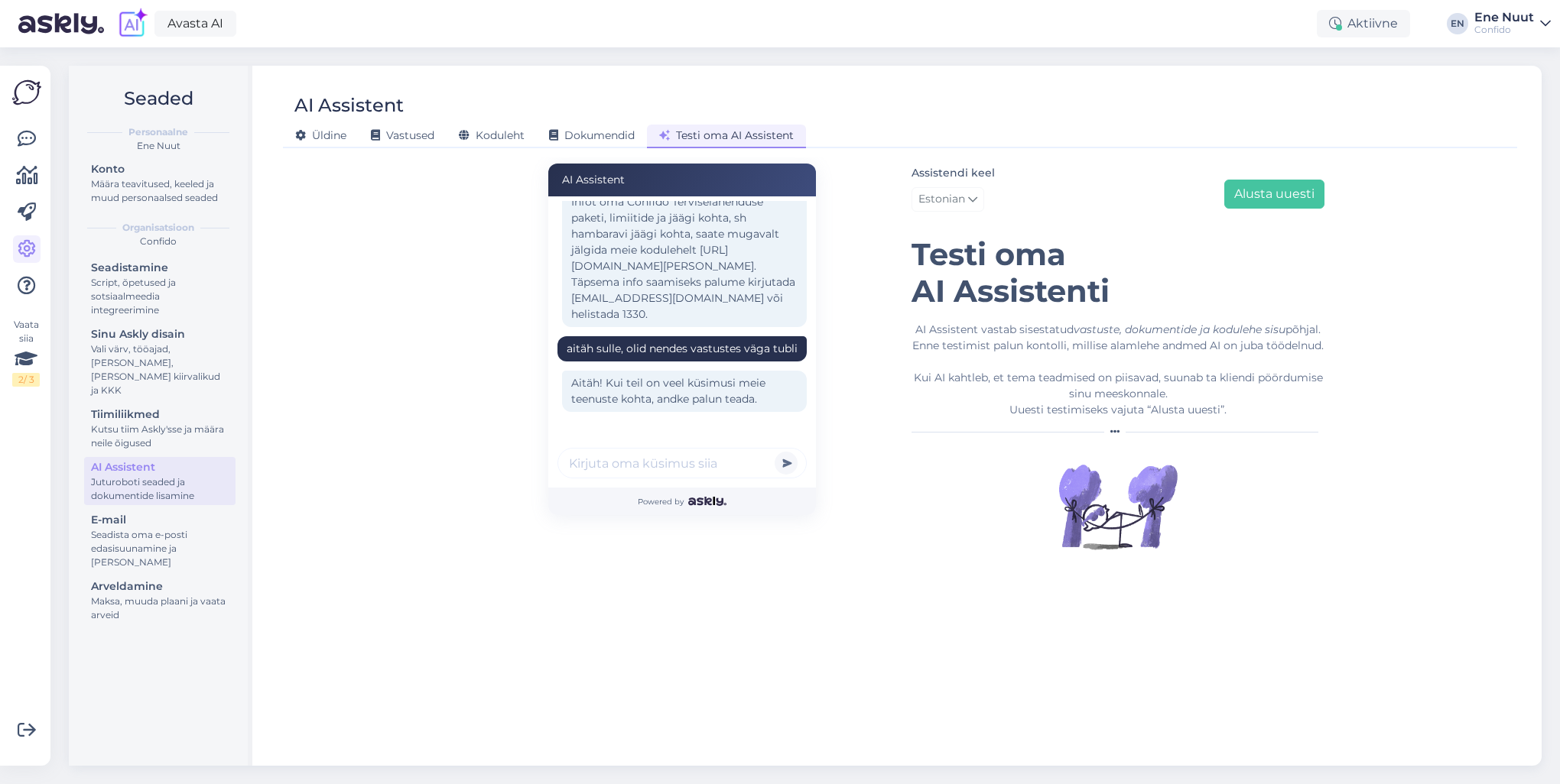
scroll to position [360, 0]
click at [581, 468] on input "text" at bounding box center [683, 463] width 250 height 31
type input "[PERSON_NAME]"
click at [775, 452] on button "submit" at bounding box center [786, 463] width 23 height 23
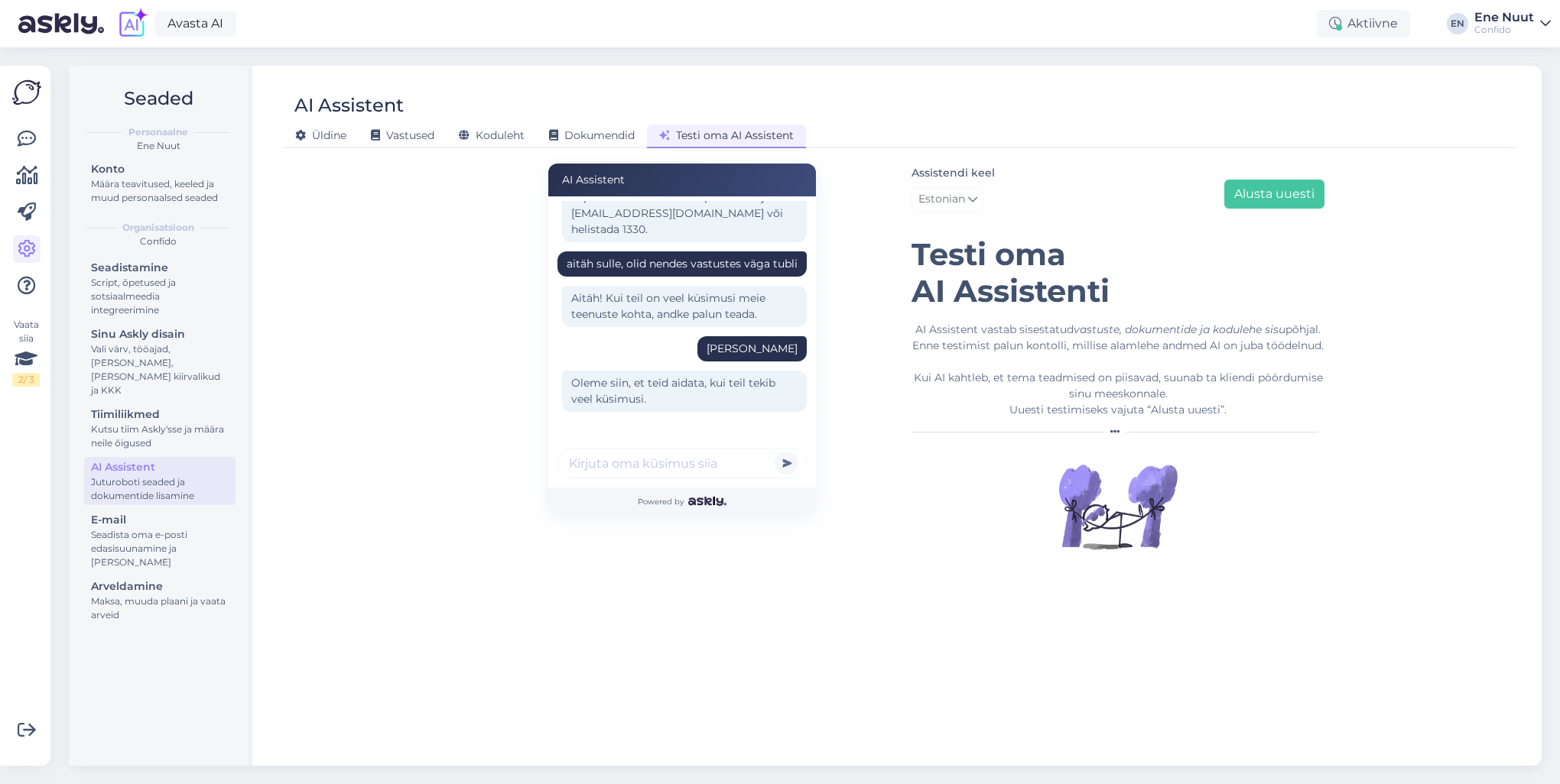
scroll to position [445, 0]
